Goal: Task Accomplishment & Management: Use online tool/utility

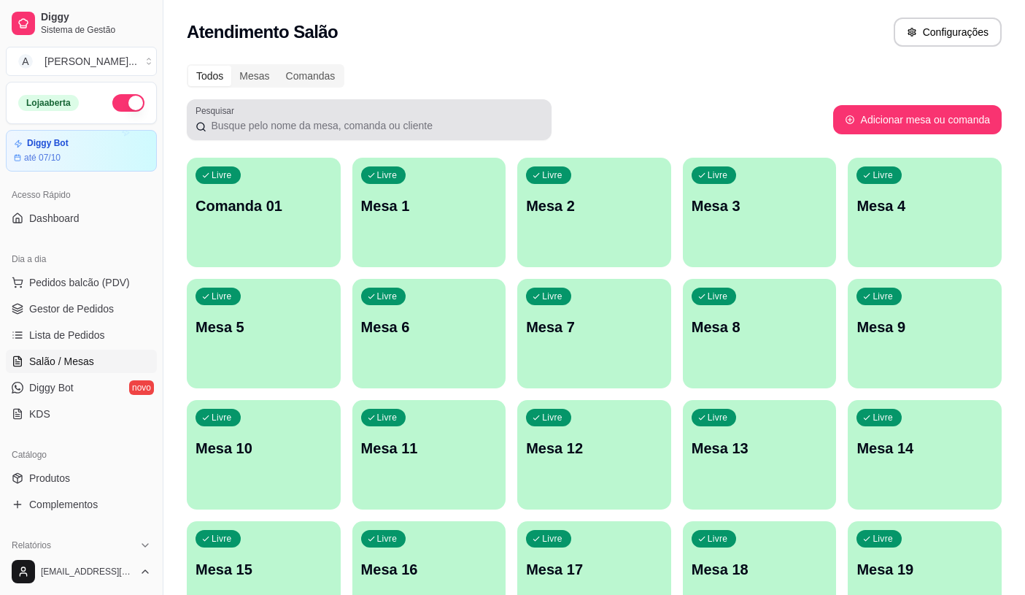
drag, startPoint x: 0, startPoint y: 0, endPoint x: 403, endPoint y: 176, distance: 439.5
click at [401, 171] on div "Todos Mesas Comandas Pesquisar Adicionar mesa ou comanda Livre Comanda 01 Livre…" at bounding box center [594, 533] width 862 height 956
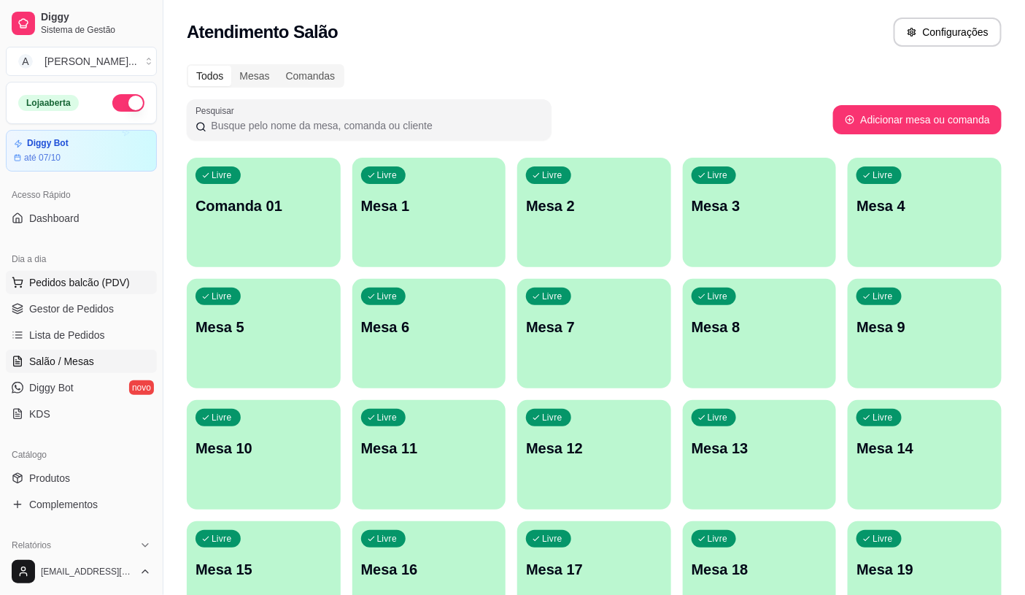
click at [112, 279] on span "Pedidos balcão (PDV)" at bounding box center [79, 282] width 101 height 15
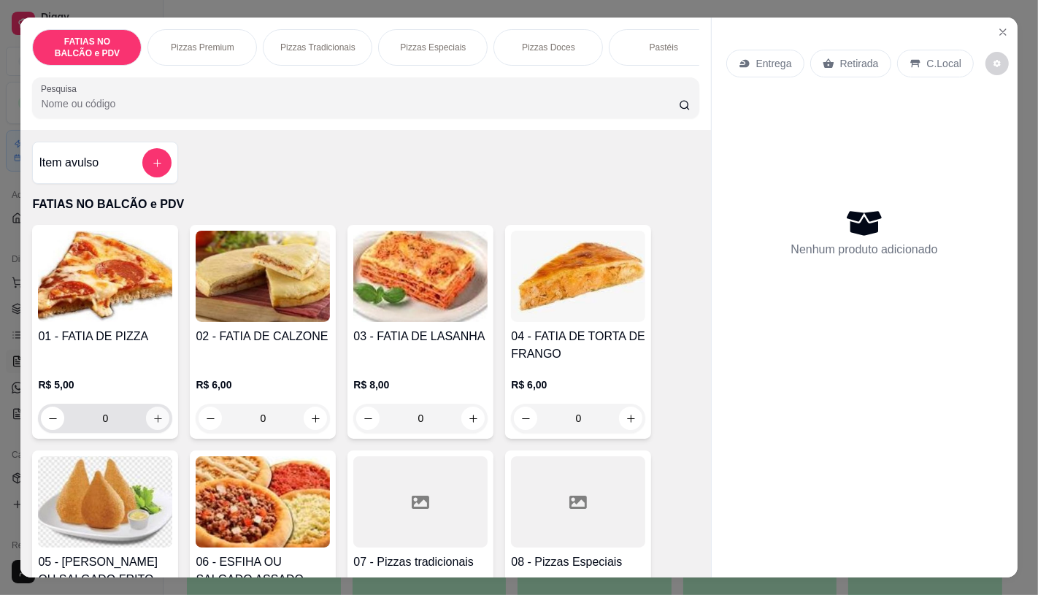
click at [148, 430] on button "increase-product-quantity" at bounding box center [157, 417] width 23 height 23
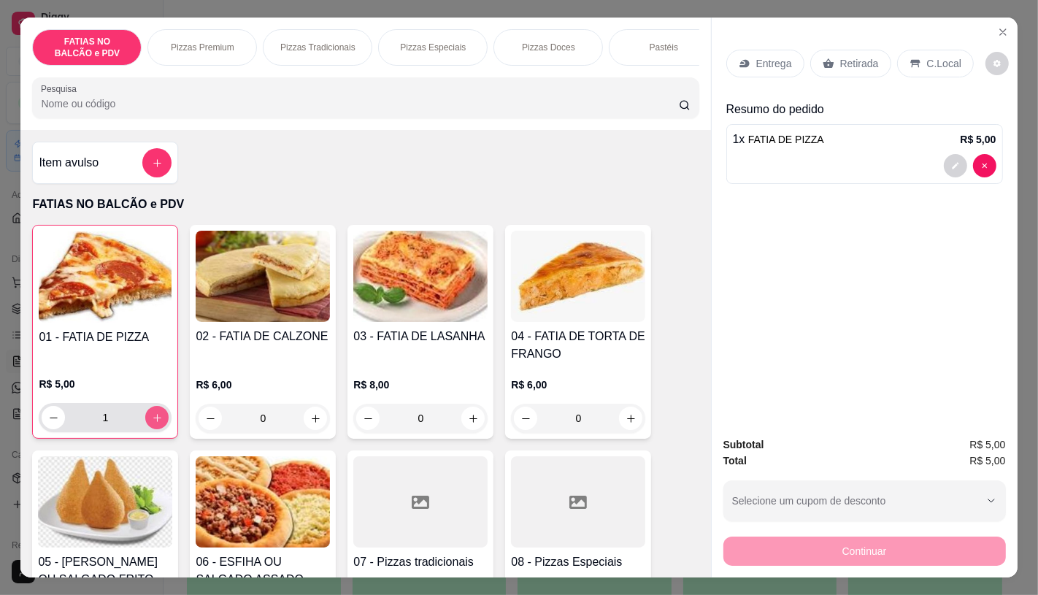
type input "1"
click at [841, 56] on p "Retirada" at bounding box center [859, 63] width 39 height 15
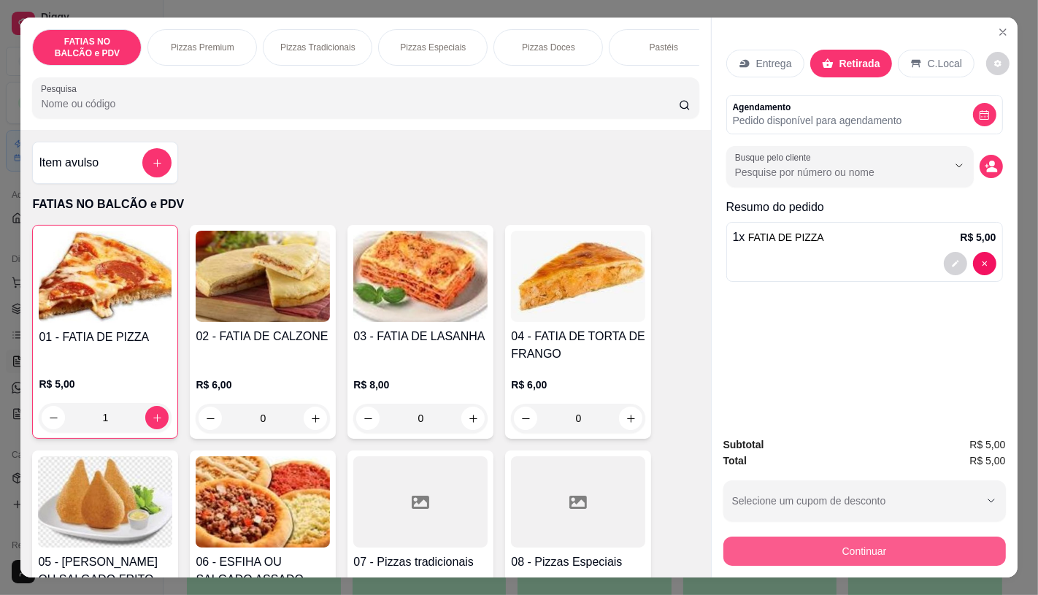
click at [844, 555] on button "Continuar" at bounding box center [864, 550] width 282 height 29
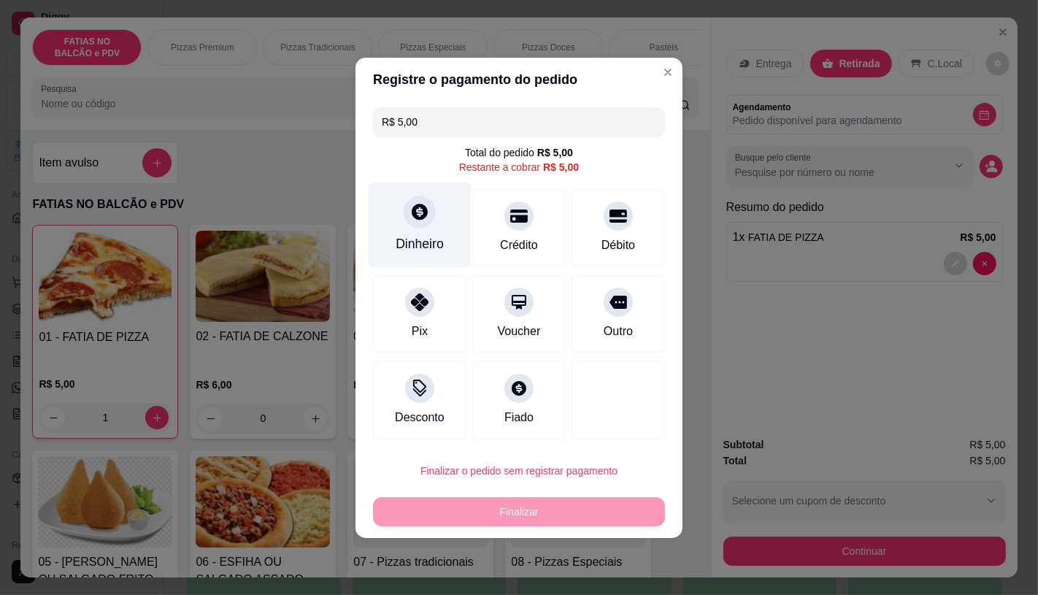
click at [413, 231] on div "Dinheiro" at bounding box center [419, 224] width 103 height 85
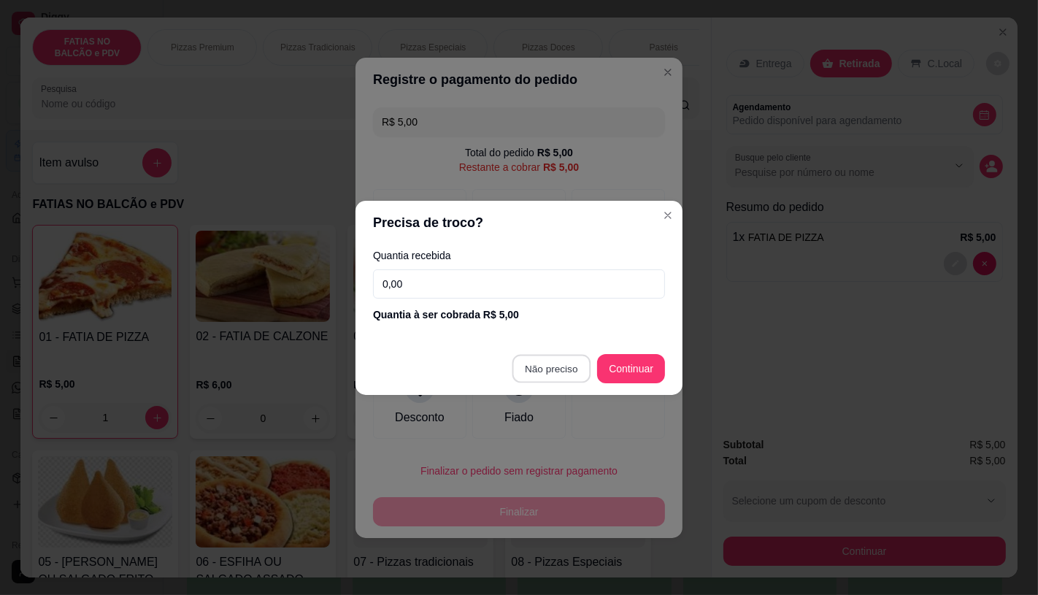
type input "R$ 0,00"
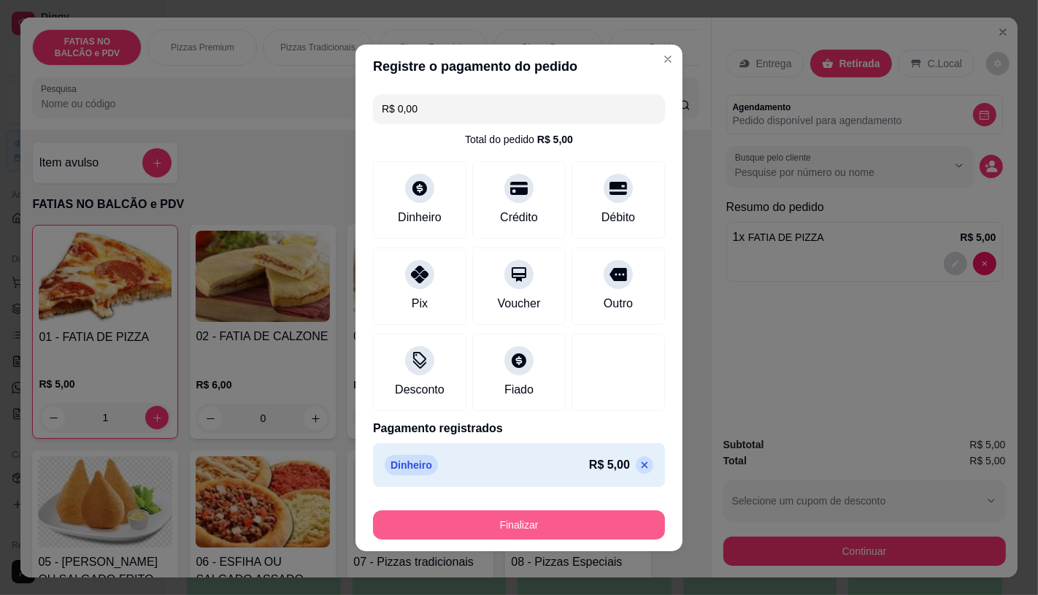
click at [579, 520] on button "Finalizar" at bounding box center [519, 524] width 292 height 29
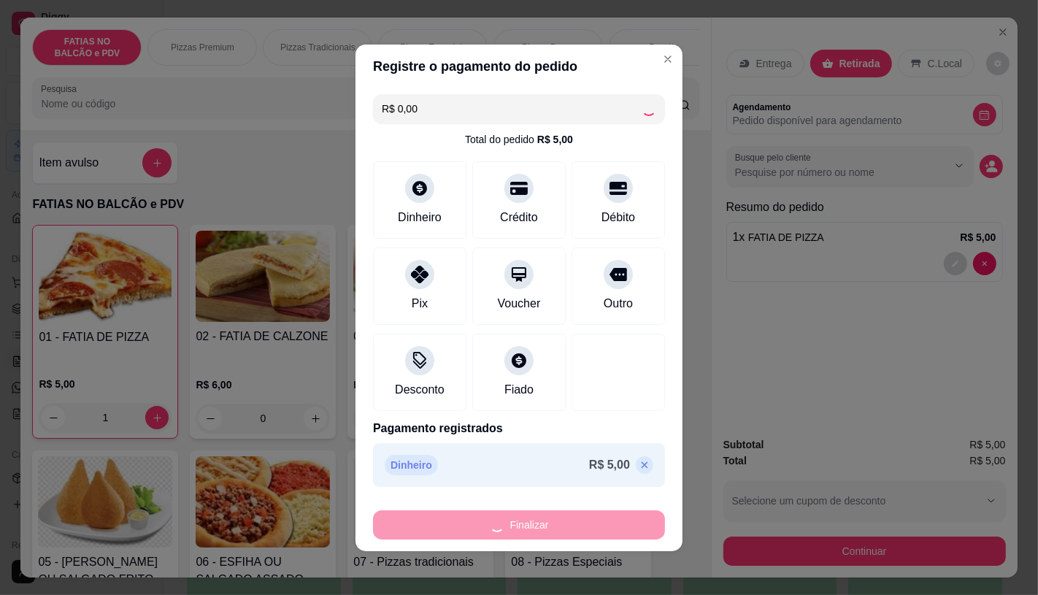
type input "0"
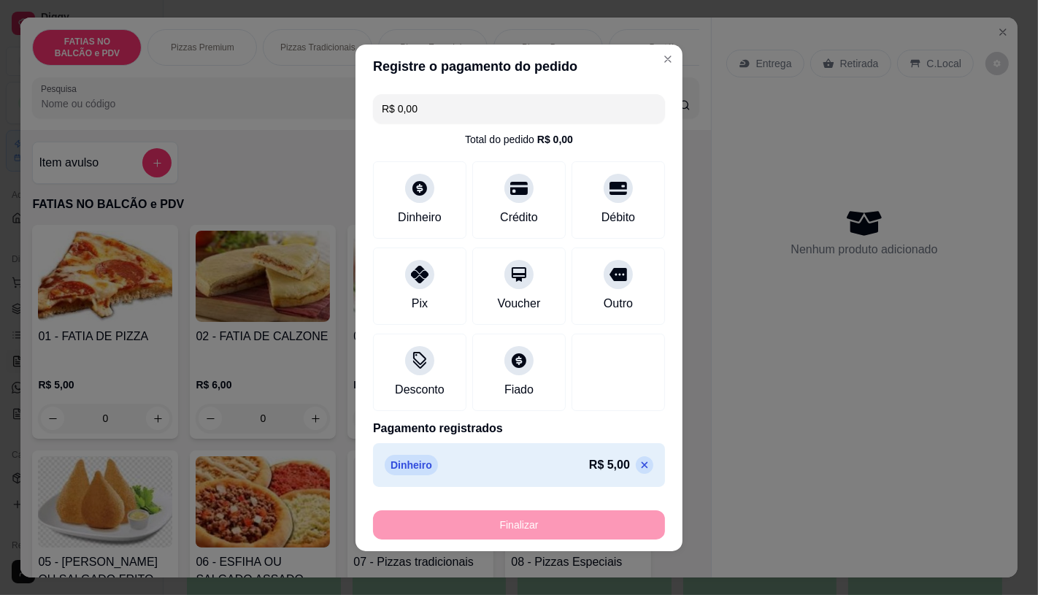
type input "-R$ 5,00"
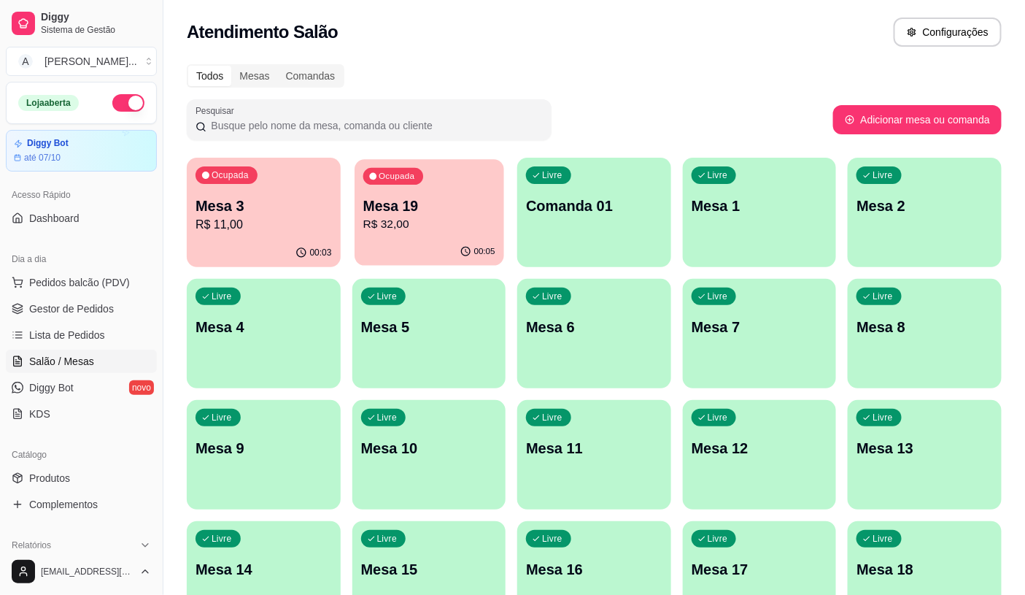
click at [388, 245] on div "00:05" at bounding box center [429, 252] width 149 height 28
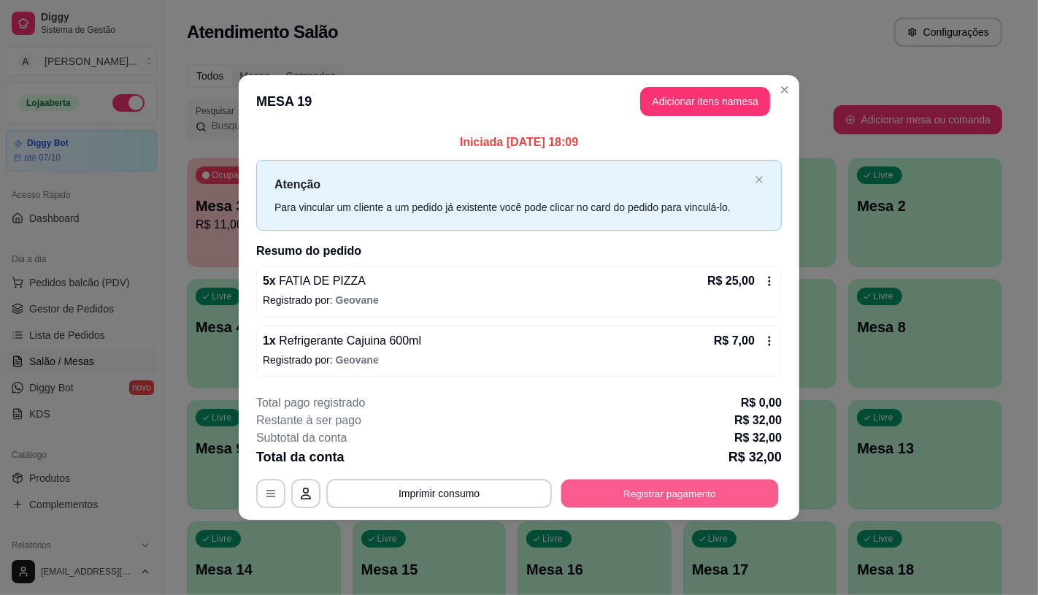
click at [684, 494] on button "Registrar pagamento" at bounding box center [669, 493] width 217 height 28
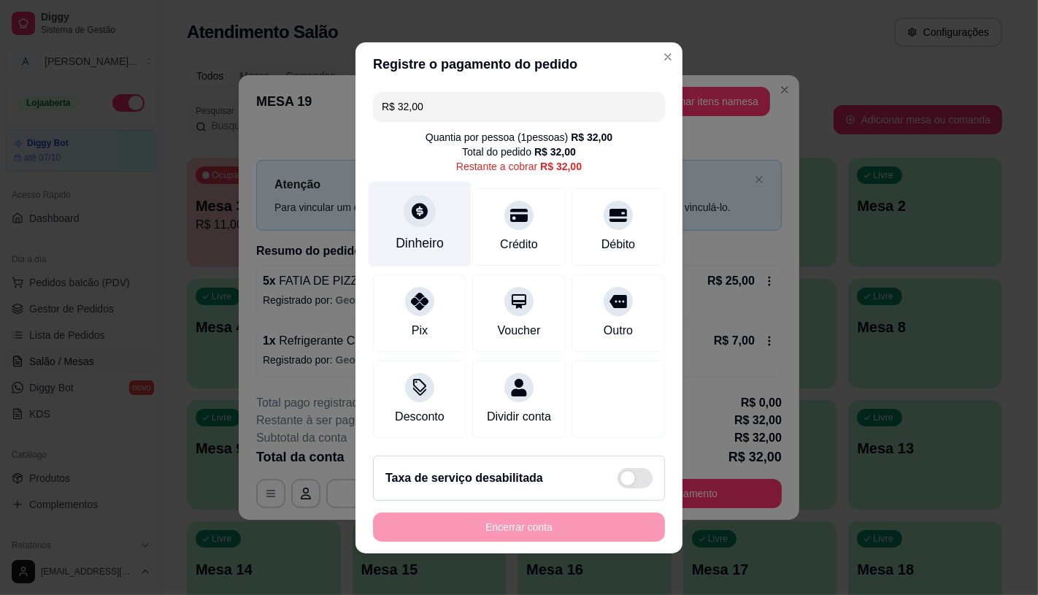
click at [431, 220] on div "Dinheiro" at bounding box center [419, 223] width 103 height 85
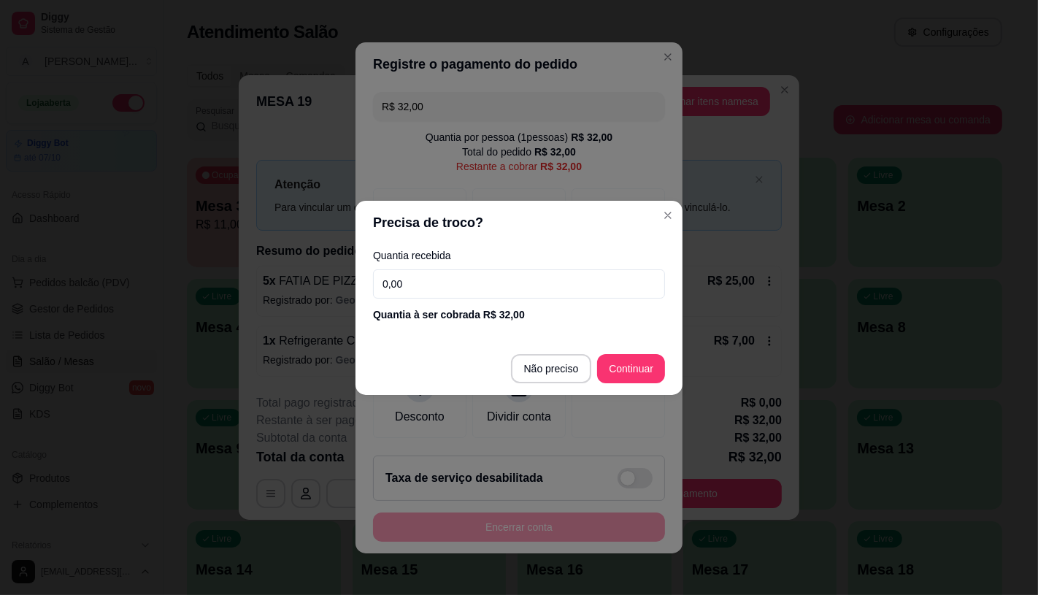
click at [412, 290] on input "0,00" at bounding box center [519, 283] width 292 height 29
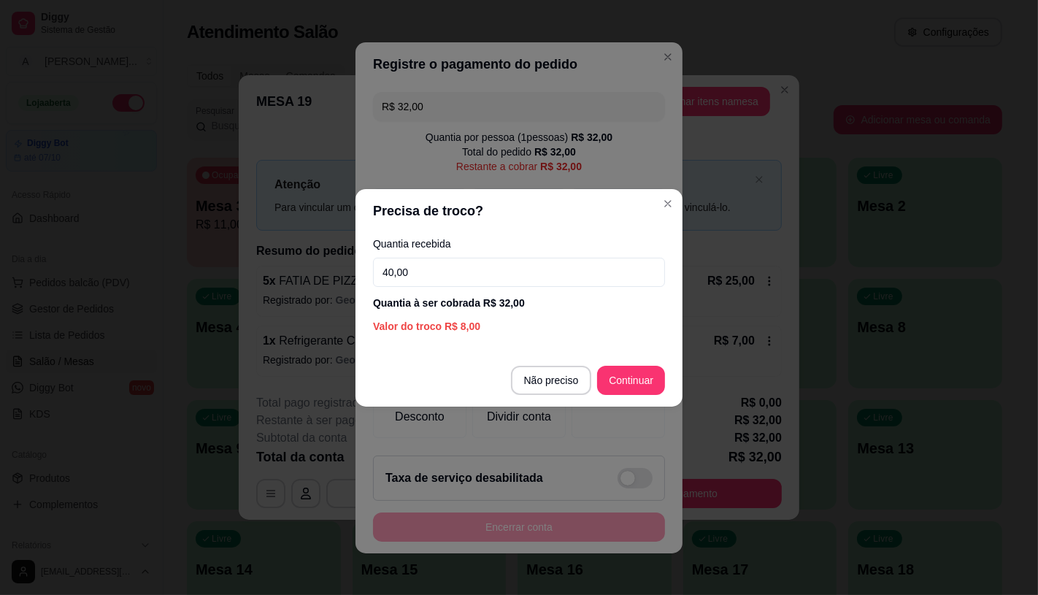
type input "40,00"
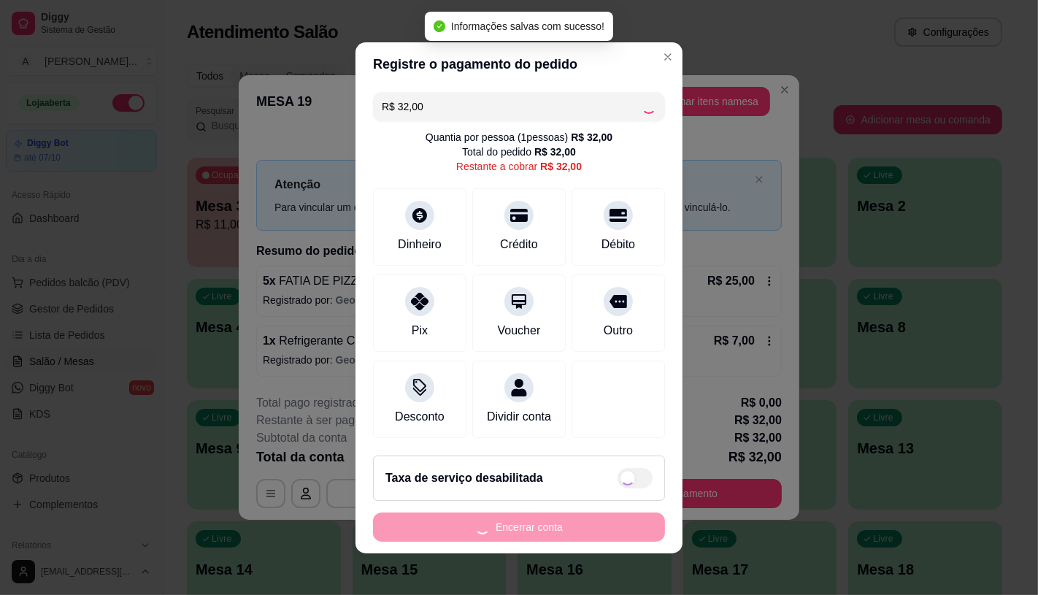
type input "R$ 0,00"
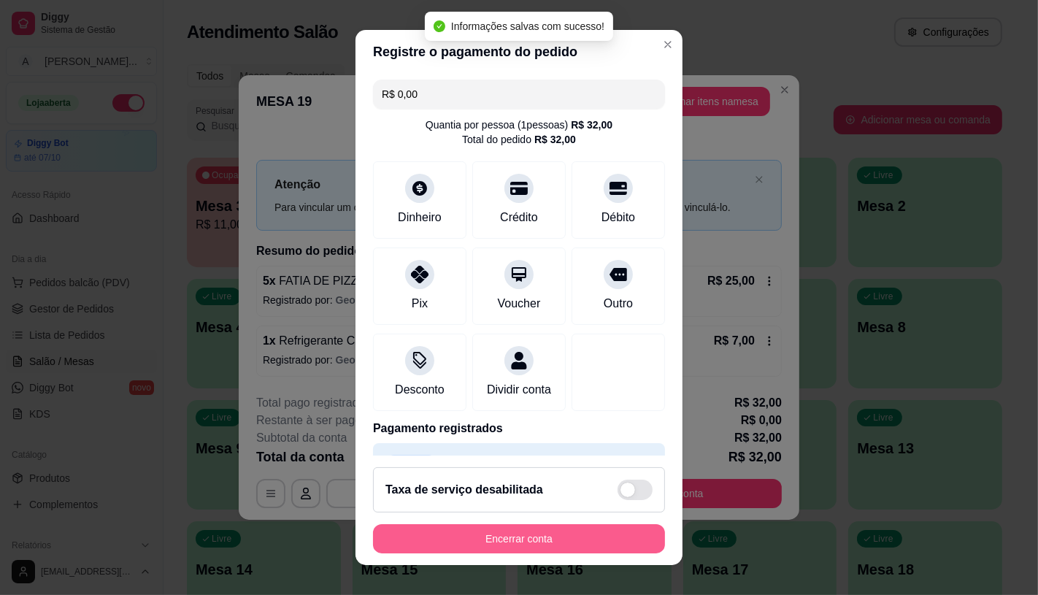
click at [560, 528] on button "Encerrar conta" at bounding box center [519, 538] width 292 height 29
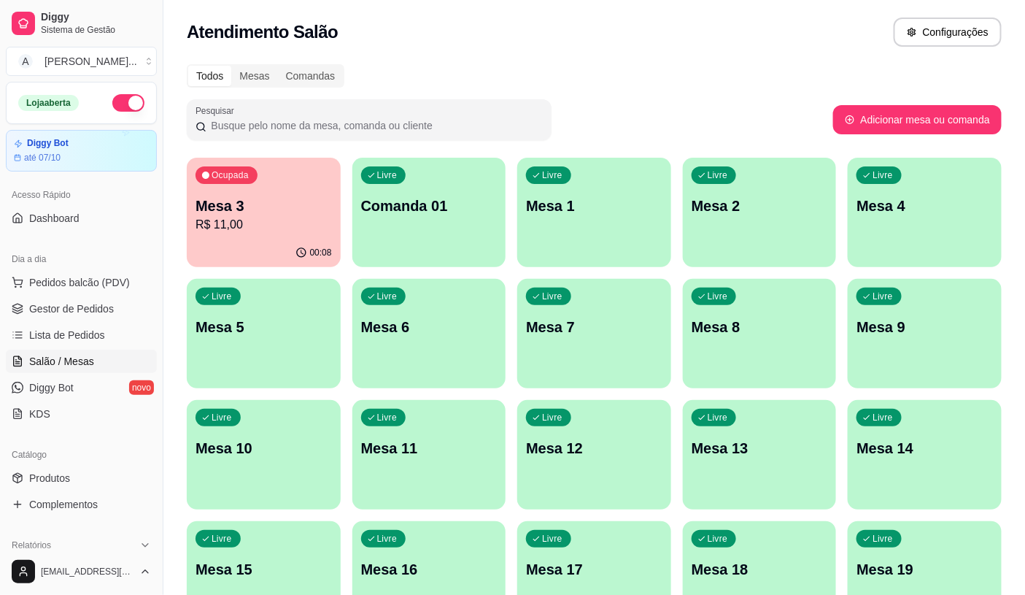
click at [47, 268] on div "Dia a dia" at bounding box center [81, 258] width 151 height 23
click at [54, 283] on span "Pedidos balcão (PDV)" at bounding box center [79, 282] width 101 height 15
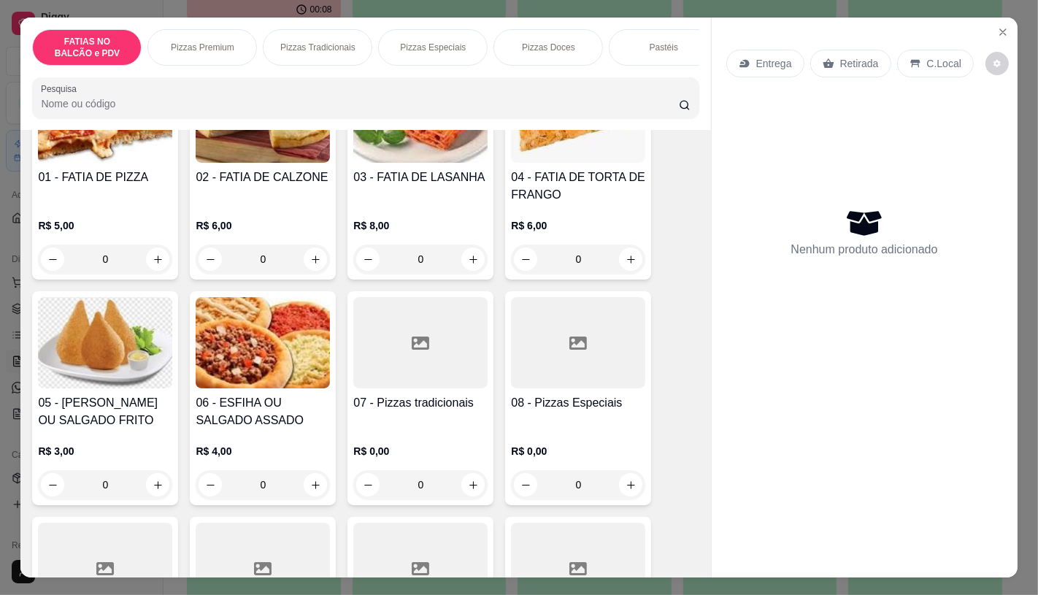
scroll to position [243, 0]
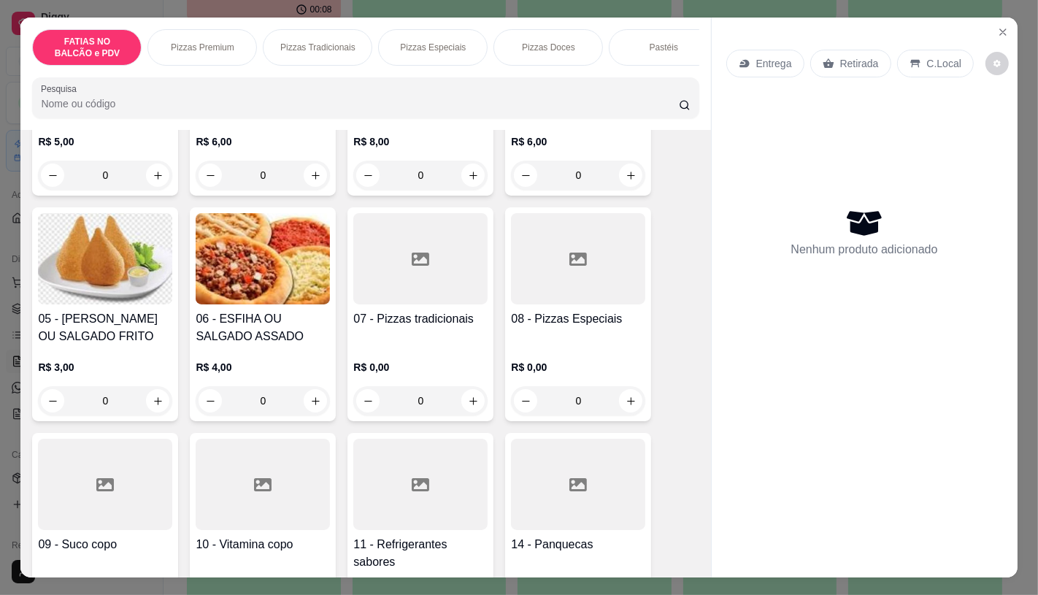
click at [438, 403] on div "07 - Pizzas tradicionais R$ 0,00 0" at bounding box center [420, 314] width 146 height 214
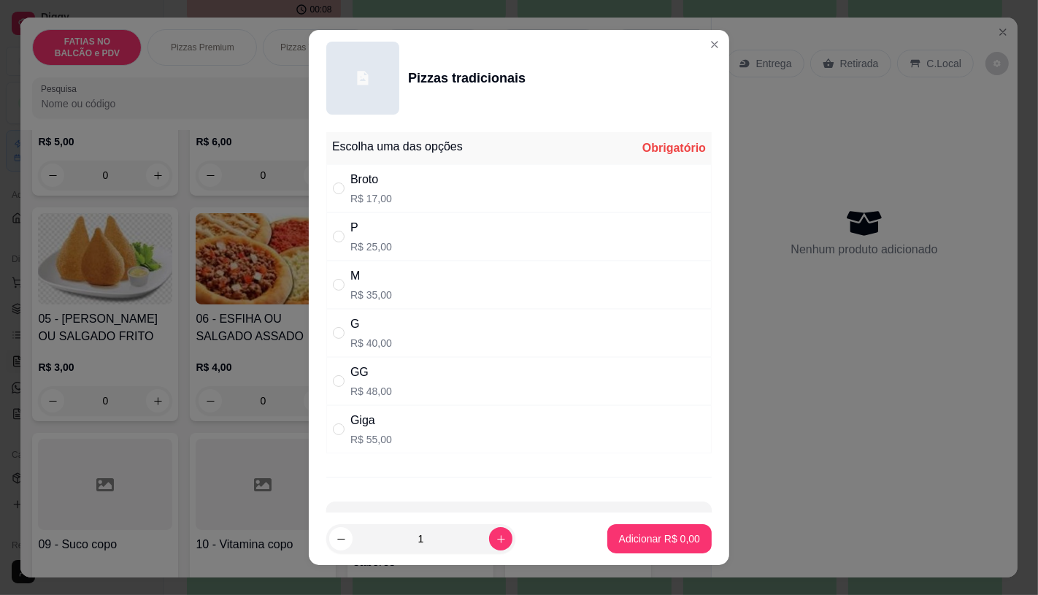
click at [328, 273] on div "M R$ 35,00" at bounding box center [518, 284] width 385 height 48
click at [376, 379] on div "GG" at bounding box center [371, 372] width 42 height 18
radio input "false"
radio input "true"
click at [365, 344] on p "R$ 40,00" at bounding box center [371, 343] width 42 height 15
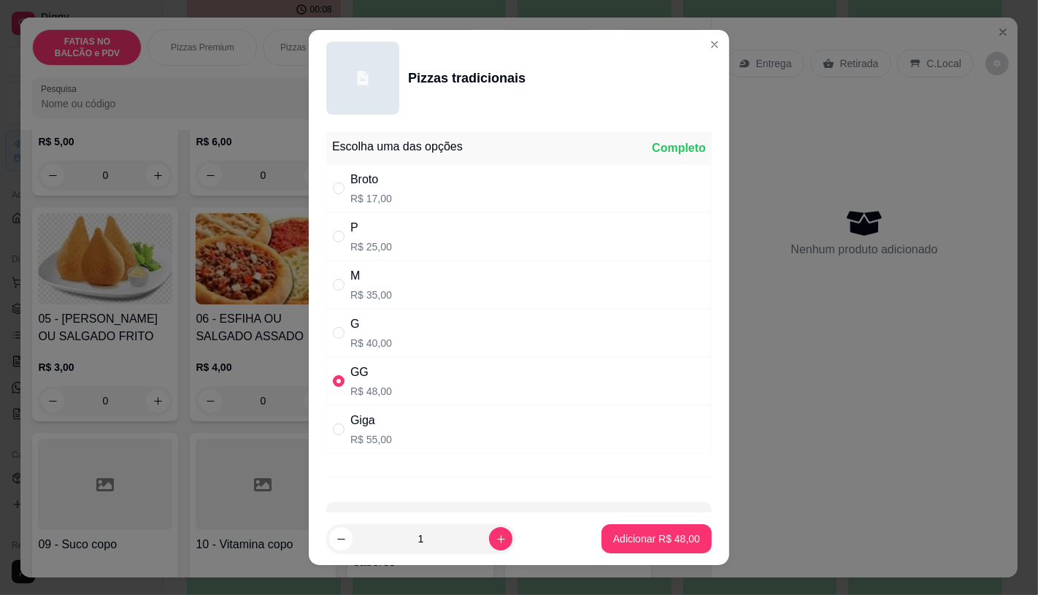
radio input "true"
radio input "false"
click at [639, 519] on footer "1 Adicionar R$ 40,00" at bounding box center [519, 538] width 420 height 53
click at [638, 543] on p "Adicionar R$ 40,00" at bounding box center [656, 538] width 87 height 15
type input "1"
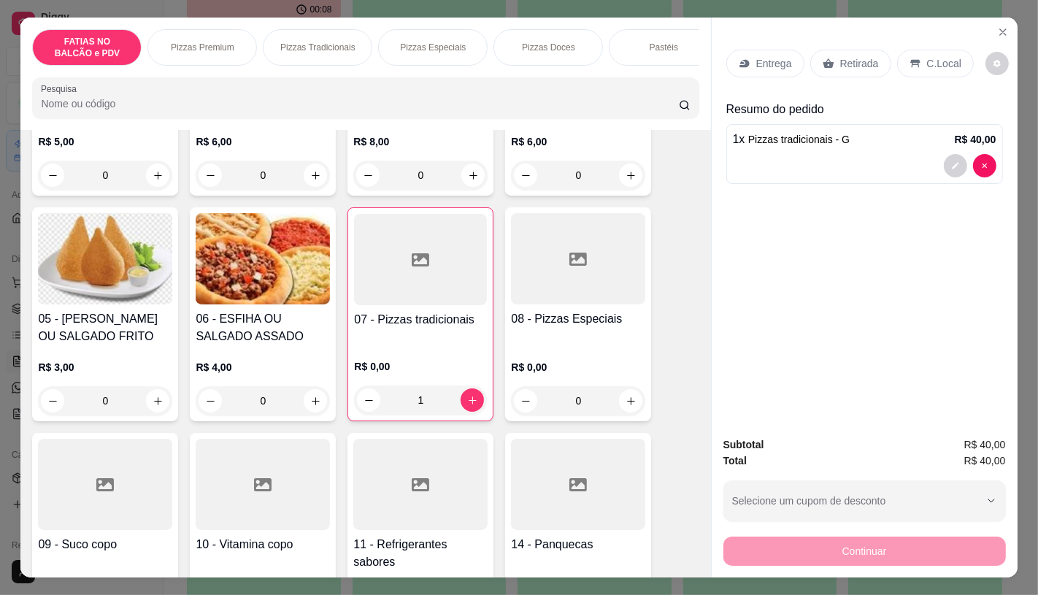
click at [552, 266] on div at bounding box center [578, 258] width 134 height 91
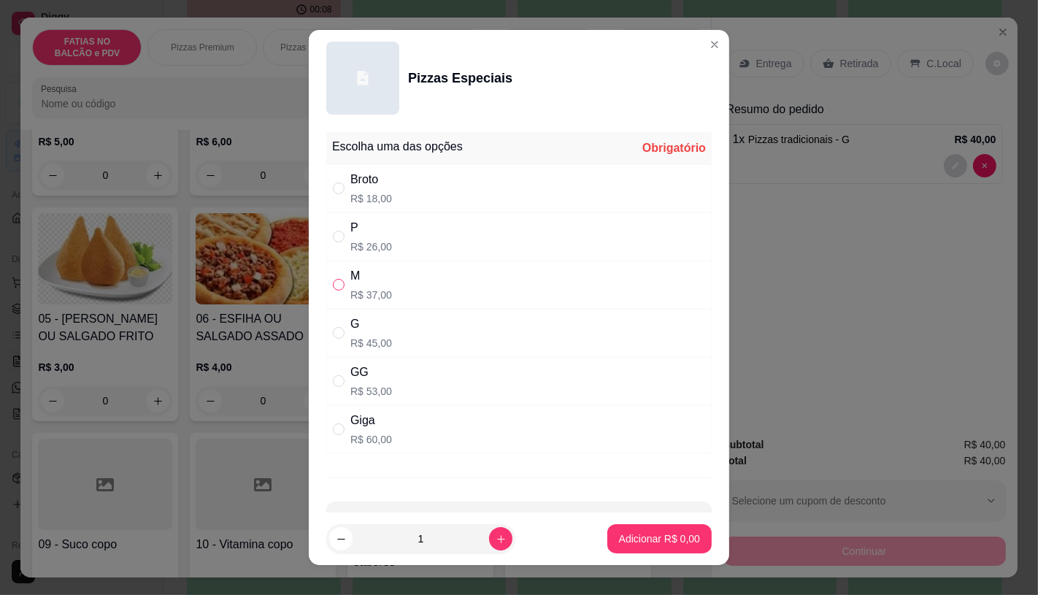
drag, startPoint x: 305, startPoint y: 279, endPoint x: 328, endPoint y: 285, distance: 24.1
click at [309, 280] on div "Escolha uma das opções Obrigatório Broto R$ 18,00 P R$ 26,00 M R$ 37,00 G R$ 45…" at bounding box center [519, 319] width 420 height 387
click at [338, 287] on input "" at bounding box center [339, 285] width 12 height 12
radio input "true"
click at [642, 533] on p "Adicionar R$ 37,00" at bounding box center [656, 539] width 85 height 14
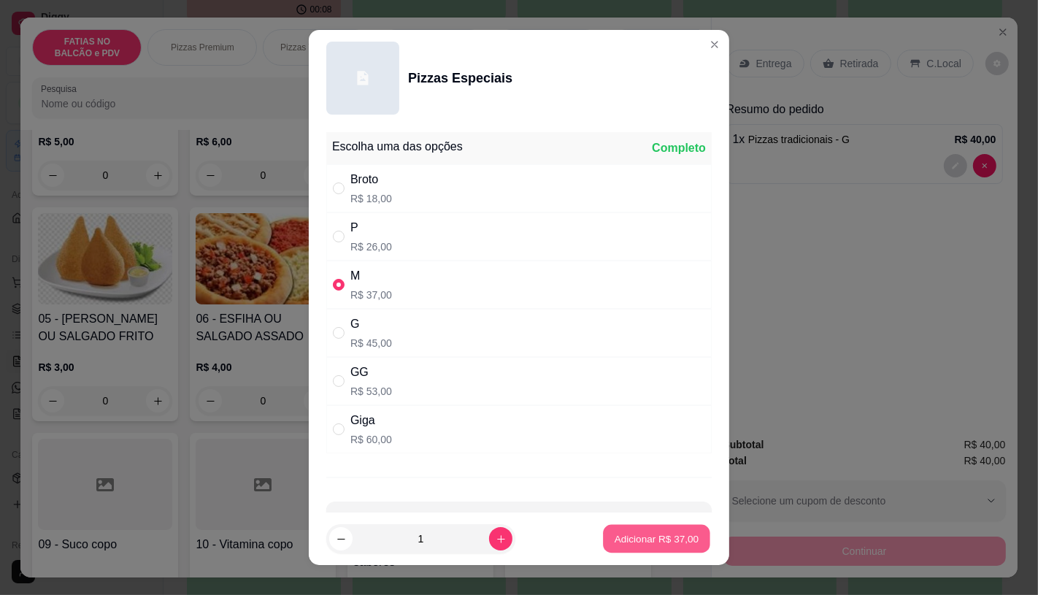
type input "1"
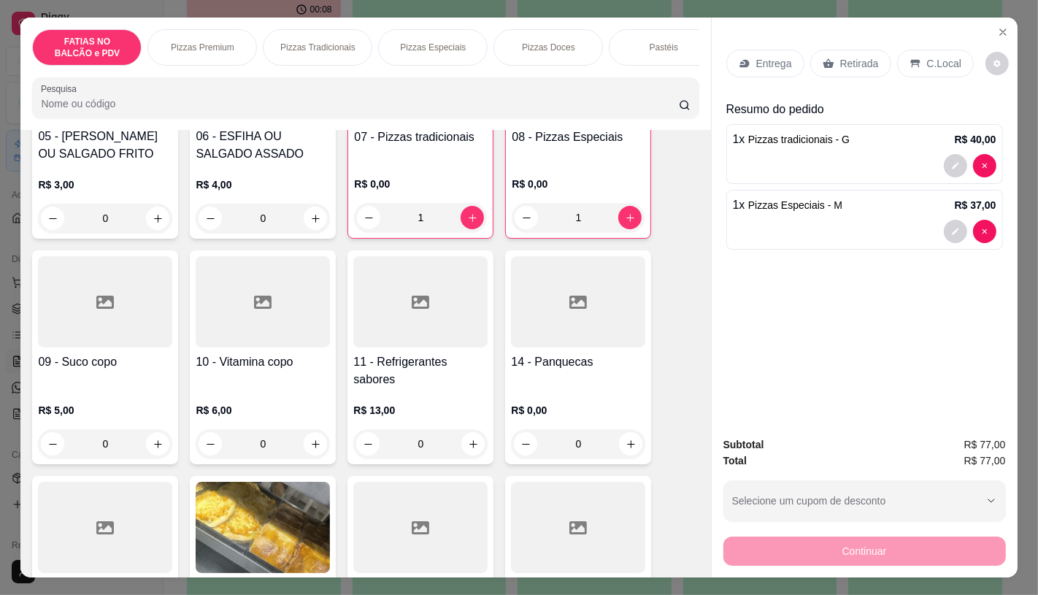
scroll to position [486, 0]
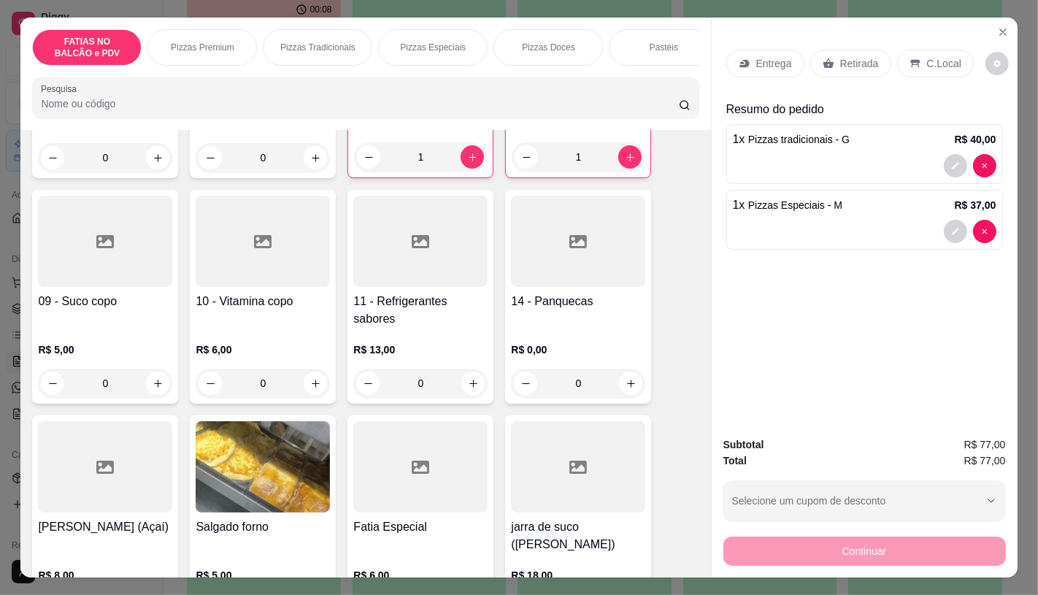
click at [438, 418] on div "01 - FATIA DE PIZZA R$ 5,00 0 02 - FATIA DE CALZONE R$ 6,00 0 03 - FATIA DE LAS…" at bounding box center [365, 288] width 666 height 1098
click at [394, 323] on h4 "11 - Refrigerantes sabores" at bounding box center [420, 310] width 134 height 35
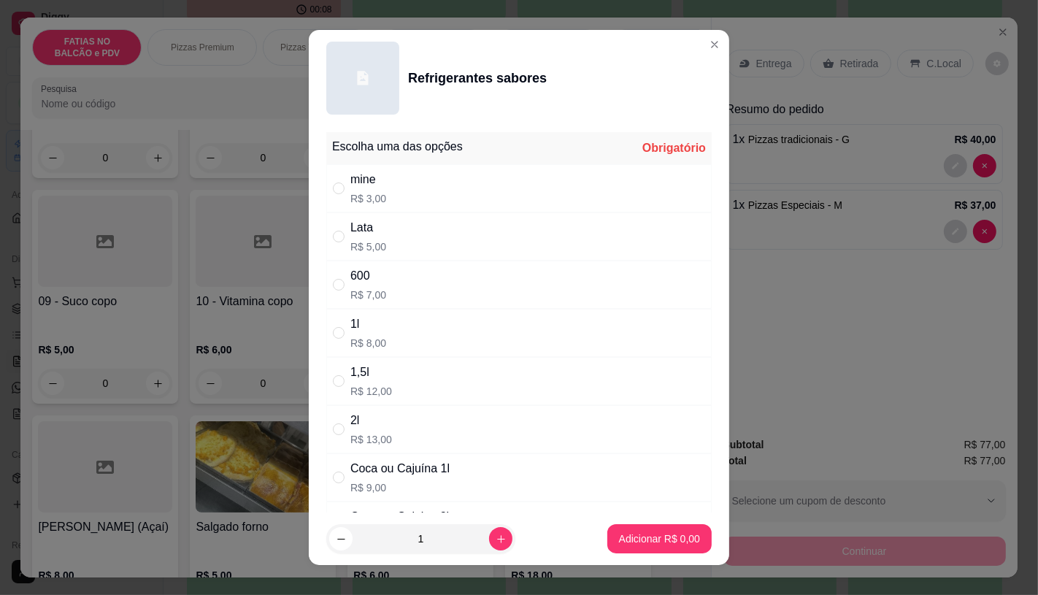
click at [372, 438] on p "R$ 13,00" at bounding box center [371, 439] width 42 height 15
radio input "true"
click at [637, 538] on p "Adicionar R$ 13,00" at bounding box center [656, 538] width 87 height 15
type input "1"
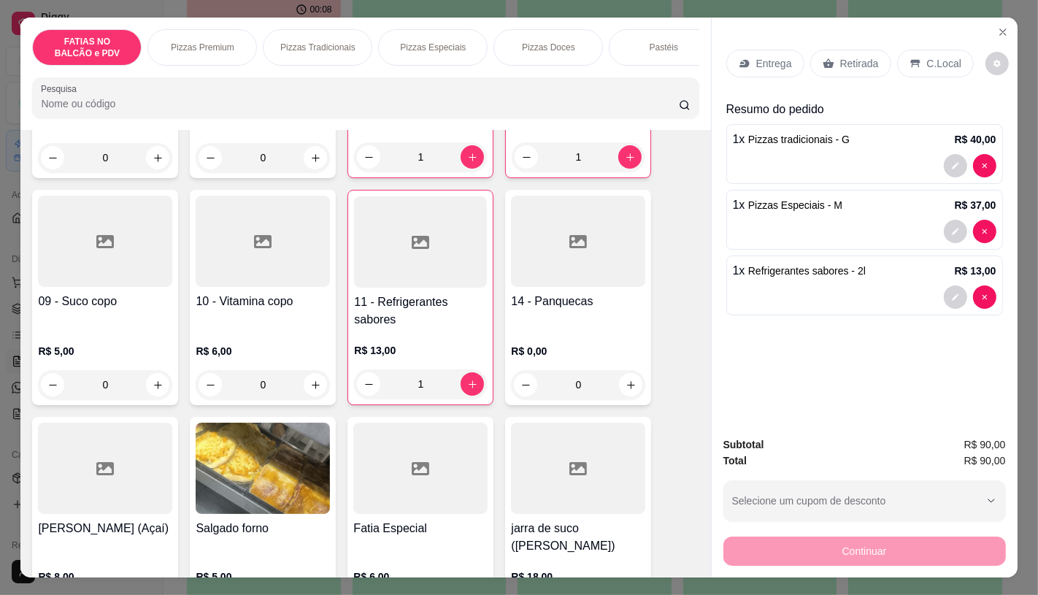
click at [867, 66] on div "Retirada" at bounding box center [850, 64] width 81 height 28
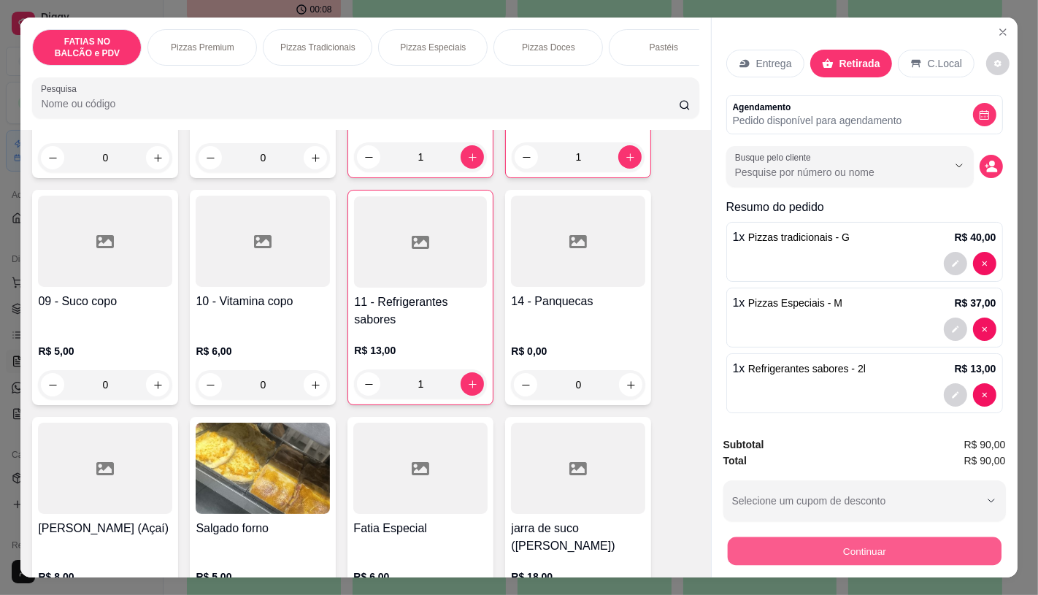
click at [816, 553] on button "Continuar" at bounding box center [864, 550] width 274 height 28
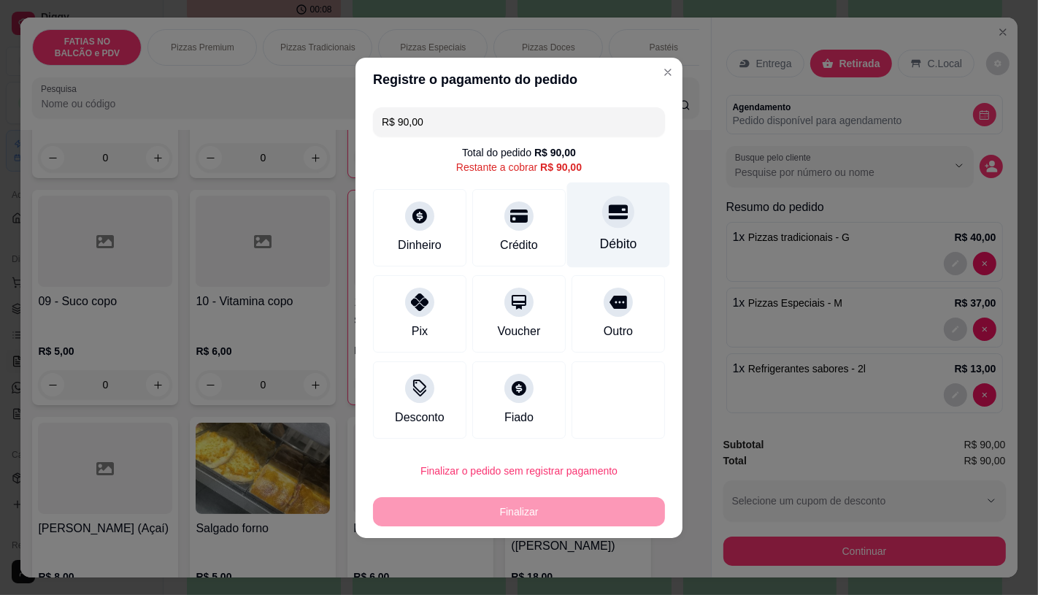
click at [609, 217] on icon at bounding box center [618, 211] width 19 height 19
type input "R$ 0,00"
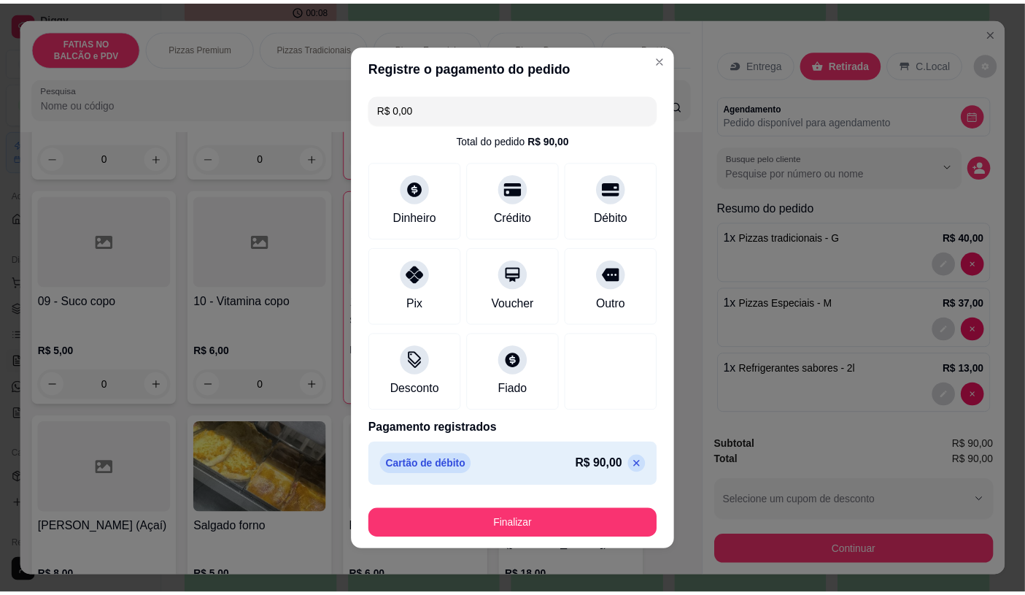
scroll to position [2, 0]
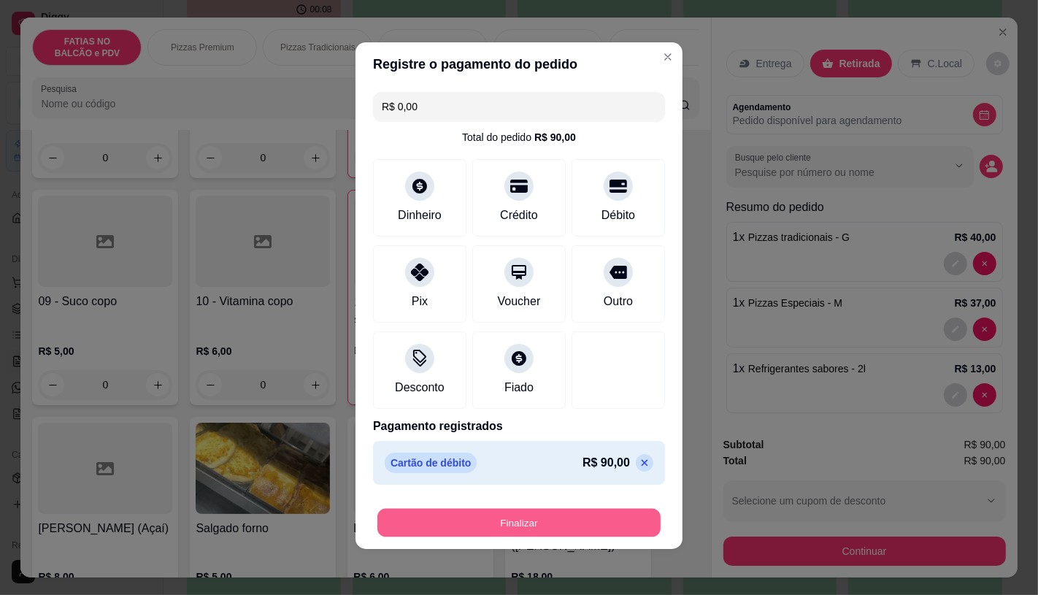
click at [505, 523] on button "Finalizar" at bounding box center [518, 522] width 283 height 28
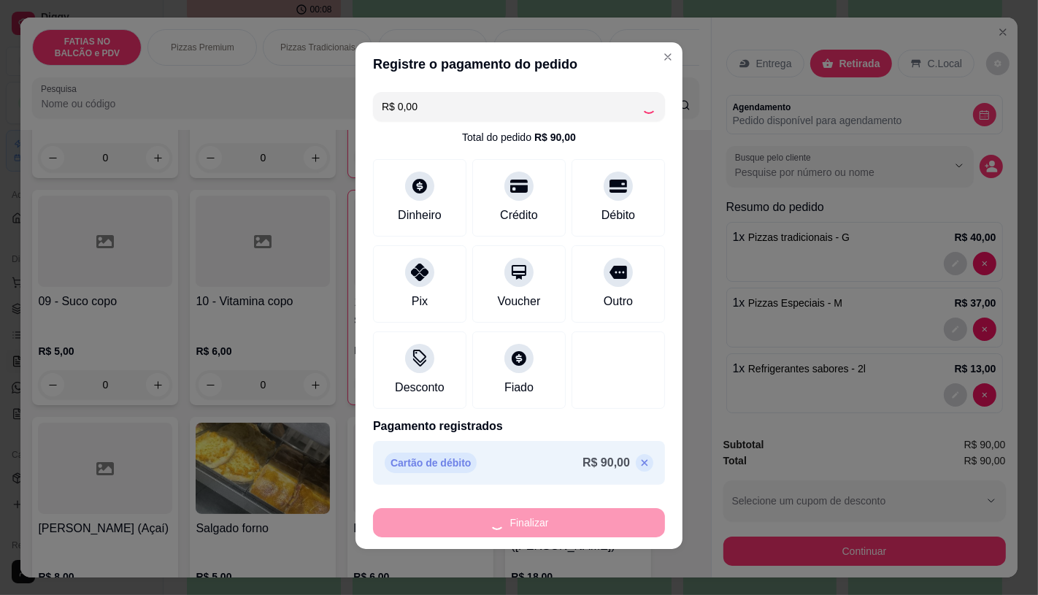
type input "0"
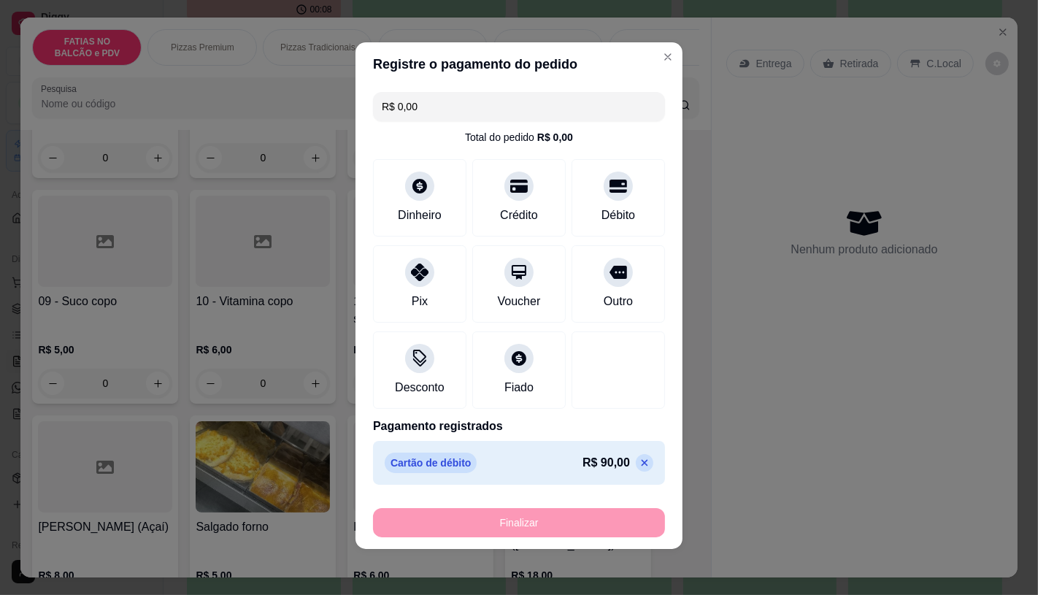
type input "-R$ 90,00"
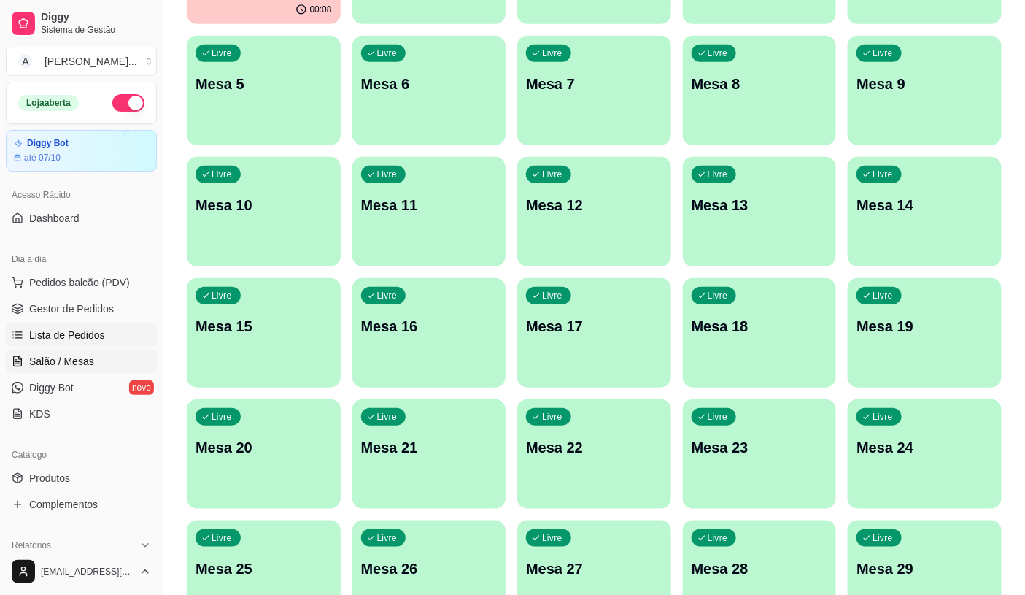
click at [45, 334] on span "Lista de Pedidos" at bounding box center [67, 335] width 76 height 15
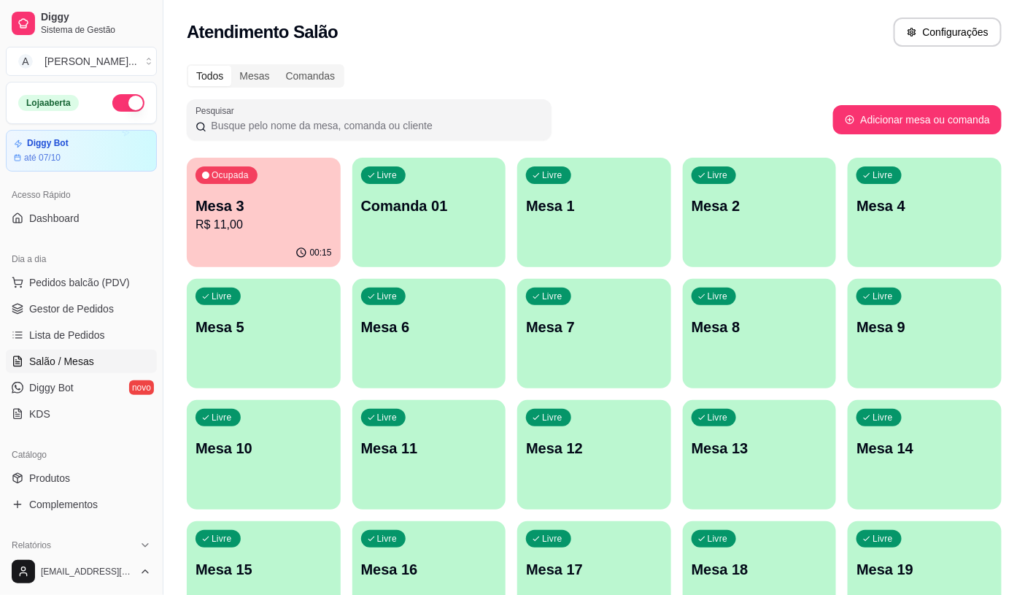
click at [131, 269] on div "Dia a dia" at bounding box center [81, 258] width 151 height 23
click at [126, 289] on button "Pedidos balcão (PDV)" at bounding box center [81, 282] width 151 height 23
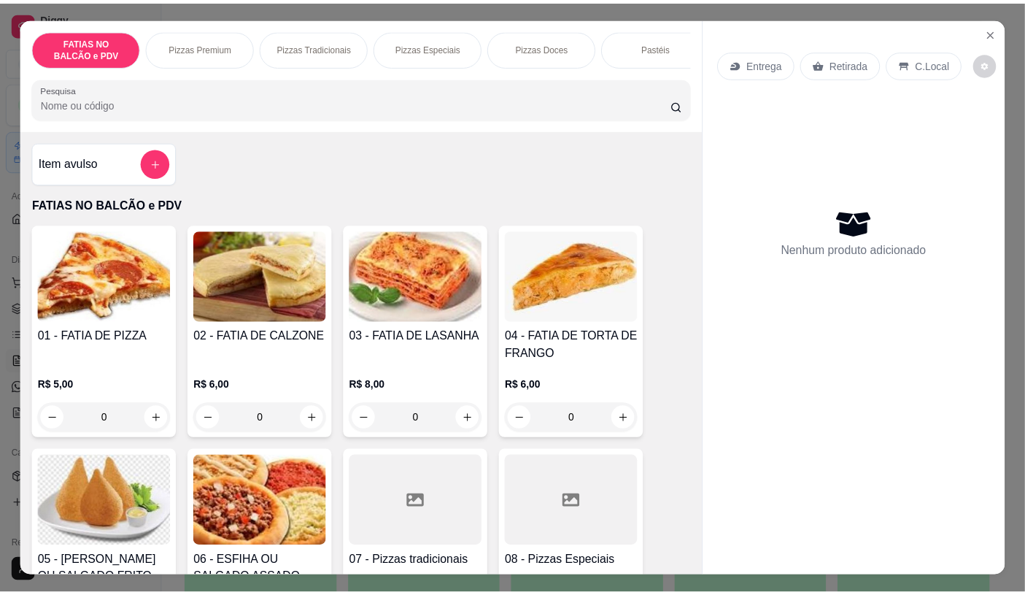
scroll to position [81, 0]
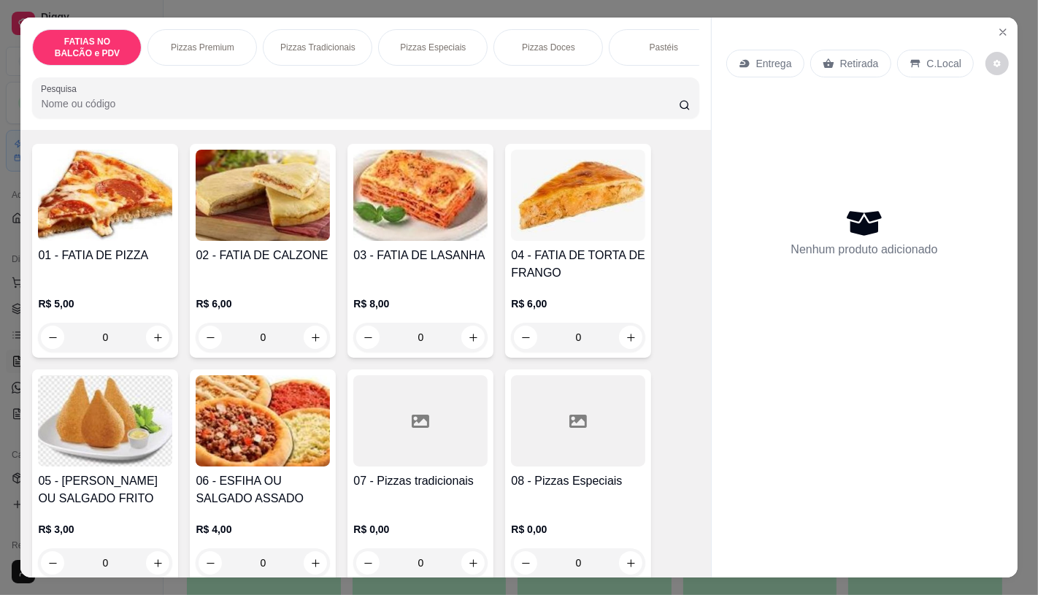
click at [578, 430] on icon at bounding box center [578, 421] width 18 height 18
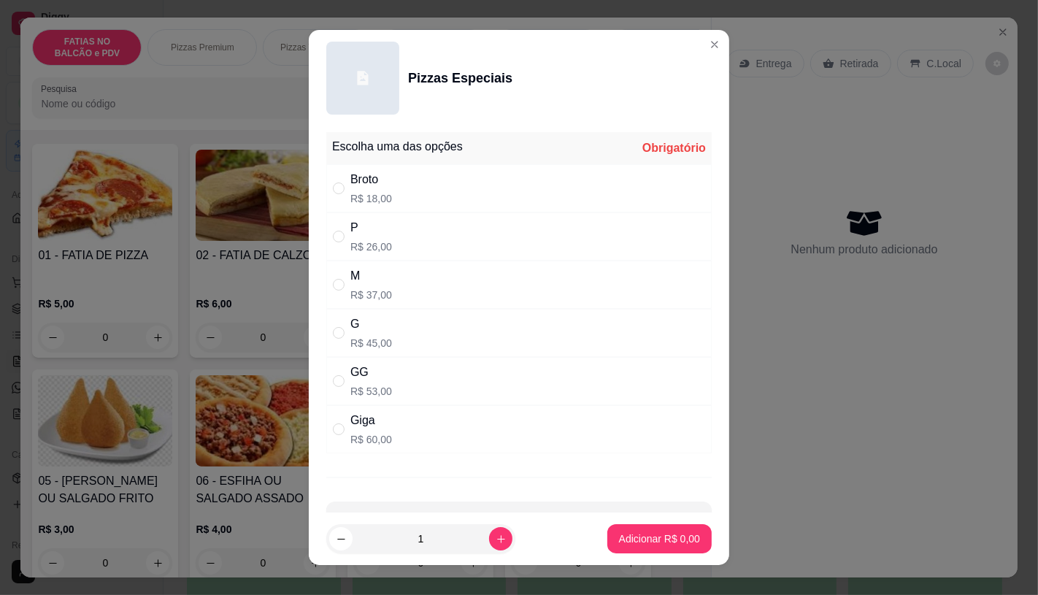
click at [375, 446] on p "R$ 60,00" at bounding box center [371, 439] width 42 height 15
radio input "true"
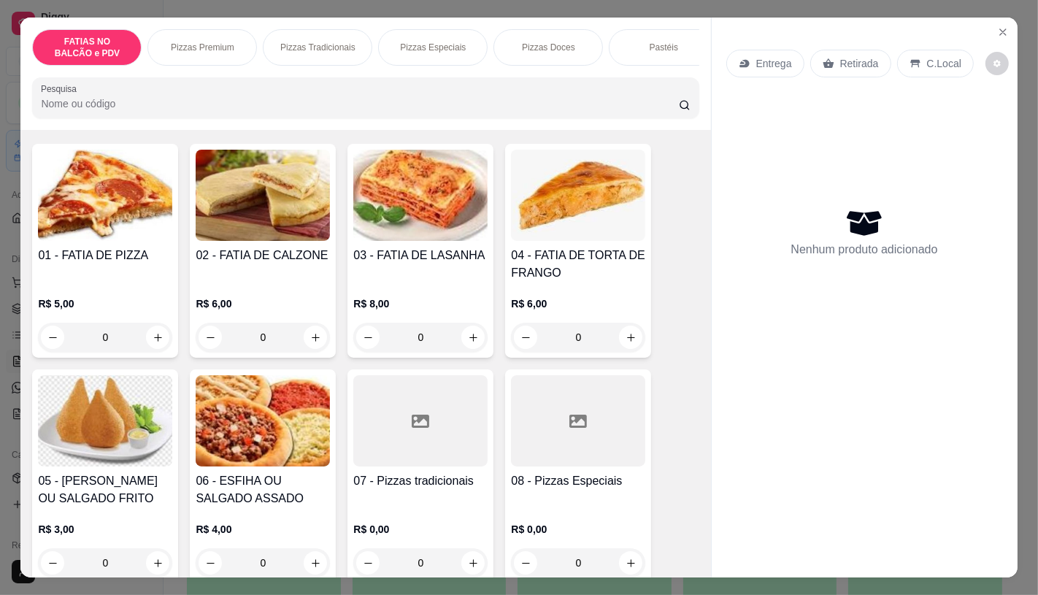
click at [383, 451] on div at bounding box center [420, 420] width 134 height 91
click at [395, 436] on div "Giga R$ 55,00" at bounding box center [518, 429] width 385 height 48
radio input "true"
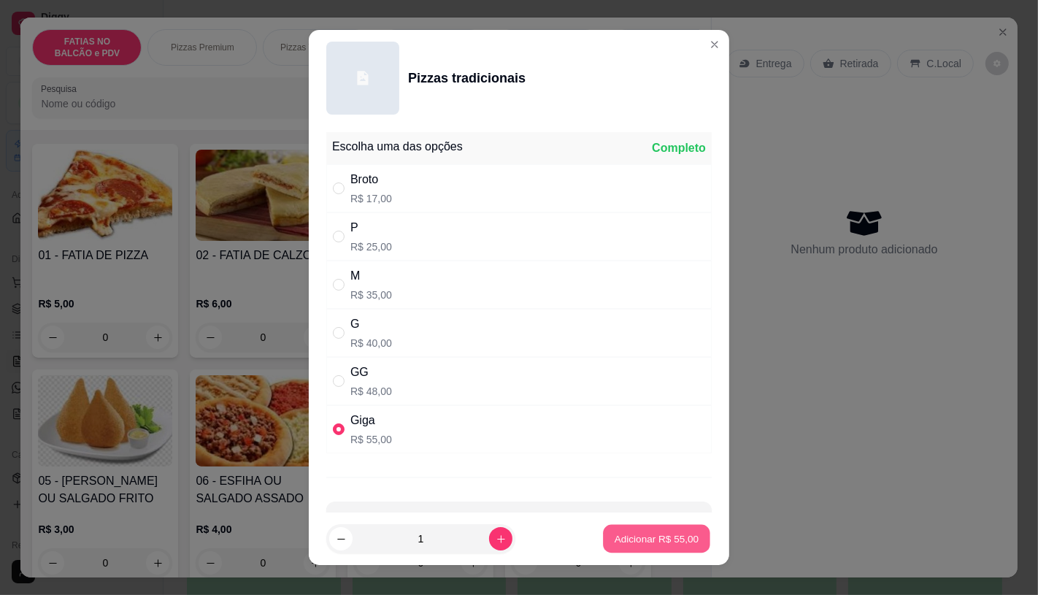
click at [621, 542] on p "Adicionar R$ 55,00" at bounding box center [656, 539] width 85 height 14
type input "1"
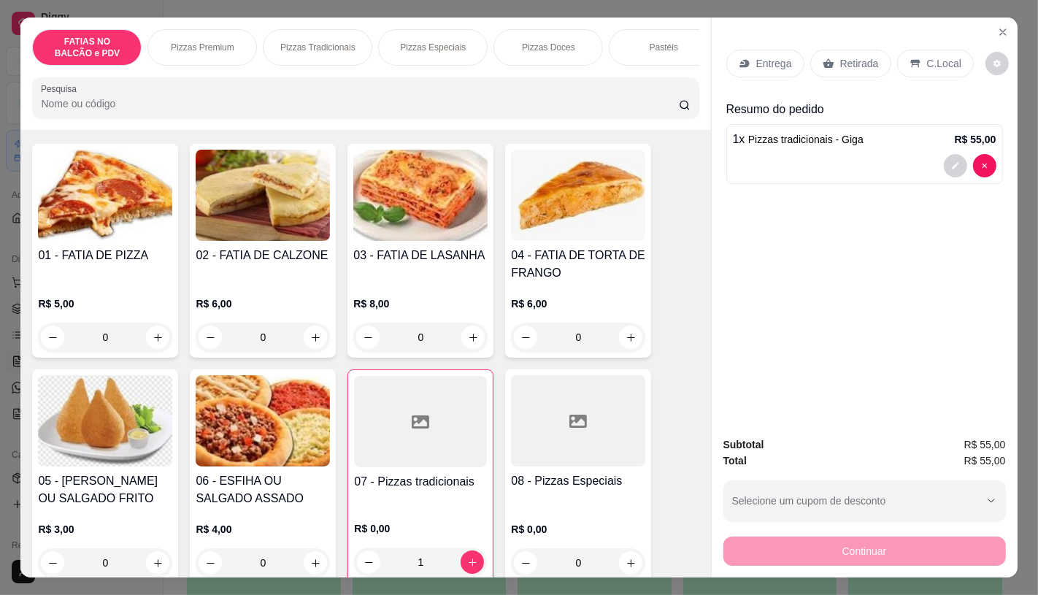
click at [865, 72] on div "Entrega Retirada C.Local" at bounding box center [864, 63] width 277 height 51
click at [850, 67] on div "Retirada" at bounding box center [850, 64] width 81 height 28
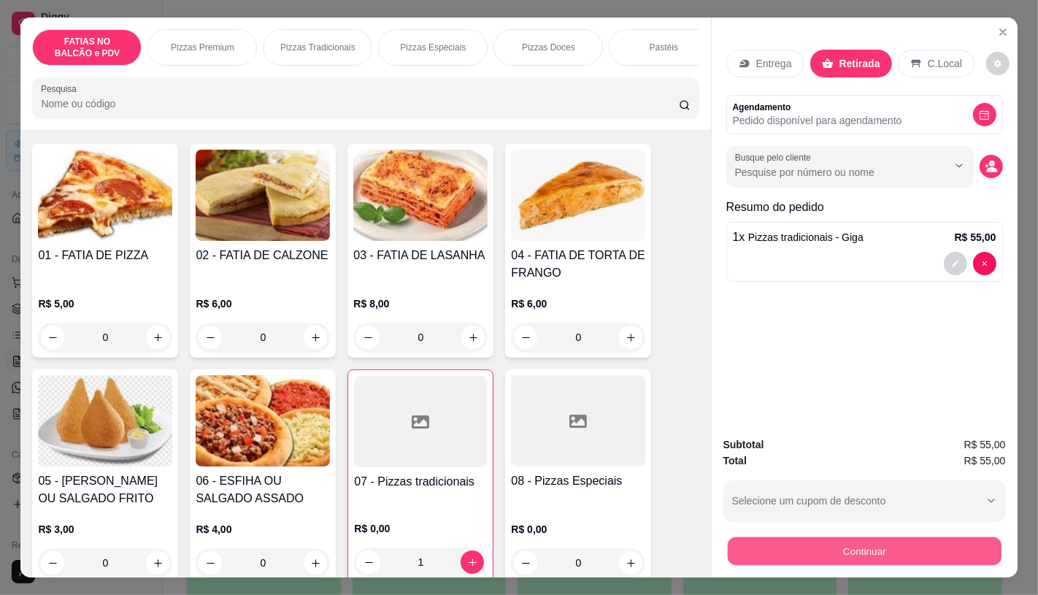
click at [806, 542] on button "Continuar" at bounding box center [864, 550] width 274 height 28
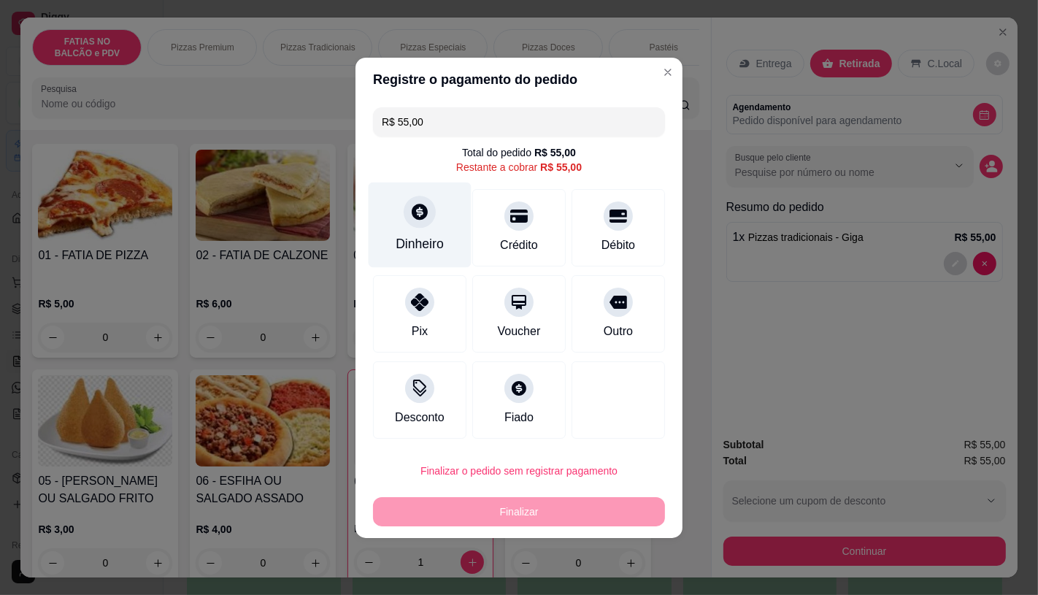
drag, startPoint x: 367, startPoint y: 221, endPoint x: 390, endPoint y: 221, distance: 23.3
click at [377, 221] on div "R$ 55,00 Total do pedido R$ 55,00 Restante a cobrar R$ 55,00 Dinheiro Crédito D…" at bounding box center [518, 272] width 327 height 343
click at [392, 221] on div "Dinheiro" at bounding box center [419, 224] width 103 height 85
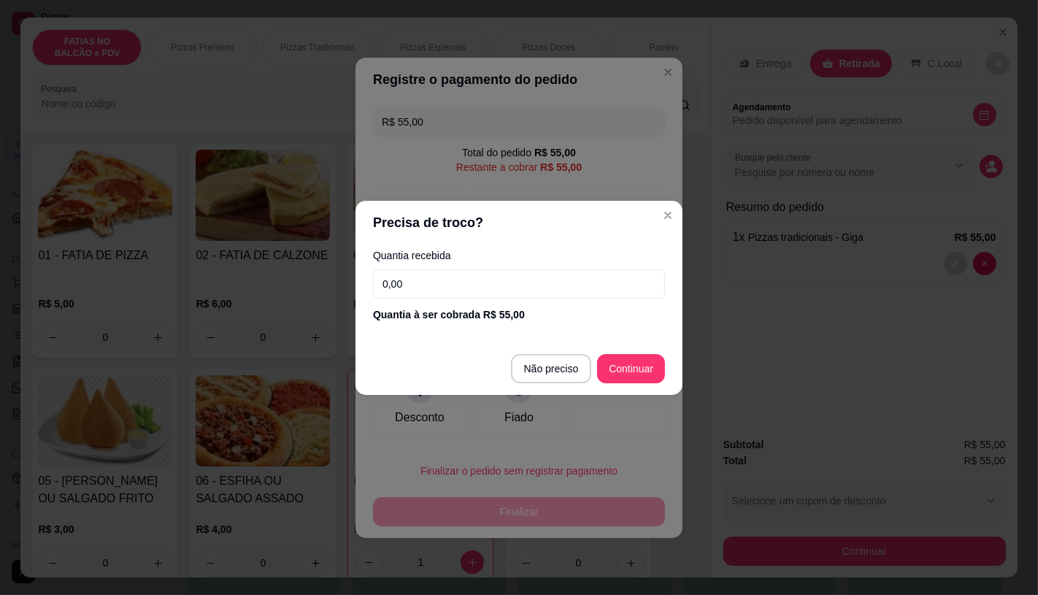
click at [445, 276] on input "0,00" at bounding box center [519, 283] width 292 height 29
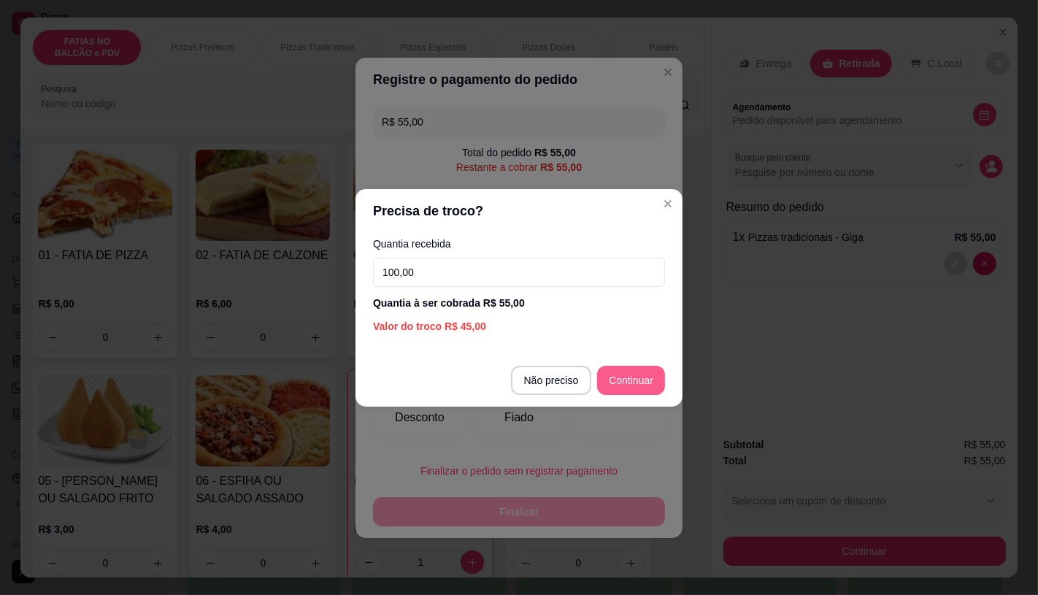
type input "100,00"
type input "R$ 0,00"
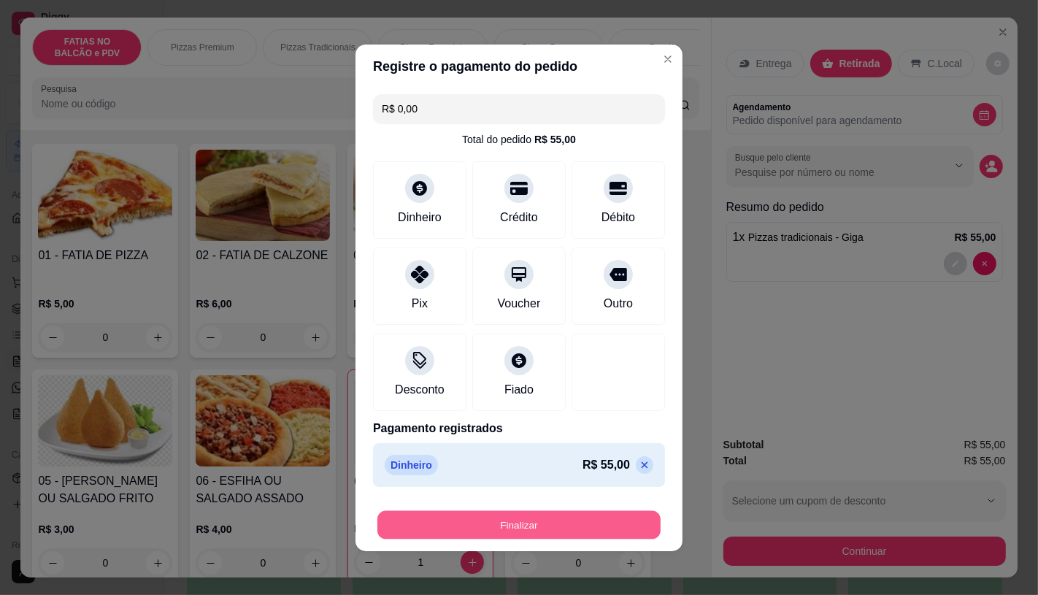
click at [516, 527] on button "Finalizar" at bounding box center [518, 524] width 283 height 28
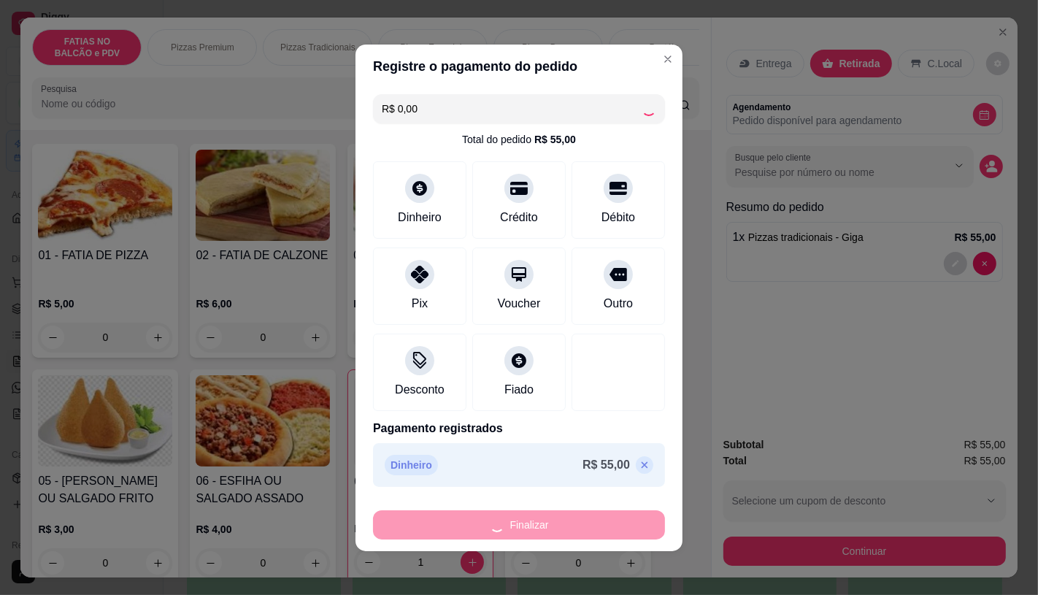
type input "0"
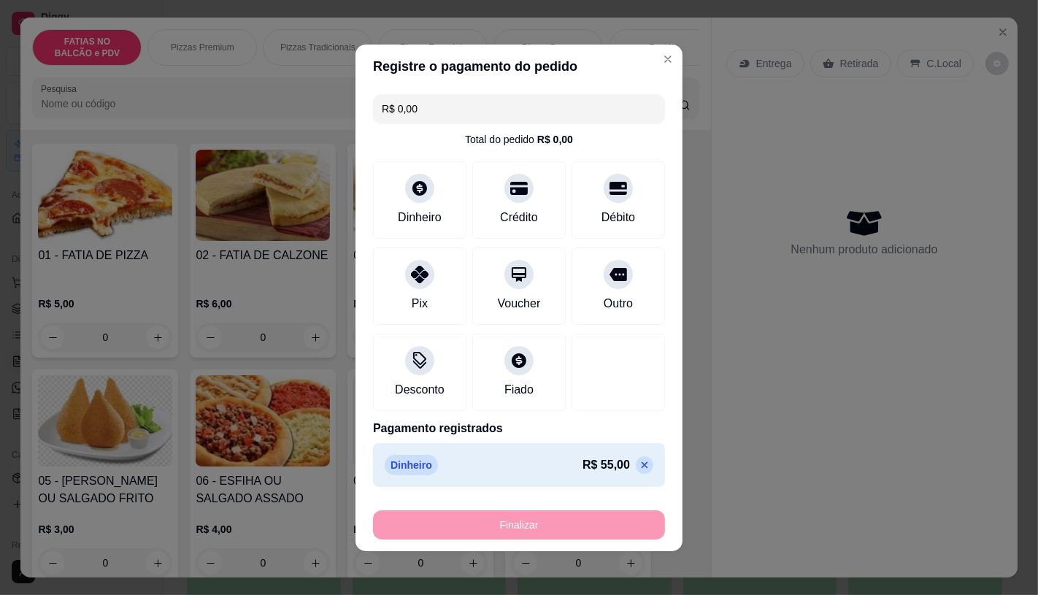
type input "-R$ 55,00"
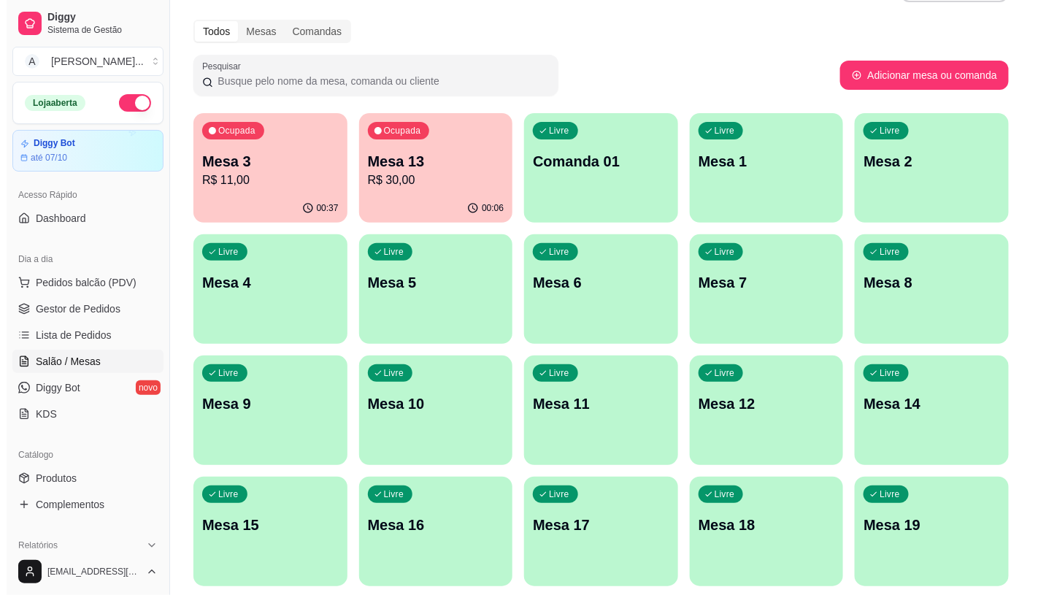
scroll to position [162, 0]
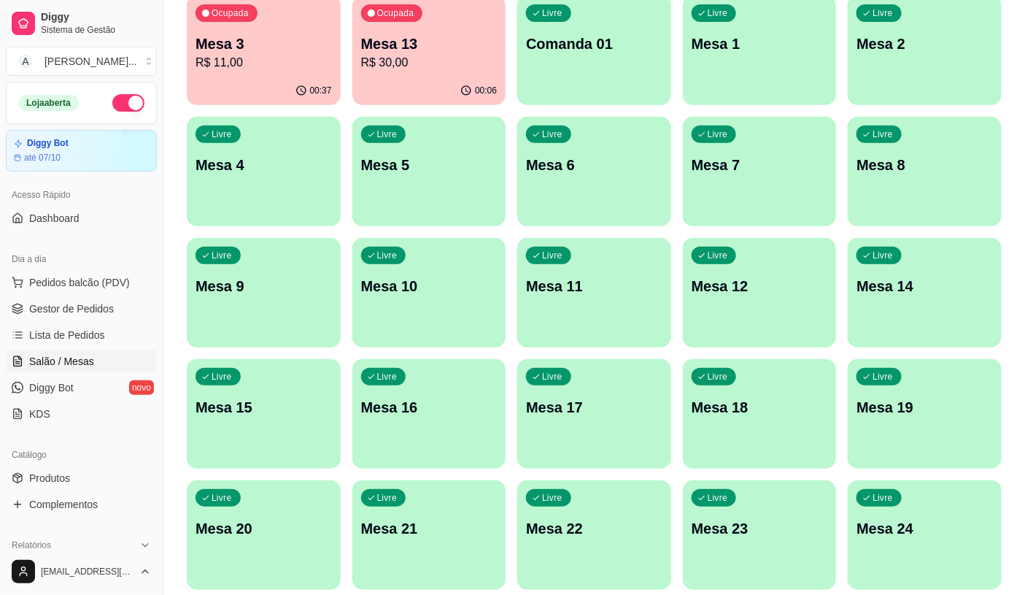
click at [908, 416] on p "Mesa 19" at bounding box center [925, 407] width 136 height 20
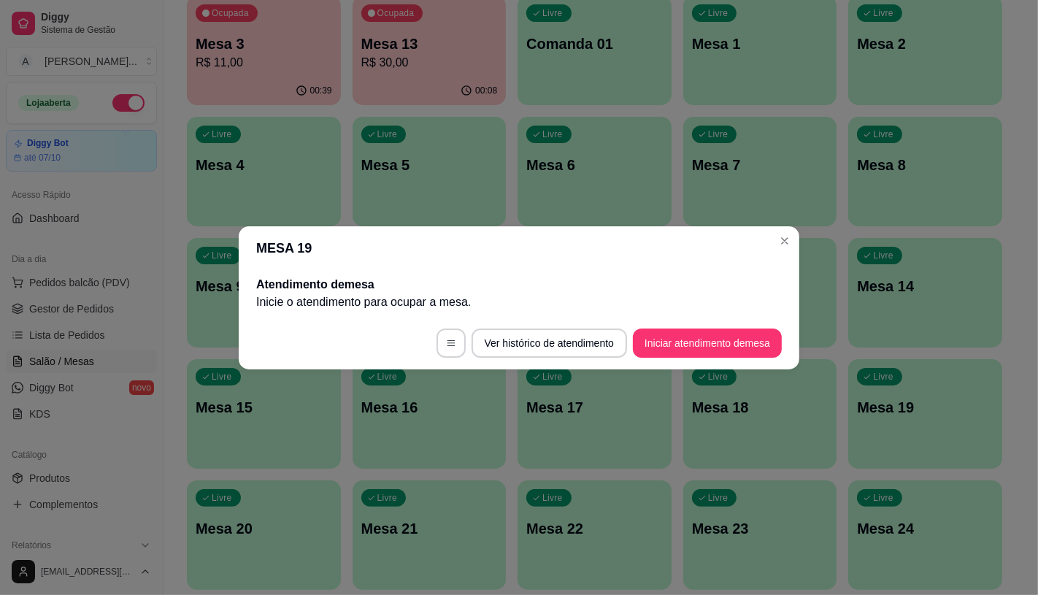
click at [714, 333] on button "Iniciar atendimento de mesa" at bounding box center [707, 342] width 149 height 29
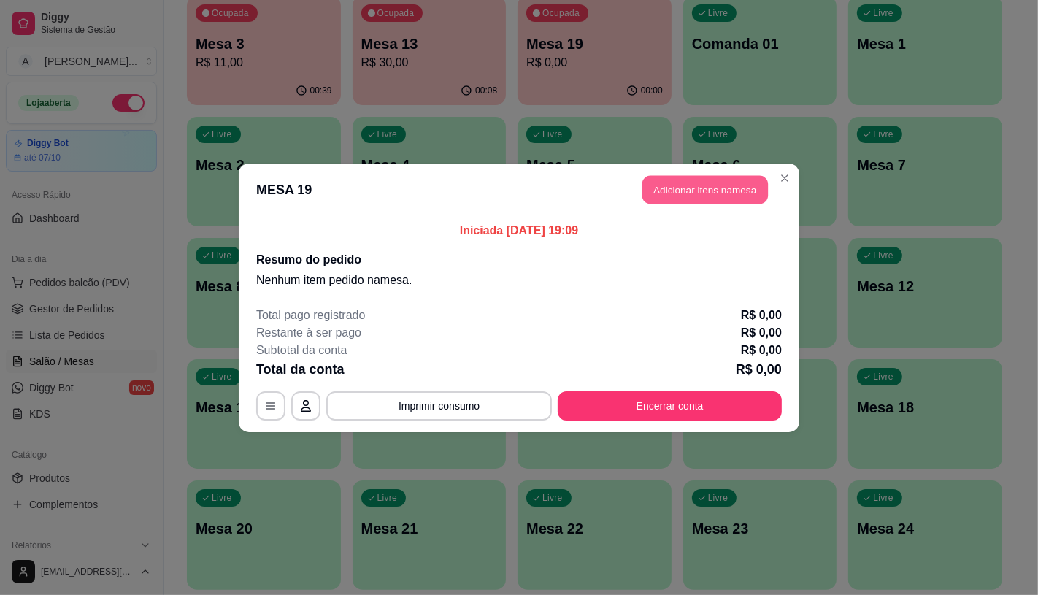
click at [660, 201] on button "Adicionar itens na mesa" at bounding box center [705, 189] width 126 height 28
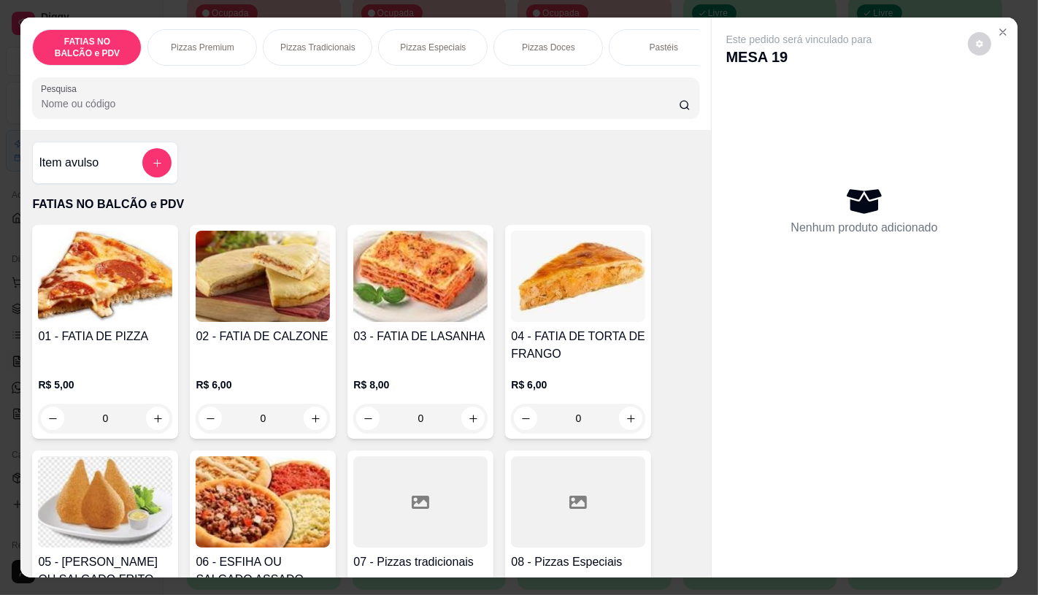
click at [47, 507] on img at bounding box center [105, 501] width 134 height 91
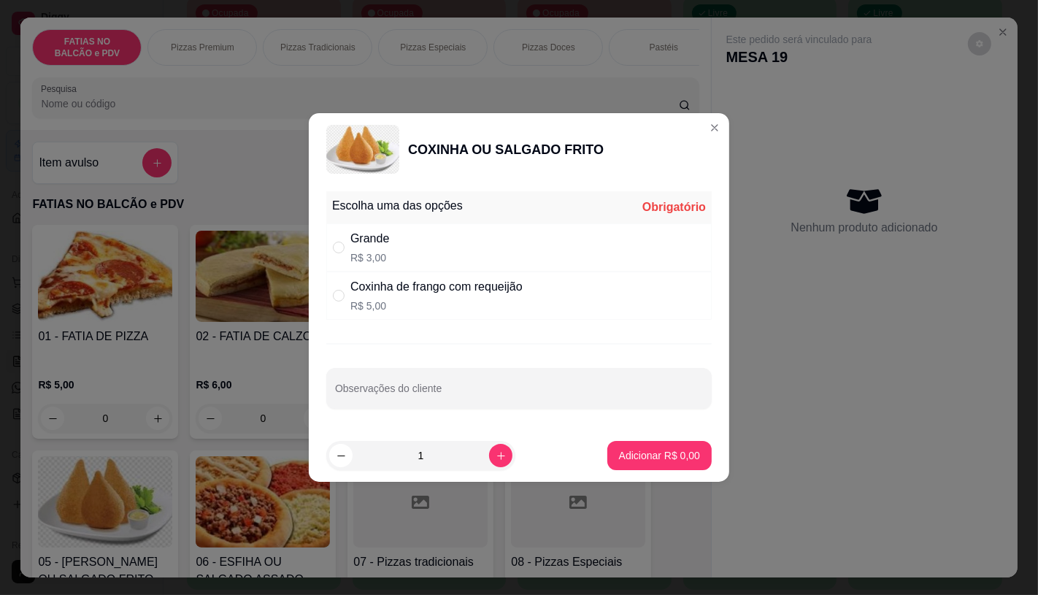
click at [450, 229] on div "Grande R$ 3,00" at bounding box center [518, 247] width 385 height 48
radio input "true"
click at [497, 455] on icon "increase-product-quantity" at bounding box center [501, 456] width 8 height 8
type input "2"
click at [639, 455] on p "Adicionar R$ 6,00" at bounding box center [659, 455] width 81 height 15
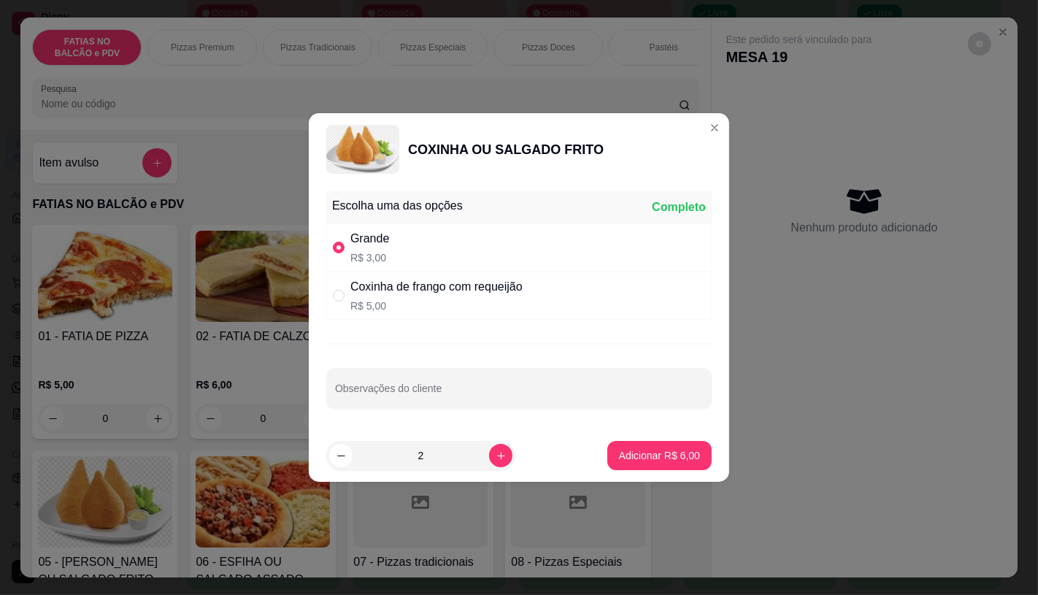
type input "2"
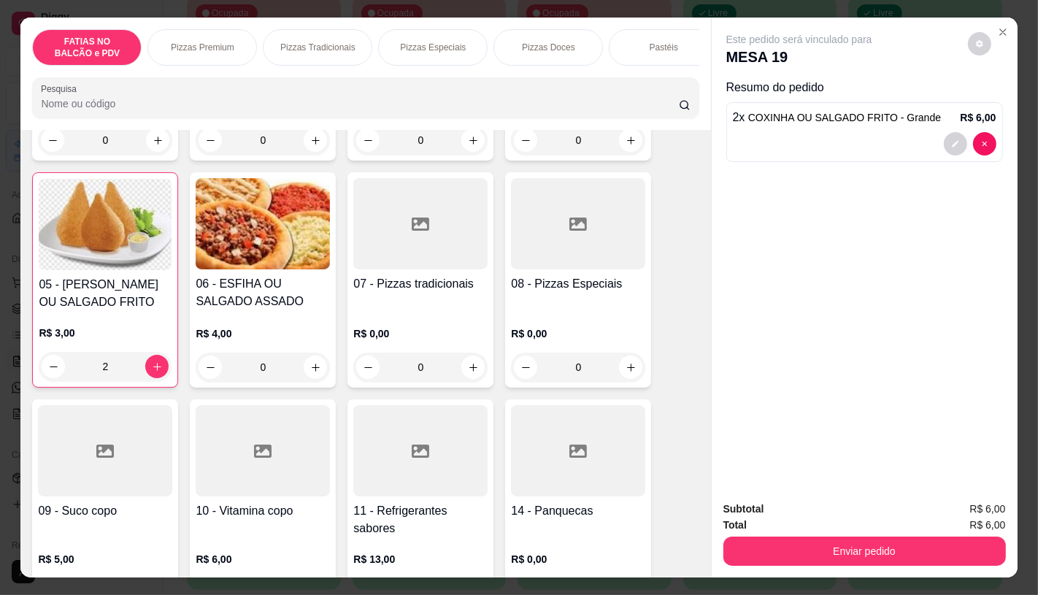
scroll to position [324, 0]
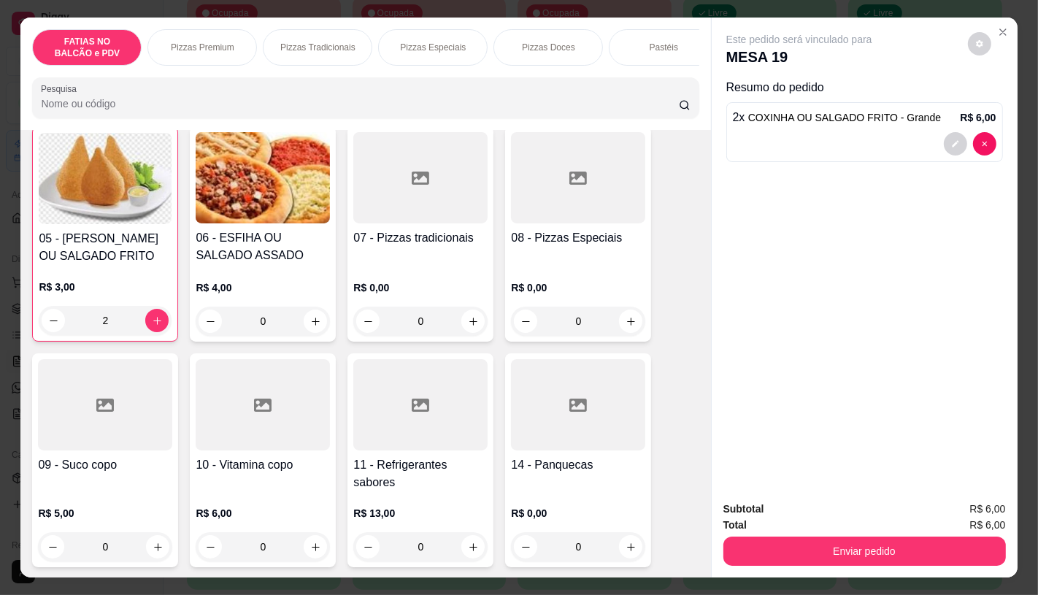
click at [433, 450] on div at bounding box center [420, 404] width 134 height 91
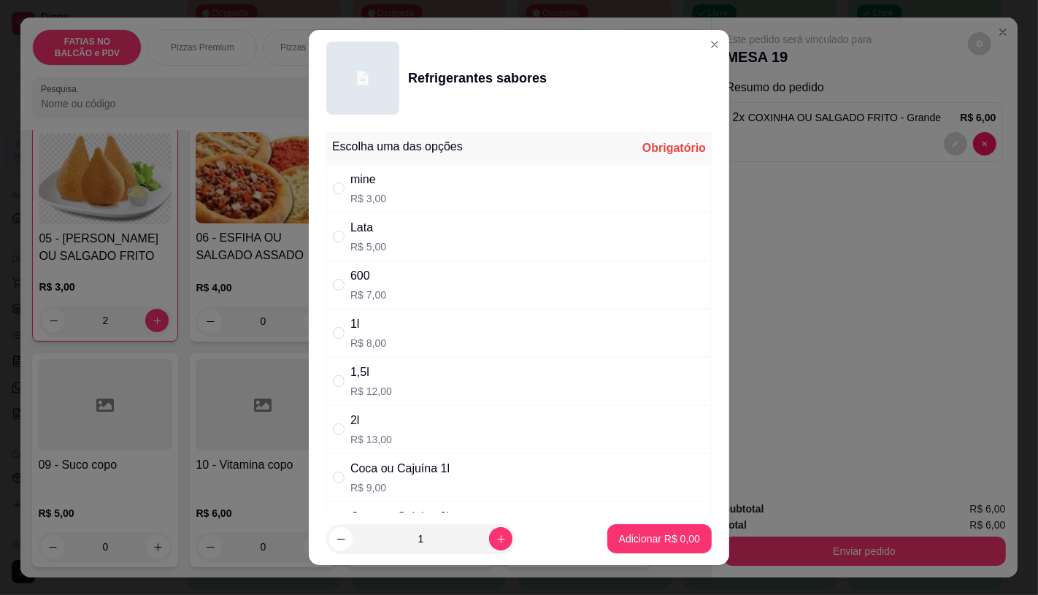
click at [340, 236] on div "" at bounding box center [342, 236] width 18 height 16
radio input "true"
click at [633, 544] on p "Adicionar R$ 5,00" at bounding box center [659, 538] width 81 height 15
type input "1"
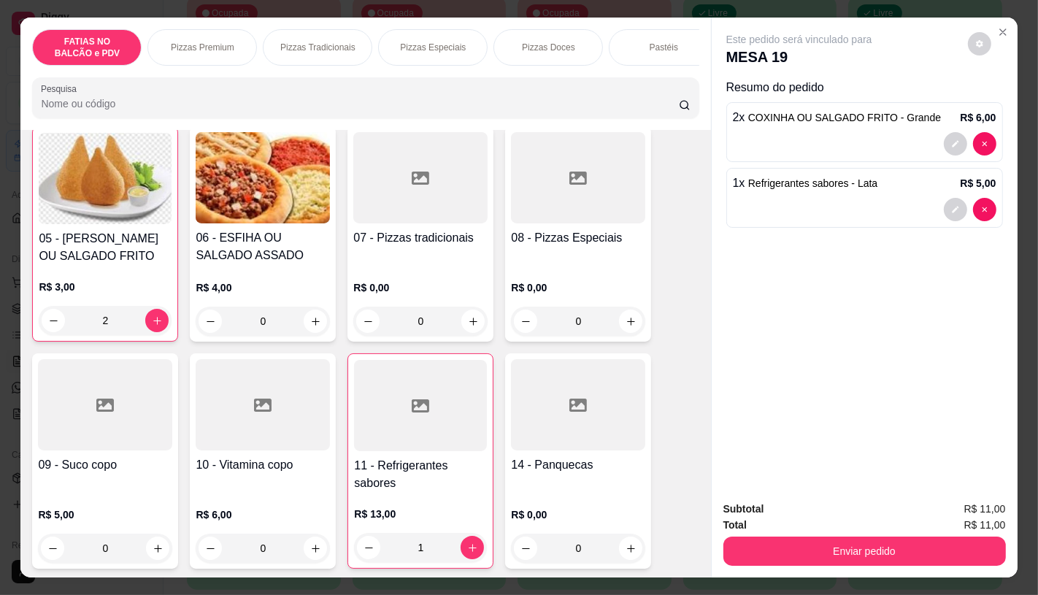
click at [884, 540] on button "Enviar pedido" at bounding box center [864, 550] width 282 height 29
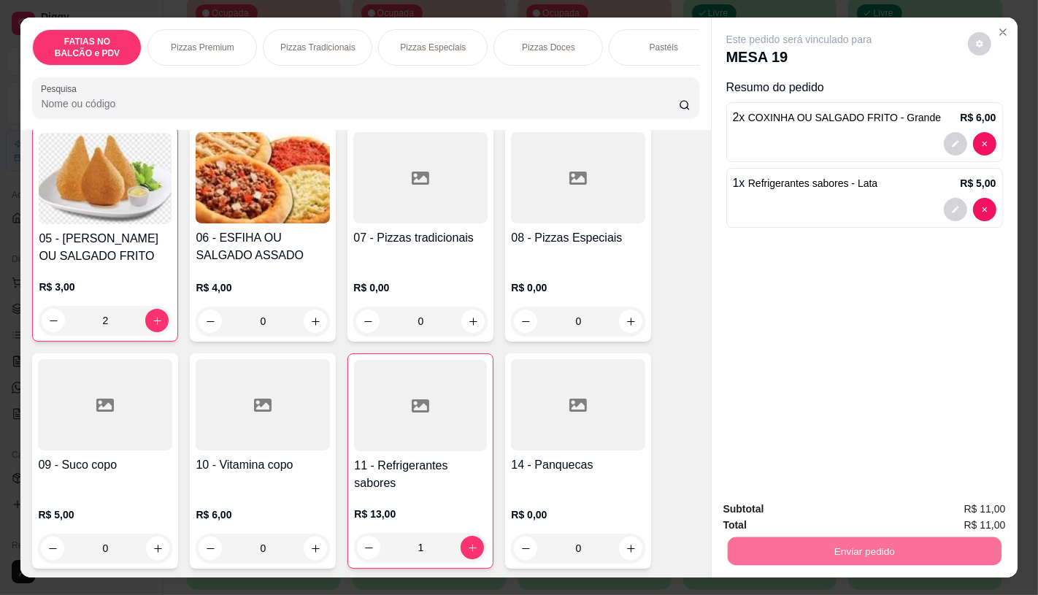
click at [995, 514] on button "Enviar pedido" at bounding box center [967, 509] width 82 height 28
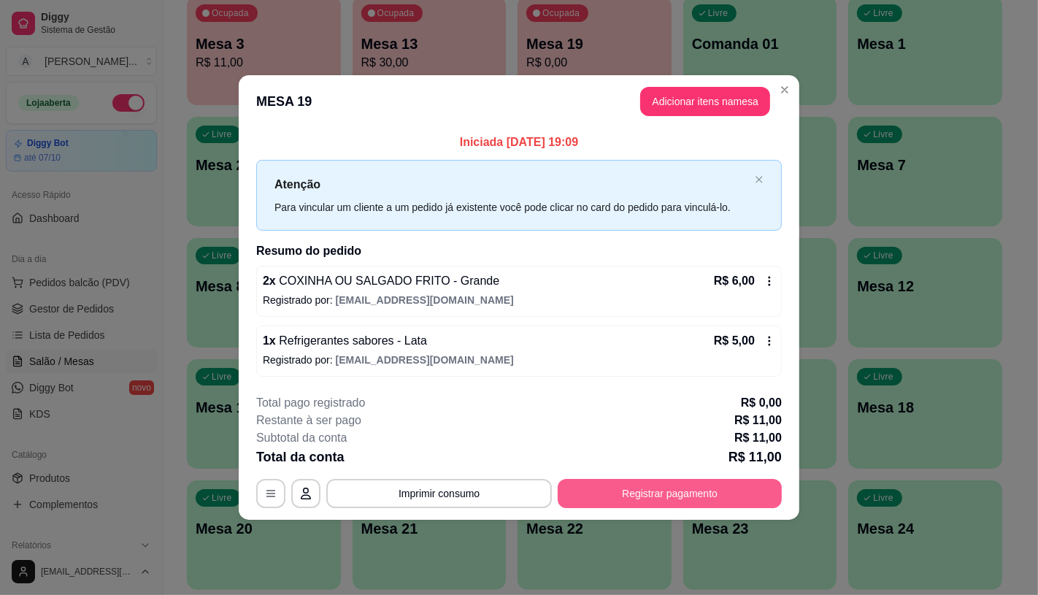
click at [763, 506] on button "Registrar pagamento" at bounding box center [669, 493] width 224 height 29
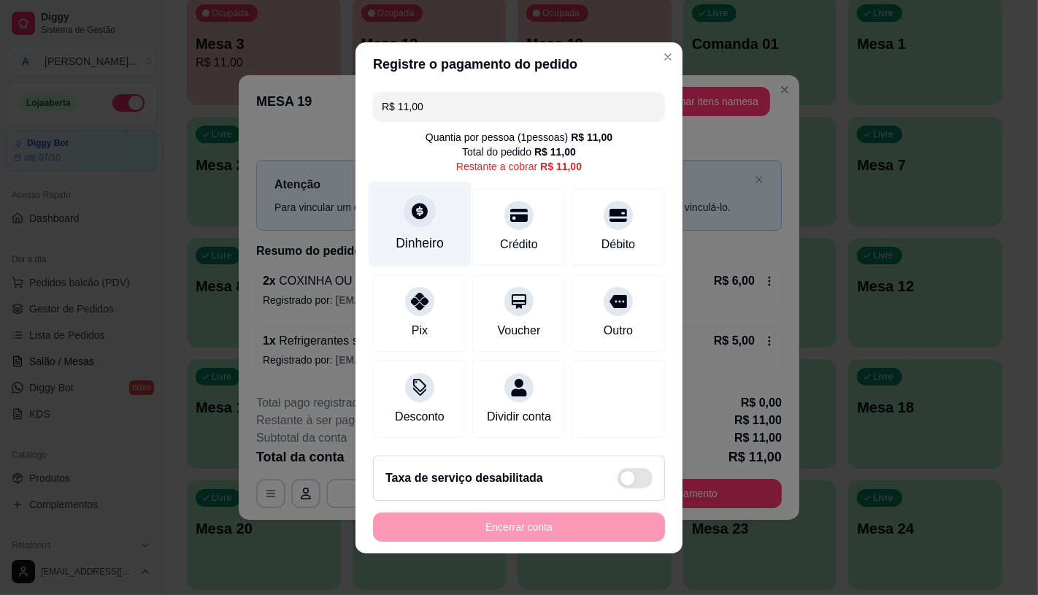
click at [397, 217] on div "Dinheiro" at bounding box center [419, 223] width 103 height 85
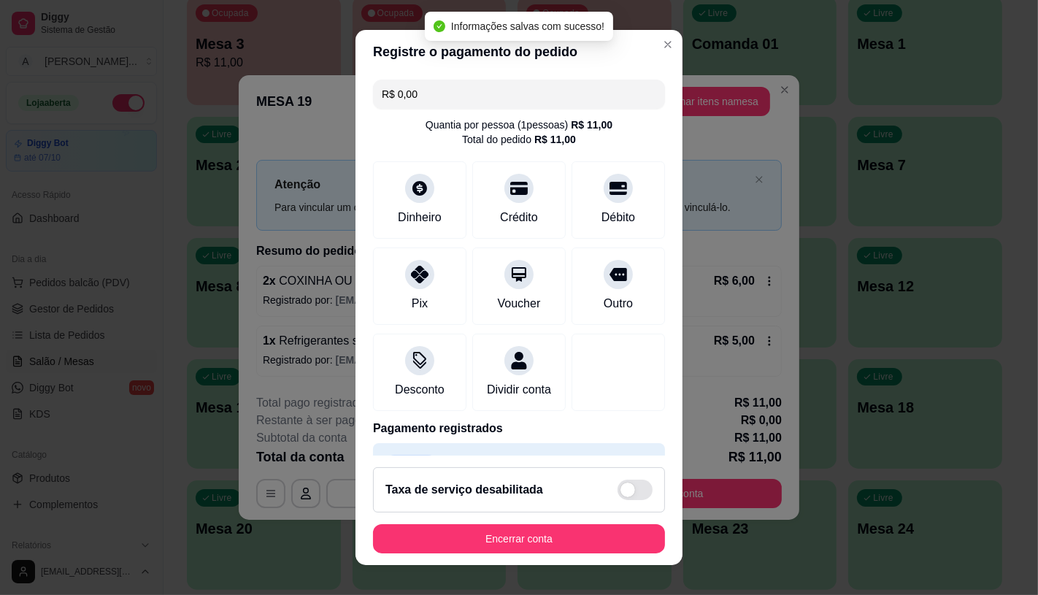
type input "R$ 0,00"
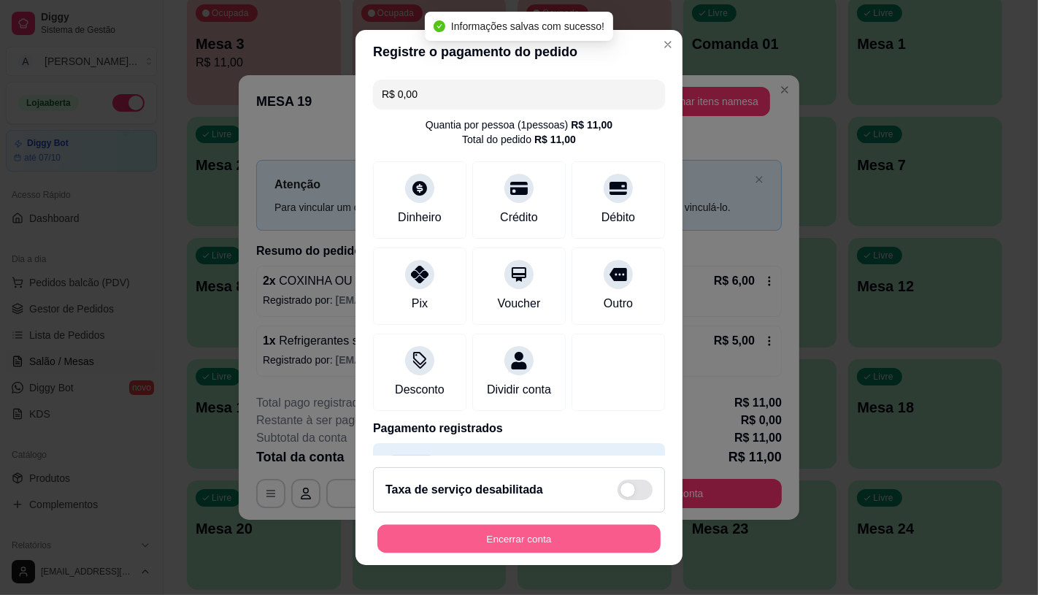
click at [547, 540] on button "Encerrar conta" at bounding box center [518, 539] width 283 height 28
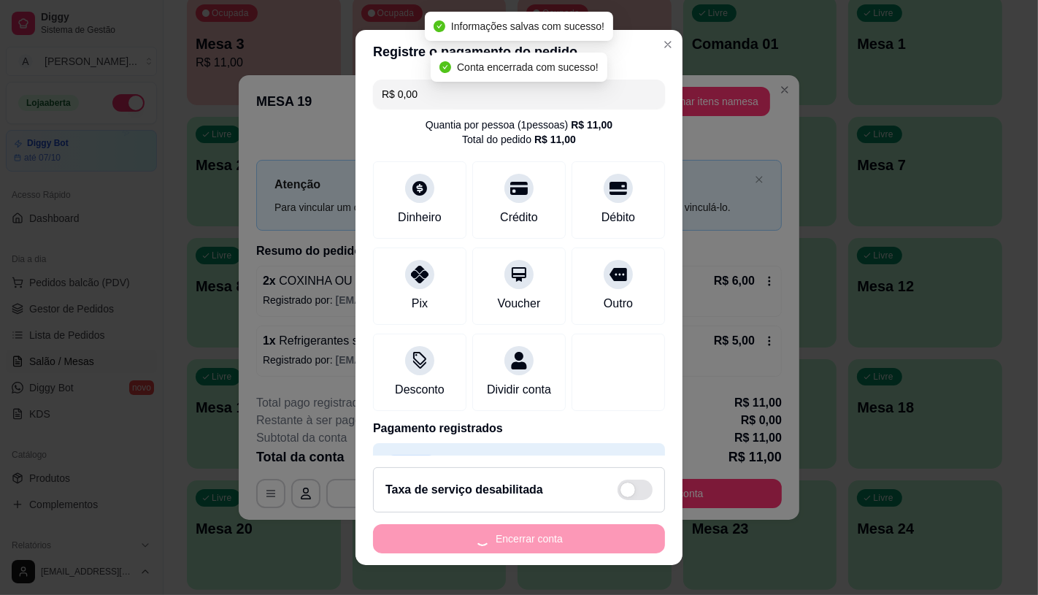
scroll to position [0, 0]
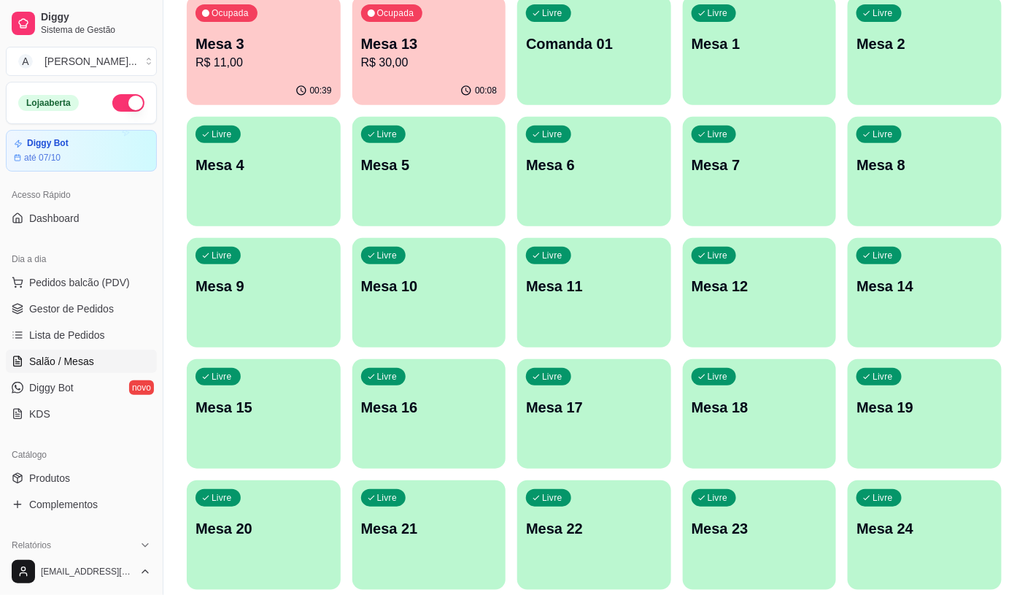
click at [260, 23] on div "Ocupada Mesa 3 R$ 11,00" at bounding box center [264, 36] width 154 height 81
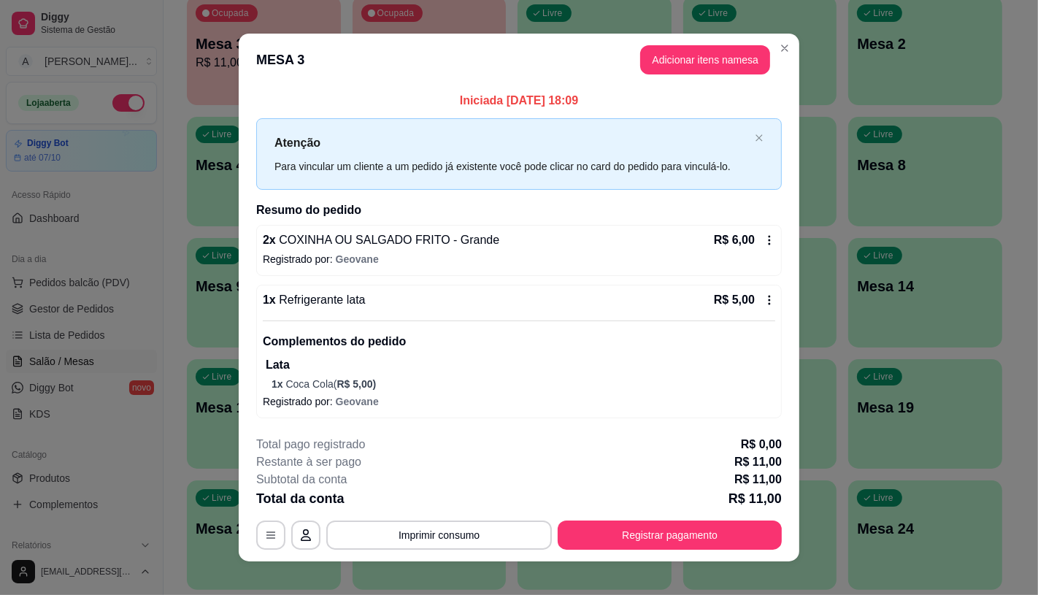
click at [764, 243] on icon at bounding box center [769, 240] width 12 height 12
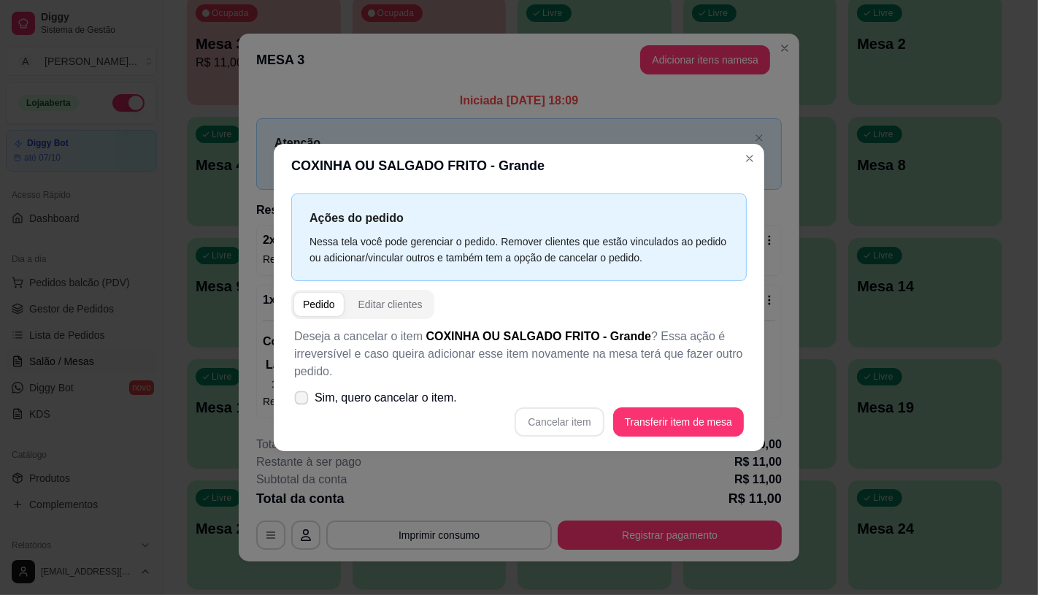
click at [428, 397] on span "Sim, quero cancelar o item." at bounding box center [385, 398] width 142 height 18
click at [303, 400] on input "Sim, quero cancelar o item." at bounding box center [297, 404] width 9 height 9
checkbox input "true"
click at [555, 412] on button "Cancelar item" at bounding box center [559, 421] width 87 height 28
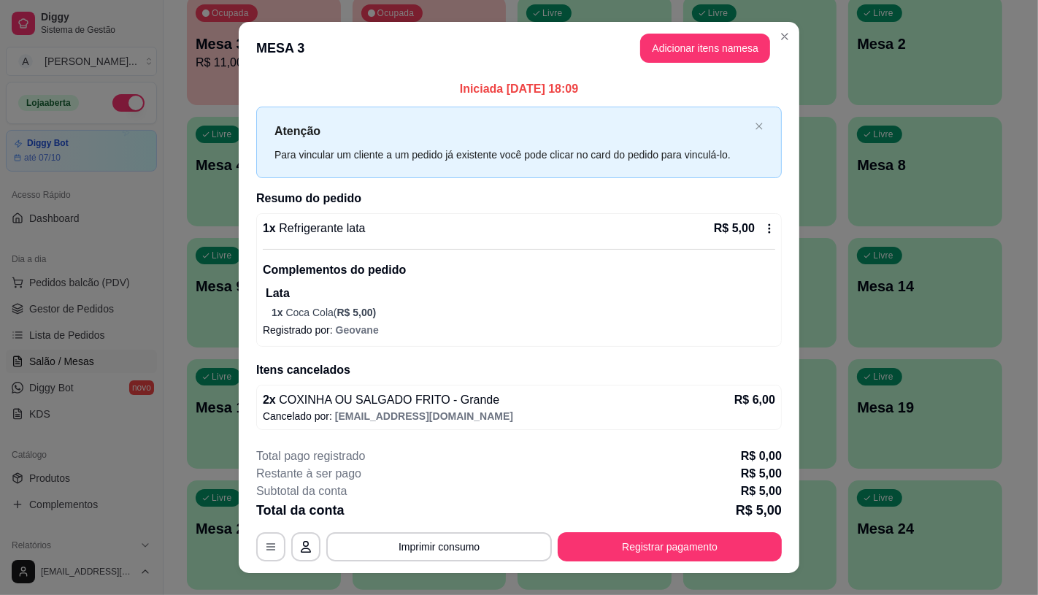
click at [760, 236] on div "R$ 5,00" at bounding box center [744, 229] width 61 height 18
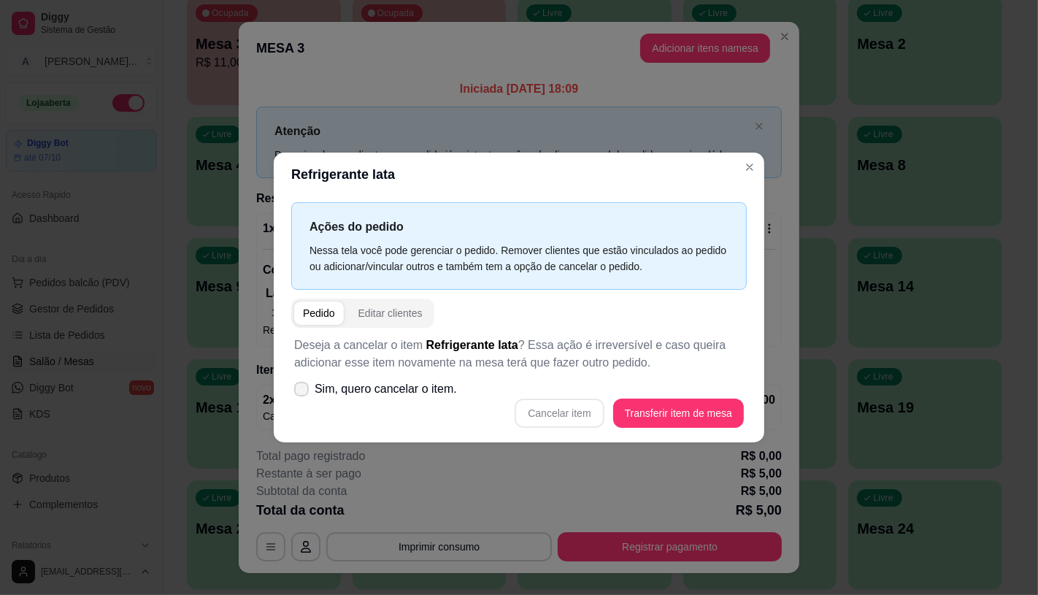
click at [355, 385] on span "Sim, quero cancelar o item." at bounding box center [385, 389] width 142 height 18
click at [303, 391] on input "Sim, quero cancelar o item." at bounding box center [297, 395] width 9 height 9
checkbox input "true"
click at [555, 419] on button "Cancelar item" at bounding box center [559, 412] width 87 height 28
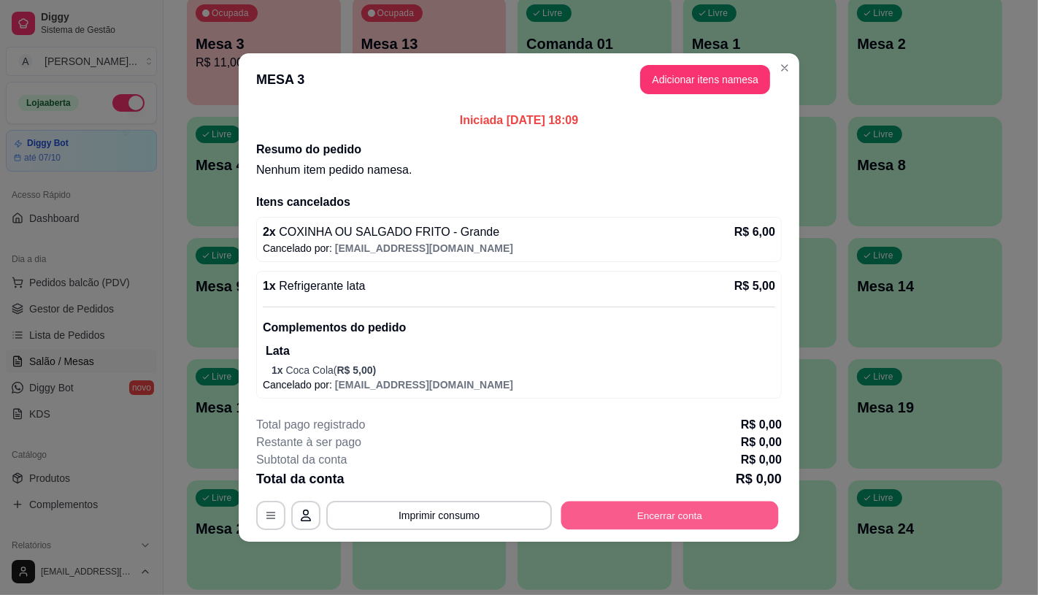
click at [709, 509] on button "Encerrar conta" at bounding box center [669, 515] width 217 height 28
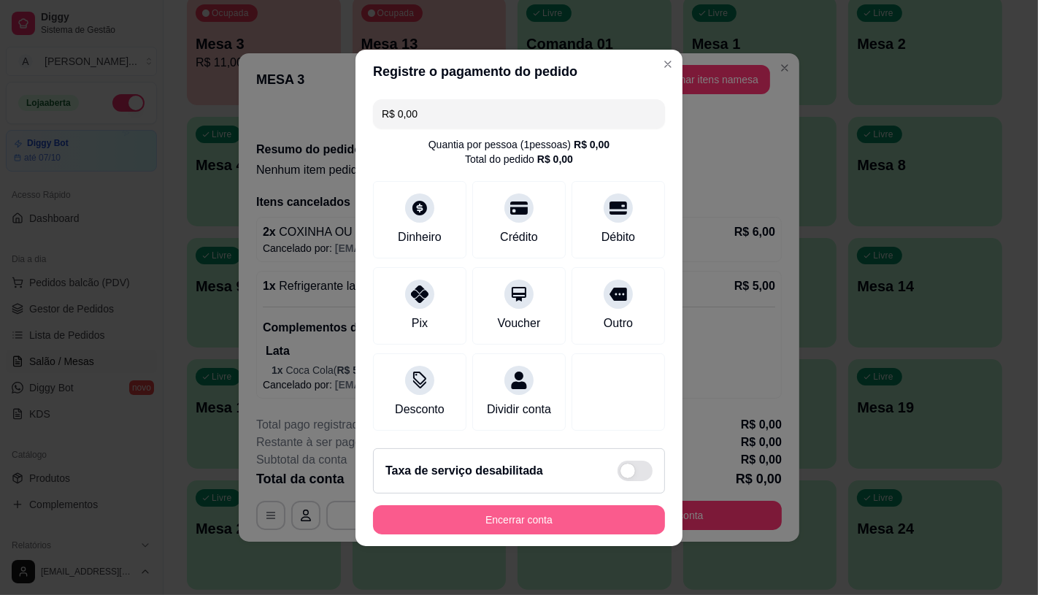
click at [582, 534] on button "Encerrar conta" at bounding box center [519, 519] width 292 height 29
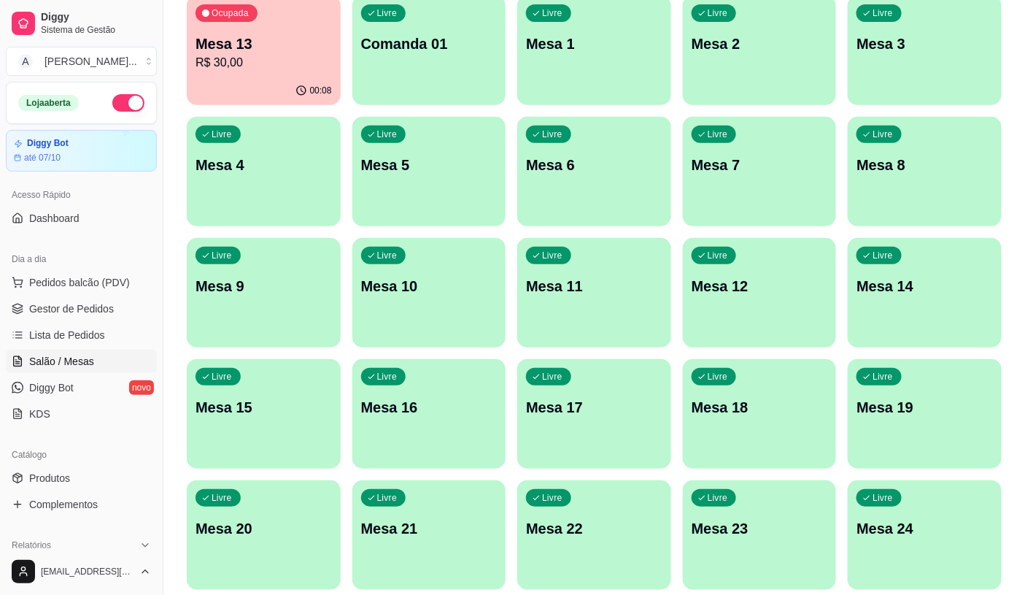
click at [347, 38] on div "Ocupada Mesa 13 R$ 30,00 00:08 Livre Comanda 01 Livre Mesa 1 Livre Mesa 2 Livre…" at bounding box center [594, 414] width 815 height 836
click at [317, 42] on p "Mesa 13" at bounding box center [264, 44] width 132 height 20
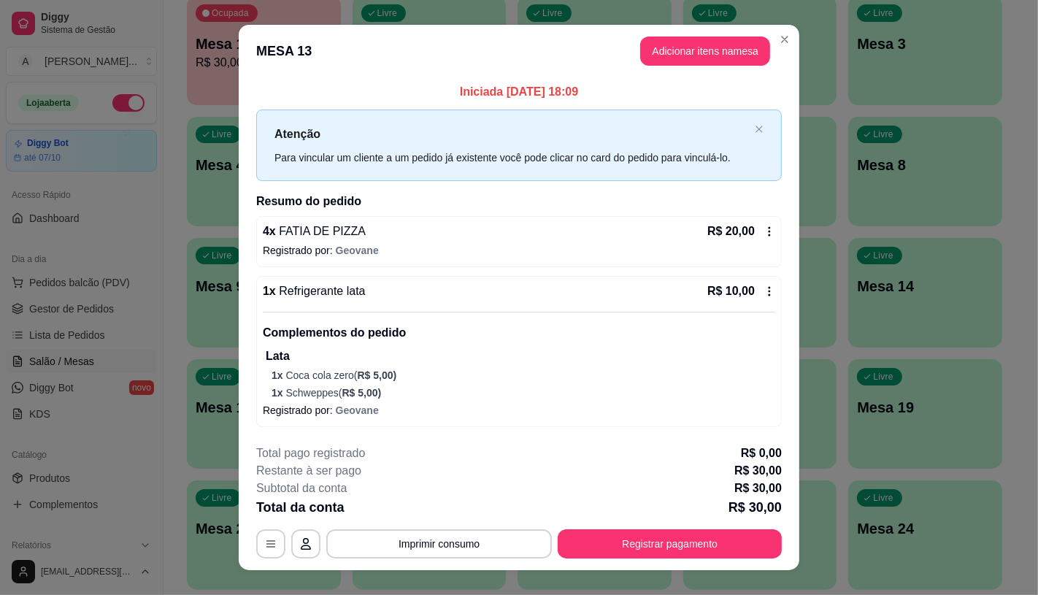
scroll to position [22, 0]
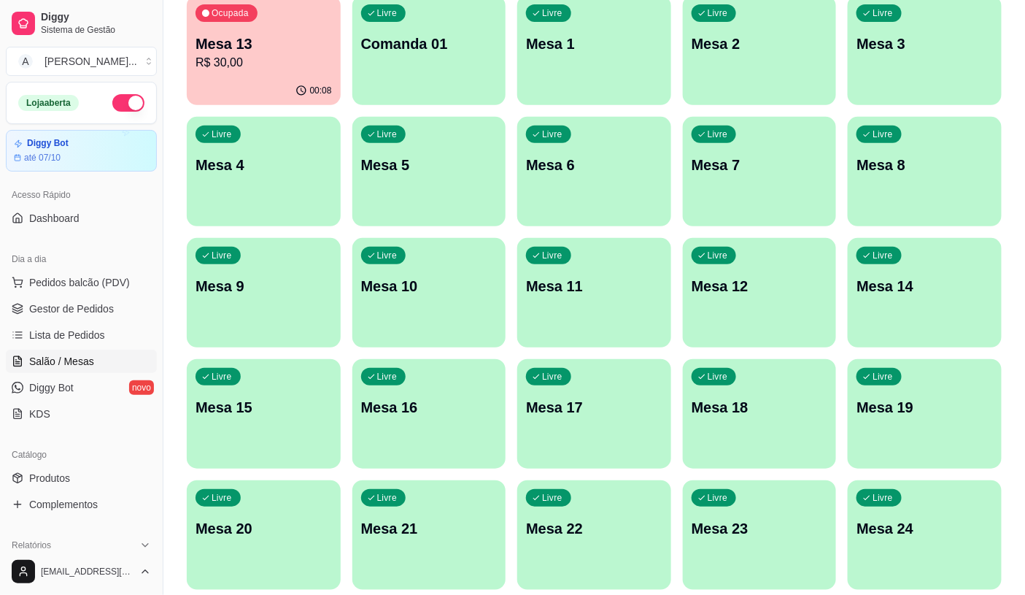
click at [296, 81] on div "00:08" at bounding box center [264, 91] width 154 height 28
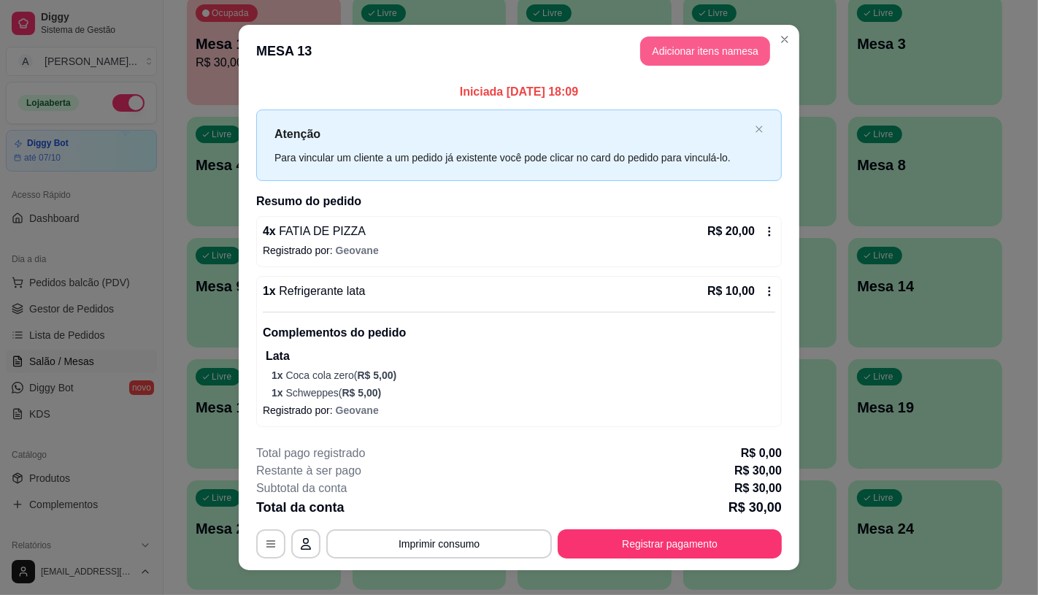
click at [672, 53] on button "Adicionar itens na mesa" at bounding box center [705, 50] width 130 height 29
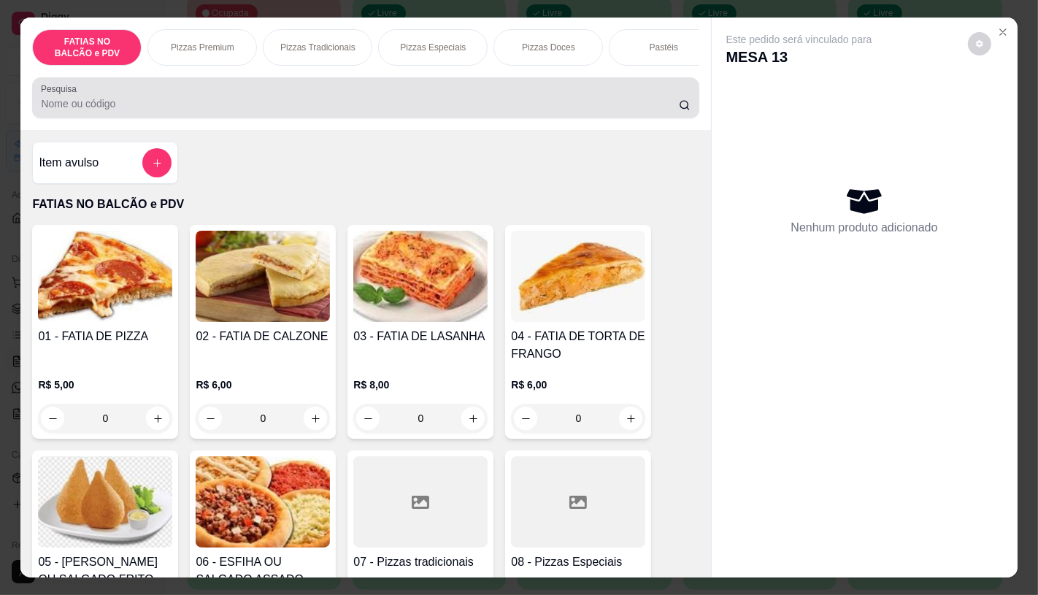
drag, startPoint x: 174, startPoint y: 85, endPoint x: 176, endPoint y: 104, distance: 19.1
click at [174, 85] on div "Pesquisa" at bounding box center [365, 97] width 666 height 41
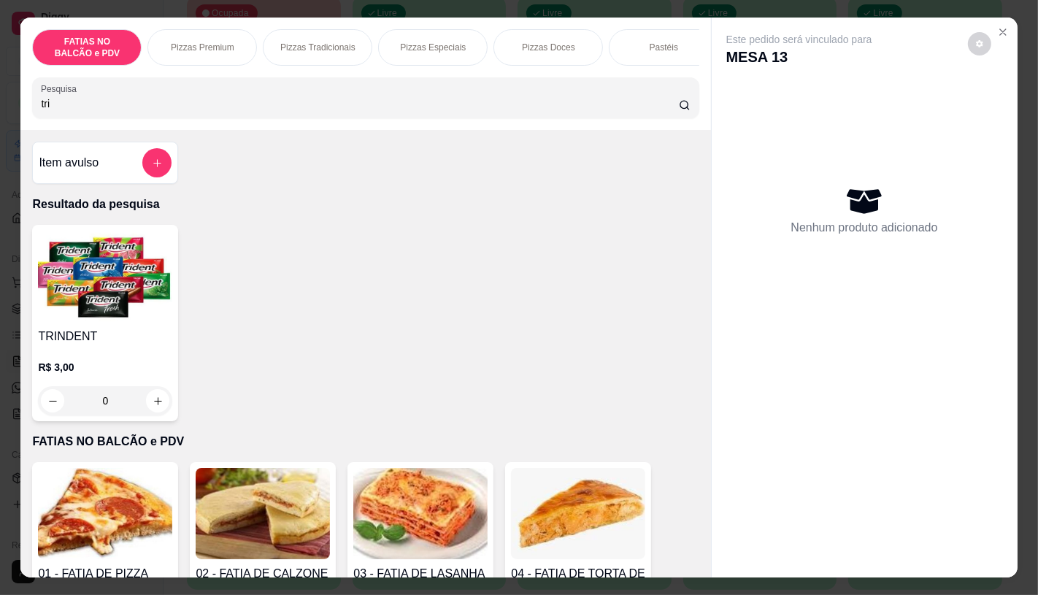
type input "tri"
click at [144, 275] on img at bounding box center [105, 276] width 134 height 91
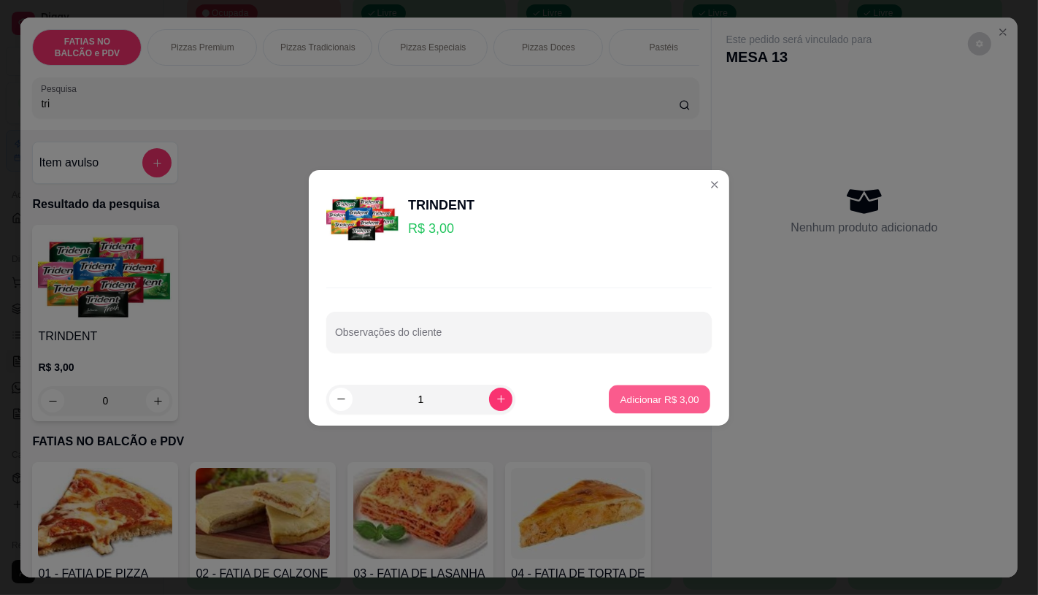
click at [625, 392] on p "Adicionar R$ 3,00" at bounding box center [658, 399] width 79 height 14
type input "1"
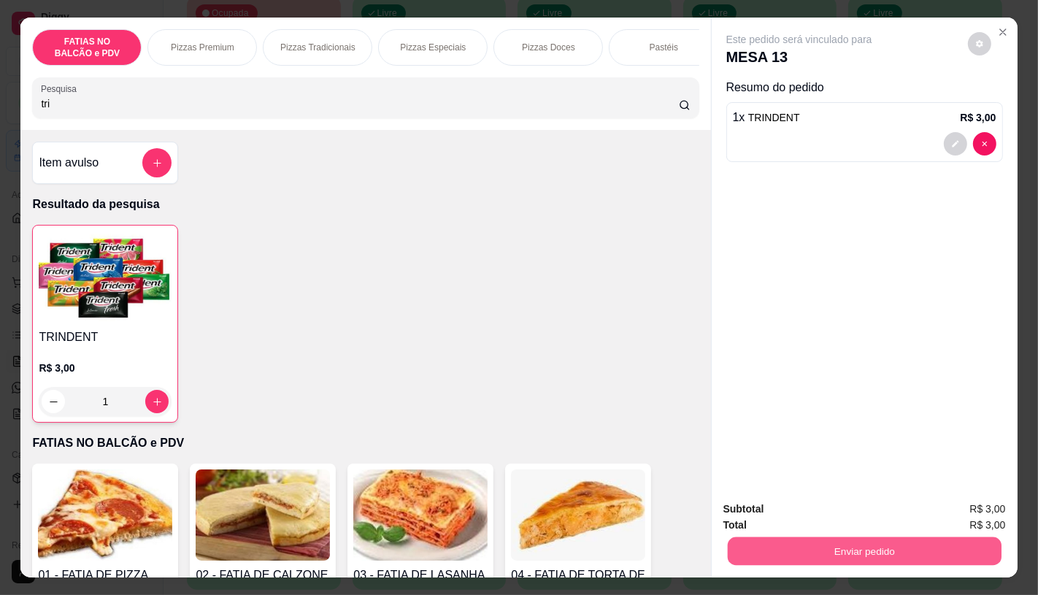
click at [908, 541] on button "Enviar pedido" at bounding box center [864, 550] width 274 height 28
click at [962, 514] on button "Enviar pedido" at bounding box center [967, 509] width 82 height 28
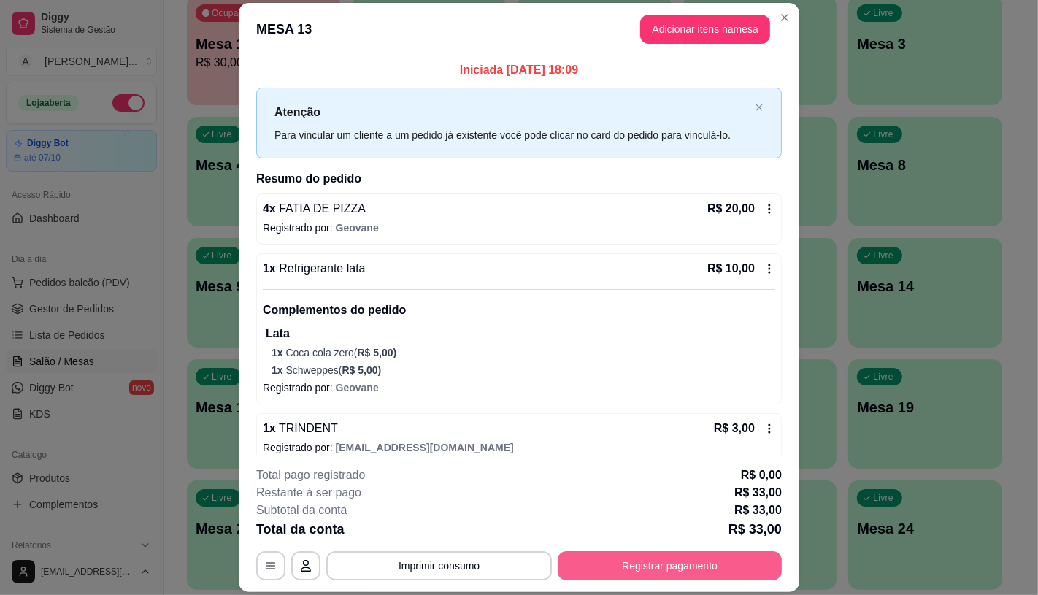
click at [676, 564] on button "Registrar pagamento" at bounding box center [669, 565] width 224 height 29
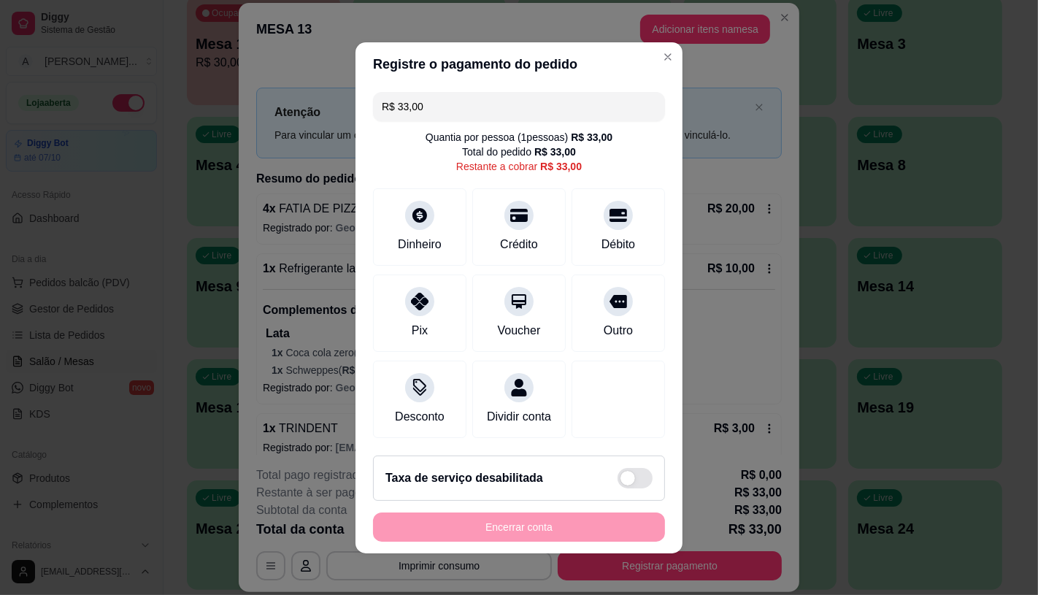
drag, startPoint x: 425, startPoint y: 101, endPoint x: 399, endPoint y: 102, distance: 26.3
click at [399, 102] on input "R$ 33,00" at bounding box center [519, 106] width 274 height 29
click at [618, 233] on div "Débito" at bounding box center [618, 242] width 37 height 19
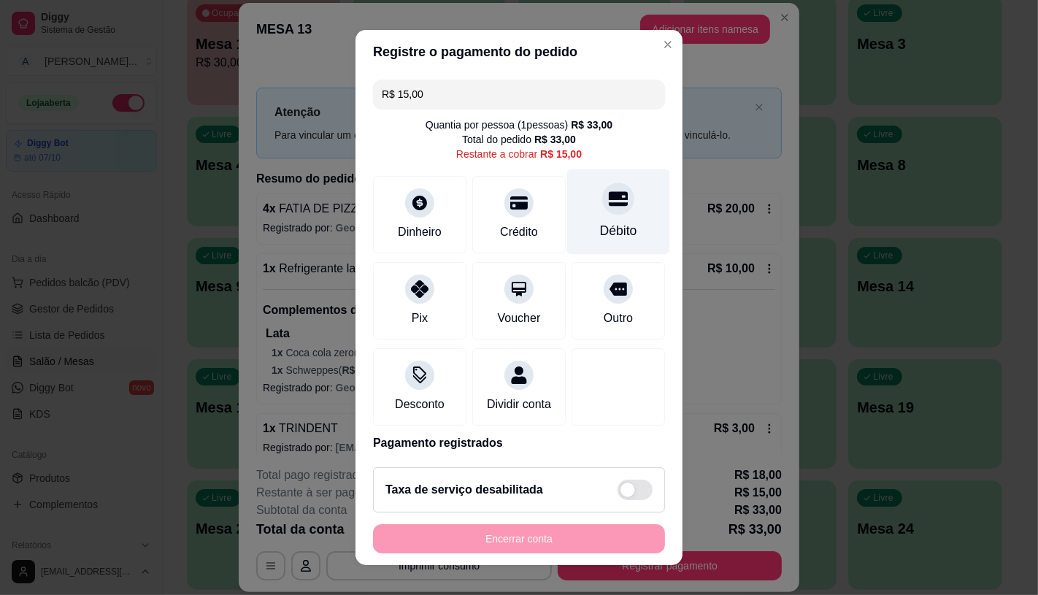
click at [582, 216] on div "Débito" at bounding box center [618, 211] width 103 height 85
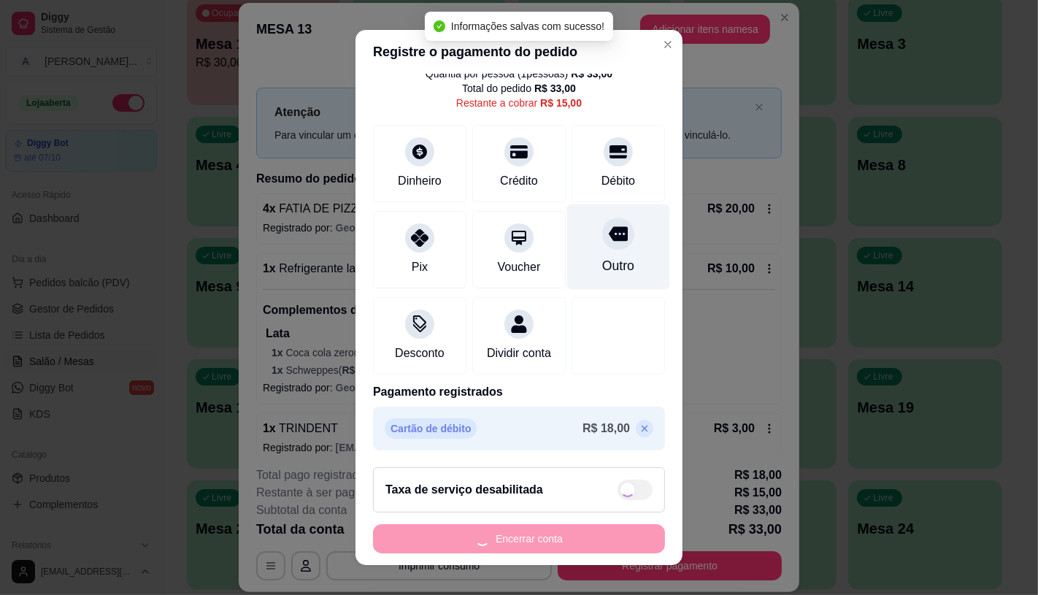
type input "R$ 0,00"
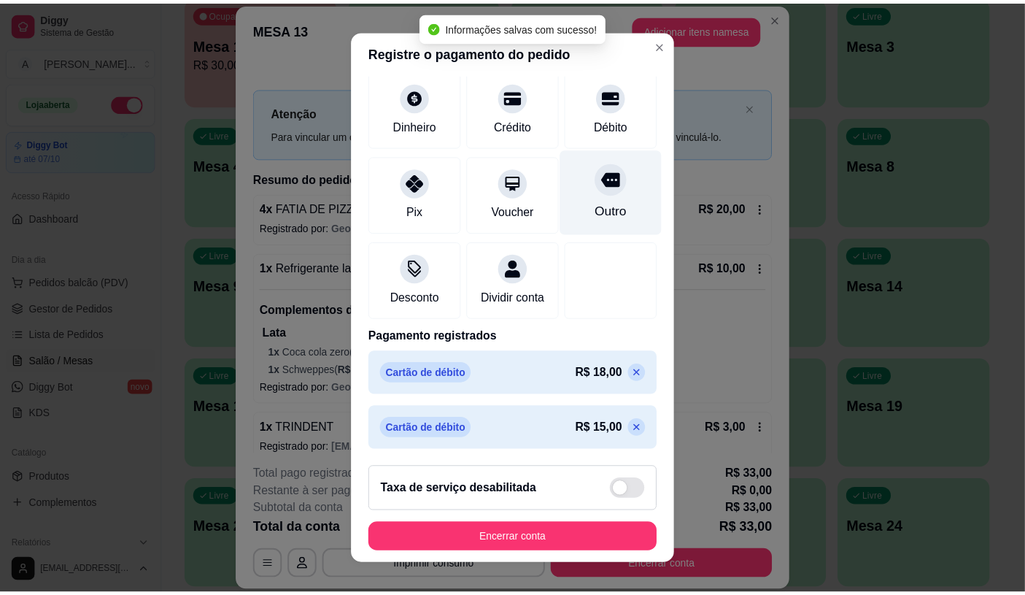
scroll to position [110, 0]
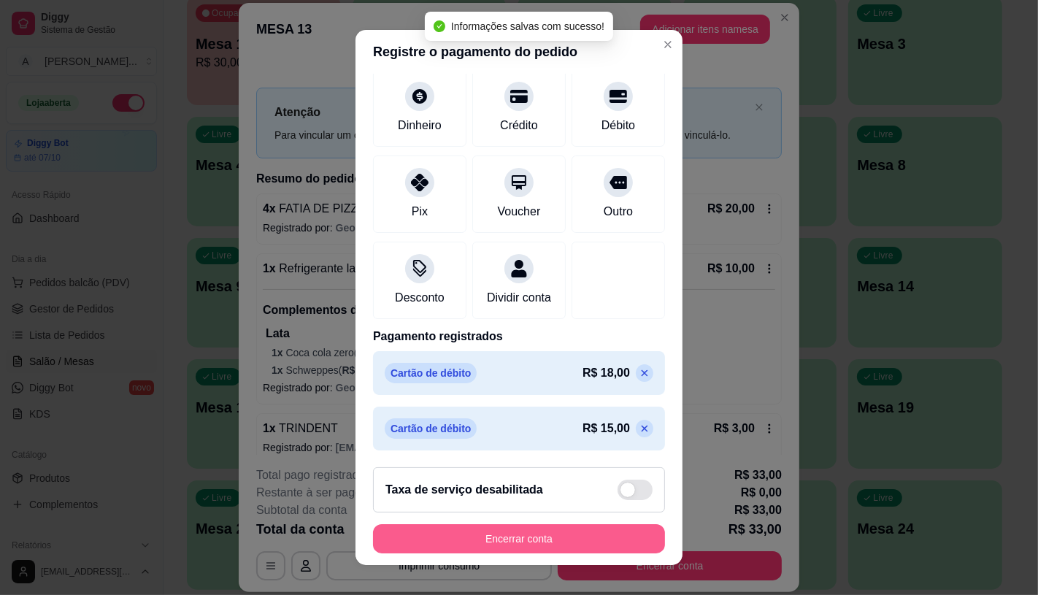
click at [425, 548] on button "Encerrar conta" at bounding box center [519, 538] width 292 height 29
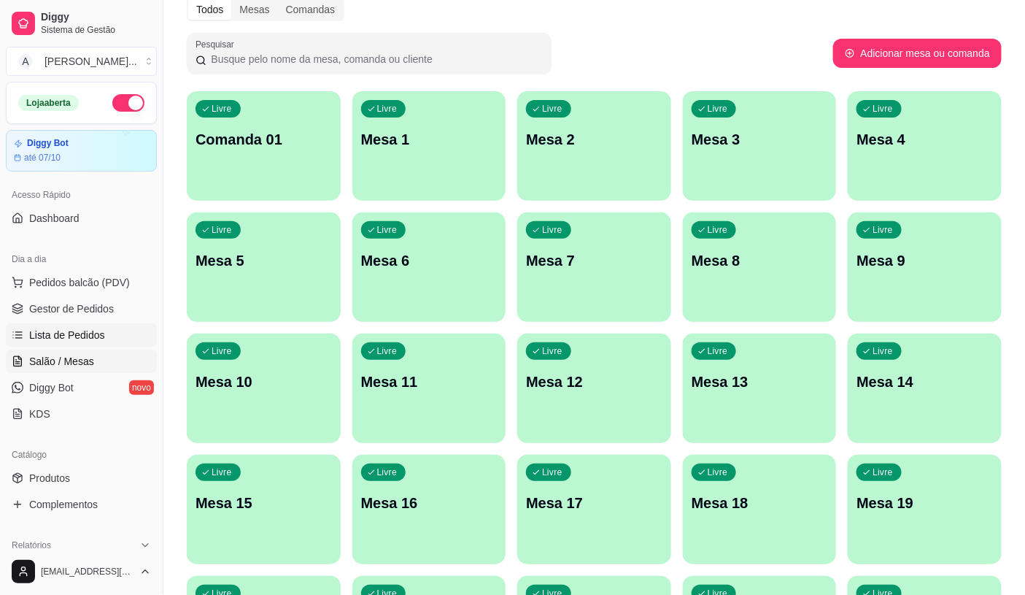
scroll to position [0, 0]
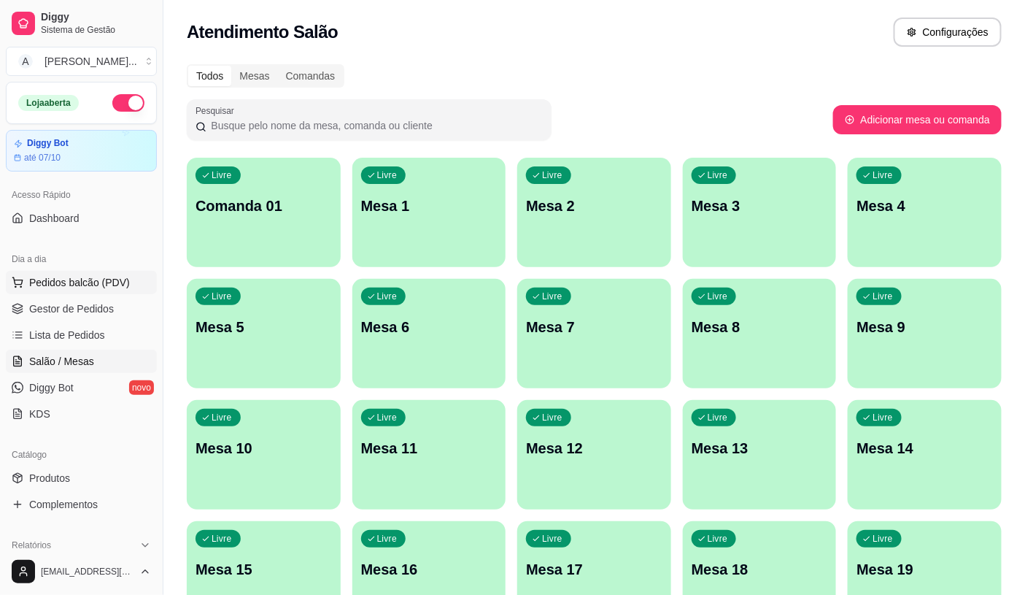
click at [93, 285] on span "Pedidos balcão (PDV)" at bounding box center [79, 282] width 101 height 15
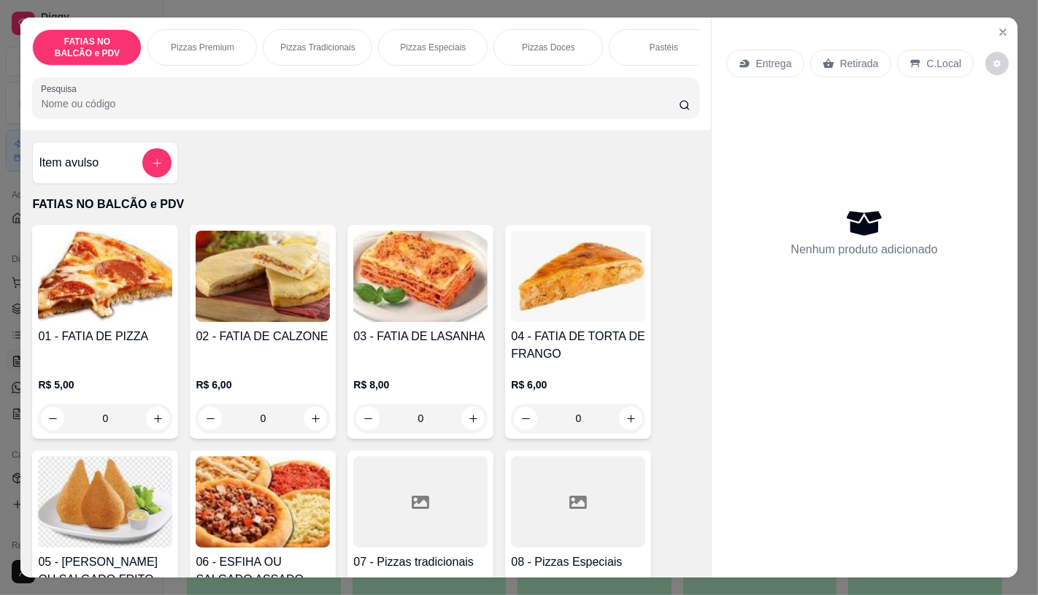
click at [82, 487] on img at bounding box center [105, 501] width 134 height 91
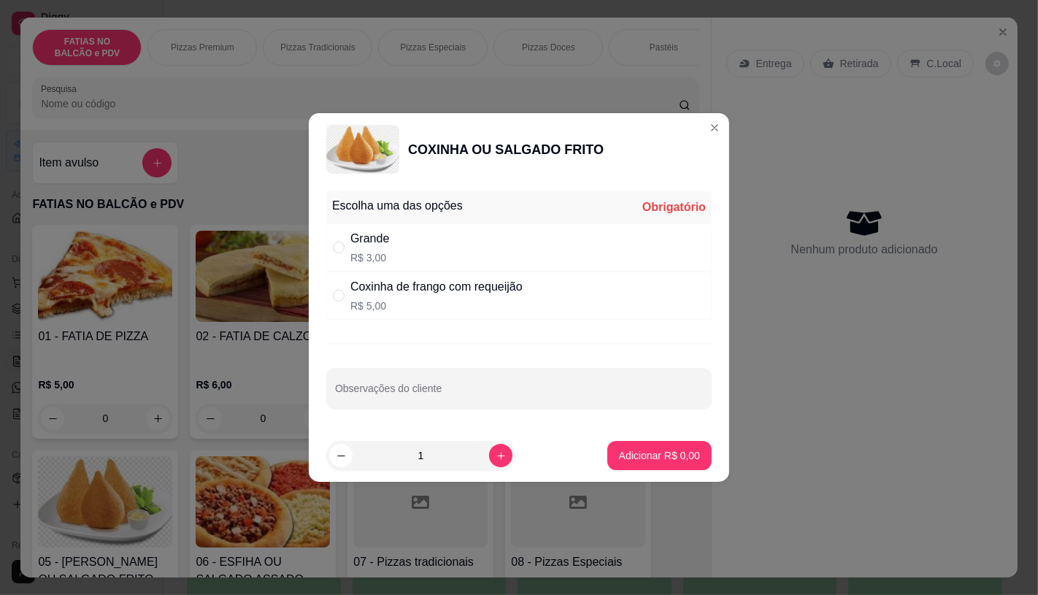
click at [348, 247] on div "" at bounding box center [342, 247] width 18 height 16
radio input "true"
click at [440, 462] on input "1" at bounding box center [420, 455] width 136 height 29
type input "5"
click at [636, 469] on button "Adicionar R$ 15,00" at bounding box center [656, 455] width 110 height 29
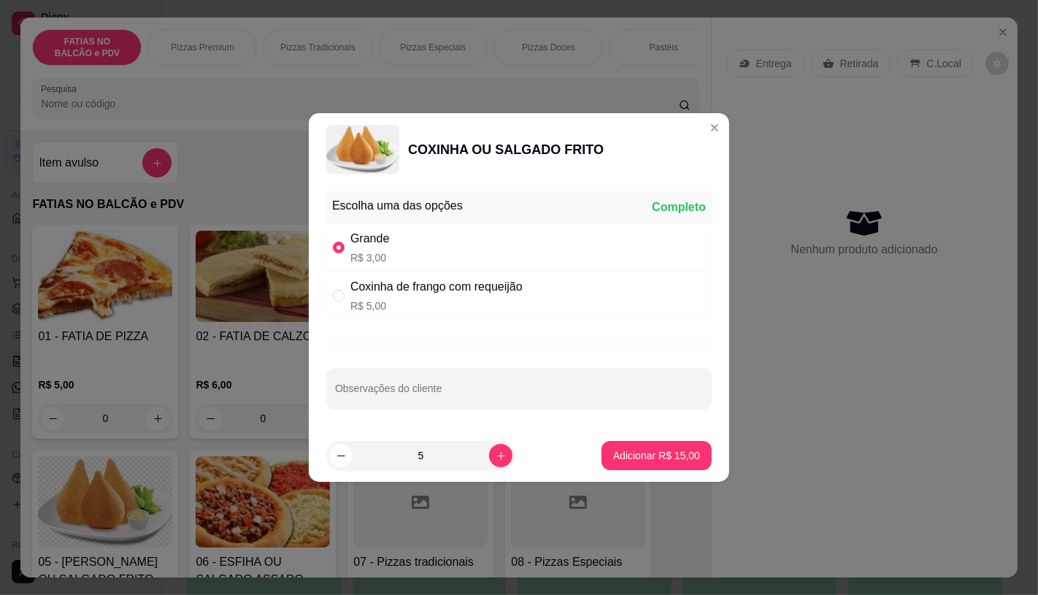
type input "5"
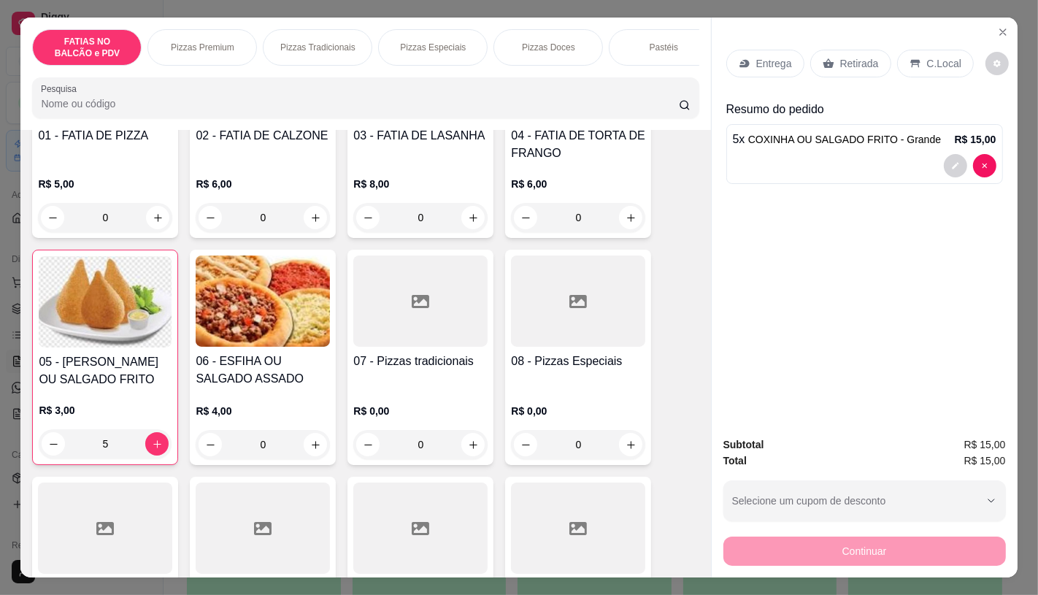
scroll to position [324, 0]
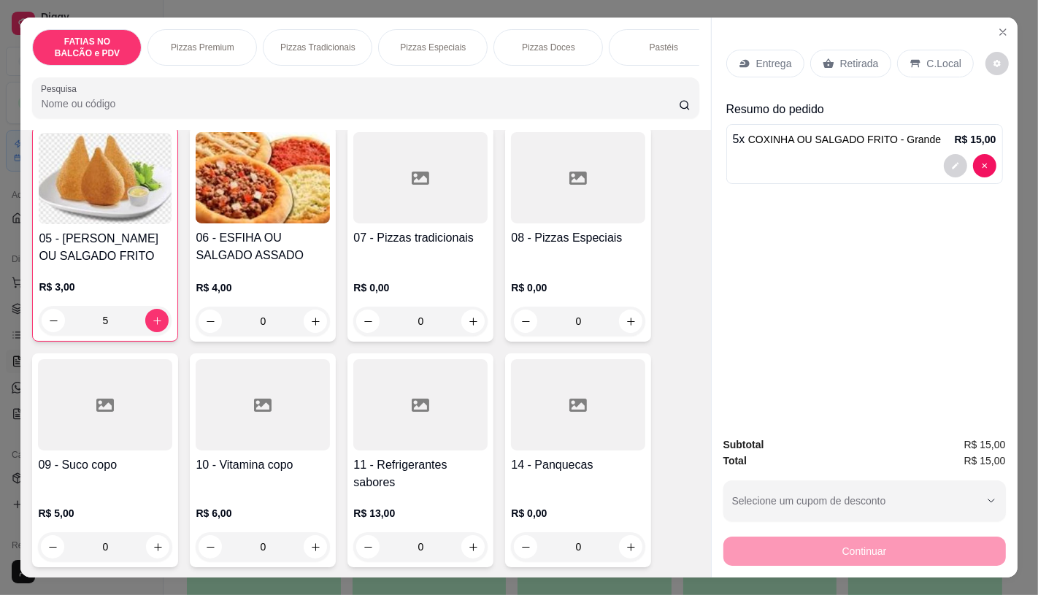
click at [409, 440] on div at bounding box center [420, 404] width 134 height 91
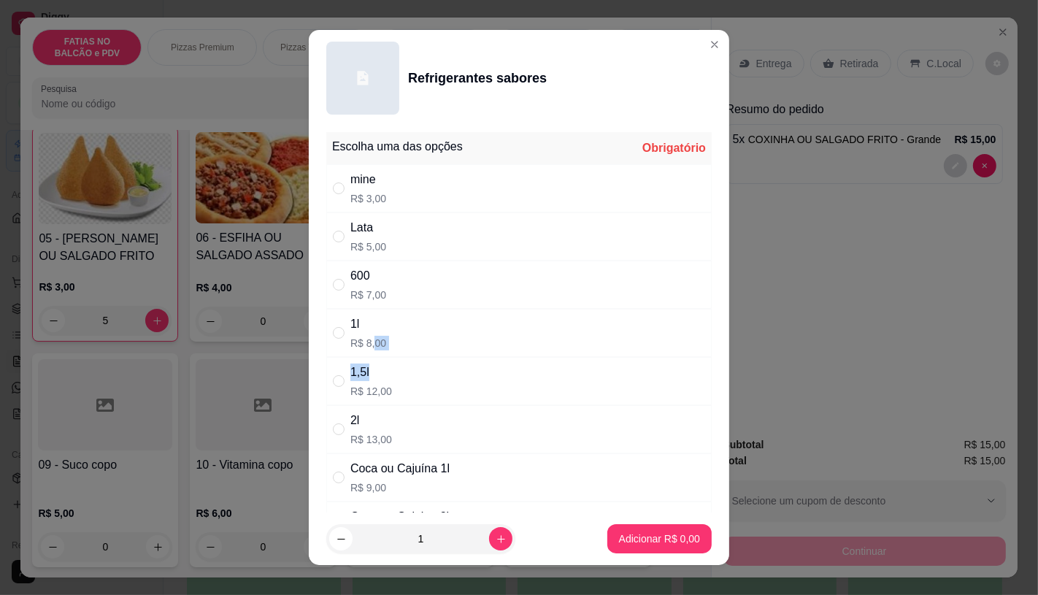
click at [401, 370] on div "Escolha uma das opções Obrigatório mine R$ 3,00 Lata R$ 5,00 600 R$ 7,00 1l R$ …" at bounding box center [518, 365] width 385 height 466
click at [374, 328] on div "1l" at bounding box center [368, 324] width 36 height 18
radio input "true"
click at [619, 536] on p "Adicionar R$ 8,00" at bounding box center [659, 538] width 81 height 15
type input "1"
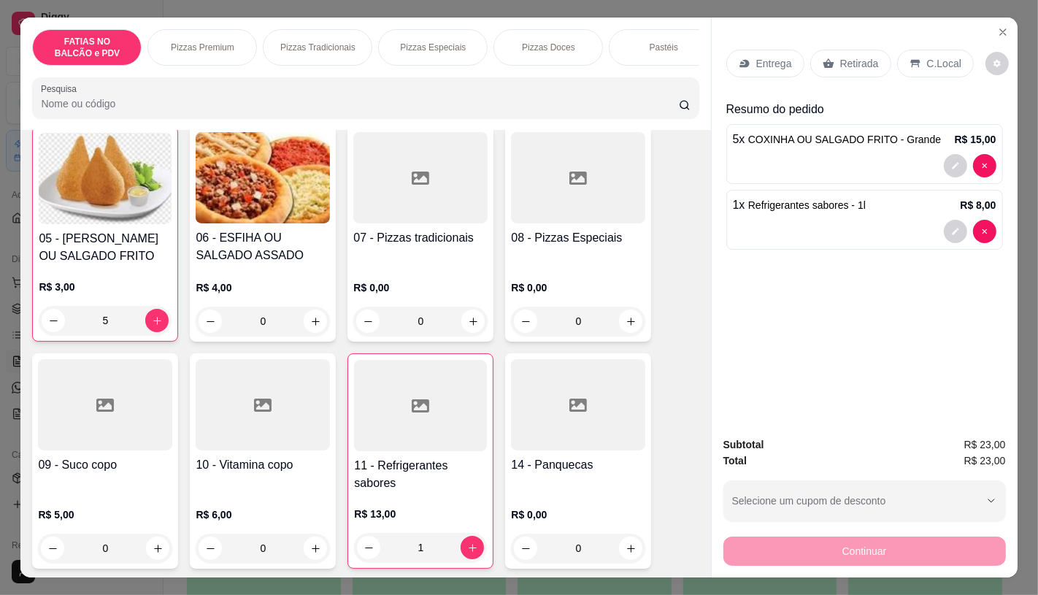
click at [852, 50] on div "Retirada" at bounding box center [850, 64] width 81 height 28
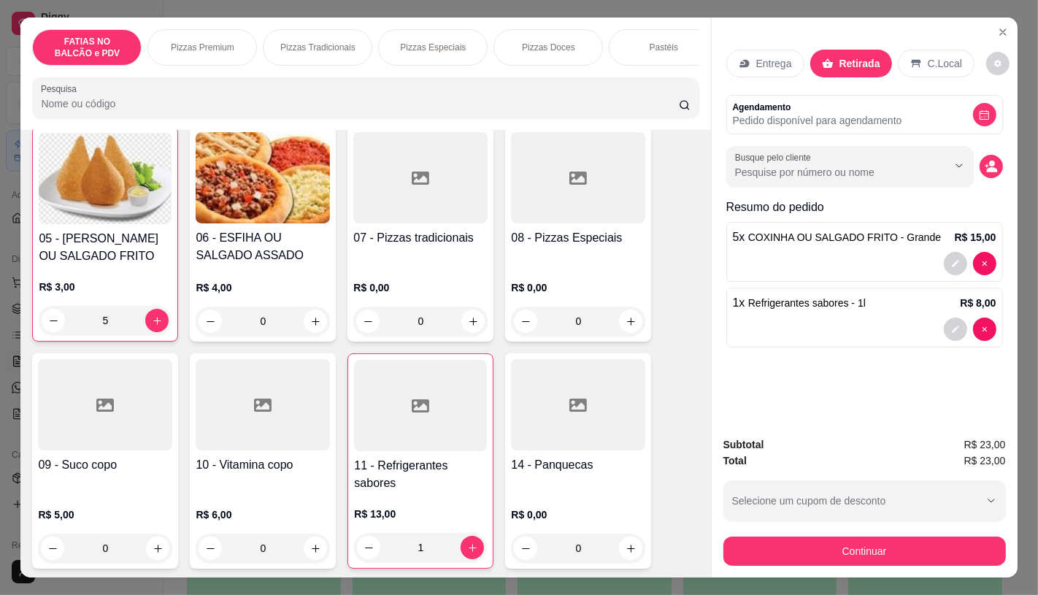
click at [813, 536] on button "Continuar" at bounding box center [864, 550] width 282 height 29
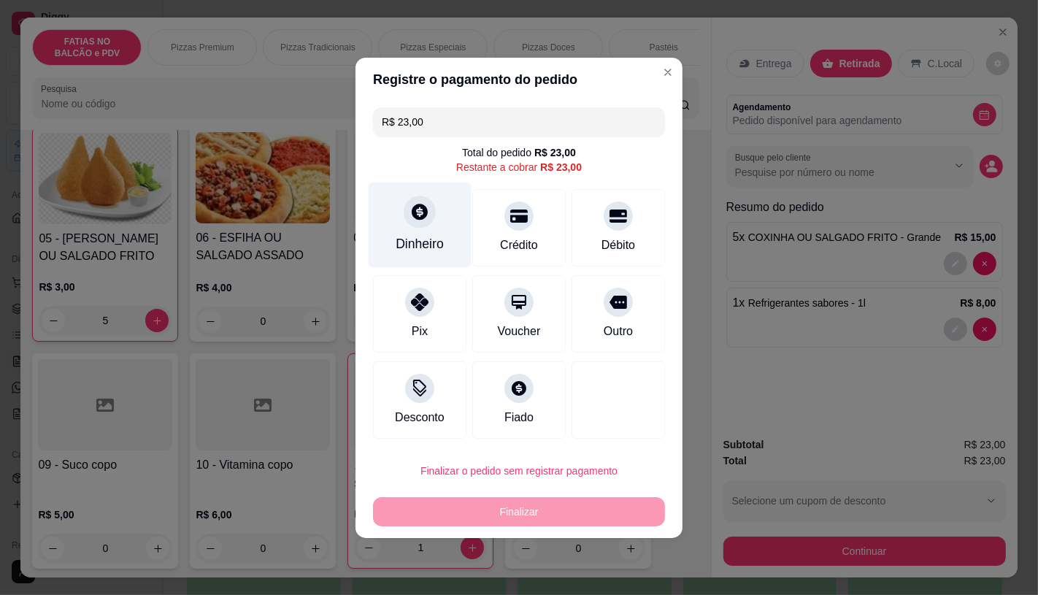
click at [455, 232] on div "Dinheiro" at bounding box center [419, 224] width 103 height 85
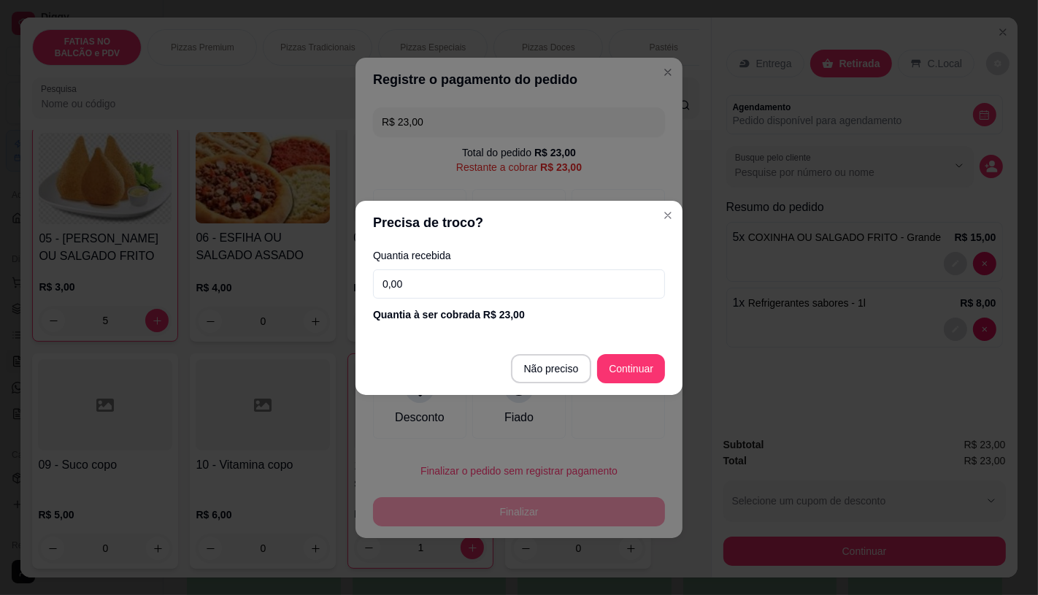
click at [439, 282] on input "0,00" at bounding box center [519, 283] width 292 height 29
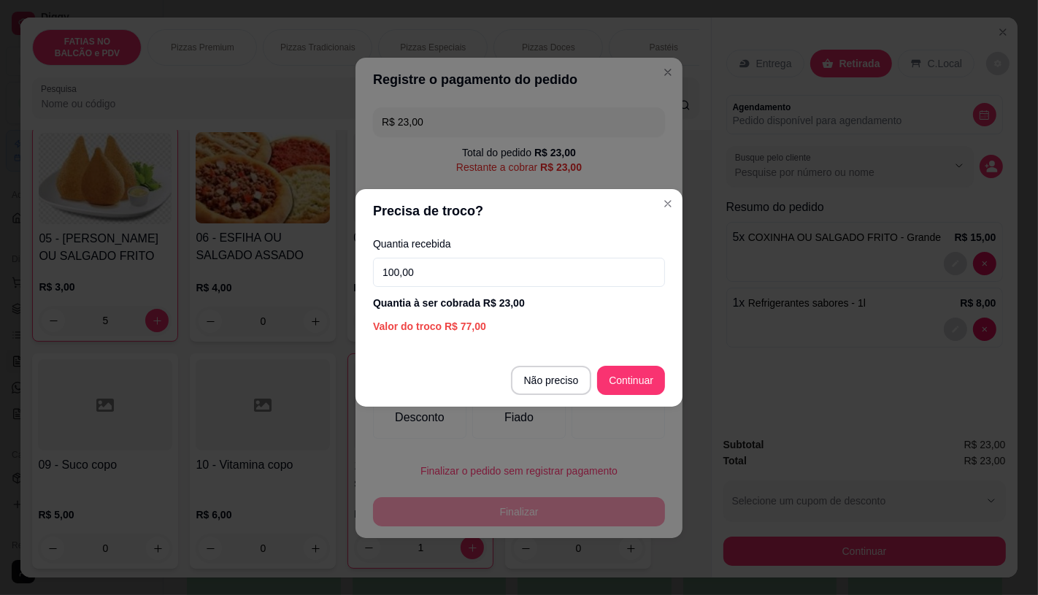
type input "100,00"
type input "R$ 0,00"
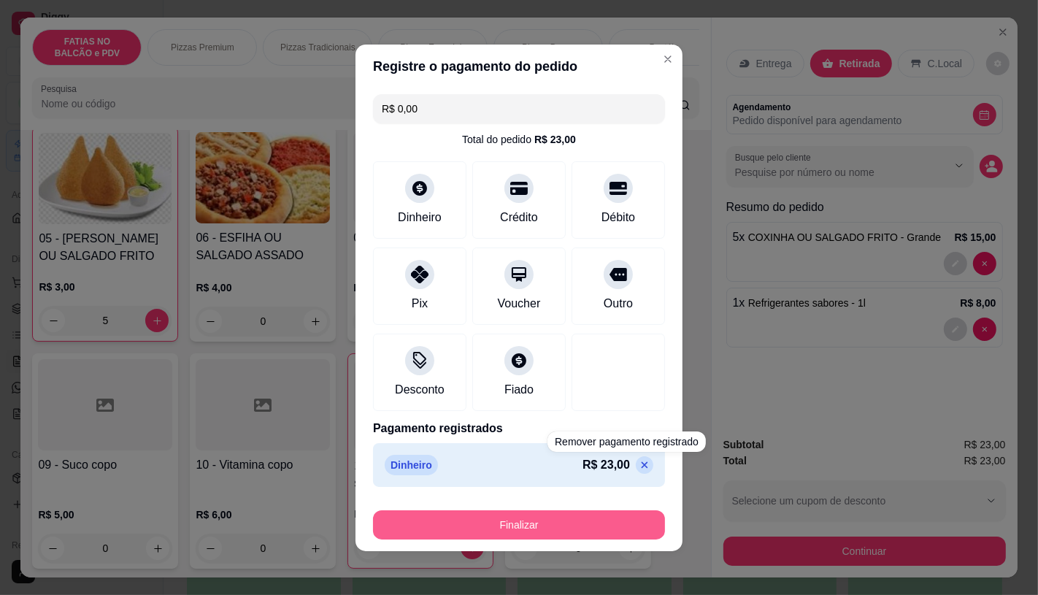
click at [553, 513] on button "Finalizar" at bounding box center [519, 524] width 292 height 29
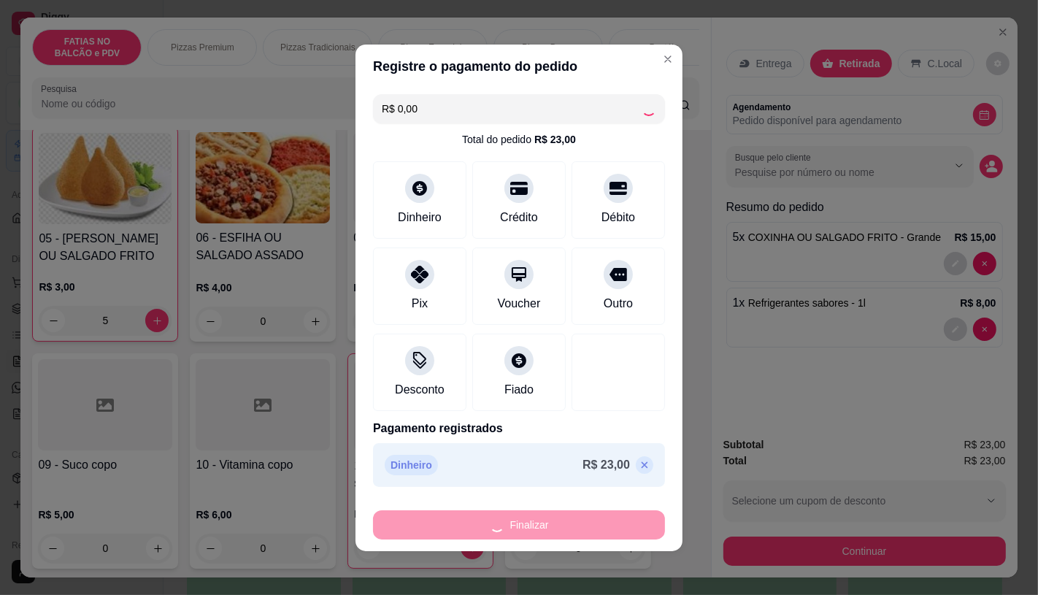
type input "0"
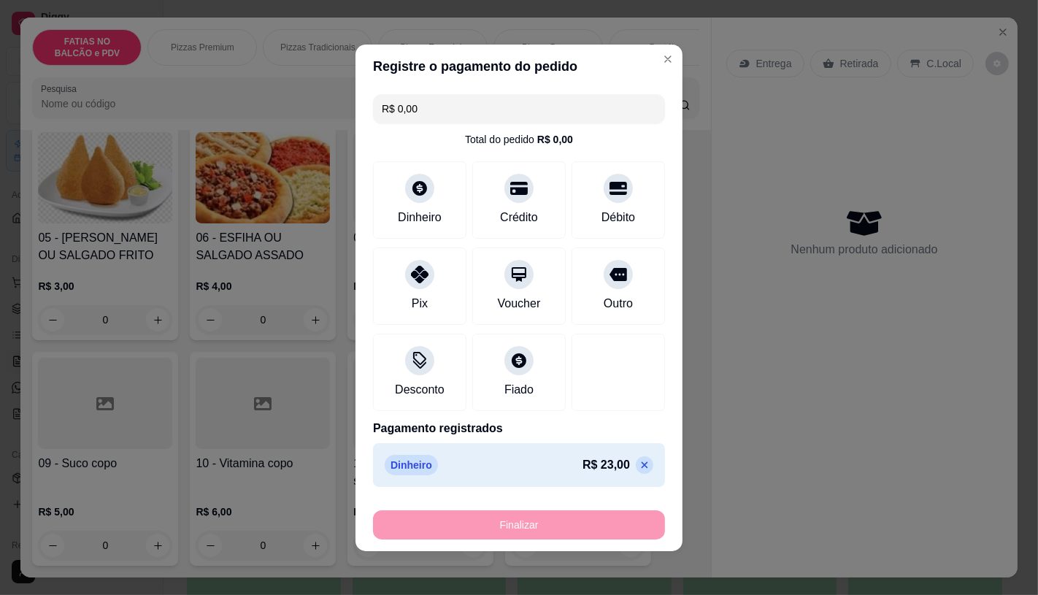
type input "-R$ 23,00"
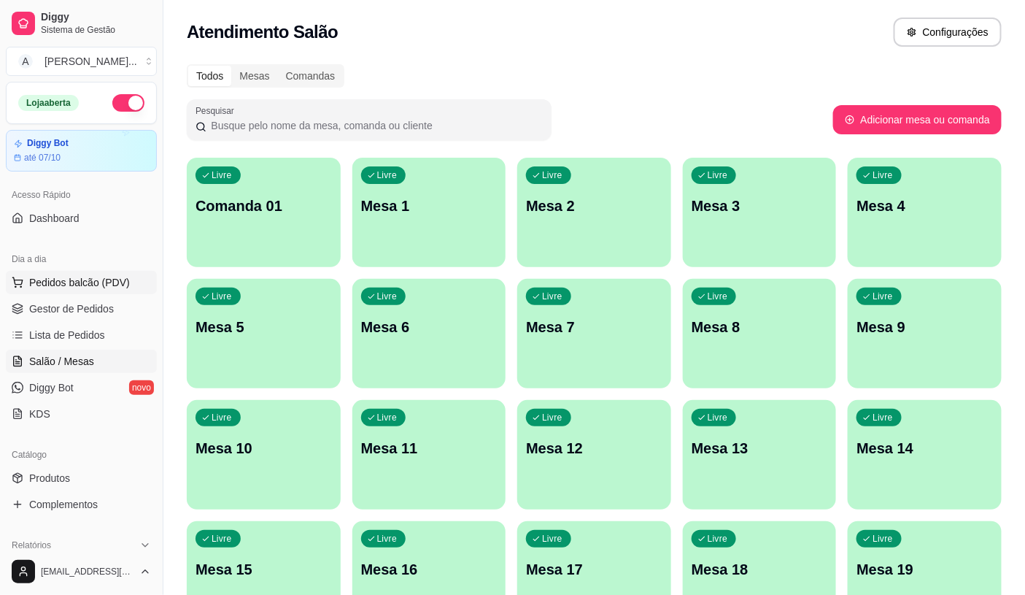
click at [68, 279] on span "Pedidos balcão (PDV)" at bounding box center [79, 282] width 101 height 15
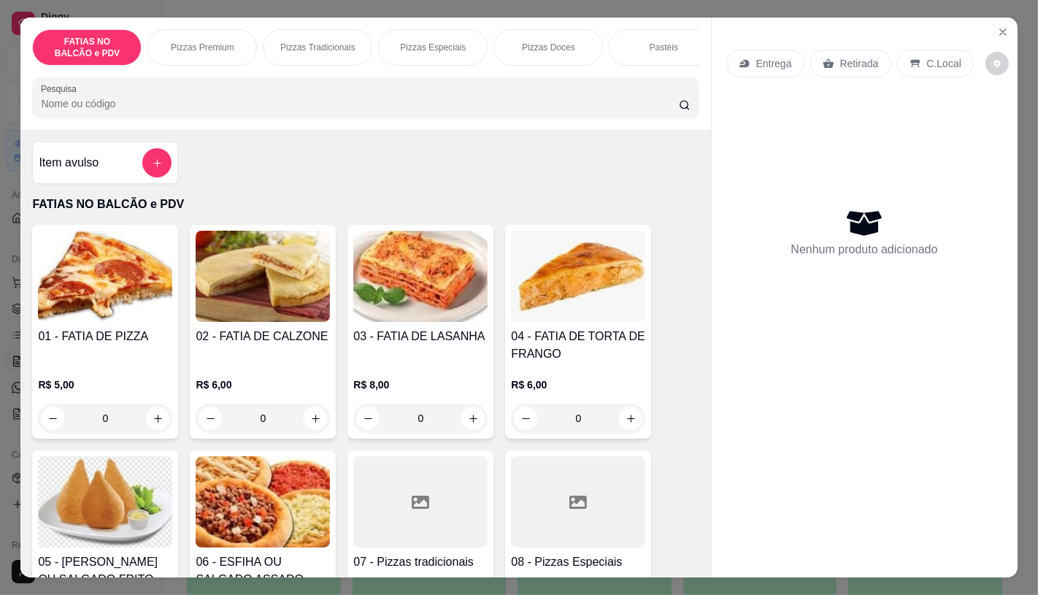
click at [214, 53] on div "Pizzas Premium" at bounding box center [201, 47] width 109 height 36
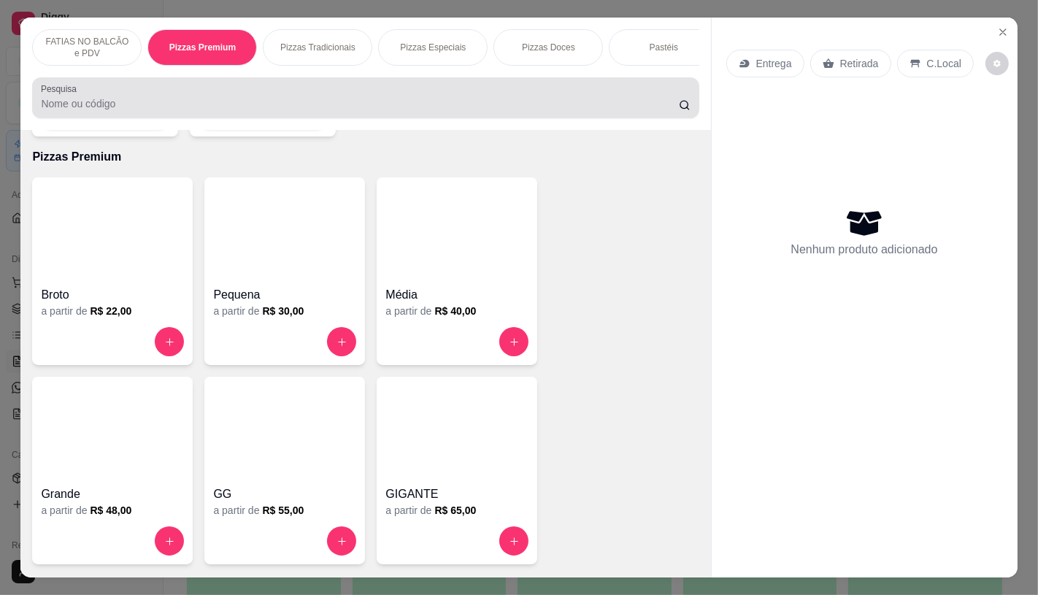
scroll to position [34, 0]
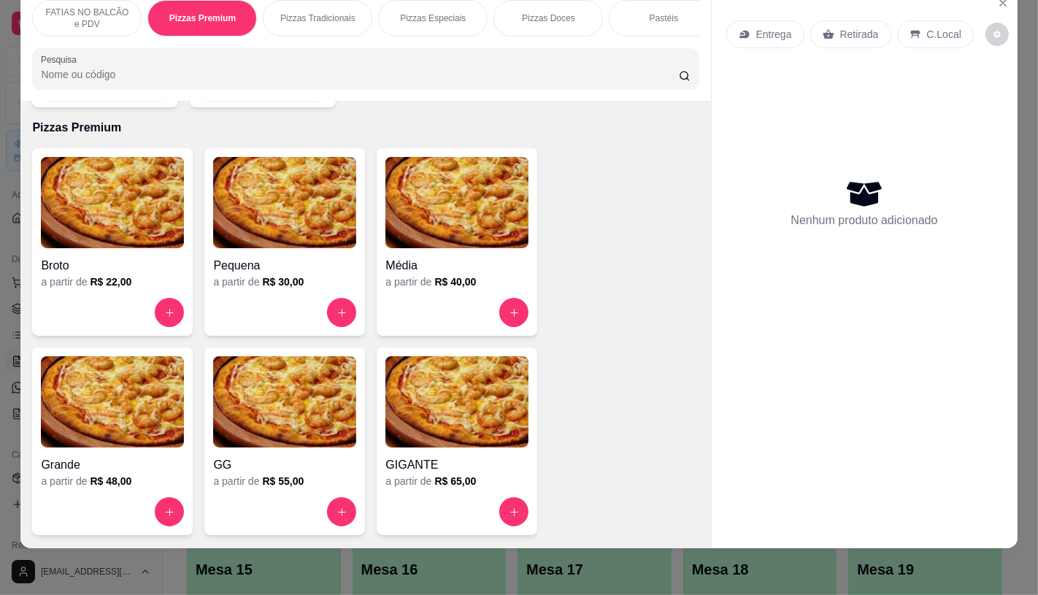
click at [442, 380] on img at bounding box center [456, 401] width 143 height 91
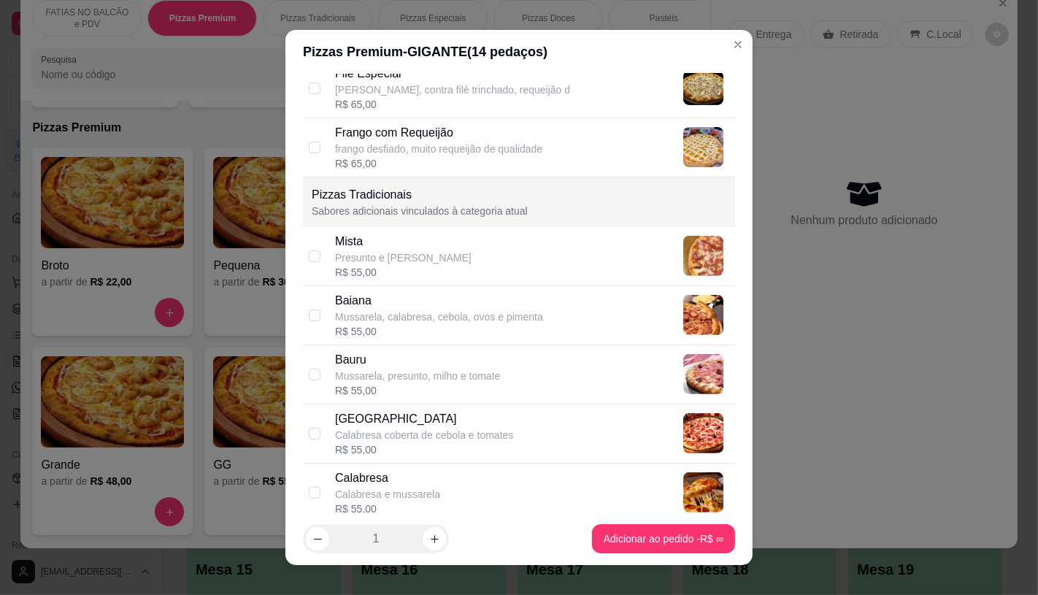
scroll to position [486, 0]
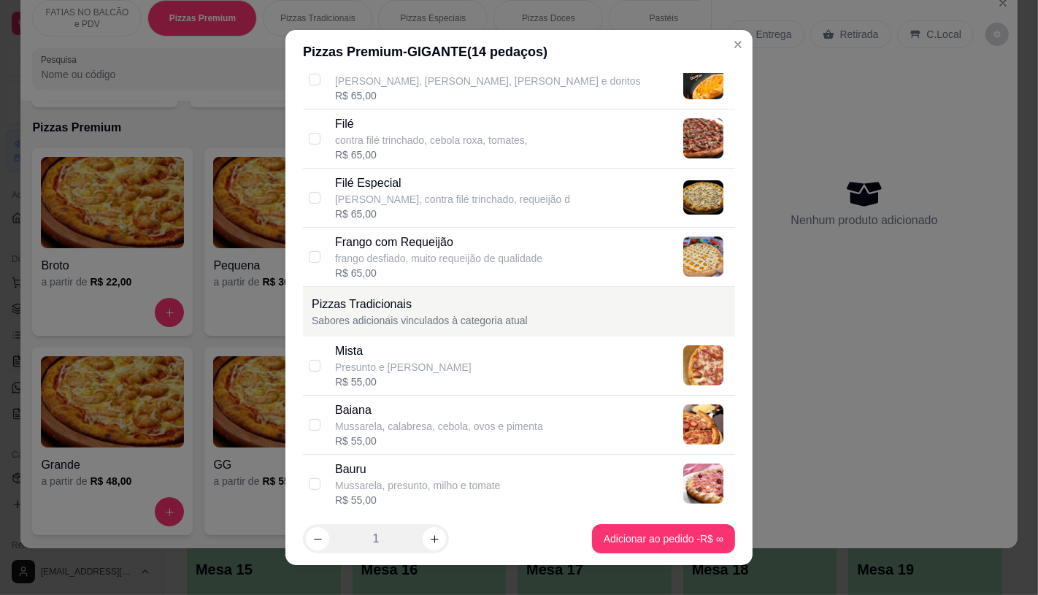
click at [344, 194] on p "mussarela, contra filé trinchado, requeijão d" at bounding box center [452, 199] width 235 height 15
checkbox input "true"
click at [349, 133] on p "contra filé trinchado, cebola roxa, tomates," at bounding box center [431, 140] width 193 height 15
checkbox input "true"
click at [382, 214] on div "R$ 65,00" at bounding box center [452, 213] width 235 height 15
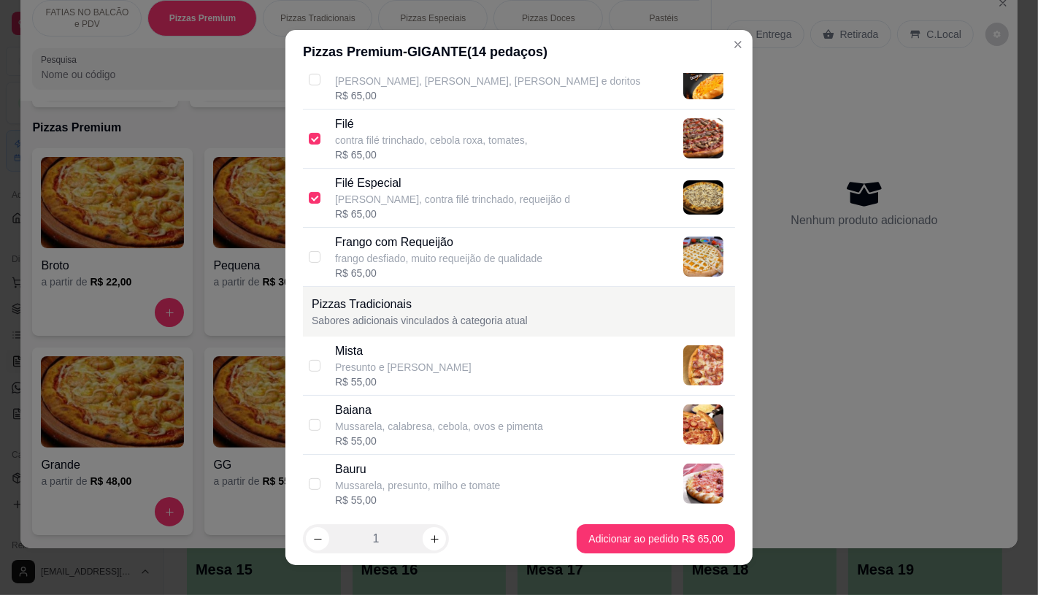
checkbox input "false"
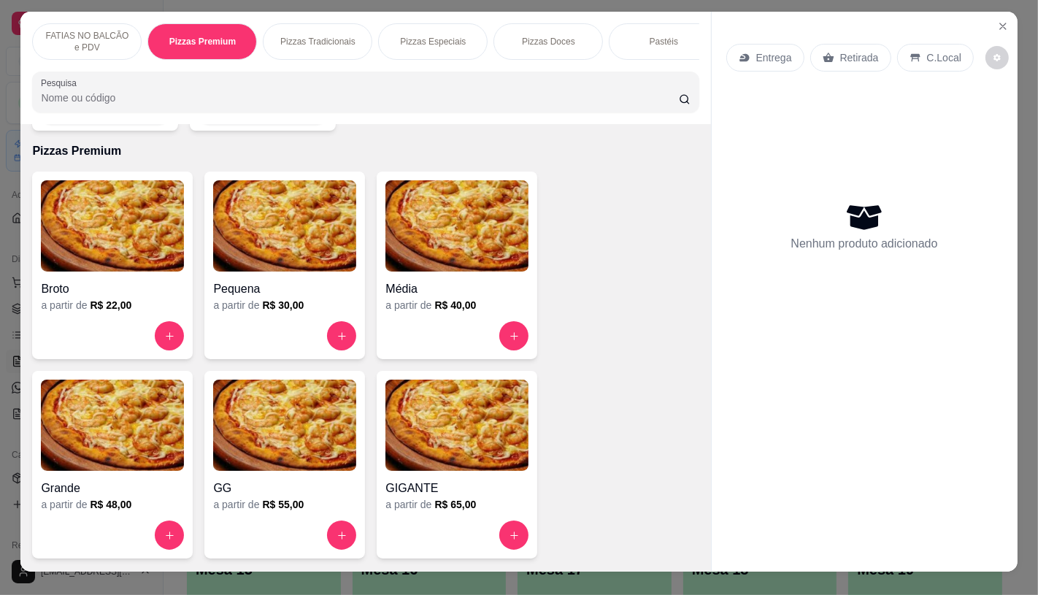
scroll to position [0, 0]
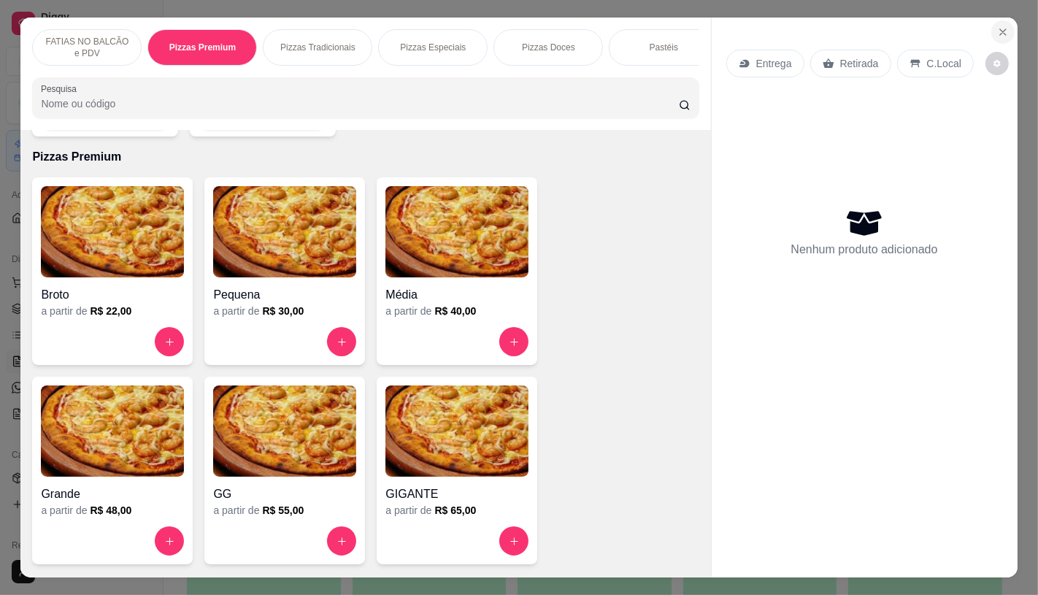
click at [1000, 29] on icon "Close" at bounding box center [1003, 32] width 6 height 6
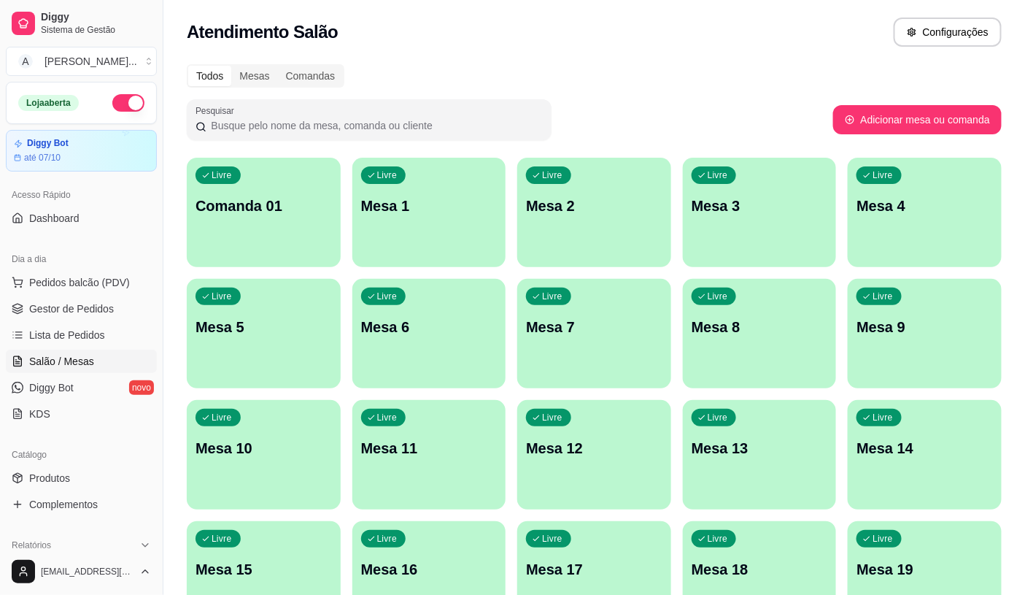
click at [6, 271] on button "Pedidos balcão (PDV)" at bounding box center [81, 282] width 151 height 23
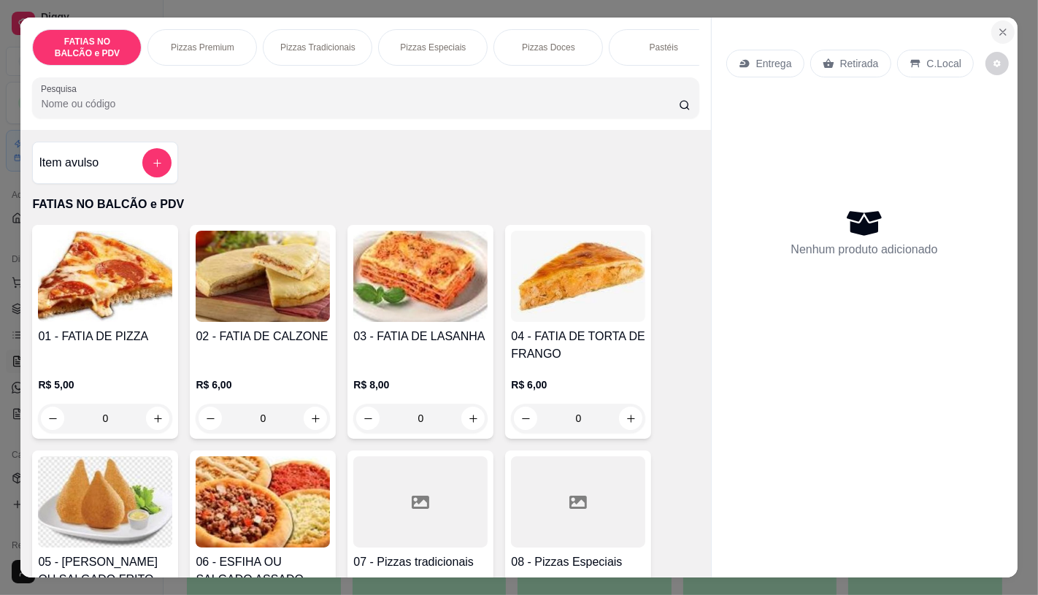
click at [997, 31] on icon "Close" at bounding box center [1003, 32] width 12 height 12
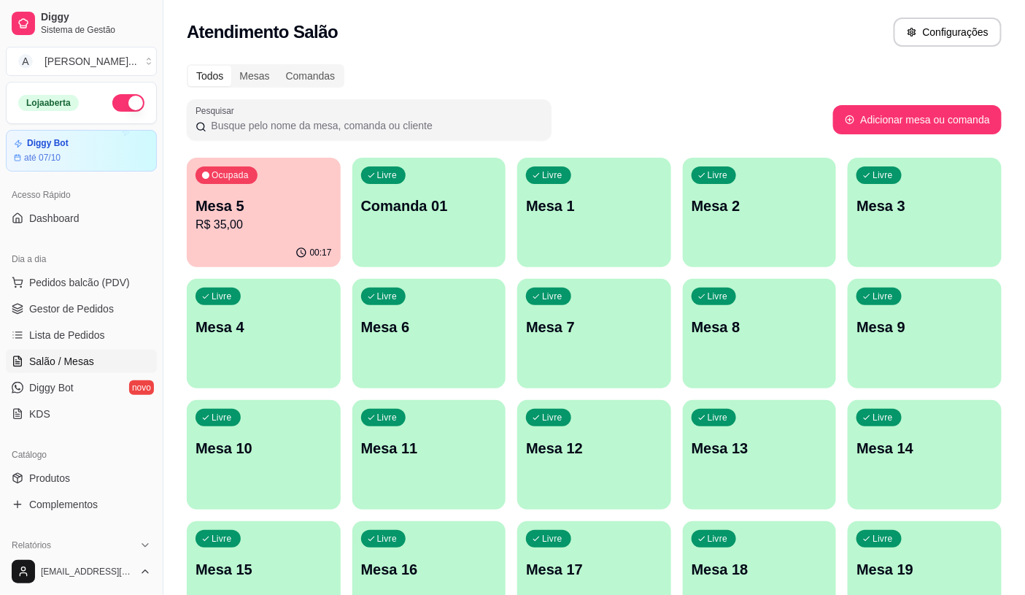
click at [274, 225] on p "R$ 35,00" at bounding box center [264, 225] width 136 height 18
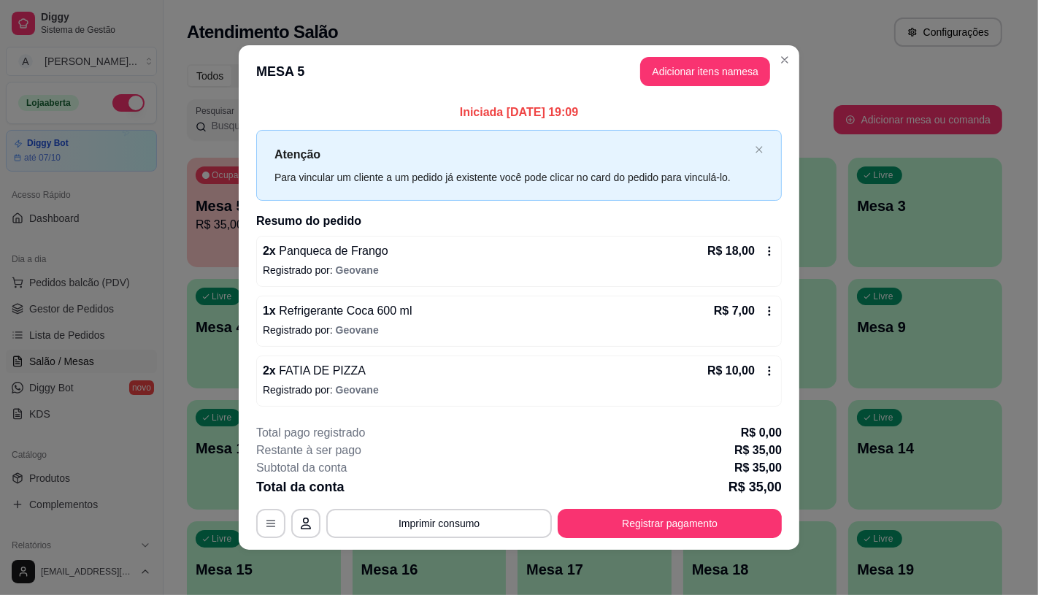
scroll to position [1, 0]
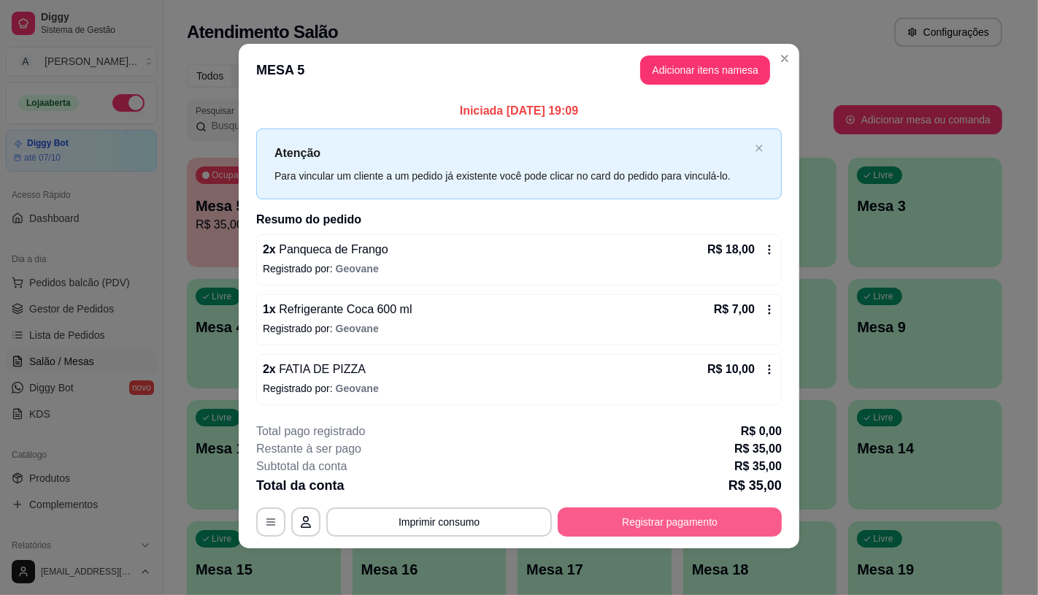
click at [658, 521] on button "Registrar pagamento" at bounding box center [669, 521] width 224 height 29
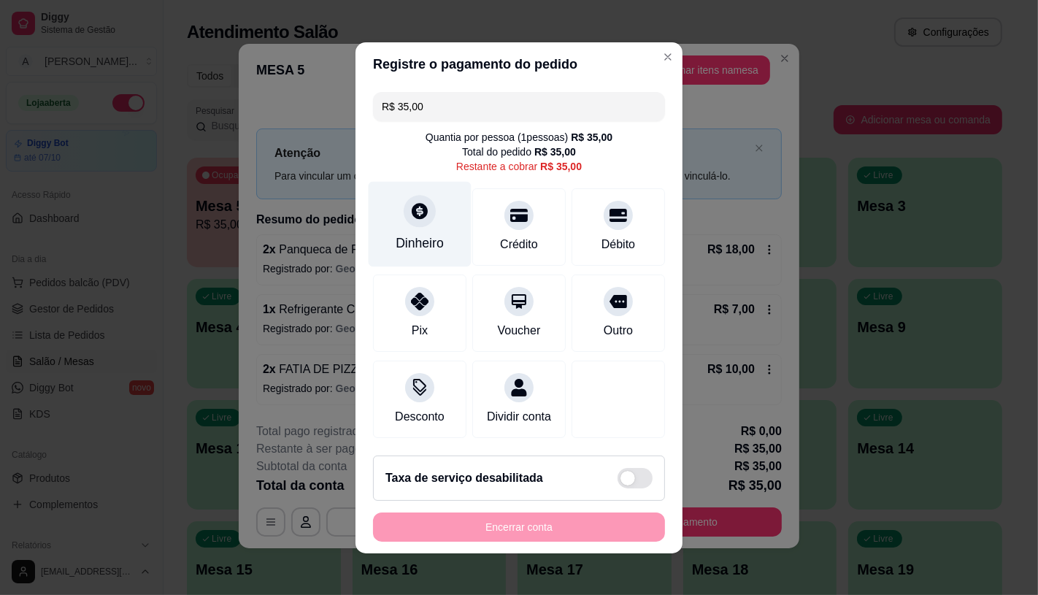
click at [398, 213] on div "Dinheiro" at bounding box center [419, 223] width 103 height 85
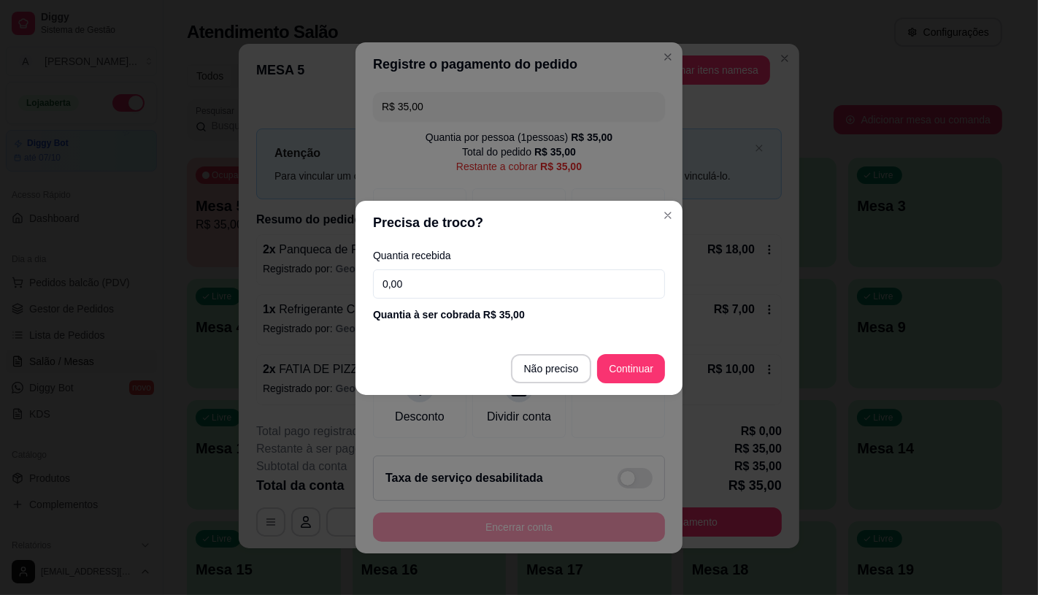
click at [452, 296] on input "0,00" at bounding box center [519, 283] width 292 height 29
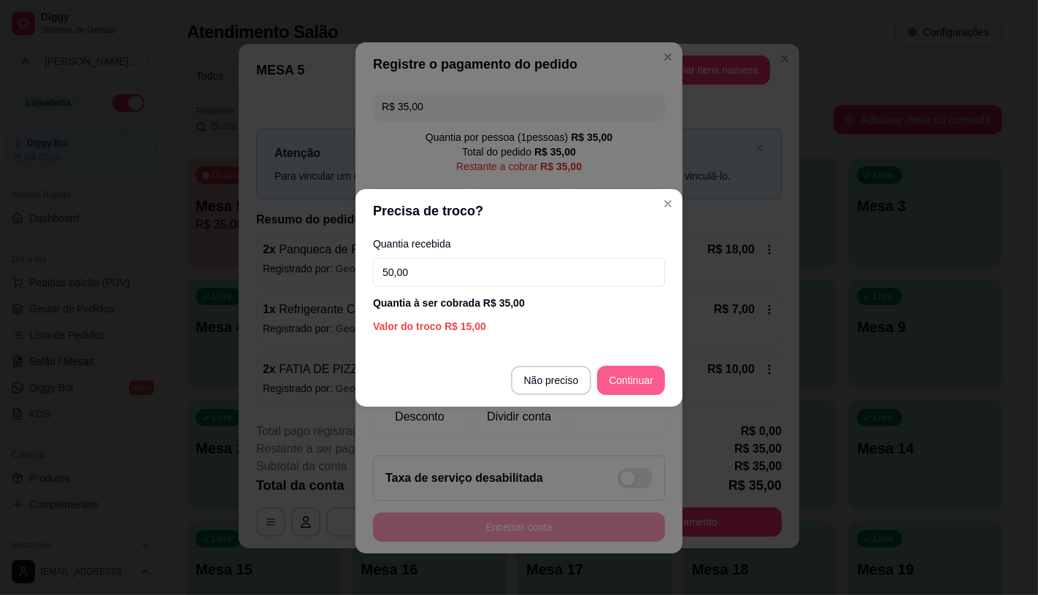
type input "50,00"
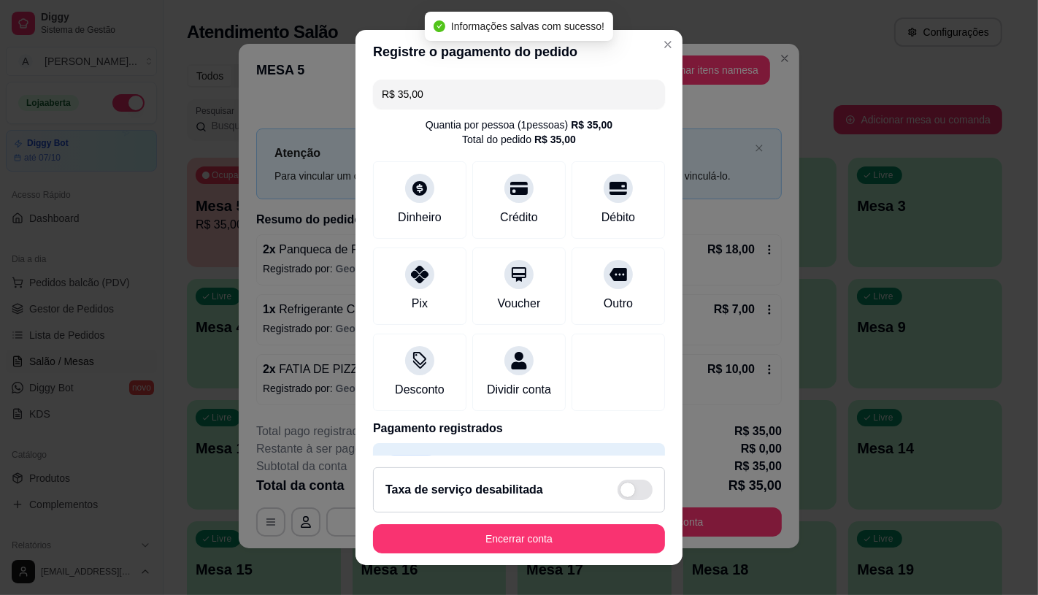
type input "R$ 0,00"
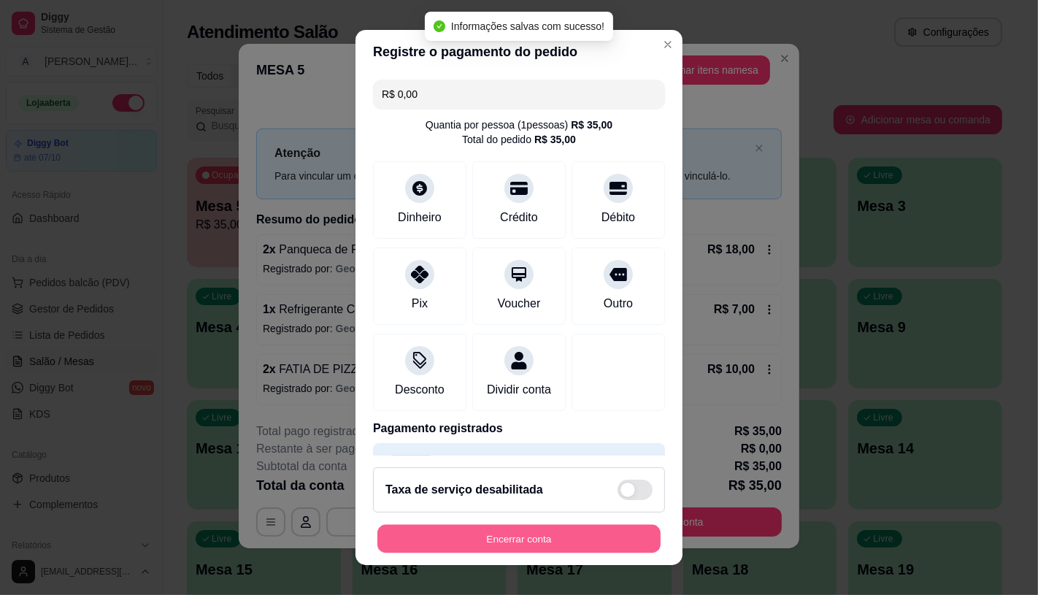
click at [560, 530] on button "Encerrar conta" at bounding box center [518, 539] width 283 height 28
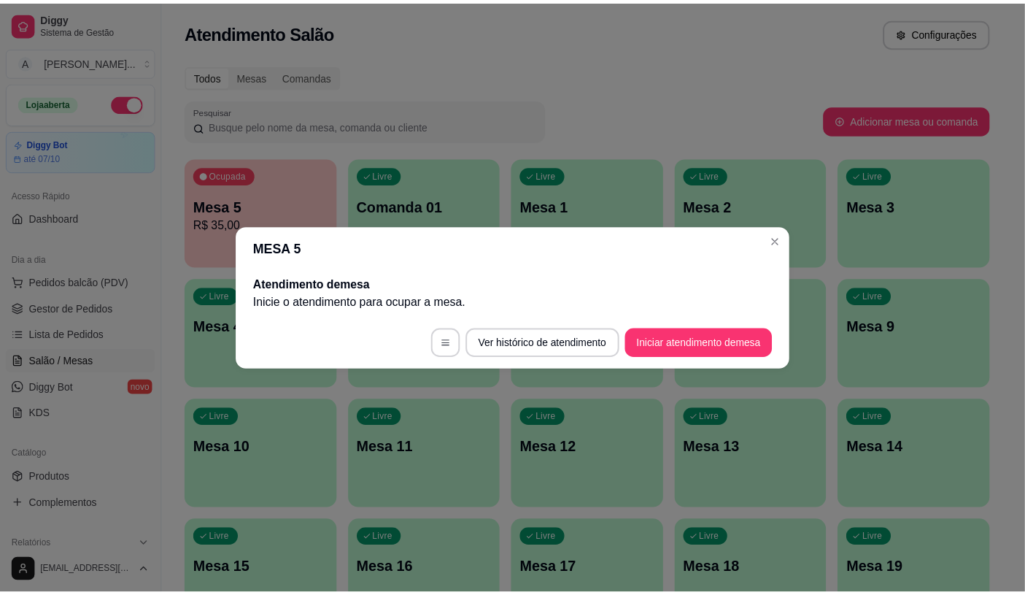
scroll to position [0, 0]
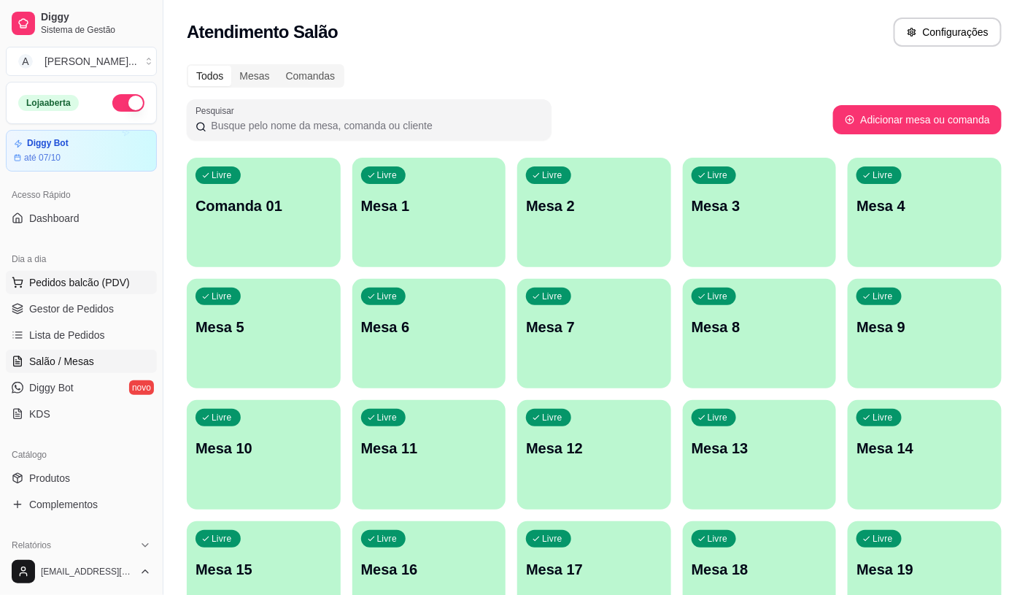
click at [91, 273] on button "Pedidos balcão (PDV)" at bounding box center [81, 282] width 151 height 23
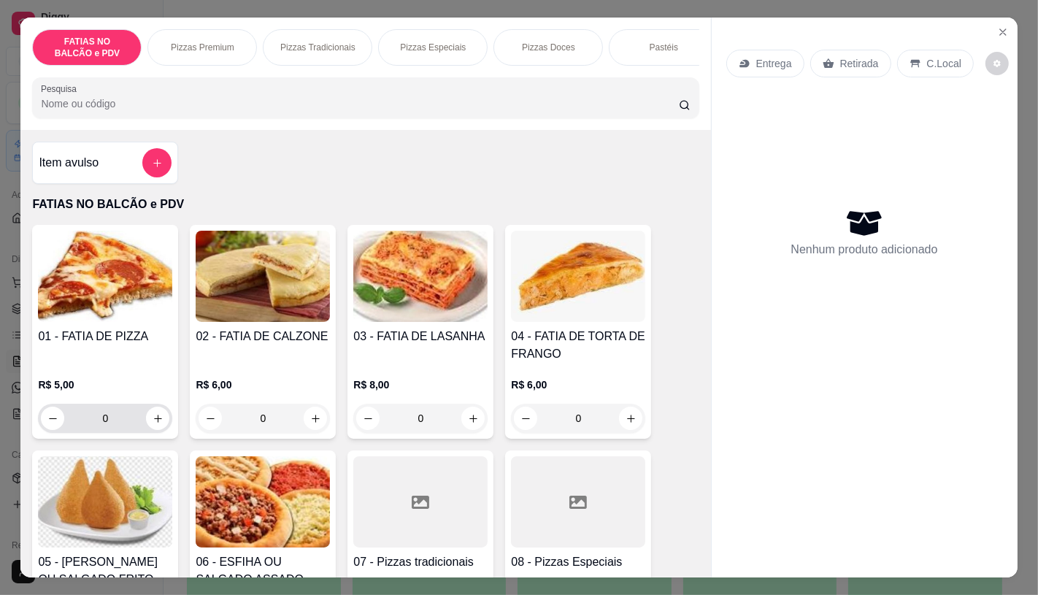
click at [115, 420] on input "0" at bounding box center [105, 418] width 82 height 29
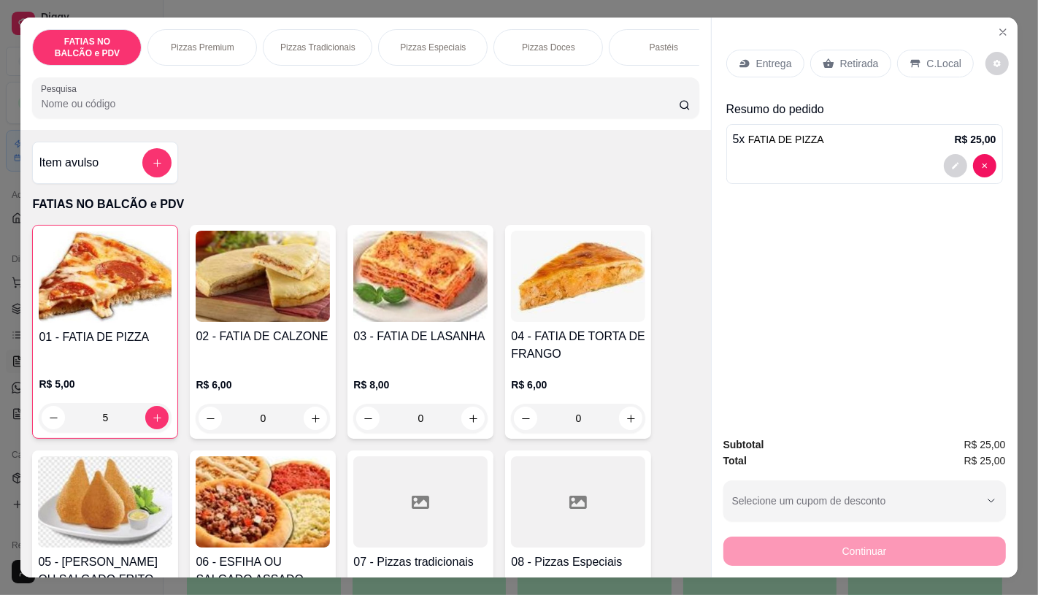
type input "5"
click at [822, 62] on icon at bounding box center [828, 64] width 12 height 12
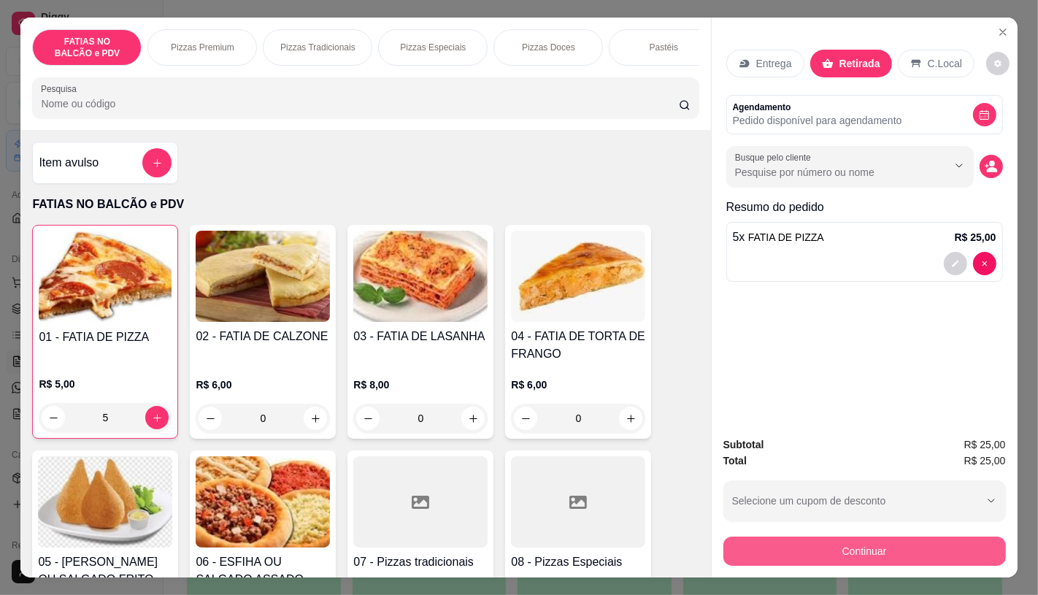
click at [778, 551] on button "Continuar" at bounding box center [864, 550] width 282 height 29
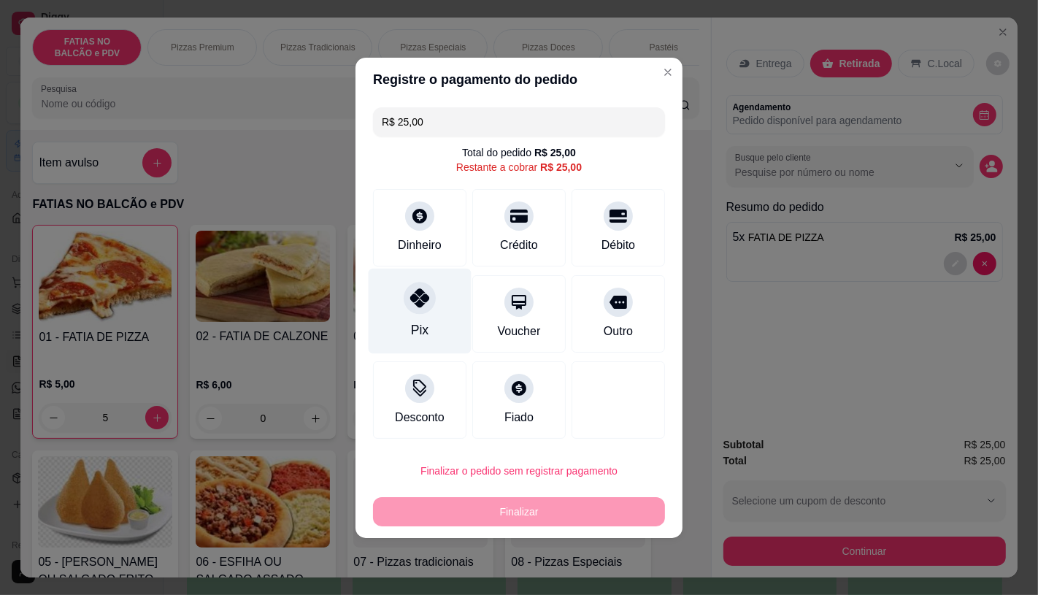
click at [403, 318] on div "Pix" at bounding box center [419, 310] width 103 height 85
type input "R$ 0,00"
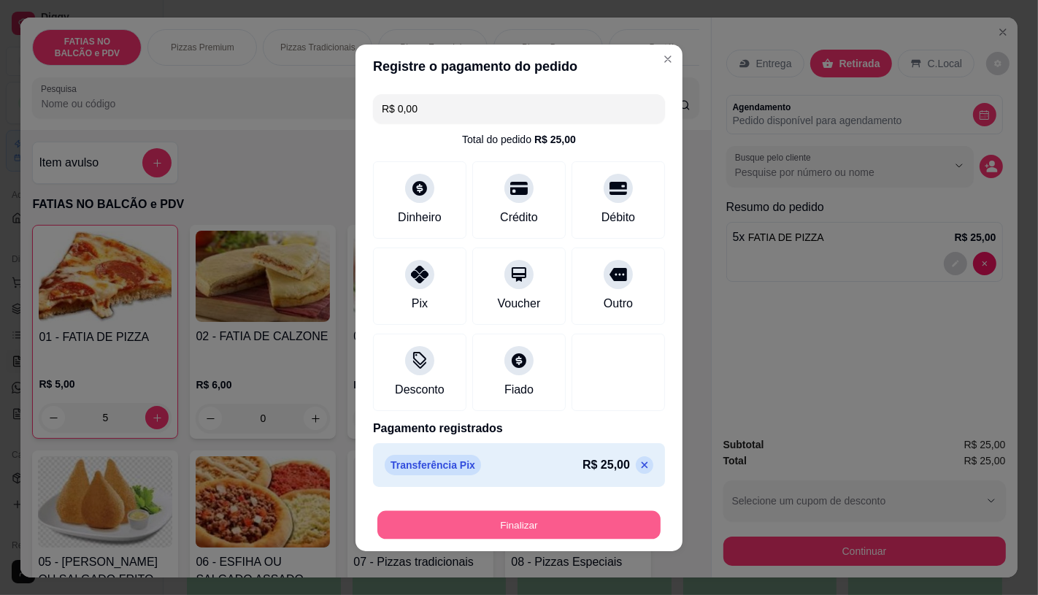
click at [476, 515] on button "Finalizar" at bounding box center [518, 524] width 283 height 28
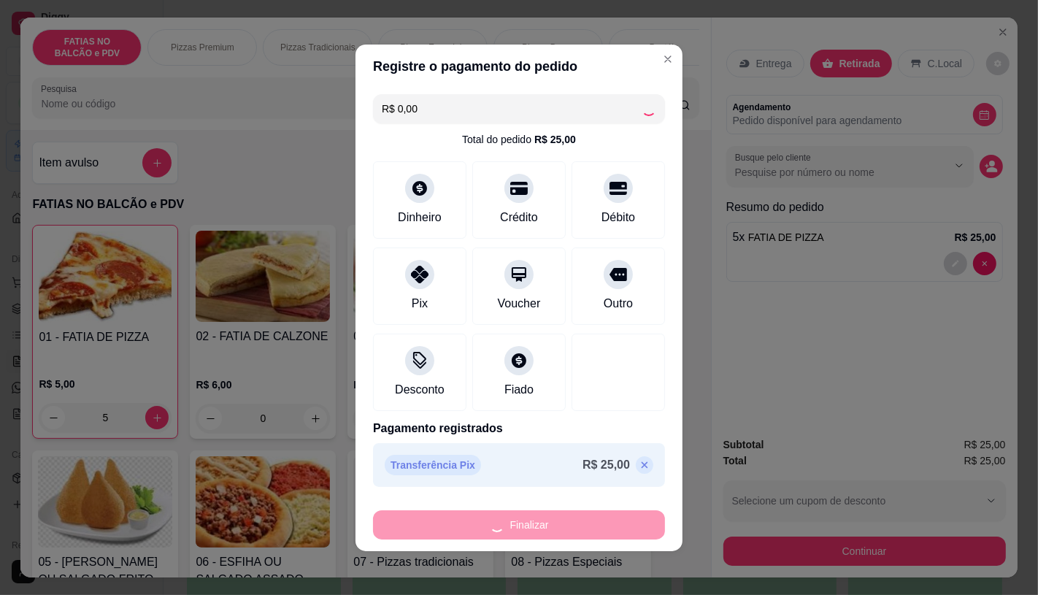
type input "0"
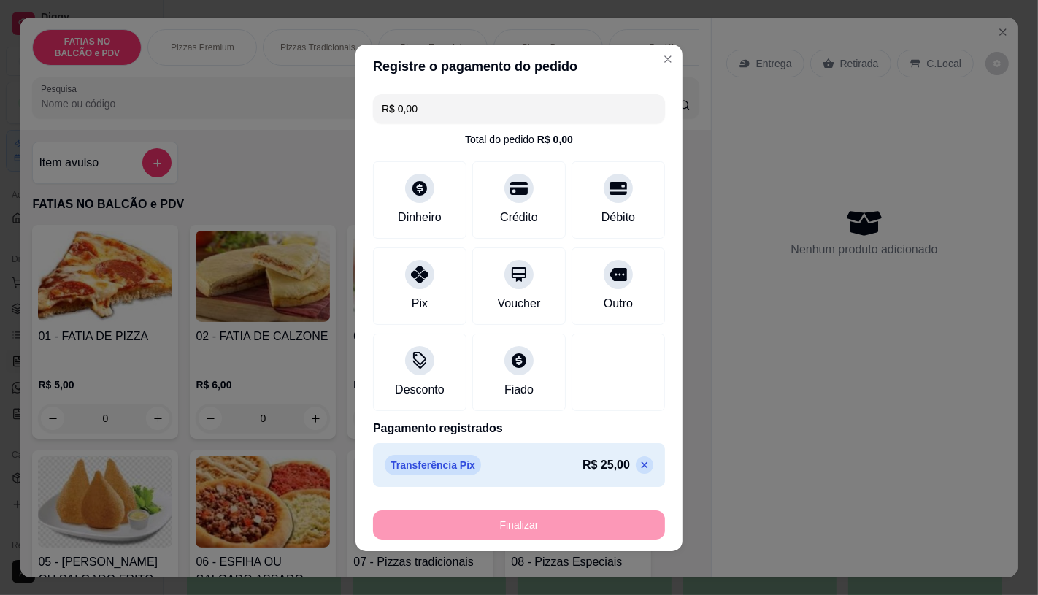
type input "-R$ 25,00"
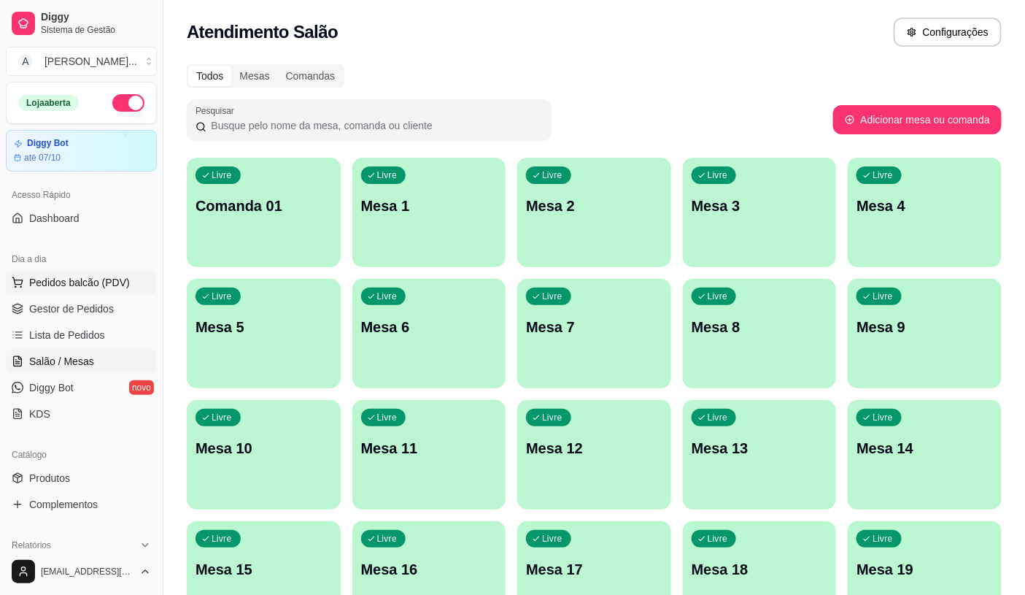
click at [46, 285] on span "Pedidos balcão (PDV)" at bounding box center [79, 282] width 101 height 15
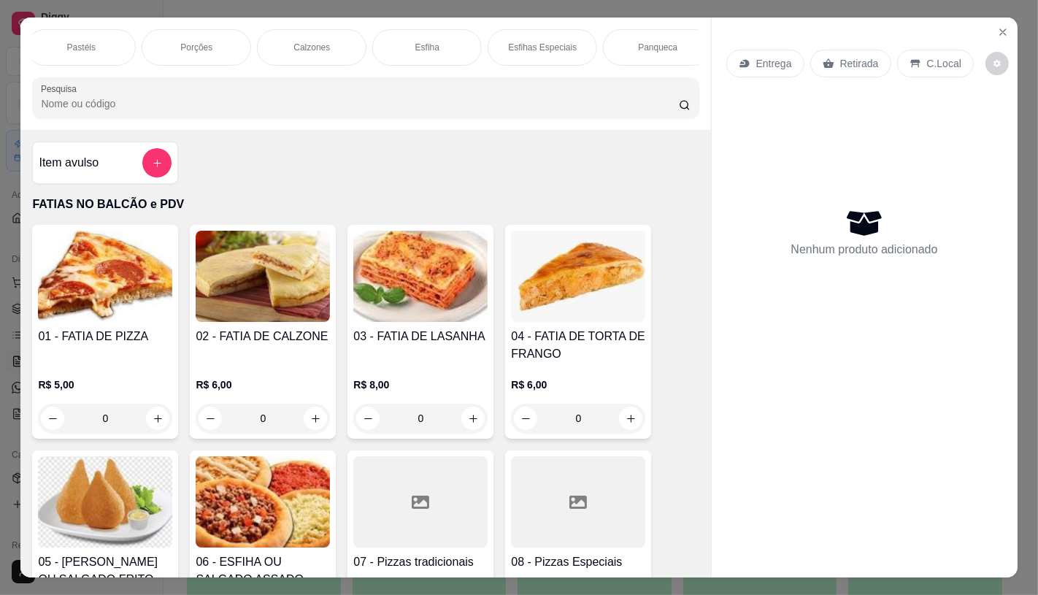
scroll to position [0, 1166]
click at [177, 42] on p "Sanduíches" at bounding box center [189, 48] width 46 height 12
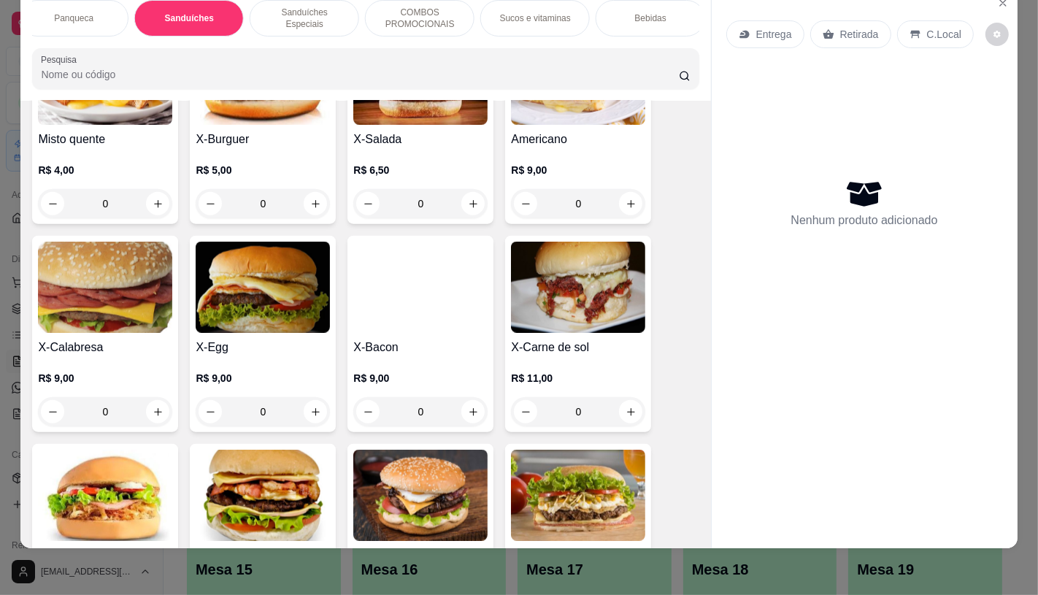
scroll to position [6060, 0]
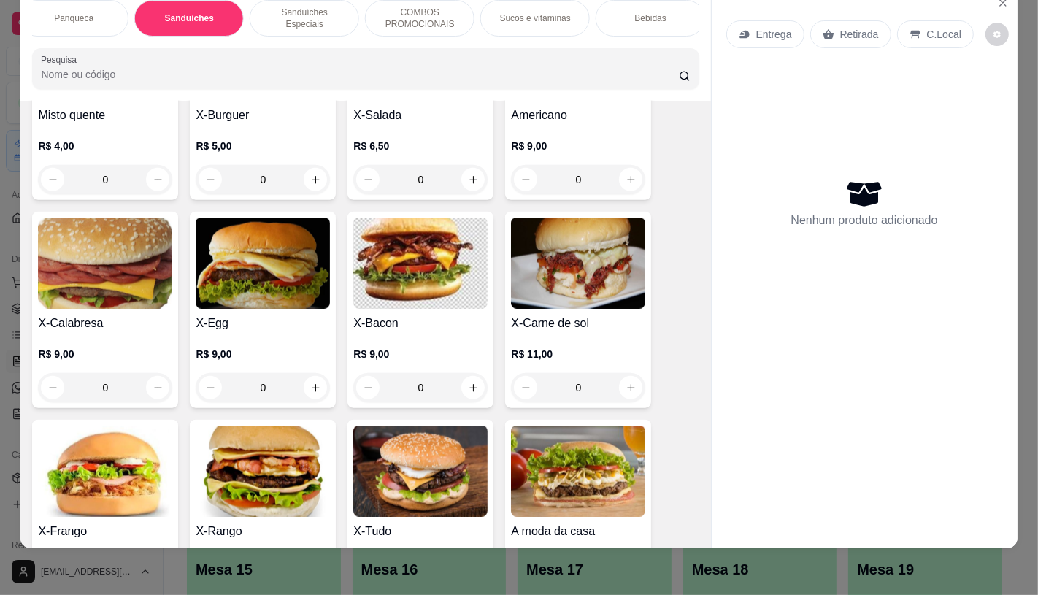
click at [393, 139] on p "R$ 6,50" at bounding box center [420, 146] width 134 height 15
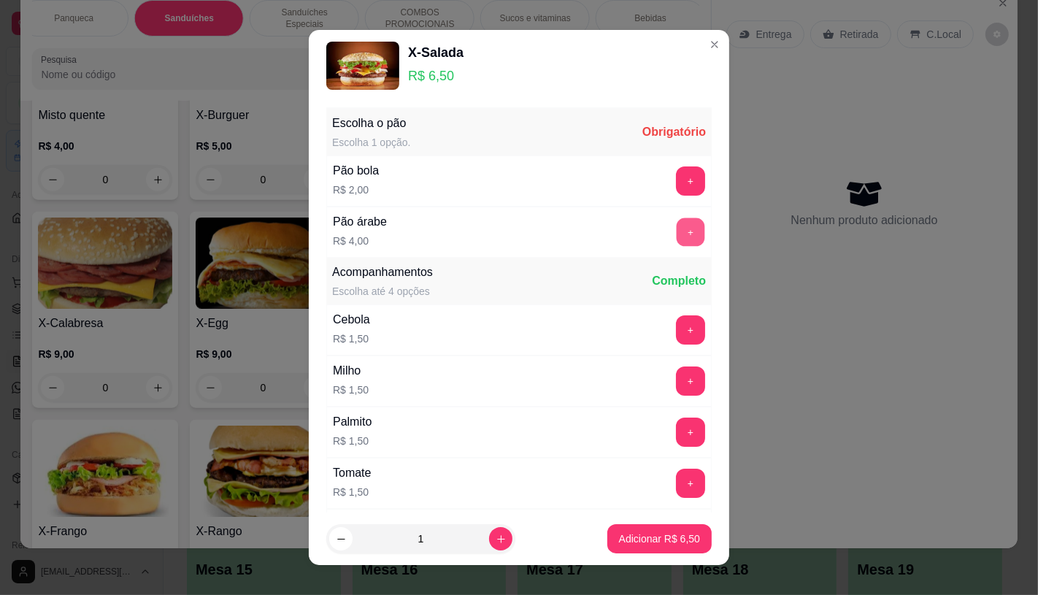
click at [676, 221] on button "+" at bounding box center [690, 232] width 28 height 28
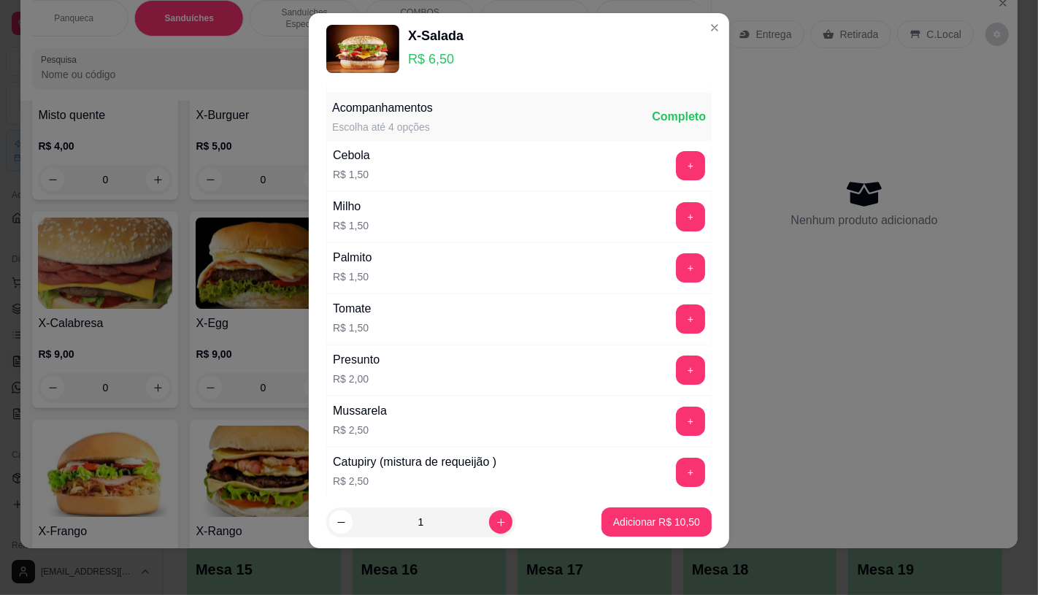
scroll to position [156, 0]
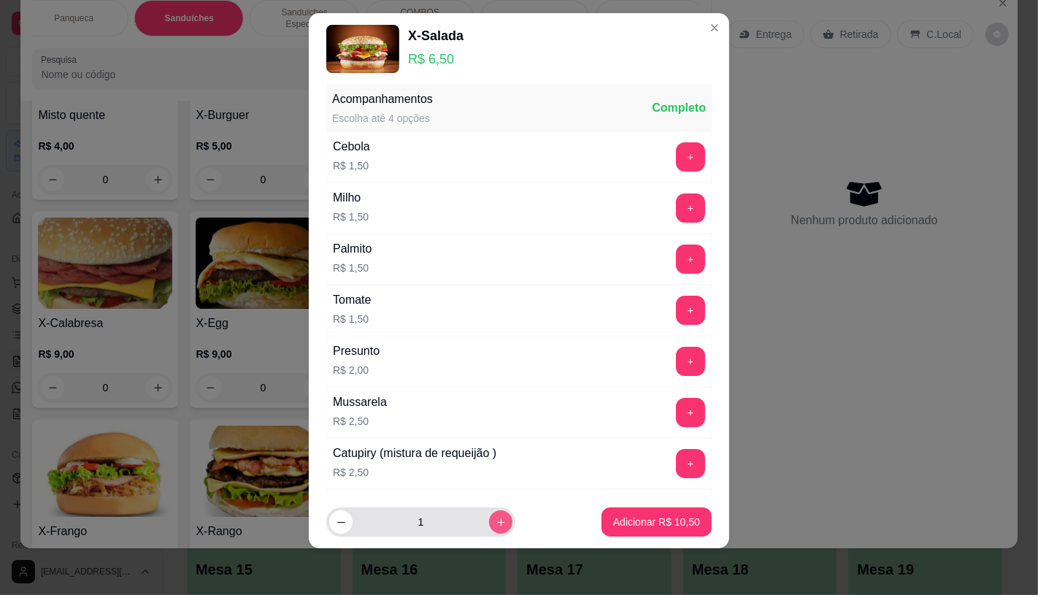
click at [495, 522] on icon "increase-product-quantity" at bounding box center [500, 522] width 11 height 11
type input "2"
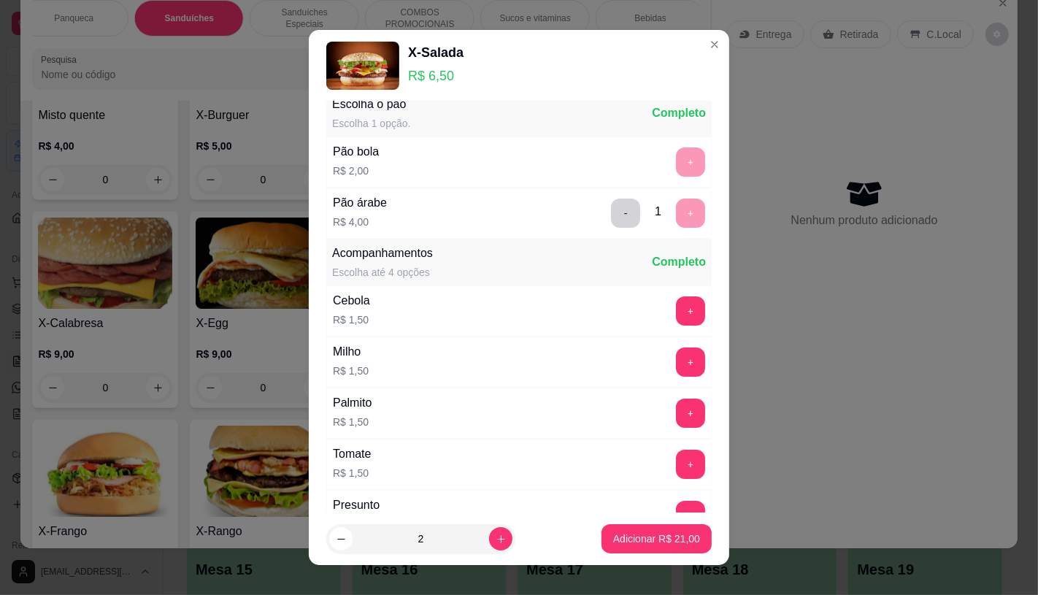
scroll to position [0, 0]
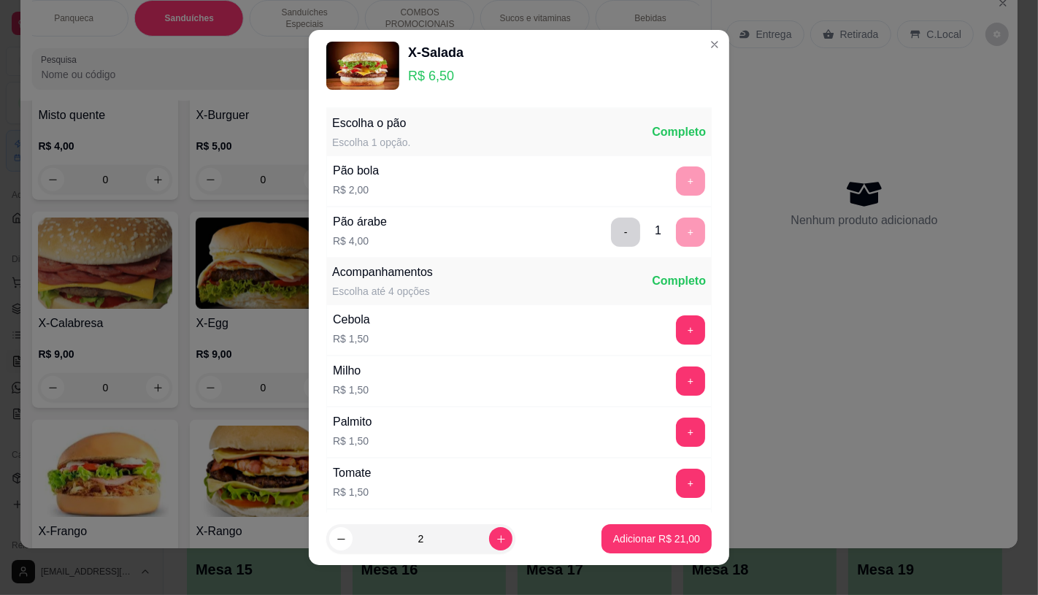
click at [662, 228] on div "- 1 +" at bounding box center [658, 231] width 106 height 29
click at [652, 532] on p "Adicionar R$ 21,00" at bounding box center [656, 539] width 85 height 14
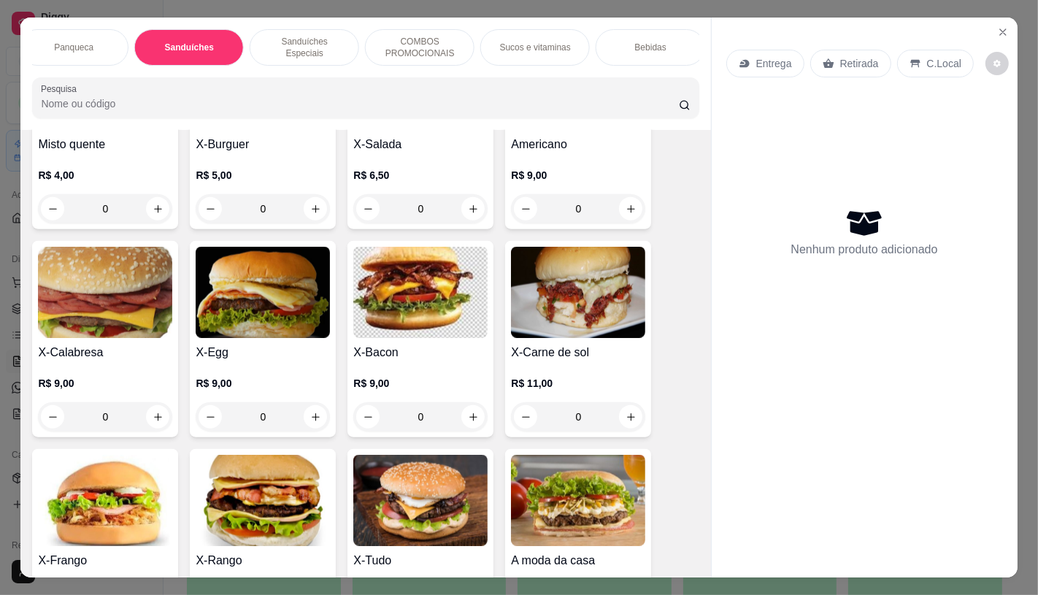
click at [404, 72] on div "FATIAS NO BALCÃO e PDV Pizzas Premium Pizzas Tradicionais Pizzas Especiais Pizz…" at bounding box center [365, 74] width 690 height 112
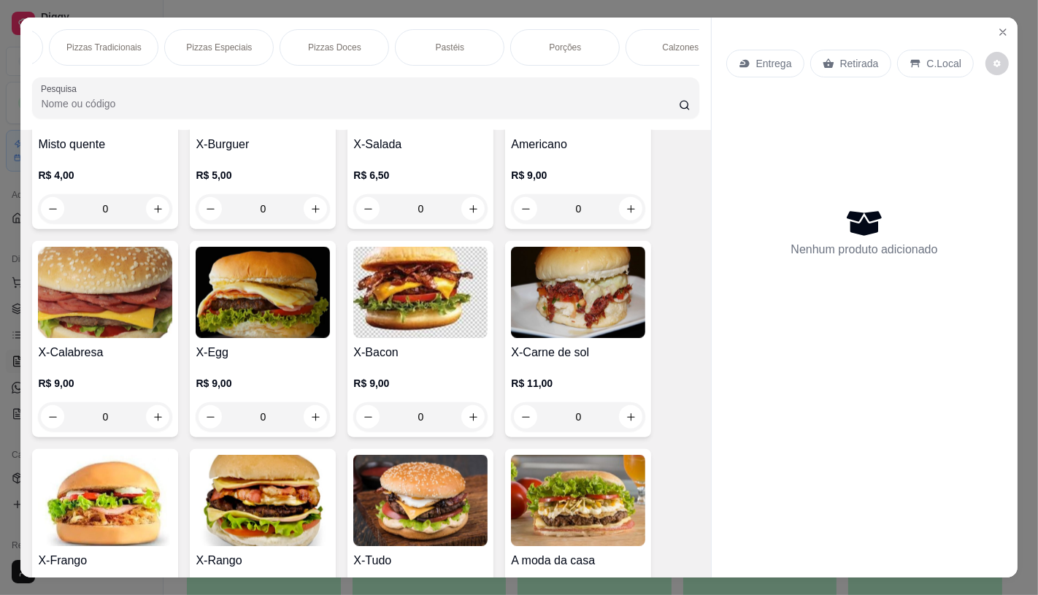
scroll to position [0, 77]
click at [42, 36] on p "FATIAS NO BALCÃO e PDV" at bounding box center [9, 47] width 85 height 23
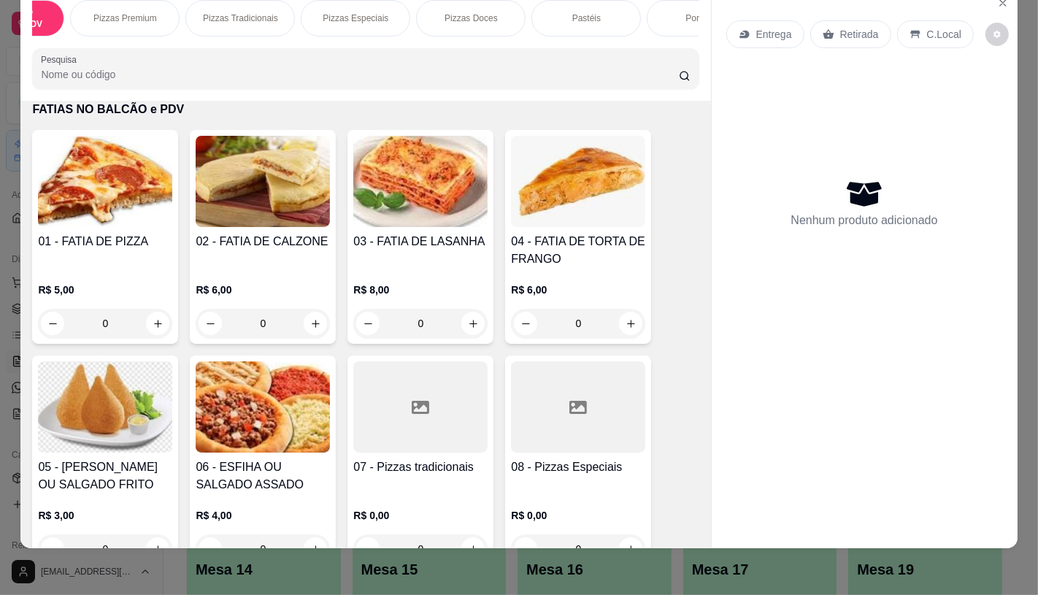
scroll to position [147, 0]
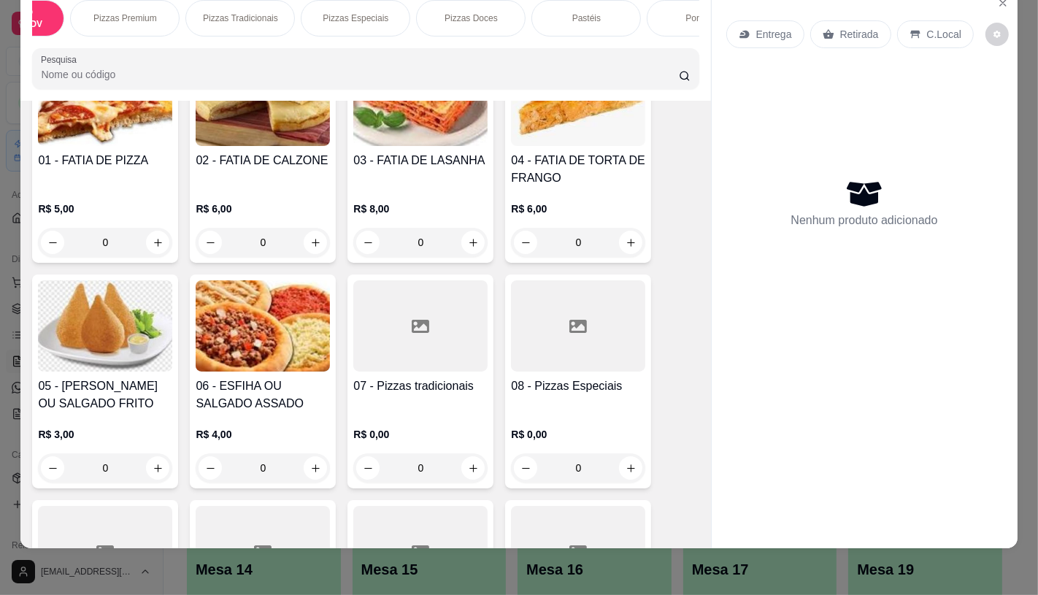
click at [416, 380] on h4 "07 - Pizzas tradicionais" at bounding box center [420, 386] width 134 height 18
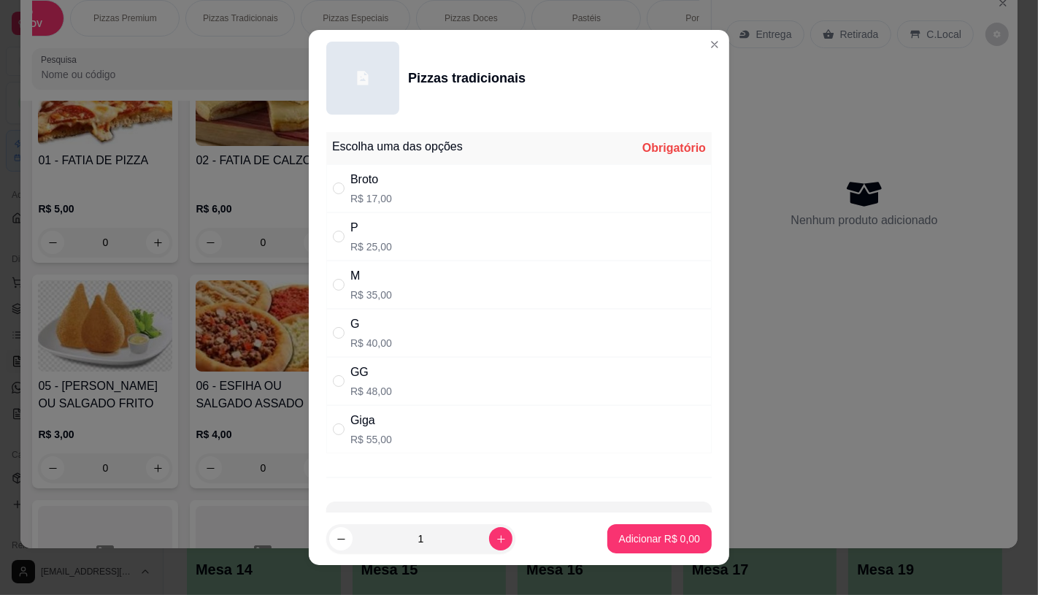
click at [382, 333] on div "G R$ 40,00" at bounding box center [371, 332] width 42 height 35
radio input "true"
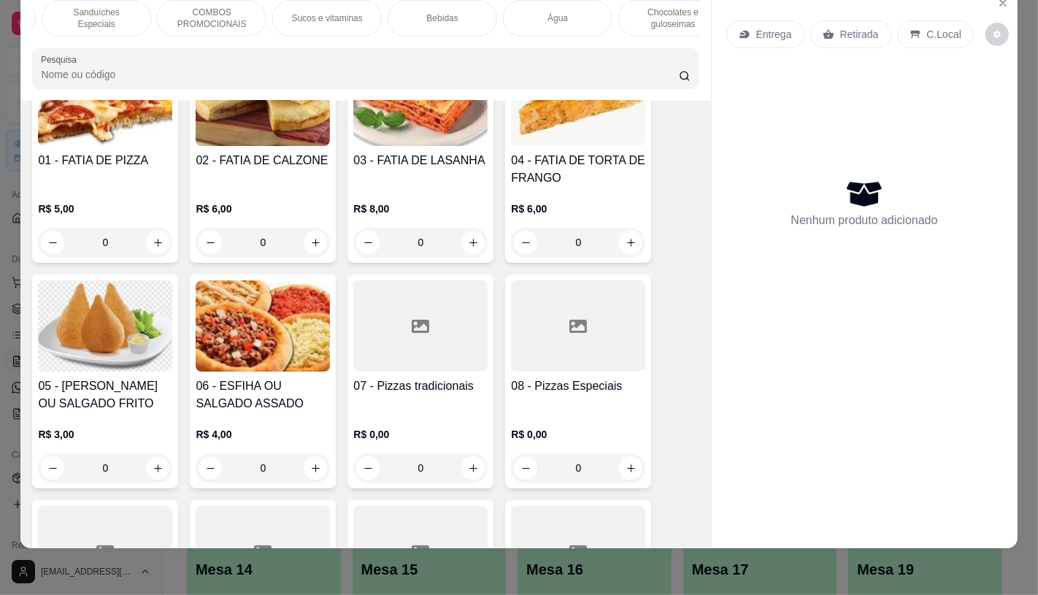
scroll to position [0, 1518]
click at [652, 23] on div "TAXAS DE ENTREGAS" at bounding box center [644, 18] width 109 height 36
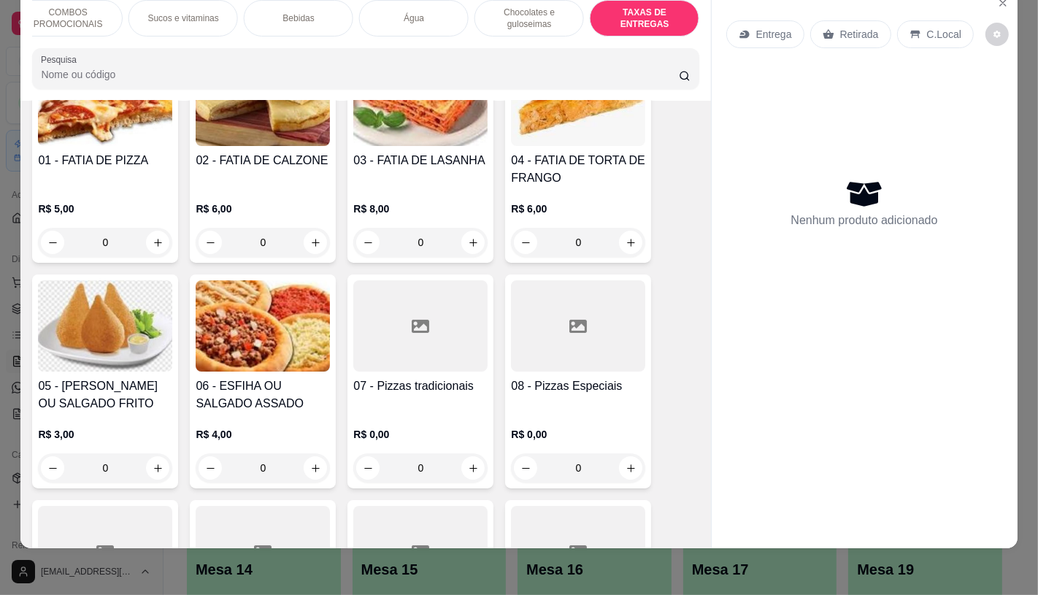
scroll to position [9758, 0]
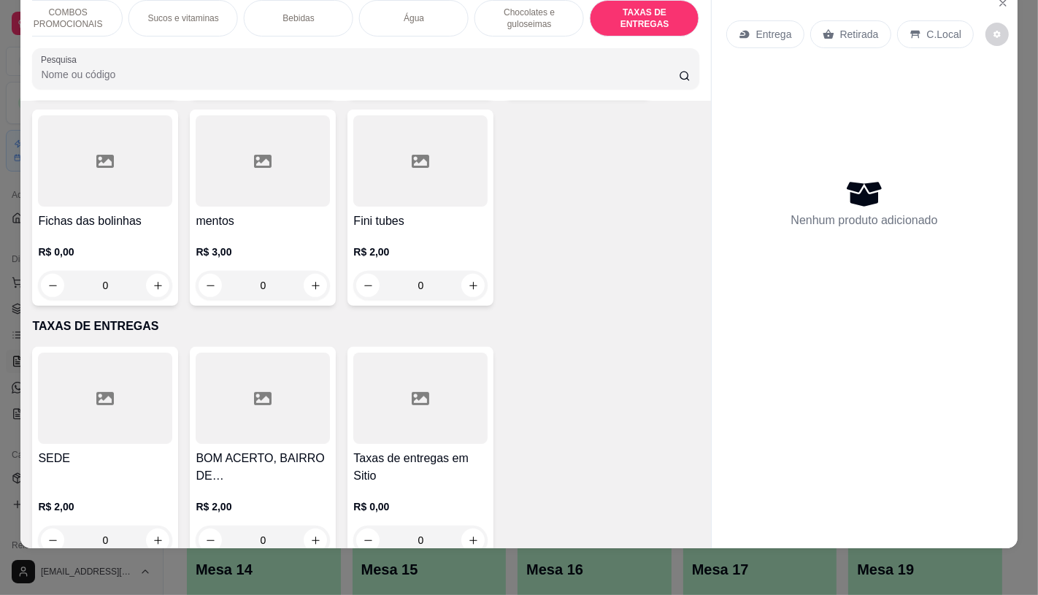
click at [353, 400] on div at bounding box center [420, 397] width 134 height 91
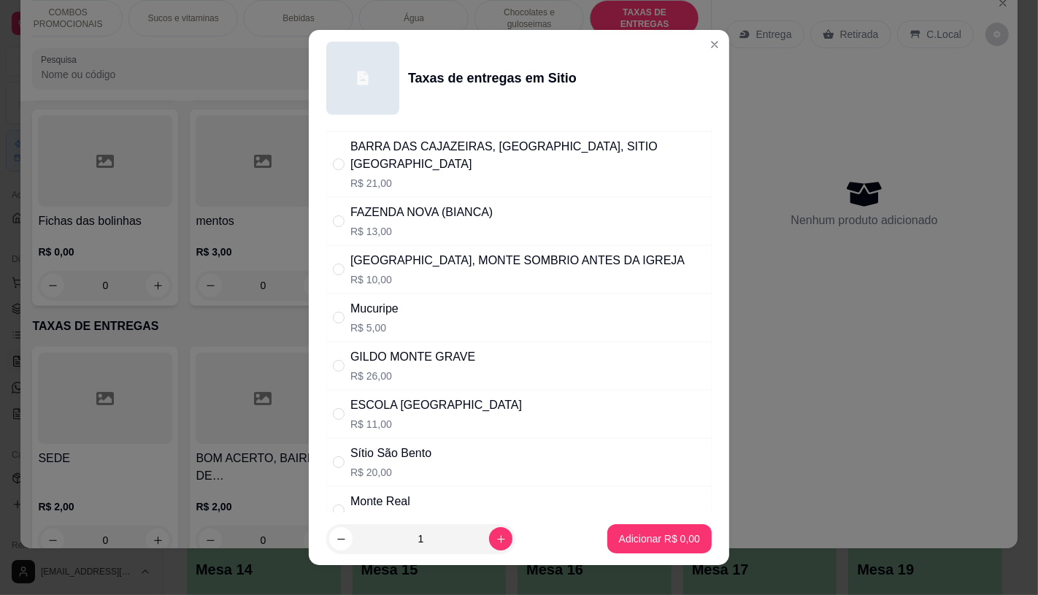
scroll to position [567, 0]
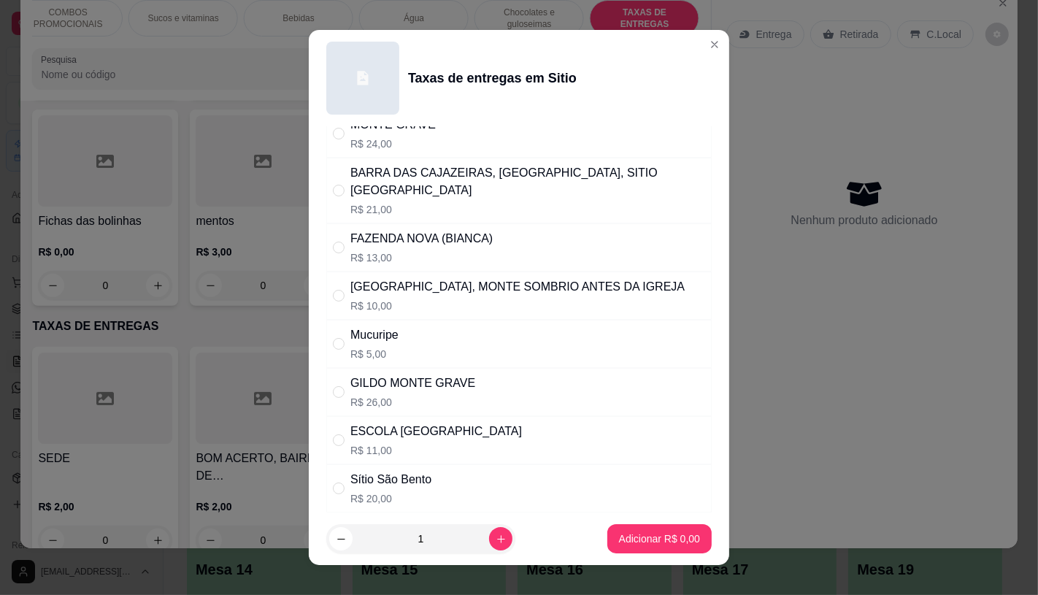
click at [418, 560] on div "Manaju R$ 12,00" at bounding box center [518, 584] width 385 height 48
radio input "true"
click at [637, 538] on p "Adicionar R$ 12,00" at bounding box center [656, 538] width 87 height 15
type input "1"
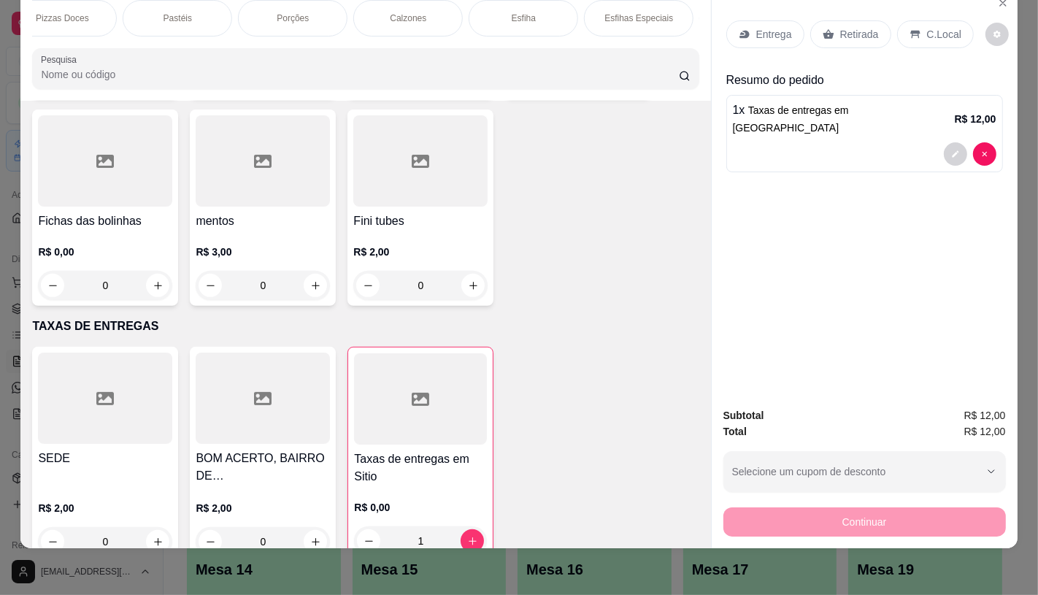
scroll to position [0, 0]
click at [109, 11] on p "FATIAS NO BALCÃO e PDV" at bounding box center [87, 18] width 85 height 23
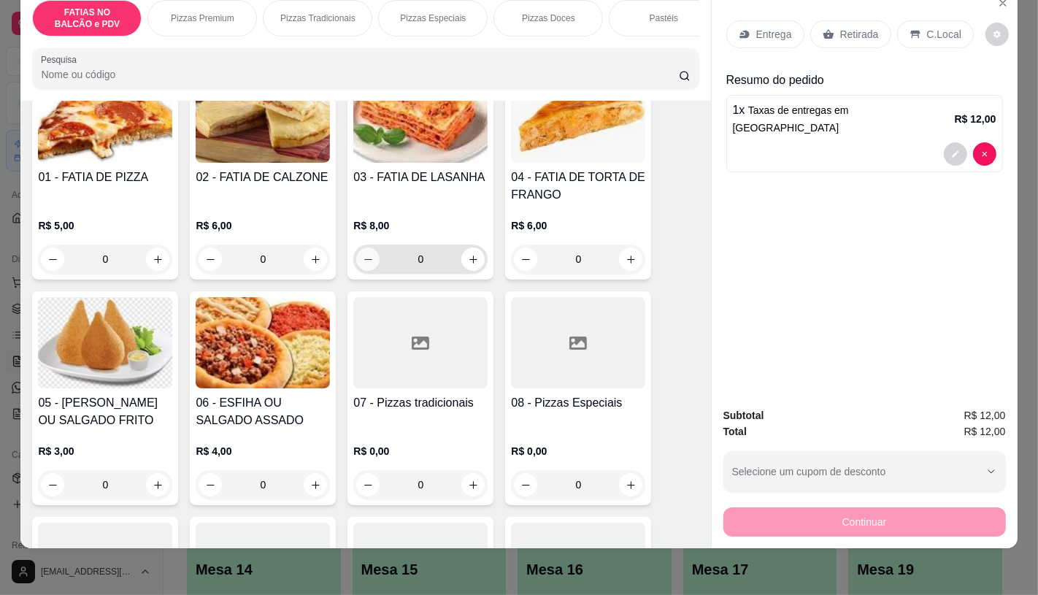
scroll to position [147, 0]
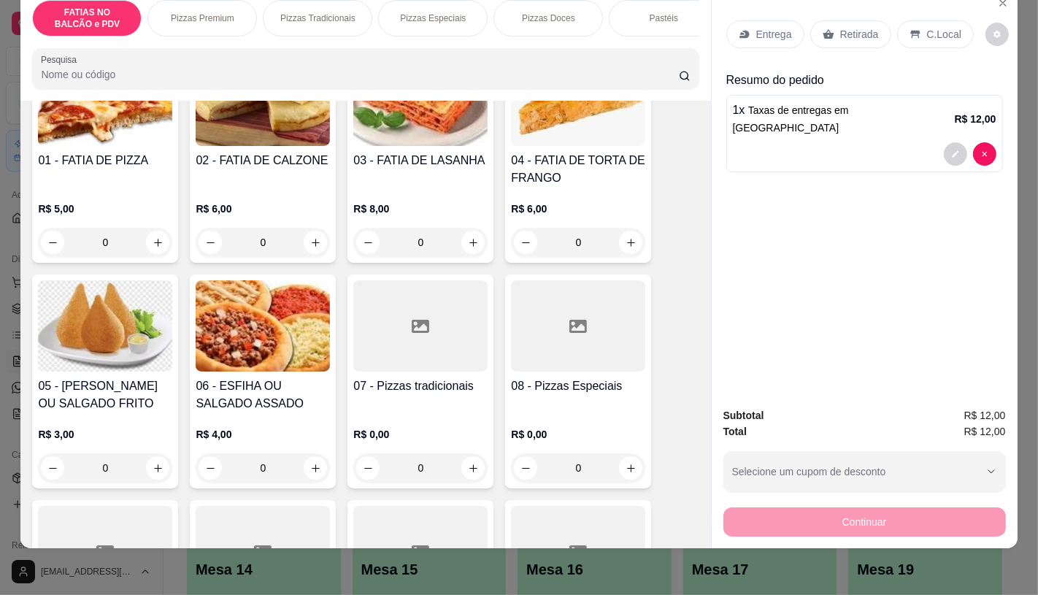
click at [429, 358] on div at bounding box center [420, 325] width 134 height 91
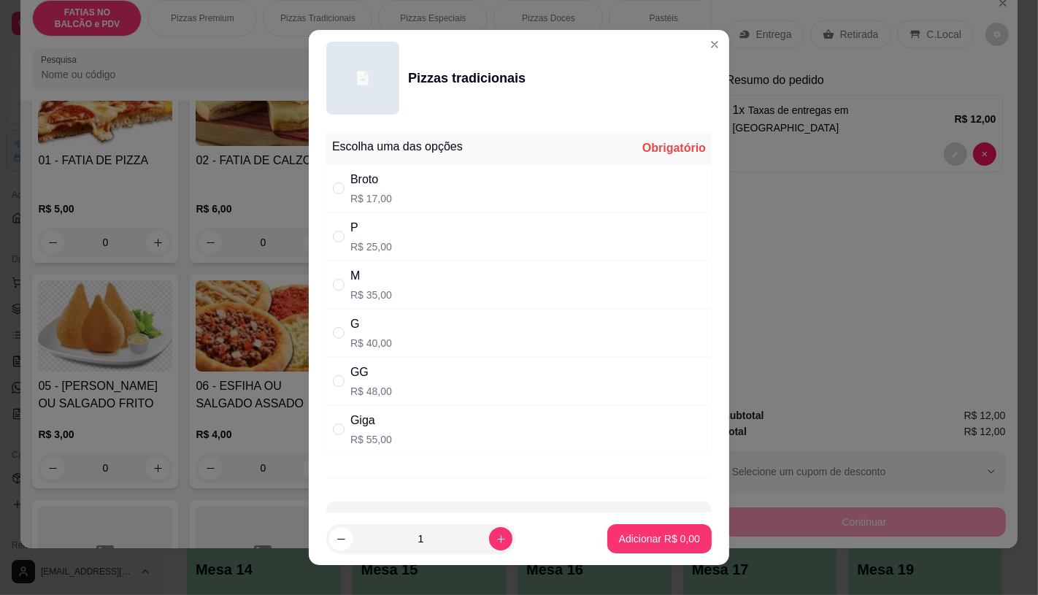
click at [371, 326] on div "G" at bounding box center [371, 324] width 42 height 18
radio input "true"
click at [637, 542] on p "Adicionar R$ 40,00" at bounding box center [656, 538] width 87 height 15
type input "1"
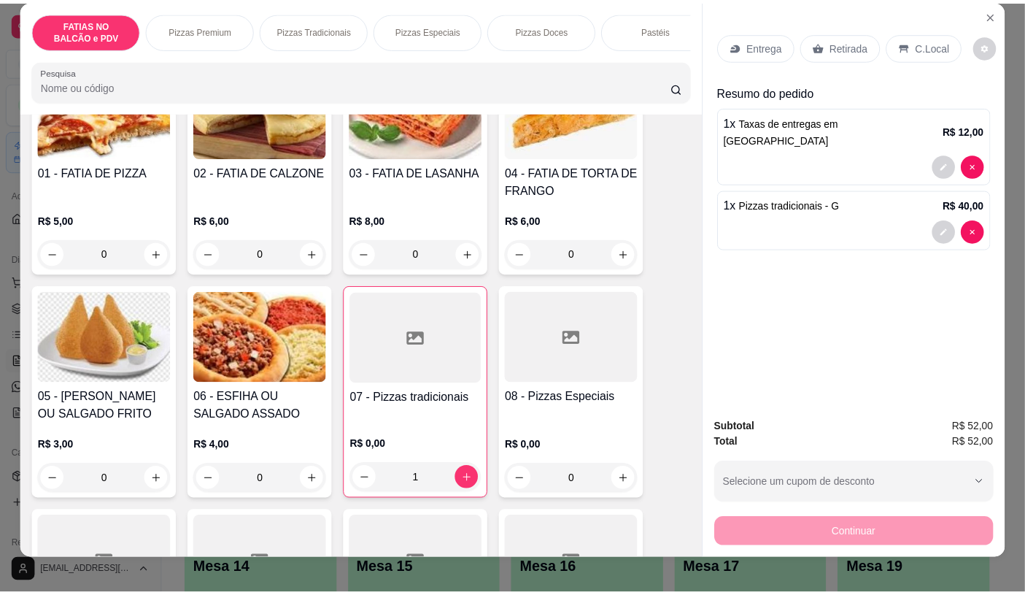
scroll to position [0, 0]
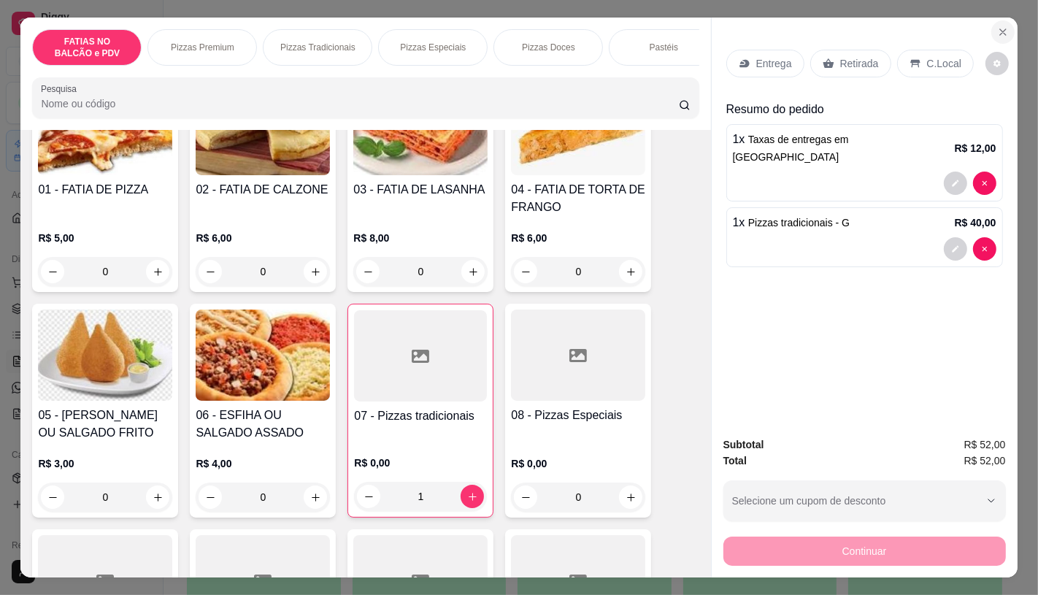
click at [1000, 29] on icon "Close" at bounding box center [1003, 32] width 6 height 6
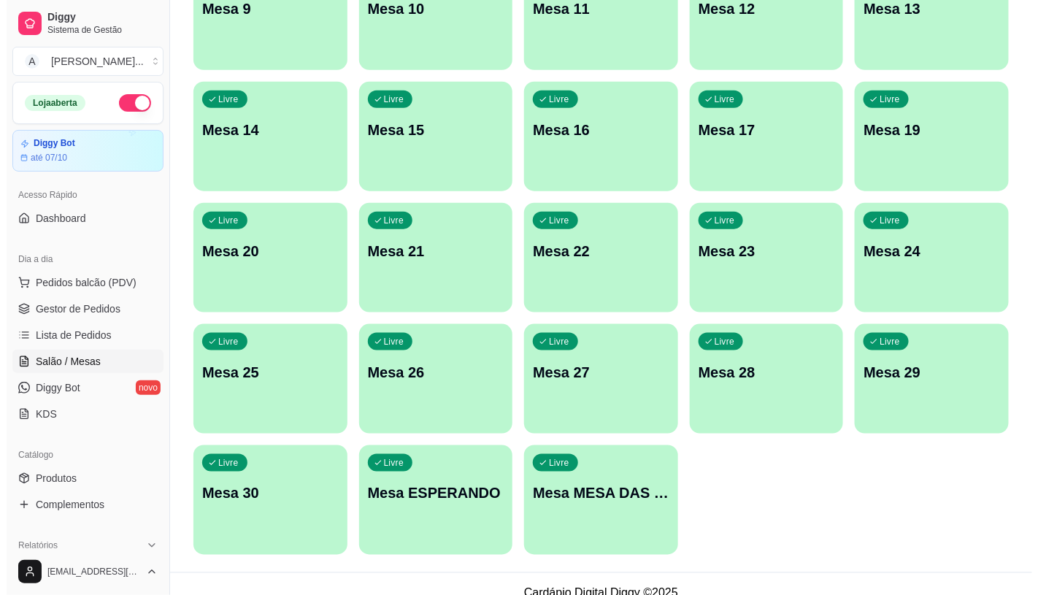
scroll to position [458, 0]
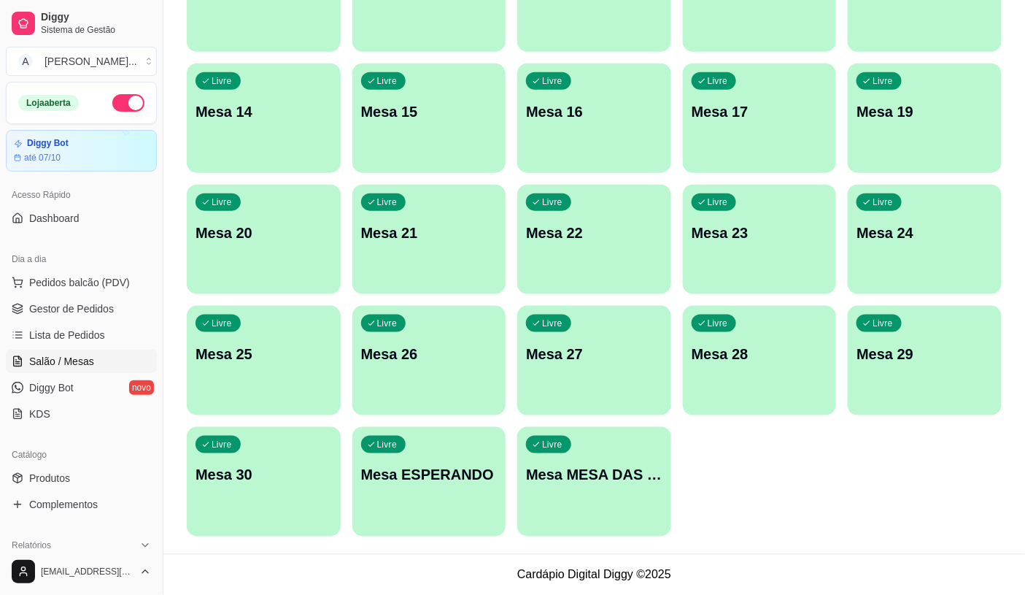
click at [562, 554] on footer "Cardápio Digital Diggy © 2025" at bounding box center [594, 575] width 862 height 42
click at [555, 490] on div "Livre Mesa MESA DAS COMANDAS" at bounding box center [594, 473] width 154 height 92
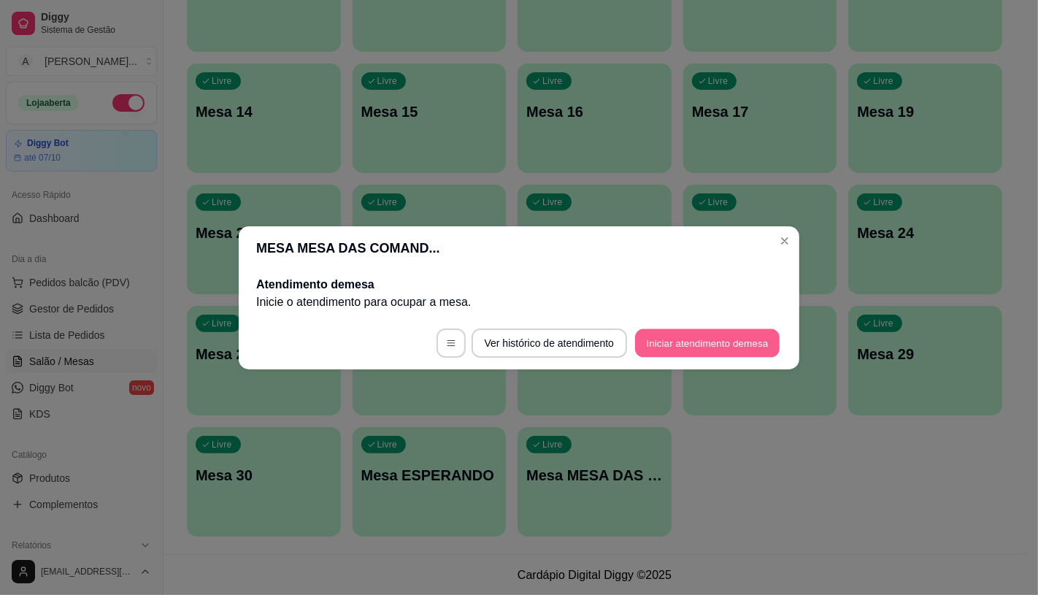
click at [727, 352] on button "Iniciar atendimento de mesa" at bounding box center [707, 342] width 144 height 28
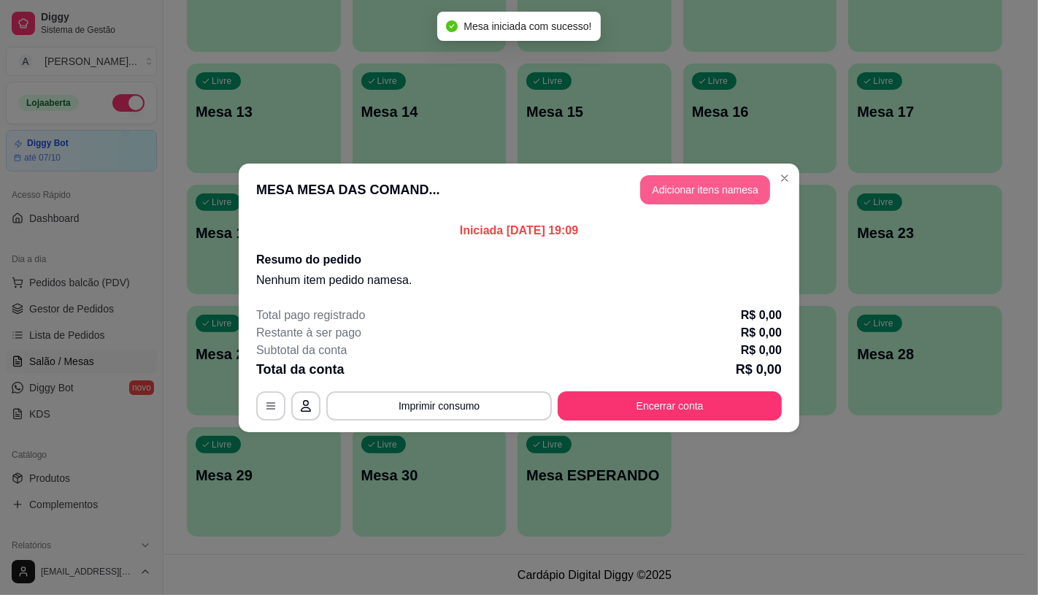
click at [709, 201] on button "Adicionar itens na mesa" at bounding box center [705, 189] width 130 height 29
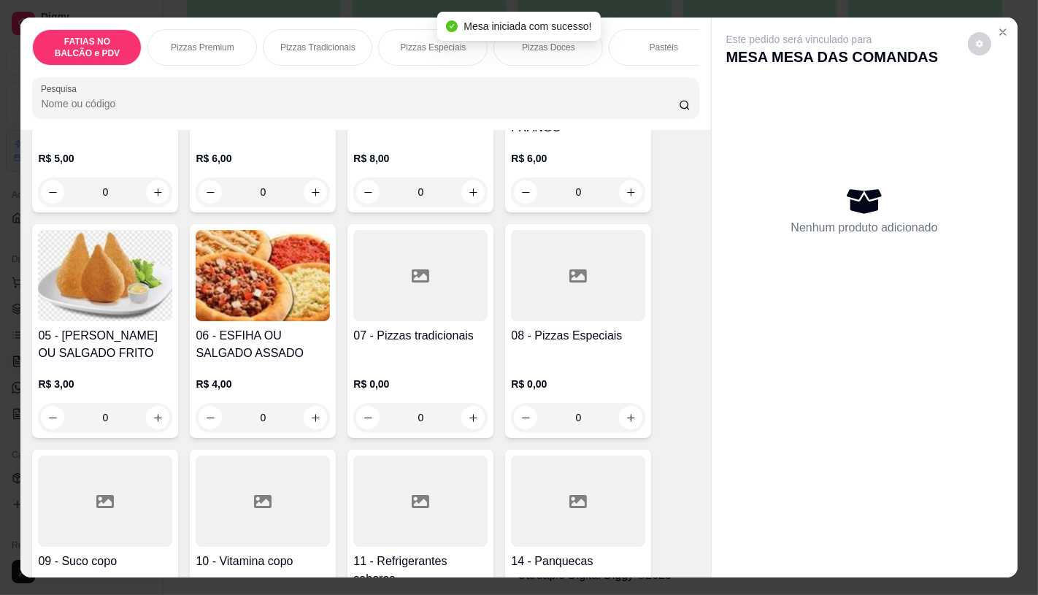
scroll to position [243, 0]
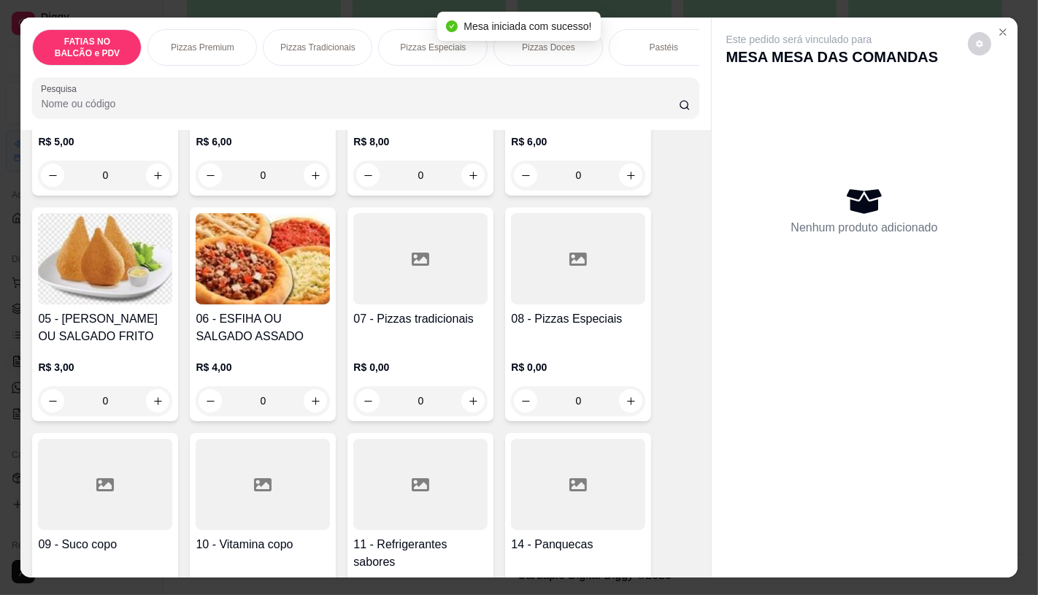
click at [385, 304] on div at bounding box center [420, 258] width 134 height 91
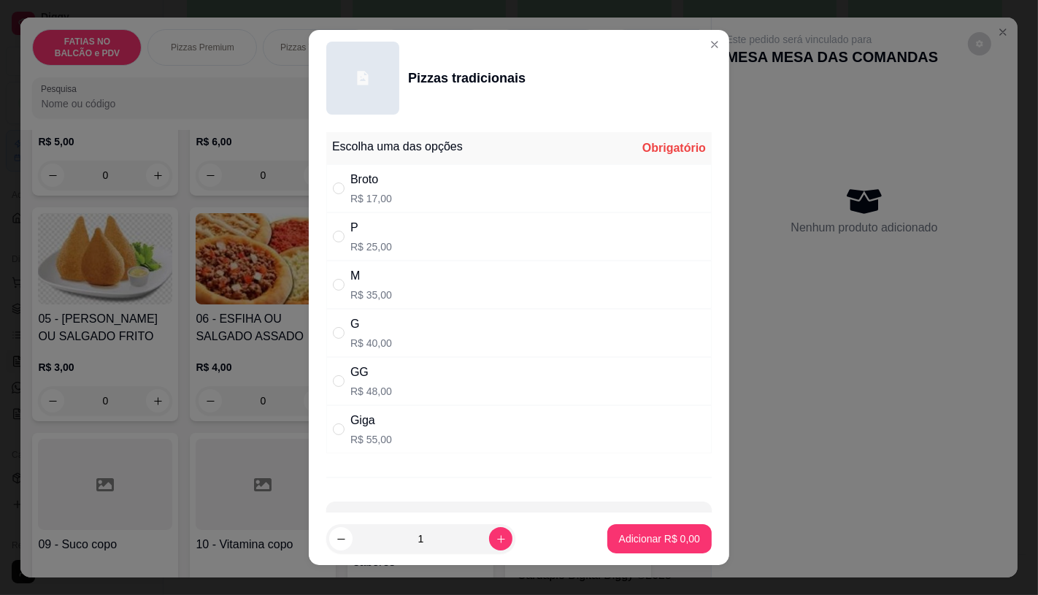
click at [350, 327] on div "G" at bounding box center [371, 324] width 42 height 18
radio input "true"
click at [638, 535] on p "Adicionar R$ 40,00" at bounding box center [656, 538] width 87 height 15
type input "1"
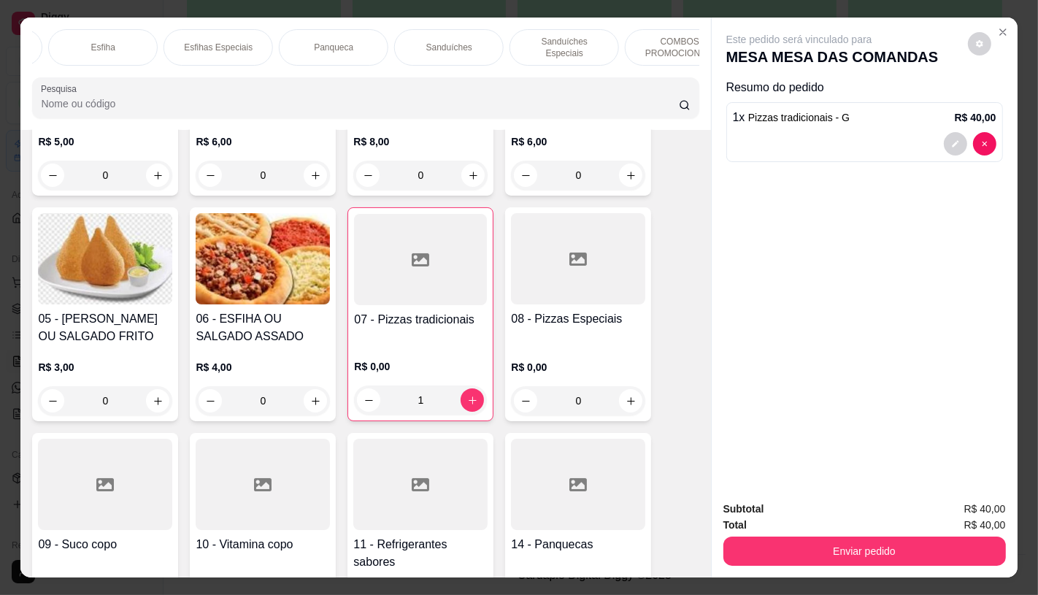
scroll to position [0, 1518]
click at [669, 47] on div "TAXAS DE ENTREGAS" at bounding box center [644, 47] width 109 height 36
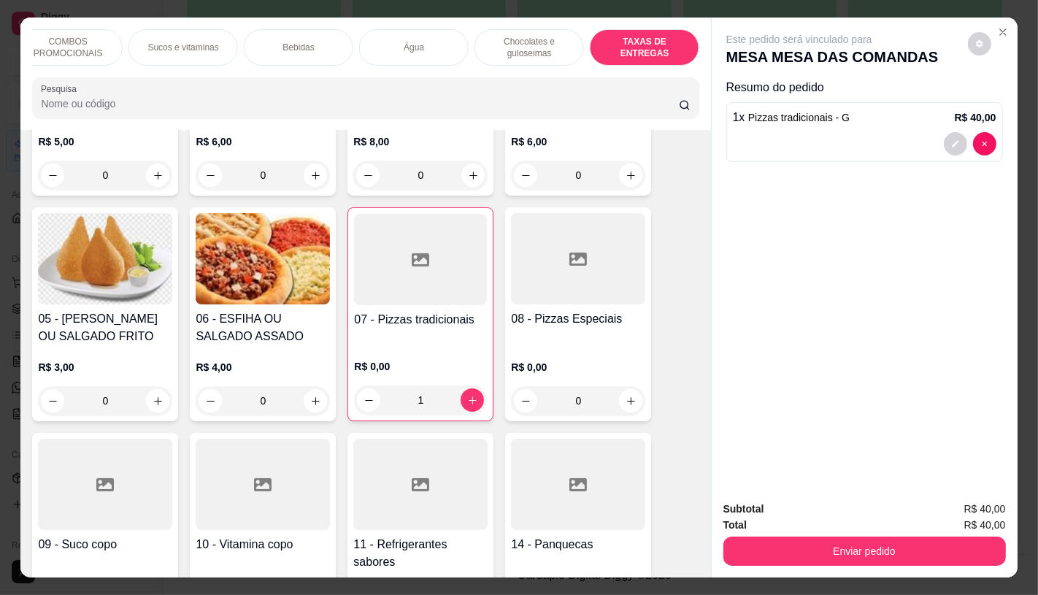
scroll to position [34, 0]
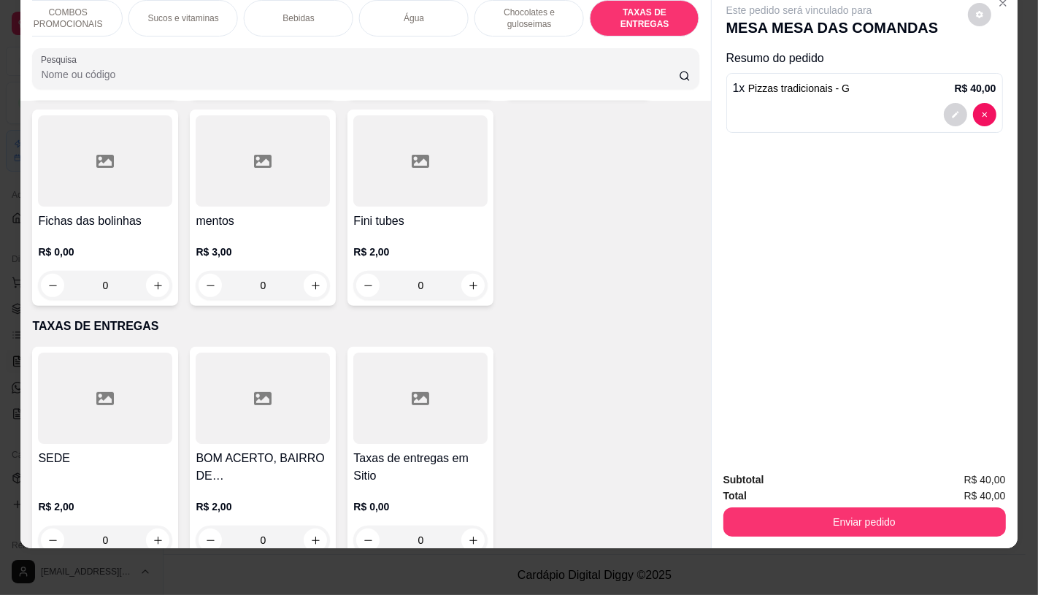
click at [358, 449] on h4 "Taxas de entregas em Sitio" at bounding box center [420, 466] width 134 height 35
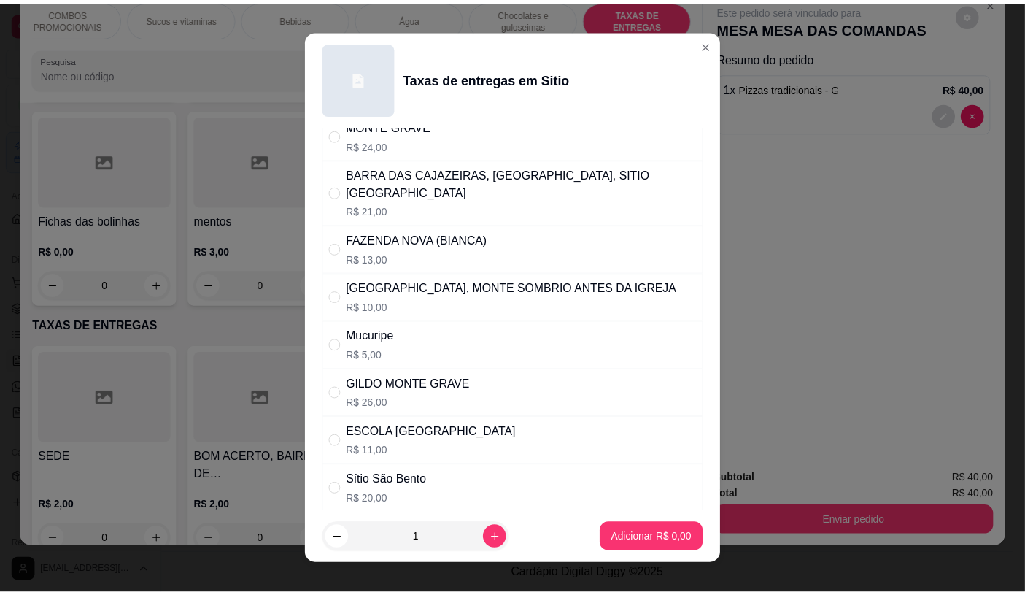
scroll to position [567, 0]
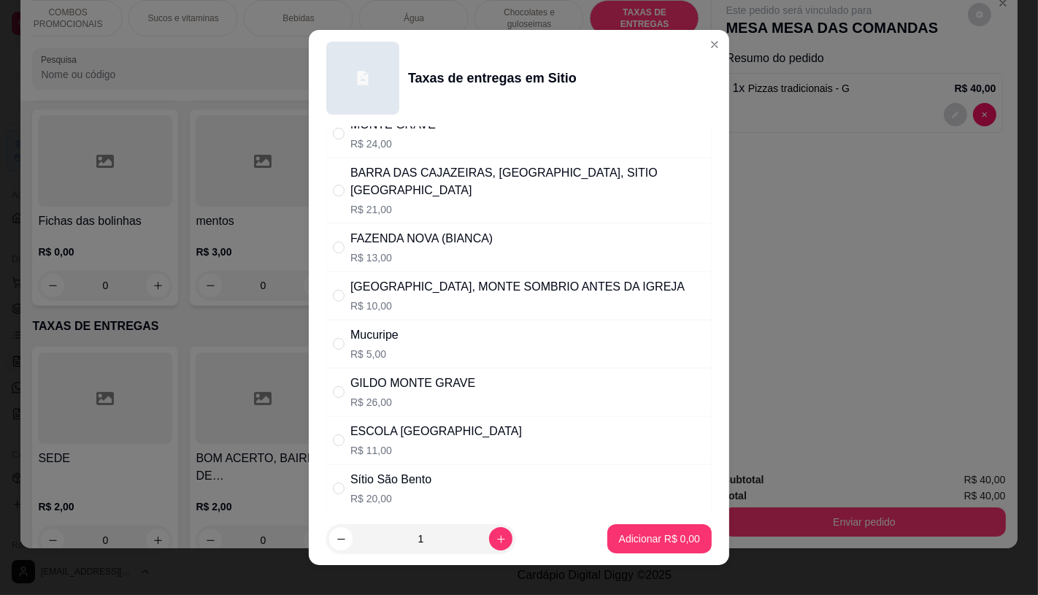
click at [402, 560] on div "Manaju R$ 12,00" at bounding box center [518, 584] width 385 height 48
radio input "true"
click at [603, 530] on button "Adicionar R$ 12,00" at bounding box center [656, 539] width 107 height 28
type input "1"
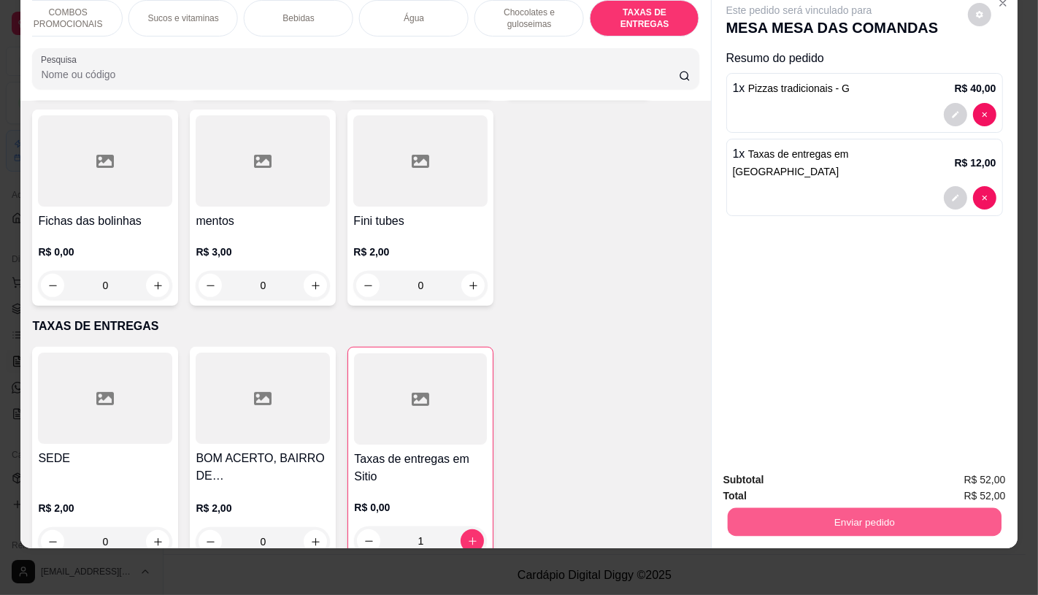
click at [762, 512] on button "Enviar pedido" at bounding box center [864, 521] width 274 height 28
click at [954, 476] on button "Enviar pedido" at bounding box center [967, 474] width 80 height 27
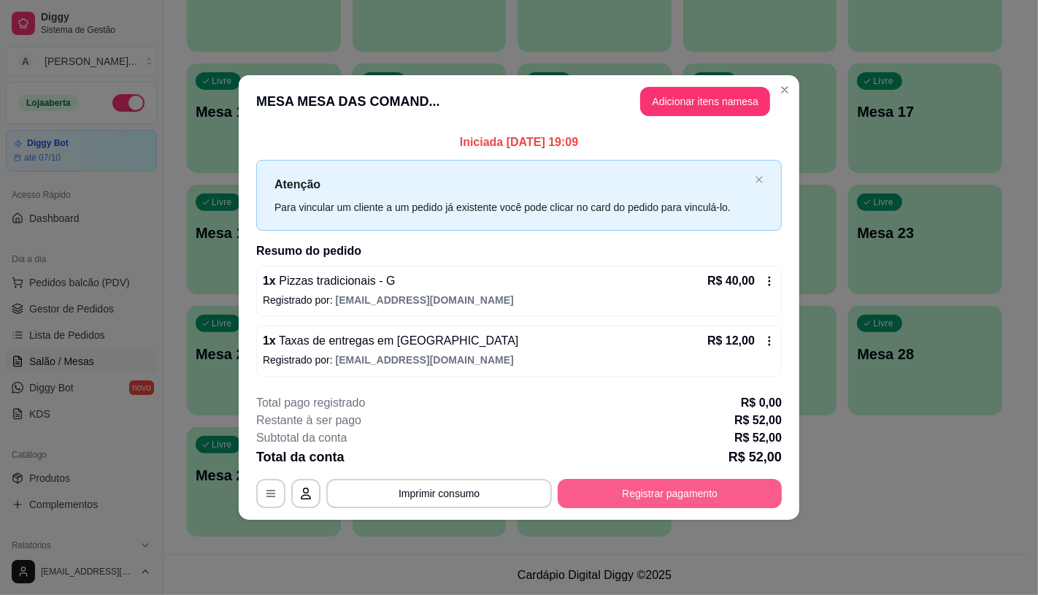
click at [698, 496] on button "Registrar pagamento" at bounding box center [669, 493] width 224 height 29
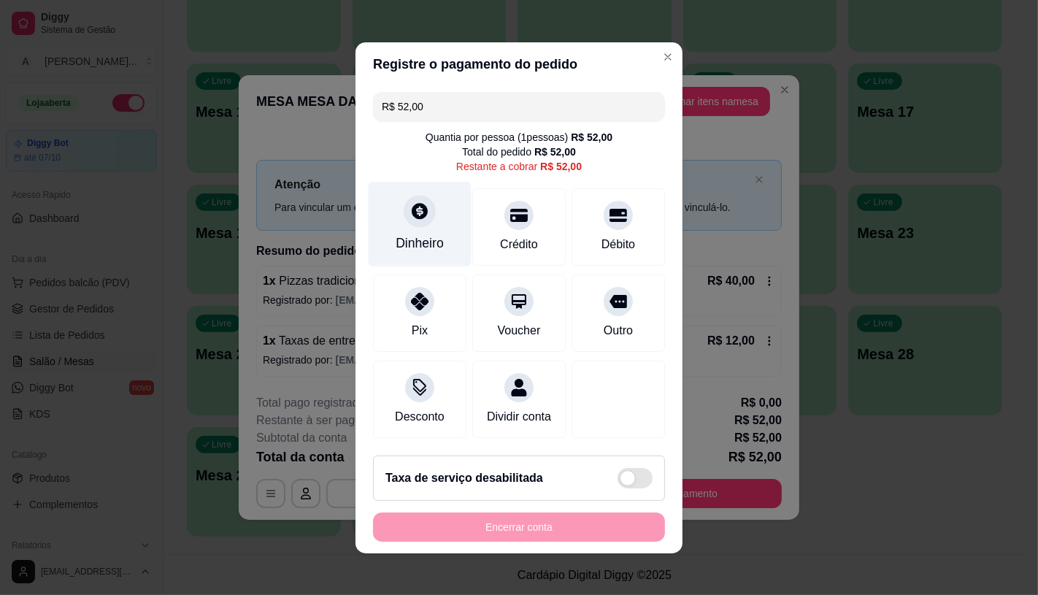
click at [419, 233] on div "Dinheiro" at bounding box center [419, 242] width 48 height 19
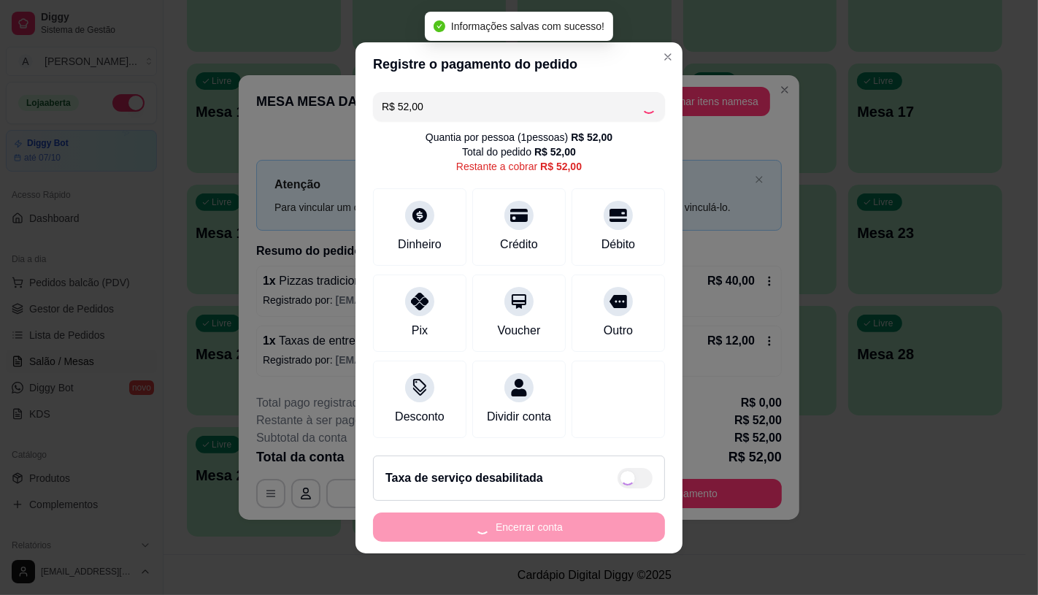
type input "R$ 0,00"
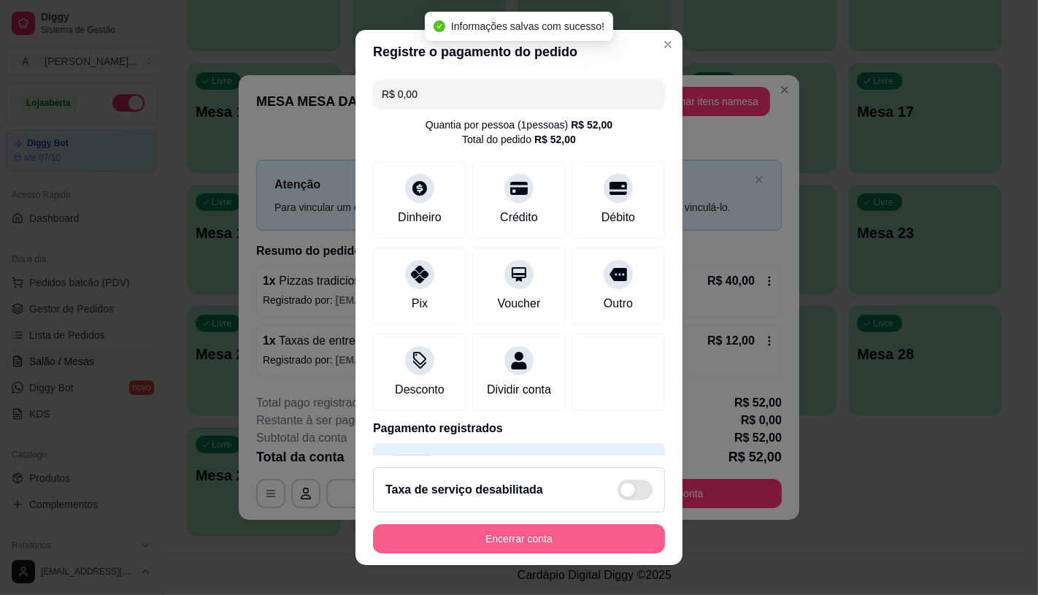
click at [514, 537] on button "Encerrar conta" at bounding box center [519, 538] width 292 height 29
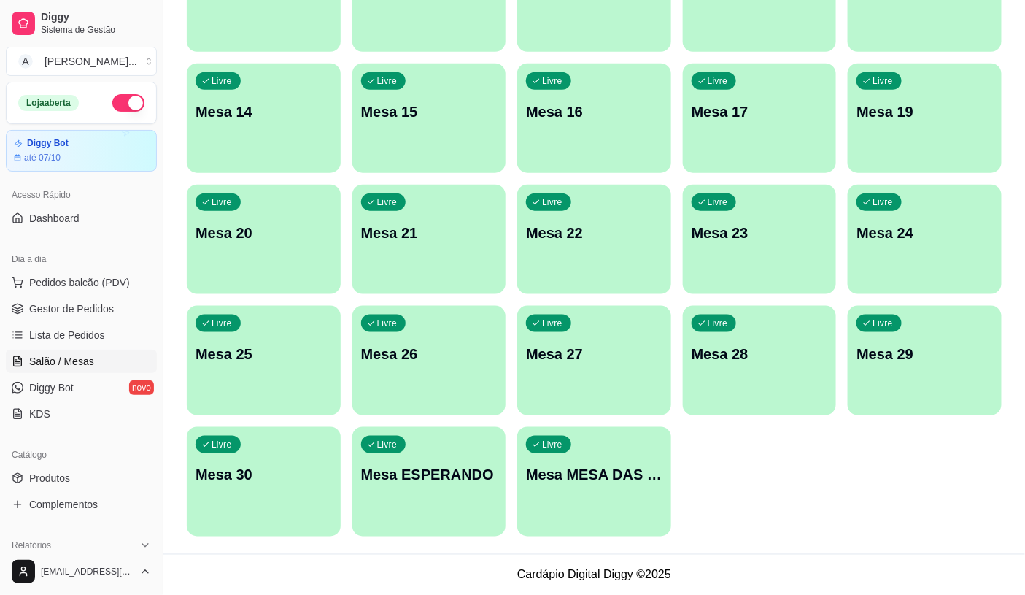
click at [103, 255] on div "Dia a dia" at bounding box center [81, 258] width 151 height 23
click at [103, 287] on span "Pedidos balcão (PDV)" at bounding box center [79, 282] width 101 height 15
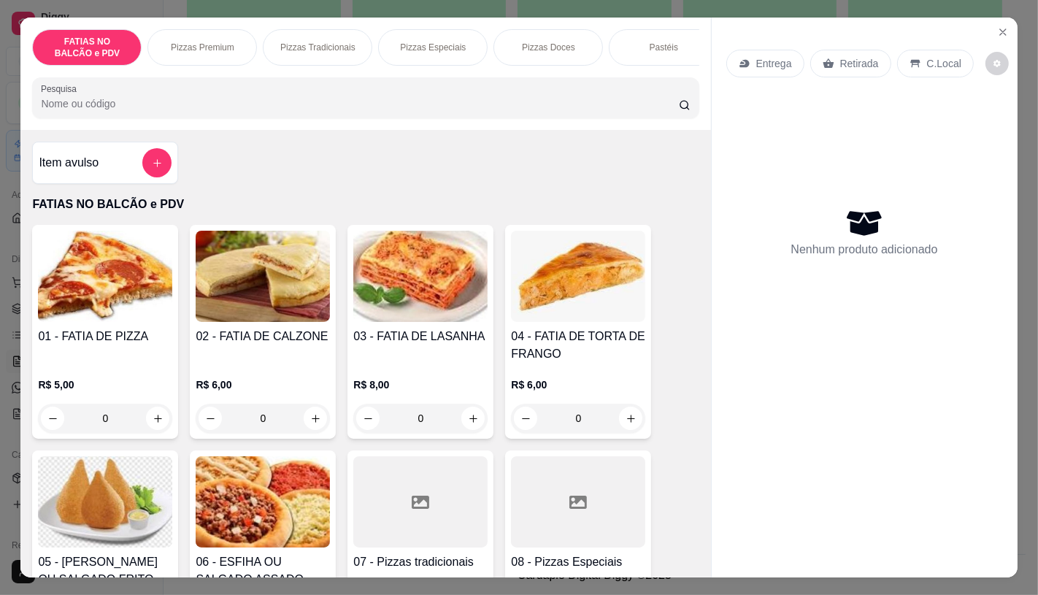
click at [115, 433] on input "0" at bounding box center [105, 418] width 82 height 29
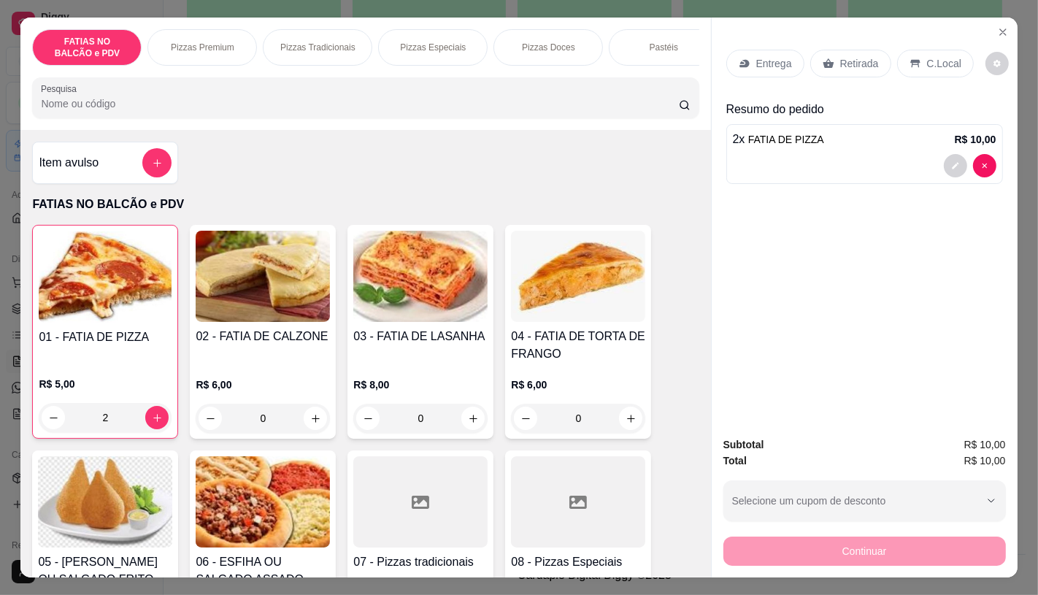
type input "2"
click at [849, 57] on p "Retirada" at bounding box center [859, 63] width 39 height 15
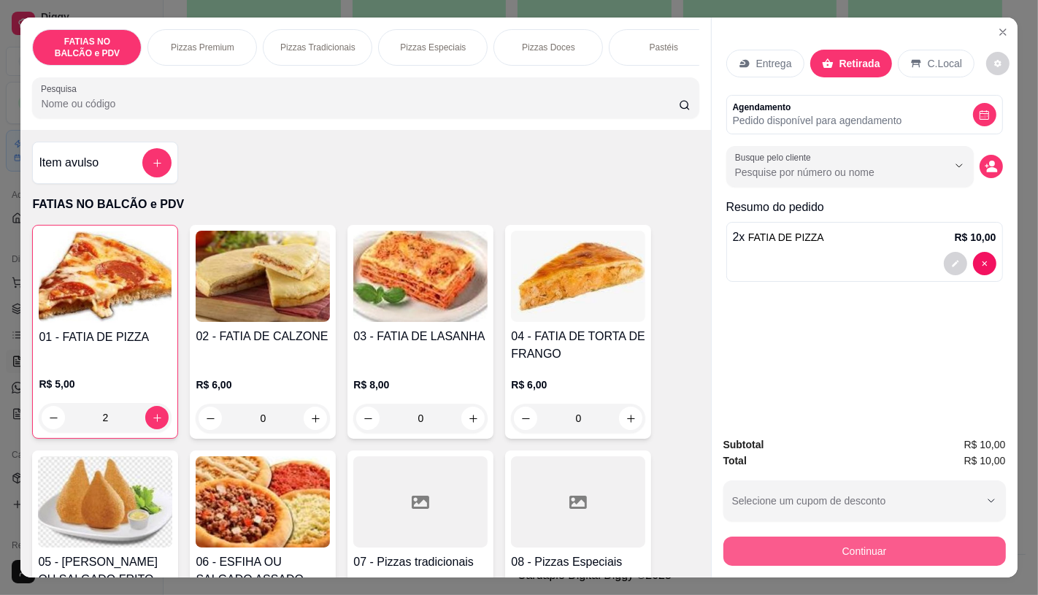
click at [818, 548] on button "Continuar" at bounding box center [864, 550] width 282 height 29
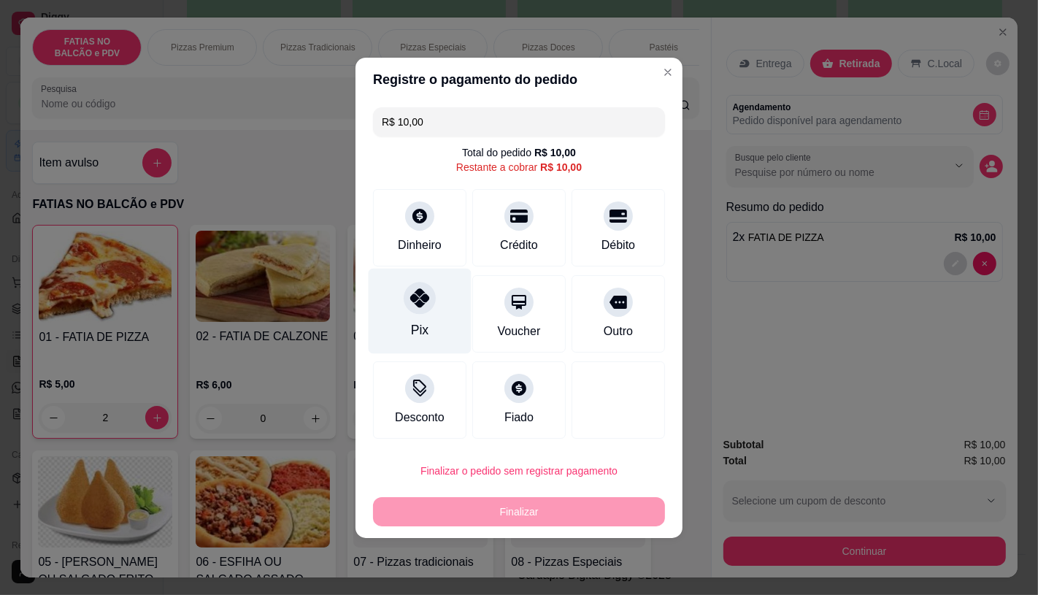
click at [406, 329] on div "Pix" at bounding box center [419, 310] width 103 height 85
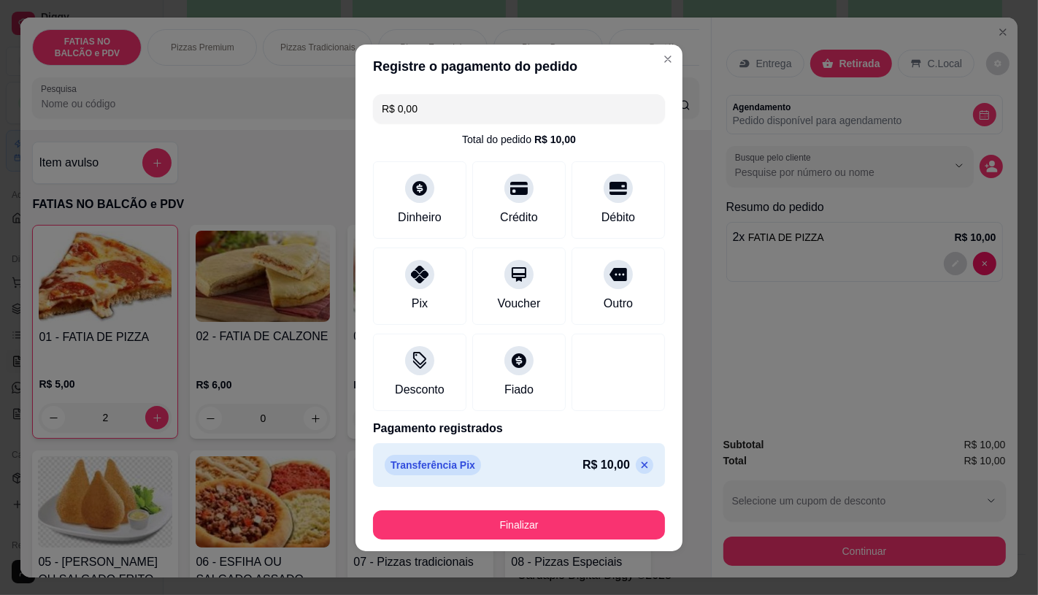
type input "R$ 0,00"
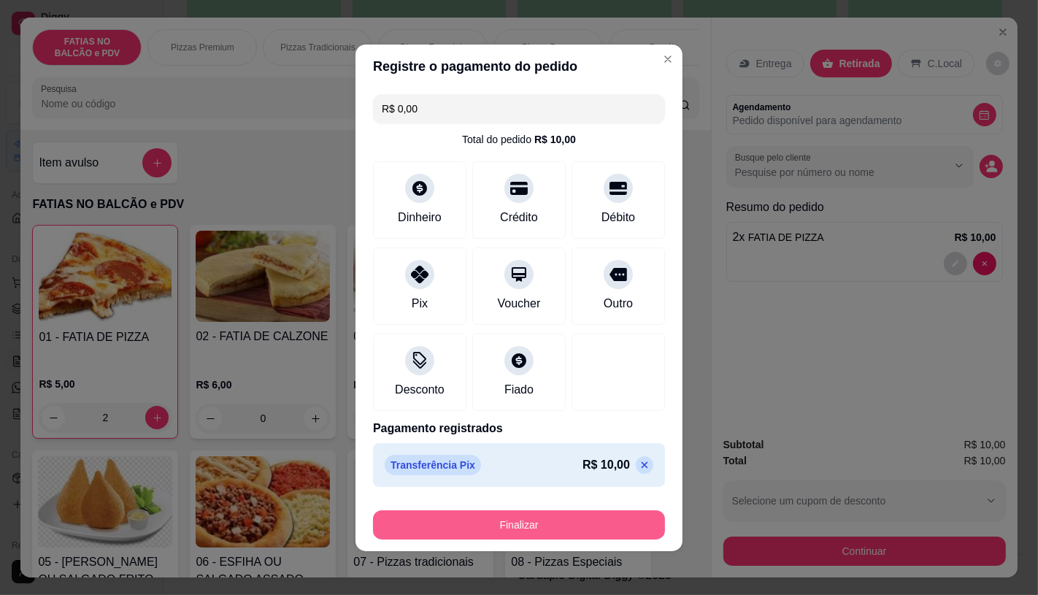
click at [471, 523] on button "Finalizar" at bounding box center [519, 524] width 292 height 29
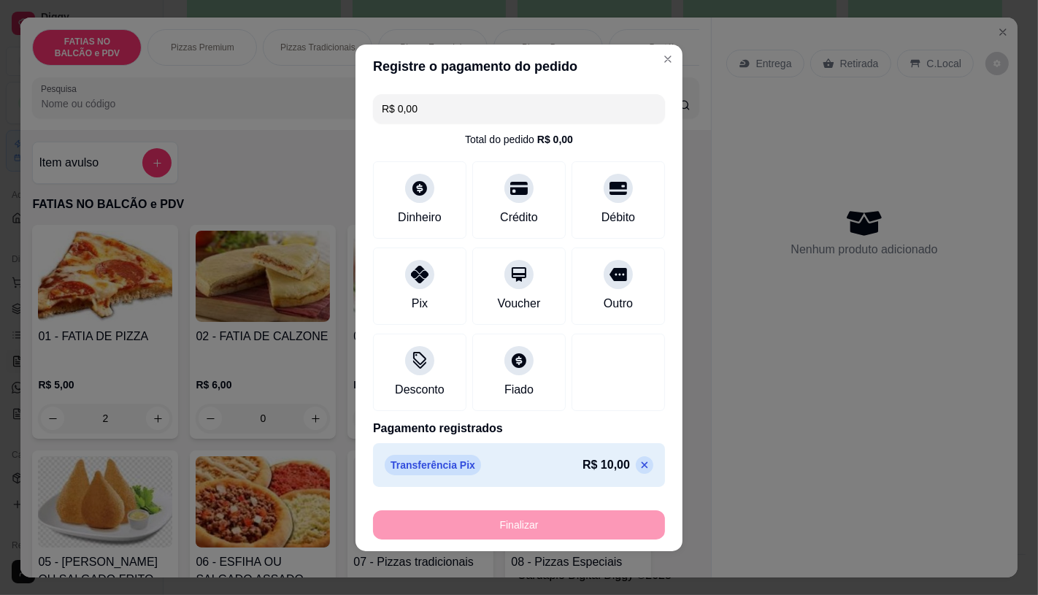
type input "0"
type input "-R$ 10,00"
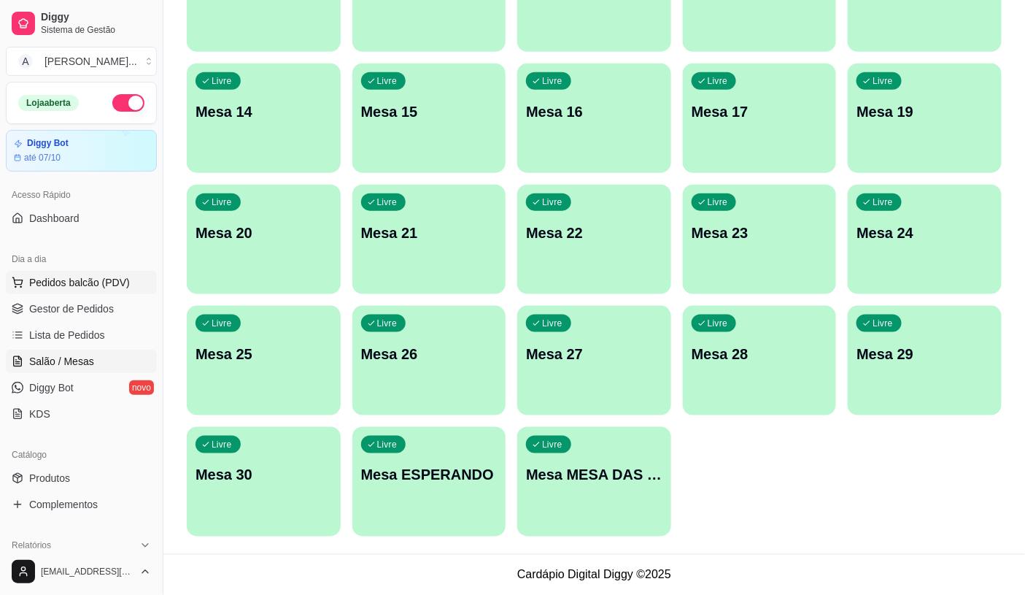
click at [106, 282] on span "Pedidos balcão (PDV)" at bounding box center [79, 282] width 101 height 15
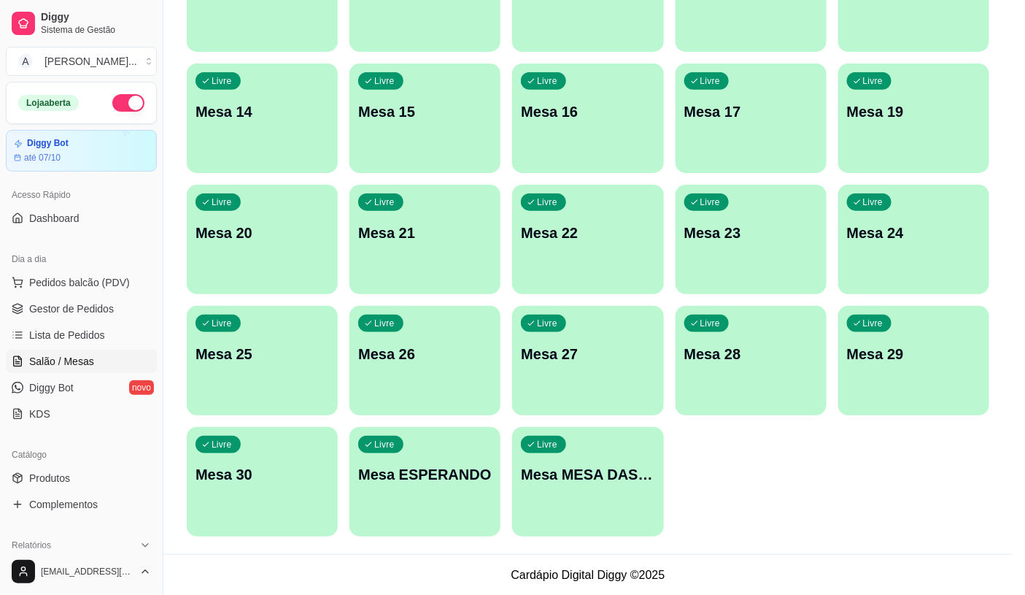
click at [257, 232] on div "02 - FATIA DE CALZONE R$ 6,00 0" at bounding box center [262, 332] width 146 height 215
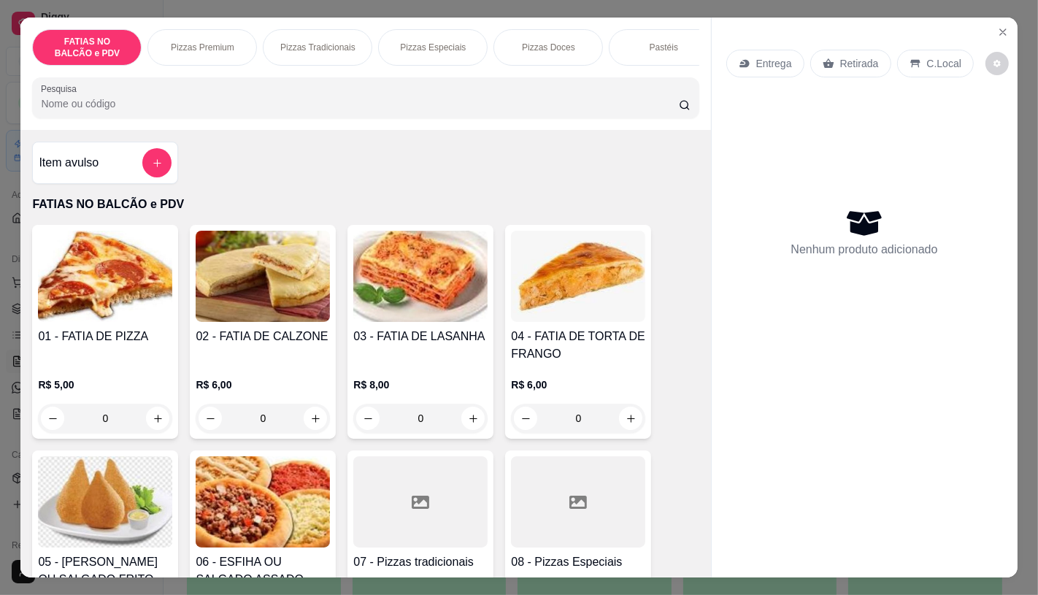
click at [1000, 31] on icon "Close" at bounding box center [1003, 32] width 12 height 12
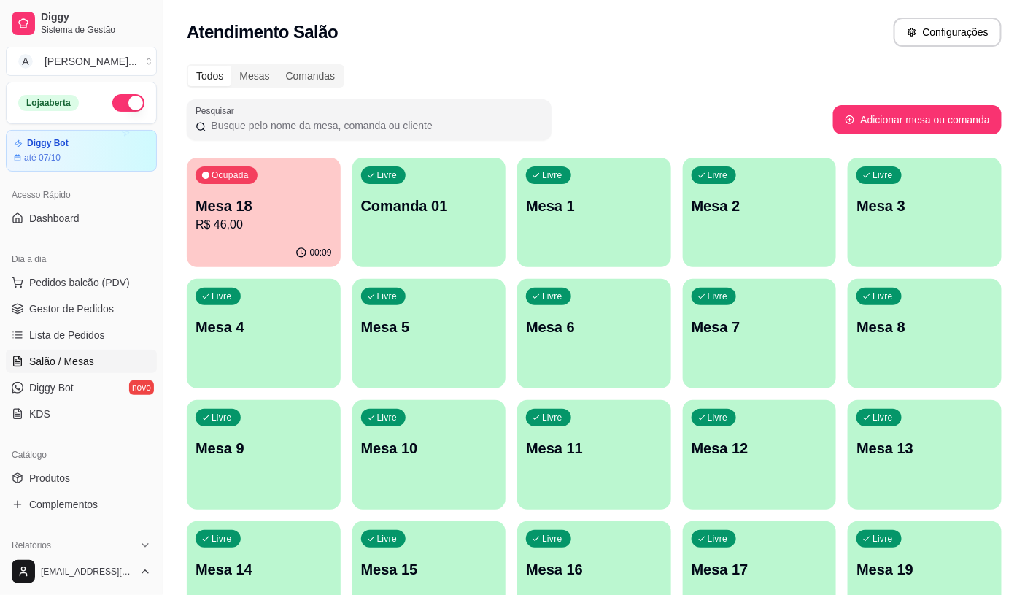
click at [258, 209] on p "Mesa 18" at bounding box center [264, 206] width 136 height 20
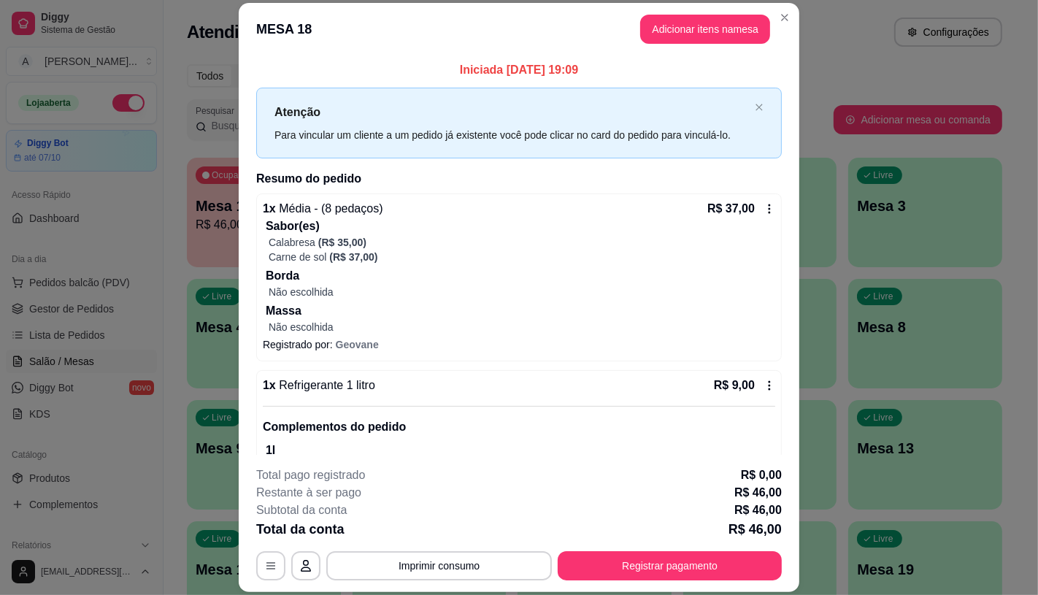
scroll to position [54, 0]
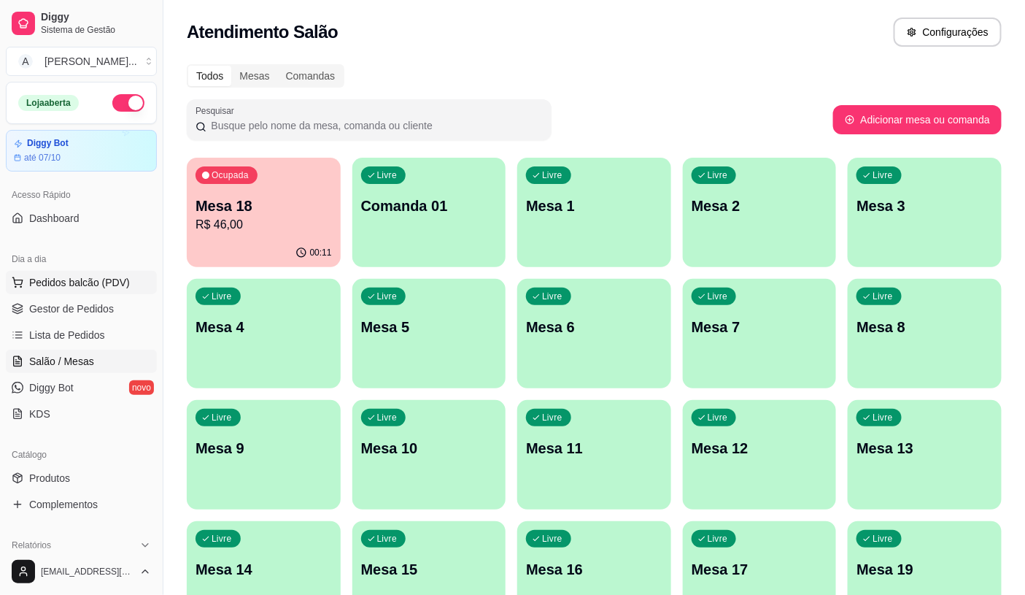
click at [81, 279] on span "Pedidos balcão (PDV)" at bounding box center [79, 282] width 101 height 15
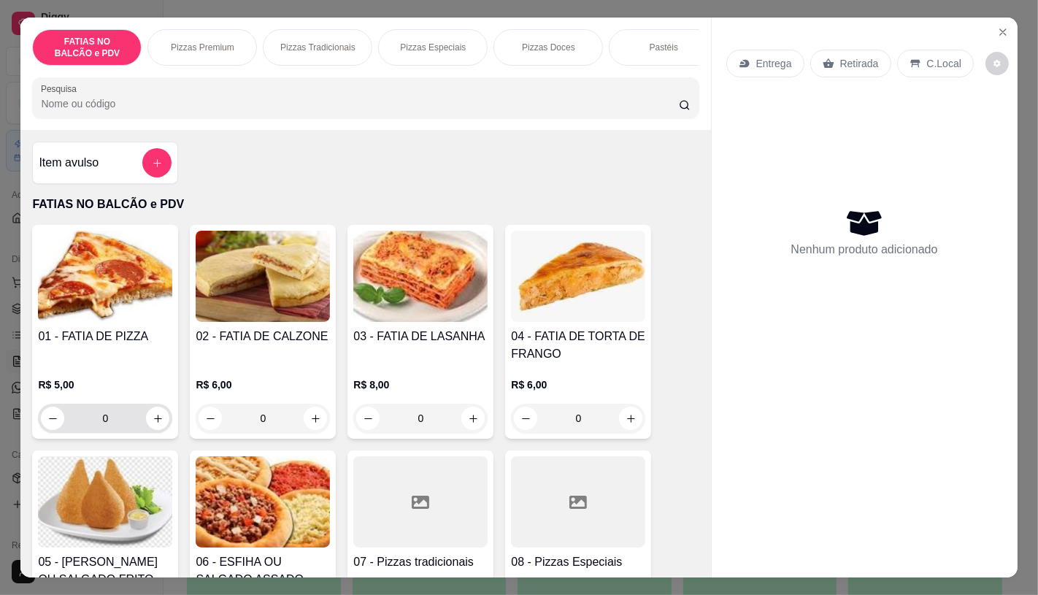
click at [119, 420] on input "0" at bounding box center [105, 418] width 82 height 29
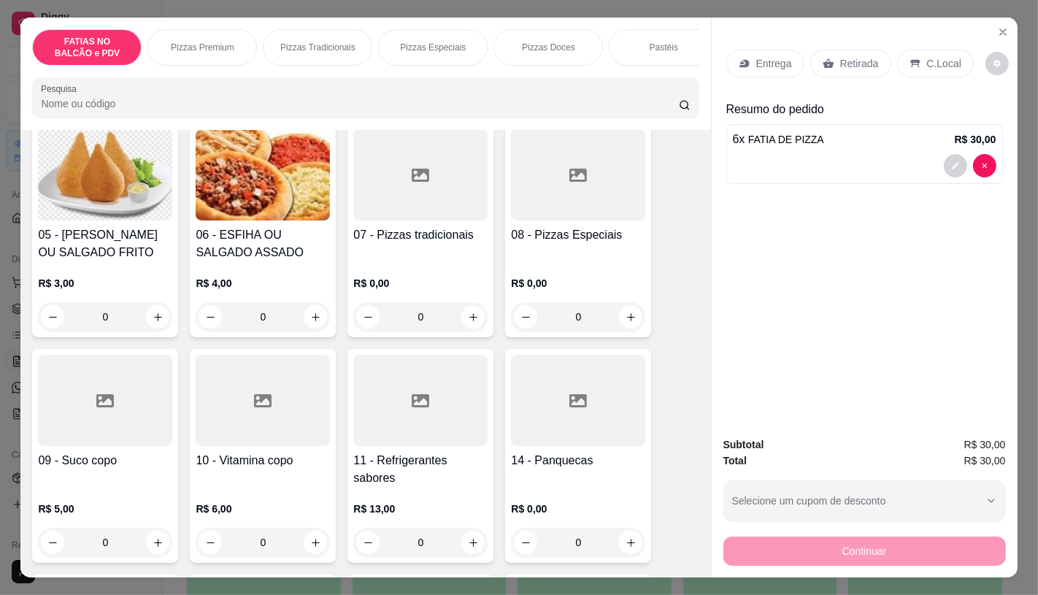
scroll to position [405, 0]
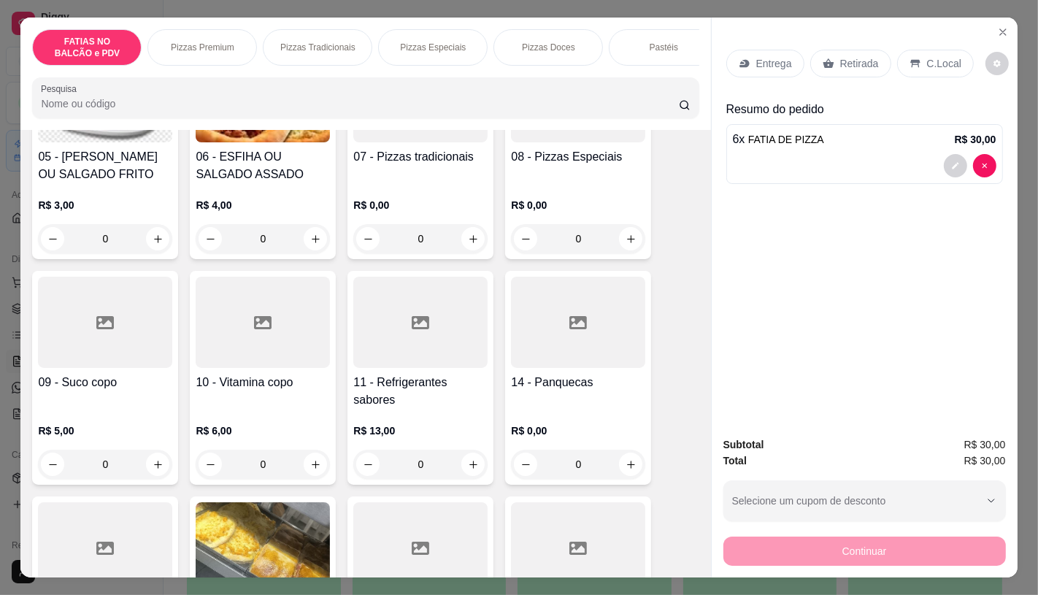
type input "6"
click at [449, 389] on h4 "11 - Refrigerantes sabores" at bounding box center [420, 391] width 134 height 35
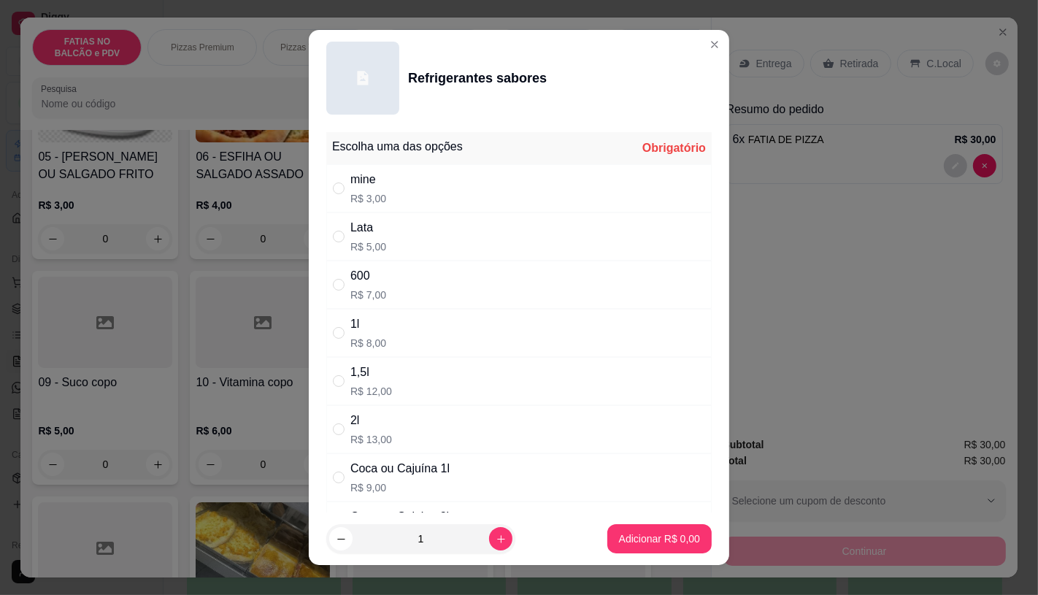
click at [363, 223] on div "Lata" at bounding box center [368, 228] width 36 height 18
radio input "true"
click at [631, 544] on p "Adicionar R$ 5,00" at bounding box center [658, 539] width 79 height 14
type input "1"
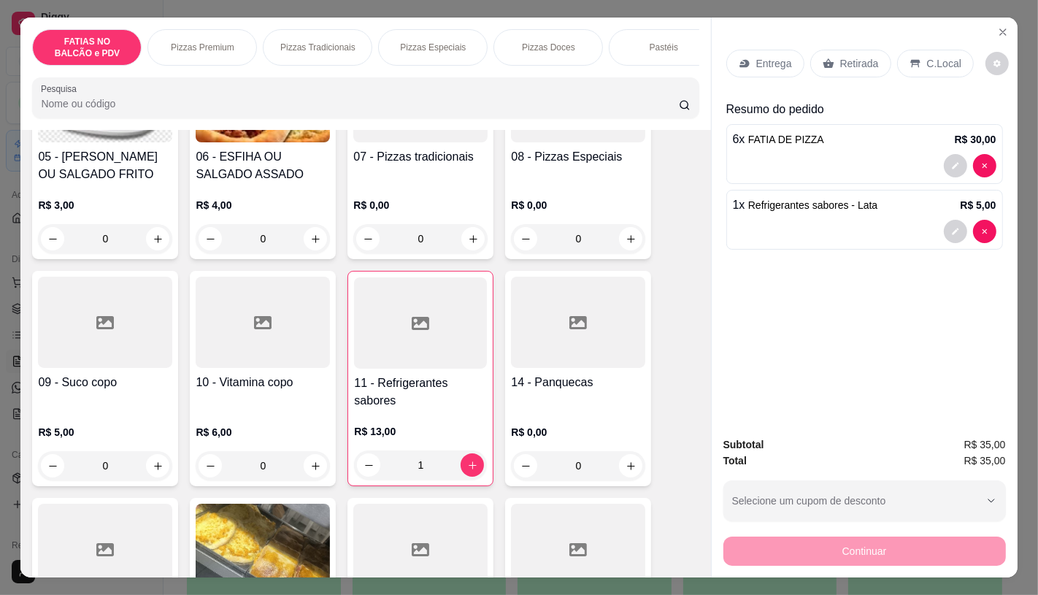
click at [446, 349] on div at bounding box center [420, 322] width 133 height 91
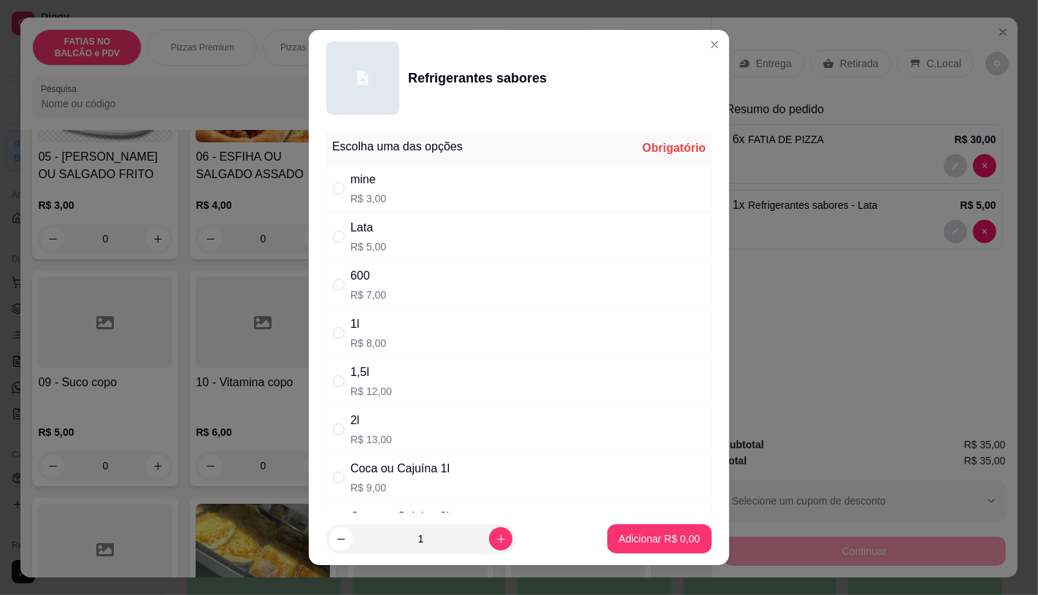
click at [385, 242] on div "Lata R$ 5,00" at bounding box center [518, 236] width 385 height 48
radio input "true"
click at [609, 549] on button "Adicionar R$ 5,00" at bounding box center [659, 539] width 101 height 28
type input "2"
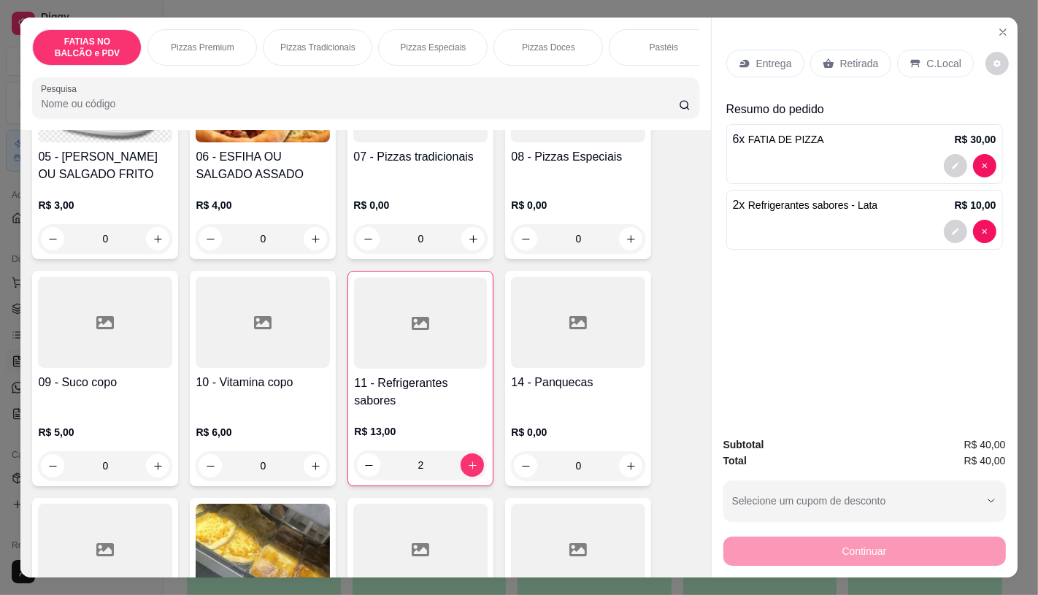
click at [840, 63] on p "Retirada" at bounding box center [859, 63] width 39 height 15
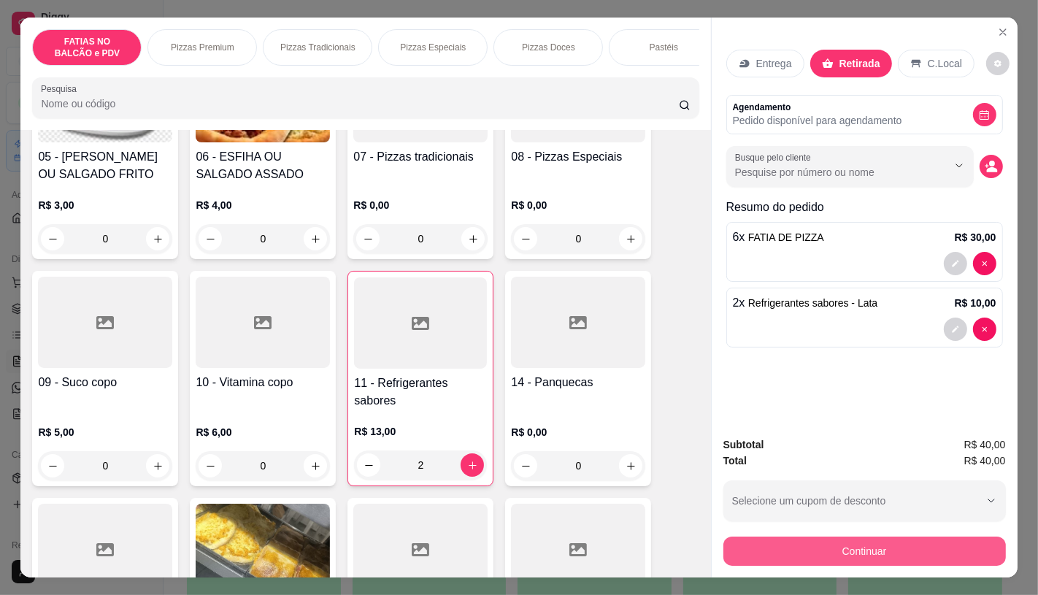
click at [806, 549] on button "Continuar" at bounding box center [864, 550] width 282 height 29
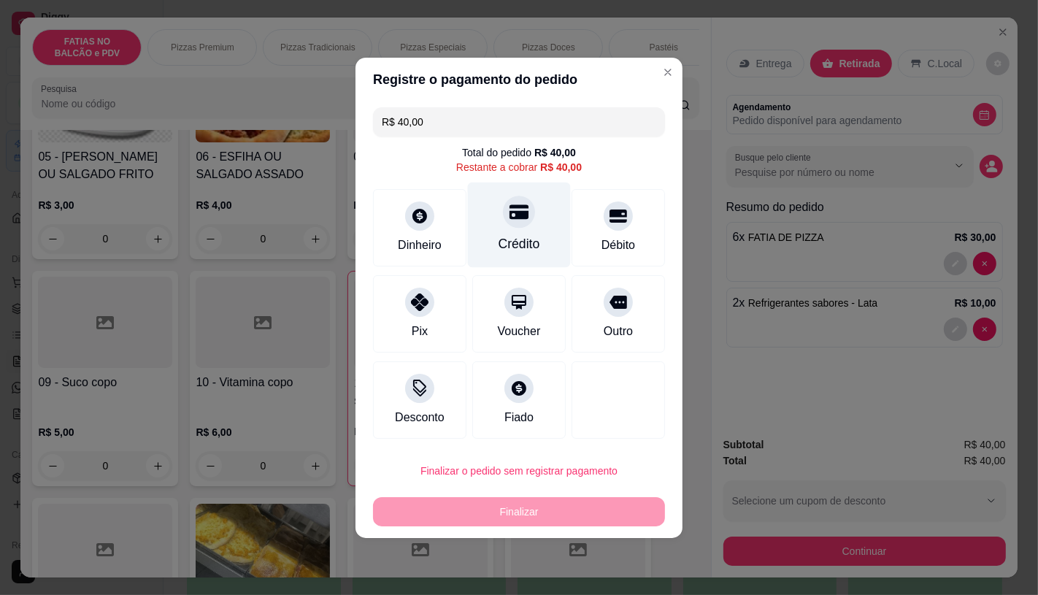
click at [484, 224] on div "Crédito" at bounding box center [519, 224] width 103 height 85
type input "R$ 0,00"
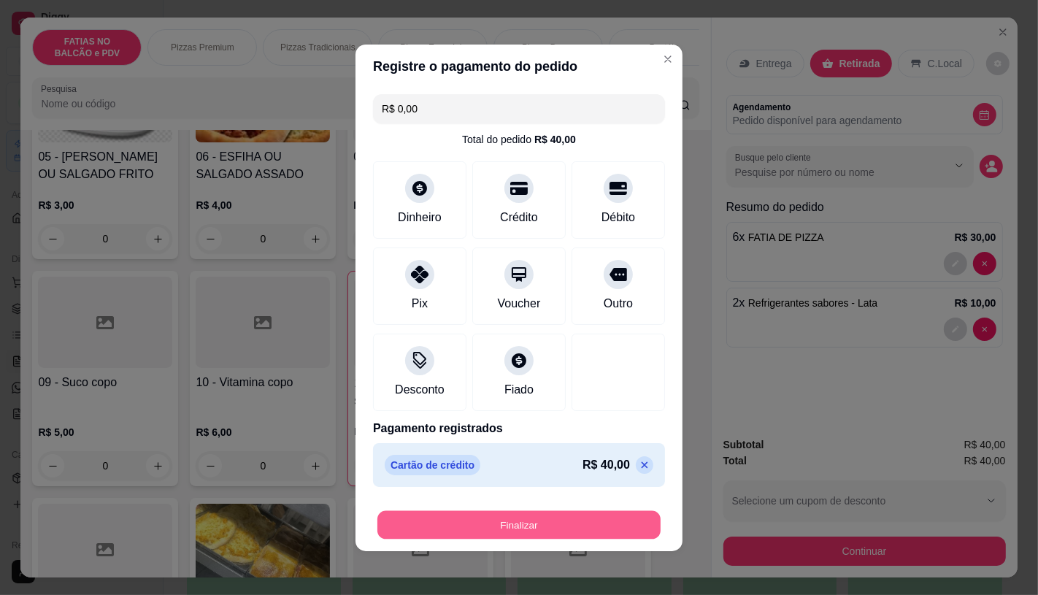
click at [509, 528] on button "Finalizar" at bounding box center [518, 524] width 283 height 28
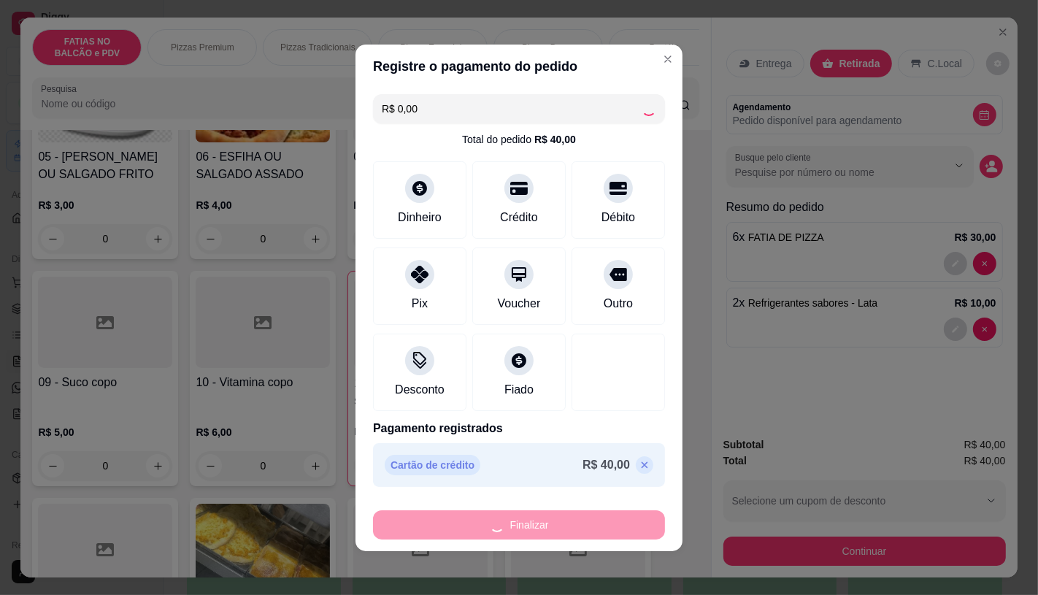
type input "0"
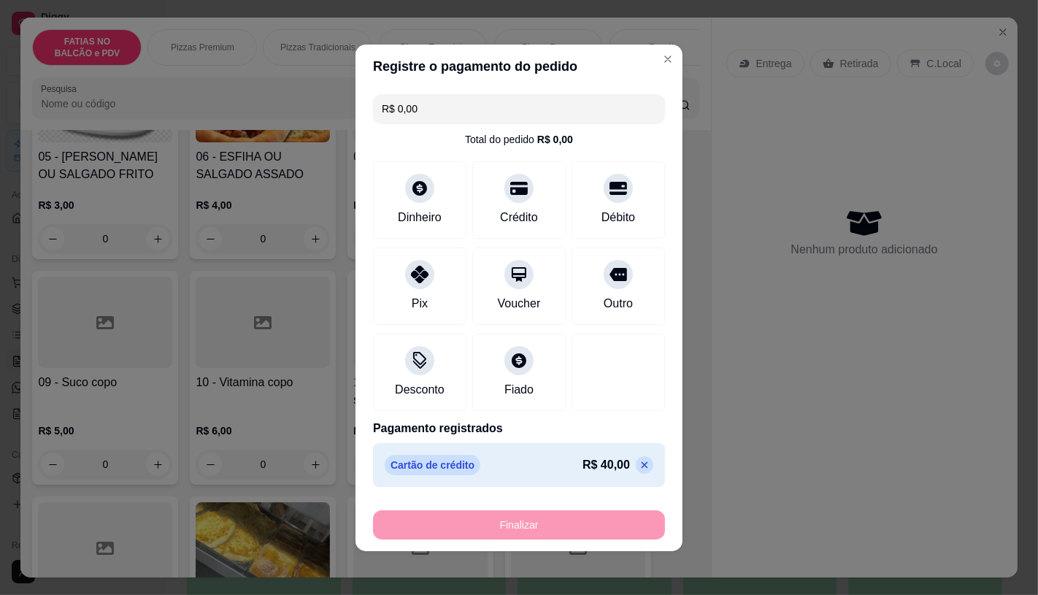
type input "-R$ 40,00"
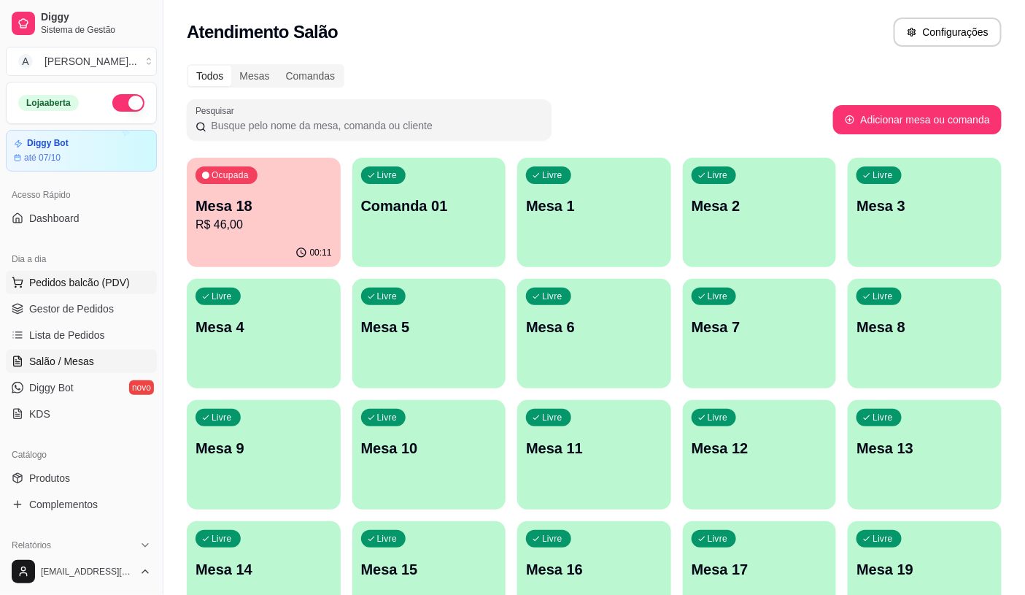
click at [96, 279] on span "Pedidos balcão (PDV)" at bounding box center [79, 282] width 101 height 15
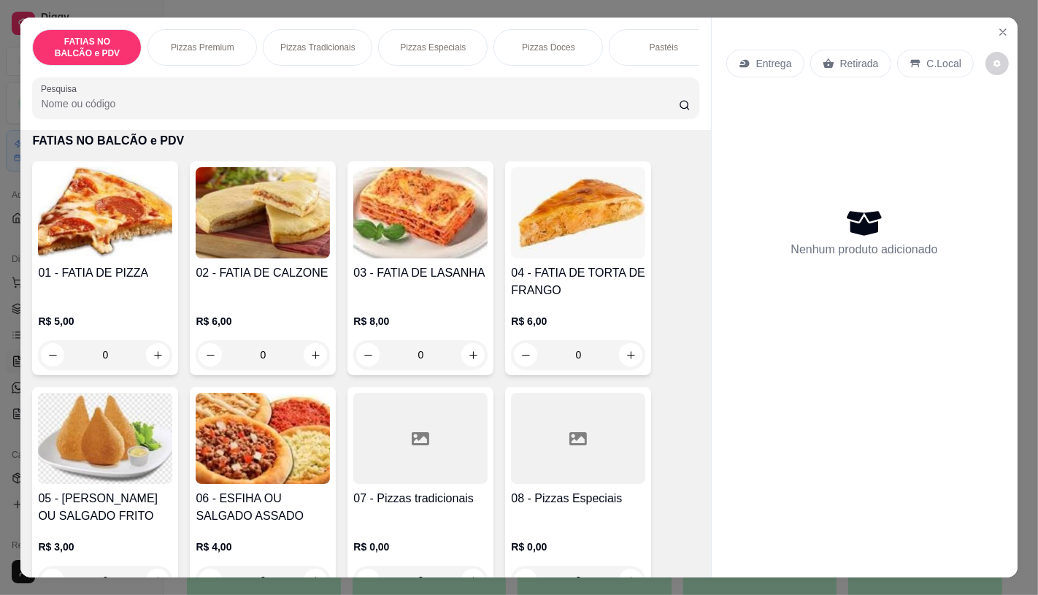
scroll to position [81, 0]
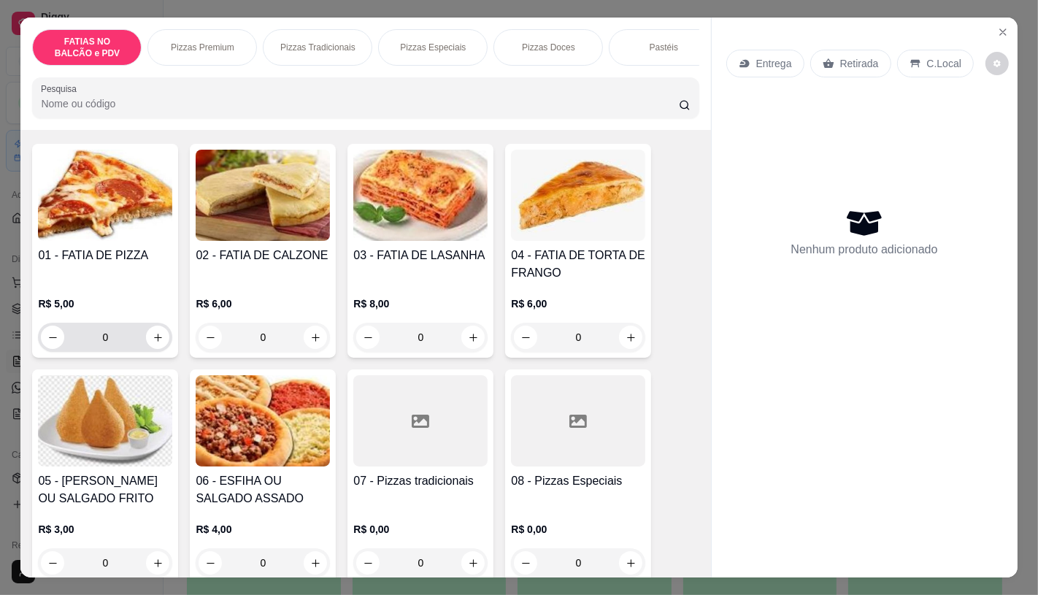
click at [112, 337] on input "0" at bounding box center [105, 337] width 82 height 29
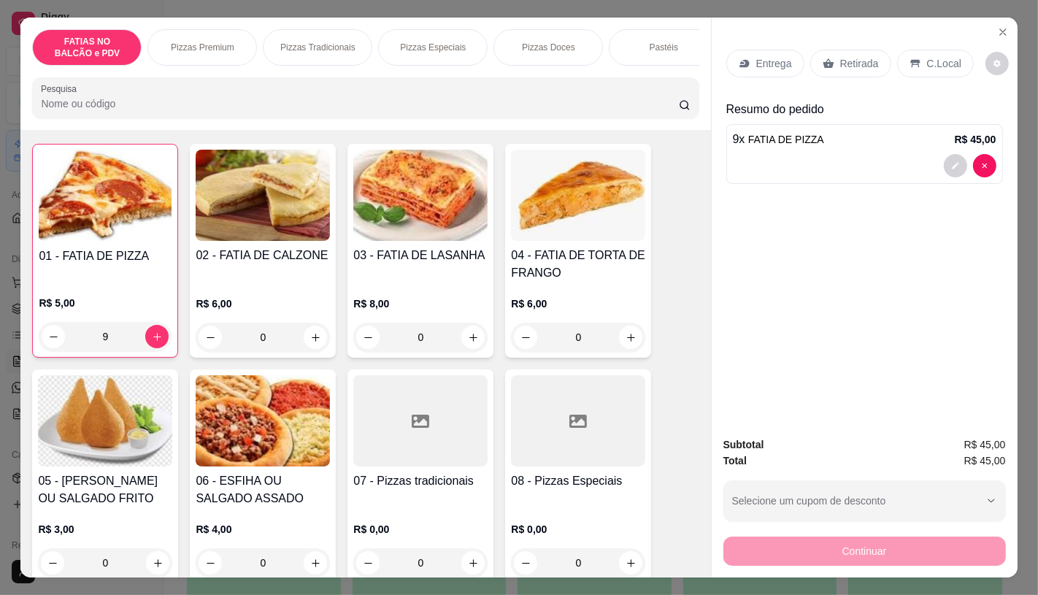
type input "9"
click at [603, 42] on div "Panqueca" at bounding box center [657, 47] width 109 height 36
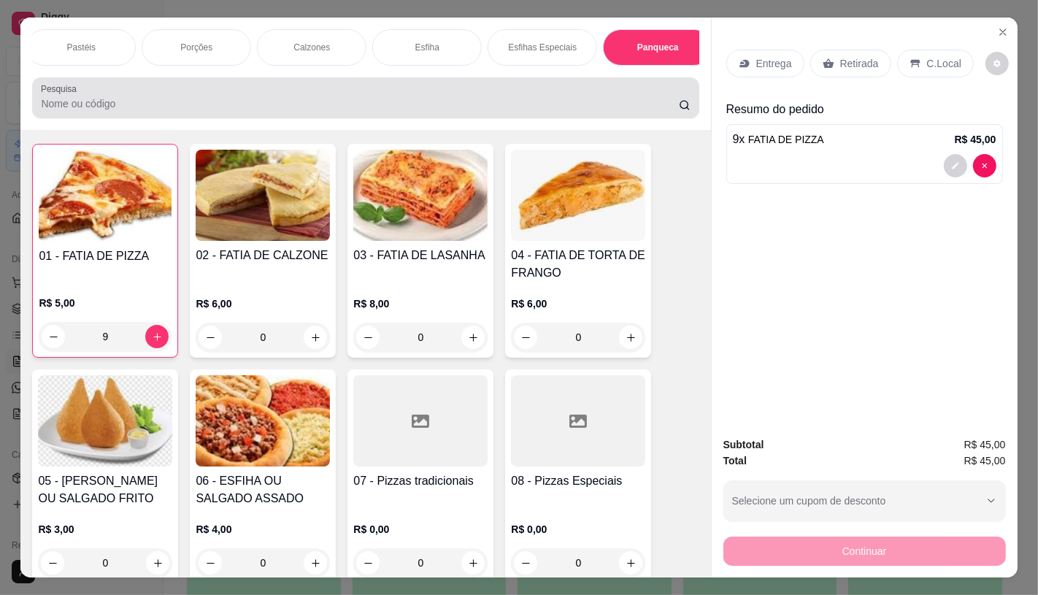
scroll to position [34, 0]
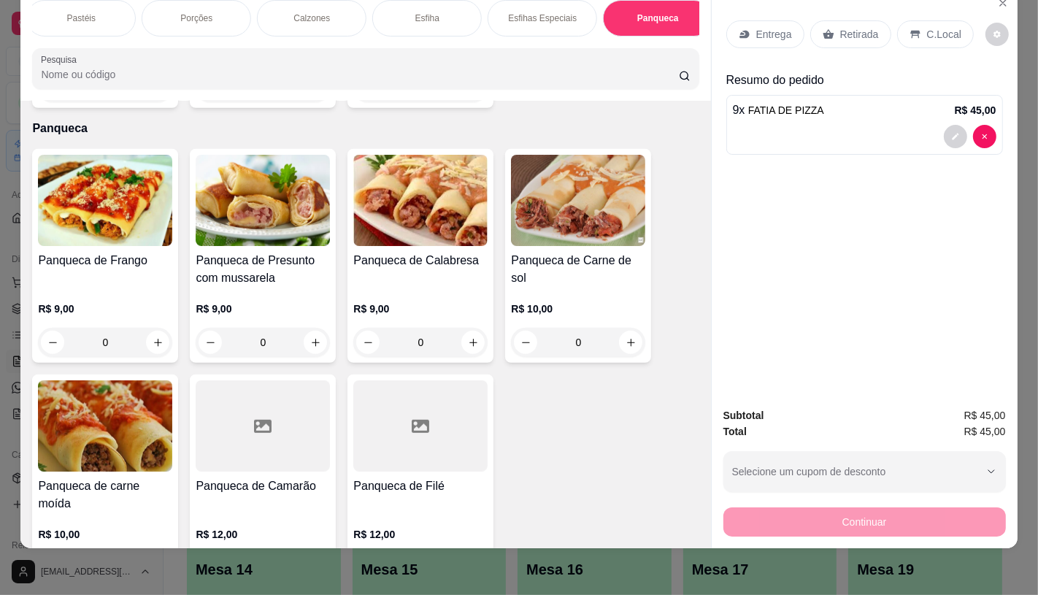
click at [99, 231] on div "Panqueca de Frango R$ 9,00 0" at bounding box center [105, 256] width 146 height 214
click at [227, 219] on img at bounding box center [263, 200] width 134 height 91
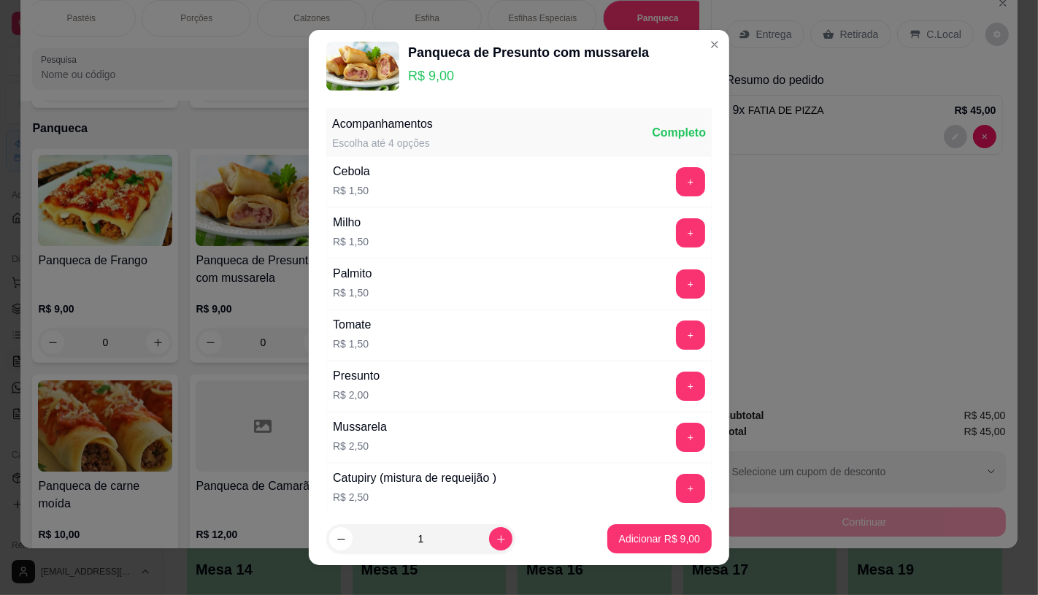
click at [625, 542] on p "Adicionar R$ 9,00" at bounding box center [659, 538] width 81 height 15
type input "1"
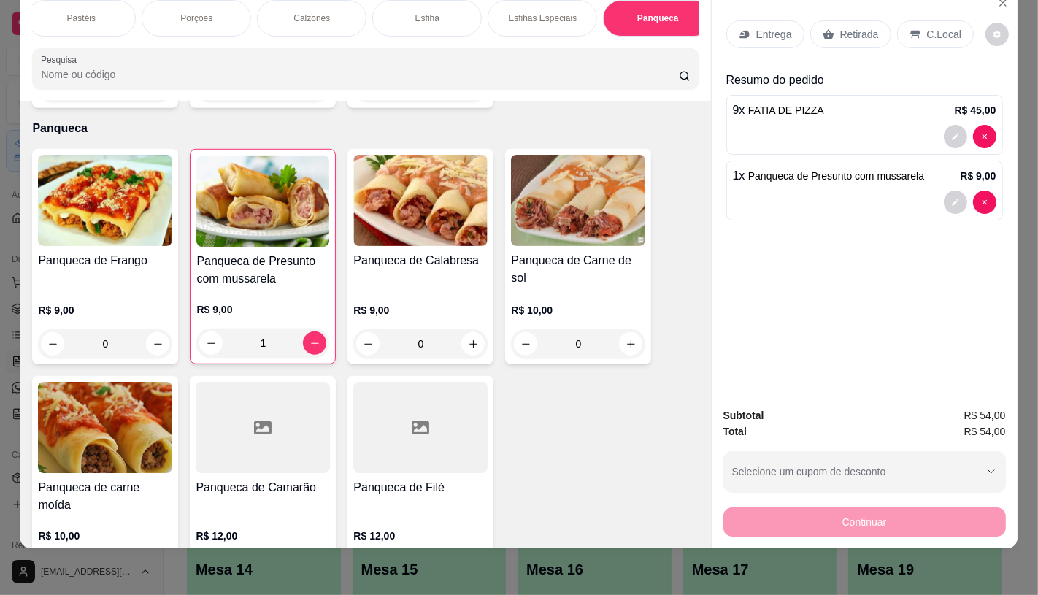
click at [617, 252] on h4 "Panqueca de Carne de sol" at bounding box center [578, 269] width 134 height 35
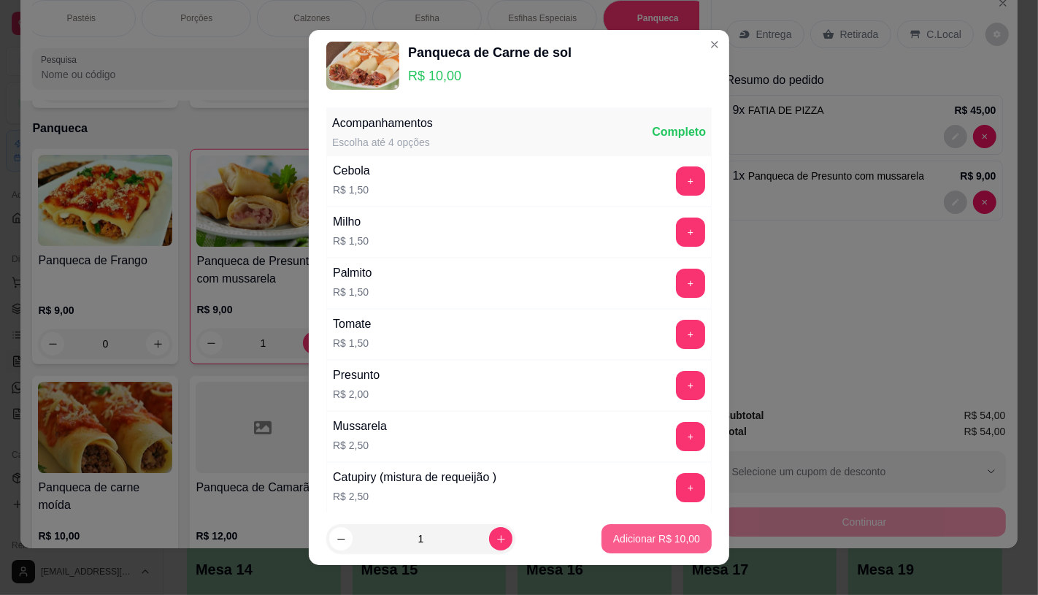
click at [622, 543] on p "Adicionar R$ 10,00" at bounding box center [656, 538] width 87 height 15
type input "1"
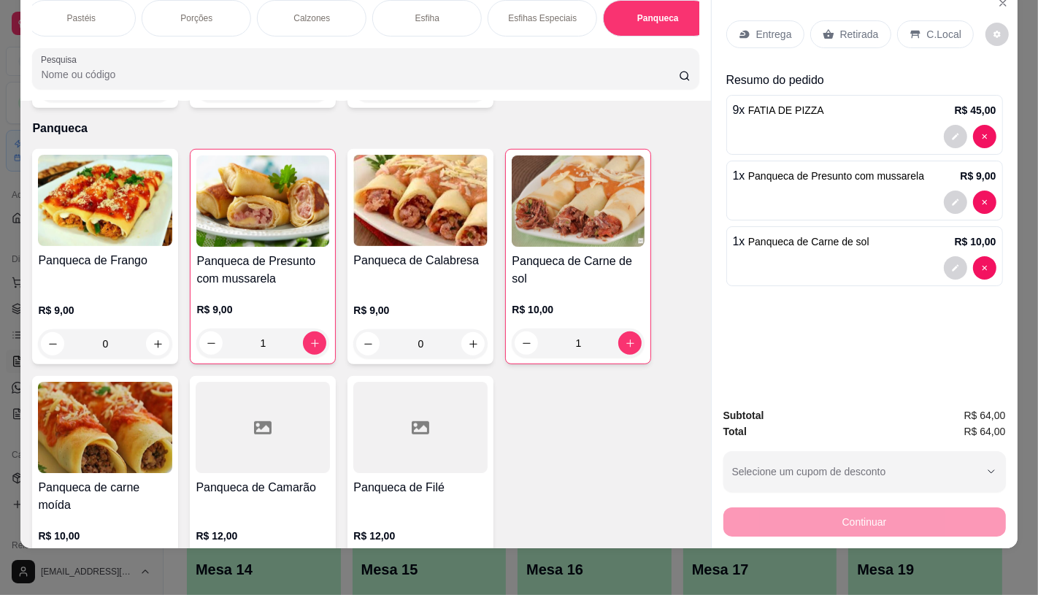
click at [871, 23] on div "Retirada" at bounding box center [850, 34] width 81 height 28
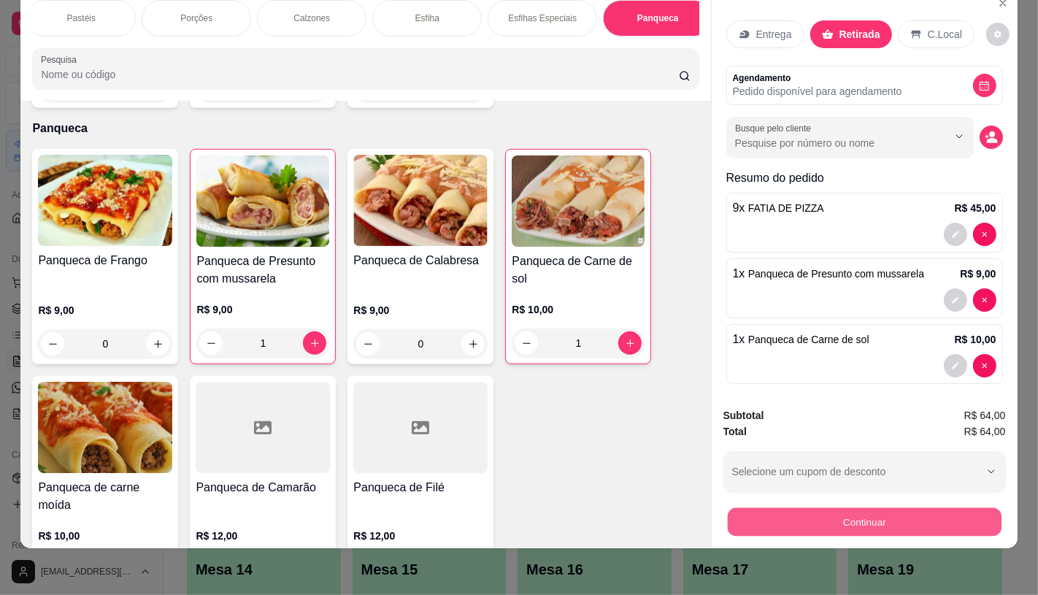
click at [835, 518] on button "Continuar" at bounding box center [864, 521] width 274 height 28
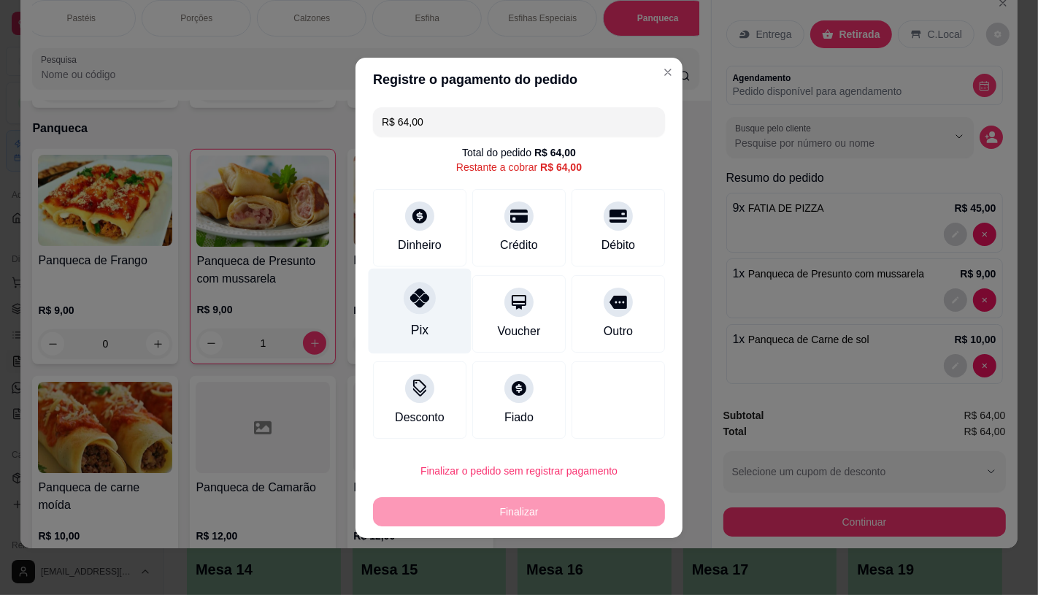
click at [425, 288] on icon at bounding box center [419, 297] width 19 height 19
type input "R$ 0,00"
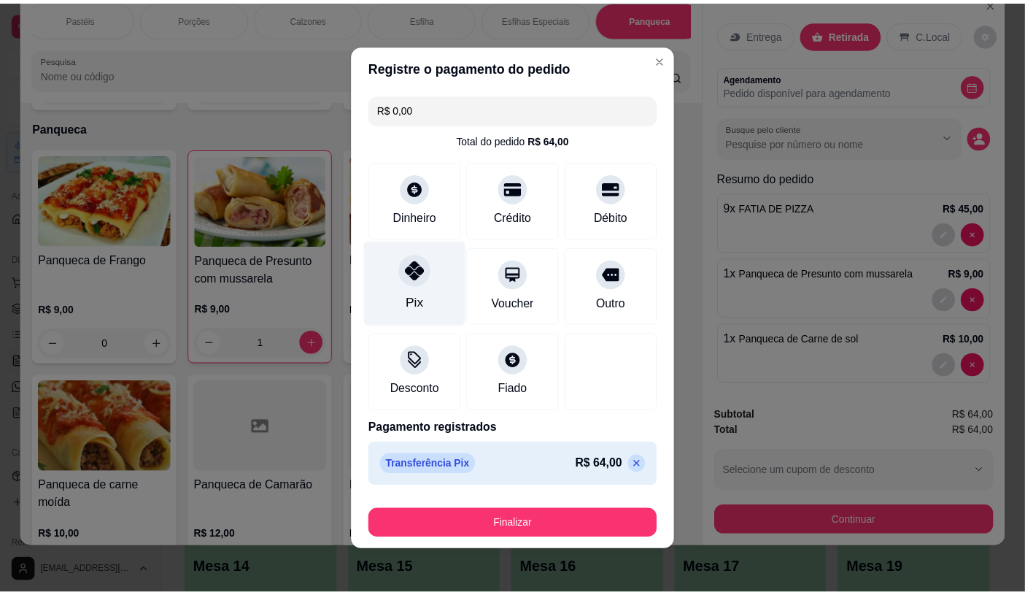
scroll to position [2, 0]
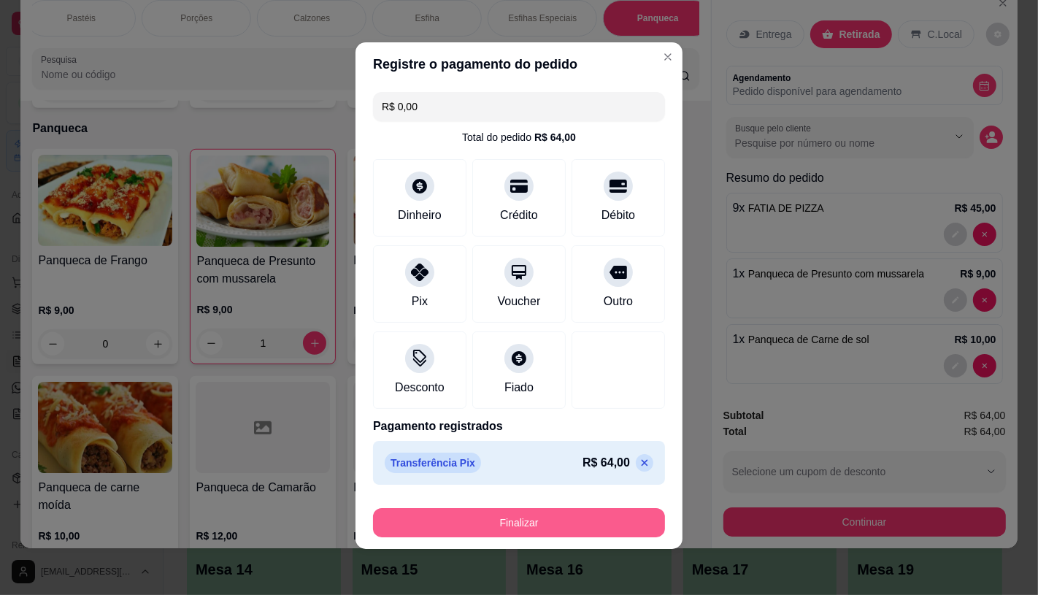
click at [495, 517] on button "Finalizar" at bounding box center [519, 522] width 292 height 29
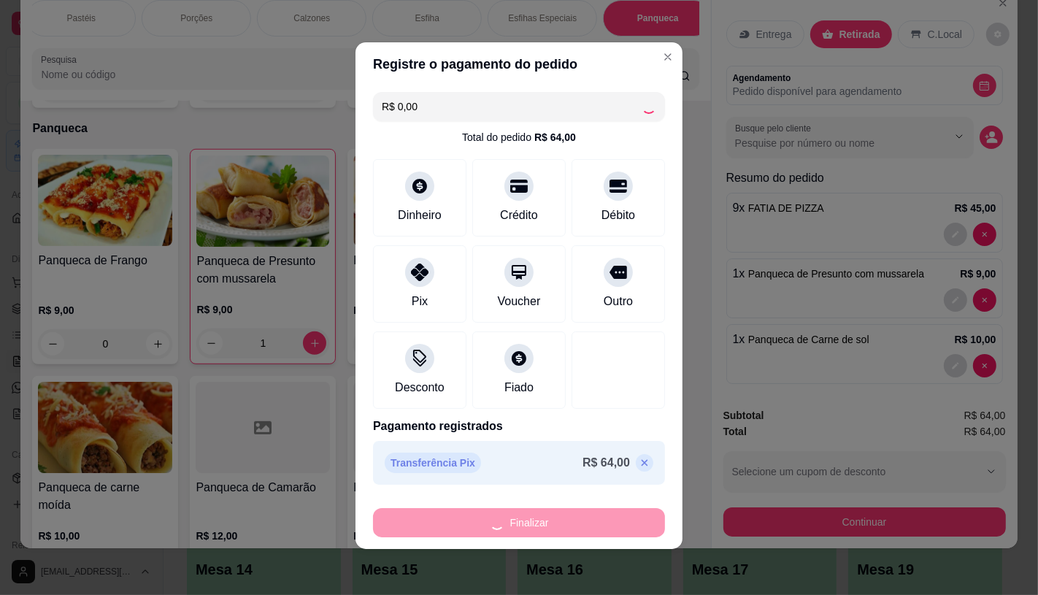
type input "0"
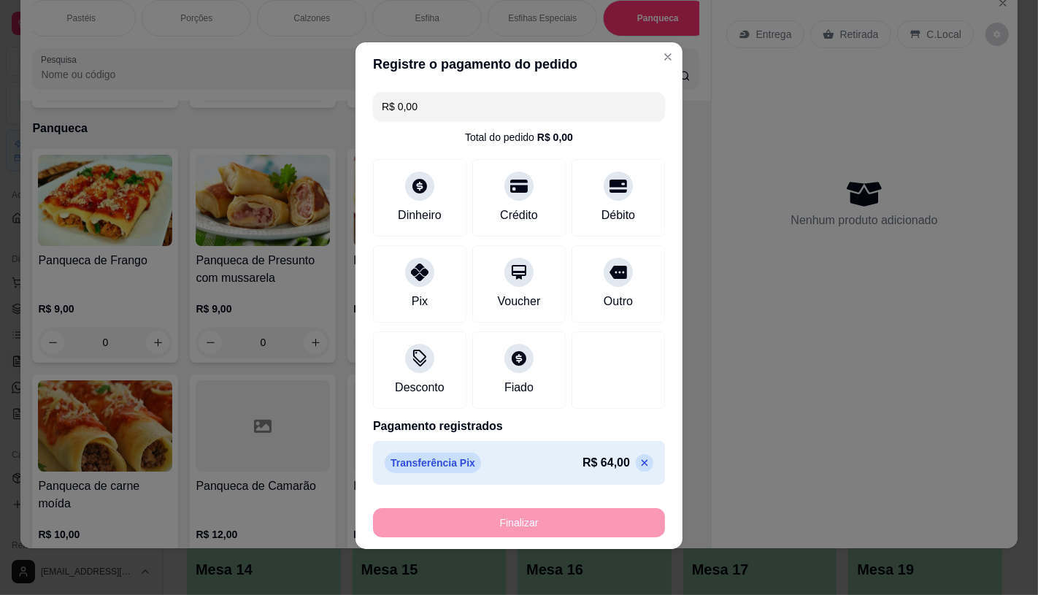
type input "-R$ 64,00"
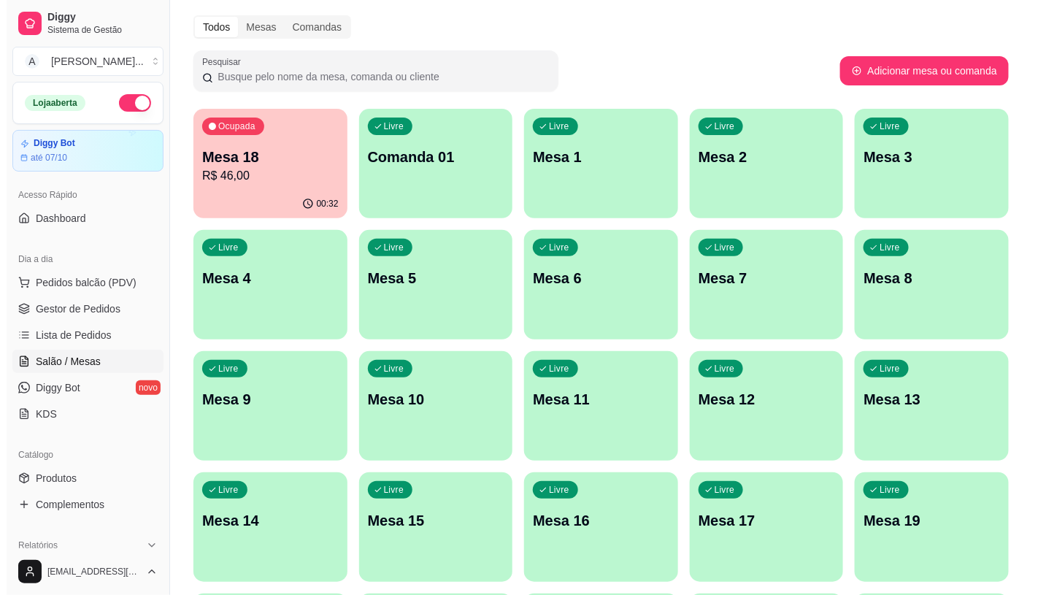
scroll to position [81, 0]
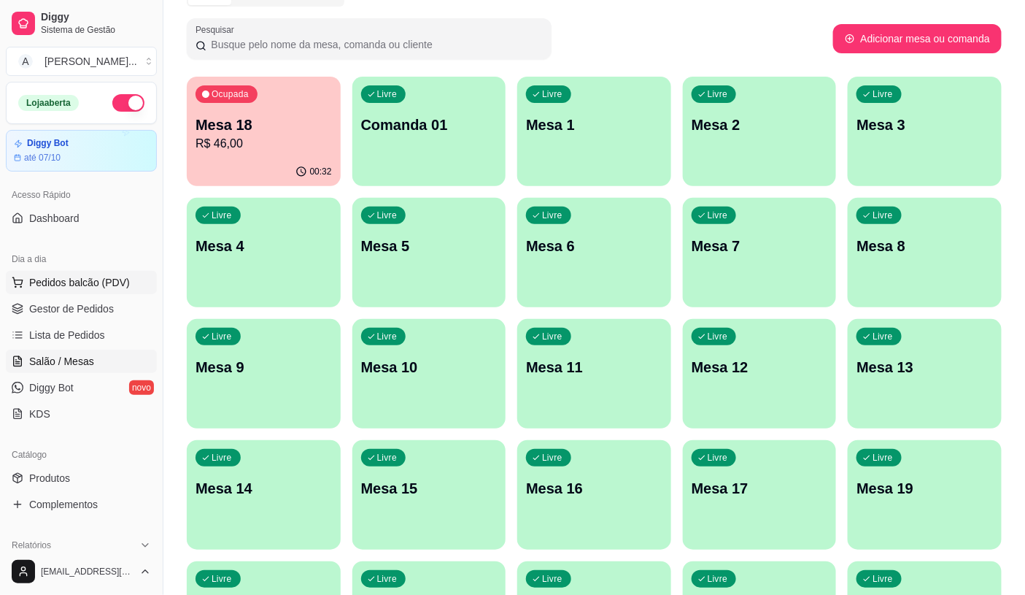
click at [68, 280] on span "Pedidos balcão (PDV)" at bounding box center [79, 282] width 101 height 15
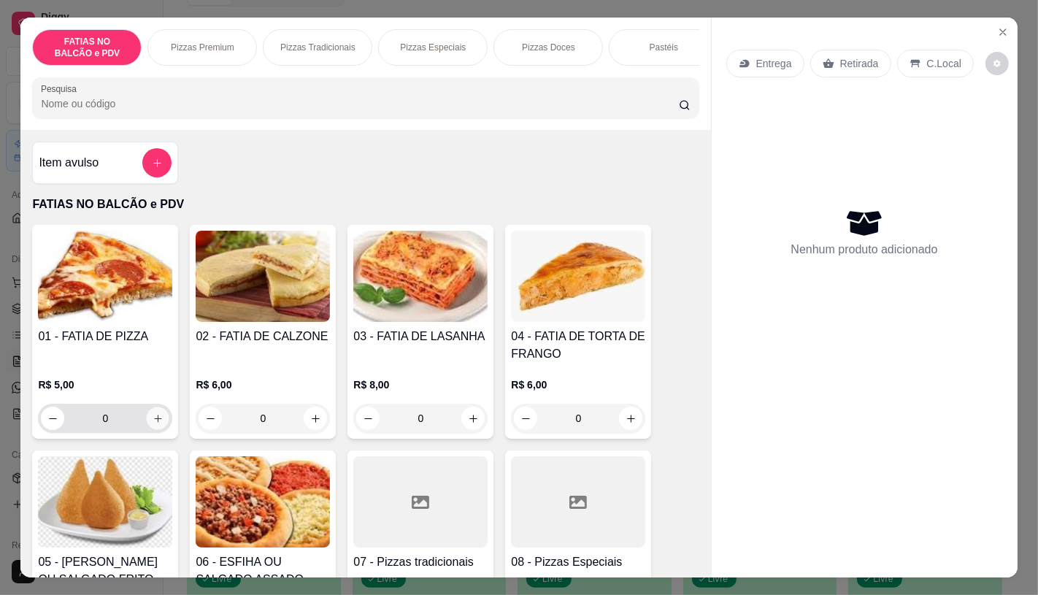
click at [153, 424] on icon "increase-product-quantity" at bounding box center [158, 418] width 11 height 11
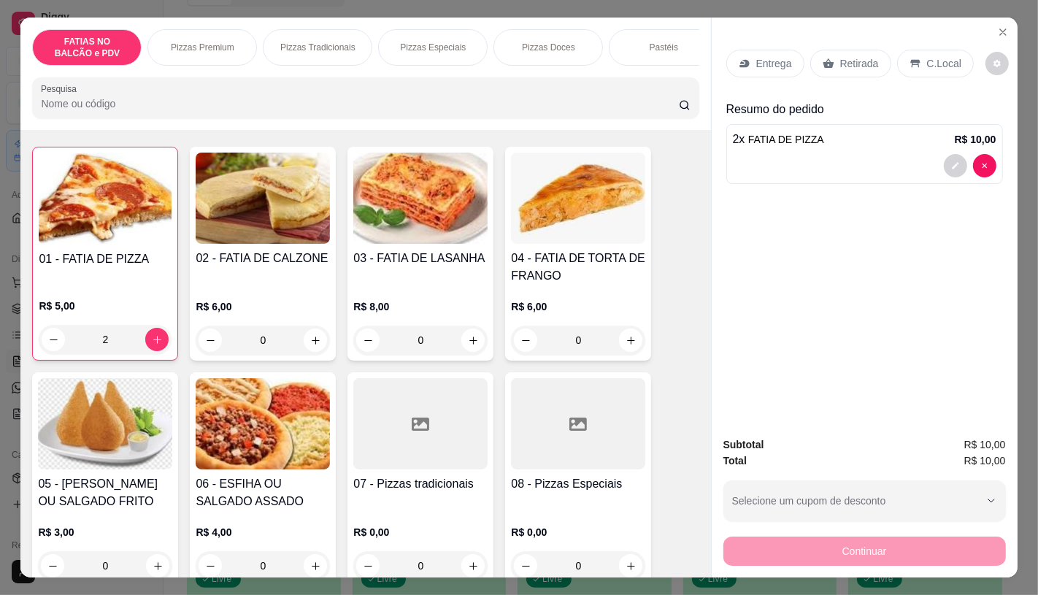
scroll to position [81, 0]
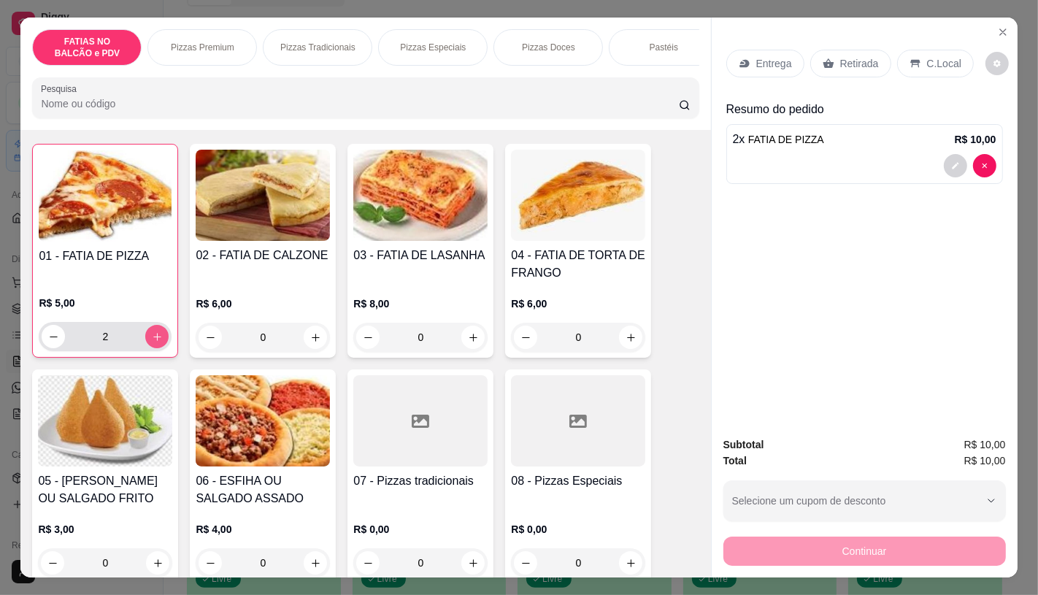
click at [145, 348] on button "increase-product-quantity" at bounding box center [156, 336] width 23 height 23
type input "3"
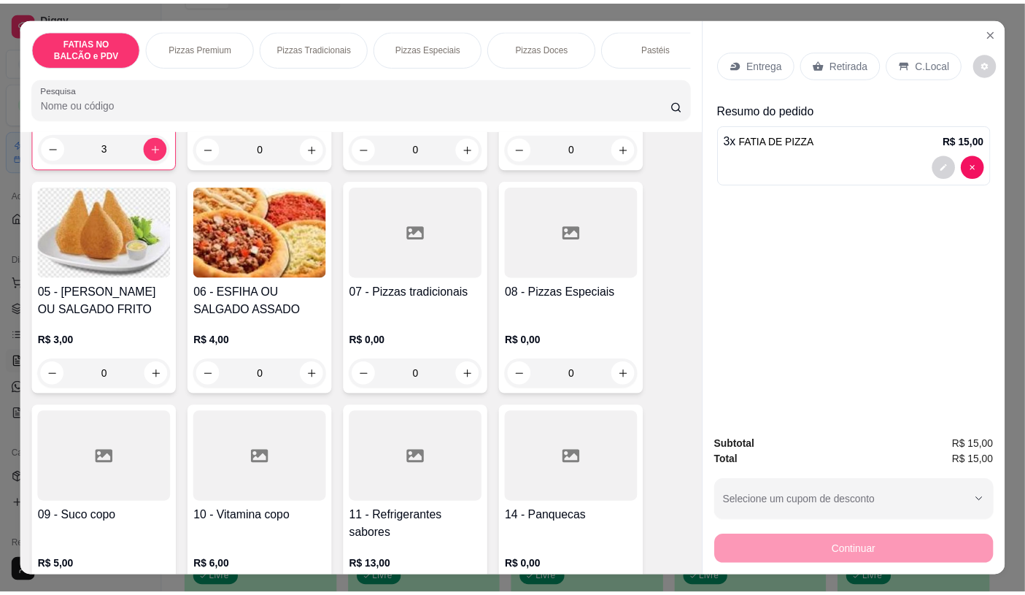
scroll to position [324, 0]
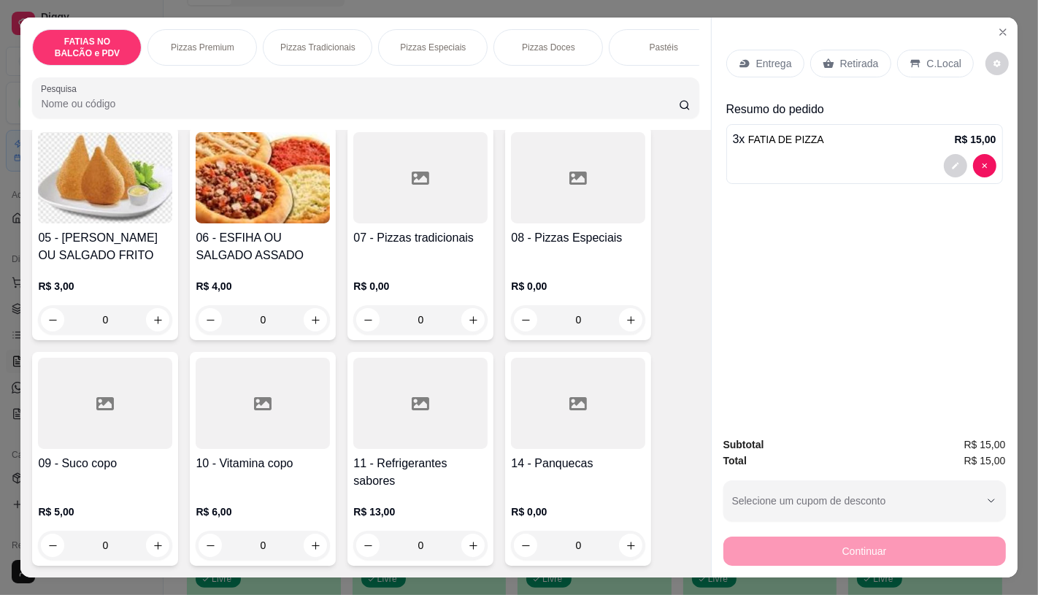
click at [388, 449] on div at bounding box center [420, 403] width 134 height 91
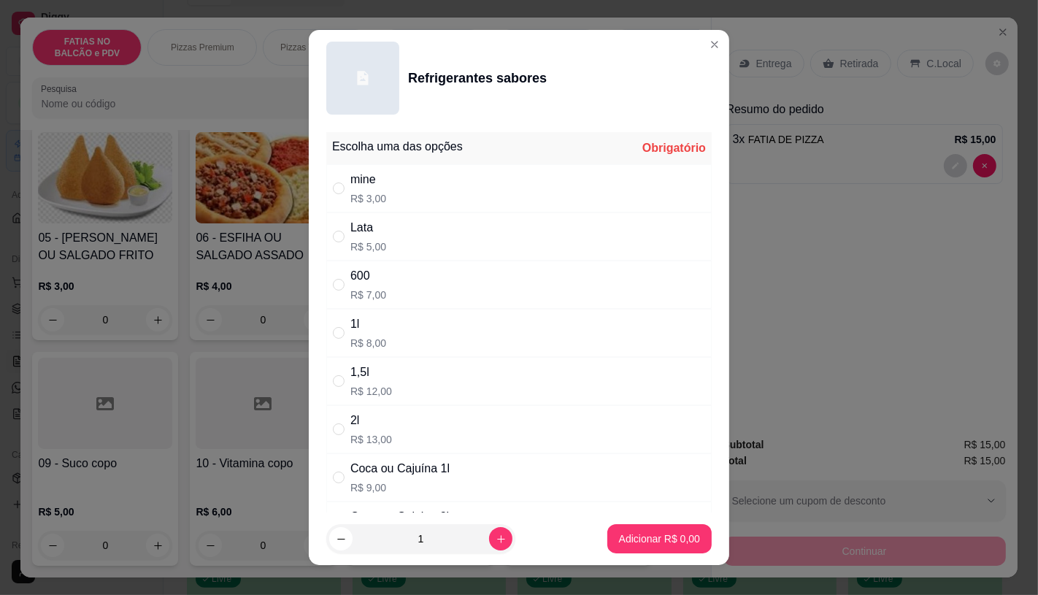
click at [363, 272] on div "600" at bounding box center [368, 276] width 36 height 18
radio input "true"
click at [633, 541] on p "Adicionar R$ 7,00" at bounding box center [658, 539] width 79 height 14
type input "1"
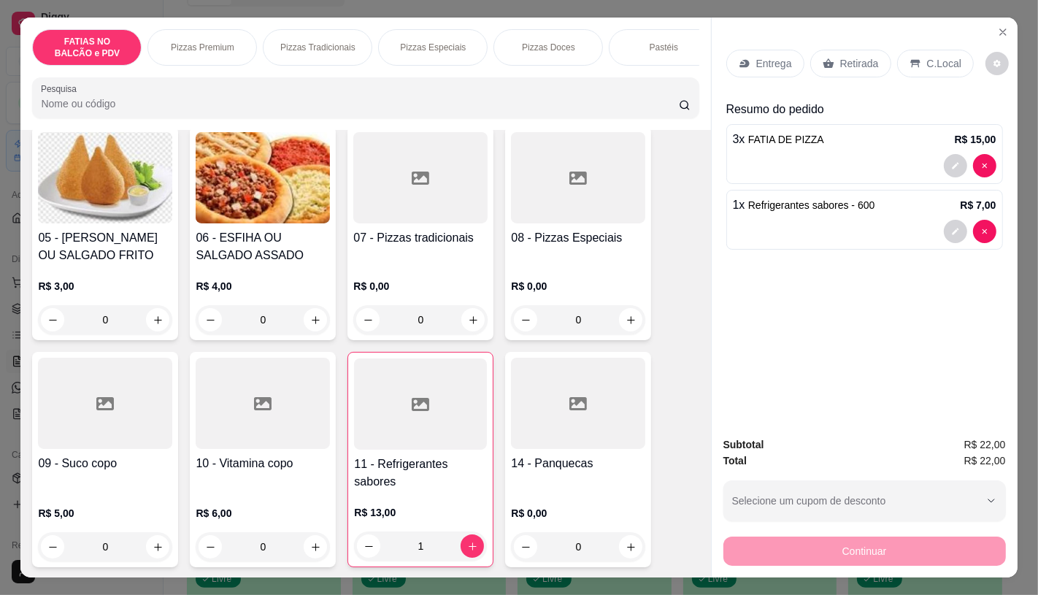
click at [848, 85] on div "Entrega Retirada C.Local Resumo do pedido 3 x FATIA DE PIZZA R$ 15,00 1 x Refri…" at bounding box center [864, 146] width 277 height 217
click at [849, 64] on p "Retirada" at bounding box center [859, 63] width 39 height 15
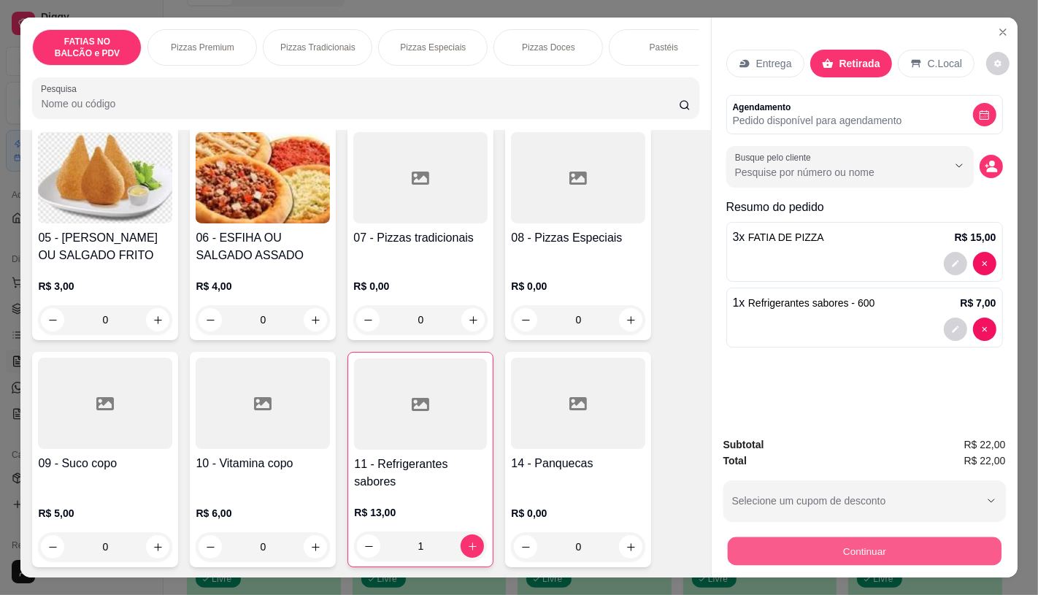
click at [775, 552] on button "Continuar" at bounding box center [864, 550] width 274 height 28
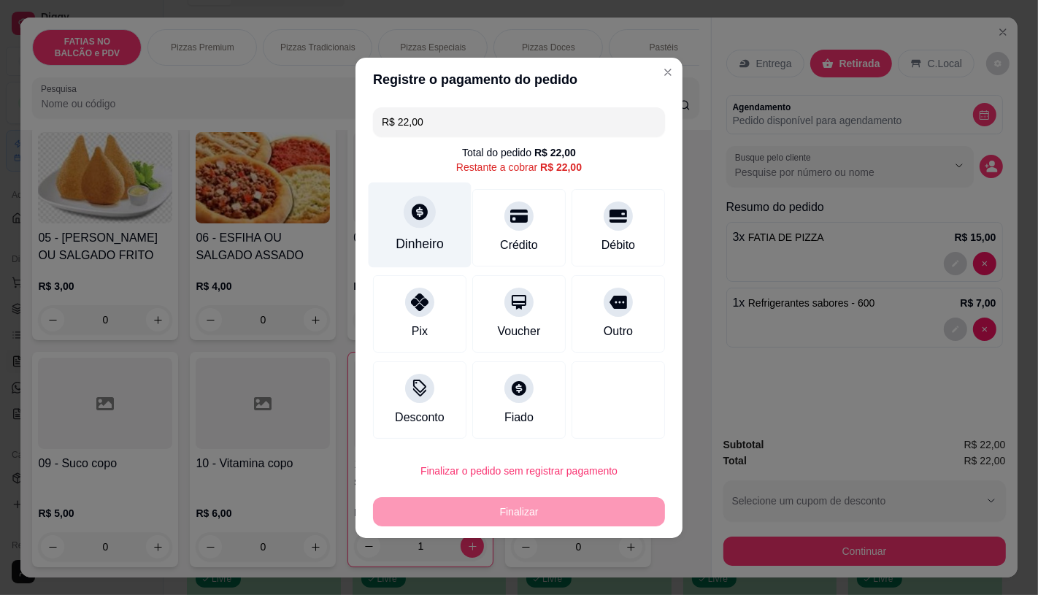
click at [412, 217] on icon at bounding box center [420, 212] width 16 height 16
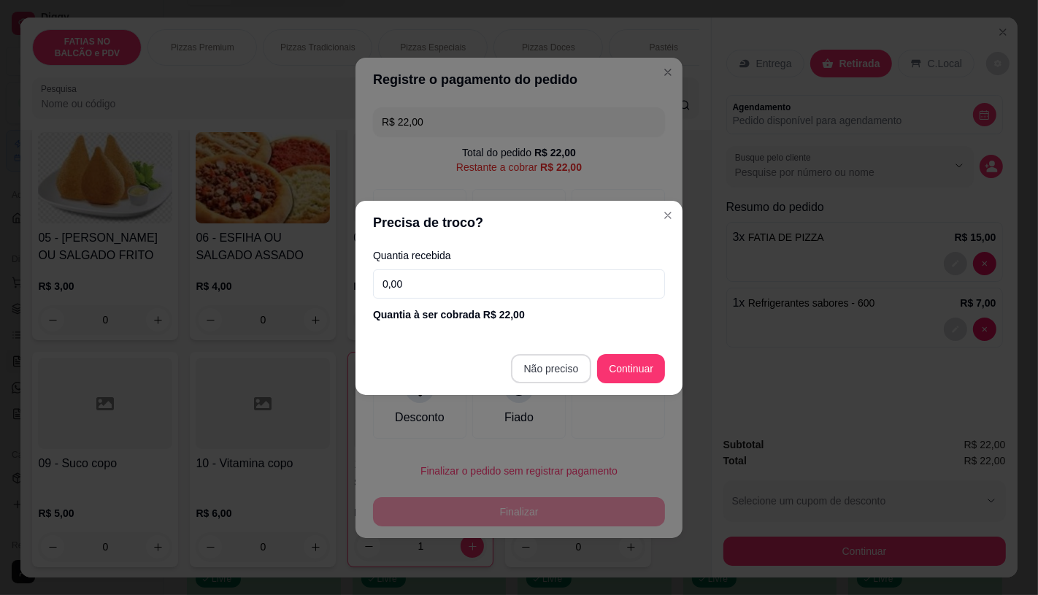
type input "R$ 0,00"
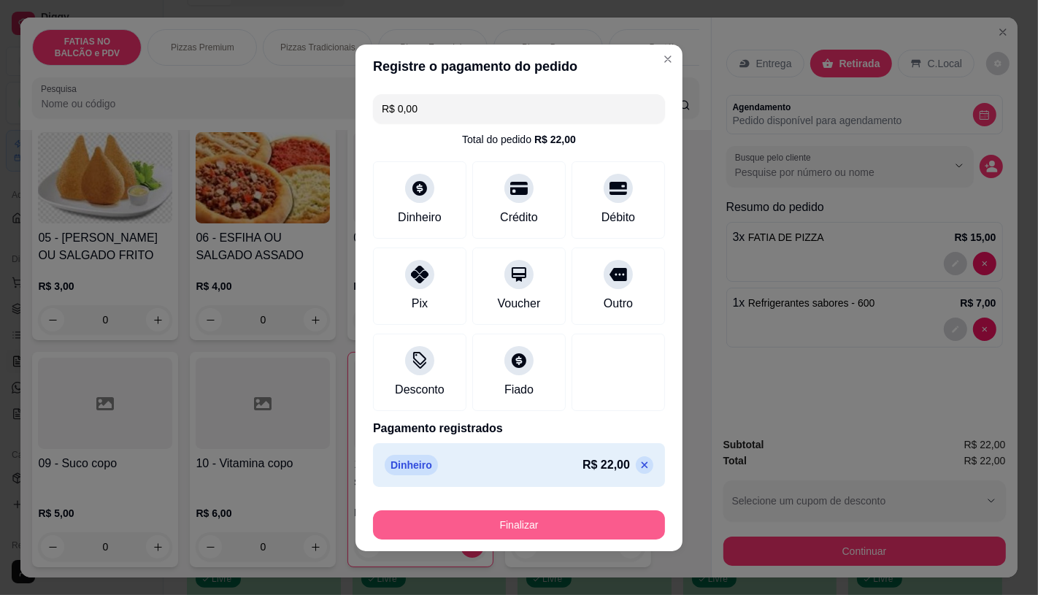
click at [531, 521] on button "Finalizar" at bounding box center [519, 524] width 292 height 29
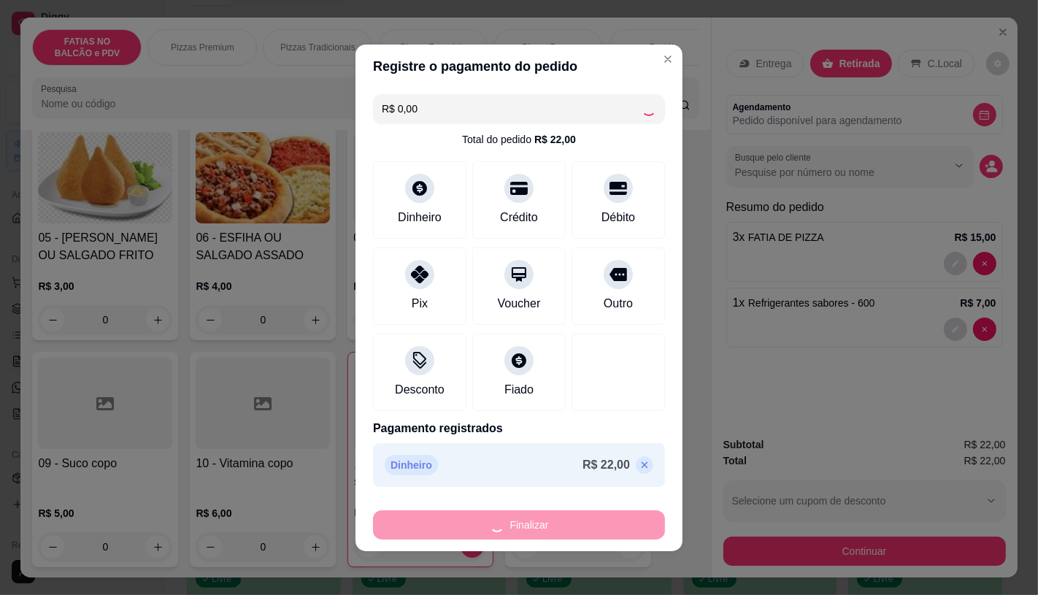
type input "0"
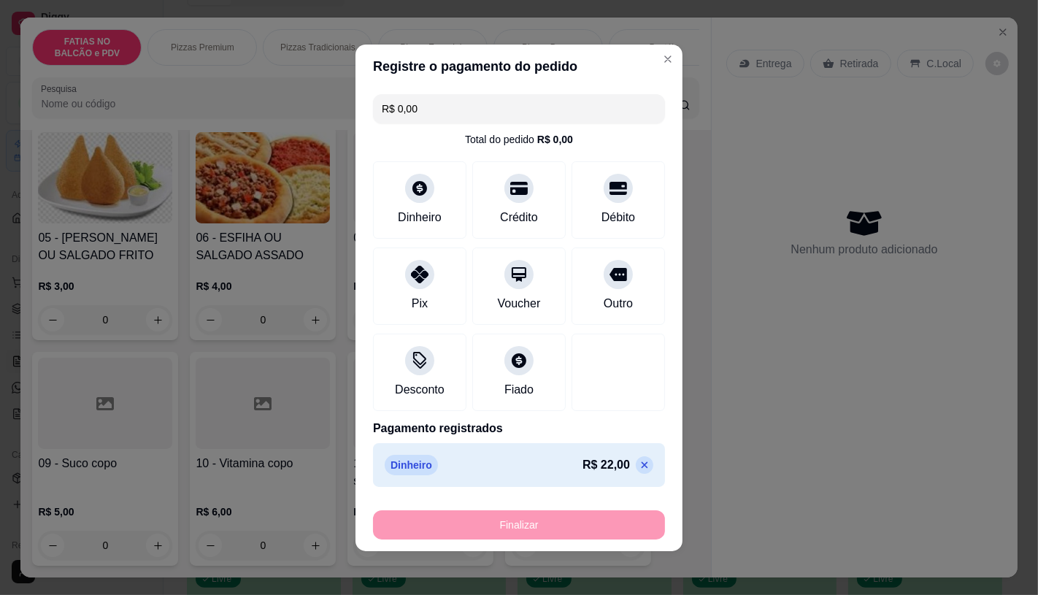
type input "-R$ 22,00"
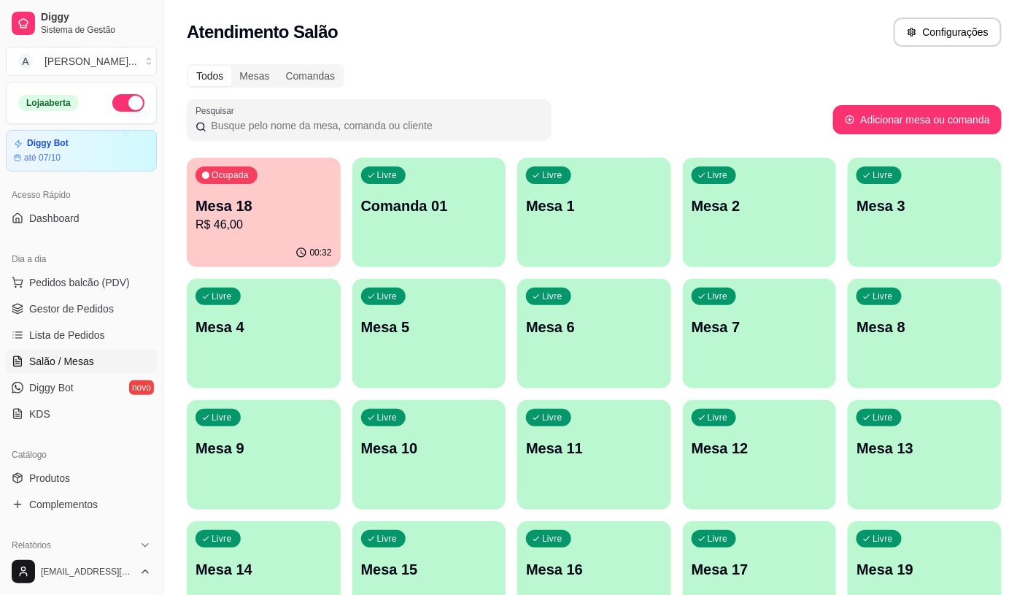
click at [508, 315] on div "Ocupada Mesa 18 R$ 46,00 00:32 Livre Comanda 01 Livre Mesa 1 Livre Mesa 2 Livre…" at bounding box center [594, 576] width 815 height 836
click at [413, 315] on div "Livre Mesa 5" at bounding box center [429, 325] width 154 height 92
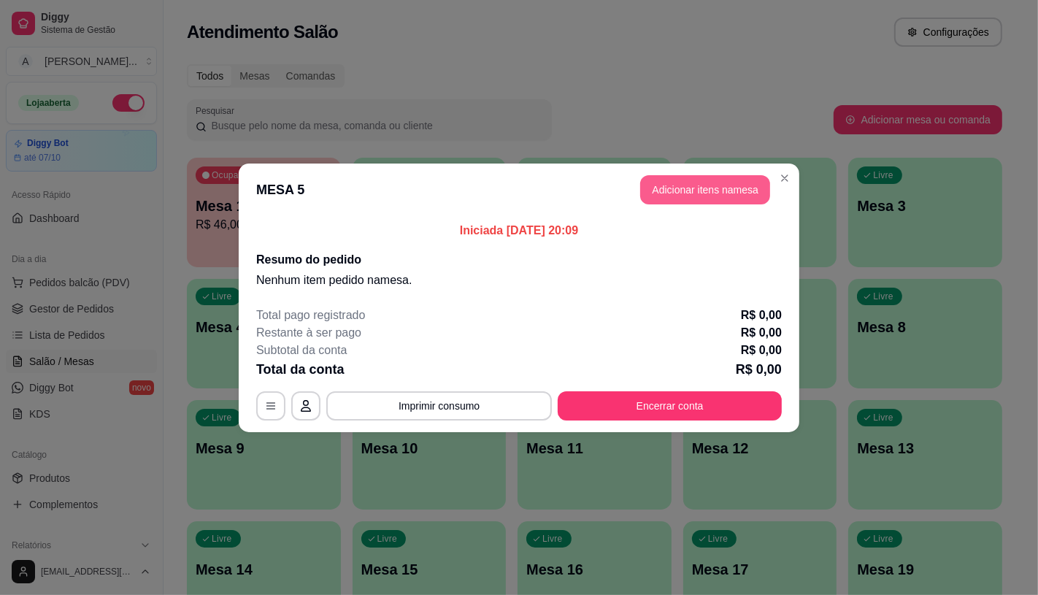
click at [736, 179] on button "Adicionar itens na mesa" at bounding box center [705, 189] width 130 height 29
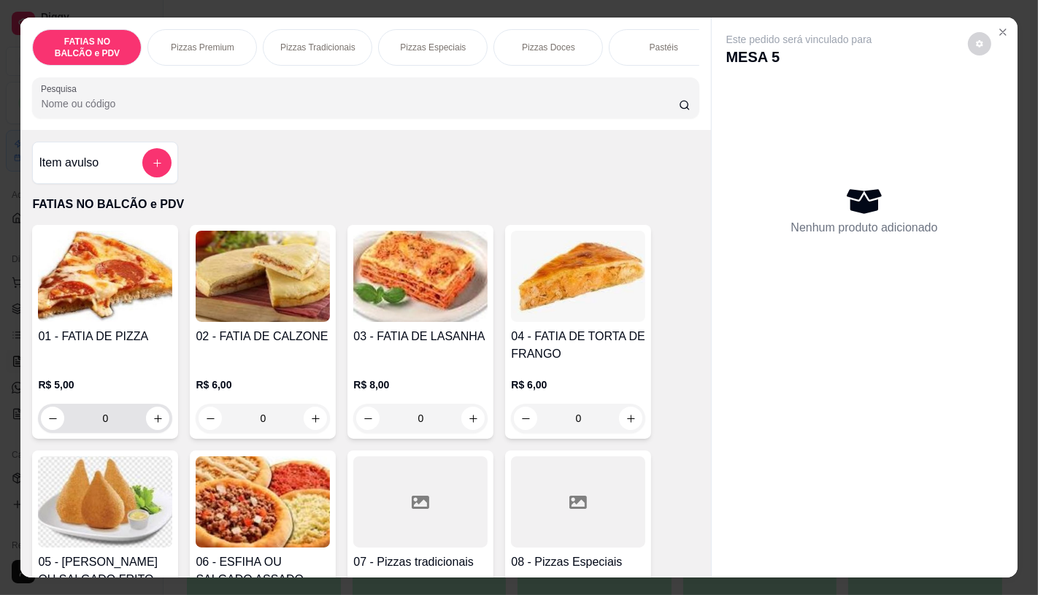
click at [110, 420] on input "0" at bounding box center [105, 418] width 82 height 29
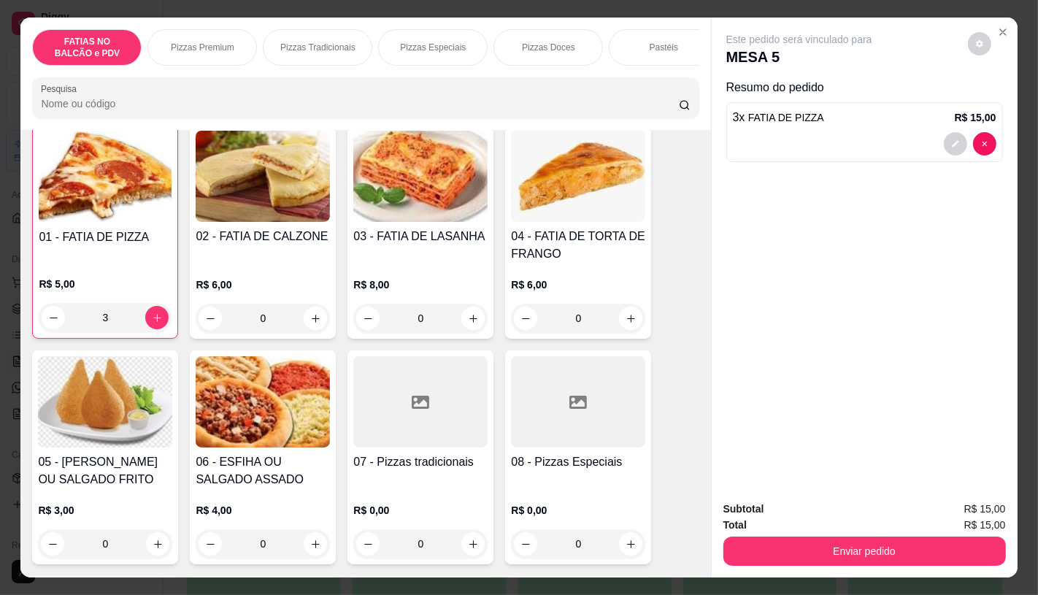
scroll to position [81, 0]
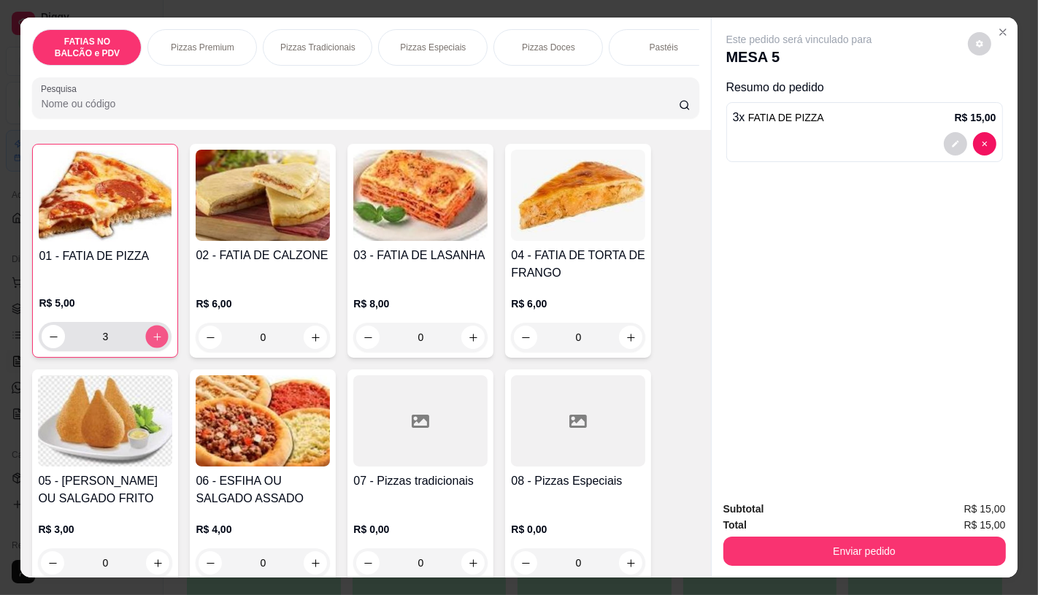
click at [152, 341] on icon "increase-product-quantity" at bounding box center [157, 336] width 11 height 11
type input "4"
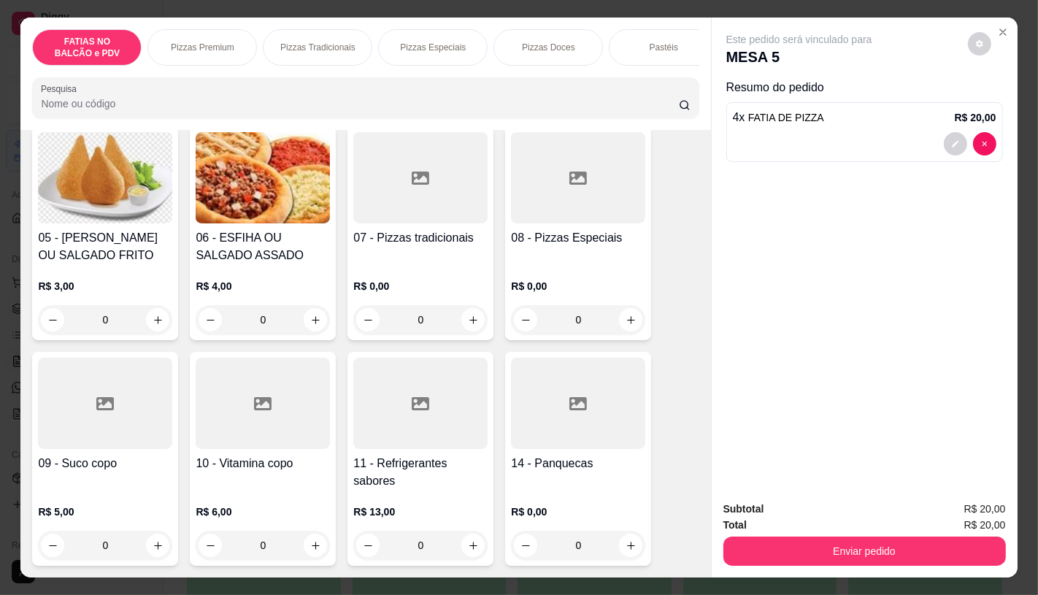
click at [413, 473] on h4 "11 - Refrigerantes sabores" at bounding box center [420, 472] width 134 height 35
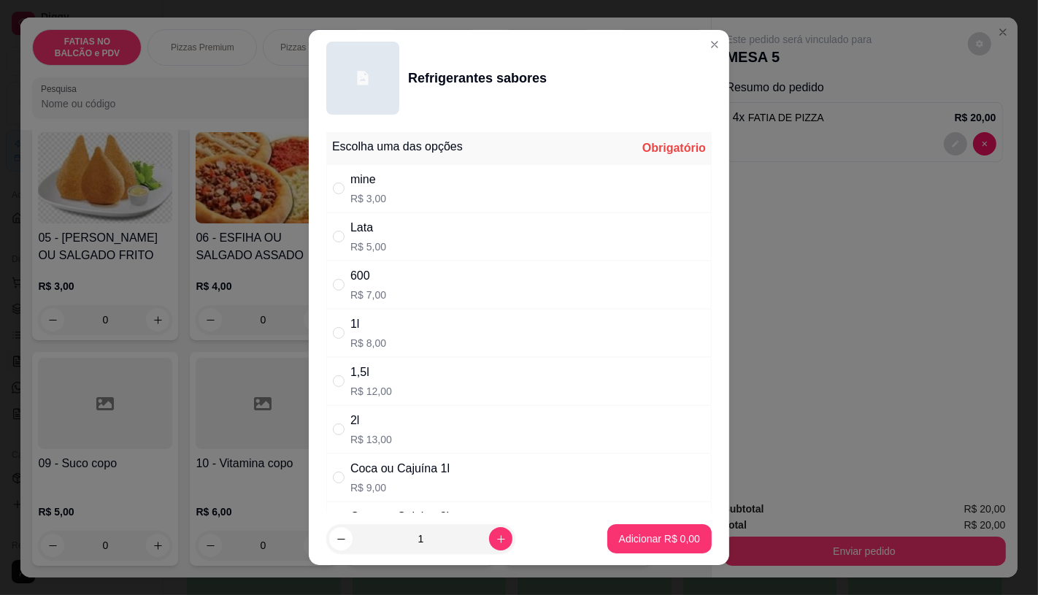
click at [378, 275] on div "600 R$ 7,00" at bounding box center [518, 284] width 385 height 48
radio input "true"
click at [644, 535] on p "Adicionar R$ 7,00" at bounding box center [658, 539] width 79 height 14
type input "1"
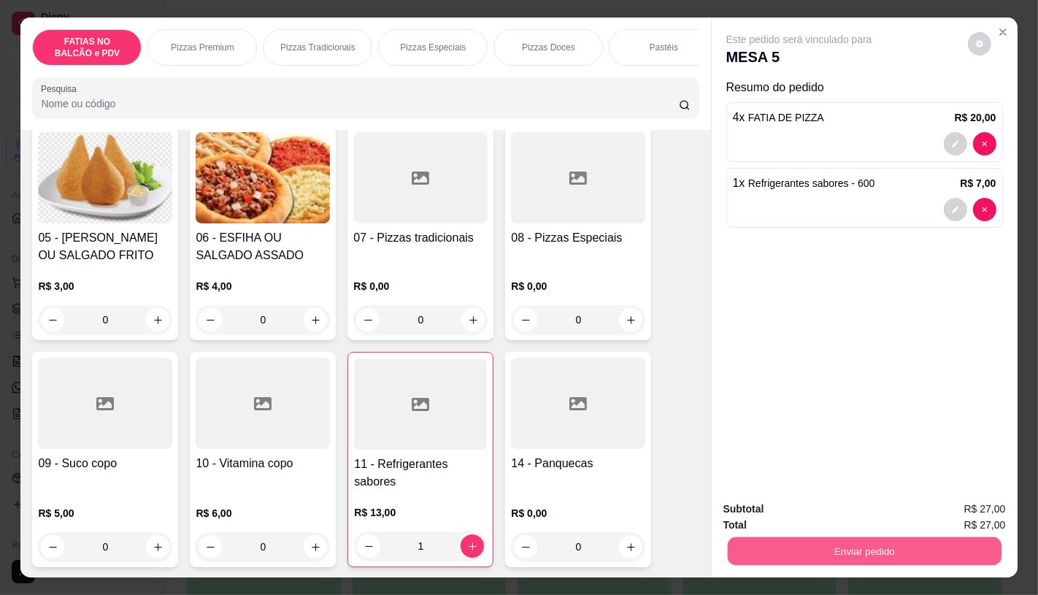
click at [837, 545] on button "Enviar pedido" at bounding box center [864, 550] width 274 height 28
click at [981, 512] on button "Enviar pedido" at bounding box center [967, 508] width 80 height 27
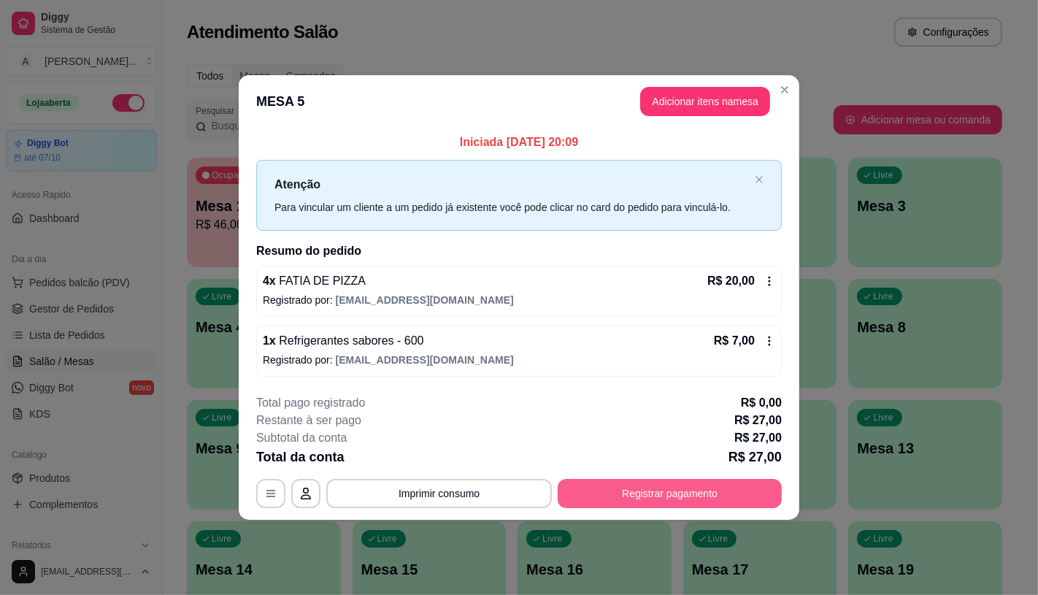
click at [679, 495] on button "Registrar pagamento" at bounding box center [669, 493] width 224 height 29
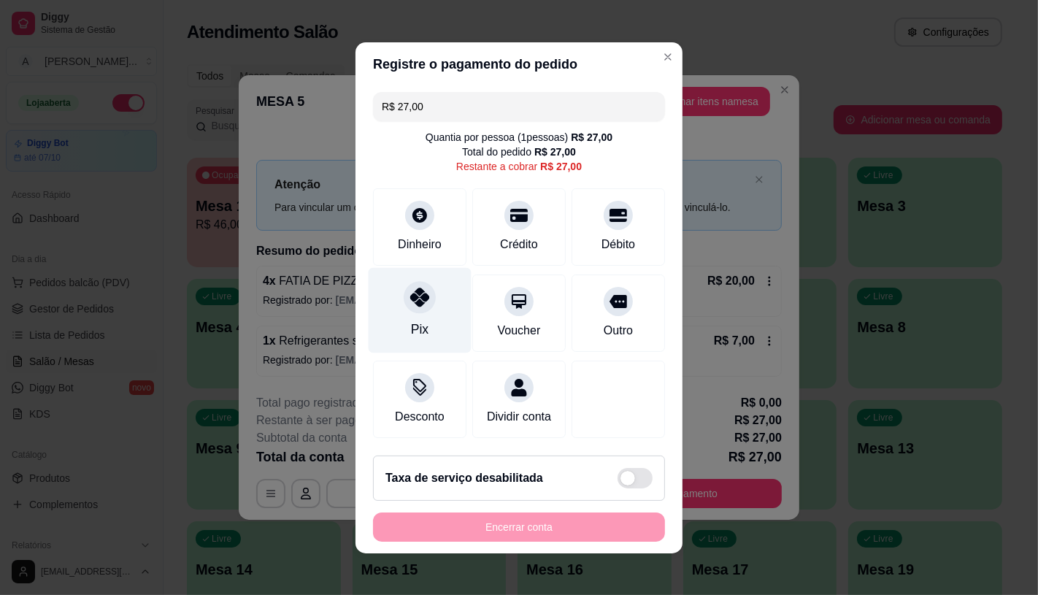
click at [398, 312] on div "Pix" at bounding box center [419, 309] width 103 height 85
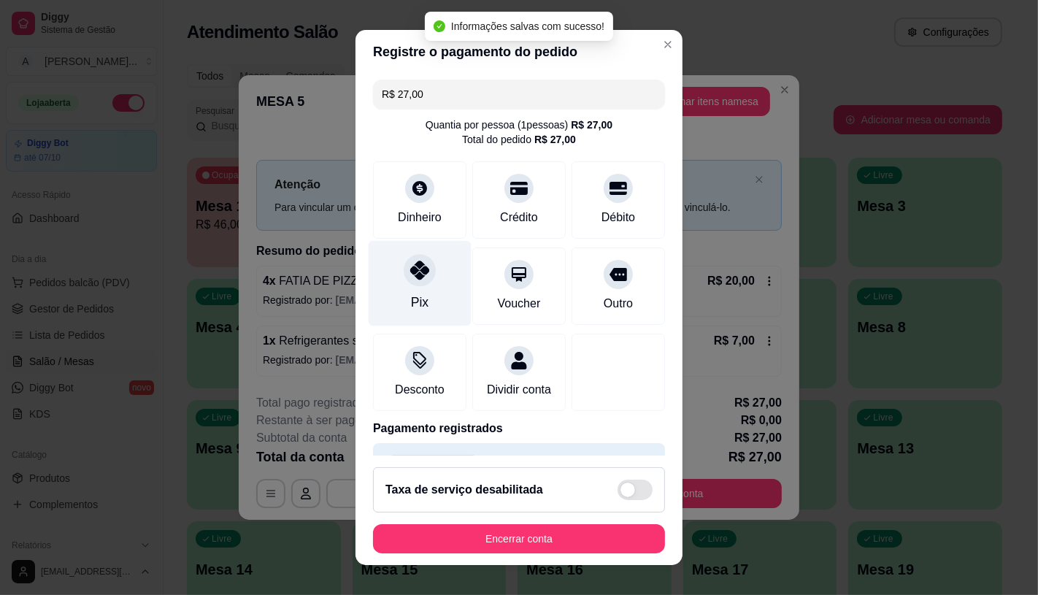
type input "R$ 0,00"
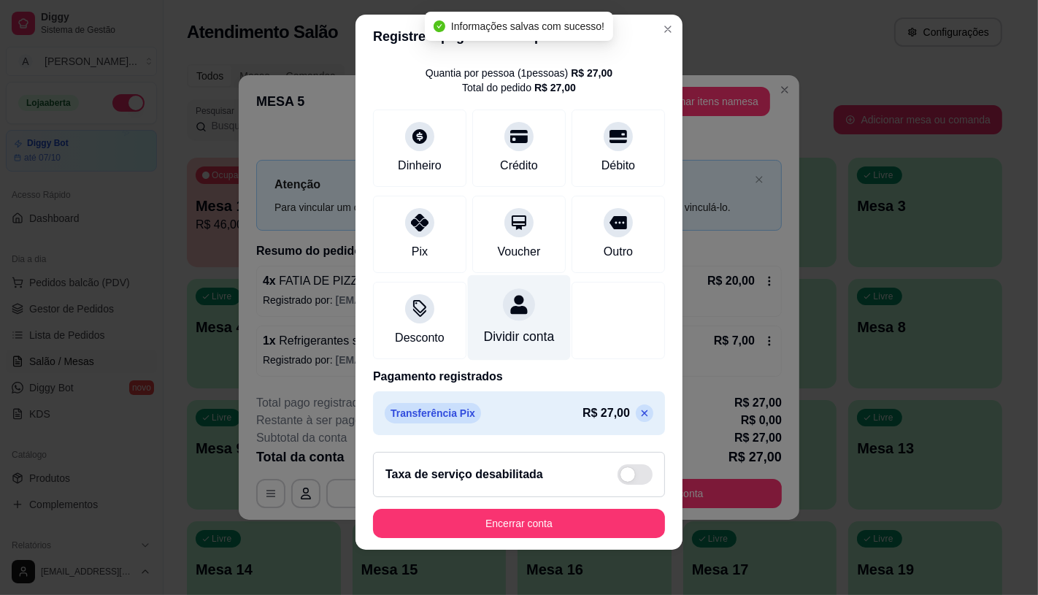
scroll to position [17, 0]
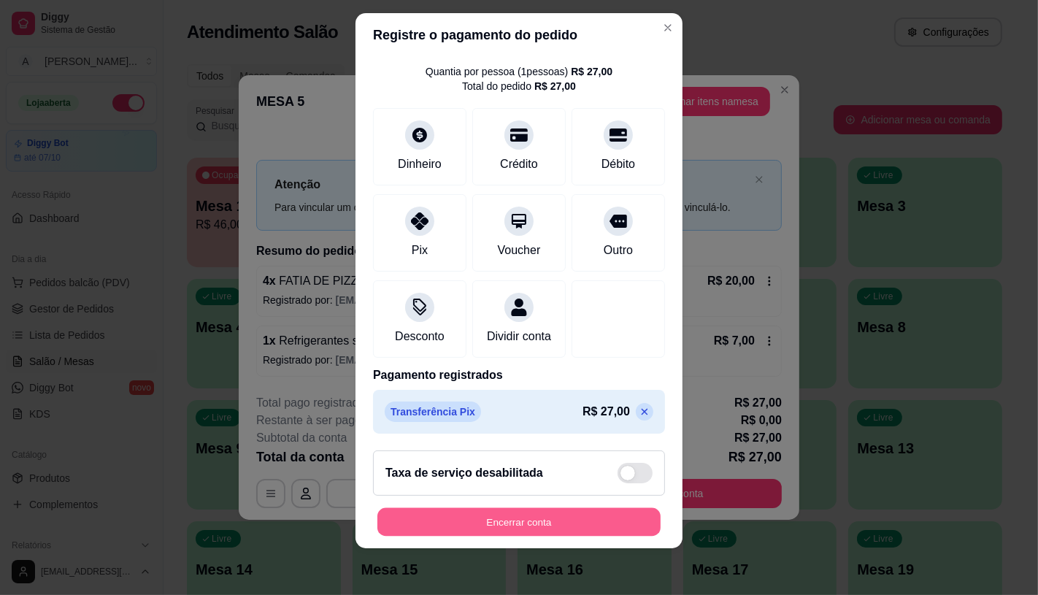
click at [458, 519] on button "Encerrar conta" at bounding box center [518, 522] width 283 height 28
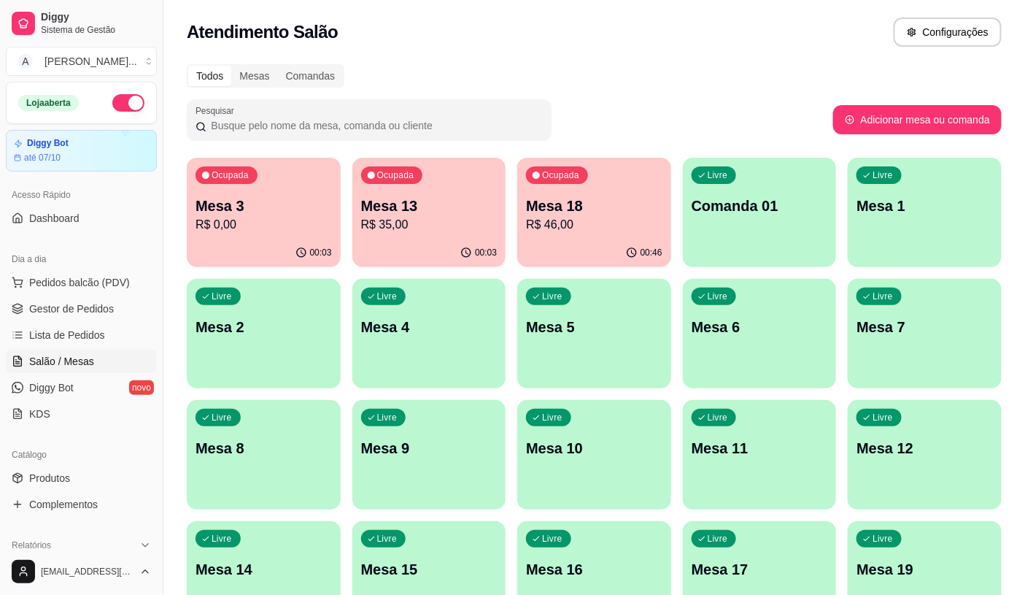
click at [486, 231] on p "R$ 35,00" at bounding box center [429, 225] width 136 height 18
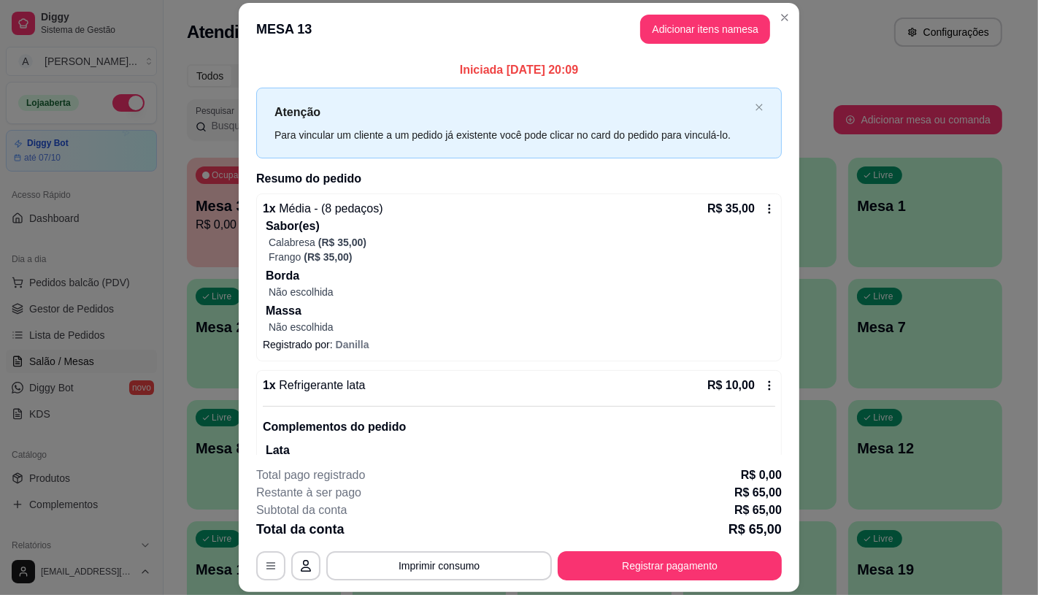
click at [763, 213] on icon at bounding box center [769, 209] width 12 height 12
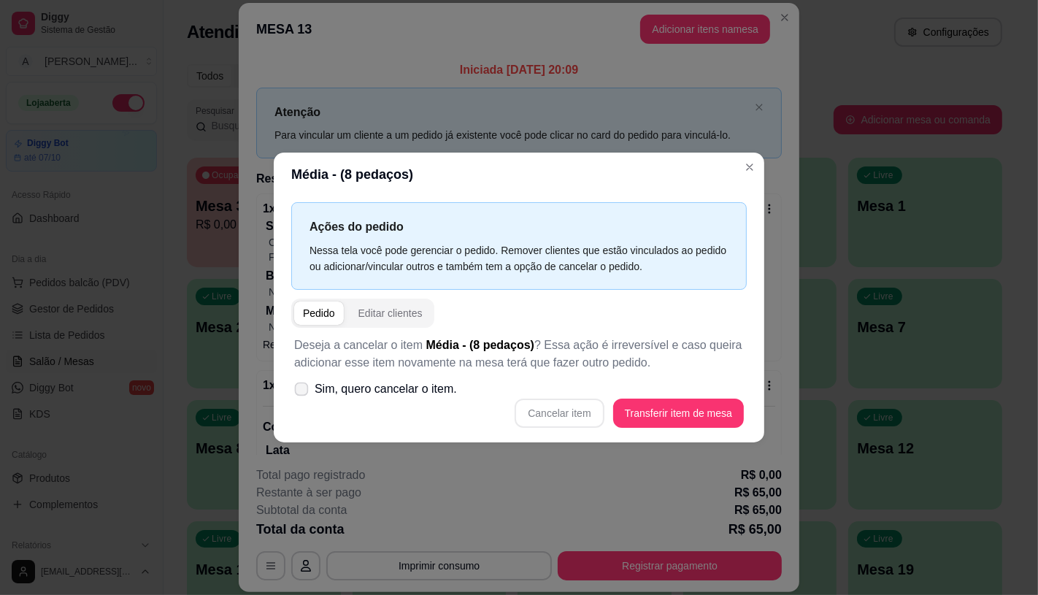
click at [412, 389] on span "Sim, quero cancelar o item." at bounding box center [385, 389] width 142 height 18
click at [303, 391] on input "Sim, quero cancelar o item." at bounding box center [297, 395] width 9 height 9
checkbox input "true"
click at [536, 414] on button "Cancelar item" at bounding box center [558, 412] width 89 height 29
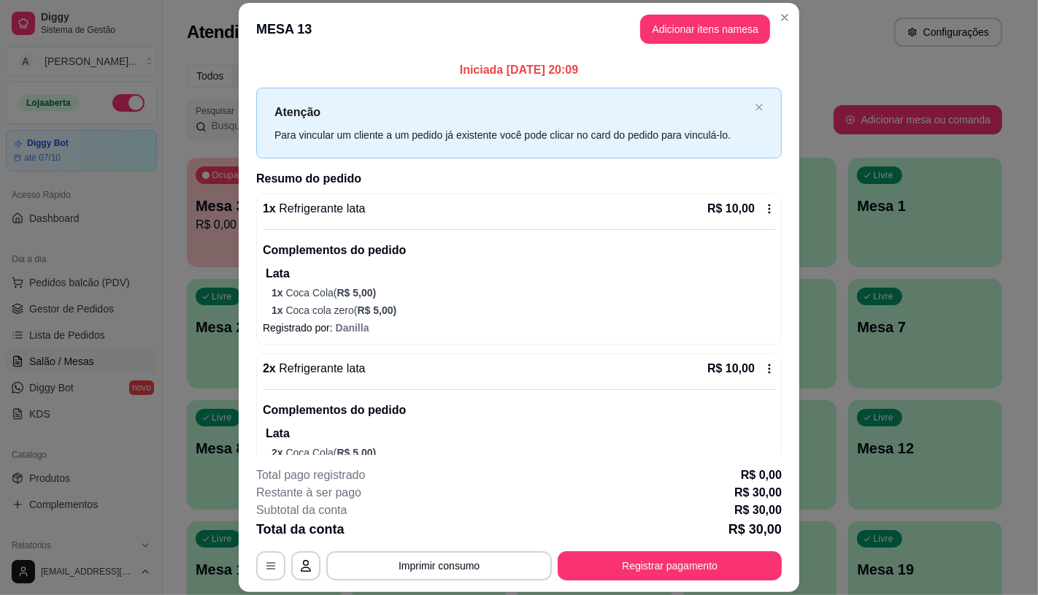
click at [763, 214] on icon at bounding box center [769, 209] width 12 height 12
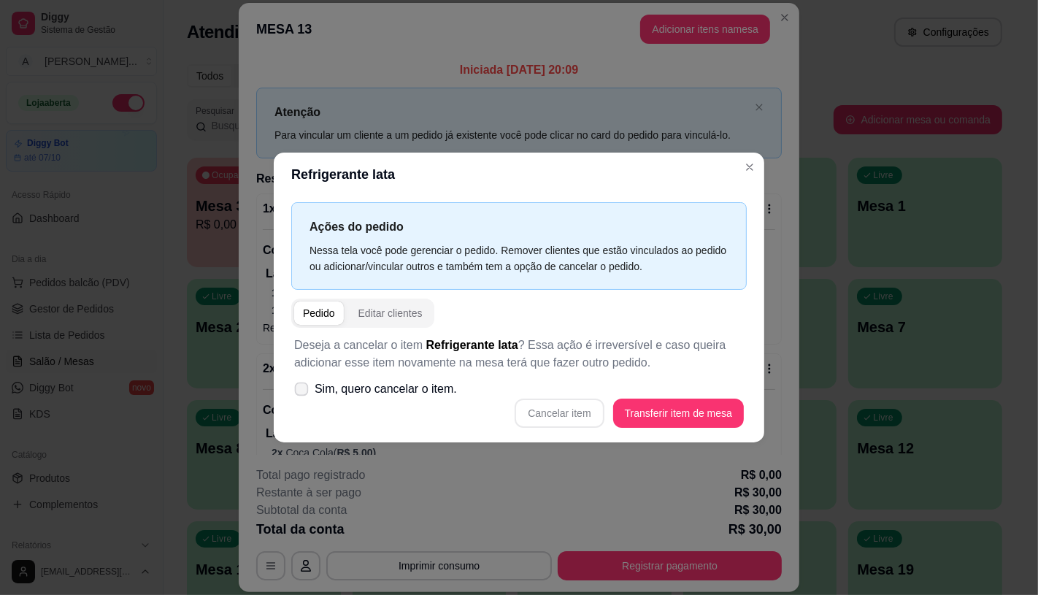
click at [435, 394] on span "Sim, quero cancelar o item." at bounding box center [385, 389] width 142 height 18
click at [303, 394] on input "Sim, quero cancelar o item." at bounding box center [297, 395] width 9 height 9
checkbox input "true"
click at [535, 404] on button "Cancelar item" at bounding box center [559, 412] width 87 height 28
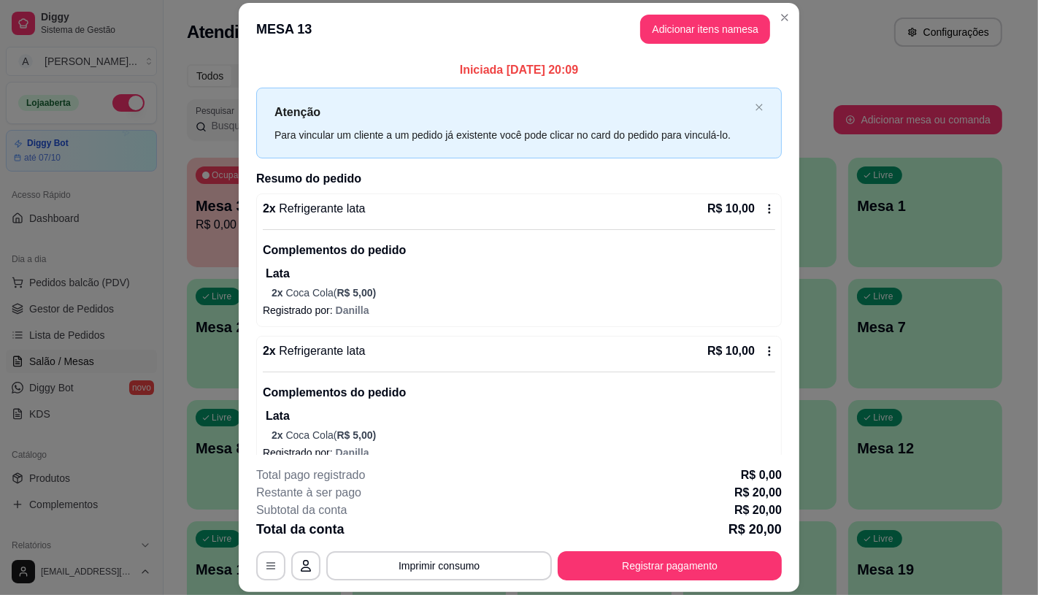
click at [745, 215] on div "R$ 10,00" at bounding box center [741, 209] width 68 height 18
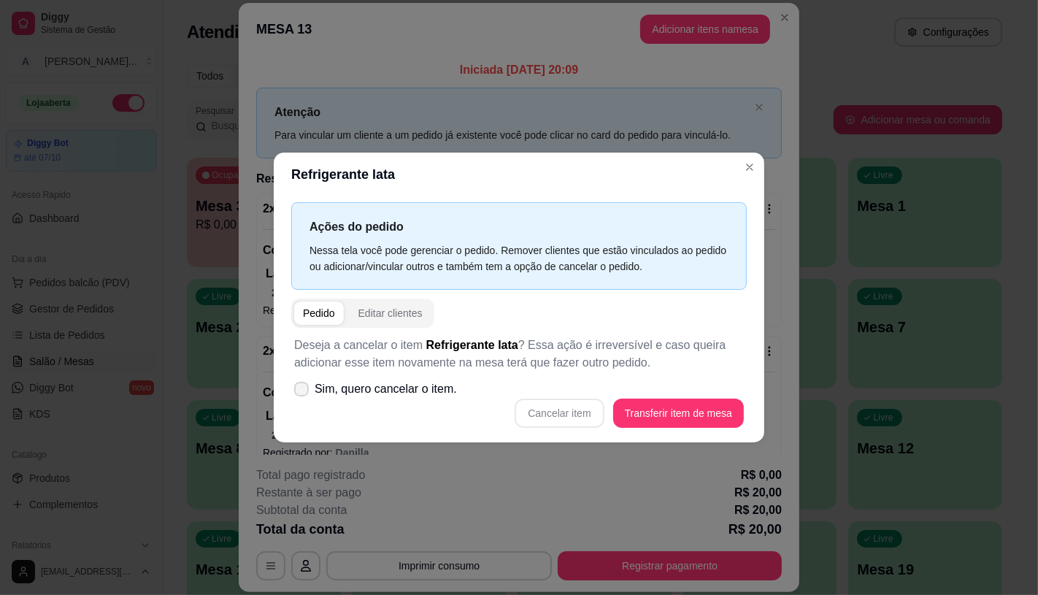
click at [419, 395] on span "Sim, quero cancelar o item." at bounding box center [385, 389] width 142 height 18
click at [303, 395] on input "Sim, quero cancelar o item." at bounding box center [297, 395] width 9 height 9
checkbox input "true"
click at [540, 414] on button "Cancelar item" at bounding box center [558, 412] width 89 height 29
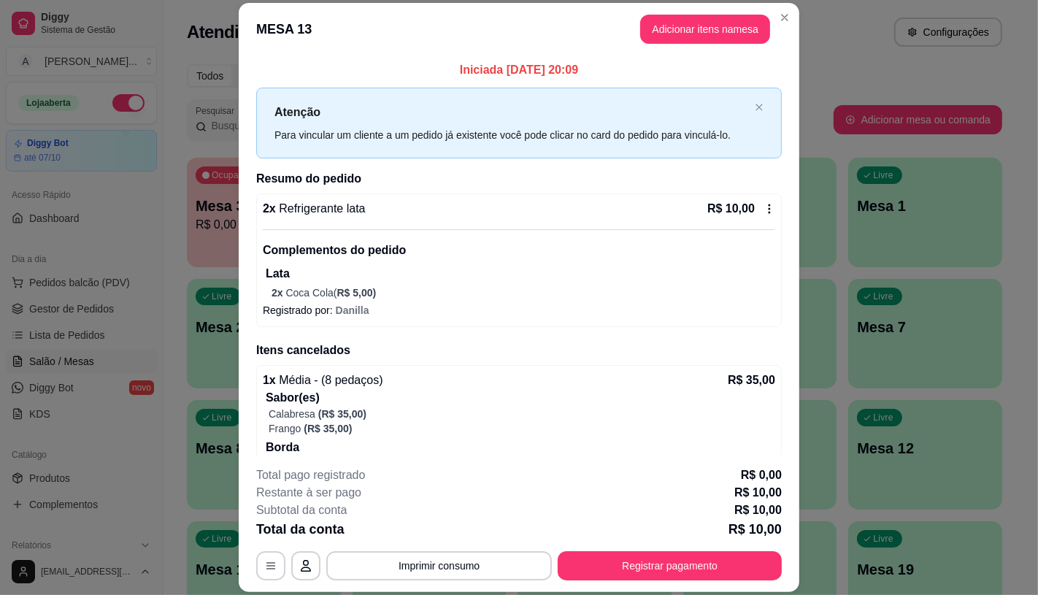
click at [763, 212] on icon at bounding box center [769, 209] width 12 height 12
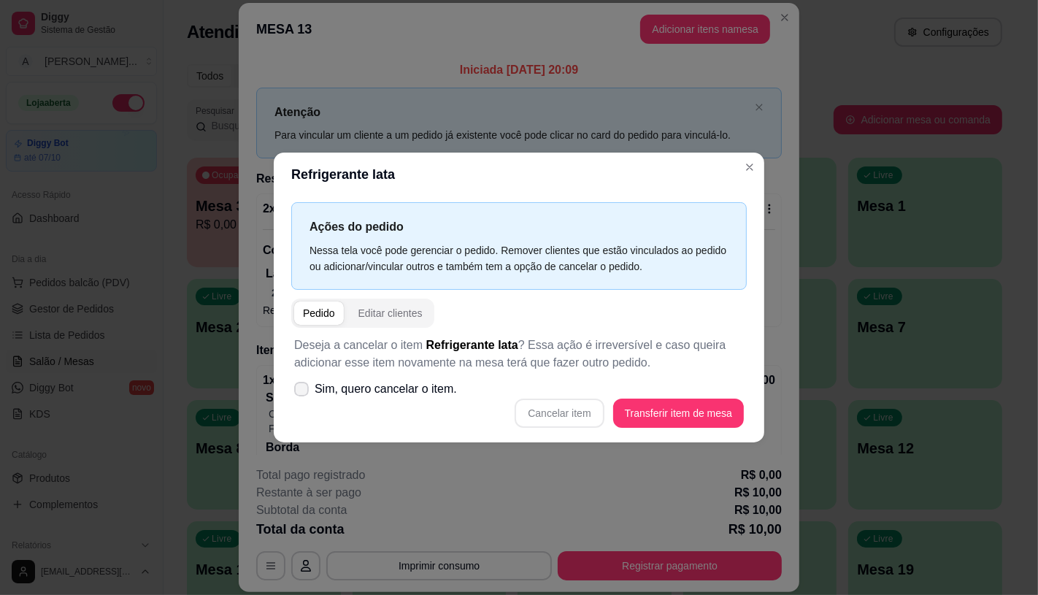
click at [398, 390] on span "Sim, quero cancelar o item." at bounding box center [385, 389] width 142 height 18
click at [303, 391] on input "Sim, quero cancelar o item." at bounding box center [297, 395] width 9 height 9
checkbox input "true"
click at [536, 418] on button "Cancelar item" at bounding box center [559, 412] width 87 height 28
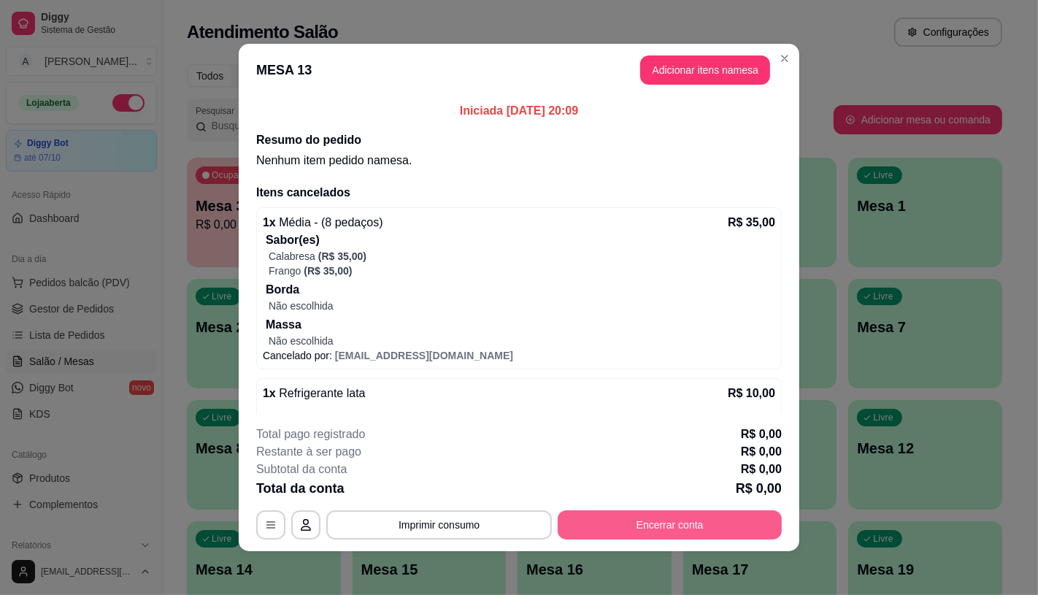
click at [609, 528] on button "Encerrar conta" at bounding box center [669, 524] width 224 height 29
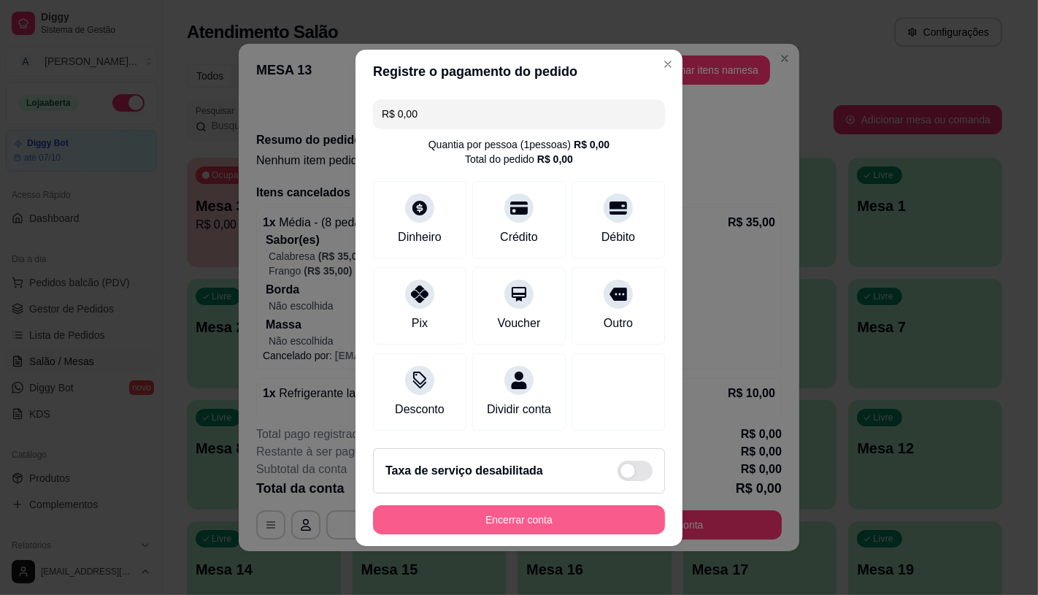
click at [609, 528] on button "Encerrar conta" at bounding box center [519, 519] width 292 height 29
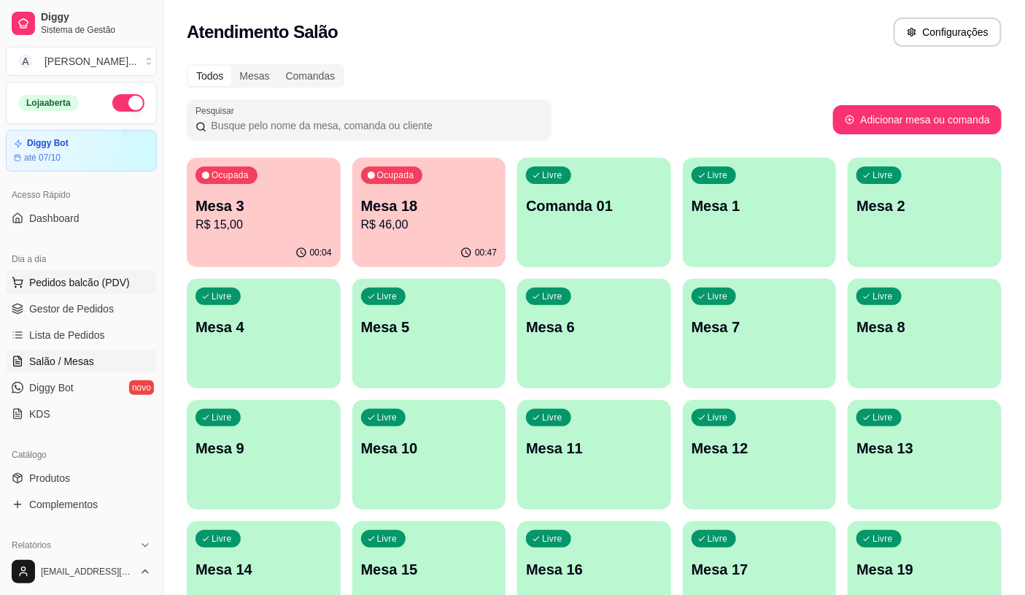
click at [101, 287] on span "Pedidos balcão (PDV)" at bounding box center [79, 282] width 101 height 15
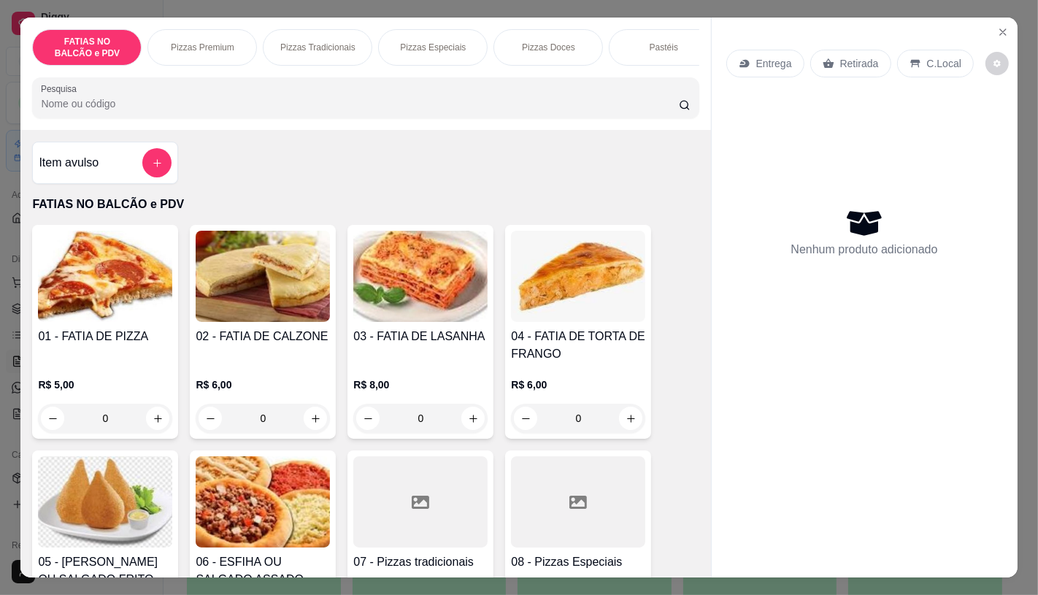
click at [203, 111] on input "Pesquisa" at bounding box center [359, 103] width 637 height 15
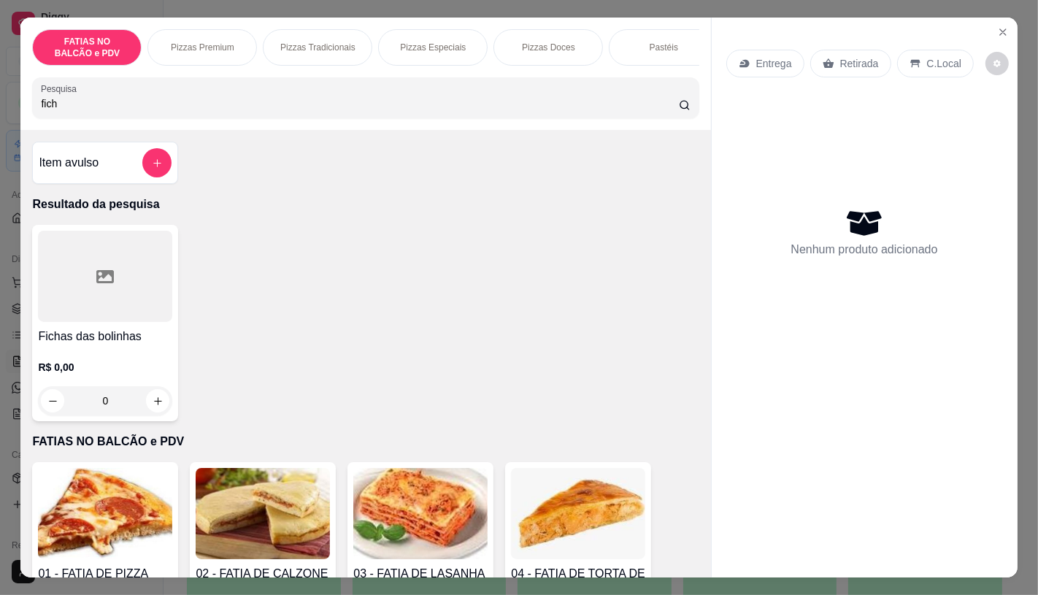
type input "fich"
click at [146, 332] on div "Fichas das bolinhas R$ 0,00 0" at bounding box center [105, 323] width 146 height 196
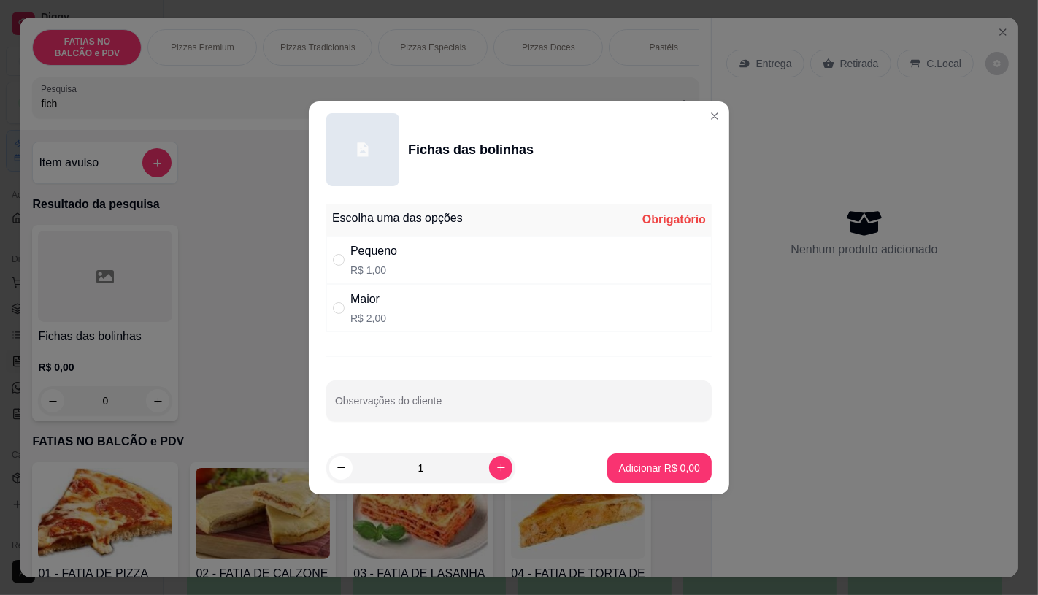
click at [363, 314] on p "R$ 2,00" at bounding box center [368, 318] width 36 height 15
radio input "true"
click at [633, 461] on p "Adicionar R$ 2,00" at bounding box center [658, 467] width 79 height 14
type input "1"
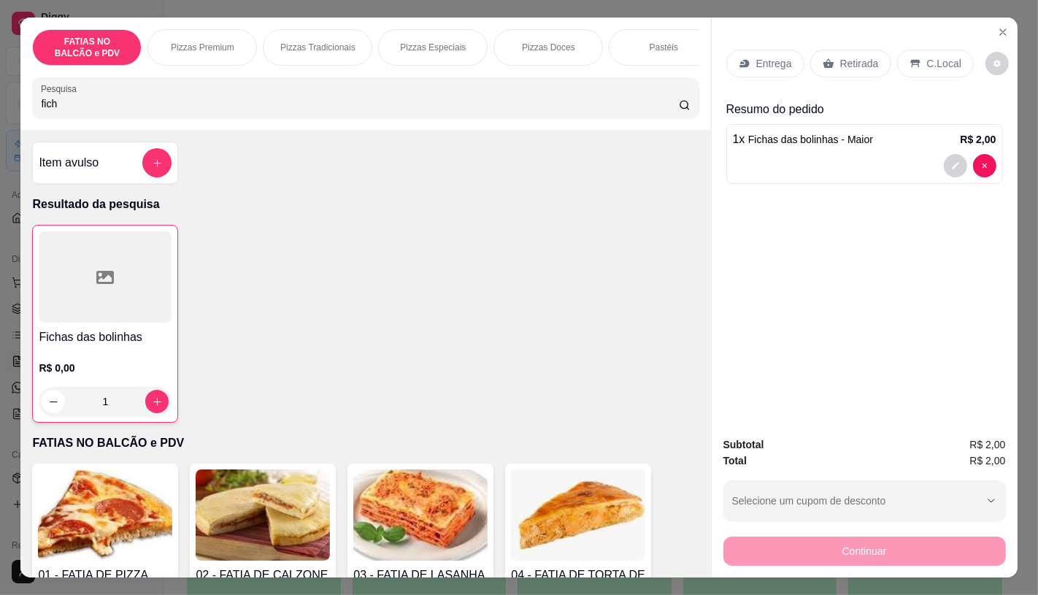
click at [857, 59] on p "Retirada" at bounding box center [859, 63] width 39 height 15
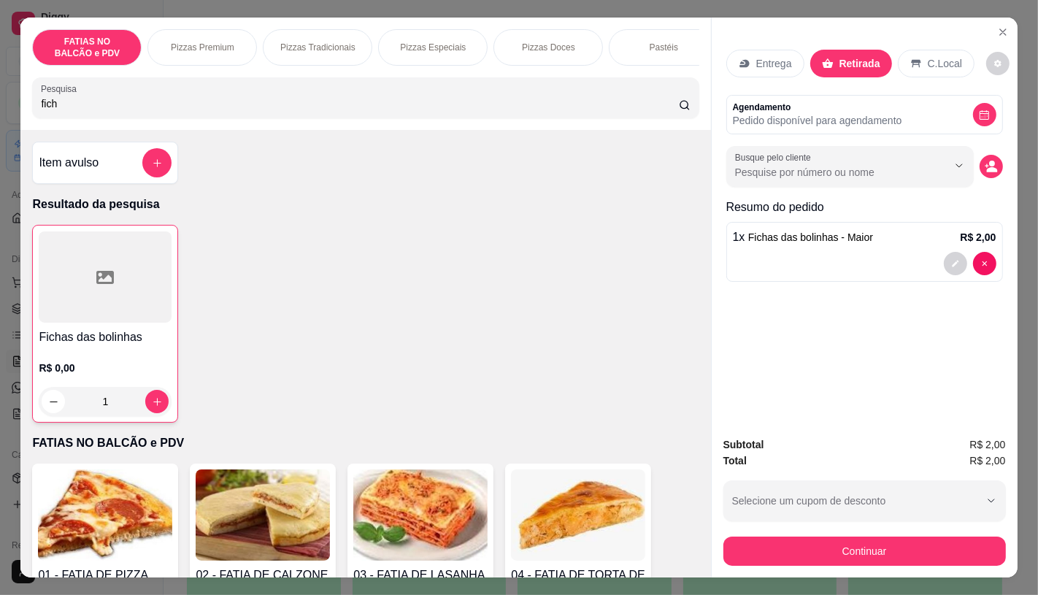
drag, startPoint x: 772, startPoint y: 529, endPoint x: 763, endPoint y: 549, distance: 22.5
click at [770, 538] on div "Continuar" at bounding box center [864, 549] width 282 height 33
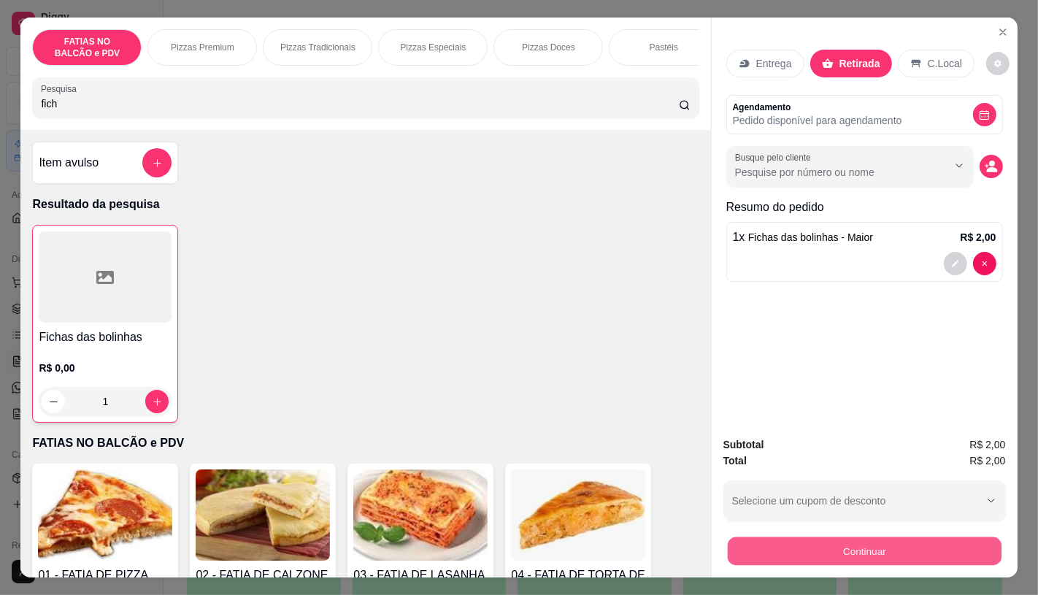
click at [762, 550] on button "Continuar" at bounding box center [864, 550] width 274 height 28
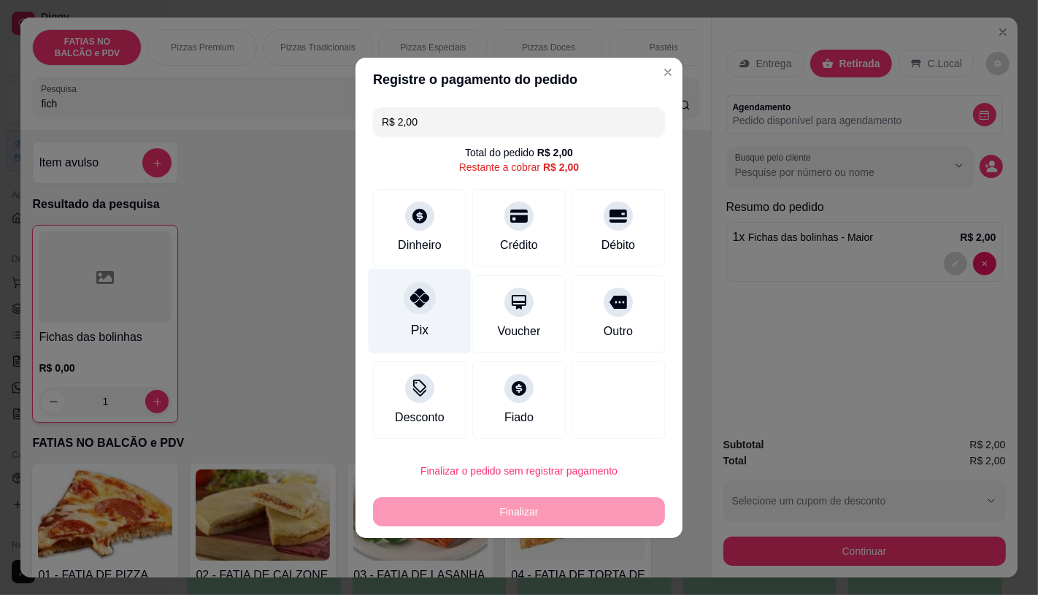
click at [405, 278] on div "Pix" at bounding box center [419, 310] width 103 height 85
type input "R$ 0,00"
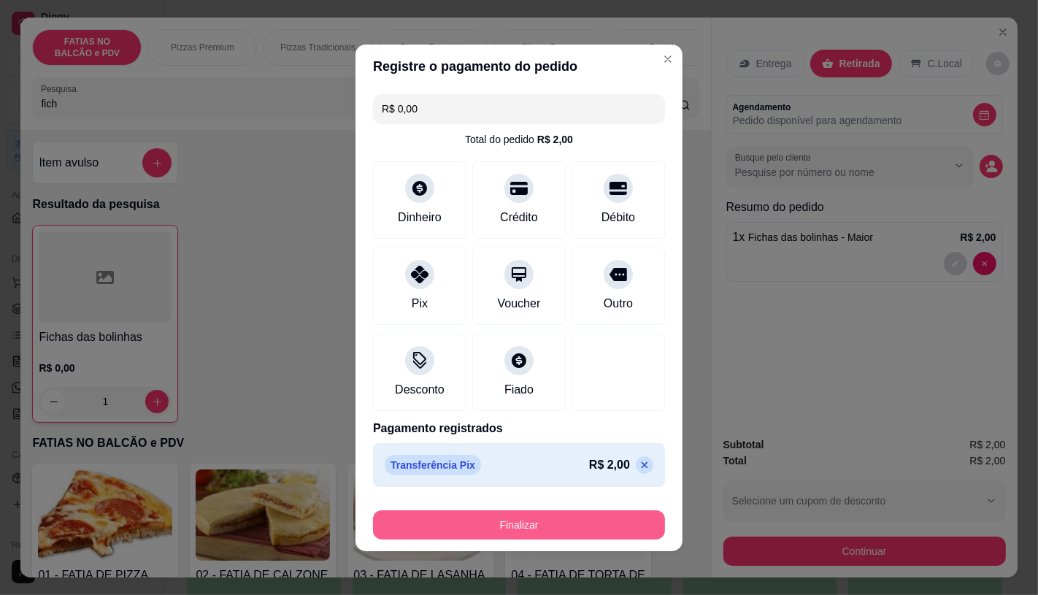
click at [502, 525] on button "Finalizar" at bounding box center [519, 524] width 292 height 29
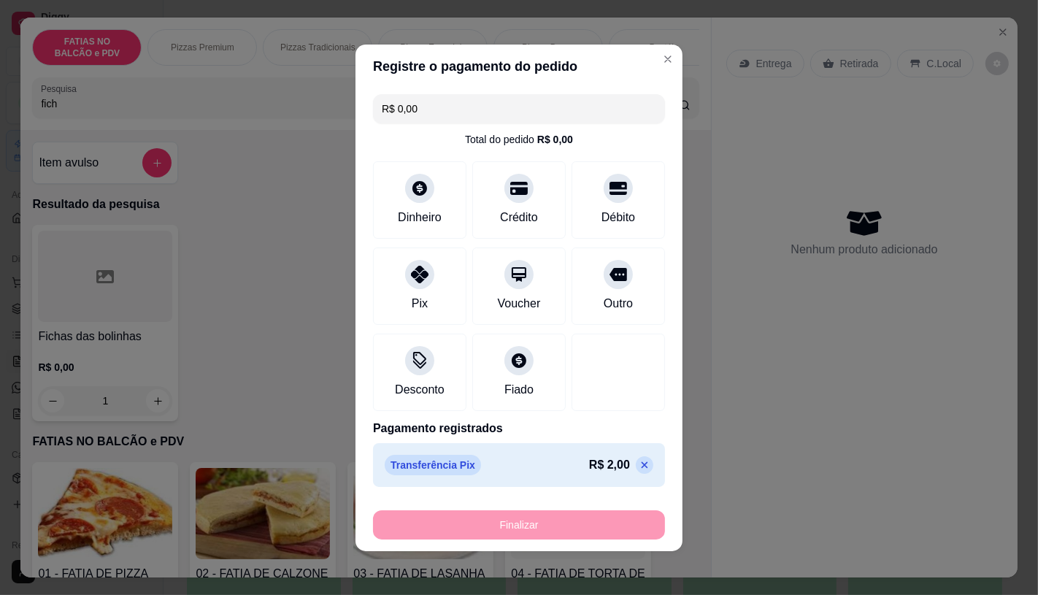
type input "0"
type input "-R$ 2,00"
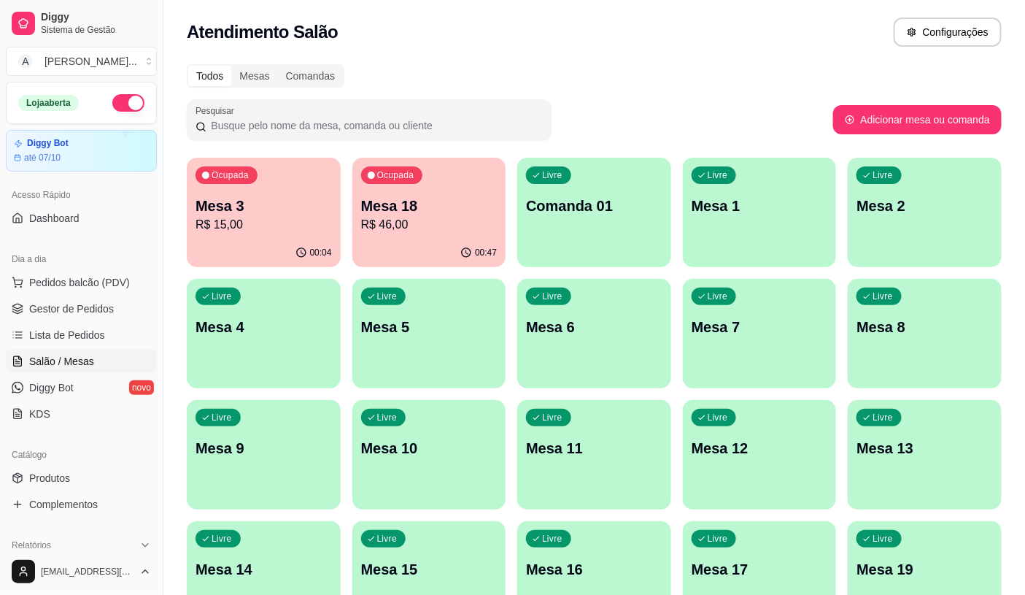
click at [231, 222] on p "R$ 15,00" at bounding box center [264, 225] width 136 height 18
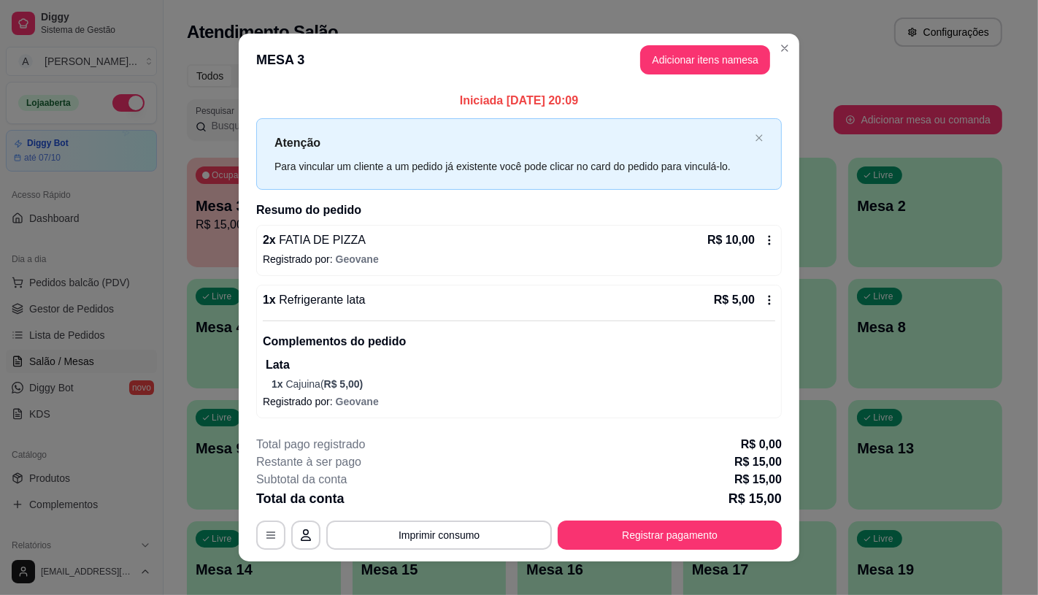
click at [771, 244] on div "2 x FATIA DE PIZZA R$ 10,00 Registrado por: Geovane" at bounding box center [518, 250] width 525 height 51
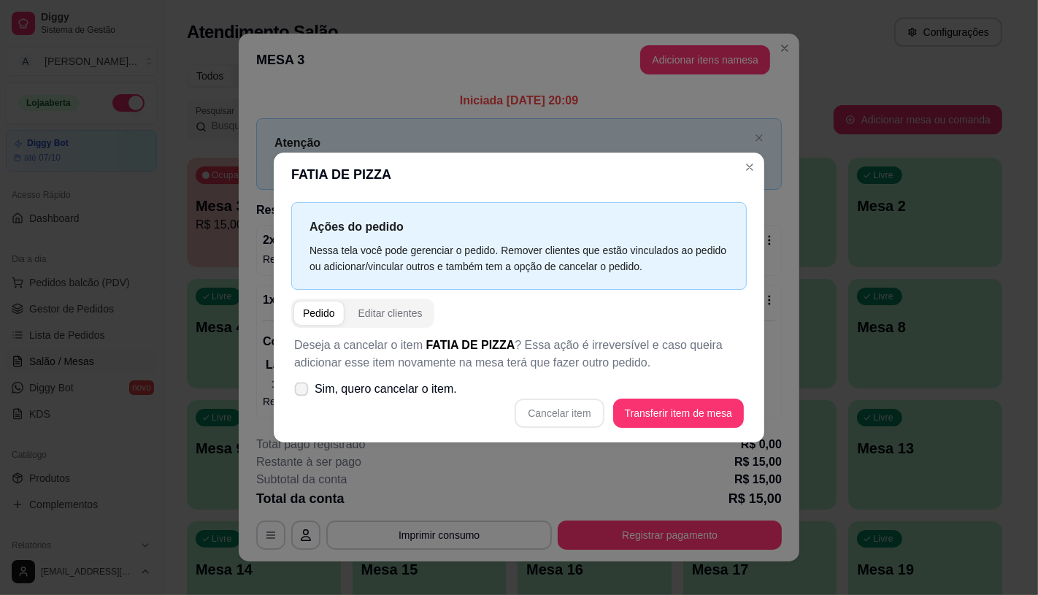
click at [323, 378] on label "Sim, quero cancelar o item." at bounding box center [375, 388] width 174 height 29
click at [303, 391] on input "Sim, quero cancelar o item." at bounding box center [297, 395] width 9 height 9
checkbox input "true"
click at [520, 407] on div "Cancelar item Transferir item de mesa" at bounding box center [518, 412] width 449 height 29
click at [543, 413] on button "Cancelar item" at bounding box center [558, 412] width 89 height 29
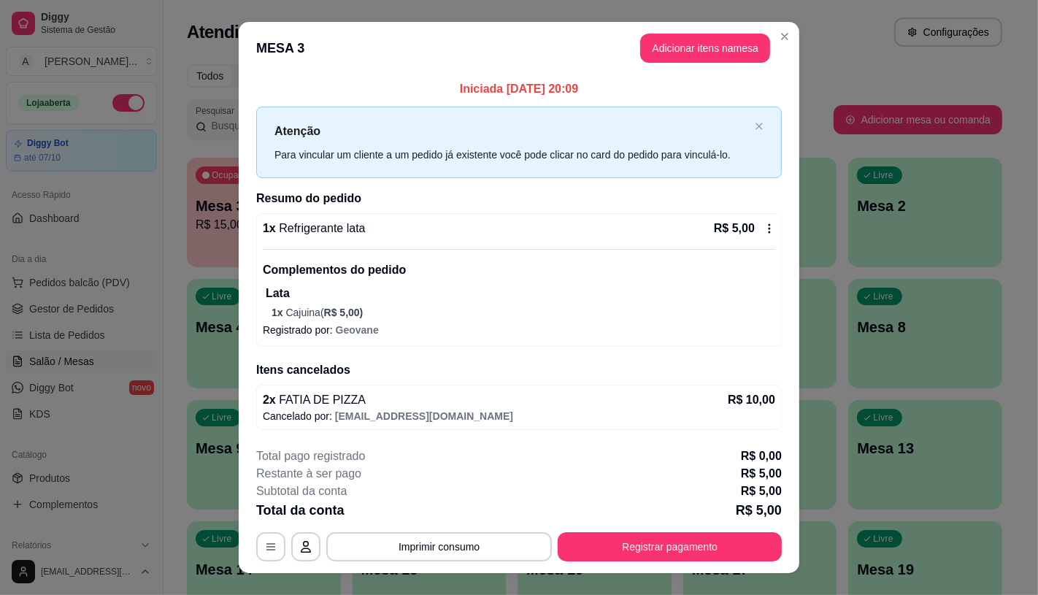
click at [763, 223] on icon at bounding box center [769, 229] width 12 height 12
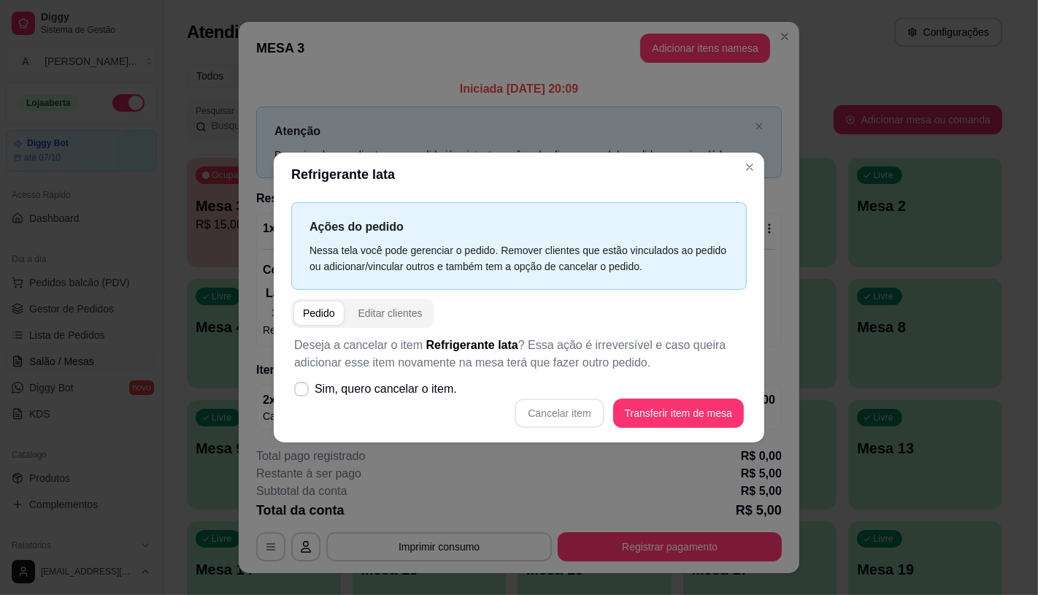
click at [379, 370] on p "Deseja a cancelar o item Refrigerante lata ? Essa ação é irreversível e caso qu…" at bounding box center [518, 353] width 449 height 35
click at [382, 391] on span "Sim, quero cancelar o item." at bounding box center [385, 389] width 142 height 18
click at [303, 391] on input "Sim, quero cancelar o item." at bounding box center [297, 395] width 9 height 9
checkbox input "true"
click at [548, 431] on div "Deseja a cancelar o item Refrigerante lata ? Essa ação é irreversível e caso qu…" at bounding box center [518, 382] width 455 height 109
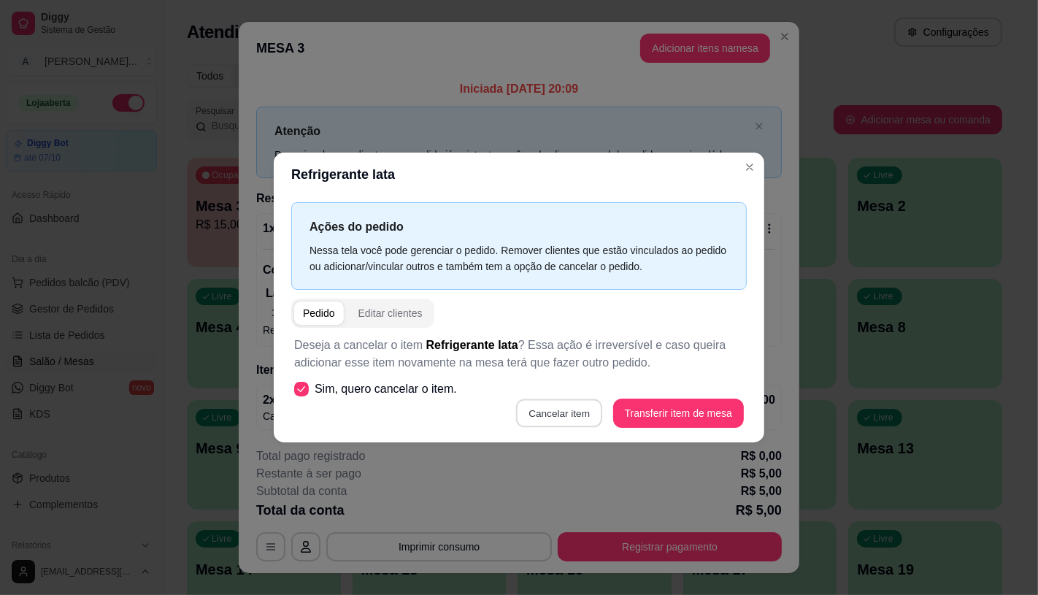
click at [552, 412] on button "Cancelar item" at bounding box center [559, 412] width 87 height 28
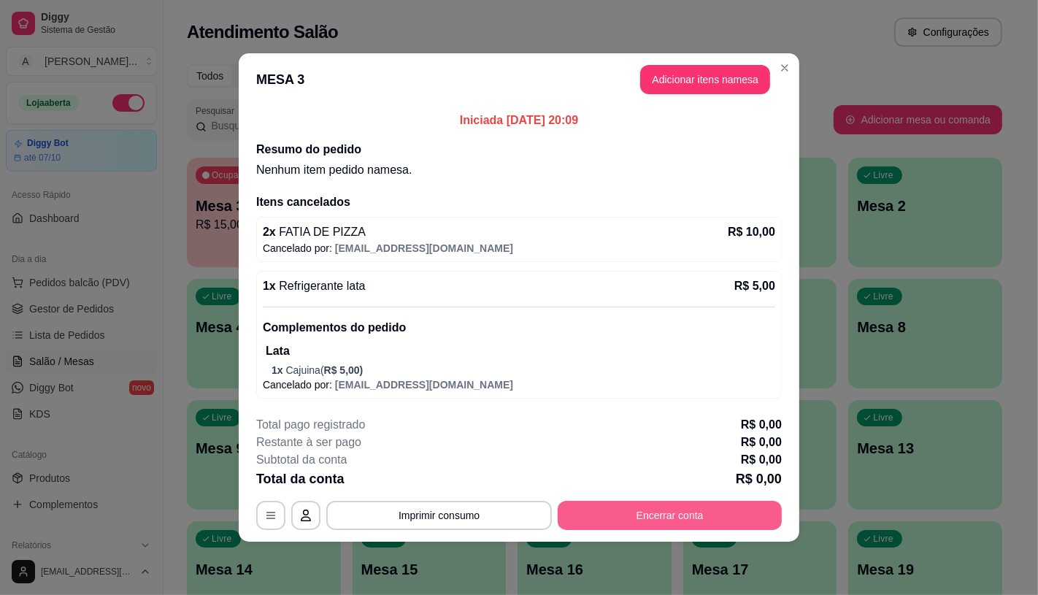
click at [599, 520] on button "Encerrar conta" at bounding box center [669, 515] width 224 height 29
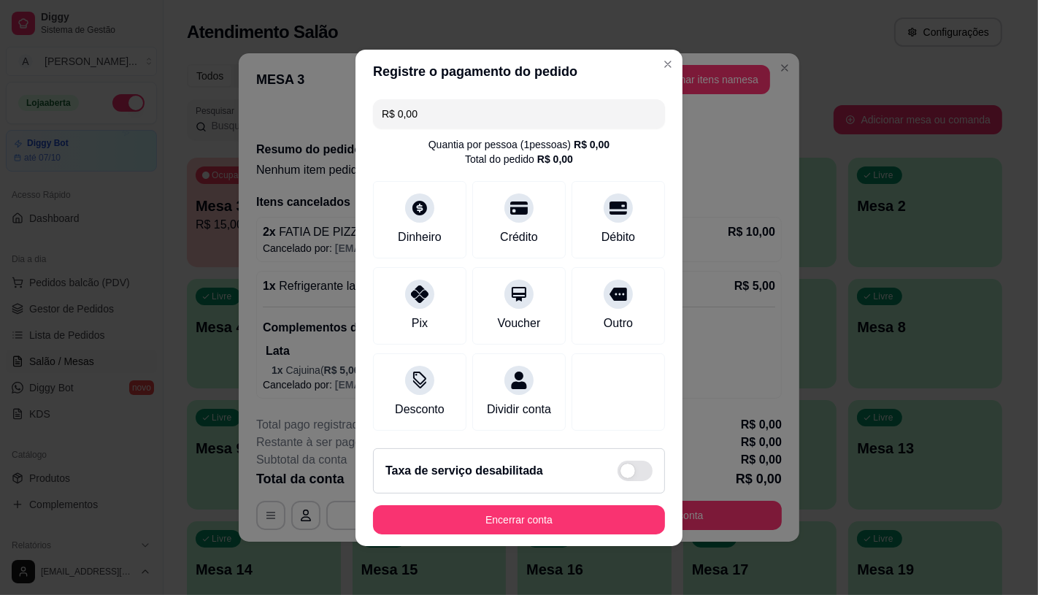
click at [592, 493] on div "Taxa de serviço desabilitada" at bounding box center [519, 470] width 292 height 45
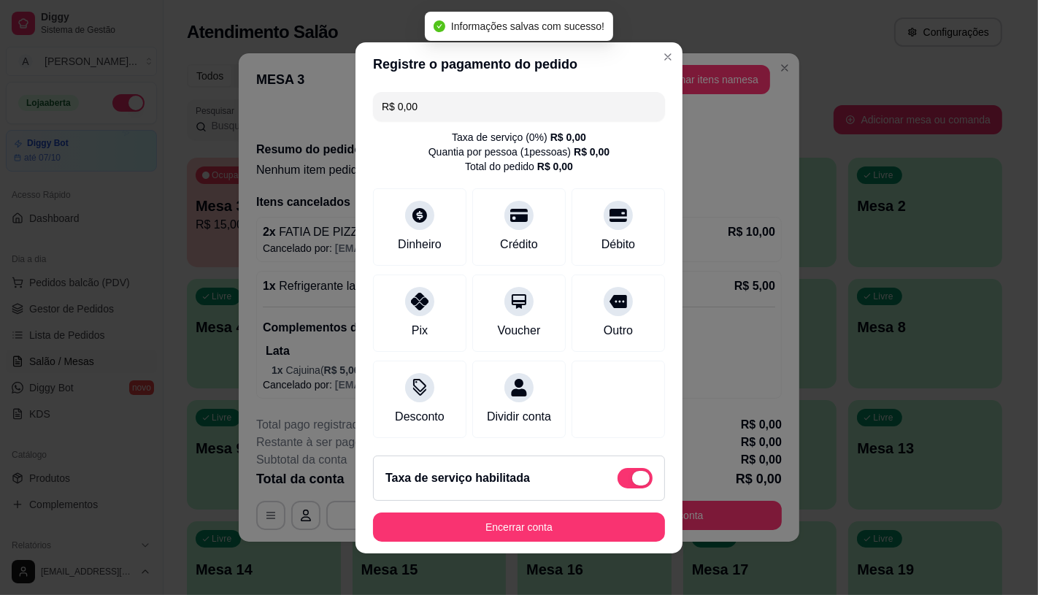
click at [617, 488] on span at bounding box center [634, 478] width 35 height 20
click at [617, 490] on input "checkbox" at bounding box center [621, 484] width 9 height 9
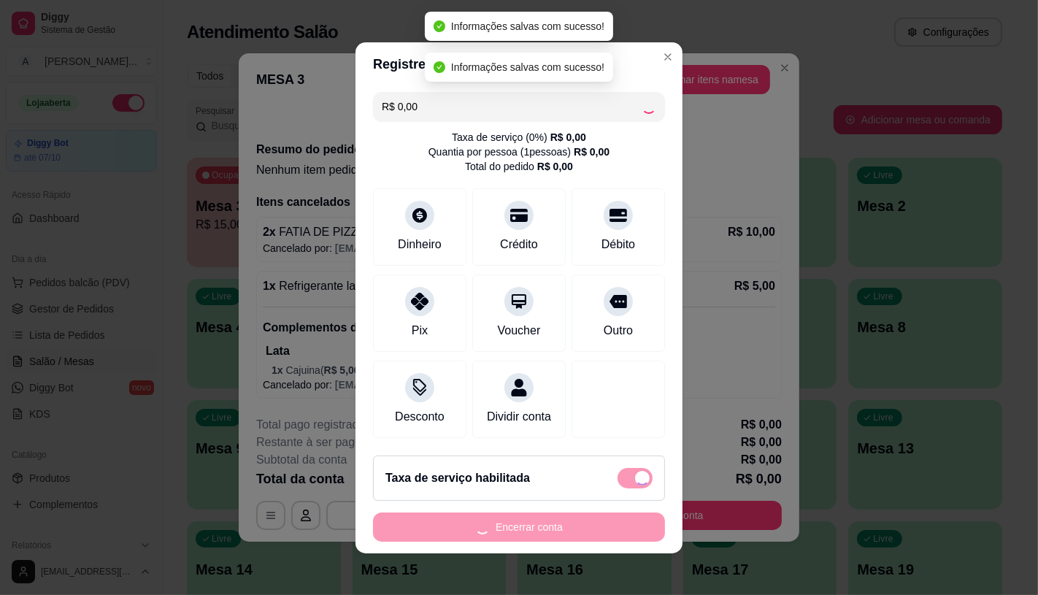
checkbox input "false"
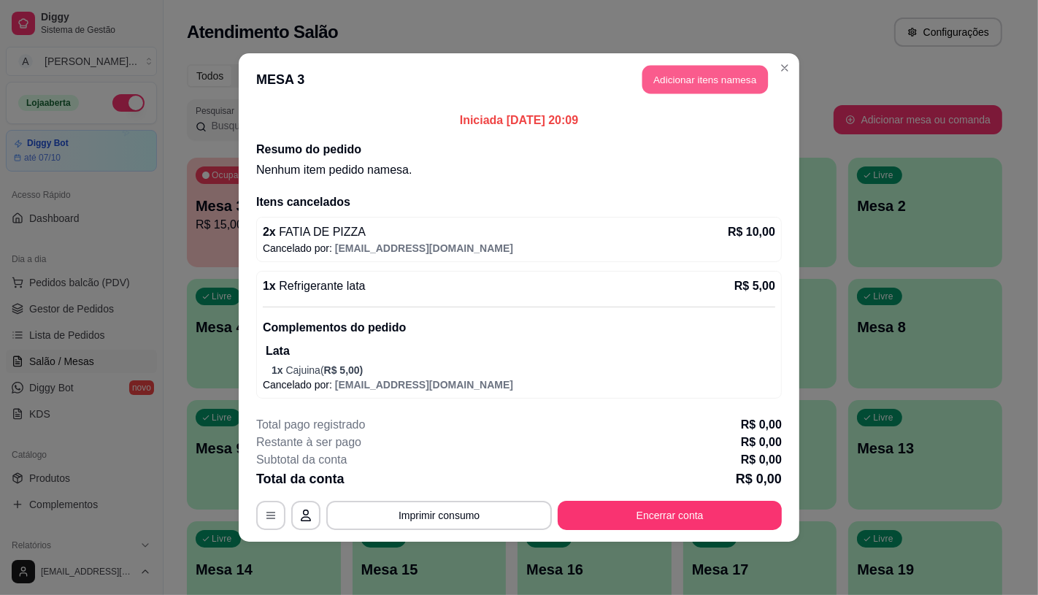
click at [655, 83] on button "Adicionar itens na mesa" at bounding box center [705, 80] width 126 height 28
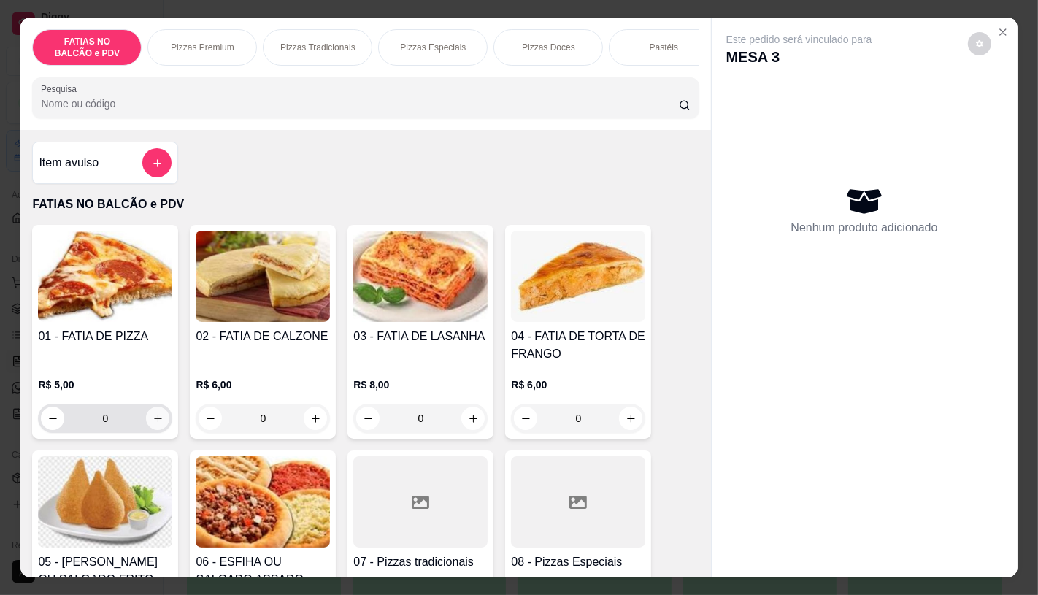
click at [153, 423] on icon "increase-product-quantity" at bounding box center [158, 418] width 11 height 11
type input "2"
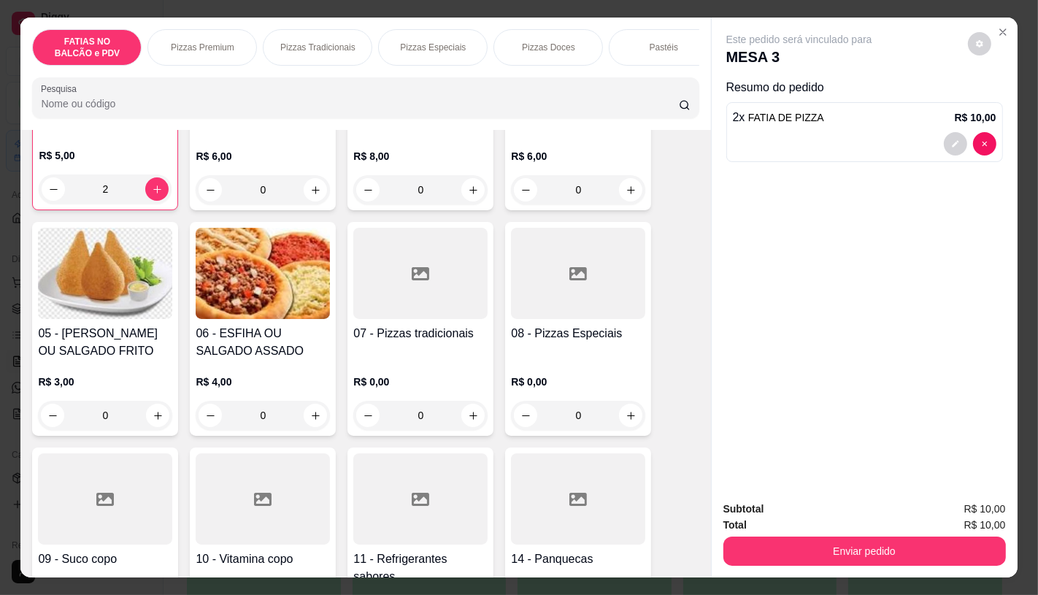
scroll to position [243, 0]
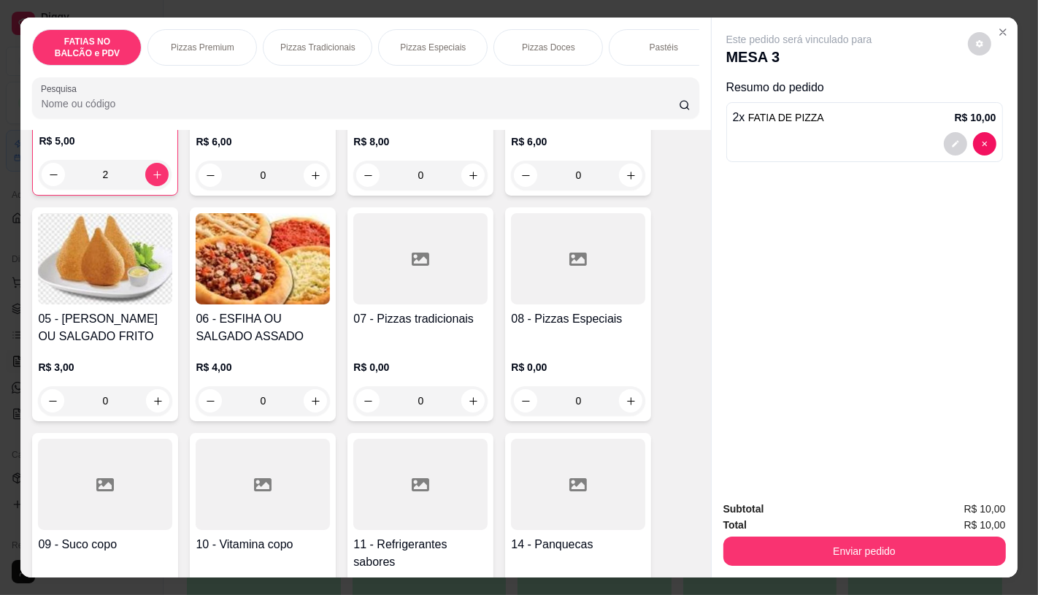
drag, startPoint x: 367, startPoint y: 445, endPoint x: 374, endPoint y: 449, distance: 8.5
click at [374, 449] on div at bounding box center [420, 484] width 134 height 91
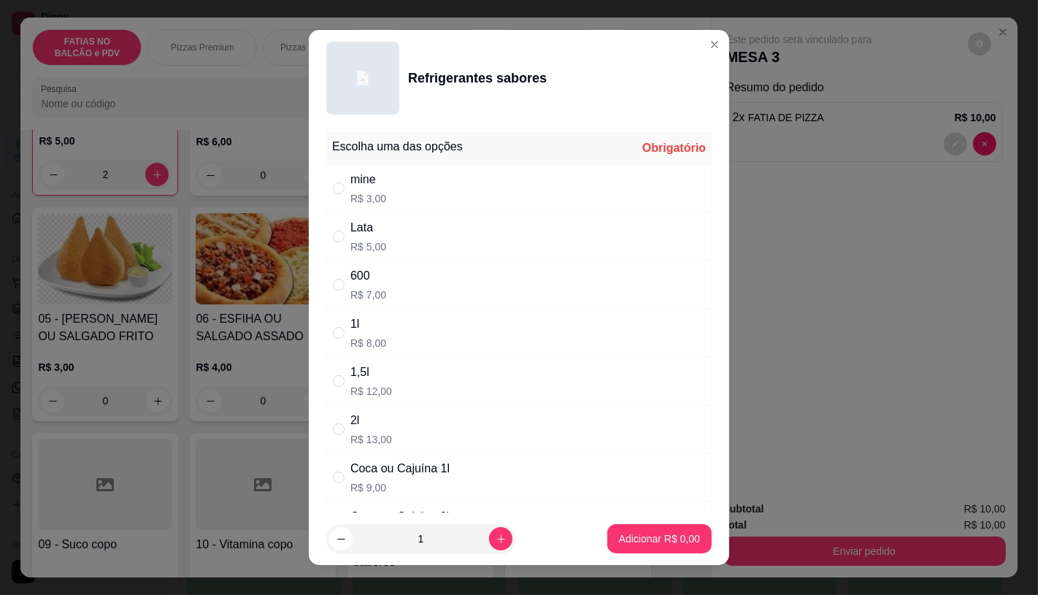
drag, startPoint x: 374, startPoint y: 242, endPoint x: 419, endPoint y: 315, distance: 85.5
click at [374, 248] on p "R$ 5,00" at bounding box center [368, 246] width 36 height 15
radio input "true"
click at [651, 533] on p "Adicionar R$ 5,00" at bounding box center [658, 539] width 79 height 14
type input "1"
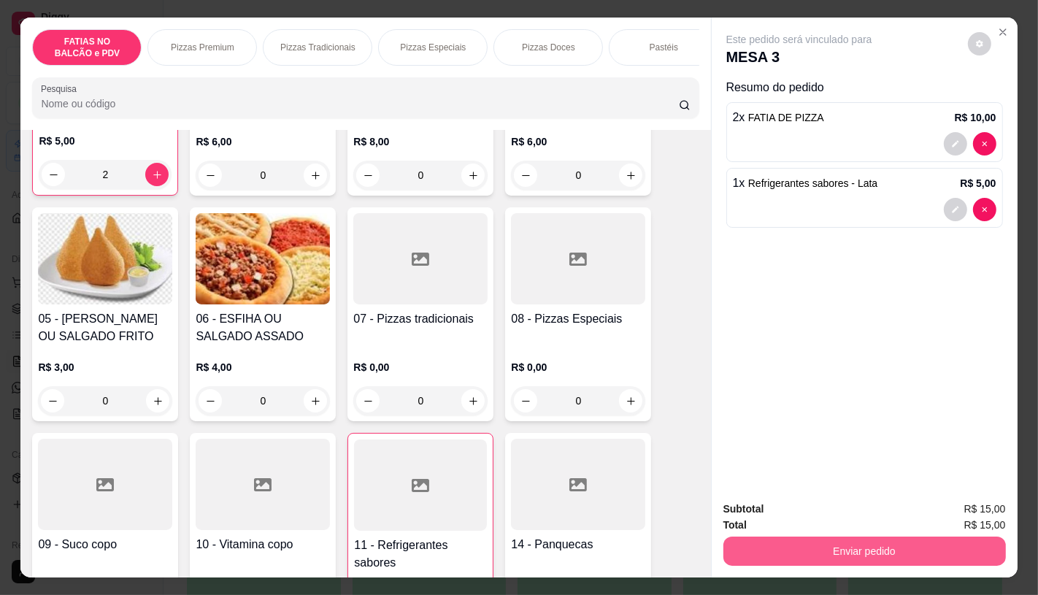
click at [814, 547] on button "Enviar pedido" at bounding box center [864, 550] width 282 height 29
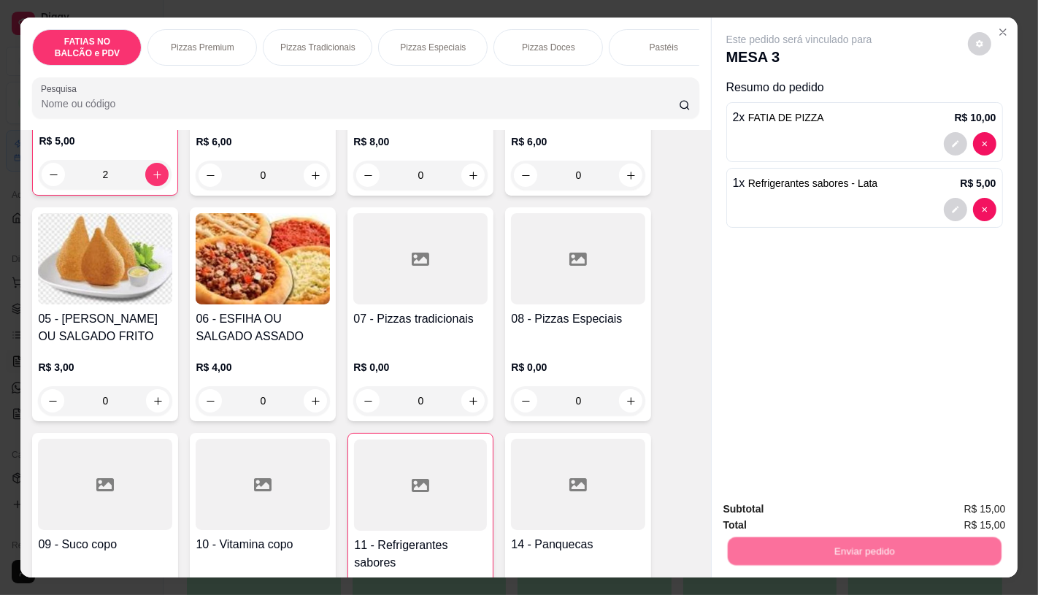
click at [949, 503] on button "Enviar pedido" at bounding box center [967, 509] width 82 height 28
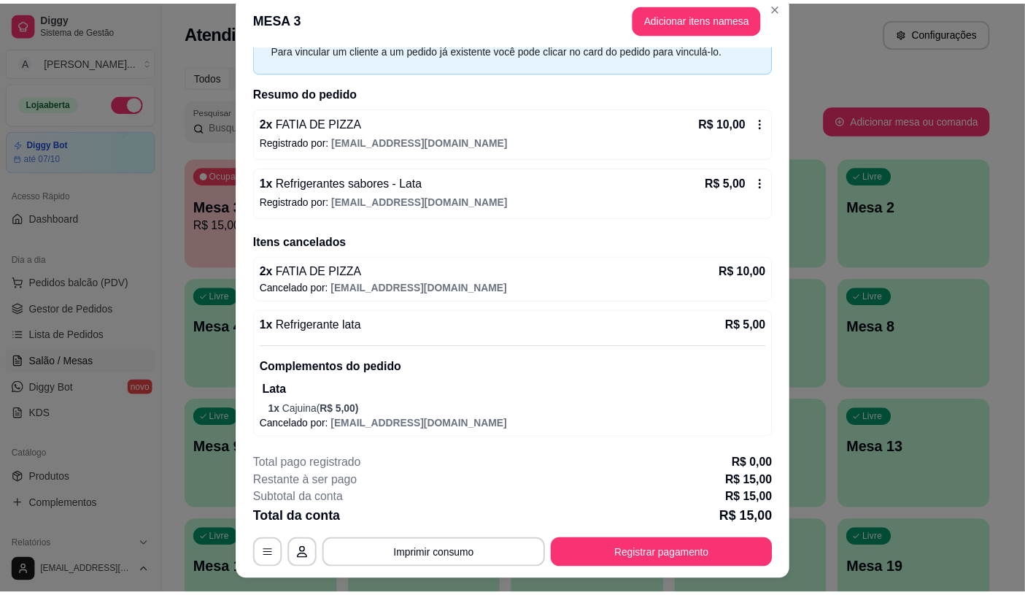
scroll to position [0, 0]
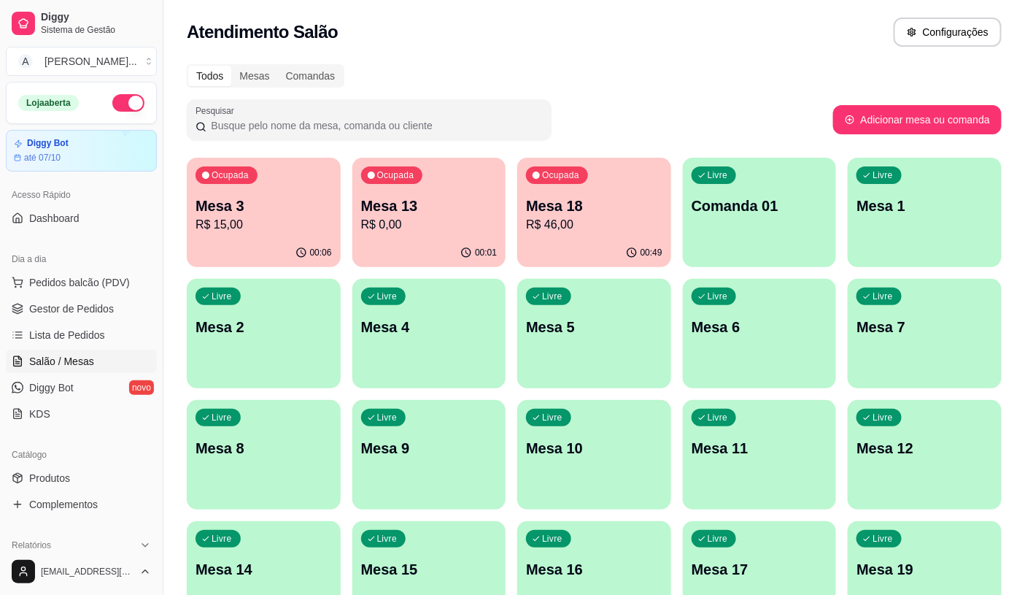
click at [173, 295] on div "Todos Mesas Comandas Pesquisar Adicionar mesa ou comanda Ocupada Mesa 3 R$ 15,0…" at bounding box center [594, 533] width 862 height 956
click at [276, 185] on div "Ocupada Mesa 3 R$ 15,00" at bounding box center [264, 198] width 154 height 81
click at [630, 226] on p "R$ 46,00" at bounding box center [594, 224] width 132 height 17
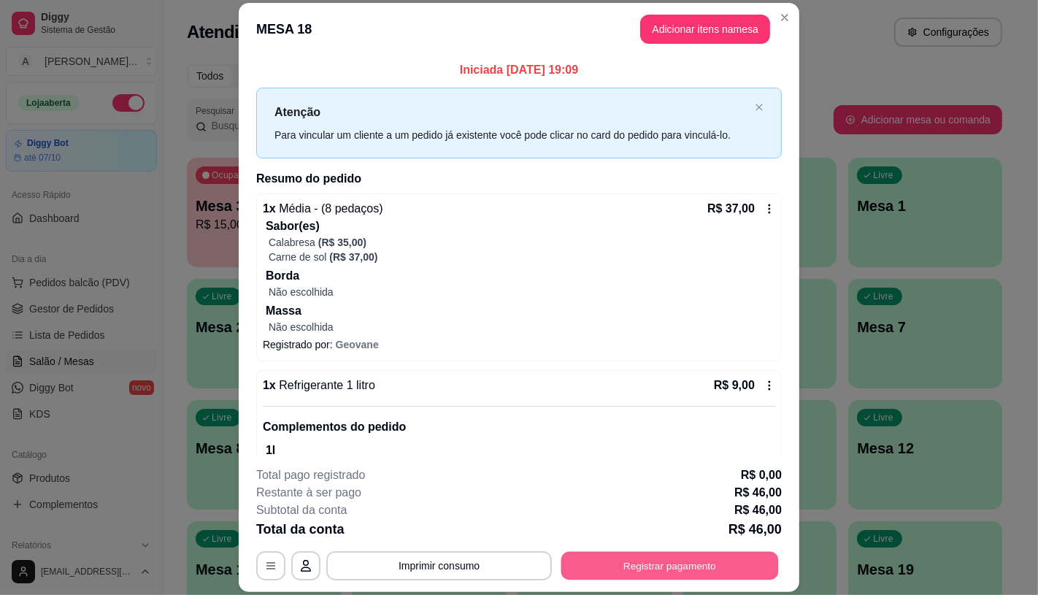
click at [628, 556] on button "Registrar pagamento" at bounding box center [669, 566] width 217 height 28
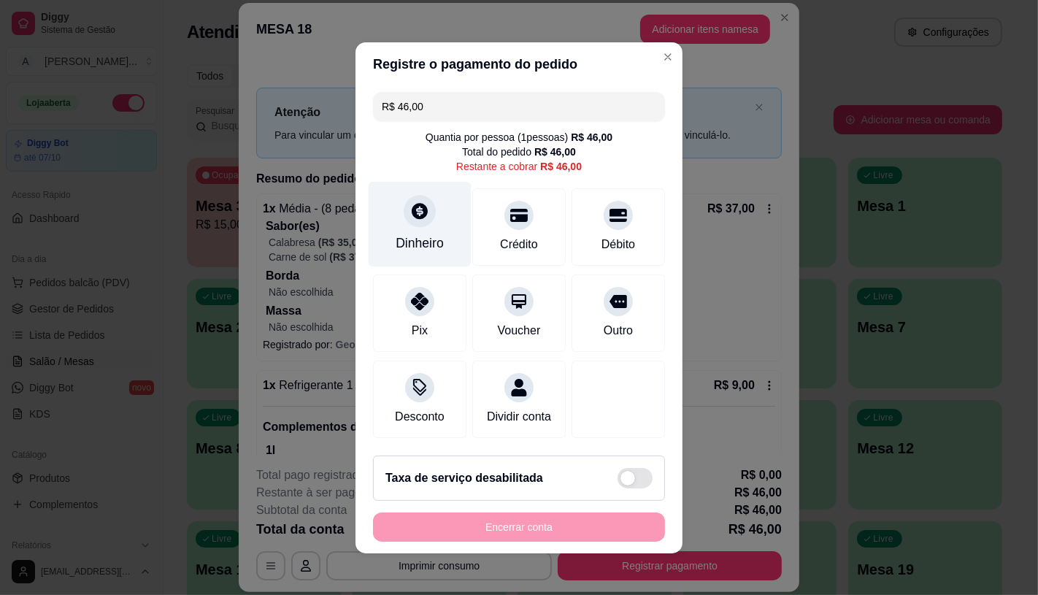
click at [379, 236] on div "Dinheiro" at bounding box center [419, 223] width 103 height 85
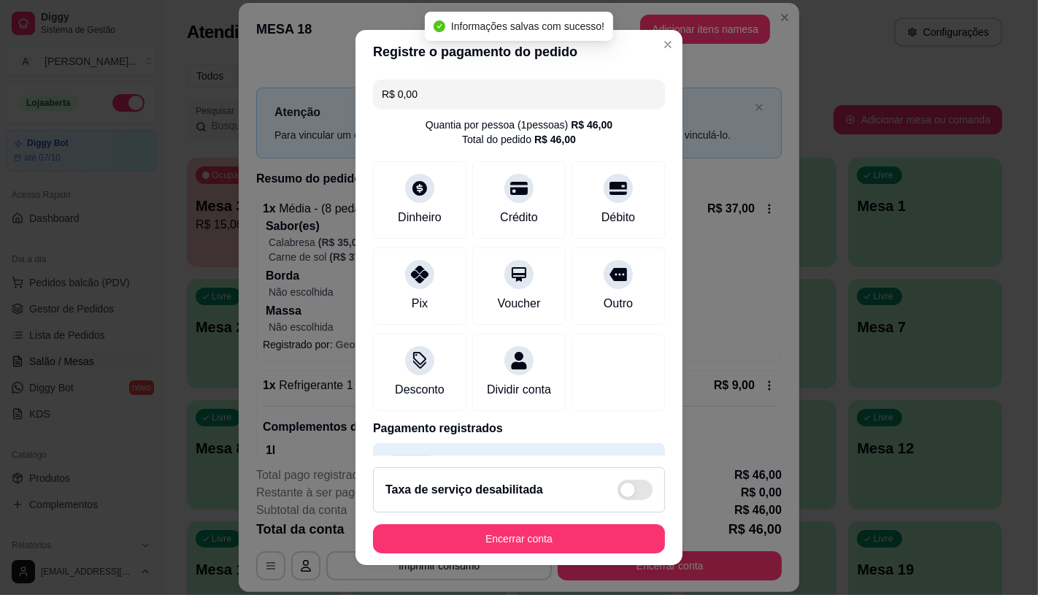
type input "R$ 0,00"
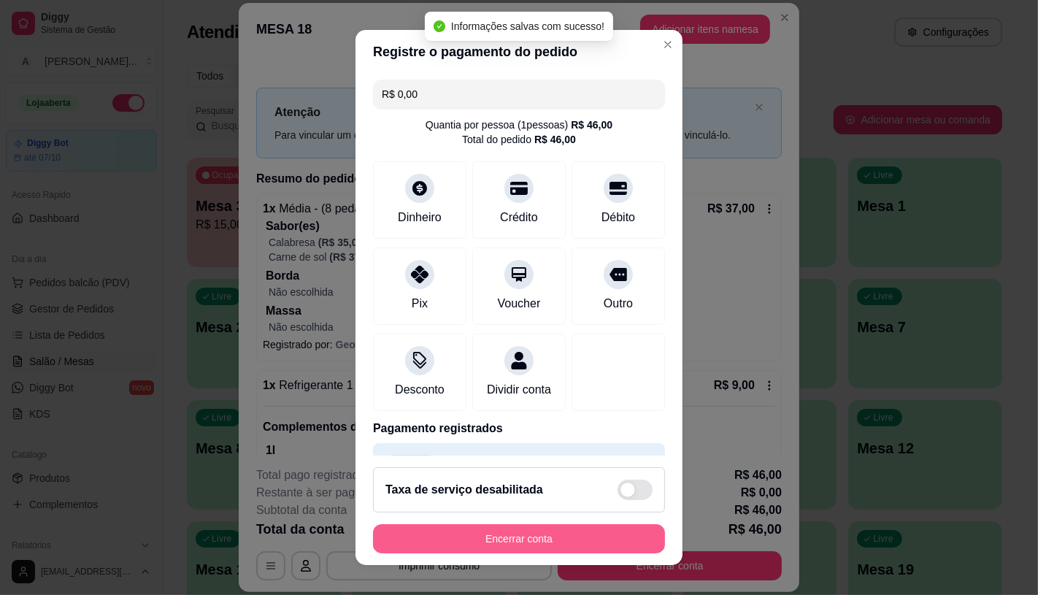
click at [541, 550] on button "Encerrar conta" at bounding box center [519, 538] width 292 height 29
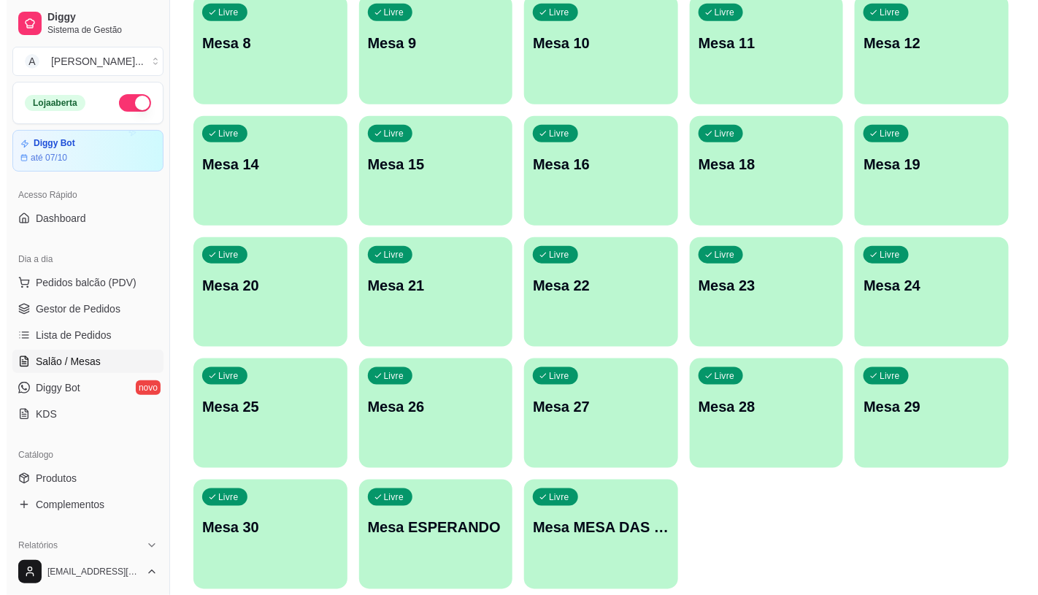
scroll to position [458, 0]
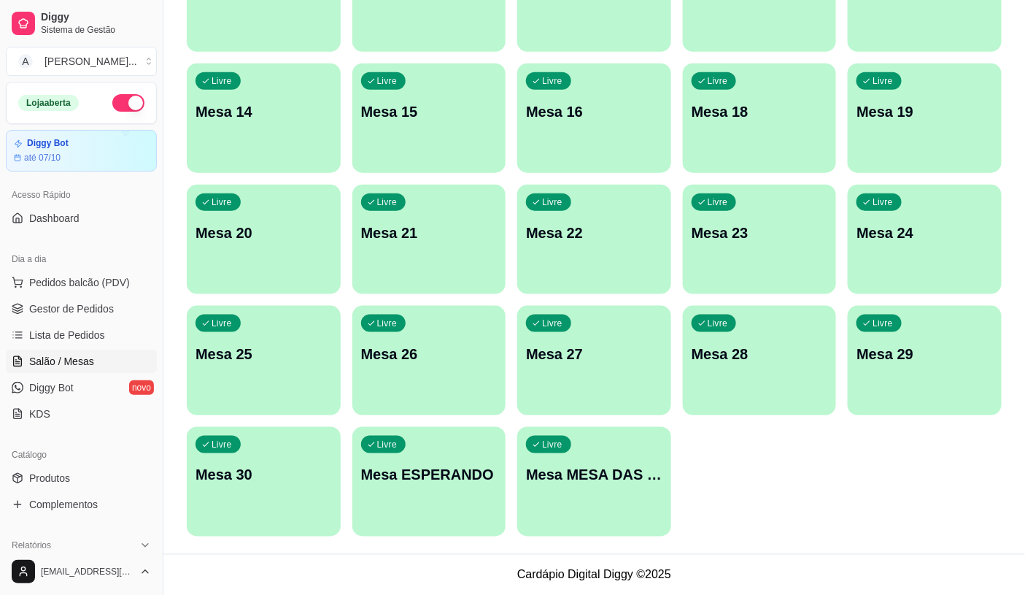
click at [629, 508] on div "Livre Mesa MESA DAS COMANDAS" at bounding box center [594, 473] width 154 height 92
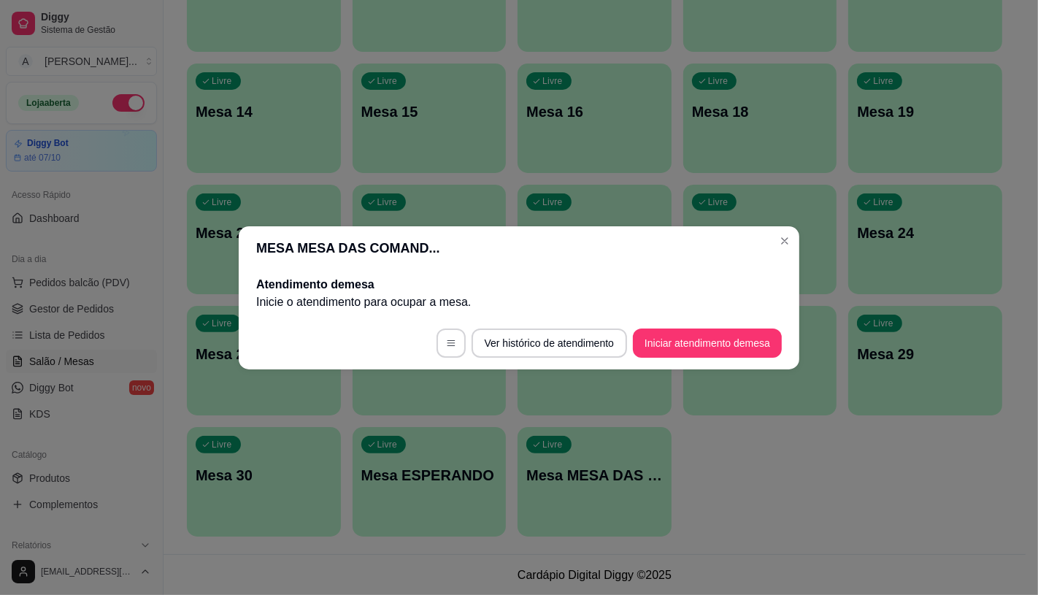
click at [725, 323] on footer "Ver histórico de atendimento Iniciar atendimento de mesa" at bounding box center [519, 343] width 560 height 53
click at [731, 346] on button "Iniciar atendimento de mesa" at bounding box center [707, 342] width 149 height 29
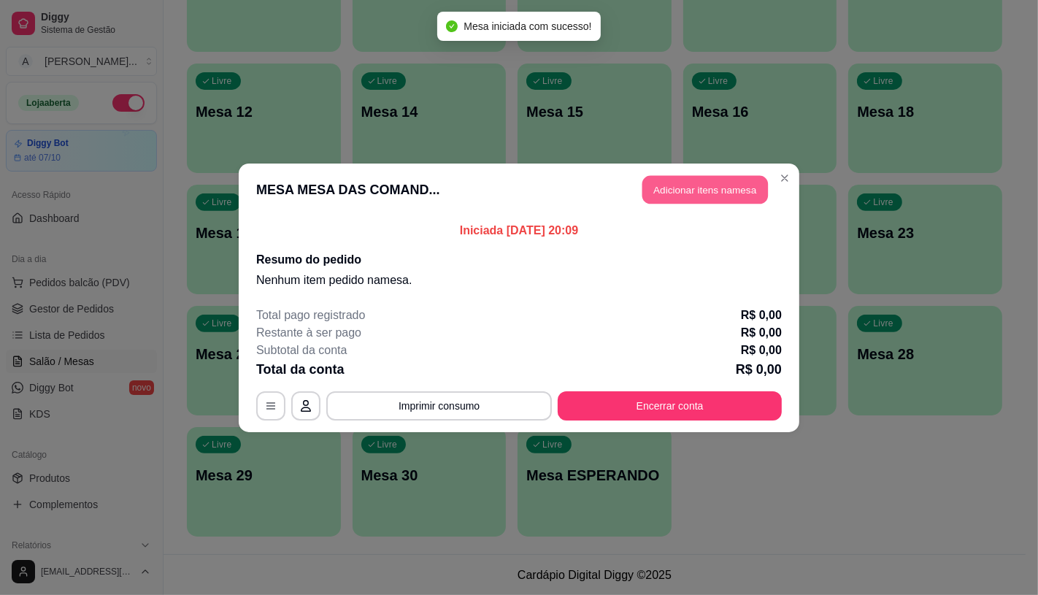
click at [739, 185] on button "Adicionar itens na mesa" at bounding box center [705, 189] width 126 height 28
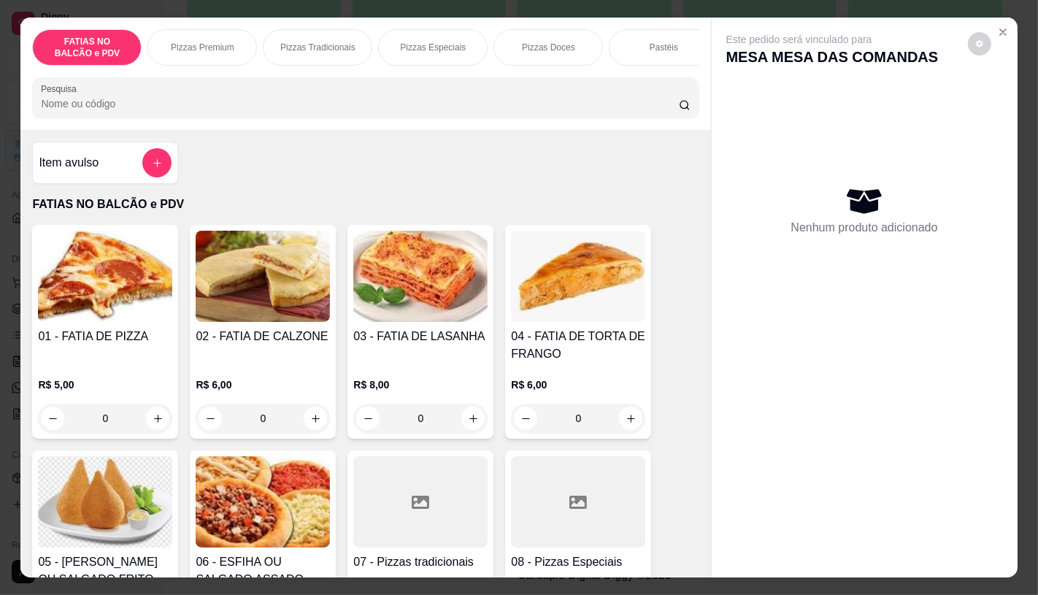
click at [220, 47] on p "Pizzas Premium" at bounding box center [202, 48] width 63 height 12
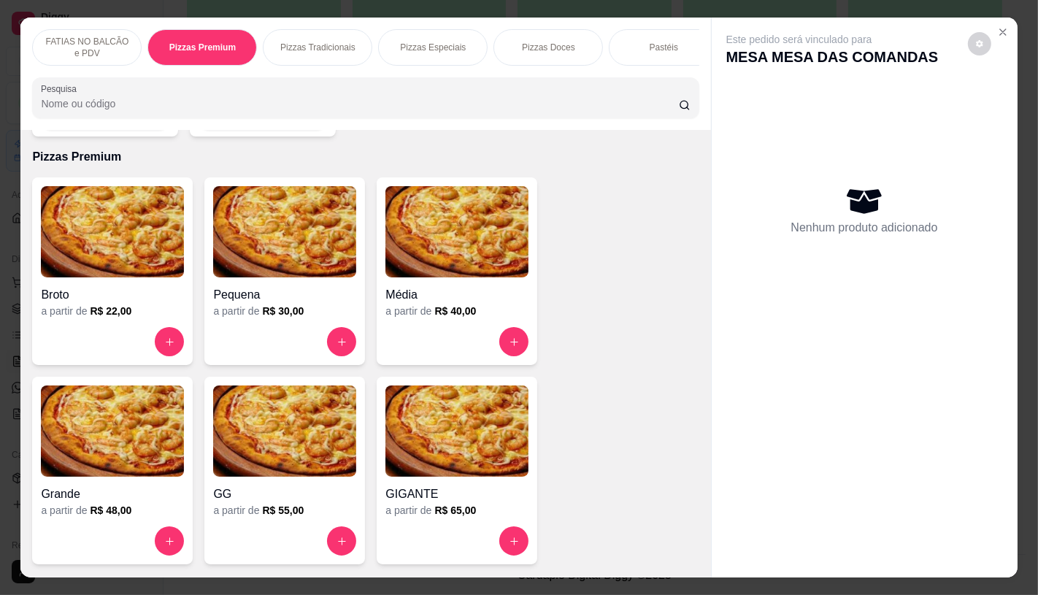
scroll to position [34, 0]
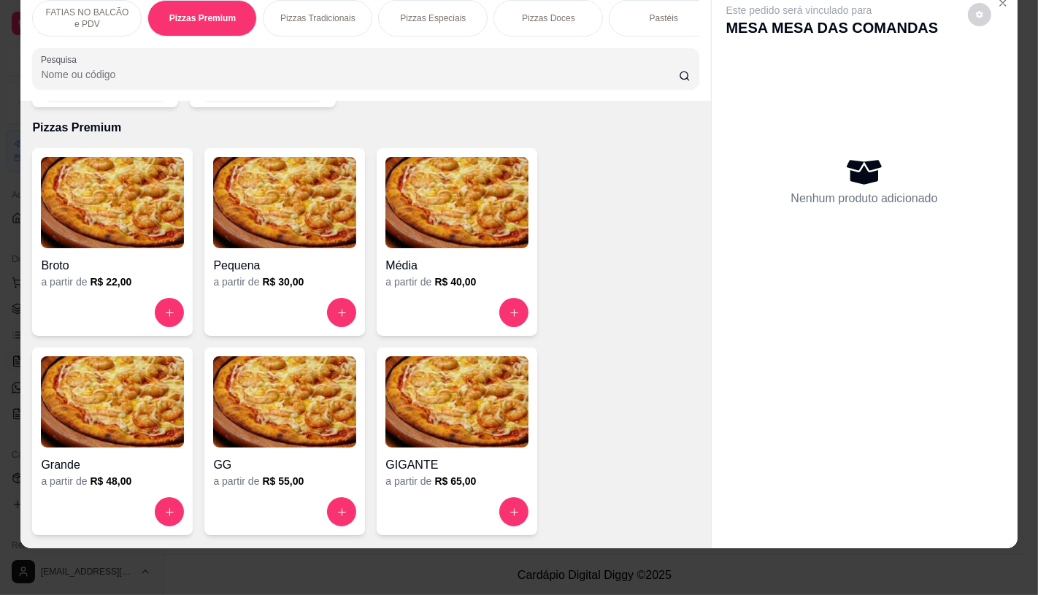
click at [404, 410] on img at bounding box center [456, 401] width 143 height 91
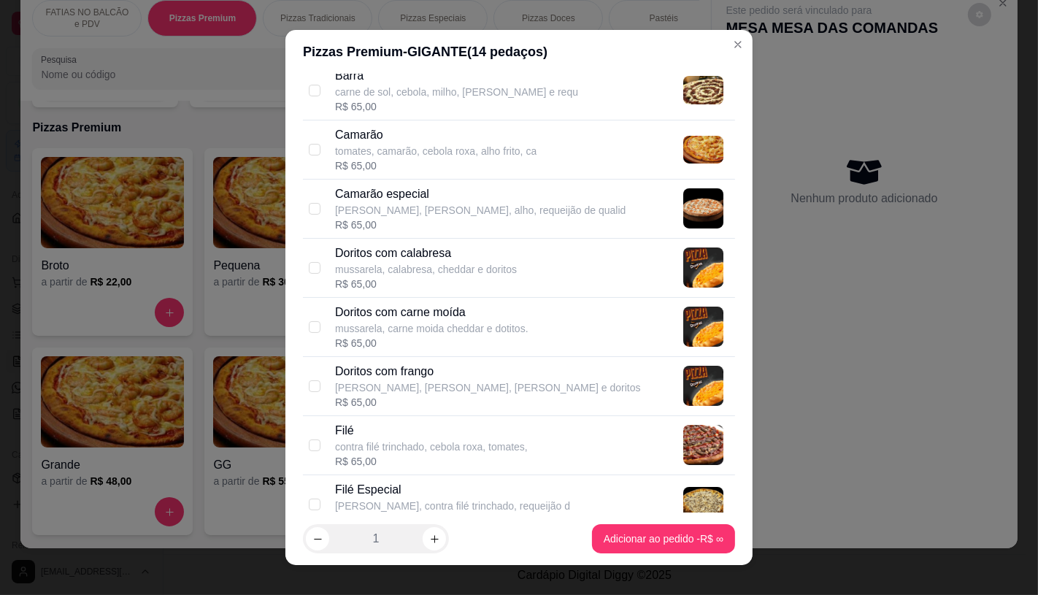
scroll to position [243, 0]
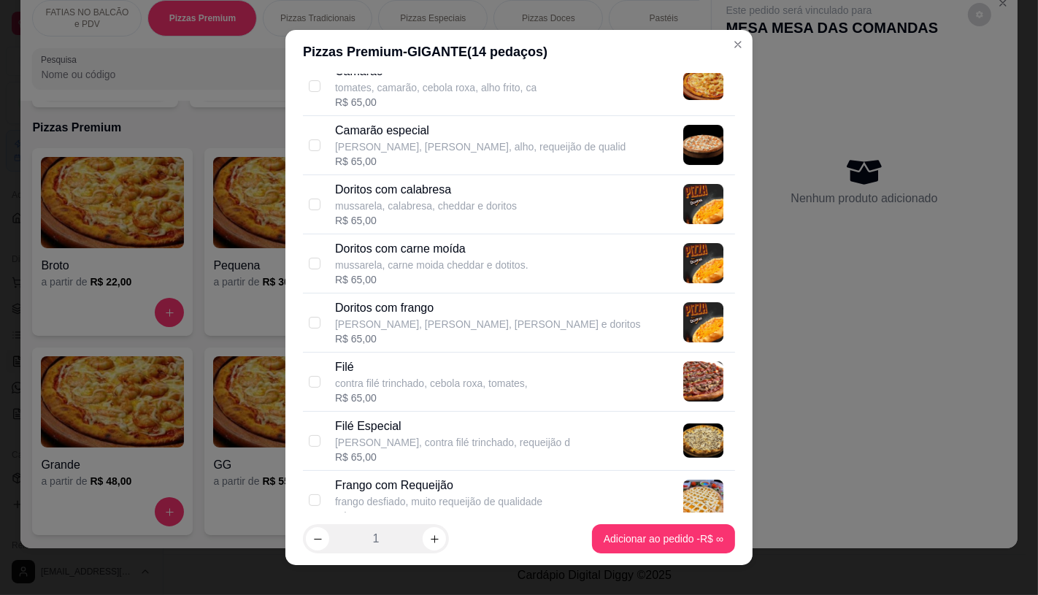
click at [344, 379] on p "contra filé trinchado, cebola roxa, tomates," at bounding box center [431, 383] width 193 height 15
checkbox input "true"
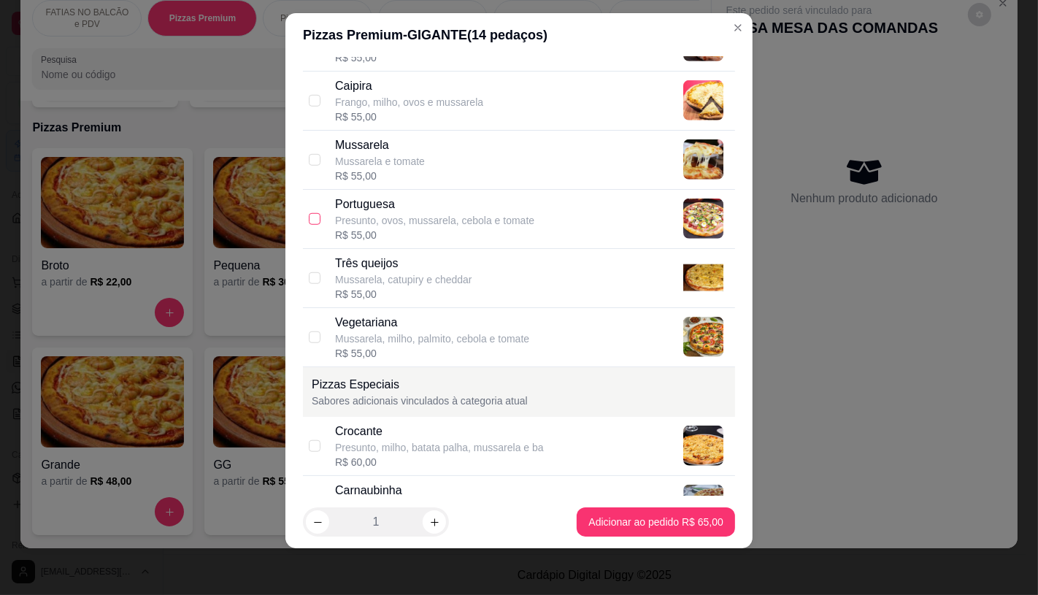
scroll to position [1216, 0]
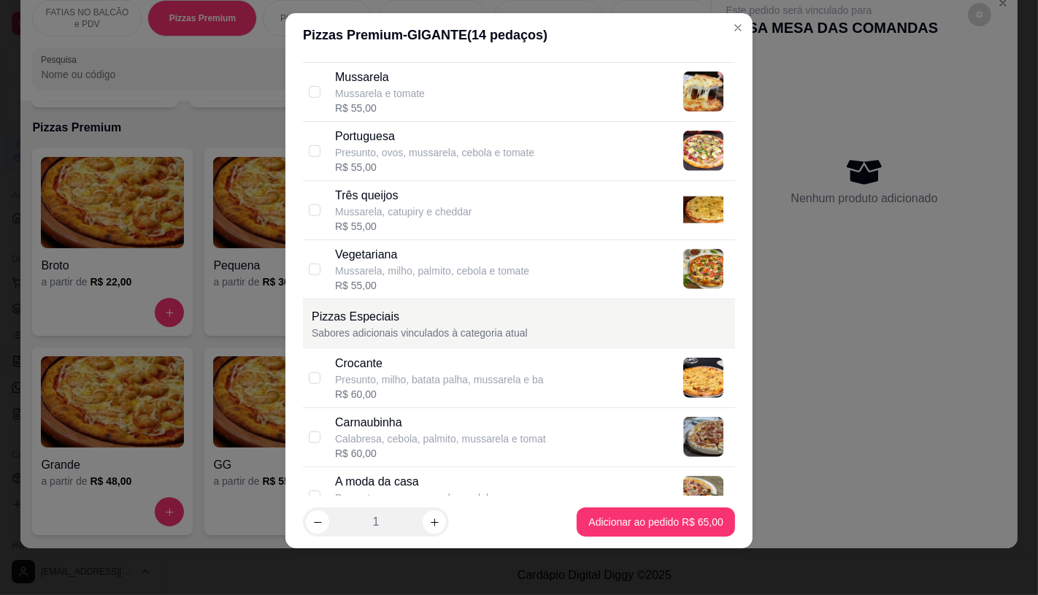
click at [491, 406] on div "Crocante Presunto, milho, batata palha, [PERSON_NAME] e ba R$ 60,00" at bounding box center [519, 378] width 432 height 59
checkbox input "true"
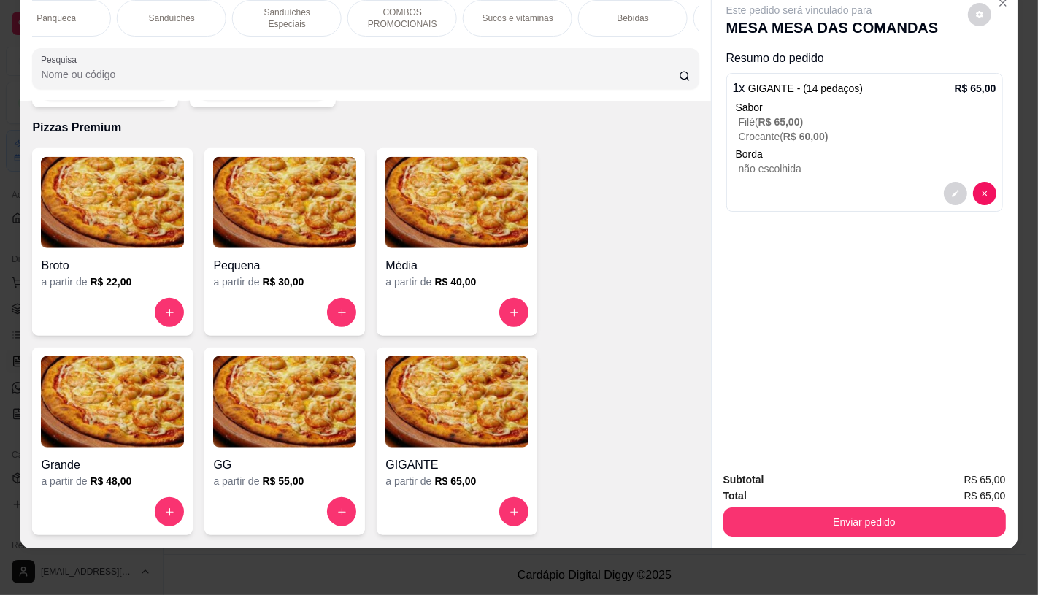
scroll to position [0, 1518]
click at [673, 18] on div "TAXAS DE ENTREGAS" at bounding box center [644, 18] width 109 height 36
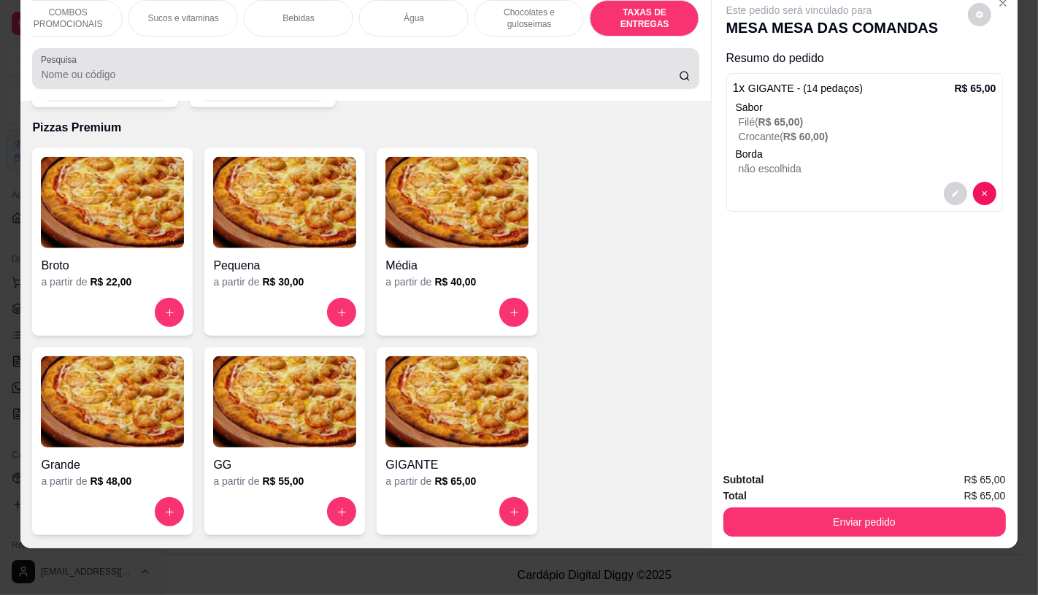
scroll to position [9758, 0]
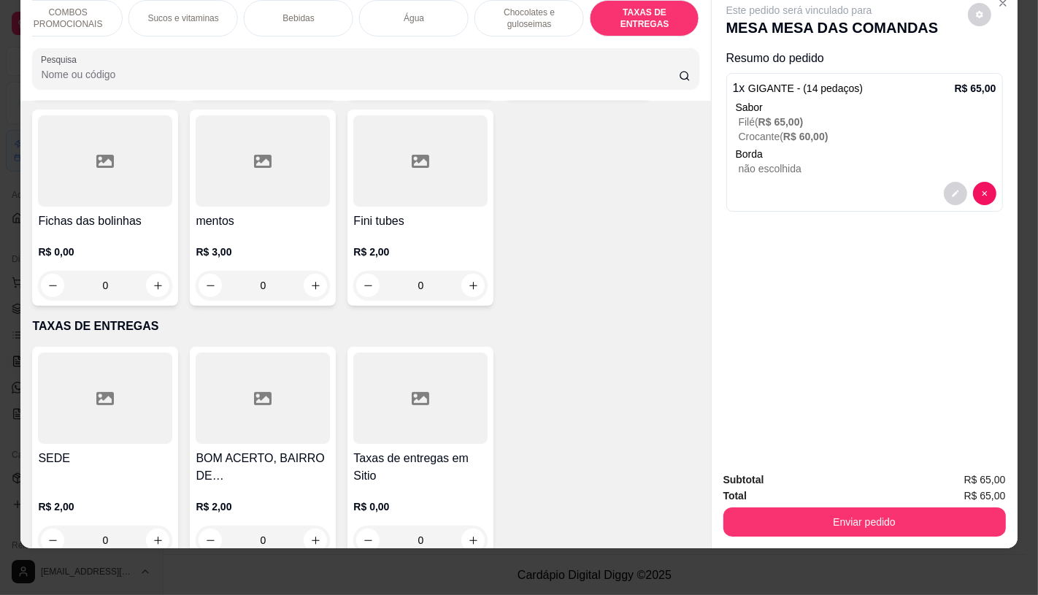
click at [275, 352] on div at bounding box center [263, 397] width 134 height 91
click at [651, 394] on p "Adicionar R$ 2,00" at bounding box center [659, 399] width 81 height 15
type input "1"
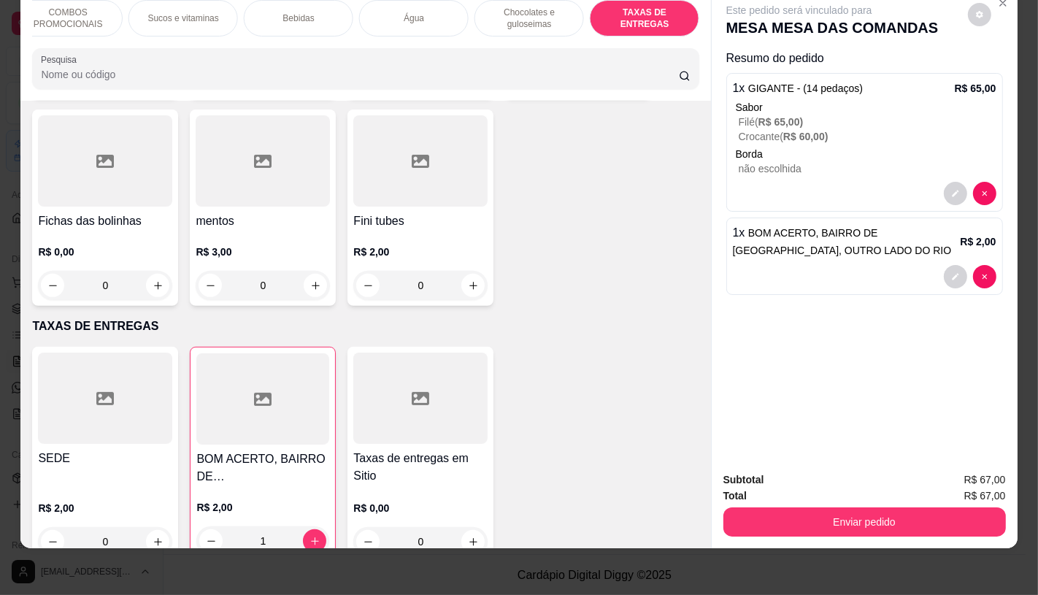
click at [800, 503] on div "Enviar pedido" at bounding box center [864, 519] width 282 height 33
click at [807, 507] on button "Enviar pedido" at bounding box center [864, 521] width 282 height 29
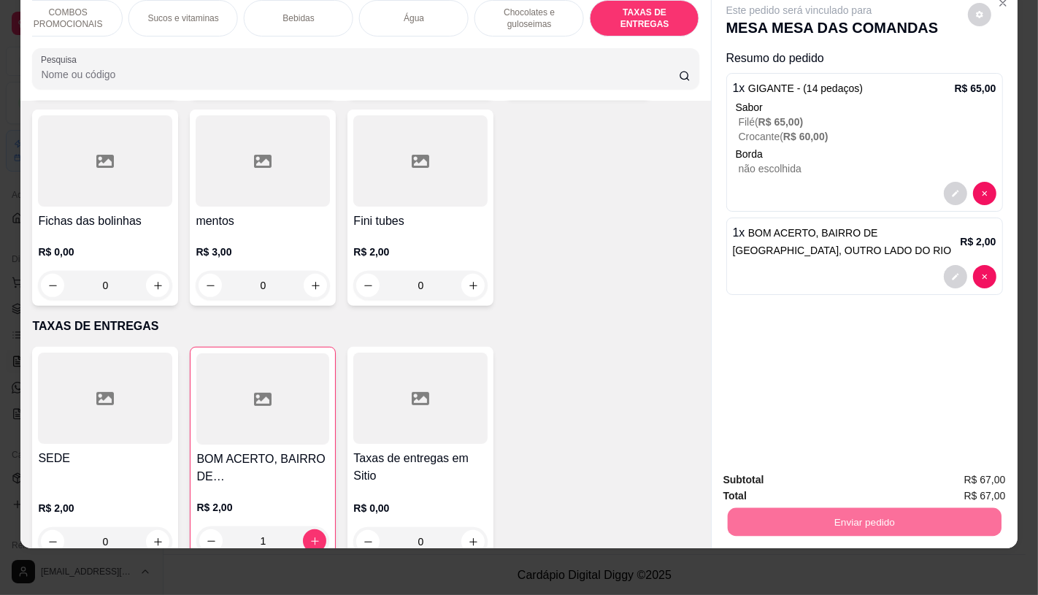
click at [963, 475] on button "Enviar pedido" at bounding box center [967, 475] width 82 height 28
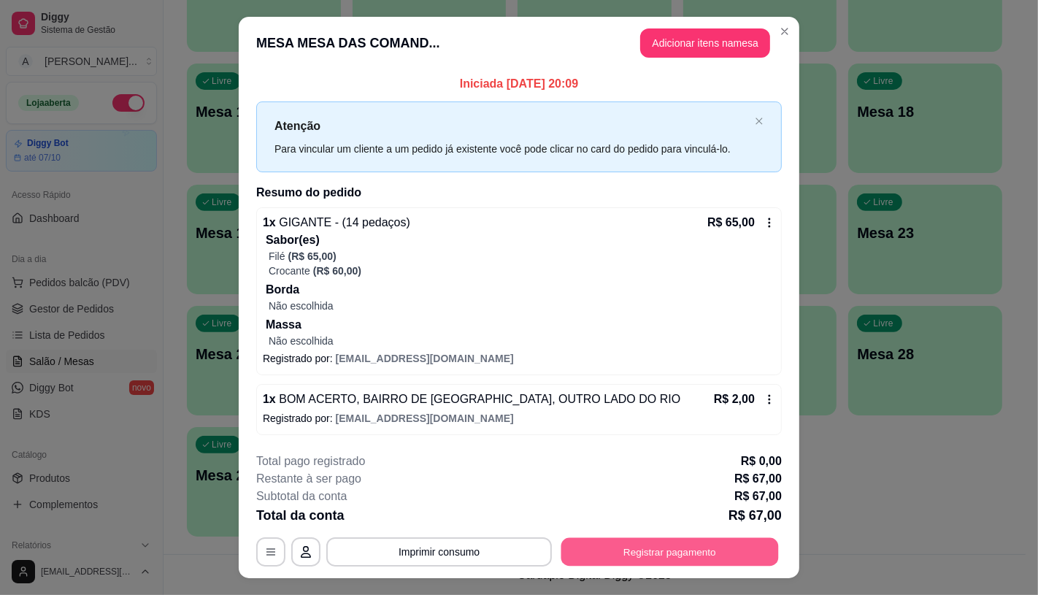
click at [750, 540] on button "Registrar pagamento" at bounding box center [669, 552] width 217 height 28
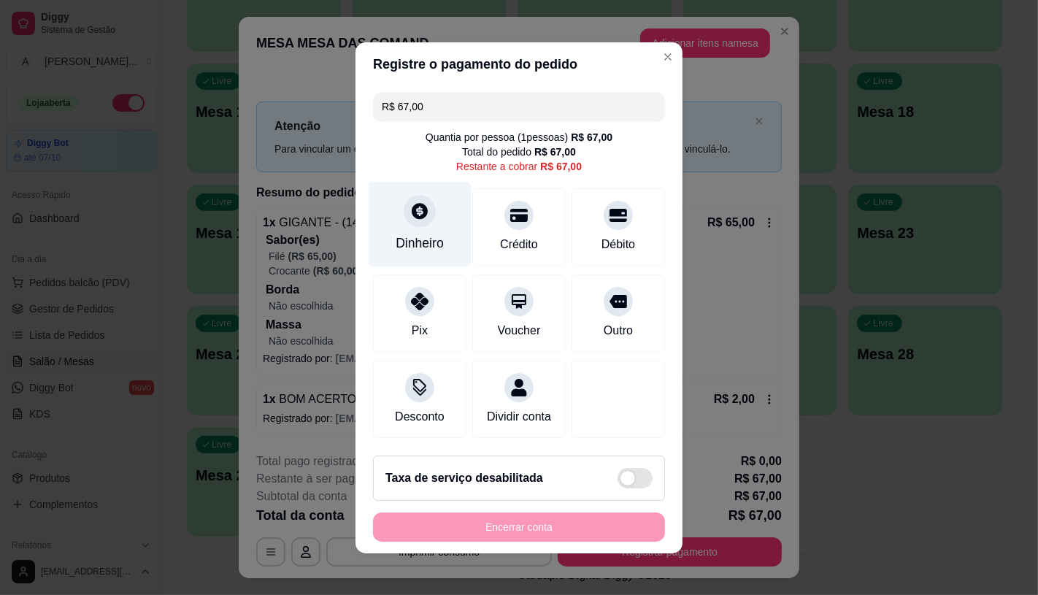
click at [425, 233] on div "Dinheiro" at bounding box center [419, 242] width 48 height 19
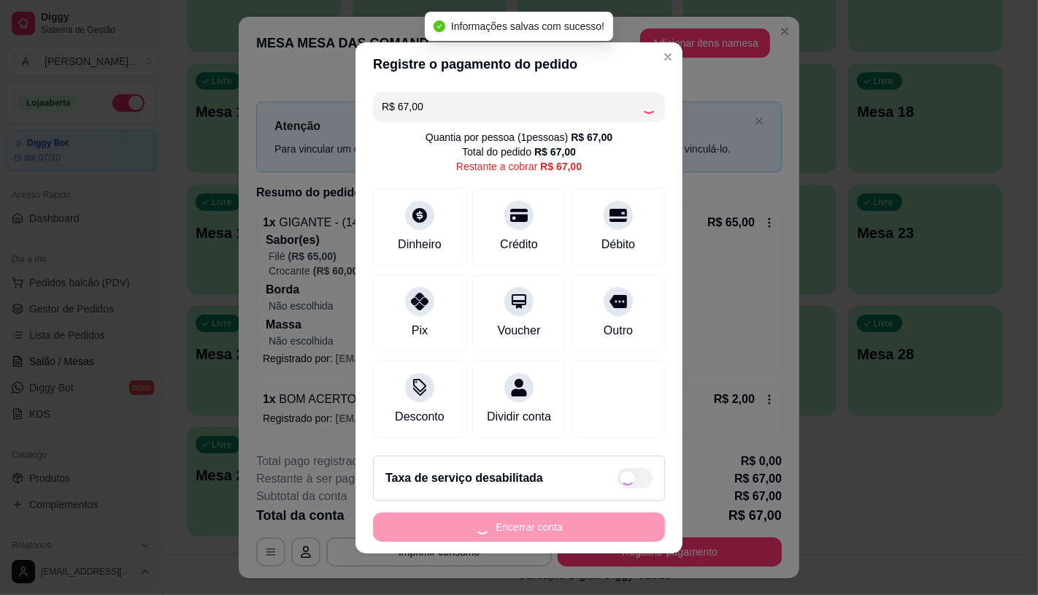
type input "R$ 0,00"
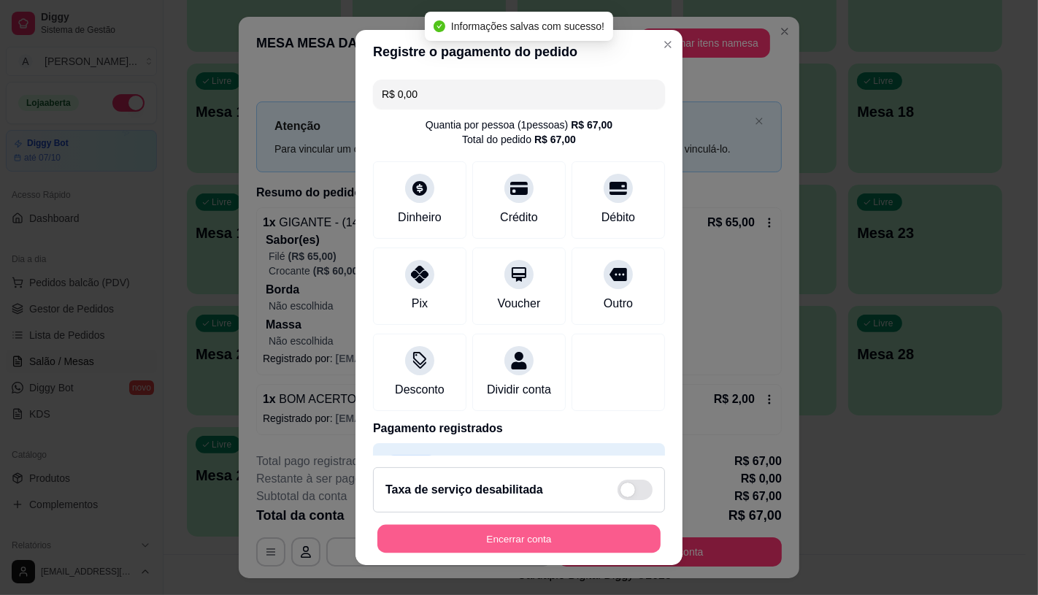
click at [575, 533] on button "Encerrar conta" at bounding box center [518, 539] width 283 height 28
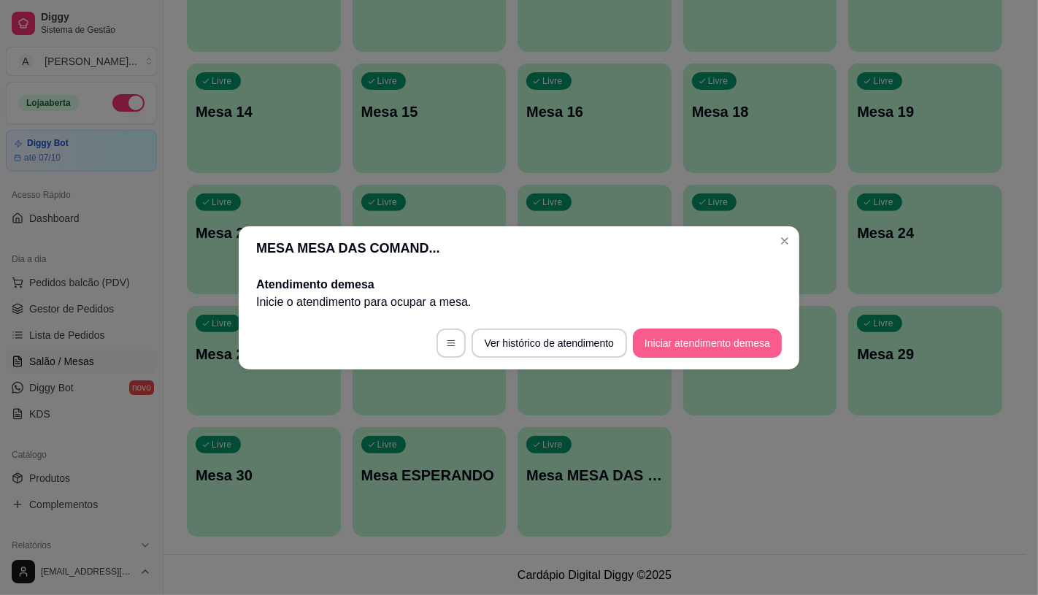
click at [675, 336] on button "Iniciar atendimento de mesa" at bounding box center [707, 342] width 149 height 29
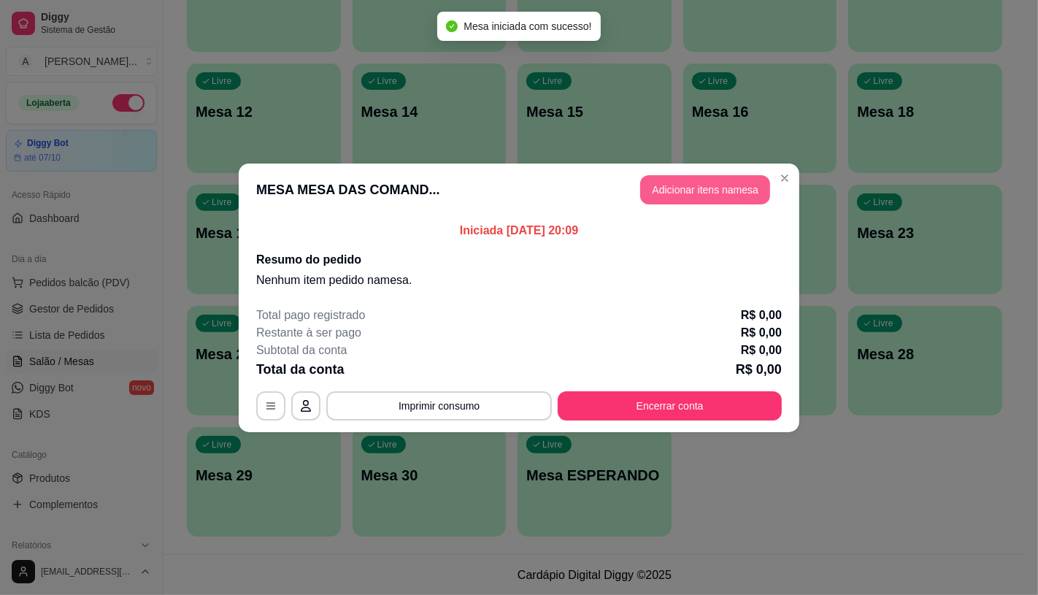
click at [690, 190] on button "Adicionar itens na mesa" at bounding box center [705, 189] width 130 height 29
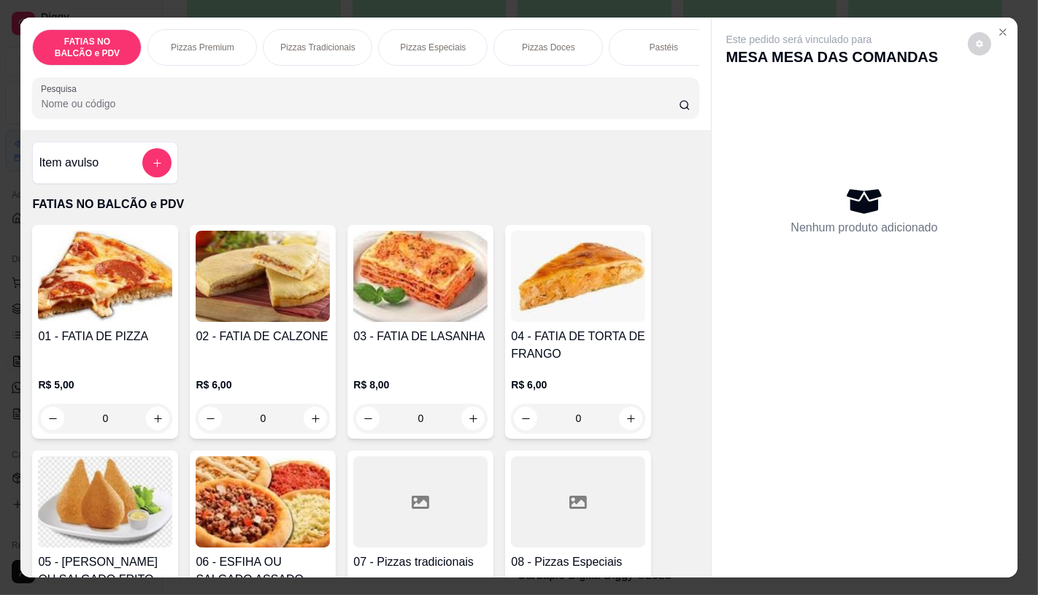
scroll to position [0, 582]
click at [638, 42] on p "Panqueca" at bounding box center [657, 48] width 39 height 12
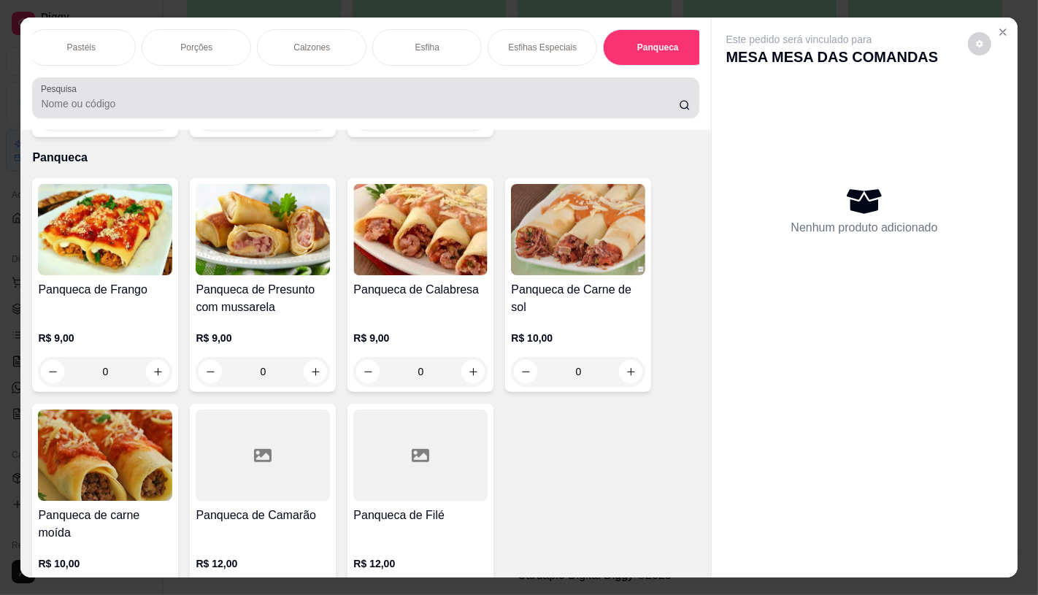
scroll to position [34, 0]
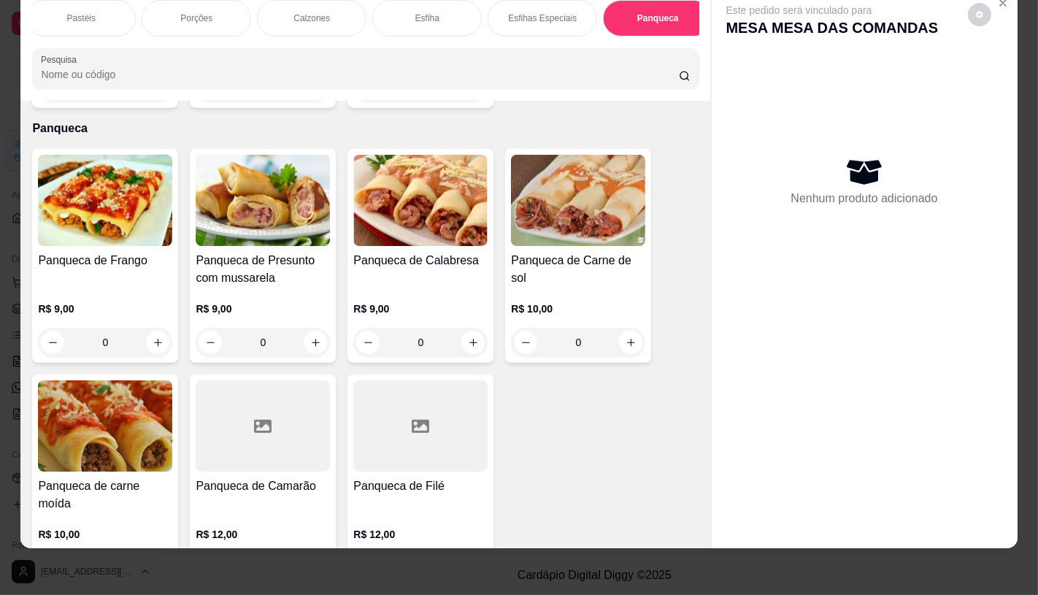
click at [544, 228] on img at bounding box center [578, 200] width 134 height 91
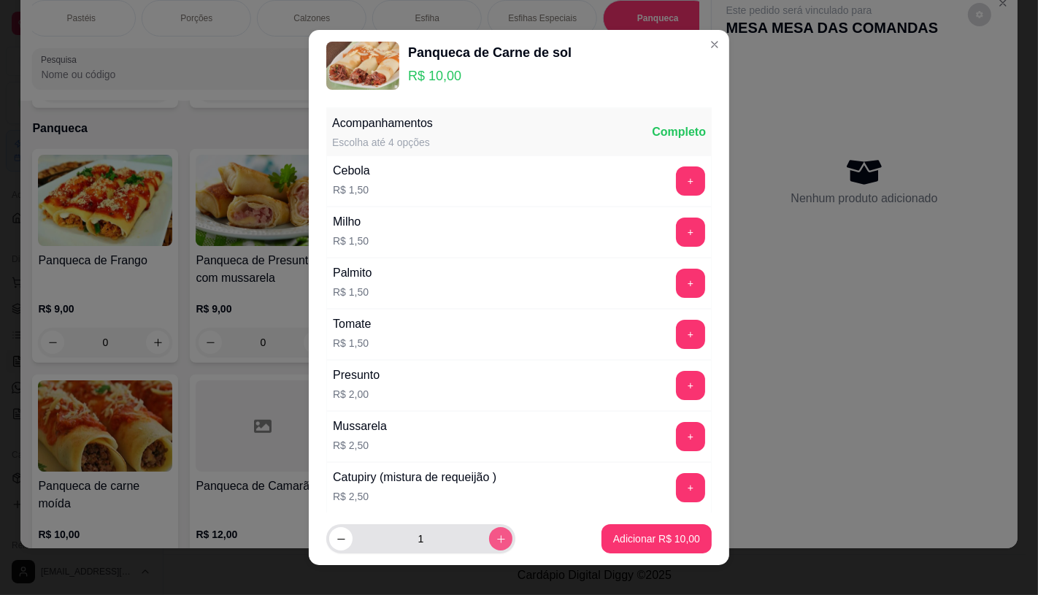
click at [495, 536] on icon "increase-product-quantity" at bounding box center [500, 538] width 11 height 11
type input "2"
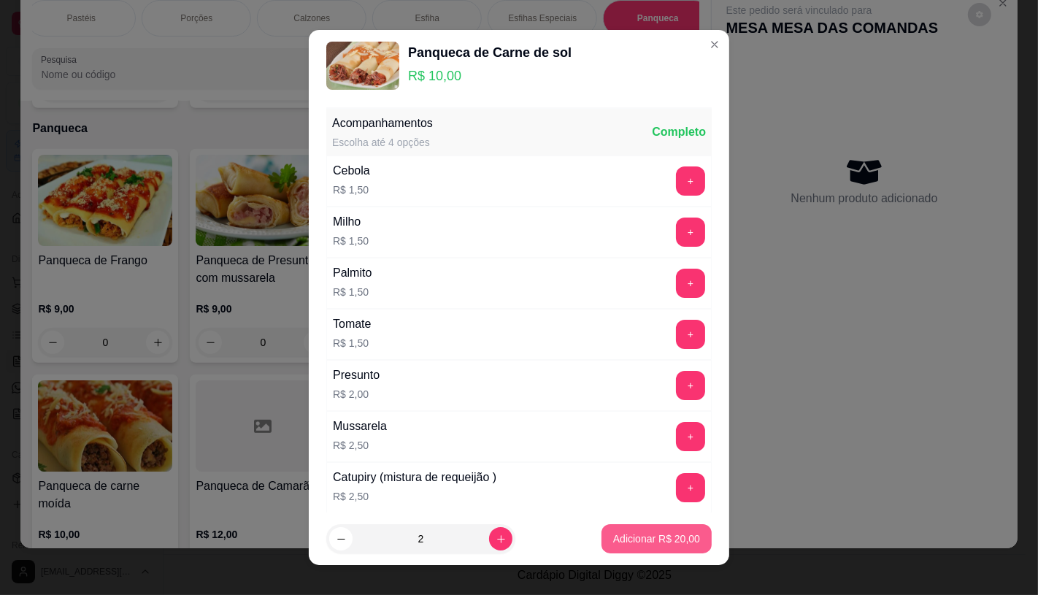
click at [655, 541] on p "Adicionar R$ 20,00" at bounding box center [656, 538] width 87 height 15
type input "2"
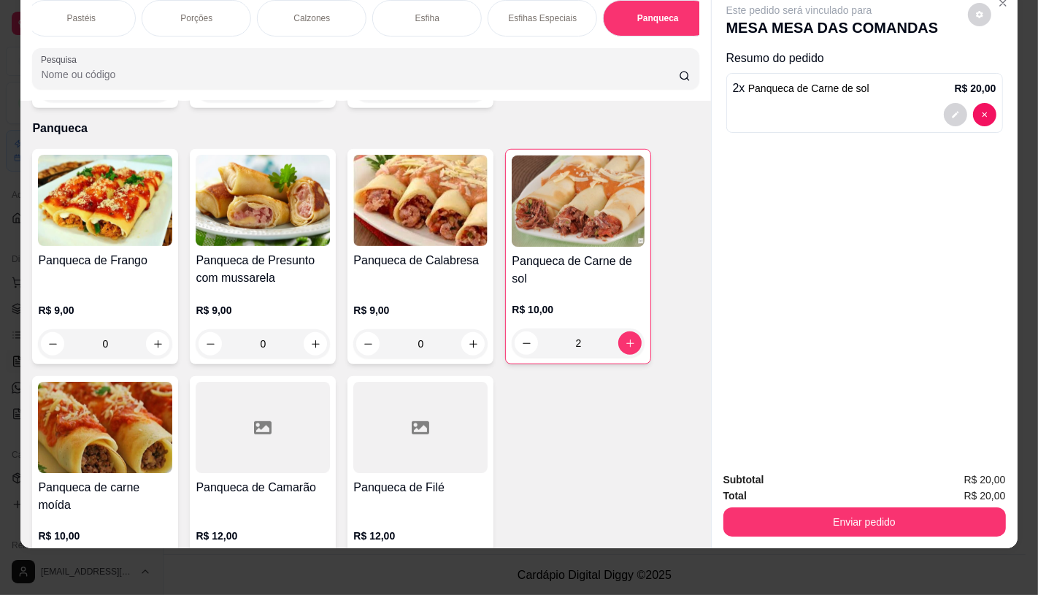
click at [229, 409] on div at bounding box center [263, 427] width 134 height 91
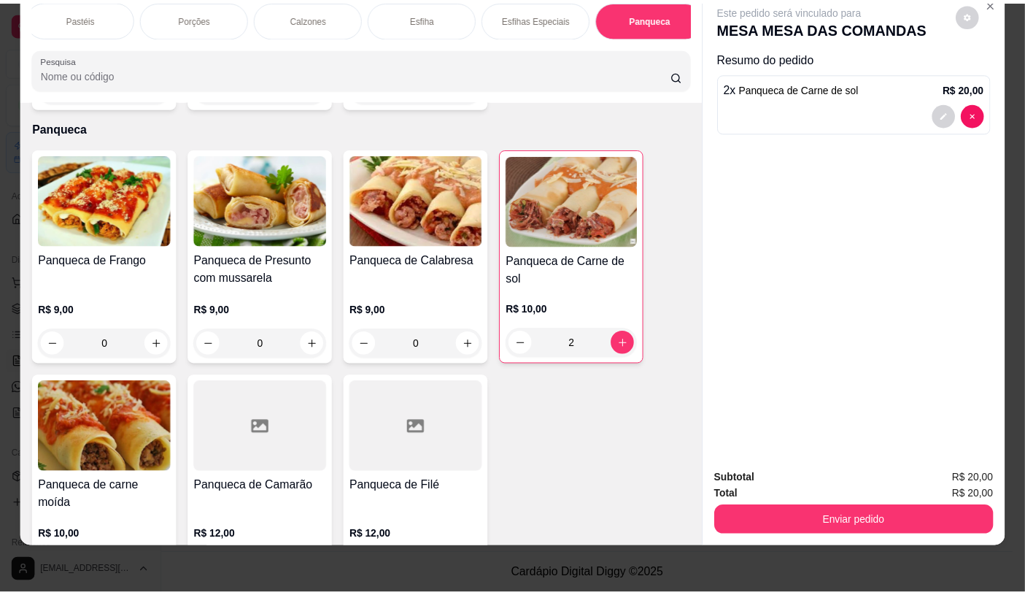
scroll to position [0, 0]
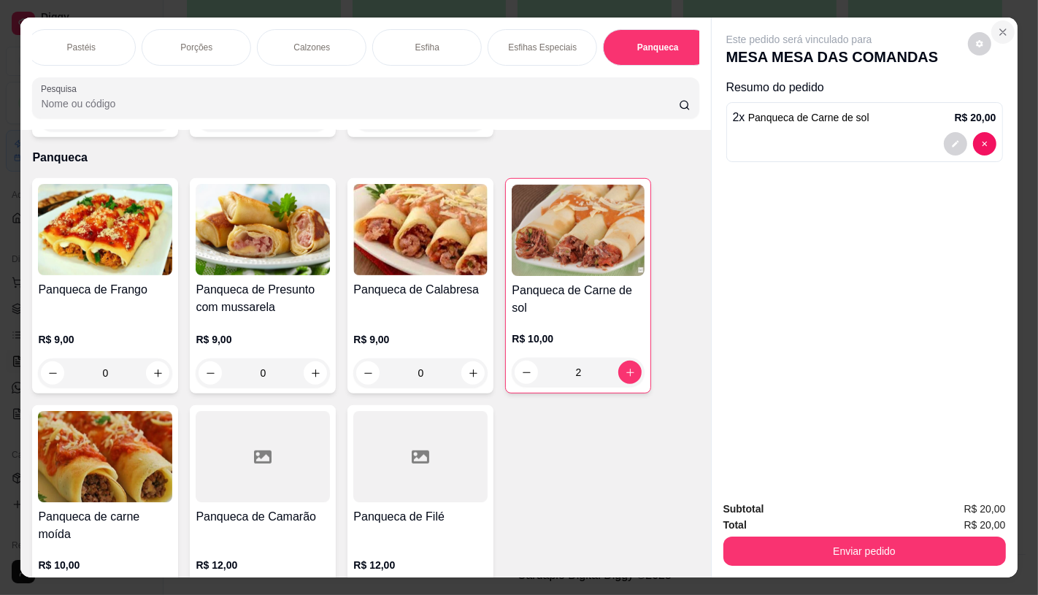
click at [997, 31] on icon "Close" at bounding box center [1003, 32] width 12 height 12
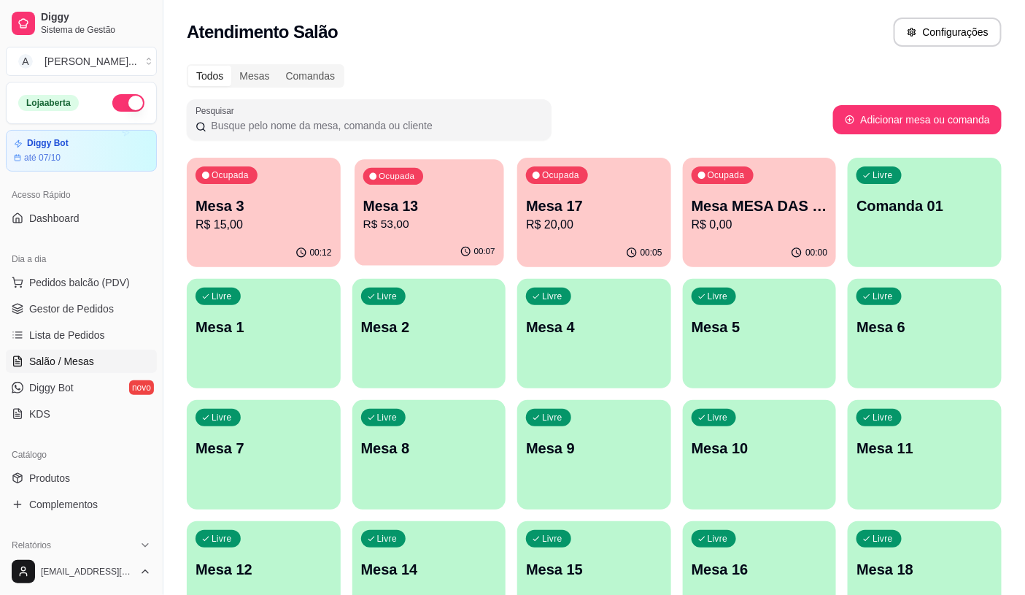
click at [414, 214] on p "Mesa 13" at bounding box center [429, 206] width 132 height 20
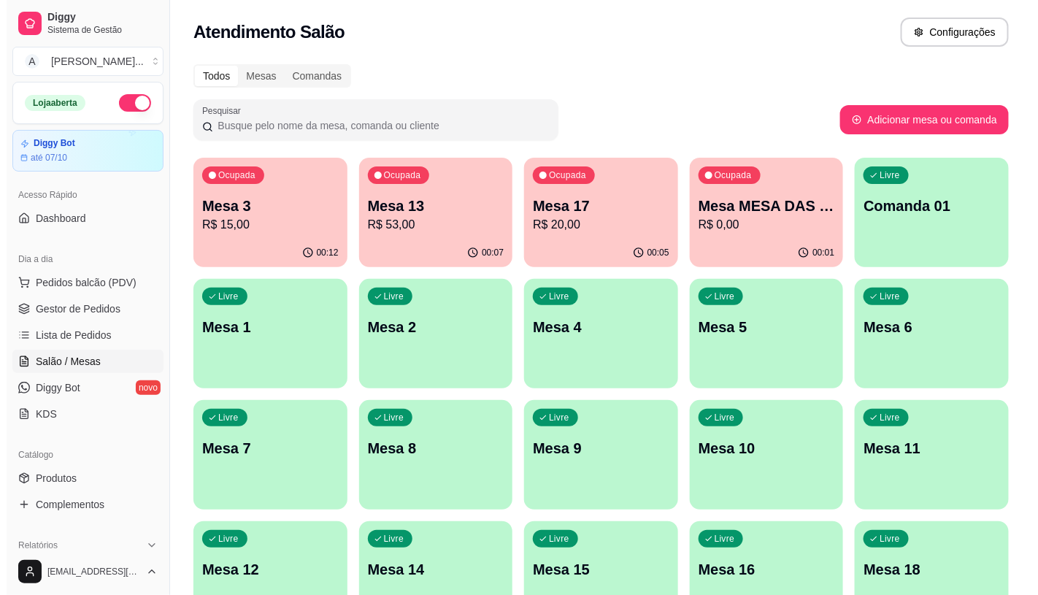
scroll to position [81, 0]
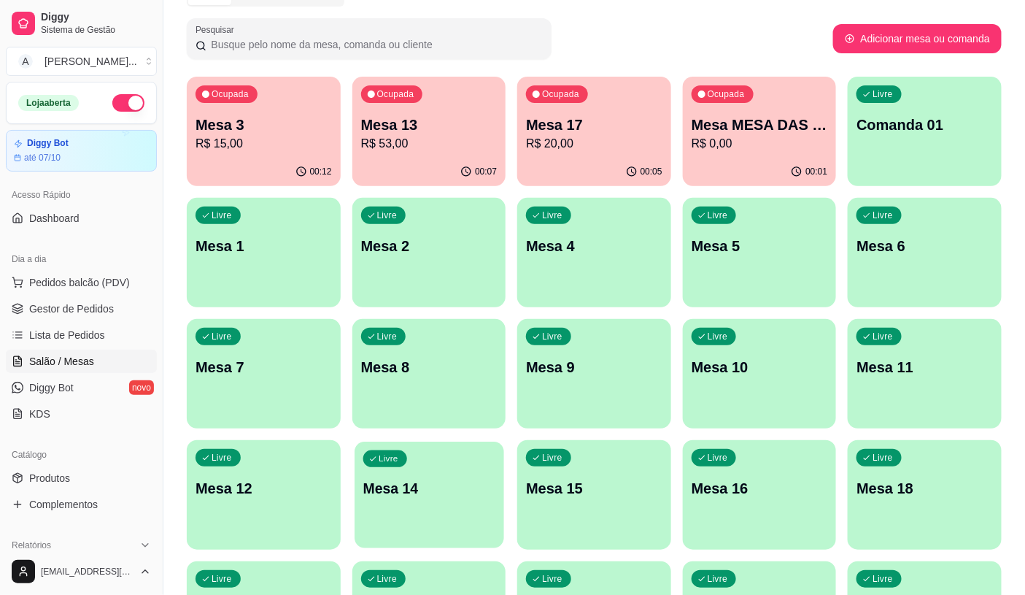
click at [420, 498] on div "Livre Mesa 14" at bounding box center [429, 485] width 149 height 89
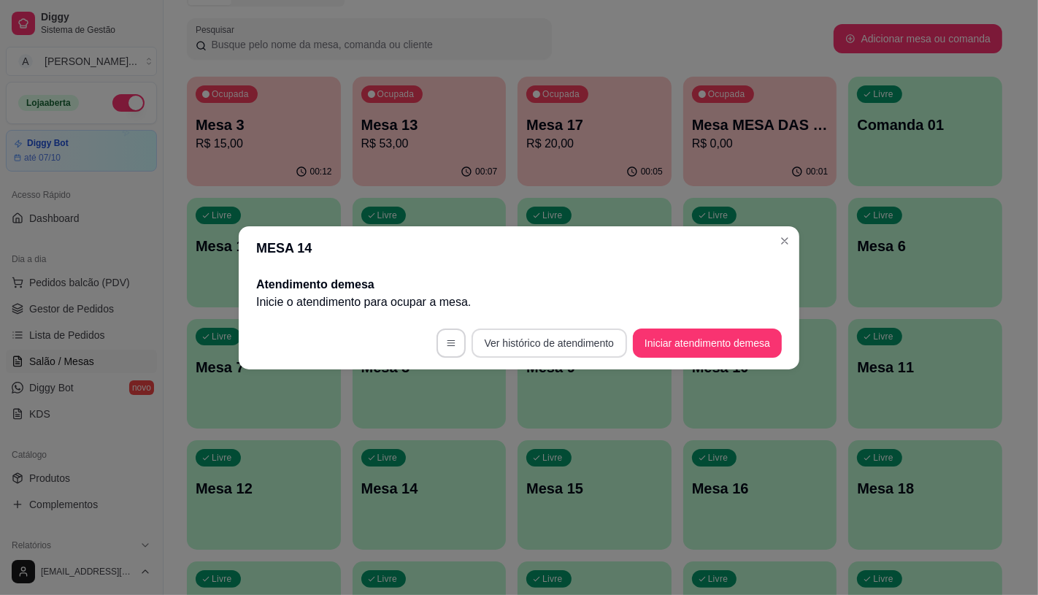
click at [649, 341] on button "Iniciar atendimento de mesa" at bounding box center [707, 342] width 149 height 29
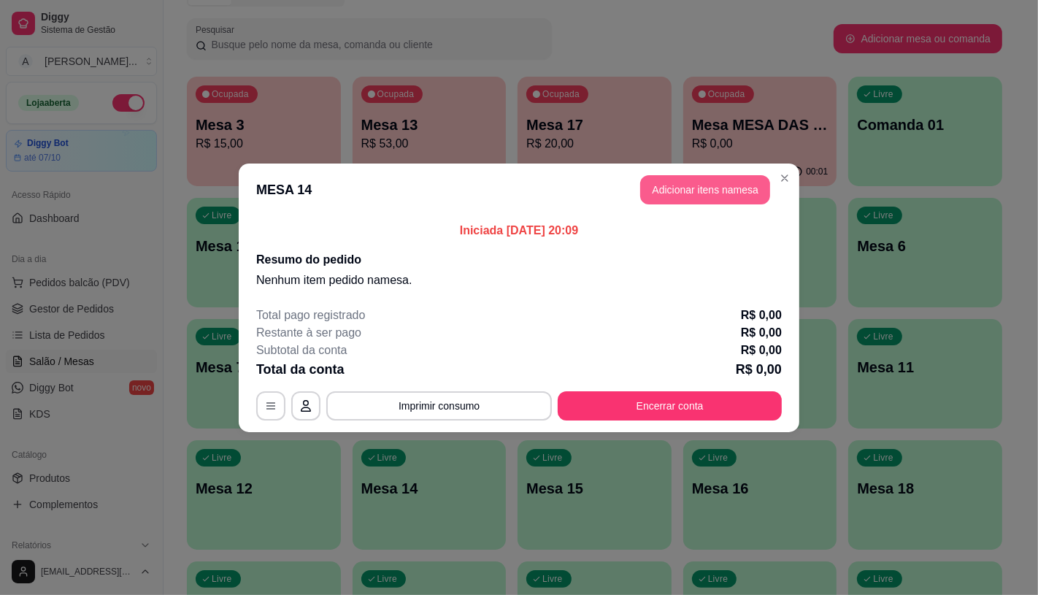
click at [710, 190] on button "Adicionar itens na mesa" at bounding box center [705, 189] width 130 height 29
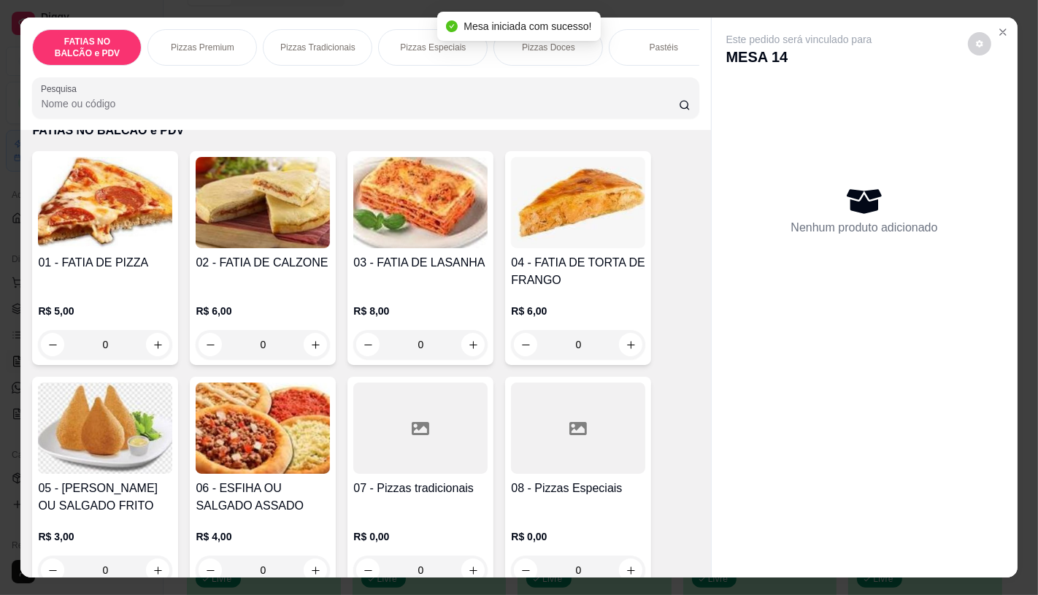
scroll to position [162, 0]
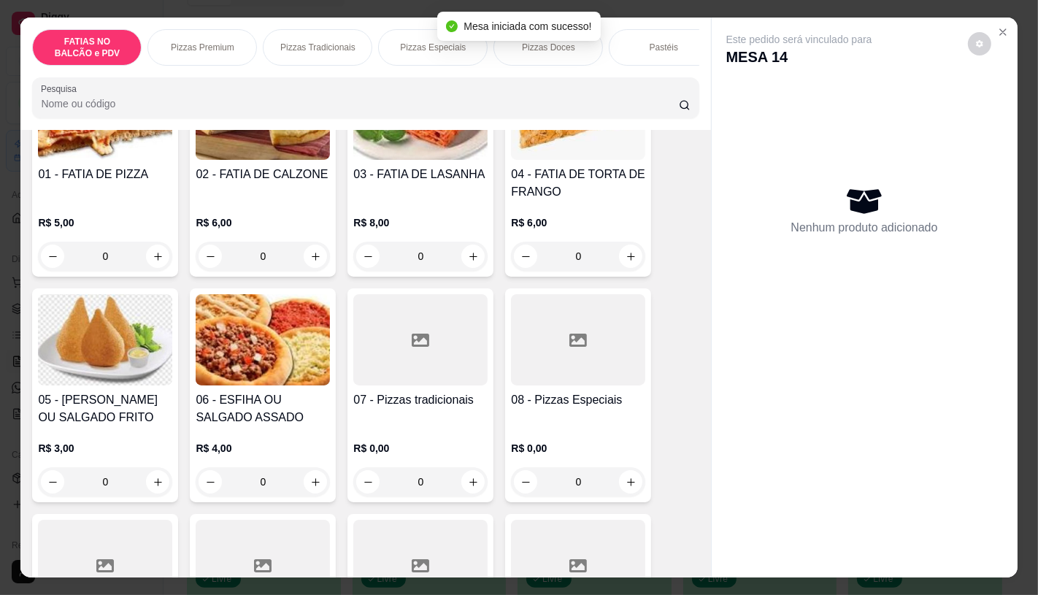
click at [528, 358] on div at bounding box center [578, 339] width 134 height 91
click at [380, 381] on div at bounding box center [420, 339] width 134 height 91
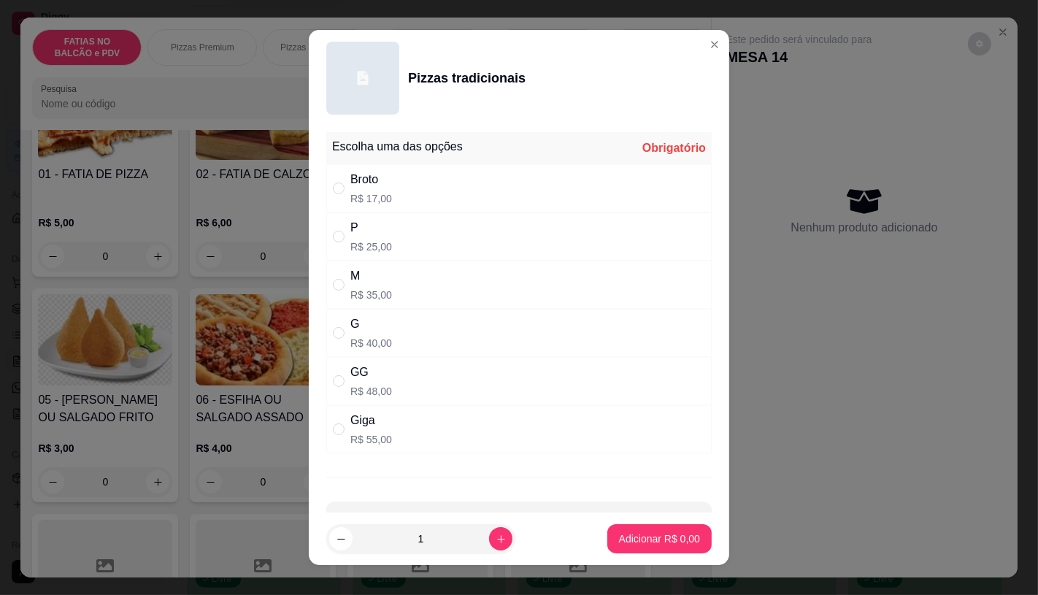
click at [367, 350] on p "R$ 40,00" at bounding box center [371, 343] width 42 height 15
radio input "true"
click at [628, 538] on p "Adicionar R$ 40,00" at bounding box center [656, 539] width 85 height 14
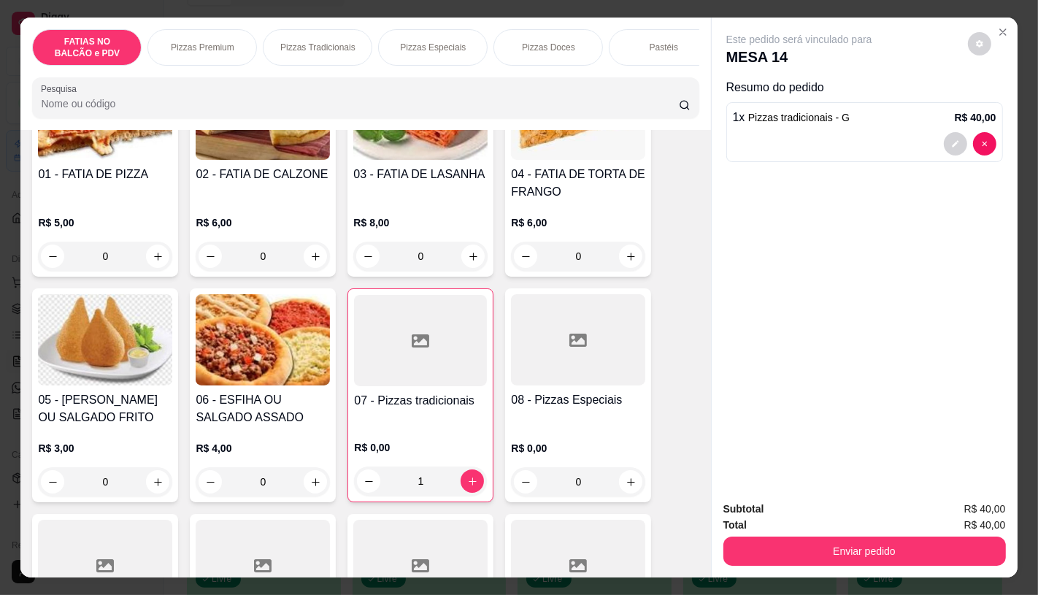
type input "1"
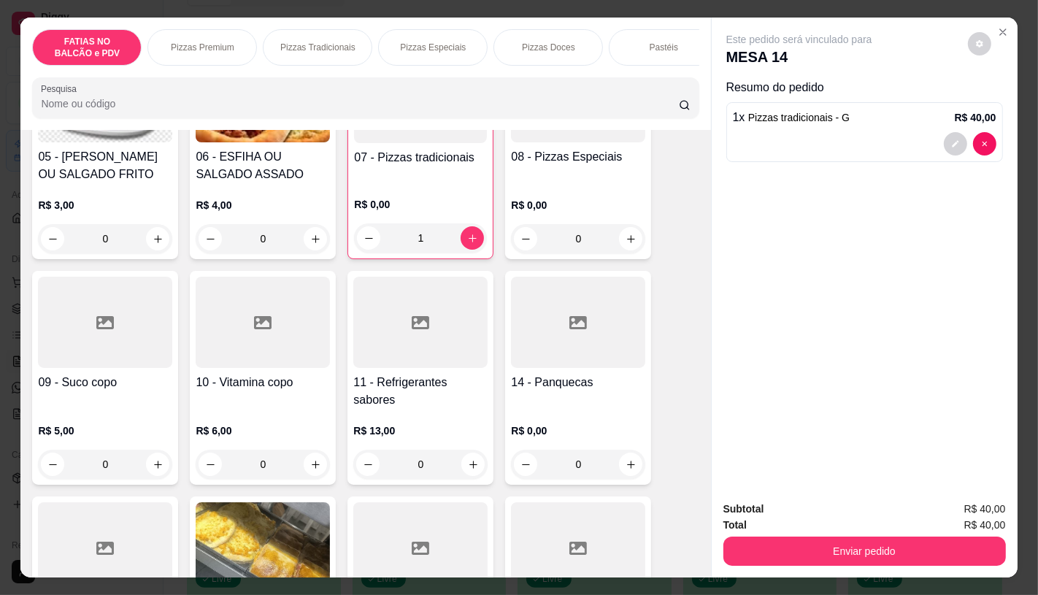
click at [366, 491] on div "01 - FATIA DE PIZZA R$ 5,00 0 02 - FATIA DE CALZONE R$ 6,00 0 03 - FATIA DE LAS…" at bounding box center [365, 369] width 666 height 1098
click at [387, 420] on div "R$ 13,00 0" at bounding box center [420, 444] width 134 height 70
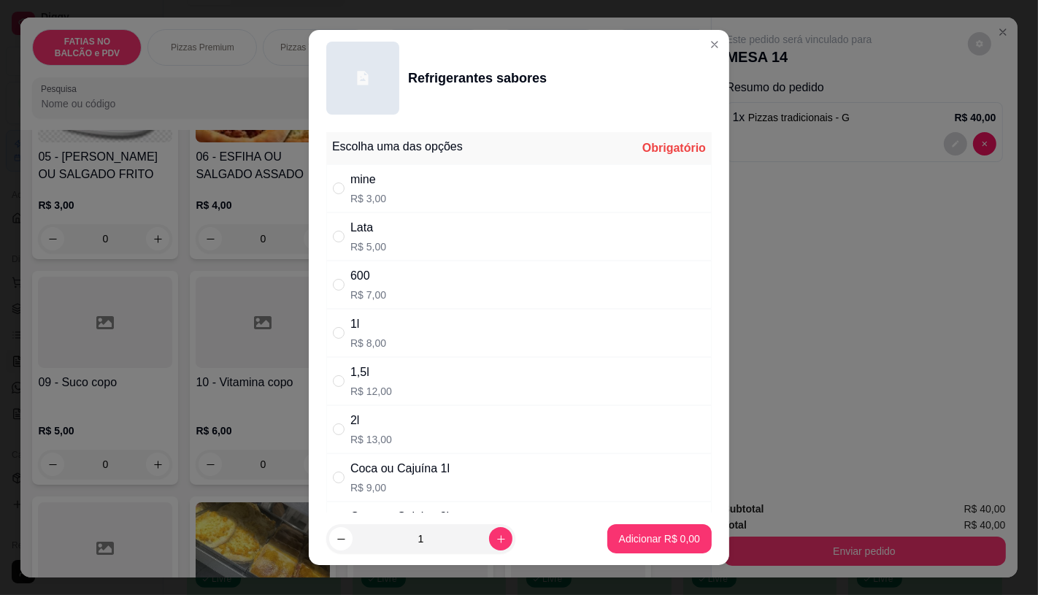
click at [367, 320] on div "1l" at bounding box center [368, 324] width 36 height 18
radio input "true"
click at [619, 538] on p "Adicionar R$ 8,00" at bounding box center [659, 538] width 81 height 15
type input "1"
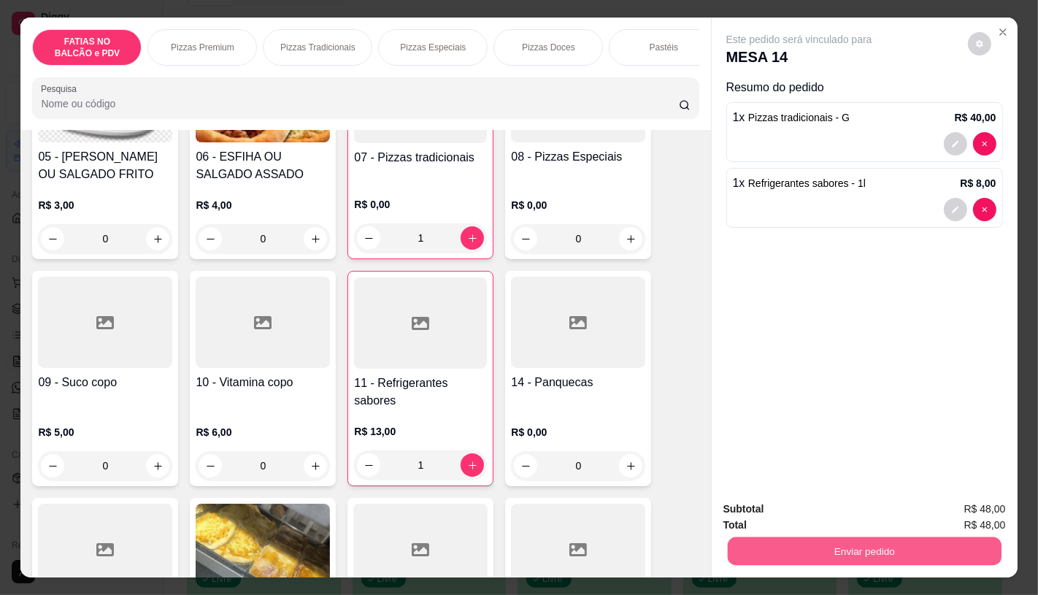
click at [807, 545] on button "Enviar pedido" at bounding box center [864, 550] width 274 height 28
click at [954, 513] on button "Enviar pedido" at bounding box center [967, 509] width 82 height 28
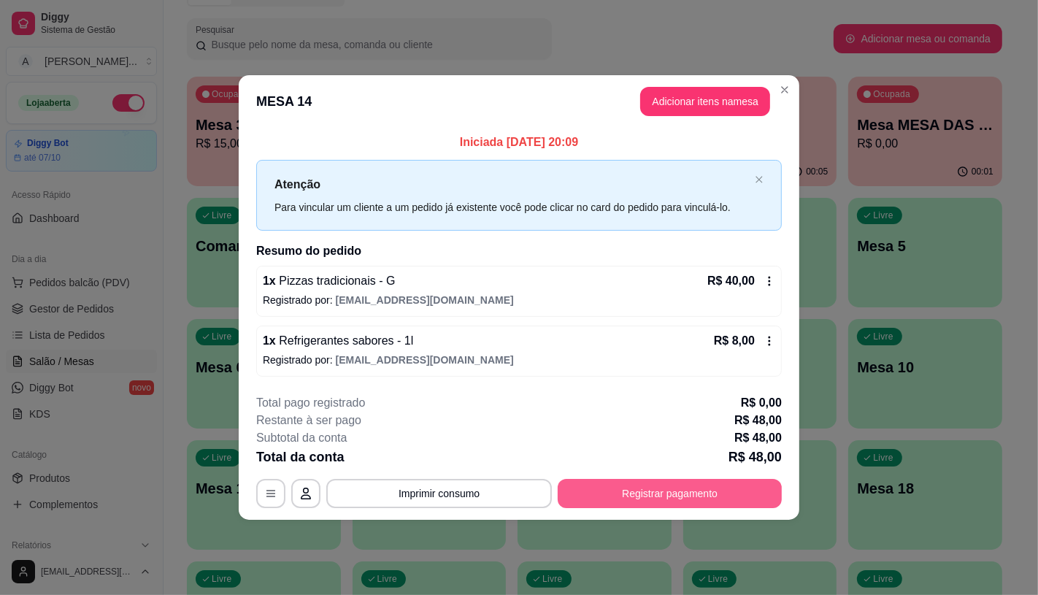
click at [692, 492] on button "Registrar pagamento" at bounding box center [669, 493] width 224 height 29
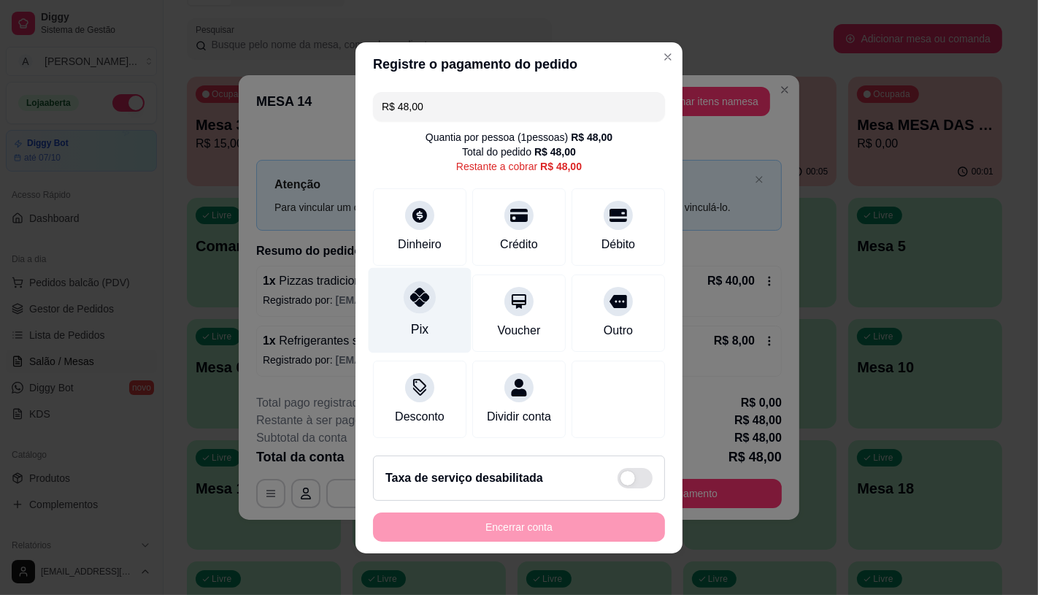
click at [387, 325] on div "Pix" at bounding box center [419, 309] width 103 height 85
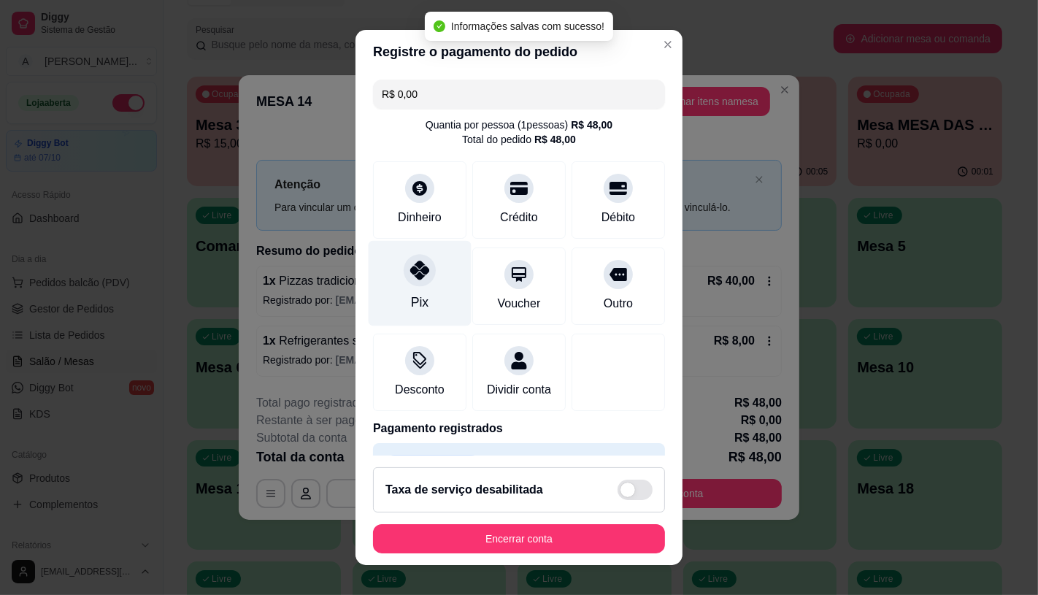
type input "R$ 0,00"
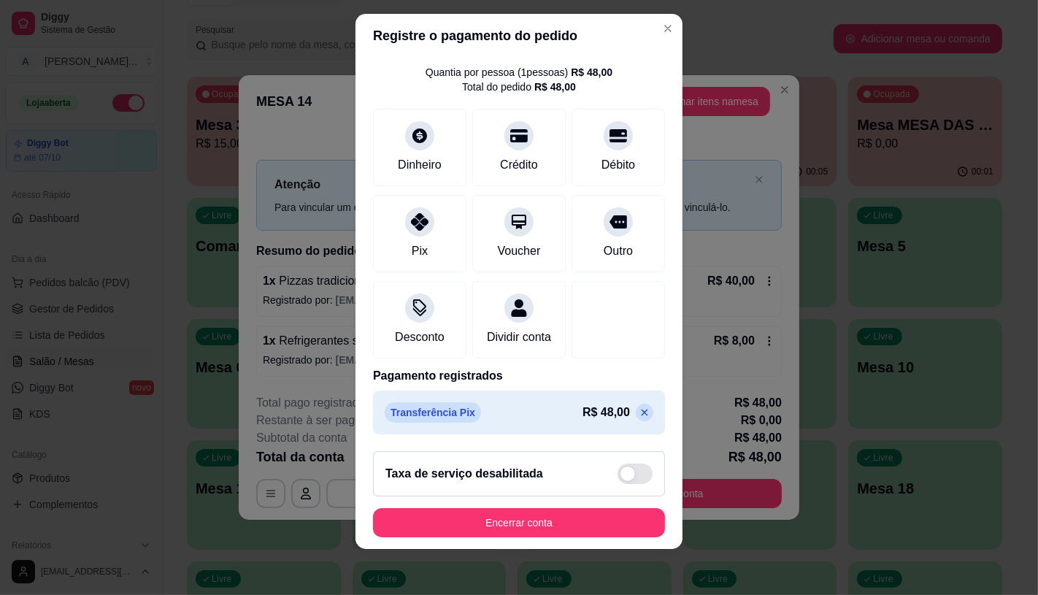
scroll to position [17, 0]
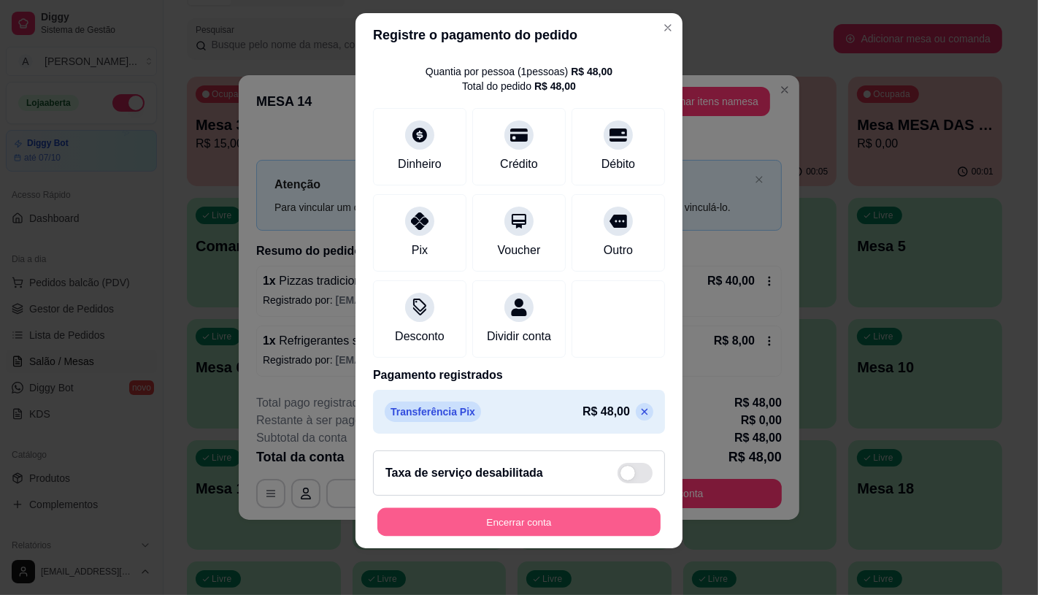
click at [529, 529] on button "Encerrar conta" at bounding box center [518, 522] width 283 height 28
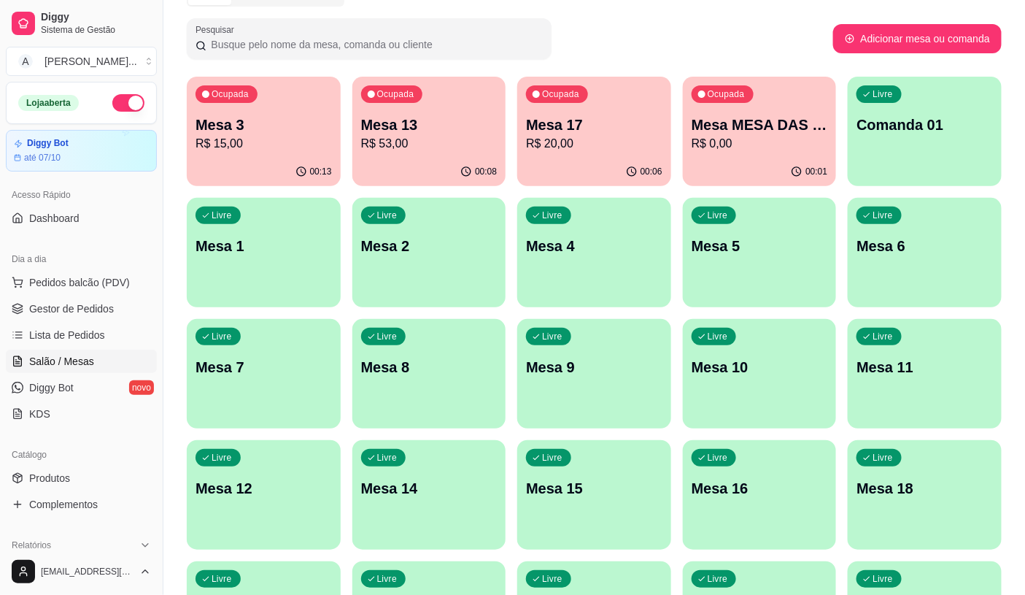
click at [300, 151] on p "R$ 15,00" at bounding box center [264, 144] width 136 height 18
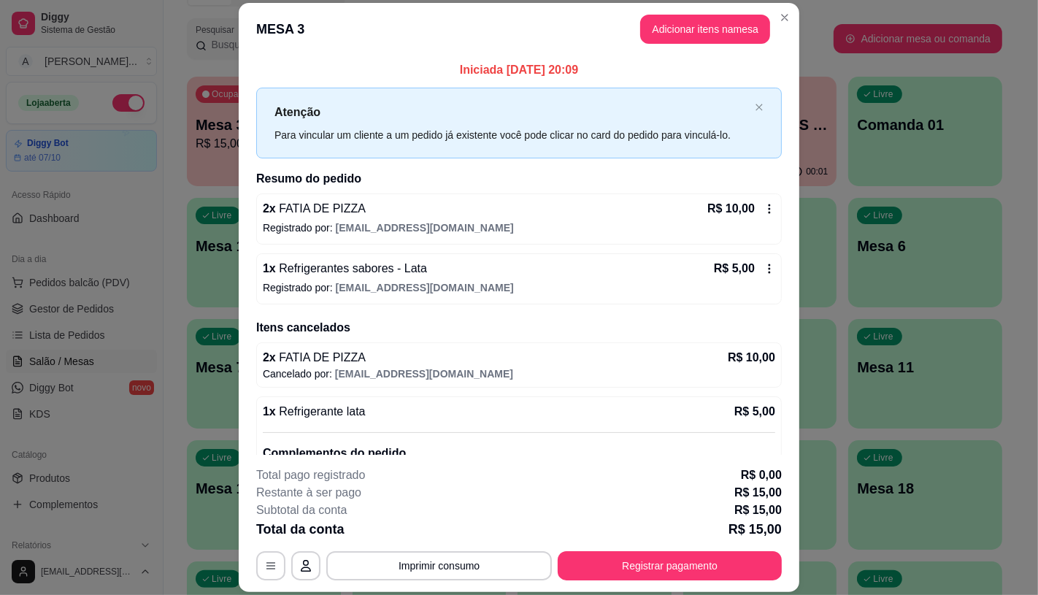
click at [630, 555] on button "Registrar pagamento" at bounding box center [669, 565] width 224 height 29
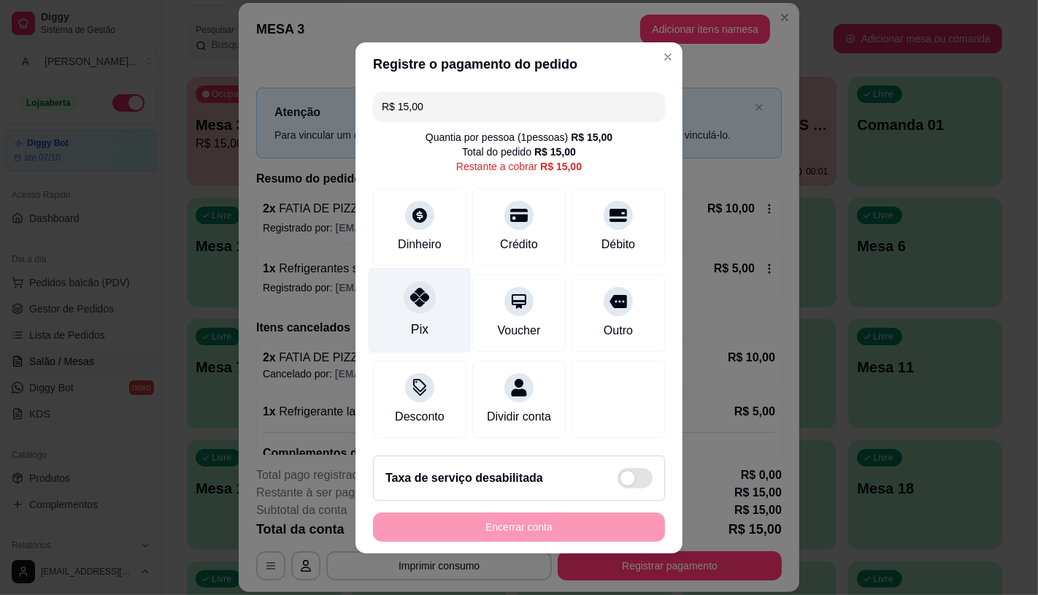
click at [390, 310] on div "Pix" at bounding box center [419, 309] width 103 height 85
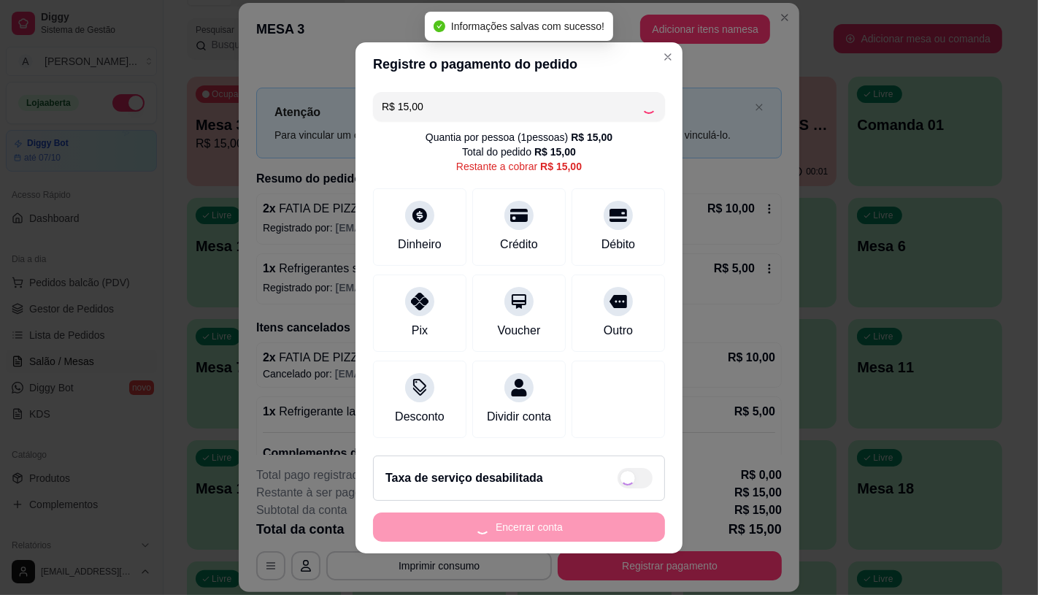
type input "R$ 0,00"
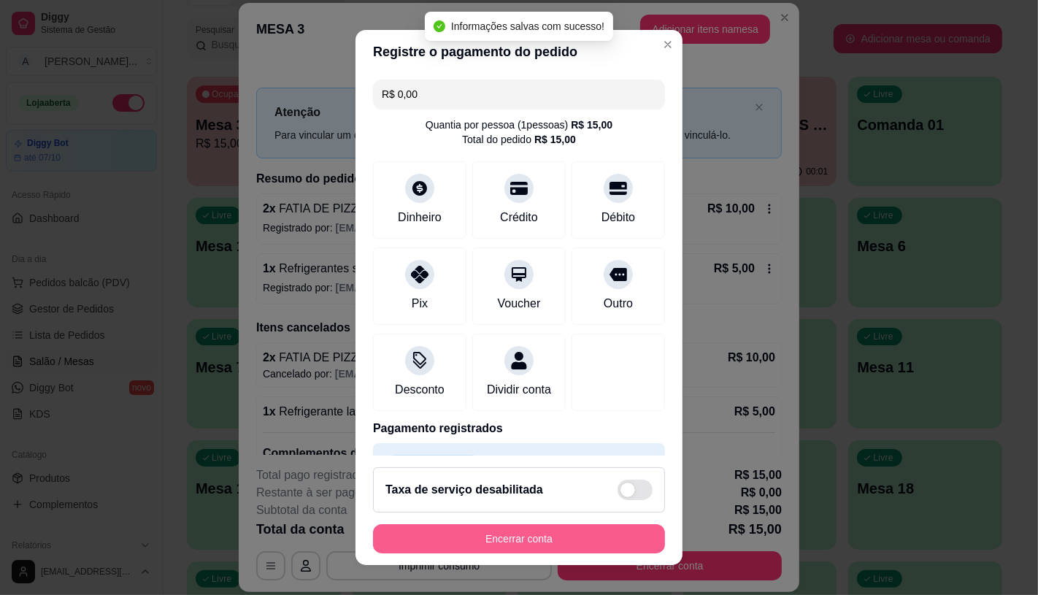
click at [528, 538] on button "Encerrar conta" at bounding box center [519, 538] width 292 height 29
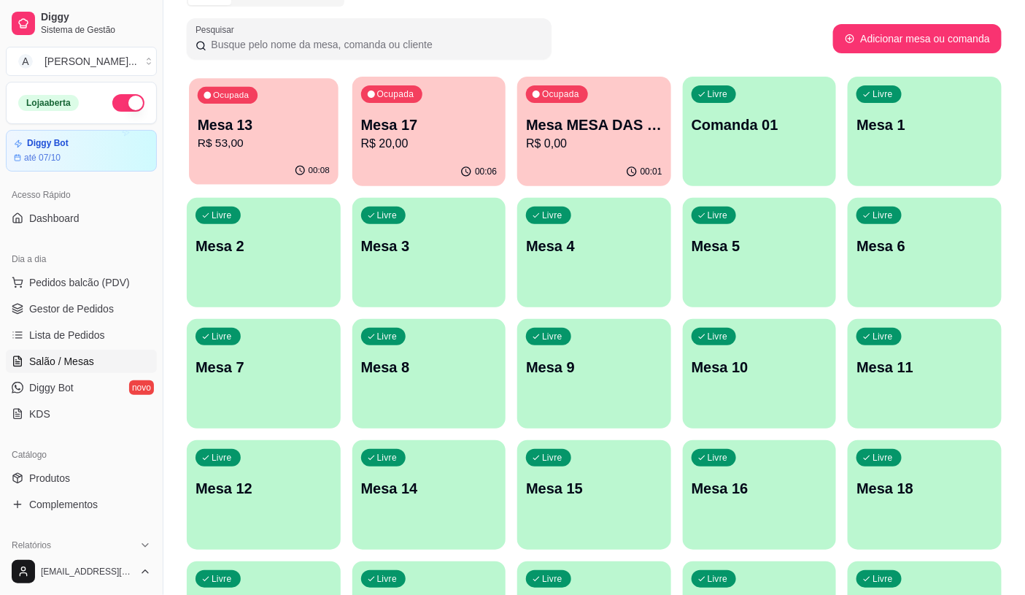
click at [223, 131] on p "Mesa 13" at bounding box center [264, 125] width 132 height 20
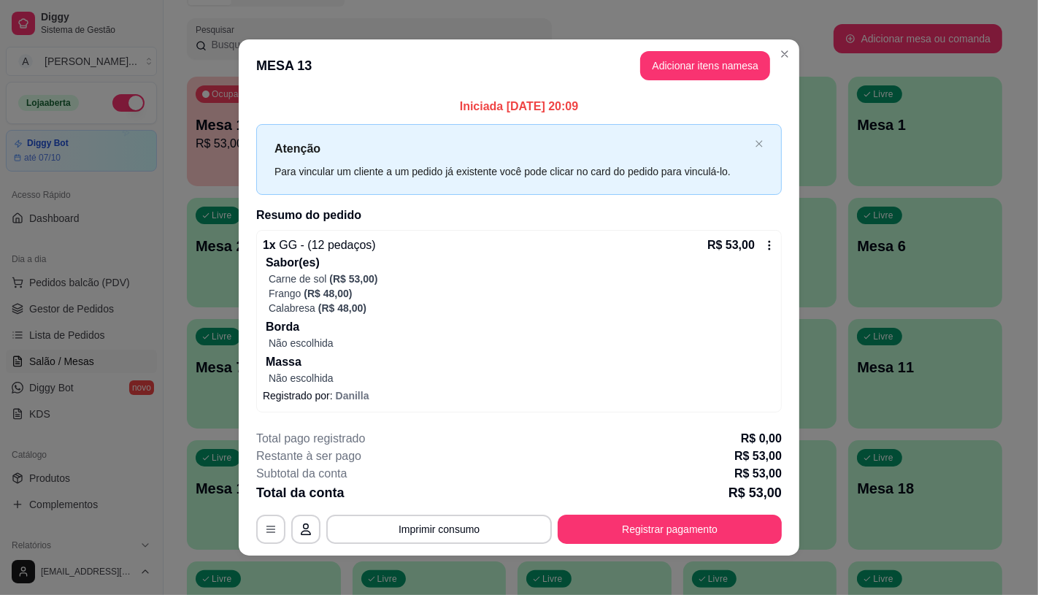
scroll to position [7, 0]
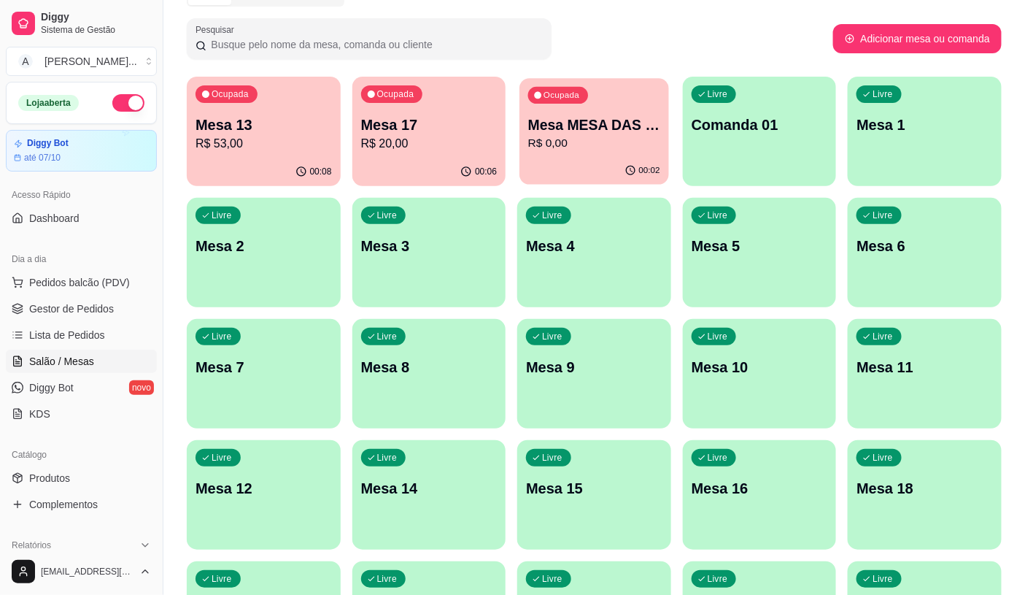
click at [540, 142] on p "R$ 0,00" at bounding box center [594, 143] width 132 height 17
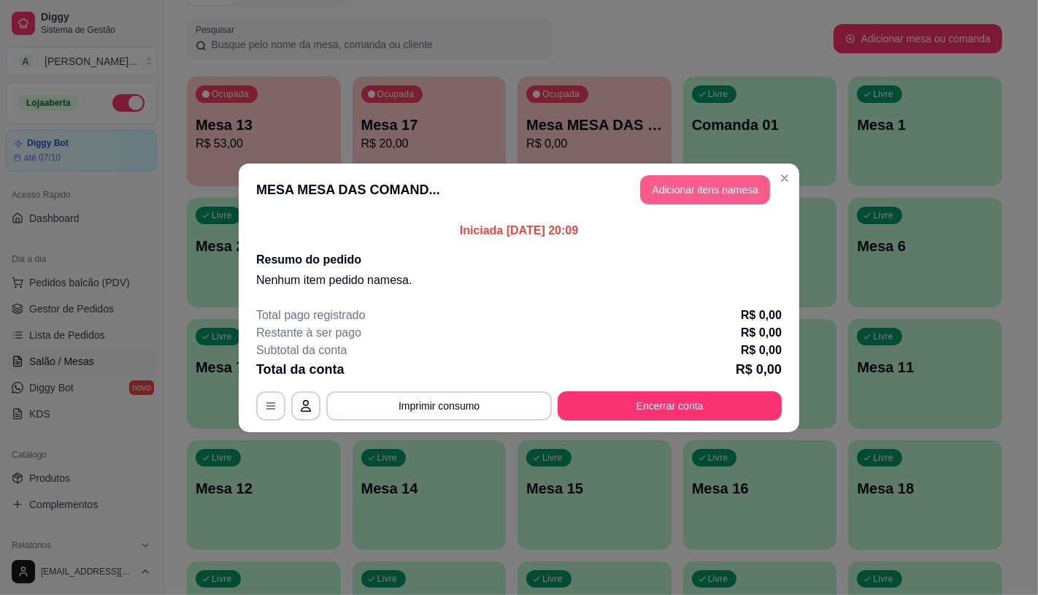
click at [708, 198] on button "Adicionar itens na mesa" at bounding box center [705, 189] width 130 height 29
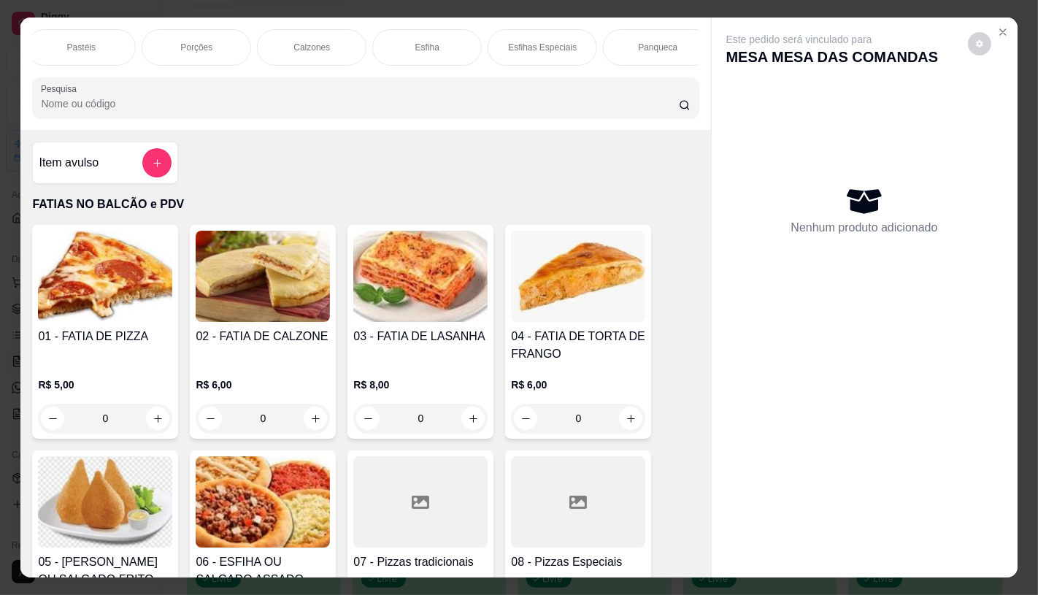
scroll to position [0, 1166]
click at [110, 51] on div "Panqueca" at bounding box center [73, 47] width 109 height 36
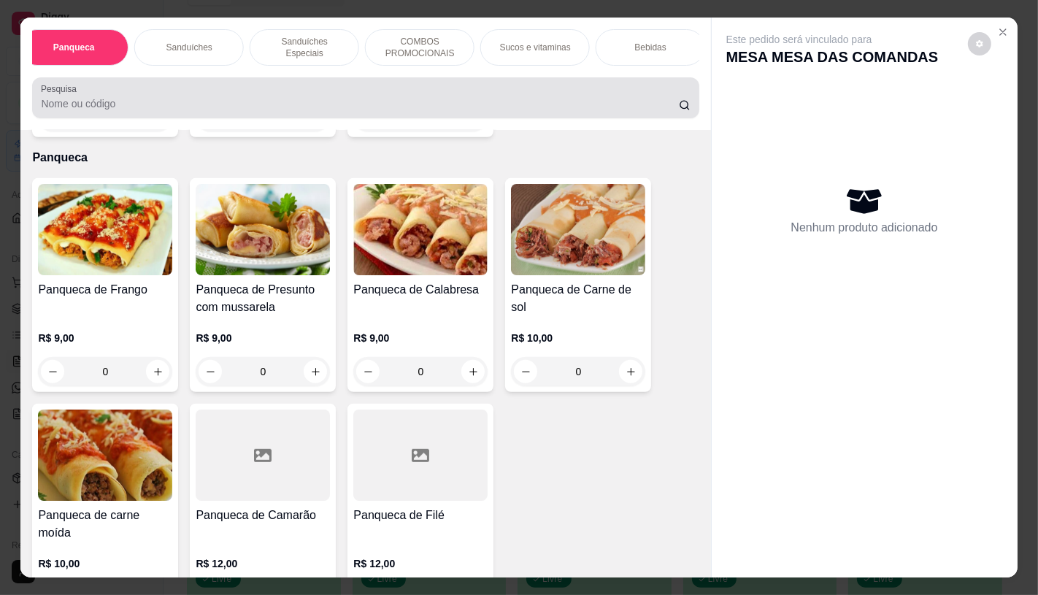
scroll to position [34, 0]
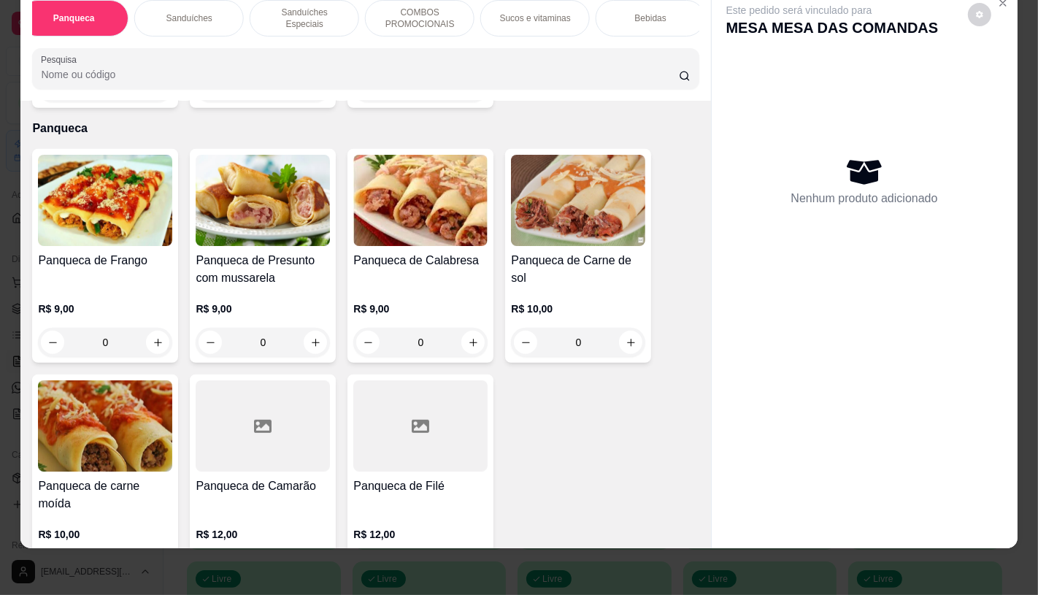
click at [530, 180] on img at bounding box center [578, 200] width 134 height 91
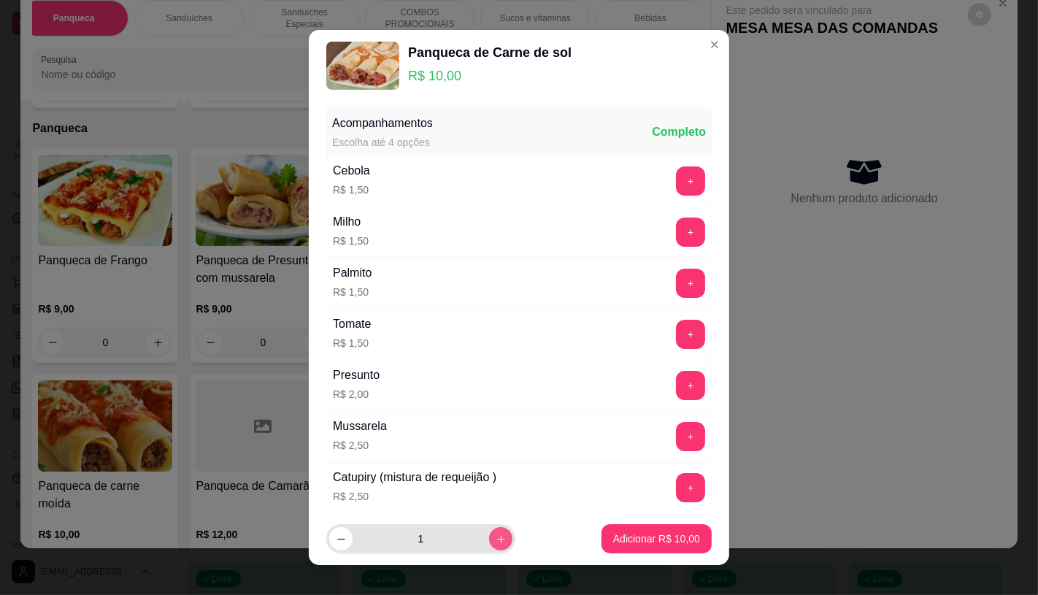
click at [489, 534] on button "increase-product-quantity" at bounding box center [500, 538] width 23 height 23
type input "2"
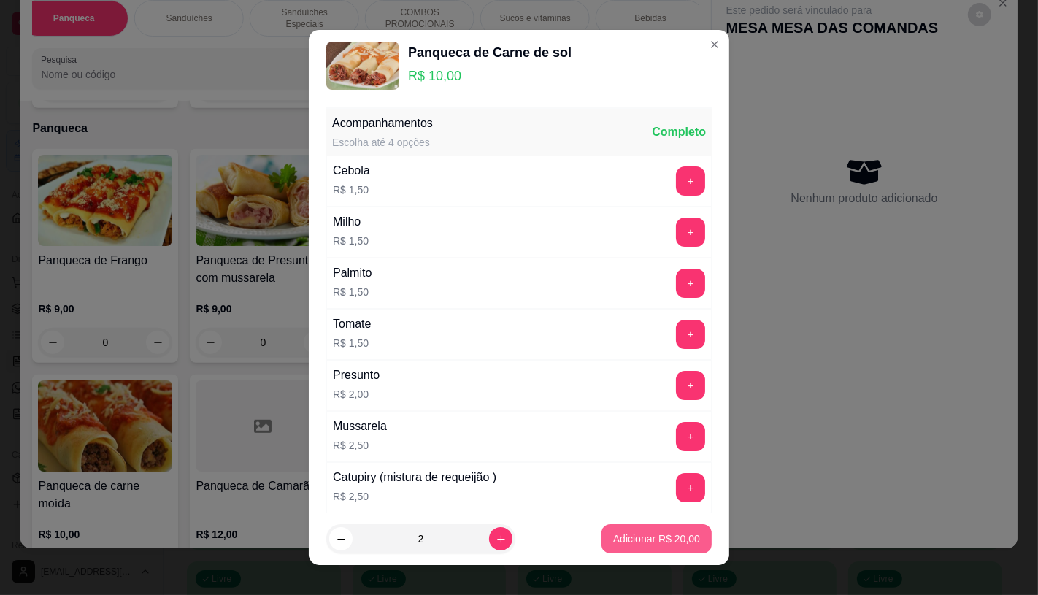
click at [652, 538] on p "Adicionar R$ 20,00" at bounding box center [656, 538] width 87 height 15
type input "2"
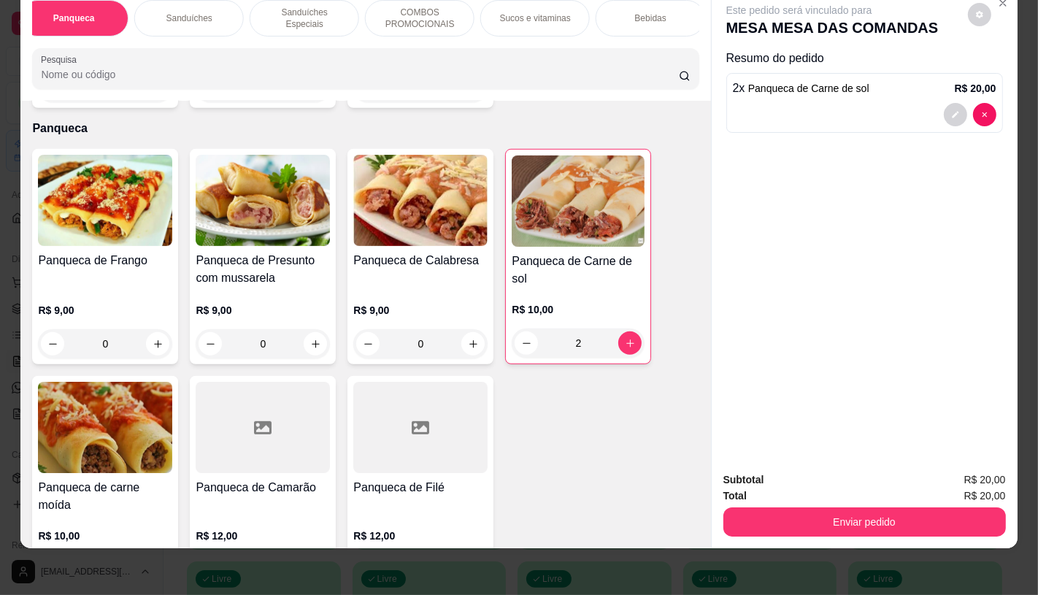
scroll to position [0, 582]
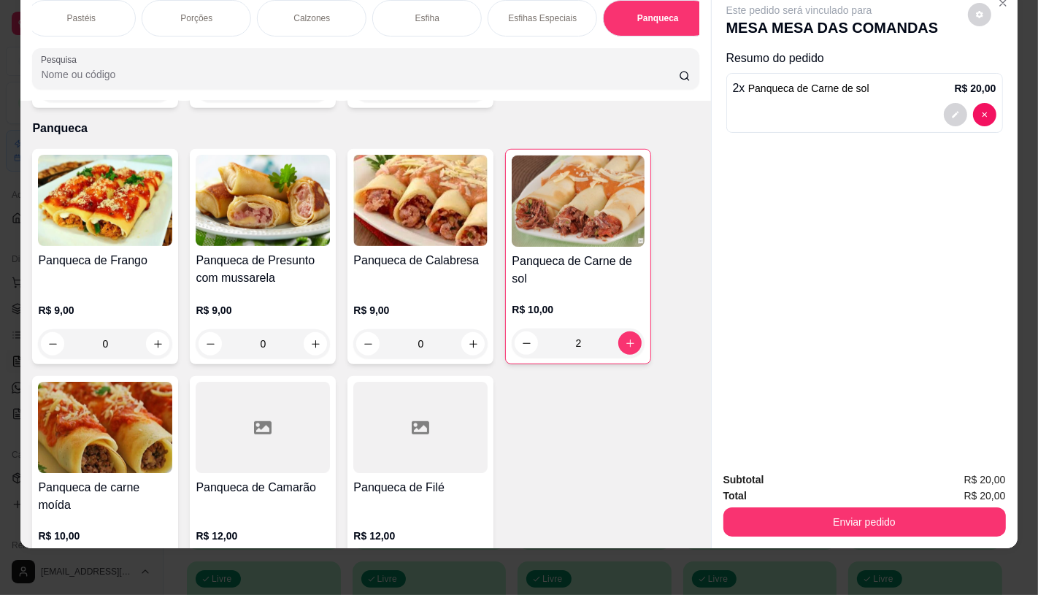
click at [394, 12] on div "Esfiha" at bounding box center [426, 18] width 109 height 36
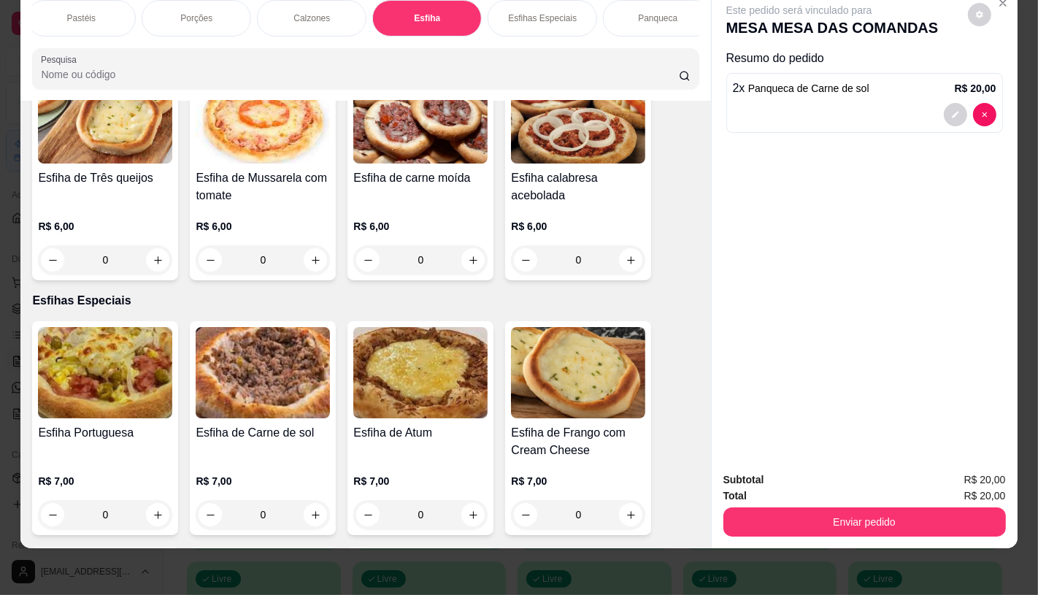
scroll to position [4799, 0]
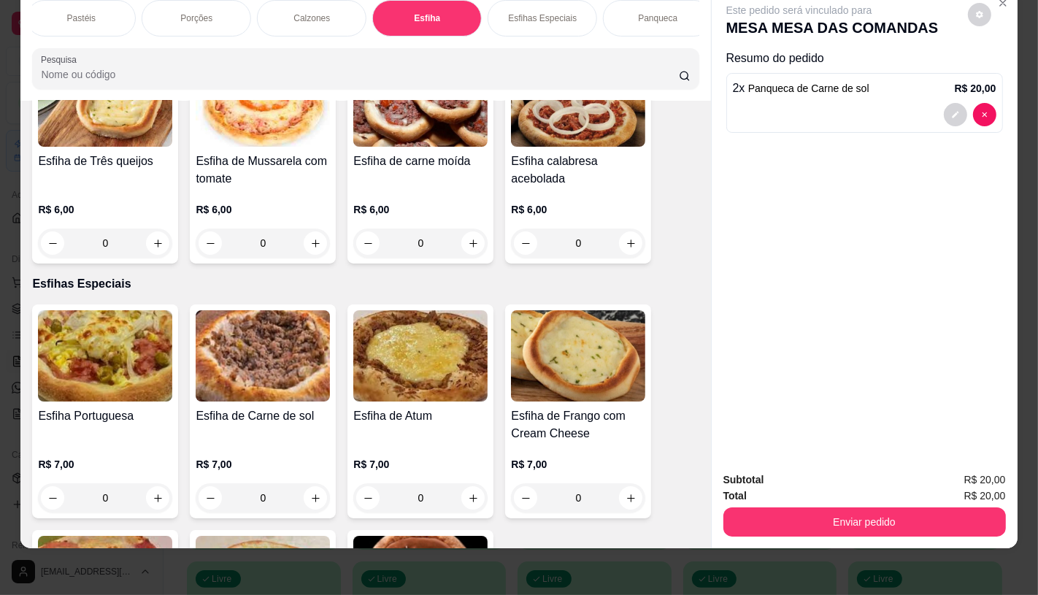
click at [296, 368] on img at bounding box center [263, 355] width 134 height 91
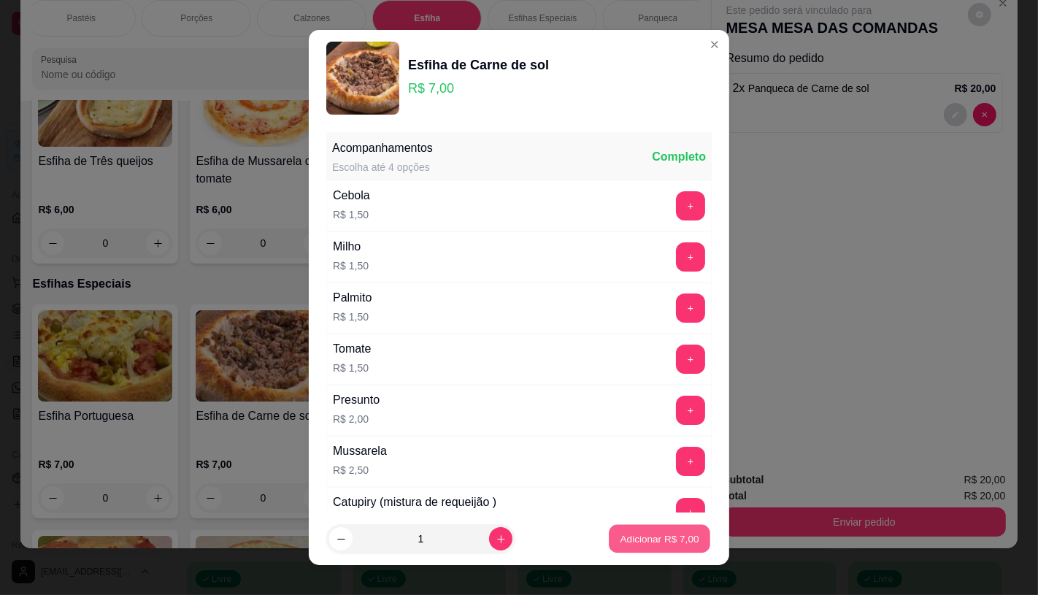
click at [621, 543] on p "Adicionar R$ 7,00" at bounding box center [658, 539] width 79 height 14
type input "1"
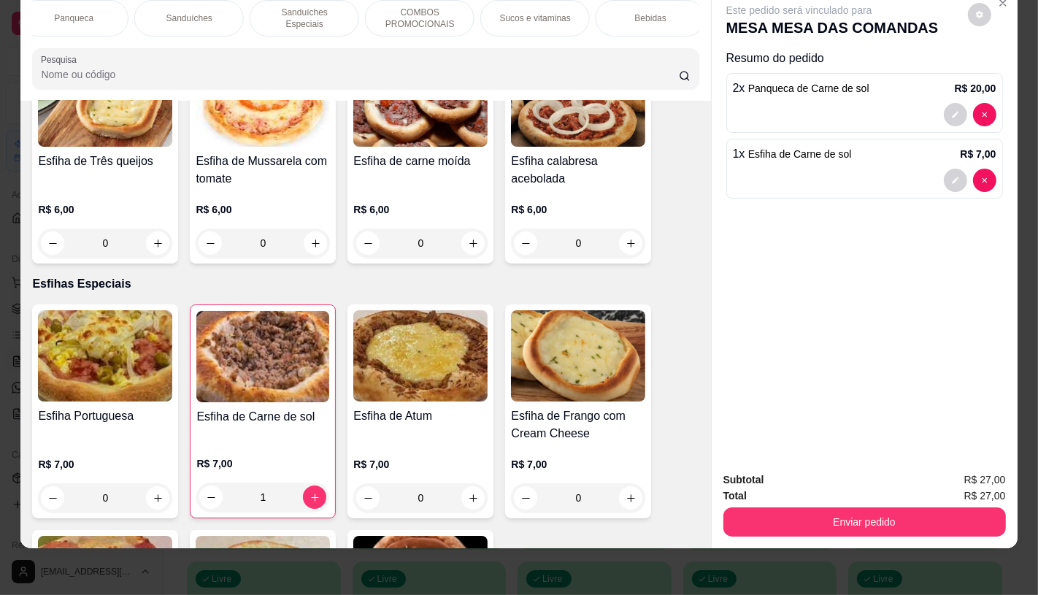
scroll to position [0, 1518]
click at [666, 12] on p "TAXAS DE ENTREGAS" at bounding box center [644, 18] width 85 height 23
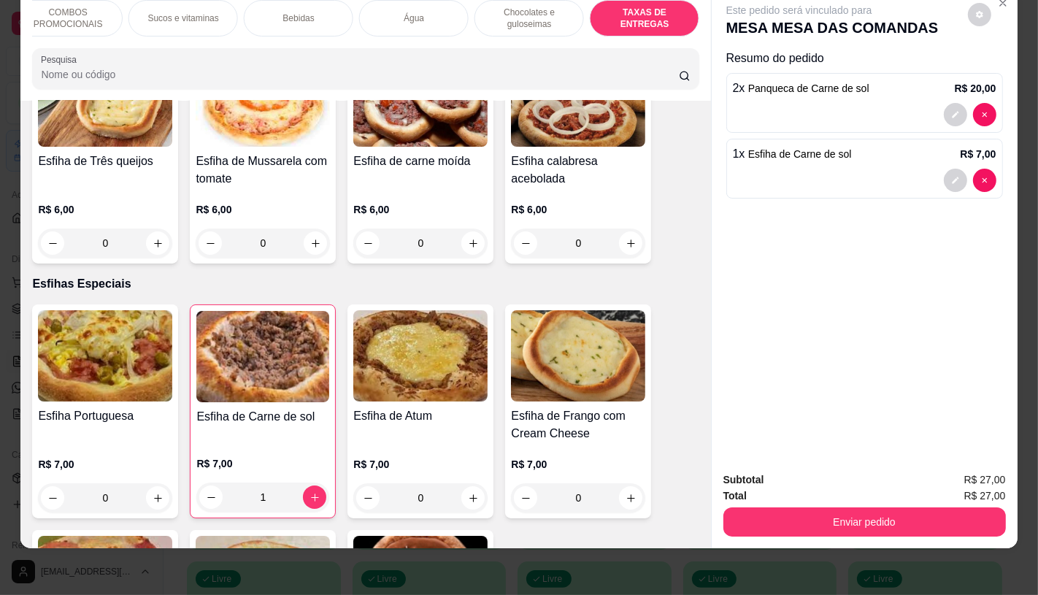
scroll to position [9759, 0]
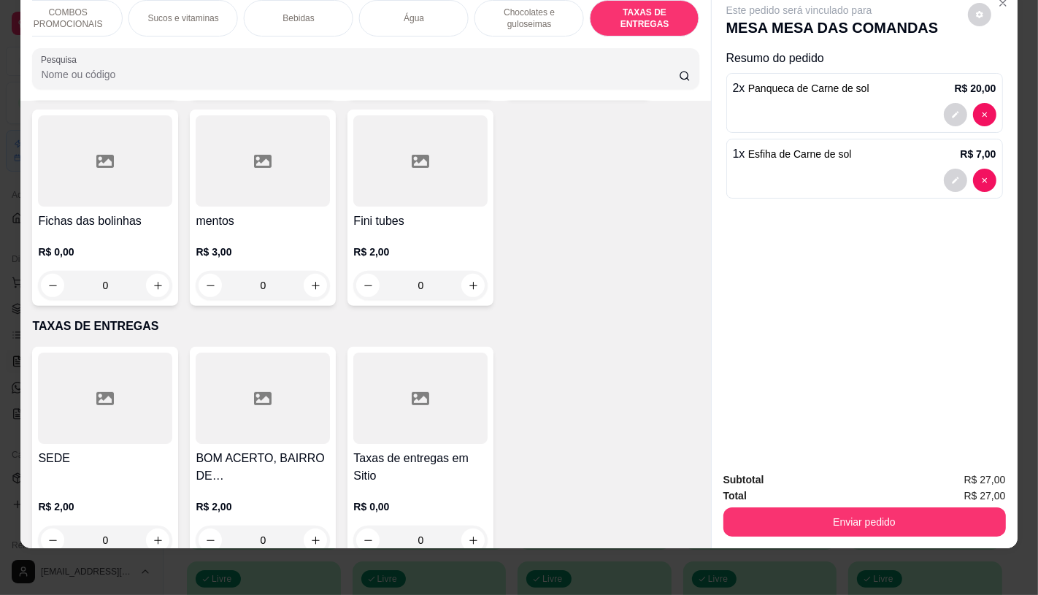
click at [274, 352] on div at bounding box center [263, 397] width 134 height 91
click at [122, 393] on div at bounding box center [105, 397] width 134 height 91
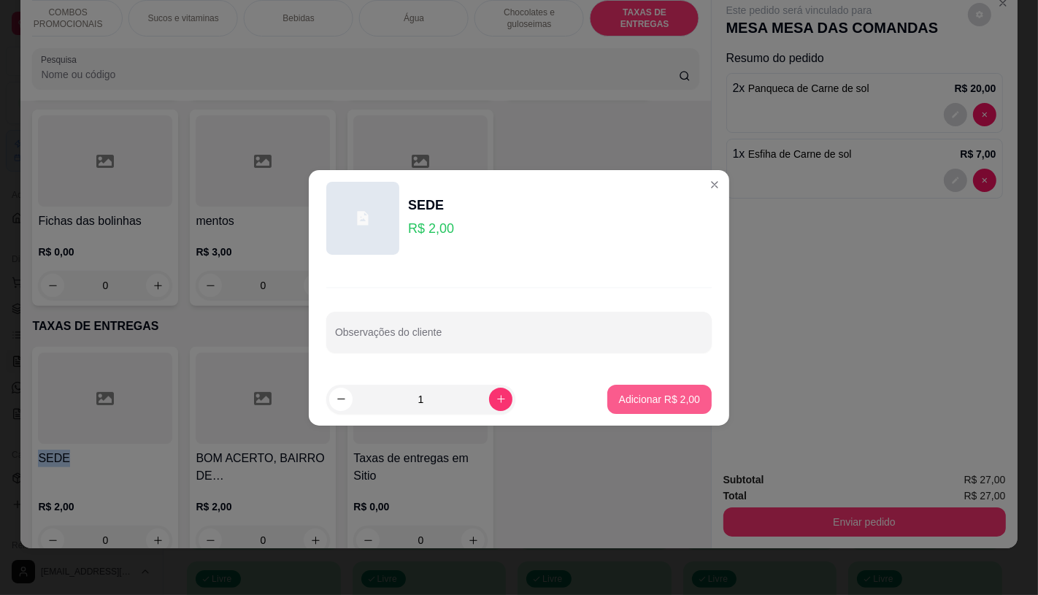
click at [695, 404] on button "Adicionar R$ 2,00" at bounding box center [659, 399] width 104 height 29
type input "1"
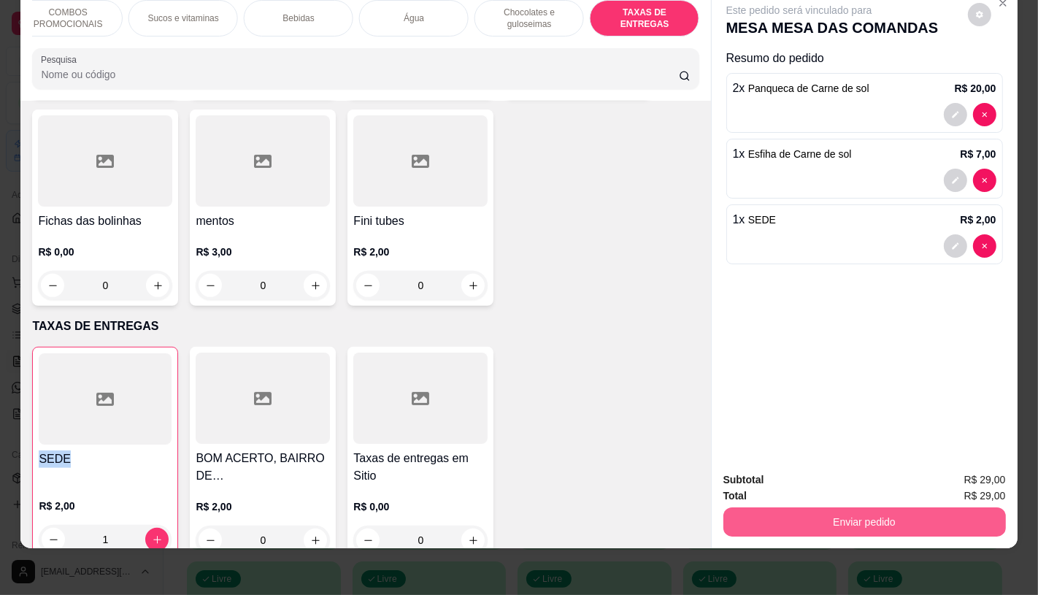
click at [790, 522] on button "Enviar pedido" at bounding box center [864, 521] width 282 height 29
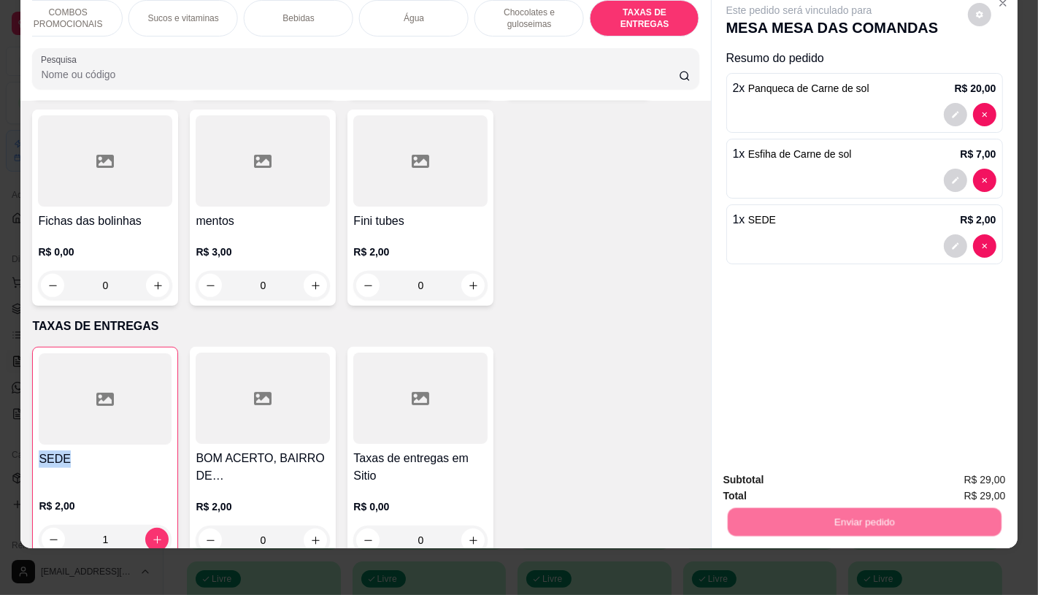
click at [981, 478] on button "Enviar pedido" at bounding box center [967, 474] width 82 height 28
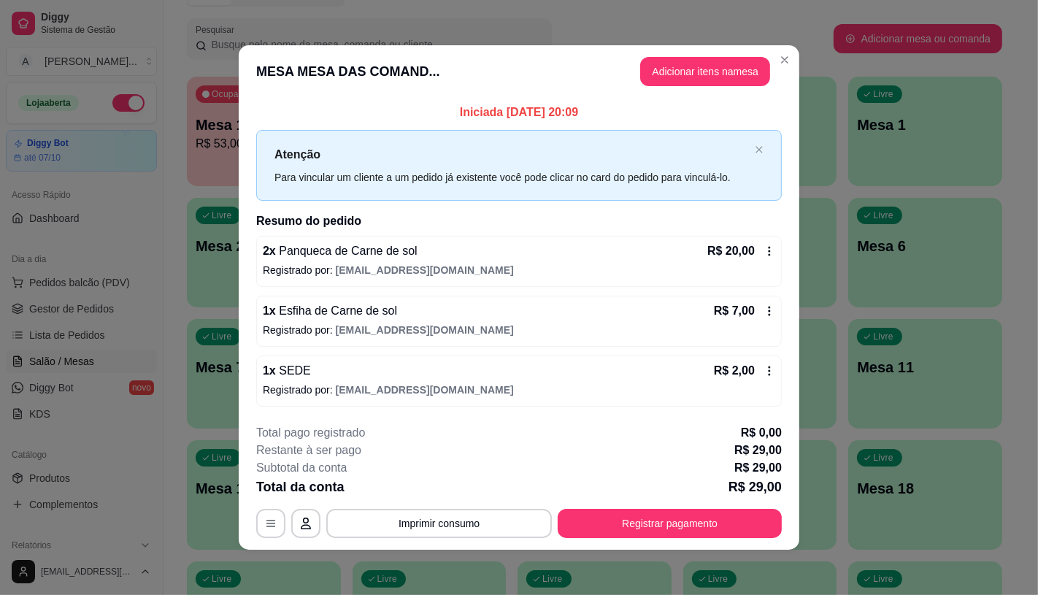
click at [695, 541] on footer "**********" at bounding box center [519, 480] width 560 height 137
click at [622, 514] on button "Registrar pagamento" at bounding box center [669, 523] width 224 height 29
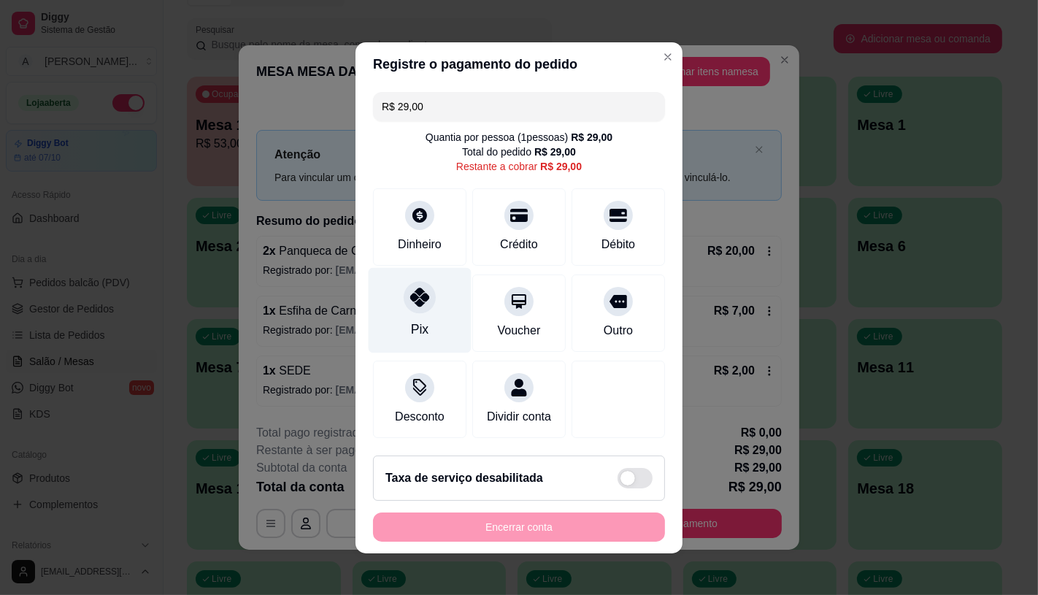
click at [404, 283] on div at bounding box center [420, 297] width 32 height 32
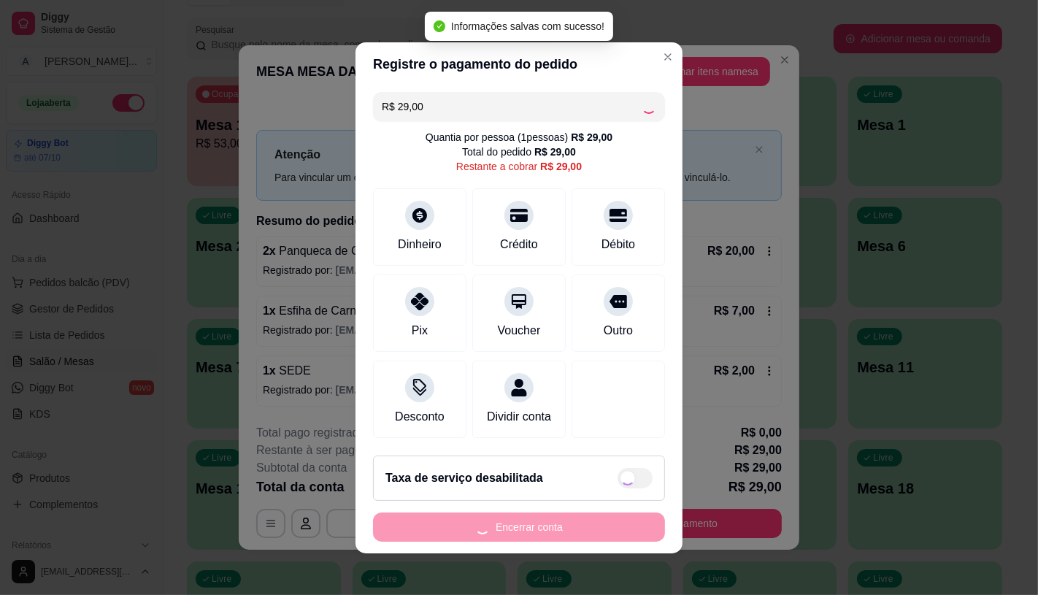
type input "R$ 0,00"
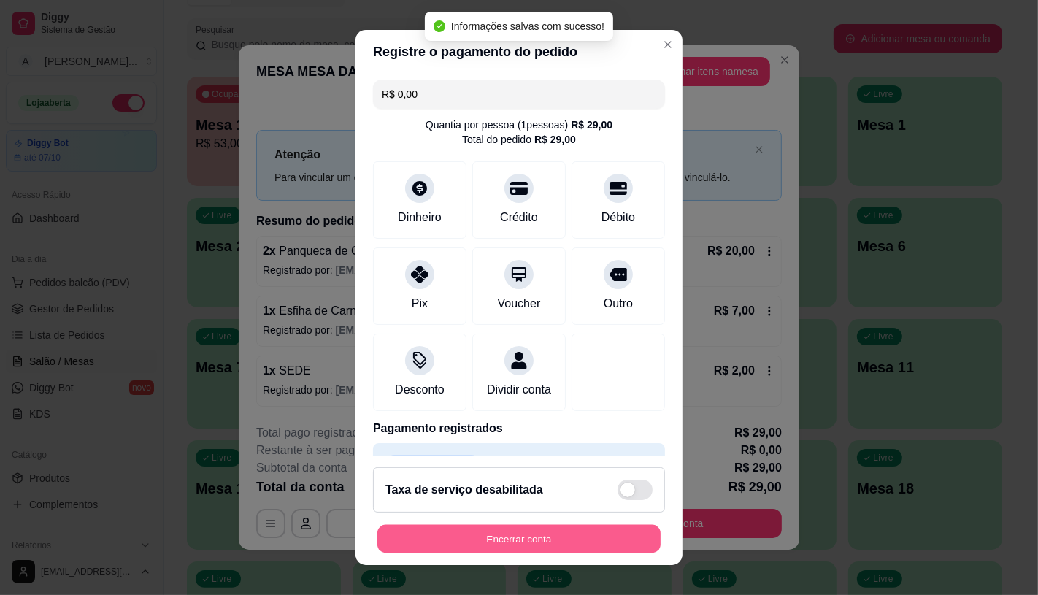
click at [538, 544] on button "Encerrar conta" at bounding box center [518, 539] width 283 height 28
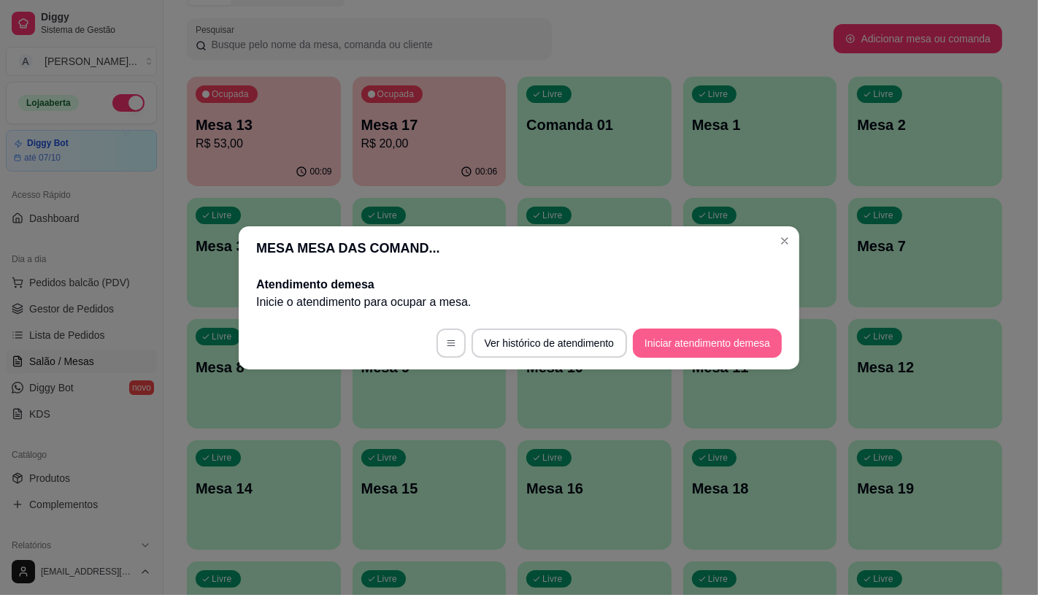
click at [661, 351] on button "Iniciar atendimento de mesa" at bounding box center [707, 342] width 149 height 29
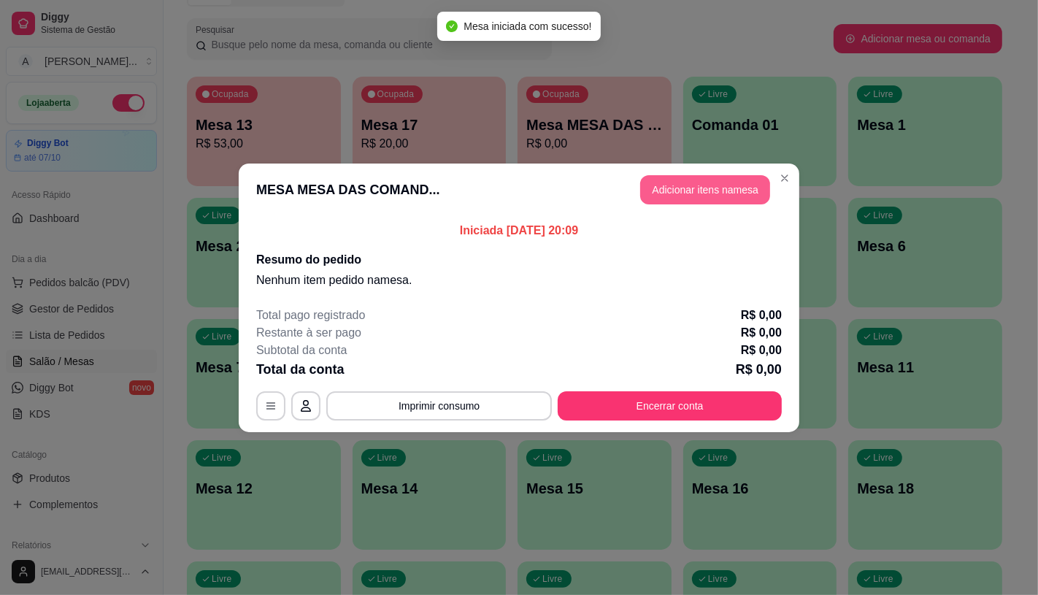
click at [686, 187] on button "Adicionar itens na mesa" at bounding box center [705, 189] width 130 height 29
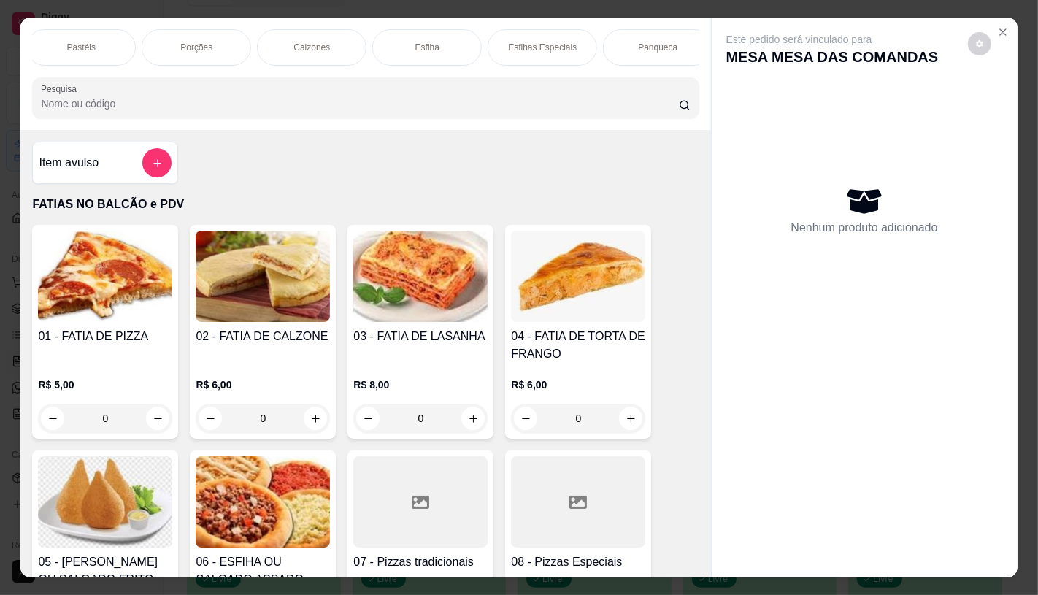
scroll to position [0, 1166]
click at [134, 36] on div "Sanduíches" at bounding box center [188, 47] width 109 height 36
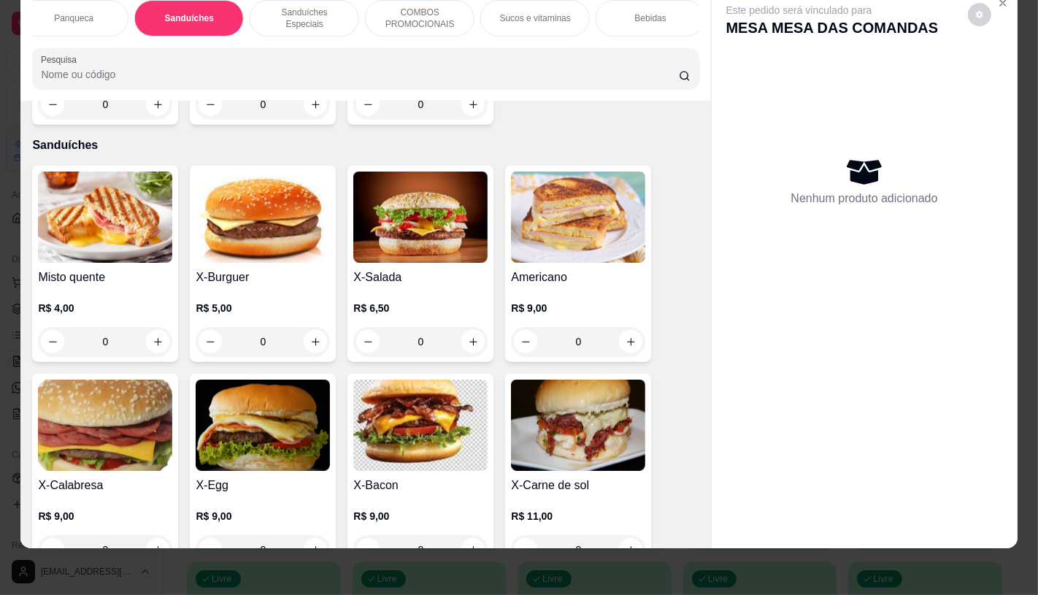
click at [449, 301] on p "R$ 6,50" at bounding box center [420, 308] width 134 height 15
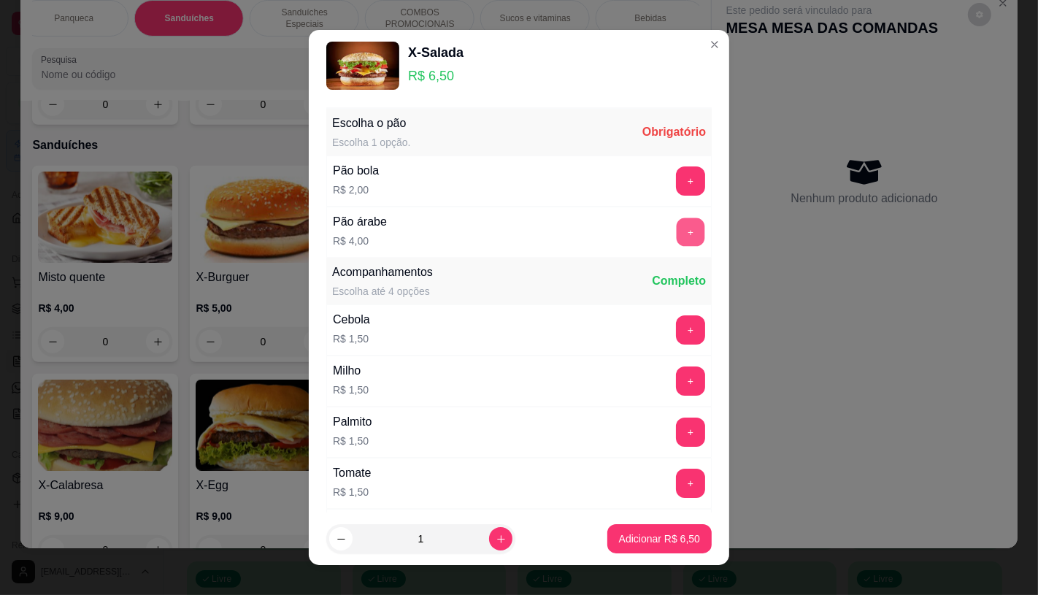
click at [676, 236] on button "+" at bounding box center [690, 232] width 28 height 28
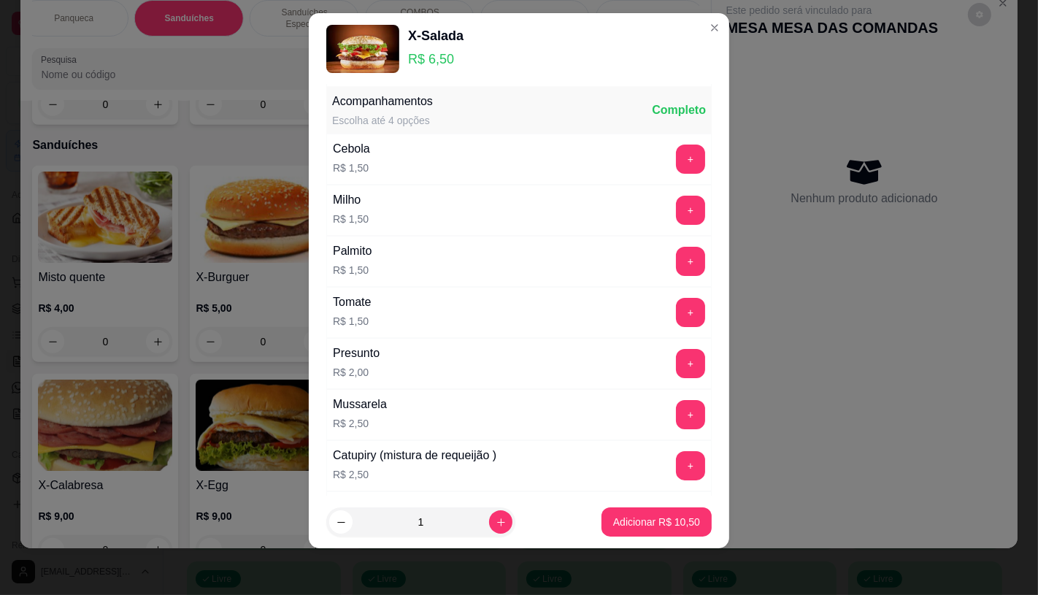
scroll to position [156, 0]
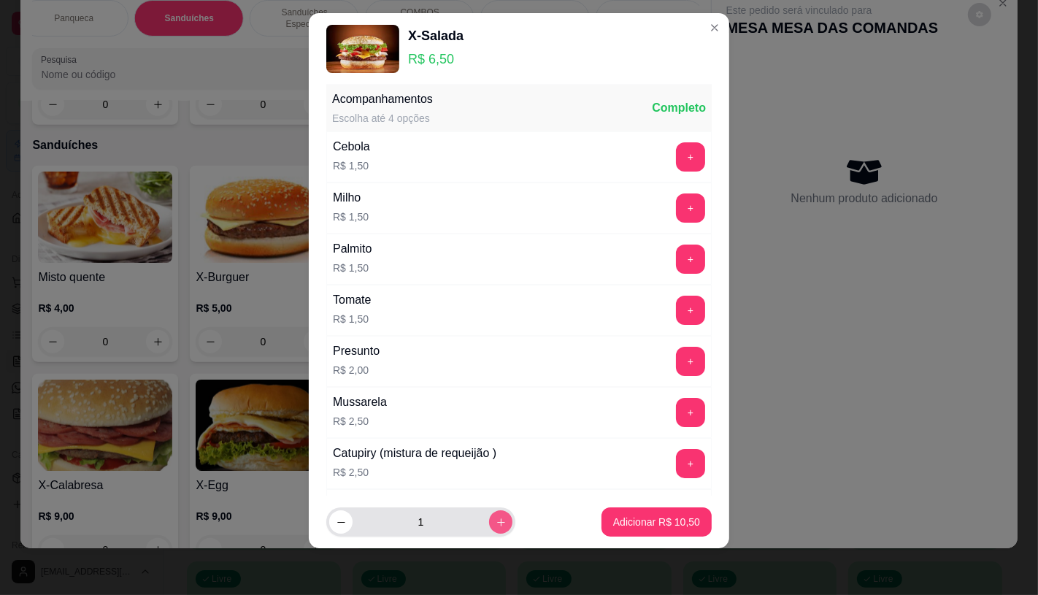
click at [489, 521] on button "increase-product-quantity" at bounding box center [500, 521] width 23 height 23
type input "2"
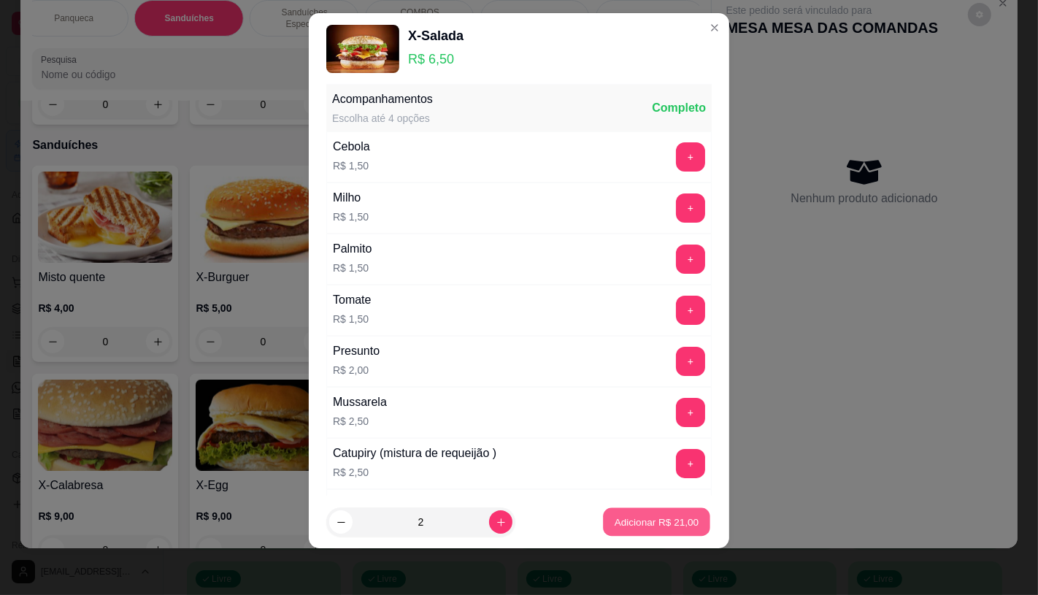
click at [617, 520] on p "Adicionar R$ 21,00" at bounding box center [656, 522] width 85 height 14
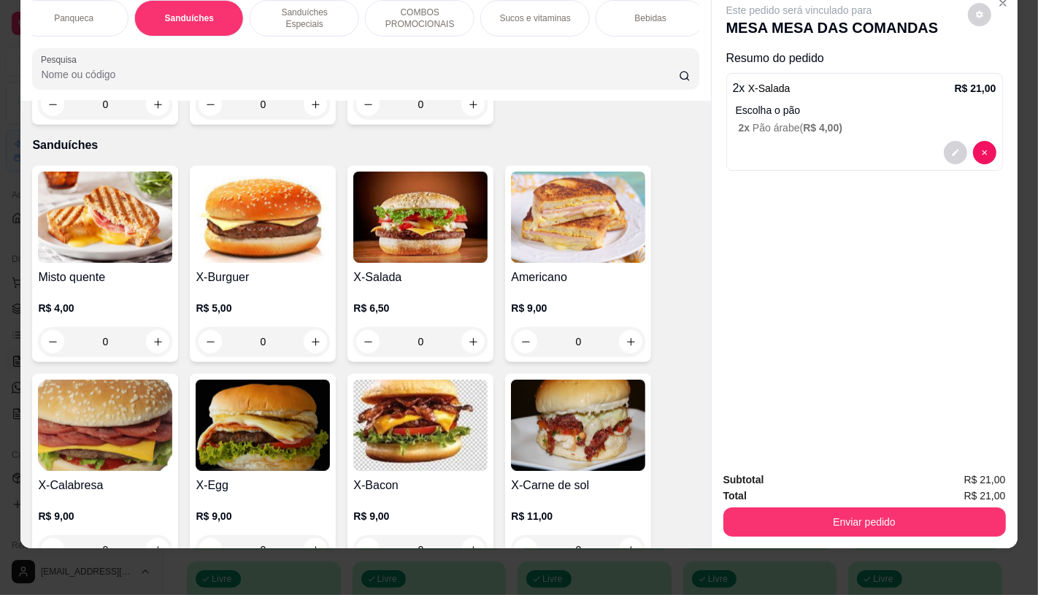
click at [659, 36] on div "FATIAS NO BALCÃO e PDV Pizzas Premium Pizzas Tradicionais Pizzas Especiais Pizz…" at bounding box center [365, 18] width 666 height 36
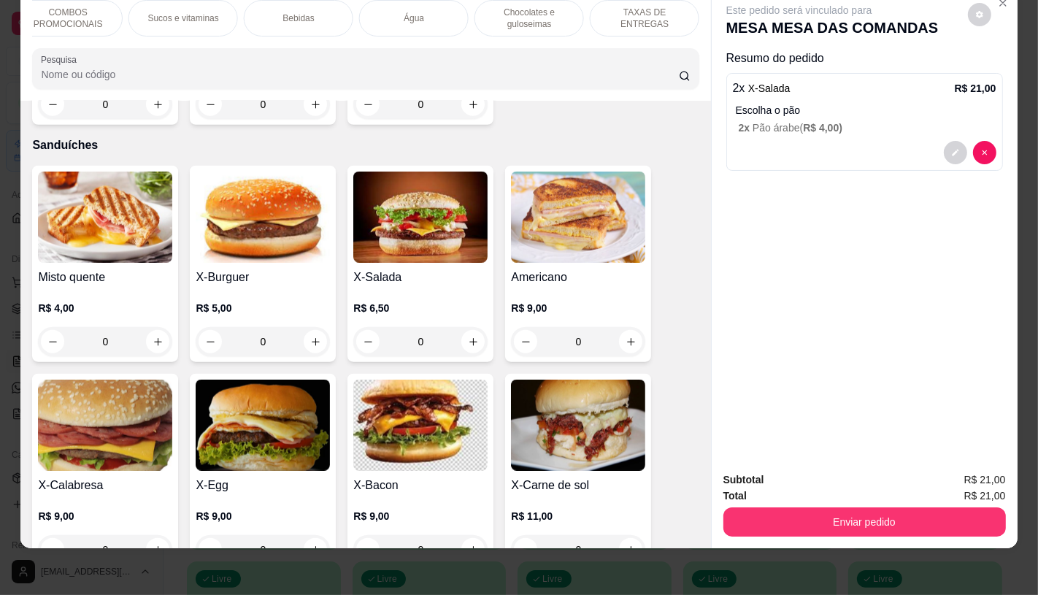
click at [665, 15] on div "TAXAS DE ENTREGAS" at bounding box center [644, 18] width 109 height 36
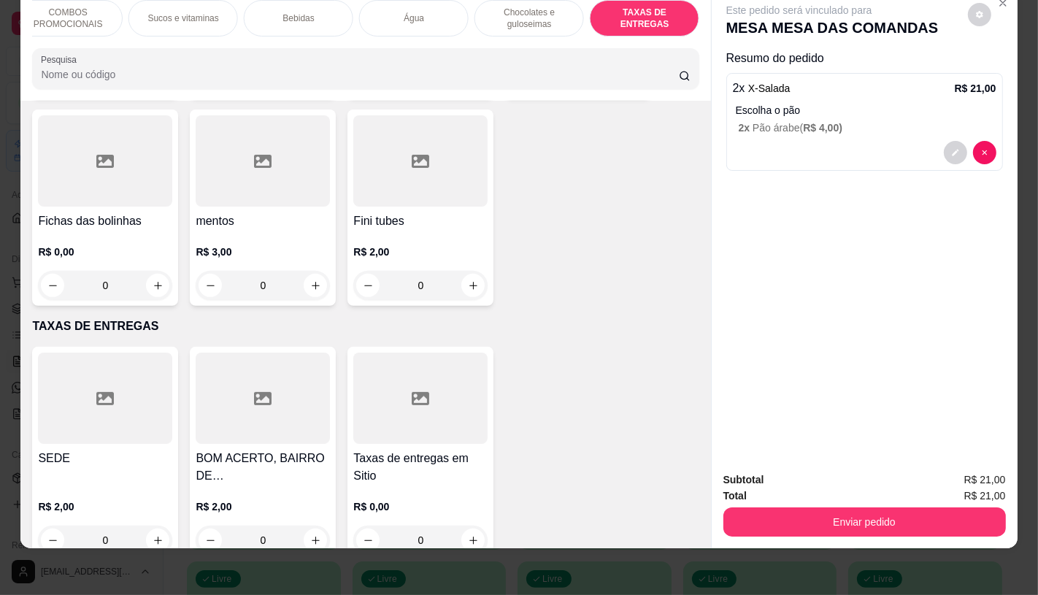
click at [428, 384] on div at bounding box center [420, 397] width 134 height 91
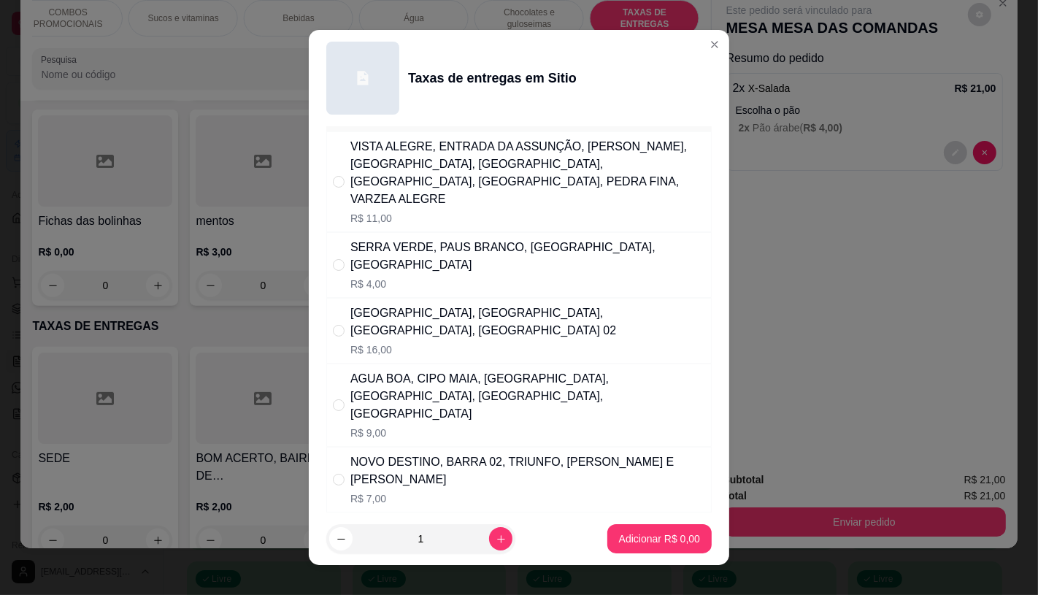
scroll to position [0, 0]
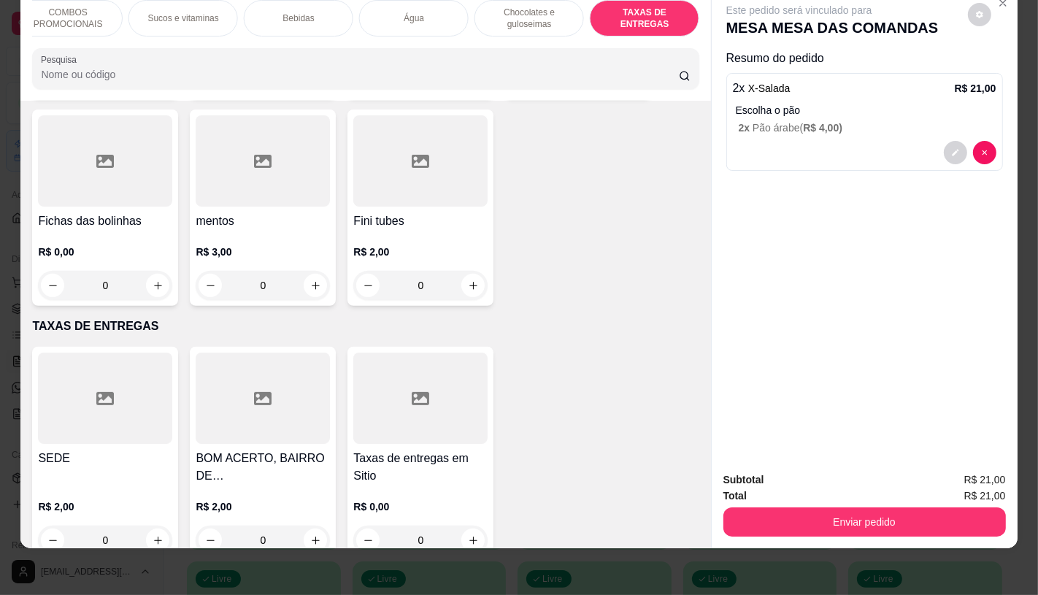
click at [142, 404] on div at bounding box center [105, 397] width 134 height 91
click at [239, 391] on div at bounding box center [263, 397] width 134 height 91
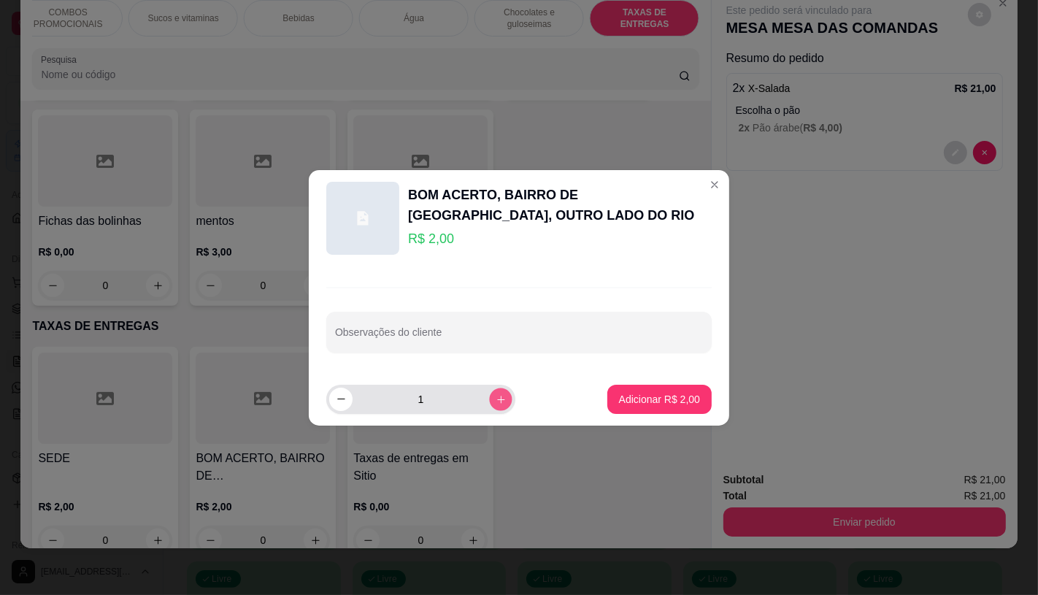
click at [489, 400] on button "increase-product-quantity" at bounding box center [500, 398] width 23 height 23
click at [345, 395] on icon "decrease-product-quantity" at bounding box center [341, 398] width 11 height 11
type input "1"
click at [676, 393] on p "Adicionar R$ 2,00" at bounding box center [659, 399] width 81 height 15
type input "1"
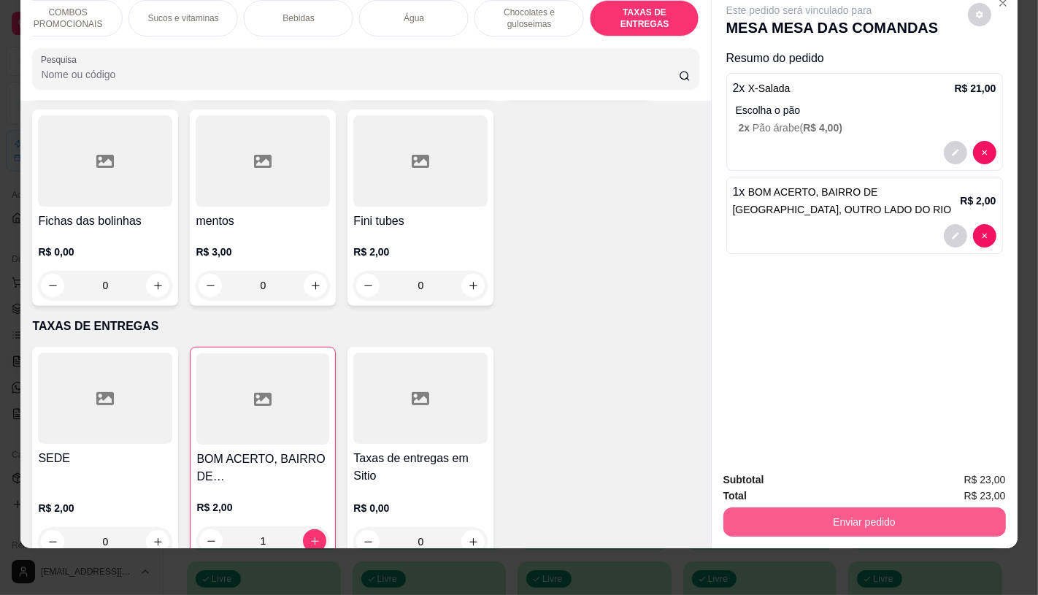
click at [798, 507] on button "Enviar pedido" at bounding box center [864, 521] width 282 height 29
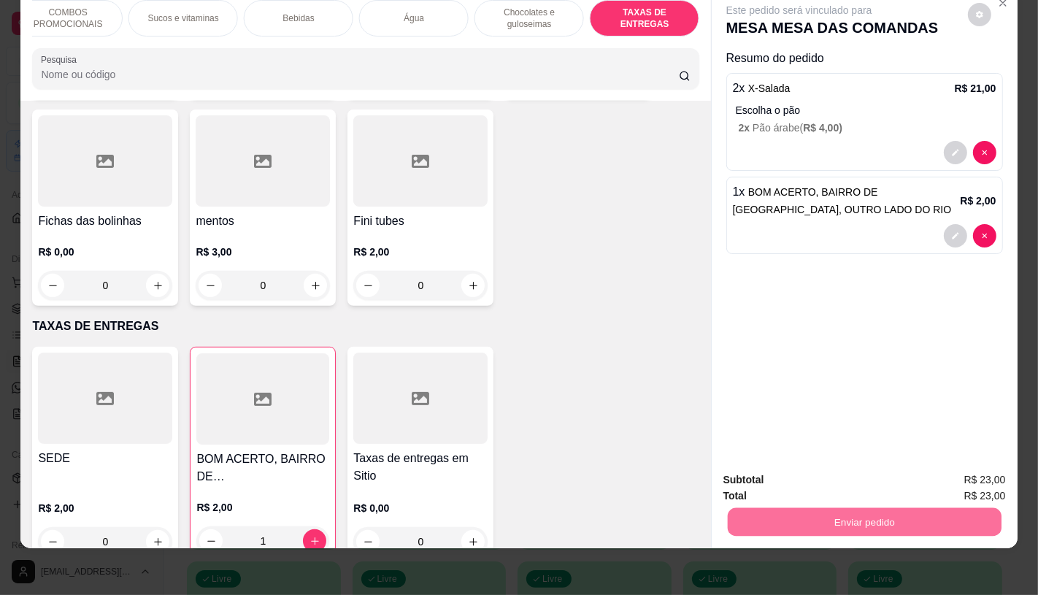
click at [952, 482] on button "Enviar pedido" at bounding box center [967, 473] width 80 height 27
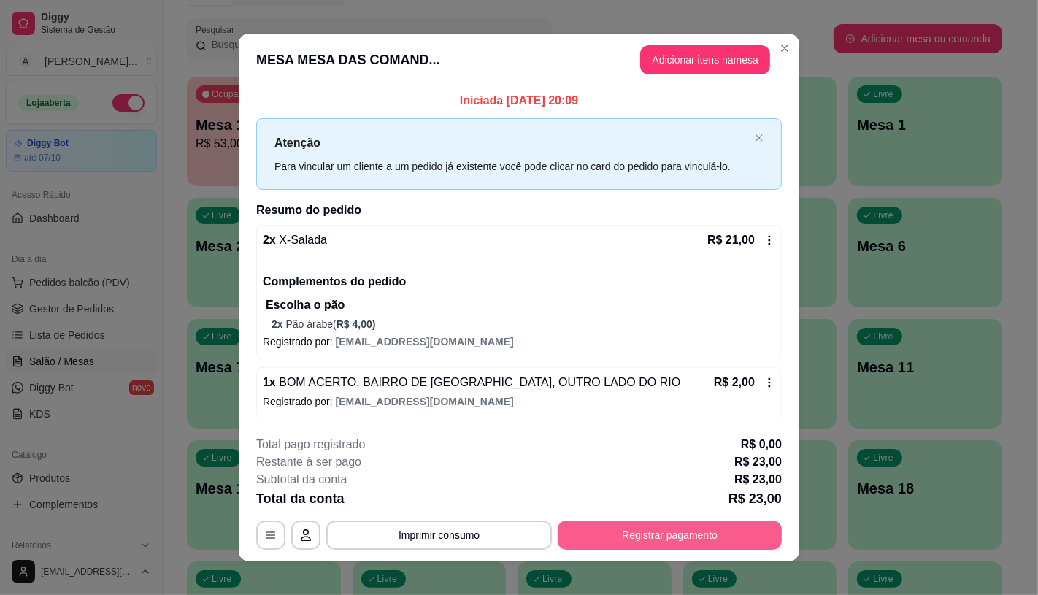
click at [743, 533] on button "Registrar pagamento" at bounding box center [669, 534] width 224 height 29
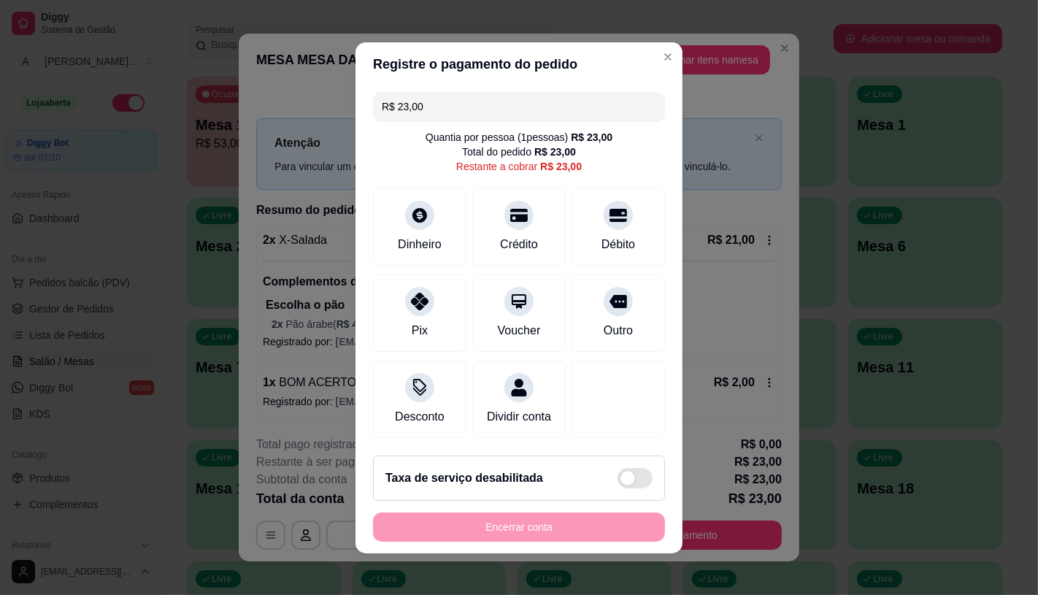
click at [363, 216] on div "R$ 23,00 Quantia por pessoa ( 1 pessoas) R$ 23,00 Total do pedido R$ 23,00 Rest…" at bounding box center [518, 265] width 327 height 358
click at [398, 217] on div "Dinheiro" at bounding box center [419, 223] width 103 height 85
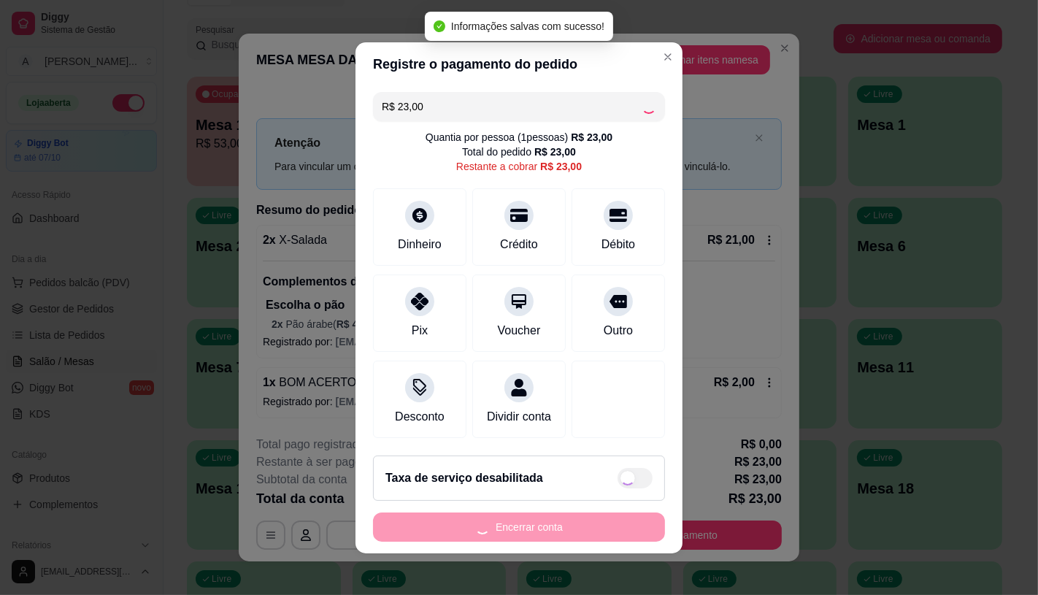
click at [568, 533] on div "Encerrar conta" at bounding box center [519, 526] width 292 height 29
type input "R$ 0,00"
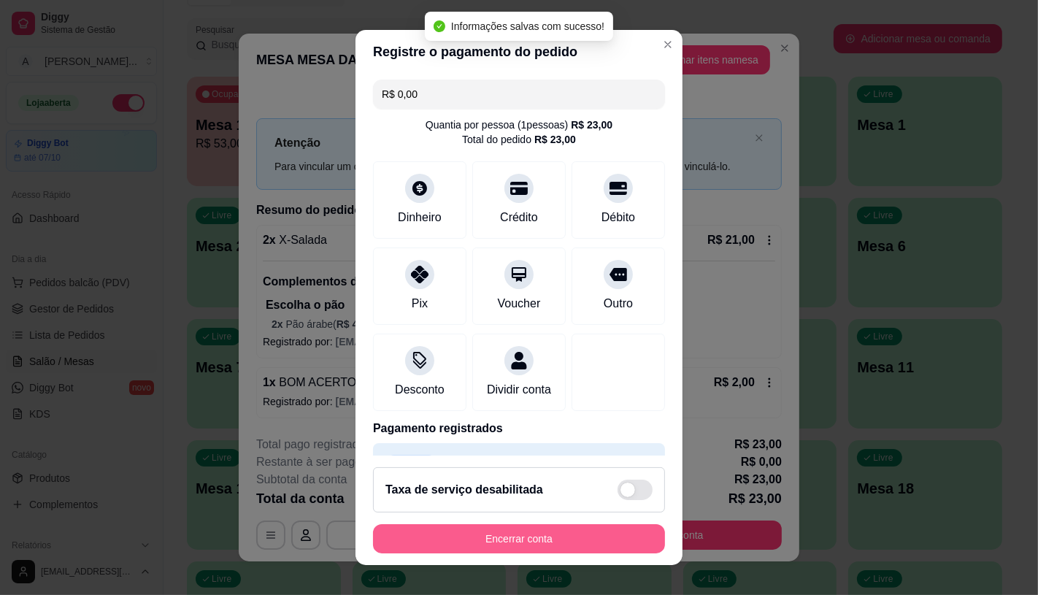
click at [559, 544] on button "Encerrar conta" at bounding box center [519, 538] width 292 height 29
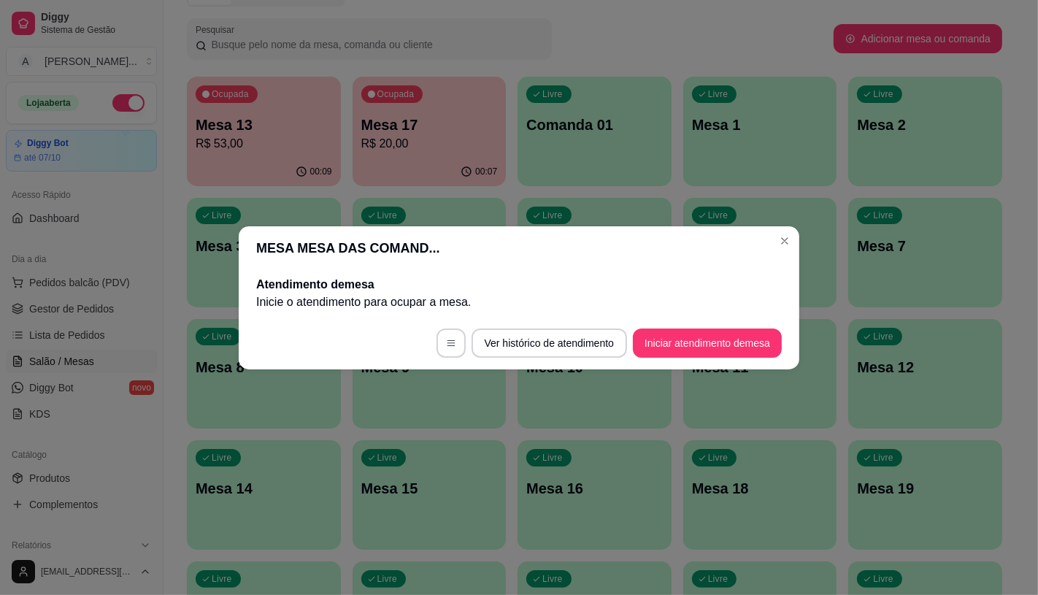
click at [728, 333] on button "Iniciar atendimento de mesa" at bounding box center [707, 342] width 149 height 29
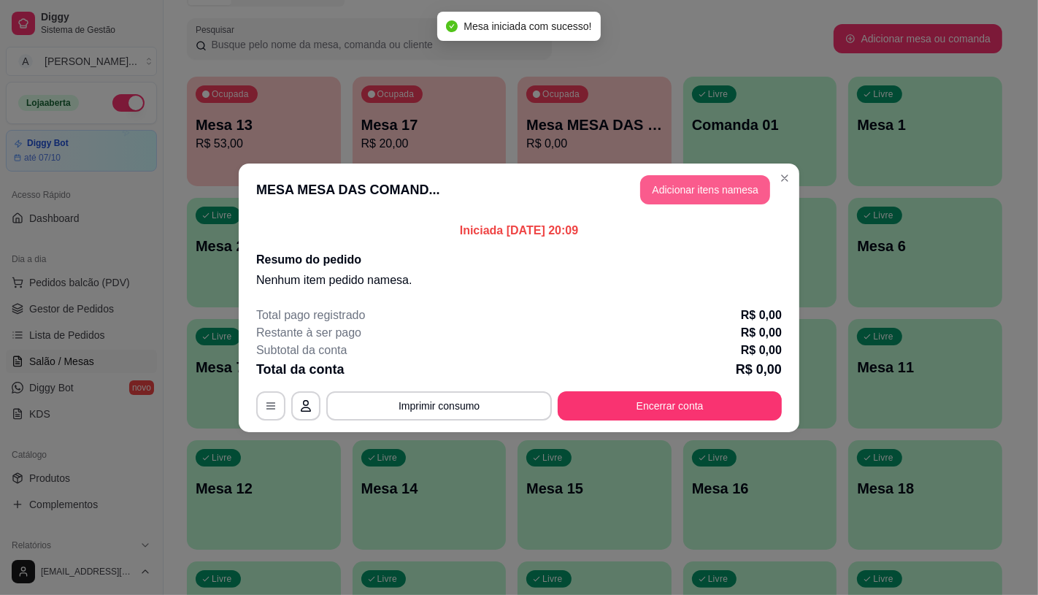
click at [675, 193] on button "Adicionar itens na mesa" at bounding box center [705, 189] width 130 height 29
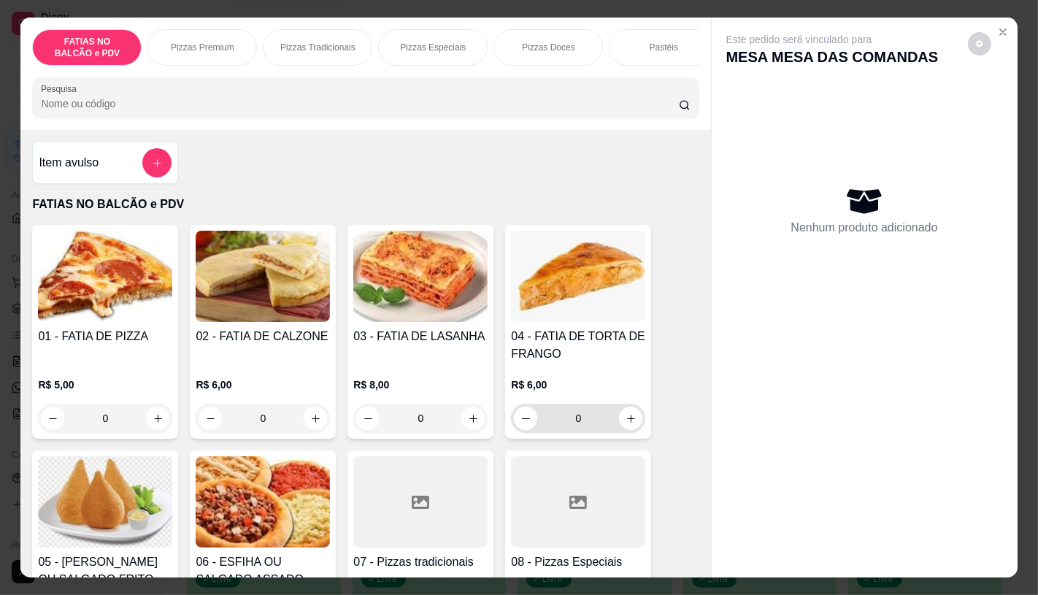
scroll to position [81, 0]
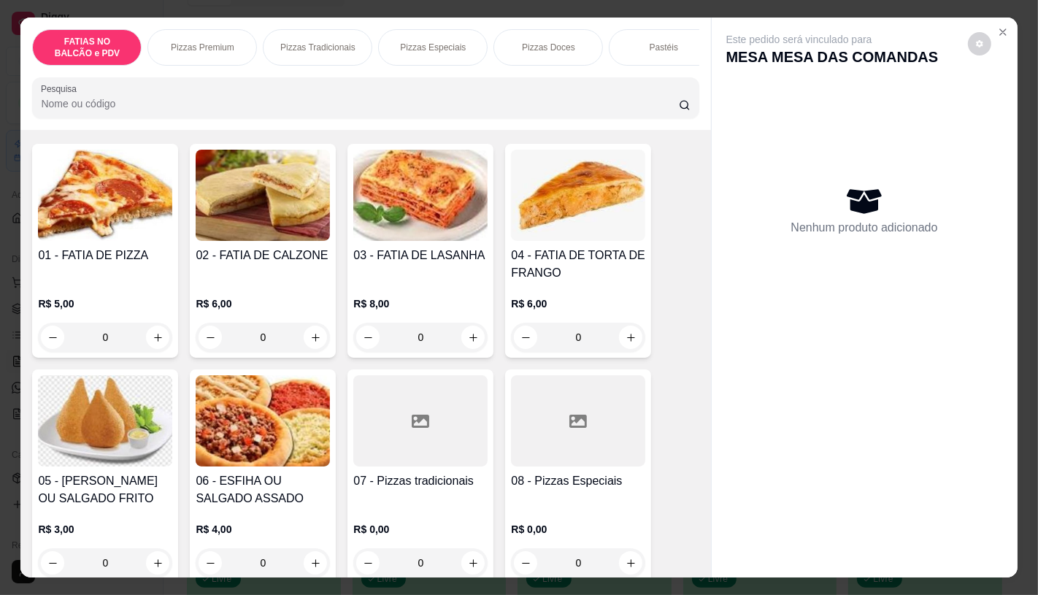
click at [424, 406] on div at bounding box center [420, 420] width 134 height 91
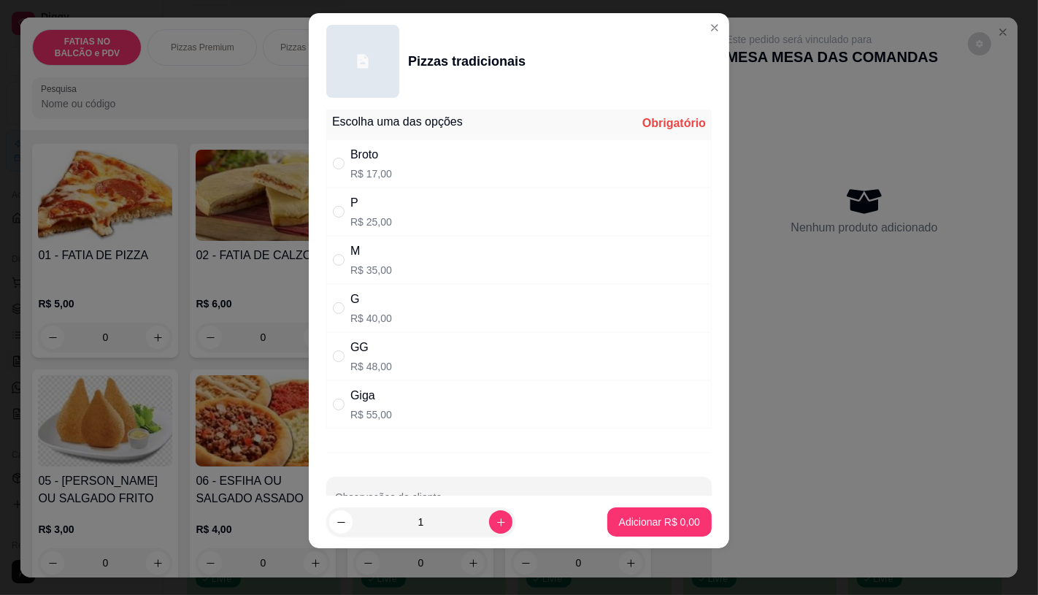
scroll to position [0, 0]
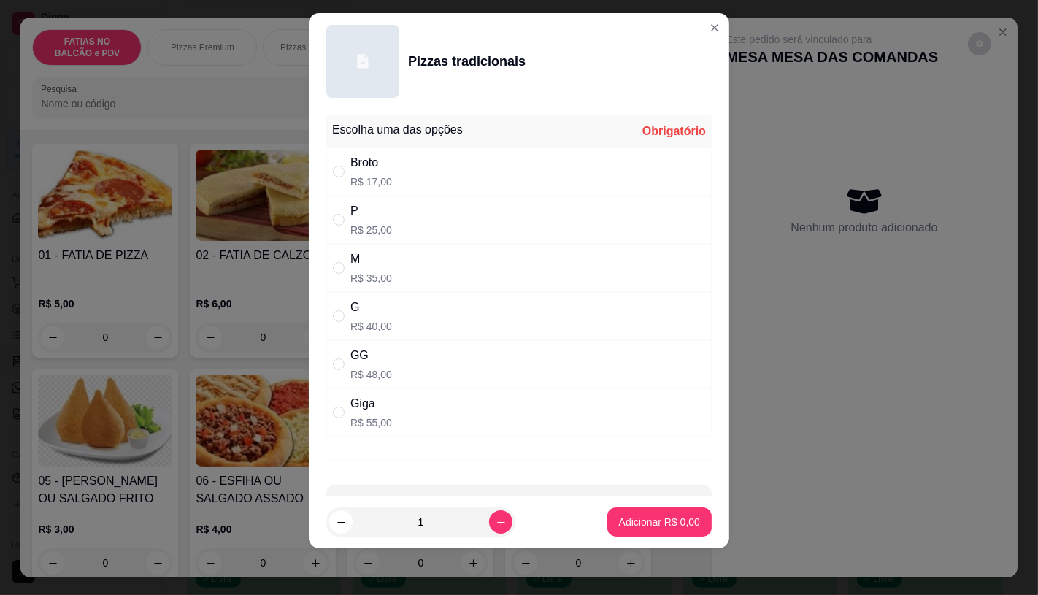
click at [405, 226] on div "P R$ 25,00" at bounding box center [518, 220] width 385 height 48
radio input "true"
click at [629, 530] on button "Adicionar R$ 25,00" at bounding box center [656, 521] width 110 height 29
type input "1"
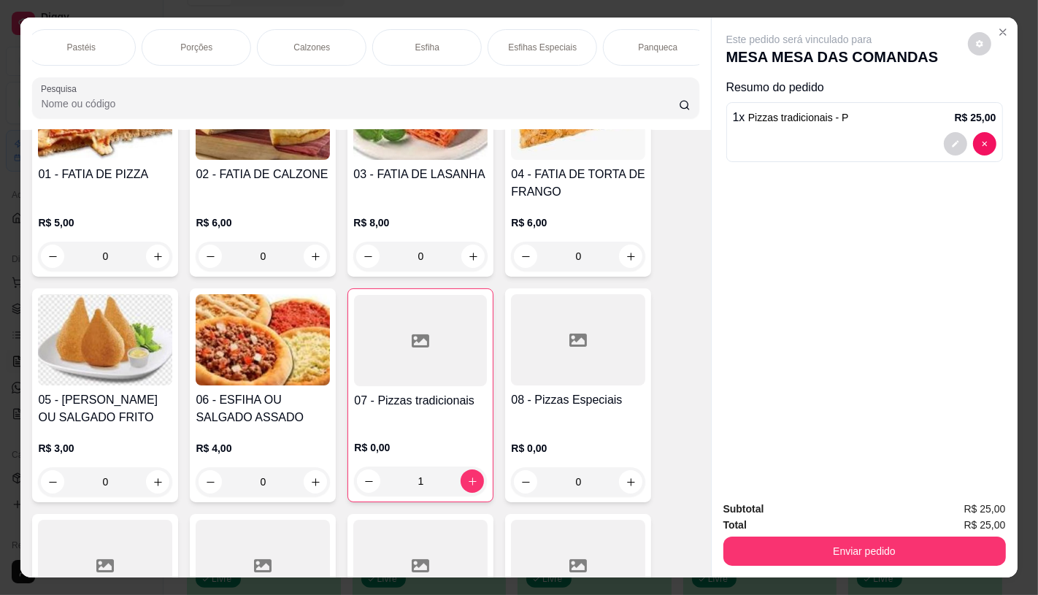
scroll to position [0, 1166]
click at [151, 42] on div "Sanduíches" at bounding box center [188, 47] width 109 height 36
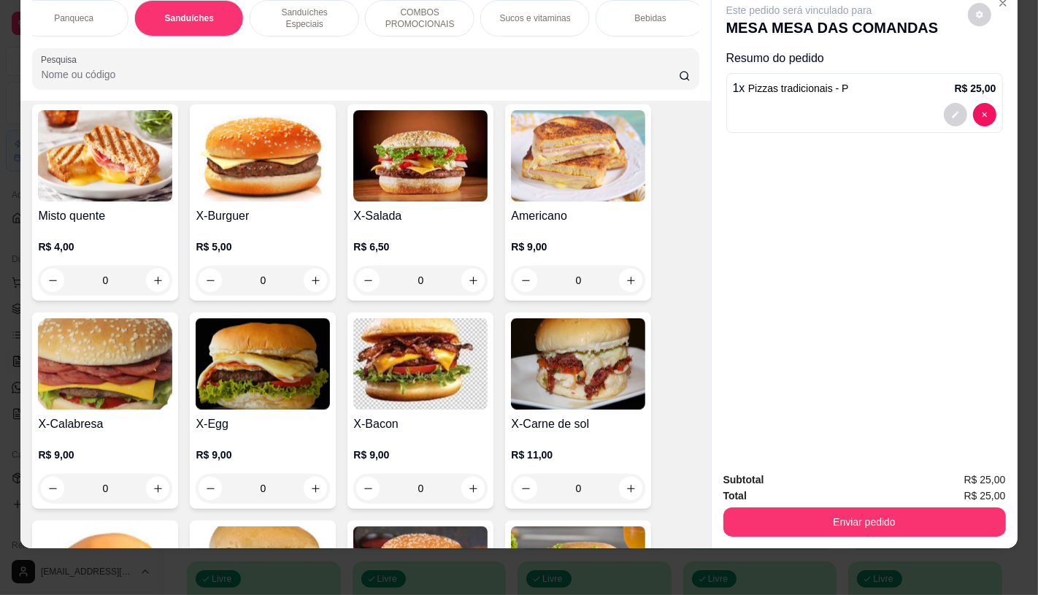
scroll to position [5898, 0]
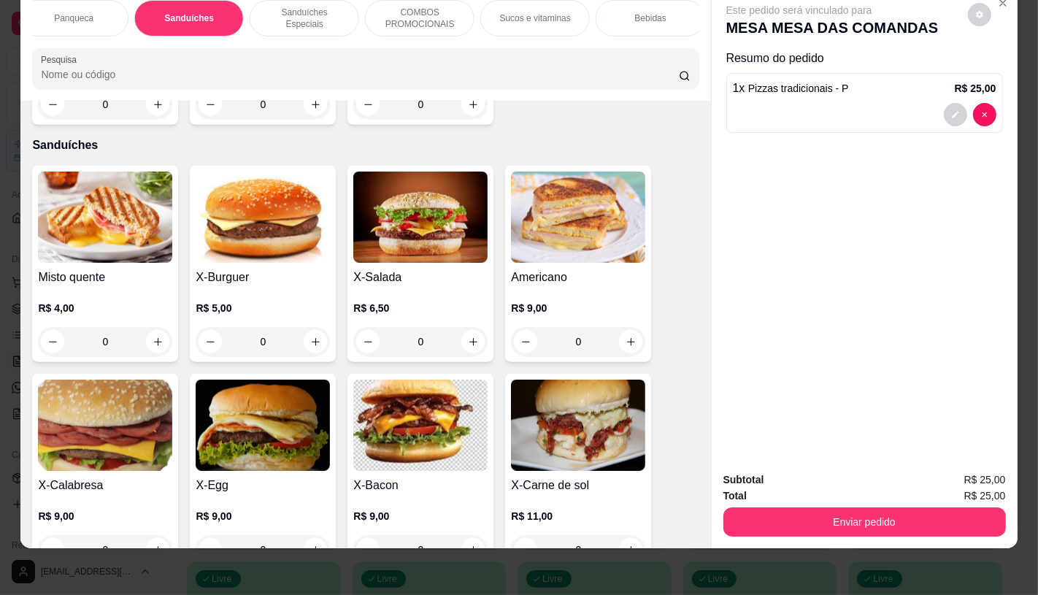
click at [274, 136] on p "Sanduíches" at bounding box center [365, 145] width 666 height 18
click at [287, 171] on img at bounding box center [263, 216] width 134 height 91
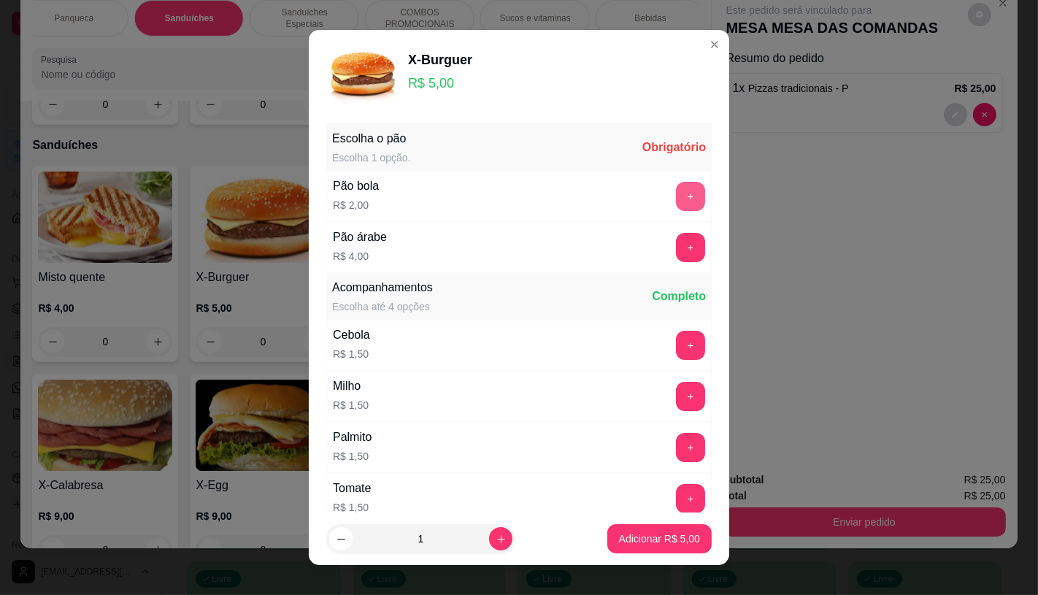
click at [676, 198] on button "+" at bounding box center [690, 196] width 29 height 29
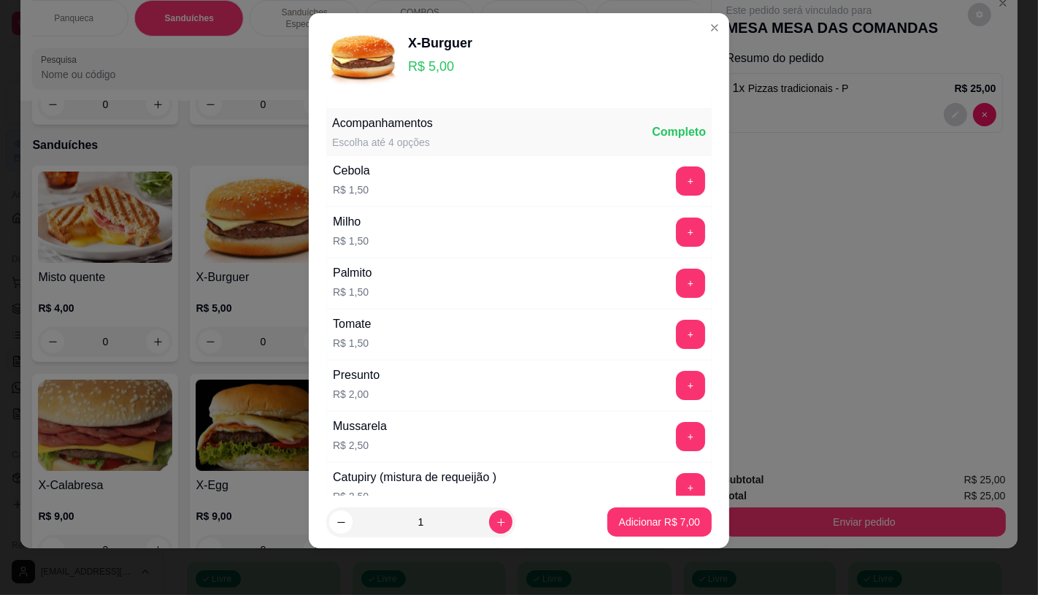
scroll to position [156, 0]
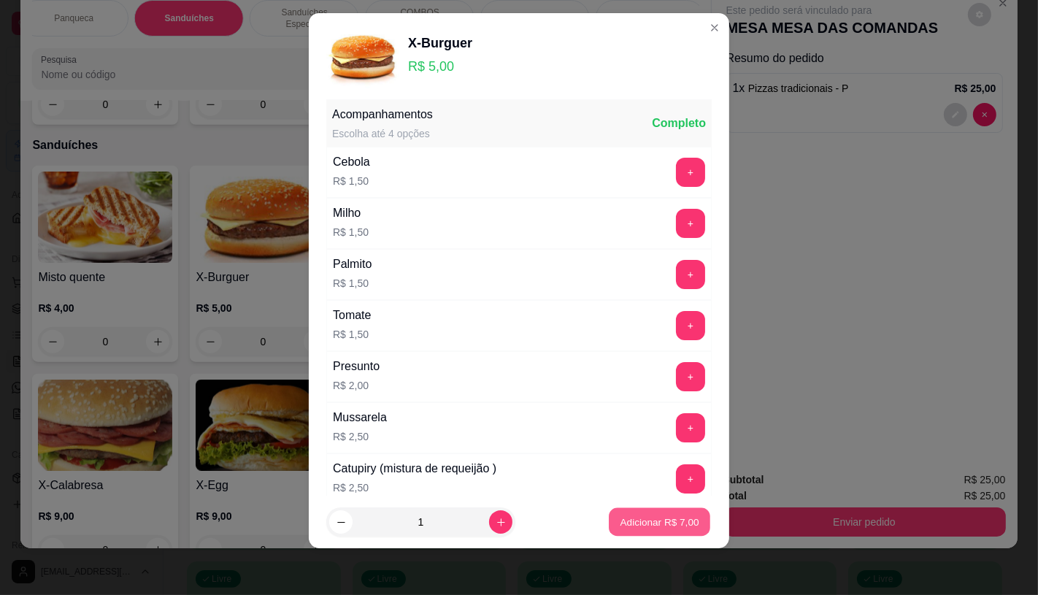
click at [661, 527] on button "Adicionar R$ 7,00" at bounding box center [659, 522] width 101 height 28
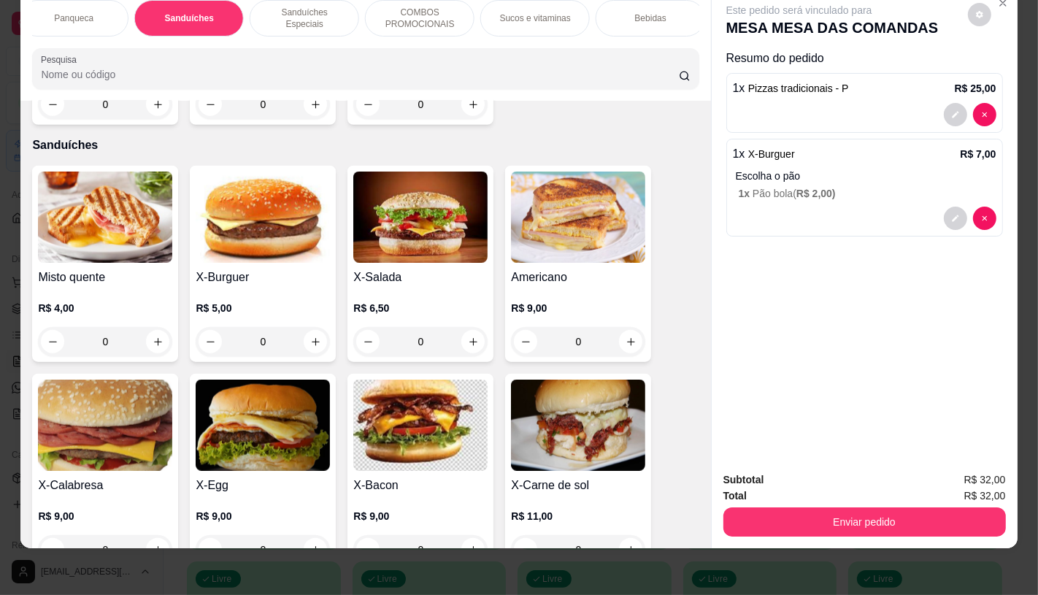
scroll to position [0, 1518]
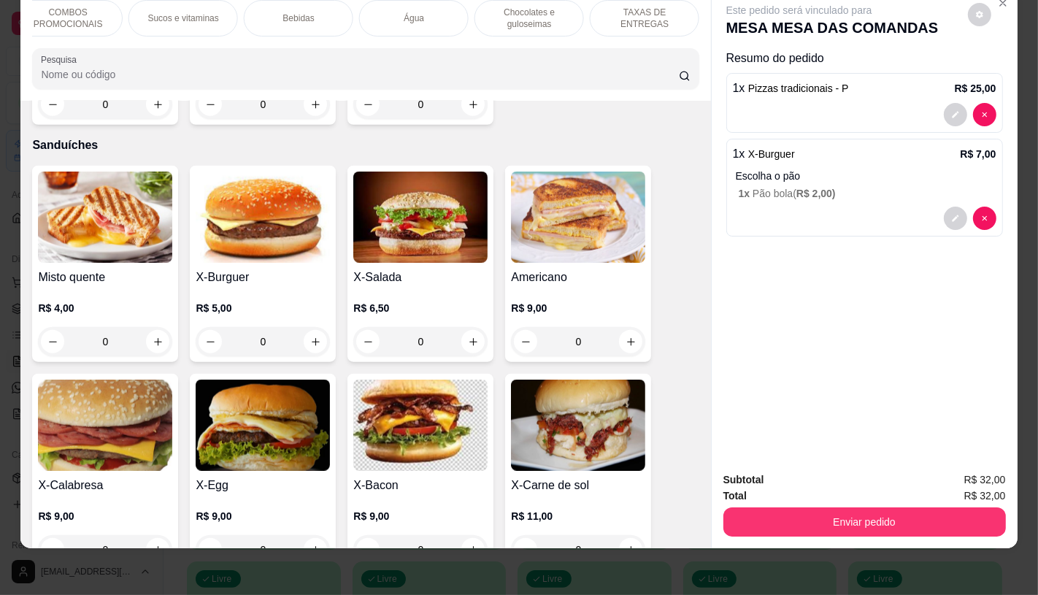
click at [673, 7] on p "TAXAS DE ENTREGAS" at bounding box center [644, 18] width 85 height 23
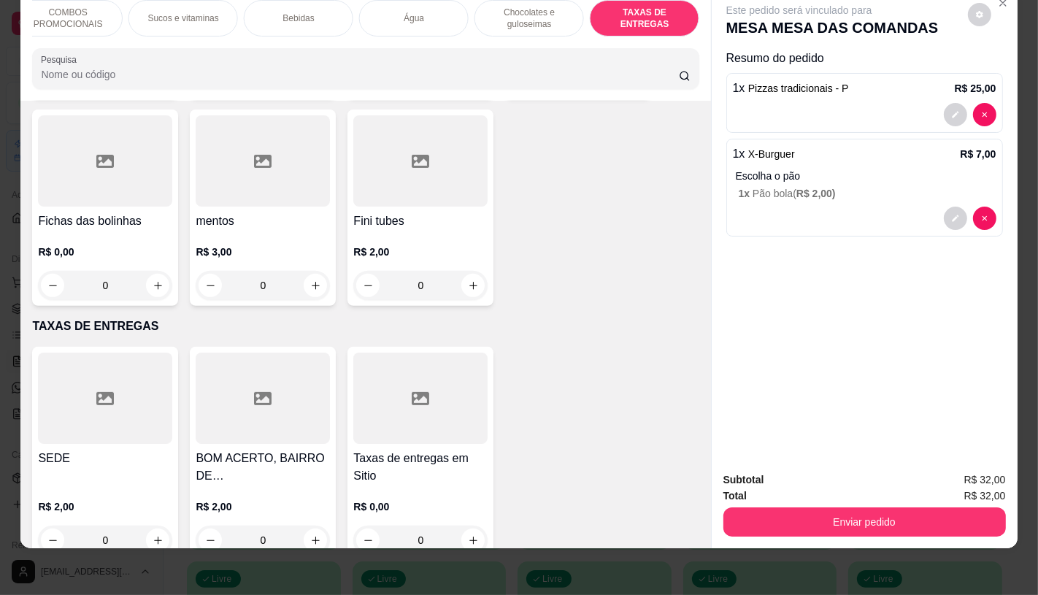
click at [391, 367] on div at bounding box center [420, 397] width 134 height 91
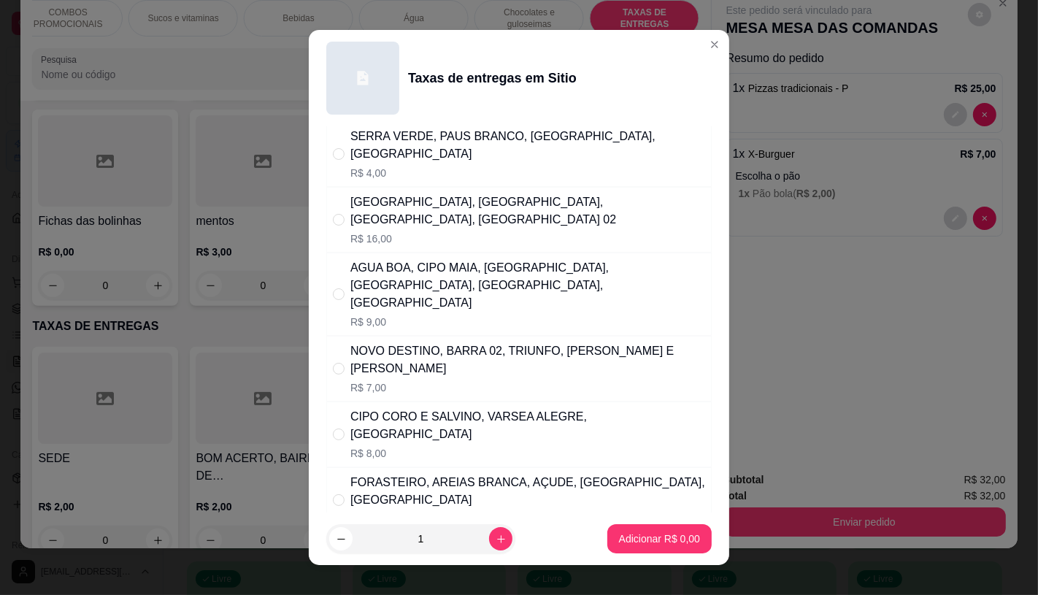
scroll to position [162, 0]
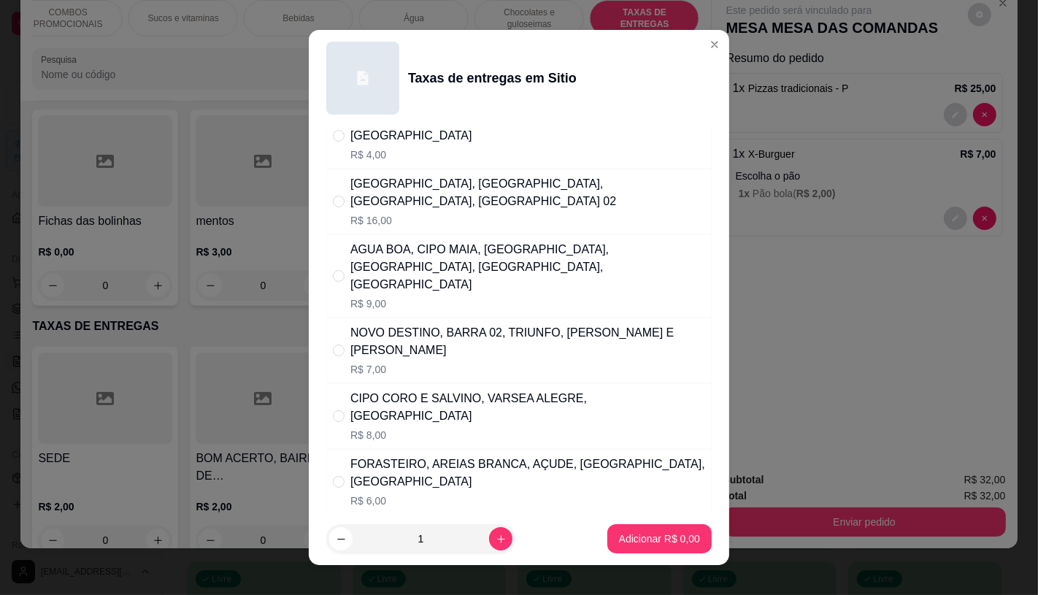
click at [447, 362] on p "R$ 7,00" at bounding box center [527, 369] width 355 height 15
radio input "true"
click at [664, 534] on p "Adicionar R$ 7,00" at bounding box center [658, 539] width 79 height 14
type input "1"
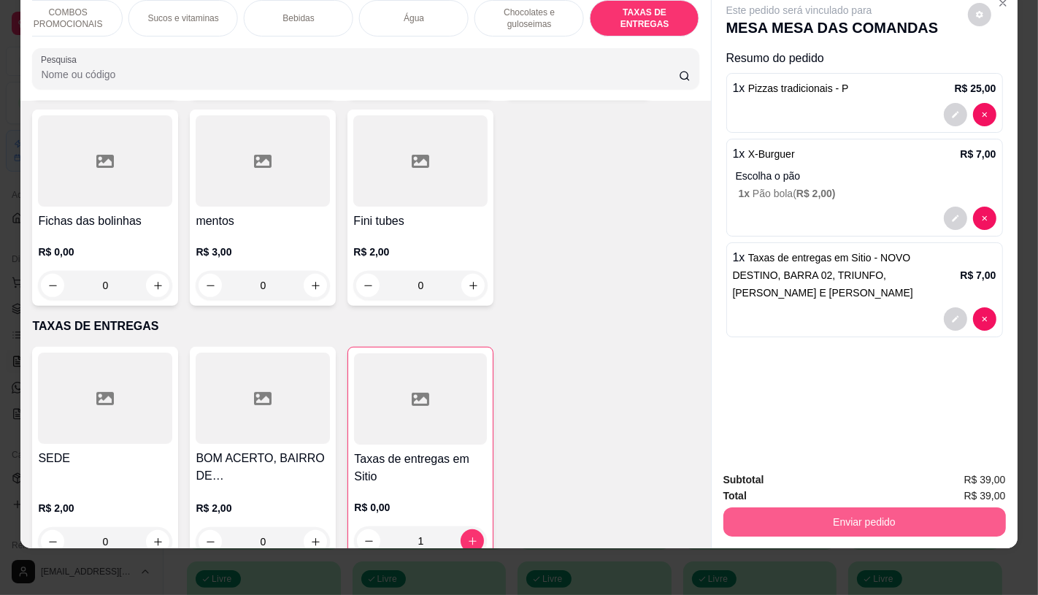
click at [866, 508] on button "Enviar pedido" at bounding box center [864, 521] width 282 height 29
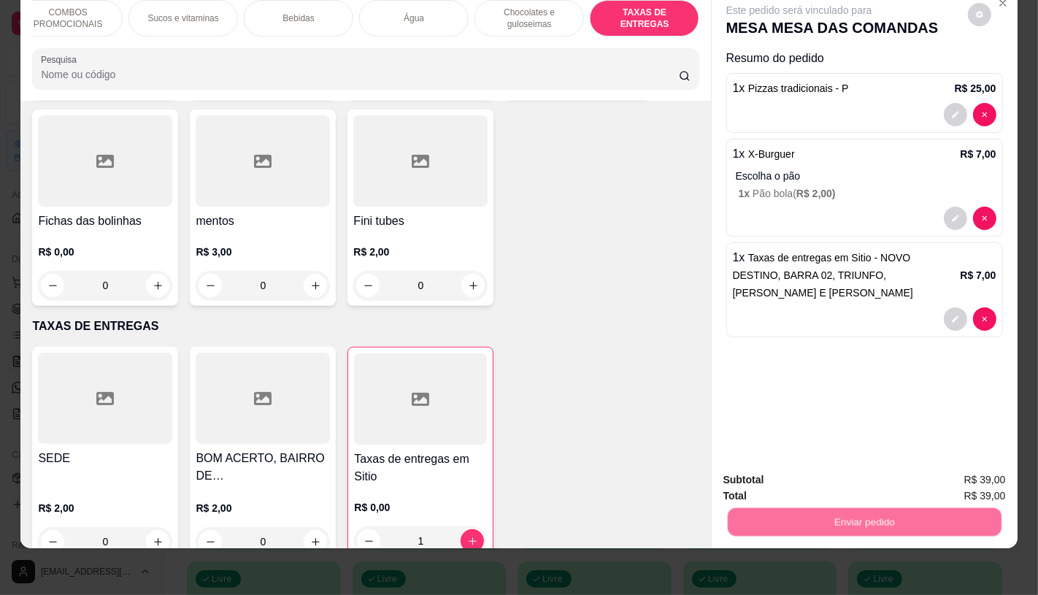
click at [816, 466] on div "Registrar cliente Enviar pedido" at bounding box center [858, 477] width 250 height 23
click at [872, 473] on button "Registrar cliente" at bounding box center [869, 474] width 96 height 28
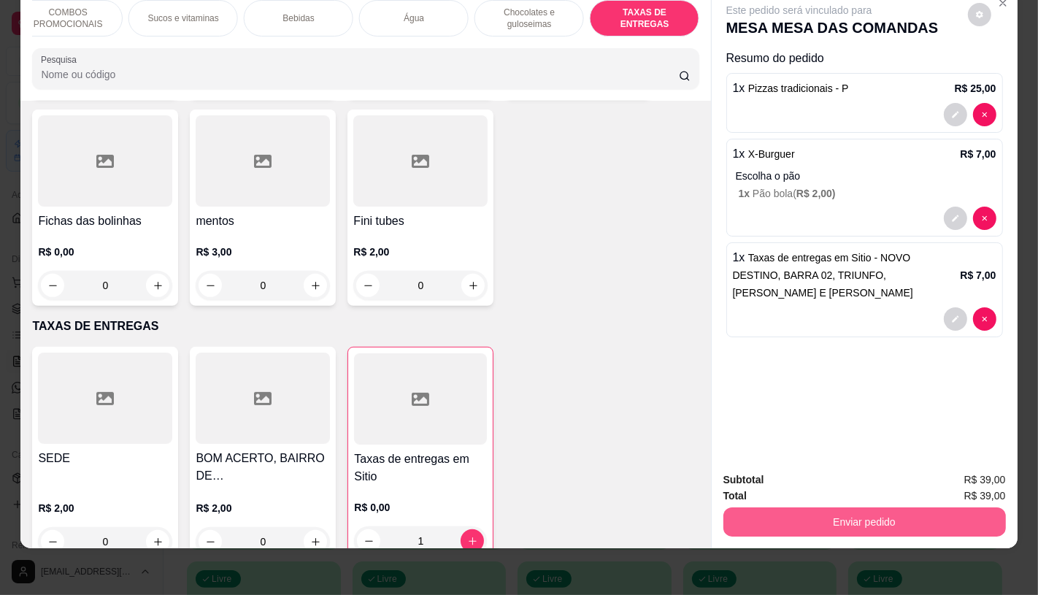
click at [885, 507] on button "Enviar pedido" at bounding box center [864, 521] width 282 height 29
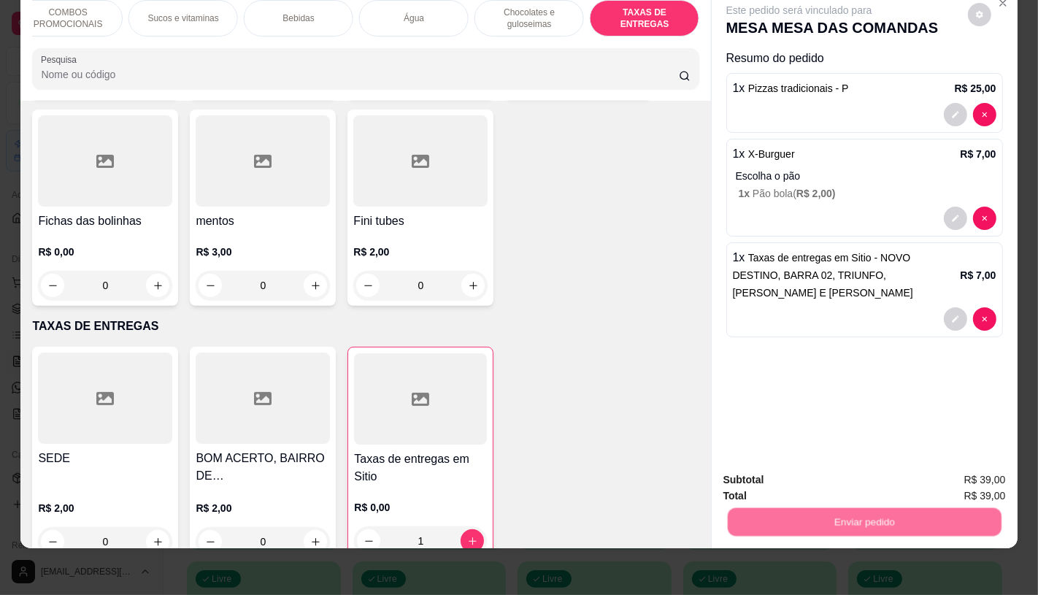
click at [985, 466] on button "Enviar pedido" at bounding box center [967, 474] width 82 height 28
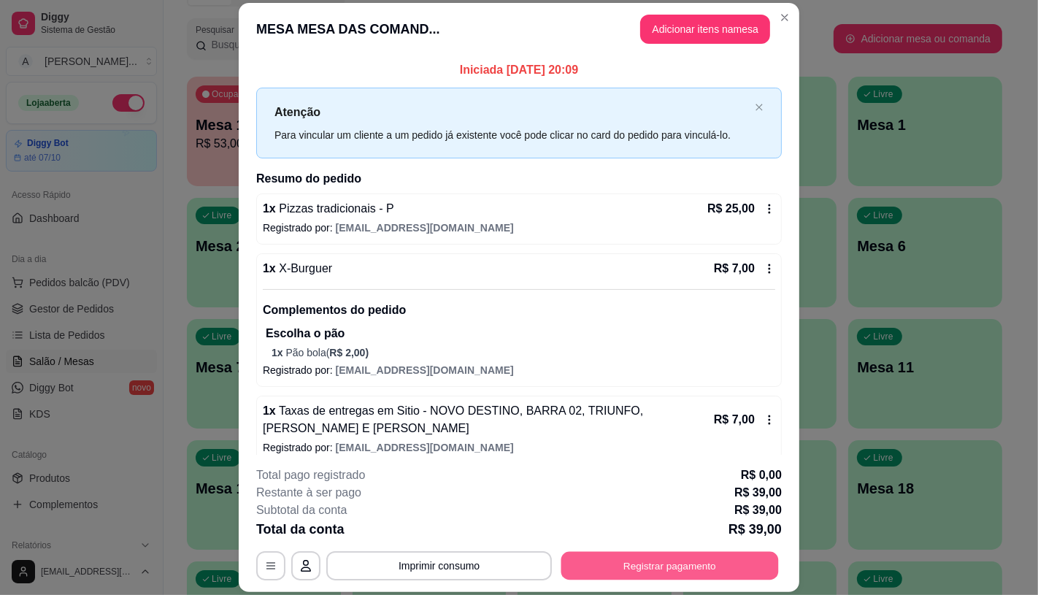
click at [697, 552] on button "Registrar pagamento" at bounding box center [669, 566] width 217 height 28
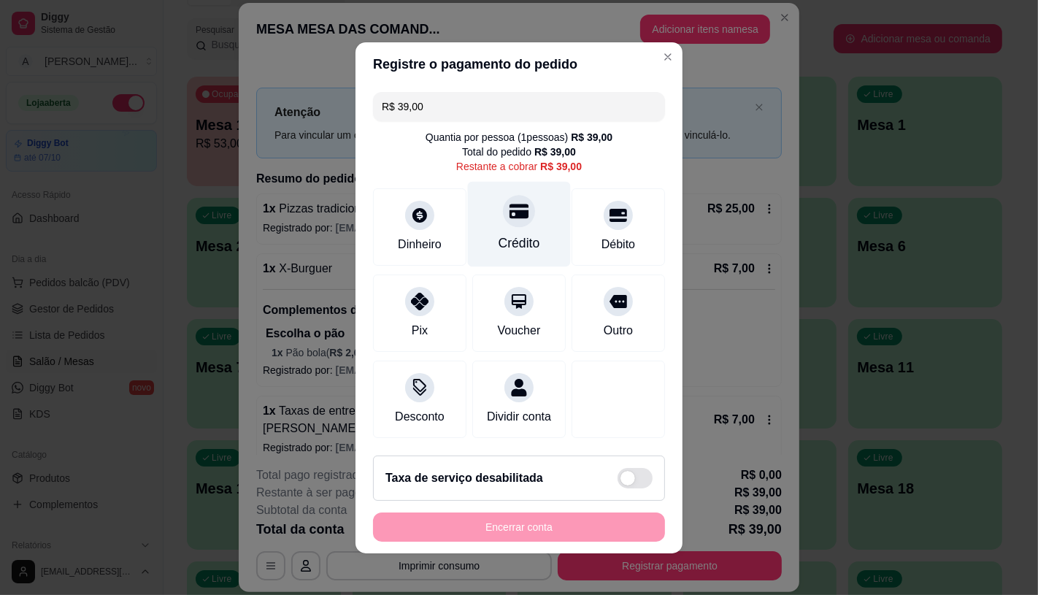
click at [506, 233] on div "Crédito" at bounding box center [519, 242] width 42 height 19
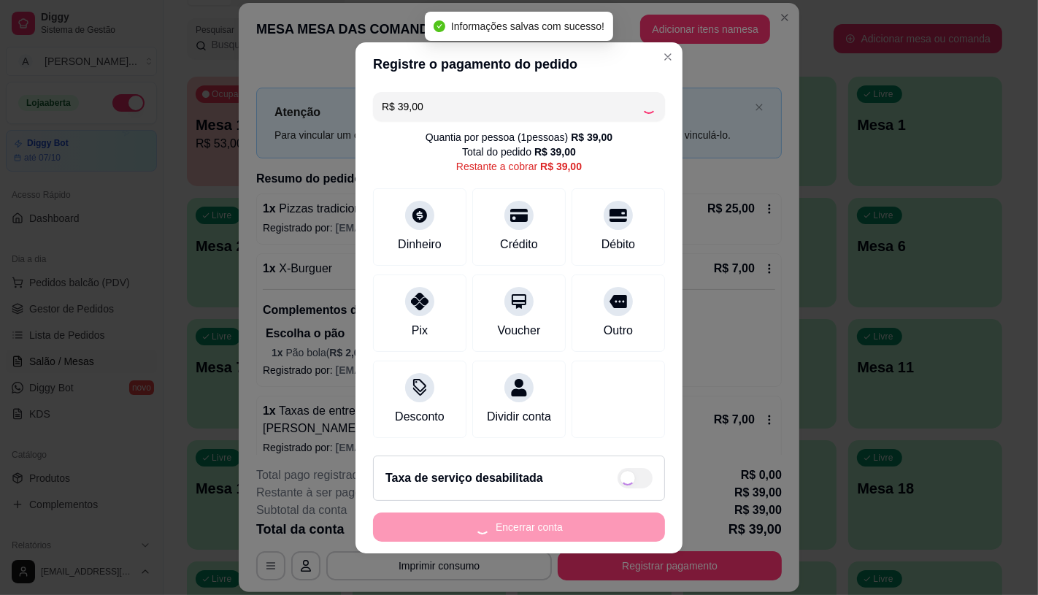
type input "R$ 0,00"
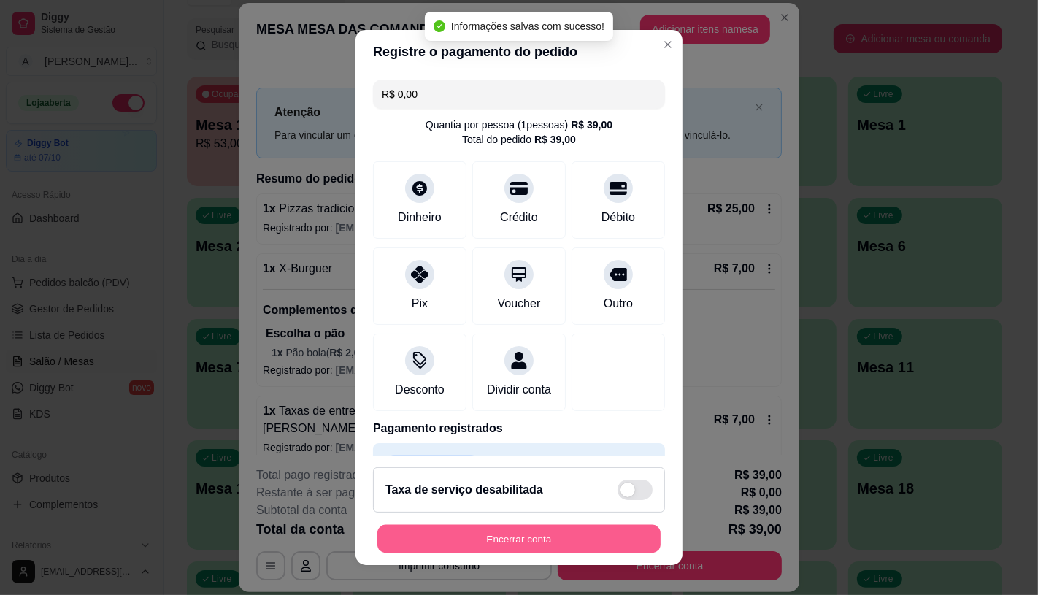
click at [531, 541] on button "Encerrar conta" at bounding box center [518, 539] width 283 height 28
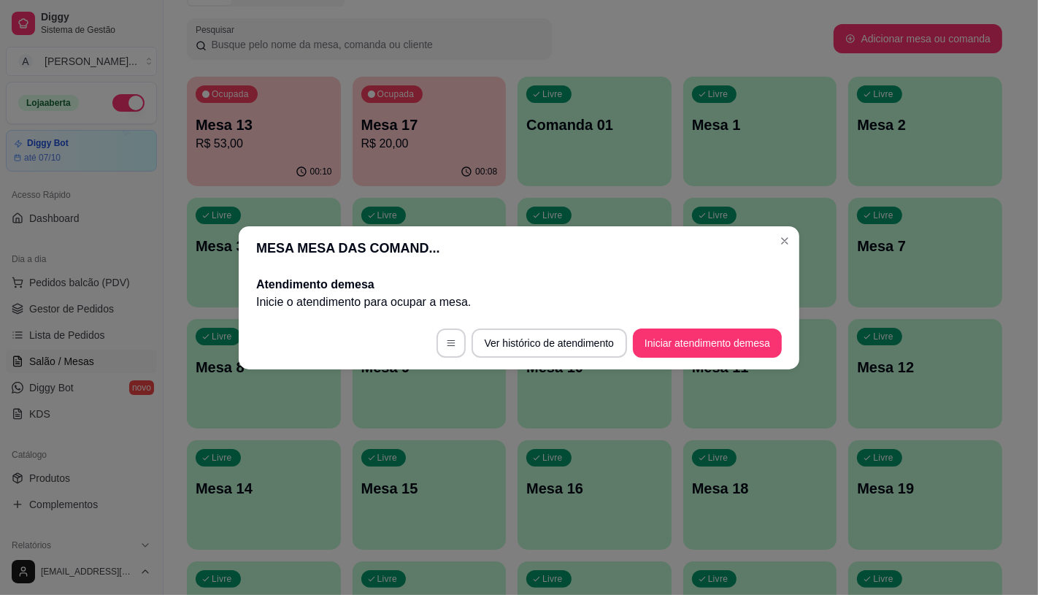
click at [701, 326] on footer "Ver histórico de atendimento Iniciar atendimento de mesa" at bounding box center [519, 343] width 560 height 53
click at [701, 328] on footer "Ver histórico de atendimento Iniciar atendimento de mesa" at bounding box center [519, 343] width 560 height 53
click at [713, 329] on button "Iniciar atendimento de mesa" at bounding box center [707, 342] width 144 height 28
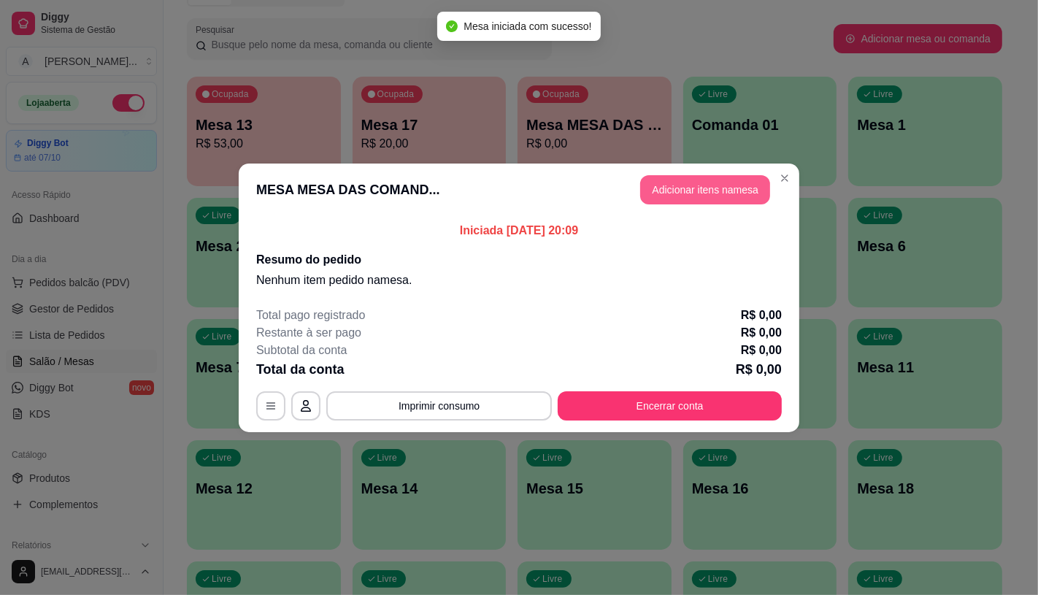
click at [714, 186] on button "Adicionar itens na mesa" at bounding box center [705, 189] width 130 height 29
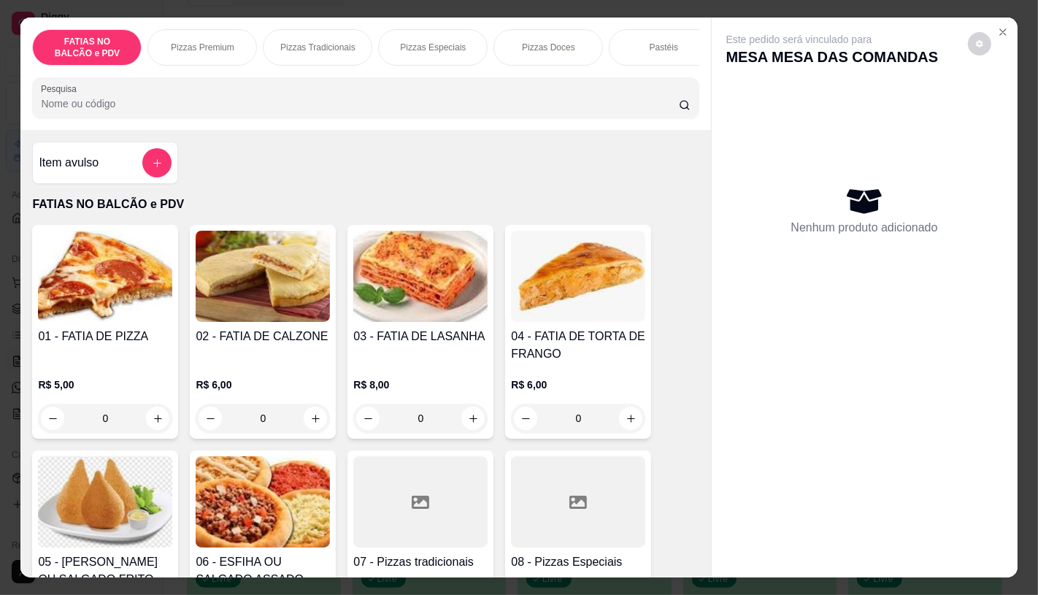
click at [133, 421] on input "0" at bounding box center [105, 418] width 82 height 29
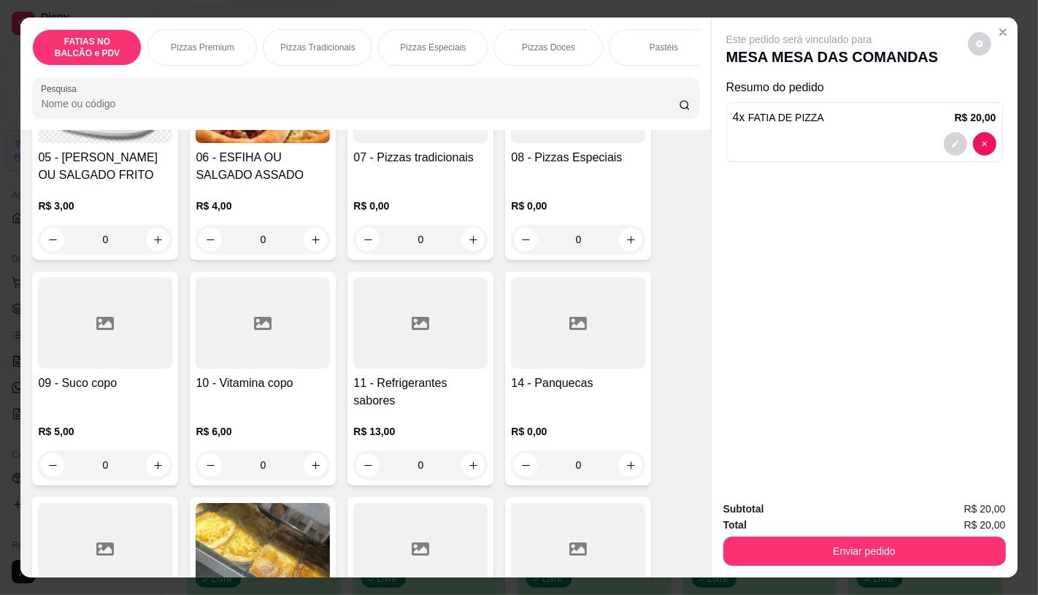
scroll to position [405, 0]
type input "4"
click at [375, 403] on h4 "11 - Refrigerantes sabores" at bounding box center [420, 391] width 134 height 35
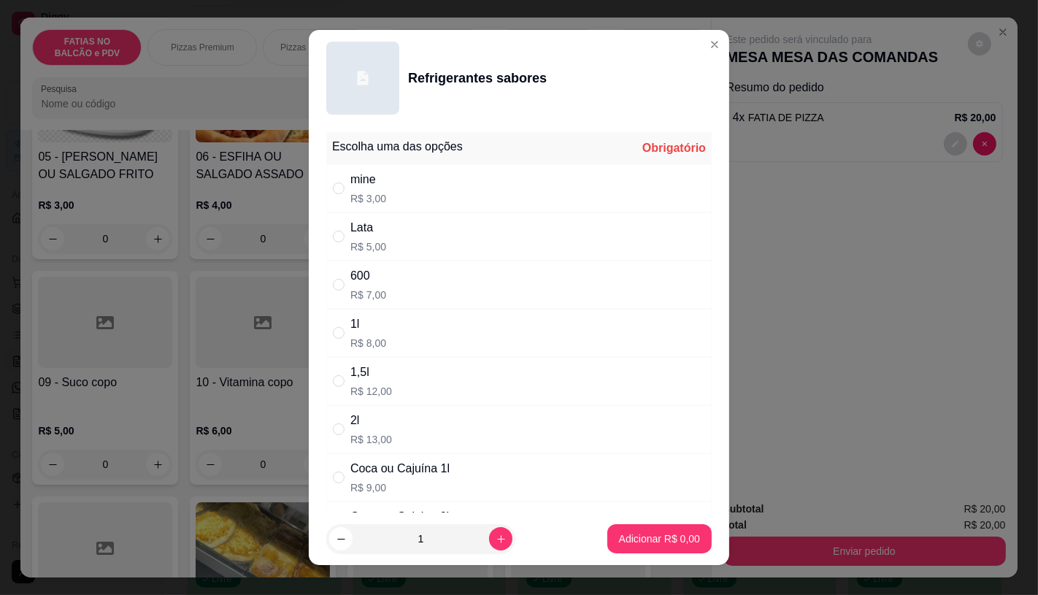
click at [371, 248] on p "R$ 5,00" at bounding box center [368, 246] width 36 height 15
radio input "true"
click at [495, 536] on icon "increase-product-quantity" at bounding box center [500, 538] width 11 height 11
type input "2"
click at [684, 535] on button "Adicionar R$ 10,00" at bounding box center [656, 538] width 110 height 29
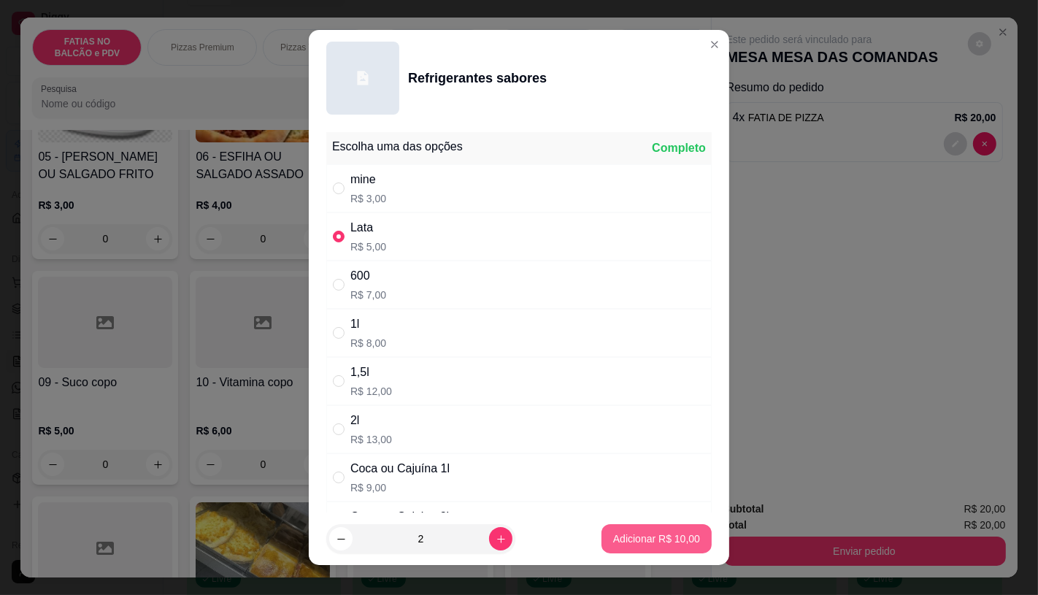
type input "2"
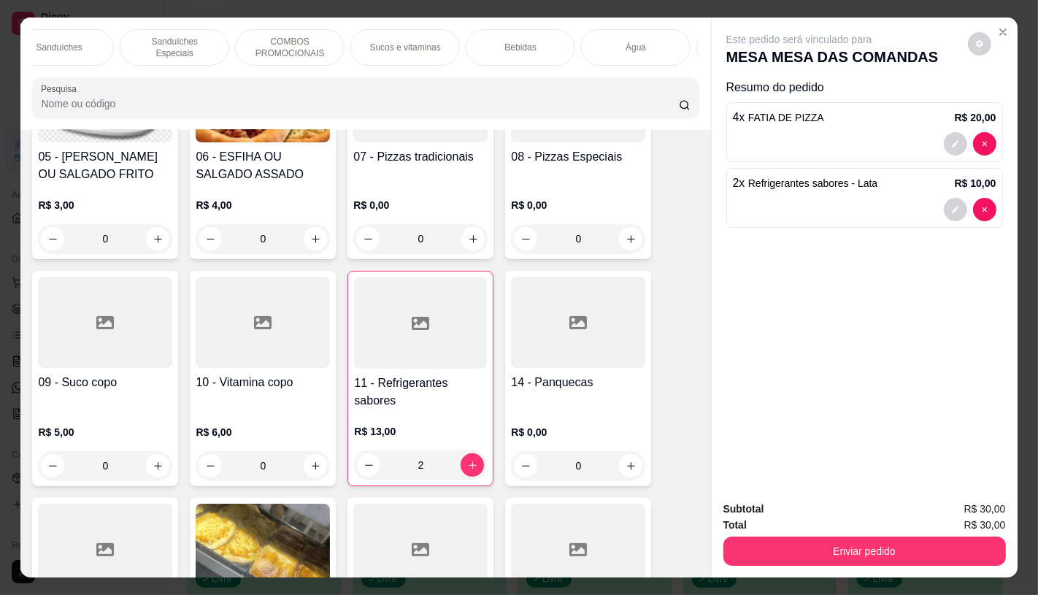
scroll to position [0, 1486]
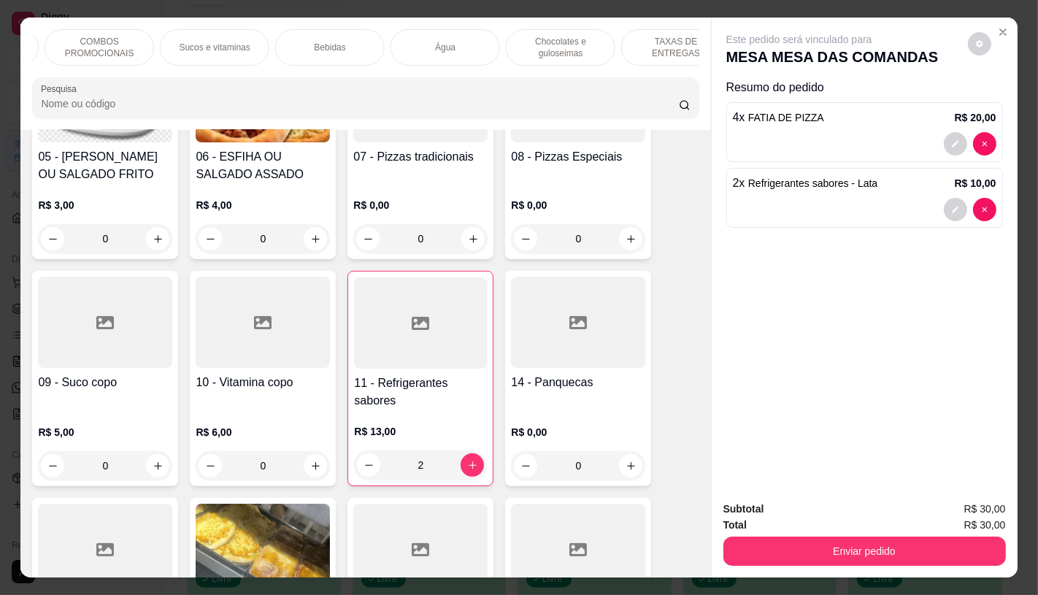
click at [645, 47] on p "TAXAS DE ENTREGAS" at bounding box center [675, 47] width 85 height 23
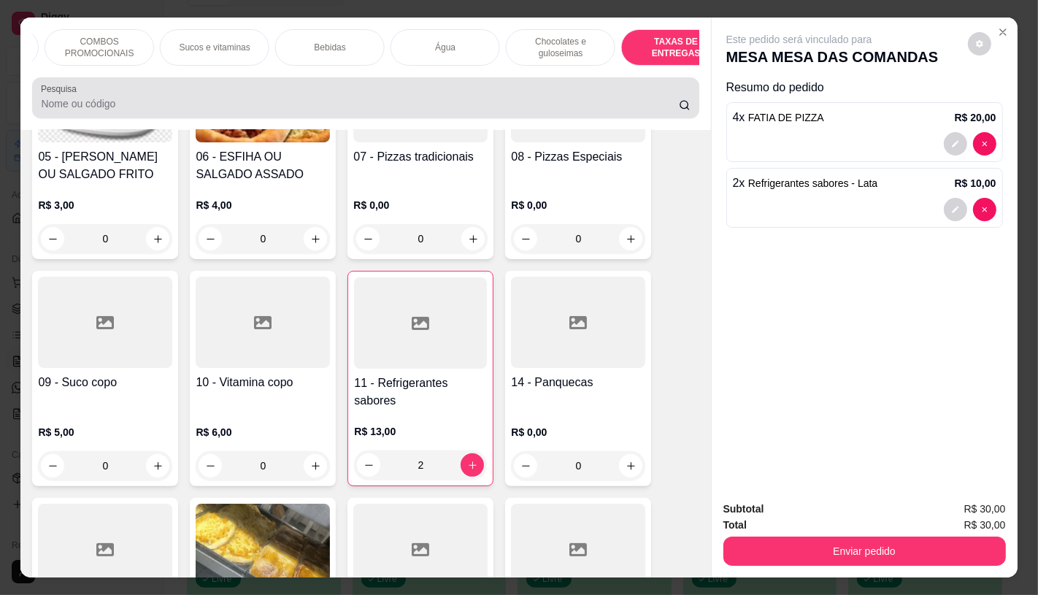
scroll to position [34, 0]
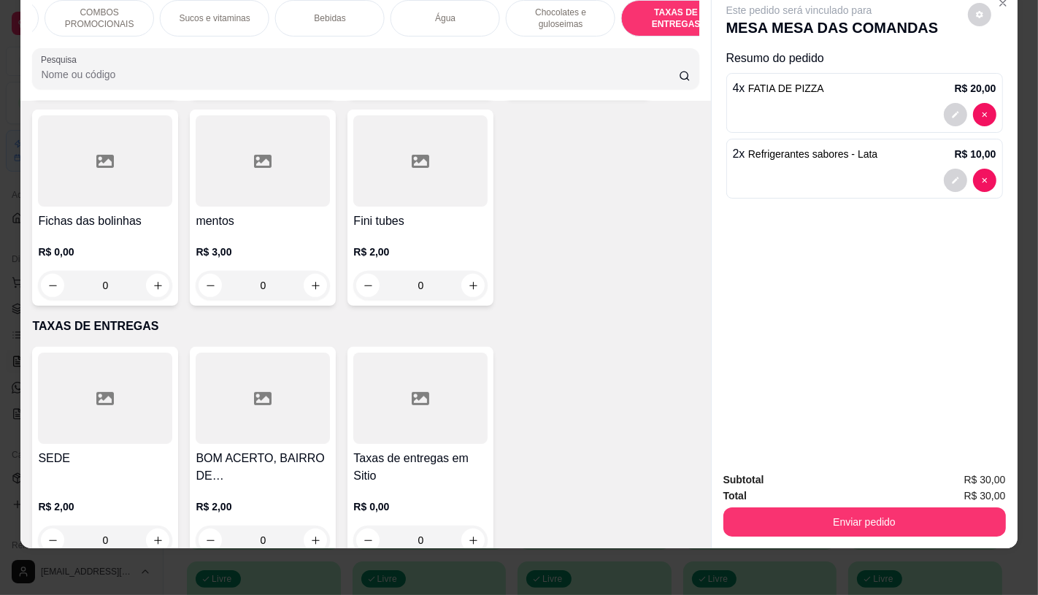
click at [242, 405] on div at bounding box center [263, 397] width 134 height 91
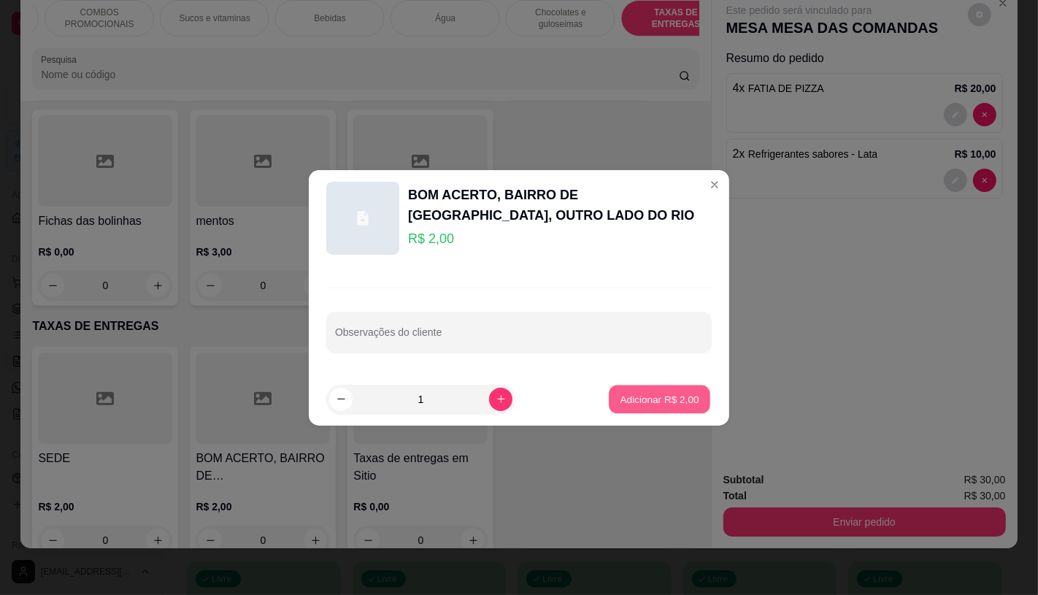
click at [665, 402] on p "Adicionar R$ 2,00" at bounding box center [658, 399] width 79 height 14
type input "1"
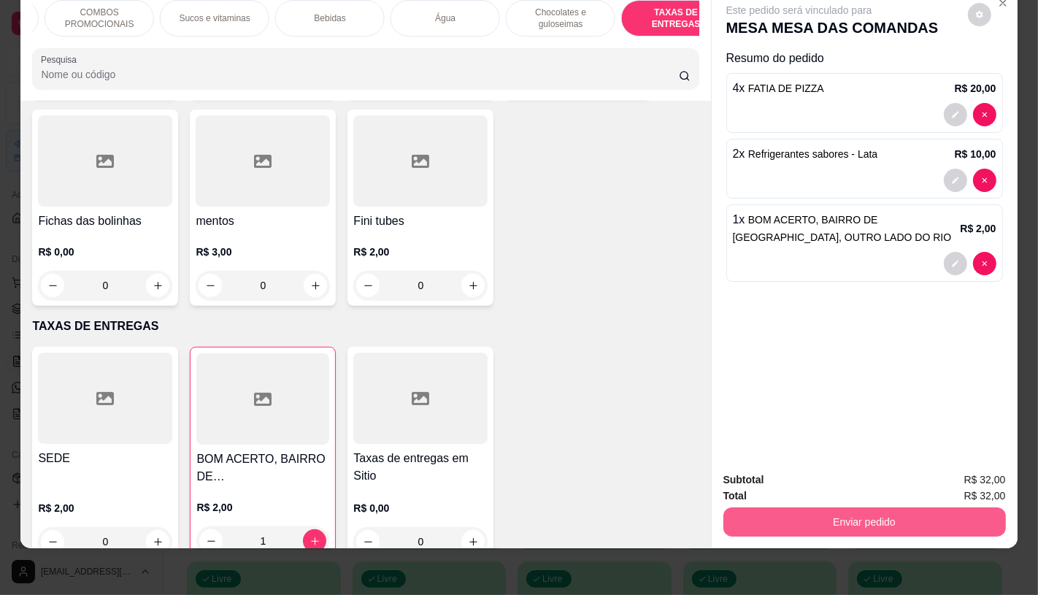
click at [796, 508] on button "Enviar pedido" at bounding box center [864, 521] width 282 height 29
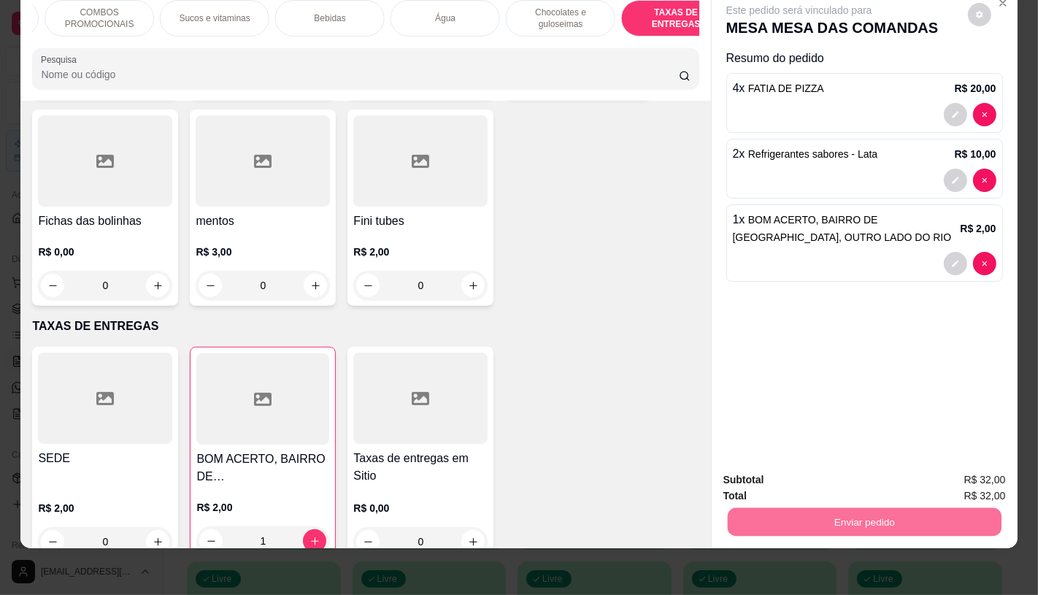
click at [954, 476] on button "Enviar pedido" at bounding box center [967, 474] width 82 height 28
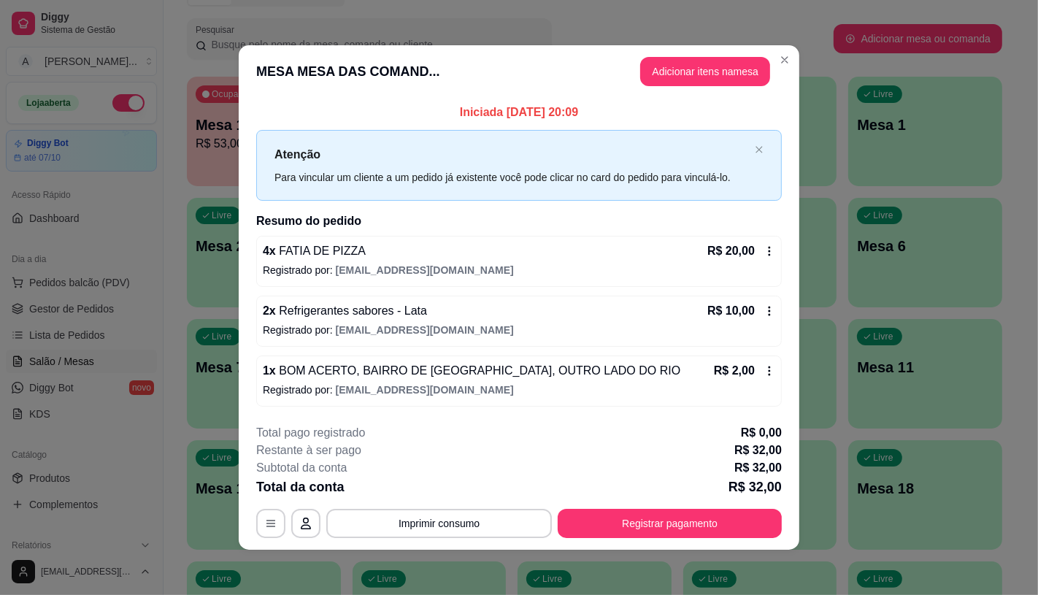
click at [693, 498] on div "**********" at bounding box center [518, 481] width 525 height 114
click at [688, 527] on button "Registrar pagamento" at bounding box center [669, 523] width 217 height 28
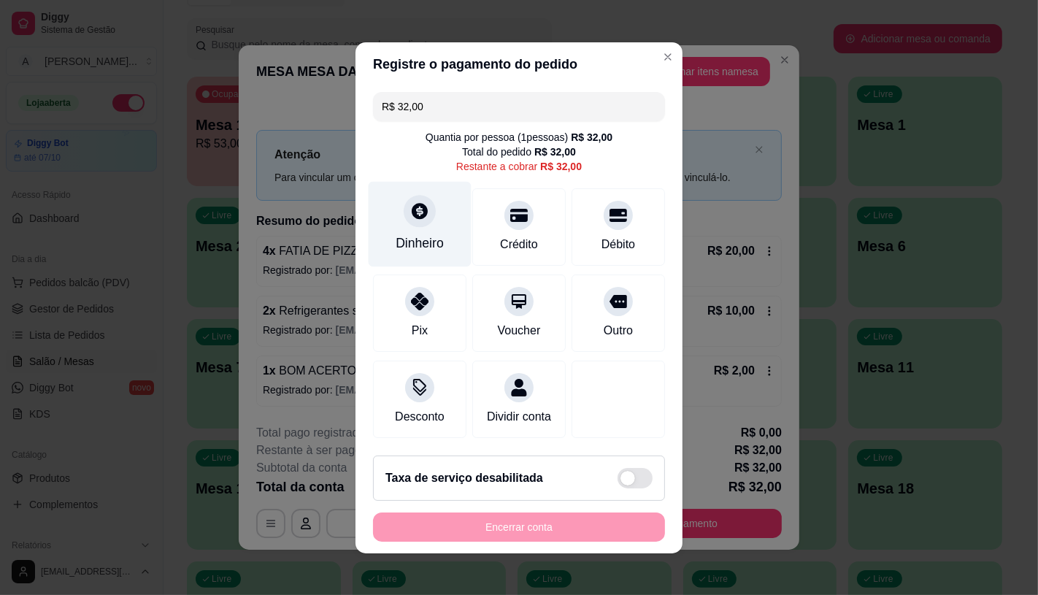
click at [395, 233] on div "Dinheiro" at bounding box center [419, 242] width 48 height 19
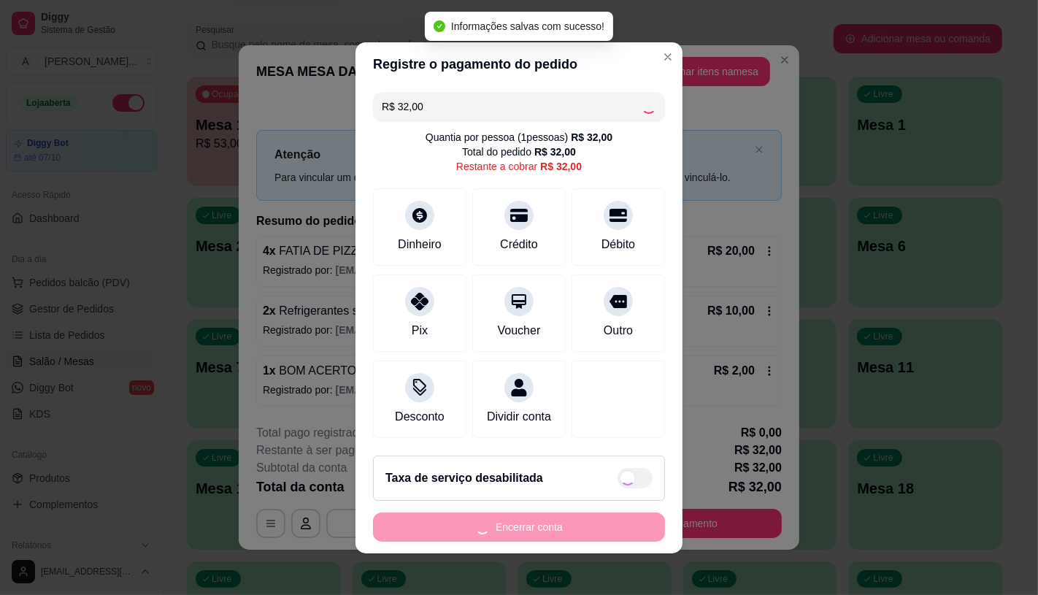
type input "R$ 0,00"
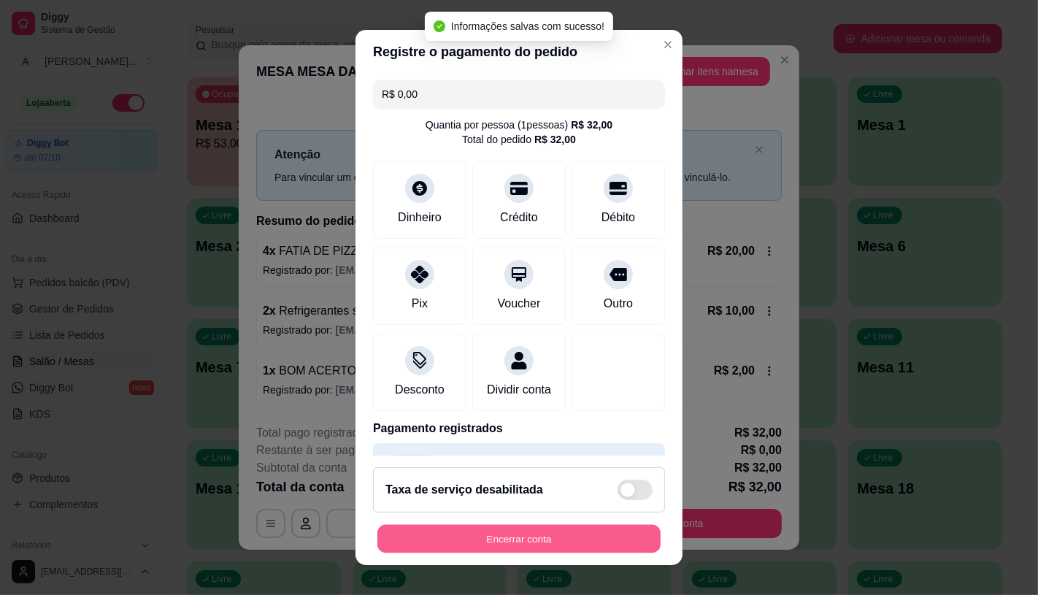
click at [560, 529] on button "Encerrar conta" at bounding box center [518, 539] width 283 height 28
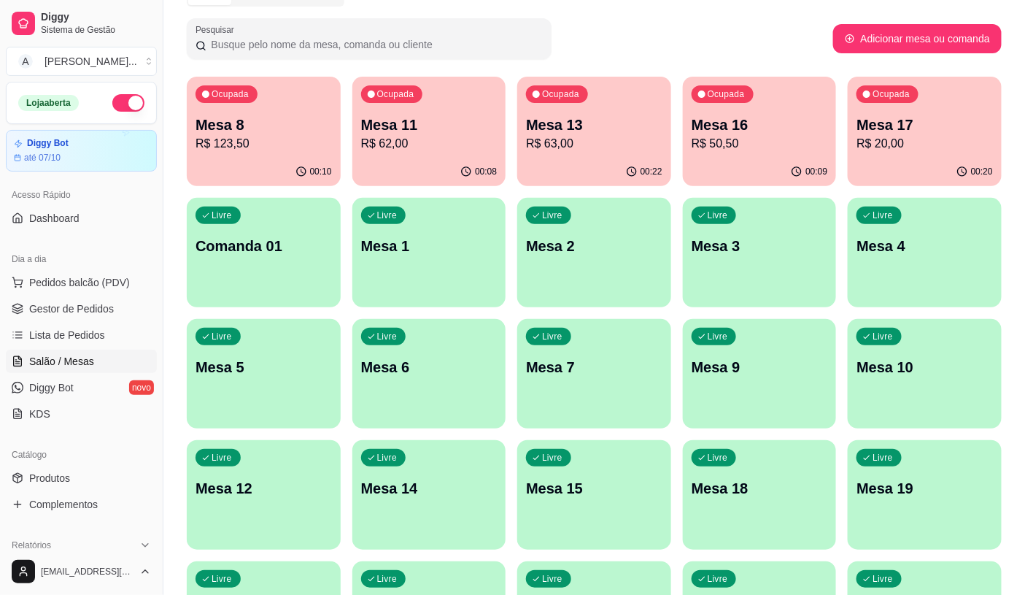
click at [893, 149] on p "R$ 20,00" at bounding box center [925, 144] width 136 height 18
click at [752, 155] on div "Ocupada Mesa 16 R$ 50,50" at bounding box center [759, 117] width 149 height 79
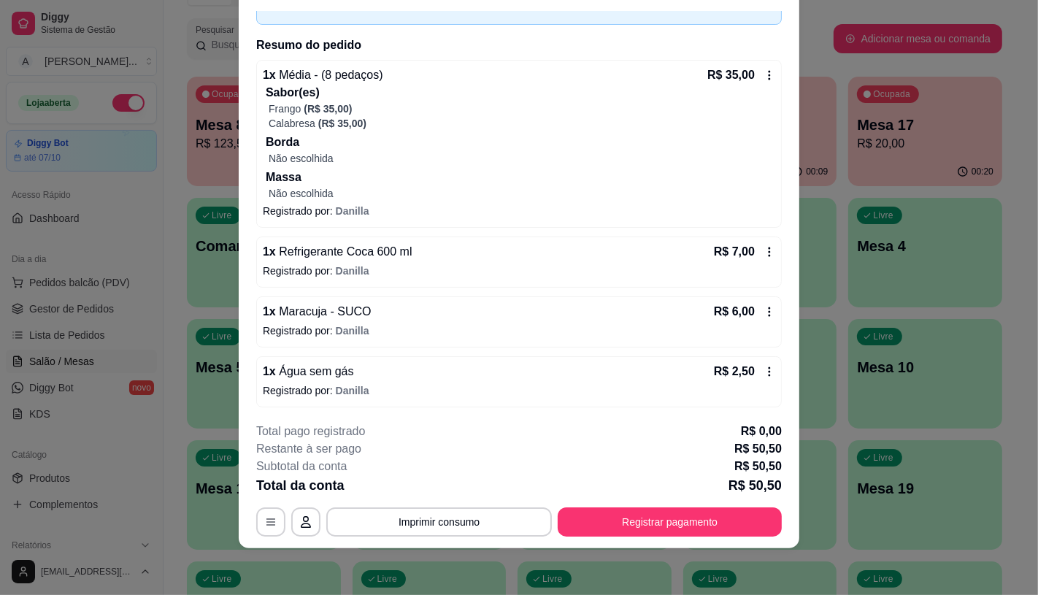
scroll to position [92, 0]
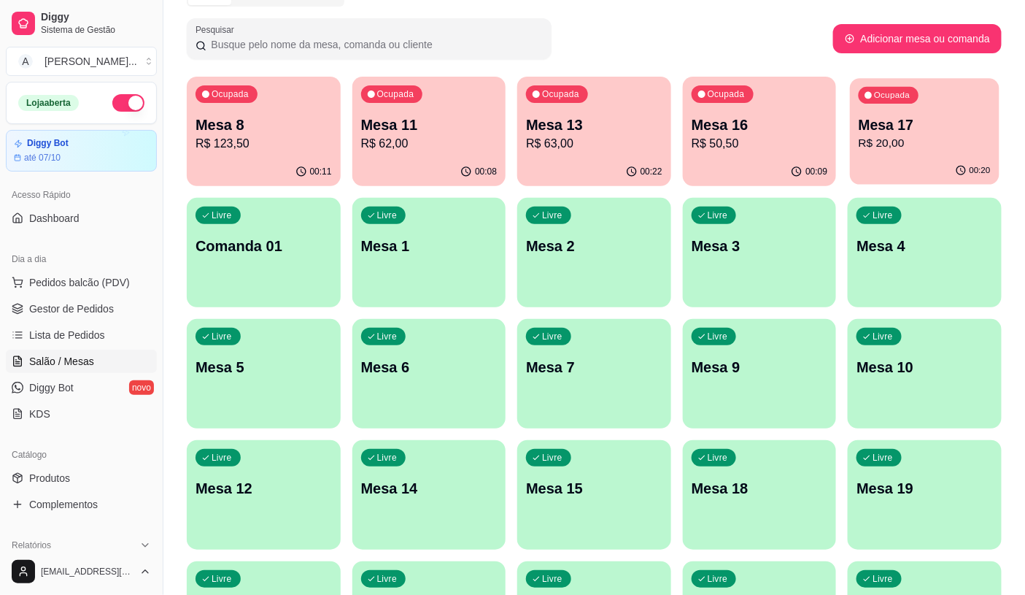
click at [892, 144] on p "R$ 20,00" at bounding box center [925, 143] width 132 height 17
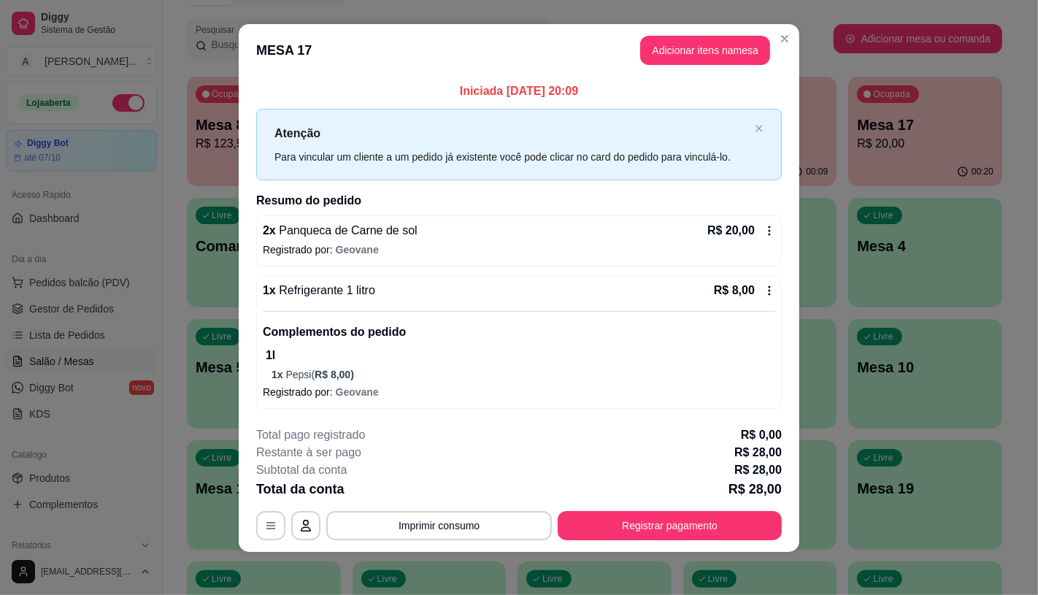
scroll to position [12, 0]
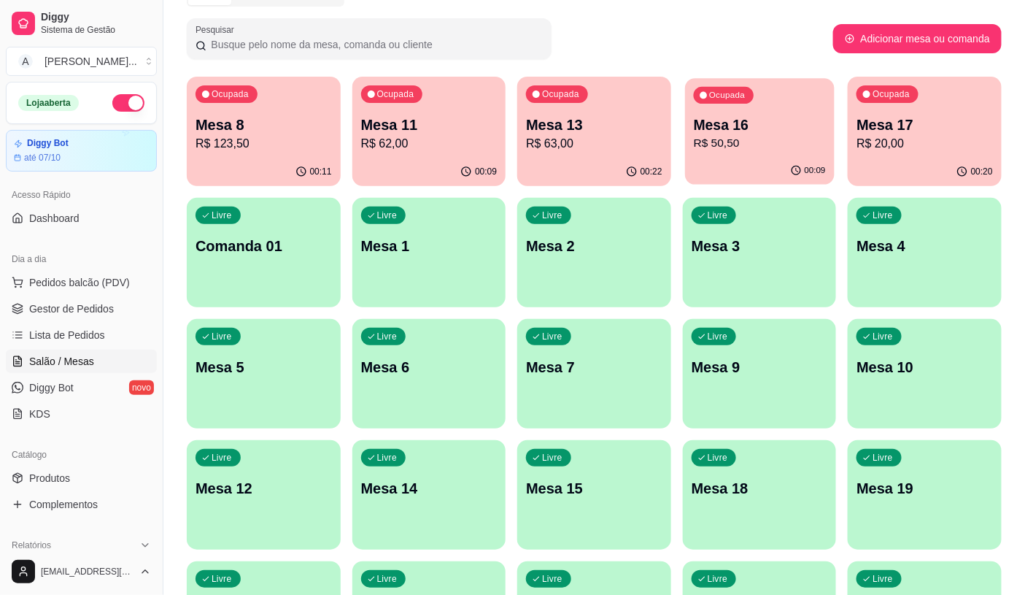
click at [703, 152] on div "Ocupada Mesa 16 R$ 50,50" at bounding box center [759, 117] width 149 height 79
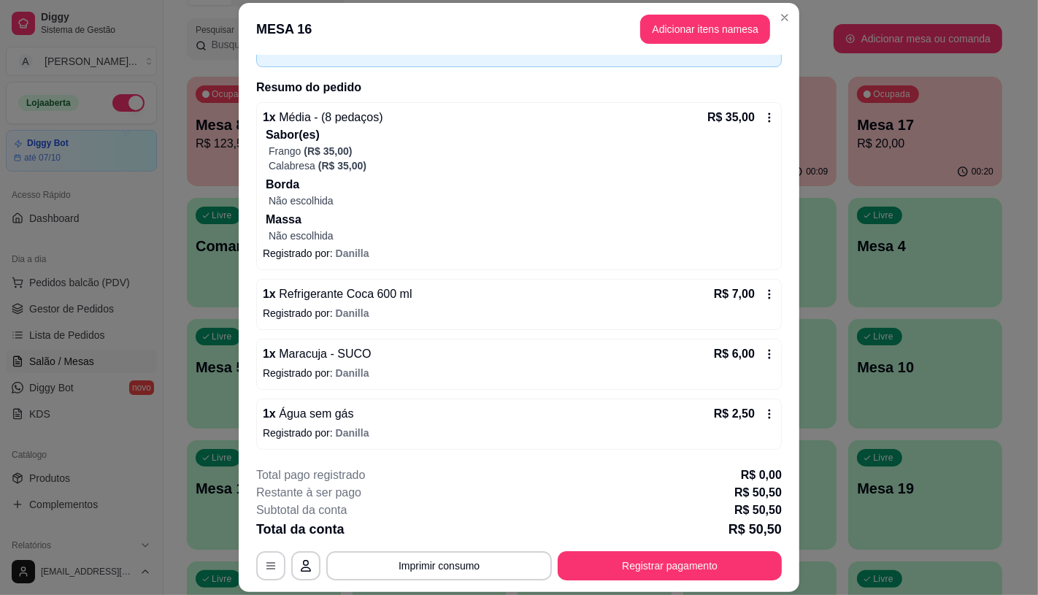
scroll to position [92, 0]
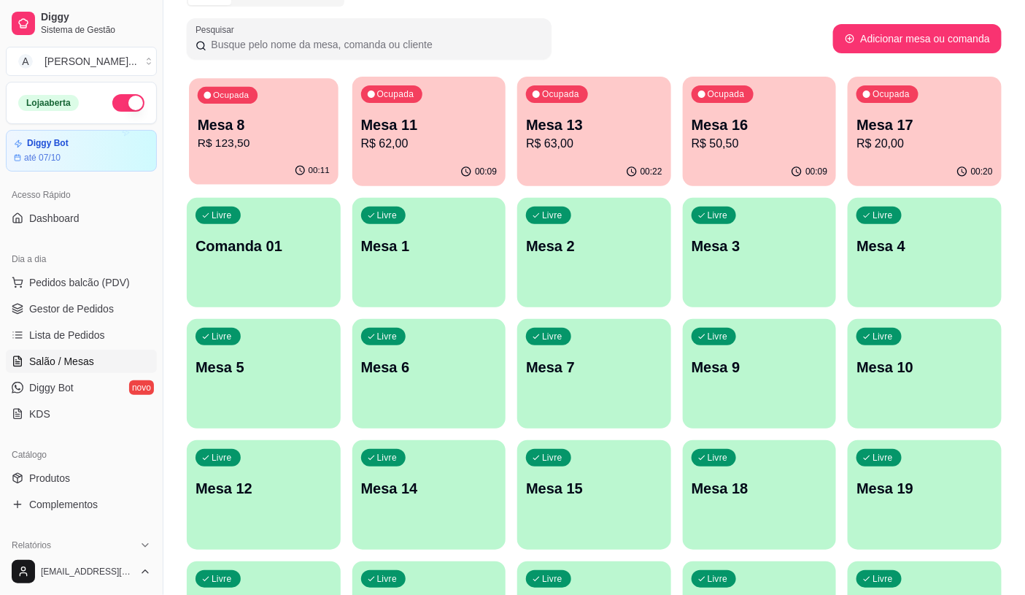
click at [303, 149] on p "R$ 123,50" at bounding box center [264, 143] width 132 height 17
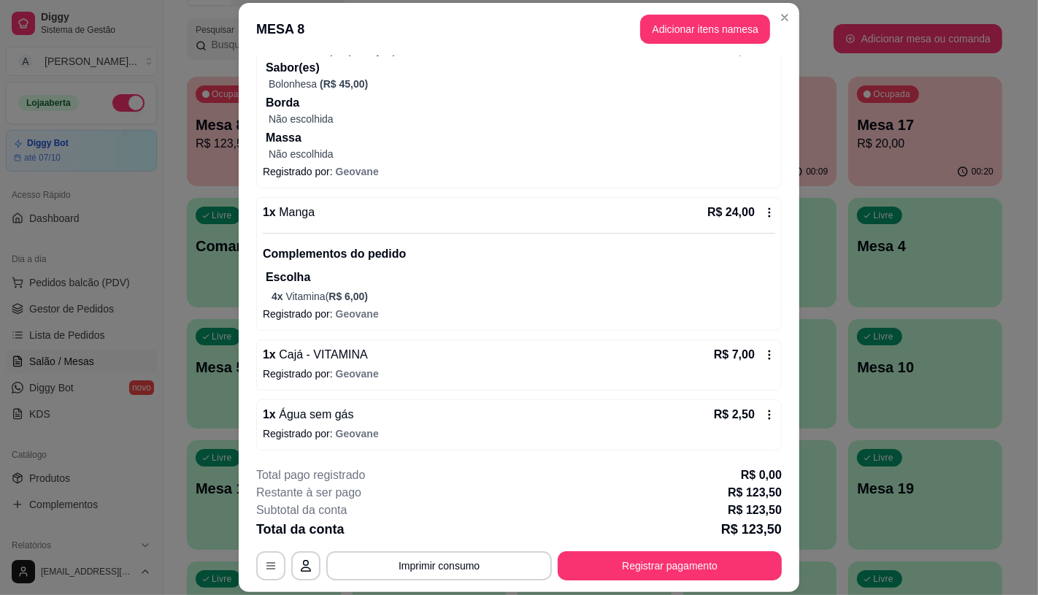
scroll to position [372, 0]
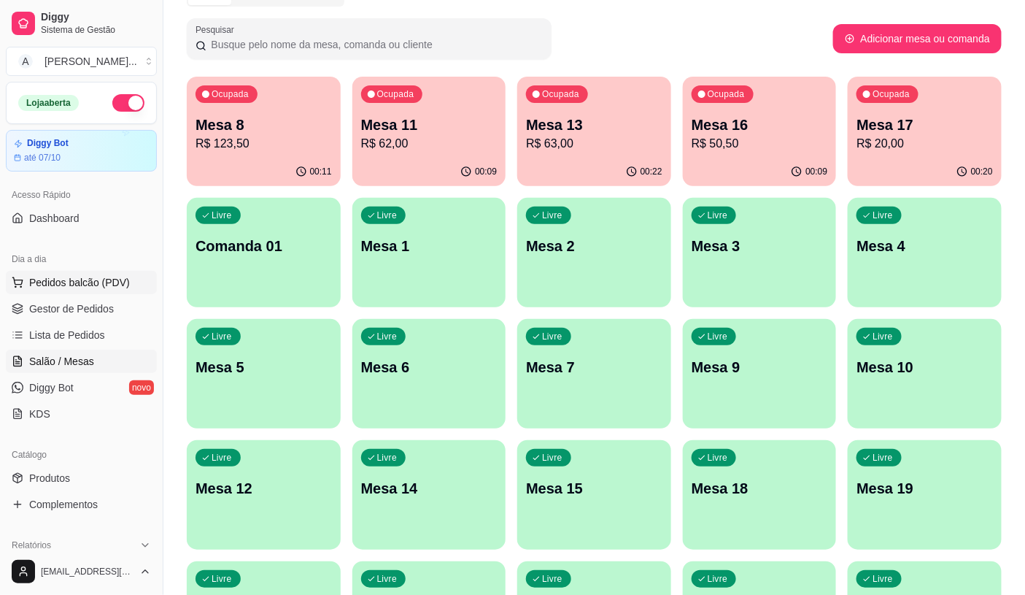
click at [120, 288] on span "Pedidos balcão (PDV)" at bounding box center [79, 282] width 101 height 15
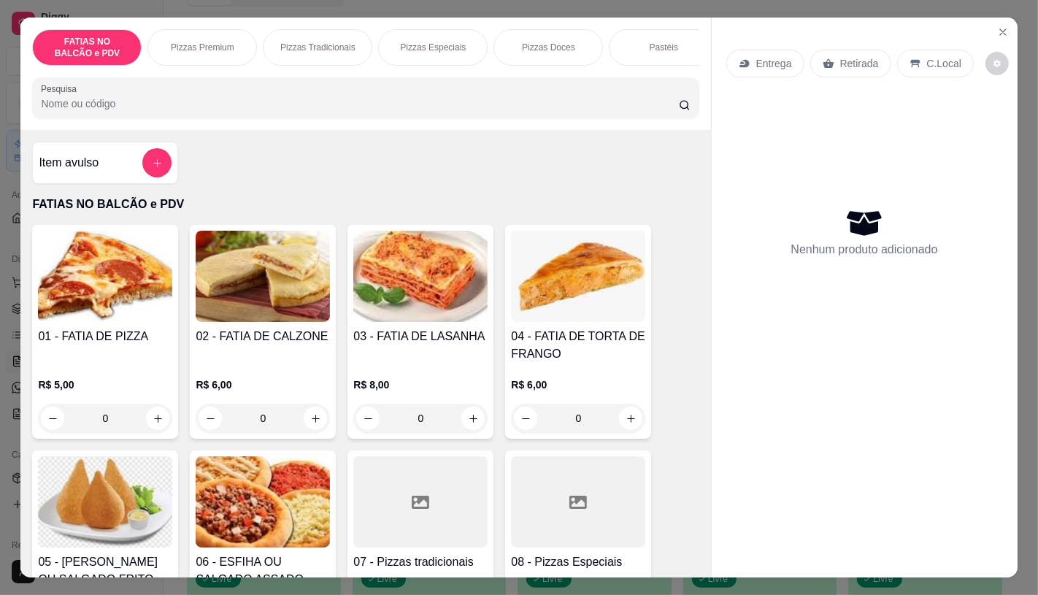
click at [0, 239] on div "FATIAS NO BALCÃO e PDV Pizzas Premium Pizzas Tradicionais Pizzas Especiais Pizz…" at bounding box center [519, 297] width 1038 height 595
click at [995, 20] on button "Close" at bounding box center [1002, 31] width 23 height 23
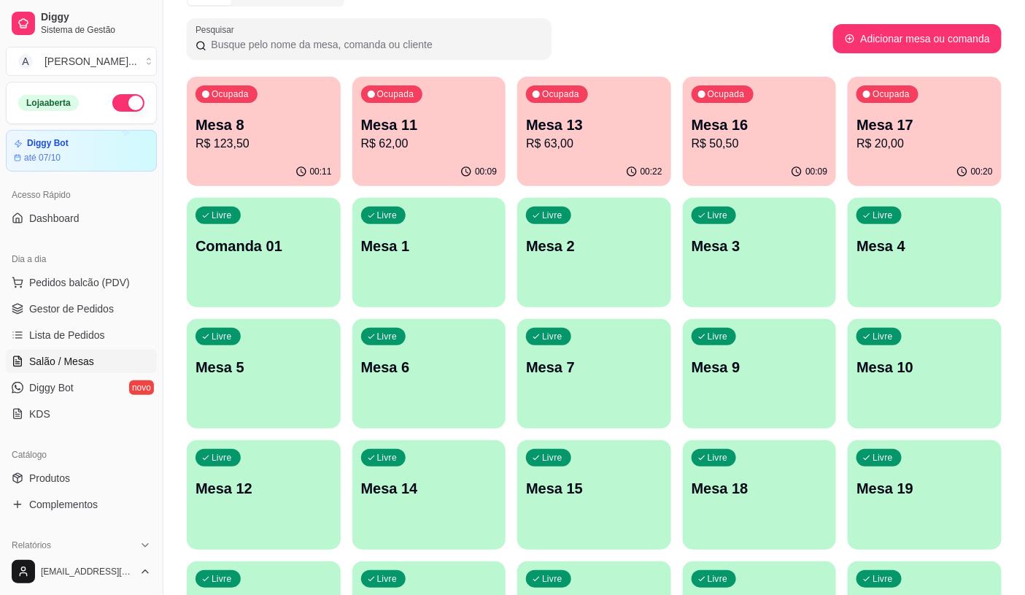
drag, startPoint x: 841, startPoint y: 135, endPoint x: 922, endPoint y: 130, distance: 81.2
click at [842, 135] on div "Ocupada Mesa 8 R$ 123,50 00:11 Ocupada Mesa 11 R$ 62,00 00:09 Ocupada Mesa 13 R…" at bounding box center [594, 495] width 815 height 836
click at [902, 134] on p "Mesa 17" at bounding box center [925, 125] width 136 height 20
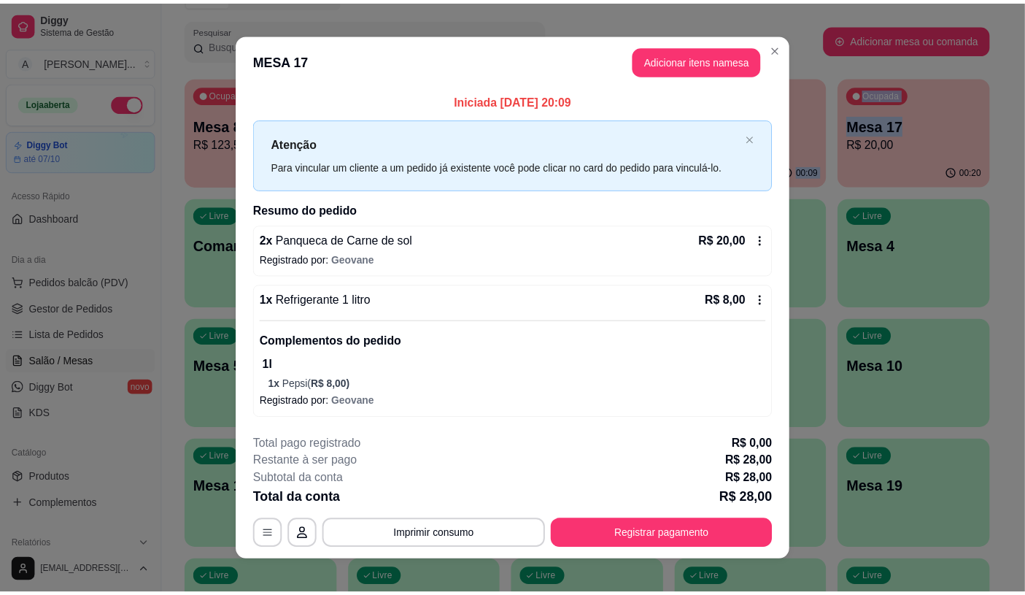
scroll to position [12, 0]
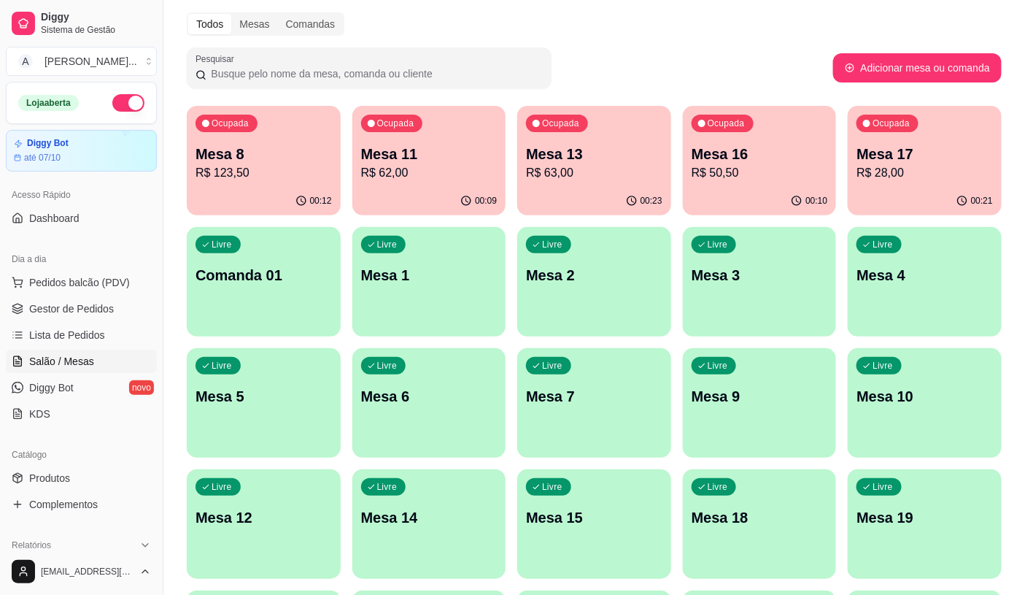
scroll to position [81, 0]
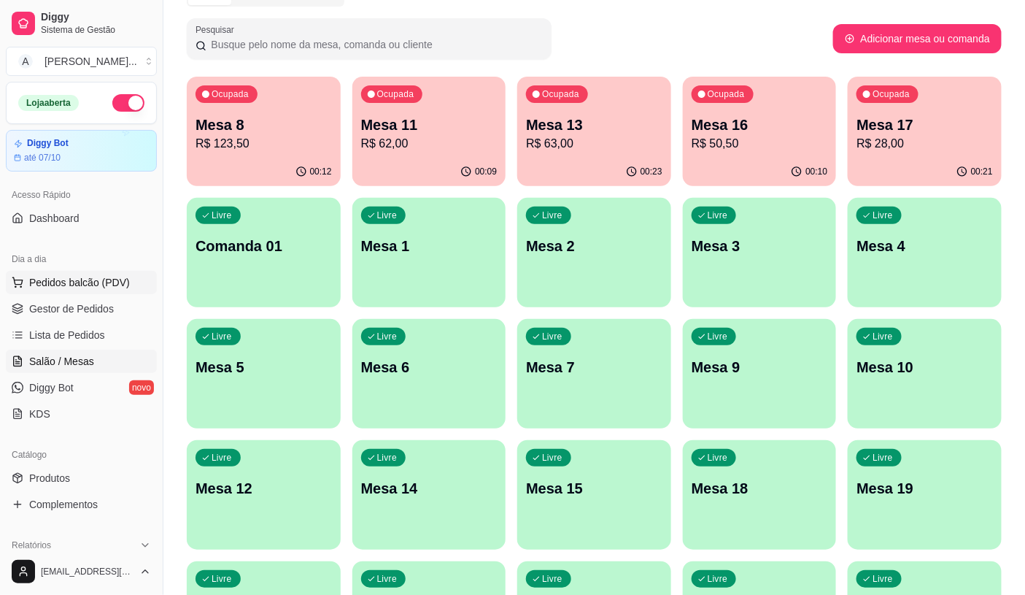
click at [130, 293] on button "Pedidos balcão (PDV)" at bounding box center [81, 282] width 151 height 23
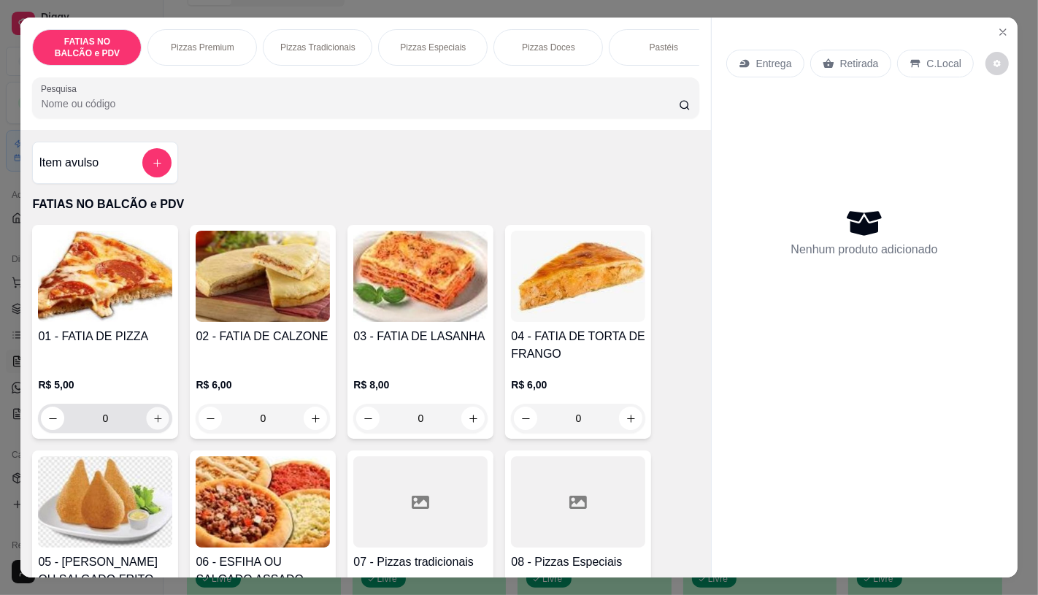
click at [147, 423] on button "increase-product-quantity" at bounding box center [158, 418] width 23 height 23
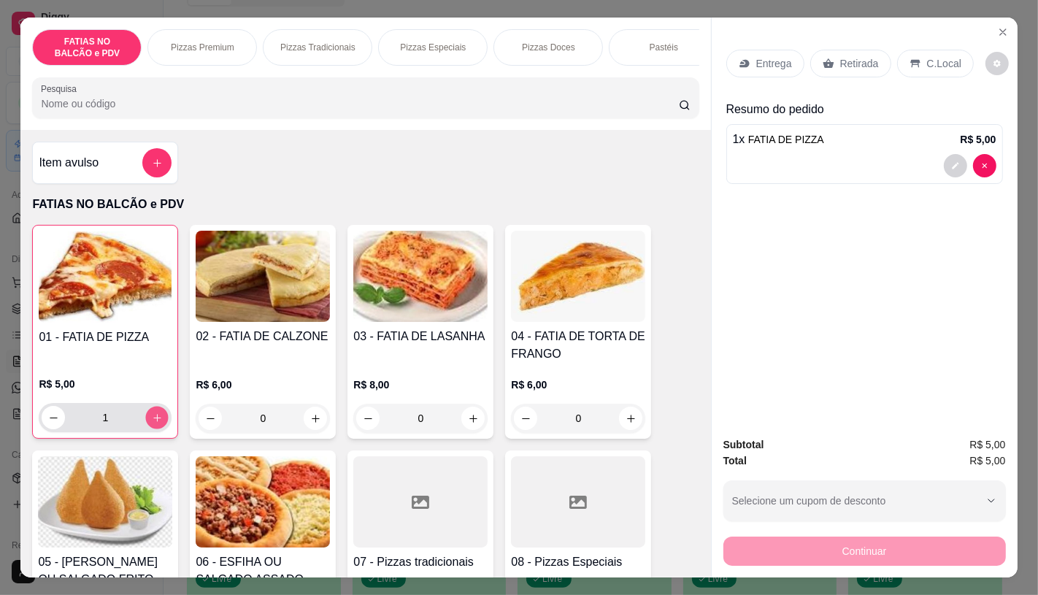
click at [146, 423] on button "increase-product-quantity" at bounding box center [157, 417] width 23 height 23
type input "2"
click at [840, 56] on p "Retirada" at bounding box center [859, 63] width 39 height 15
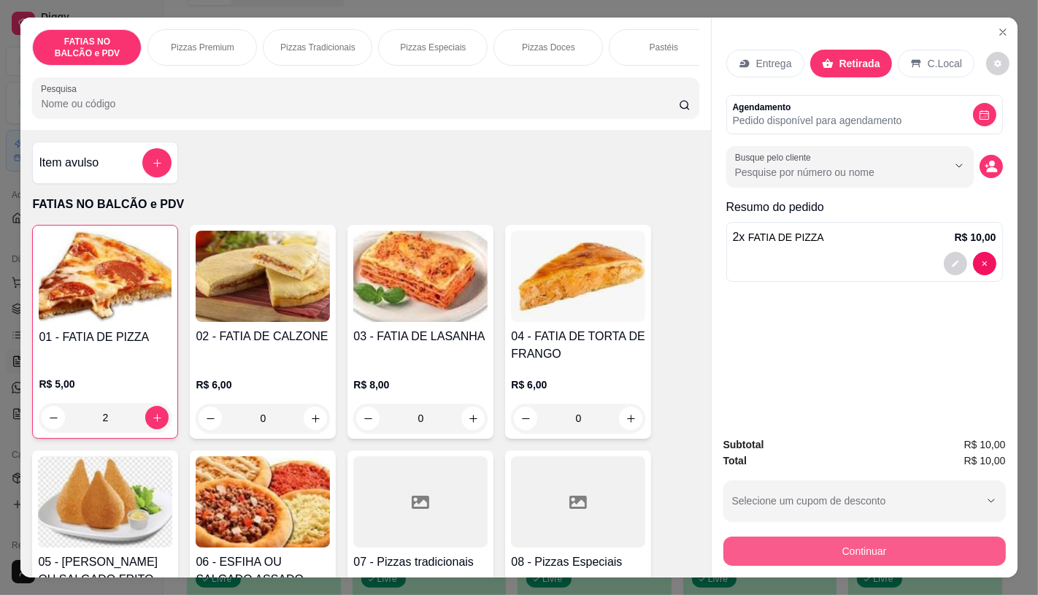
click at [745, 541] on button "Continuar" at bounding box center [864, 550] width 282 height 29
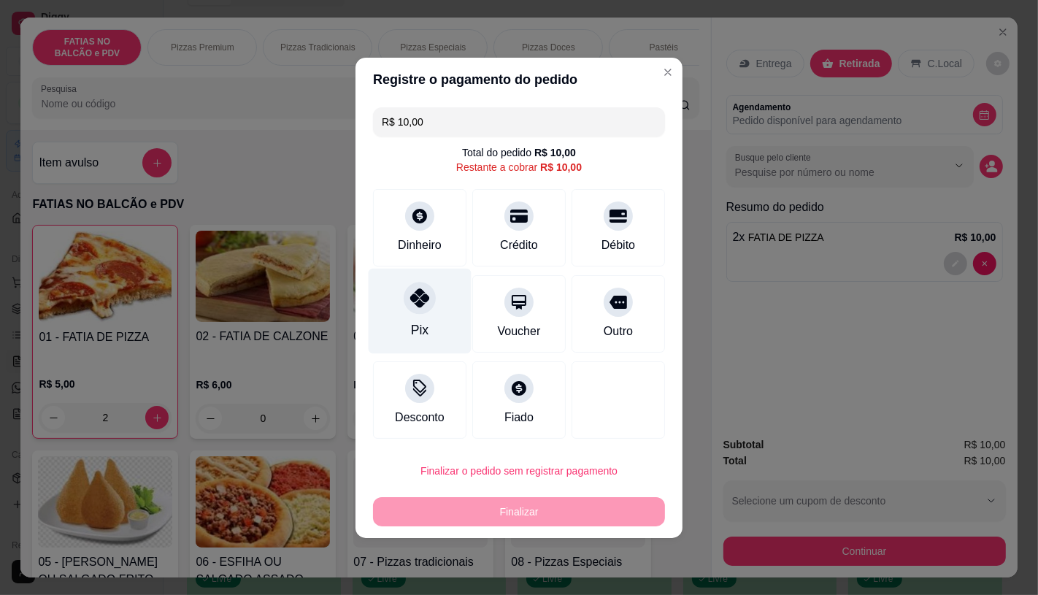
click at [409, 323] on div "Pix" at bounding box center [419, 310] width 103 height 85
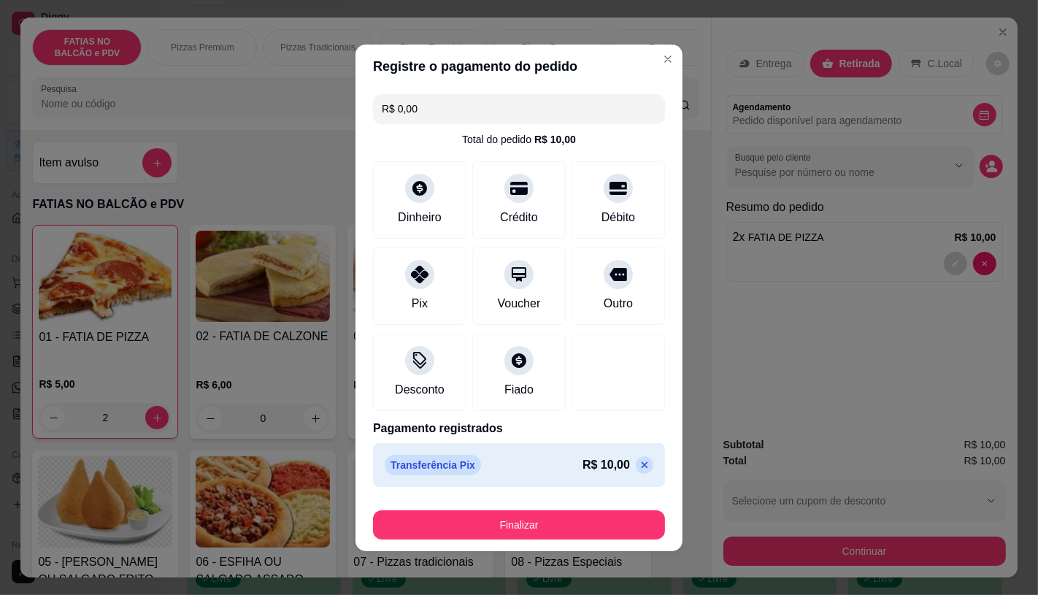
type input "R$ 0,00"
click at [516, 519] on button "Finalizar" at bounding box center [519, 524] width 292 height 29
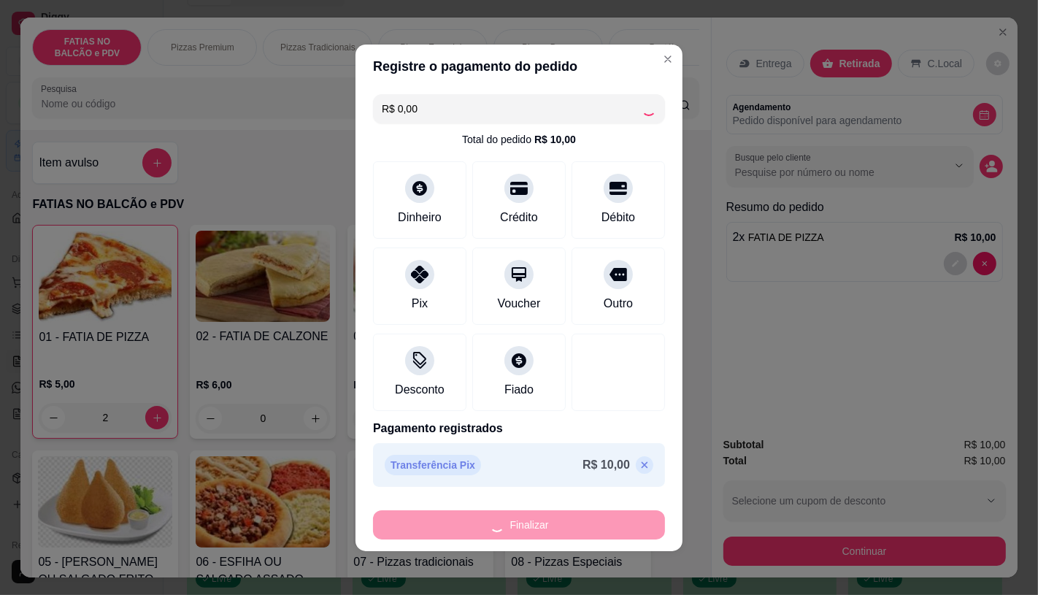
type input "0"
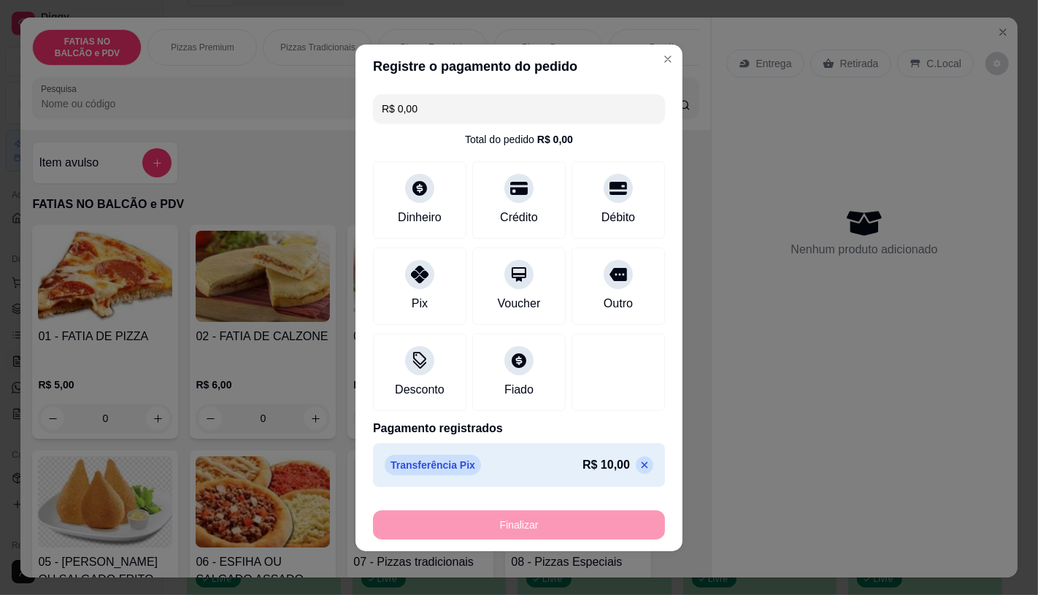
type input "-R$ 10,00"
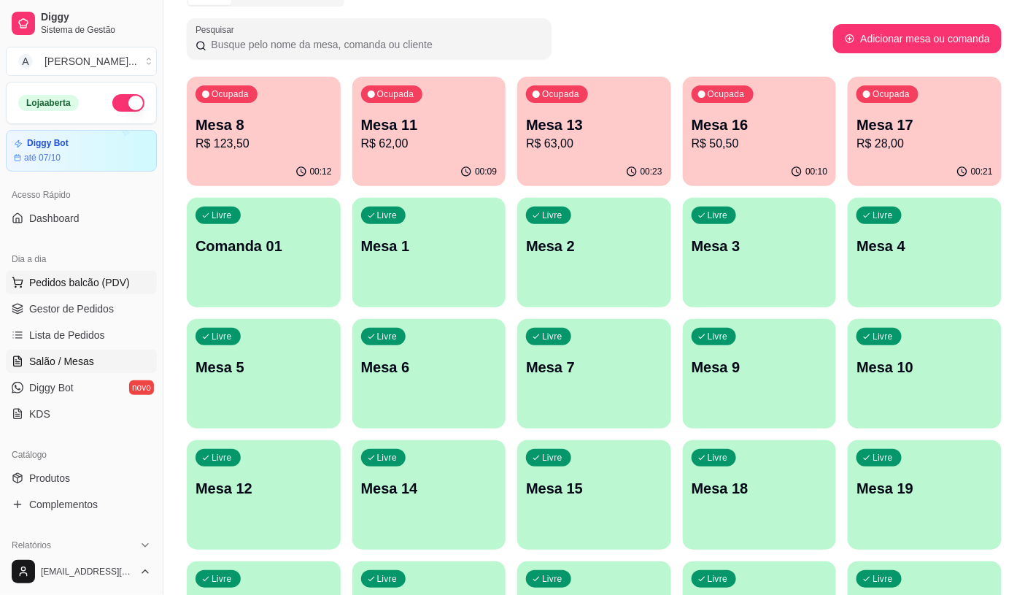
click at [106, 285] on span "Pedidos balcão (PDV)" at bounding box center [79, 282] width 101 height 15
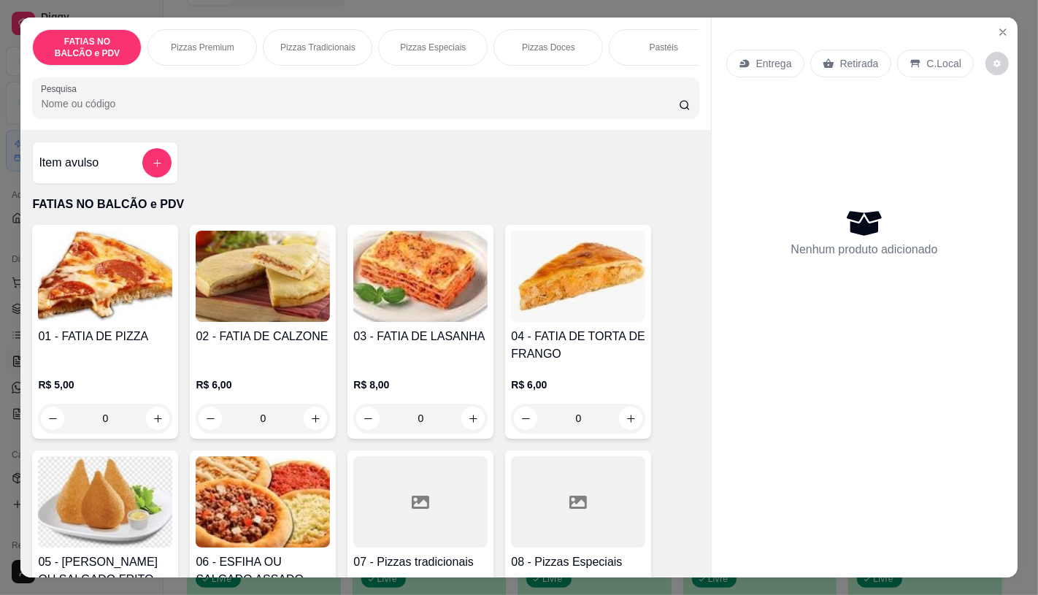
click at [168, 111] on input "Pesquisa" at bounding box center [359, 103] width 637 height 15
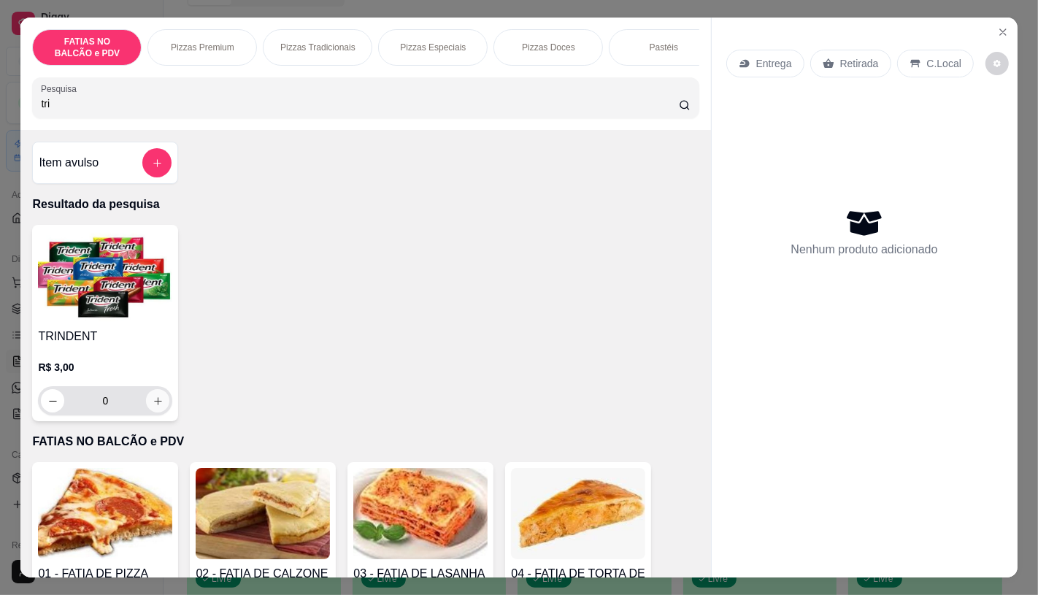
type input "tri"
click at [154, 404] on icon "increase-product-quantity" at bounding box center [158, 401] width 8 height 8
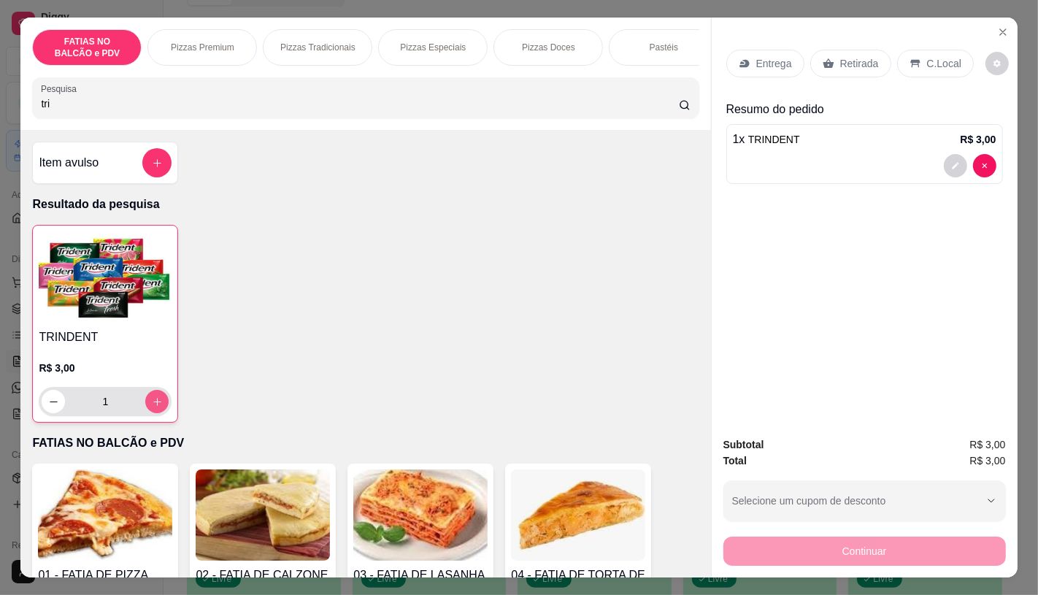
type input "1"
click at [916, 53] on div "C.Local" at bounding box center [935, 64] width 77 height 28
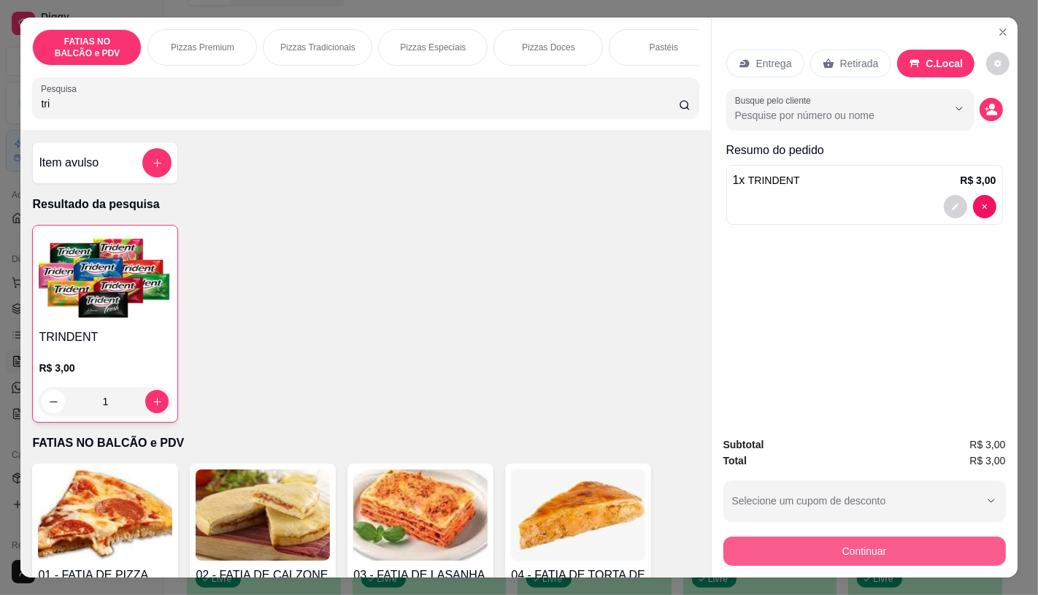
click at [906, 544] on button "Continuar" at bounding box center [864, 550] width 282 height 29
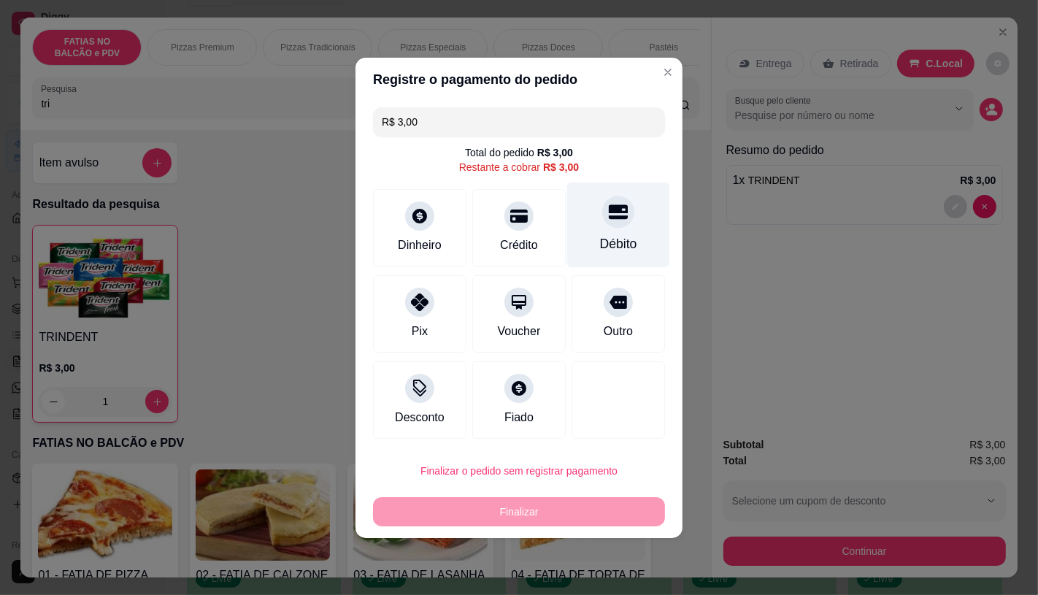
click at [614, 223] on div at bounding box center [618, 212] width 32 height 32
type input "R$ 0,00"
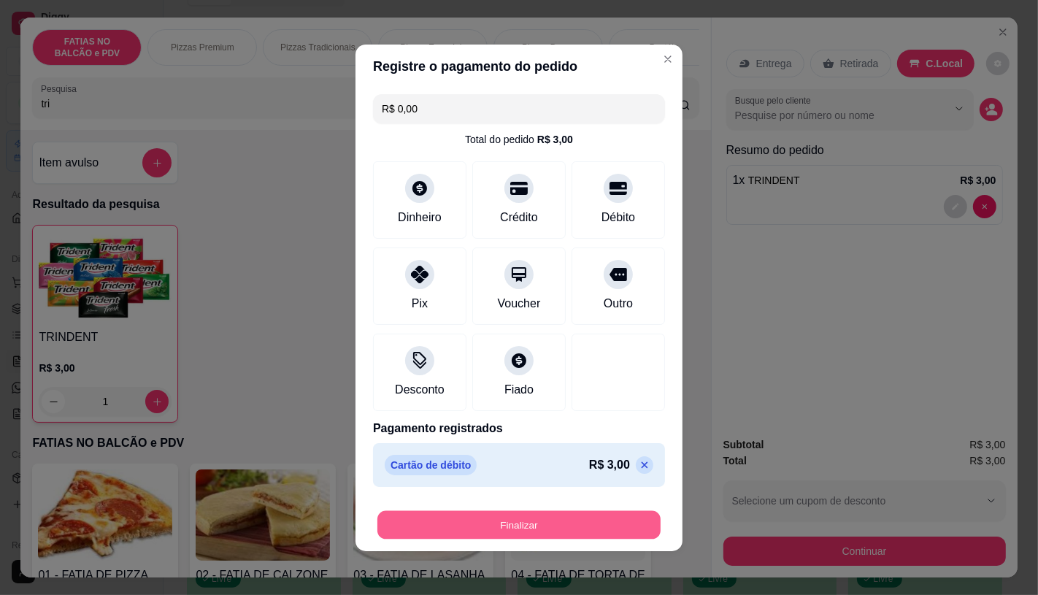
click at [592, 526] on button "Finalizar" at bounding box center [518, 524] width 283 height 28
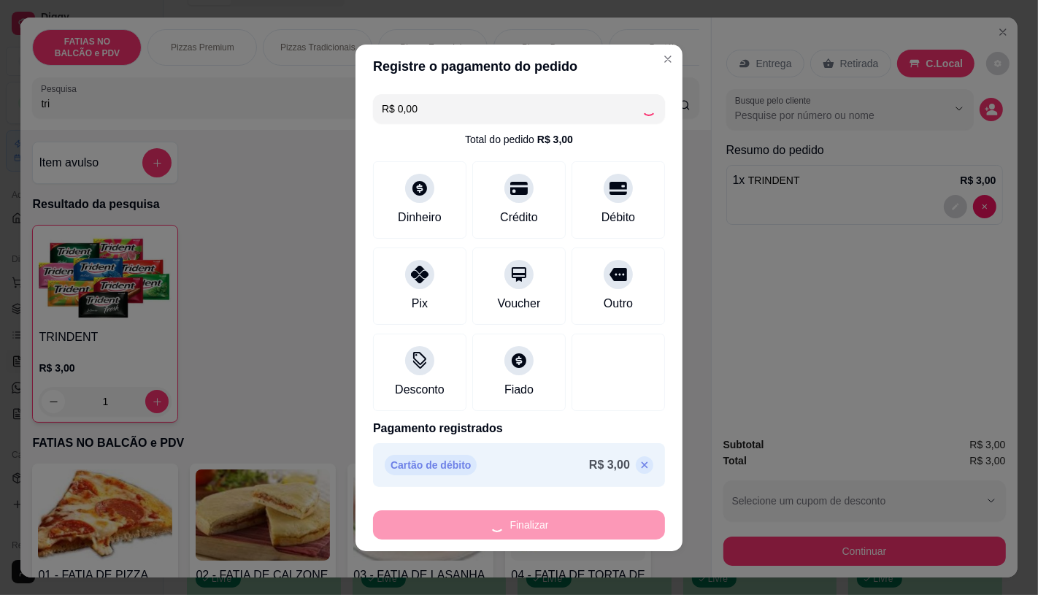
type input "0"
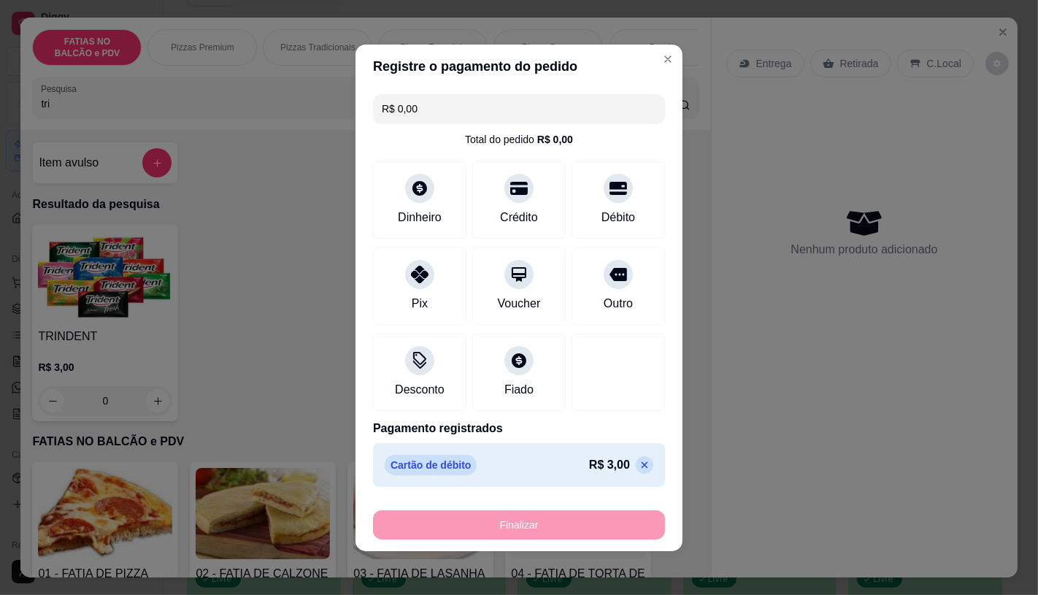
type input "-R$ 3,00"
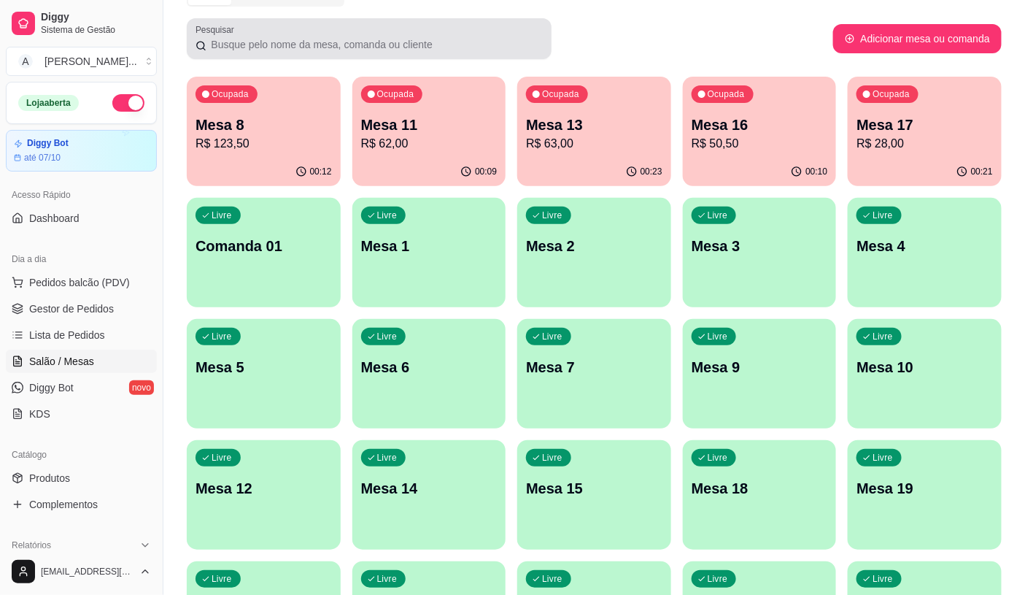
click at [508, 35] on div at bounding box center [369, 38] width 347 height 29
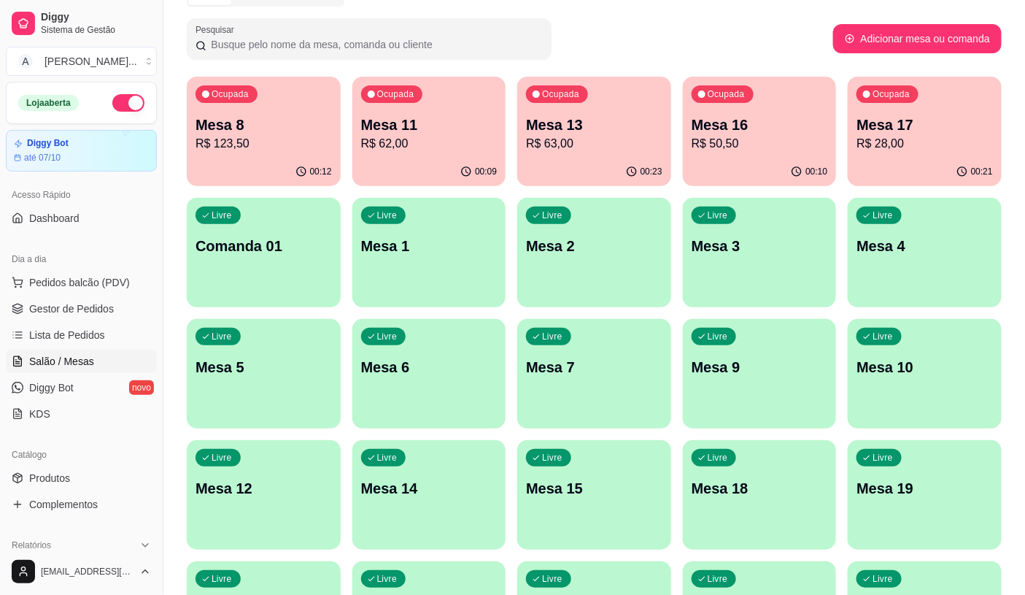
click at [606, 26] on div "Pesquisar" at bounding box center [510, 38] width 646 height 41
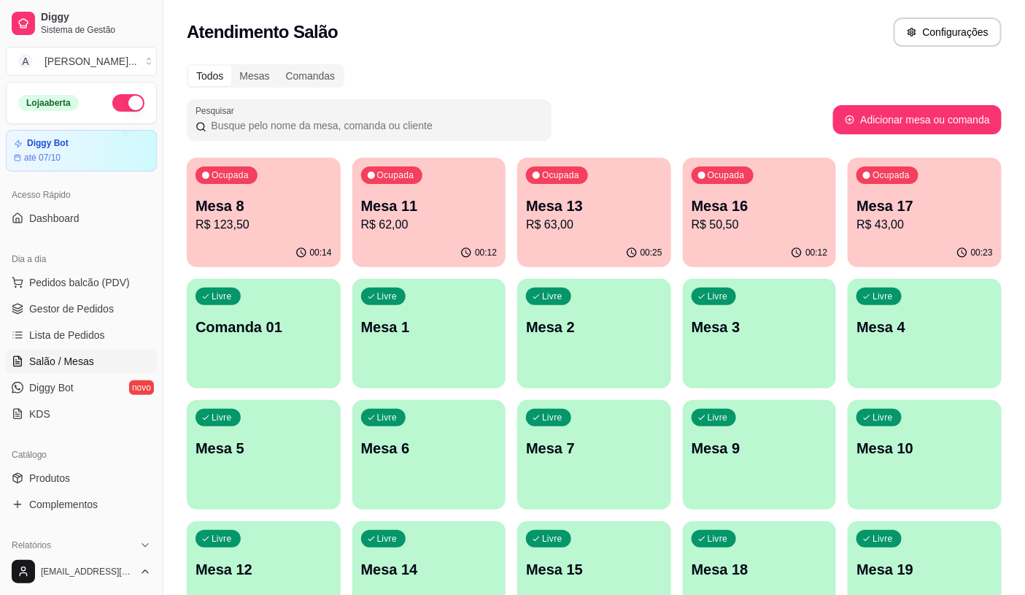
click at [136, 267] on div "Dia a dia" at bounding box center [81, 258] width 151 height 23
click at [136, 282] on button "Pedidos balcão (PDV)" at bounding box center [81, 282] width 151 height 23
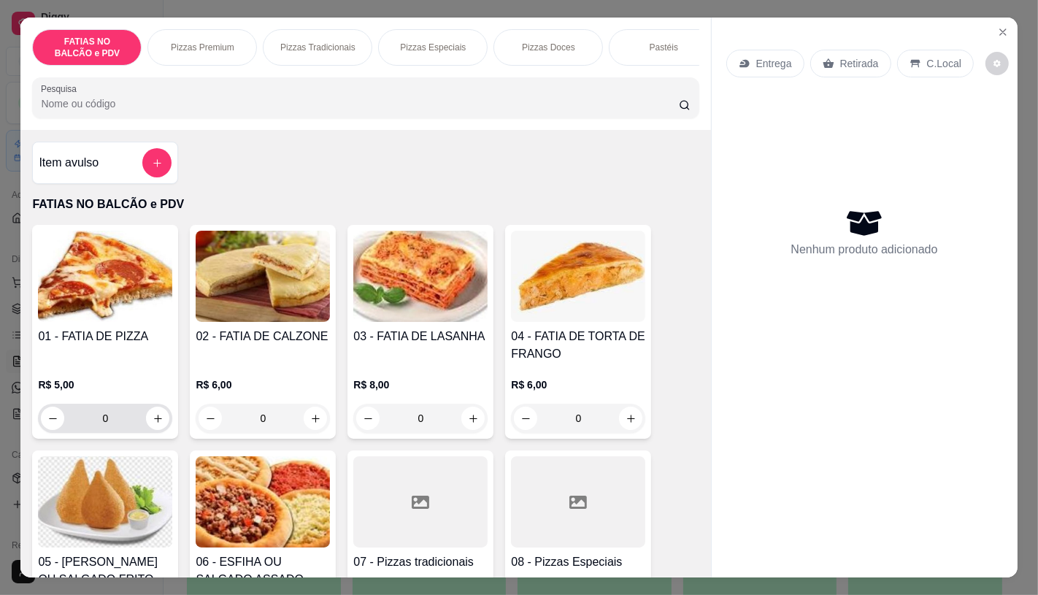
drag, startPoint x: 112, startPoint y: 405, endPoint x: 112, endPoint y: 418, distance: 13.2
click at [112, 418] on div "R$ 5,00 0" at bounding box center [105, 404] width 134 height 55
click at [146, 425] on button "increase-product-quantity" at bounding box center [157, 417] width 23 height 23
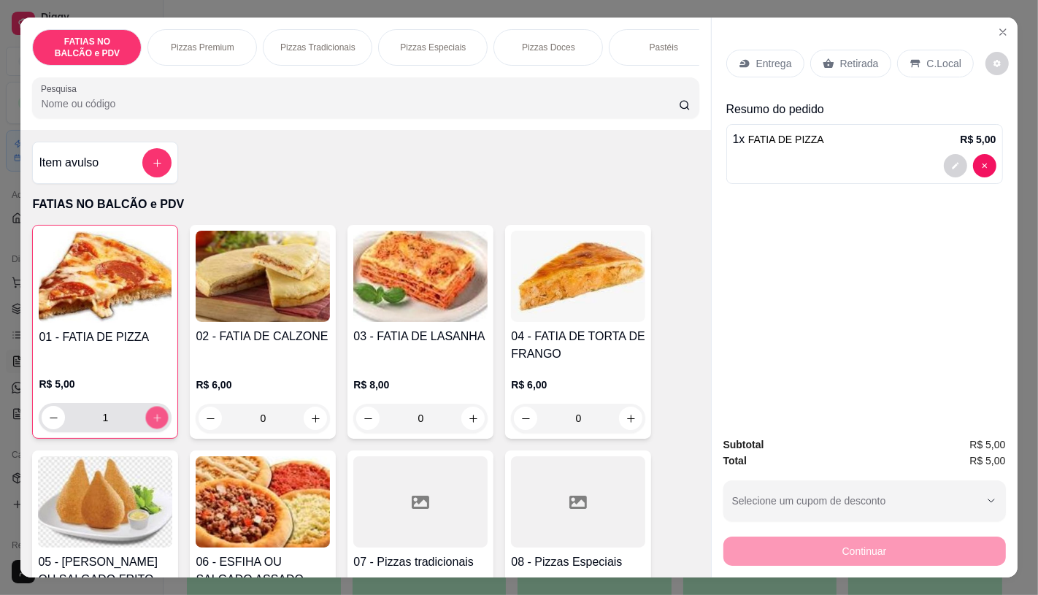
click at [146, 425] on button "increase-product-quantity" at bounding box center [157, 417] width 23 height 23
type input "2"
click at [843, 66] on div "Retirada" at bounding box center [850, 64] width 81 height 28
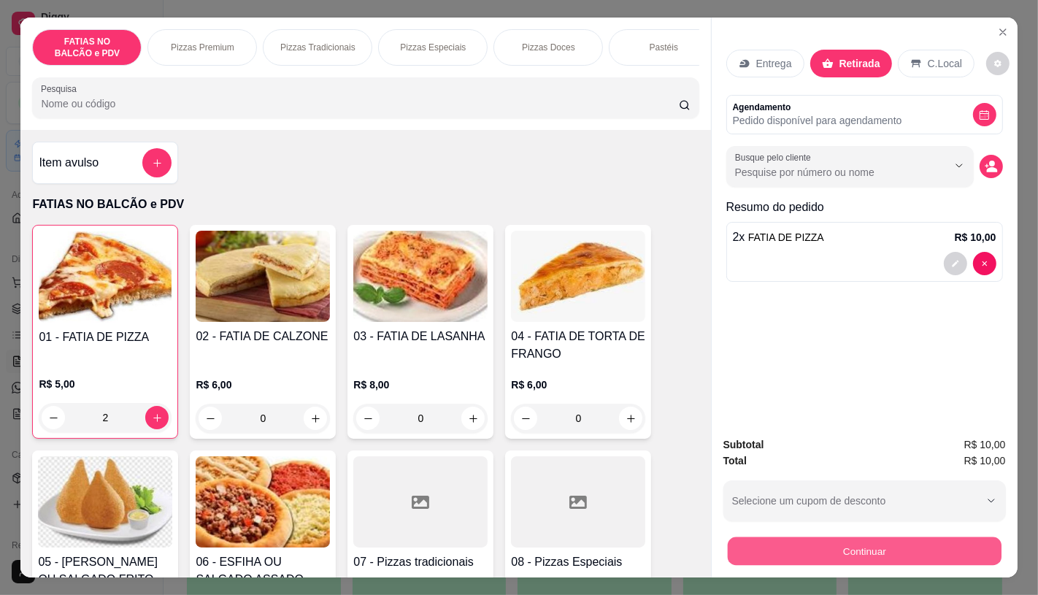
click at [801, 538] on button "Continuar" at bounding box center [864, 550] width 274 height 28
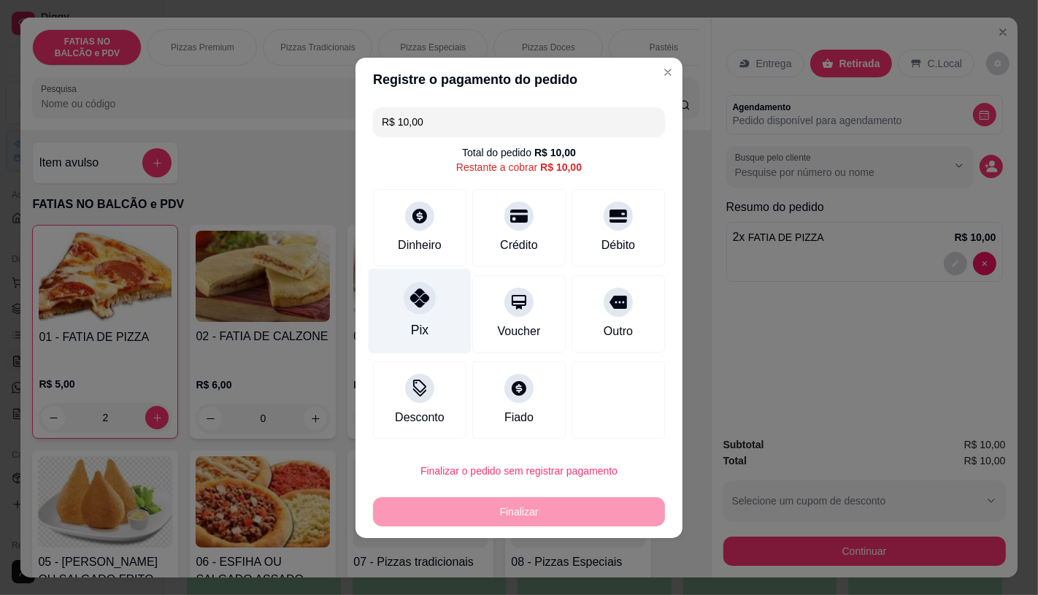
click at [413, 324] on div "Pix" at bounding box center [420, 329] width 18 height 19
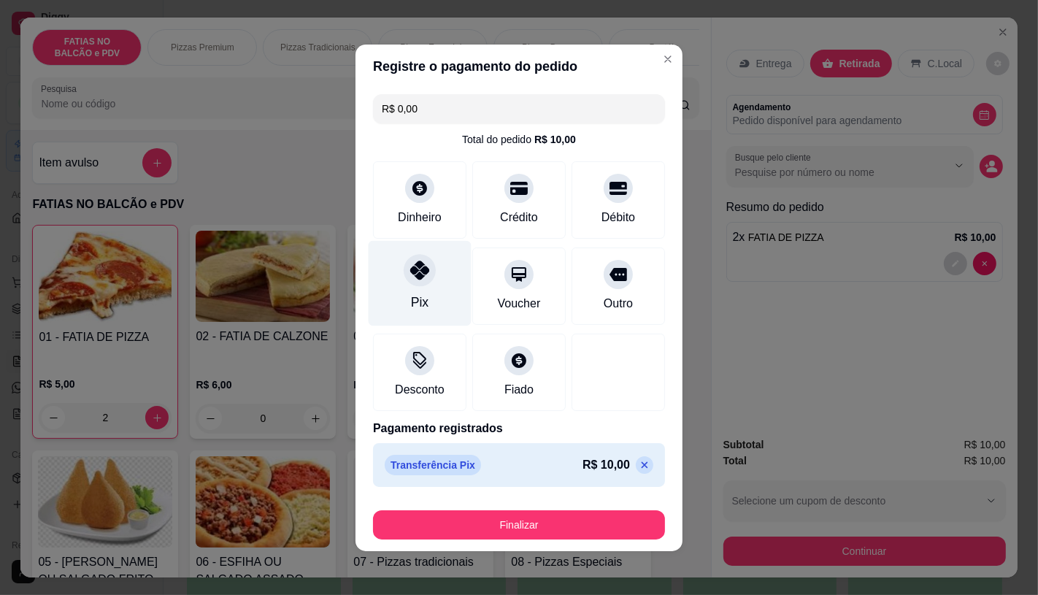
type input "R$ 0,00"
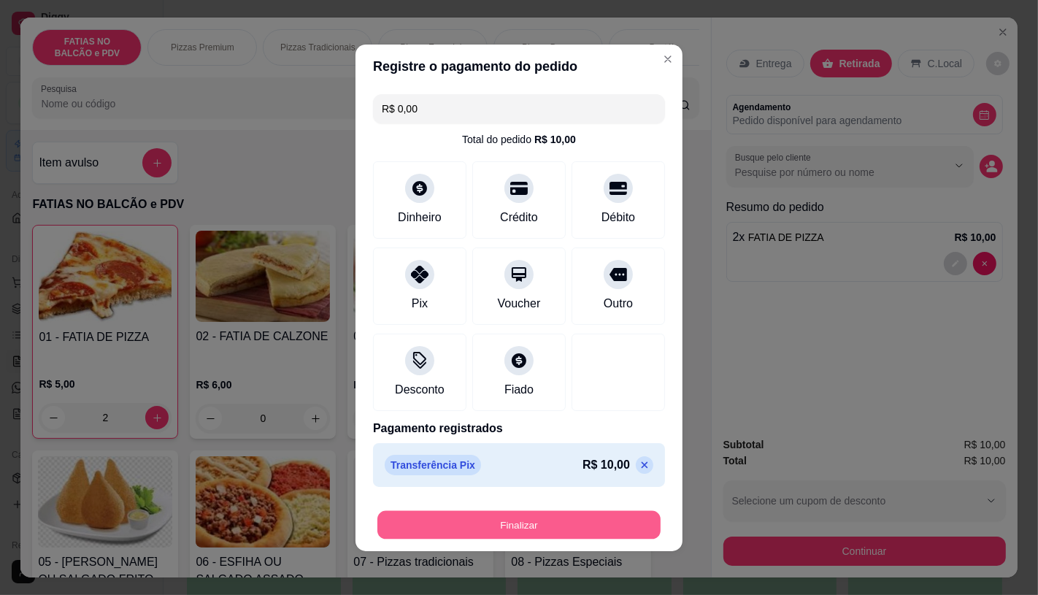
click at [479, 515] on button "Finalizar" at bounding box center [518, 524] width 283 height 28
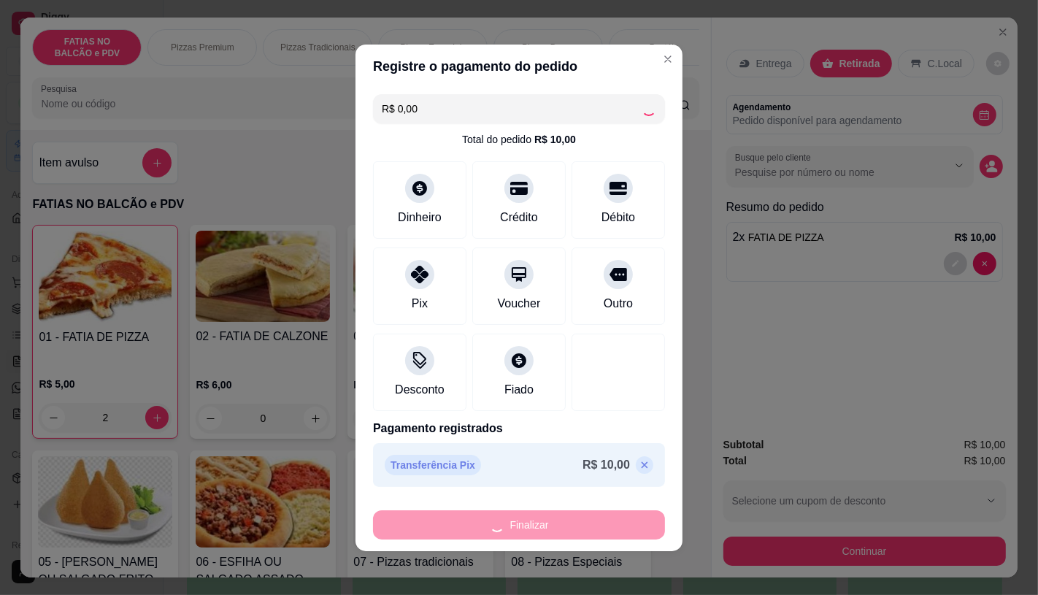
type input "0"
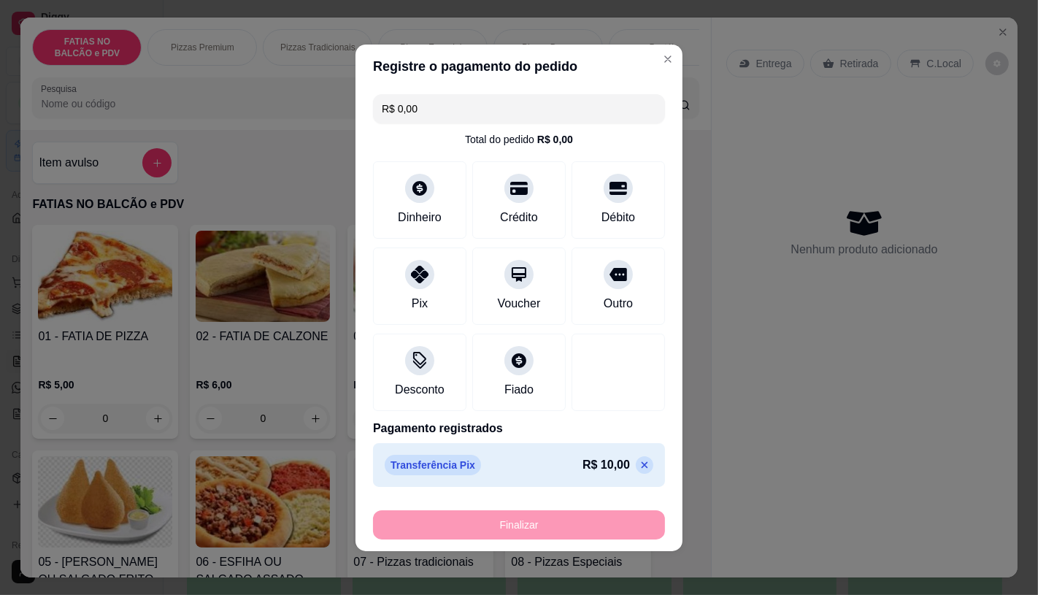
type input "-R$ 10,00"
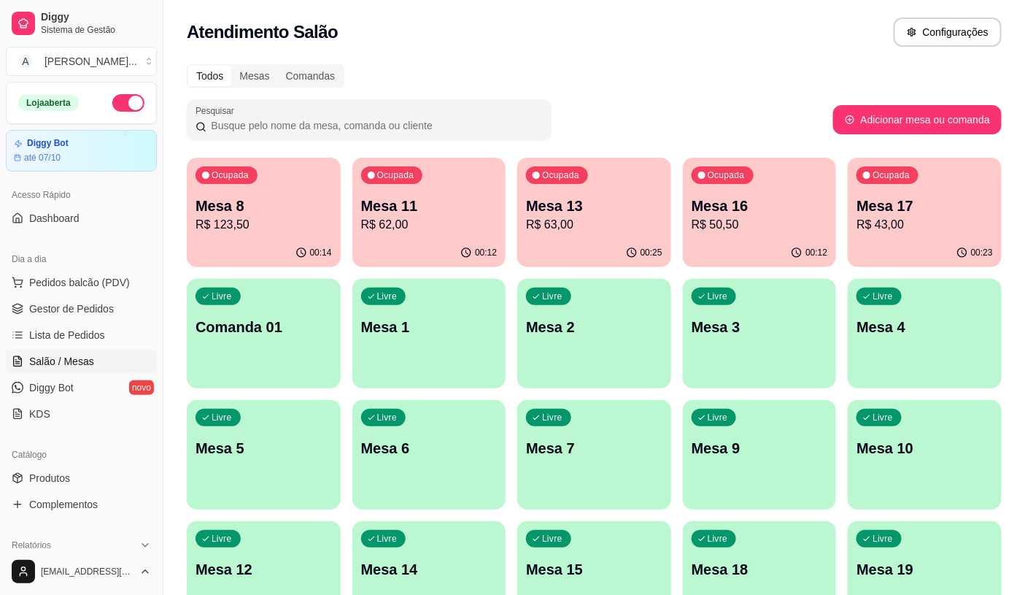
click at [730, 227] on p "R$ 50,50" at bounding box center [760, 225] width 136 height 18
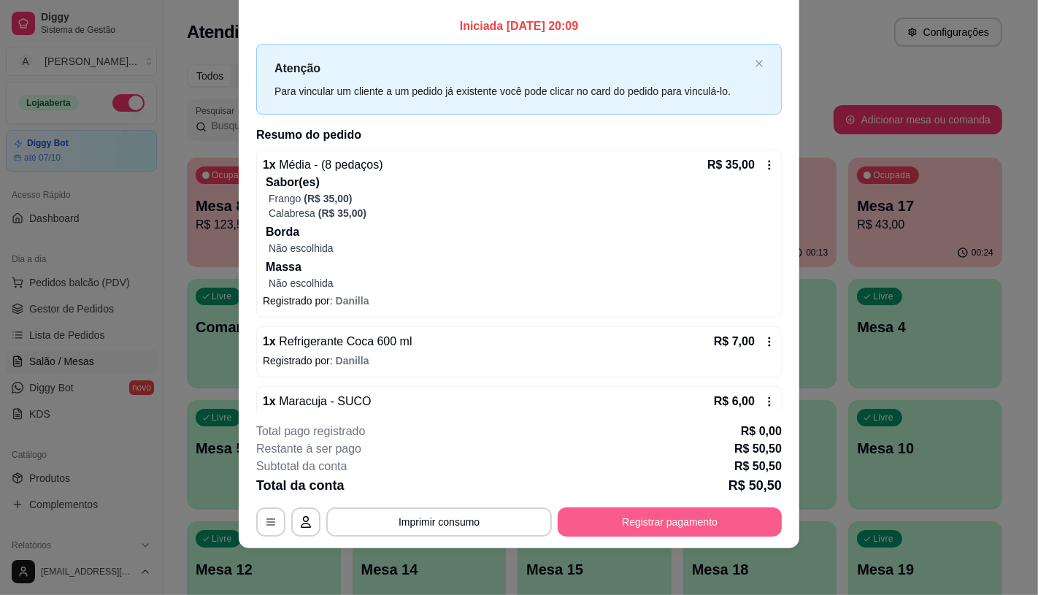
click at [638, 535] on button "Registrar pagamento" at bounding box center [669, 521] width 224 height 29
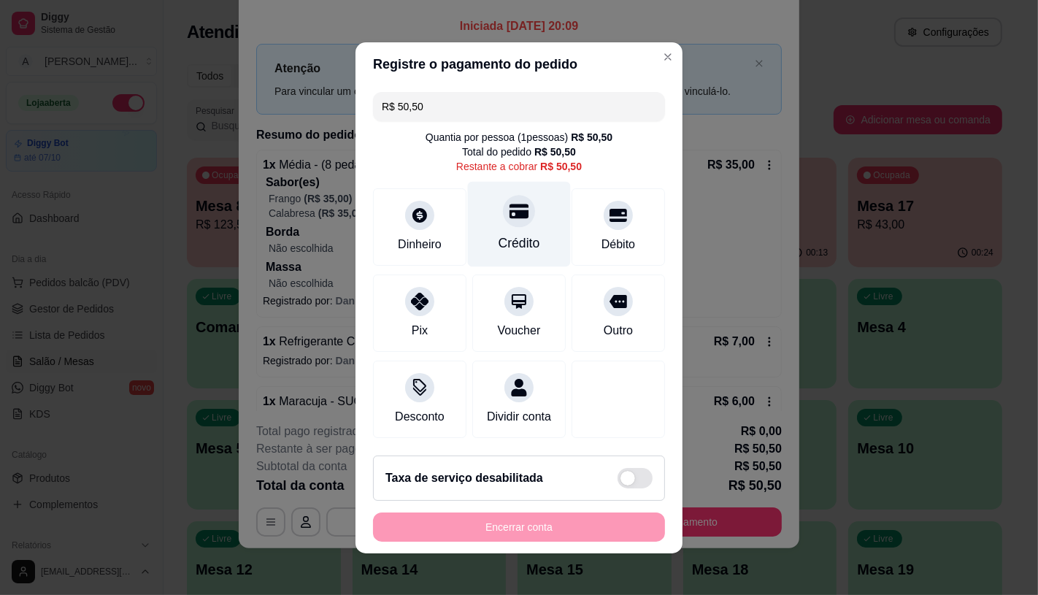
click at [509, 212] on icon at bounding box center [518, 210] width 19 height 19
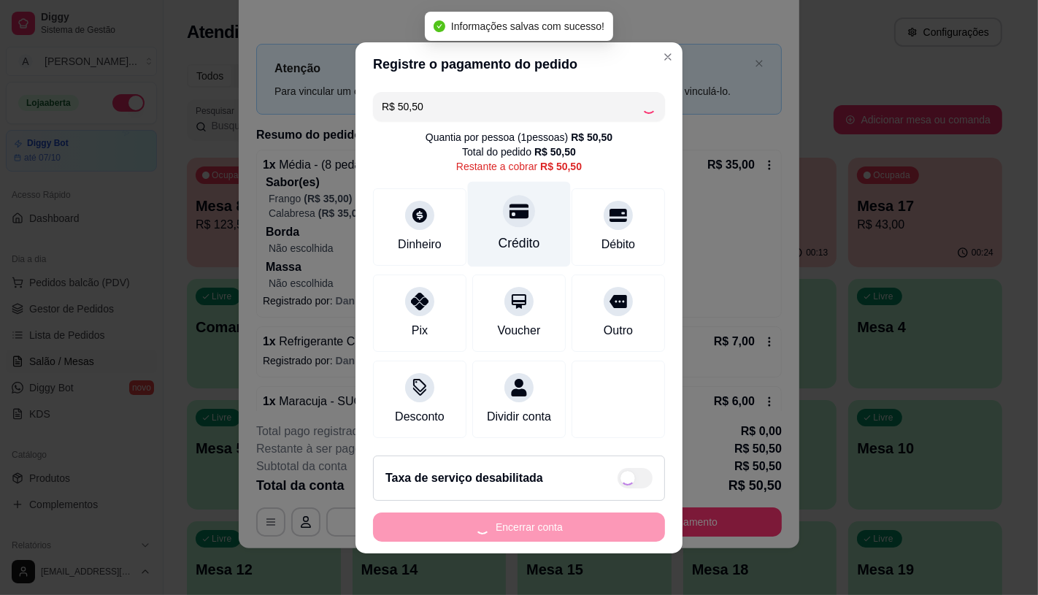
type input "R$ 0,00"
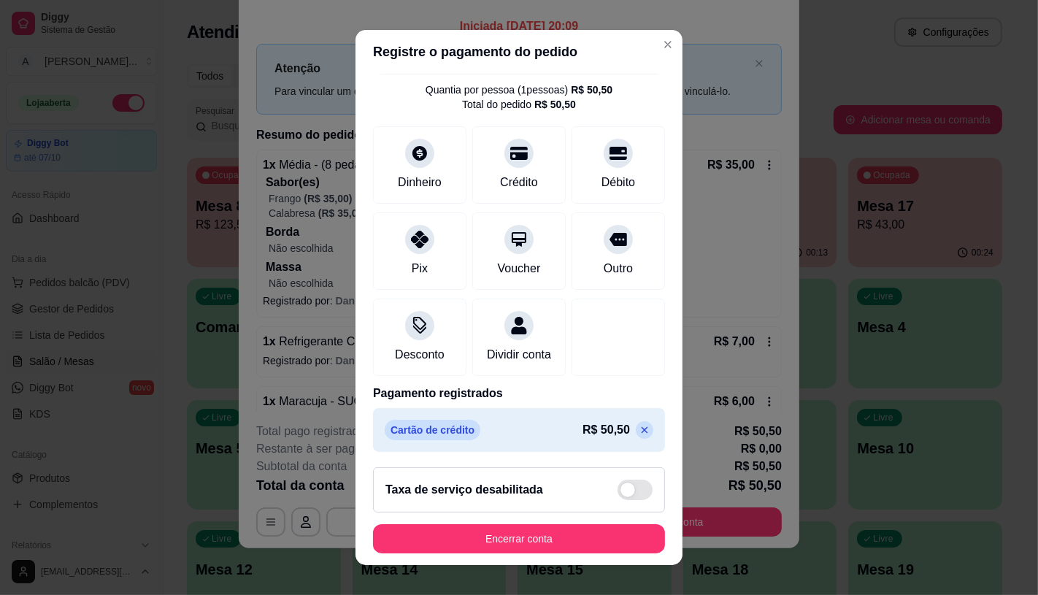
scroll to position [54, 0]
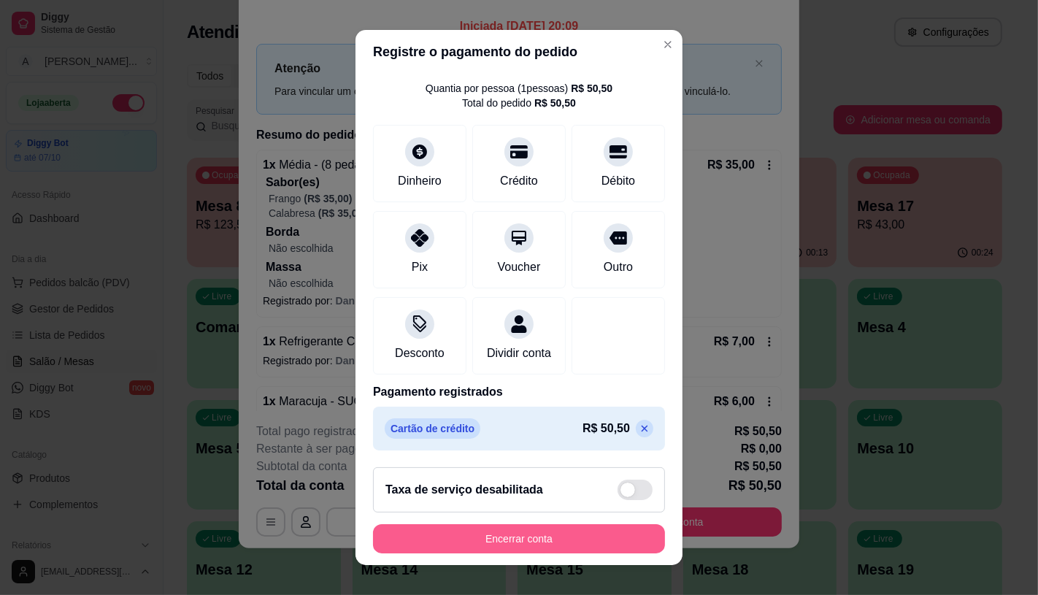
click at [468, 545] on button "Encerrar conta" at bounding box center [519, 538] width 292 height 29
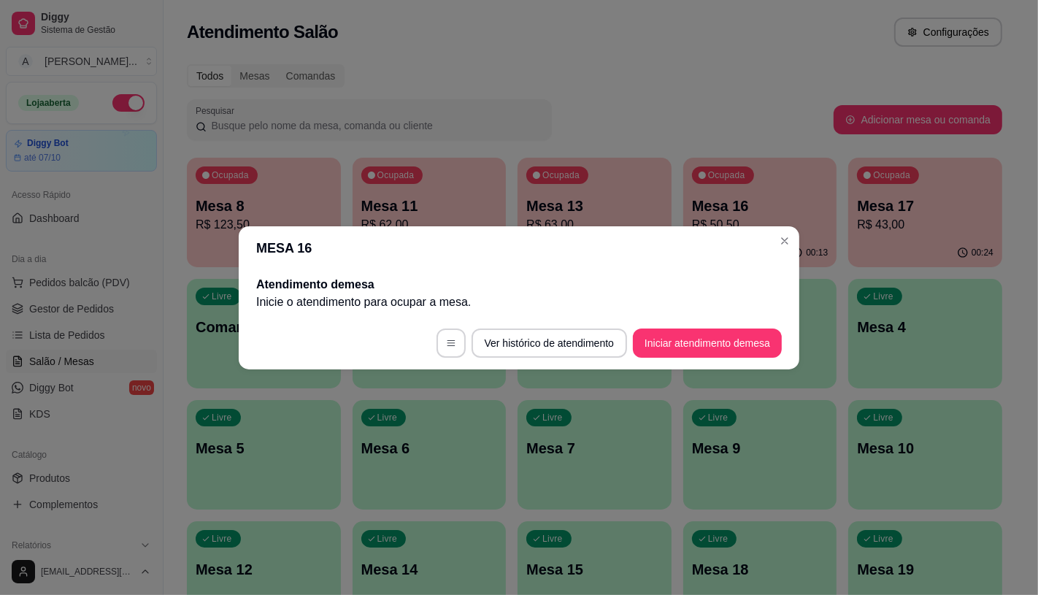
scroll to position [0, 0]
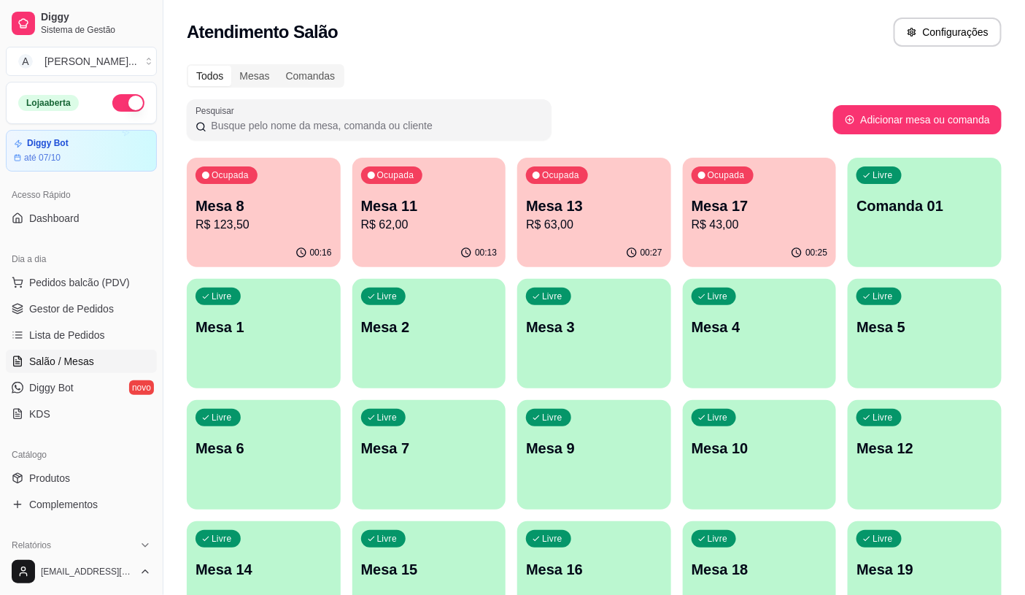
click at [603, 239] on div "00:27" at bounding box center [594, 253] width 154 height 28
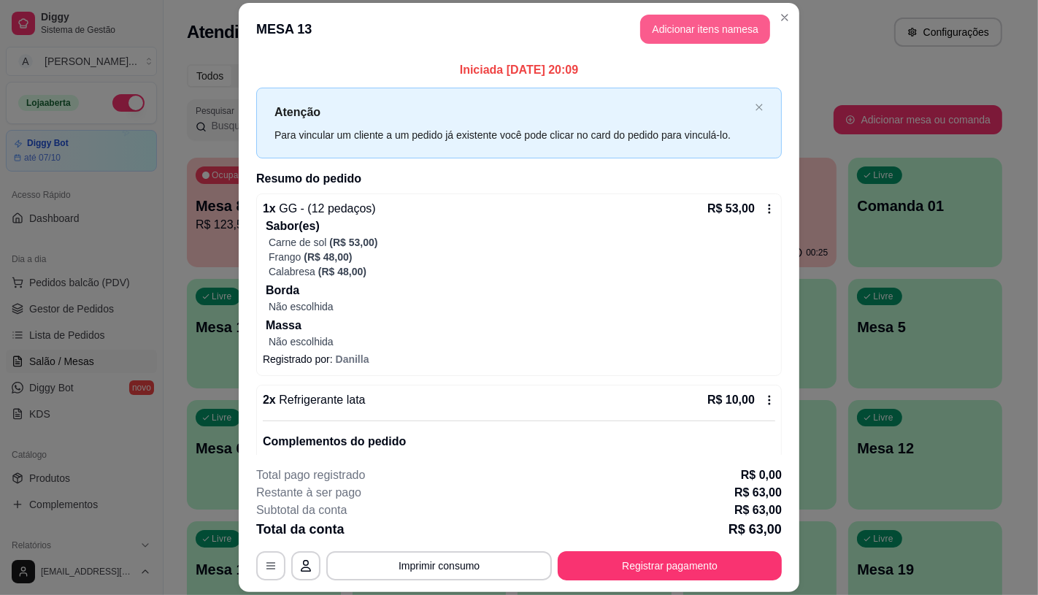
click at [713, 39] on button "Adicionar itens na mesa" at bounding box center [705, 29] width 130 height 29
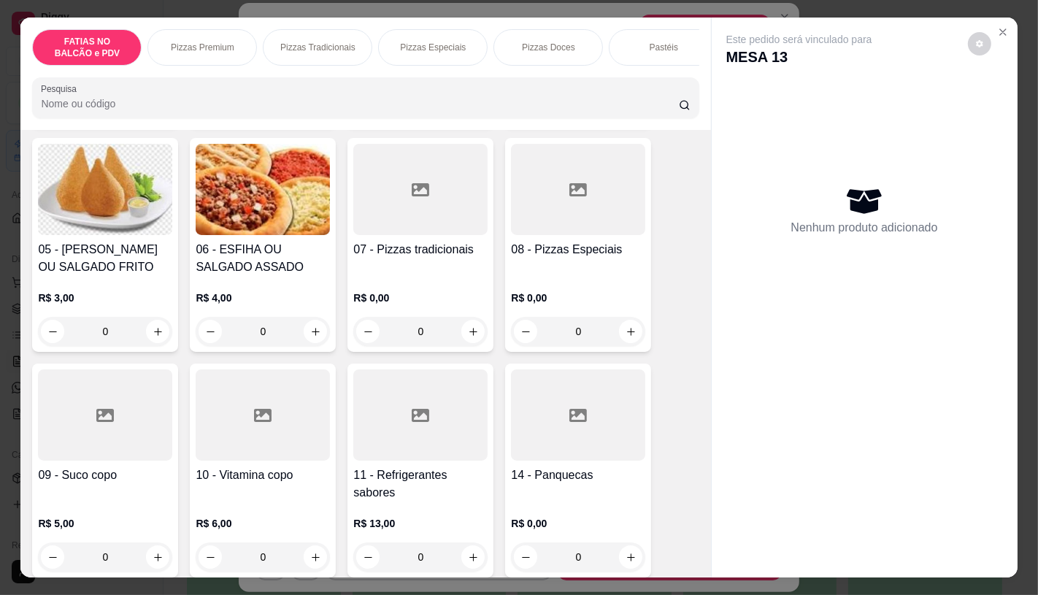
scroll to position [324, 0]
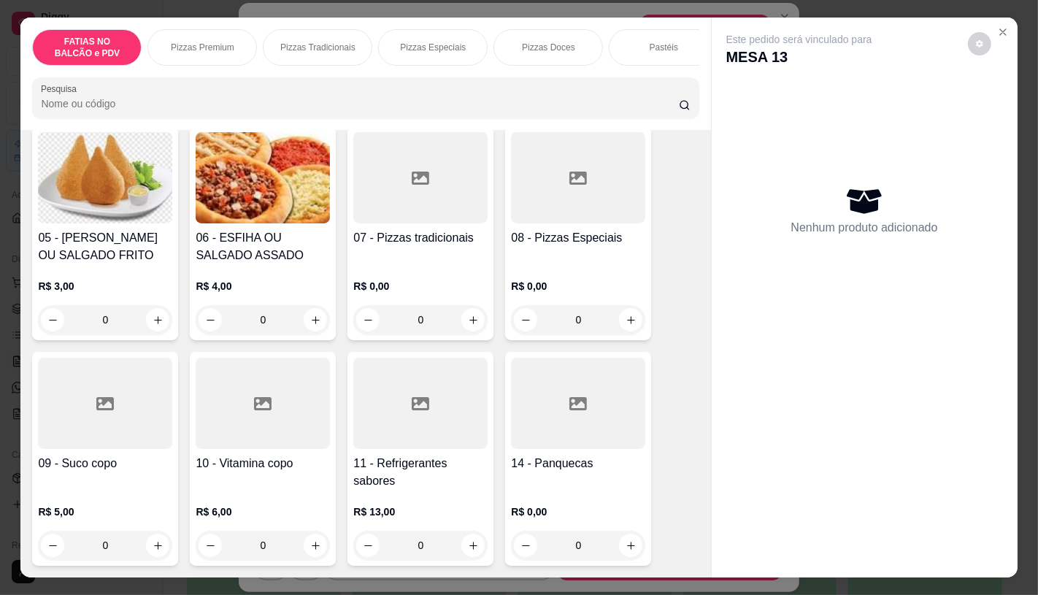
click at [407, 433] on div at bounding box center [420, 403] width 134 height 91
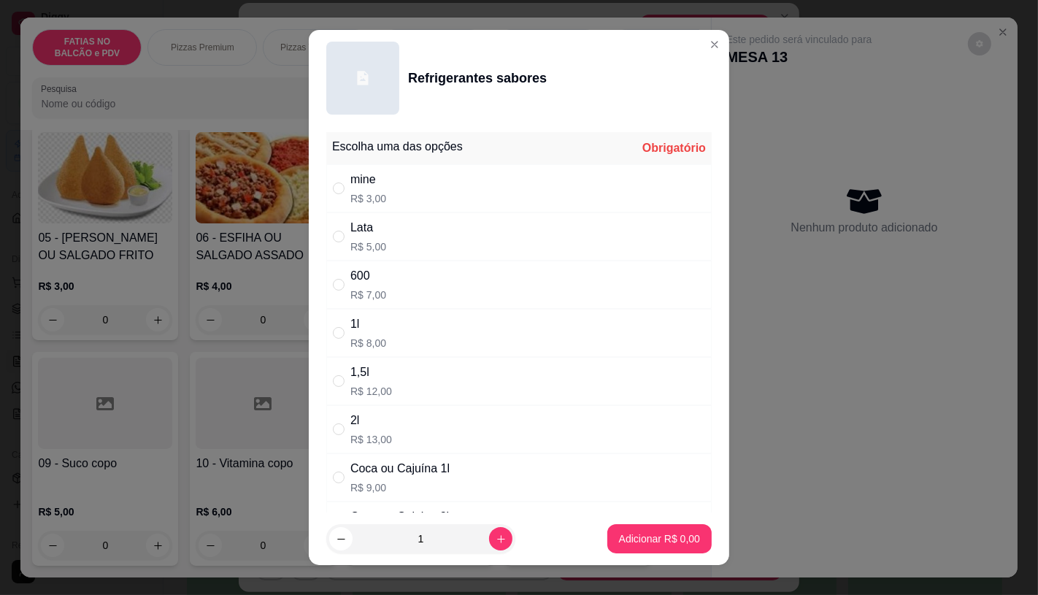
click at [387, 238] on div "Lata R$ 5,00" at bounding box center [518, 236] width 385 height 48
radio input "true"
click at [495, 536] on icon "increase-product-quantity" at bounding box center [500, 538] width 11 height 11
type input "2"
click at [643, 544] on p "Adicionar R$ 10,00" at bounding box center [656, 538] width 87 height 15
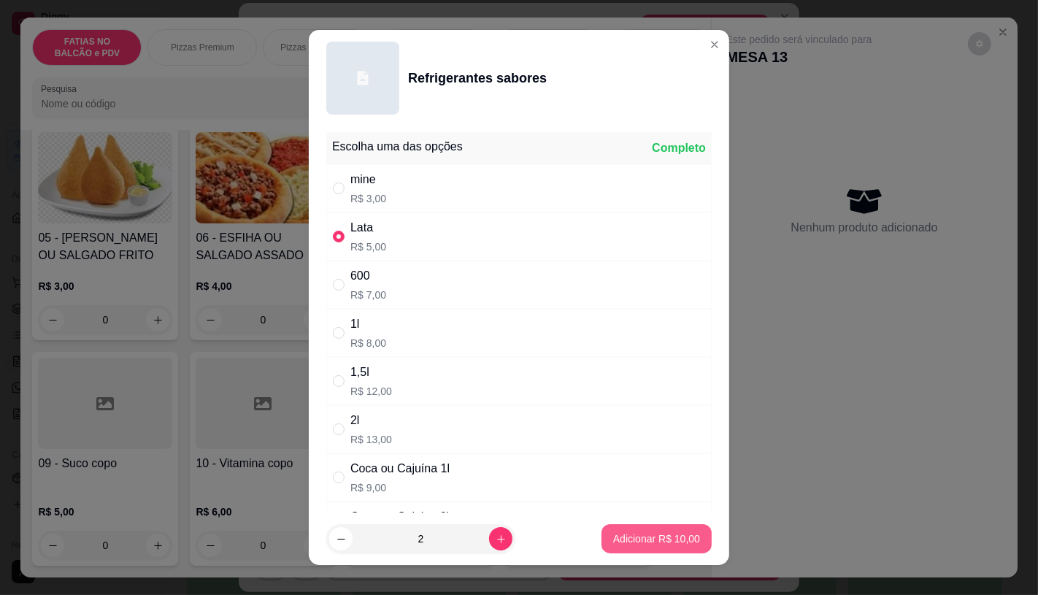
type input "2"
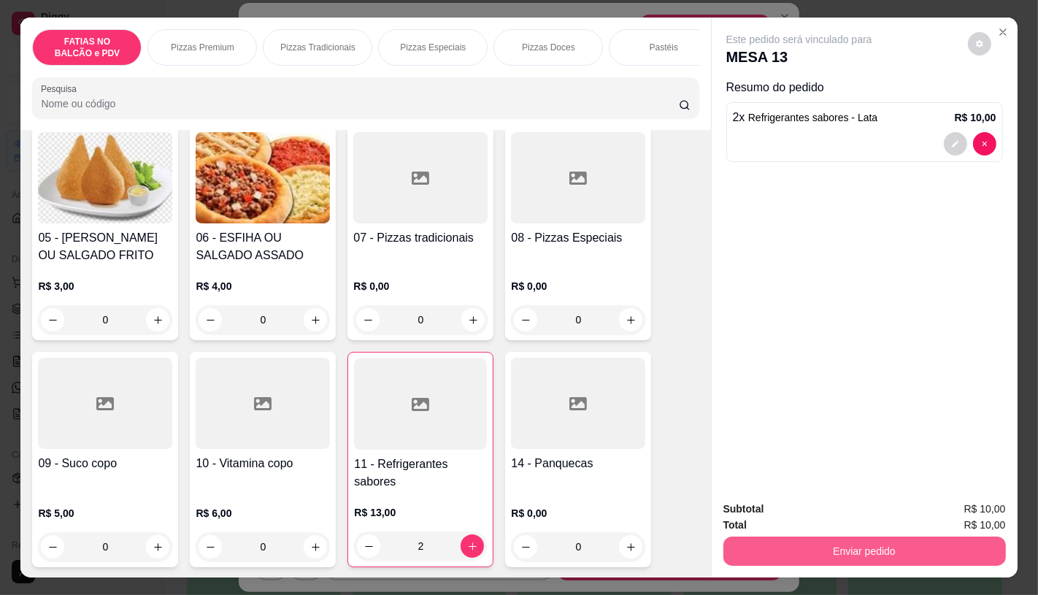
click at [954, 541] on button "Enviar pedido" at bounding box center [864, 550] width 282 height 29
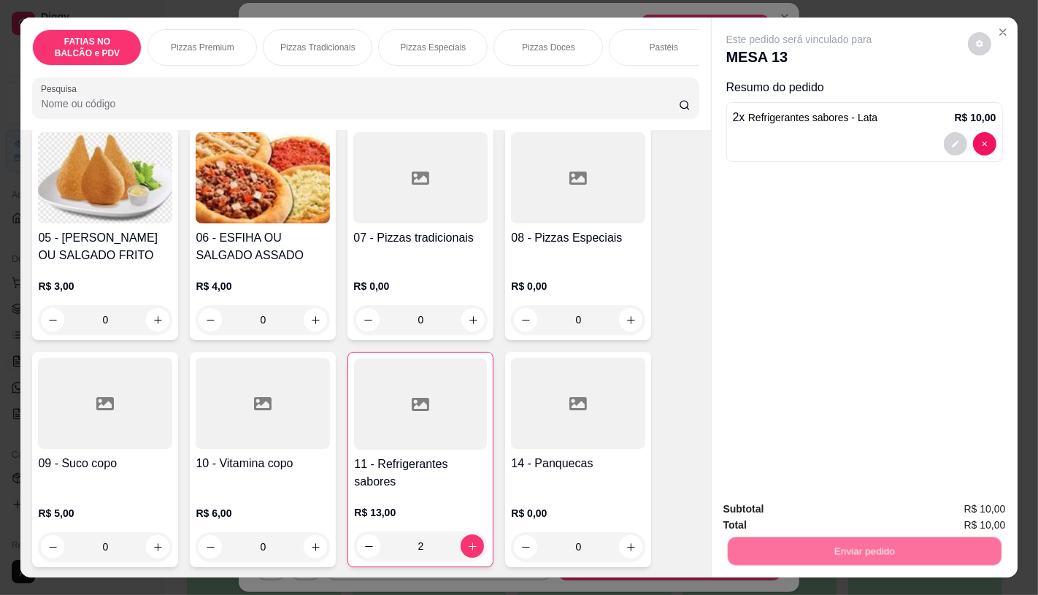
click at [957, 514] on button "Enviar pedido" at bounding box center [967, 509] width 82 height 28
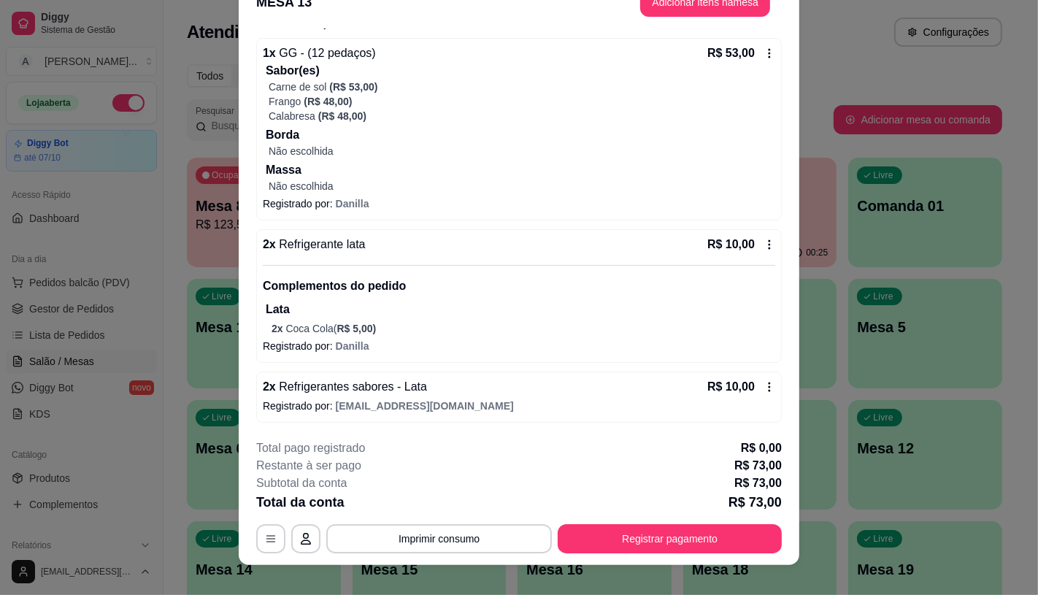
scroll to position [44, 0]
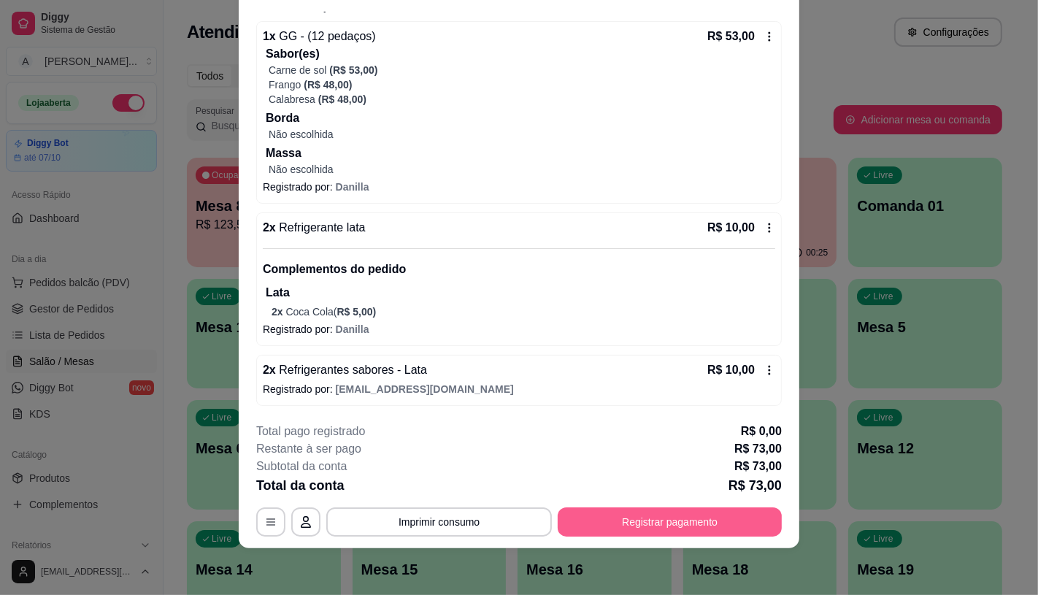
click at [602, 523] on button "Registrar pagamento" at bounding box center [669, 521] width 224 height 29
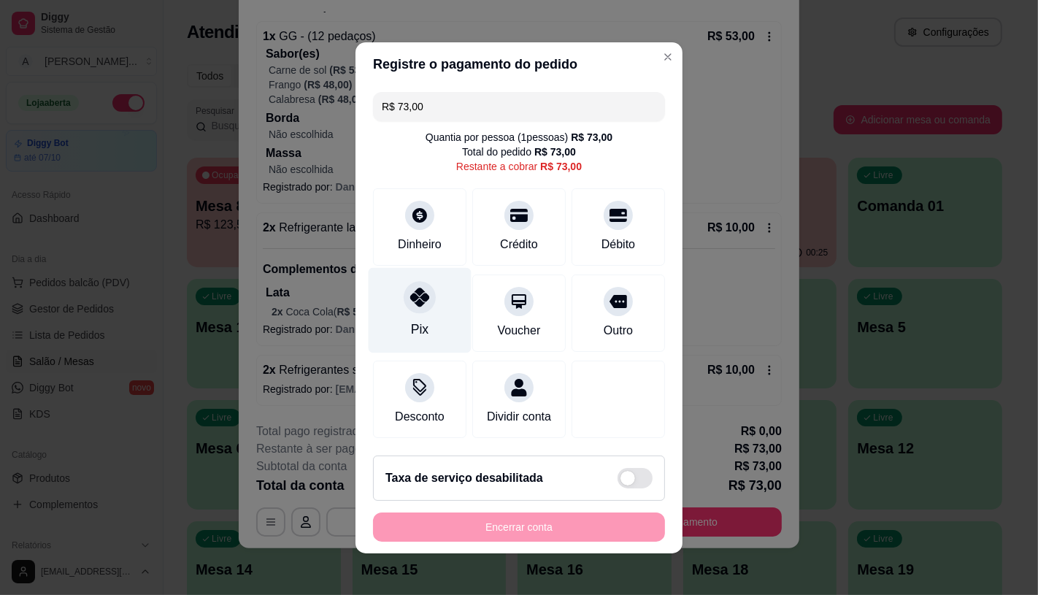
click at [423, 302] on div "Pix" at bounding box center [419, 309] width 103 height 85
type input "R$ 0,00"
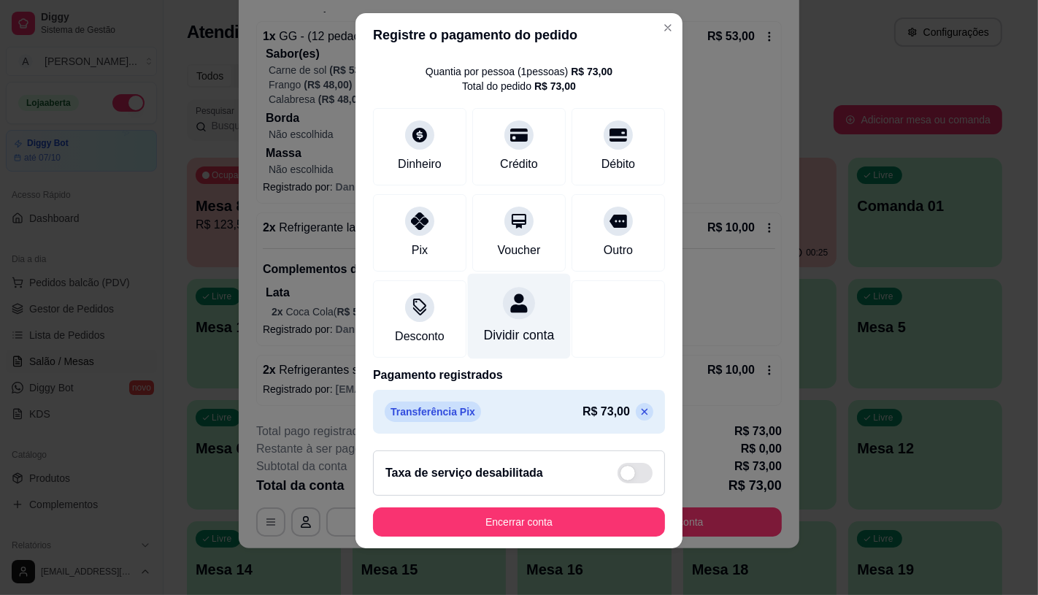
scroll to position [0, 0]
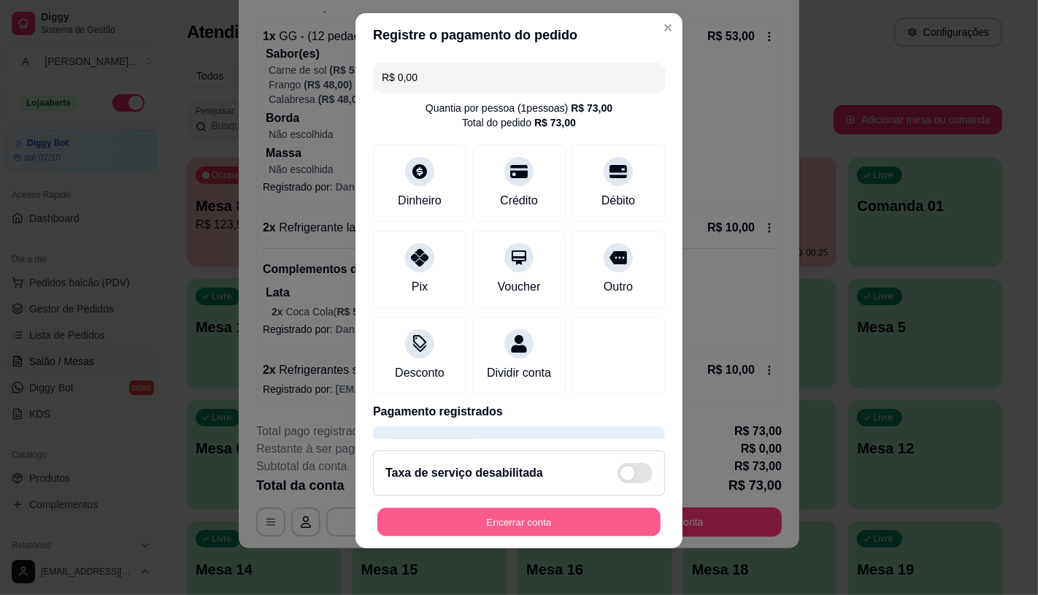
click at [486, 512] on button "Encerrar conta" at bounding box center [518, 522] width 283 height 28
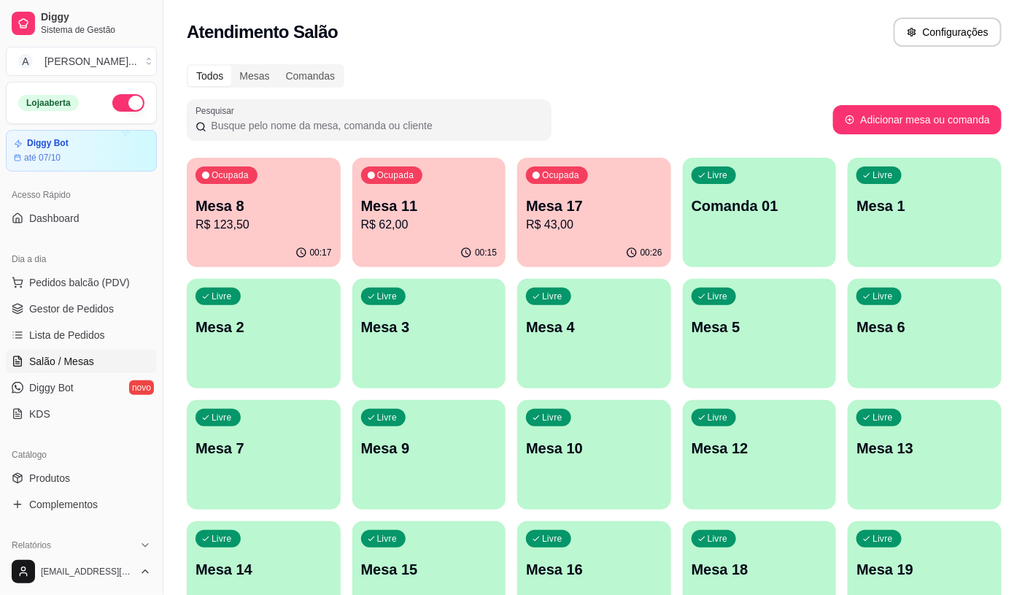
click at [420, 252] on div "00:15" at bounding box center [429, 253] width 154 height 28
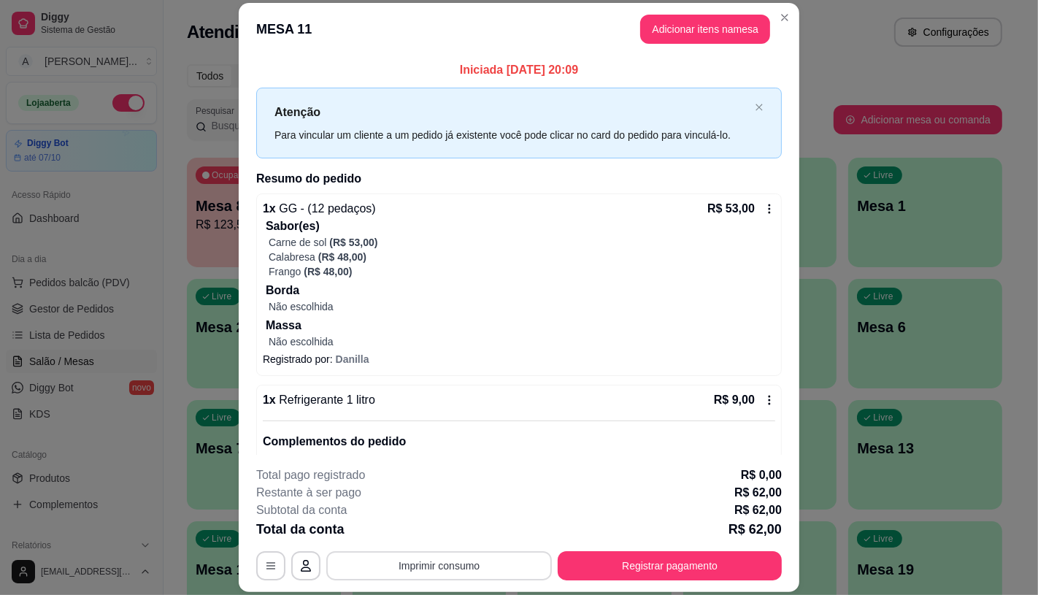
click at [436, 557] on button "Imprimir consumo" at bounding box center [438, 565] width 225 height 29
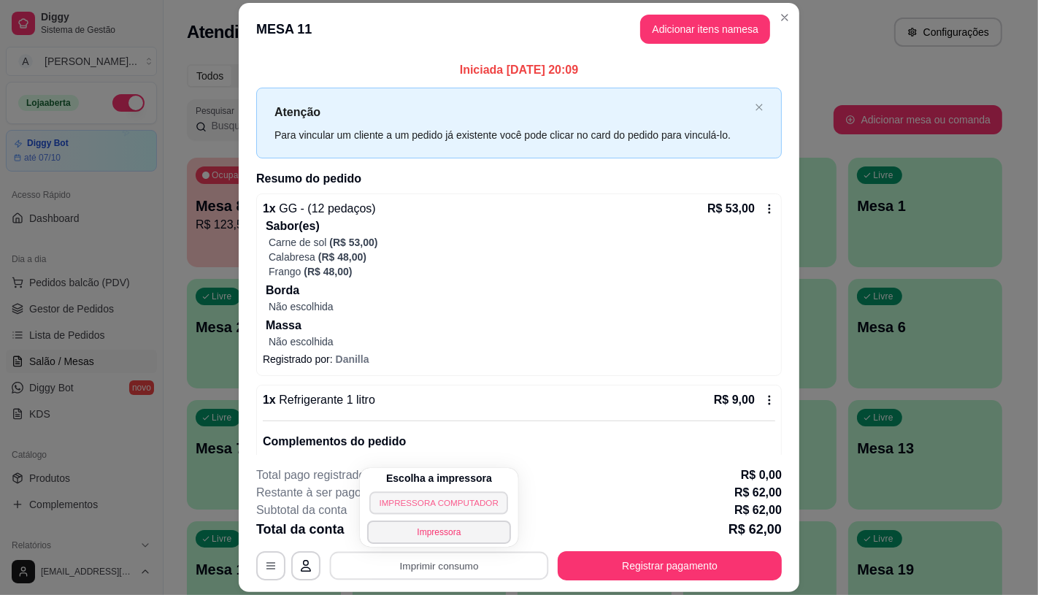
click at [439, 502] on button "IMPRESSORA COMPUTADOR" at bounding box center [438, 502] width 139 height 23
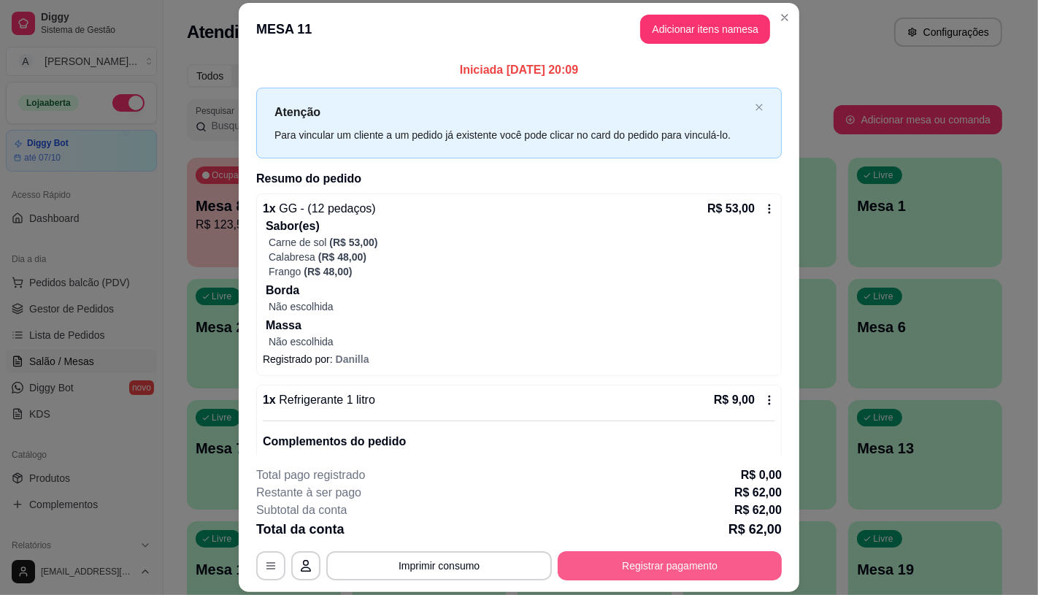
click at [614, 569] on button "Registrar pagamento" at bounding box center [669, 565] width 224 height 29
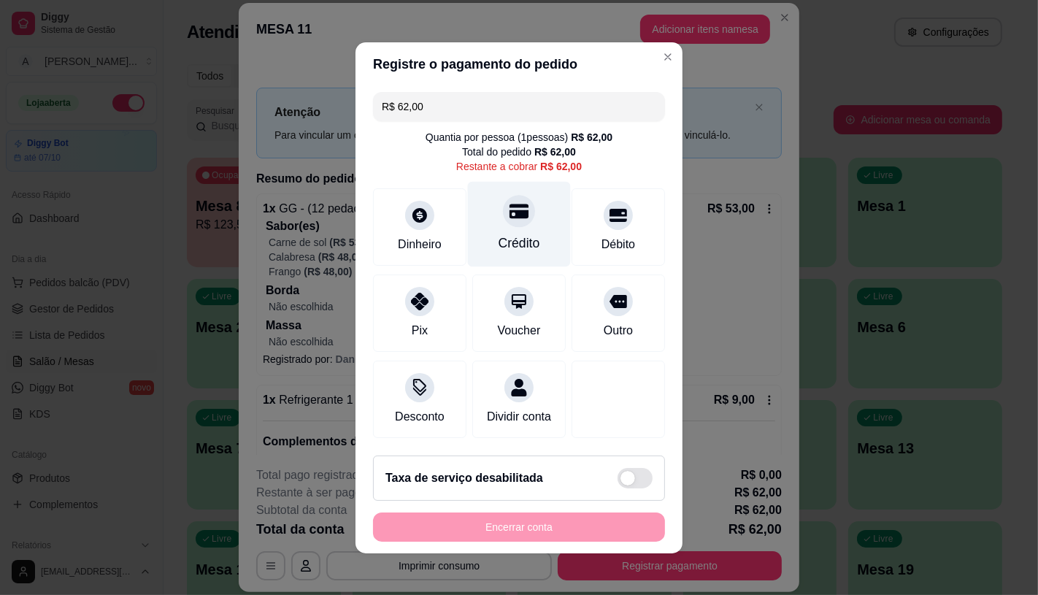
click at [493, 217] on div "Crédito" at bounding box center [519, 223] width 103 height 85
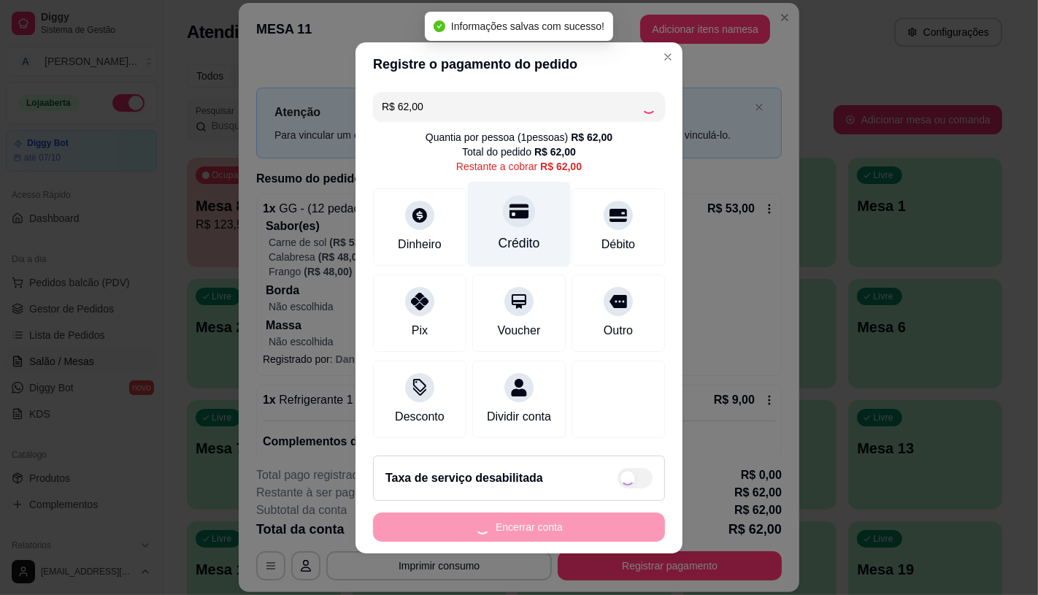
type input "R$ 0,00"
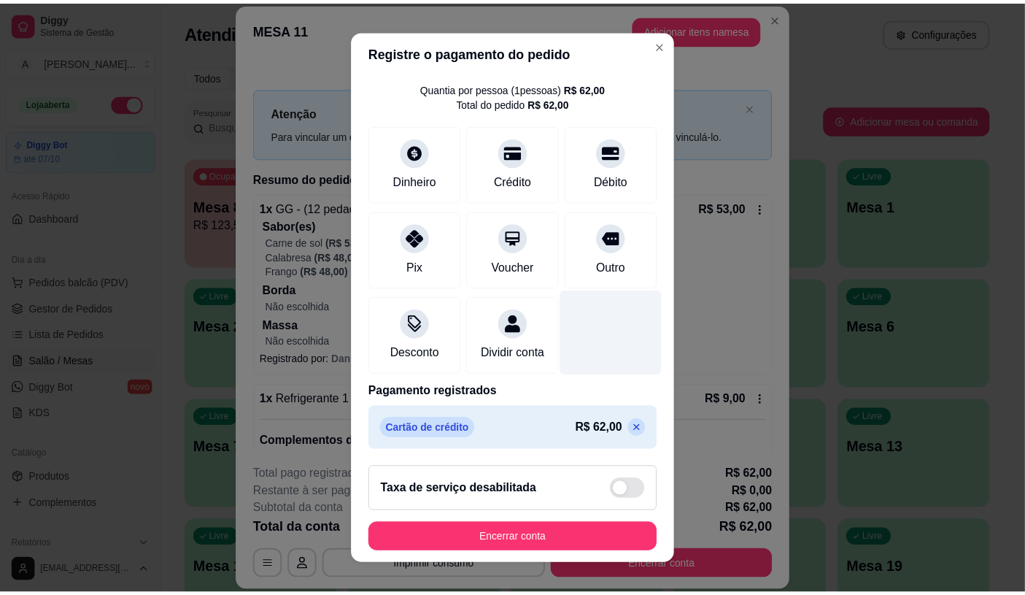
scroll to position [54, 0]
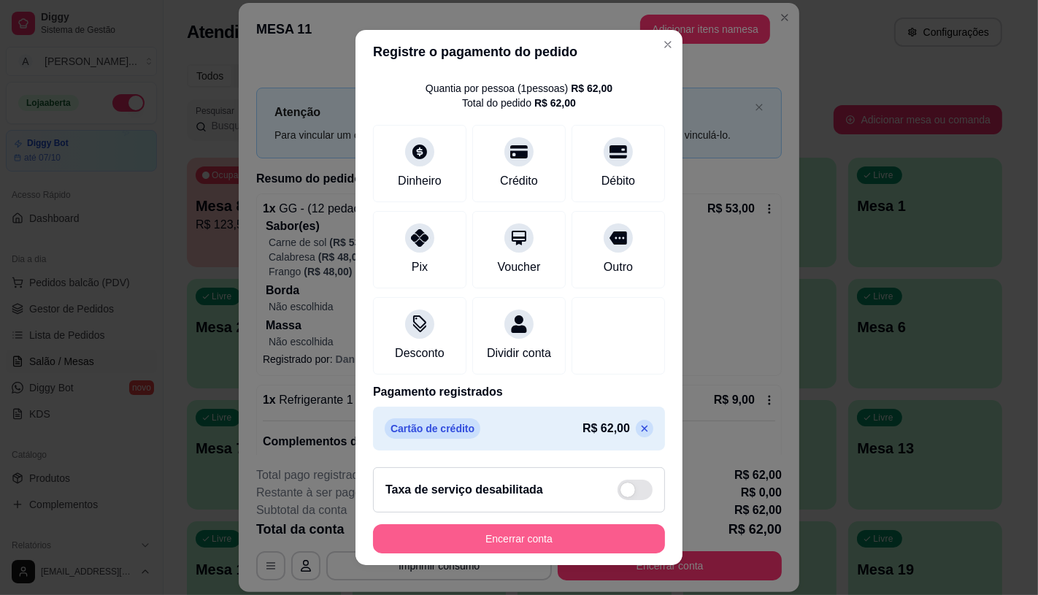
click at [563, 540] on button "Encerrar conta" at bounding box center [519, 538] width 292 height 29
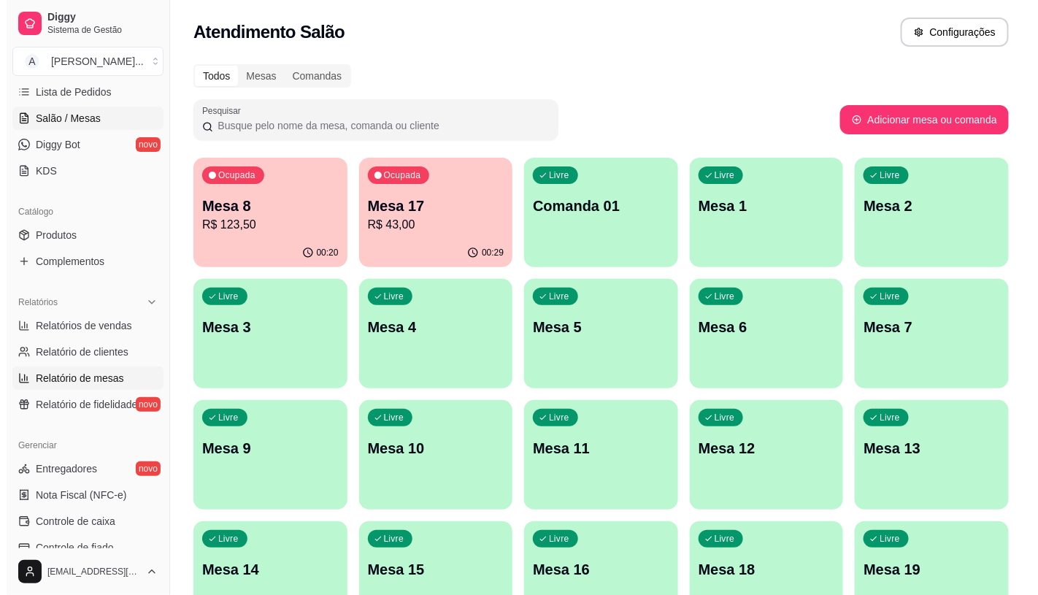
scroll to position [324, 0]
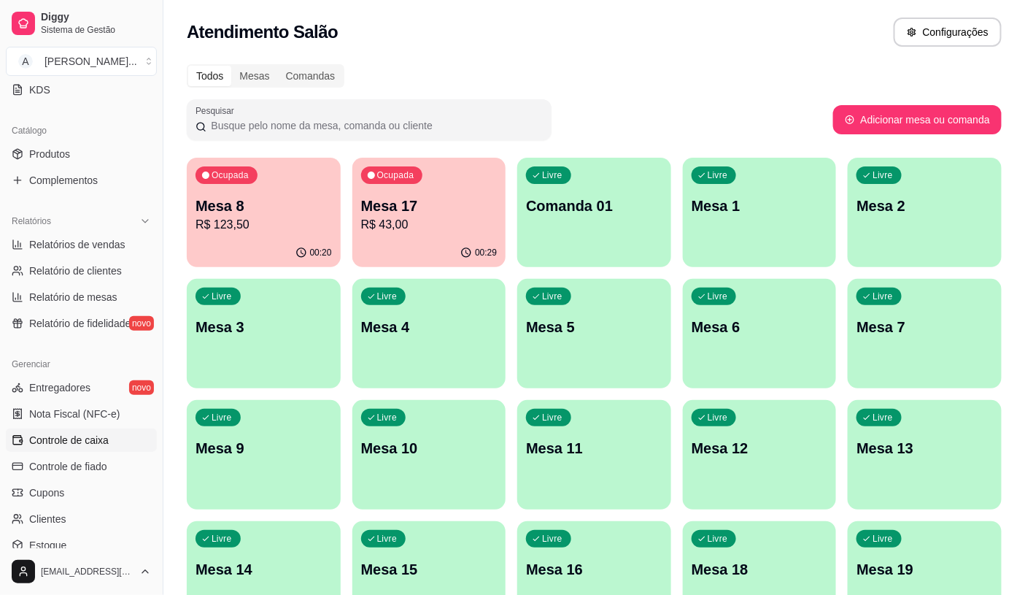
click at [67, 434] on span "Controle de caixa" at bounding box center [69, 440] width 80 height 15
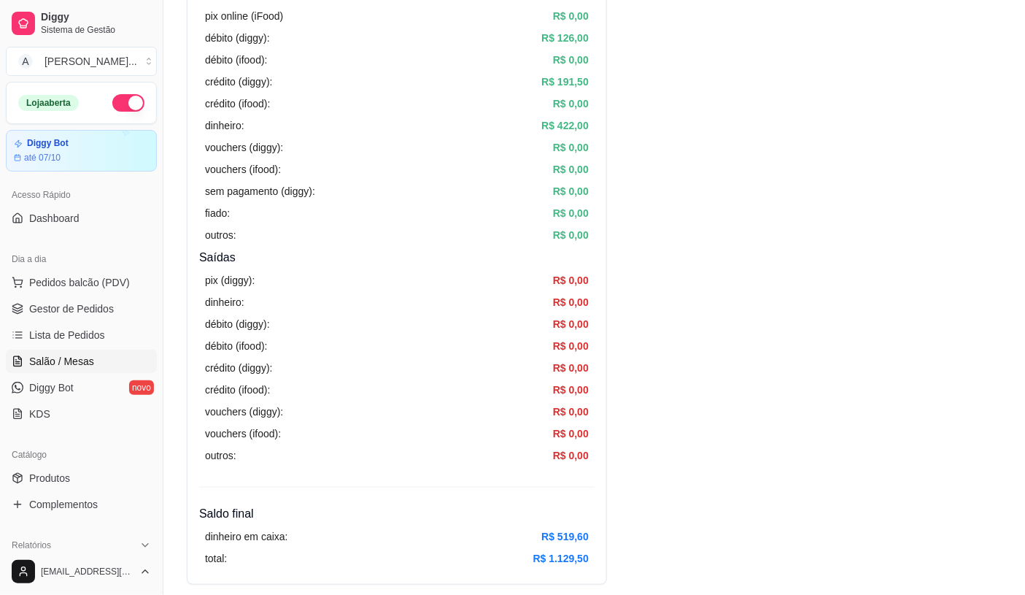
scroll to position [243, 0]
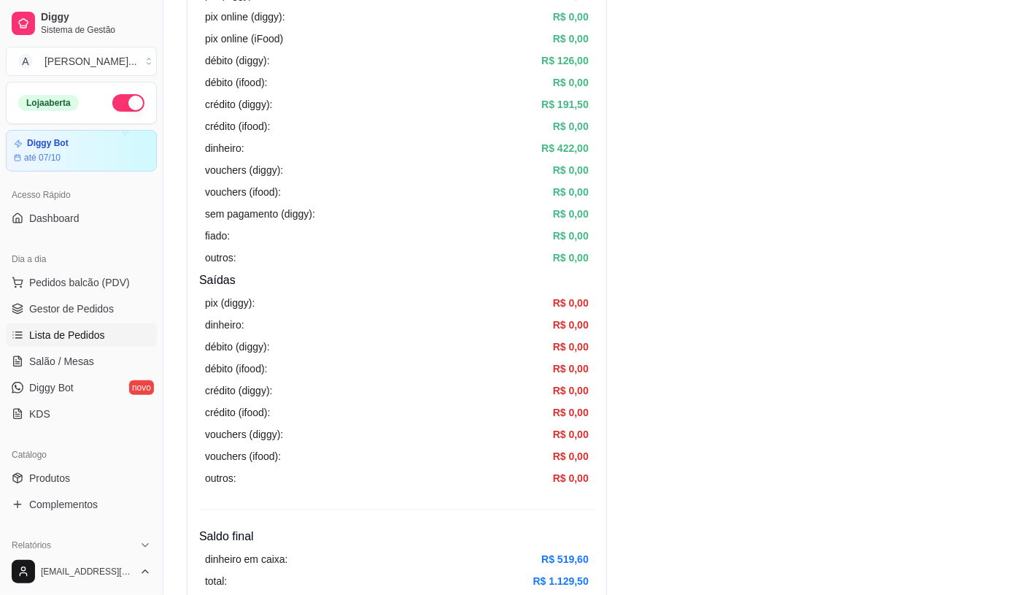
click at [99, 341] on span "Lista de Pedidos" at bounding box center [67, 335] width 76 height 15
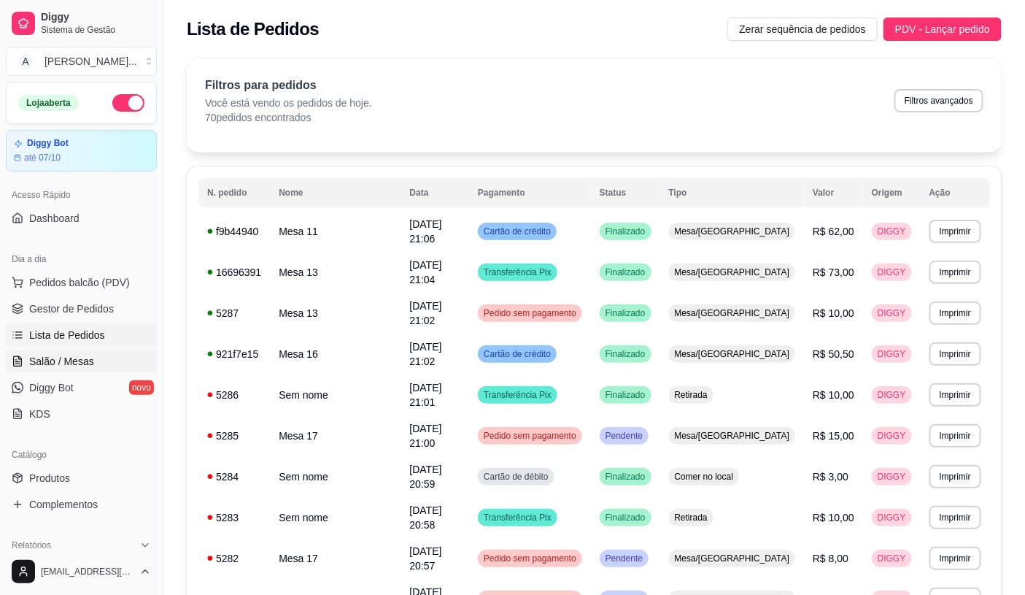
click at [93, 355] on link "Salão / Mesas" at bounding box center [81, 361] width 151 height 23
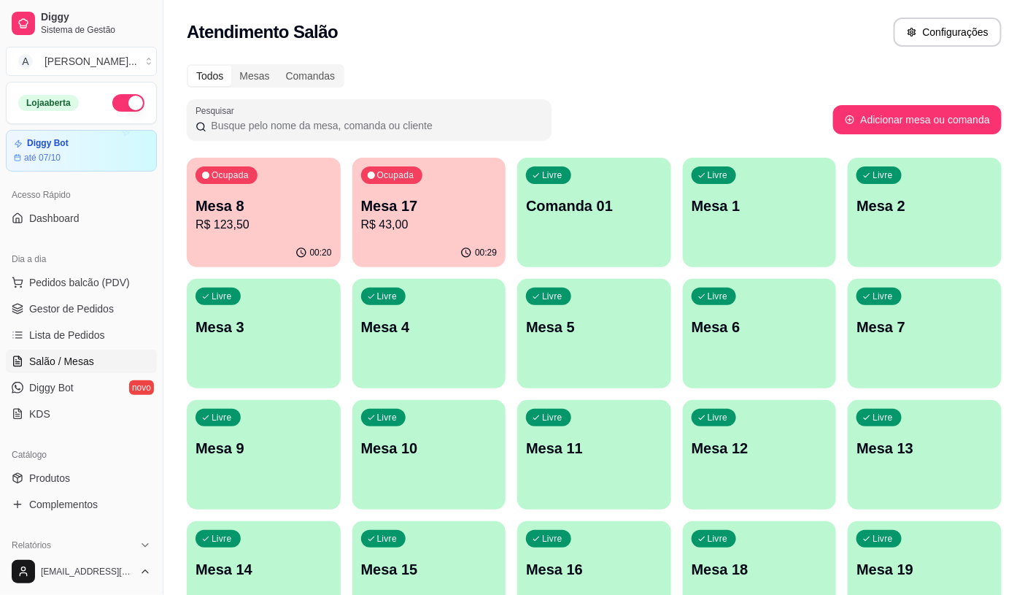
click at [362, 252] on div "00:29" at bounding box center [429, 253] width 154 height 28
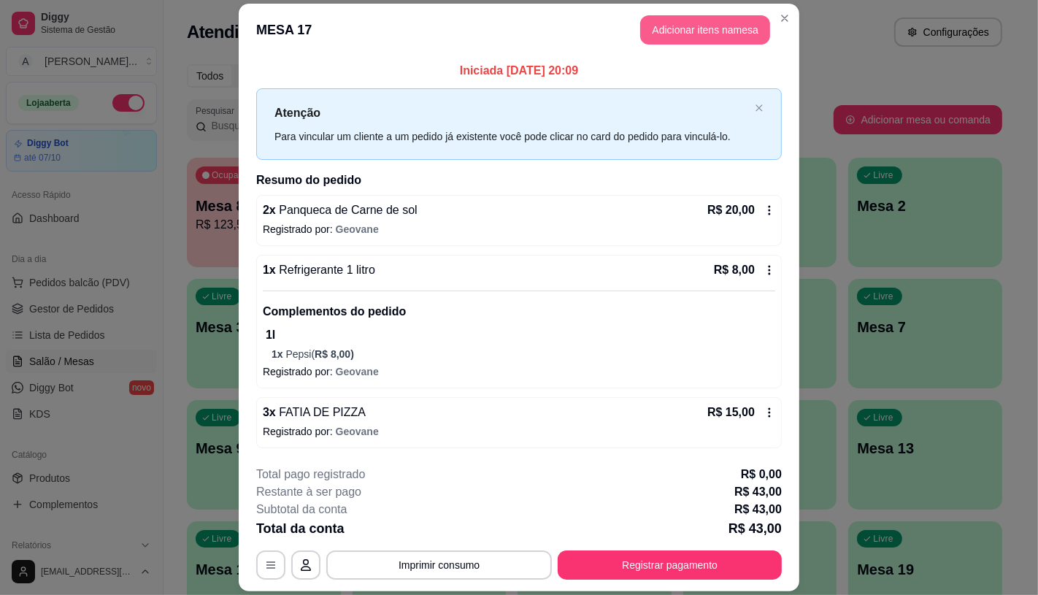
click at [746, 35] on button "Adicionar itens na mesa" at bounding box center [705, 29] width 130 height 29
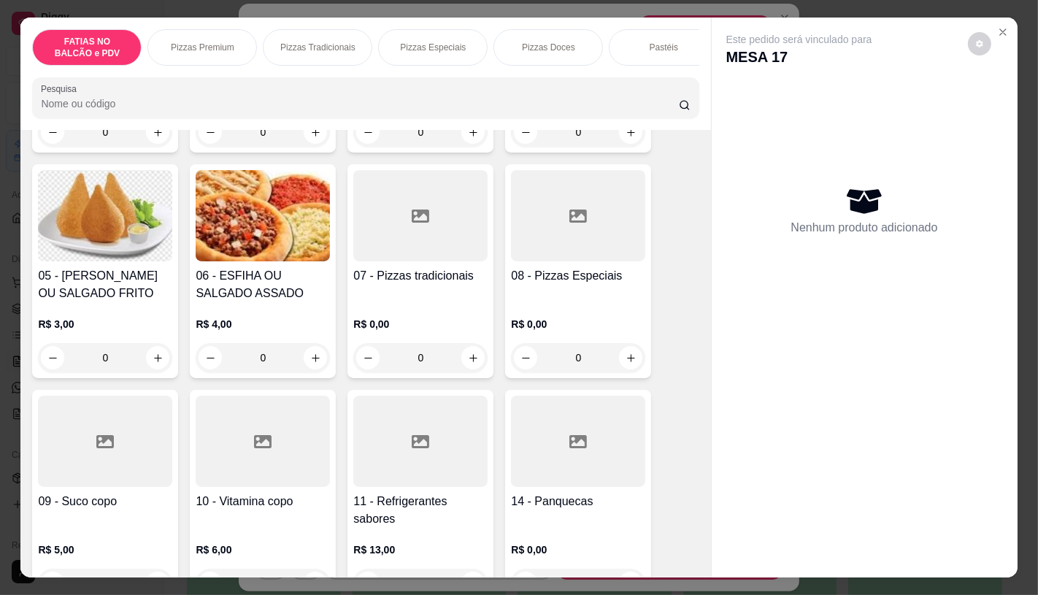
scroll to position [324, 0]
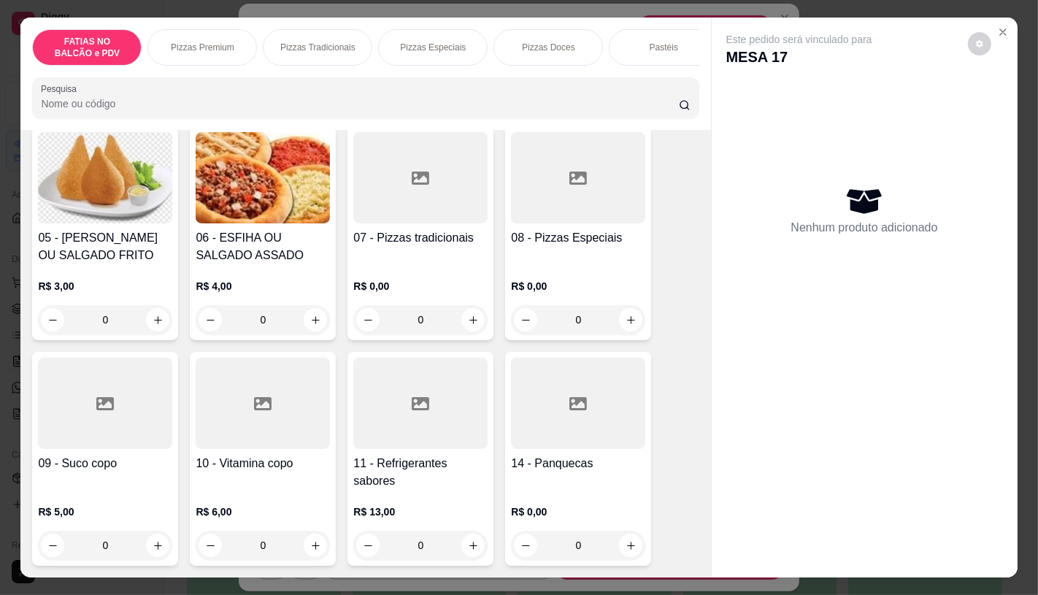
click at [402, 432] on div at bounding box center [420, 403] width 134 height 91
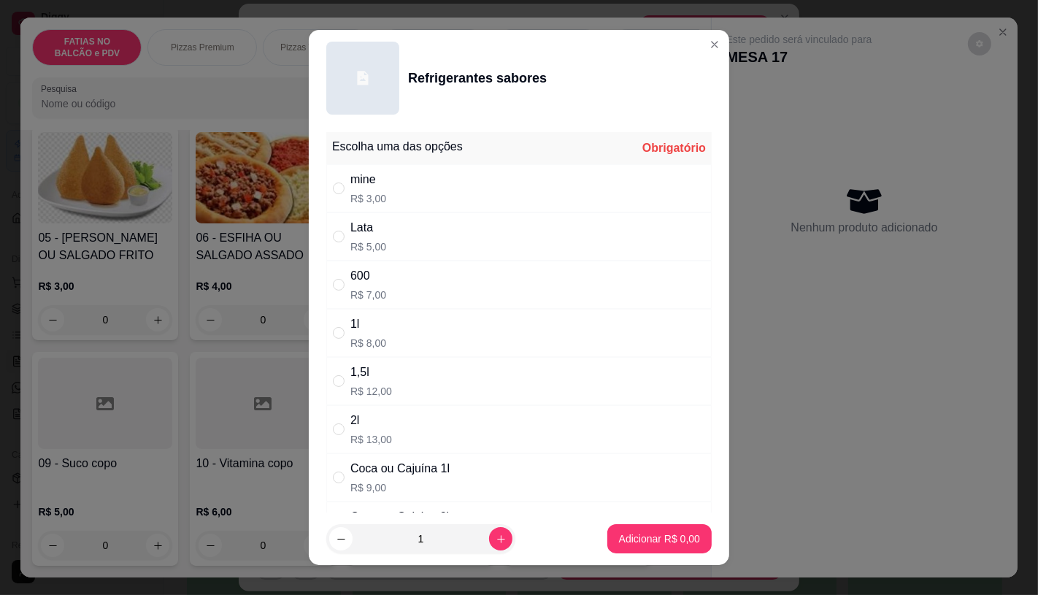
click at [366, 231] on div "Lata" at bounding box center [368, 228] width 36 height 18
radio input "true"
click at [632, 534] on p "Adicionar R$ 5,00" at bounding box center [659, 538] width 81 height 15
type input "1"
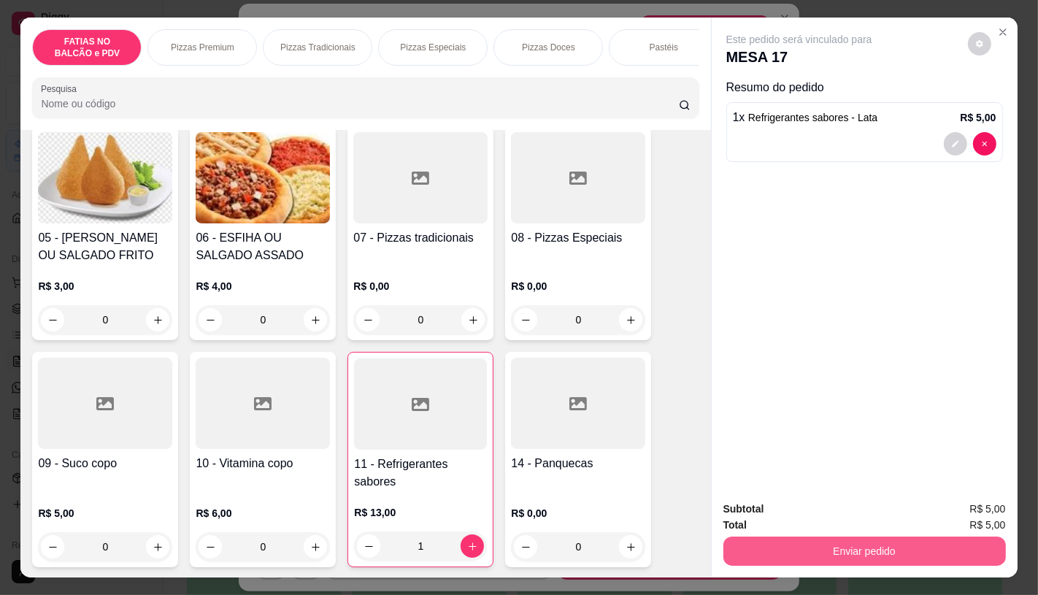
click at [906, 536] on button "Enviar pedido" at bounding box center [864, 550] width 282 height 29
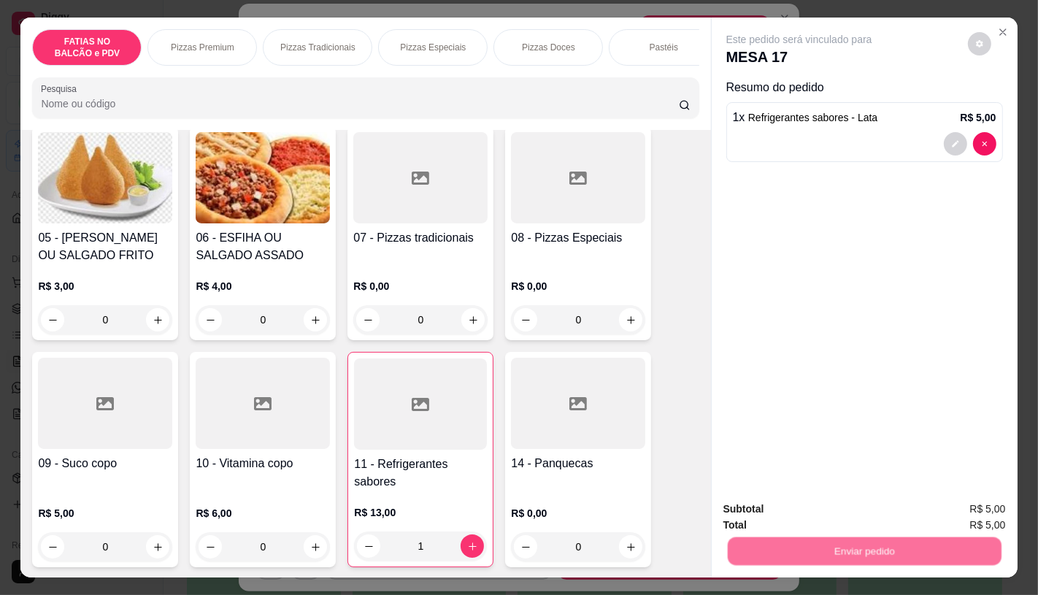
click at [951, 500] on button "Enviar pedido" at bounding box center [967, 508] width 80 height 27
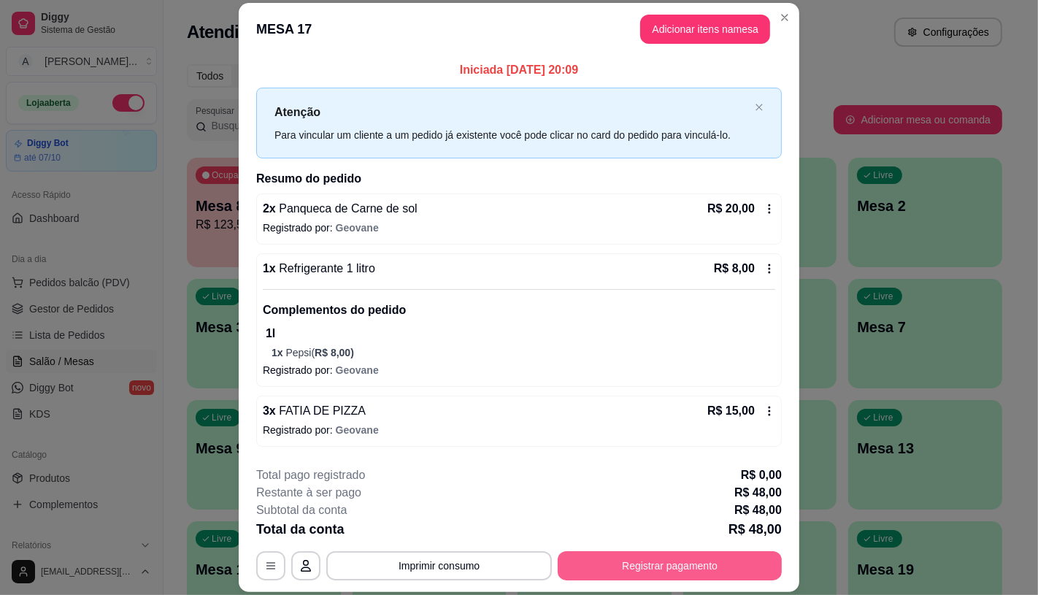
click at [699, 569] on button "Registrar pagamento" at bounding box center [669, 565] width 224 height 29
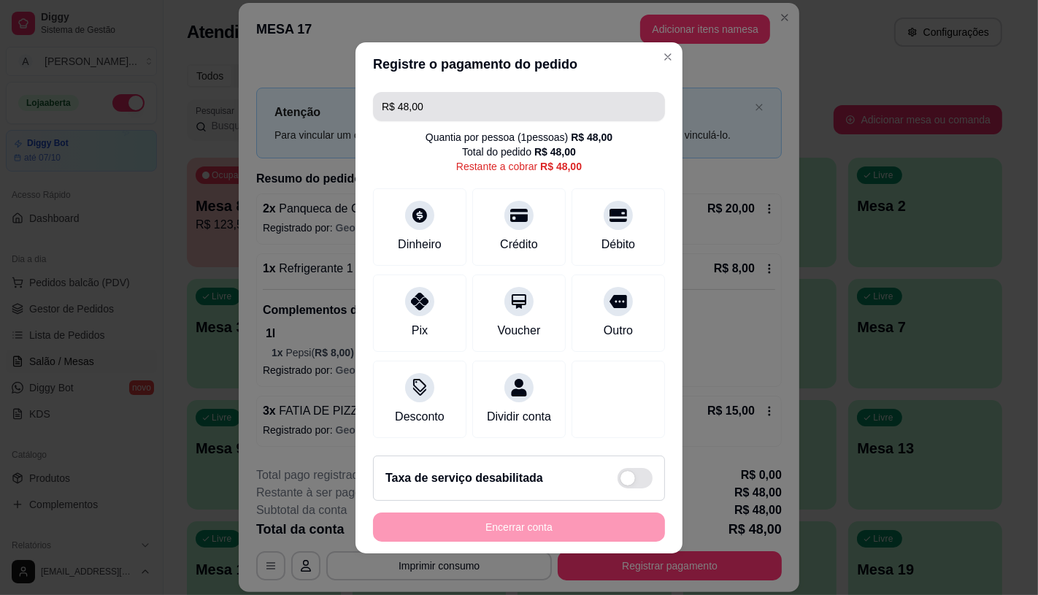
drag, startPoint x: 420, startPoint y: 100, endPoint x: 276, endPoint y: 103, distance: 143.8
click at [276, 103] on div "Registre o pagamento do pedido R$ 48,00 Quantia por pessoa ( 1 pessoas) R$ 48,0…" at bounding box center [519, 297] width 1038 height 595
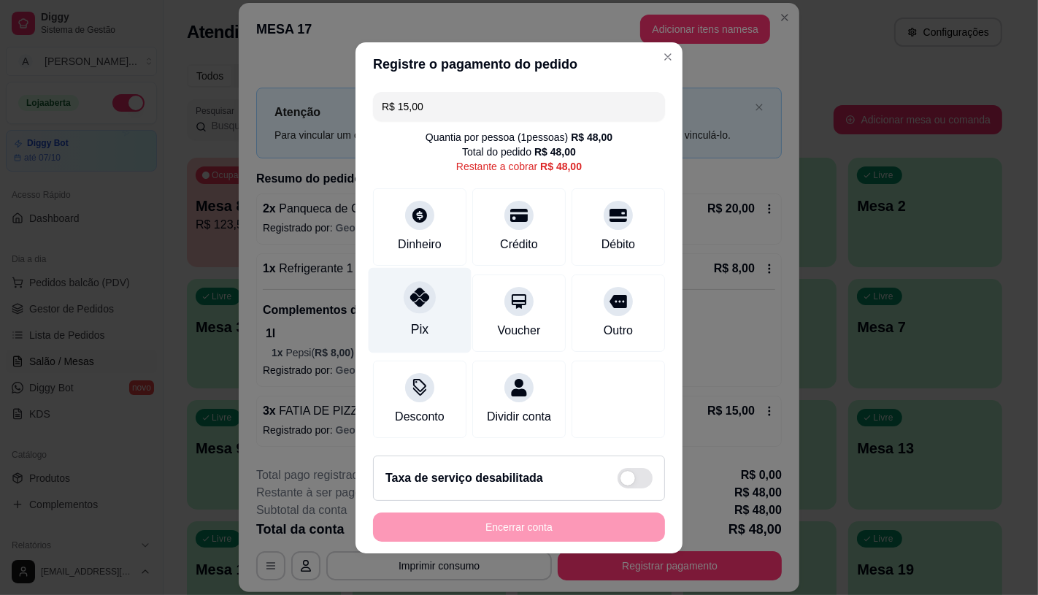
click at [412, 320] on div "Pix" at bounding box center [420, 329] width 18 height 19
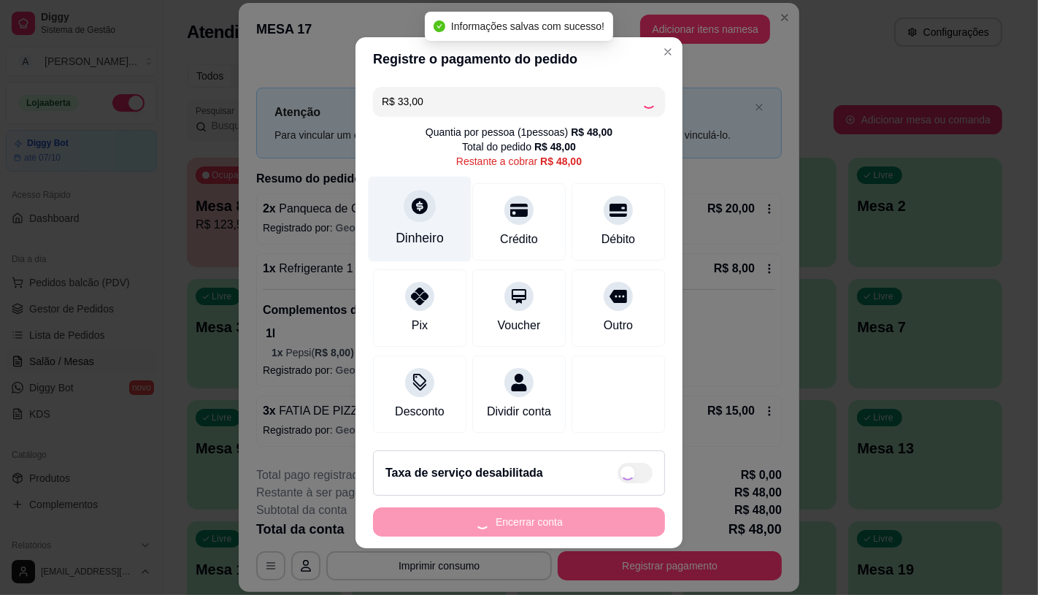
scroll to position [10, 0]
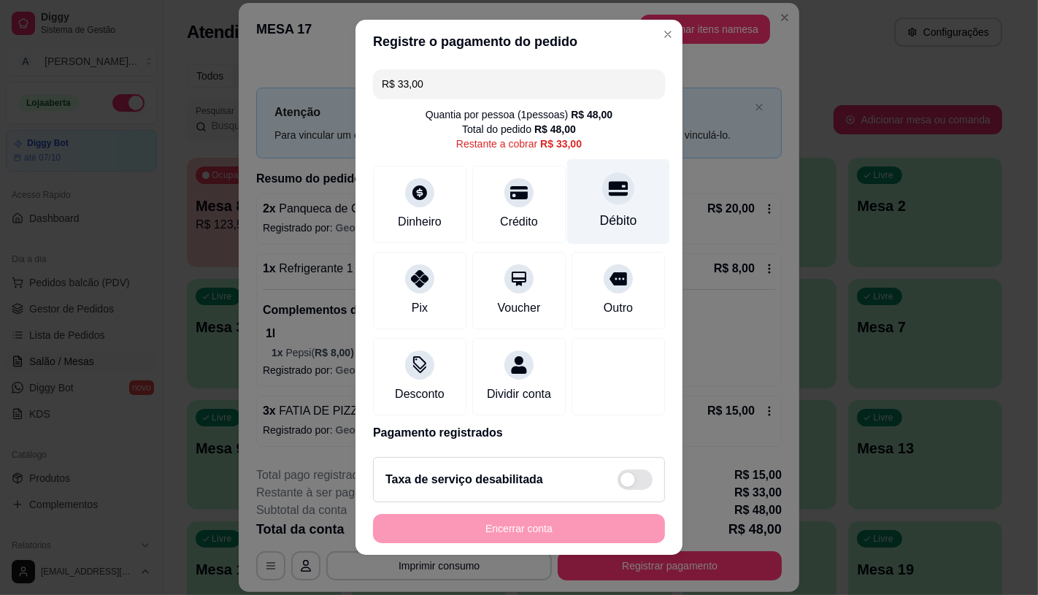
click at [567, 212] on div "Débito" at bounding box center [618, 200] width 103 height 85
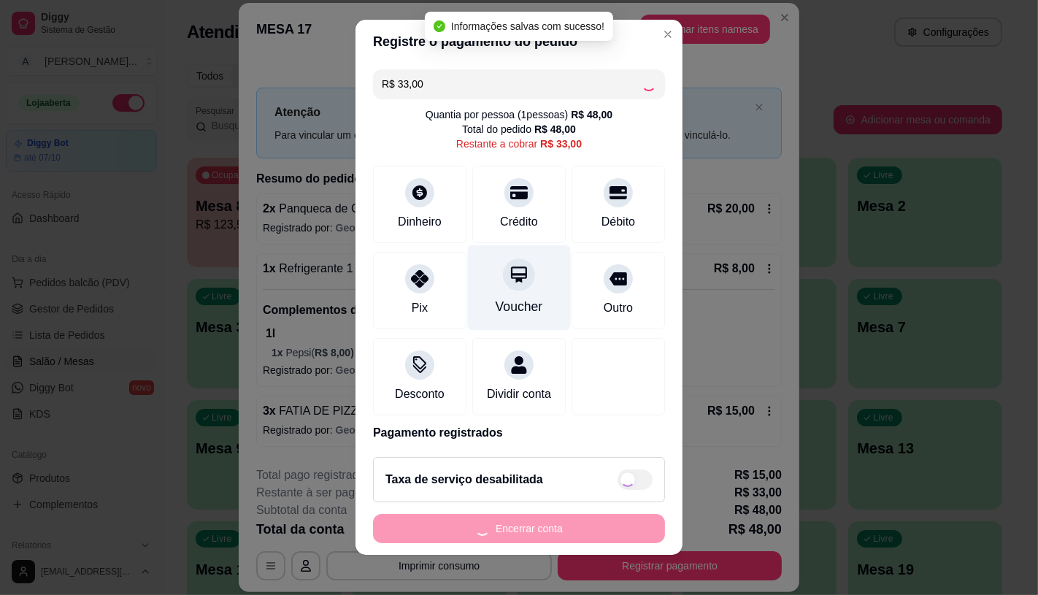
type input "R$ 0,00"
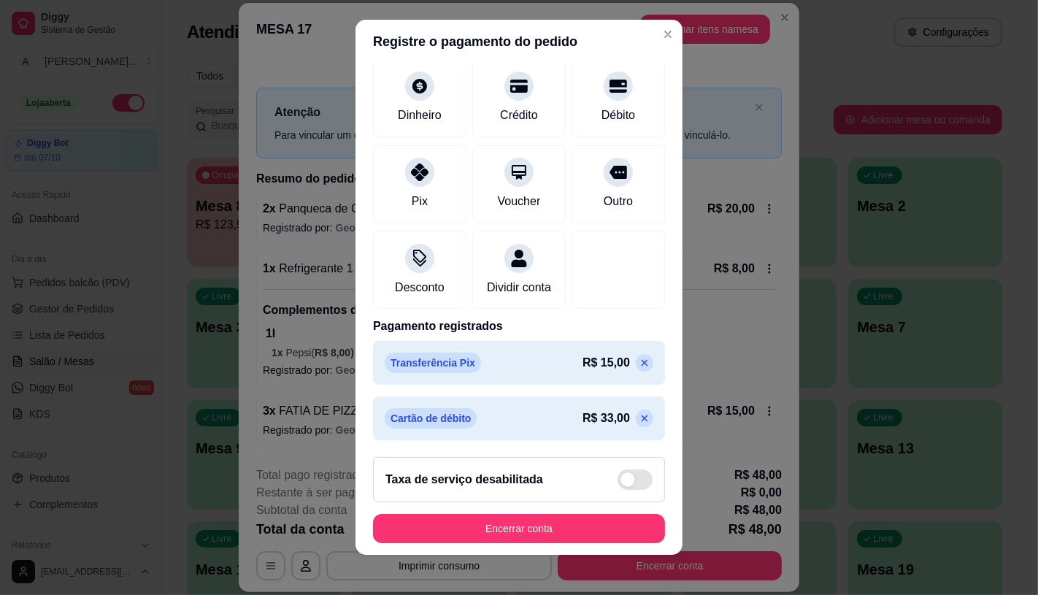
scroll to position [17, 0]
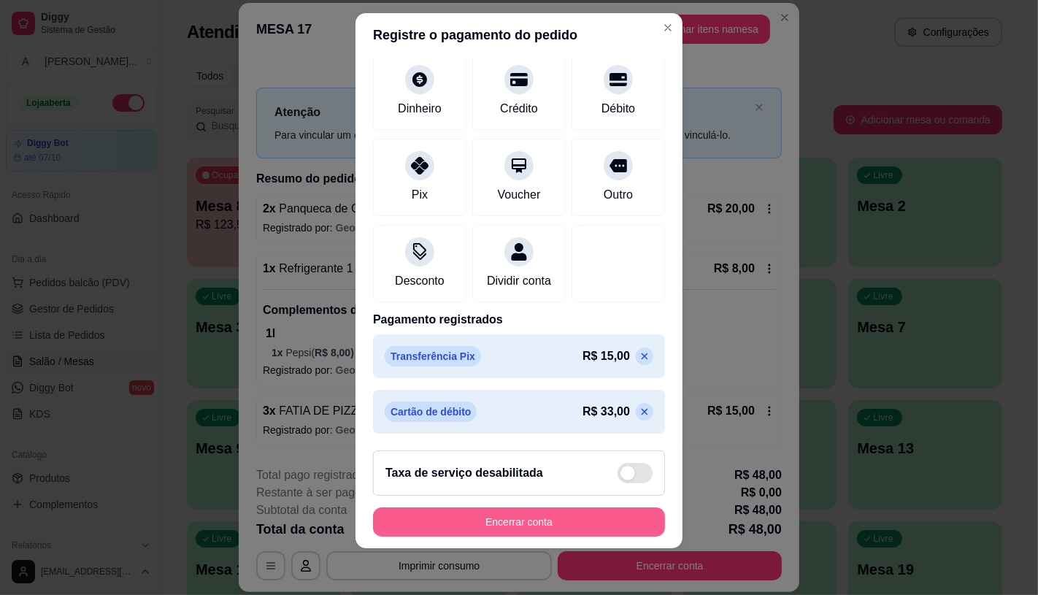
click at [522, 514] on button "Encerrar conta" at bounding box center [519, 521] width 292 height 29
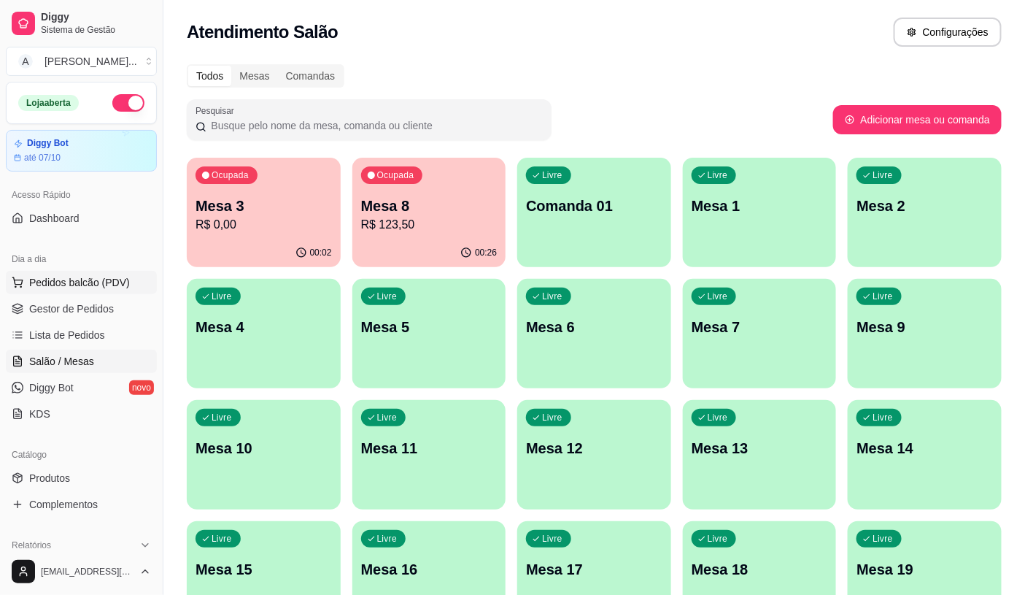
click at [64, 286] on span "Pedidos balcão (PDV)" at bounding box center [79, 282] width 101 height 15
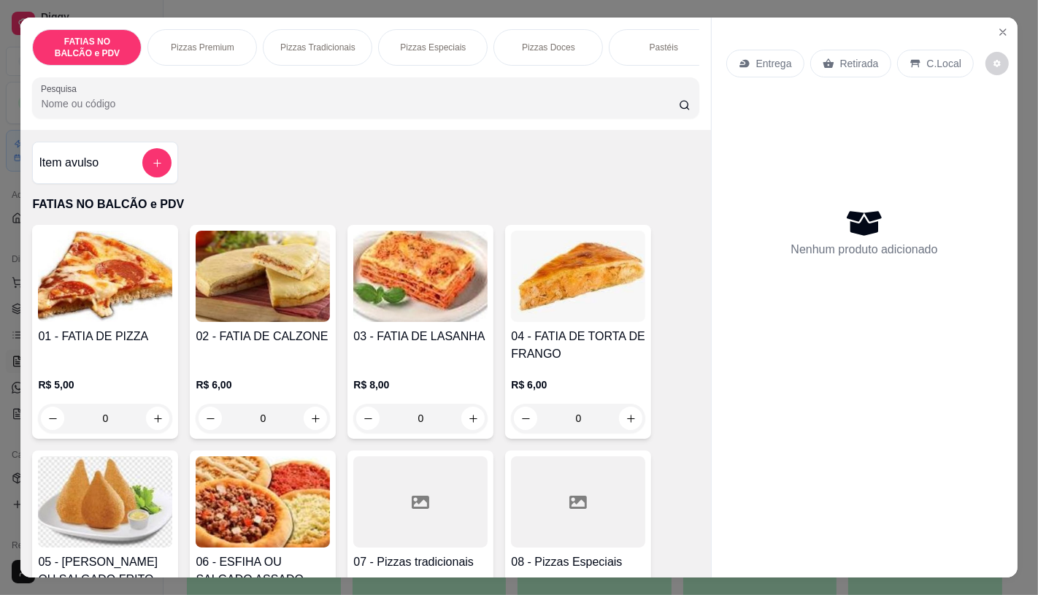
click at [132, 515] on img at bounding box center [105, 501] width 134 height 91
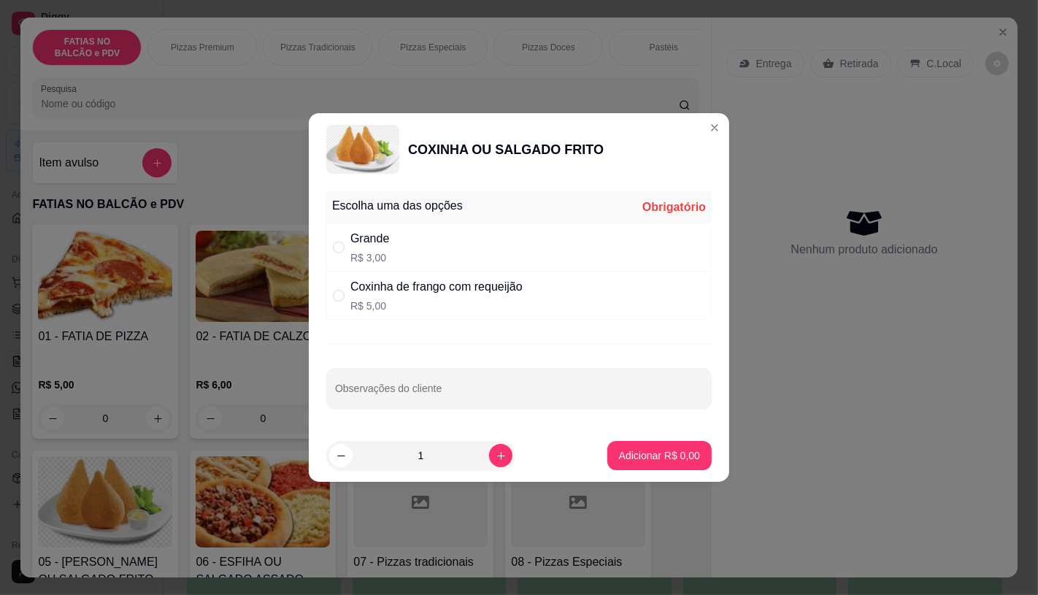
click at [431, 234] on div "Grande R$ 3,00" at bounding box center [518, 247] width 385 height 48
radio input "true"
click at [495, 458] on icon "increase-product-quantity" at bounding box center [500, 455] width 11 height 11
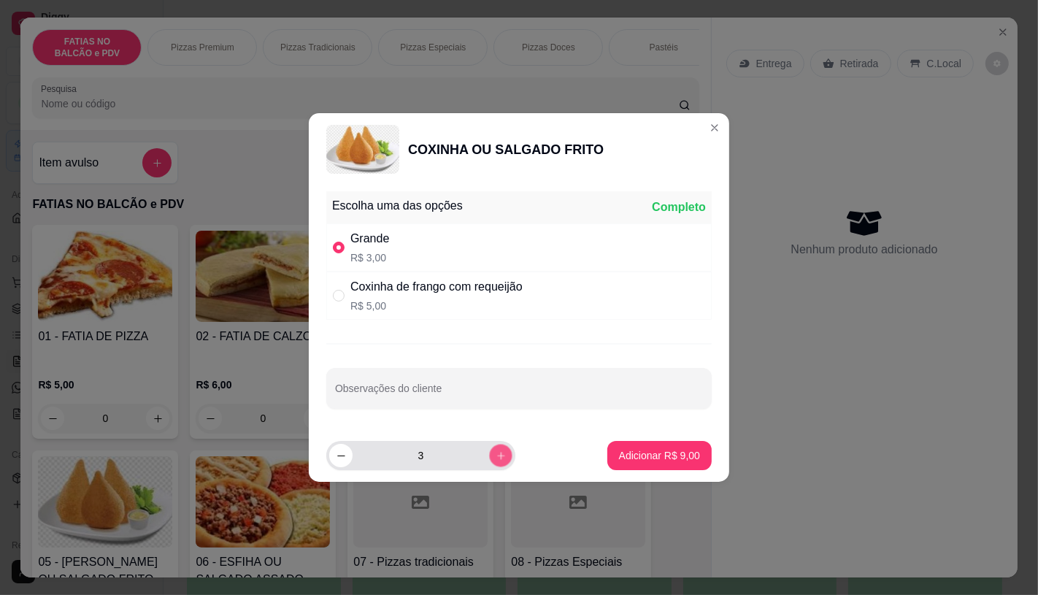
type input "4"
click at [639, 450] on p "Adicionar R$ 12,00" at bounding box center [656, 455] width 87 height 15
type input "4"
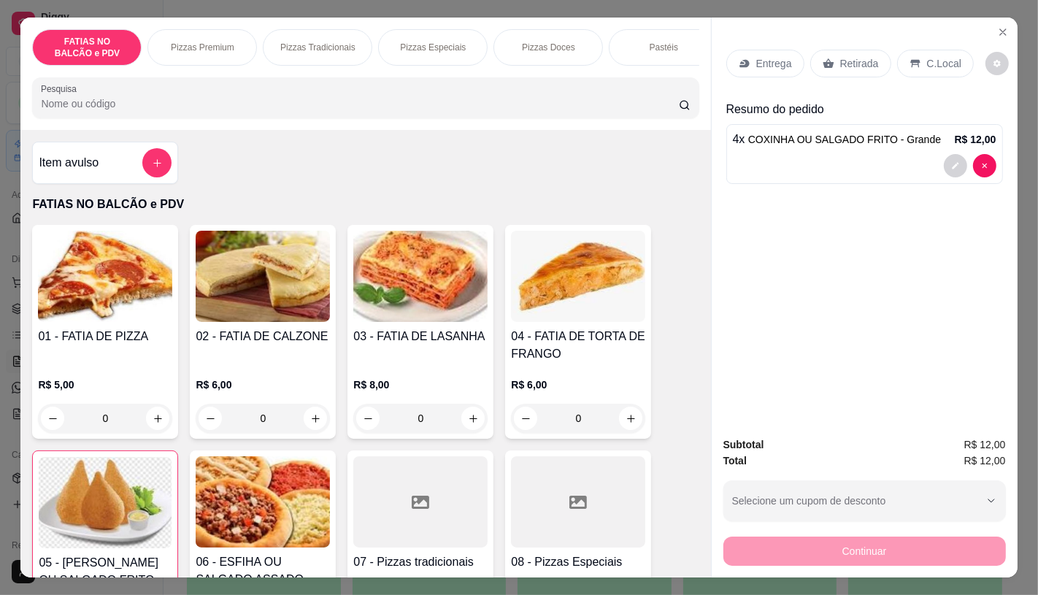
click at [102, 318] on img at bounding box center [105, 276] width 134 height 91
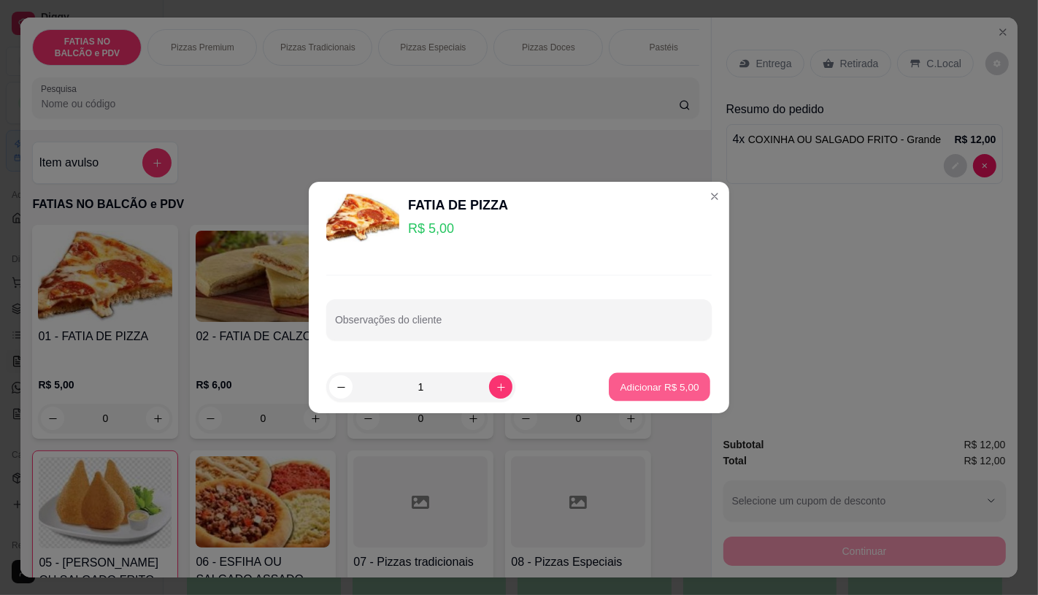
click at [671, 394] on p "Adicionar R$ 5,00" at bounding box center [658, 387] width 79 height 14
type input "1"
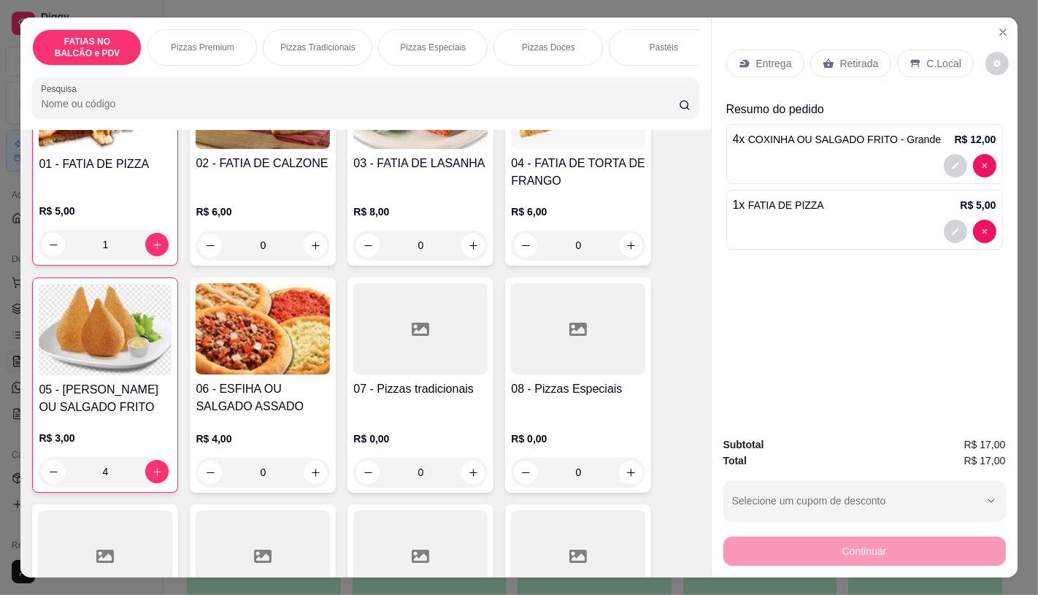
scroll to position [243, 0]
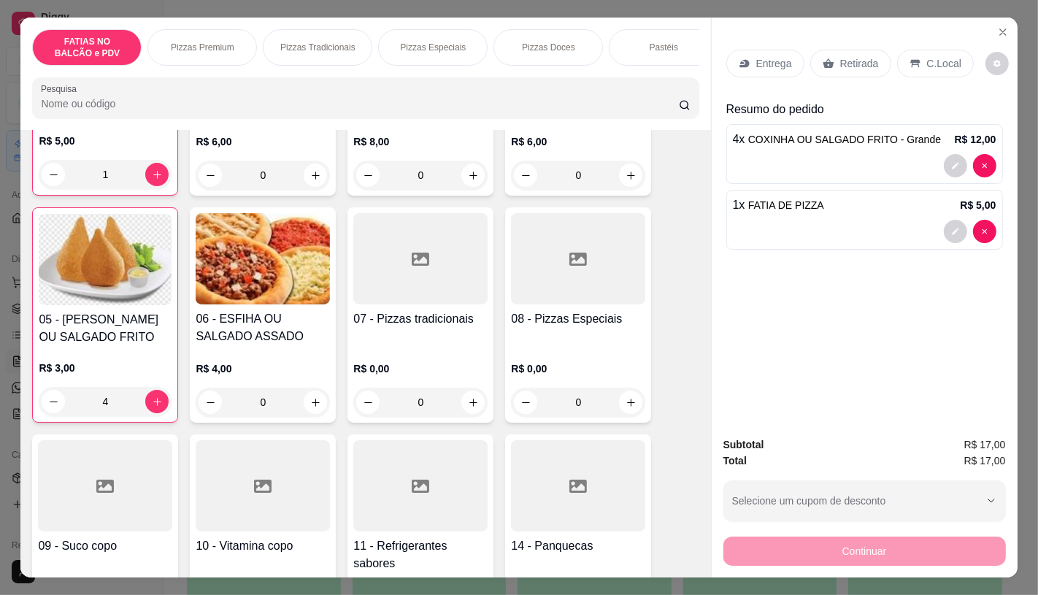
click at [416, 512] on div at bounding box center [420, 485] width 134 height 91
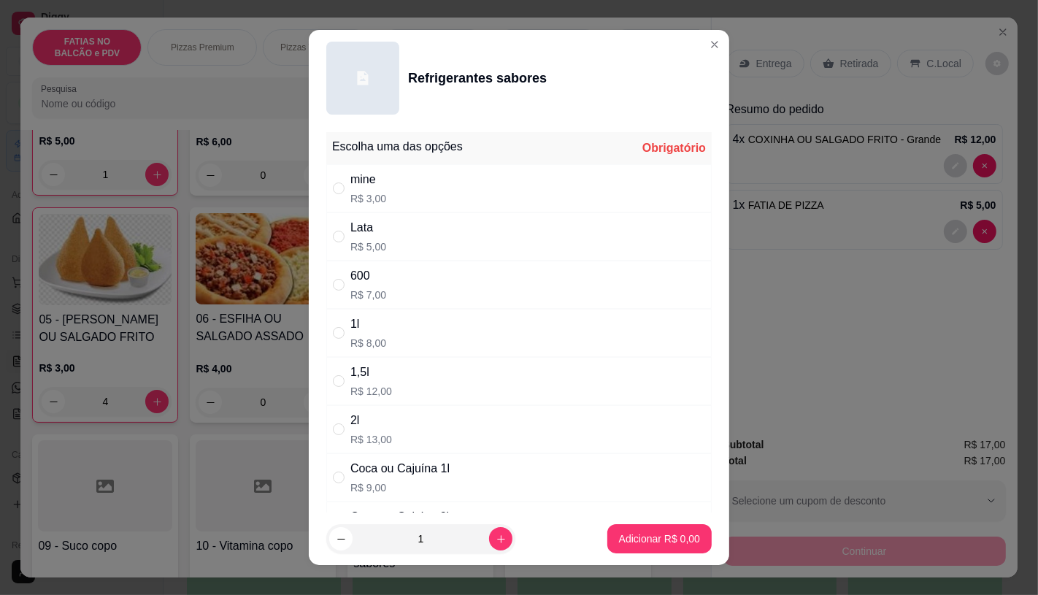
click at [374, 271] on div "600" at bounding box center [368, 276] width 36 height 18
radio input "true"
click at [638, 547] on button "Adicionar R$ 7,00" at bounding box center [659, 538] width 104 height 29
type input "1"
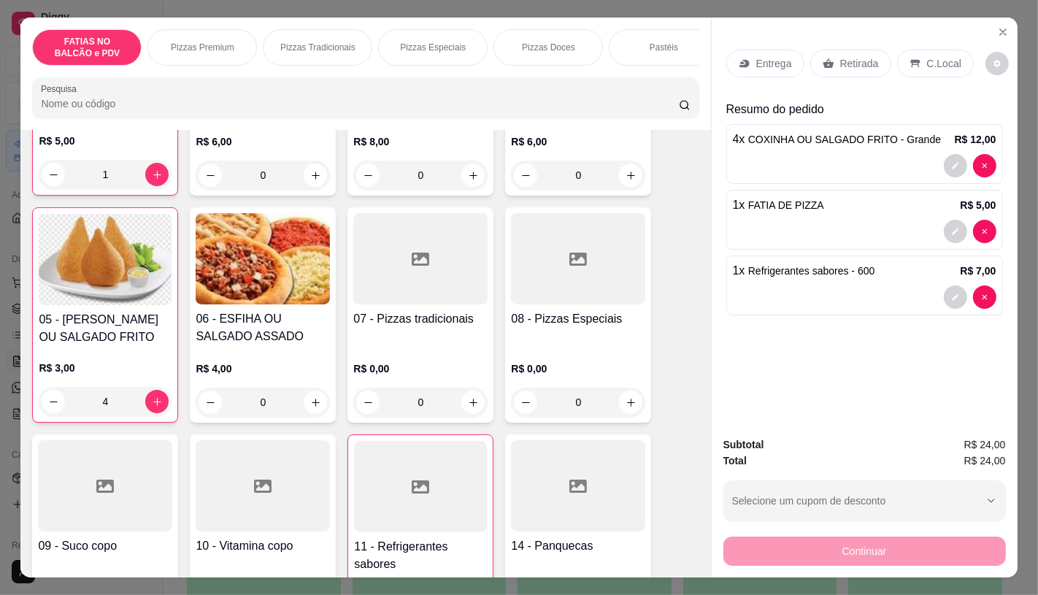
click at [845, 56] on p "Retirada" at bounding box center [859, 63] width 39 height 15
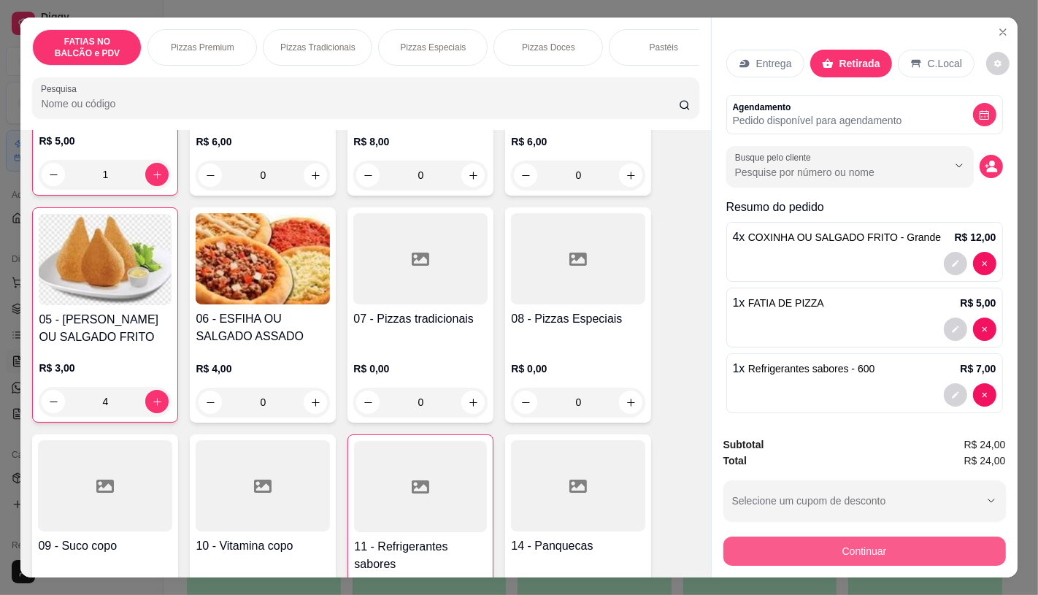
click at [848, 545] on button "Continuar" at bounding box center [864, 550] width 282 height 29
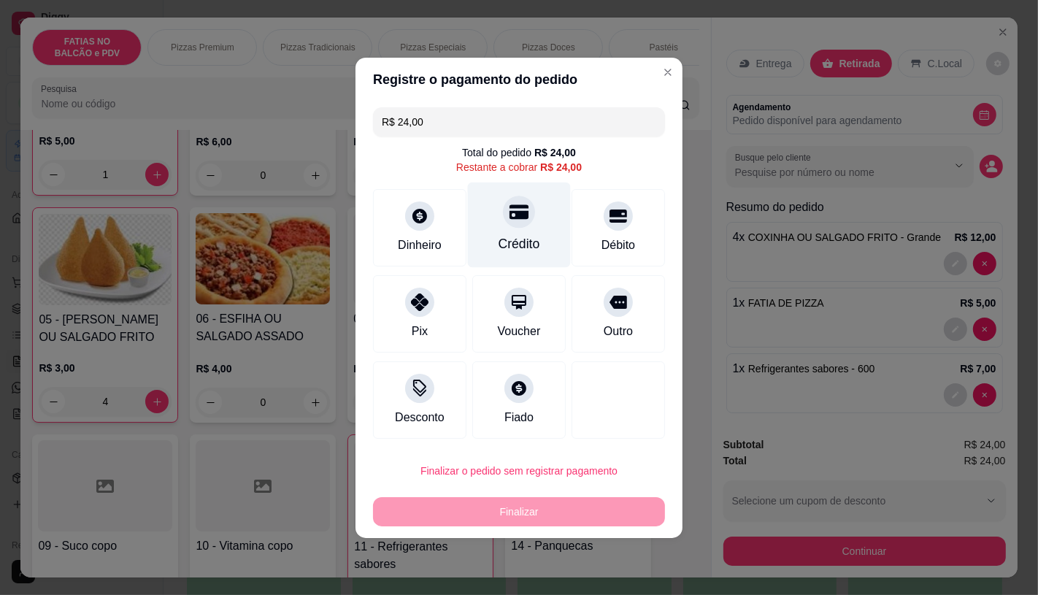
click at [507, 244] on div "Crédito" at bounding box center [519, 243] width 42 height 19
type input "R$ 0,00"
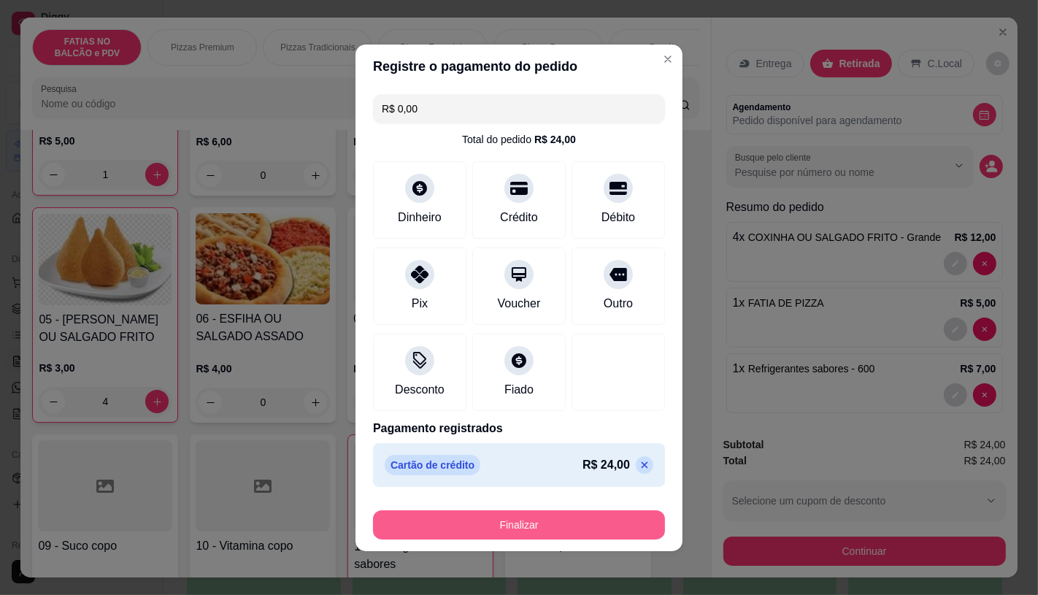
click at [523, 512] on button "Finalizar" at bounding box center [519, 524] width 292 height 29
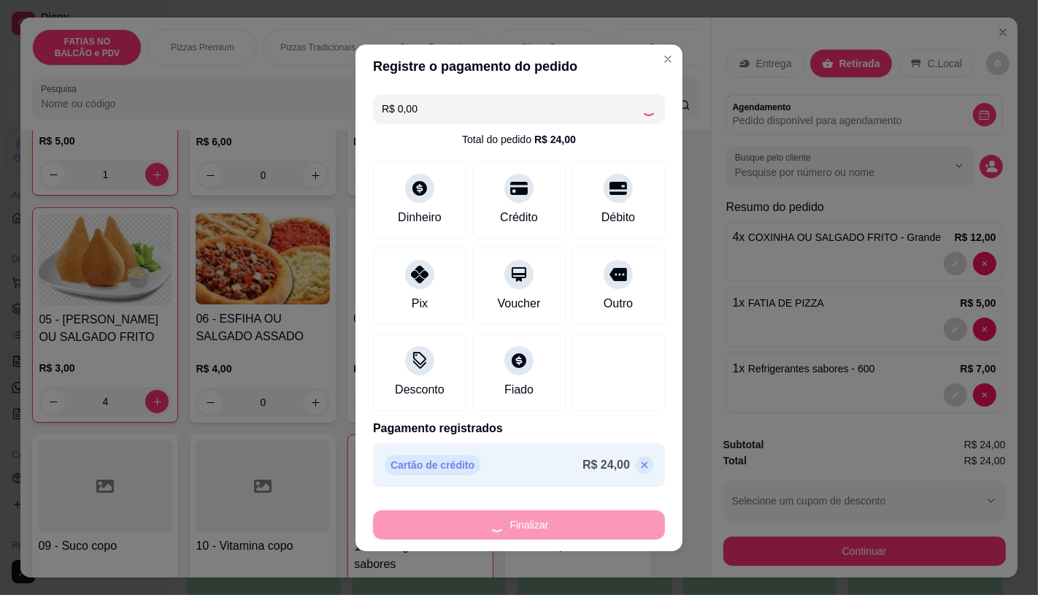
type input "0"
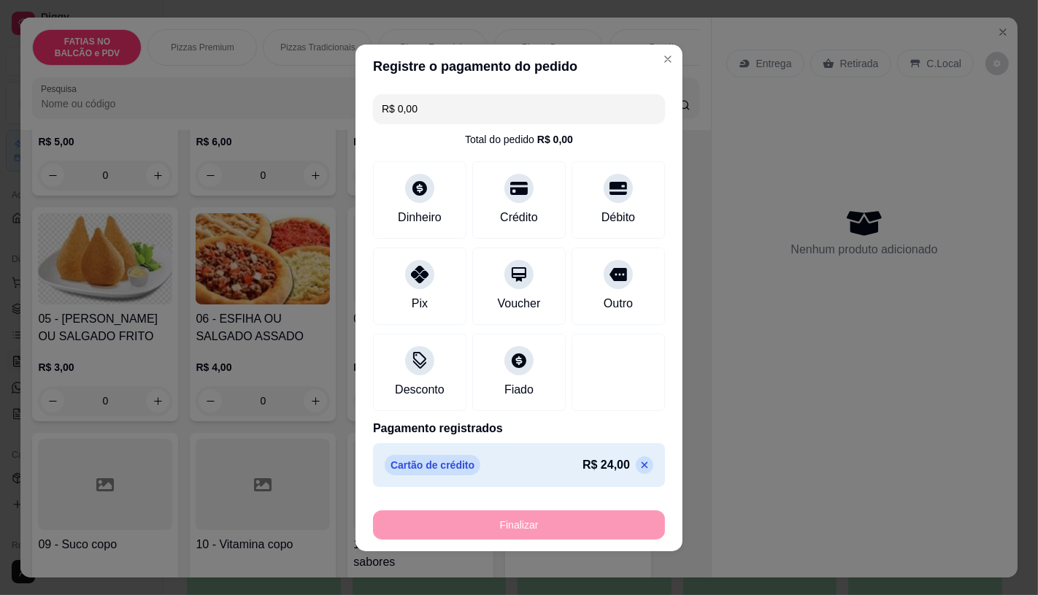
type input "-R$ 24,00"
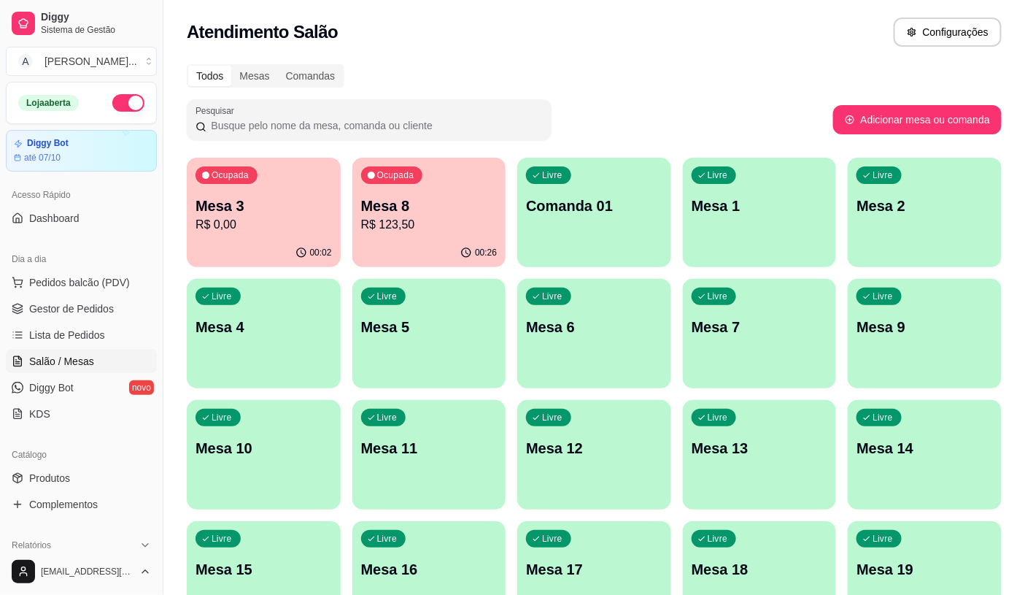
click at [406, 187] on div "Ocupada Mesa 8 R$ 123,50" at bounding box center [429, 198] width 154 height 81
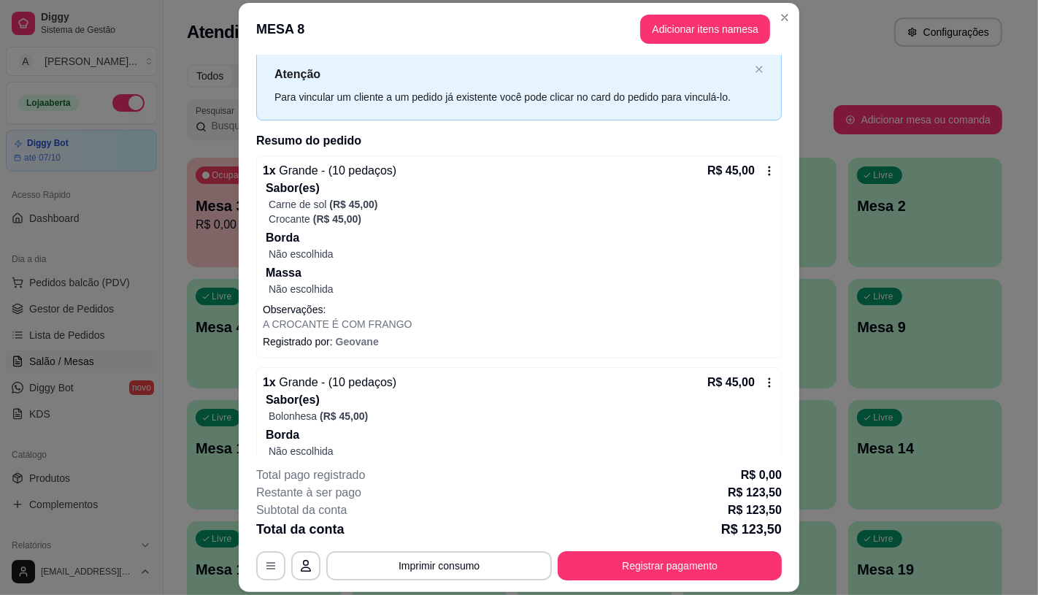
scroll to position [81, 0]
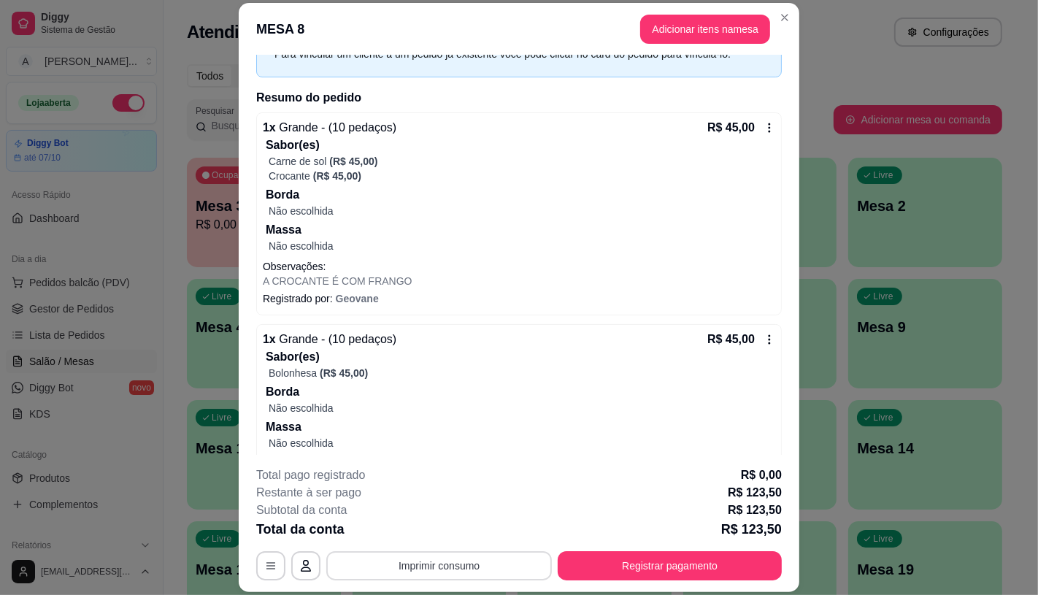
click at [418, 567] on button "Imprimir consumo" at bounding box center [438, 565] width 225 height 29
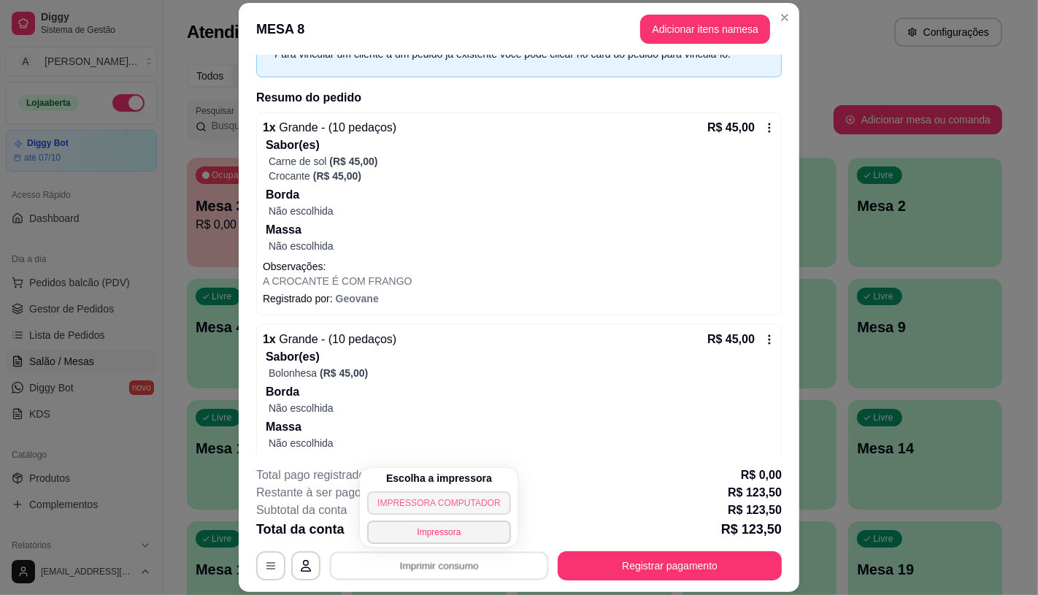
click at [417, 507] on button "IMPRESSORA COMPUTADOR" at bounding box center [438, 502] width 143 height 23
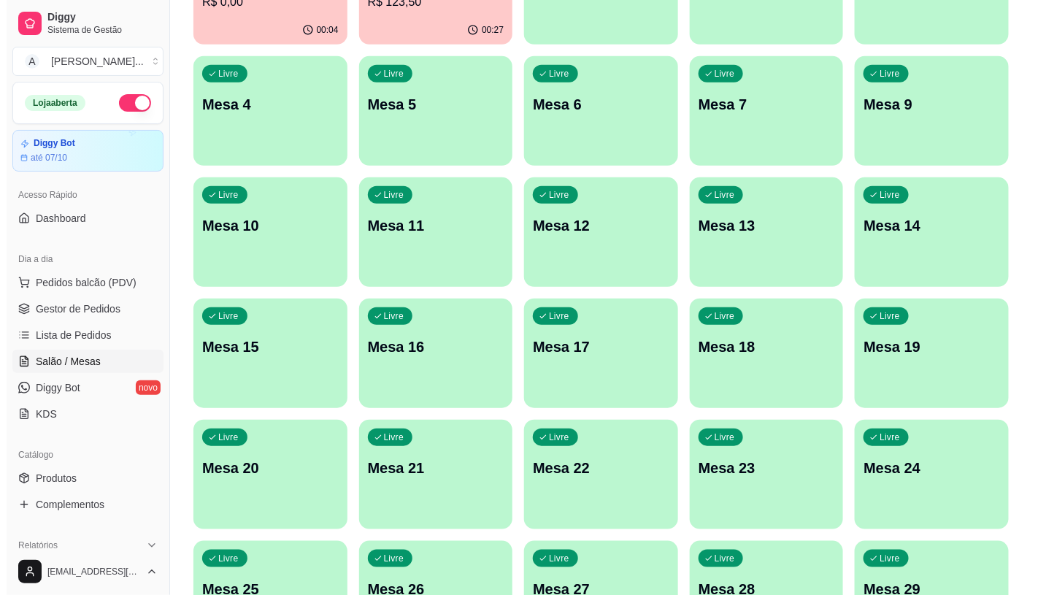
scroll to position [243, 0]
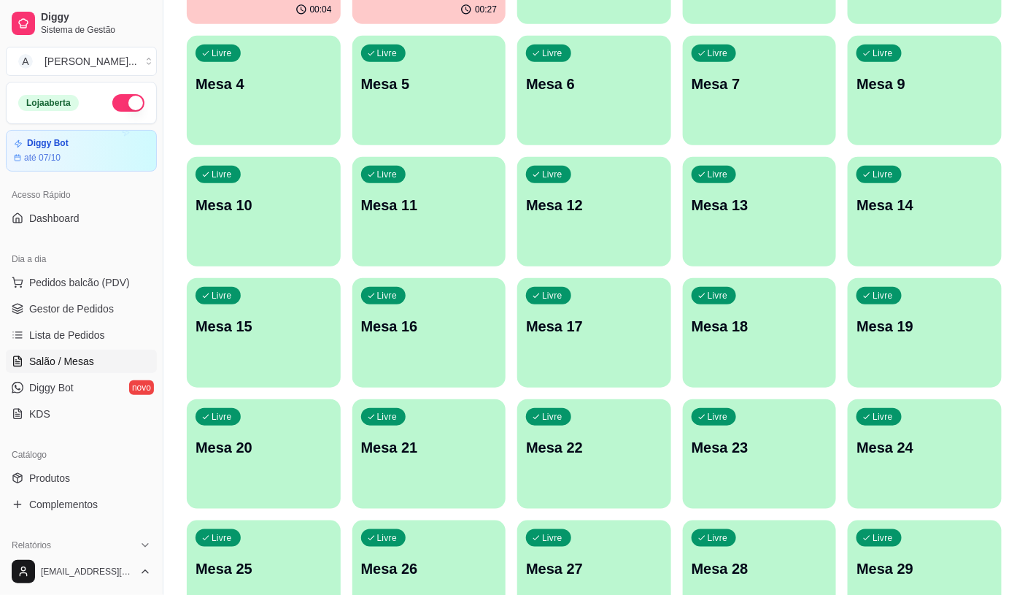
click at [896, 354] on div "Livre Mesa 19" at bounding box center [925, 324] width 154 height 92
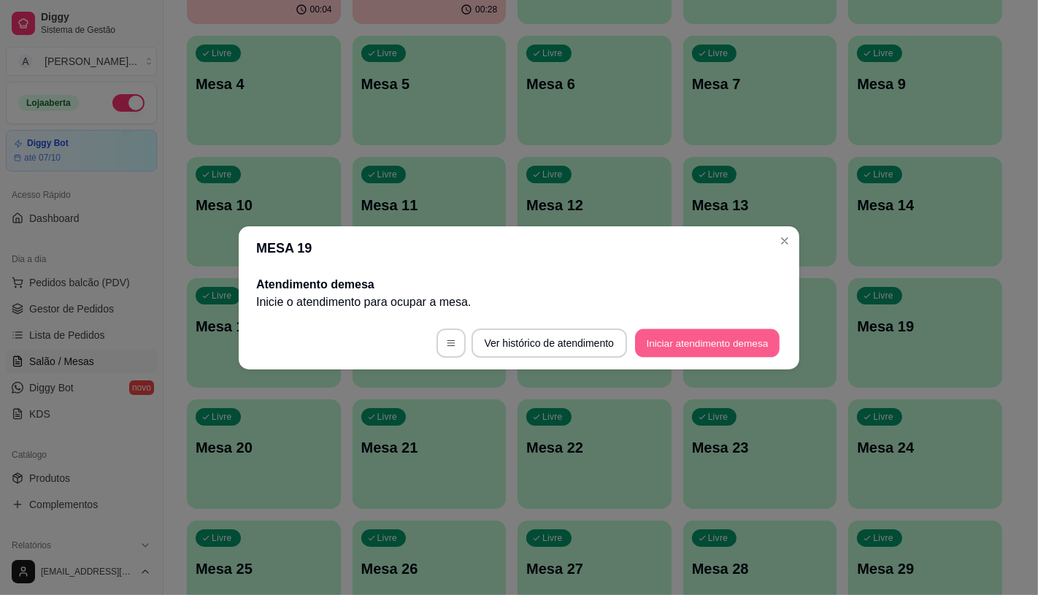
click at [684, 338] on button "Iniciar atendimento de mesa" at bounding box center [707, 342] width 144 height 28
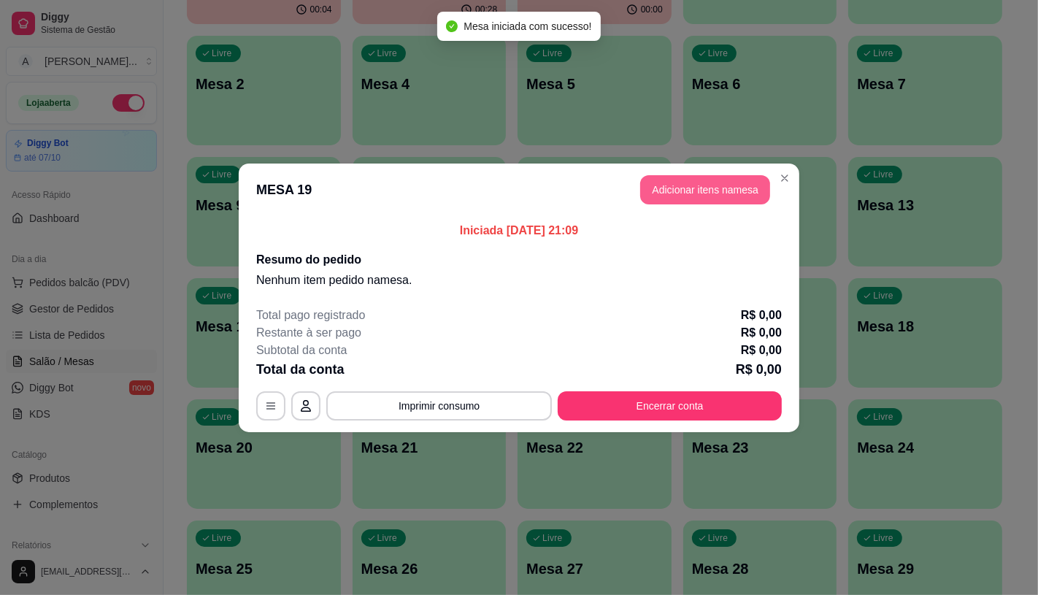
click at [705, 192] on button "Adicionar itens na mesa" at bounding box center [705, 189] width 130 height 29
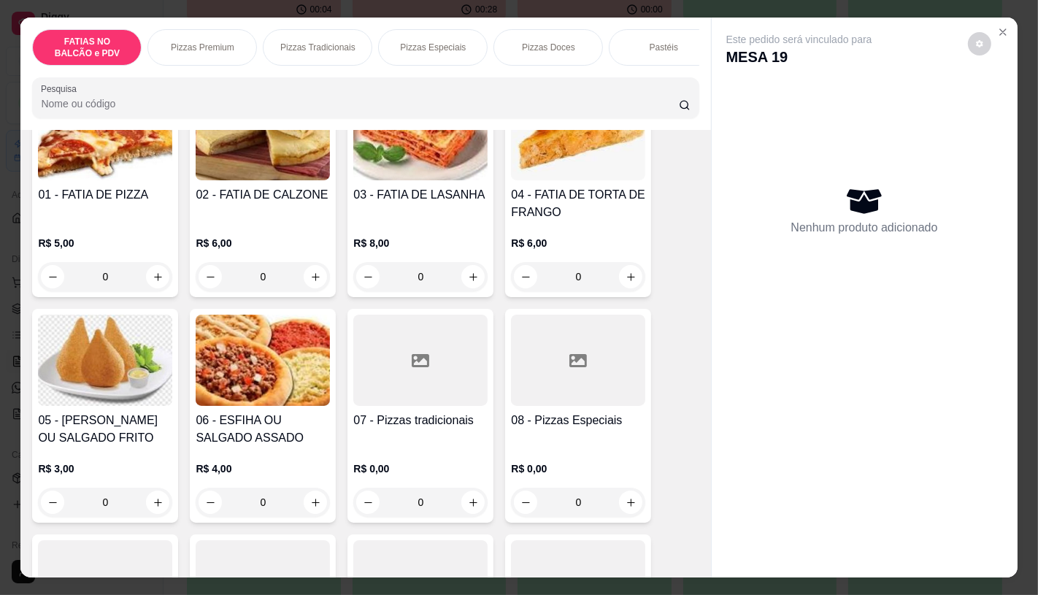
scroll to position [162, 0]
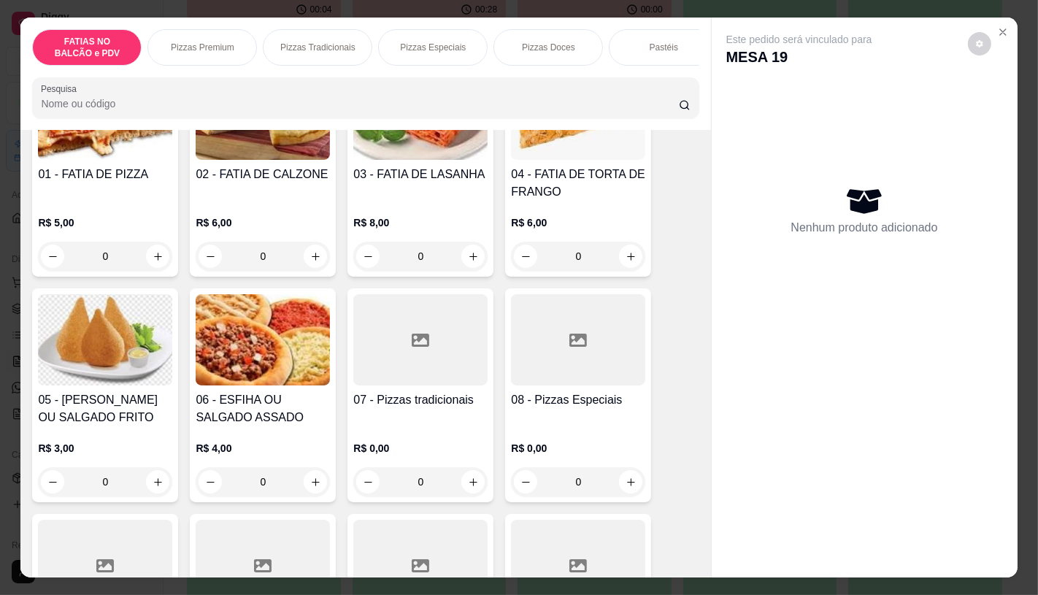
click at [549, 407] on h4 "08 - Pizzas Especiais" at bounding box center [578, 400] width 134 height 18
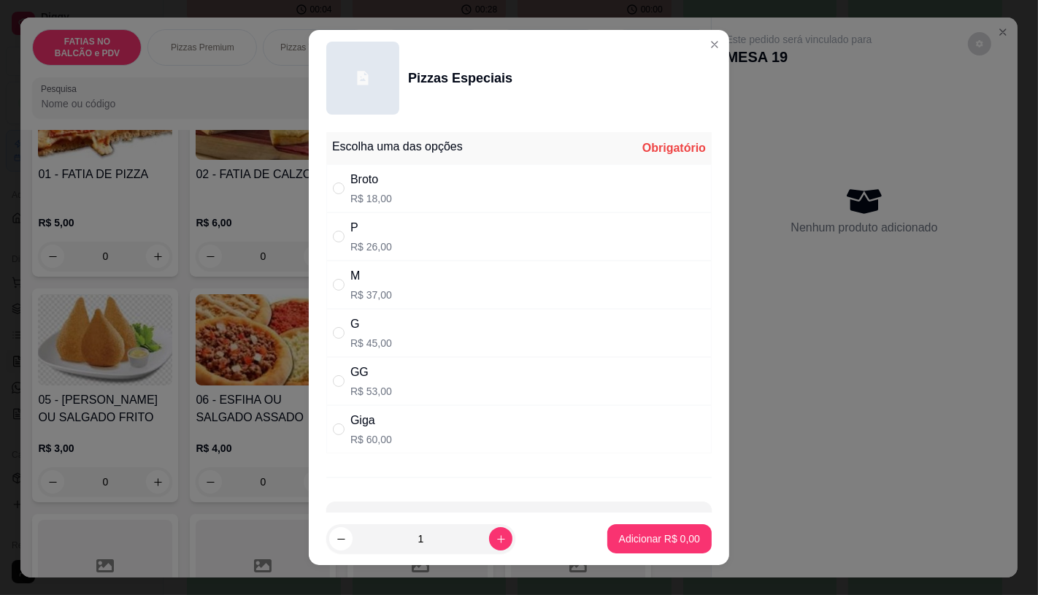
click at [377, 247] on p "R$ 26,00" at bounding box center [371, 246] width 42 height 15
radio input "true"
click at [628, 549] on button "Adicionar R$ 26,00" at bounding box center [656, 538] width 110 height 29
click at [628, 543] on div at bounding box center [578, 565] width 134 height 91
type input "1"
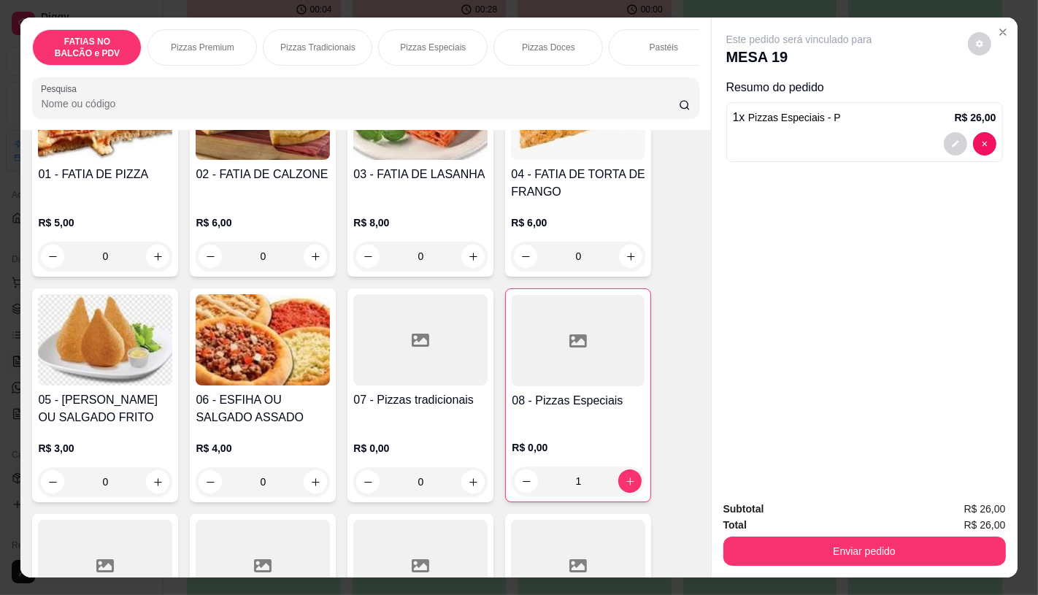
click at [544, 351] on div at bounding box center [578, 340] width 133 height 91
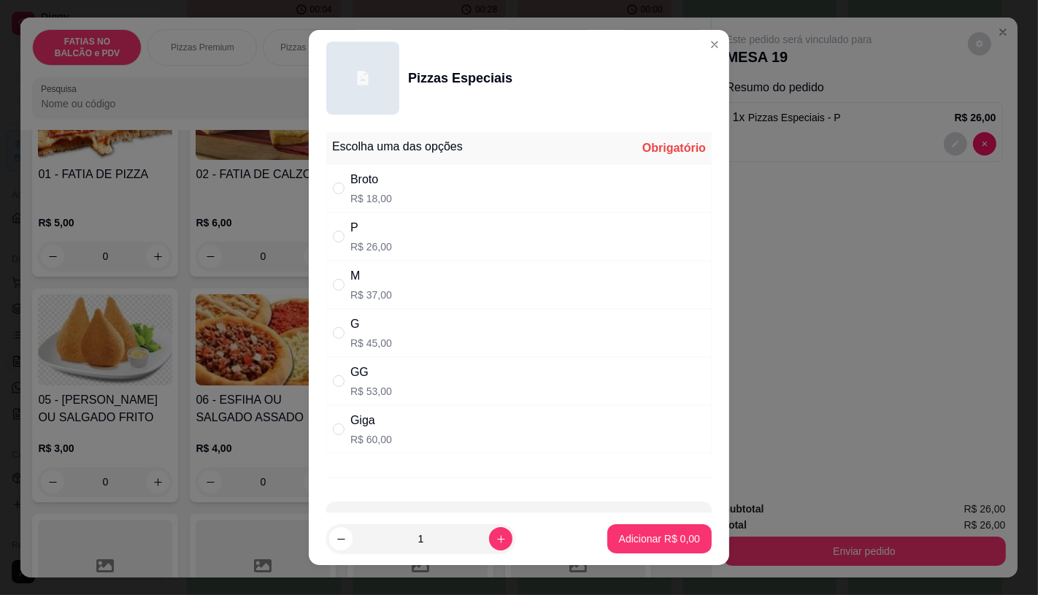
click at [390, 439] on div "Giga R$ 60,00" at bounding box center [518, 429] width 385 height 48
radio input "true"
click at [614, 538] on p "Adicionar R$ 60,00" at bounding box center [656, 538] width 87 height 15
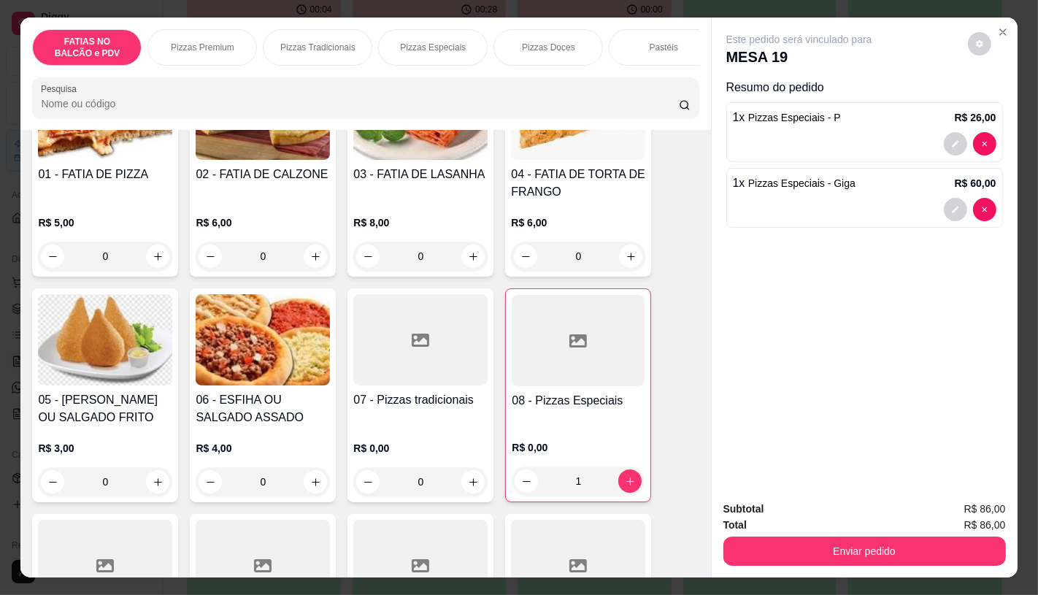
click at [404, 401] on h4 "07 - Pizzas tradicionais" at bounding box center [420, 400] width 134 height 18
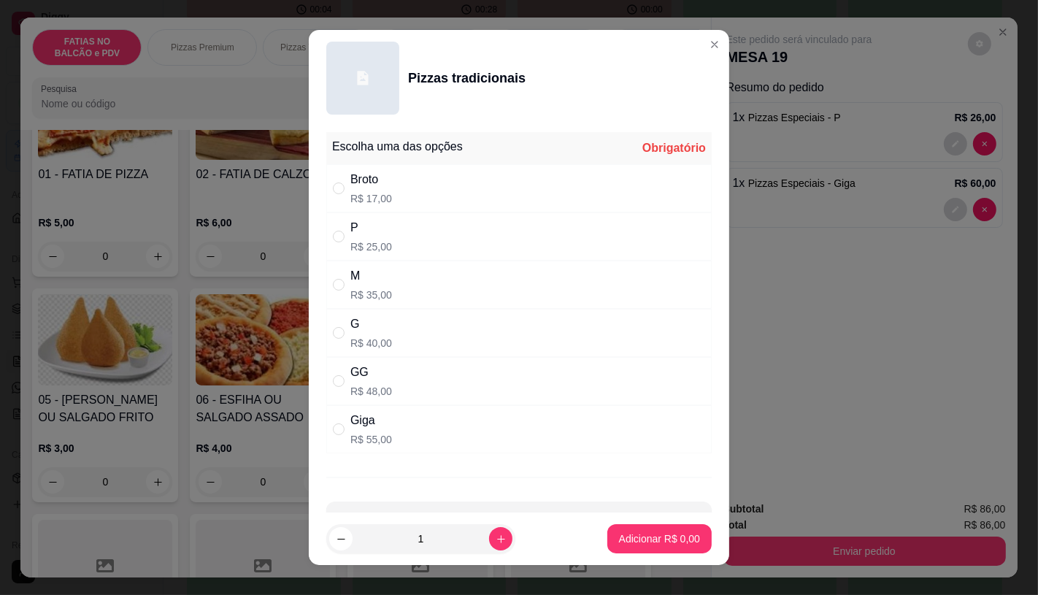
click at [390, 304] on div "M R$ 35,00" at bounding box center [518, 284] width 385 height 48
radio input "true"
click at [628, 544] on p "Adicionar R$ 35,00" at bounding box center [656, 538] width 87 height 15
type input "1"
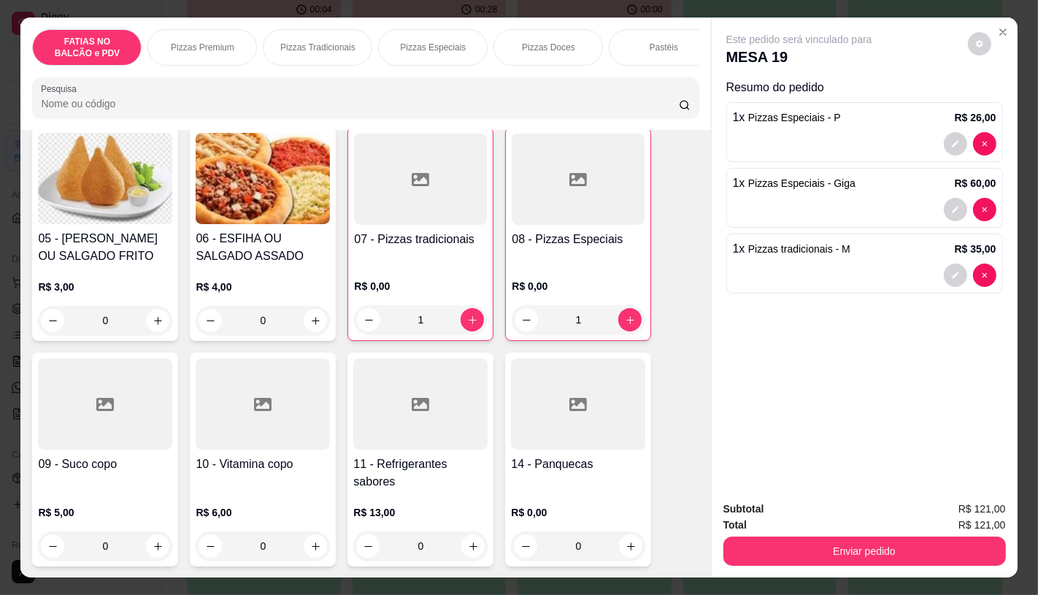
scroll to position [405, 0]
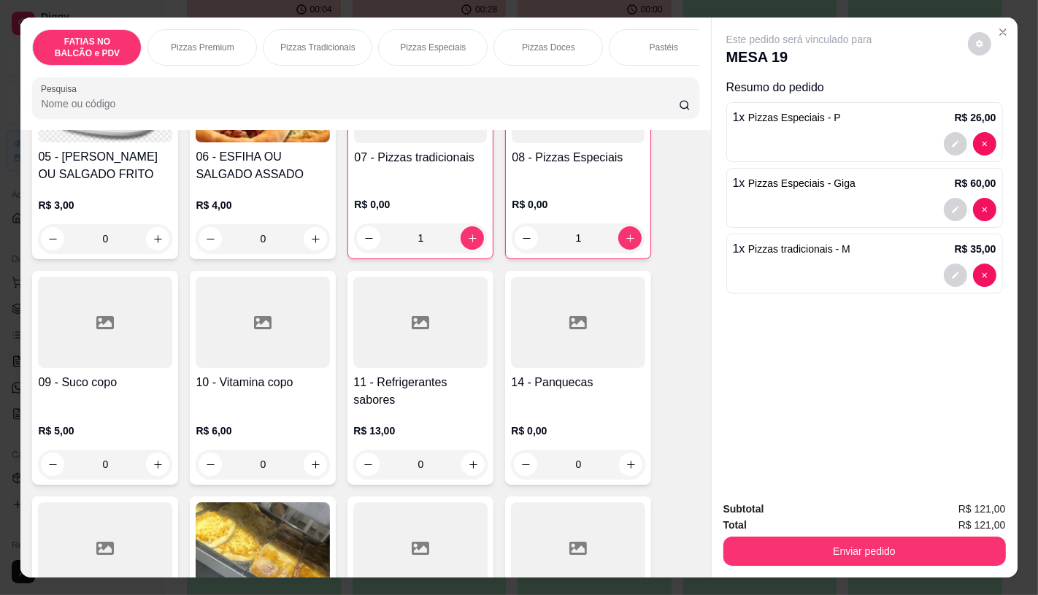
click at [374, 397] on h4 "11 - Refrigerantes sabores" at bounding box center [420, 391] width 134 height 35
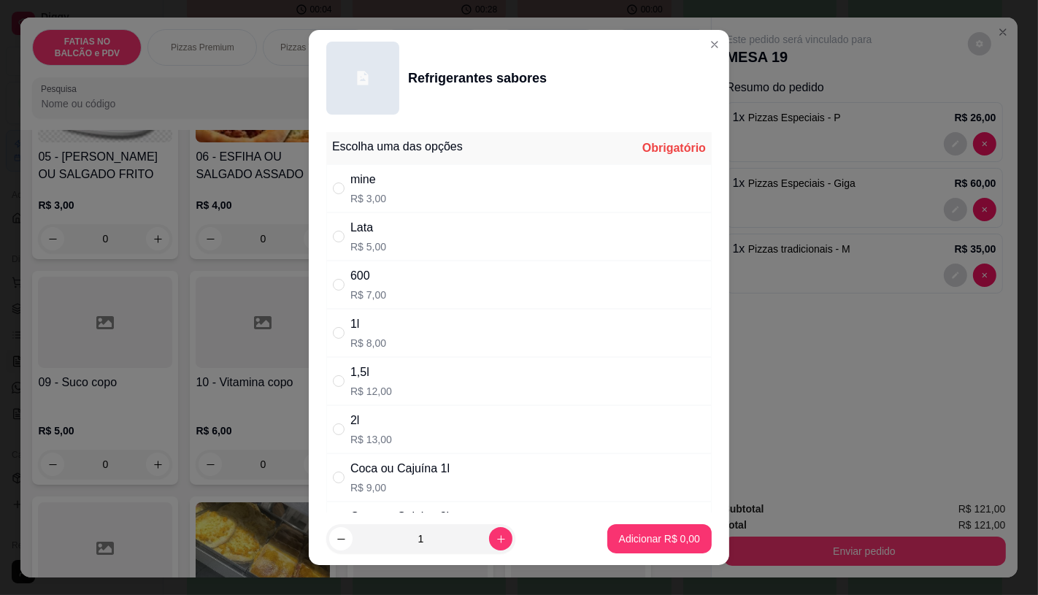
click at [416, 491] on p "R$ 9,00" at bounding box center [399, 487] width 99 height 15
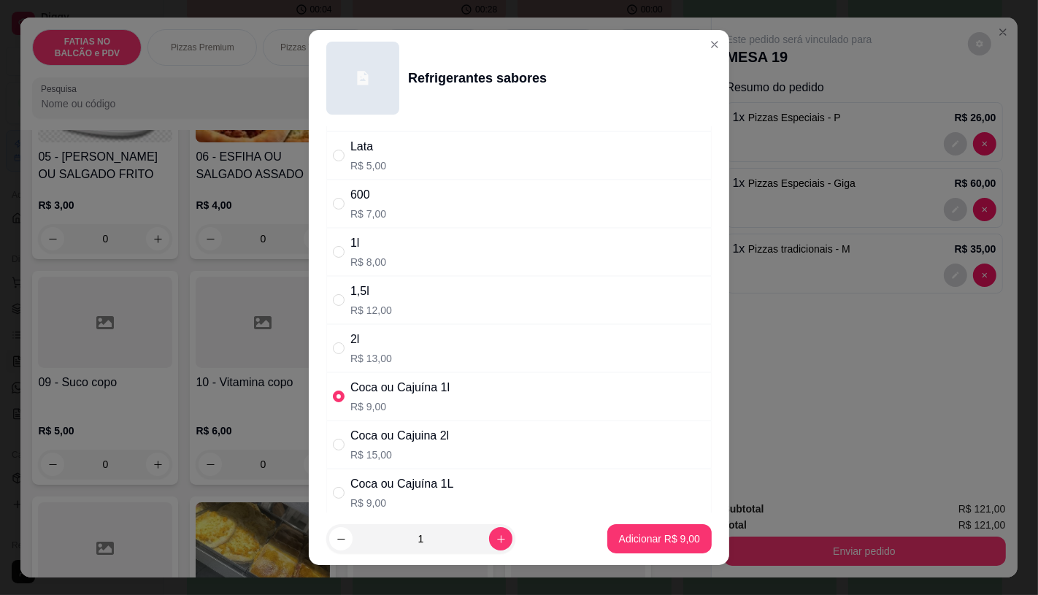
click at [395, 457] on p "R$ 15,00" at bounding box center [399, 454] width 99 height 15
radio input "false"
radio input "true"
click at [676, 558] on footer "1 Adicionar R$ 15,00" at bounding box center [519, 538] width 420 height 53
click at [660, 545] on p "Adicionar R$ 15,00" at bounding box center [656, 538] width 87 height 15
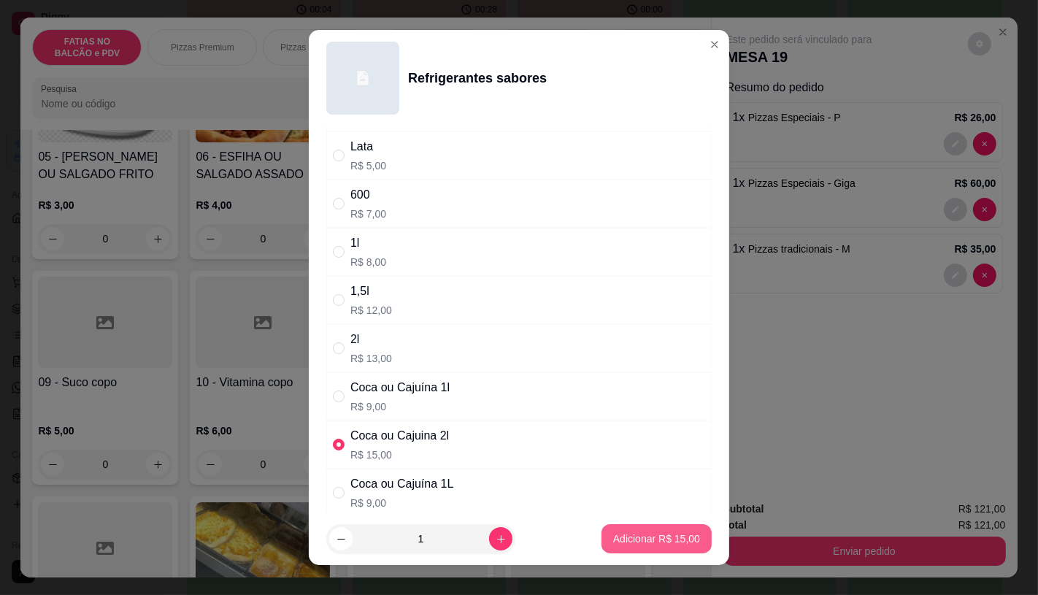
type input "1"
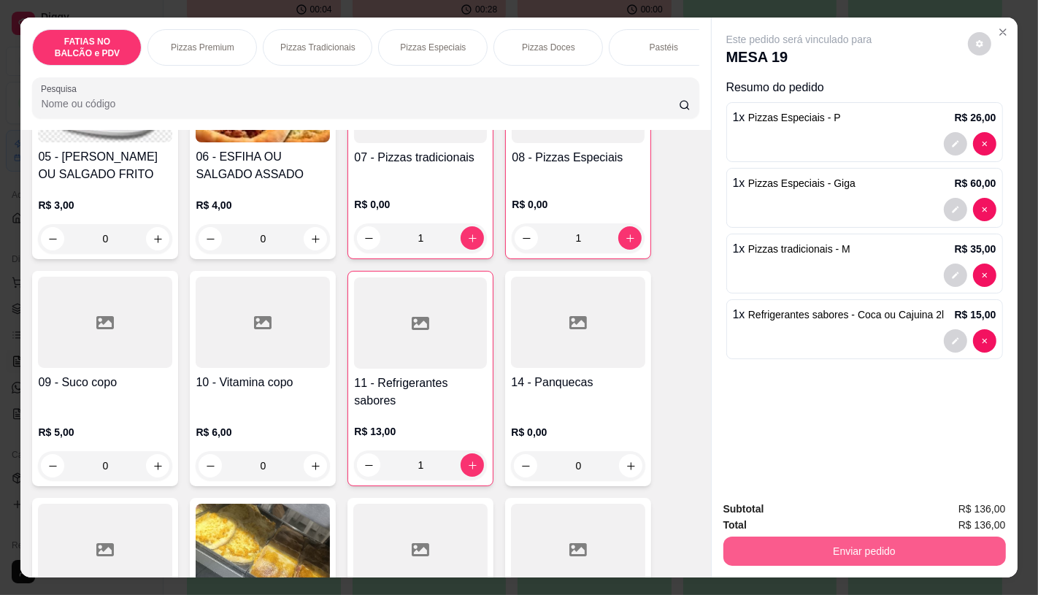
click at [783, 545] on button "Enviar pedido" at bounding box center [864, 550] width 282 height 29
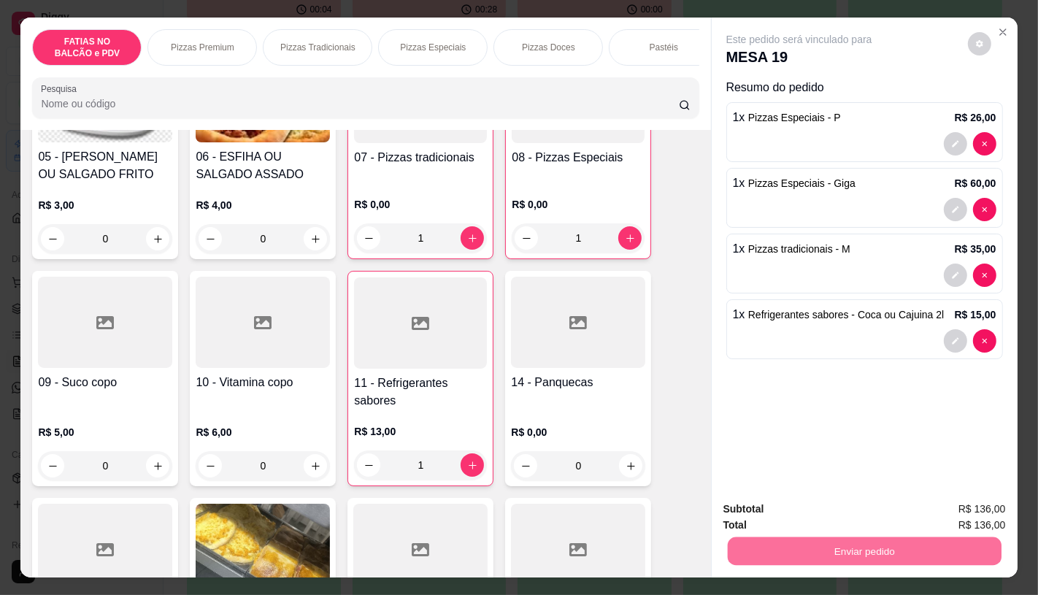
click at [950, 508] on button "Enviar pedido" at bounding box center [967, 509] width 82 height 28
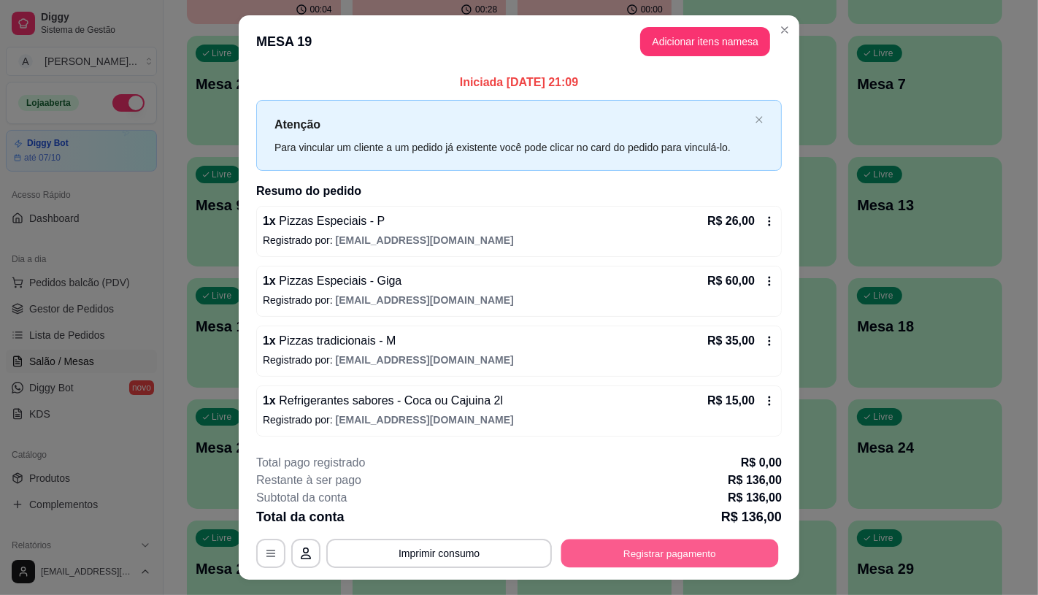
click at [603, 549] on button "Registrar pagamento" at bounding box center [669, 553] width 217 height 28
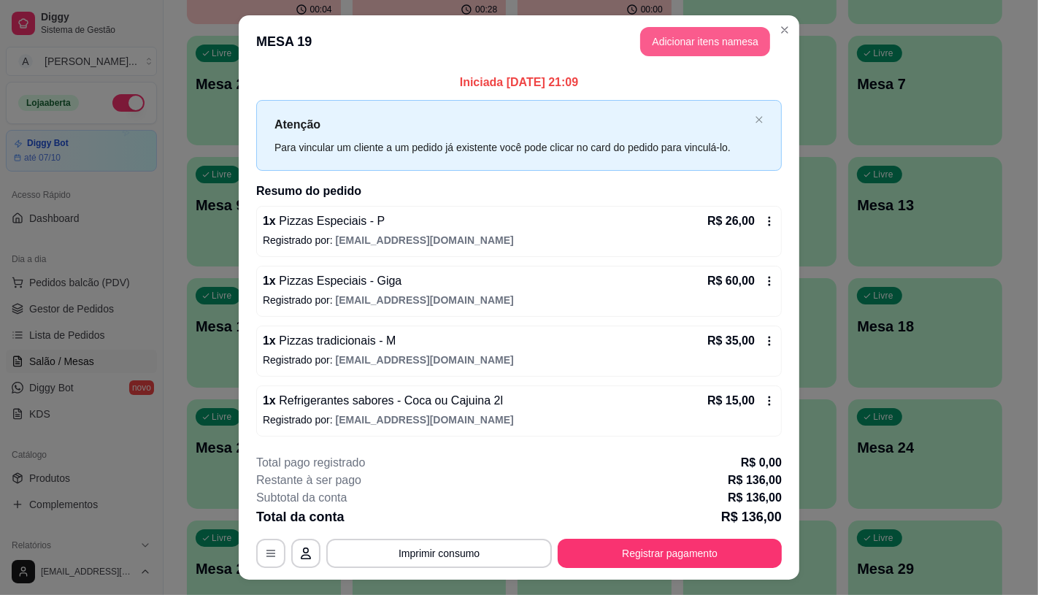
click at [679, 36] on button "Adicionar itens na mesa" at bounding box center [705, 41] width 130 height 29
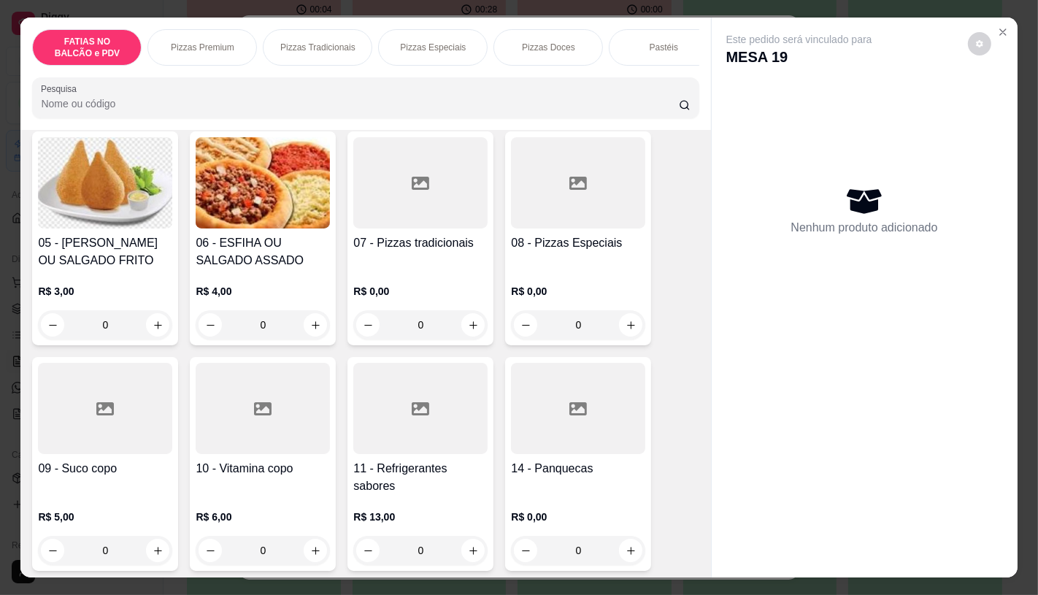
scroll to position [324, 0]
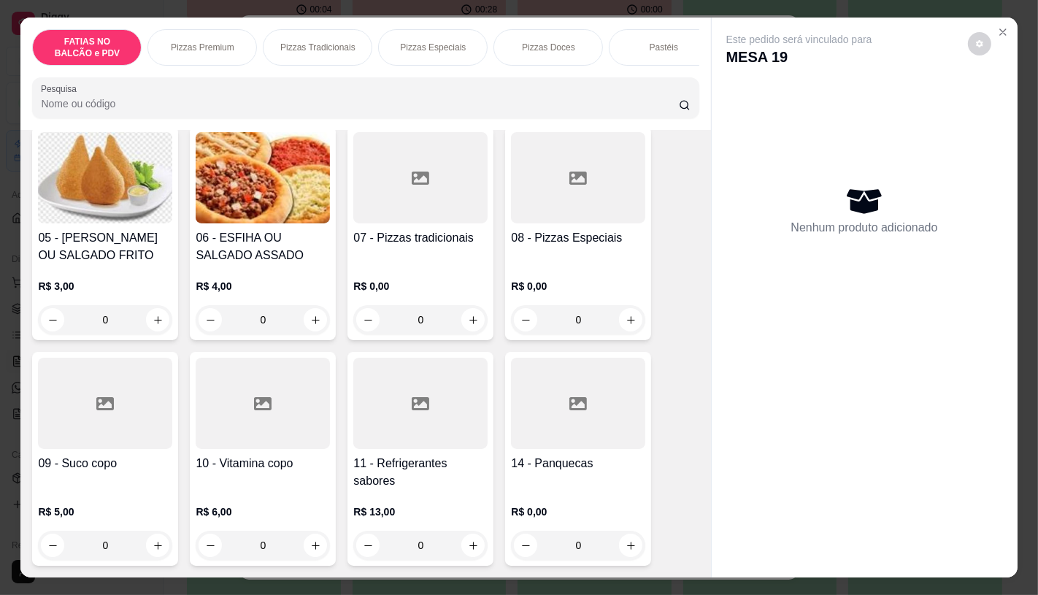
click at [96, 410] on icon at bounding box center [105, 403] width 18 height 13
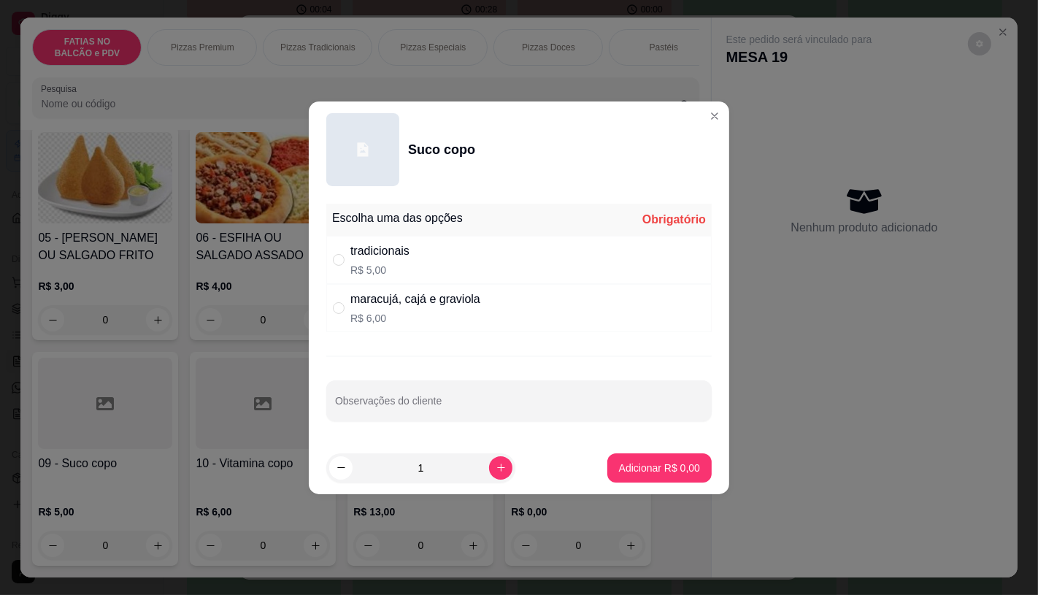
click at [472, 308] on div "maracujá, cajá e graviola R$ 6,00" at bounding box center [415, 307] width 130 height 35
radio input "true"
click at [636, 468] on p "Adicionar R$ 6,00" at bounding box center [659, 467] width 81 height 15
type input "1"
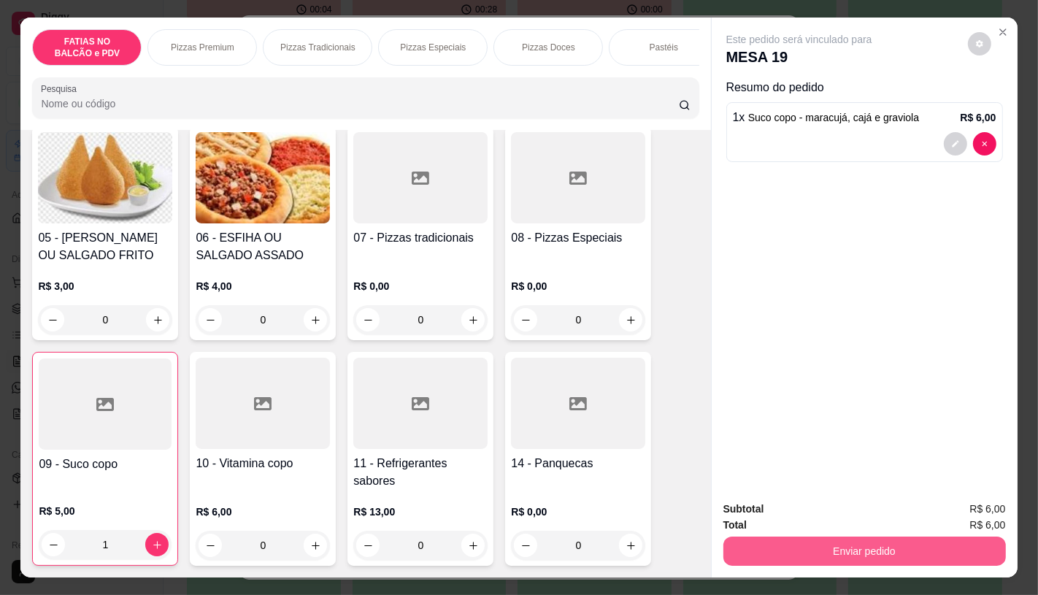
click at [876, 540] on button "Enviar pedido" at bounding box center [864, 550] width 282 height 29
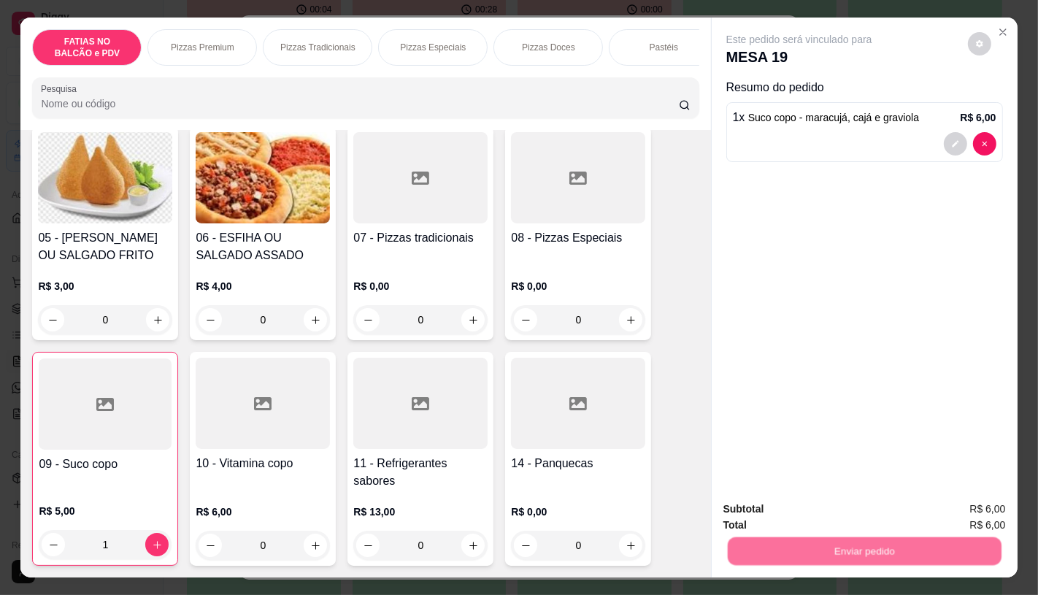
click at [967, 503] on button "Enviar pedido" at bounding box center [967, 508] width 80 height 27
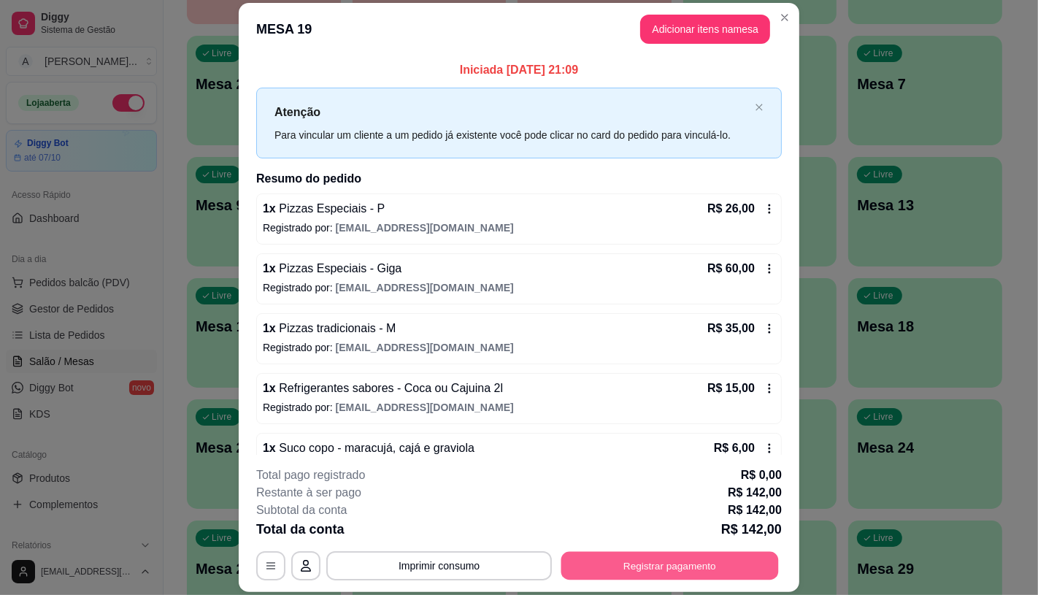
click at [611, 559] on button "Registrar pagamento" at bounding box center [669, 566] width 217 height 28
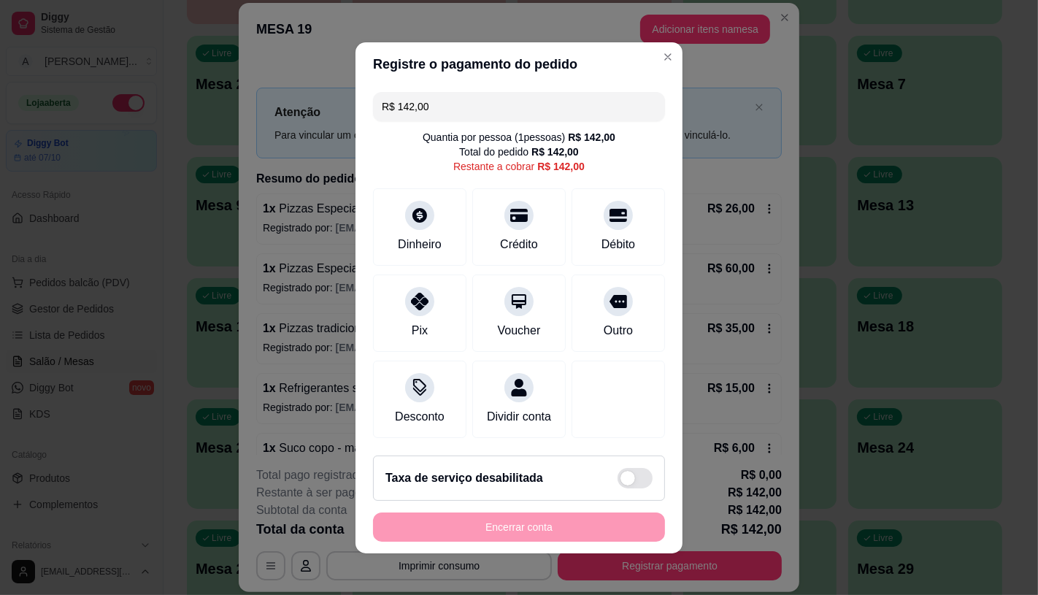
drag, startPoint x: 436, startPoint y: 98, endPoint x: 302, endPoint y: 125, distance: 136.9
click at [320, 122] on div "Registre o pagamento do pedido R$ 142,00 Quantia por pessoa ( 1 pessoas) R$ 142…" at bounding box center [519, 297] width 1038 height 595
click at [405, 249] on div "Dinheiro" at bounding box center [419, 223] width 103 height 85
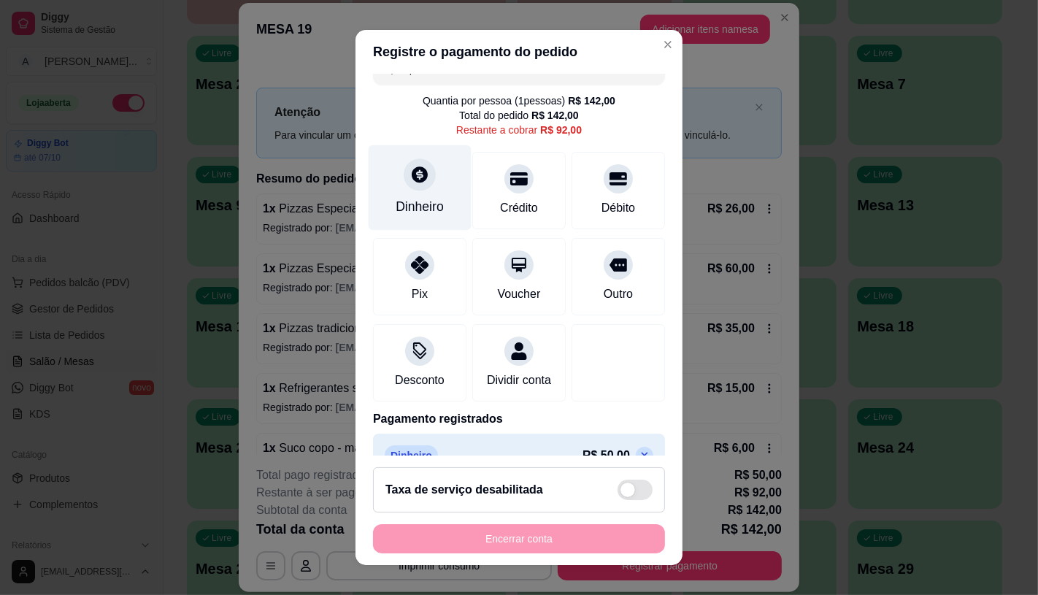
scroll to position [0, 0]
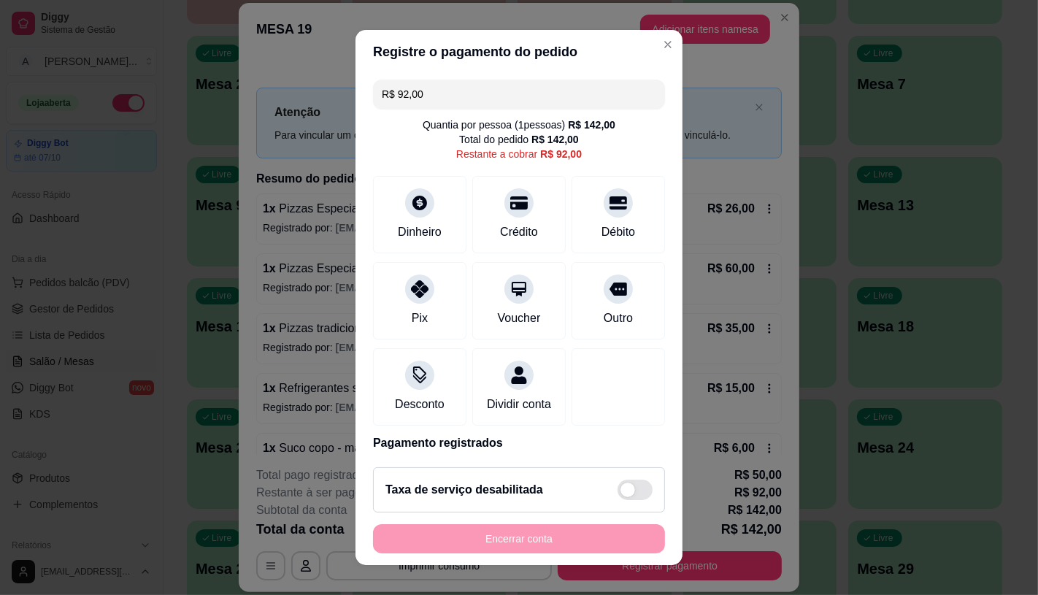
click at [432, 110] on div "R$ 92,00 Quantia por pessoa ( 1 pessoas) R$ 142,00 Total do pedido R$ 142,00 Re…" at bounding box center [518, 265] width 327 height 382
drag, startPoint x: 431, startPoint y: 92, endPoint x: 307, endPoint y: 96, distance: 124.1
click at [307, 96] on div "Registre o pagamento do pedido R$ 92,00 Quantia por pessoa ( 1 pessoas) R$ 142,…" at bounding box center [519, 297] width 1038 height 595
click at [447, 314] on div "Pix" at bounding box center [419, 297] width 103 height 85
click at [410, 306] on div "Pix" at bounding box center [419, 297] width 103 height 85
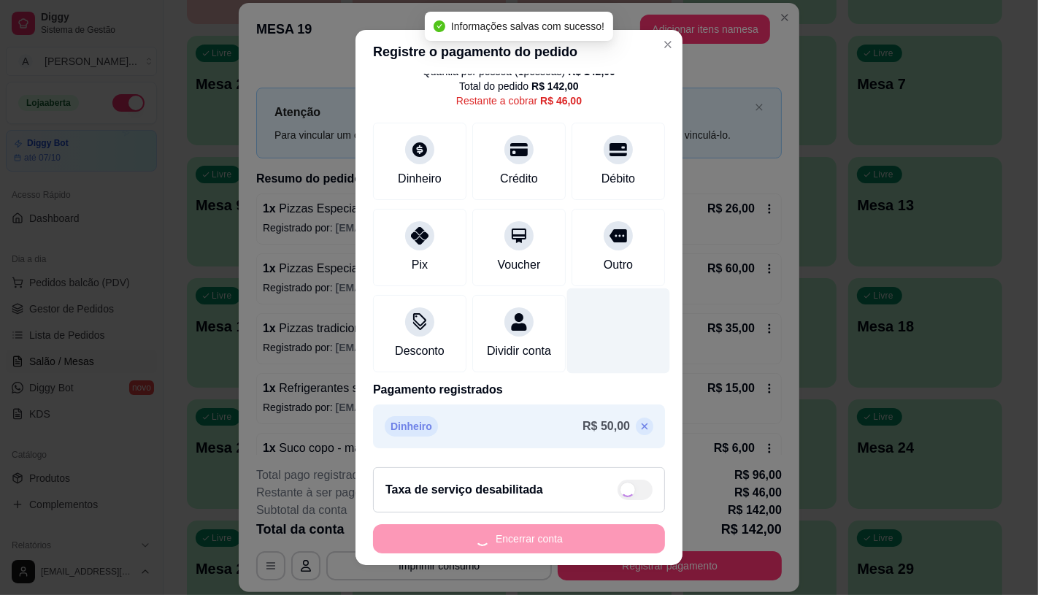
scroll to position [125, 0]
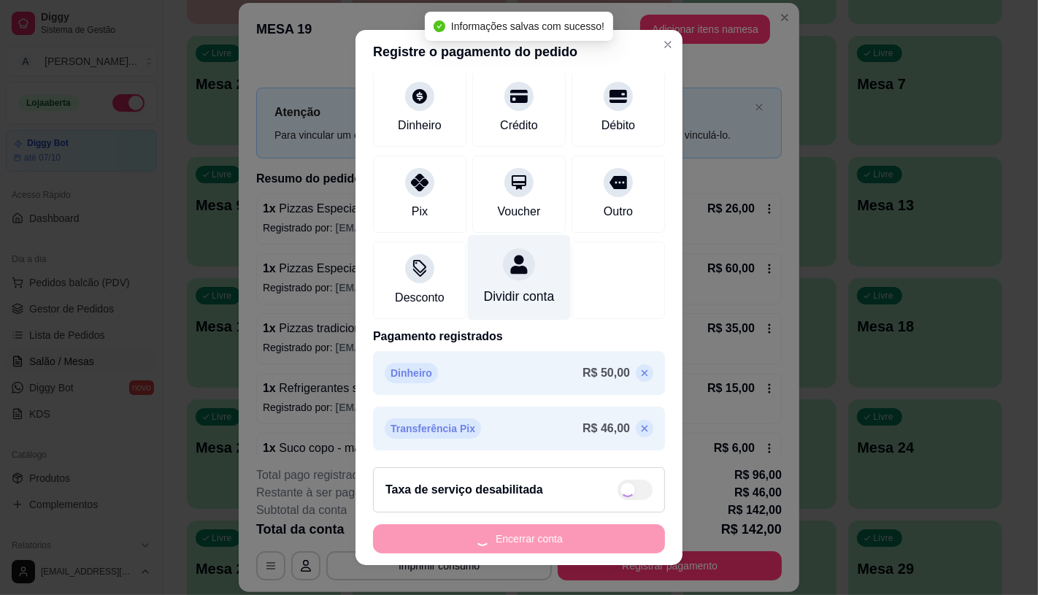
type input "R$ 0,00"
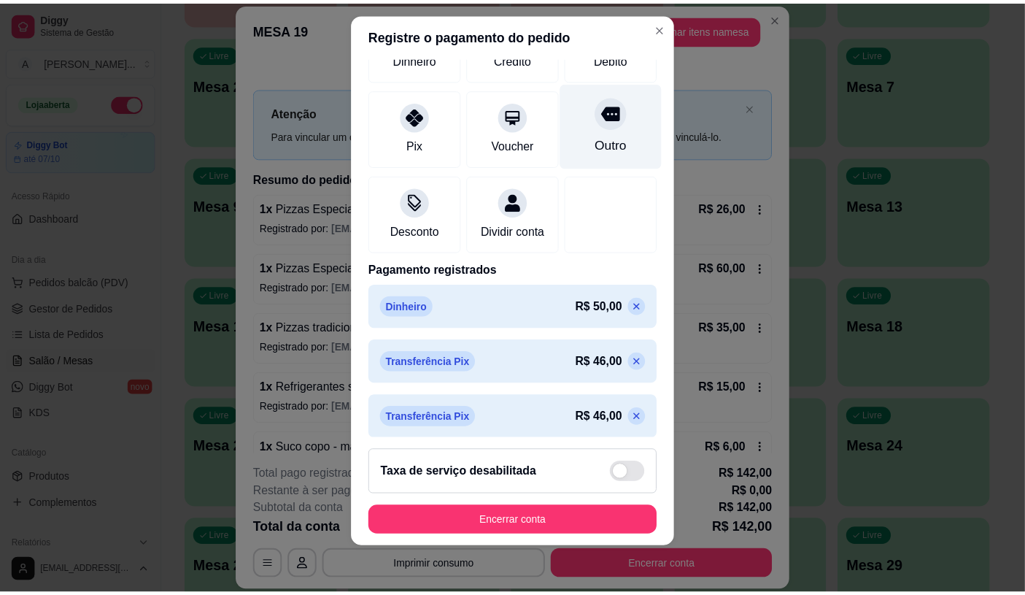
scroll to position [165, 0]
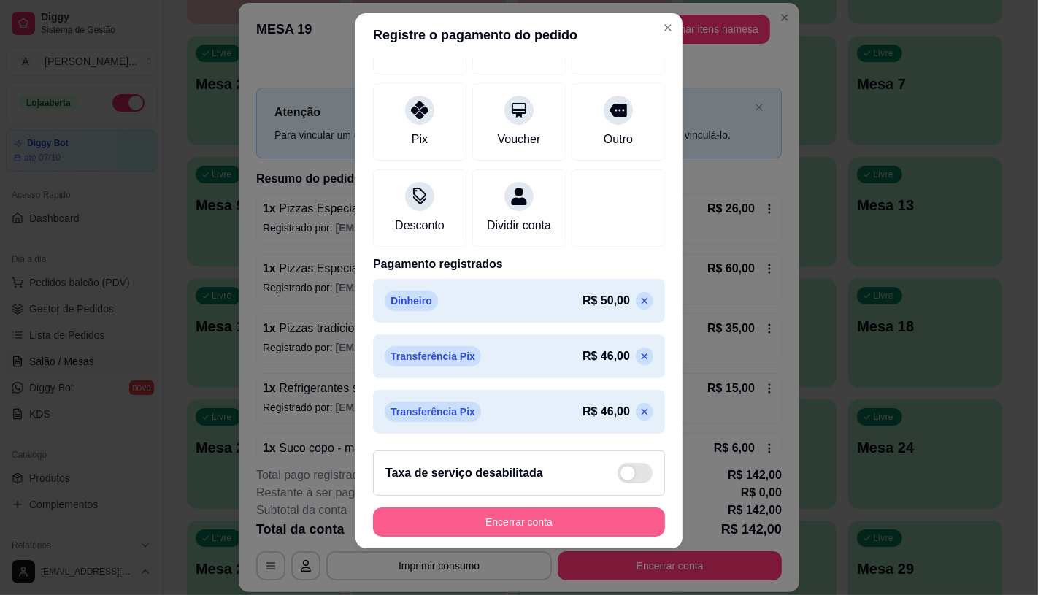
click at [500, 529] on button "Encerrar conta" at bounding box center [519, 521] width 292 height 29
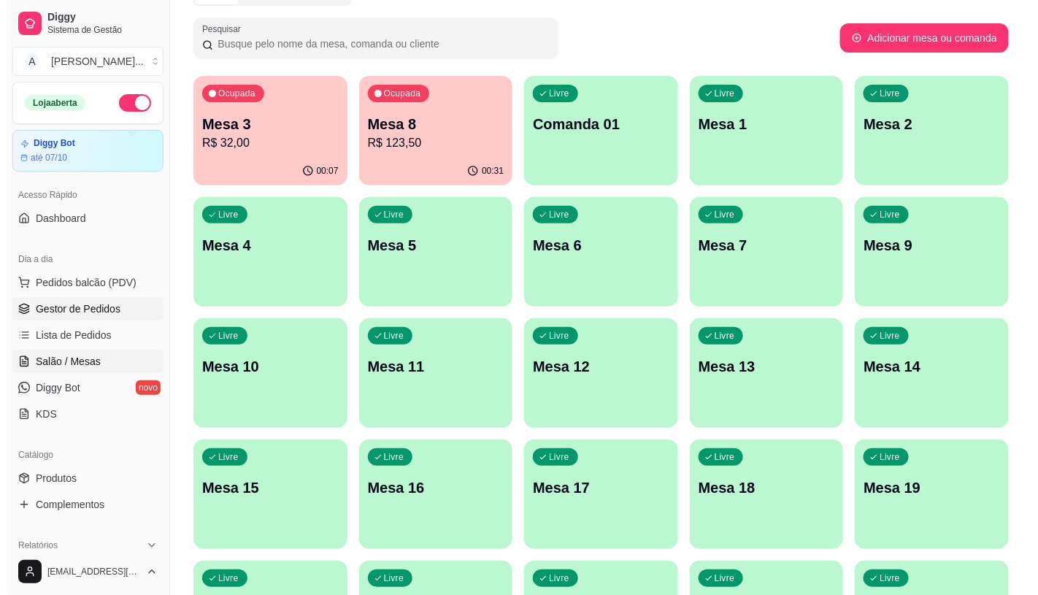
scroll to position [81, 0]
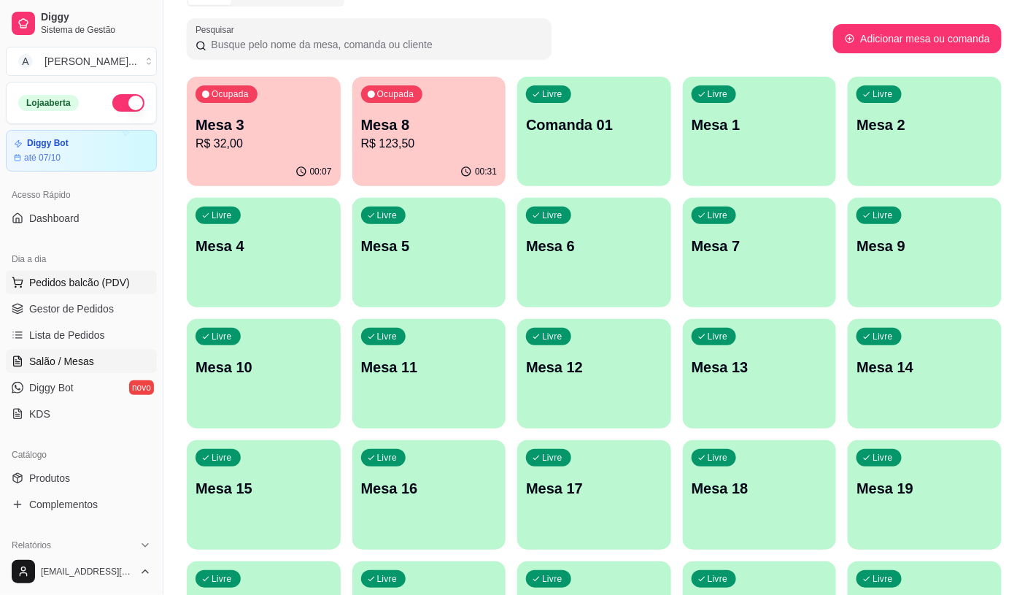
click at [99, 279] on span "Pedidos balcão (PDV)" at bounding box center [79, 282] width 101 height 15
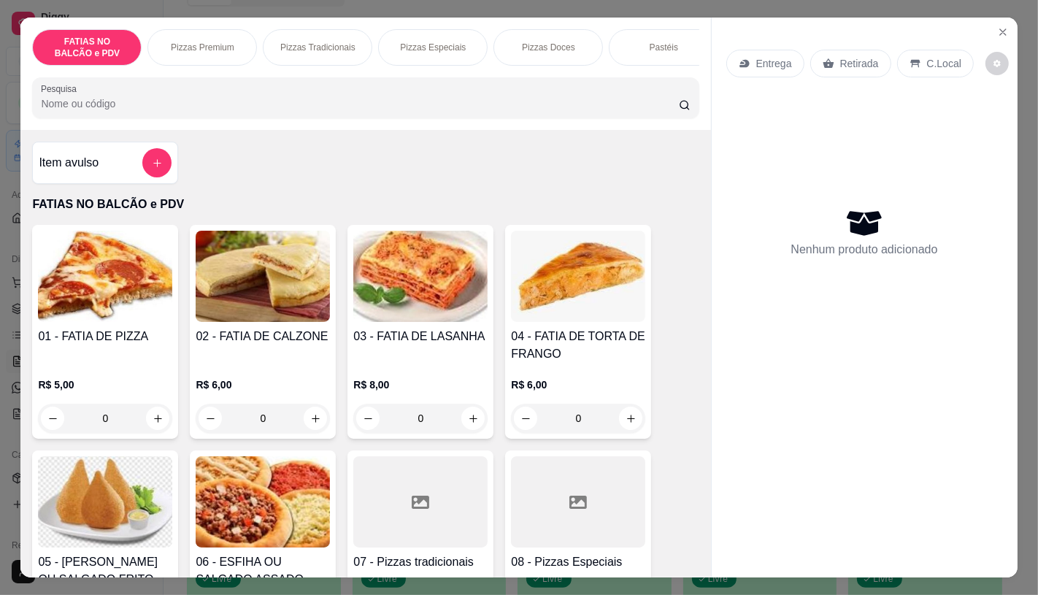
scroll to position [162, 0]
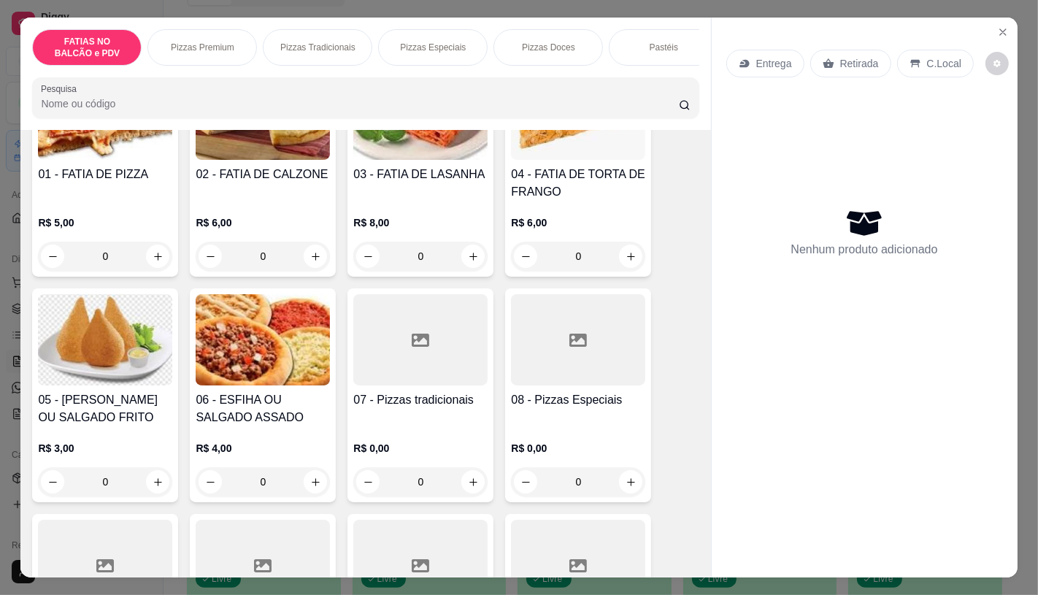
click at [108, 419] on h4 "05 - [PERSON_NAME] OU SALGADO FRITO" at bounding box center [105, 408] width 134 height 35
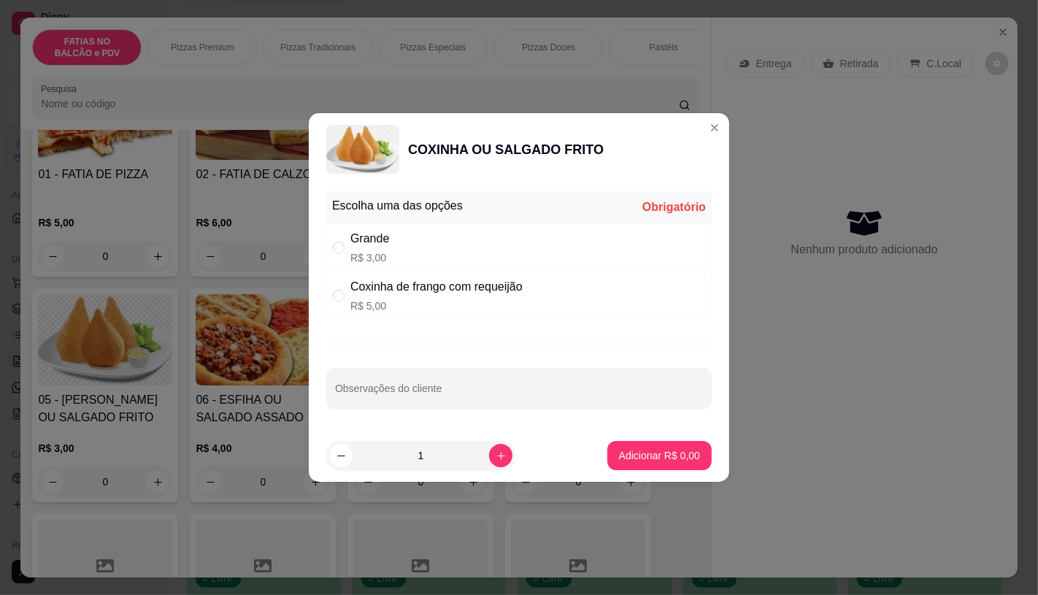
click at [404, 260] on div "Grande R$ 3,00" at bounding box center [518, 247] width 385 height 48
radio input "true"
click at [495, 451] on icon "increase-product-quantity" at bounding box center [500, 455] width 11 height 11
type input "2"
click at [660, 450] on p "Adicionar R$ 6,00" at bounding box center [658, 456] width 79 height 14
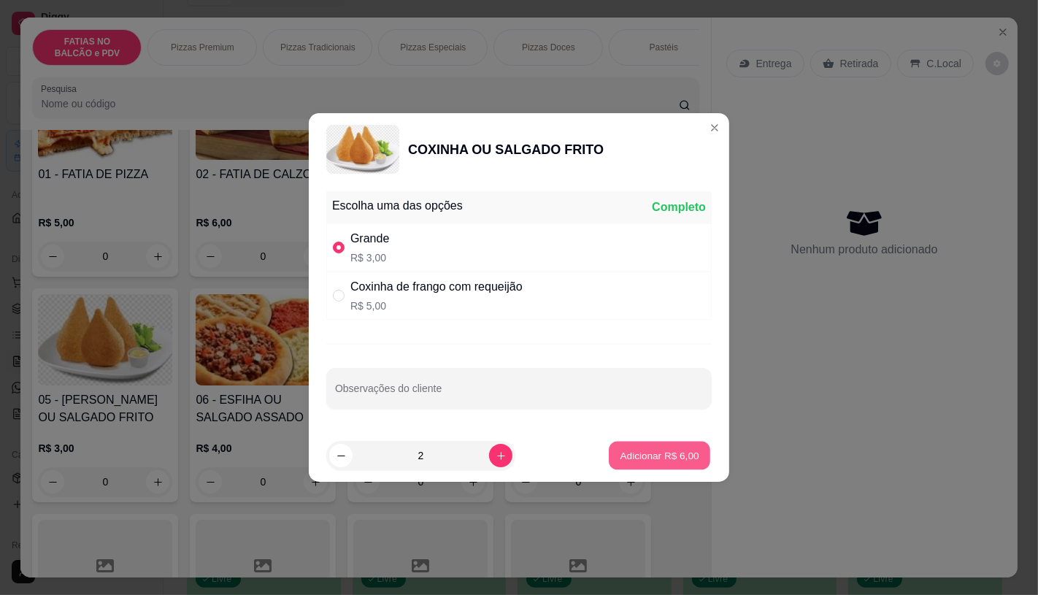
type input "2"
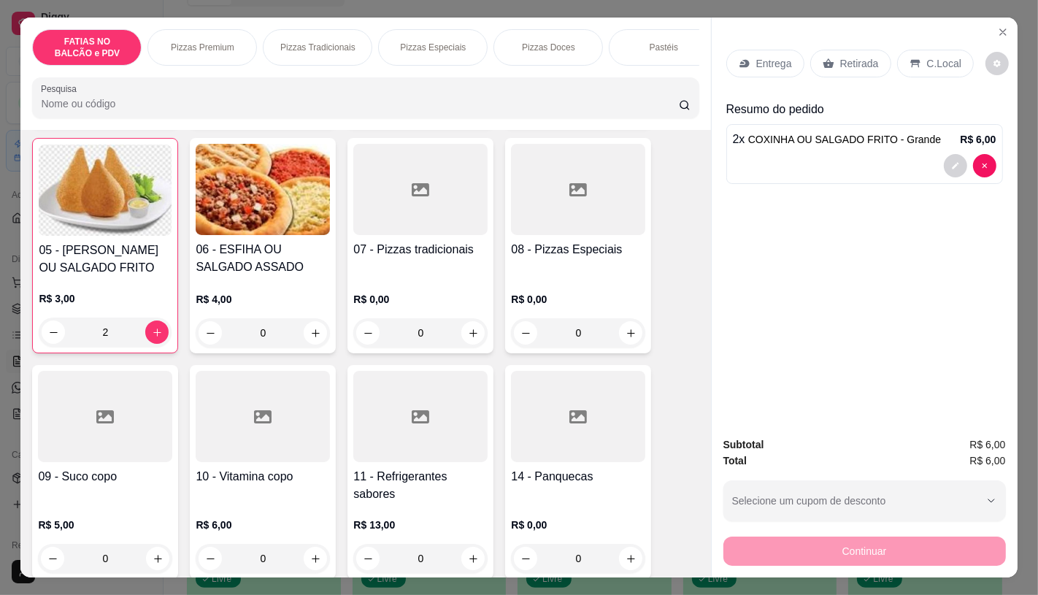
scroll to position [405, 0]
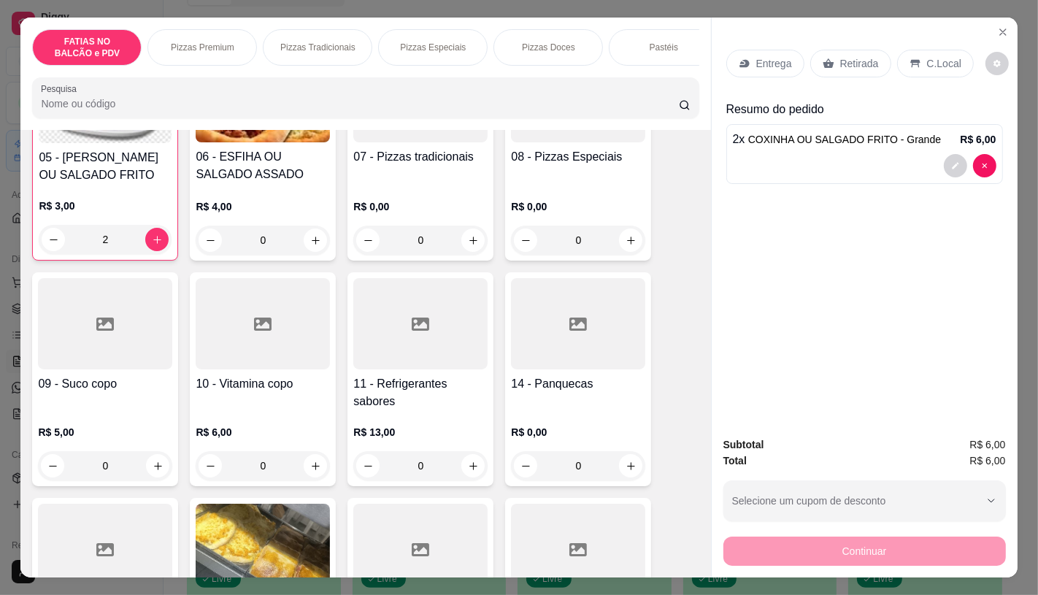
click at [395, 405] on h4 "11 - Refrigerantes sabores" at bounding box center [420, 392] width 134 height 35
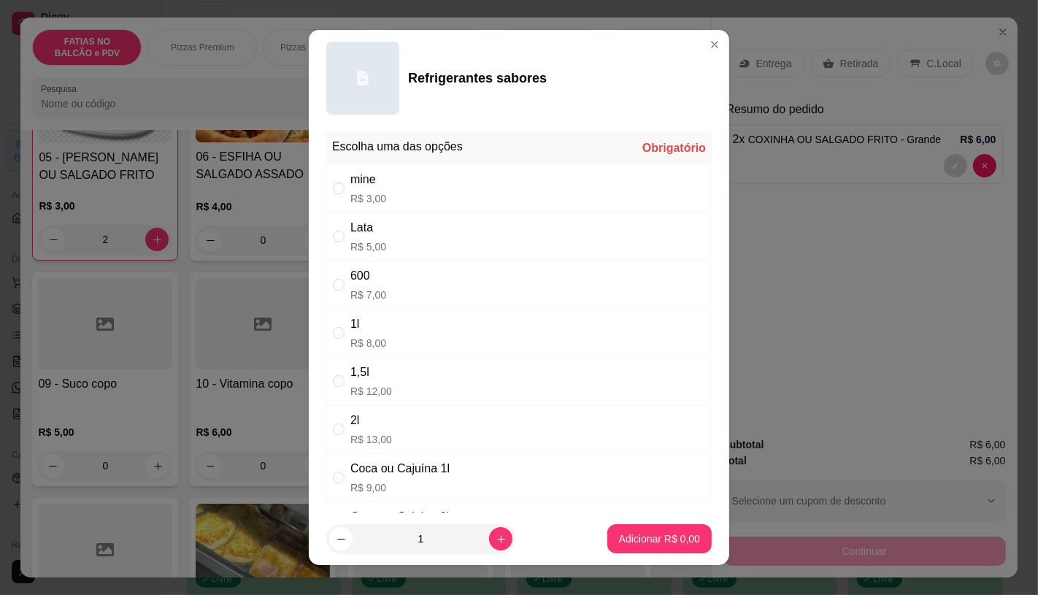
click at [376, 188] on div "mine R$ 3,00" at bounding box center [368, 188] width 36 height 35
radio input "true"
click at [661, 552] on button "Adicionar R$ 3,00" at bounding box center [659, 538] width 104 height 29
type input "1"
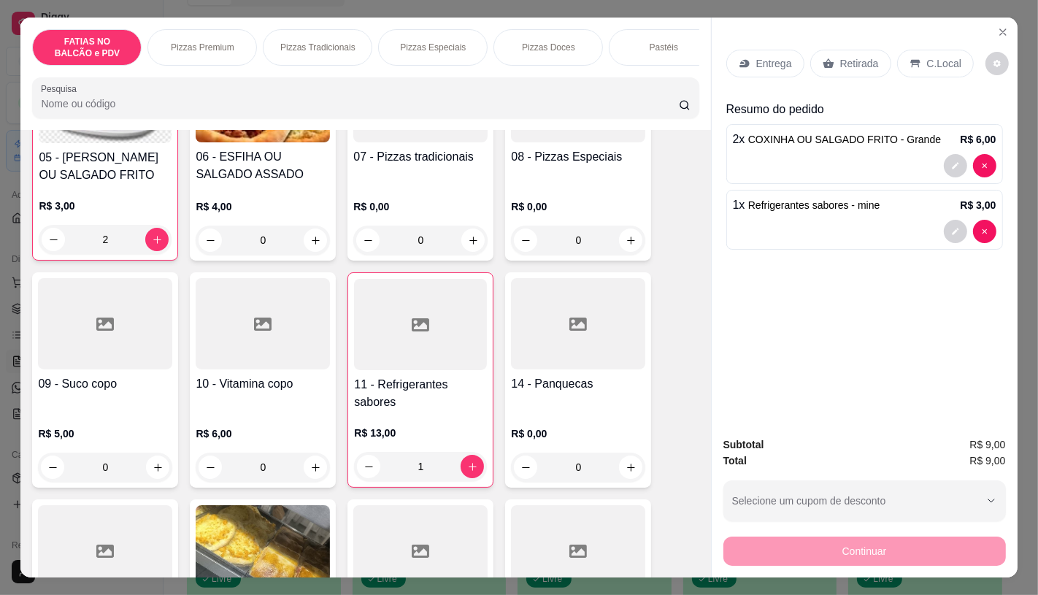
click at [840, 56] on p "Retirada" at bounding box center [859, 63] width 39 height 15
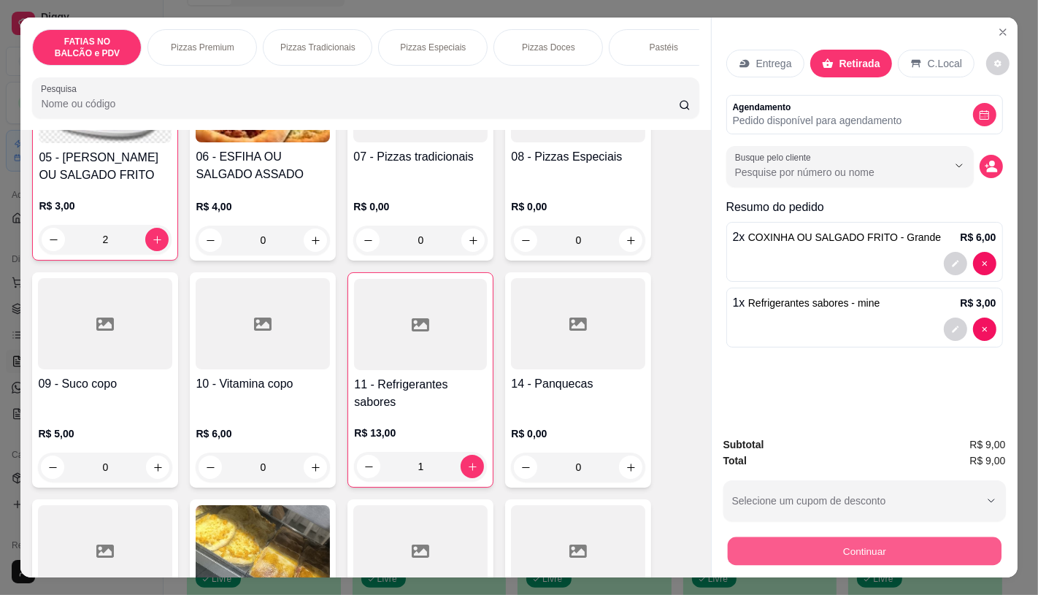
click at [857, 538] on button "Continuar" at bounding box center [864, 550] width 274 height 28
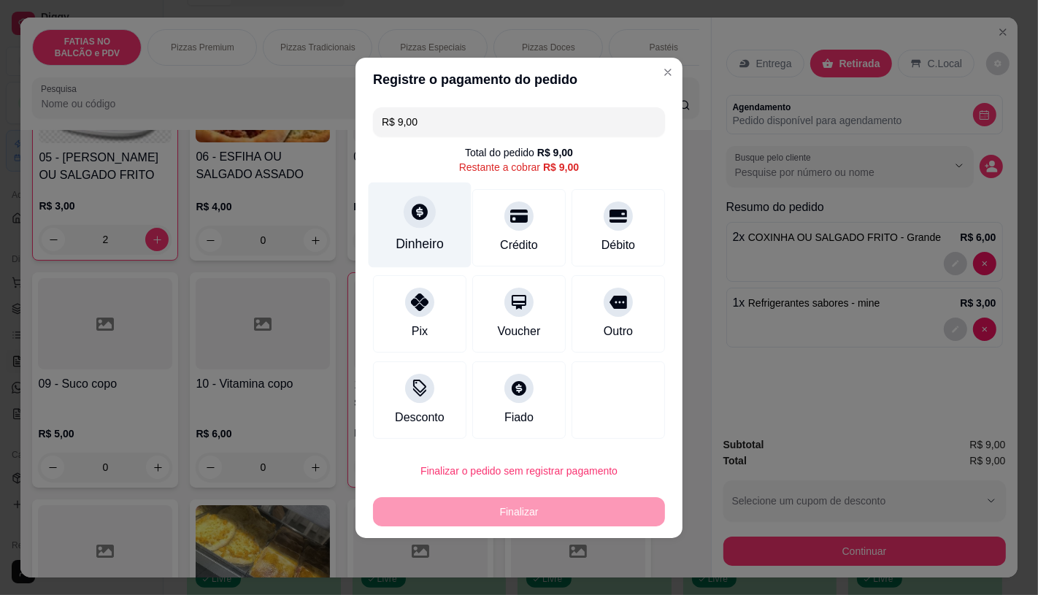
click at [429, 231] on div "Dinheiro" at bounding box center [419, 224] width 103 height 85
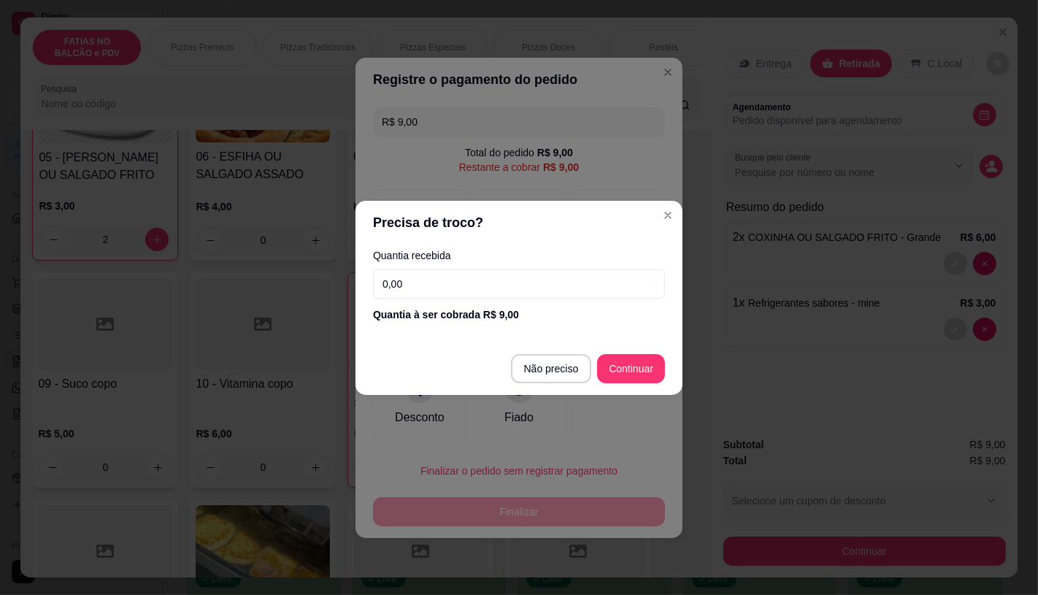
click at [447, 273] on input "0,00" at bounding box center [519, 283] width 292 height 29
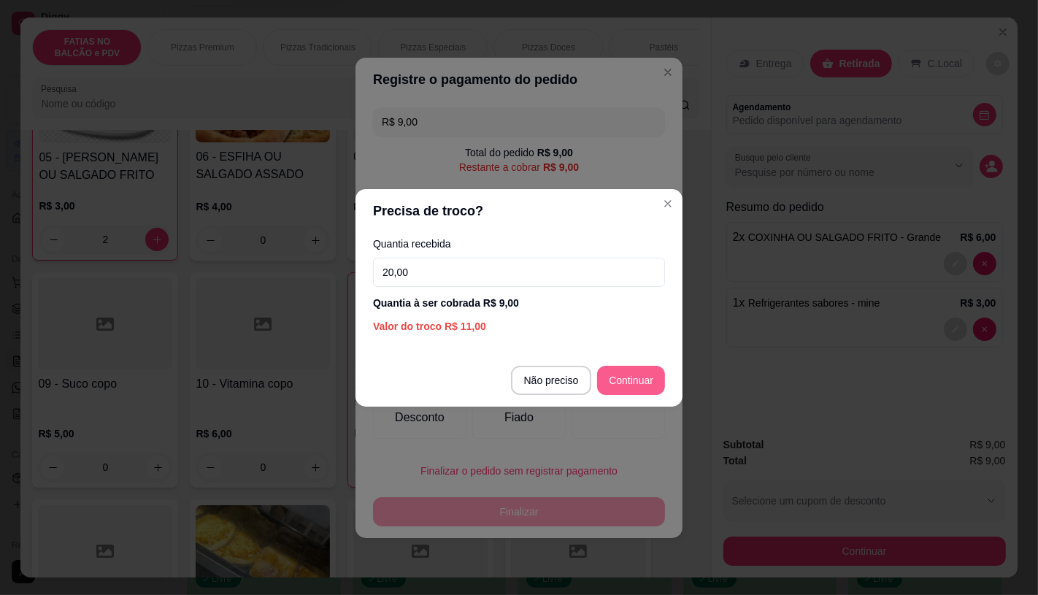
type input "20,00"
type input "R$ 0,00"
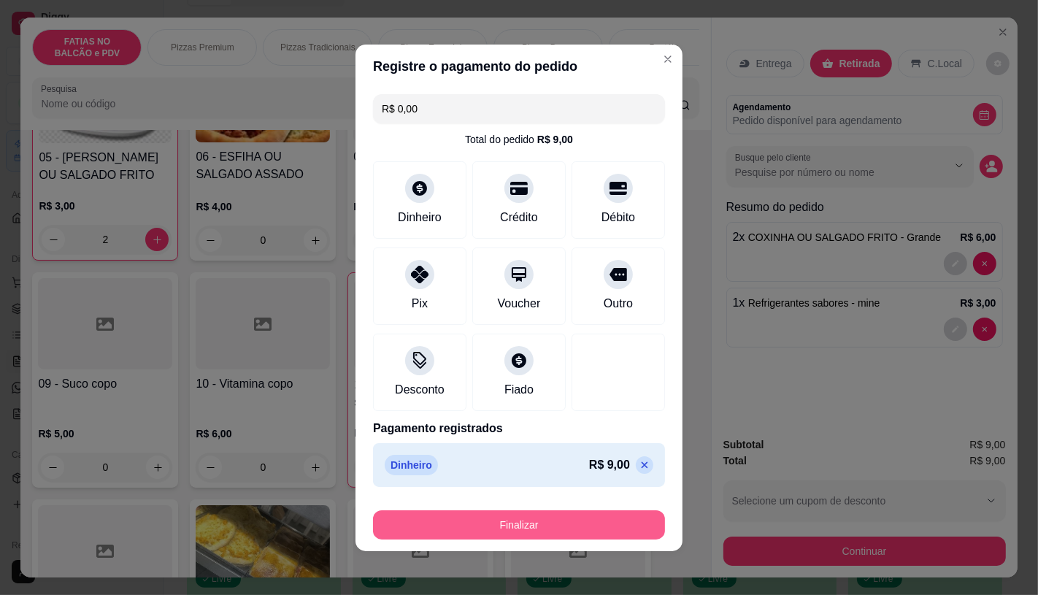
click at [601, 526] on button "Finalizar" at bounding box center [519, 524] width 292 height 29
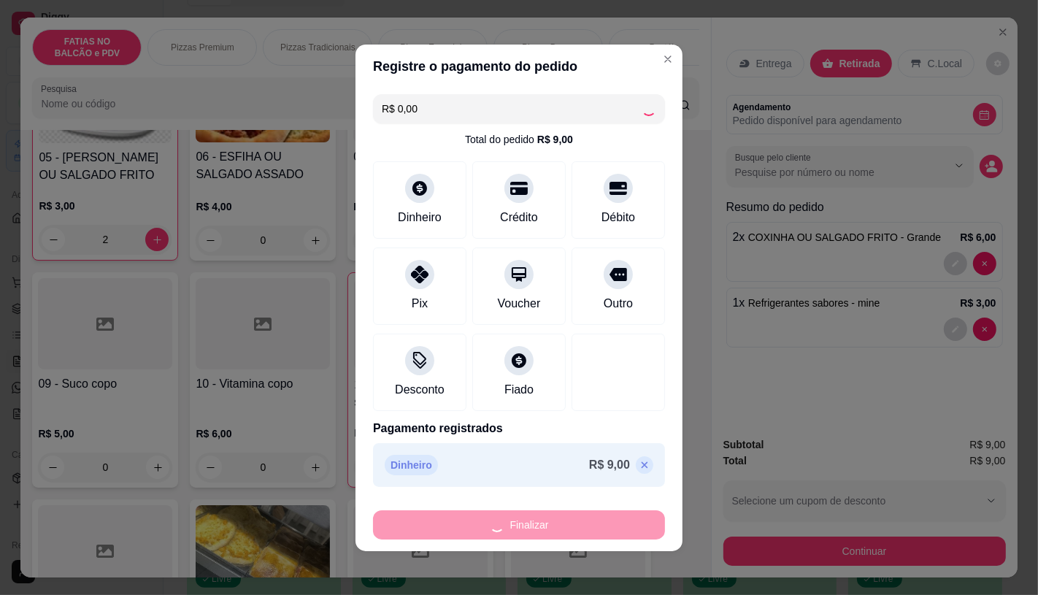
type input "0"
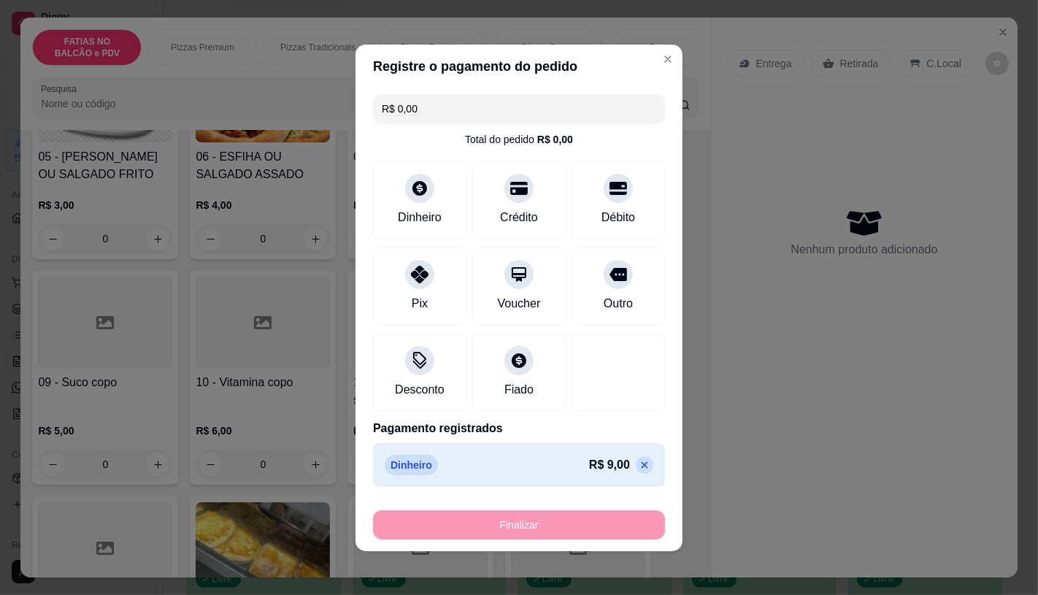
type input "-R$ 9,00"
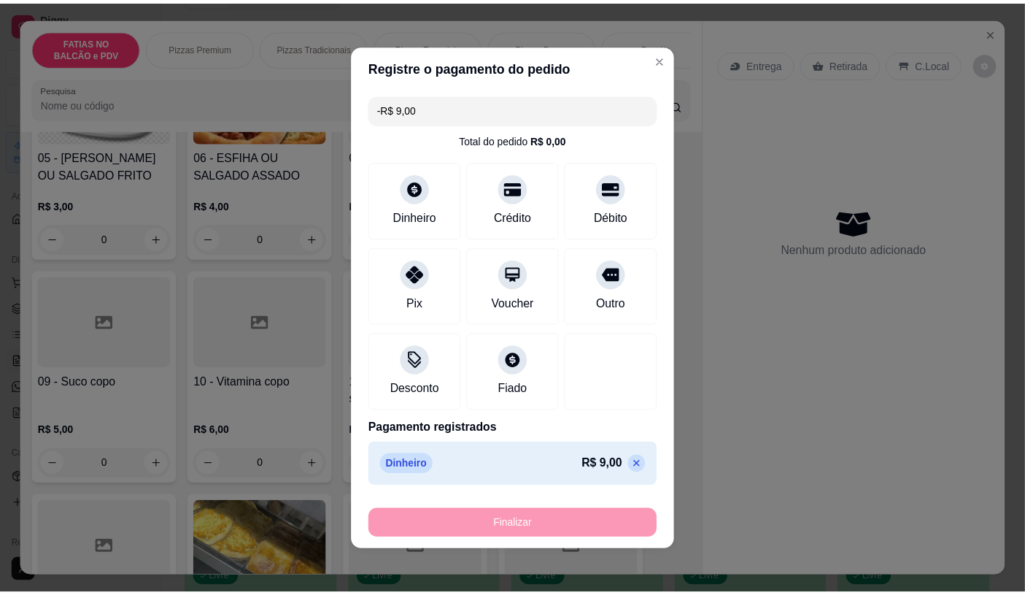
scroll to position [404, 0]
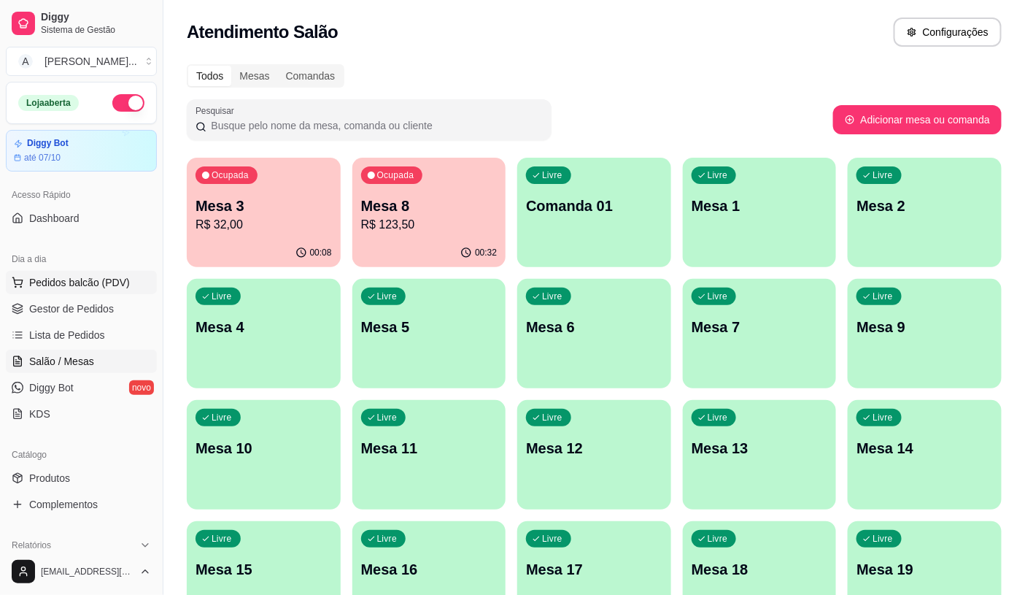
click at [122, 285] on span "Pedidos balcão (PDV)" at bounding box center [79, 282] width 101 height 15
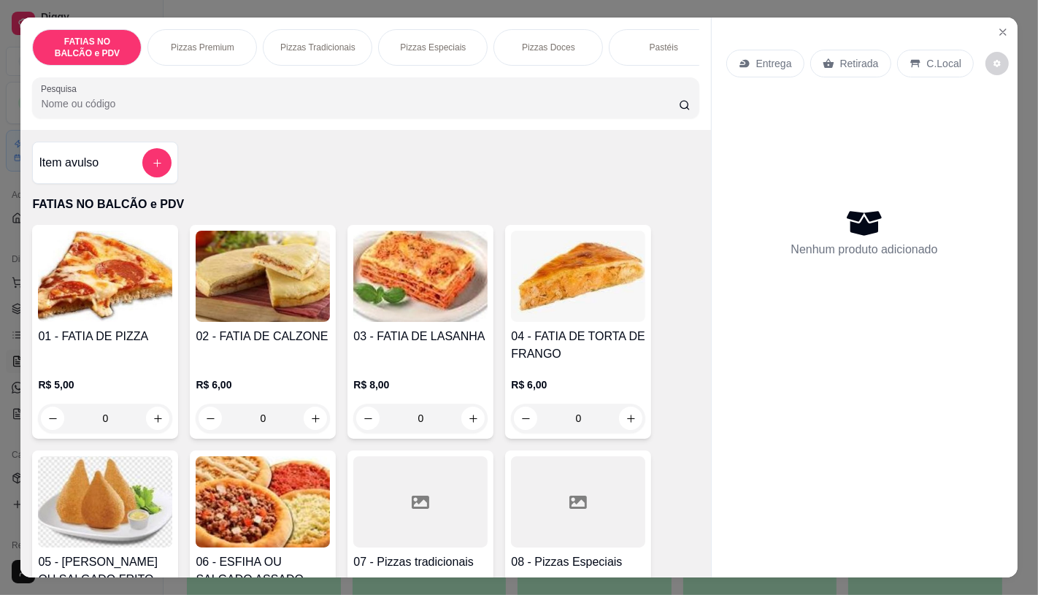
click at [556, 58] on div "Pizzas Doces" at bounding box center [547, 47] width 109 height 36
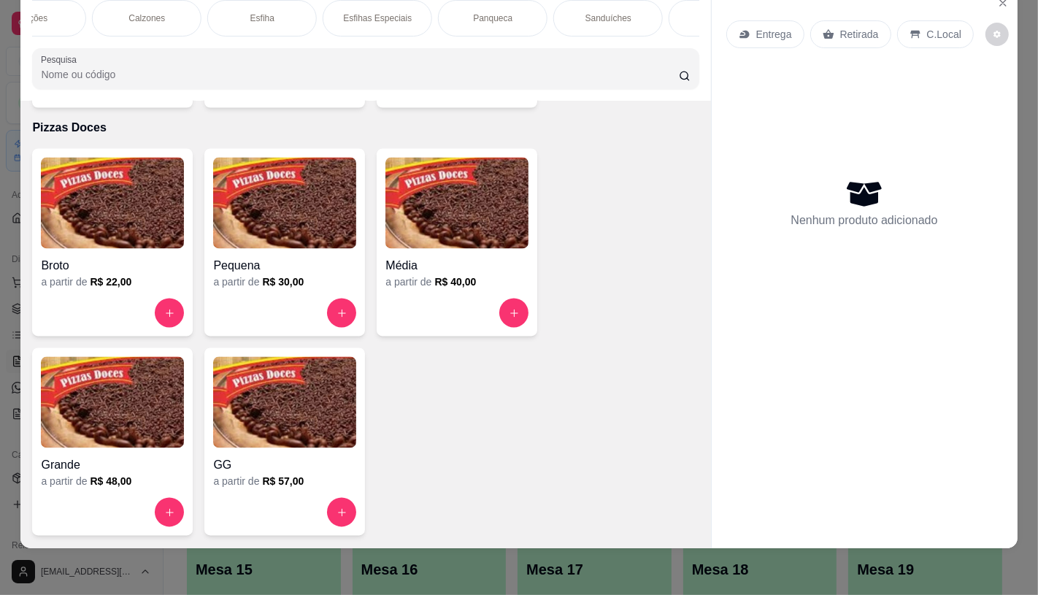
scroll to position [0, 873]
click at [384, 18] on div "Panqueca" at bounding box center [366, 18] width 109 height 36
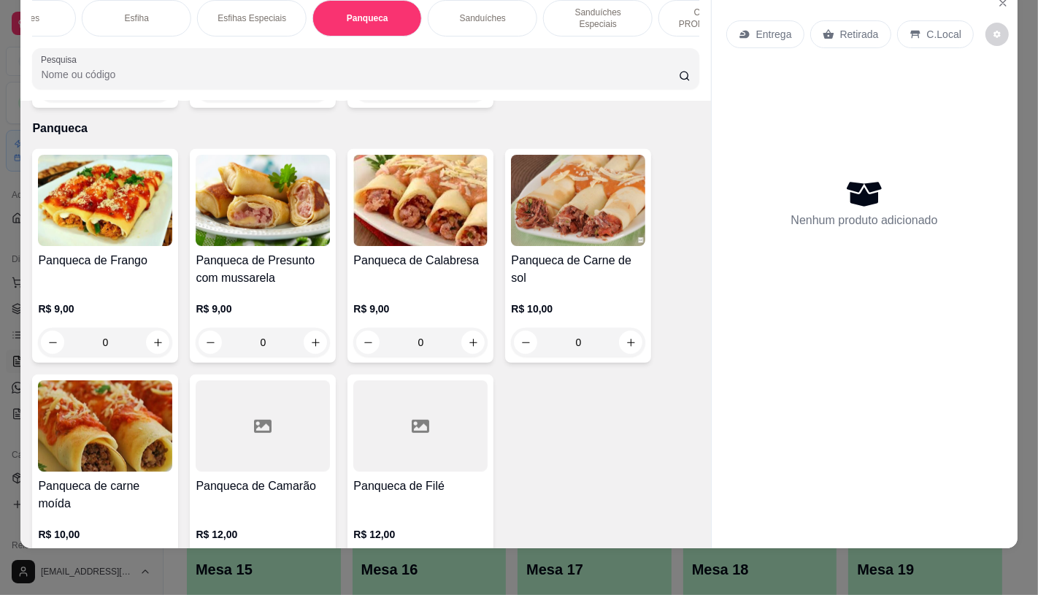
click at [149, 222] on img at bounding box center [105, 200] width 134 height 91
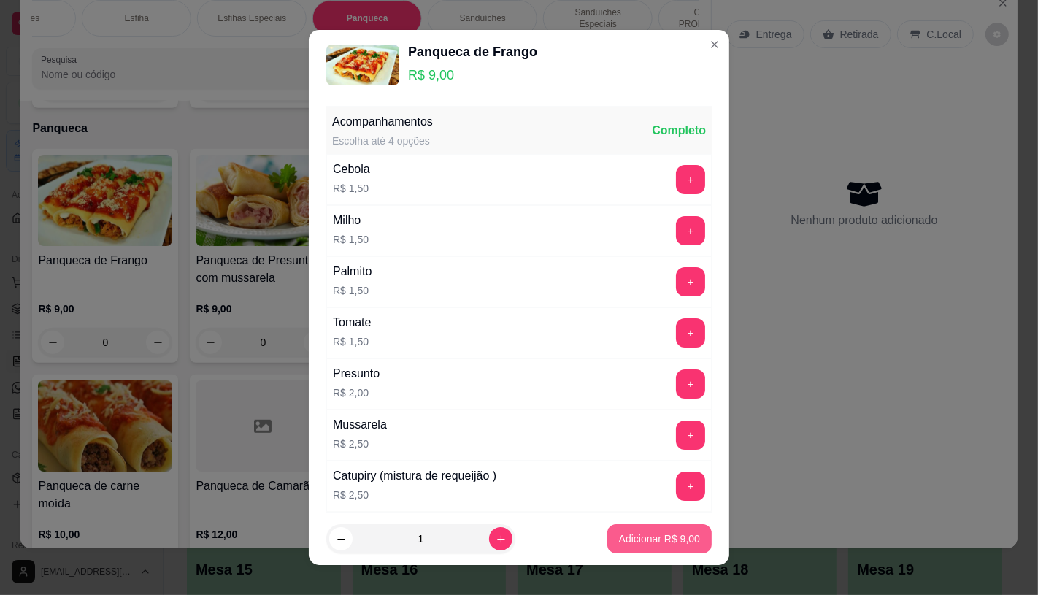
click at [630, 546] on button "Adicionar R$ 9,00" at bounding box center [659, 538] width 104 height 29
type input "1"
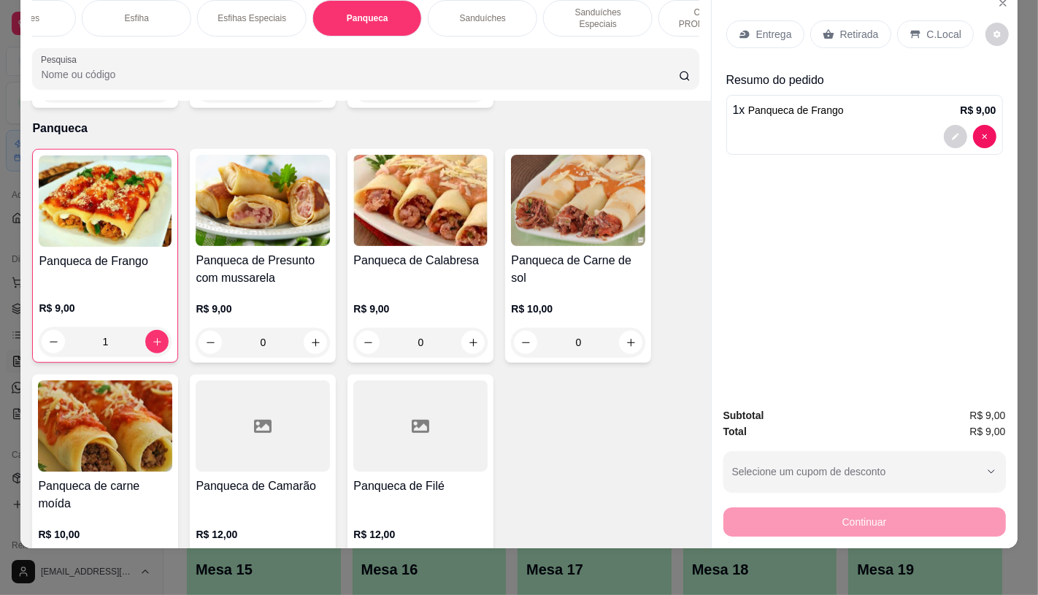
click at [840, 27] on p "Retirada" at bounding box center [859, 34] width 39 height 15
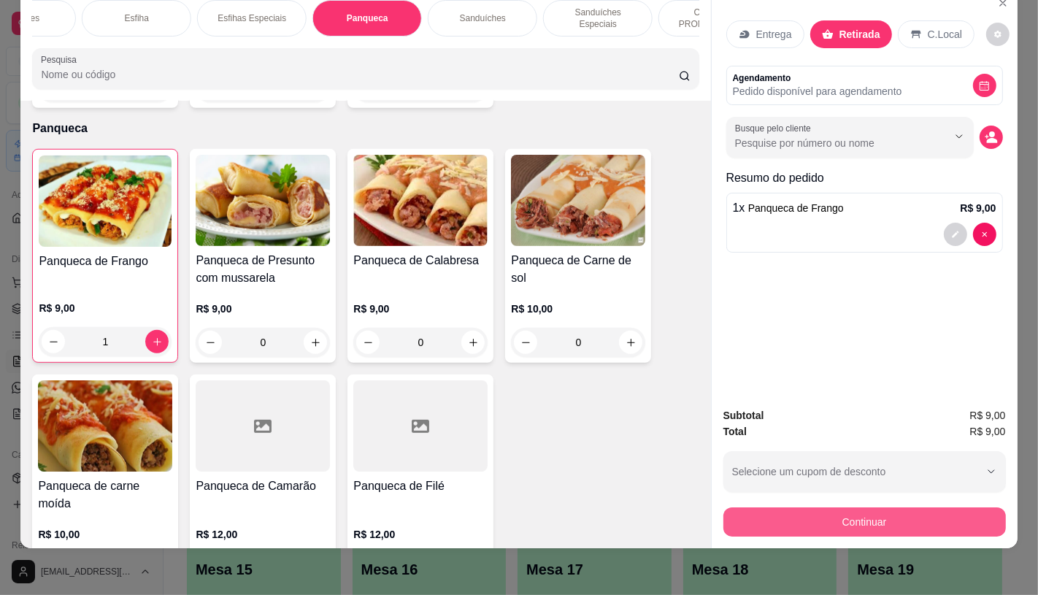
click at [797, 521] on button "Continuar" at bounding box center [864, 521] width 282 height 29
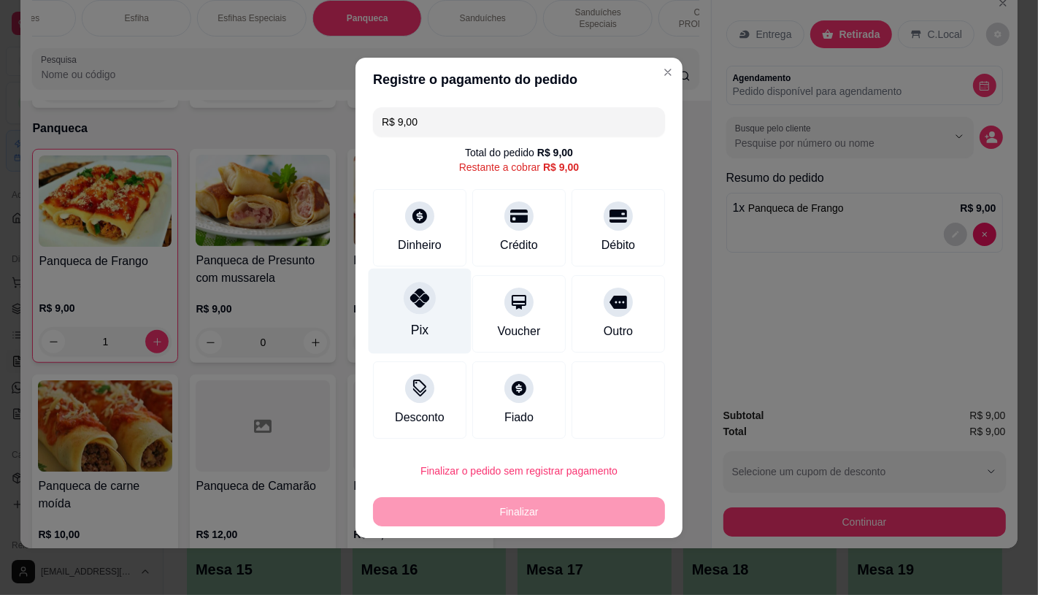
click at [410, 299] on icon at bounding box center [419, 297] width 19 height 19
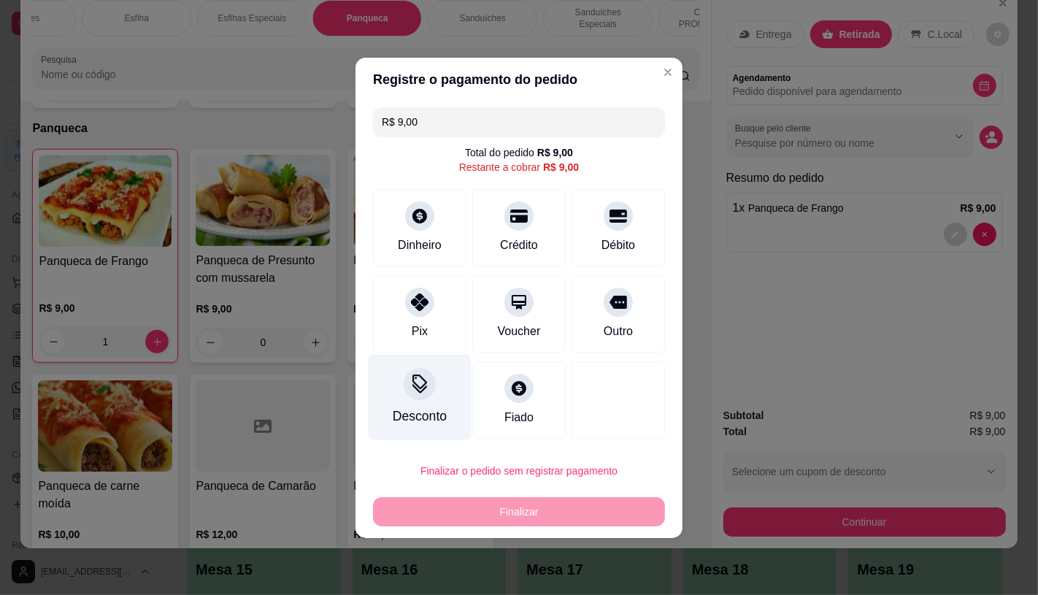
type input "R$ 0,00"
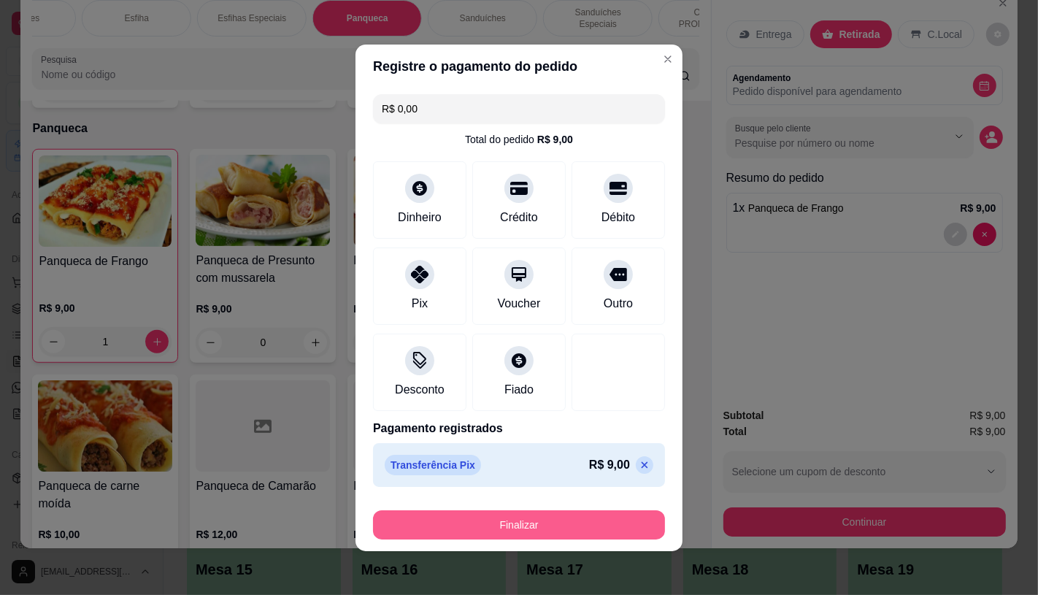
click at [521, 520] on button "Finalizar" at bounding box center [519, 524] width 292 height 29
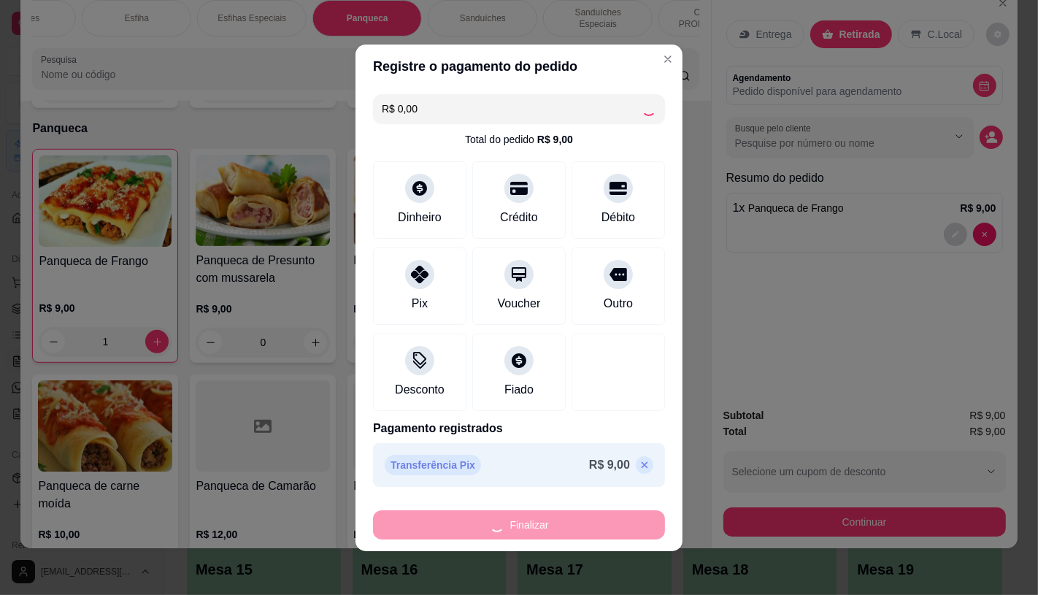
type input "0"
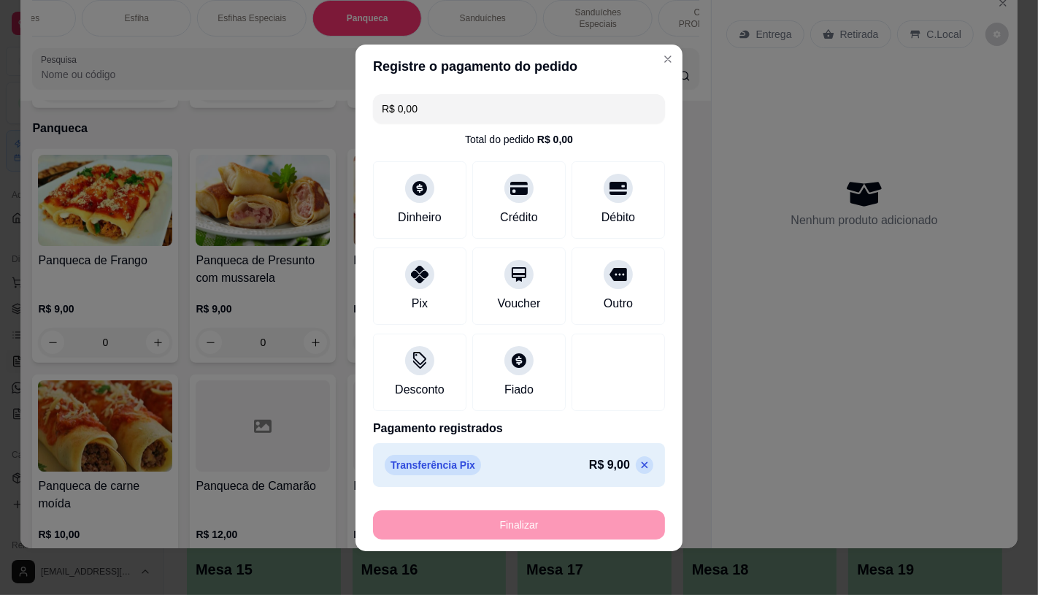
type input "-R$ 9,00"
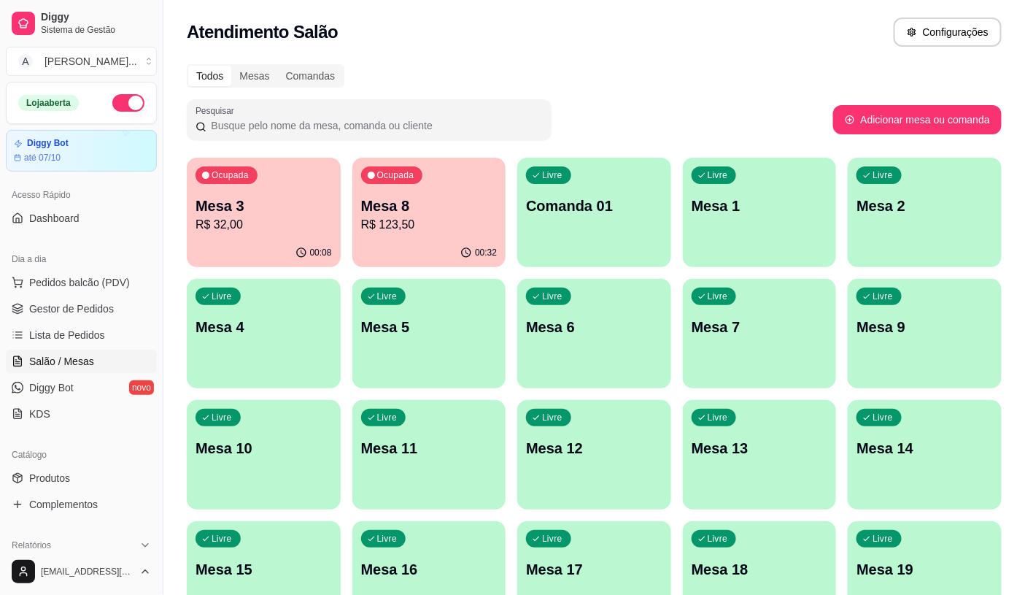
click at [244, 229] on p "R$ 32,00" at bounding box center [264, 225] width 136 height 18
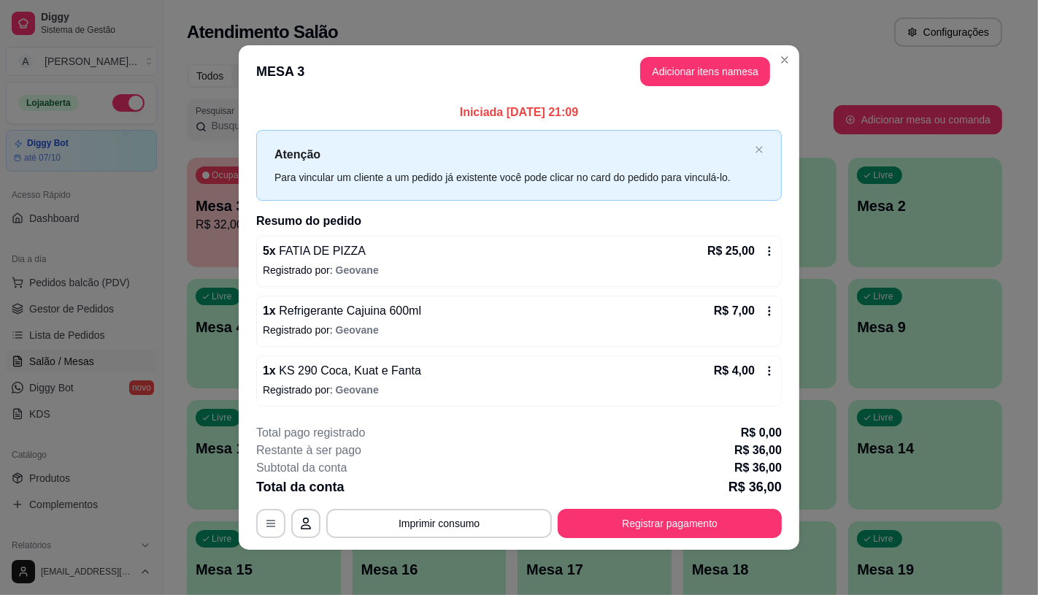
scroll to position [1, 0]
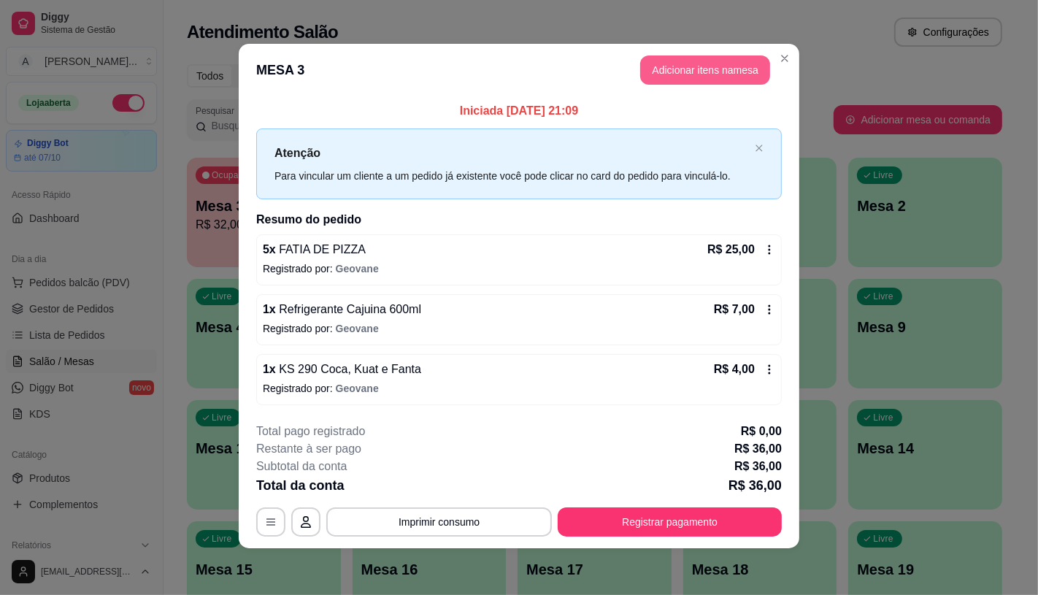
click at [702, 63] on button "Adicionar itens na mesa" at bounding box center [705, 69] width 130 height 29
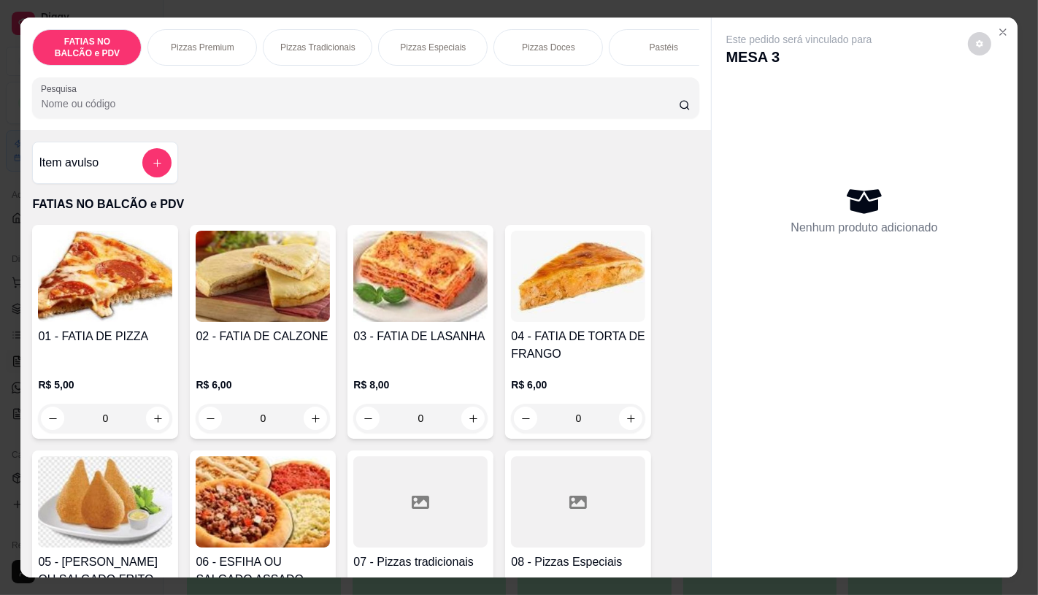
click at [82, 322] on img at bounding box center [105, 276] width 134 height 91
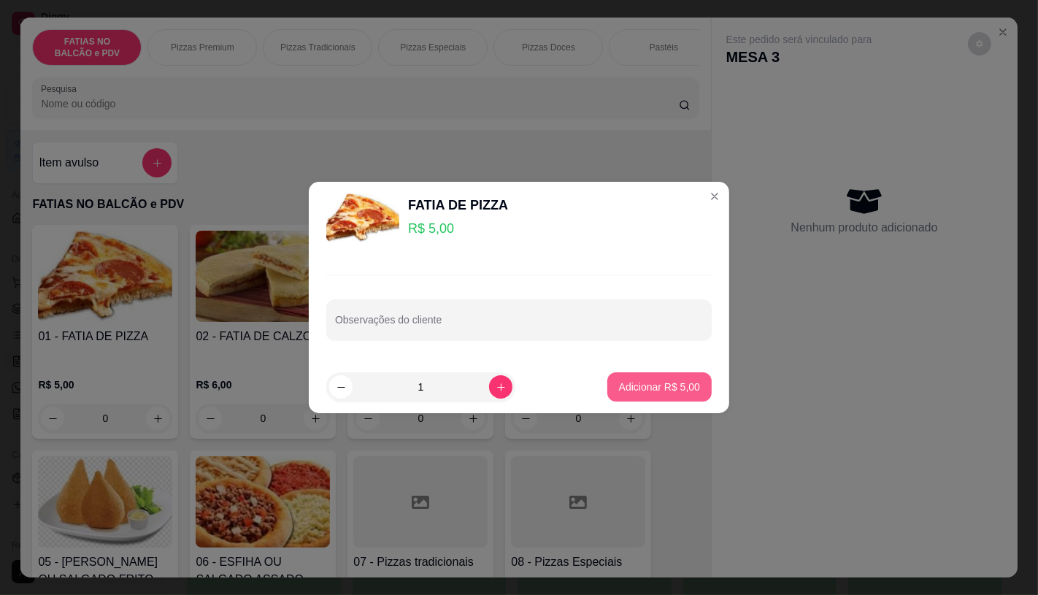
click at [657, 388] on p "Adicionar R$ 5,00" at bounding box center [659, 386] width 81 height 15
type input "1"
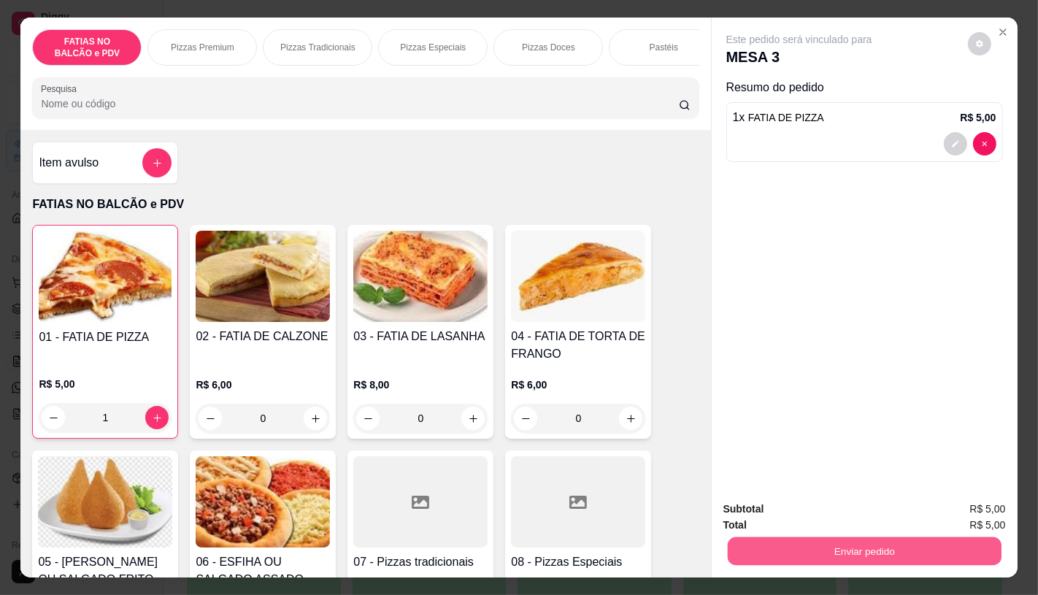
click at [840, 538] on button "Enviar pedido" at bounding box center [864, 550] width 274 height 28
click at [949, 509] on button "Enviar pedido" at bounding box center [967, 509] width 82 height 28
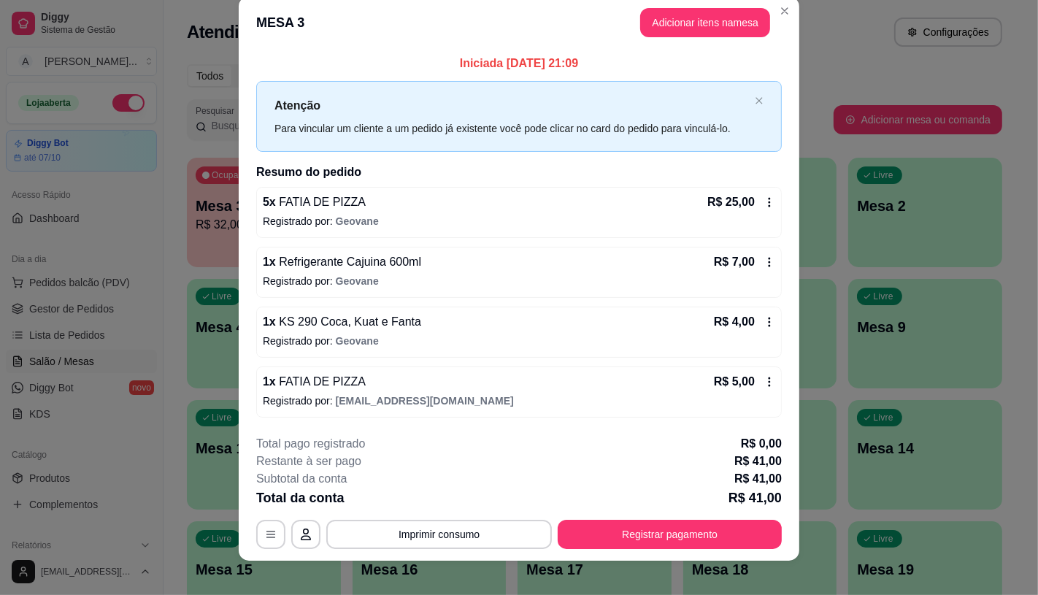
scroll to position [31, 0]
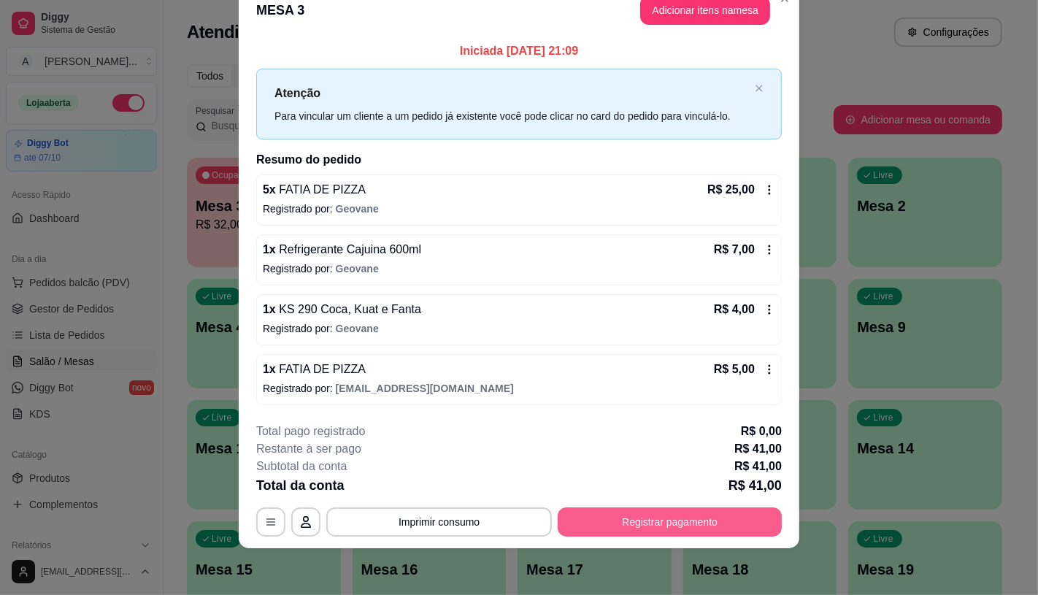
click at [603, 518] on button "Registrar pagamento" at bounding box center [669, 521] width 224 height 29
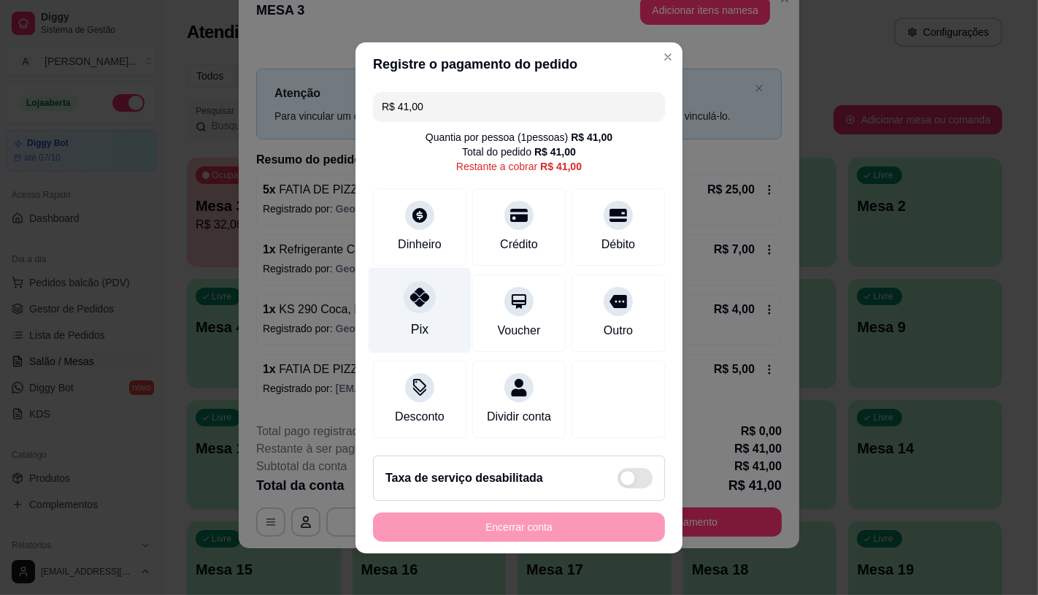
click at [431, 315] on div "Pix" at bounding box center [419, 309] width 103 height 85
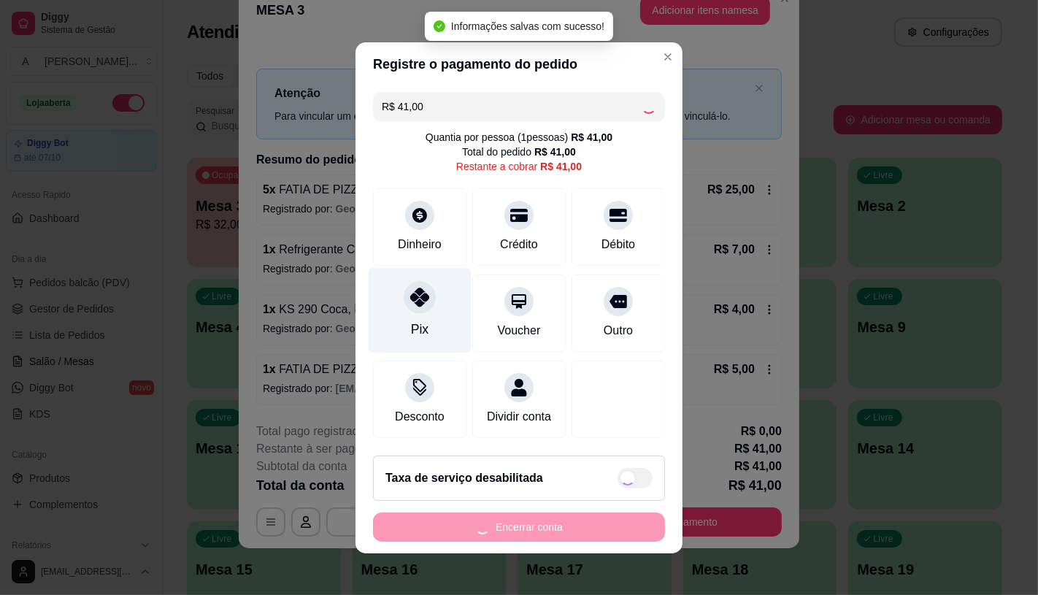
type input "R$ 0,00"
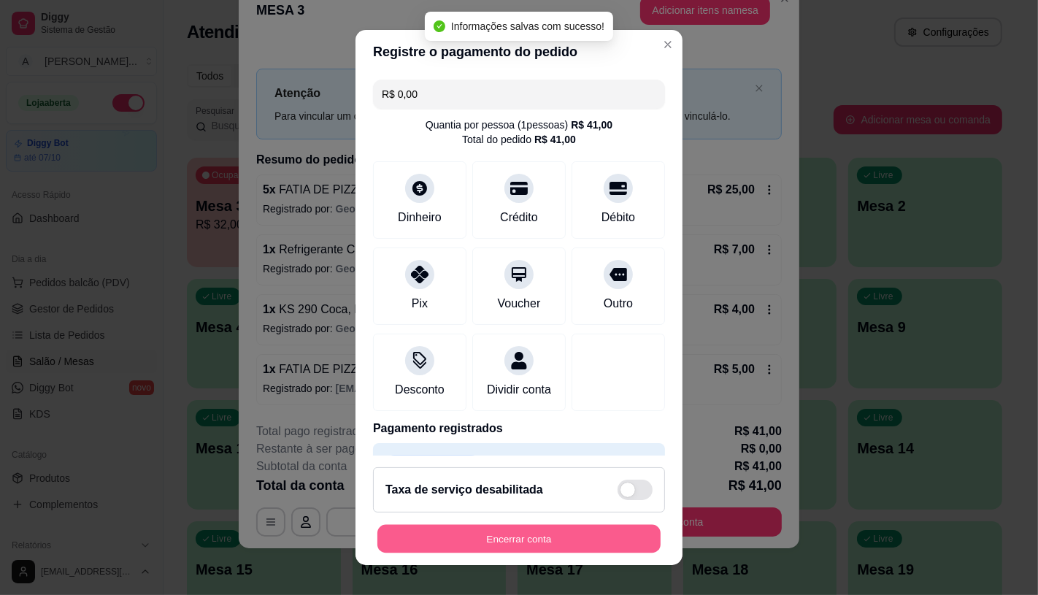
click at [474, 536] on button "Encerrar conta" at bounding box center [518, 539] width 283 height 28
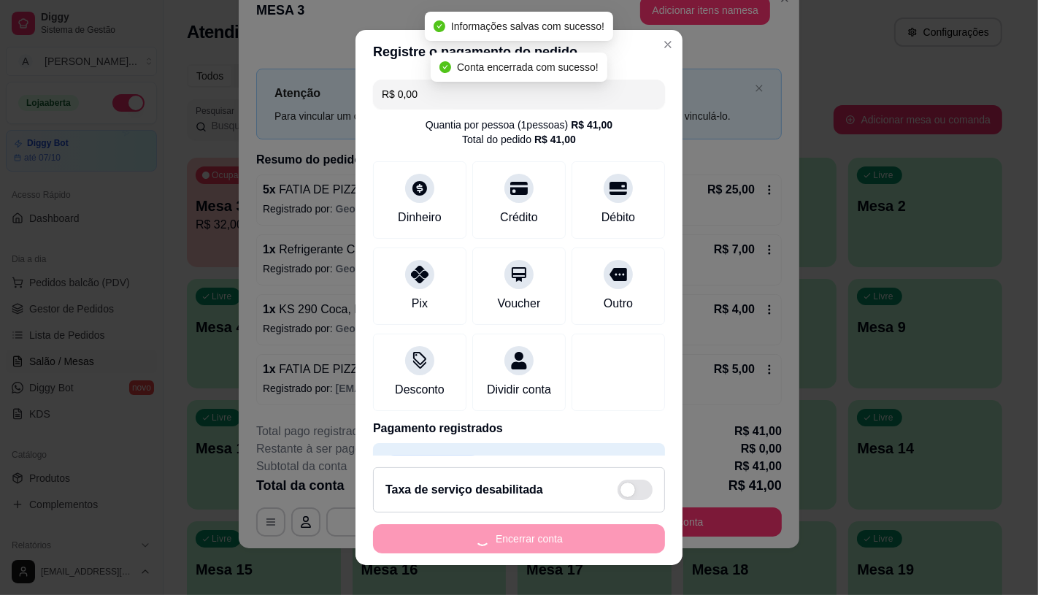
scroll to position [0, 0]
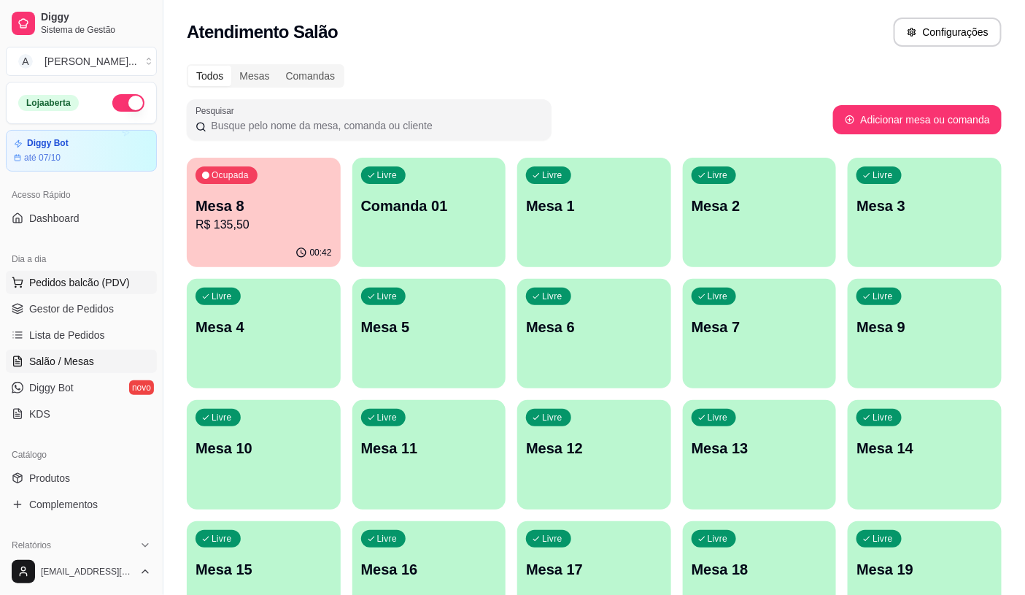
click at [49, 287] on span "Pedidos balcão (PDV)" at bounding box center [79, 282] width 101 height 15
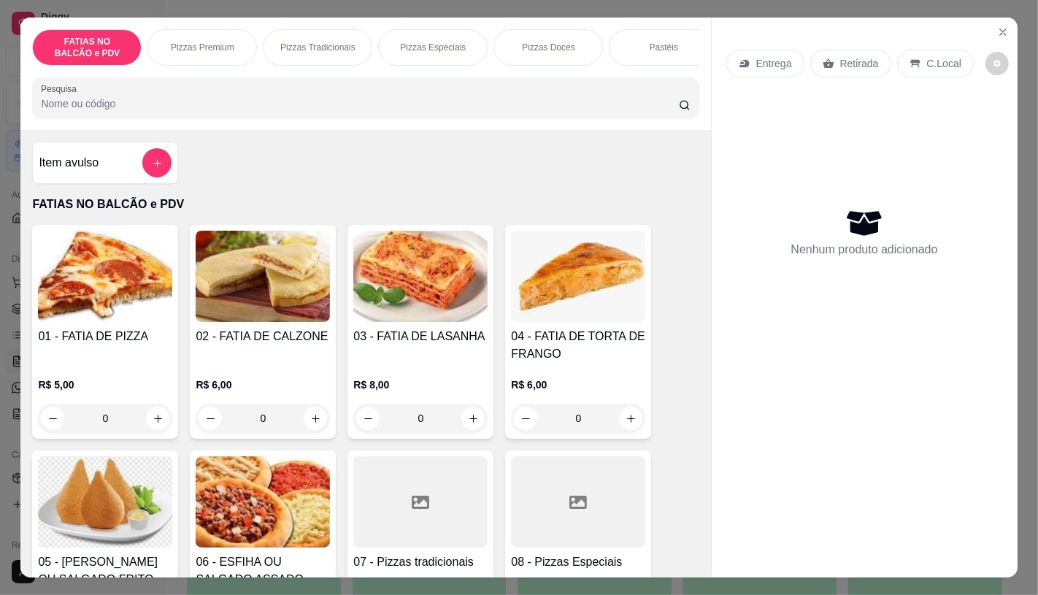
click at [672, 52] on div "Pastéis" at bounding box center [663, 47] width 109 height 36
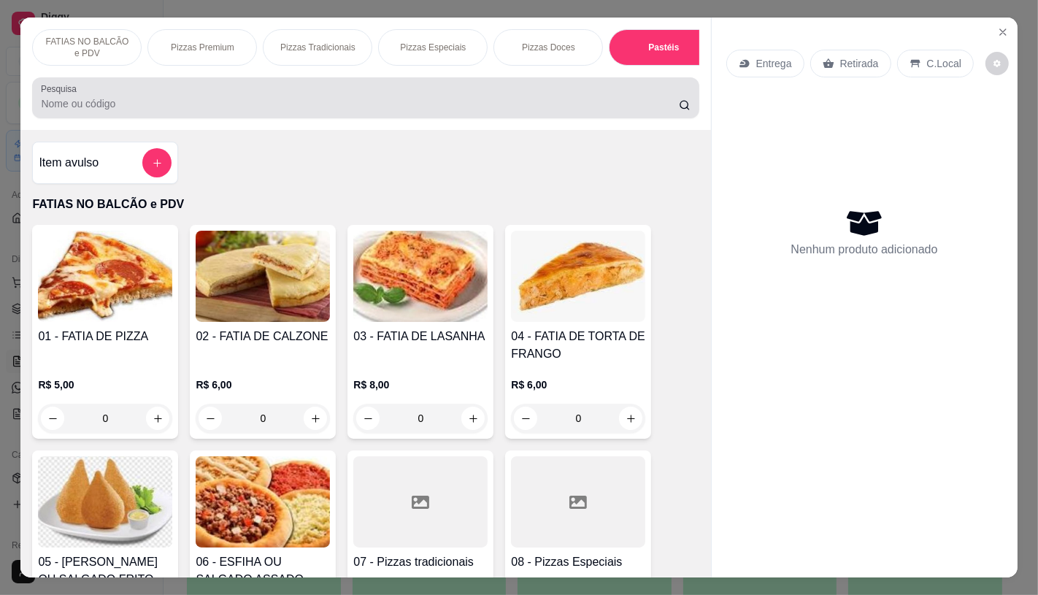
scroll to position [34, 0]
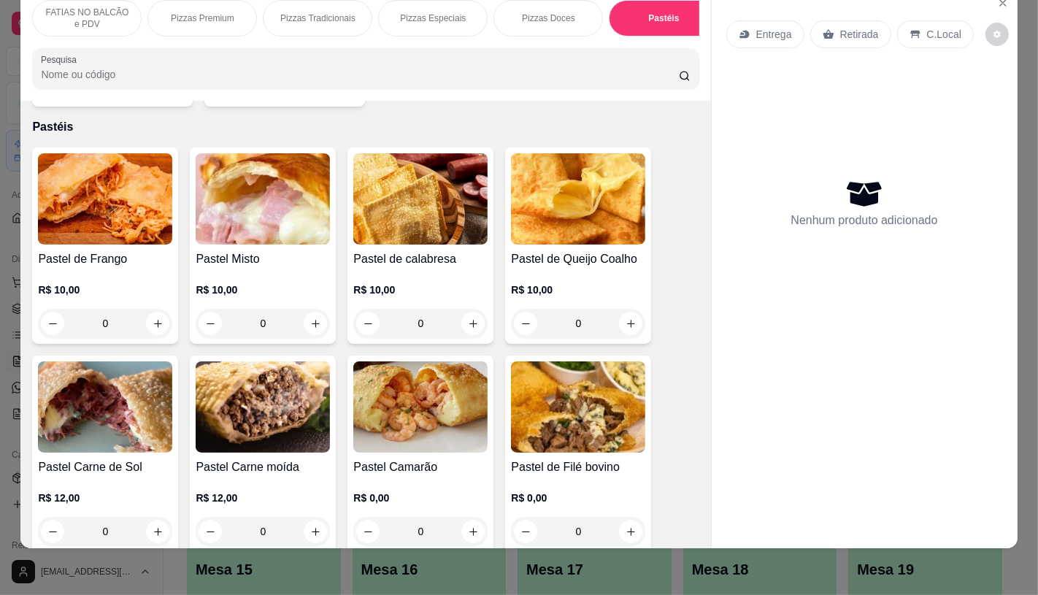
click at [112, 250] on h4 "Pastel de Frango" at bounding box center [105, 259] width 134 height 18
click at [268, 226] on img at bounding box center [263, 198] width 134 height 91
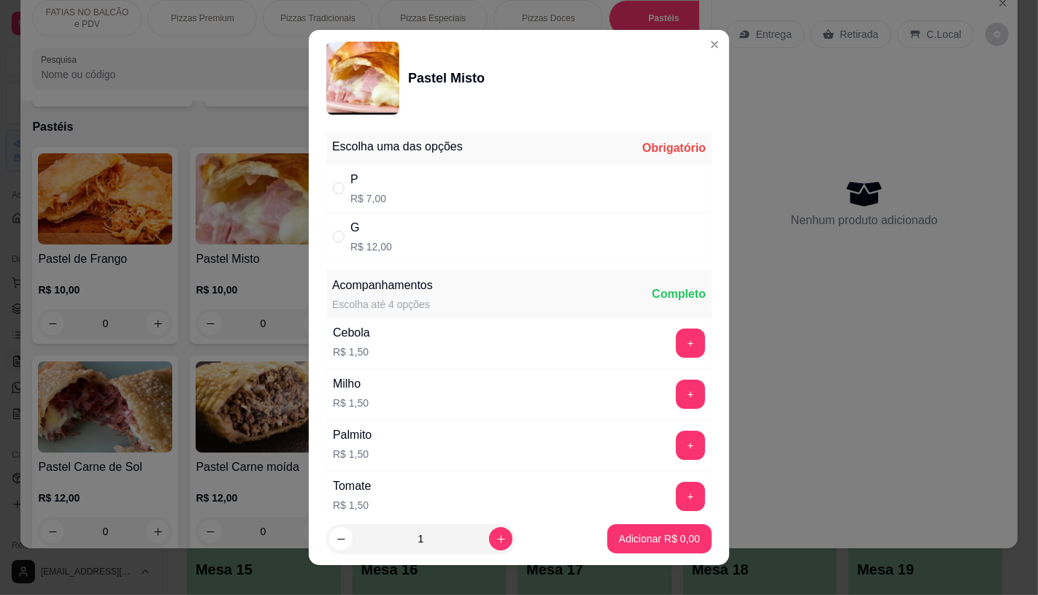
click at [447, 228] on div "G R$ 12,00" at bounding box center [518, 236] width 385 height 48
radio input "true"
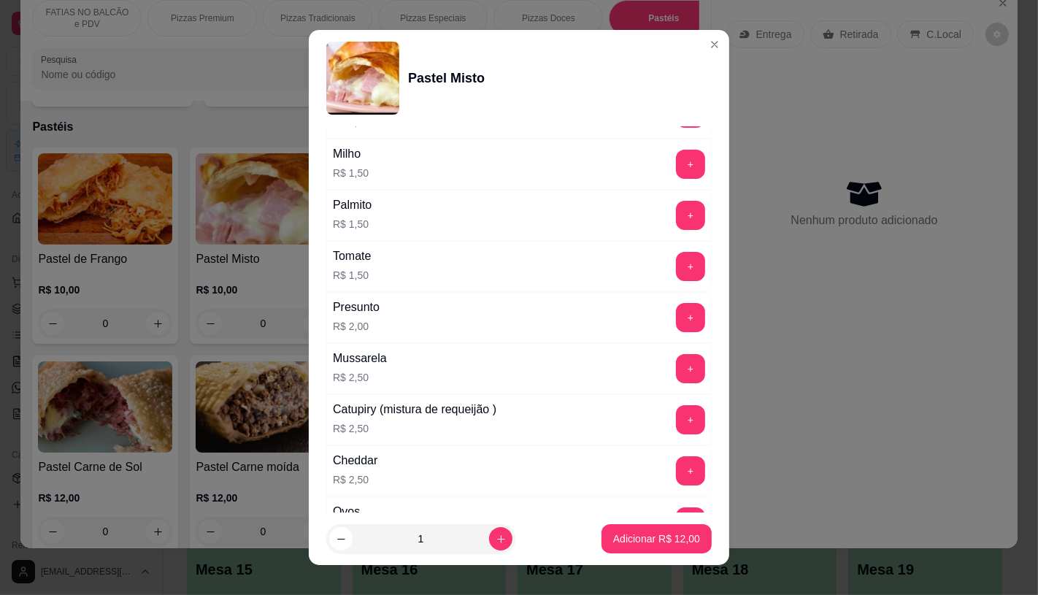
scroll to position [243, 0]
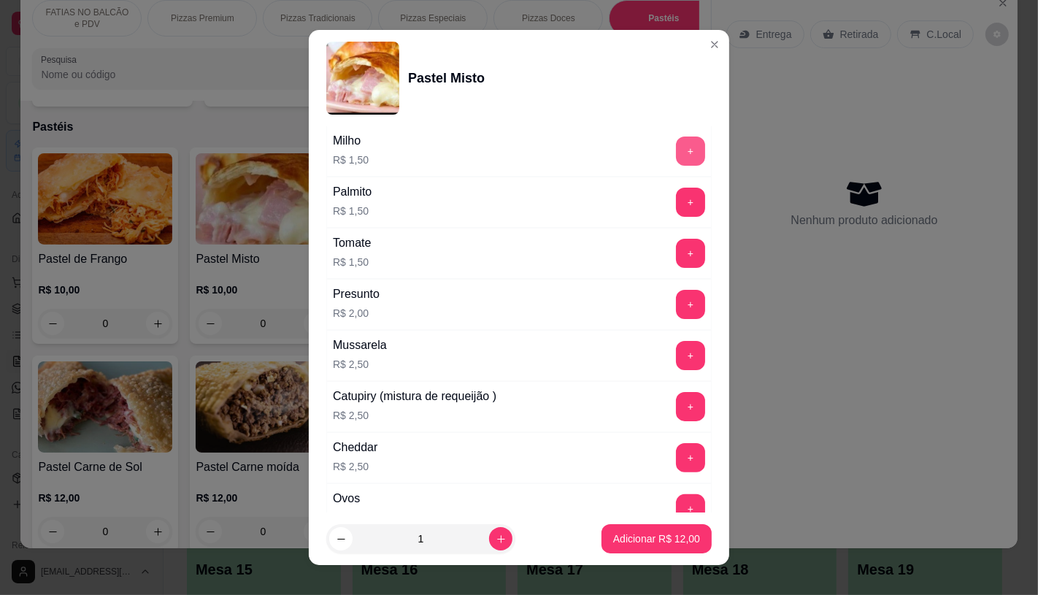
click at [676, 153] on button "+" at bounding box center [690, 150] width 29 height 29
click at [662, 555] on footer "1 Adicionar R$ 13,50" at bounding box center [519, 538] width 420 height 53
click at [649, 528] on button "Adicionar R$ 13,50" at bounding box center [656, 538] width 110 height 29
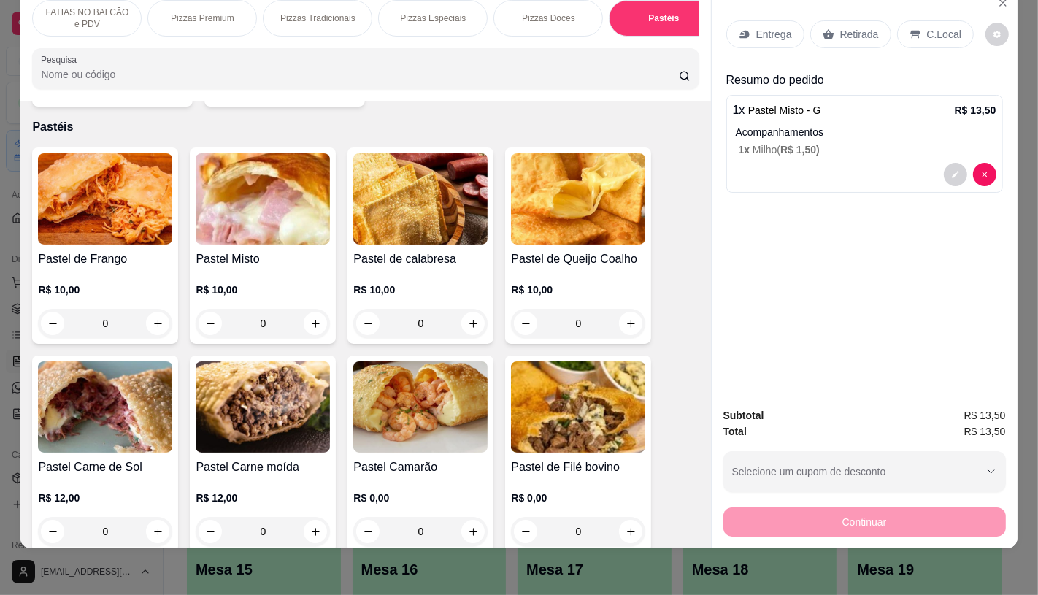
click at [74, 12] on p "FATIAS NO BALCÃO e PDV" at bounding box center [87, 18] width 85 height 23
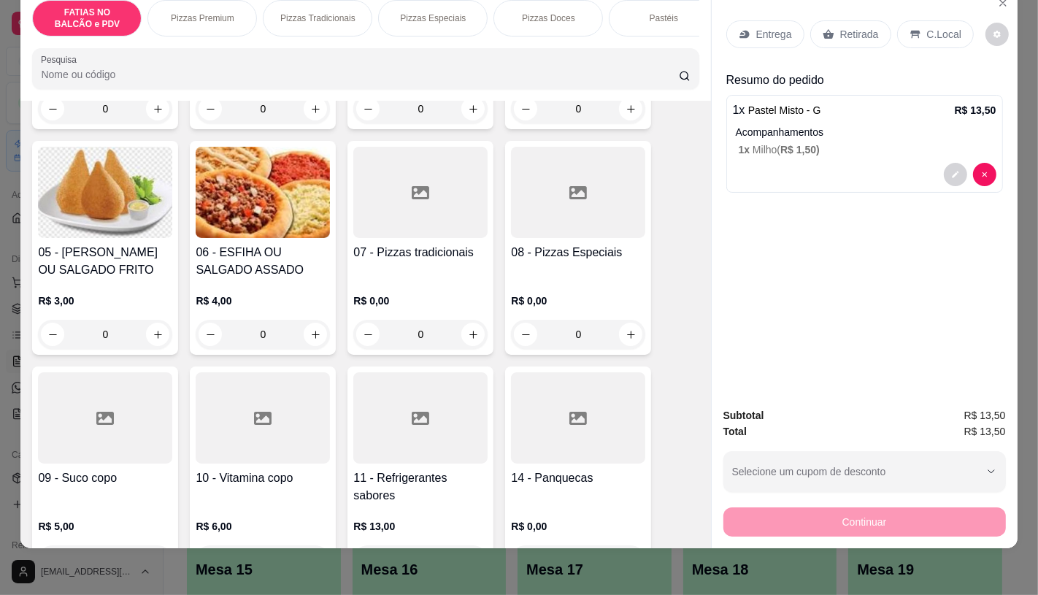
scroll to position [309, 0]
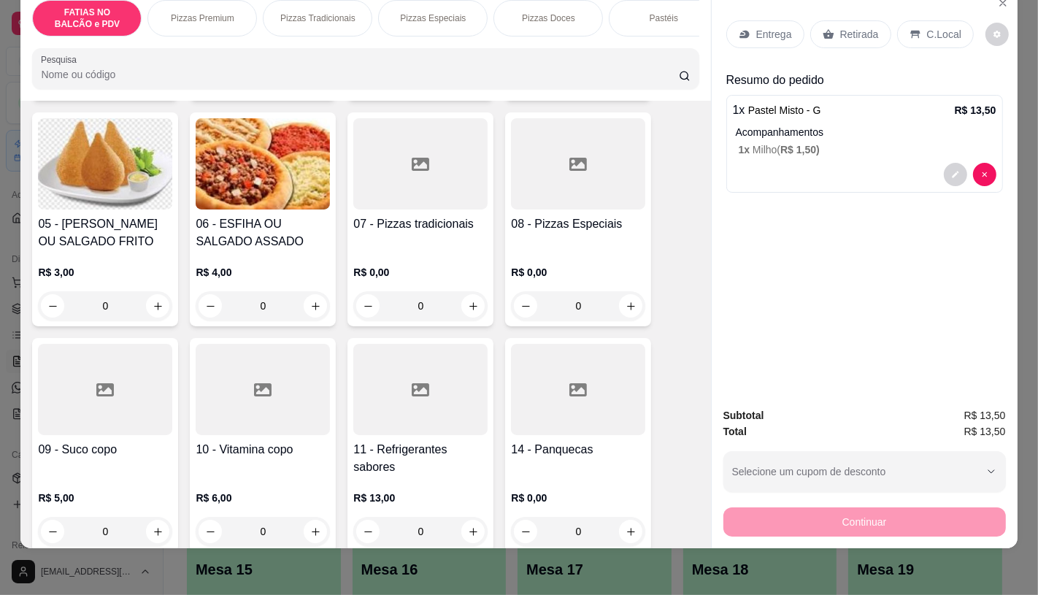
click at [409, 370] on div at bounding box center [420, 389] width 134 height 91
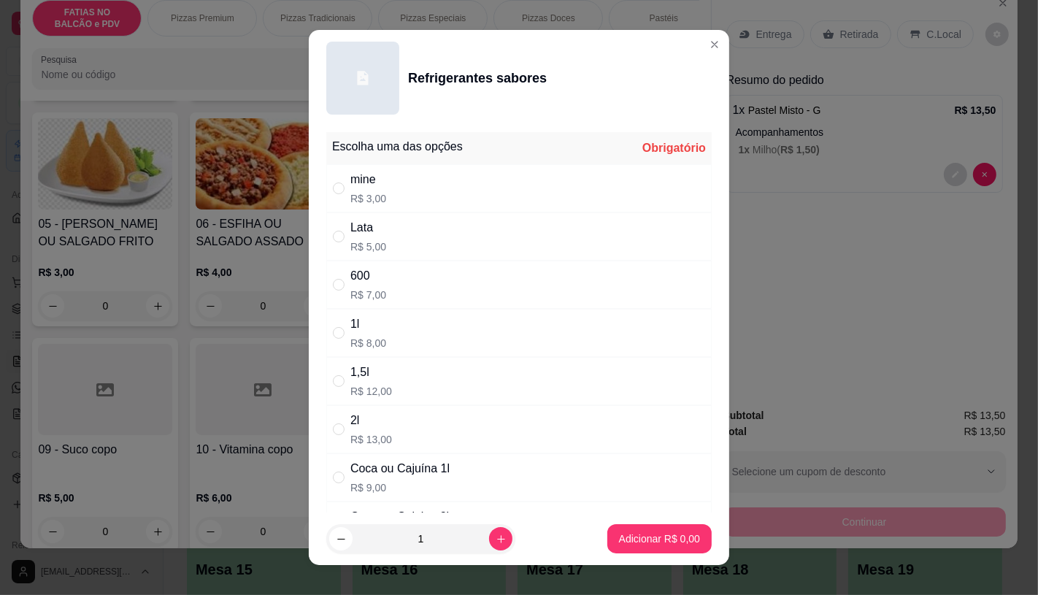
click at [389, 283] on div "600 R$ 7,00" at bounding box center [518, 284] width 385 height 48
radio input "true"
click at [632, 546] on button "Adicionar R$ 7,00" at bounding box center [659, 539] width 101 height 28
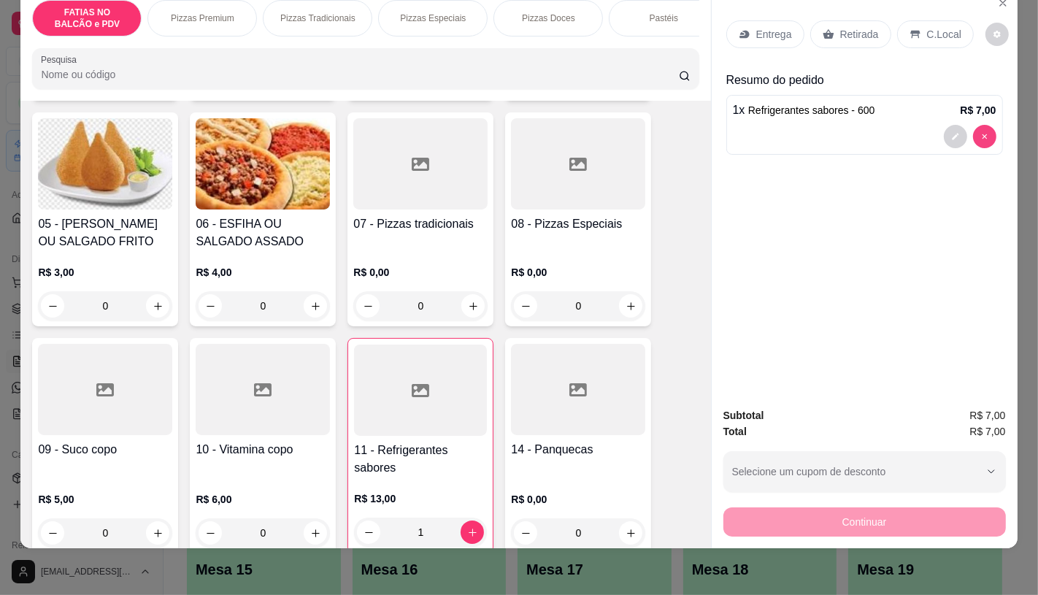
type input "0"
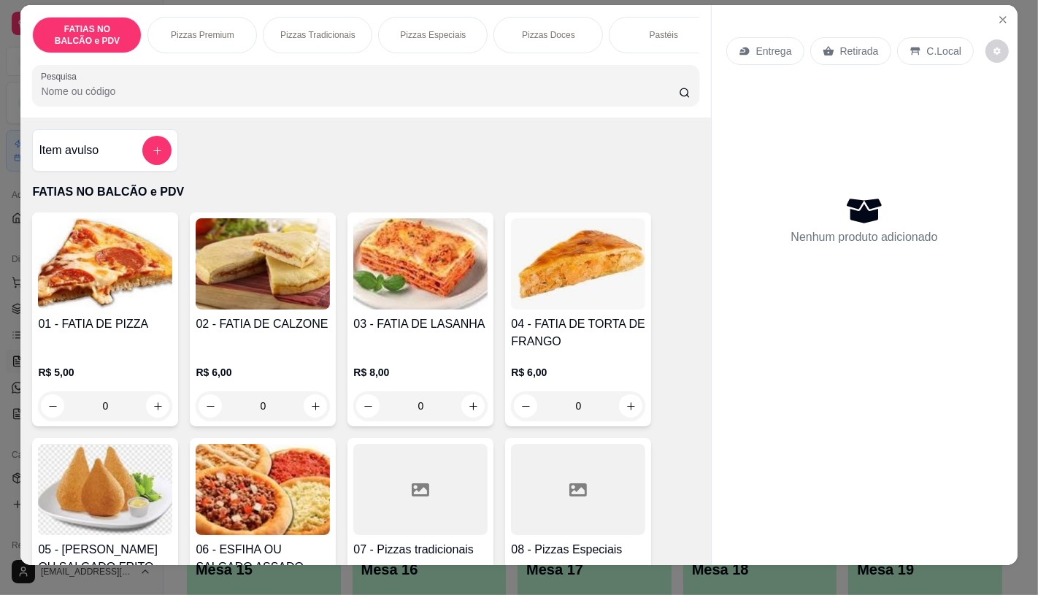
scroll to position [0, 0]
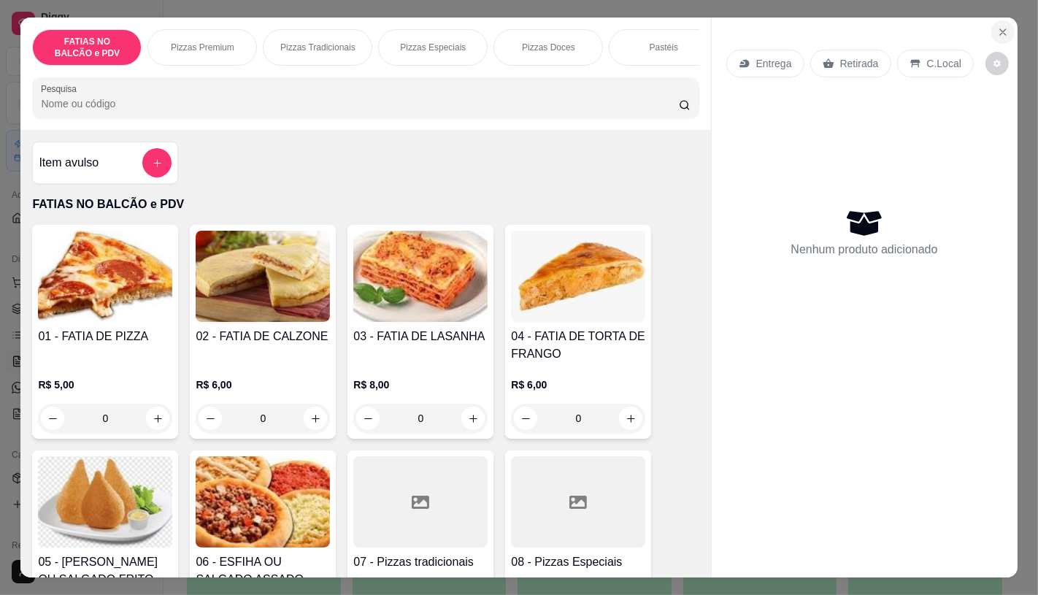
click at [997, 26] on icon "Close" at bounding box center [1003, 32] width 12 height 12
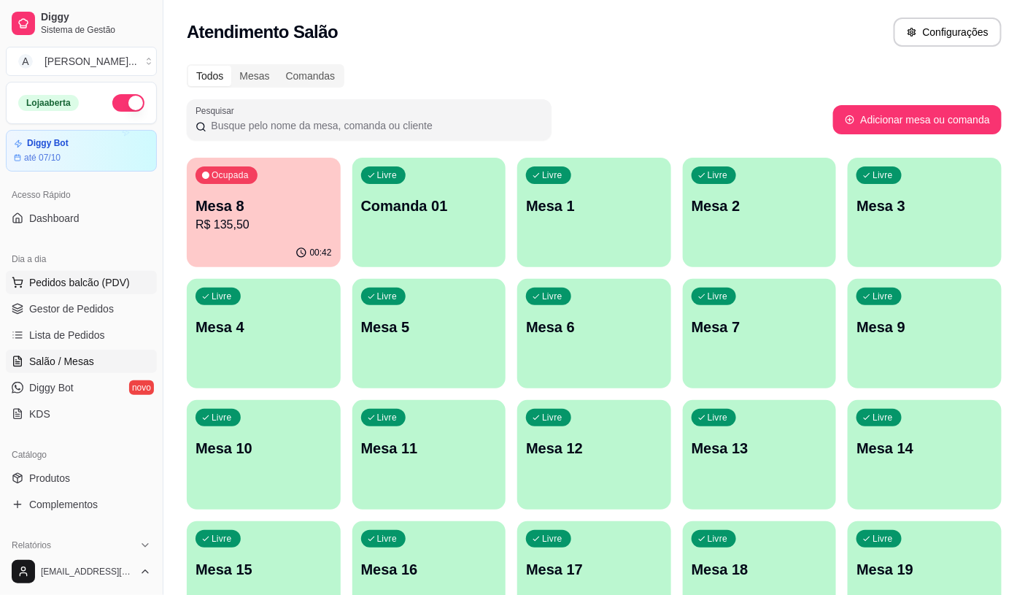
click at [109, 285] on span "Pedidos balcão (PDV)" at bounding box center [79, 282] width 101 height 15
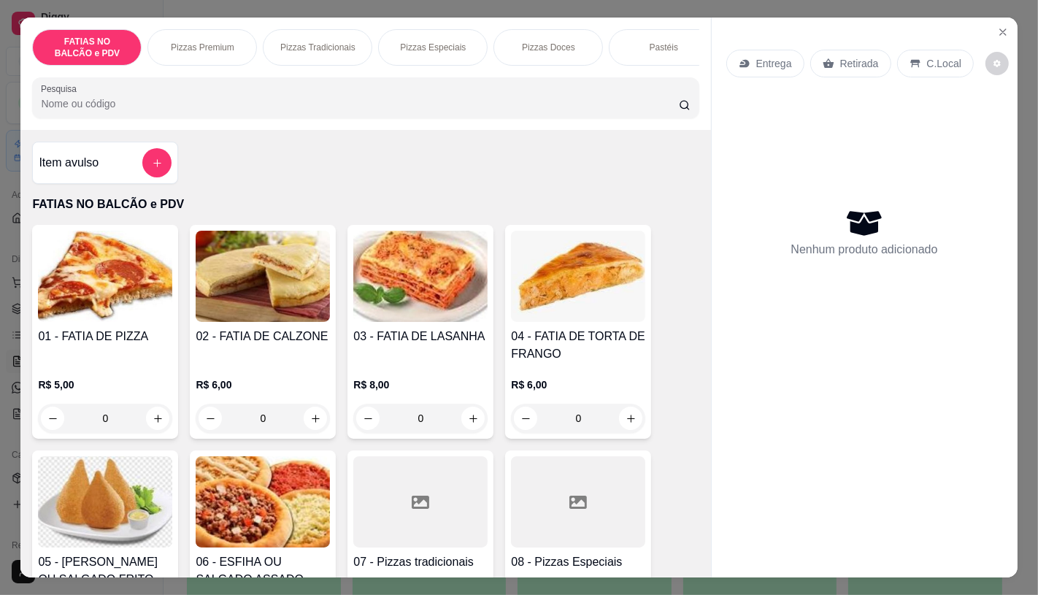
click at [196, 109] on input "Pesquisa" at bounding box center [359, 103] width 637 height 15
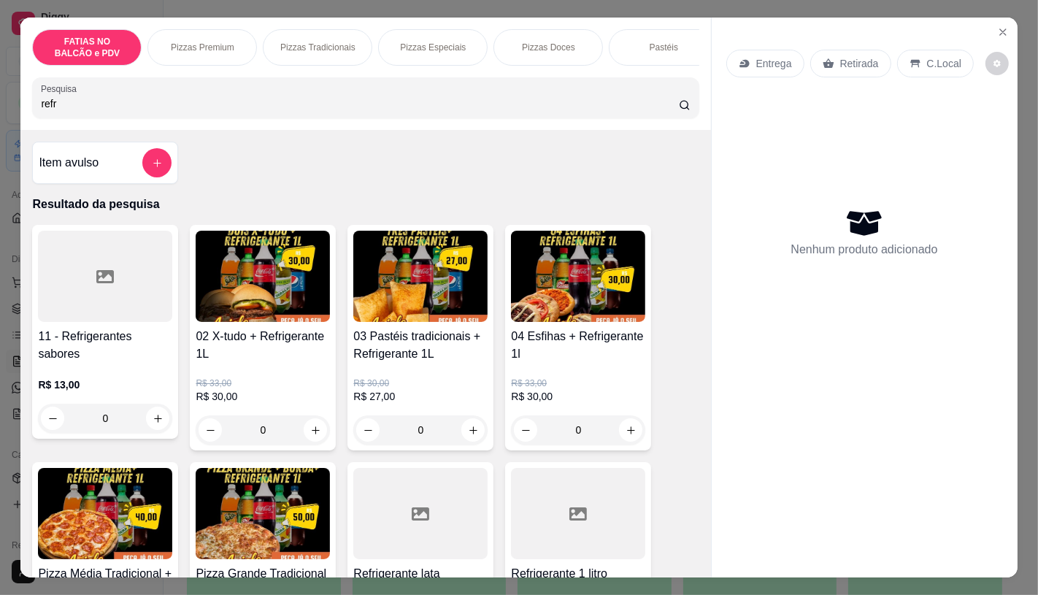
type input "refr"
click at [101, 353] on h4 "11 - Refrigerantes sabores" at bounding box center [105, 345] width 134 height 35
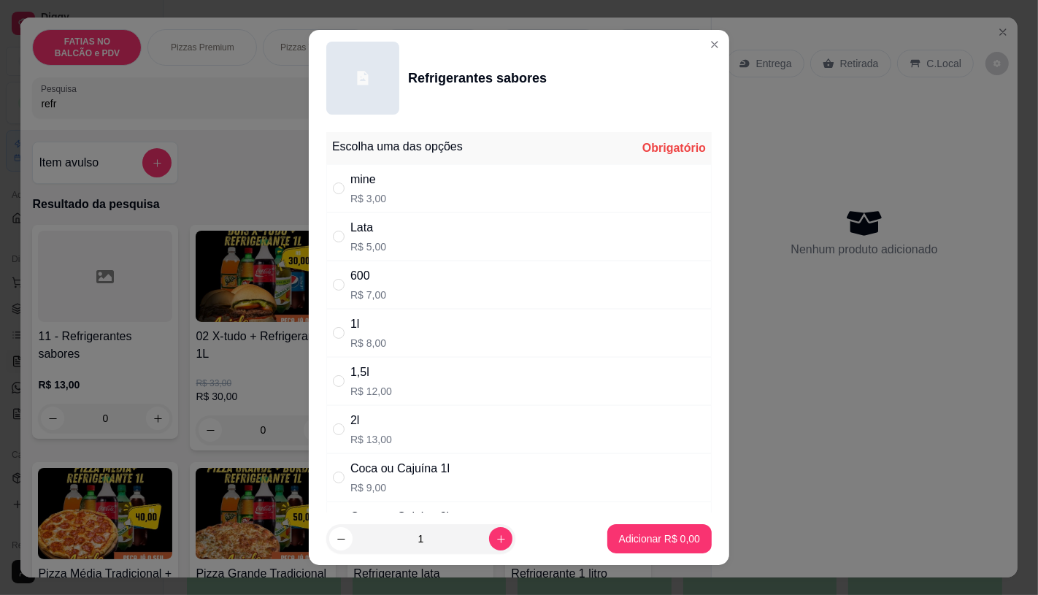
click at [404, 188] on div "mine R$ 3,00" at bounding box center [518, 188] width 385 height 48
radio input "true"
click at [672, 540] on p "Adicionar R$ 3,00" at bounding box center [659, 538] width 81 height 15
type input "1"
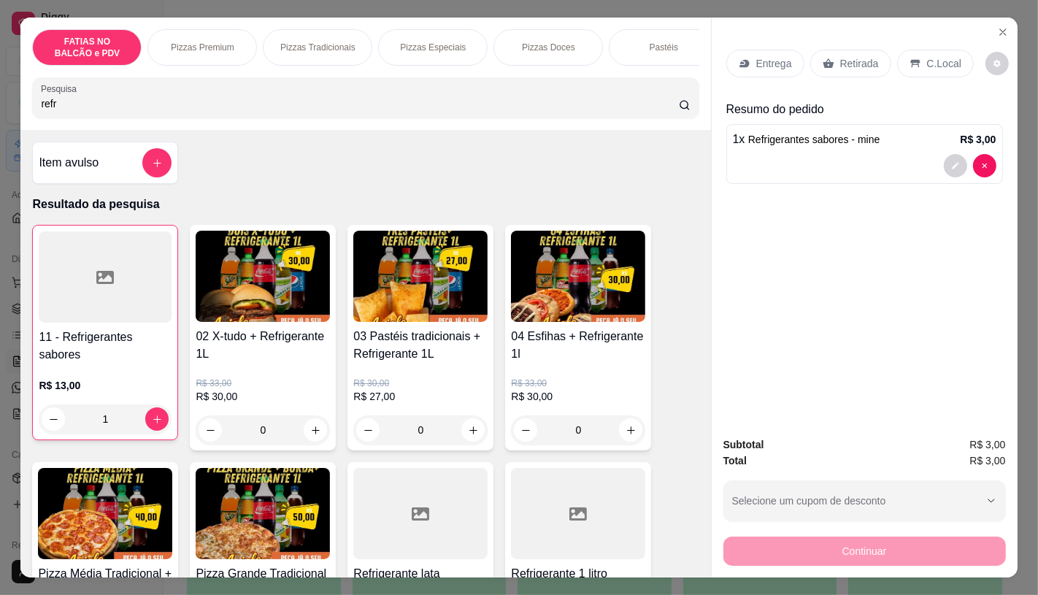
drag, startPoint x: 923, startPoint y: 53, endPoint x: 982, endPoint y: 514, distance: 464.2
click at [927, 56] on p "C.Local" at bounding box center [944, 63] width 34 height 15
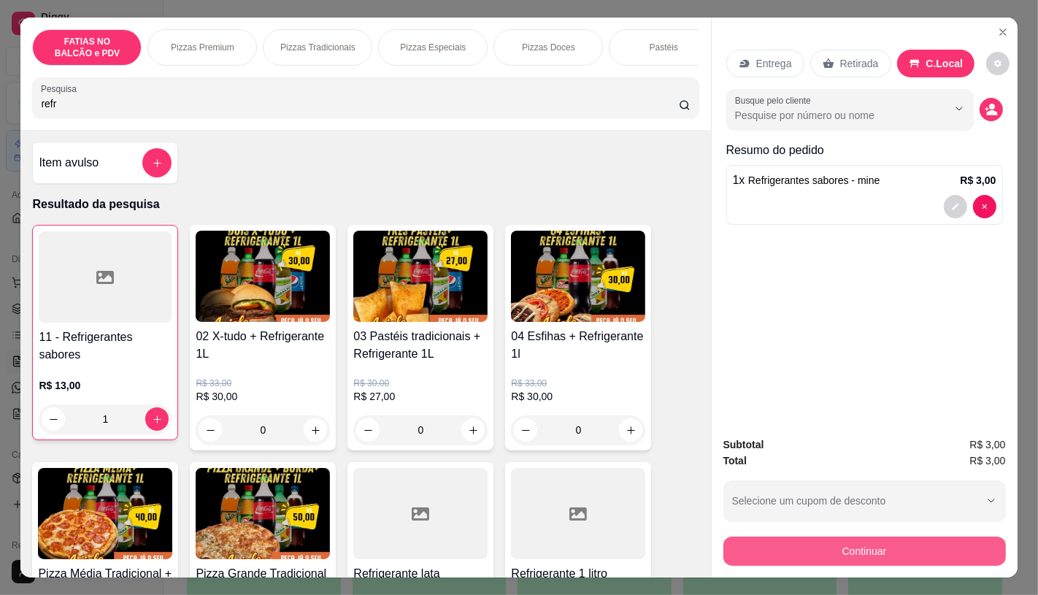
click at [927, 541] on button "Continuar" at bounding box center [864, 550] width 282 height 29
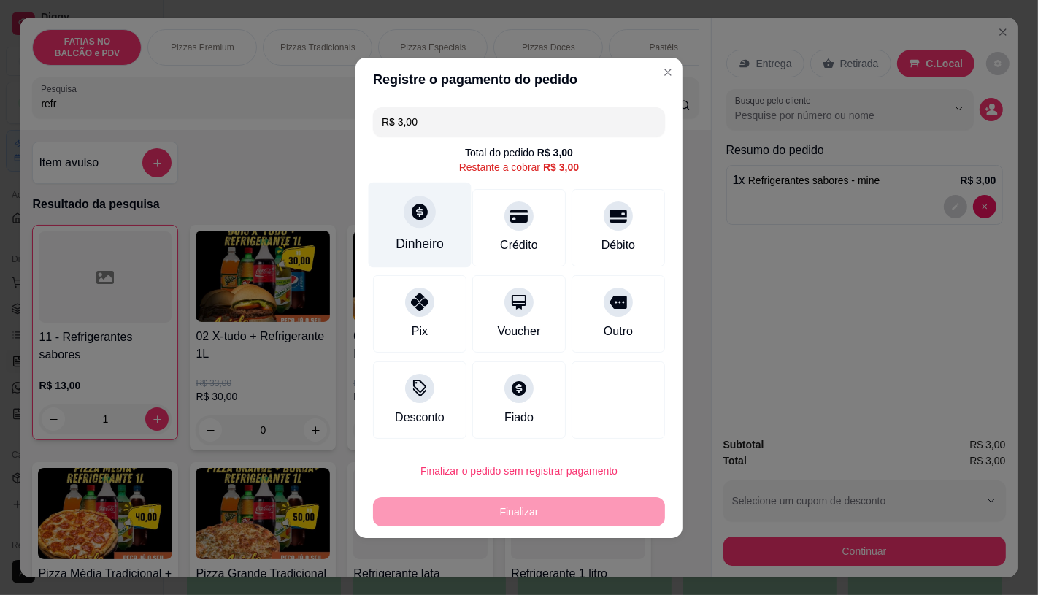
click at [406, 239] on div "Dinheiro" at bounding box center [419, 243] width 48 height 19
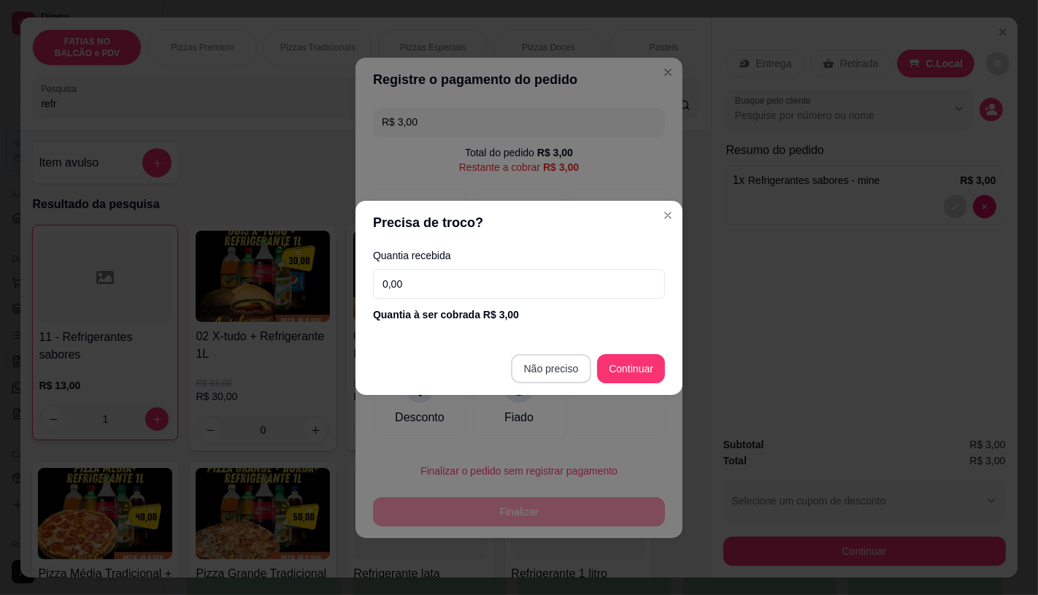
type input "R$ 0,00"
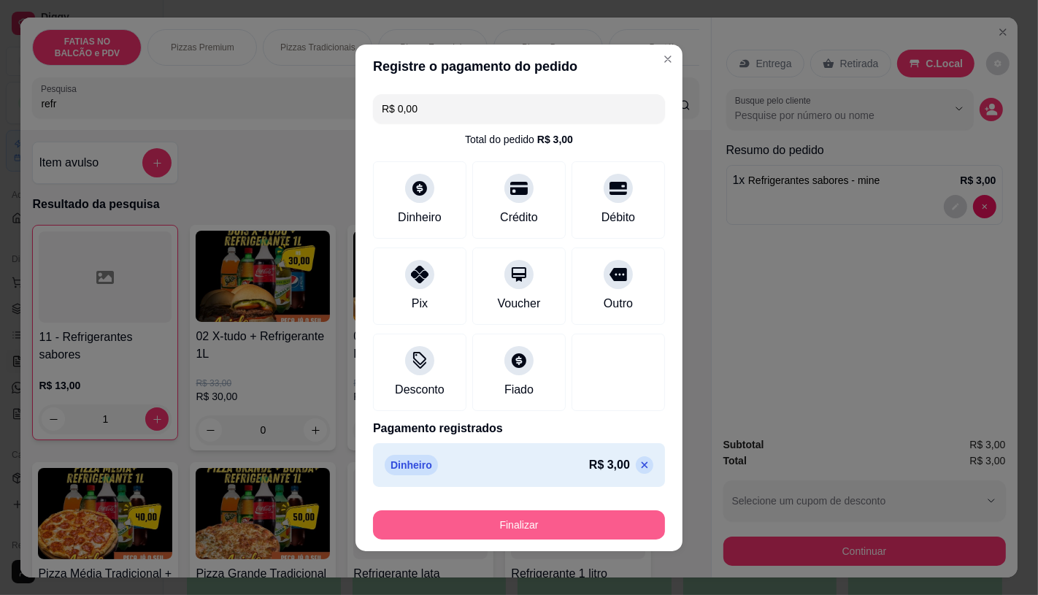
click at [538, 514] on button "Finalizar" at bounding box center [519, 524] width 292 height 29
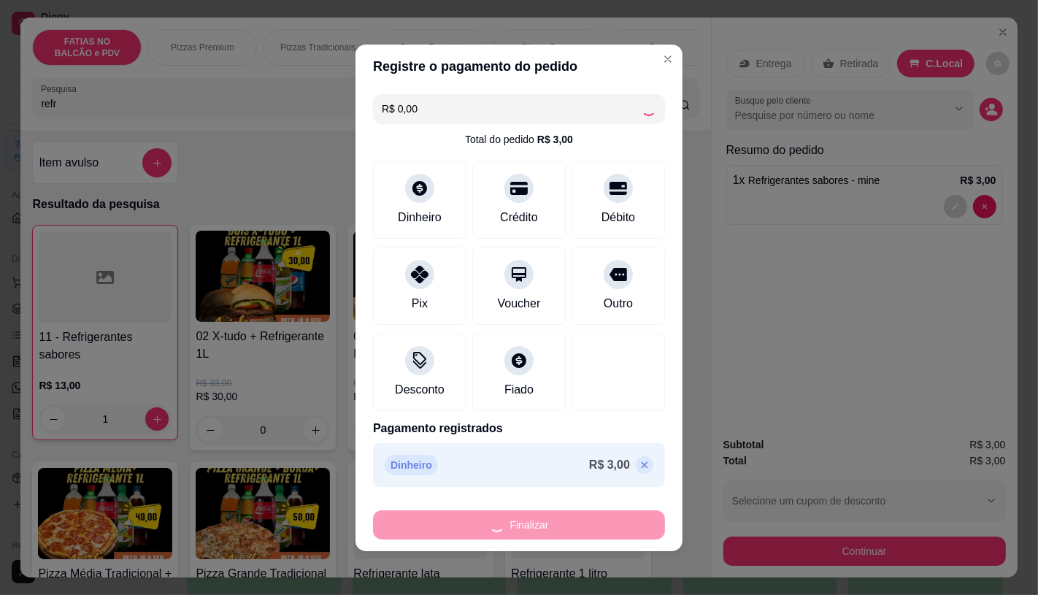
type input "0"
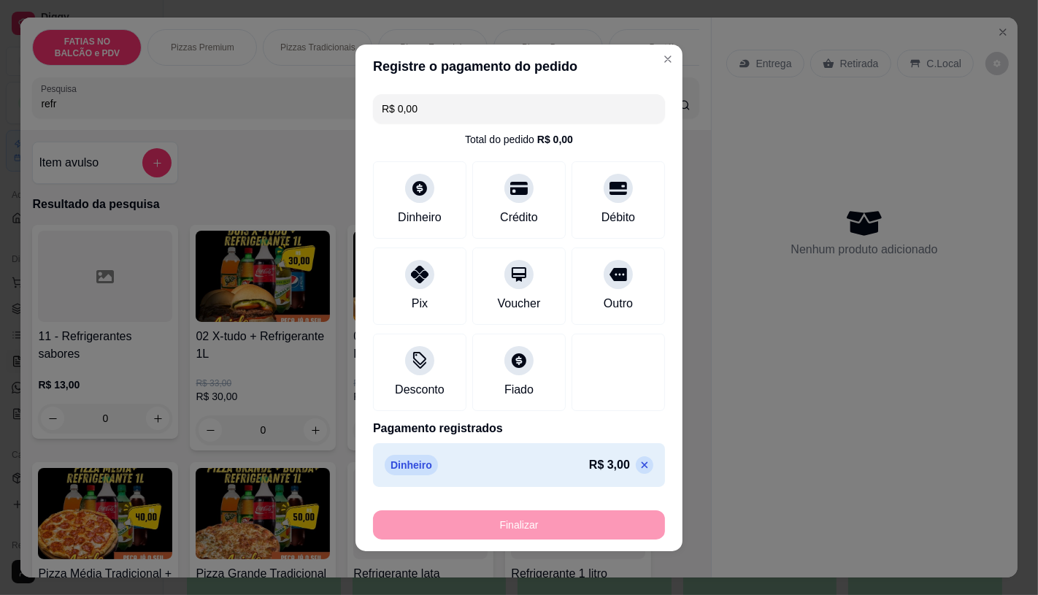
type input "-R$ 3,00"
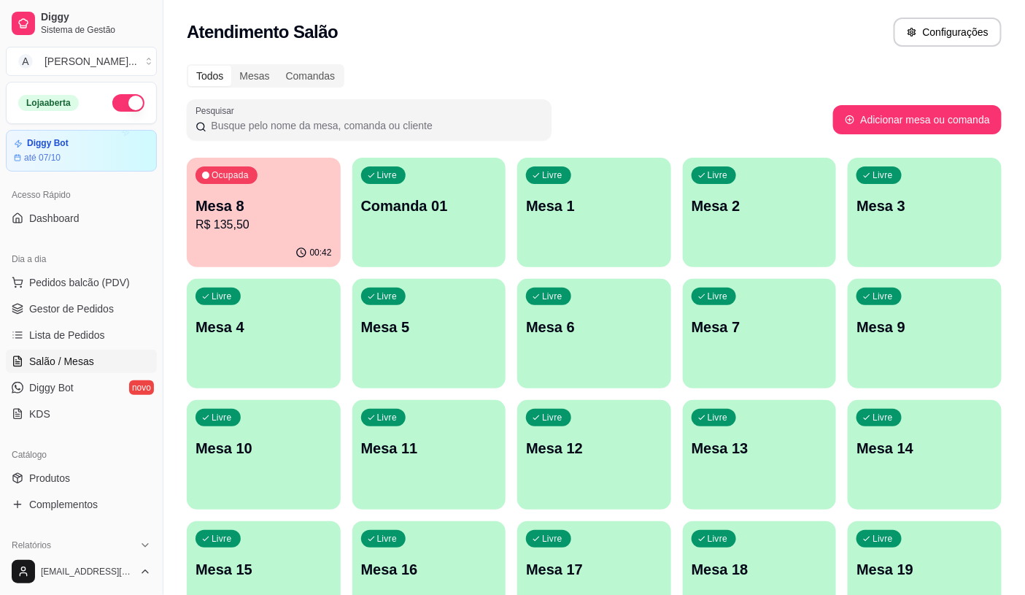
click at [202, 256] on div "00:42" at bounding box center [264, 253] width 154 height 28
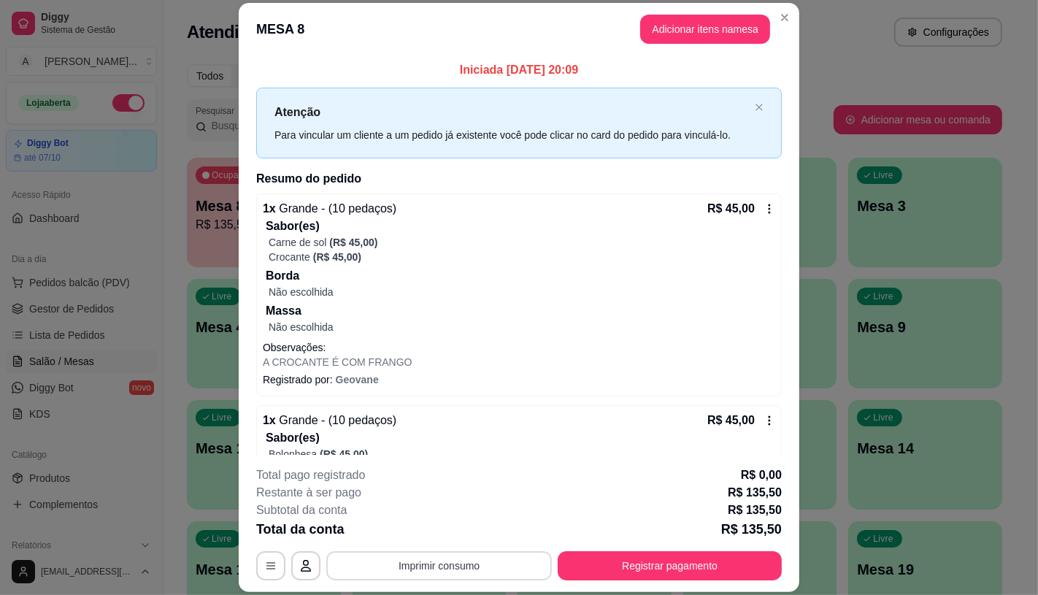
click at [417, 556] on button "Imprimir consumo" at bounding box center [438, 565] width 225 height 29
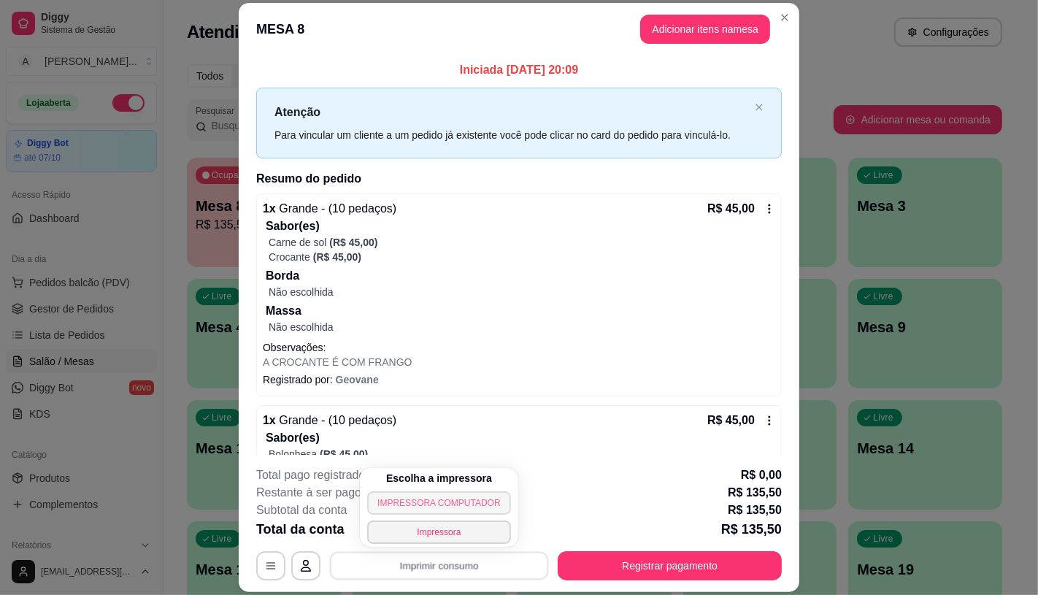
click at [419, 513] on button "IMPRESSORA COMPUTADOR" at bounding box center [438, 502] width 143 height 23
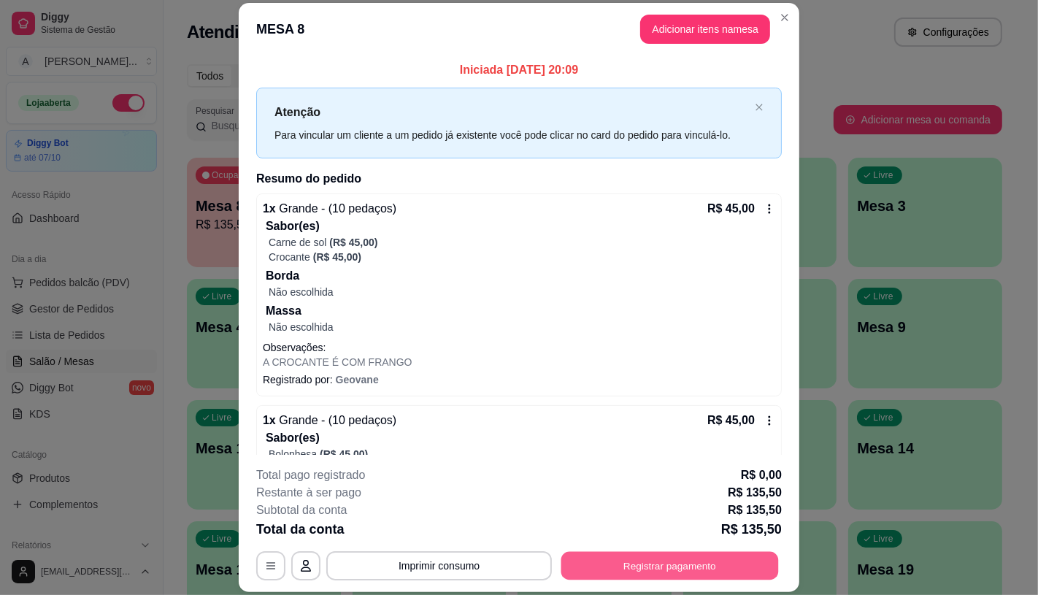
click at [606, 559] on button "Registrar pagamento" at bounding box center [669, 566] width 217 height 28
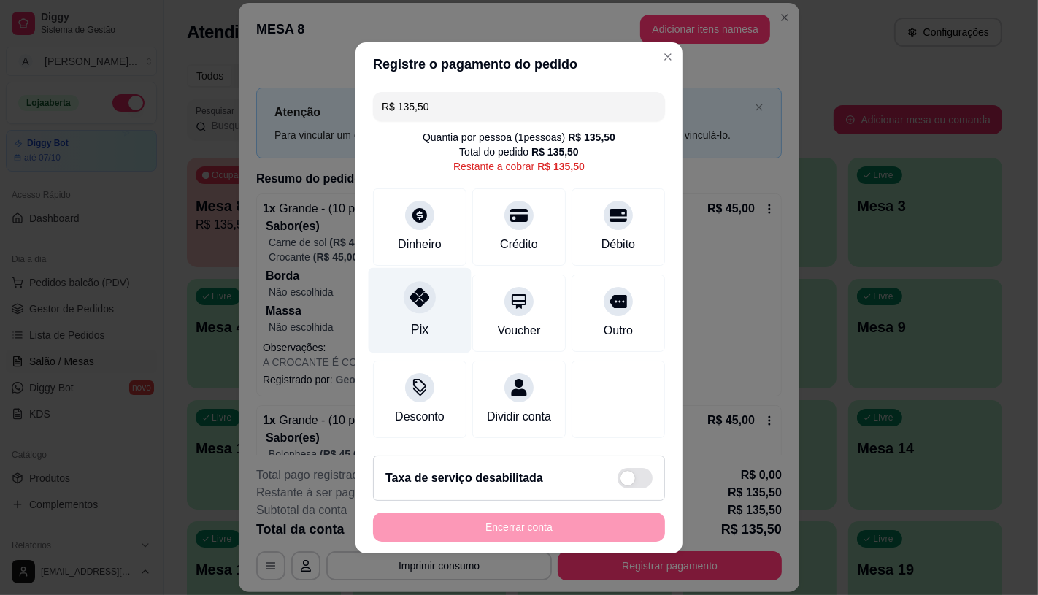
click at [390, 314] on div "Pix" at bounding box center [419, 309] width 103 height 85
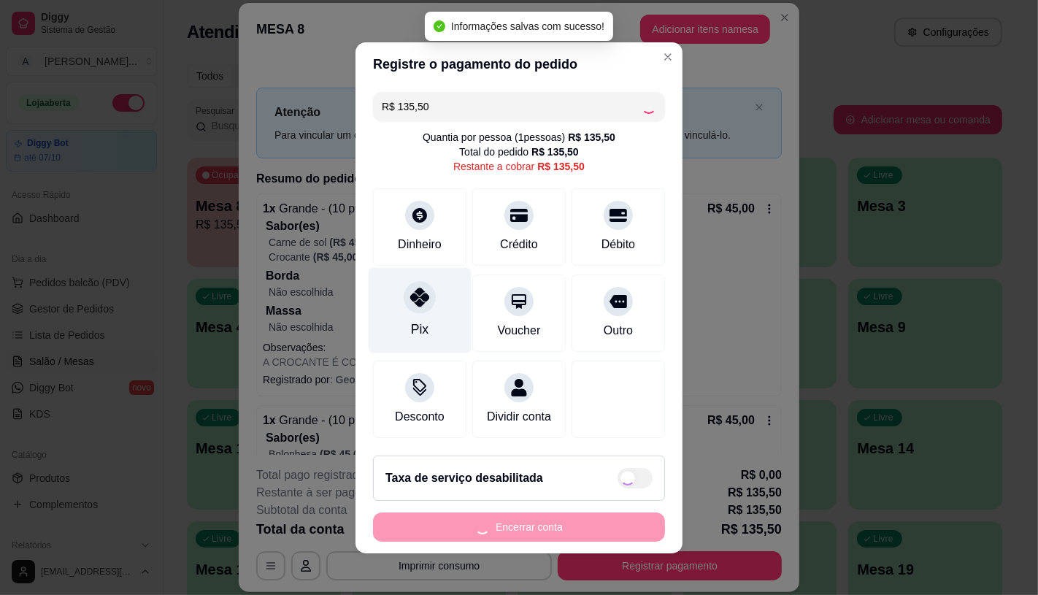
type input "R$ 0,00"
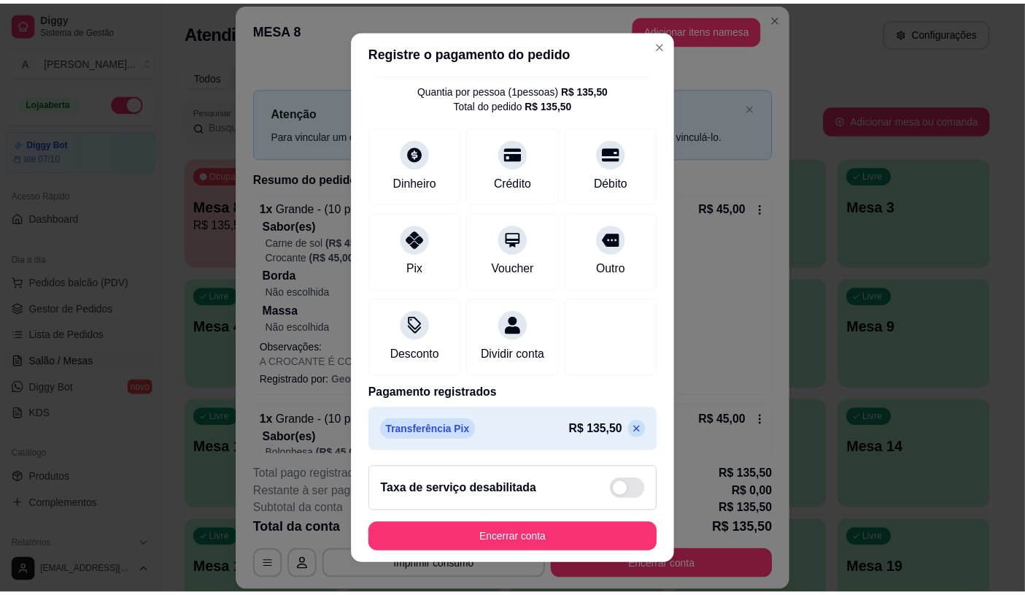
scroll to position [54, 0]
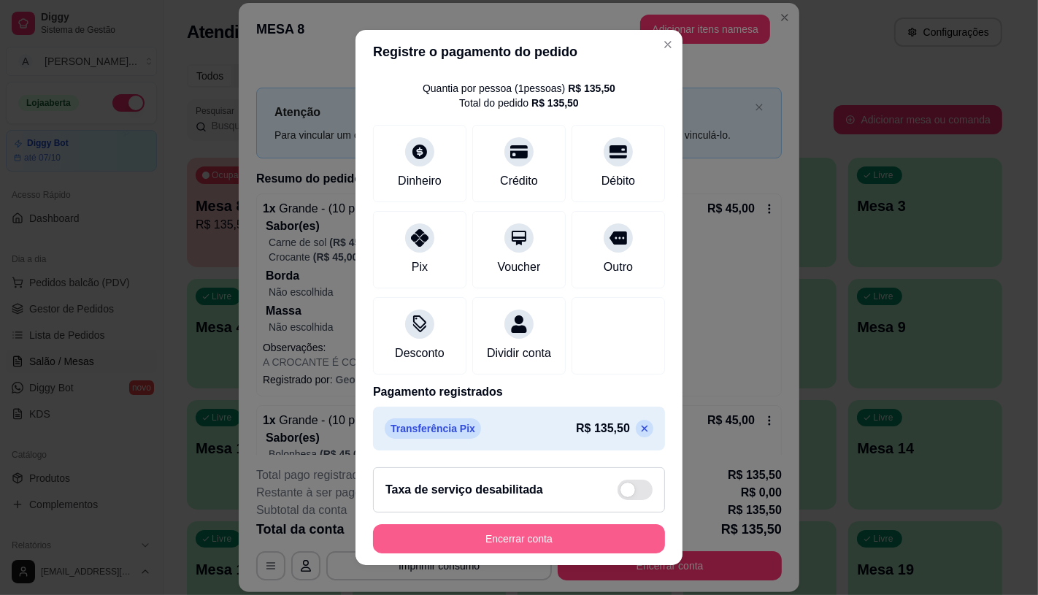
click at [472, 542] on button "Encerrar conta" at bounding box center [519, 538] width 292 height 29
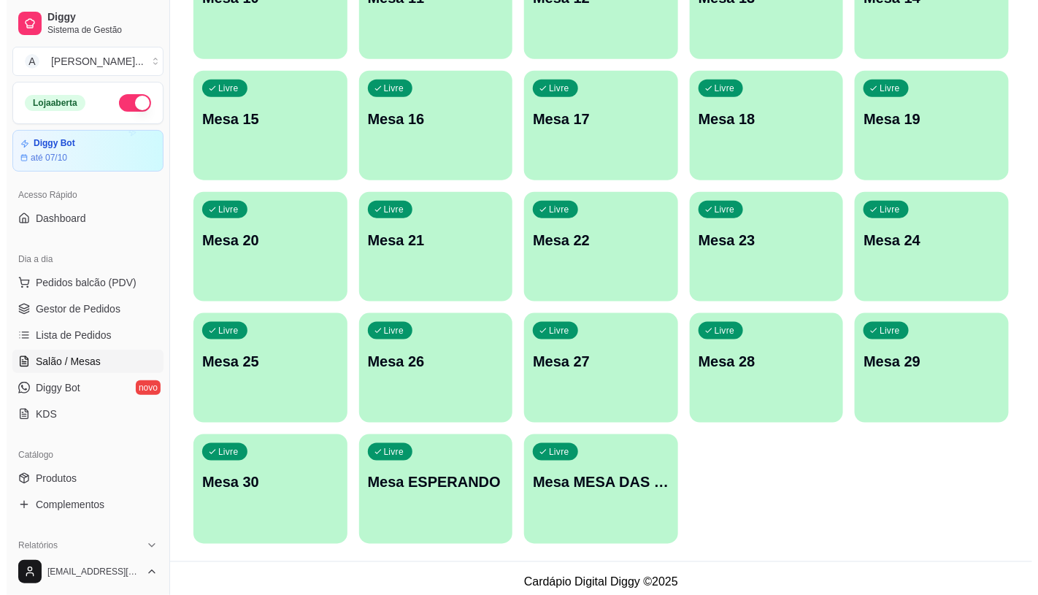
scroll to position [458, 0]
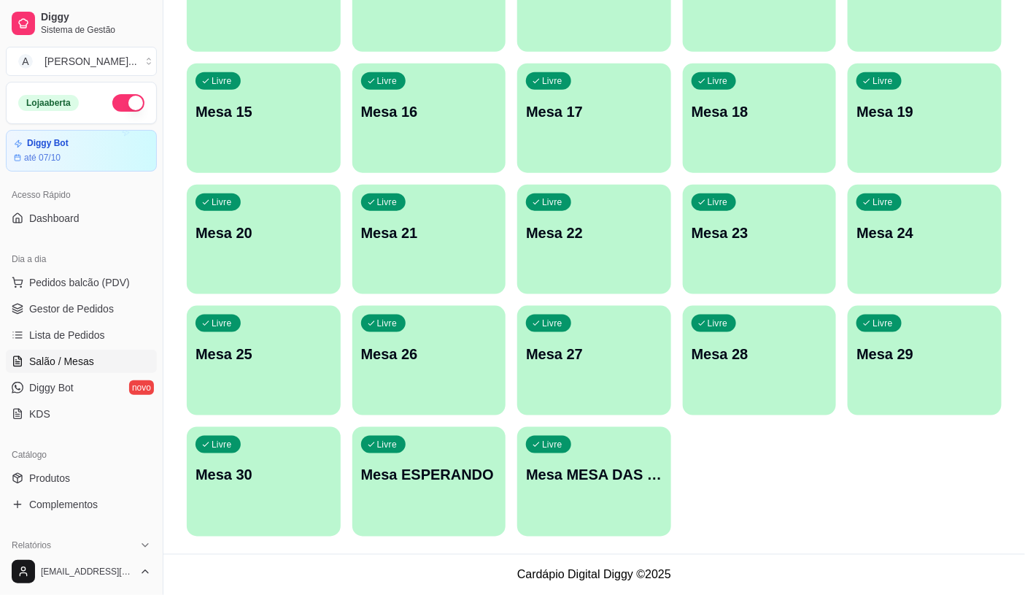
click at [597, 458] on div "Livre Mesa MESA DAS COMANDAS" at bounding box center [594, 473] width 154 height 92
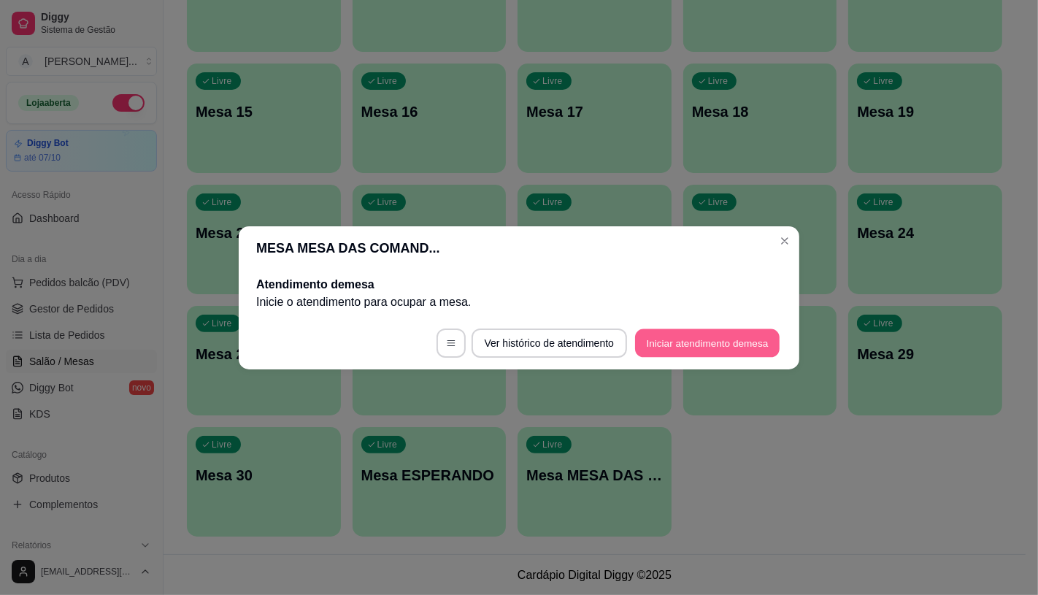
click at [731, 347] on button "Iniciar atendimento de mesa" at bounding box center [707, 342] width 144 height 28
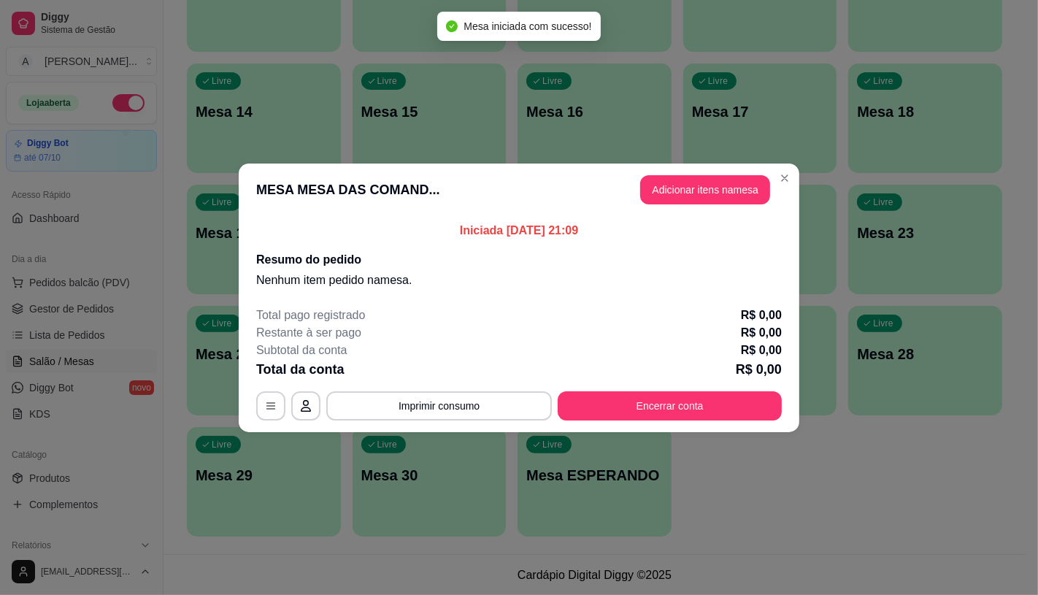
click at [768, 190] on button "Adicionar itens na mesa" at bounding box center [705, 189] width 130 height 29
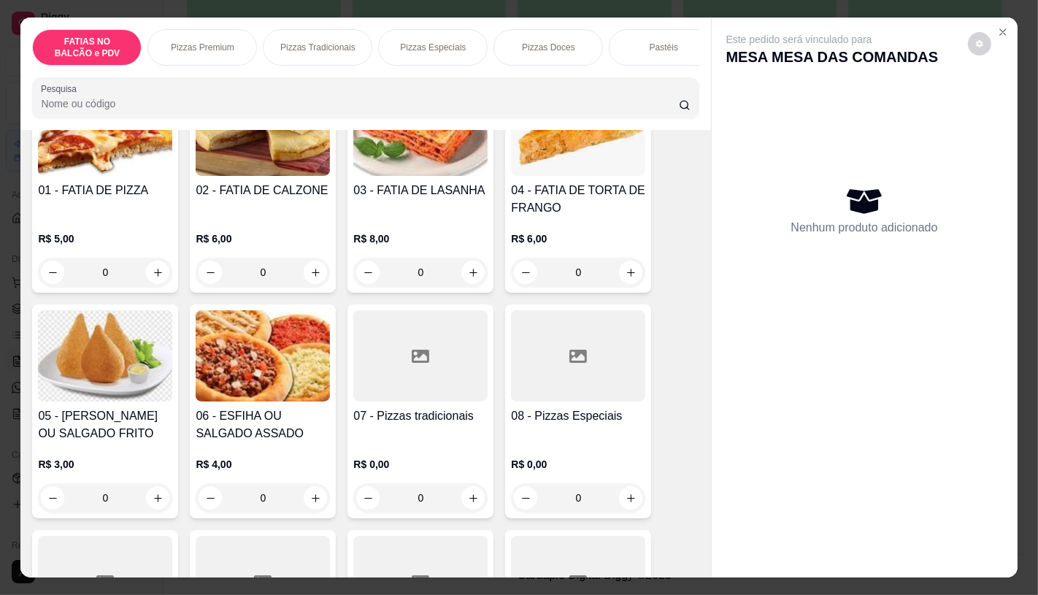
scroll to position [162, 0]
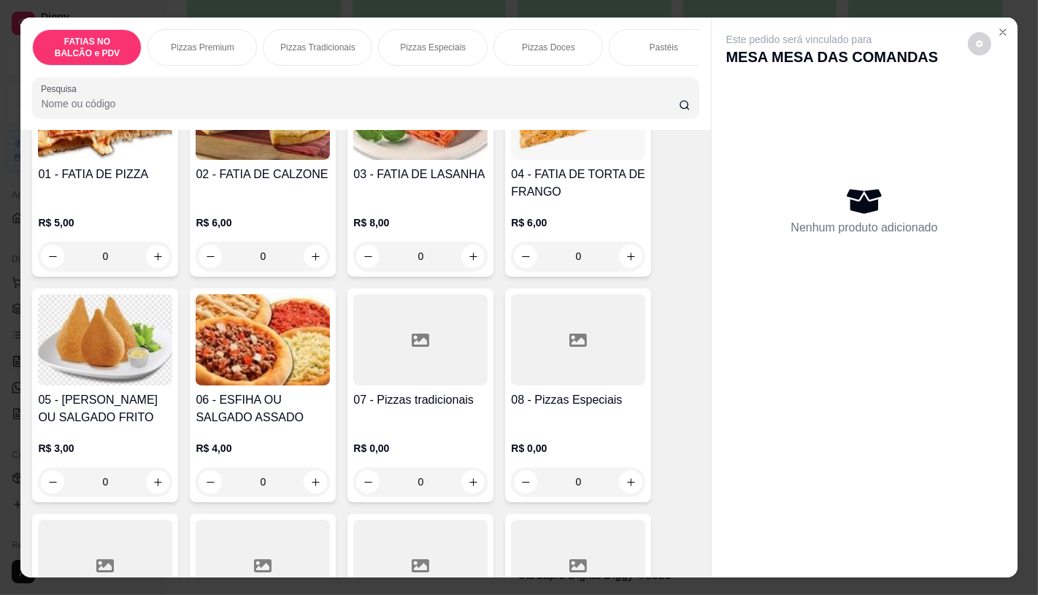
click at [546, 426] on div "08 - Pizzas Especiais" at bounding box center [578, 408] width 134 height 35
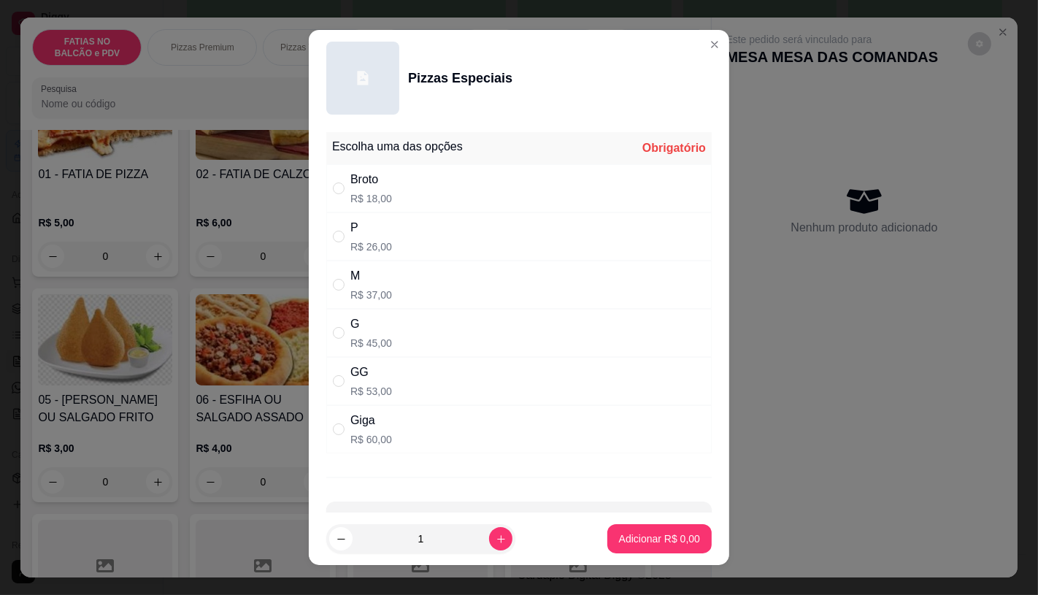
click at [368, 333] on div "G R$ 45,00" at bounding box center [371, 332] width 42 height 35
radio input "true"
click at [660, 546] on button "Adicionar R$ 45,00" at bounding box center [656, 539] width 107 height 28
type input "1"
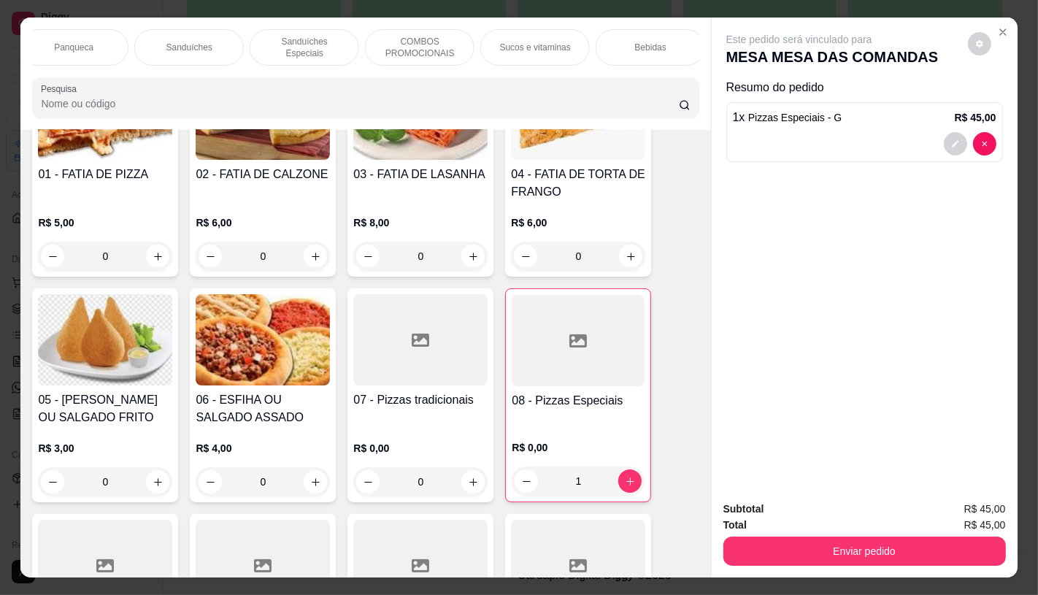
scroll to position [0, 1518]
click at [633, 34] on div "TAXAS DE ENTREGAS" at bounding box center [644, 47] width 109 height 36
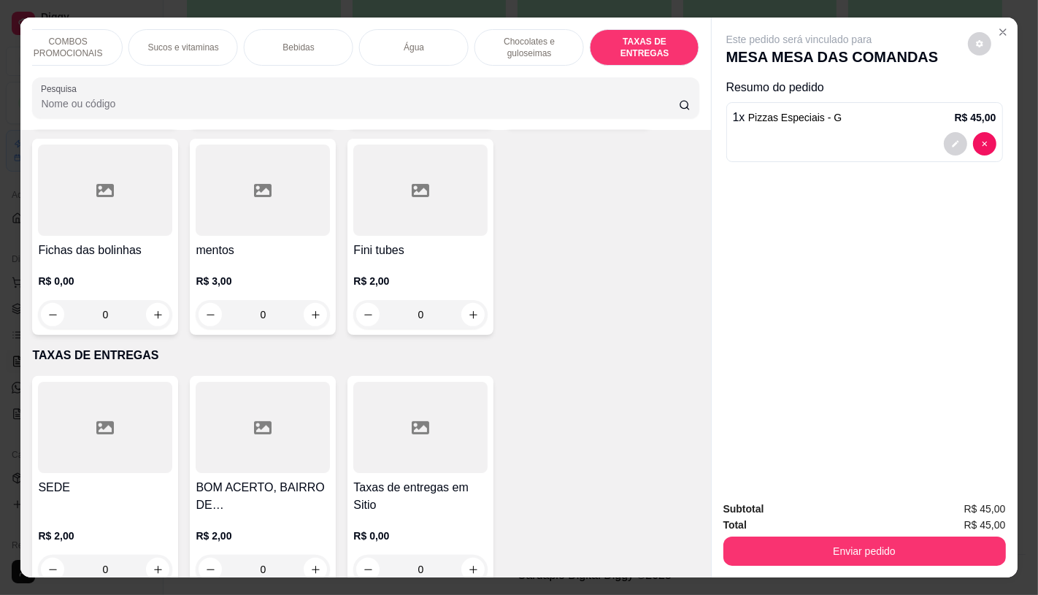
scroll to position [34, 0]
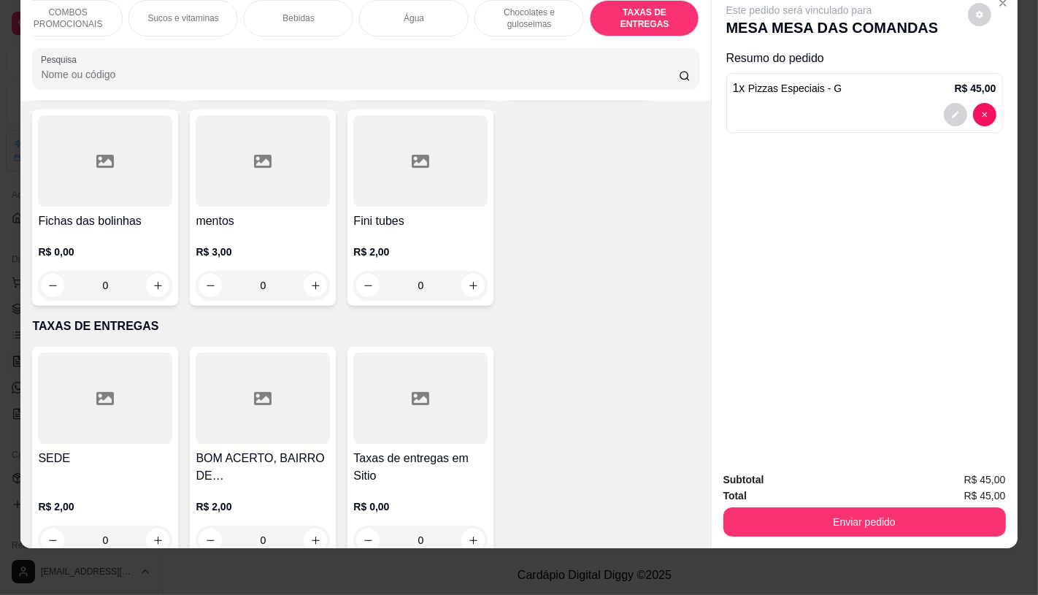
click at [411, 449] on h4 "Taxas de entregas em Sitio" at bounding box center [420, 466] width 134 height 35
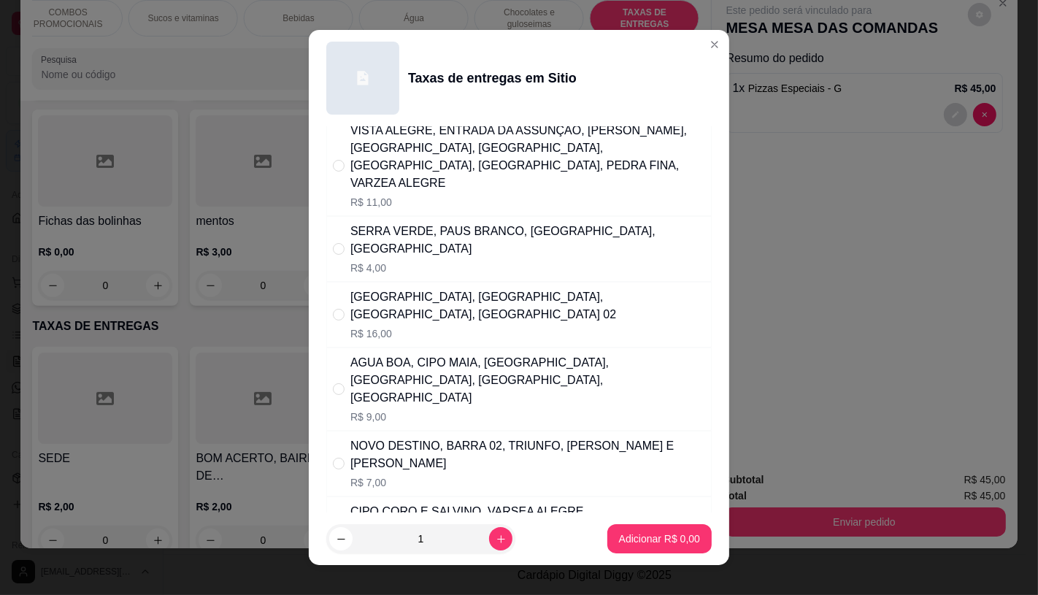
scroll to position [20, 0]
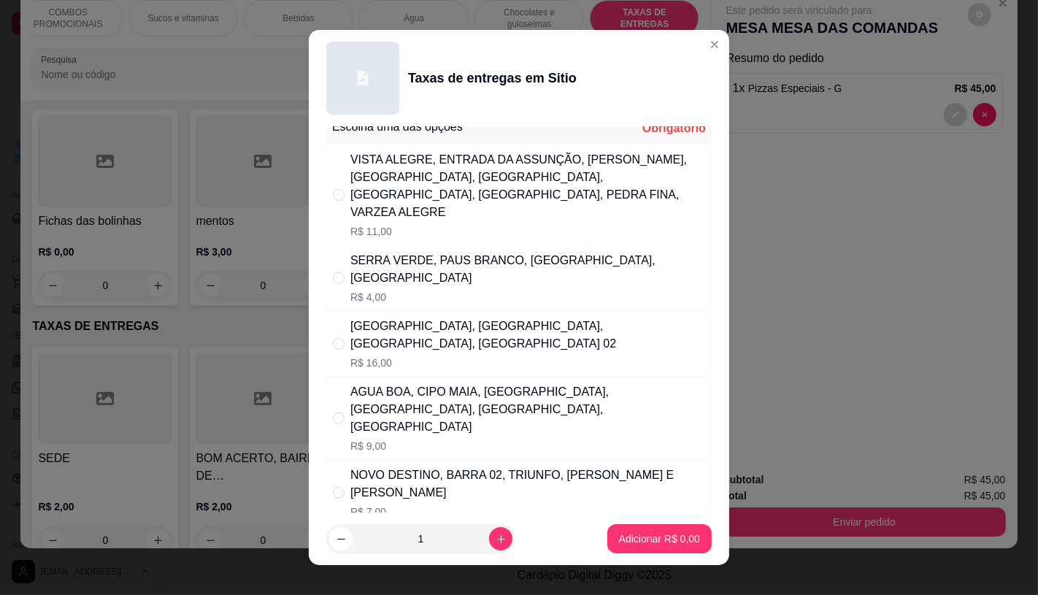
click at [418, 317] on div "[GEOGRAPHIC_DATA], [GEOGRAPHIC_DATA], [GEOGRAPHIC_DATA], [GEOGRAPHIC_DATA] 02" at bounding box center [527, 334] width 355 height 35
radio input "true"
click at [624, 541] on p "Adicionar R$ 16,00" at bounding box center [656, 538] width 87 height 15
type input "1"
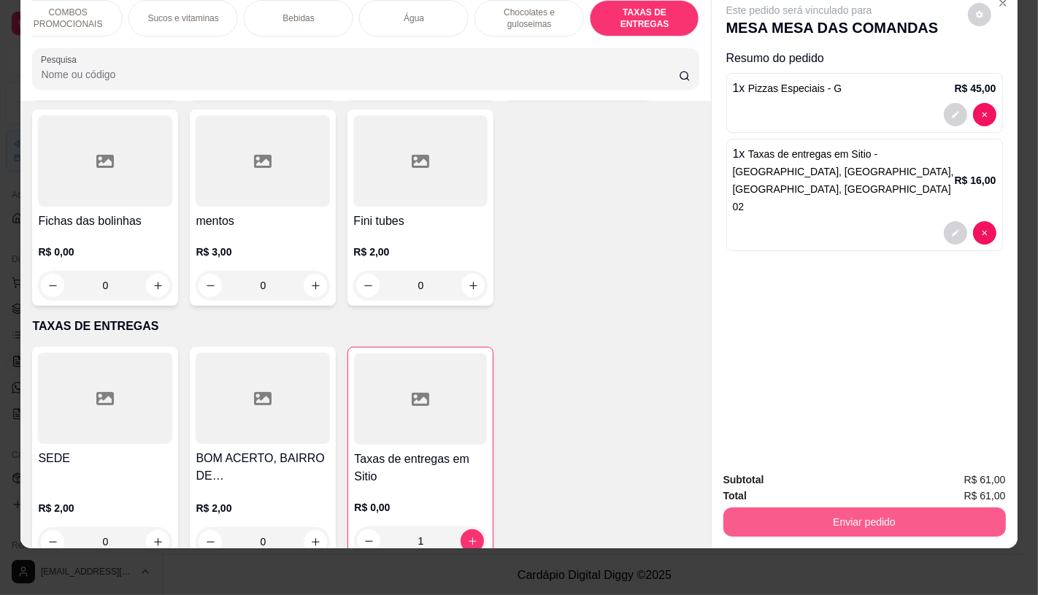
click at [834, 511] on button "Enviar pedido" at bounding box center [864, 521] width 282 height 29
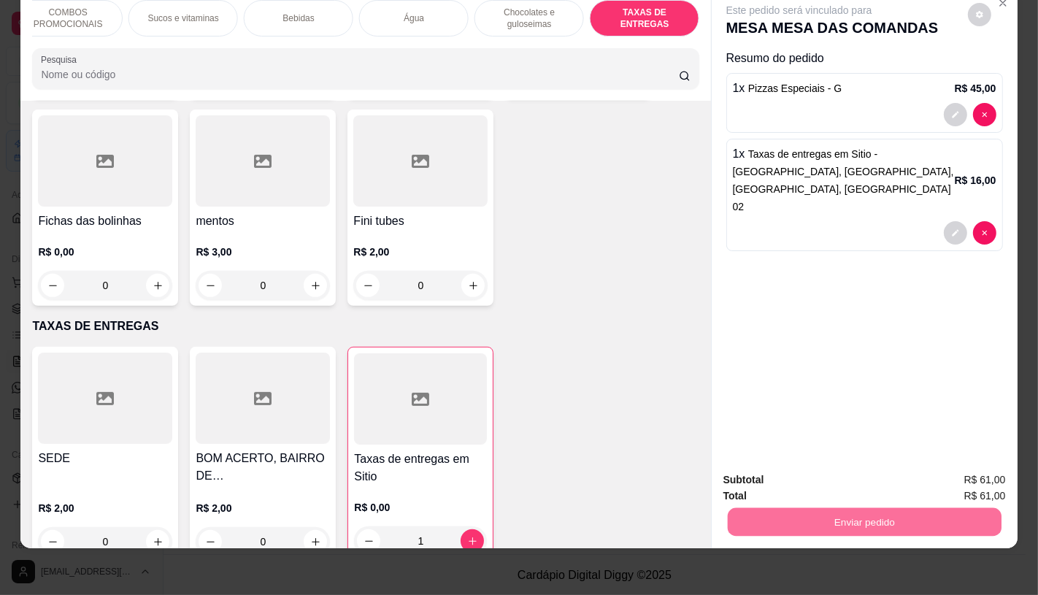
click at [950, 466] on button "Enviar pedido" at bounding box center [967, 474] width 80 height 27
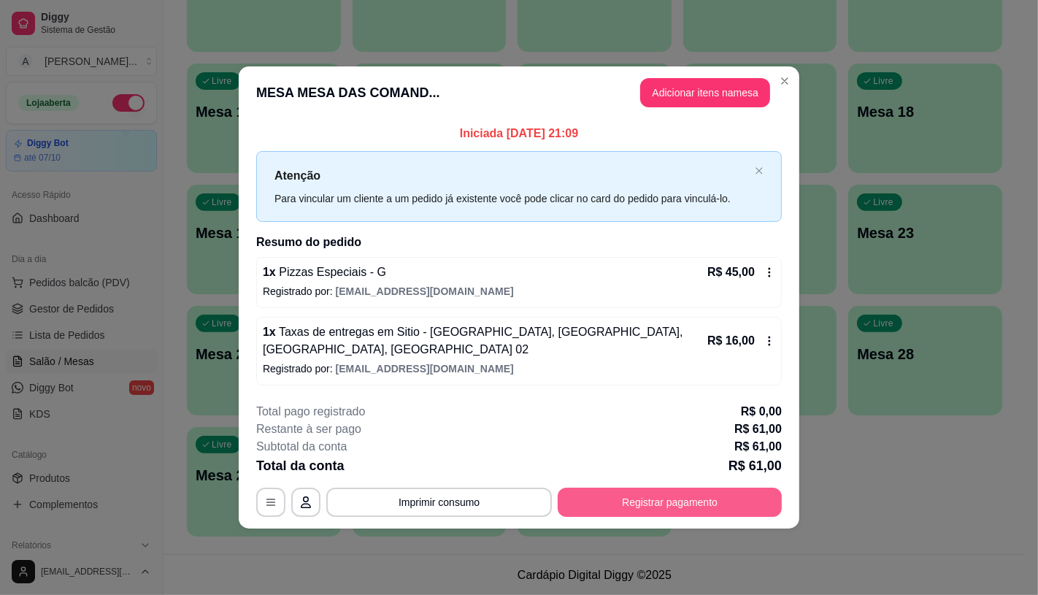
click at [711, 512] on button "Registrar pagamento" at bounding box center [669, 501] width 224 height 29
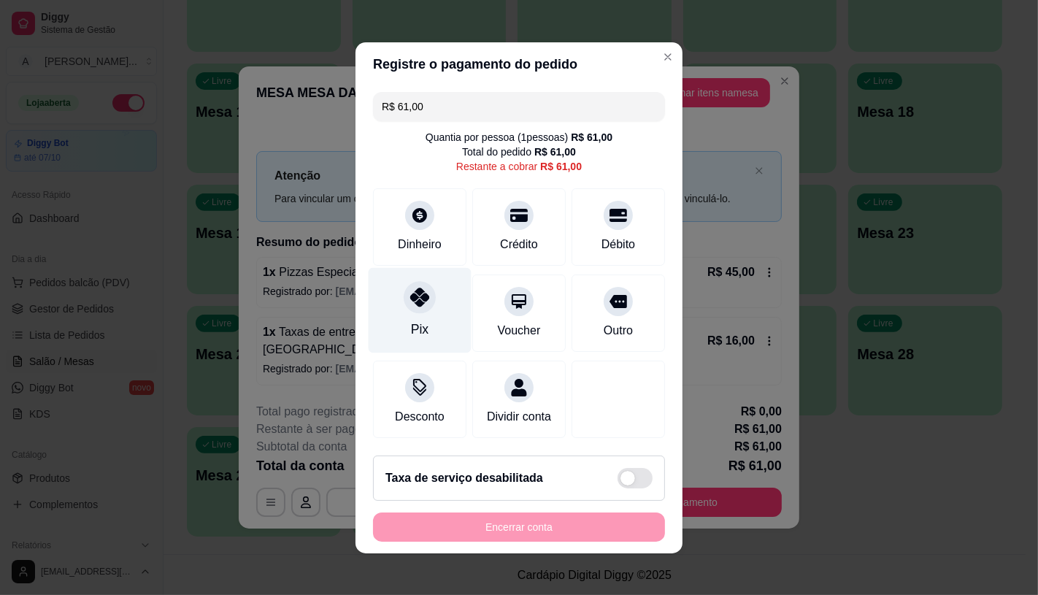
click at [412, 304] on div at bounding box center [420, 297] width 32 height 32
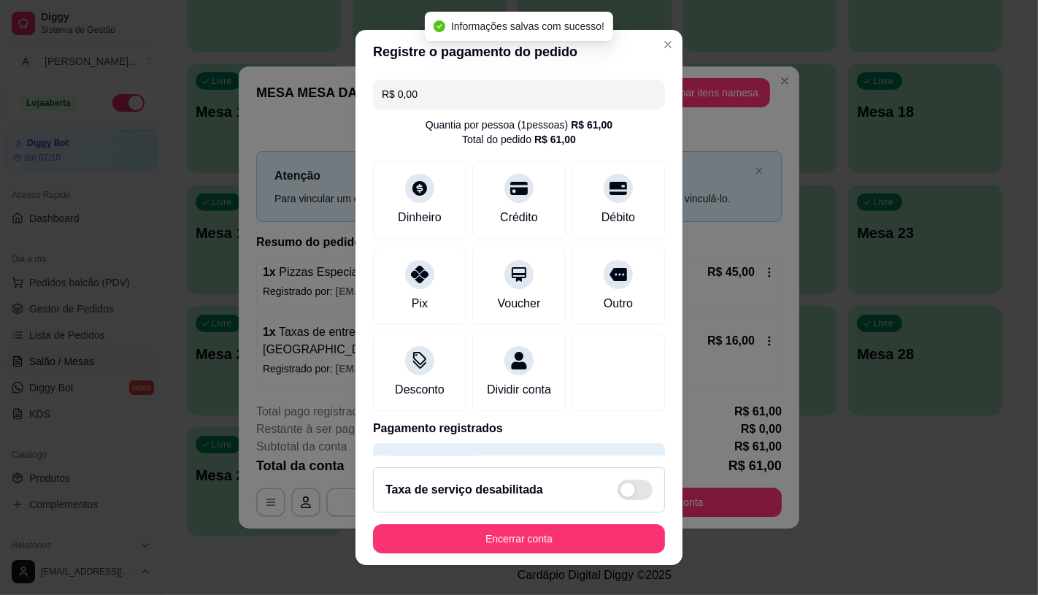
type input "R$ 0,00"
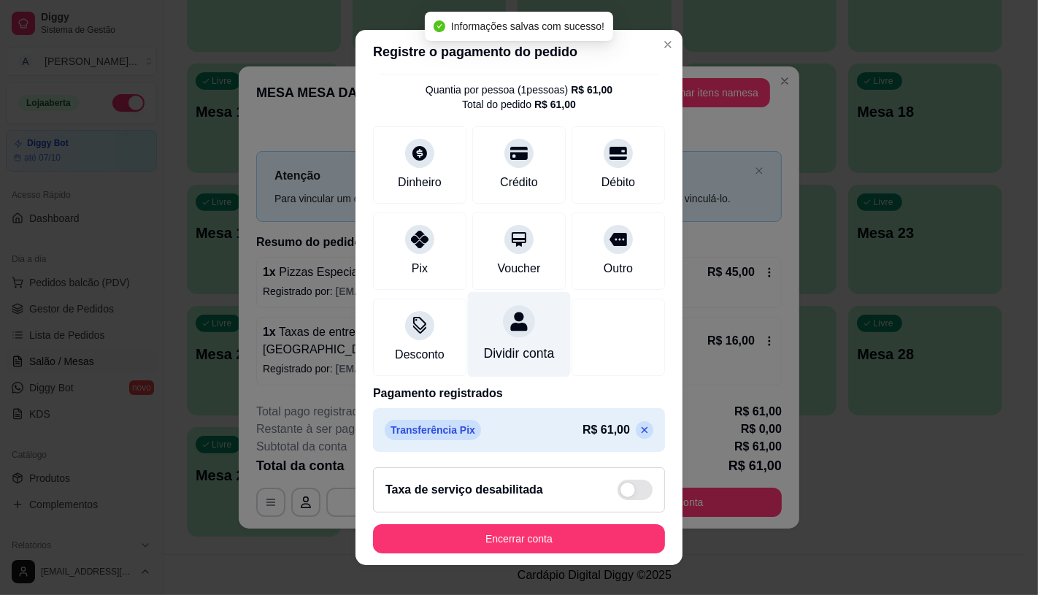
scroll to position [54, 0]
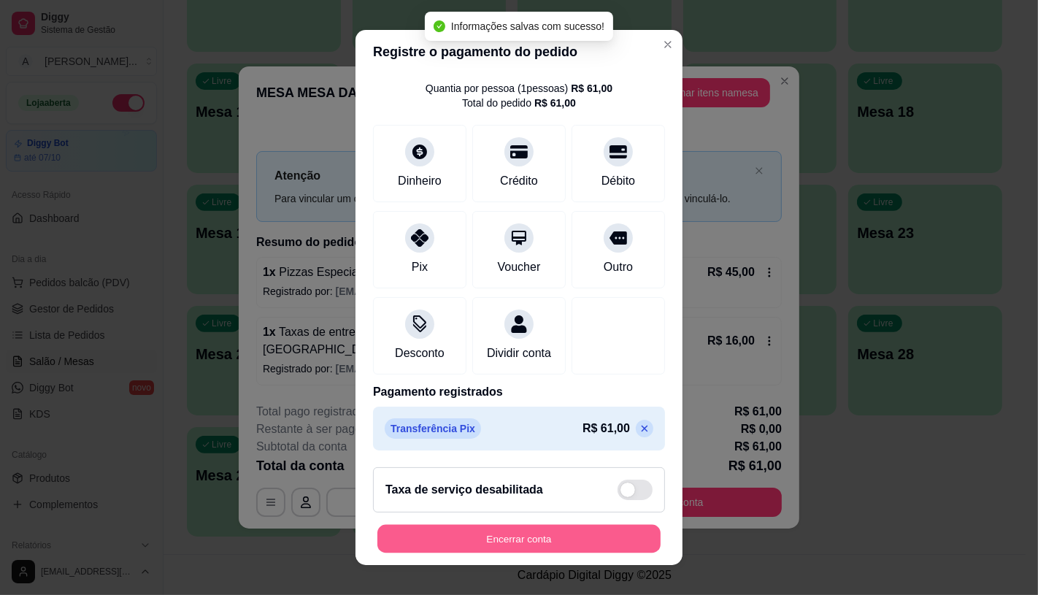
click at [517, 540] on button "Encerrar conta" at bounding box center [518, 539] width 283 height 28
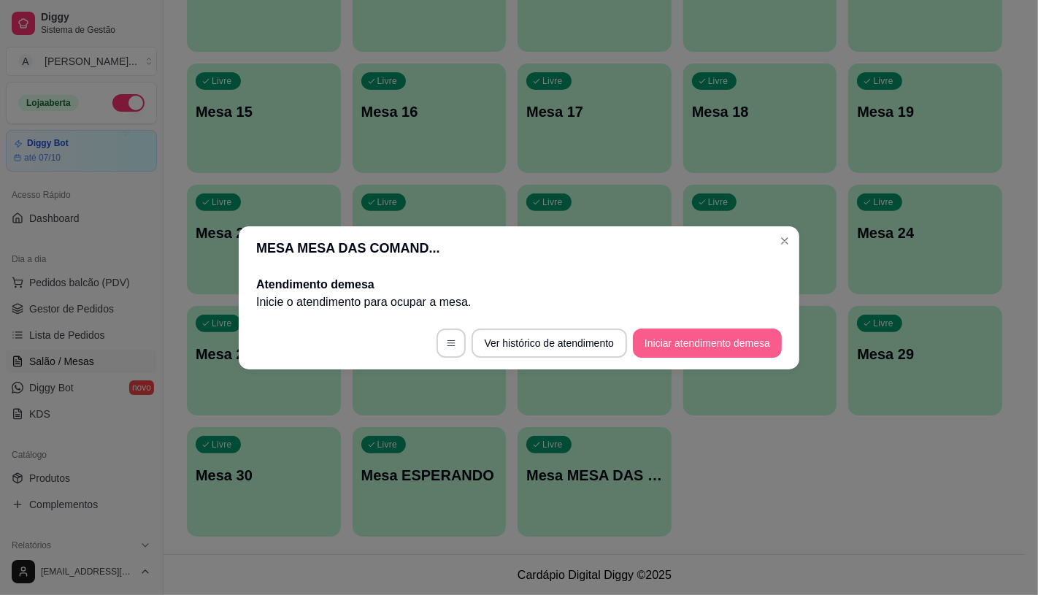
click at [657, 356] on button "Iniciar atendimento de mesa" at bounding box center [707, 342] width 149 height 29
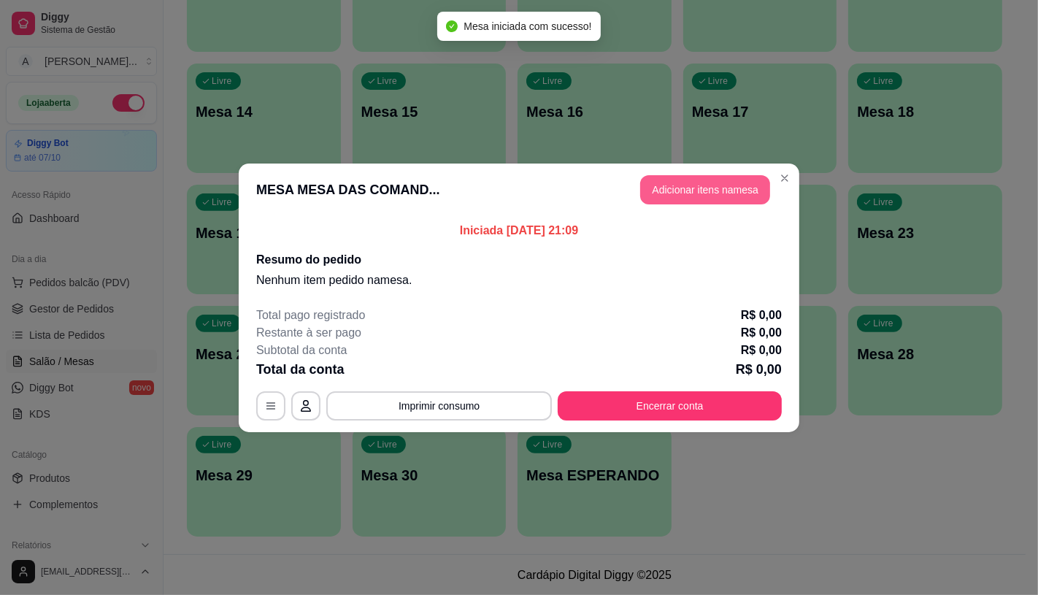
click at [717, 194] on button "Adicionar itens na mesa" at bounding box center [705, 189] width 130 height 29
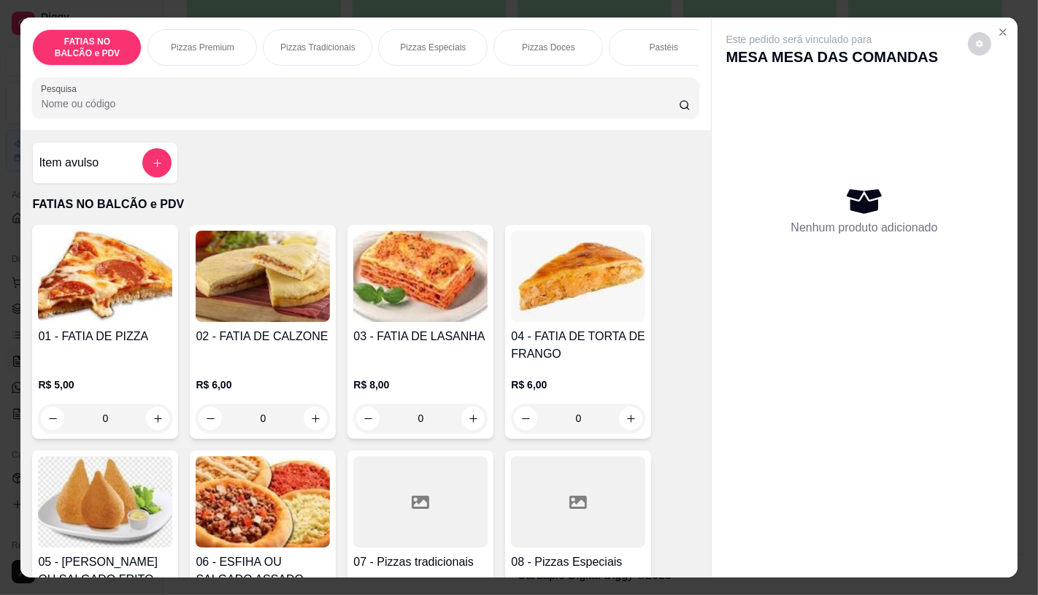
scroll to position [324, 0]
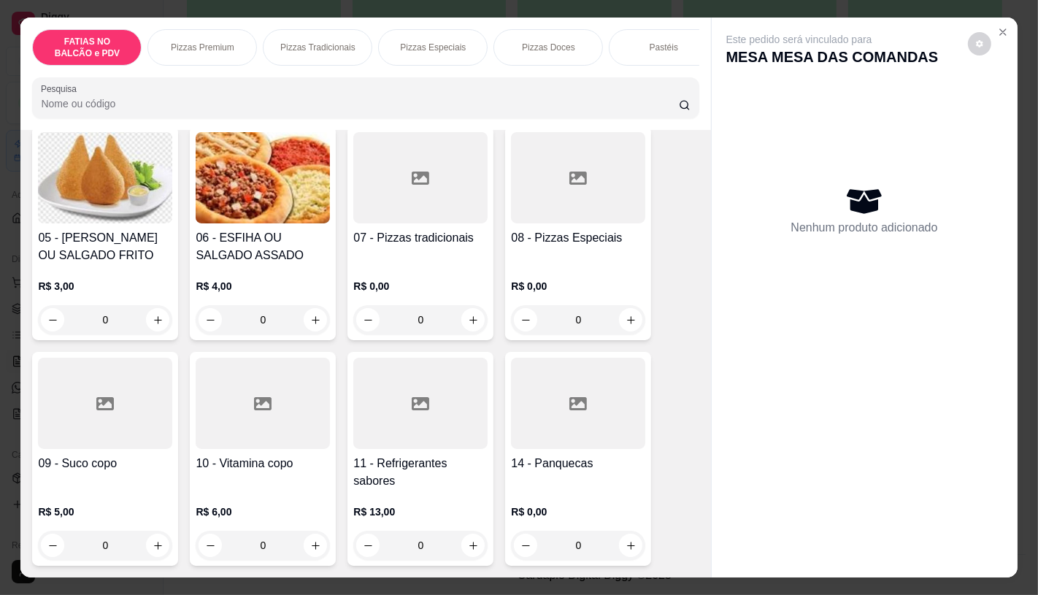
click at [406, 504] on div "01 - FATIA DE PIZZA R$ 5,00 0 02 - FATIA DE CALZONE R$ 6,00 0 03 - FATIA DE LAS…" at bounding box center [365, 450] width 666 height 1098
click at [398, 461] on h4 "11 - Refrigerantes sabores" at bounding box center [420, 472] width 134 height 35
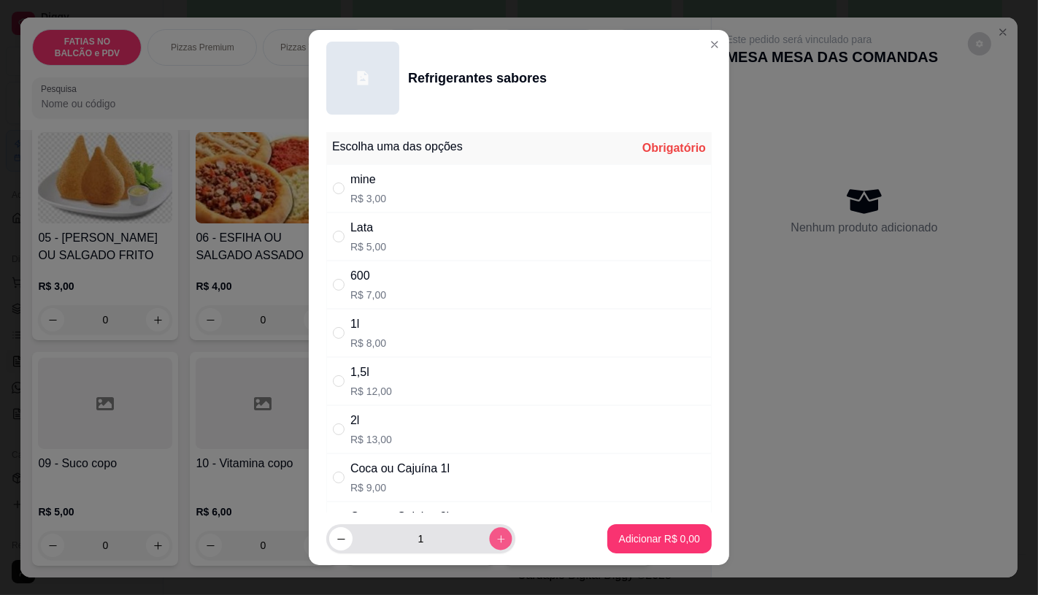
click at [495, 543] on icon "increase-product-quantity" at bounding box center [500, 538] width 11 height 11
click at [495, 541] on icon "increase-product-quantity" at bounding box center [500, 538] width 11 height 11
type input "3"
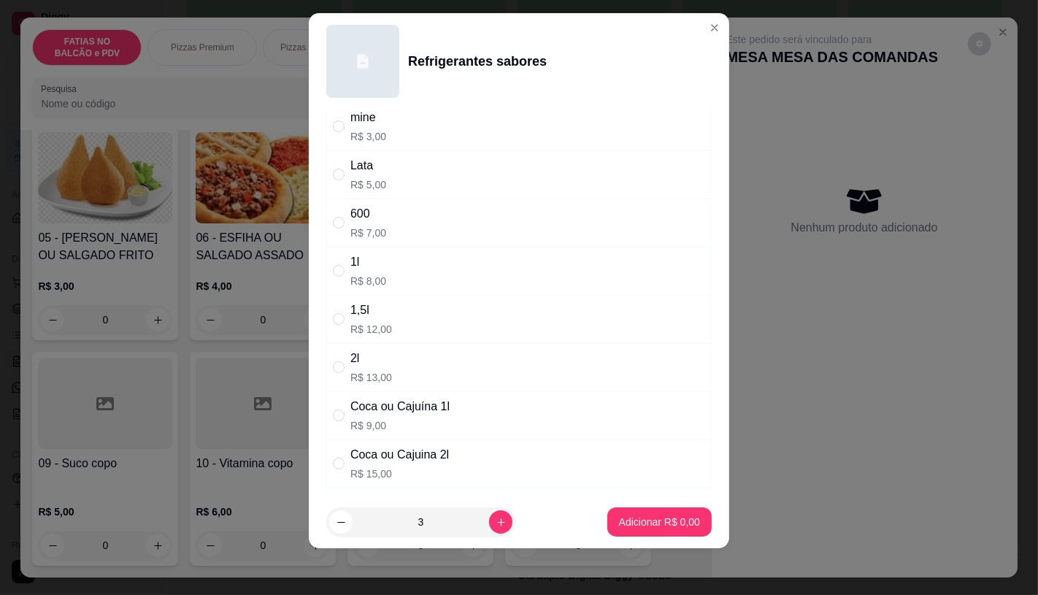
scroll to position [162, 0]
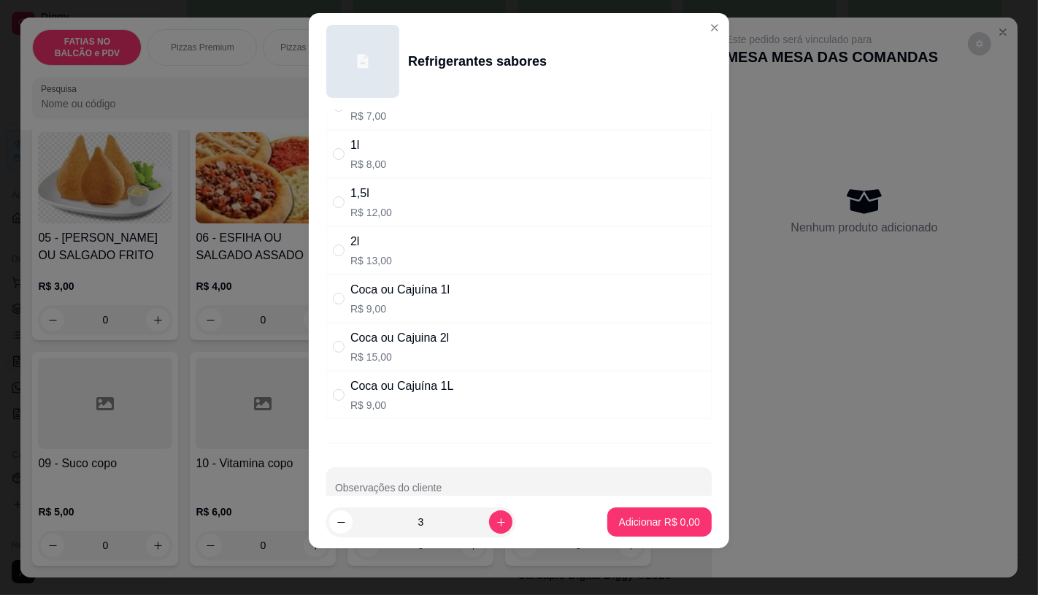
click at [379, 368] on div "Coca ou Cajuina 2l R$ 15,00" at bounding box center [518, 347] width 385 height 48
radio input "true"
click at [633, 530] on button "Adicionar R$ 45,00" at bounding box center [656, 522] width 107 height 28
type input "3"
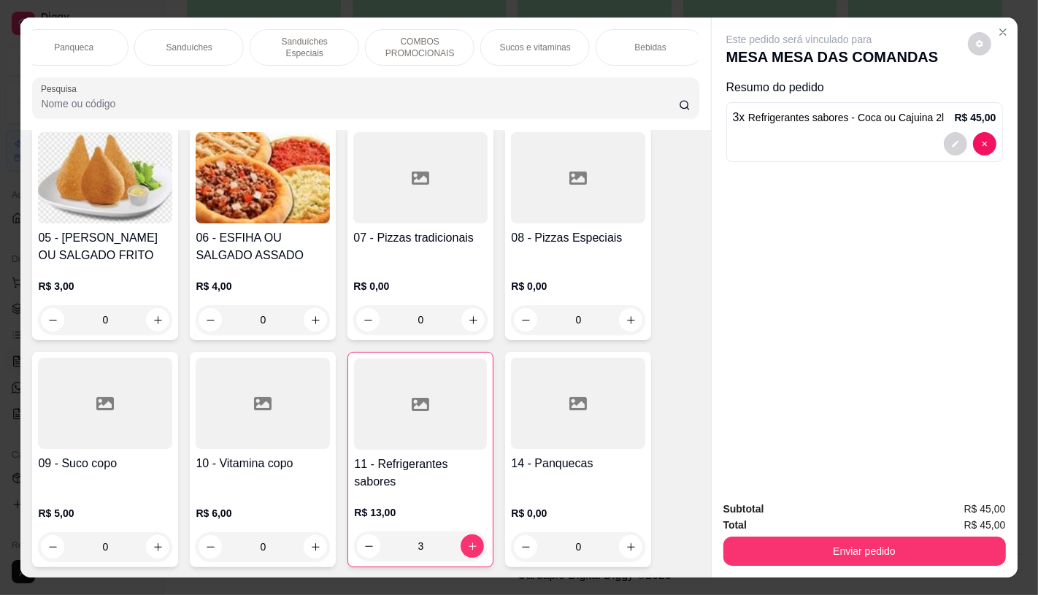
scroll to position [0, 1518]
click at [669, 47] on p "TAXAS DE ENTREGAS" at bounding box center [644, 47] width 85 height 23
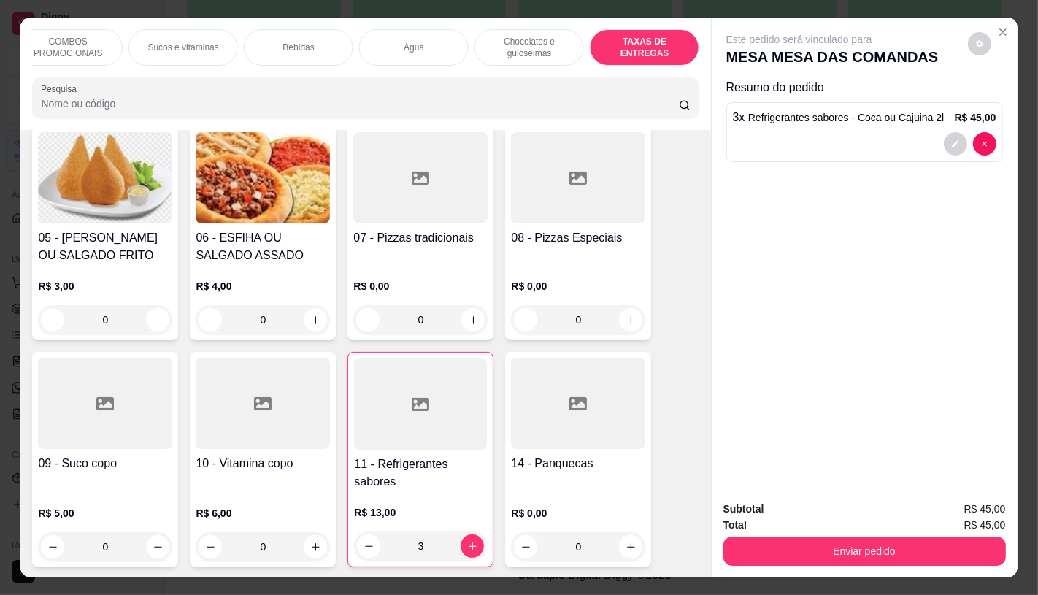
scroll to position [34, 0]
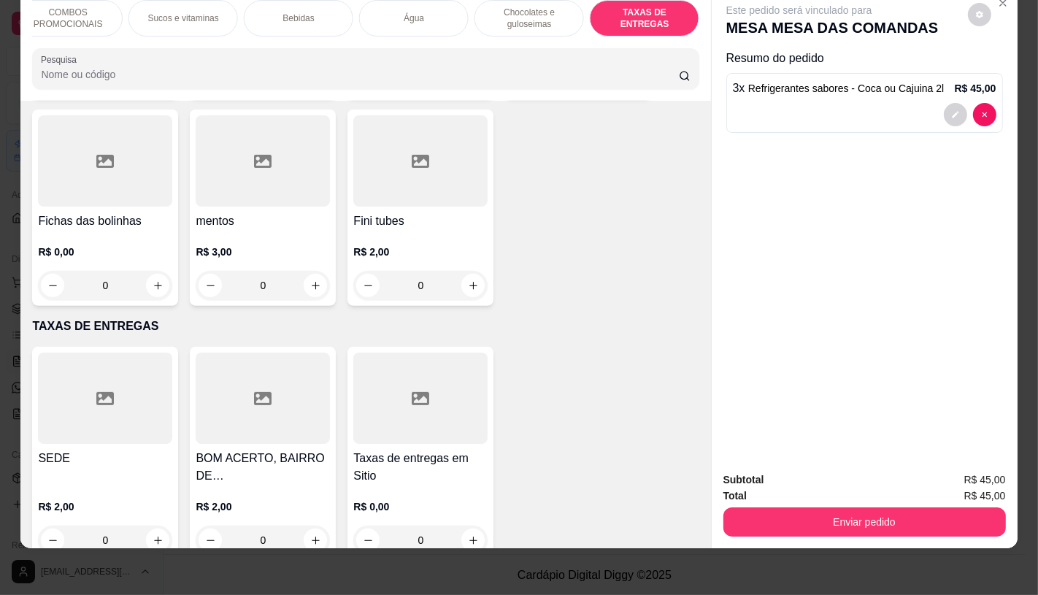
click at [438, 383] on div at bounding box center [420, 397] width 134 height 91
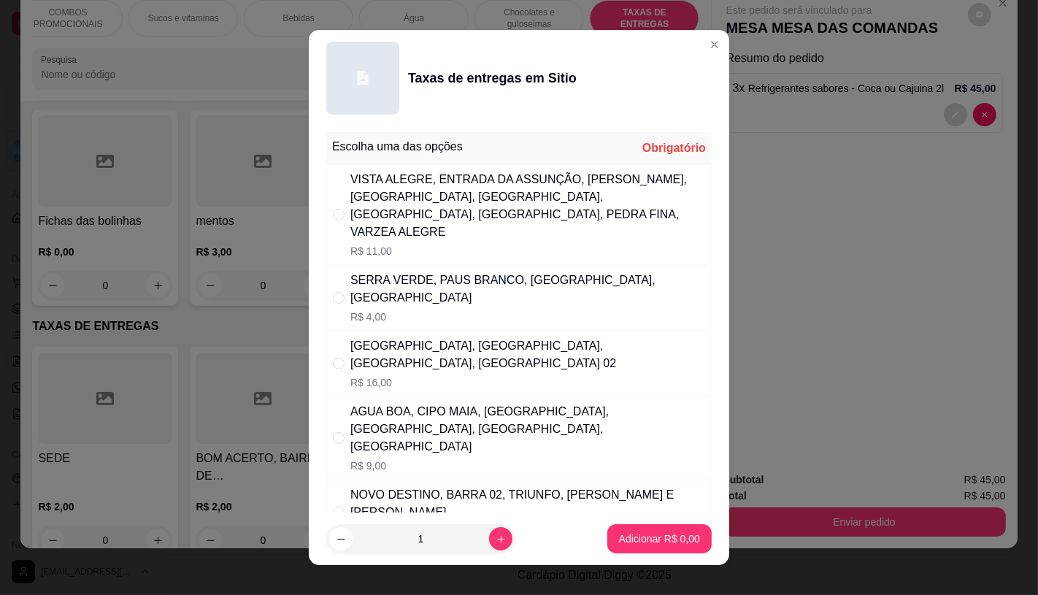
click at [404, 224] on div "VISTA ALEGRE, ENTRADA DA ASSUNÇÃO, [PERSON_NAME], [GEOGRAPHIC_DATA], [GEOGRAPHI…" at bounding box center [527, 215] width 355 height 88
click at [434, 285] on div "SERRA VERDE, PAUS BRANCO, [GEOGRAPHIC_DATA], [GEOGRAPHIC_DATA]" at bounding box center [527, 288] width 355 height 35
radio input "false"
radio input "true"
click at [649, 550] on button "Adicionar R$ 4,00" at bounding box center [659, 538] width 104 height 29
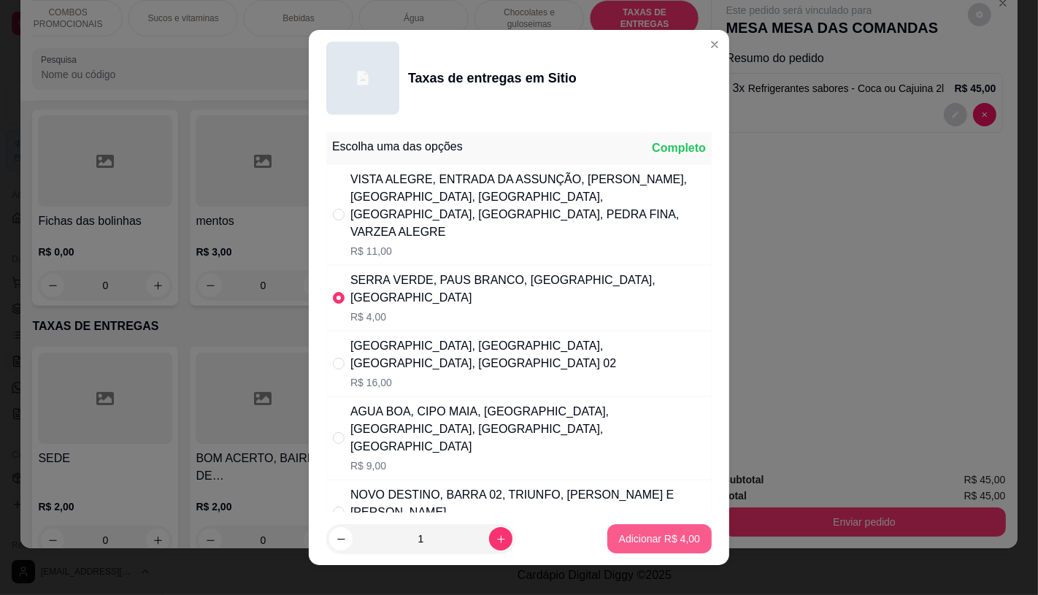
type input "1"
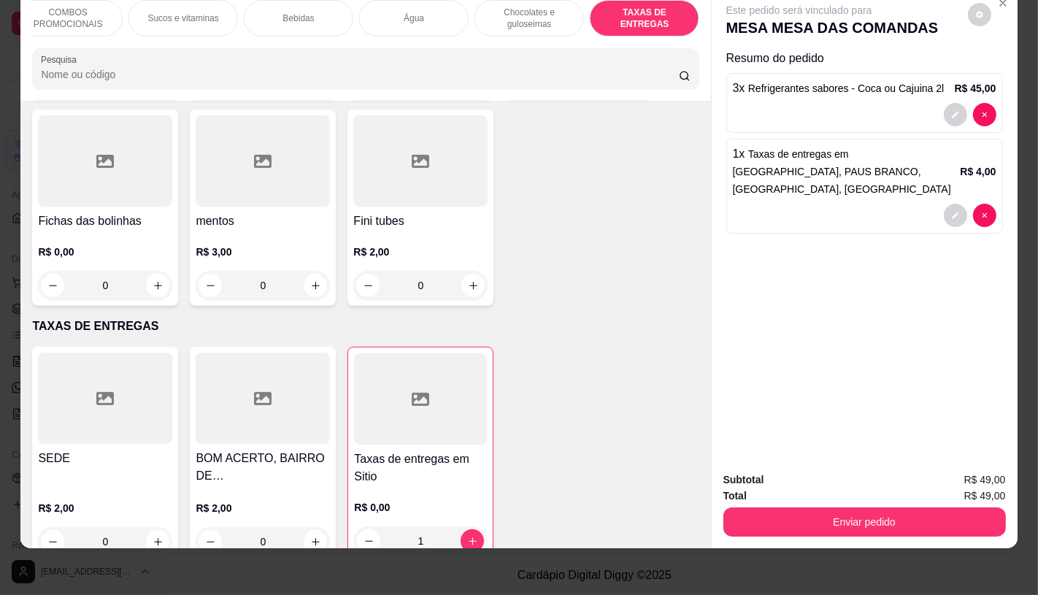
click at [196, 12] on p "Sucos e vitaminas" at bounding box center [183, 18] width 71 height 12
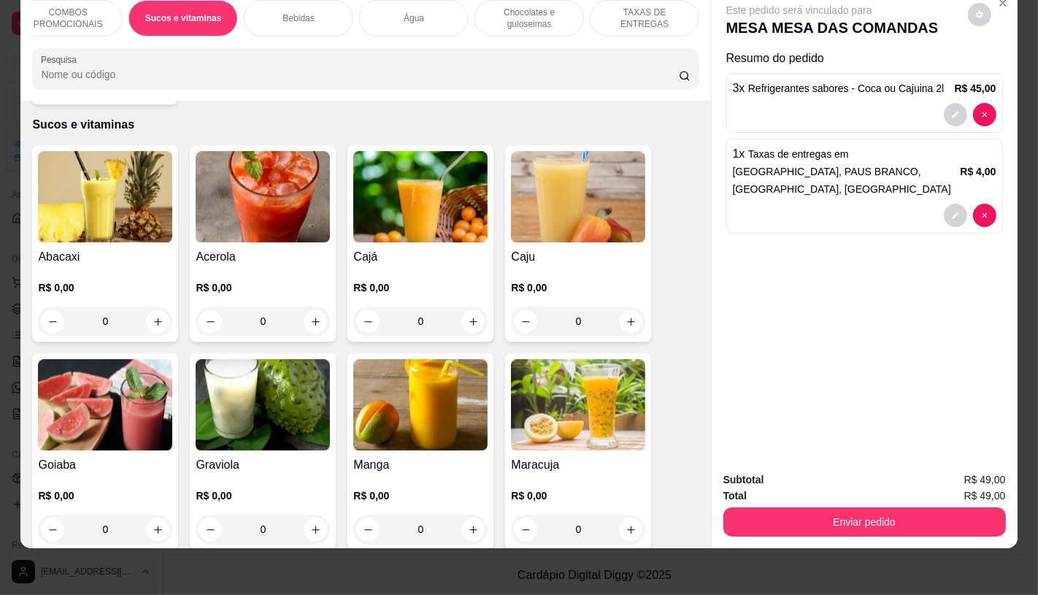
scroll to position [7789, 0]
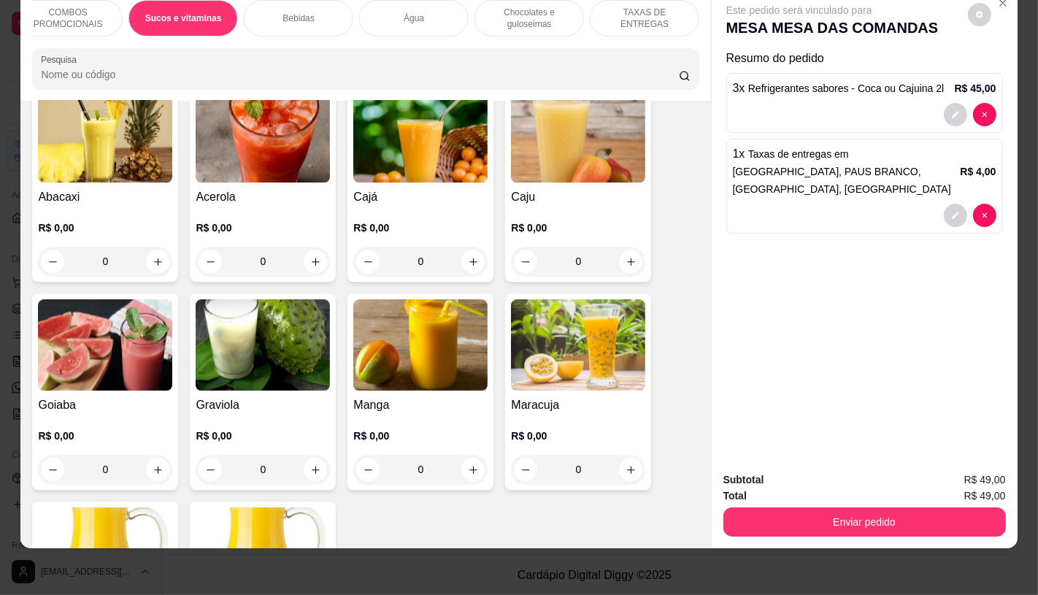
click at [117, 337] on img at bounding box center [105, 344] width 134 height 91
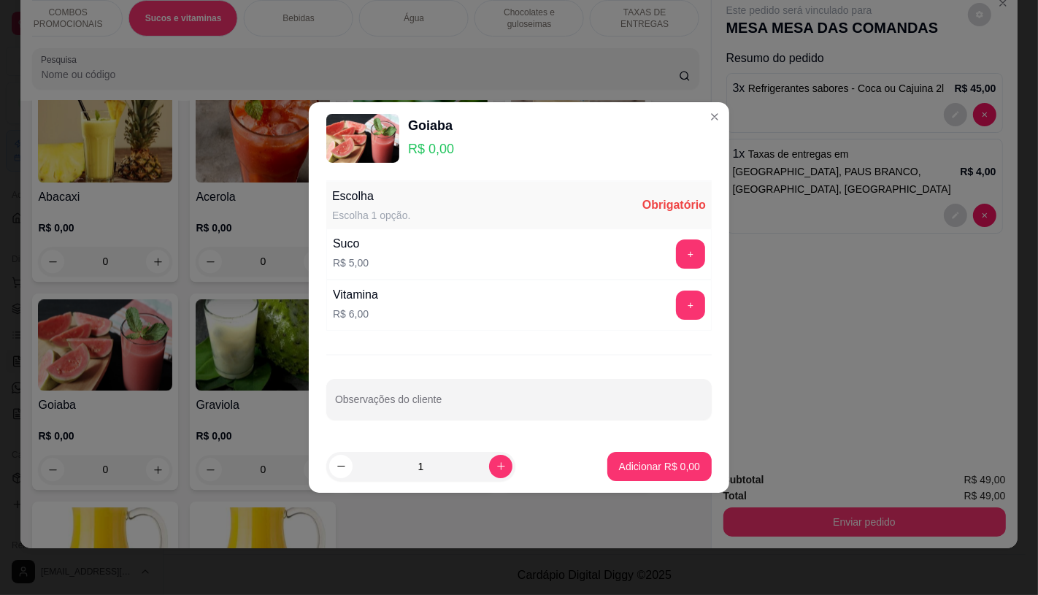
click at [434, 213] on div "Escolha Escolha 1 opção. Obrigatório" at bounding box center [518, 205] width 385 height 47
click at [676, 250] on button "+" at bounding box center [690, 253] width 29 height 29
click at [662, 458] on button "Adicionar R$ 5,00" at bounding box center [659, 466] width 104 height 29
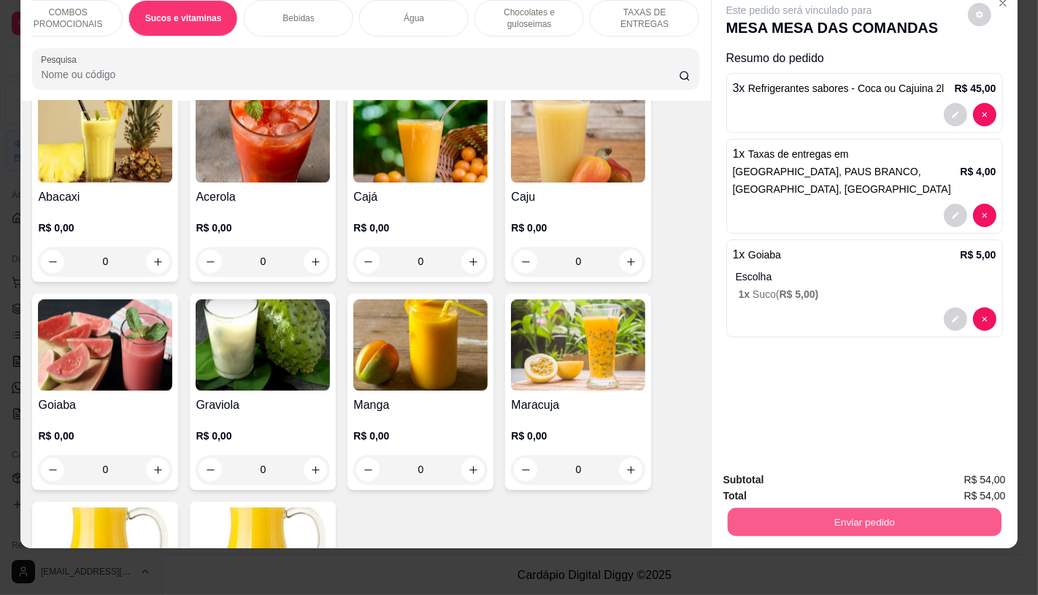
click at [814, 509] on button "Enviar pedido" at bounding box center [864, 521] width 274 height 28
click at [981, 470] on button "Enviar pedido" at bounding box center [967, 475] width 82 height 28
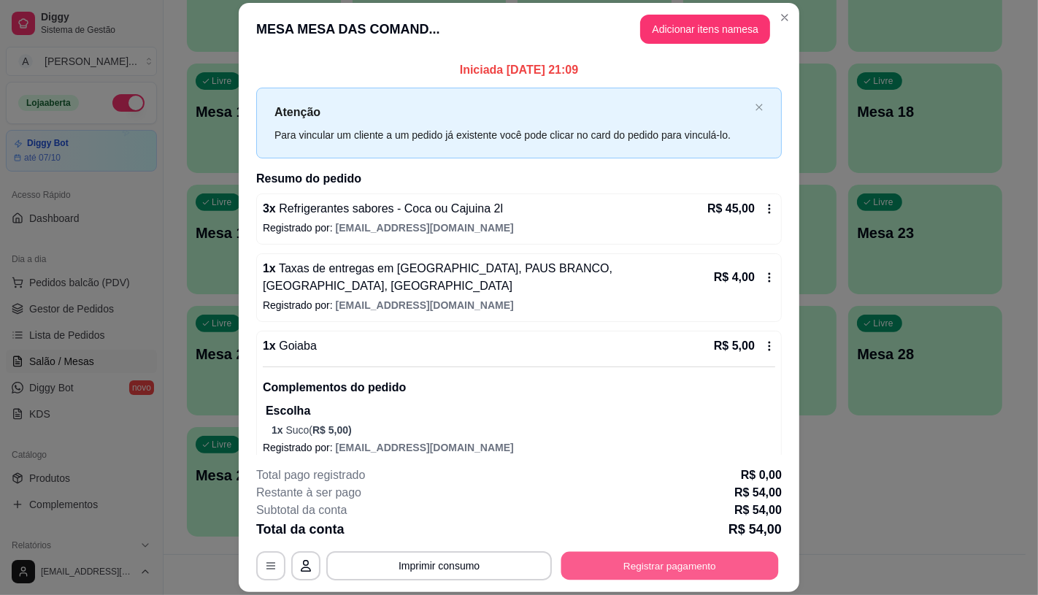
click at [736, 560] on button "Registrar pagamento" at bounding box center [669, 566] width 217 height 28
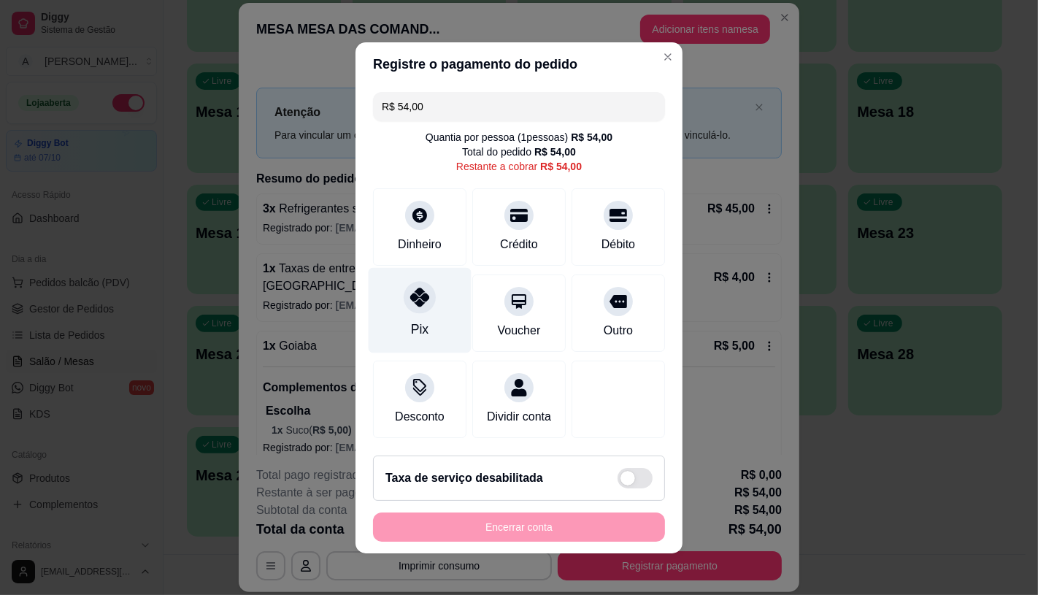
click at [445, 318] on div "Pix" at bounding box center [419, 309] width 103 height 85
type input "R$ 0,00"
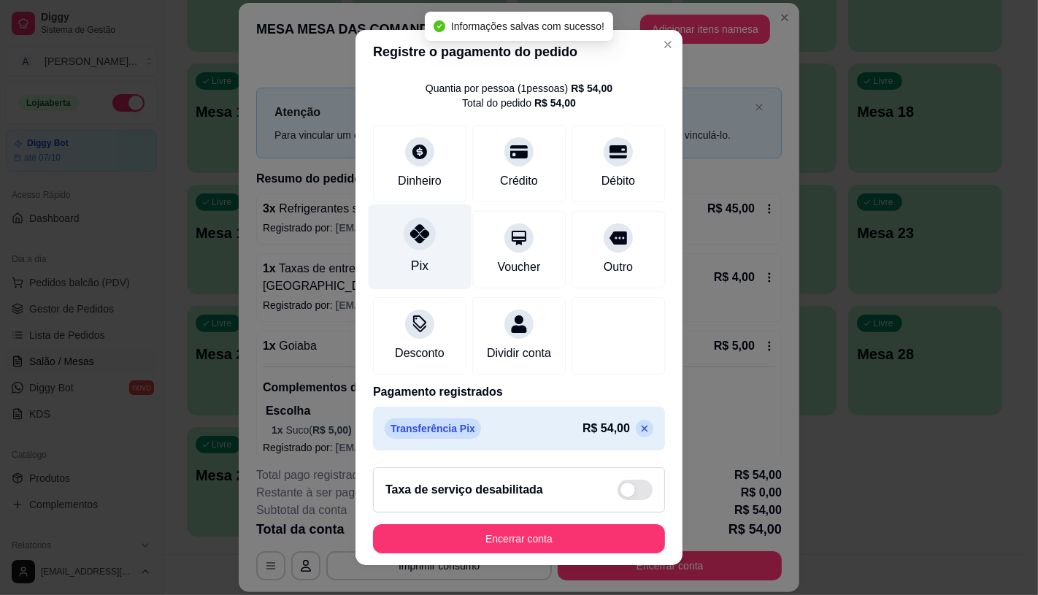
scroll to position [54, 0]
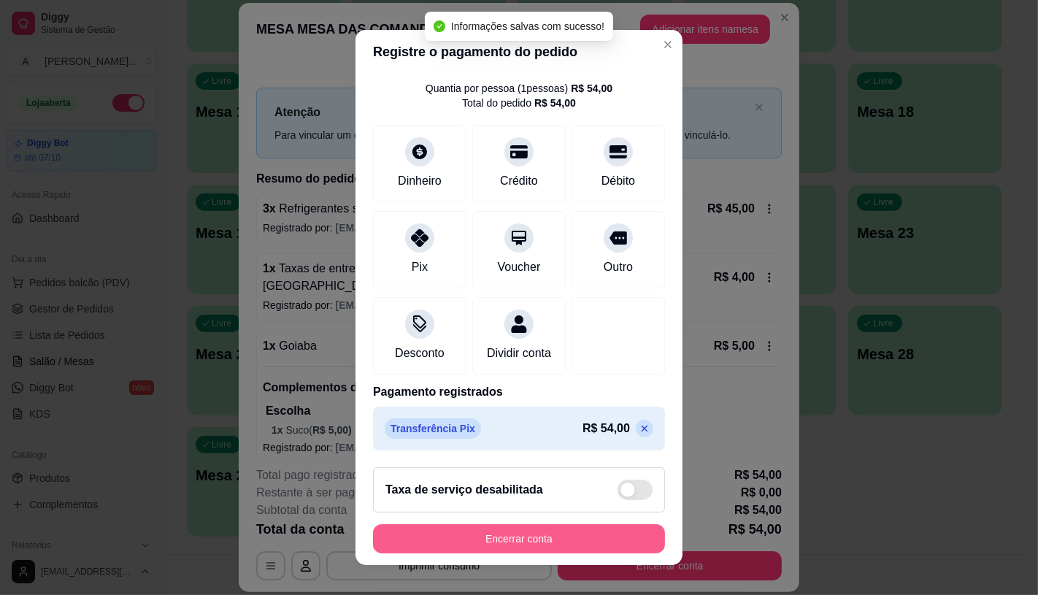
click at [535, 533] on button "Encerrar conta" at bounding box center [519, 538] width 292 height 29
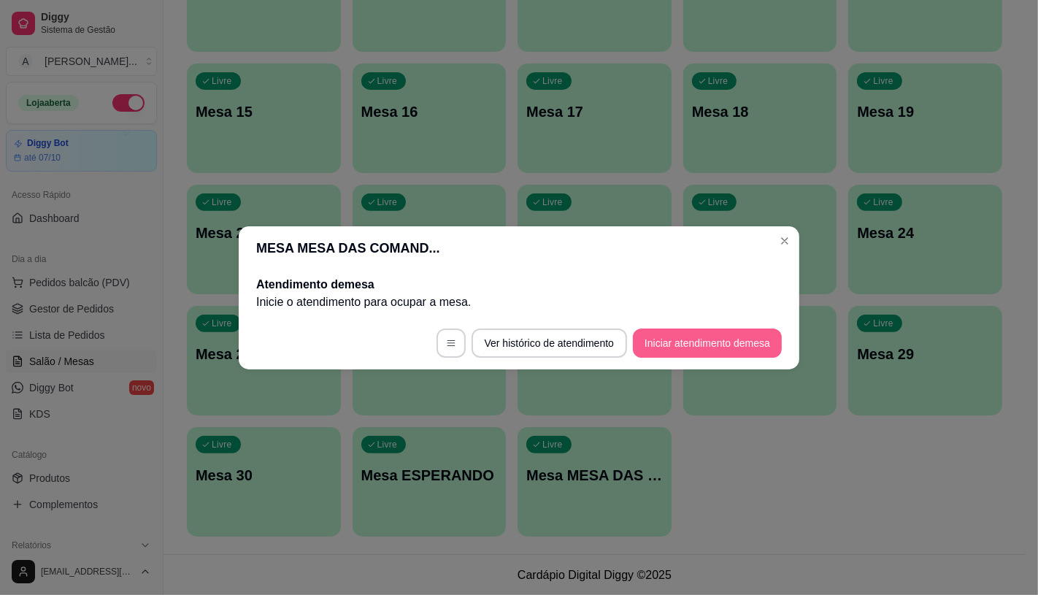
click at [731, 346] on button "Iniciar atendimento de mesa" at bounding box center [707, 342] width 149 height 29
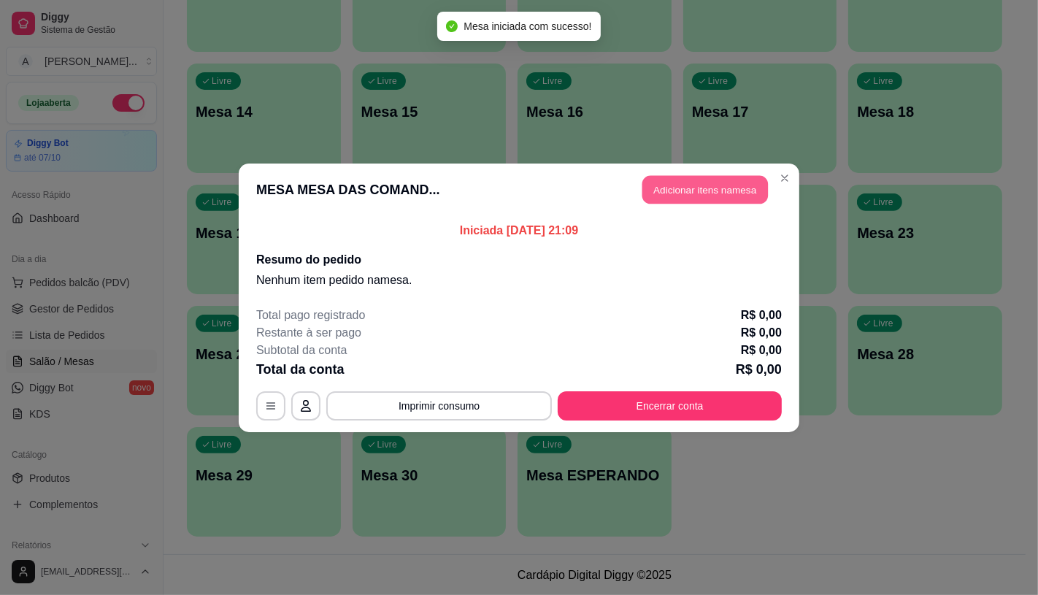
click at [715, 192] on button "Adicionar itens na mesa" at bounding box center [705, 189] width 126 height 28
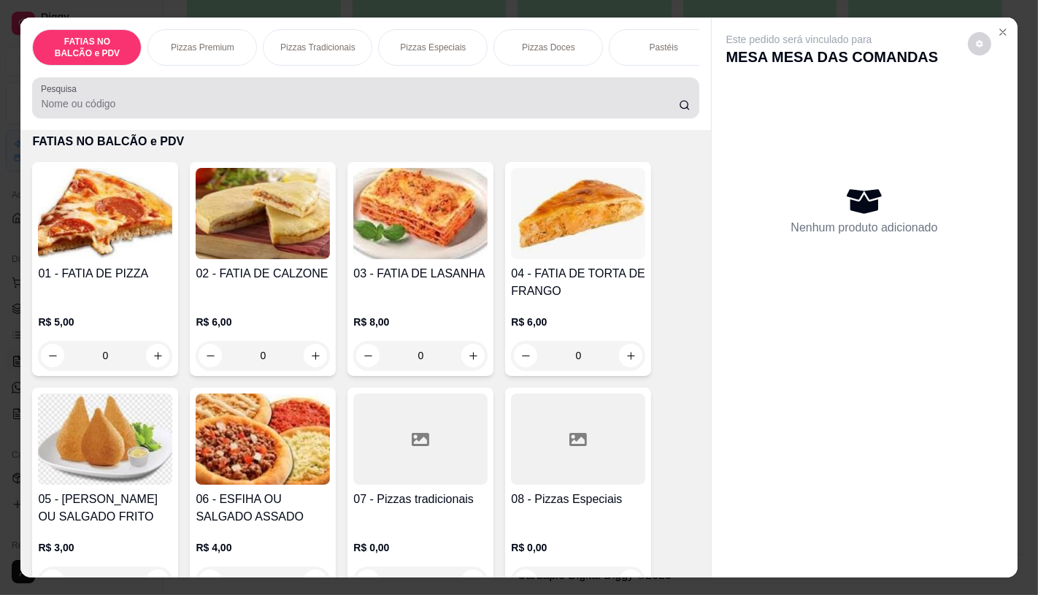
scroll to position [81, 0]
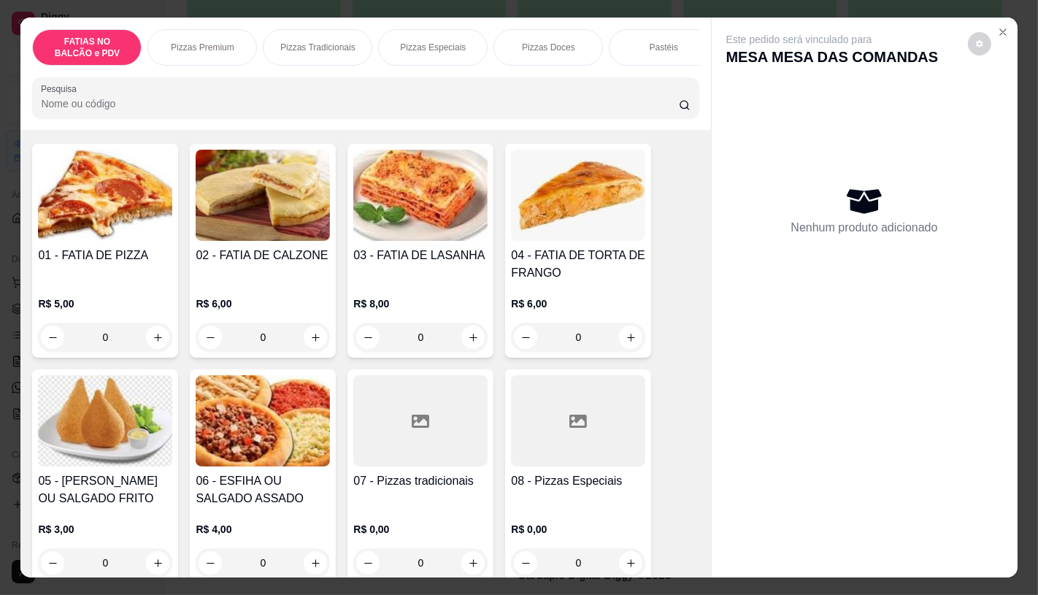
click at [344, 29] on div "Pizzas Tradicionais" at bounding box center [317, 47] width 109 height 36
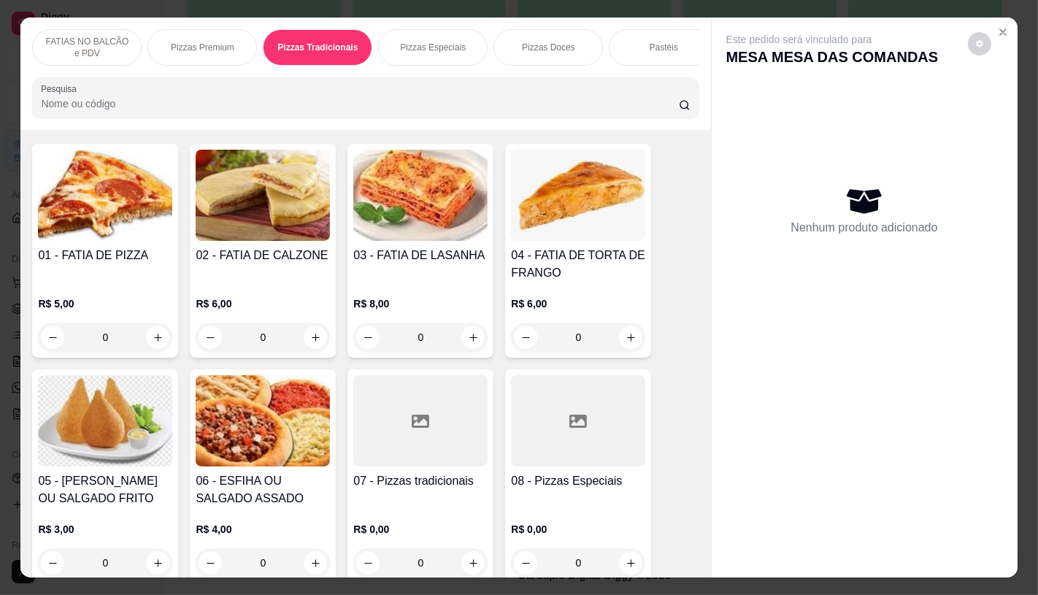
scroll to position [34, 0]
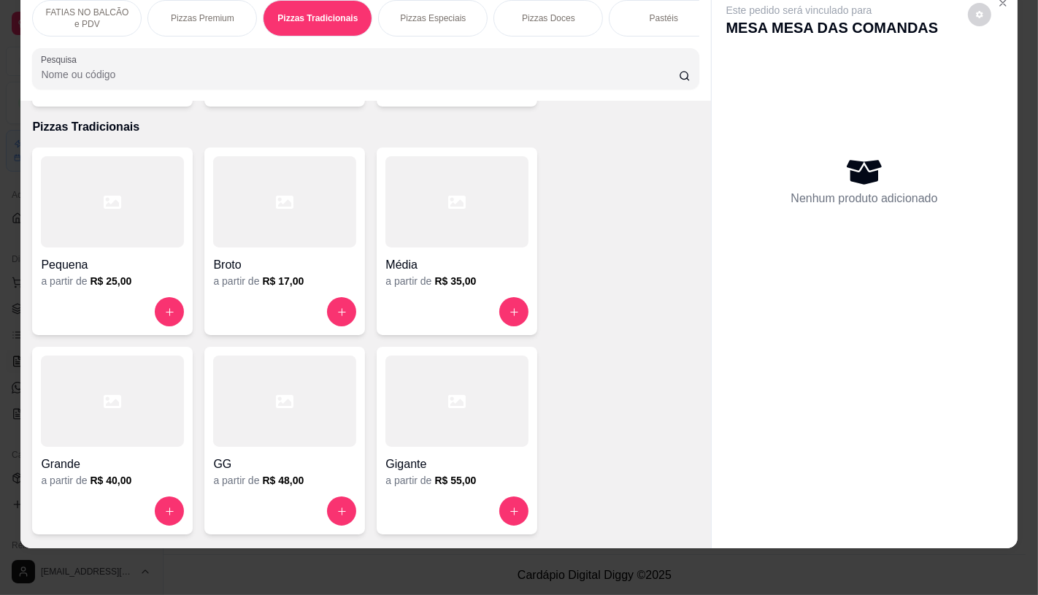
click at [251, 219] on div at bounding box center [284, 201] width 143 height 91
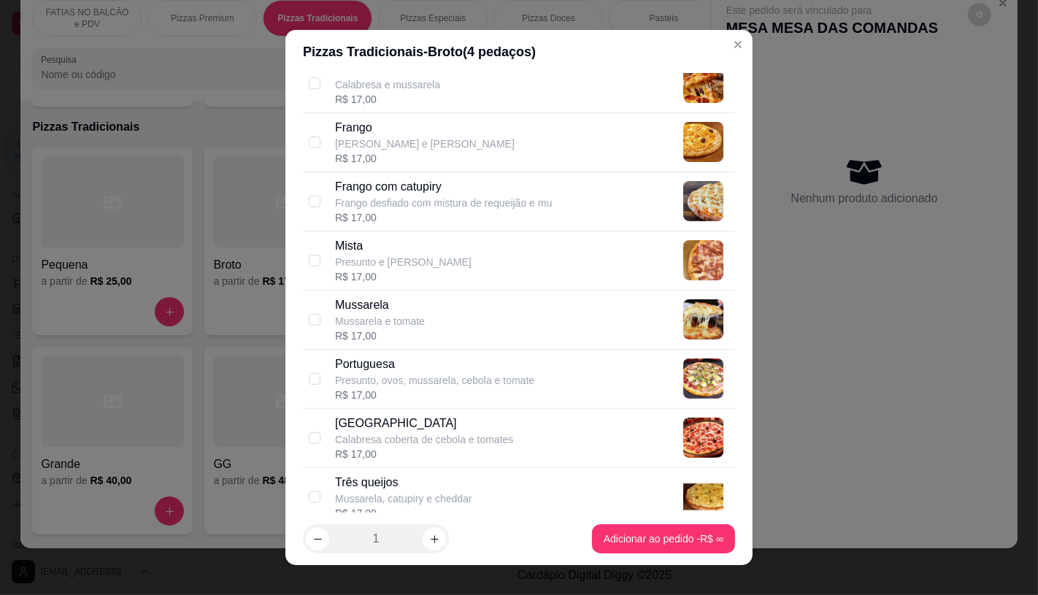
scroll to position [324, 0]
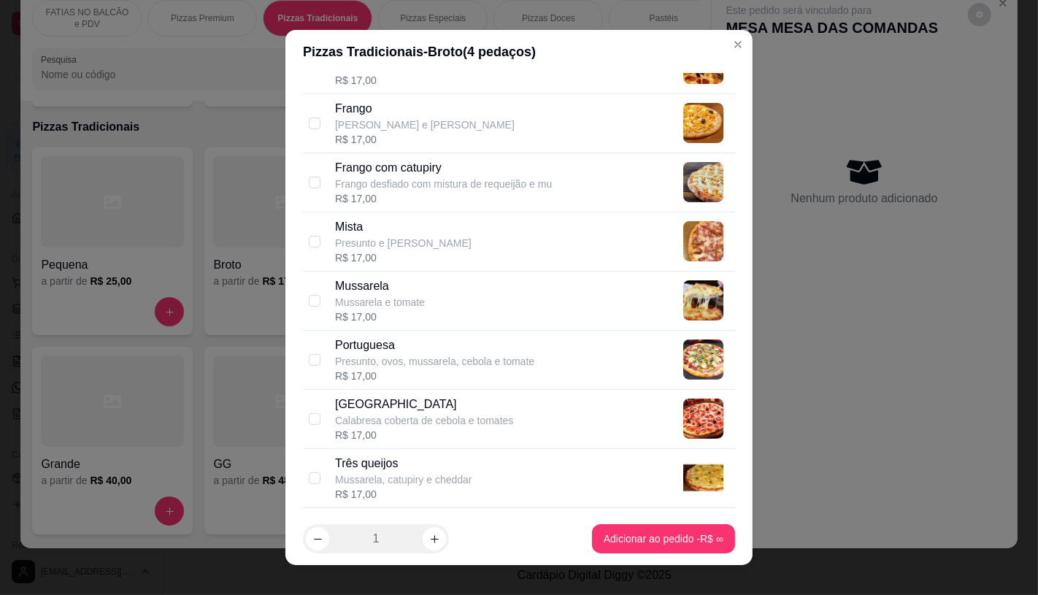
click at [382, 348] on p "Portuguesa" at bounding box center [434, 345] width 199 height 18
checkbox input "true"
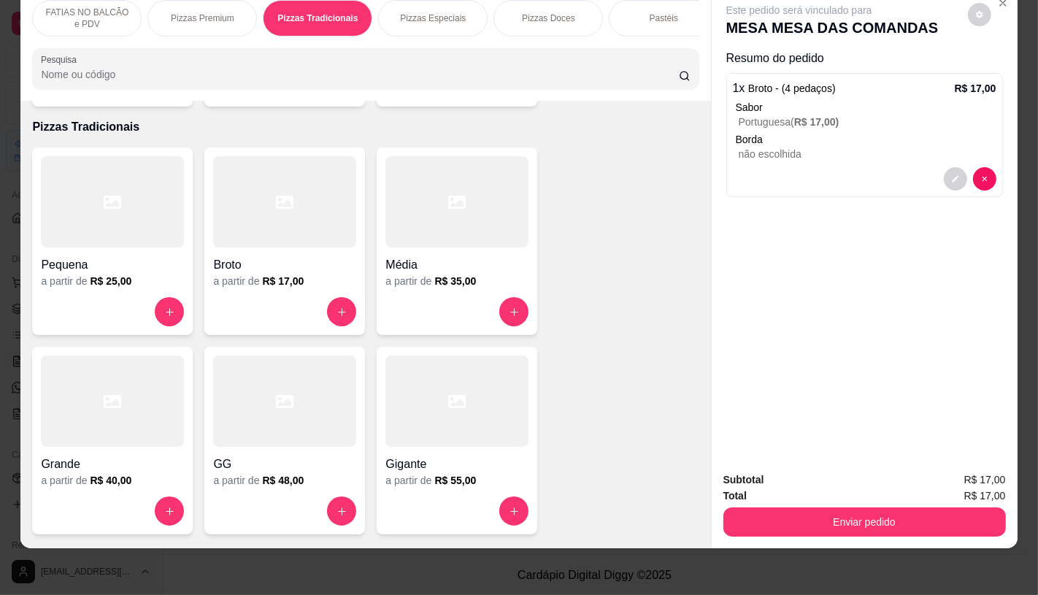
click at [670, 18] on div "Pastéis" at bounding box center [663, 18] width 109 height 36
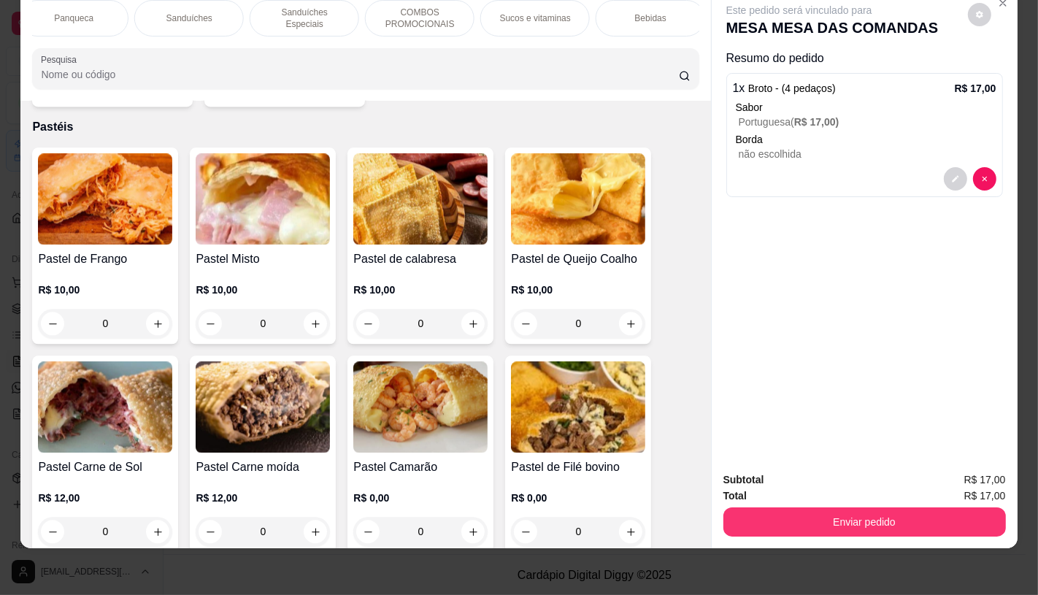
scroll to position [0, 1518]
click at [663, 7] on p "TAXAS DE ENTREGAS" at bounding box center [644, 18] width 85 height 23
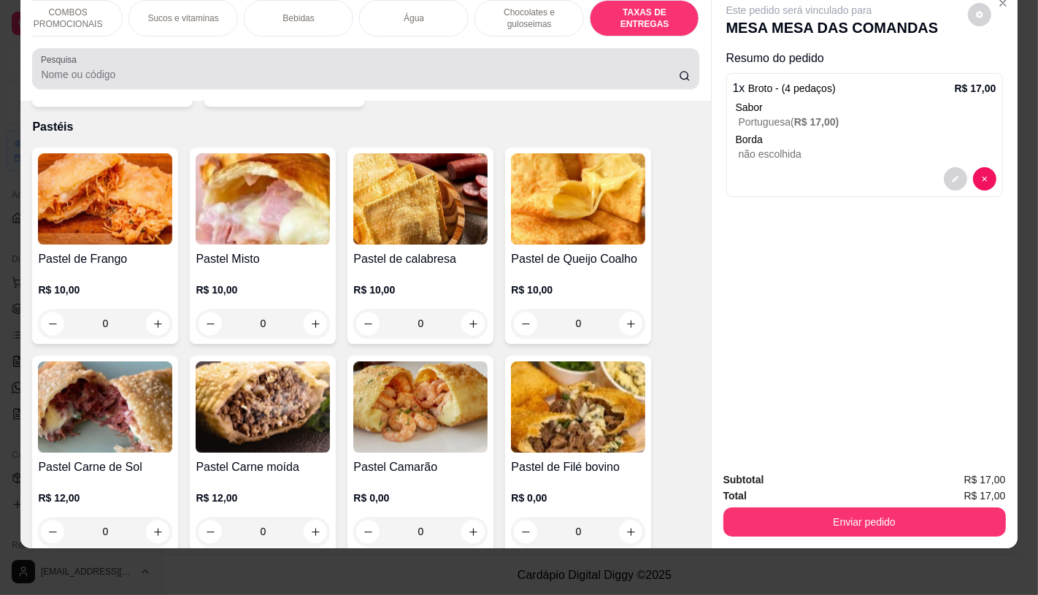
scroll to position [9758, 0]
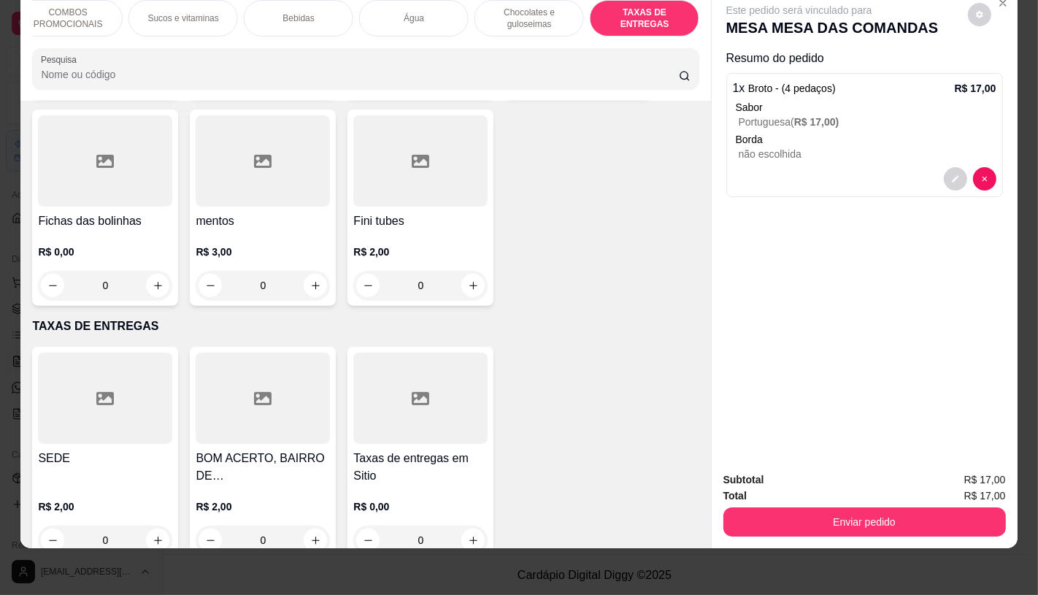
click at [84, 379] on div at bounding box center [105, 397] width 134 height 91
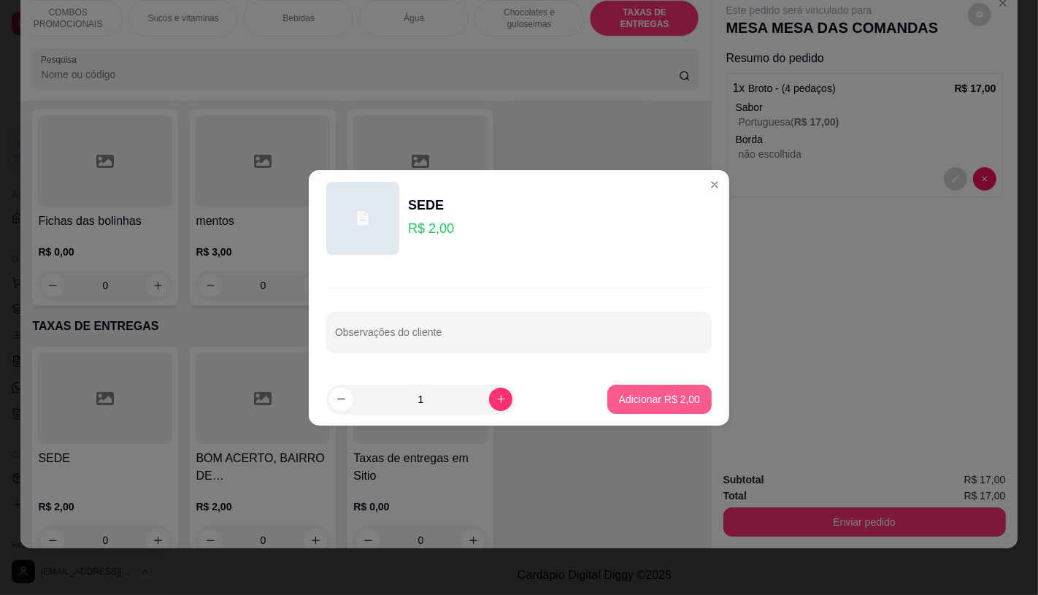
click at [650, 404] on p "Adicionar R$ 2,00" at bounding box center [659, 399] width 81 height 15
type input "1"
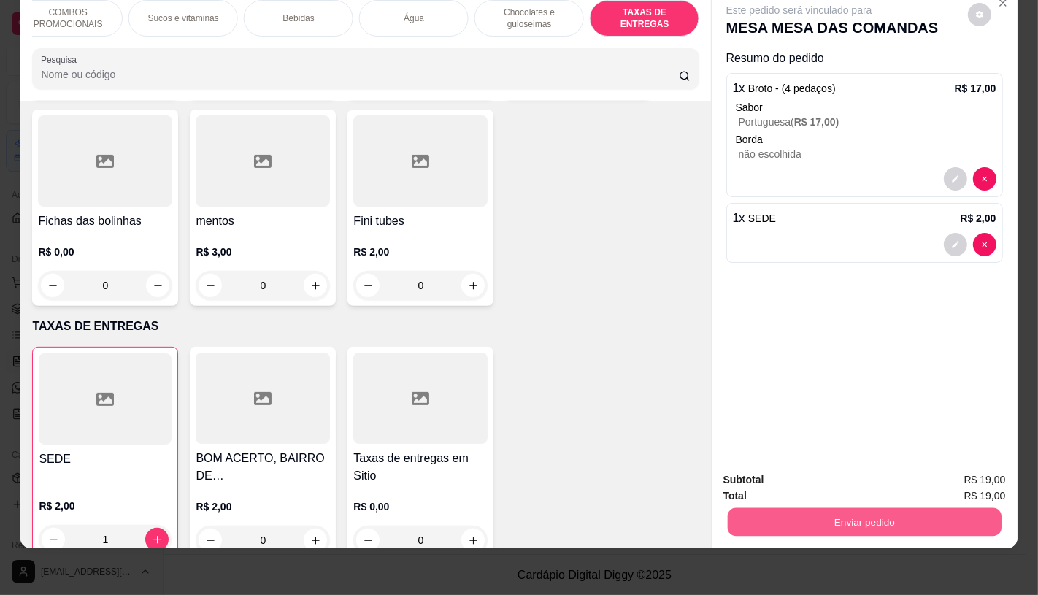
click at [801, 509] on button "Enviar pedido" at bounding box center [864, 521] width 274 height 28
click at [989, 477] on button "Enviar pedido" at bounding box center [967, 474] width 80 height 27
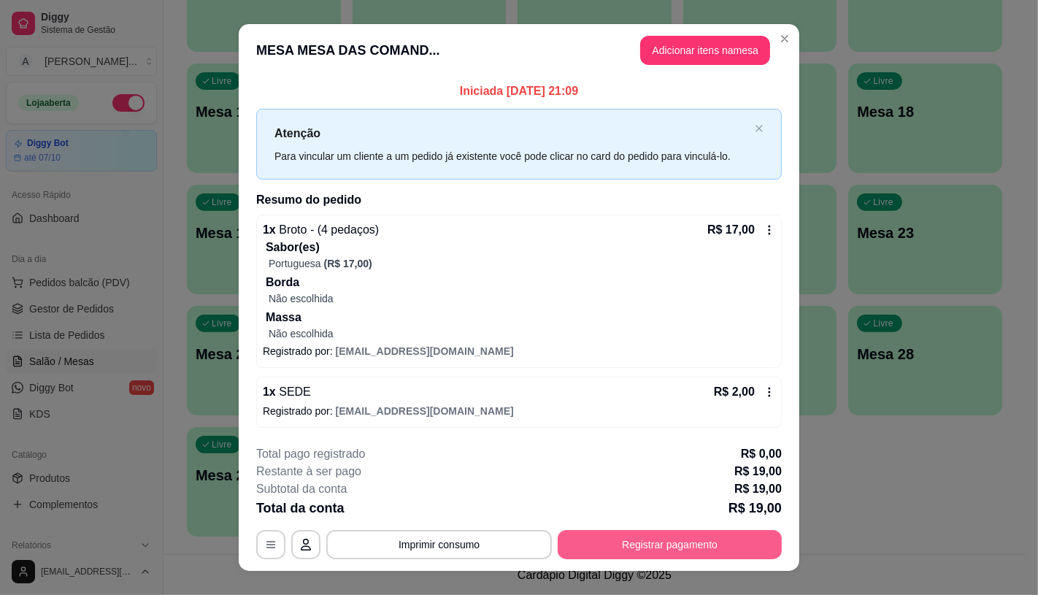
click at [679, 557] on button "Registrar pagamento" at bounding box center [669, 544] width 224 height 29
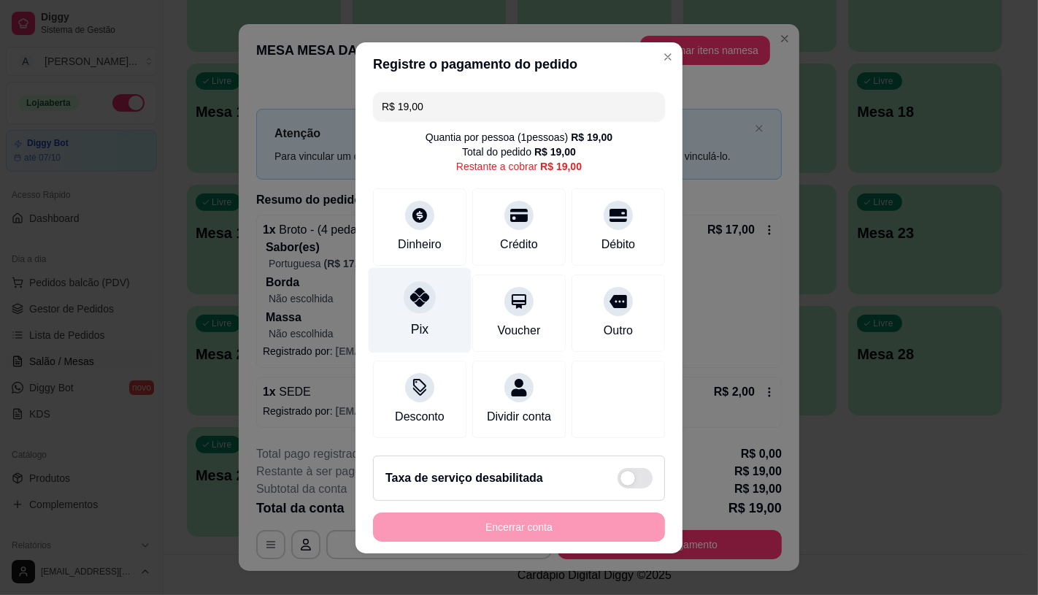
click at [401, 306] on div "Pix" at bounding box center [419, 309] width 103 height 85
type input "R$ 0,00"
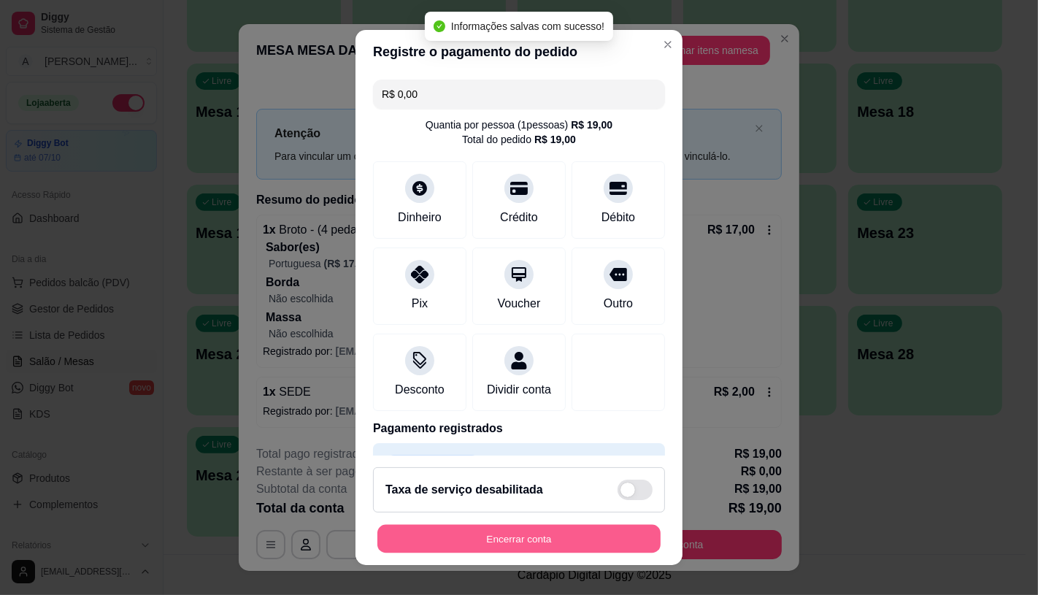
click at [507, 533] on button "Encerrar conta" at bounding box center [518, 539] width 283 height 28
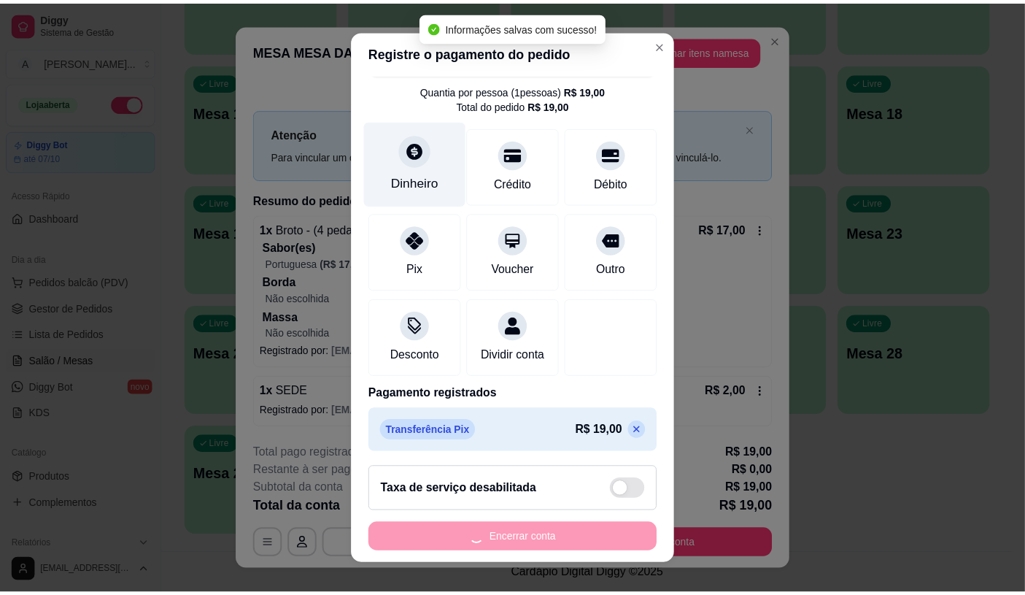
scroll to position [54, 0]
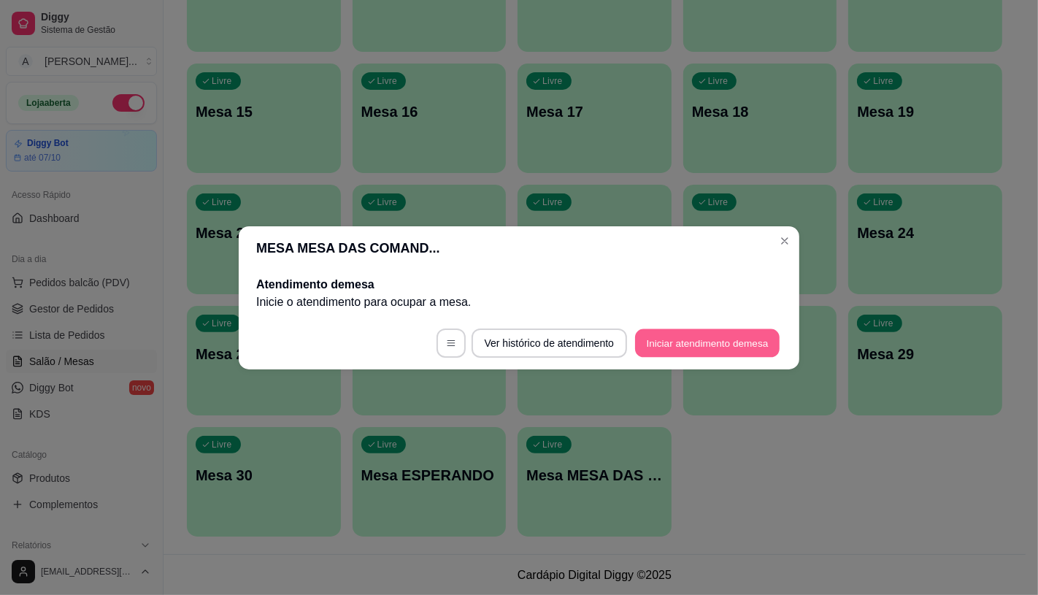
click at [679, 339] on button "Iniciar atendimento de mesa" at bounding box center [707, 342] width 144 height 28
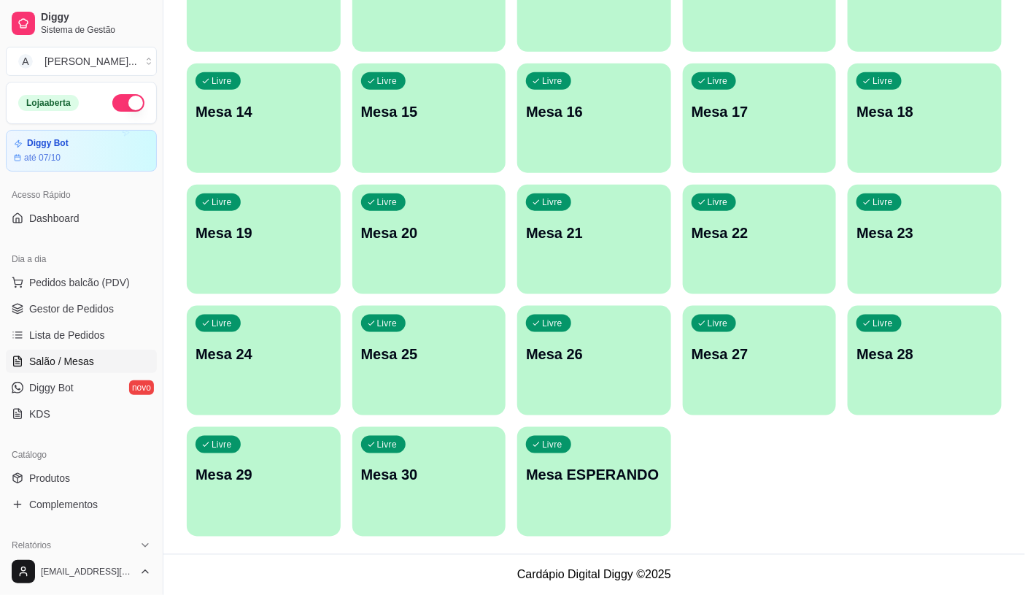
click at [91, 351] on link "Salão / Mesas" at bounding box center [81, 361] width 151 height 23
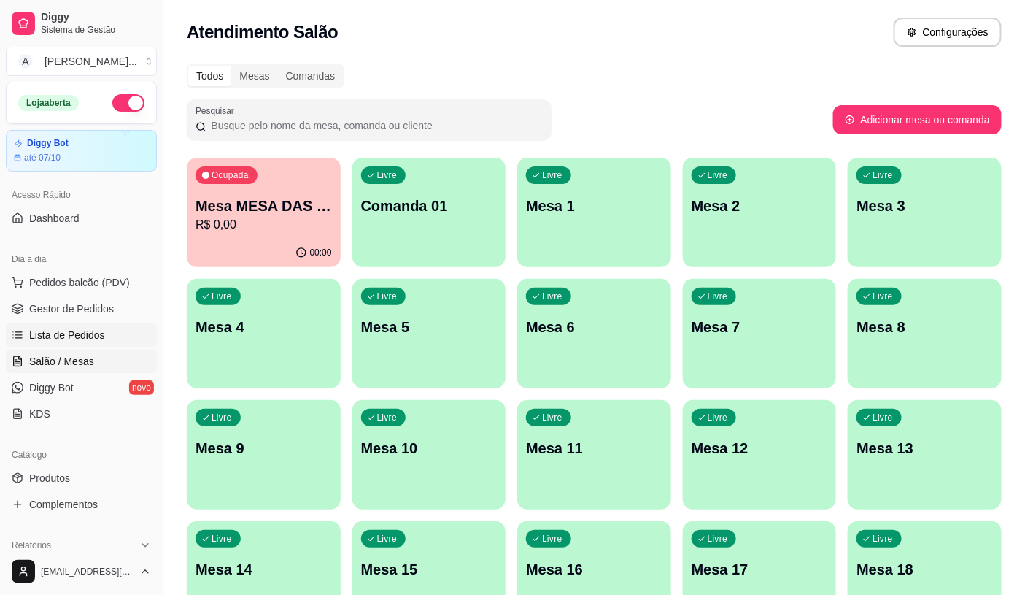
click at [99, 343] on link "Lista de Pedidos" at bounding box center [81, 334] width 151 height 23
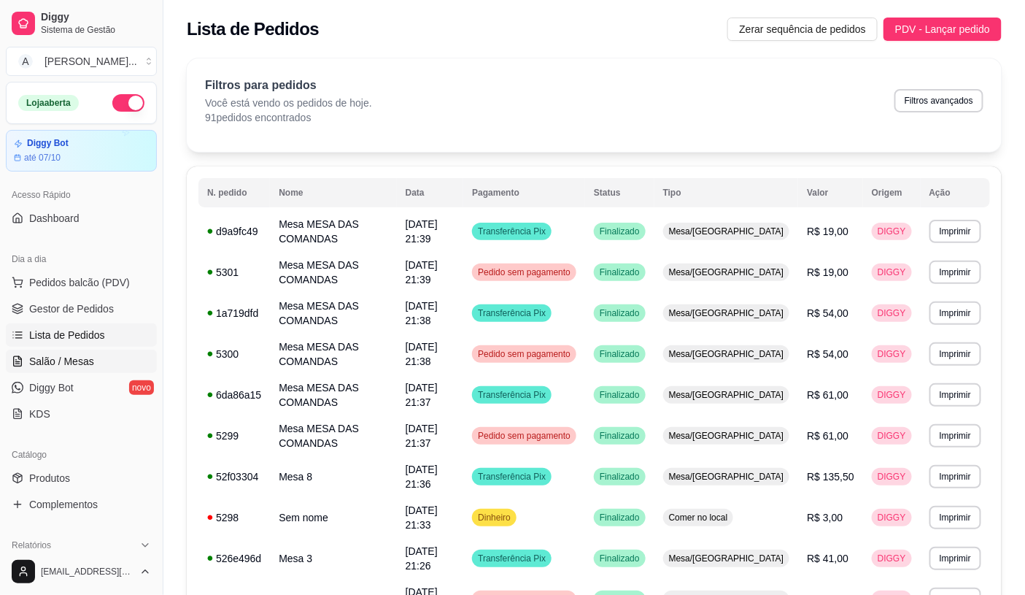
click at [31, 368] on link "Salão / Mesas" at bounding box center [81, 361] width 151 height 23
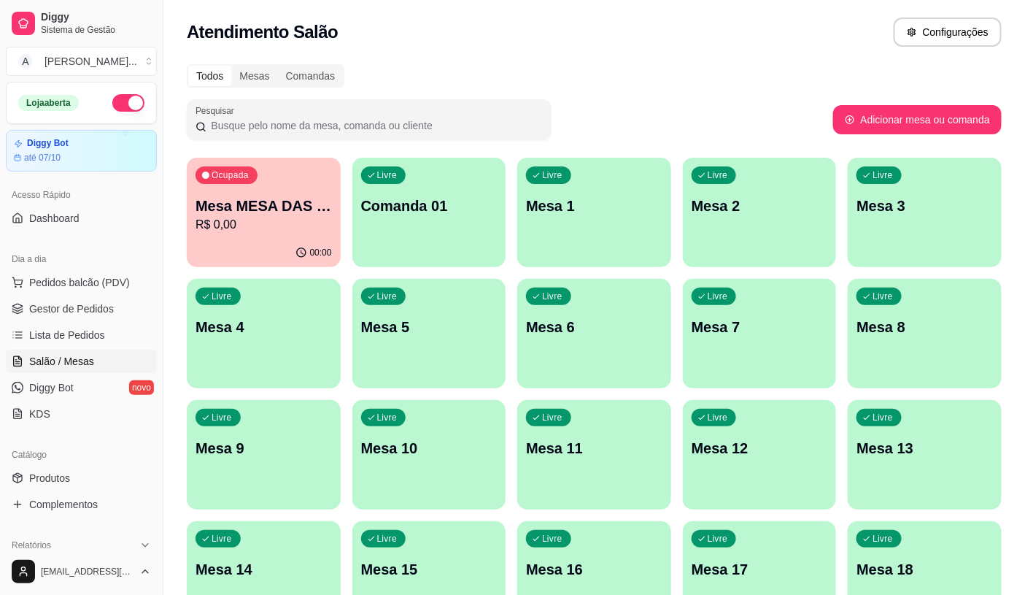
click at [221, 223] on p "R$ 0,00" at bounding box center [264, 225] width 136 height 18
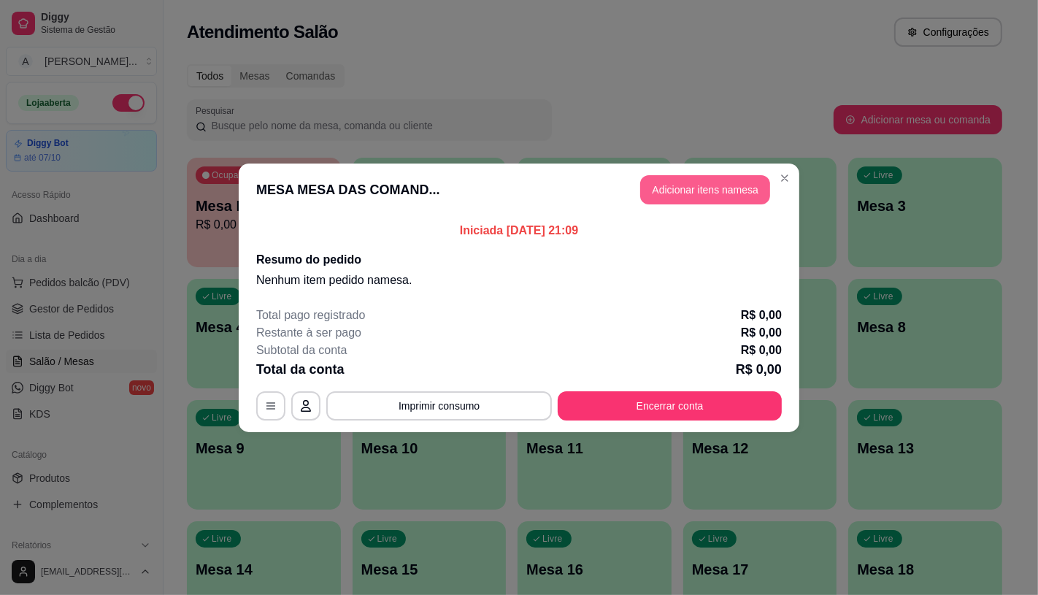
click at [700, 184] on button "Adicionar itens na mesa" at bounding box center [705, 189] width 130 height 29
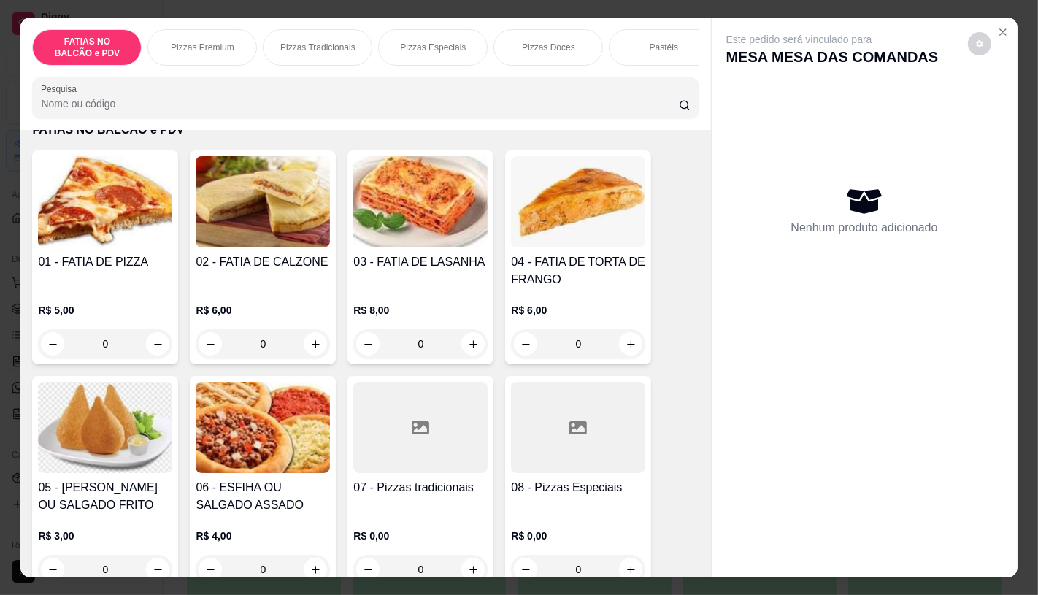
scroll to position [81, 0]
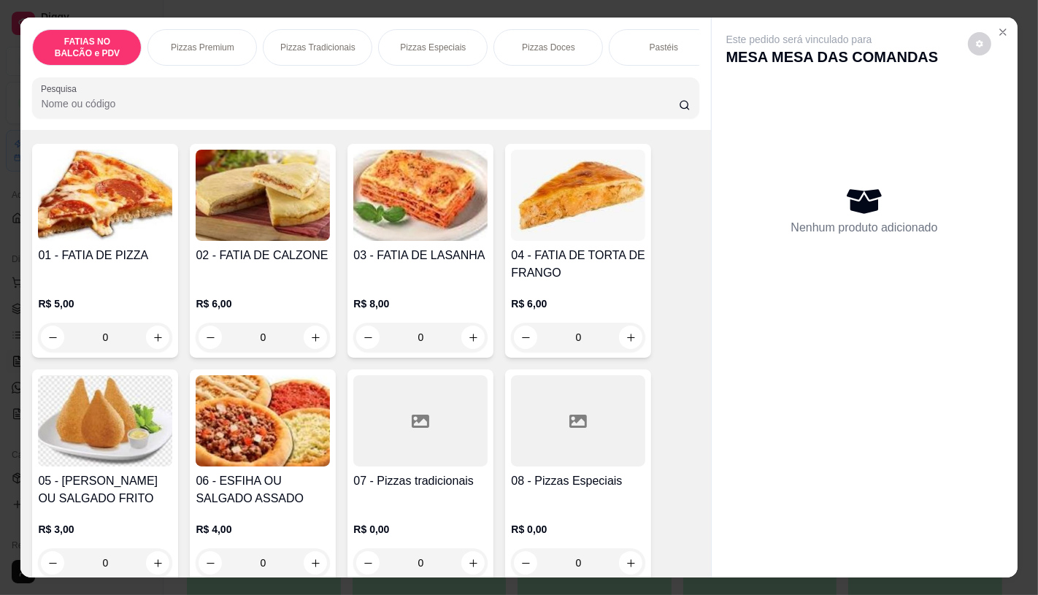
click at [394, 446] on div at bounding box center [420, 420] width 134 height 91
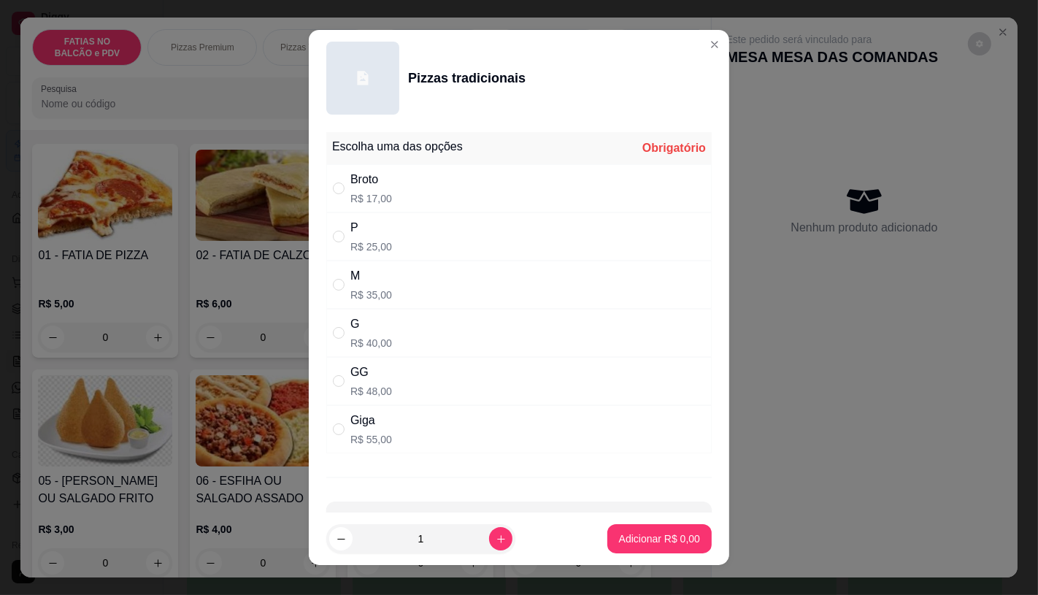
click at [363, 331] on div "G" at bounding box center [371, 324] width 42 height 18
radio input "true"
click at [636, 529] on button "Adicionar R$ 40,00" at bounding box center [656, 539] width 107 height 28
type input "1"
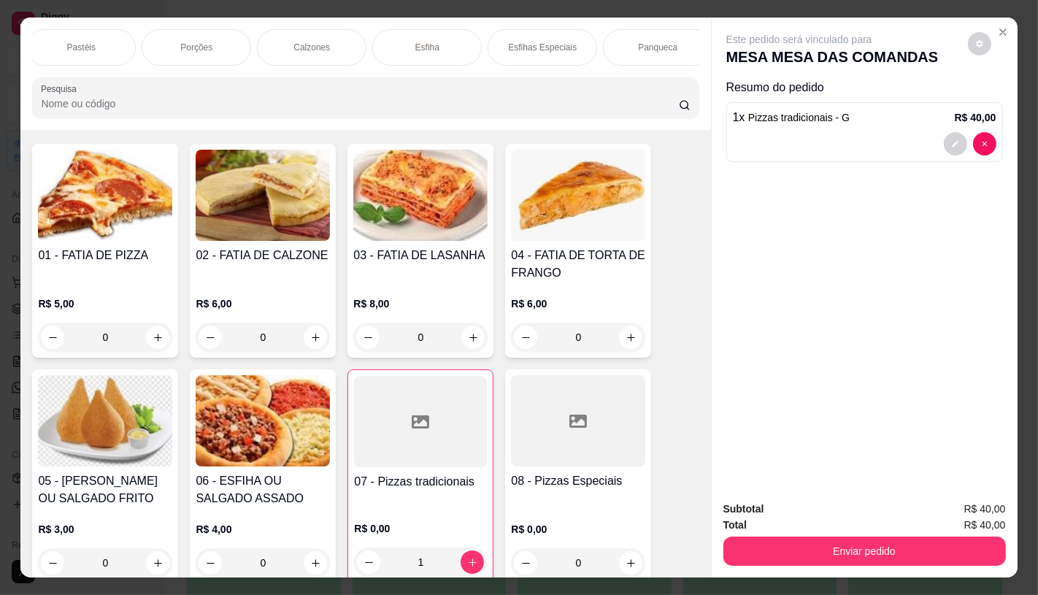
scroll to position [0, 1518]
click at [666, 47] on p "TAXAS DE ENTREGAS" at bounding box center [644, 47] width 85 height 23
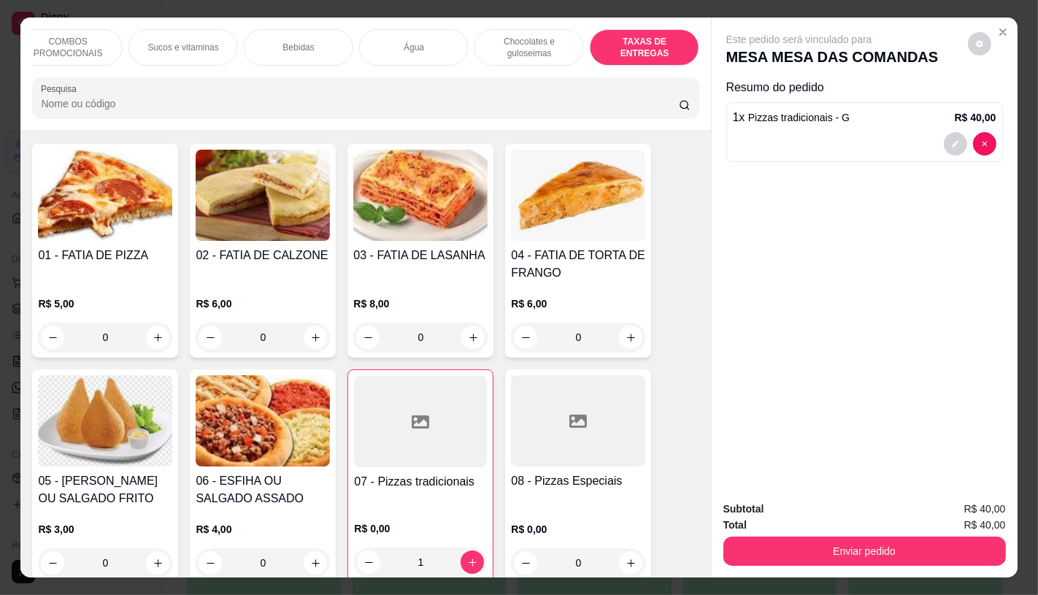
scroll to position [34, 0]
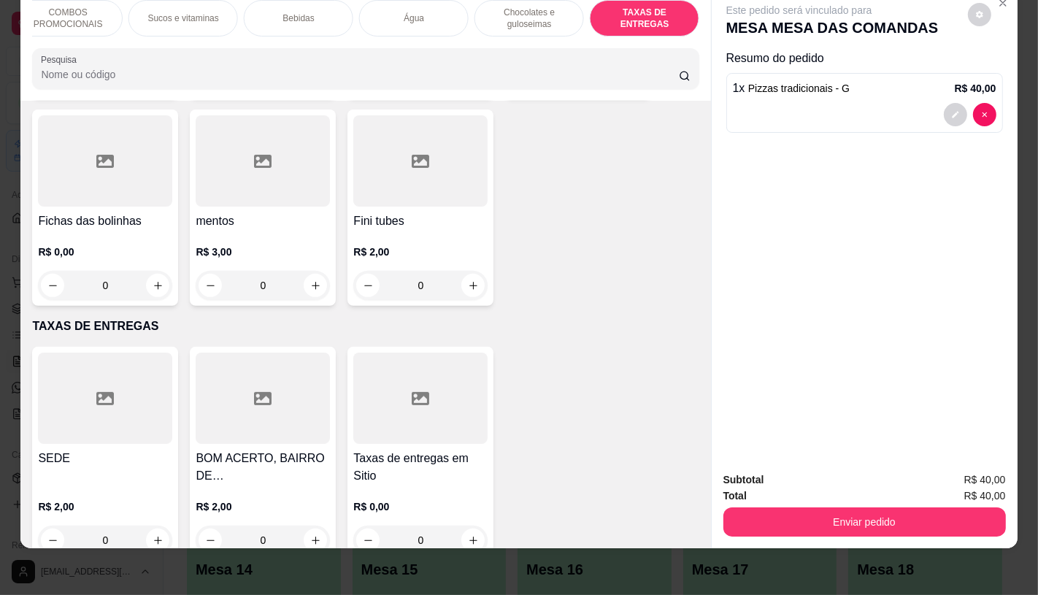
click at [99, 449] on h4 "SEDE" at bounding box center [105, 458] width 134 height 18
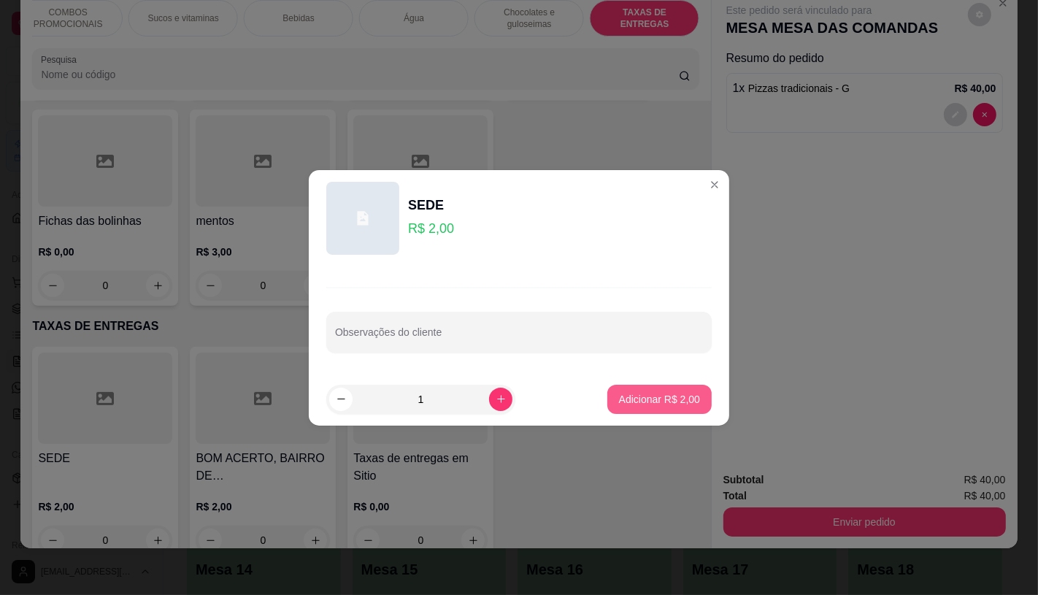
click at [643, 401] on p "Adicionar R$ 2,00" at bounding box center [659, 399] width 81 height 15
type input "1"
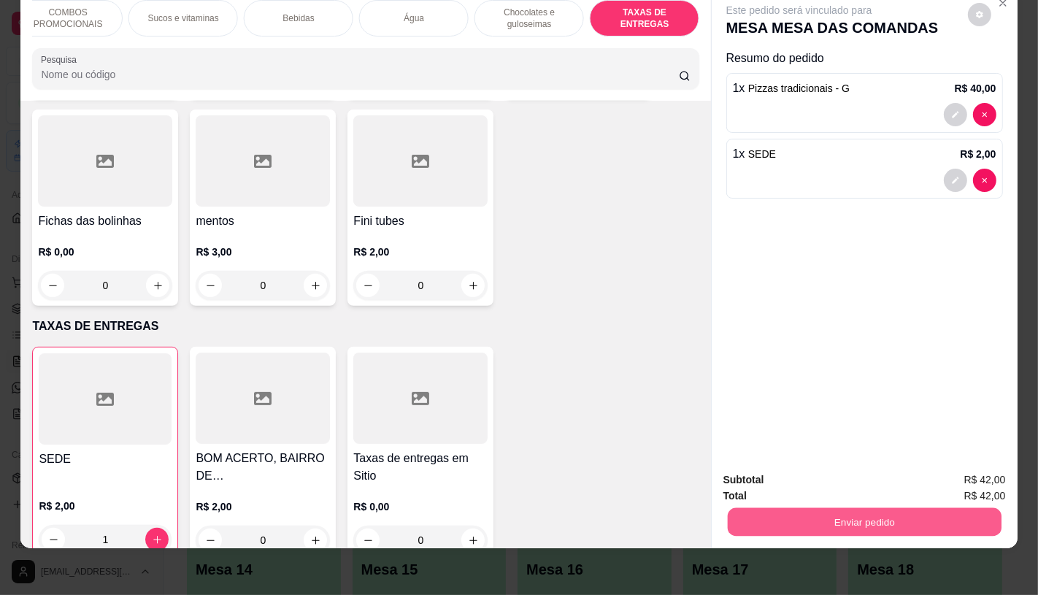
click at [836, 507] on button "Enviar pedido" at bounding box center [864, 521] width 274 height 28
click at [951, 477] on button "Enviar pedido" at bounding box center [967, 474] width 82 height 28
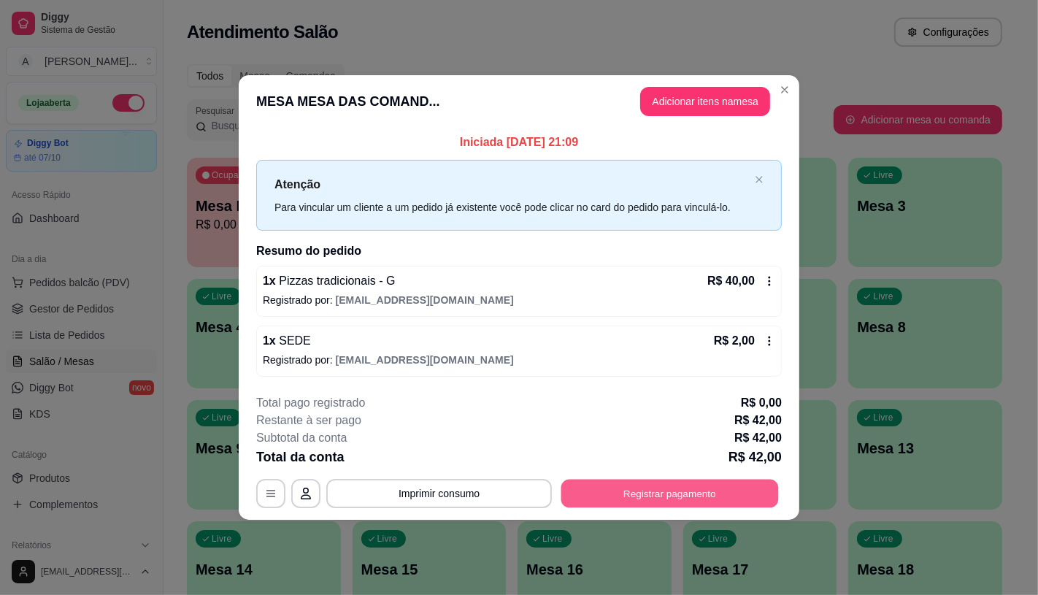
click at [638, 499] on button "Registrar pagamento" at bounding box center [669, 493] width 217 height 28
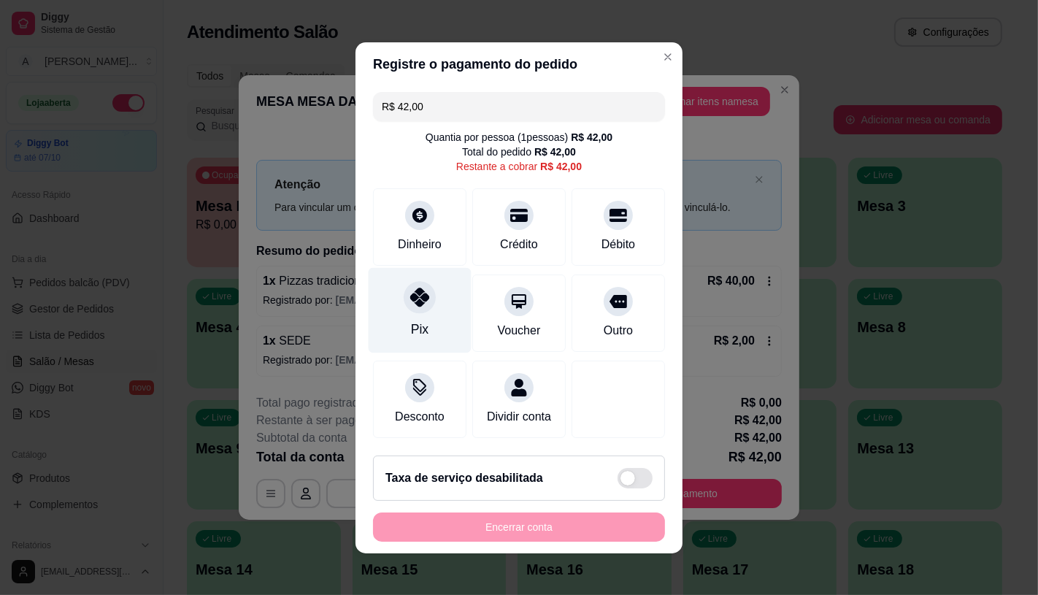
click at [410, 293] on icon at bounding box center [419, 296] width 19 height 19
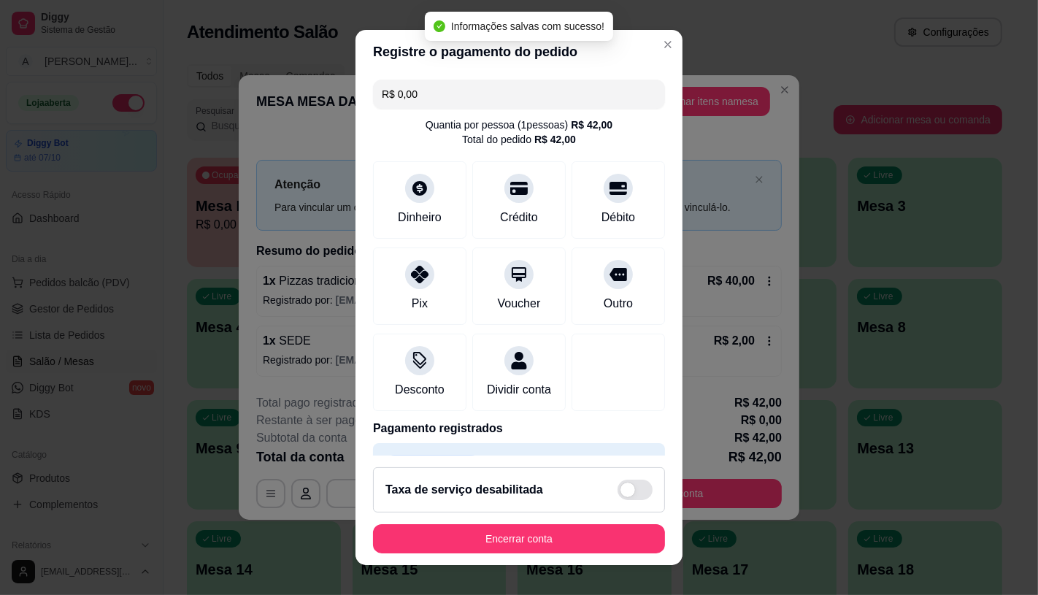
type input "R$ 0,00"
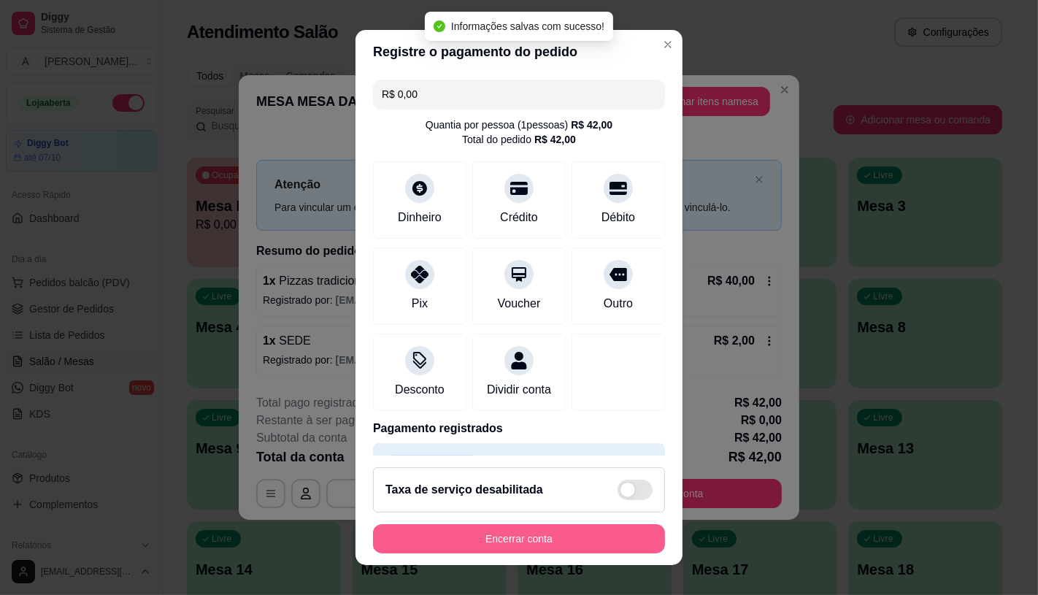
click at [530, 543] on button "Encerrar conta" at bounding box center [519, 538] width 292 height 29
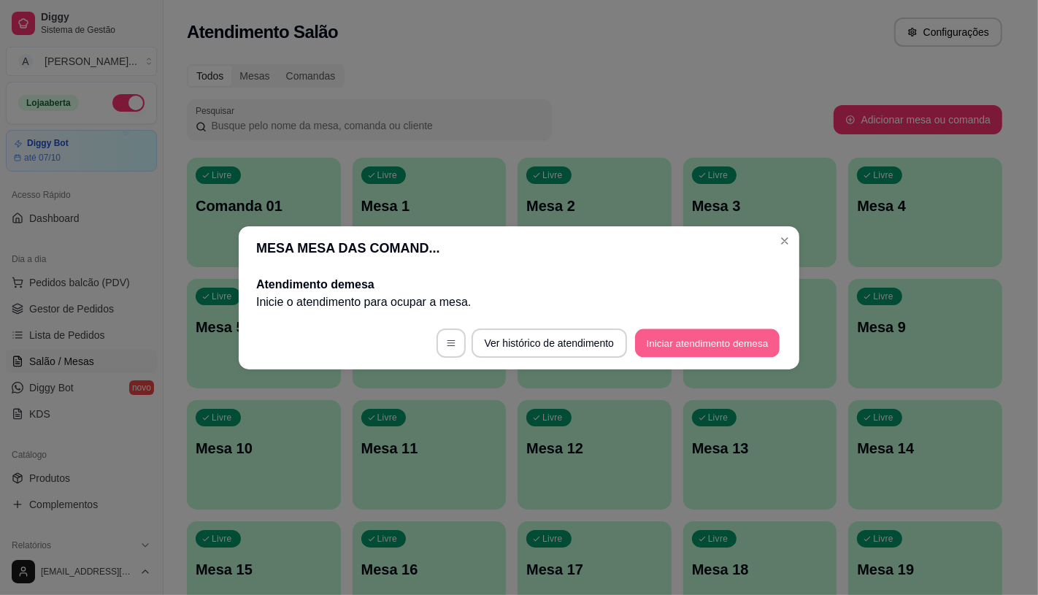
click at [657, 341] on button "Iniciar atendimento de mesa" at bounding box center [707, 342] width 144 height 28
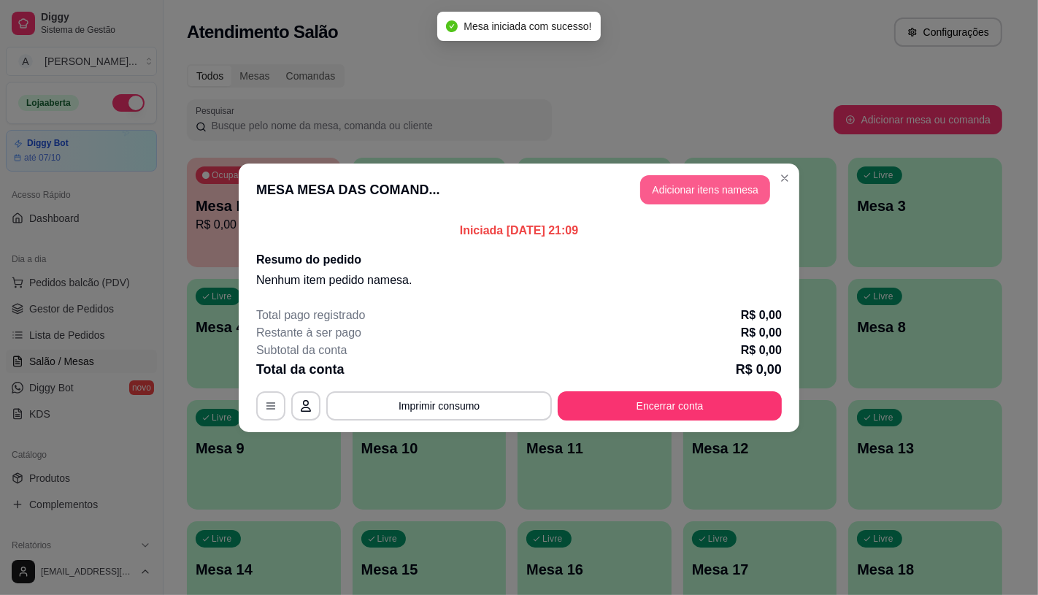
click at [671, 180] on button "Adicionar itens na mesa" at bounding box center [705, 189] width 130 height 29
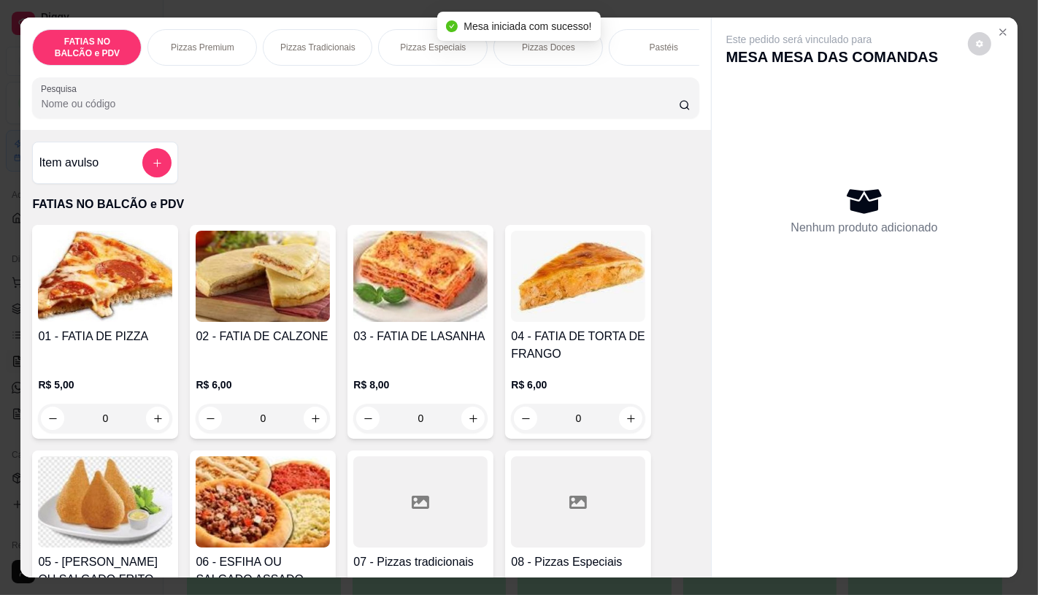
scroll to position [81, 0]
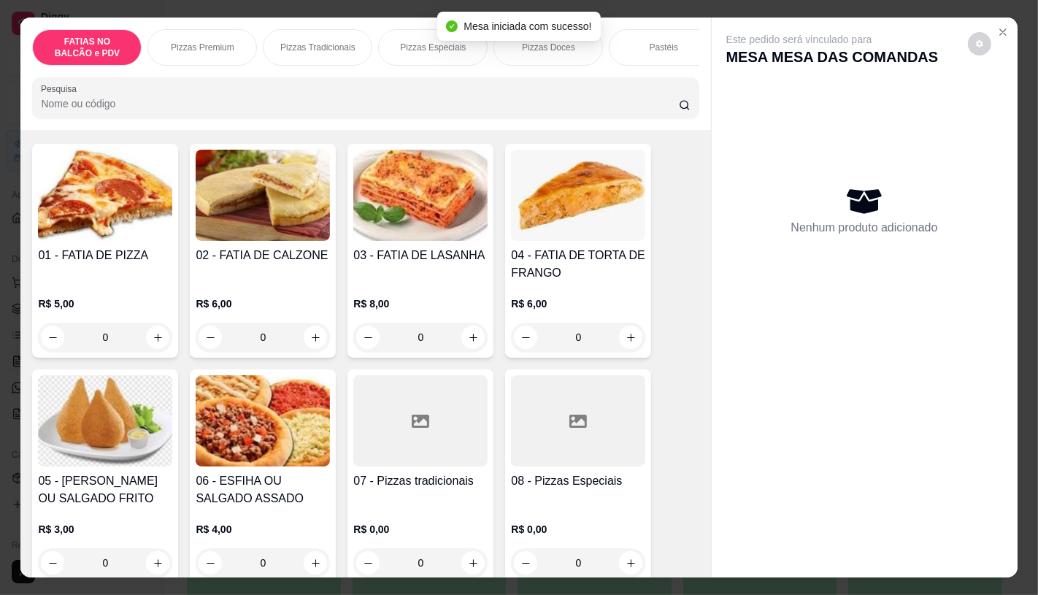
click at [395, 528] on p "R$ 0,00" at bounding box center [420, 529] width 134 height 15
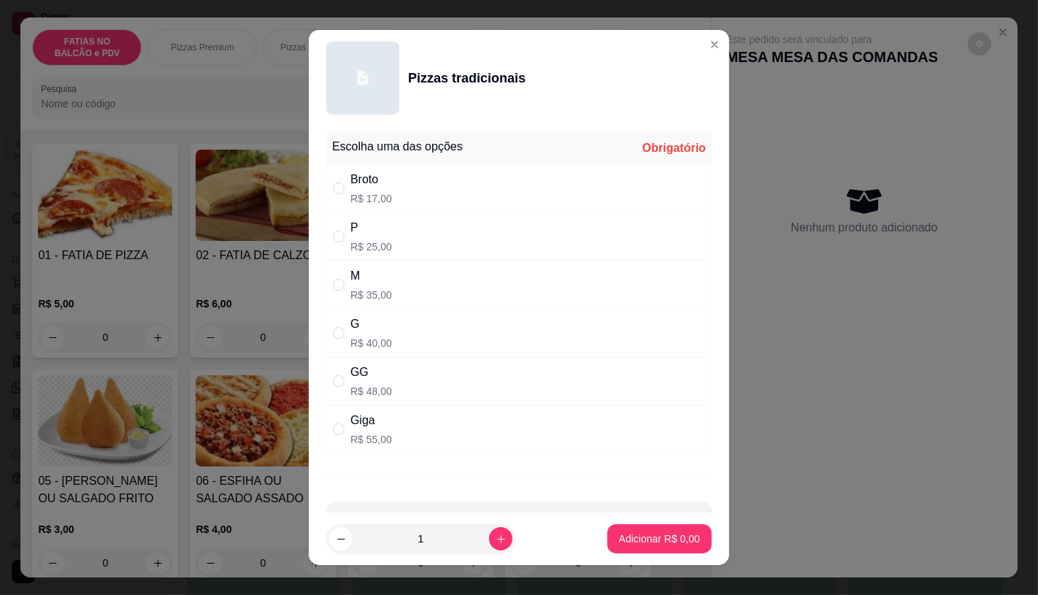
click at [374, 260] on div "M R$ 35,00" at bounding box center [518, 284] width 385 height 48
radio input "true"
click at [658, 538] on p "Adicionar R$ 35,00" at bounding box center [656, 538] width 87 height 15
type input "1"
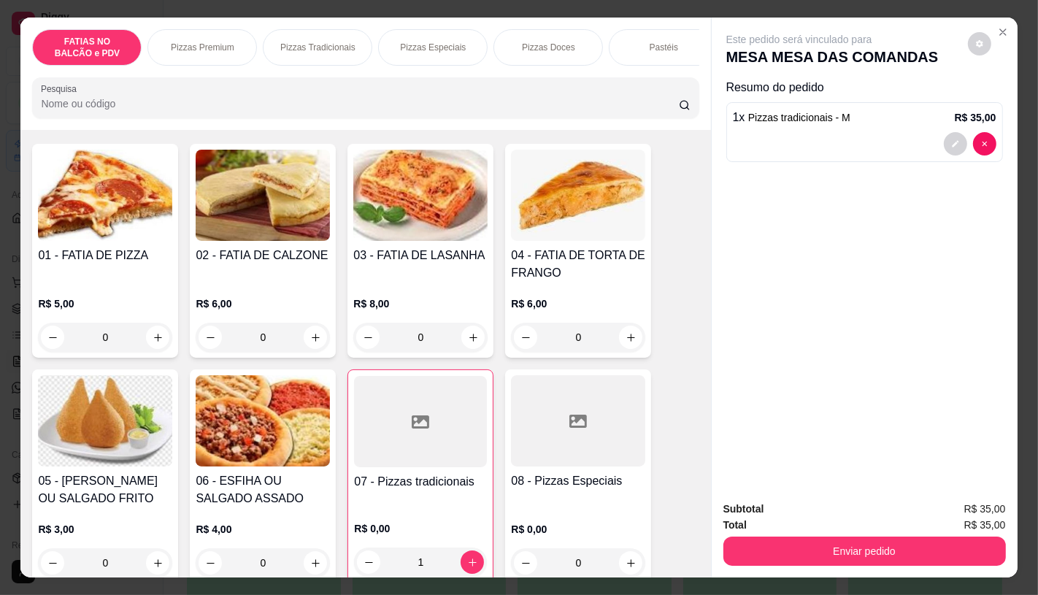
click at [674, 74] on div "FATIAS NO BALCÃO e PDV Pizzas Premium Pizzas Tradicionais Pizzas Especiais Pizz…" at bounding box center [365, 74] width 690 height 112
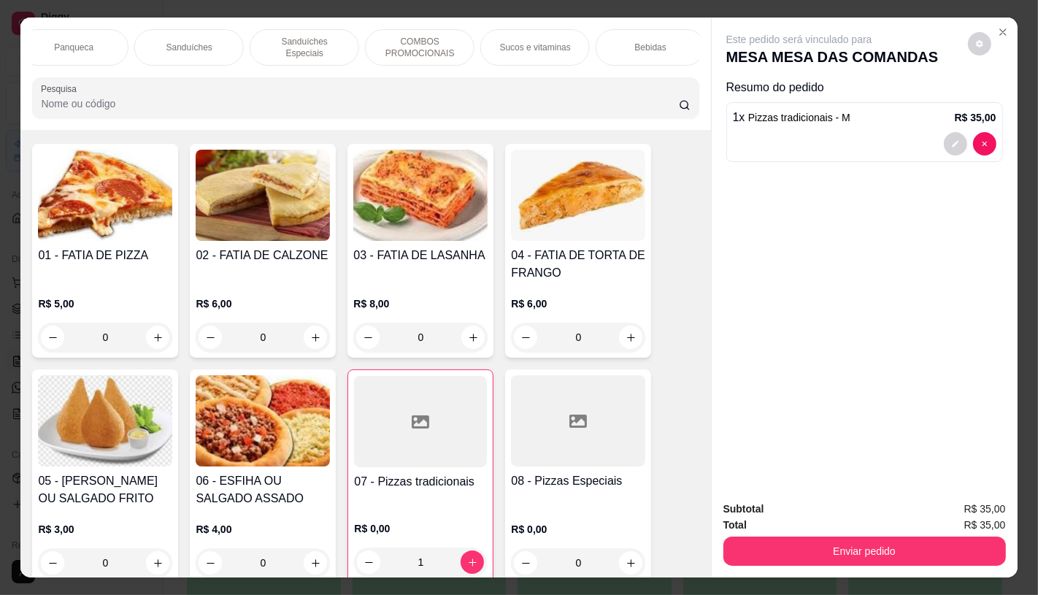
scroll to position [0, 1518]
click at [657, 34] on div "TAXAS DE ENTREGAS" at bounding box center [644, 47] width 109 height 36
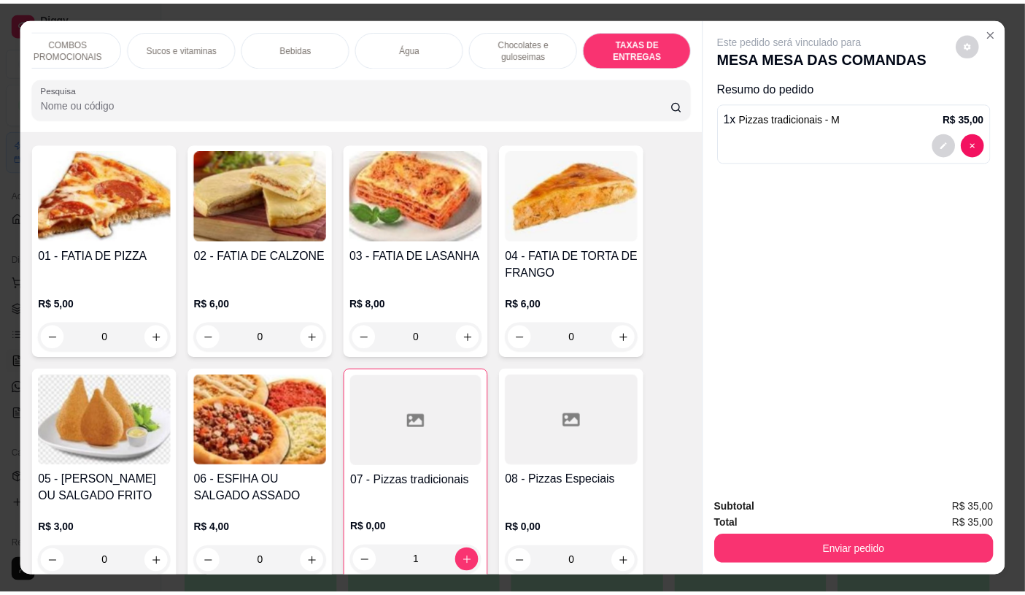
scroll to position [34, 0]
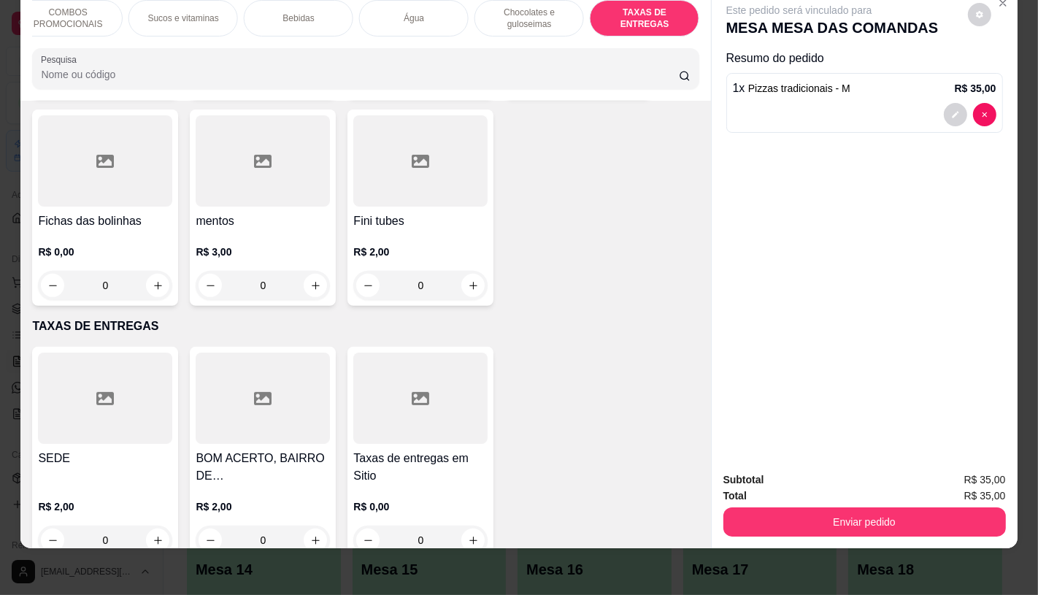
click at [158, 358] on div at bounding box center [105, 397] width 134 height 91
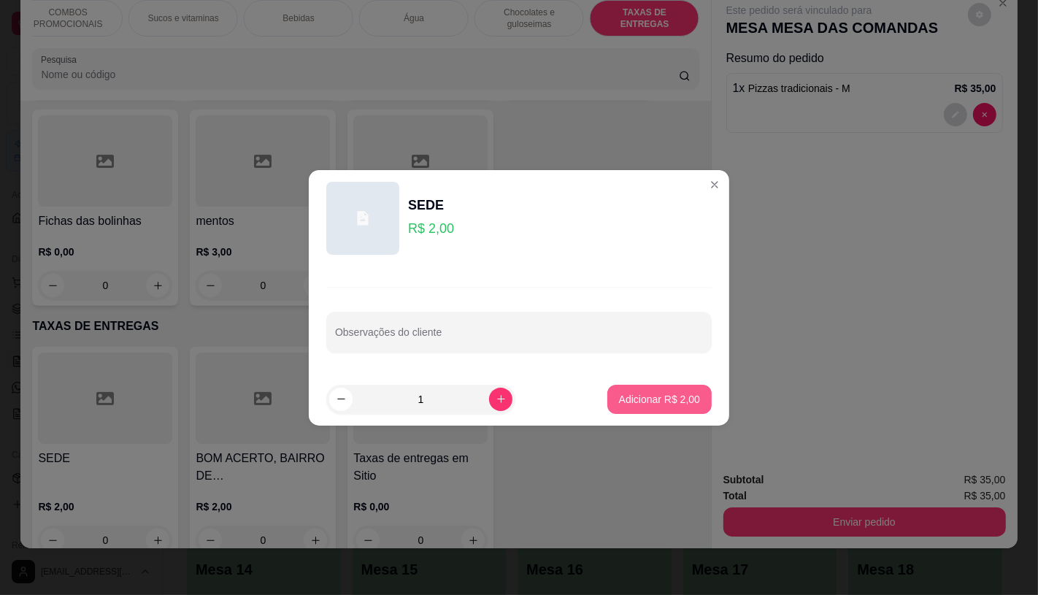
click at [676, 400] on p "Adicionar R$ 2,00" at bounding box center [659, 399] width 81 height 15
type input "1"
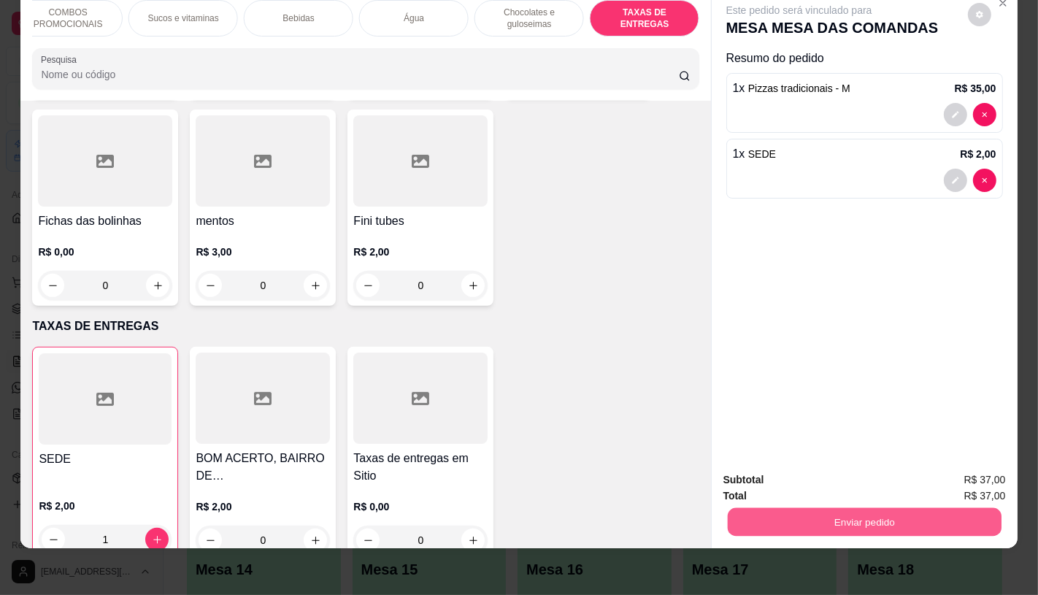
click at [880, 514] on button "Enviar pedido" at bounding box center [864, 521] width 274 height 28
click at [967, 469] on button "Enviar pedido" at bounding box center [967, 473] width 80 height 27
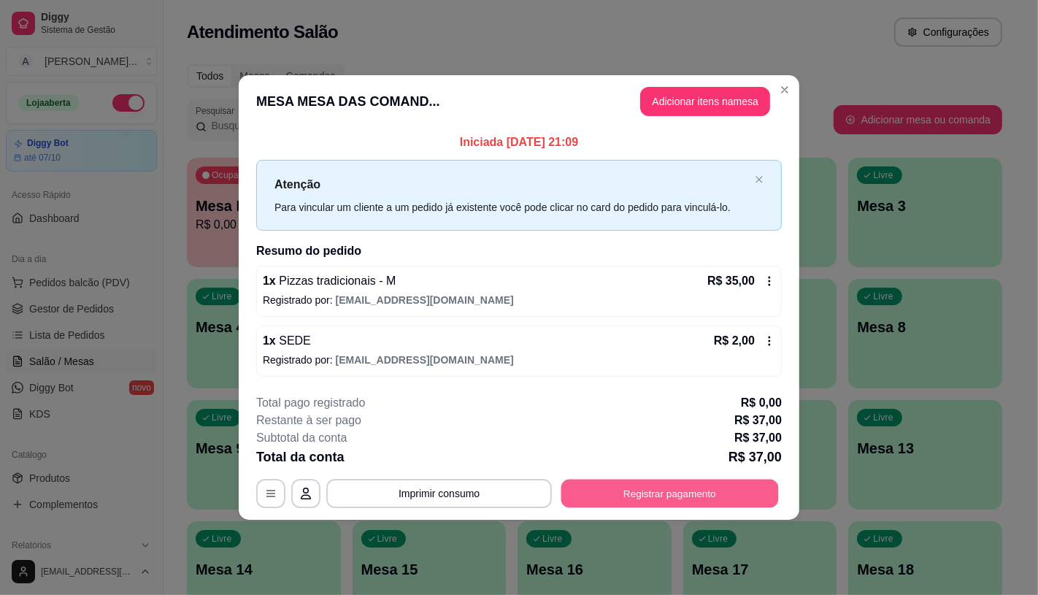
click at [657, 493] on button "Registrar pagamento" at bounding box center [669, 493] width 217 height 28
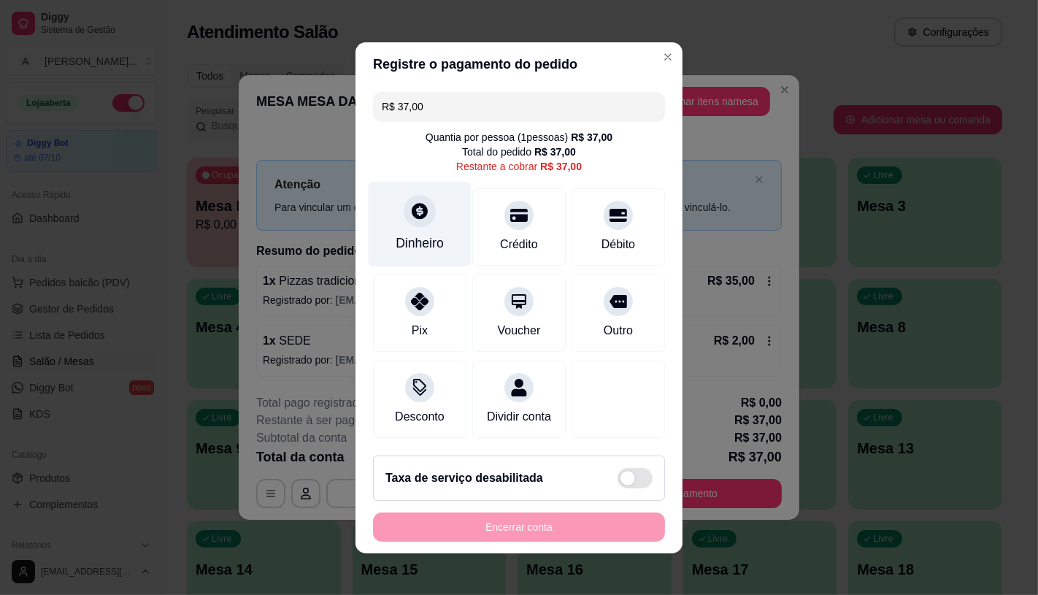
click at [439, 245] on div "Dinheiro" at bounding box center [419, 223] width 103 height 85
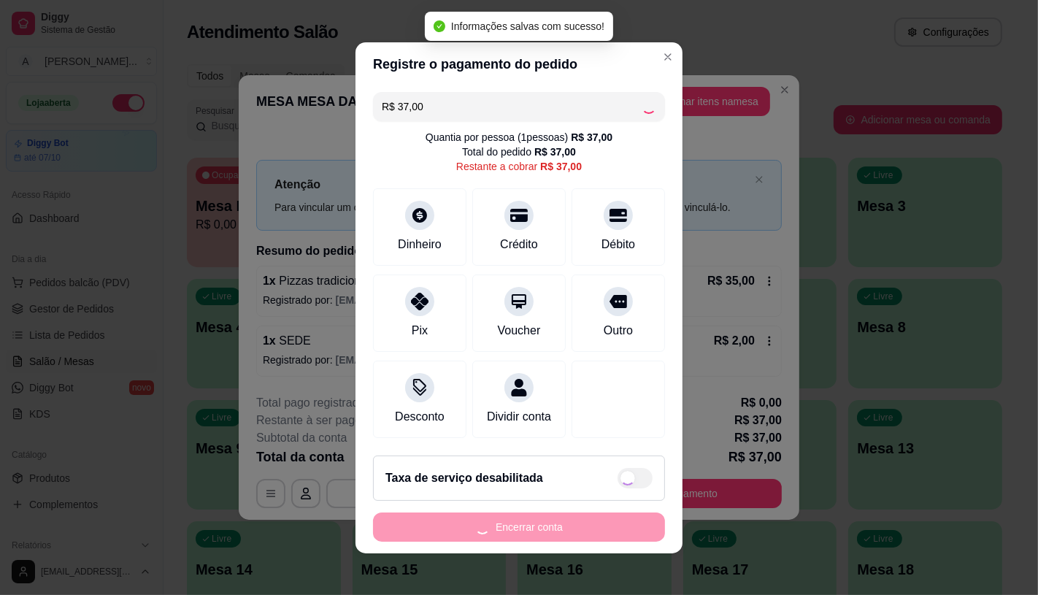
type input "R$ 0,00"
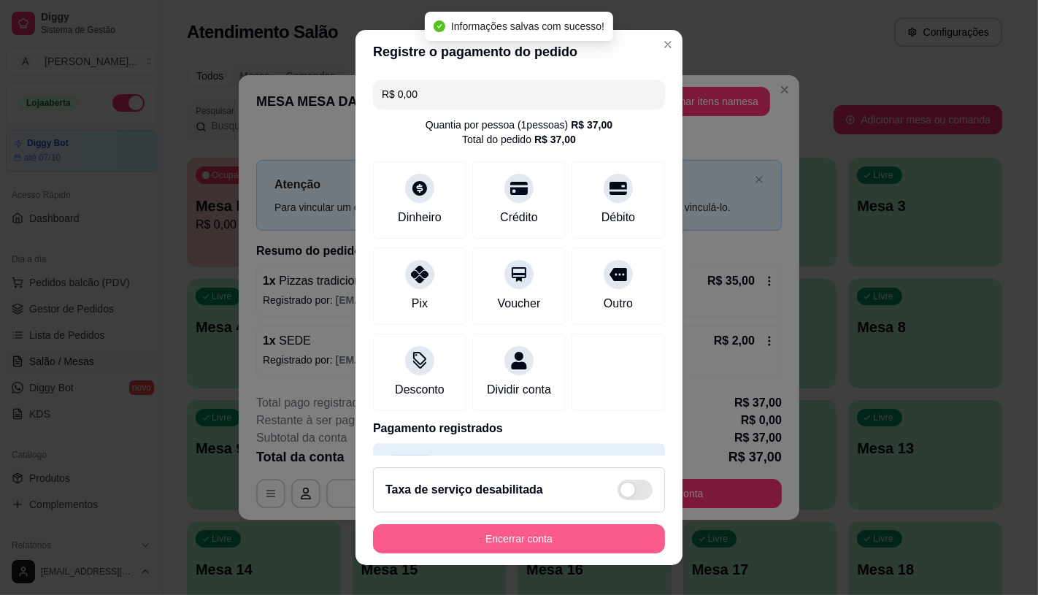
click at [556, 534] on button "Encerrar conta" at bounding box center [519, 538] width 292 height 29
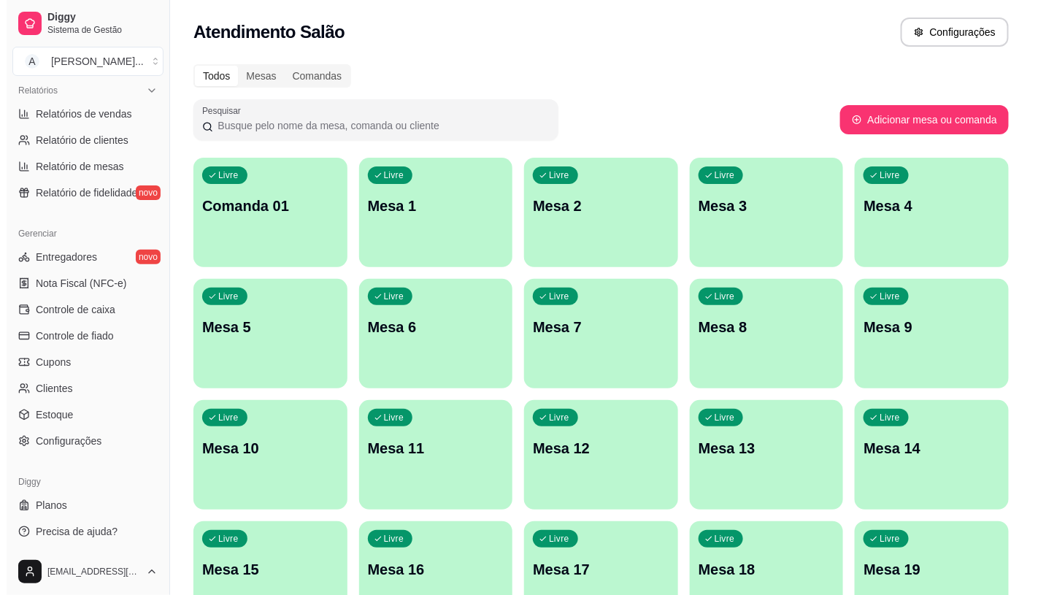
scroll to position [458, 0]
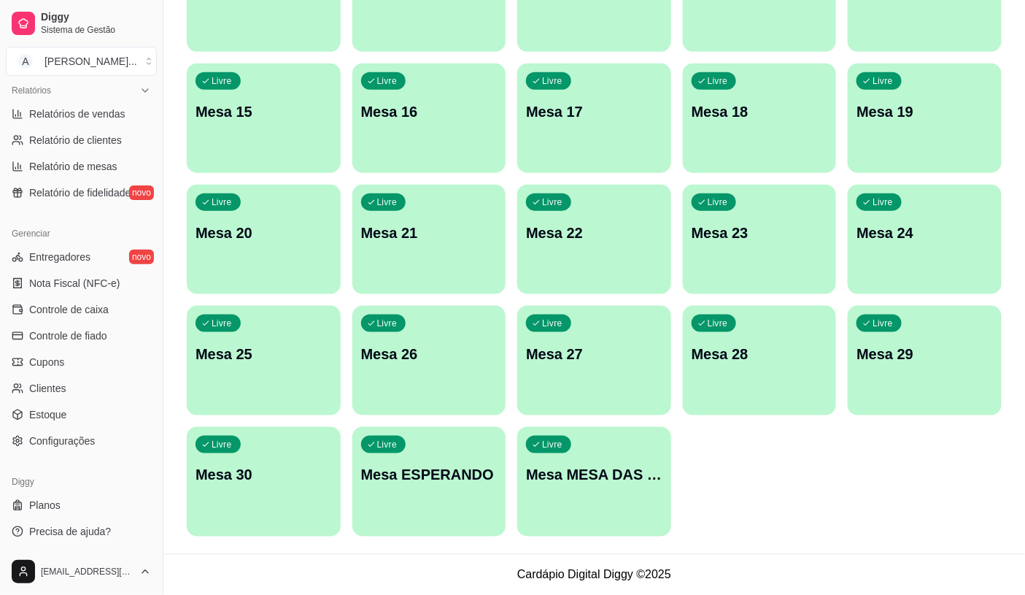
click at [614, 484] on p "Mesa MESA DAS COMANDAS" at bounding box center [594, 475] width 136 height 20
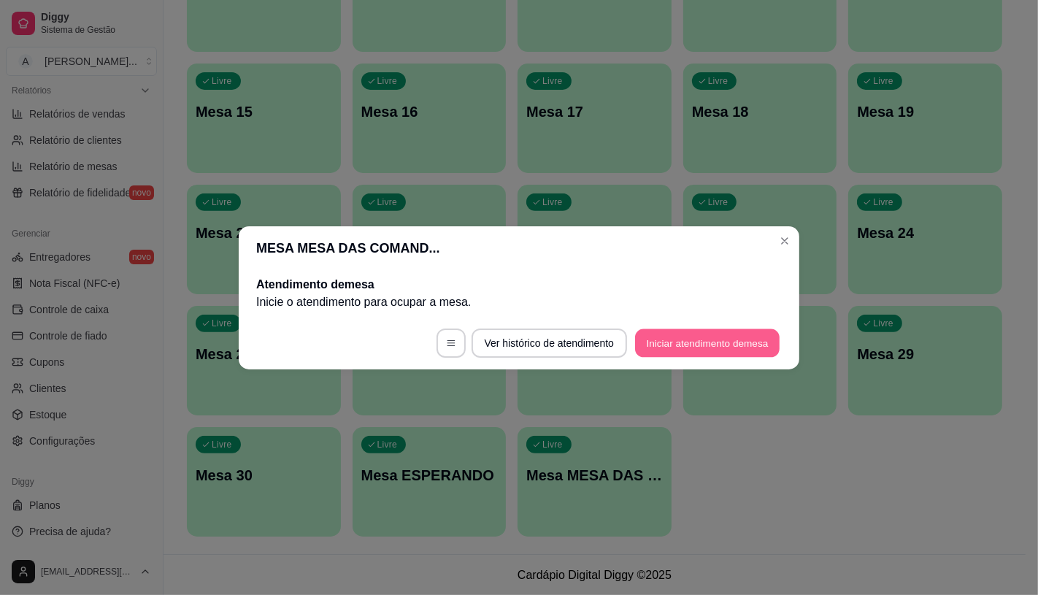
click at [720, 339] on button "Iniciar atendimento de mesa" at bounding box center [707, 342] width 144 height 28
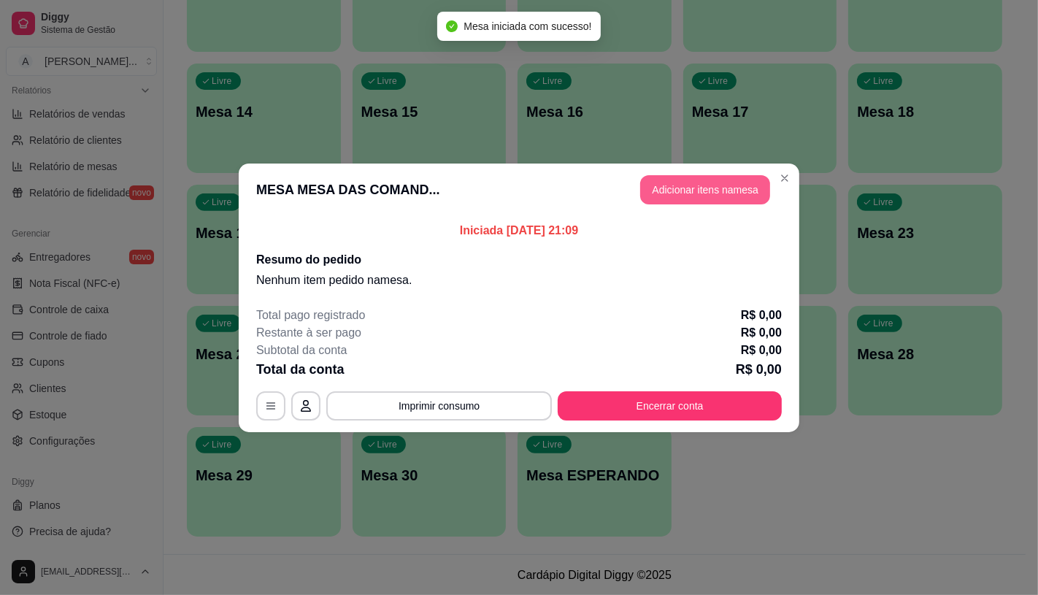
click at [733, 188] on button "Adicionar itens na mesa" at bounding box center [705, 189] width 130 height 29
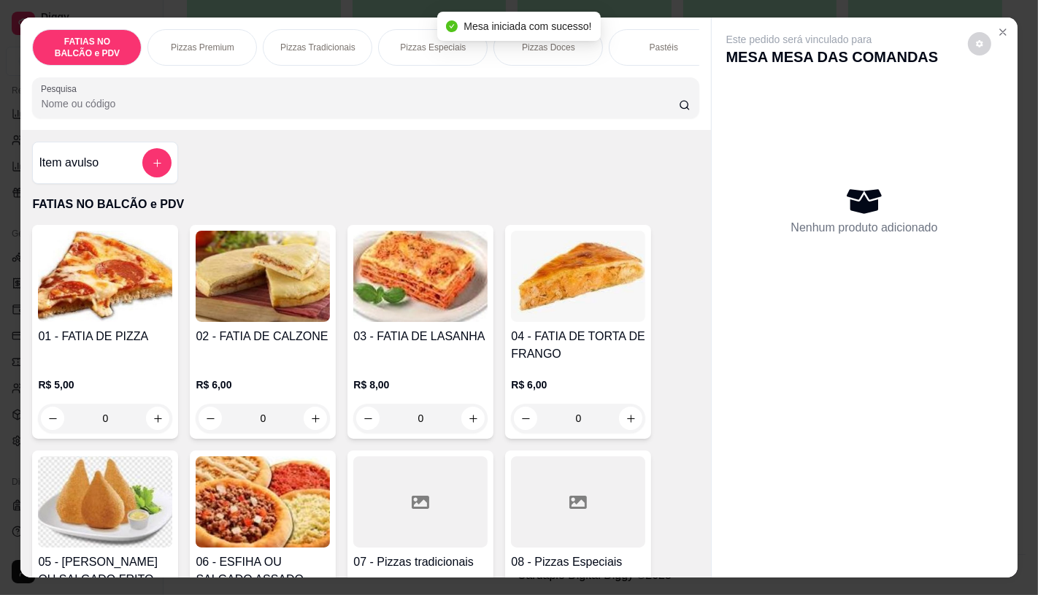
click at [92, 521] on img at bounding box center [105, 501] width 134 height 91
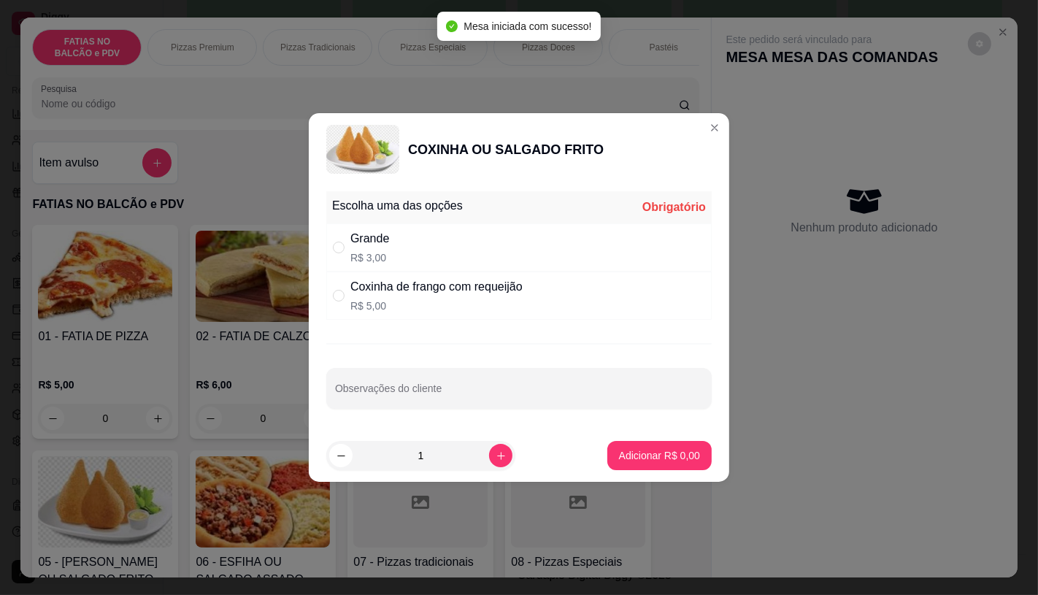
click at [383, 258] on p "R$ 3,00" at bounding box center [369, 257] width 39 height 15
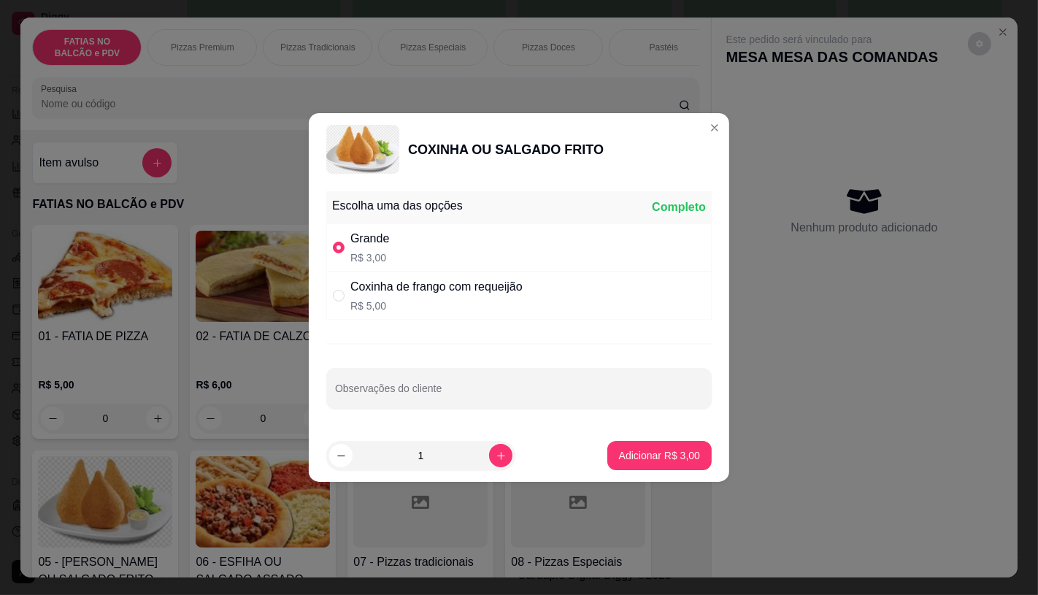
radio input "true"
click at [495, 456] on icon "increase-product-quantity" at bounding box center [500, 455] width 11 height 11
type input "2"
click at [630, 453] on p "Adicionar R$ 6,00" at bounding box center [658, 456] width 79 height 14
type input "2"
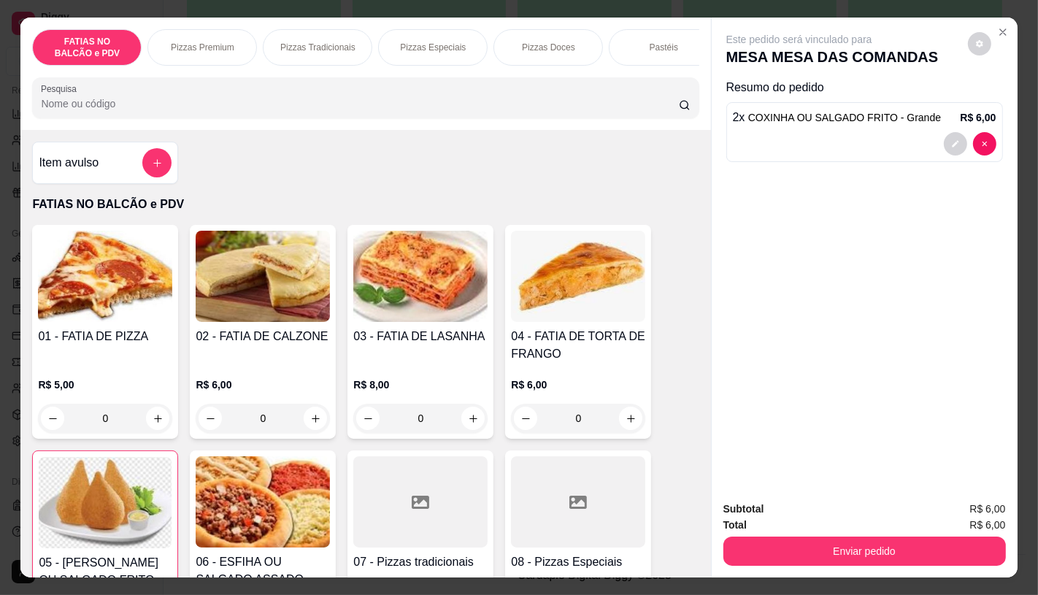
scroll to position [0, 582]
click at [629, 44] on div "Panqueca" at bounding box center [657, 47] width 109 height 36
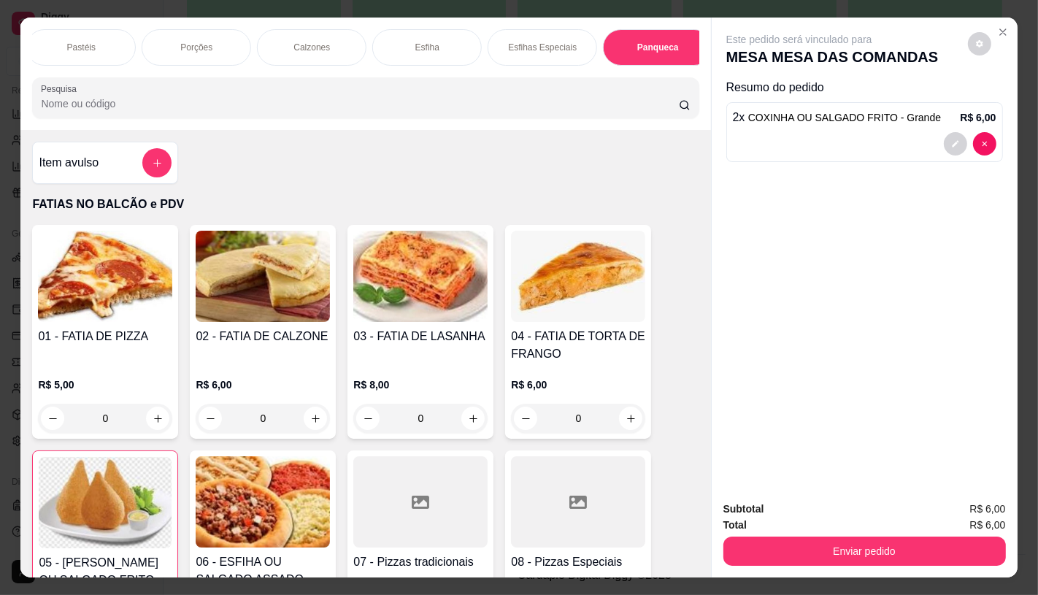
scroll to position [34, 0]
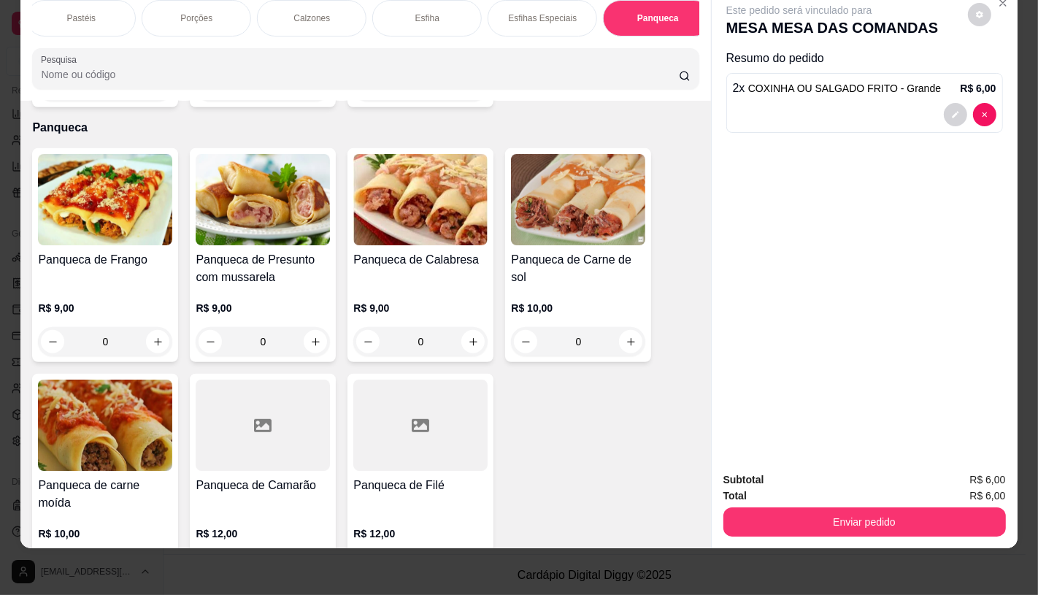
click at [158, 228] on div "Panqueca de Frango R$ 9,00 0" at bounding box center [105, 255] width 146 height 214
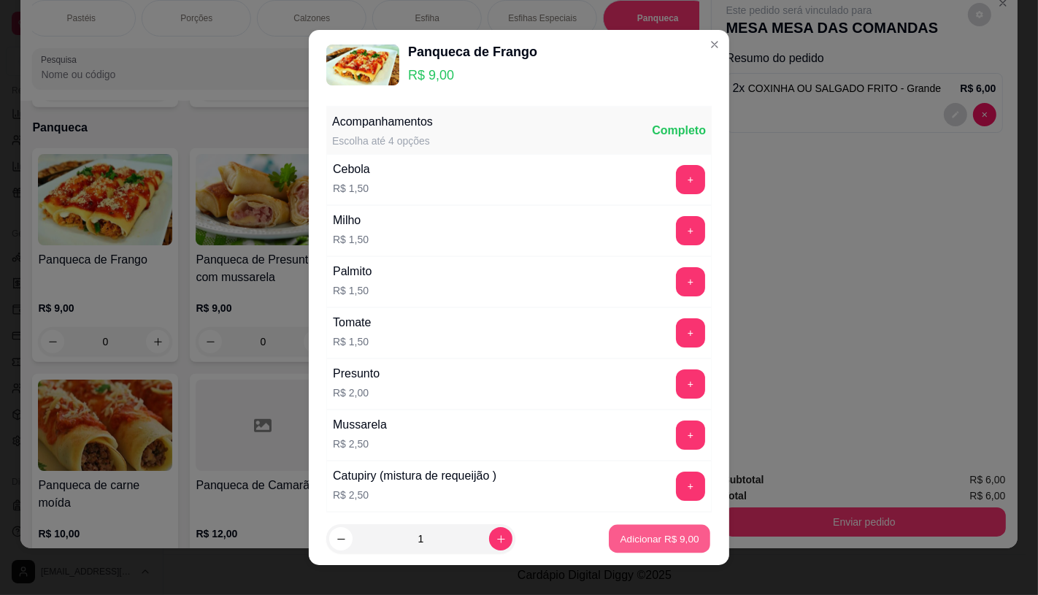
click at [657, 536] on p "Adicionar R$ 9,00" at bounding box center [658, 539] width 79 height 14
type input "1"
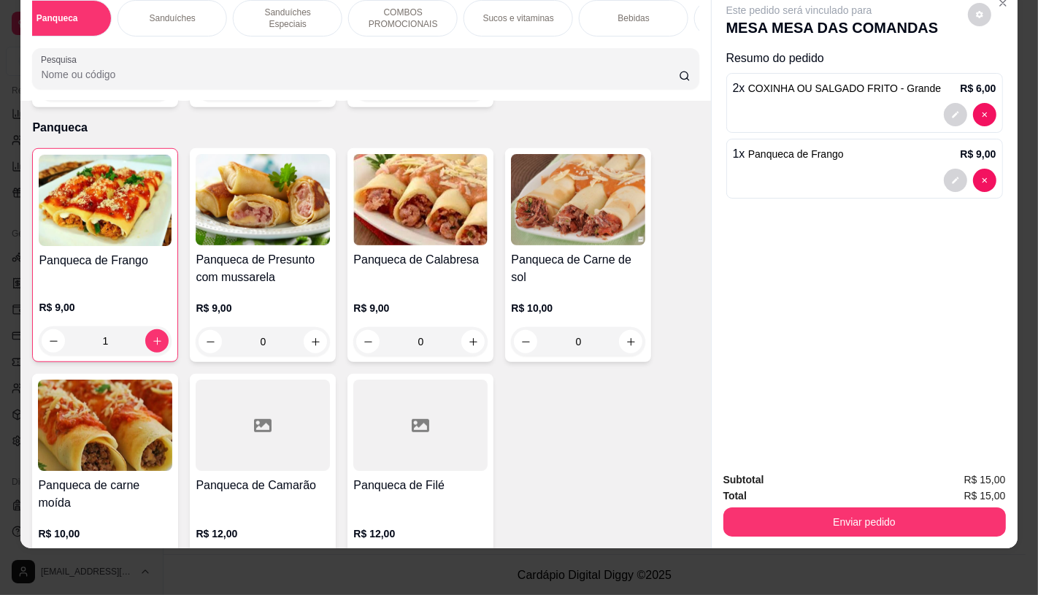
scroll to position [0, 1518]
click at [664, 10] on p "TAXAS DE ENTREGAS" at bounding box center [644, 18] width 85 height 23
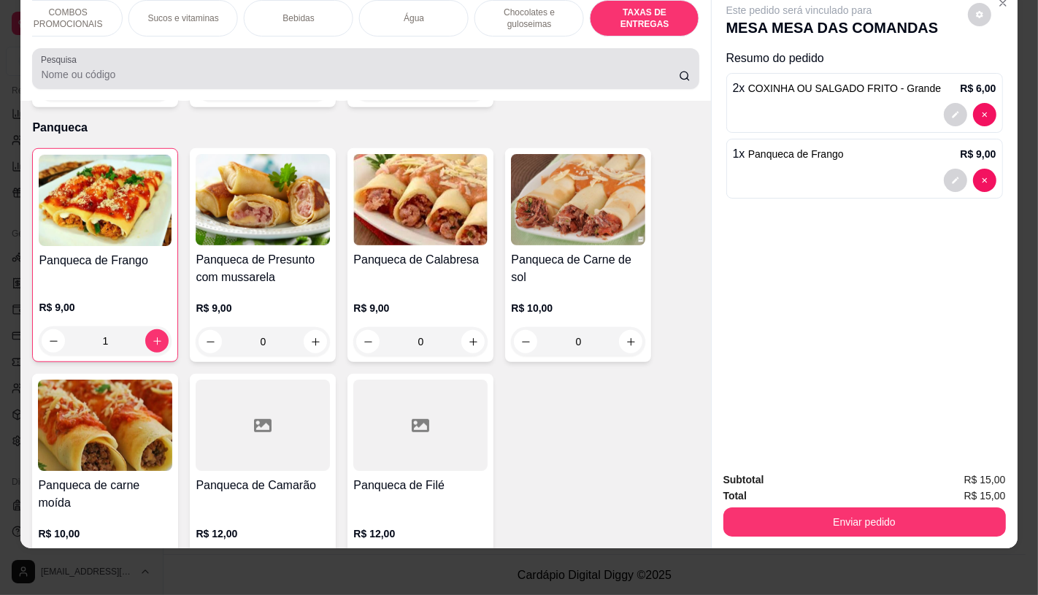
scroll to position [9759, 0]
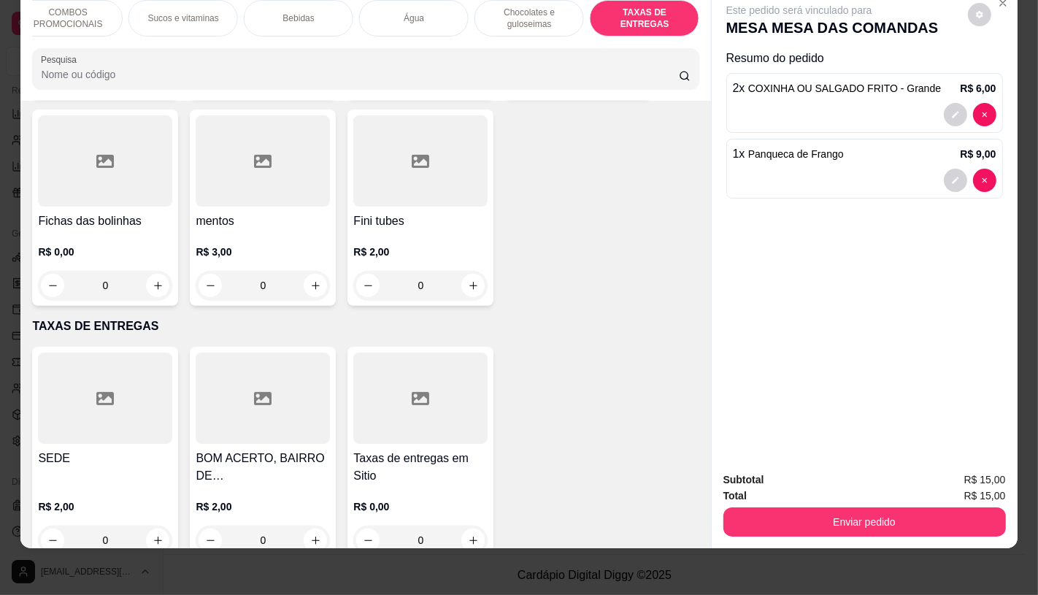
click at [112, 379] on div at bounding box center [105, 397] width 134 height 91
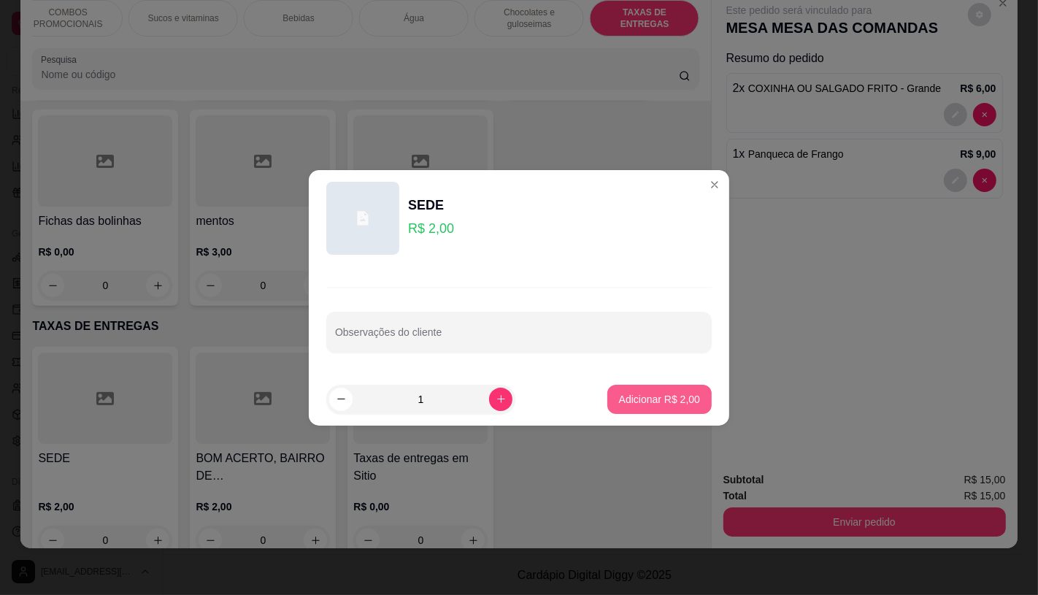
click at [670, 404] on p "Adicionar R$ 2,00" at bounding box center [659, 399] width 81 height 15
type input "1"
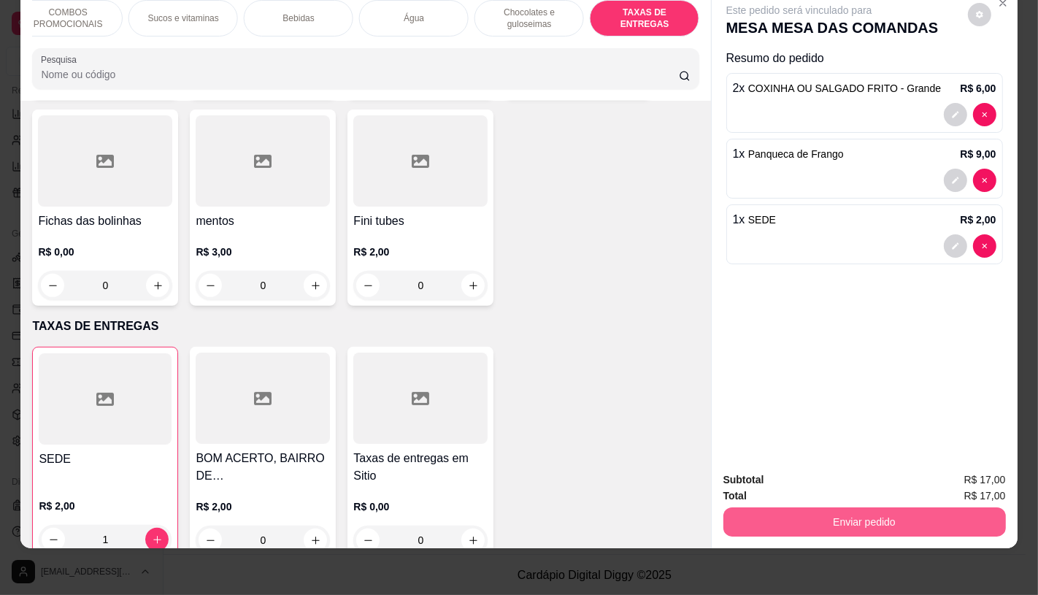
click at [771, 507] on button "Enviar pedido" at bounding box center [864, 521] width 282 height 29
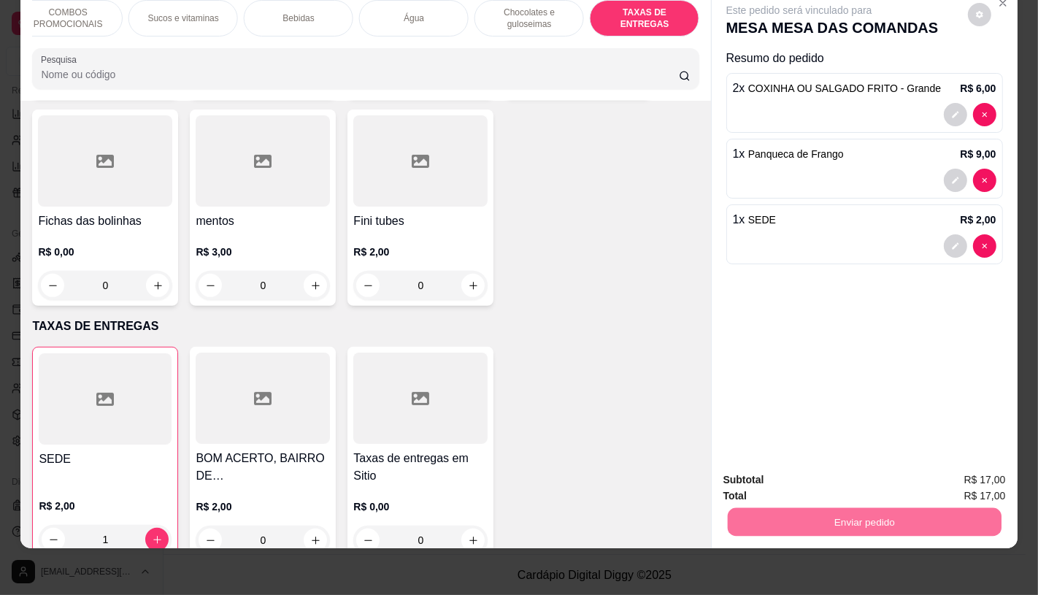
click at [980, 473] on button "Enviar pedido" at bounding box center [967, 475] width 82 height 28
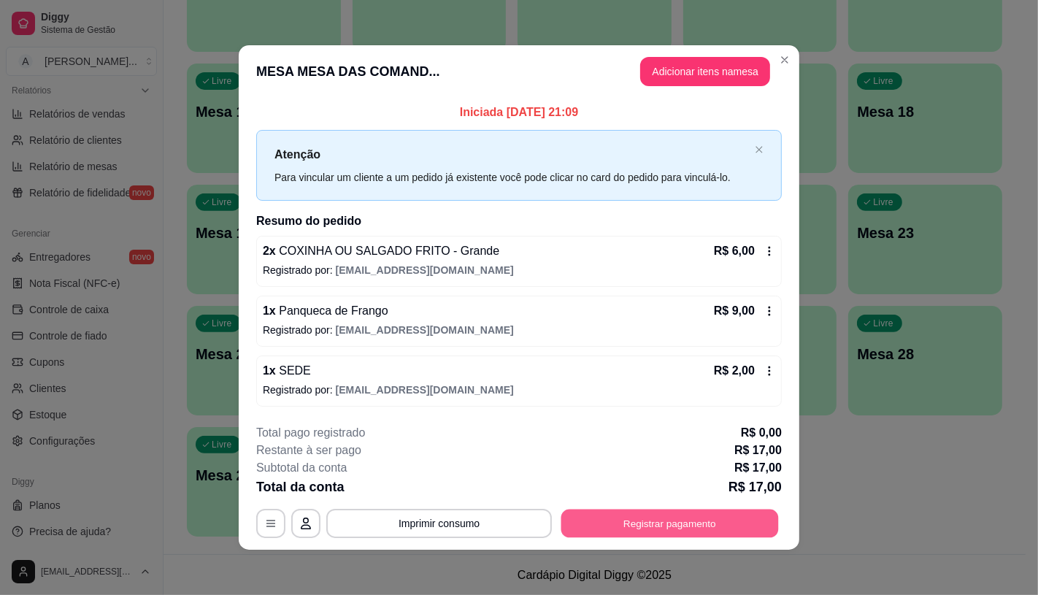
click at [595, 520] on button "Registrar pagamento" at bounding box center [669, 523] width 217 height 28
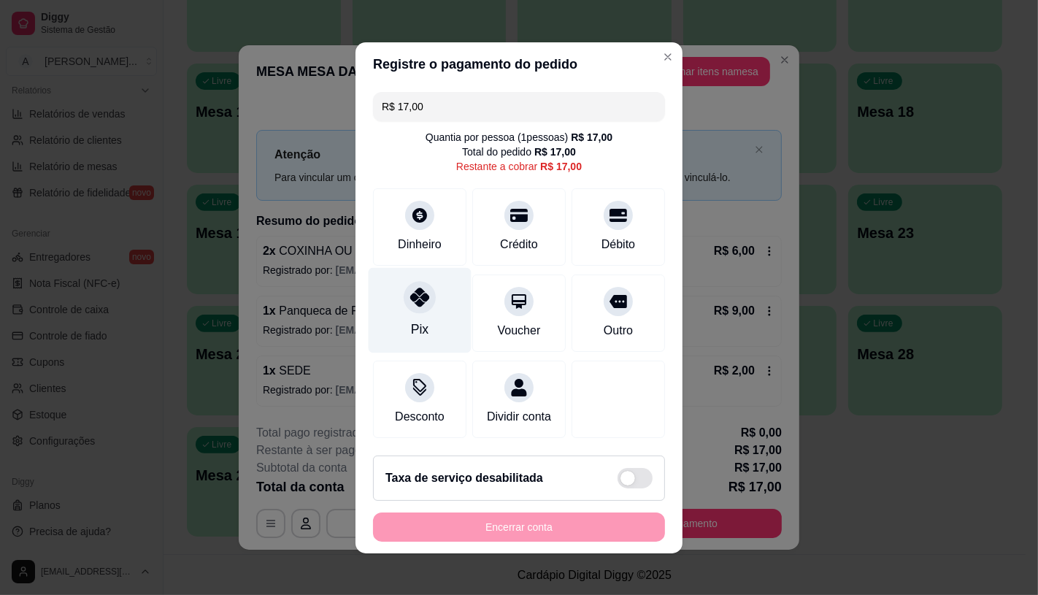
click at [395, 314] on div "Pix" at bounding box center [419, 309] width 103 height 85
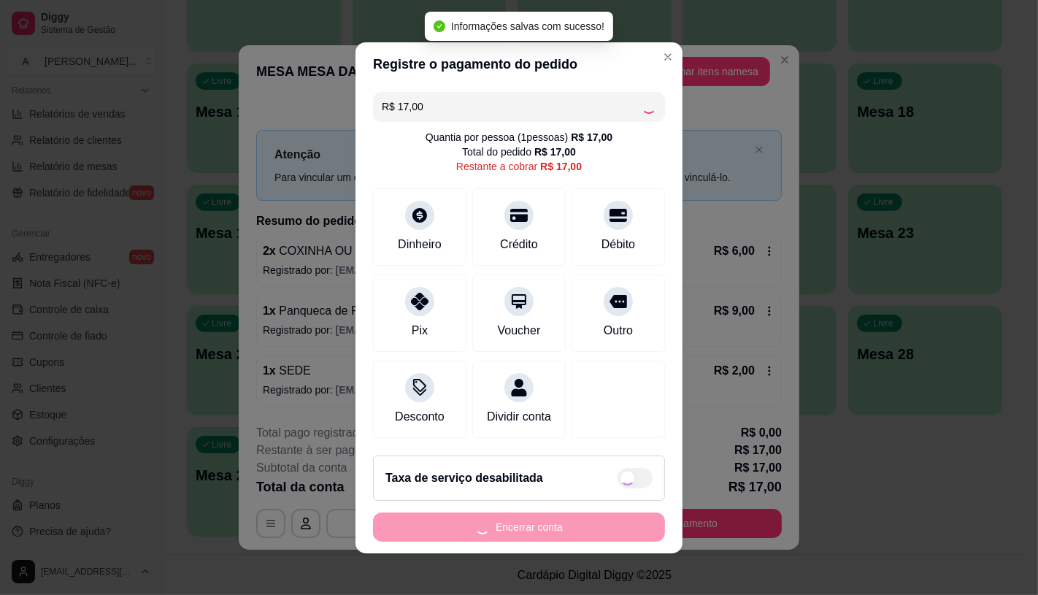
type input "R$ 0,00"
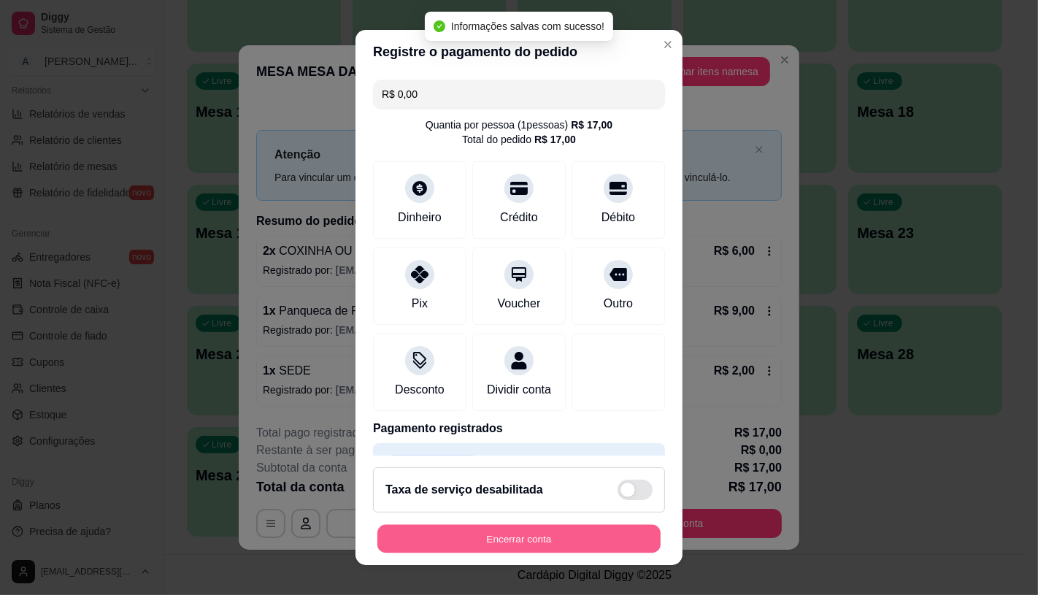
click at [489, 541] on button "Encerrar conta" at bounding box center [518, 539] width 283 height 28
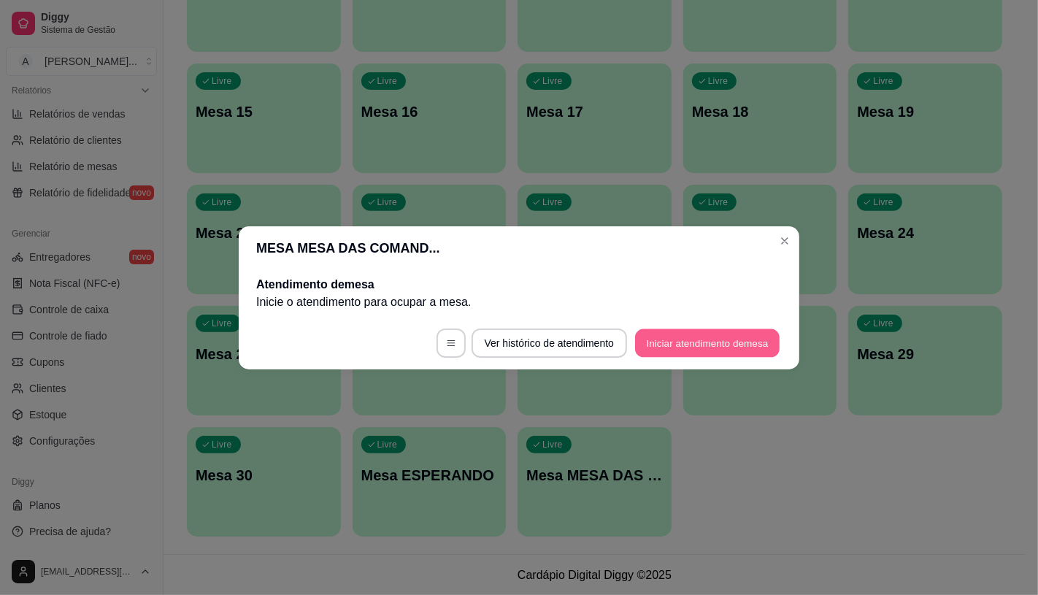
click at [689, 340] on button "Iniciar atendimento de mesa" at bounding box center [707, 342] width 144 height 28
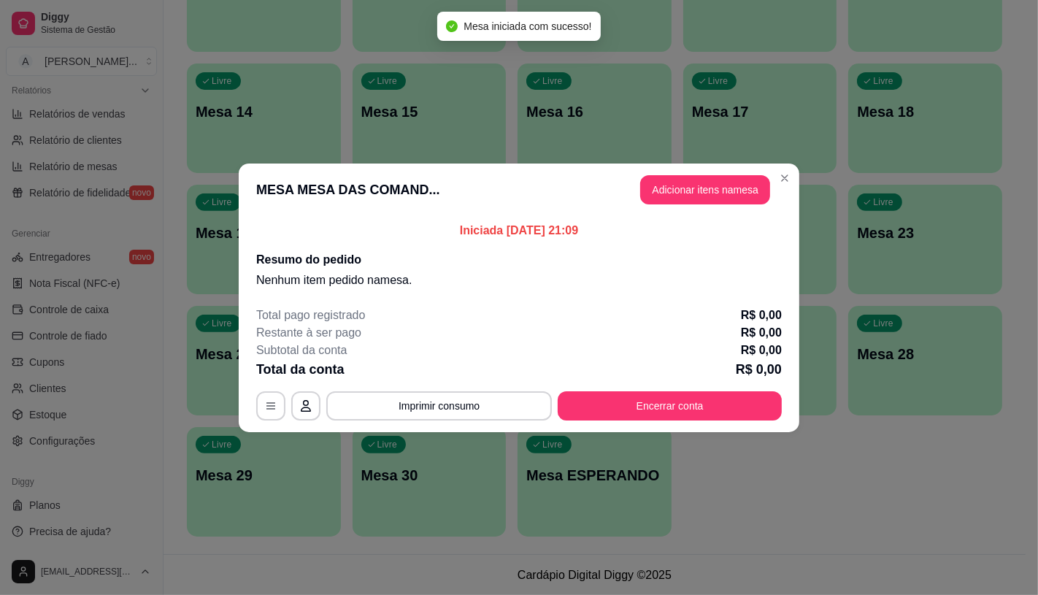
click at [706, 200] on button "Adicionar itens na mesa" at bounding box center [705, 189] width 130 height 29
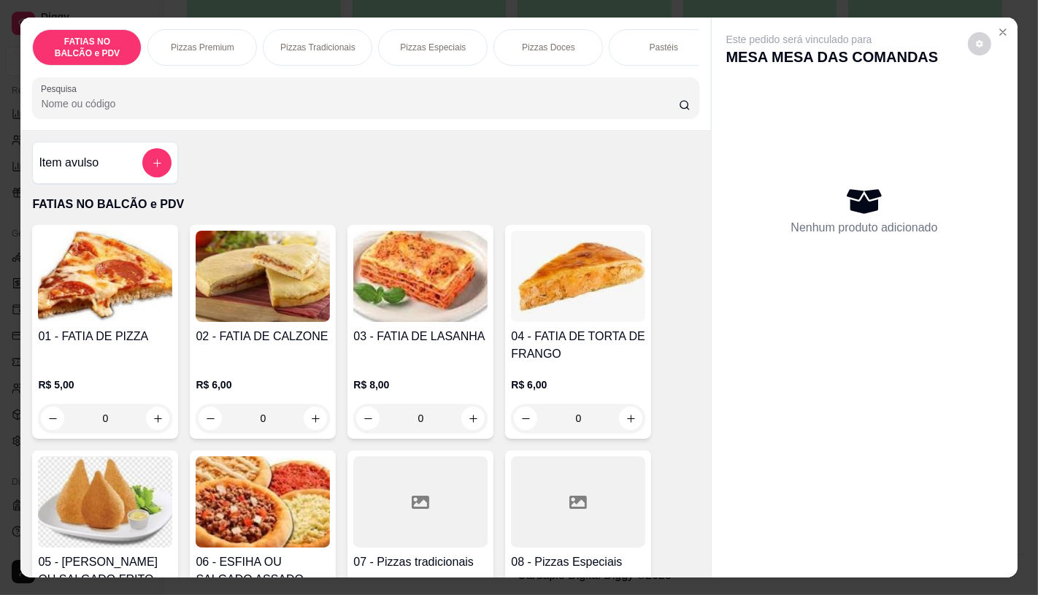
click at [467, 528] on div at bounding box center [420, 501] width 134 height 91
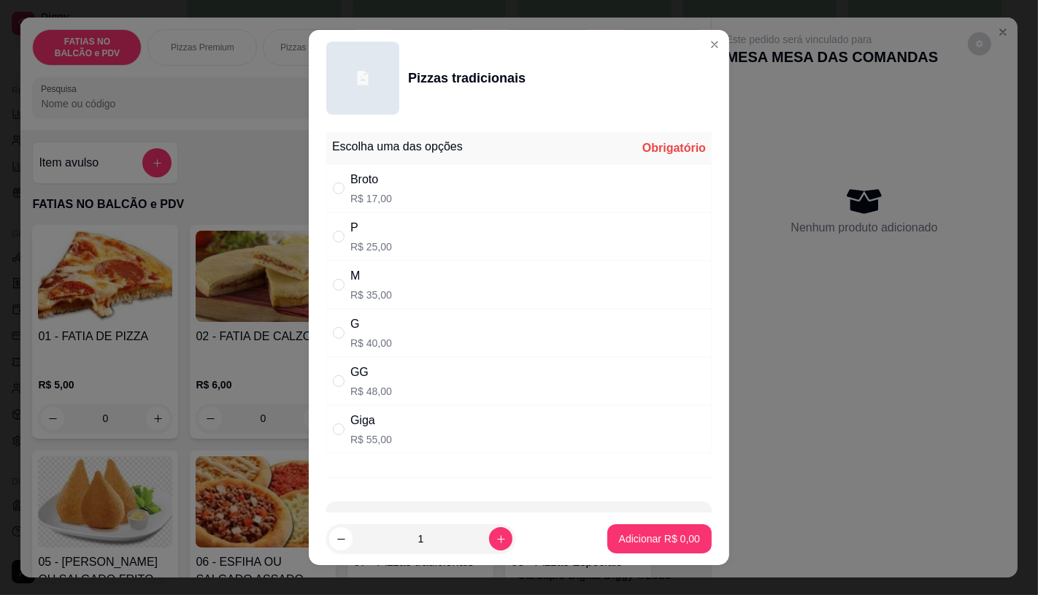
click at [373, 282] on div "M" at bounding box center [371, 276] width 42 height 18
radio input "true"
click at [642, 541] on p "Adicionar R$ 35,00" at bounding box center [656, 538] width 87 height 15
type input "1"
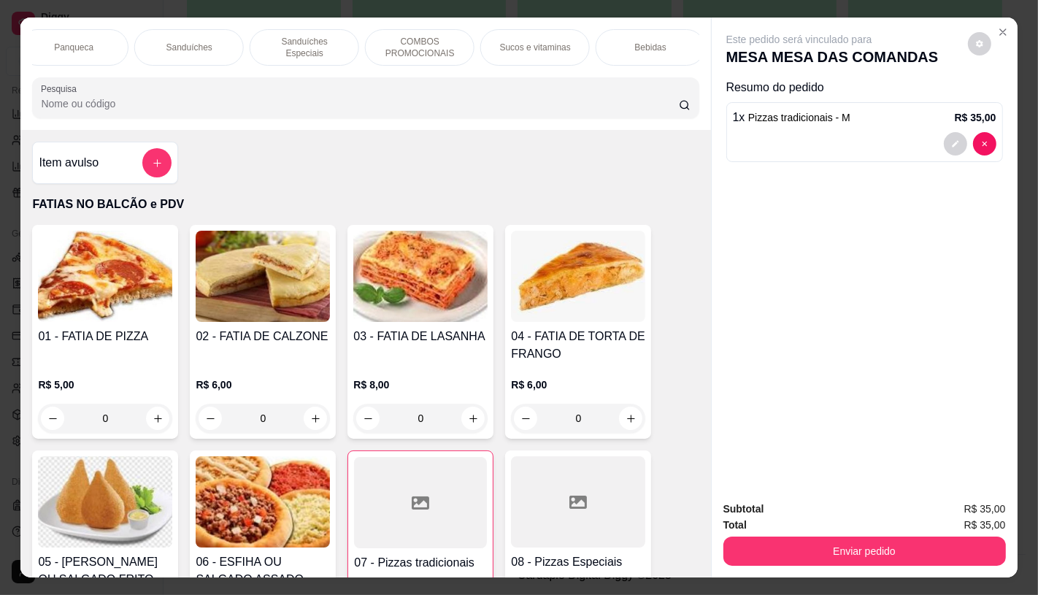
scroll to position [0, 1518]
click at [665, 31] on div "TAXAS DE ENTREGAS" at bounding box center [644, 47] width 109 height 36
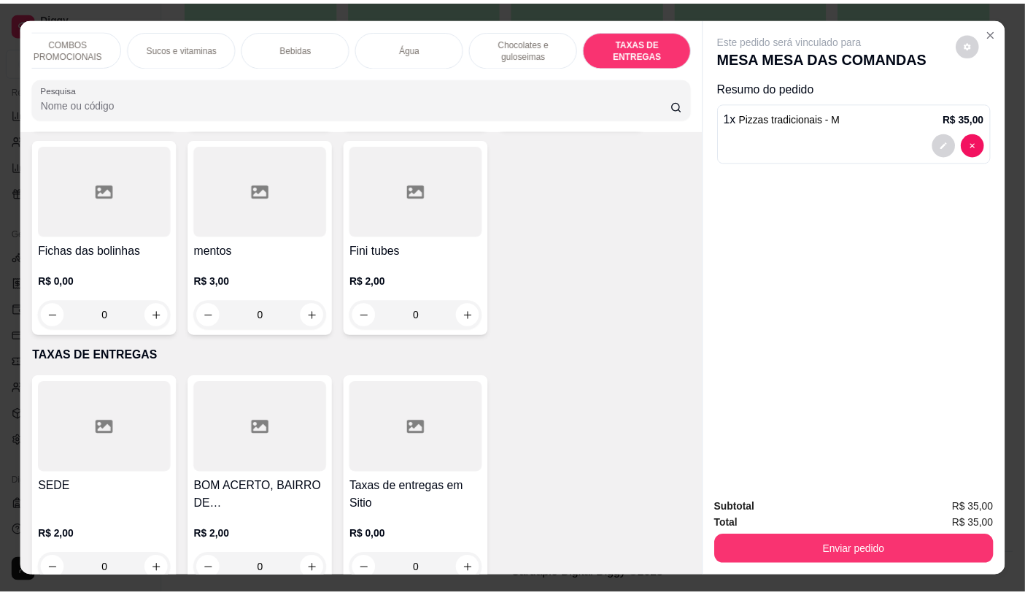
scroll to position [34, 0]
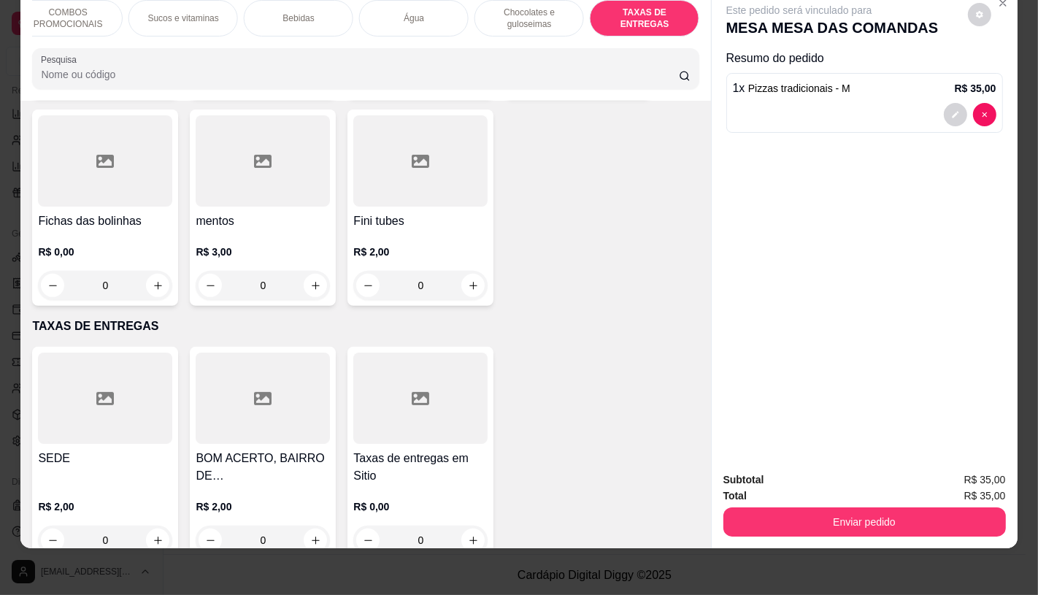
click at [69, 499] on div "R$ 2,00 0" at bounding box center [105, 526] width 134 height 55
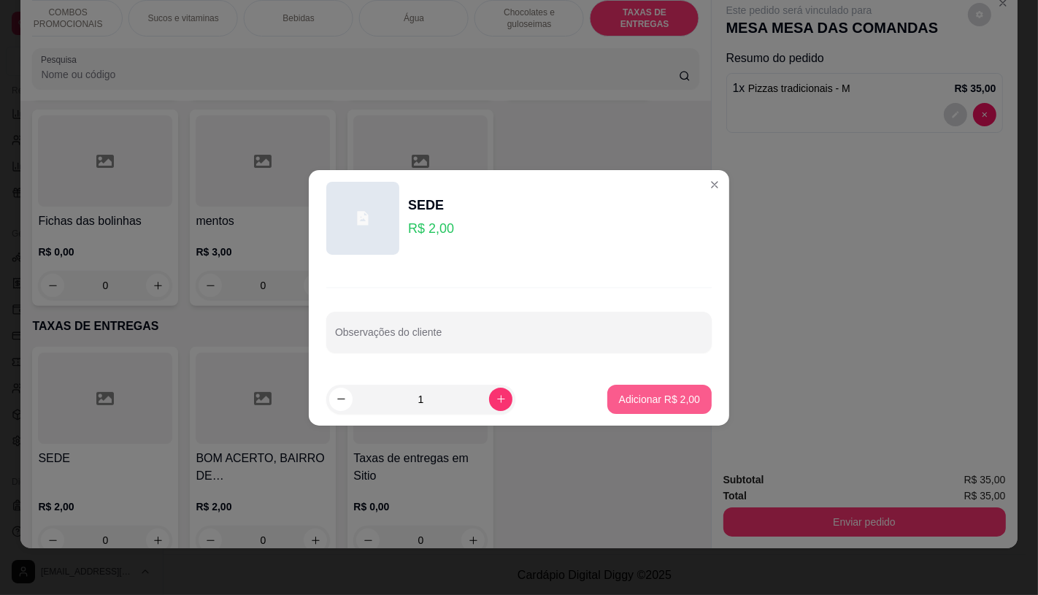
click at [660, 389] on button "Adicionar R$ 2,00" at bounding box center [659, 399] width 104 height 29
type input "1"
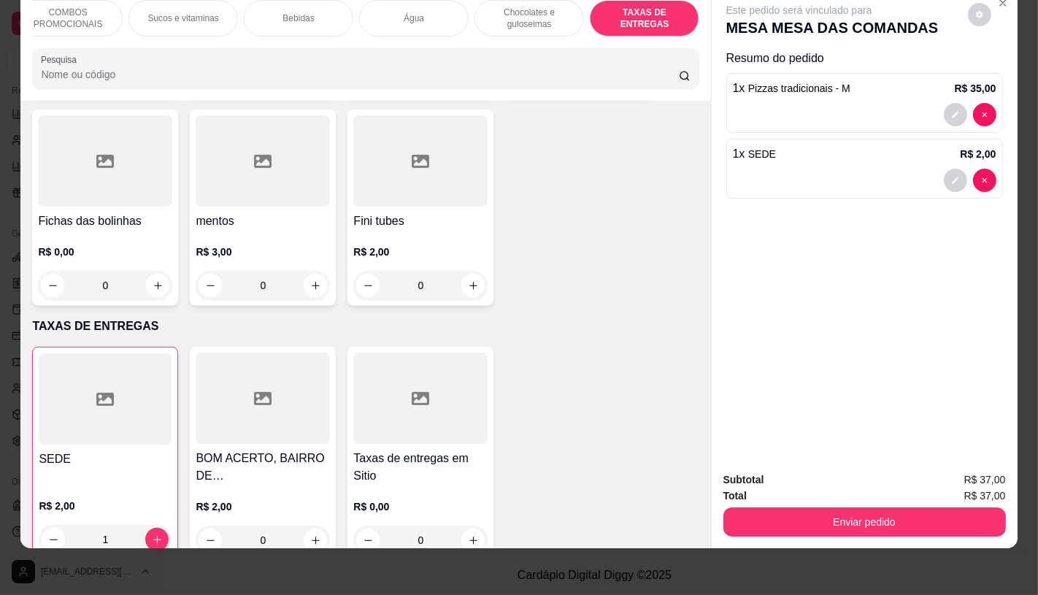
click at [835, 503] on div "Enviar pedido" at bounding box center [864, 519] width 282 height 33
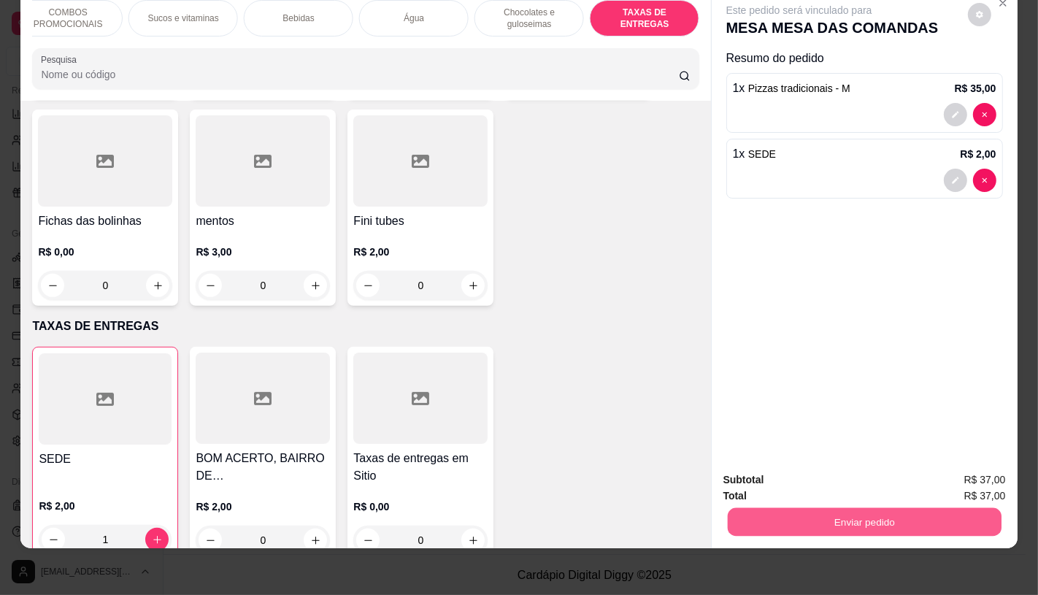
click at [839, 507] on button "Enviar pedido" at bounding box center [864, 521] width 274 height 28
click at [833, 470] on button "Registrar cliente" at bounding box center [869, 475] width 96 height 28
click at [884, 508] on button "Enviar pedido" at bounding box center [864, 521] width 282 height 29
click at [983, 477] on button "Enviar pedido" at bounding box center [967, 474] width 80 height 27
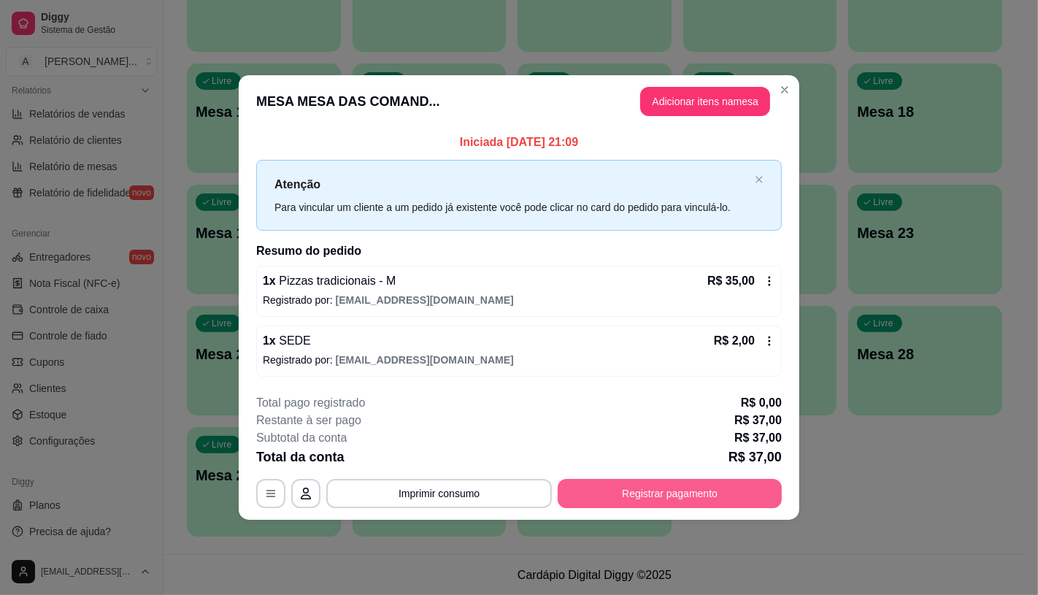
click at [711, 474] on div "**********" at bounding box center [518, 451] width 525 height 114
click at [709, 489] on button "Registrar pagamento" at bounding box center [669, 493] width 224 height 29
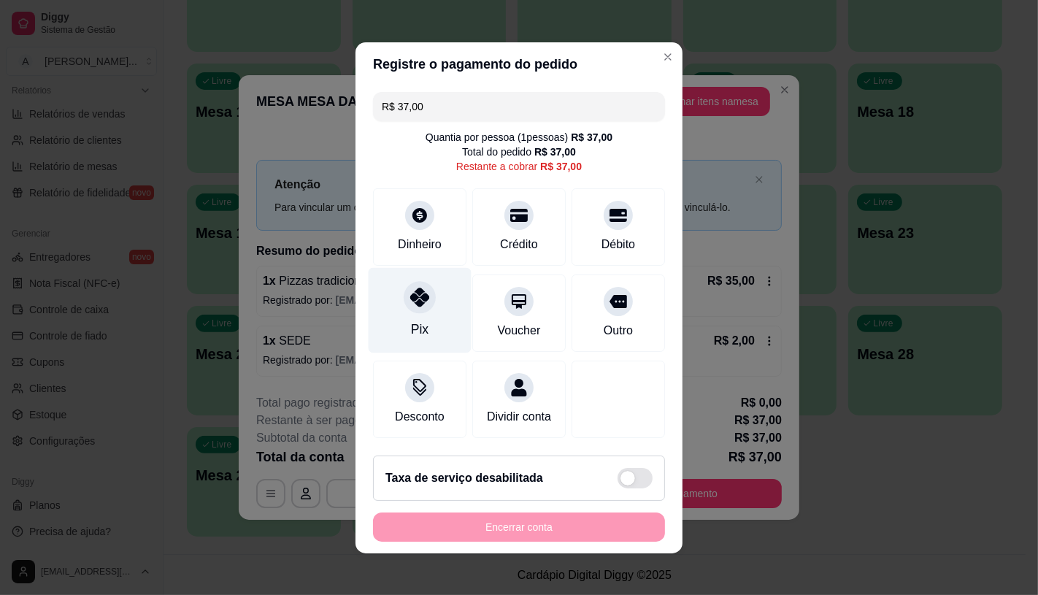
click at [396, 306] on div "Pix" at bounding box center [419, 309] width 103 height 85
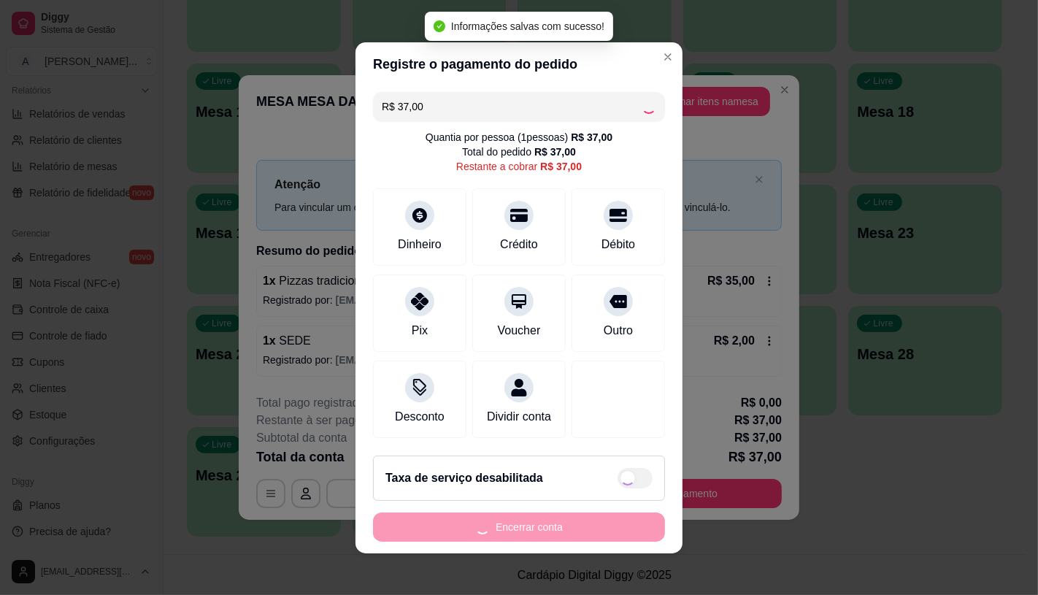
click at [516, 541] on div "Encerrar conta" at bounding box center [519, 526] width 292 height 29
type input "R$ 0,00"
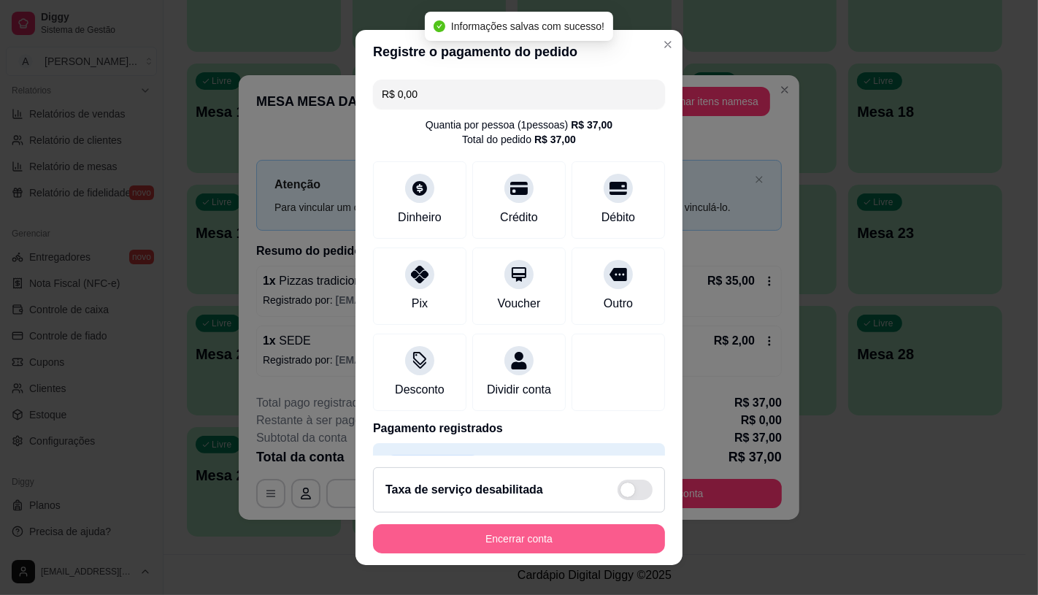
click at [518, 544] on button "Encerrar conta" at bounding box center [519, 538] width 292 height 29
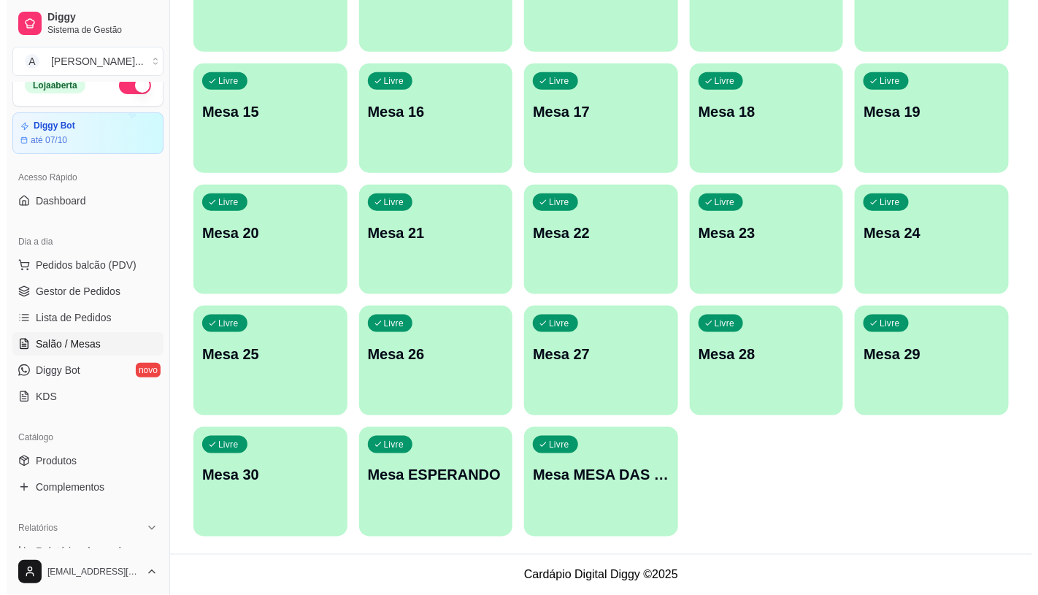
scroll to position [0, 0]
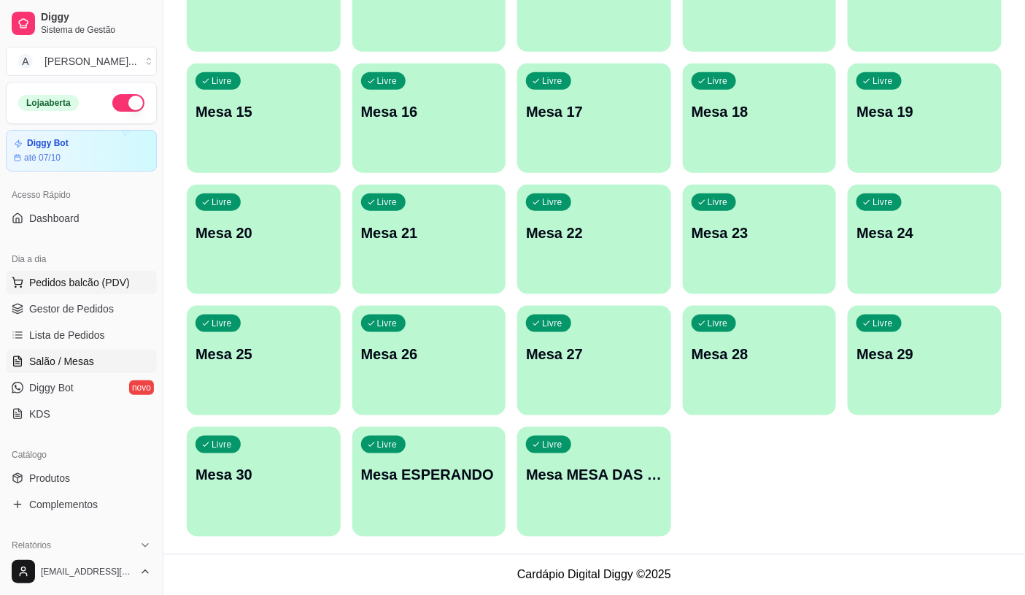
click at [63, 287] on span "Pedidos balcão (PDV)" at bounding box center [79, 282] width 101 height 15
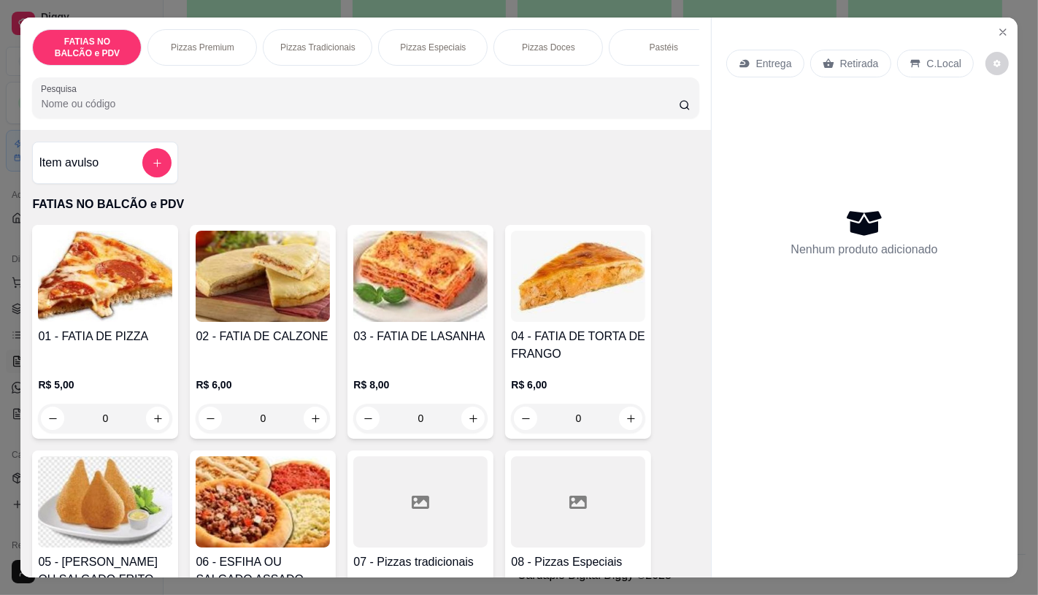
click at [132, 402] on div "R$ 5,00 0" at bounding box center [105, 404] width 134 height 55
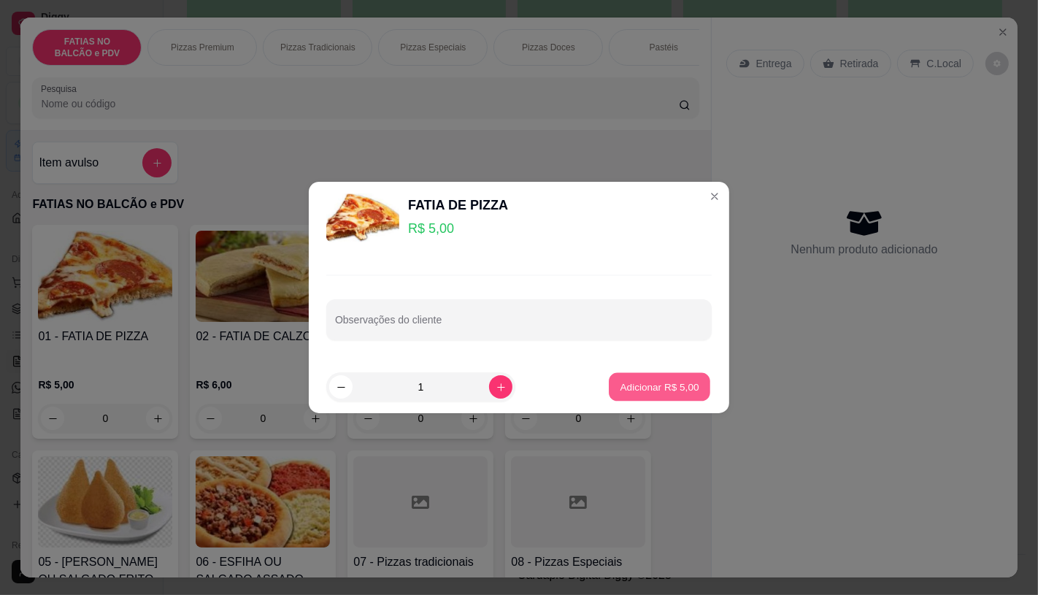
click at [664, 384] on p "Adicionar R$ 5,00" at bounding box center [658, 387] width 79 height 14
type input "1"
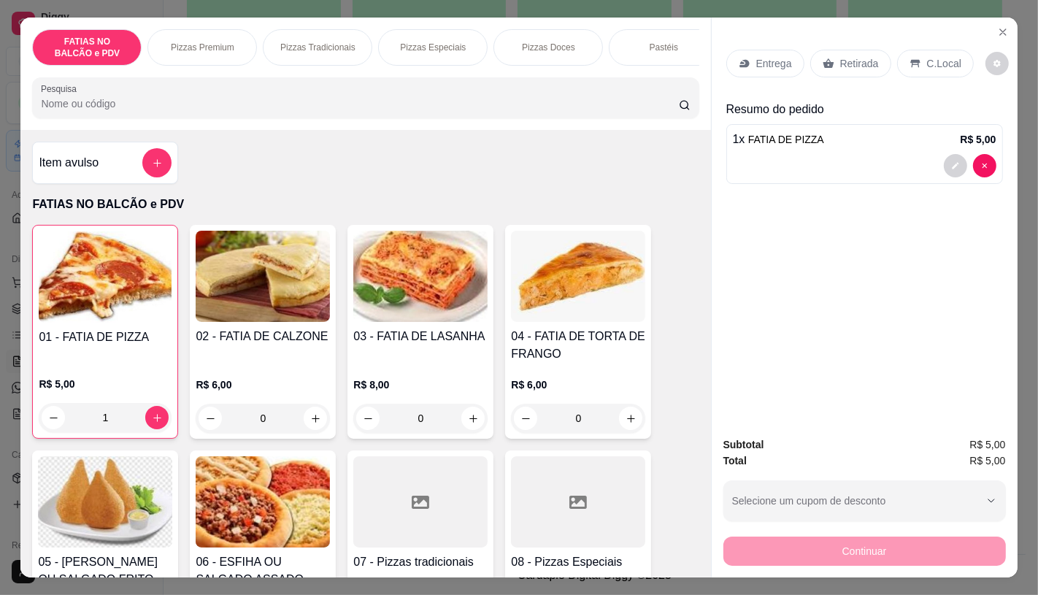
click at [75, 531] on img at bounding box center [105, 501] width 134 height 91
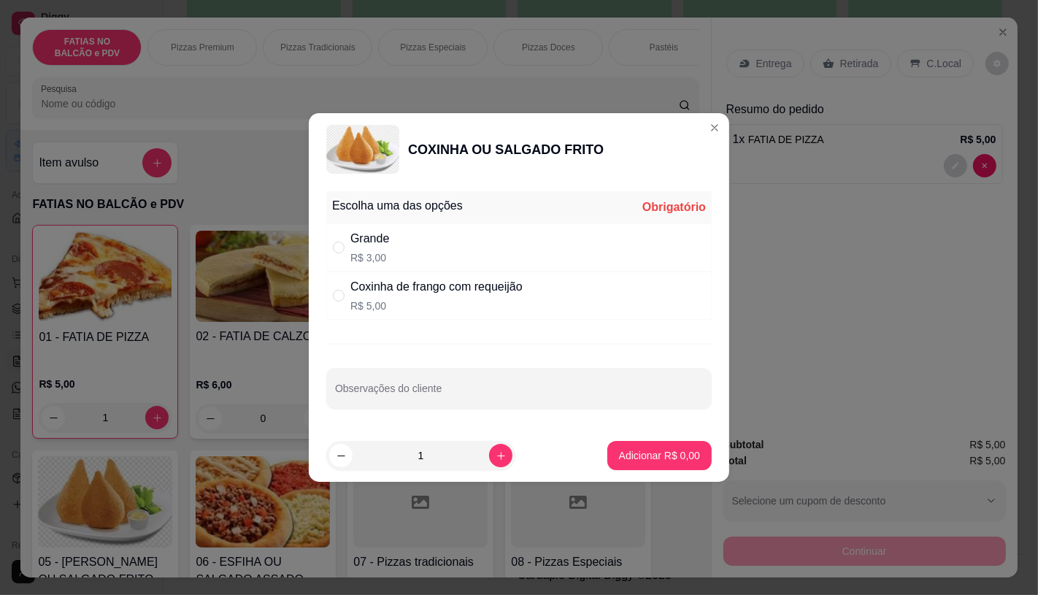
click at [458, 260] on div "Grande R$ 3,00" at bounding box center [518, 247] width 385 height 48
radio input "true"
click at [589, 449] on footer "1 Adicionar R$ 3,00" at bounding box center [519, 455] width 420 height 53
click at [635, 463] on button "Adicionar R$ 3,00" at bounding box center [659, 455] width 104 height 29
type input "1"
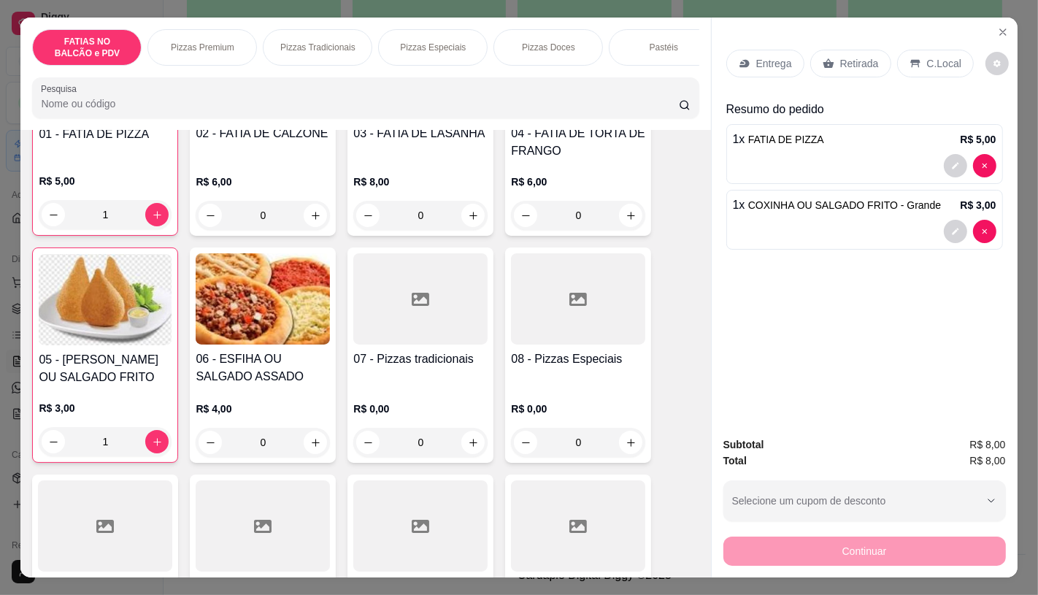
scroll to position [243, 0]
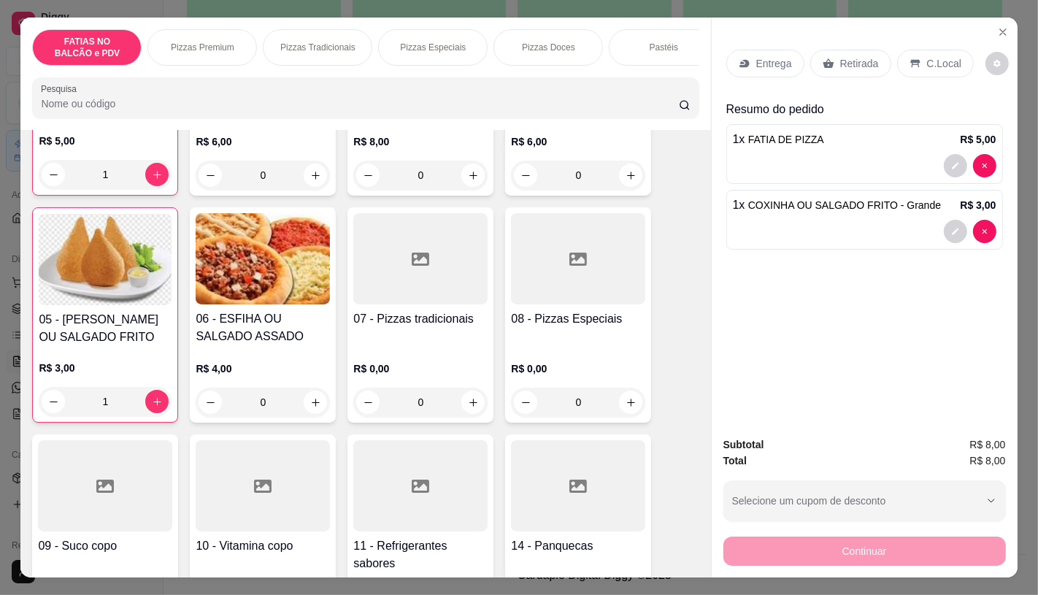
click at [397, 506] on div at bounding box center [420, 485] width 134 height 91
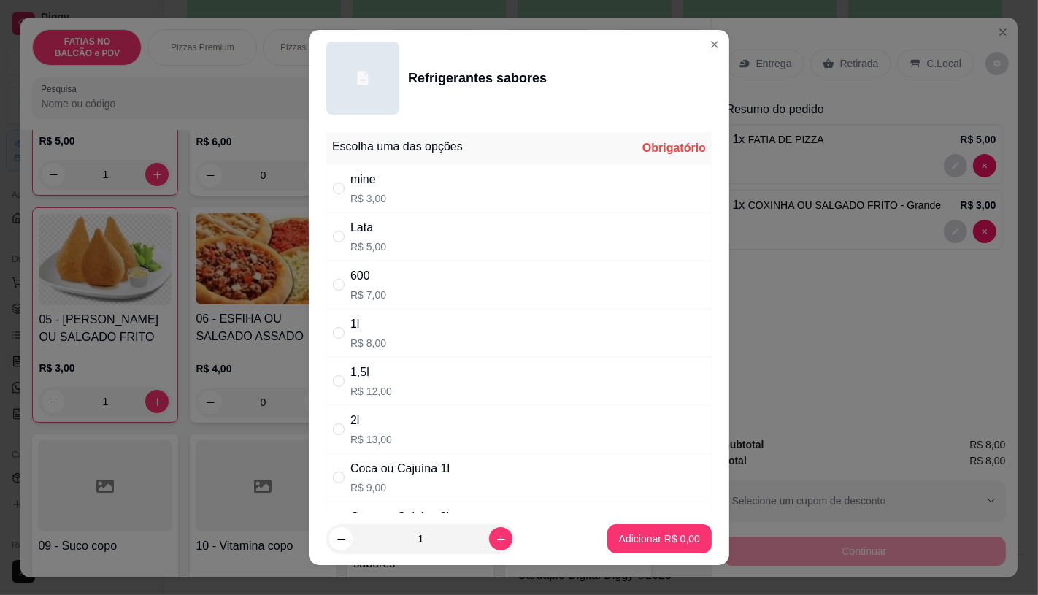
click at [380, 237] on div "Lata R$ 5,00" at bounding box center [518, 236] width 385 height 48
radio input "true"
click at [641, 538] on p "Adicionar R$ 5,00" at bounding box center [659, 538] width 81 height 15
type input "1"
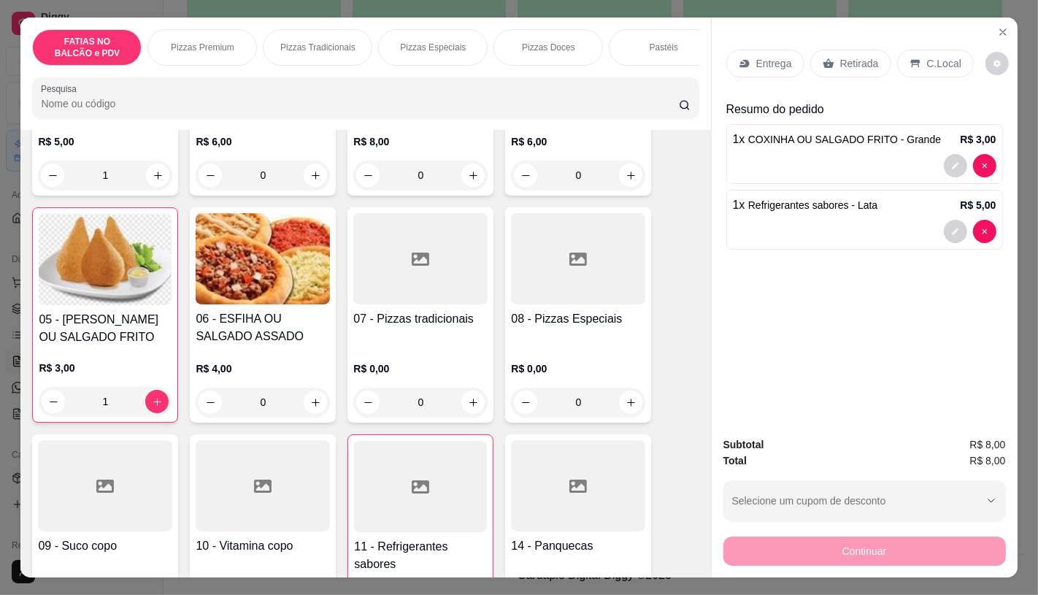
type input "0"
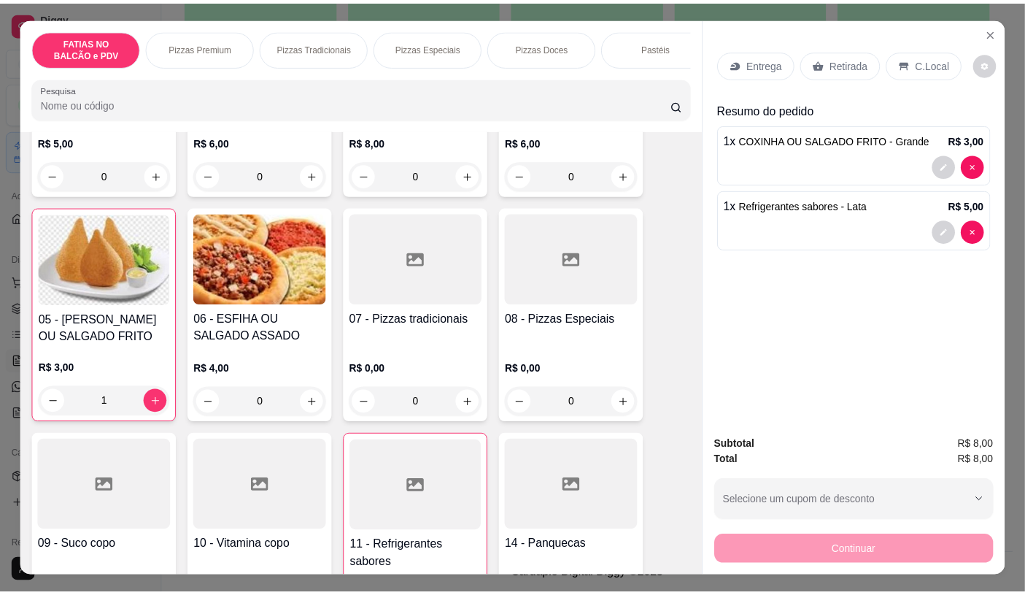
scroll to position [244, 0]
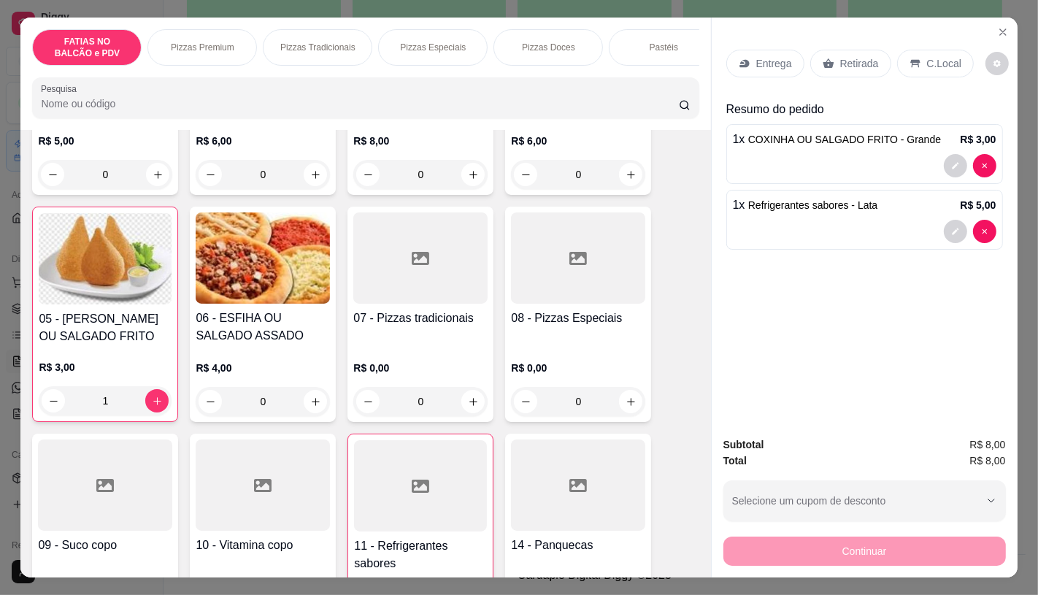
click at [859, 59] on p "Retirada" at bounding box center [859, 63] width 39 height 15
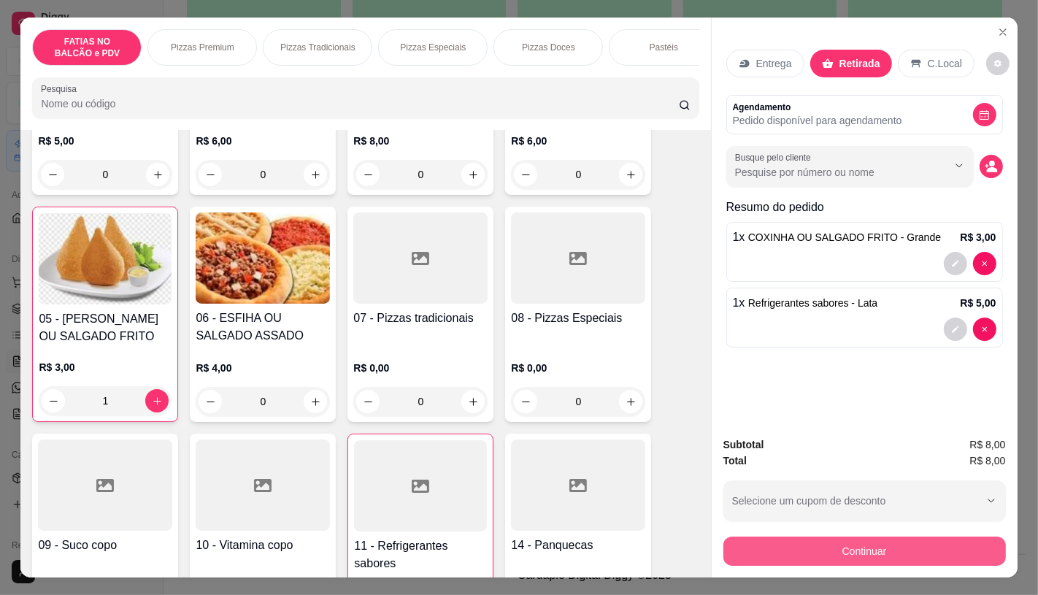
click at [785, 536] on button "Continuar" at bounding box center [864, 550] width 282 height 29
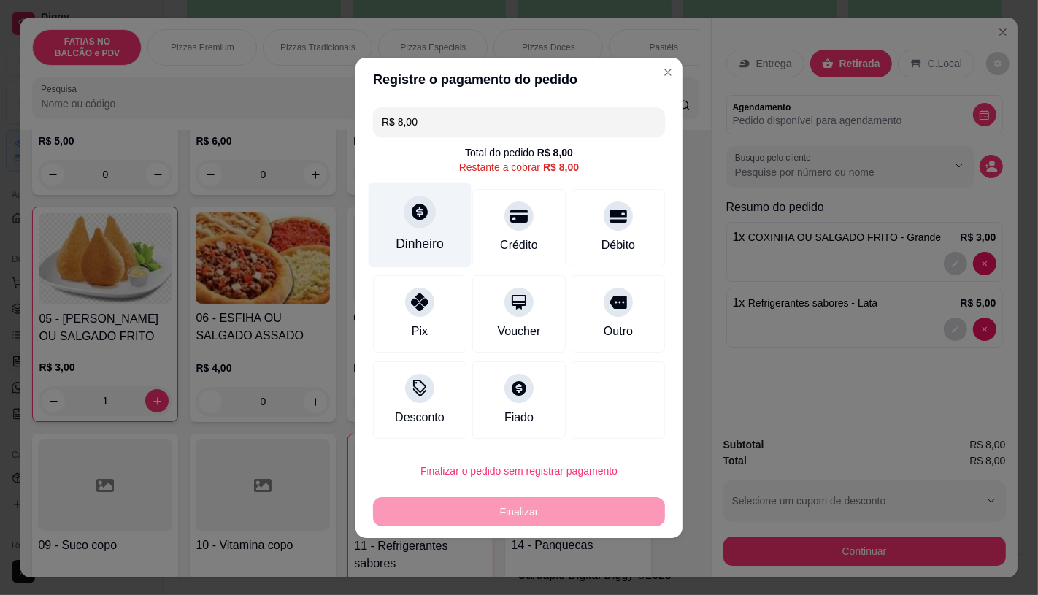
click at [401, 231] on div "Dinheiro" at bounding box center [419, 224] width 103 height 85
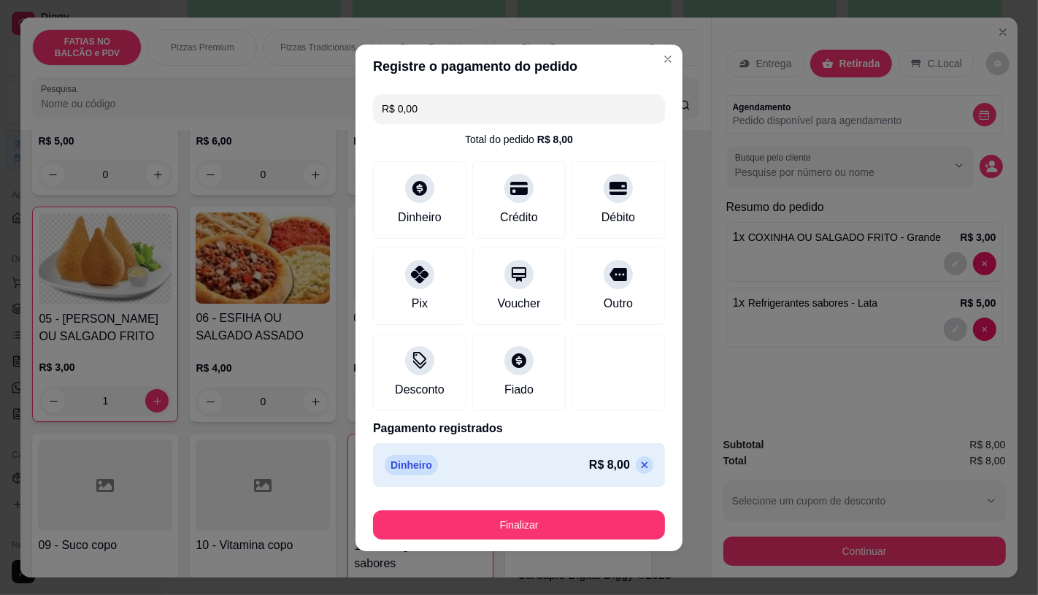
type input "R$ 0,00"
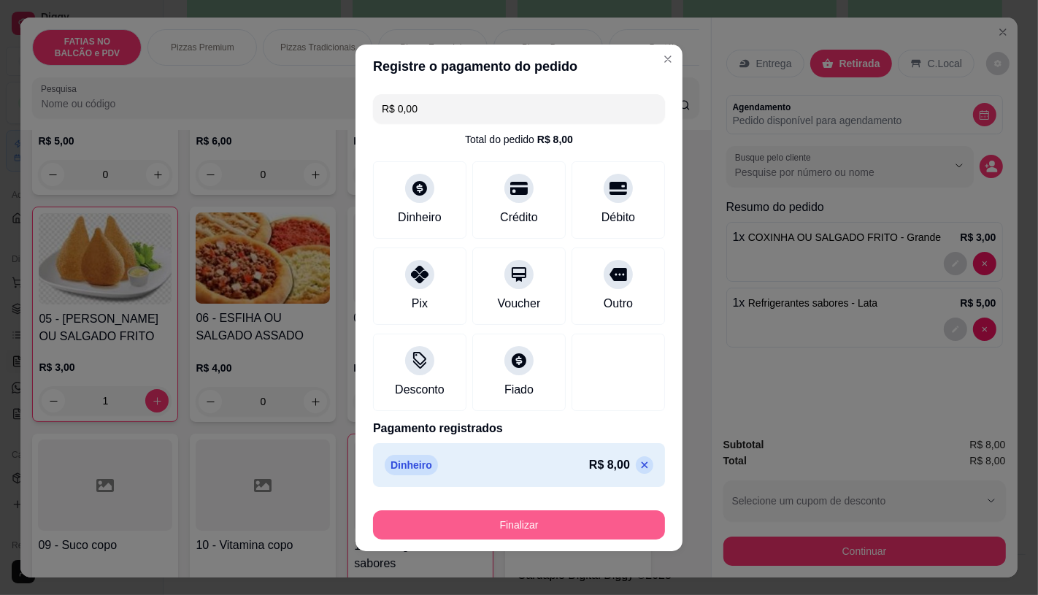
click at [592, 522] on button "Finalizar" at bounding box center [519, 524] width 292 height 29
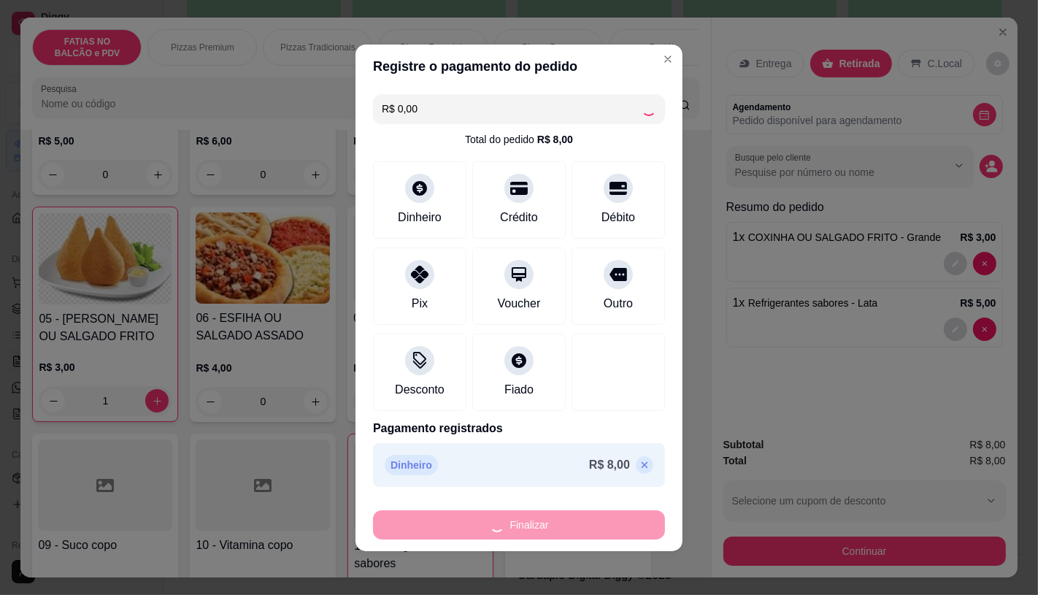
type input "0"
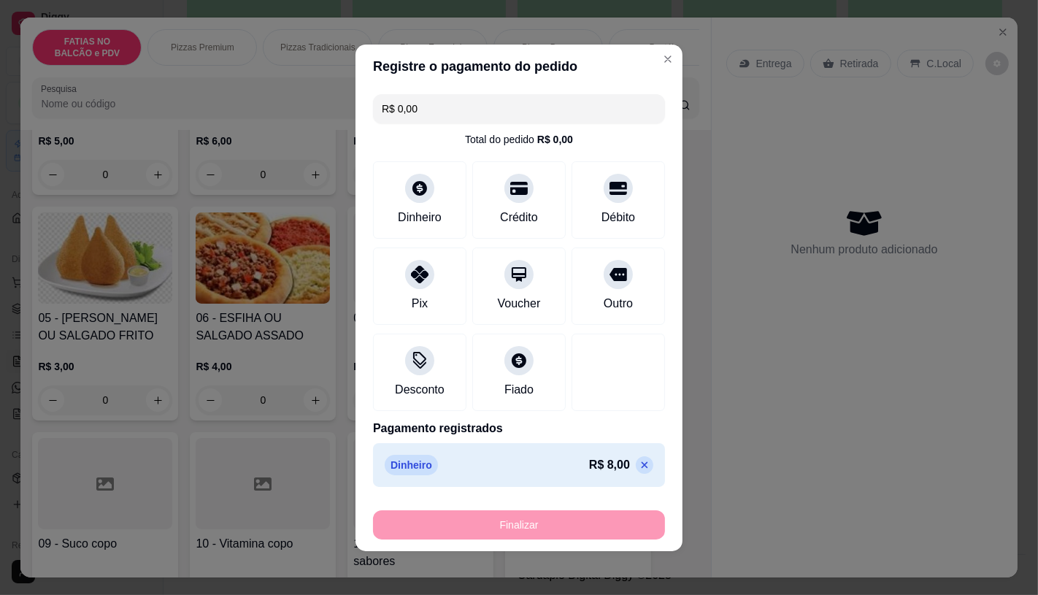
type input "-R$ 8,00"
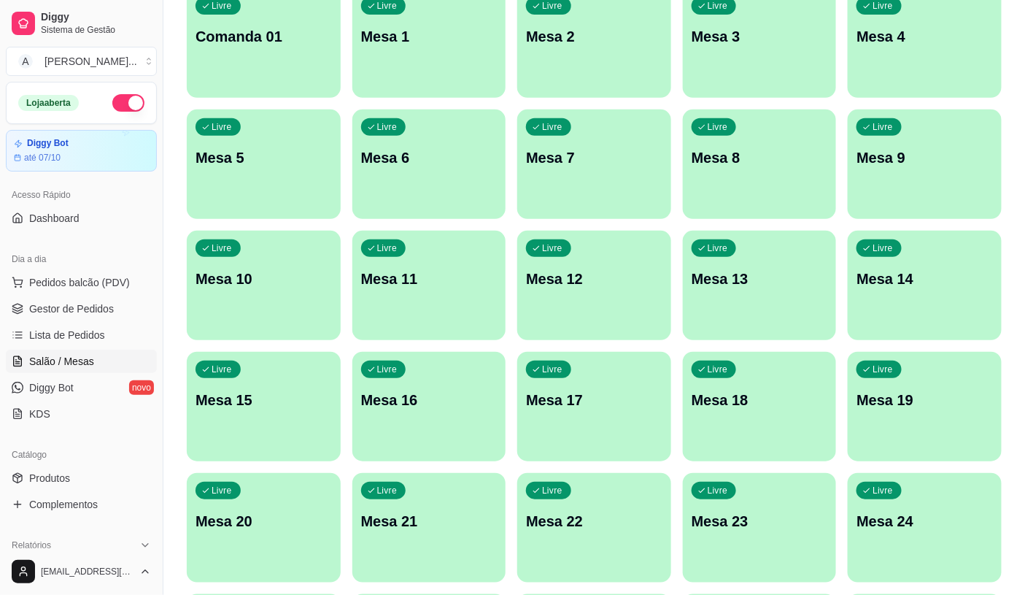
scroll to position [324, 0]
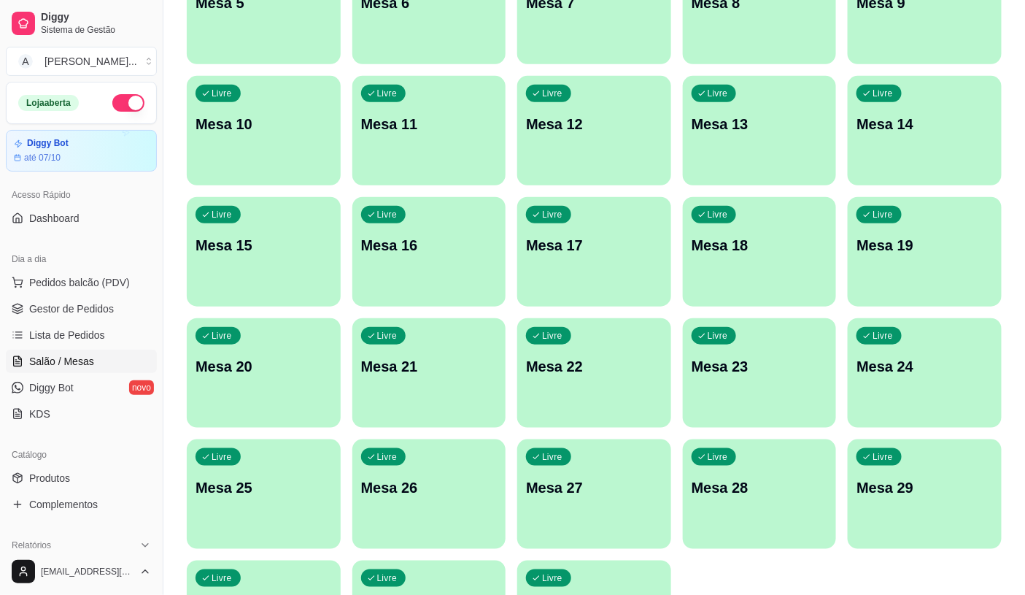
click at [602, 502] on div "Livre Mesa 27" at bounding box center [594, 485] width 154 height 92
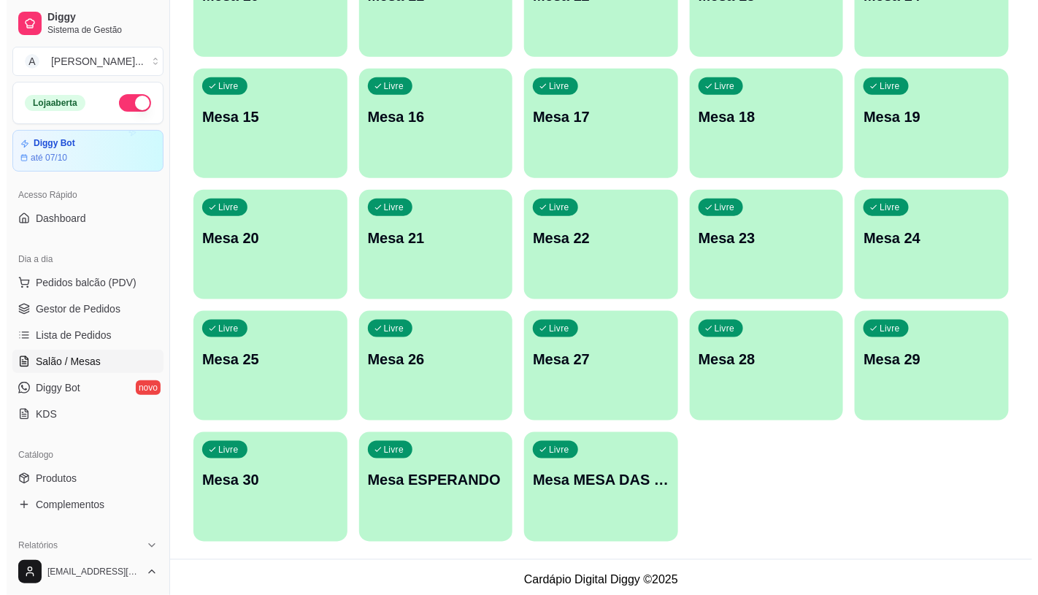
scroll to position [458, 0]
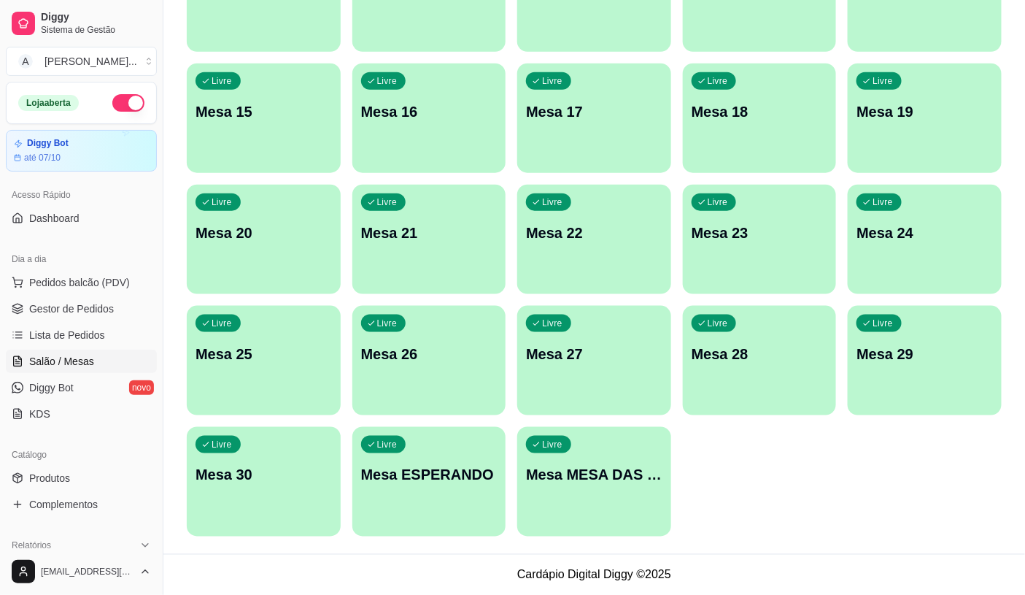
click at [522, 463] on div "Livre Mesa MESA DAS COMANDAS" at bounding box center [594, 473] width 154 height 92
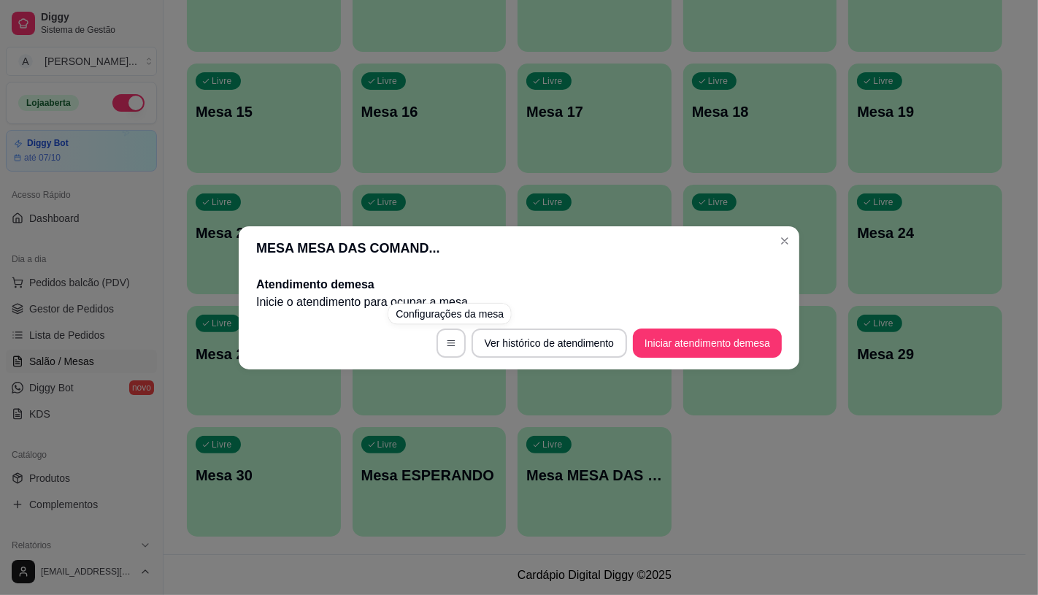
click at [3, 287] on div "MESA MESA DAS COMAND... Atendimento de mesa Inicie o atendimento para ocupar a …" at bounding box center [519, 297] width 1038 height 595
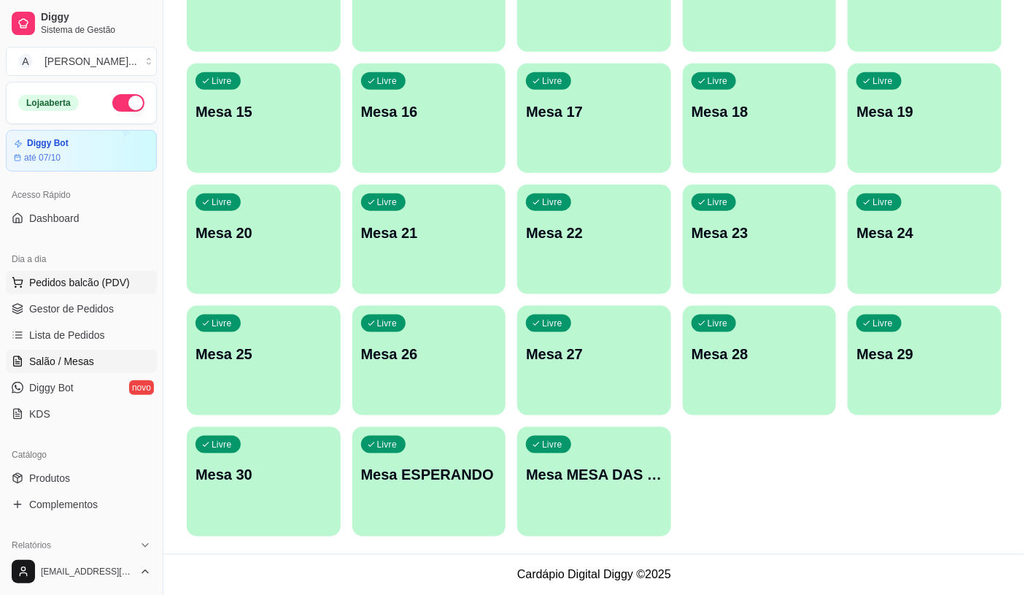
click at [93, 279] on span "Pedidos balcão (PDV)" at bounding box center [79, 282] width 101 height 15
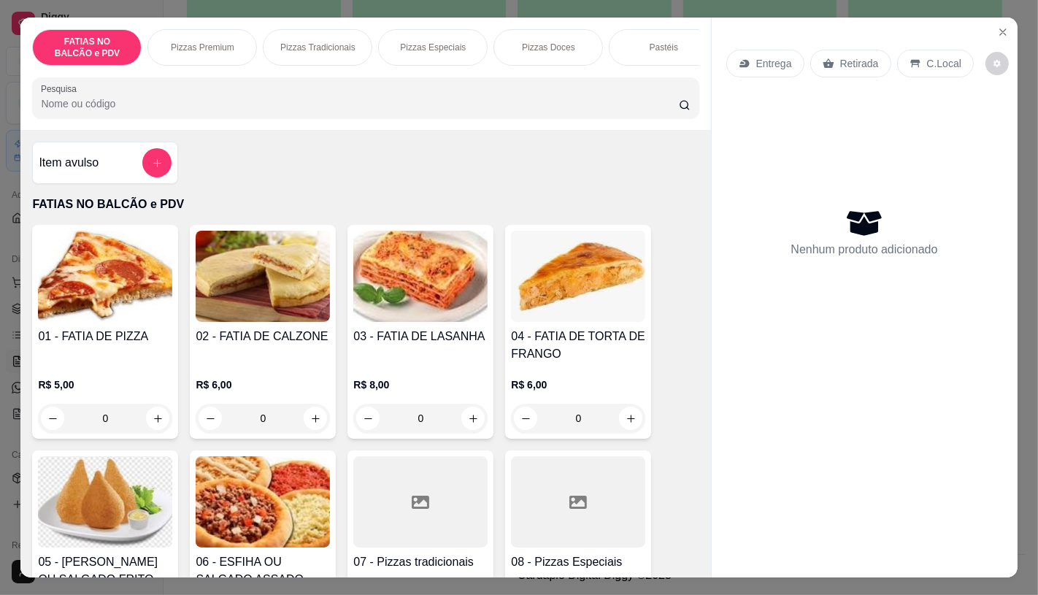
click at [460, 503] on div at bounding box center [420, 501] width 134 height 91
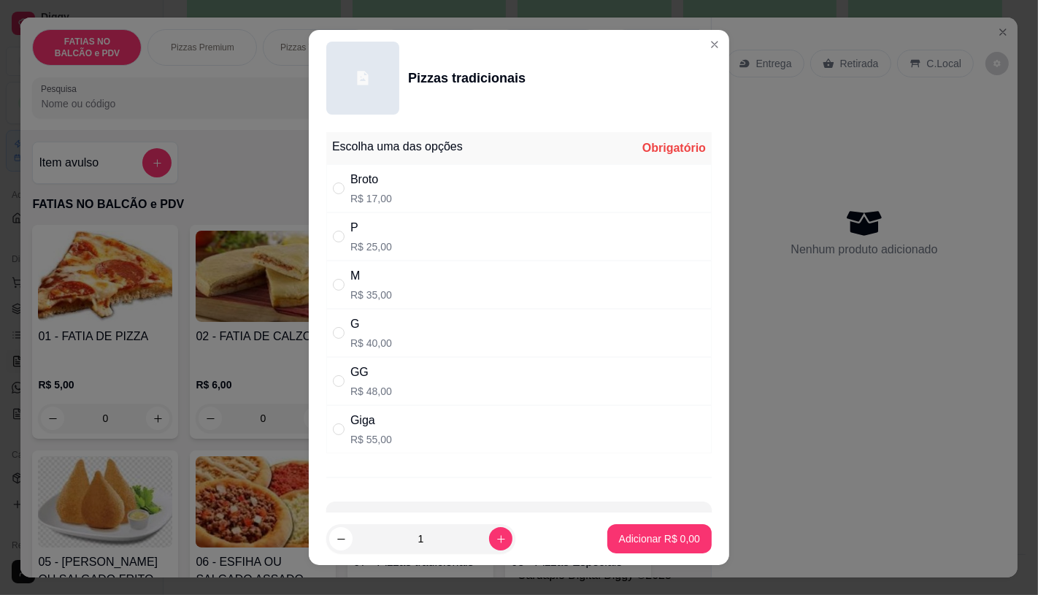
click at [378, 344] on p "R$ 40,00" at bounding box center [371, 343] width 42 height 15
radio input "true"
click at [638, 537] on p "Adicionar R$ 40,00" at bounding box center [656, 539] width 85 height 14
type input "1"
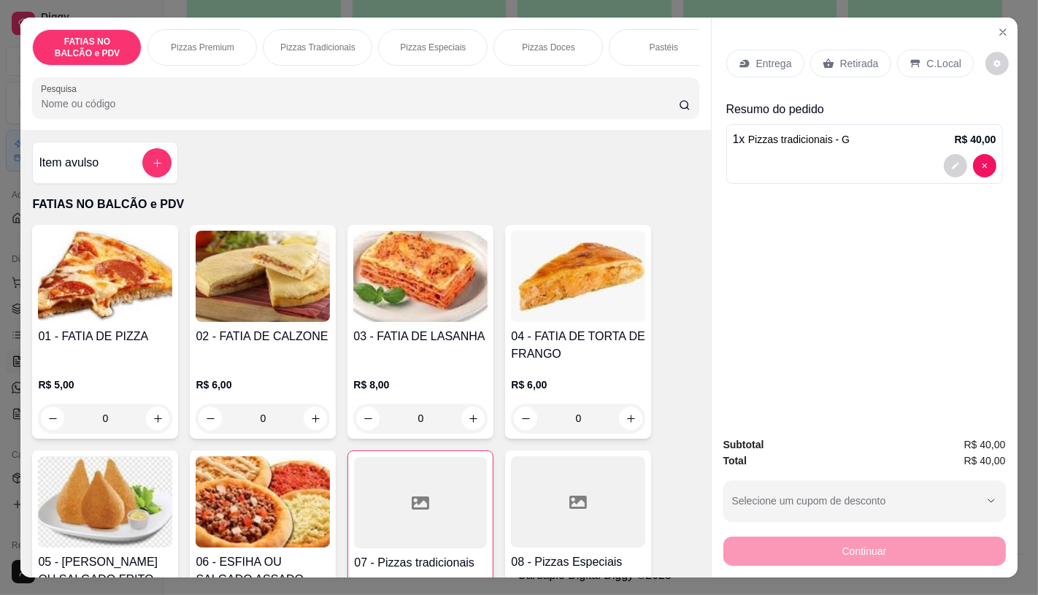
drag, startPoint x: 844, startPoint y: 47, endPoint x: 844, endPoint y: 69, distance: 22.6
click at [844, 50] on div "Retirada" at bounding box center [850, 64] width 81 height 28
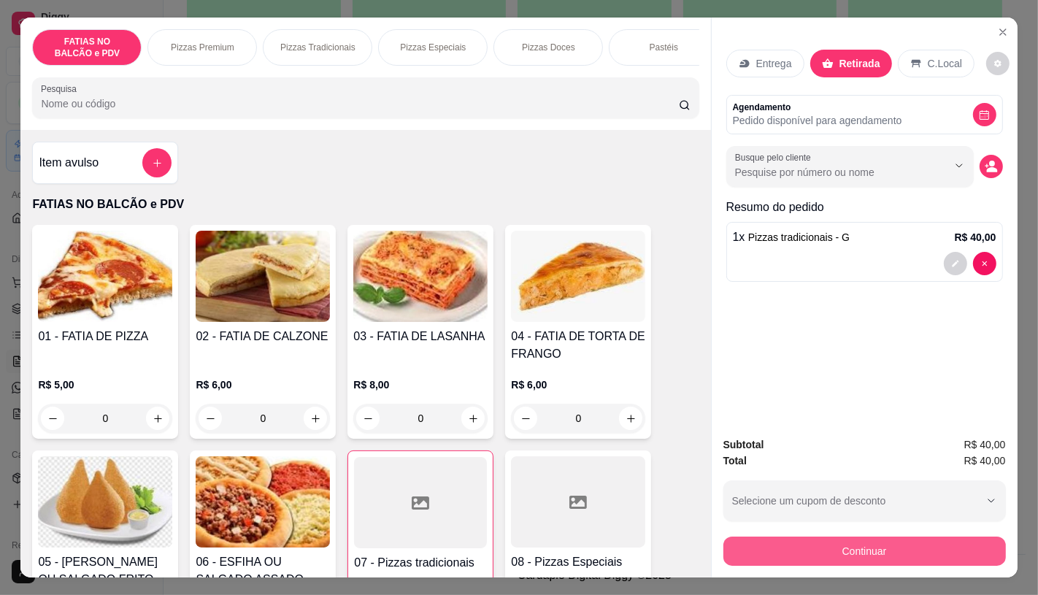
click at [791, 553] on button "Continuar" at bounding box center [864, 550] width 282 height 29
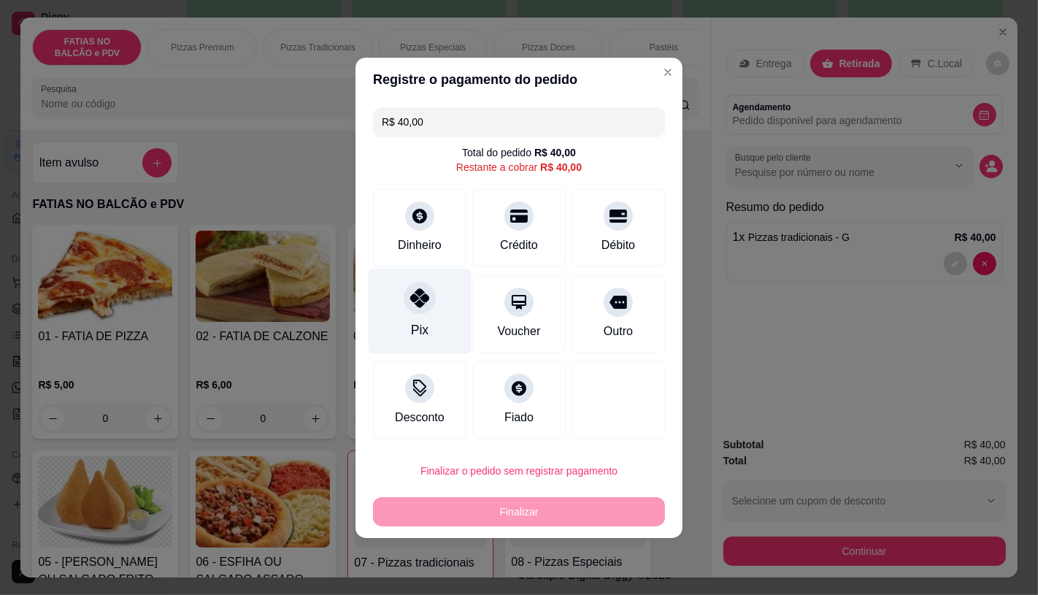
click at [441, 319] on div "Pix" at bounding box center [419, 310] width 103 height 85
type input "R$ 0,00"
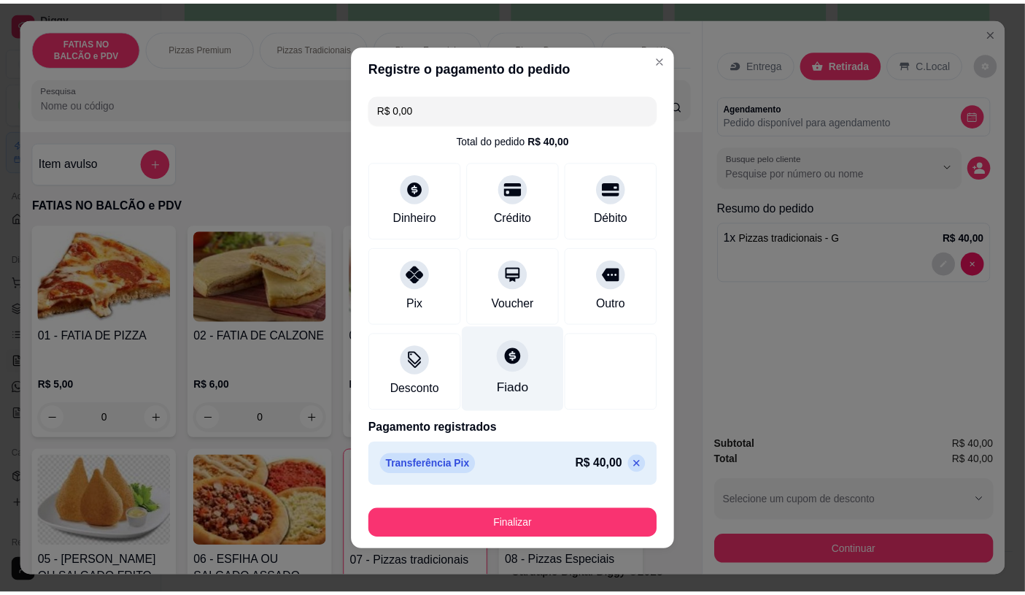
scroll to position [2, 0]
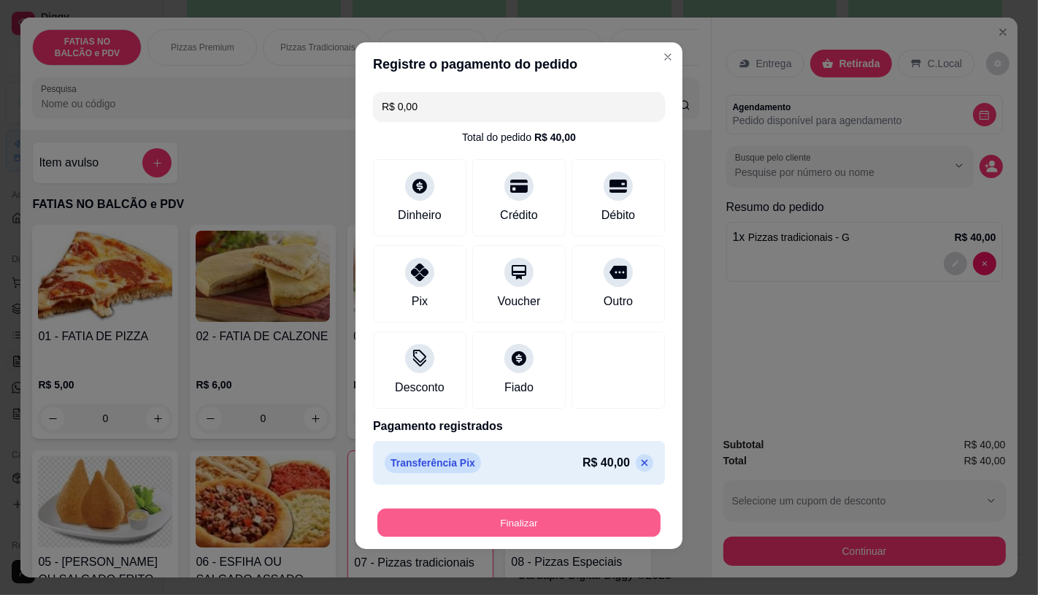
click at [538, 520] on button "Finalizar" at bounding box center [518, 522] width 283 height 28
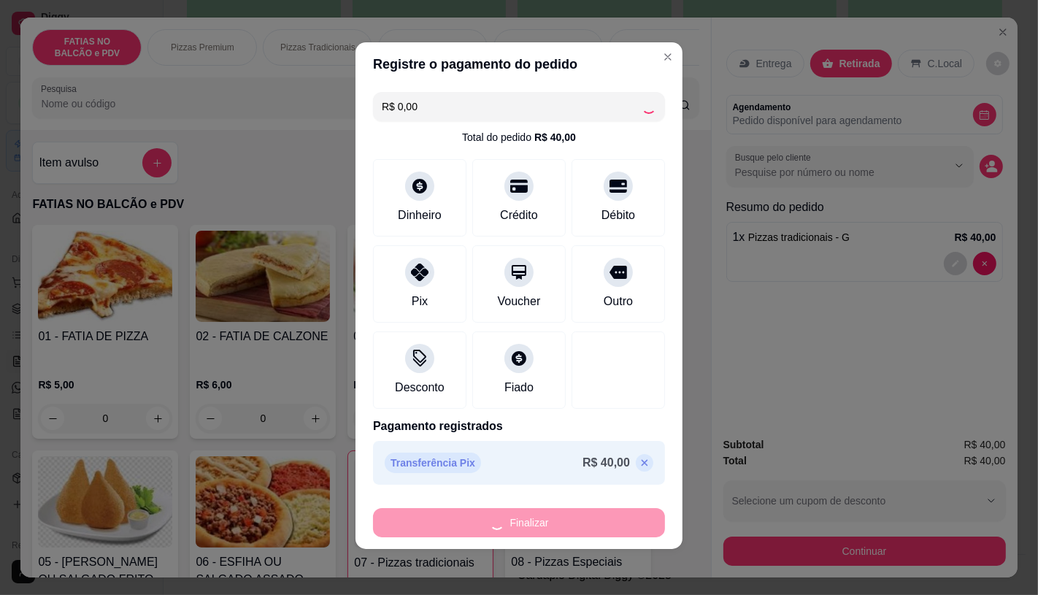
type input "0"
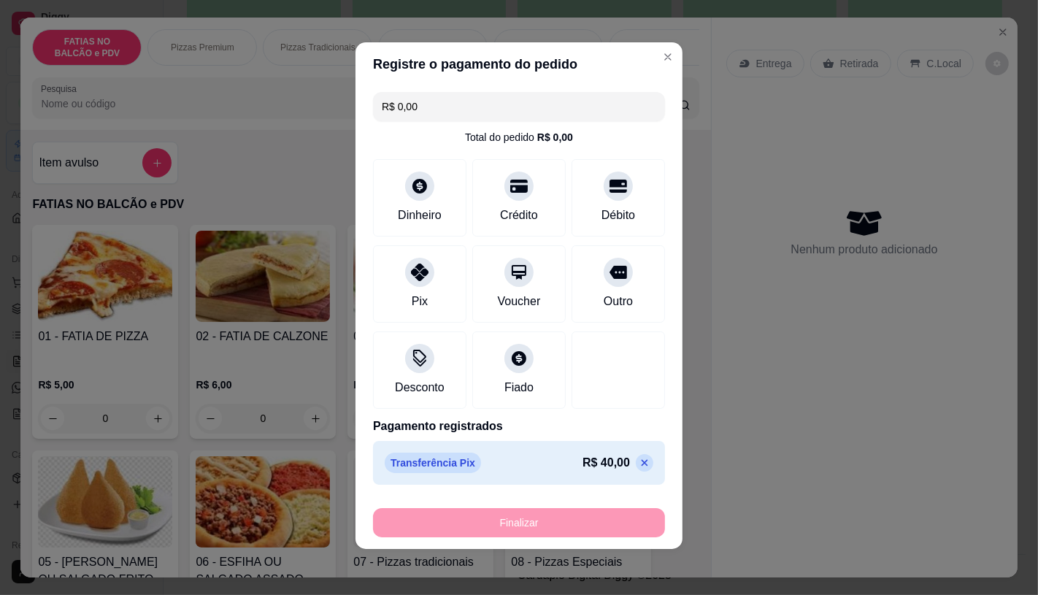
type input "-R$ 40,00"
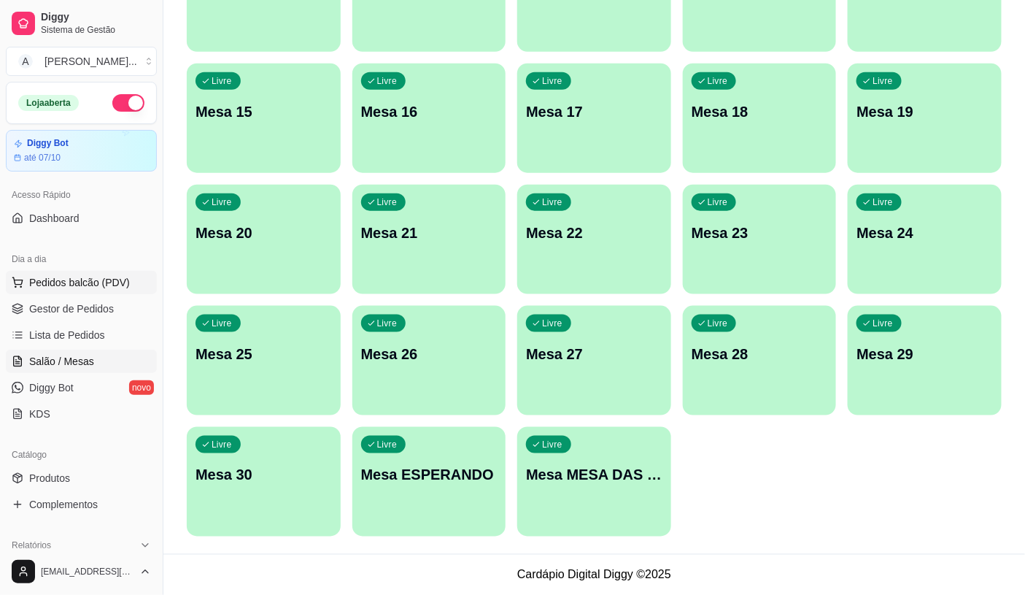
click at [50, 282] on span "Pedidos balcão (PDV)" at bounding box center [79, 282] width 101 height 15
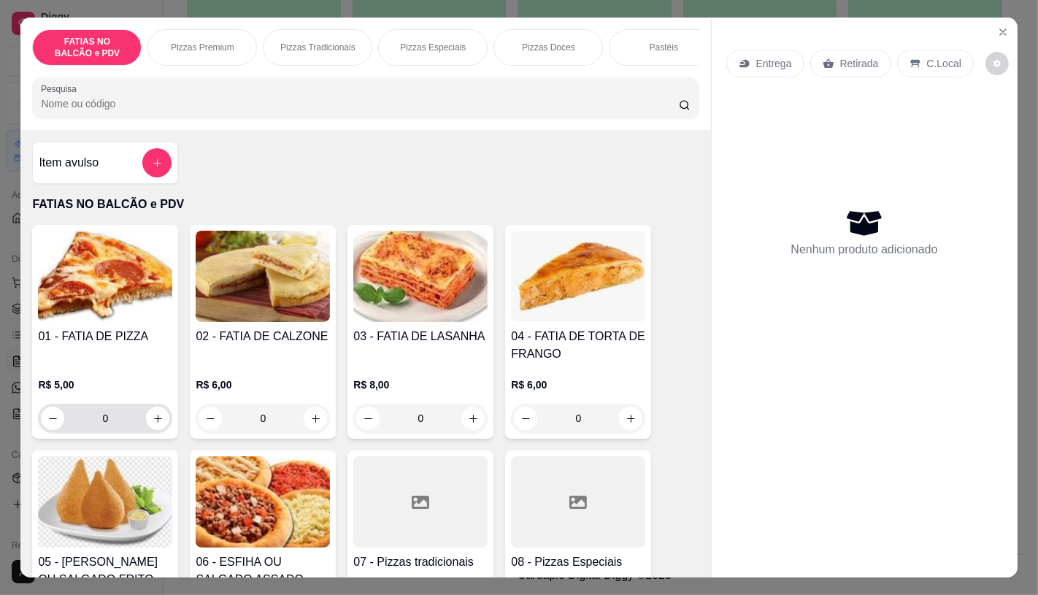
click at [114, 414] on input "0" at bounding box center [105, 418] width 82 height 29
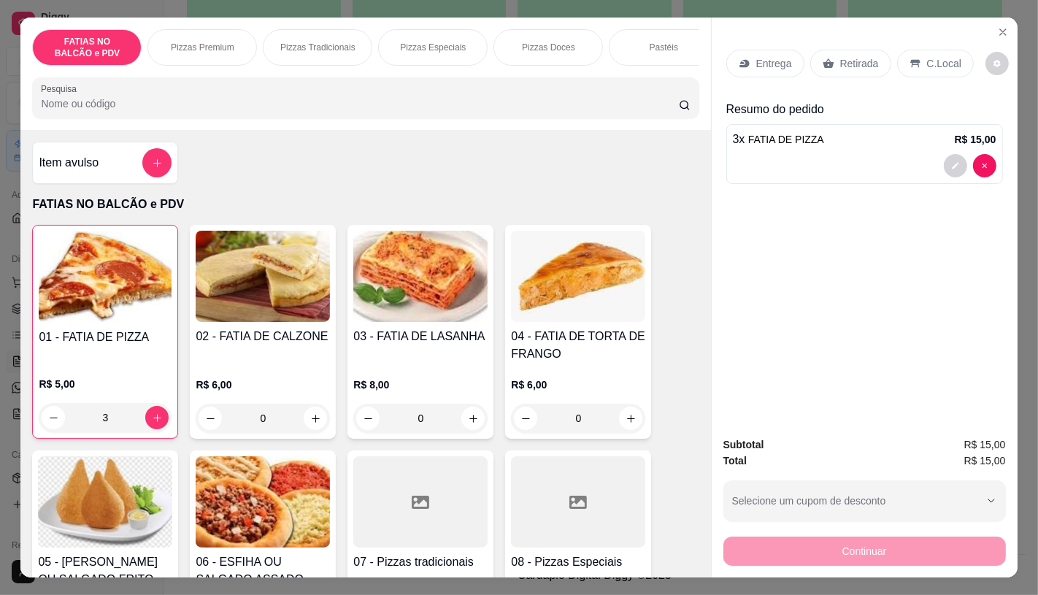
type input "3"
click at [81, 495] on img at bounding box center [105, 501] width 134 height 91
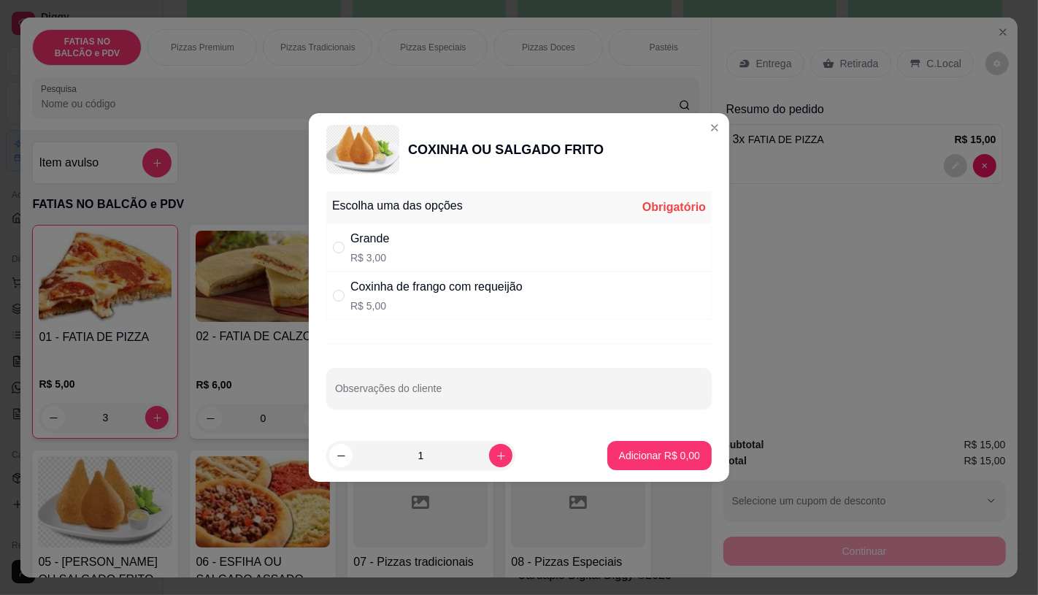
click at [401, 252] on div "Grande R$ 3,00" at bounding box center [518, 247] width 385 height 48
radio input "true"
drag, startPoint x: 493, startPoint y: 443, endPoint x: 492, endPoint y: 463, distance: 20.4
click at [493, 455] on div "1" at bounding box center [420, 455] width 183 height 29
click at [492, 465] on button "increase-product-quantity" at bounding box center [500, 455] width 23 height 23
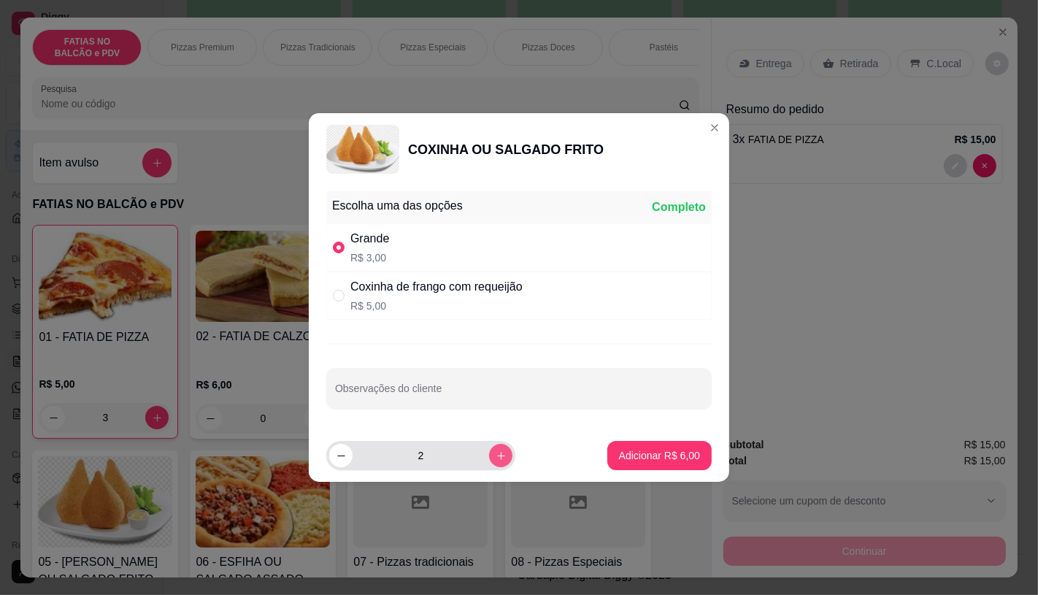
click at [490, 463] on button "increase-product-quantity" at bounding box center [500, 455] width 23 height 23
click at [495, 458] on icon "increase-product-quantity" at bounding box center [500, 455] width 11 height 11
click at [495, 456] on icon "increase-product-quantity" at bounding box center [500, 455] width 11 height 11
type input "5"
click at [630, 456] on p "Adicionar R$ 15,00" at bounding box center [656, 455] width 87 height 15
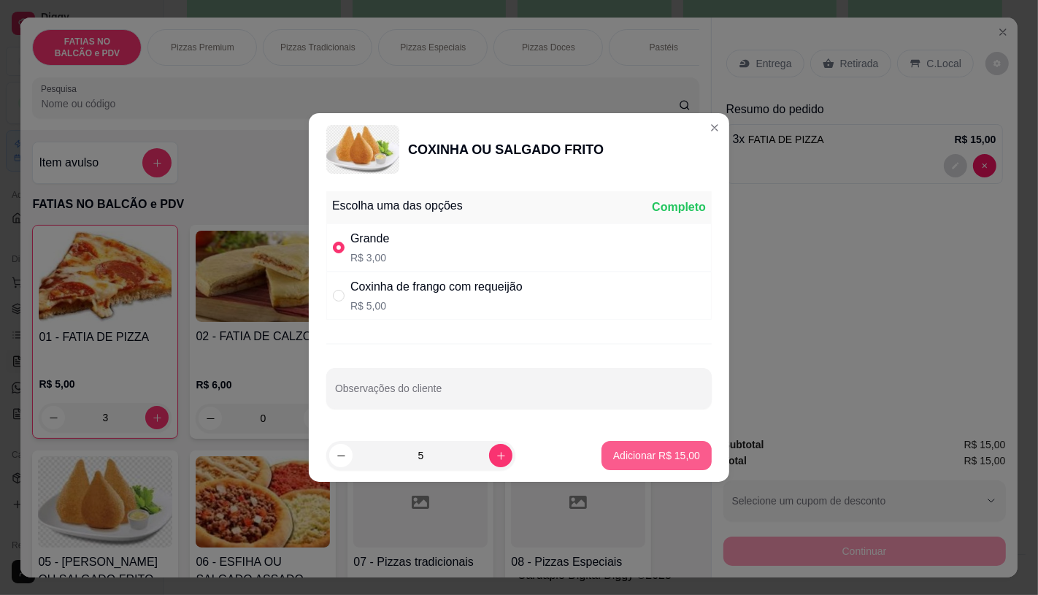
type input "5"
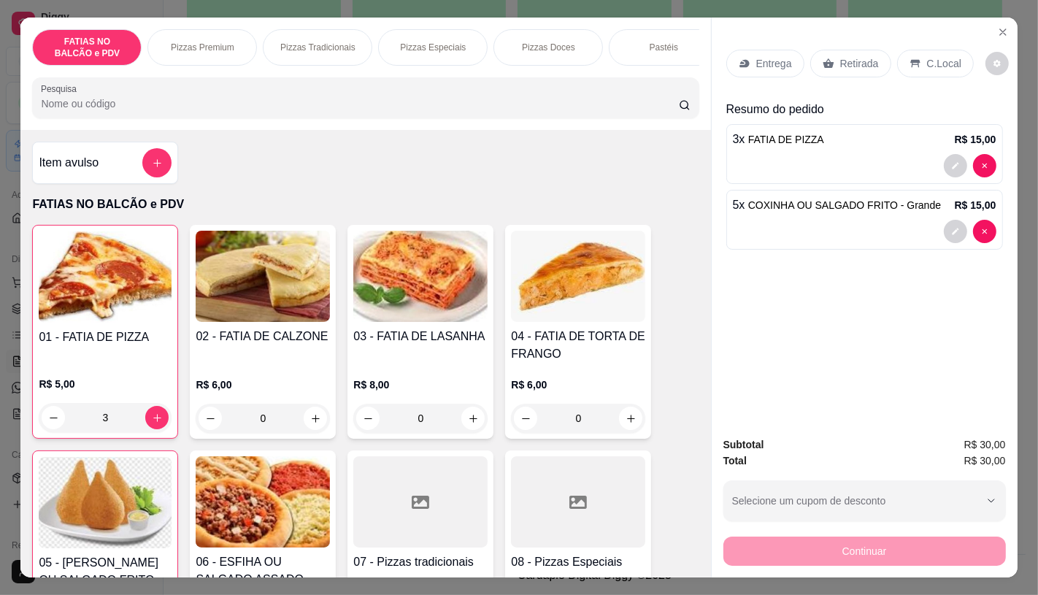
click at [840, 64] on p "Retirada" at bounding box center [859, 63] width 39 height 15
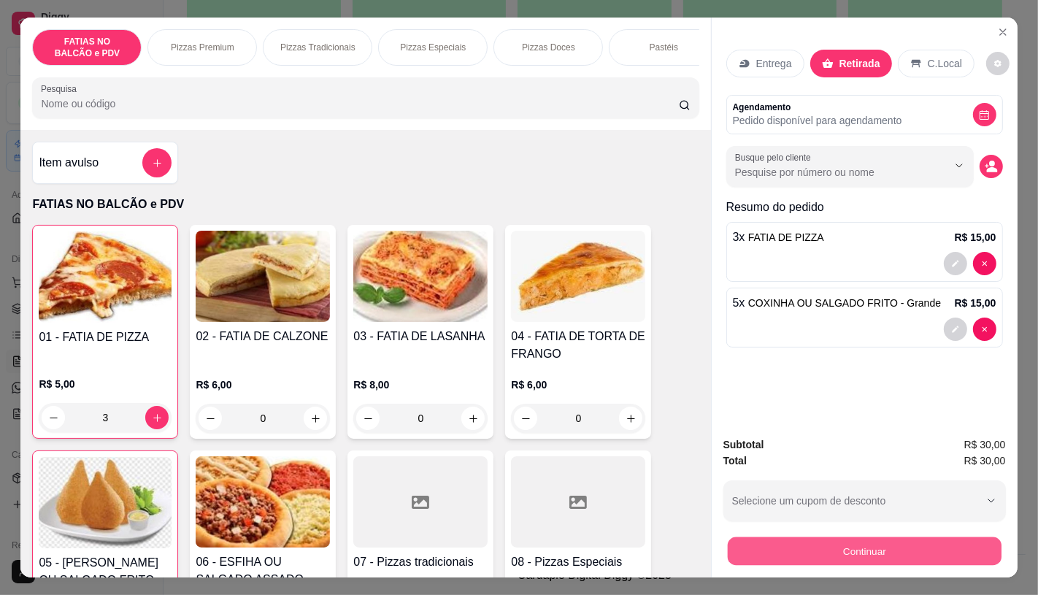
click at [817, 551] on button "Continuar" at bounding box center [864, 550] width 274 height 28
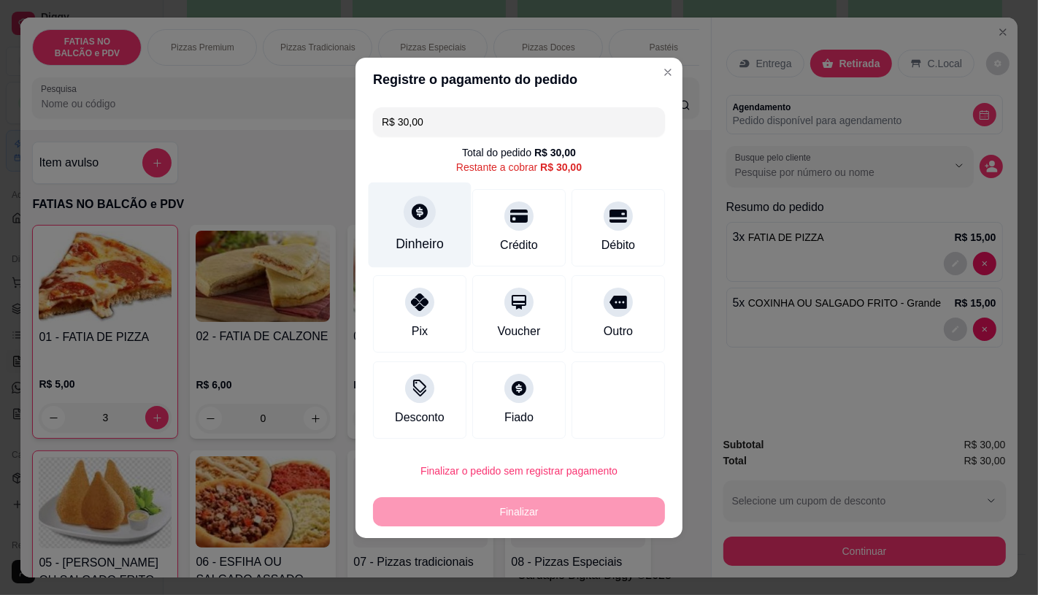
click at [419, 221] on icon at bounding box center [419, 211] width 19 height 19
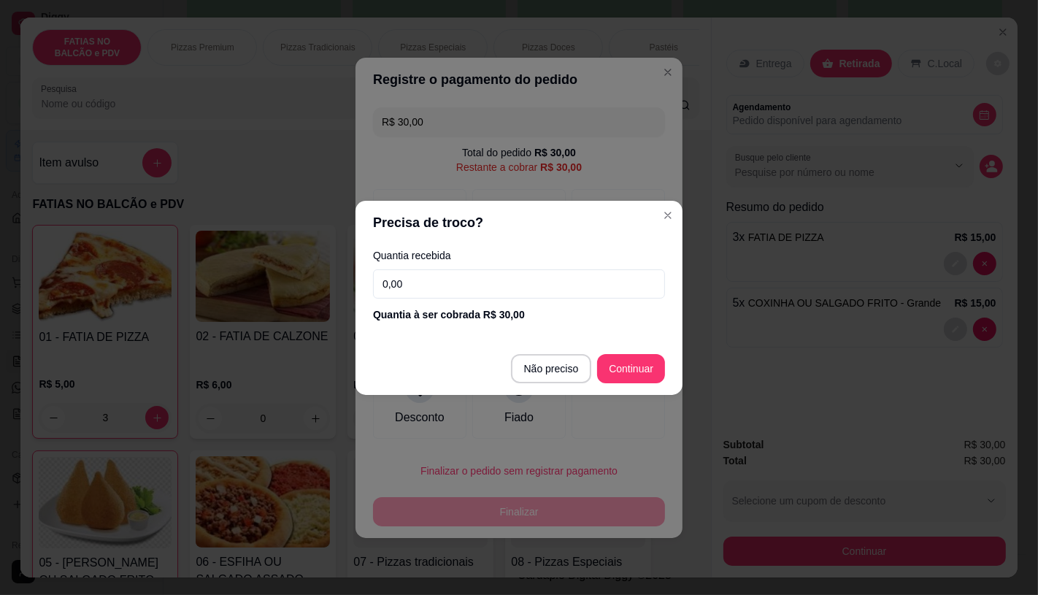
click at [428, 271] on input "0,00" at bounding box center [519, 283] width 292 height 29
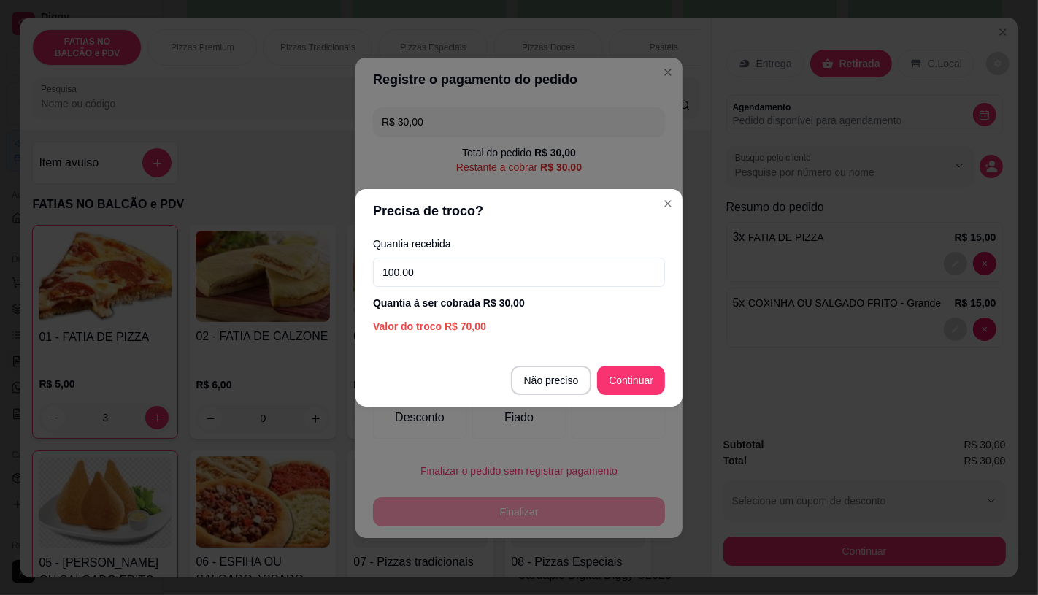
type input "100,00"
drag, startPoint x: 595, startPoint y: 382, endPoint x: 603, endPoint y: 413, distance: 31.7
click at [600, 382] on footer "Não preciso Continuar" at bounding box center [518, 380] width 327 height 53
click at [619, 395] on footer "Não preciso Continuar" at bounding box center [518, 380] width 327 height 53
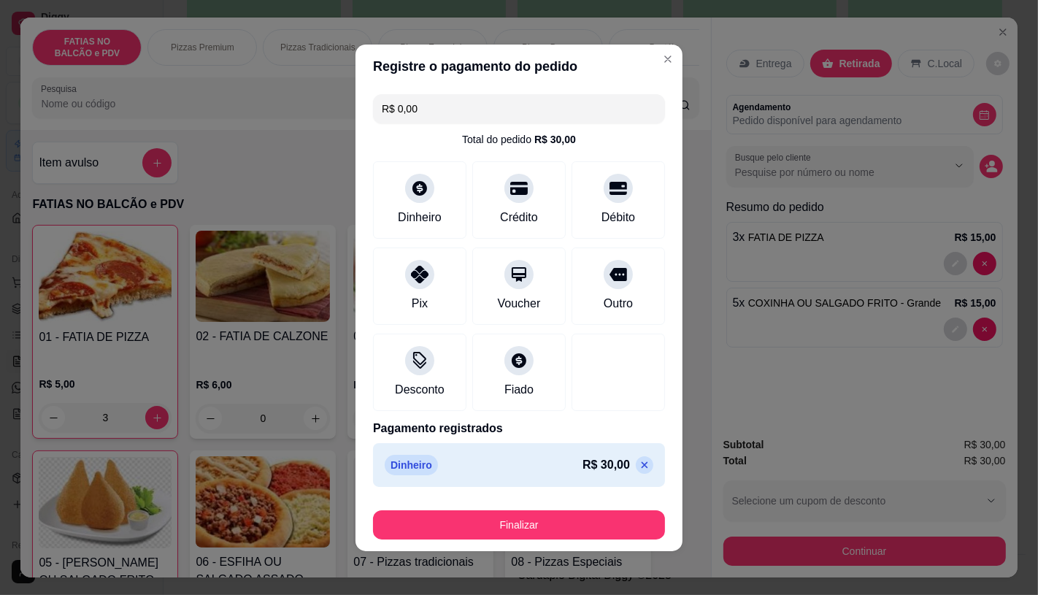
type input "R$ 0,00"
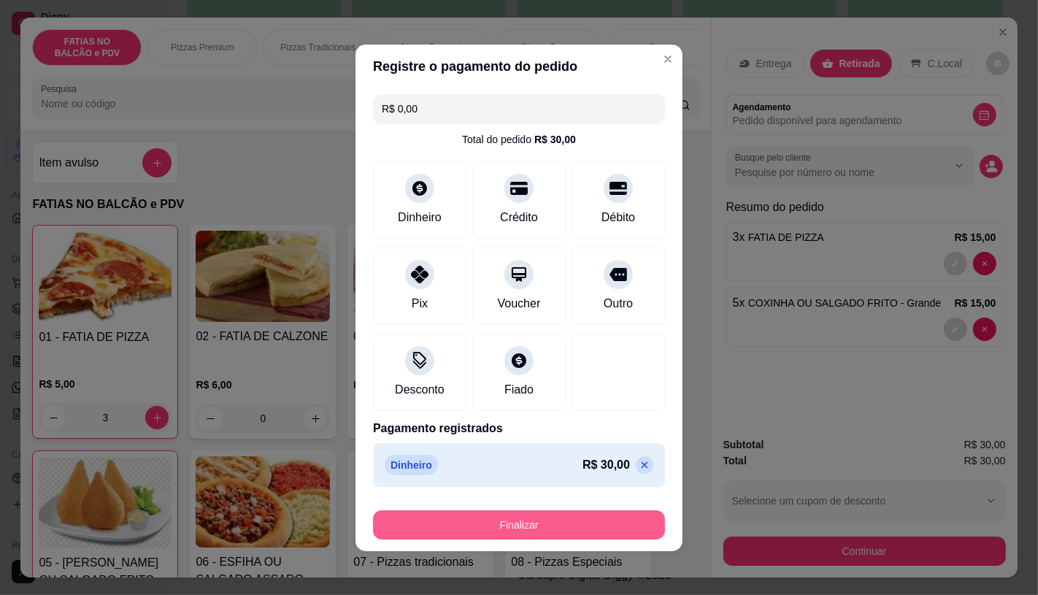
click at [538, 519] on button "Finalizar" at bounding box center [519, 524] width 292 height 29
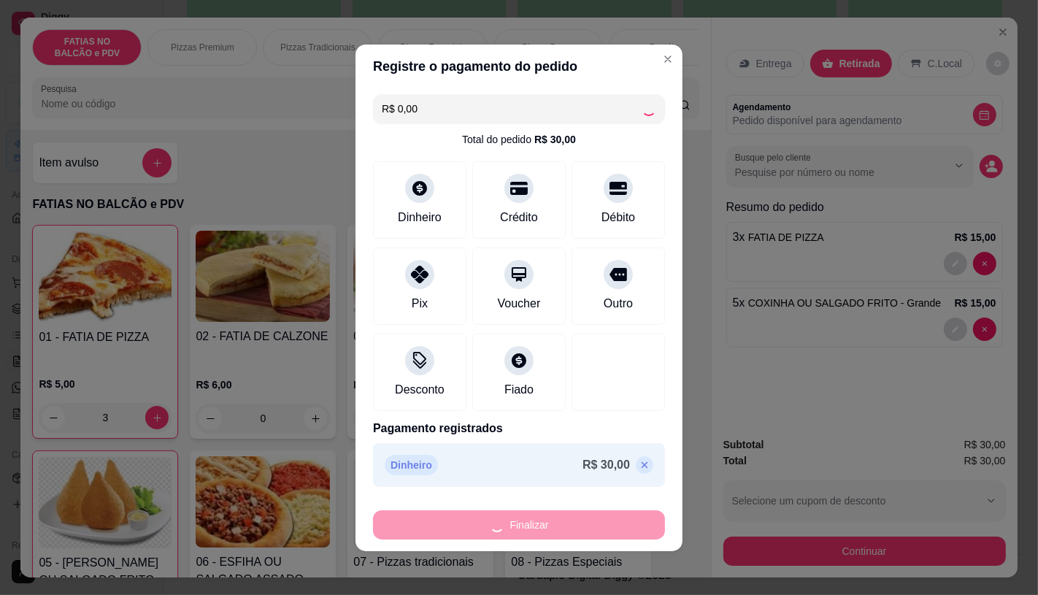
type input "0"
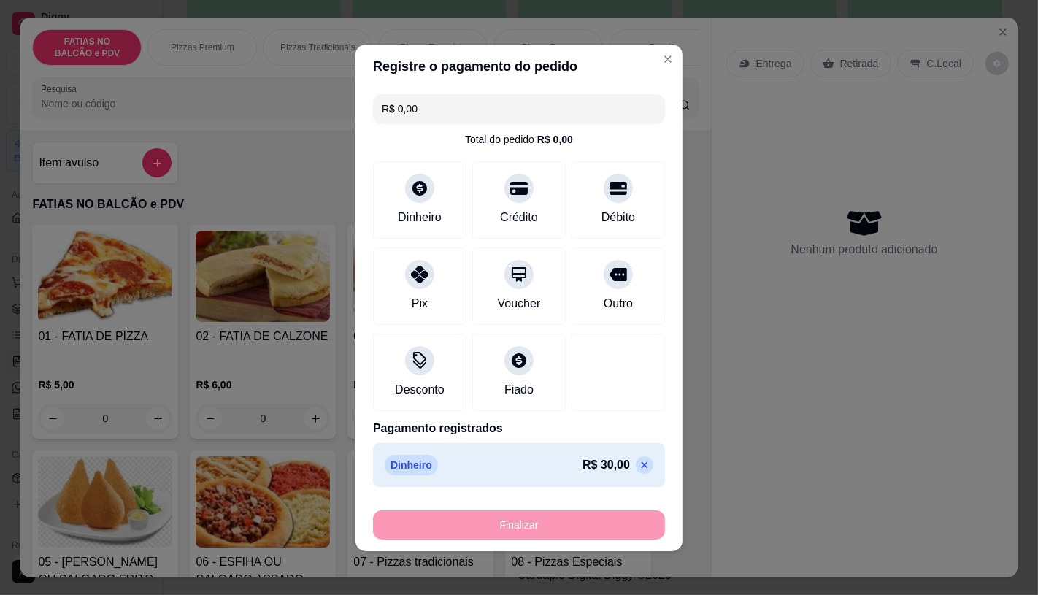
type input "-R$ 30,00"
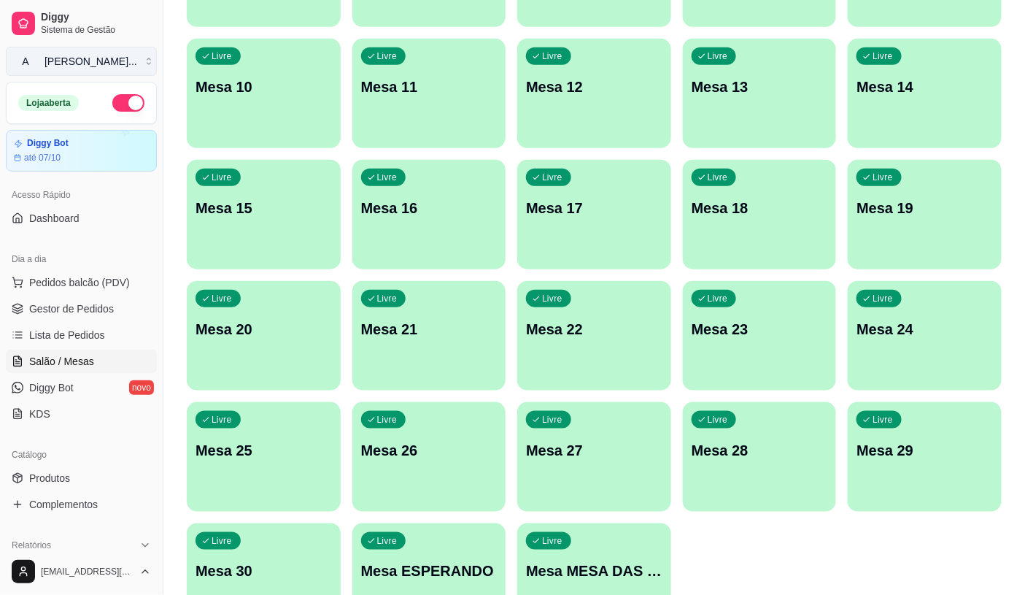
scroll to position [215, 0]
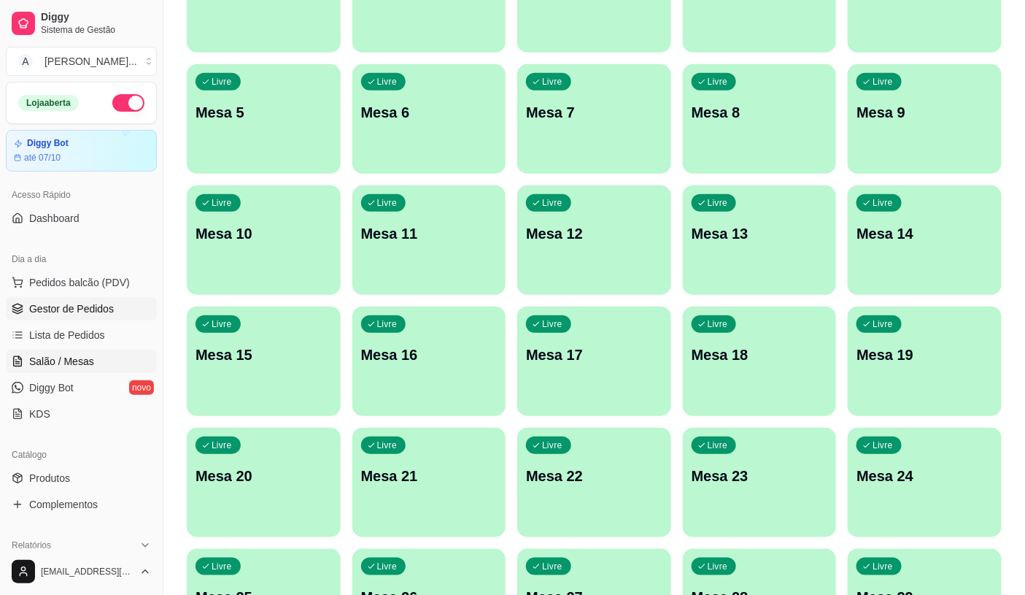
click at [63, 309] on span "Gestor de Pedidos" at bounding box center [71, 308] width 85 height 15
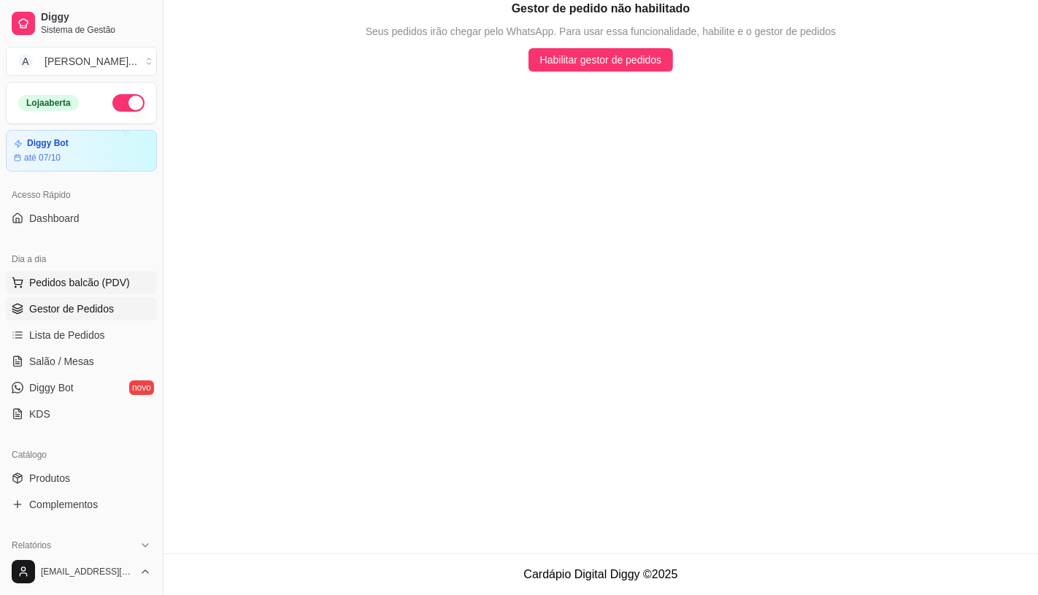
click at [66, 280] on span "Pedidos balcão (PDV)" at bounding box center [79, 282] width 101 height 15
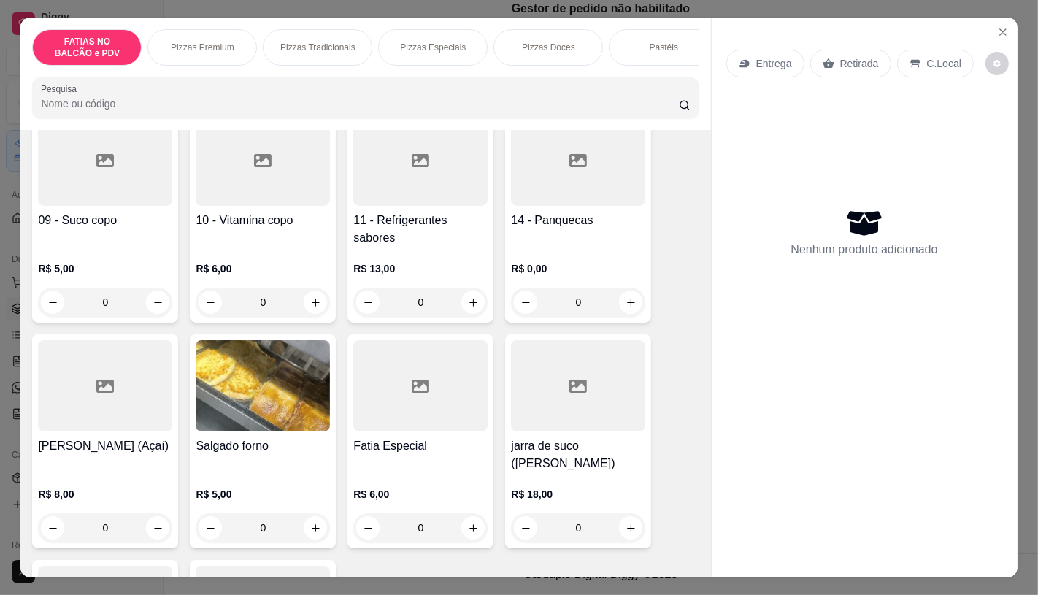
click at [389, 195] on div at bounding box center [420, 160] width 134 height 91
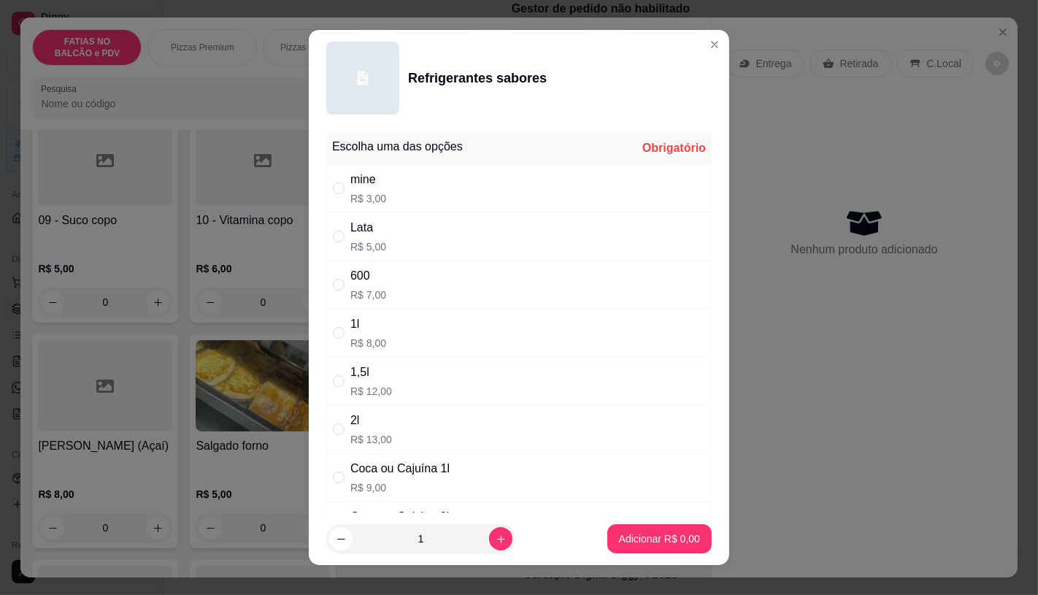
click at [354, 180] on div "mine" at bounding box center [368, 180] width 36 height 18
radio input "true"
click at [619, 535] on p "Adicionar R$ 3,00" at bounding box center [659, 538] width 81 height 15
type input "1"
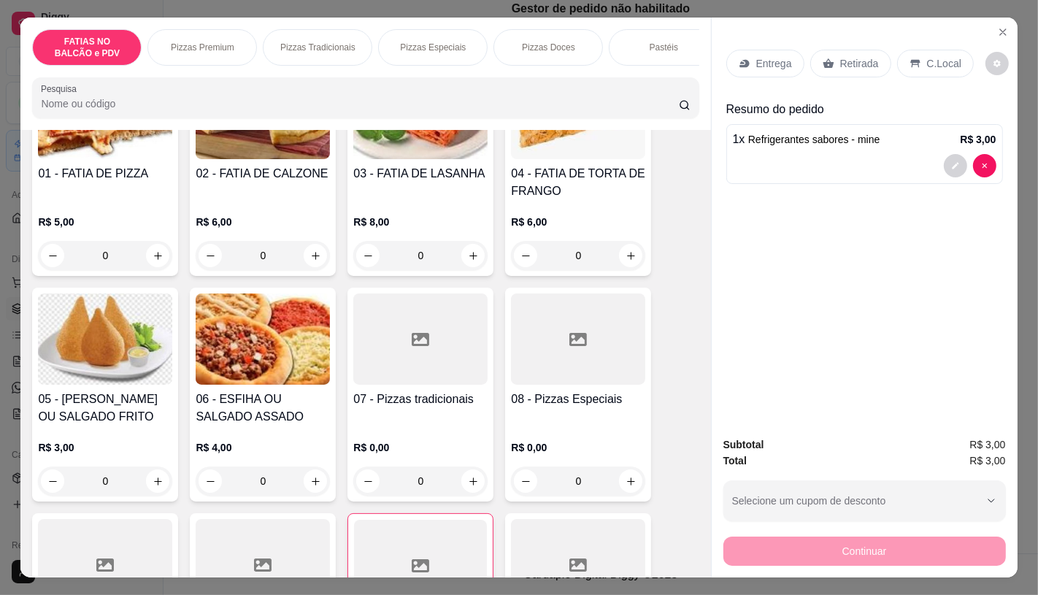
scroll to position [0, 0]
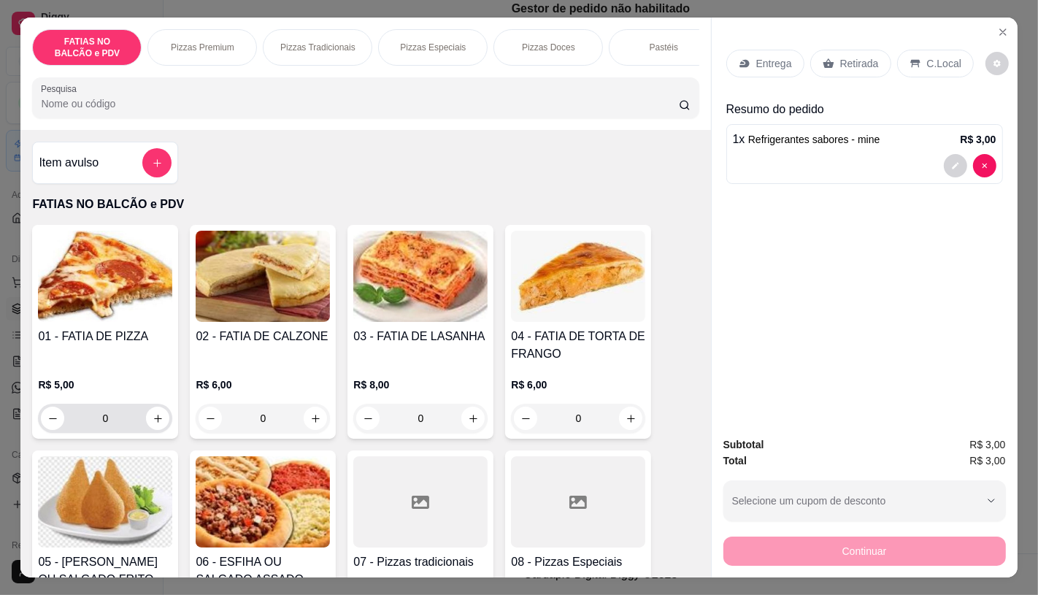
click at [135, 412] on input "0" at bounding box center [105, 418] width 82 height 29
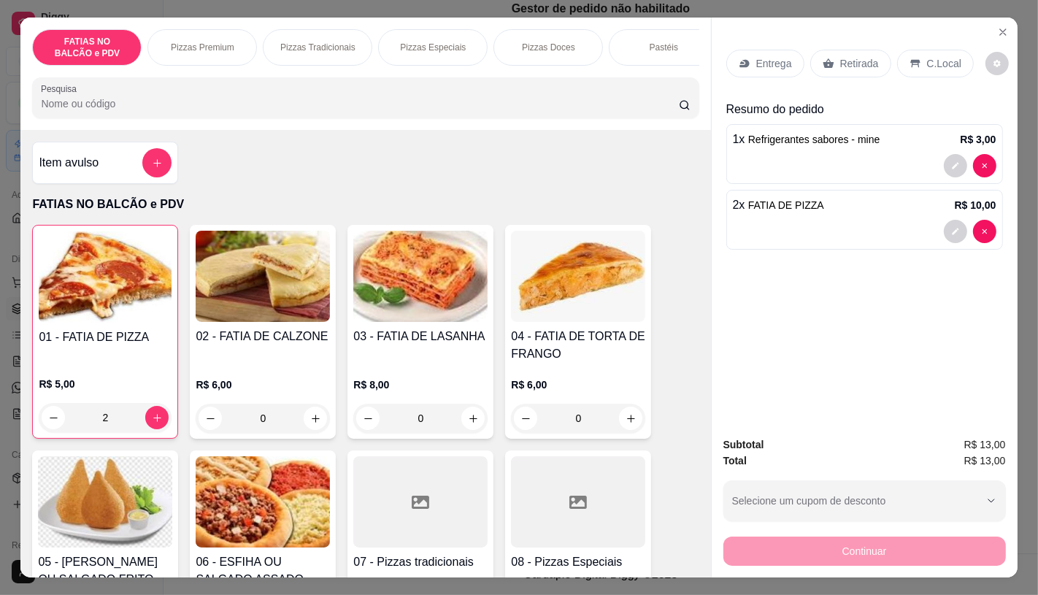
type input "2"
click at [866, 56] on p "Retirada" at bounding box center [859, 63] width 39 height 15
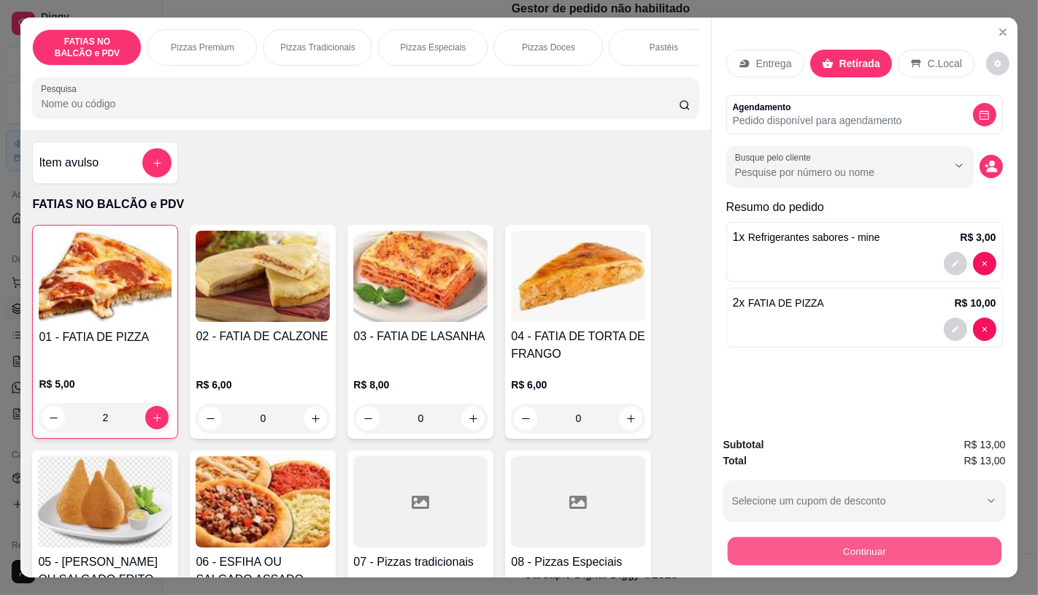
click at [812, 556] on button "Continuar" at bounding box center [864, 550] width 274 height 28
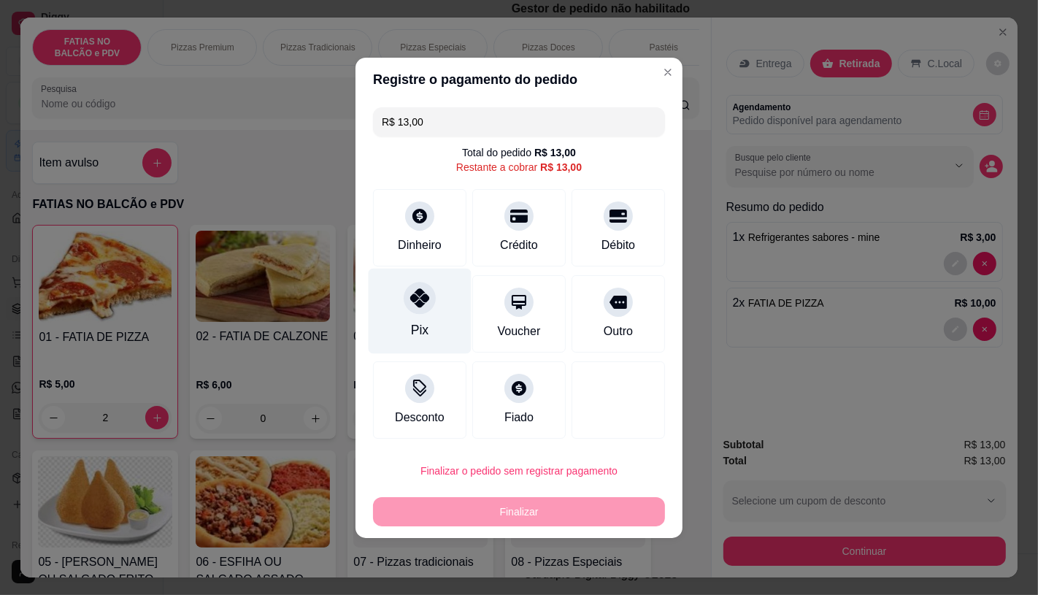
click at [434, 319] on div "Pix" at bounding box center [419, 310] width 103 height 85
type input "R$ 0,00"
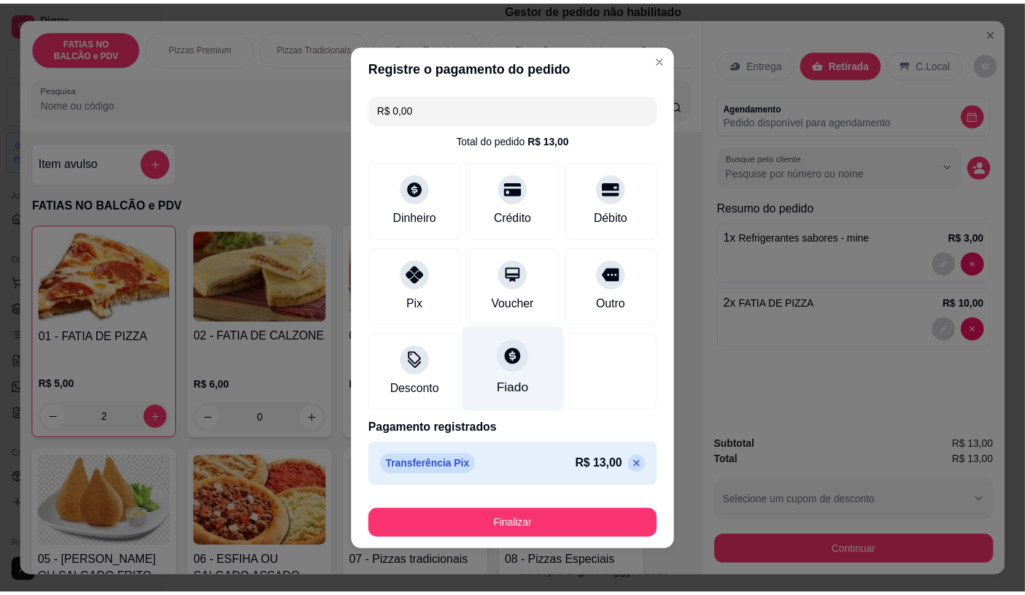
scroll to position [2, 0]
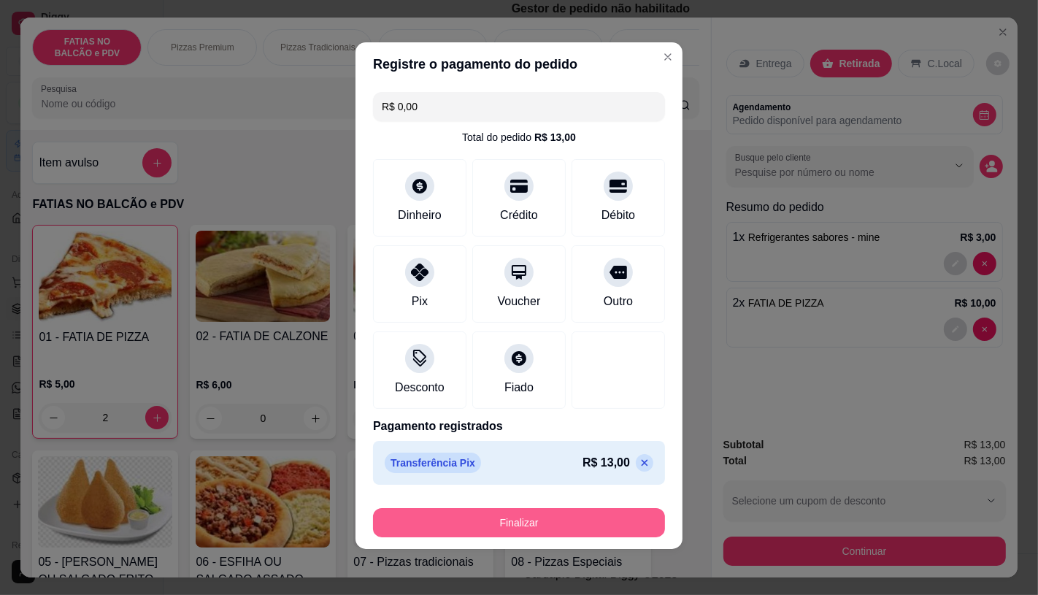
click at [501, 528] on button "Finalizar" at bounding box center [519, 522] width 292 height 29
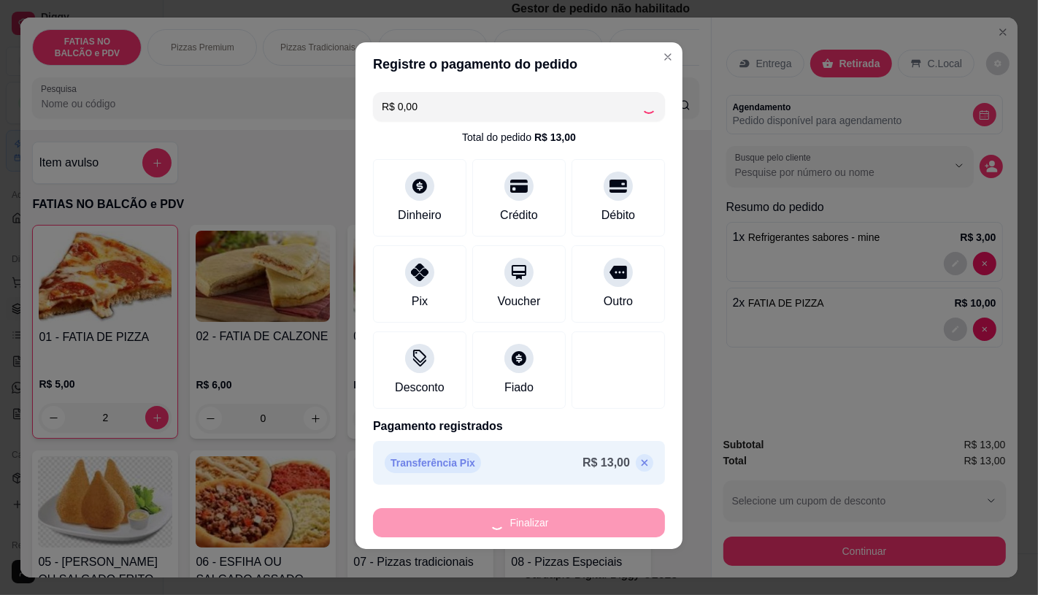
type input "0"
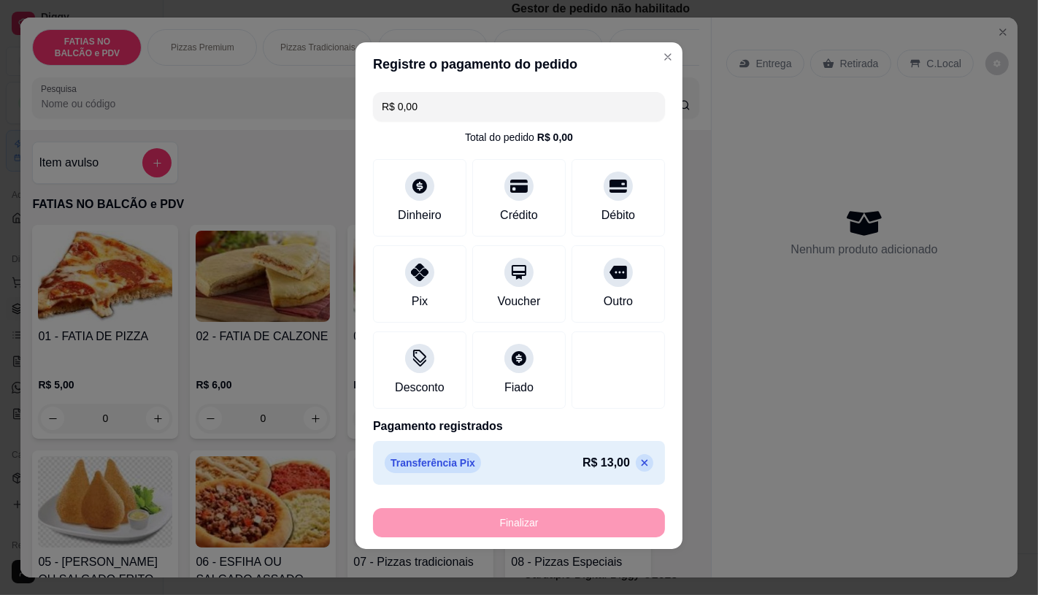
type input "-R$ 13,00"
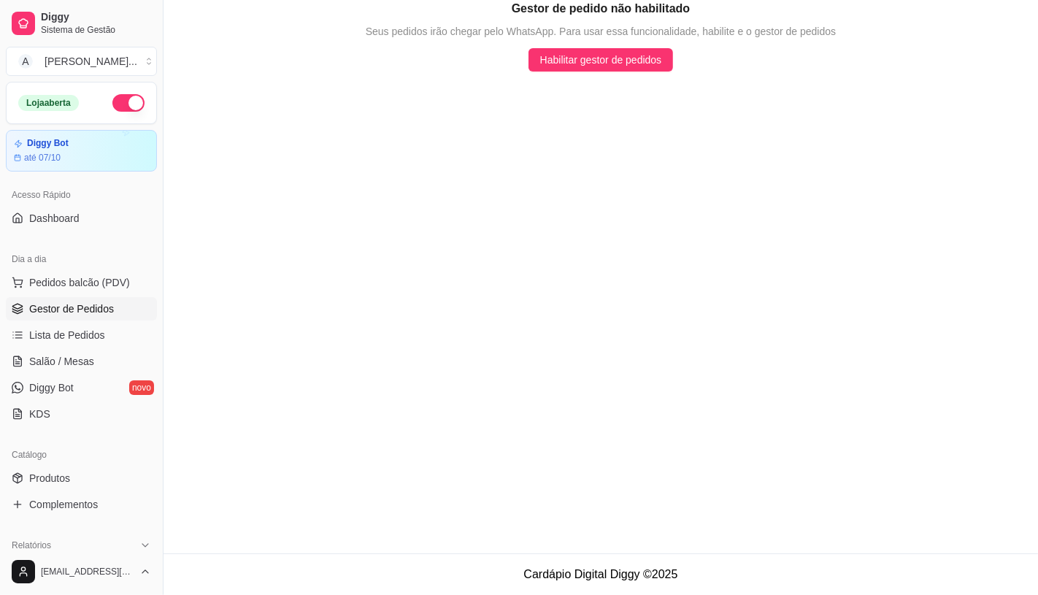
click at [97, 347] on ul "Pedidos balcão (PDV) Gestor de Pedidos Lista de Pedidos Salão / Mesas Diggy Bot…" at bounding box center [81, 348] width 151 height 155
click at [77, 336] on span "Lista de Pedidos" at bounding box center [67, 335] width 76 height 15
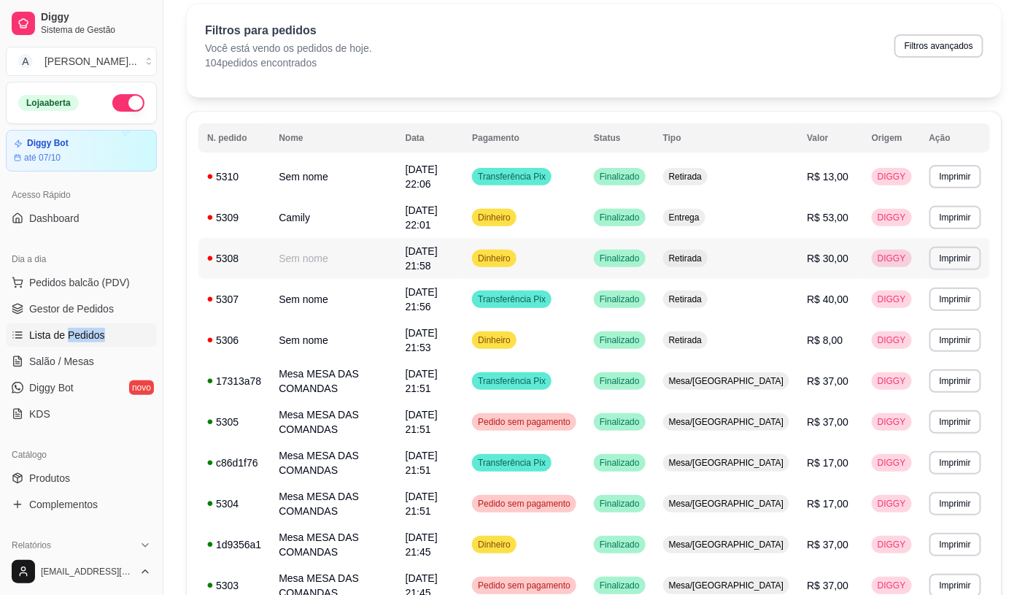
scroll to position [81, 0]
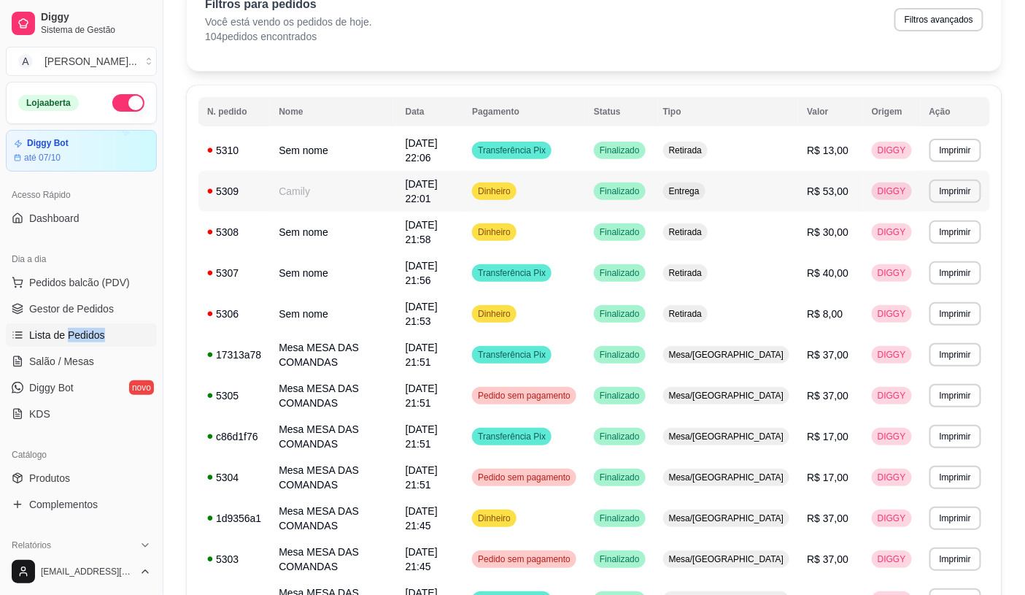
click at [325, 175] on td "Camily" at bounding box center [333, 191] width 126 height 41
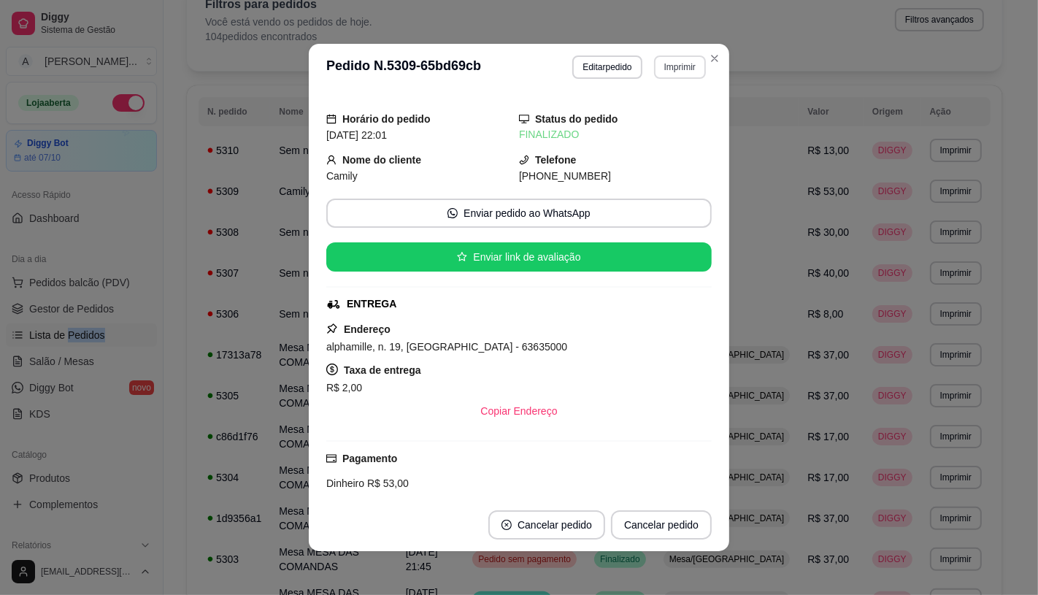
click at [674, 61] on button "Imprimir" at bounding box center [680, 66] width 52 height 23
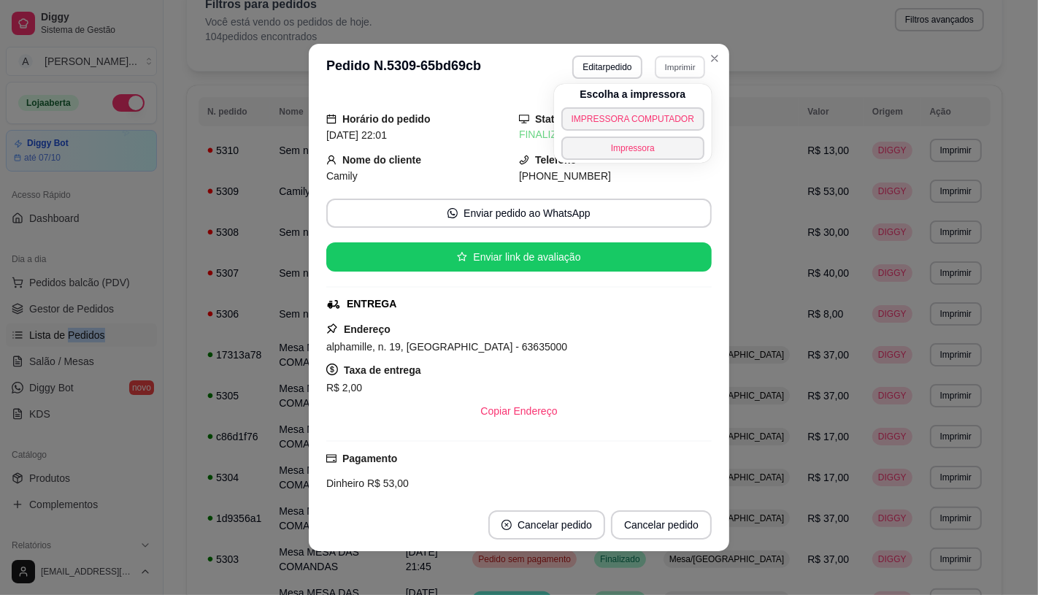
click at [619, 117] on button "IMPRESSORA COMPUTADOR" at bounding box center [632, 118] width 143 height 23
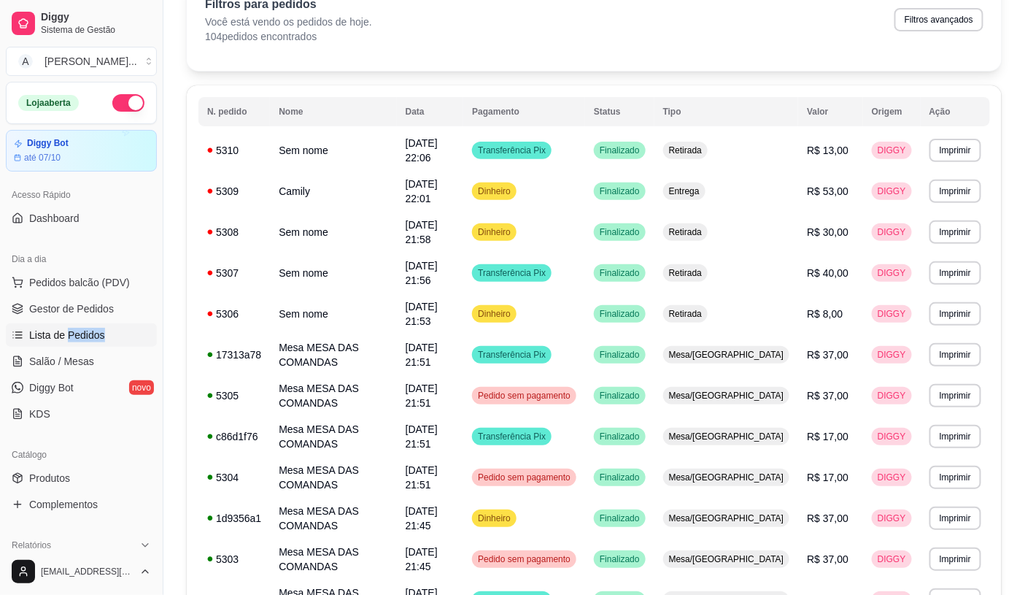
click at [51, 347] on ul "Pedidos balcão (PDV) Gestor de Pedidos Lista de Pedidos Salão / Mesas Diggy Bot…" at bounding box center [81, 348] width 151 height 155
click at [66, 358] on span "Salão / Mesas" at bounding box center [61, 361] width 65 height 15
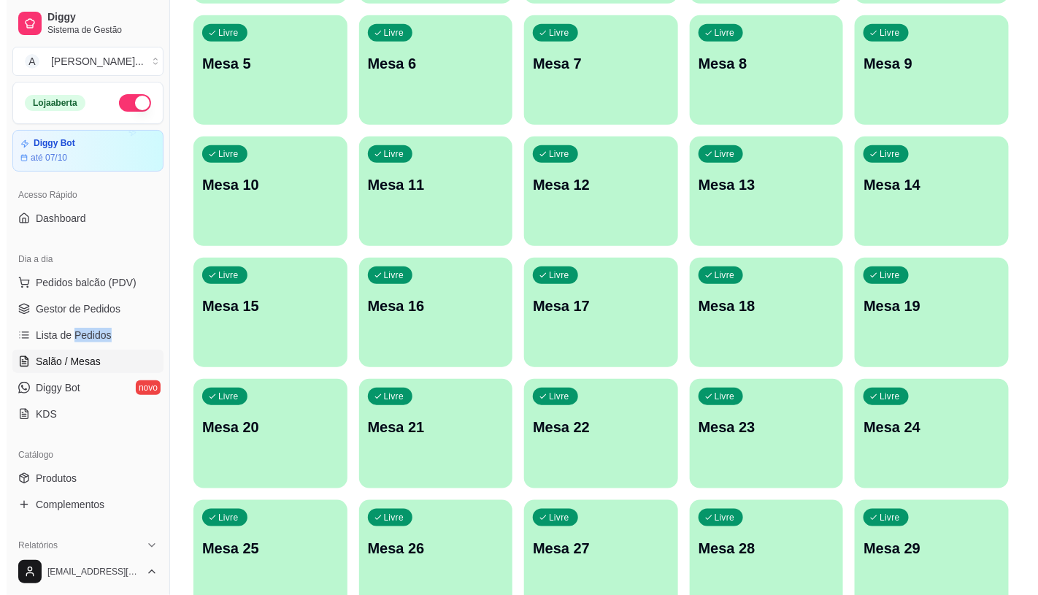
scroll to position [405, 0]
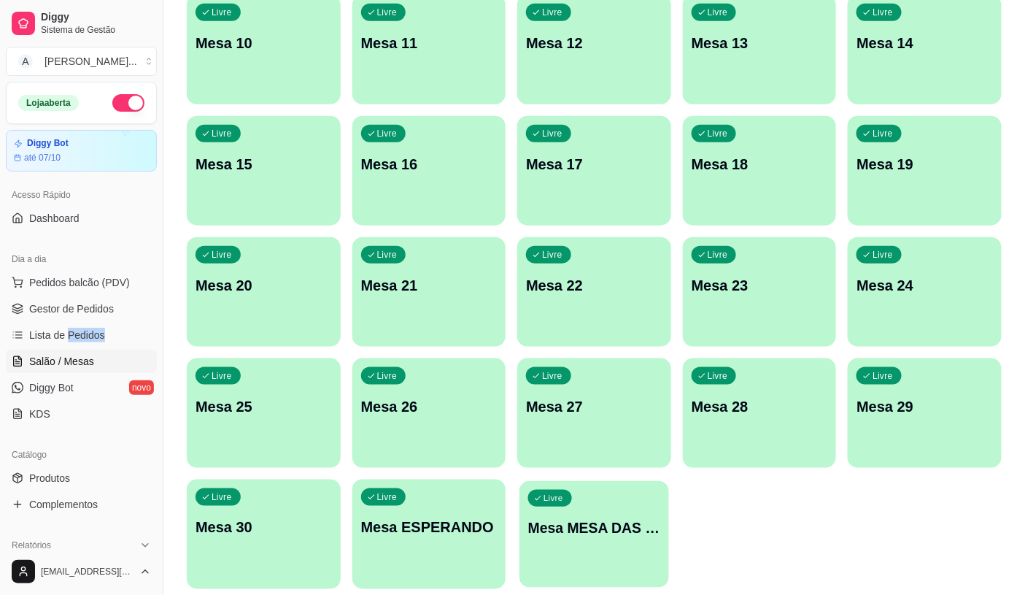
click at [600, 535] on p "Mesa MESA DAS COMANDAS" at bounding box center [594, 528] width 132 height 20
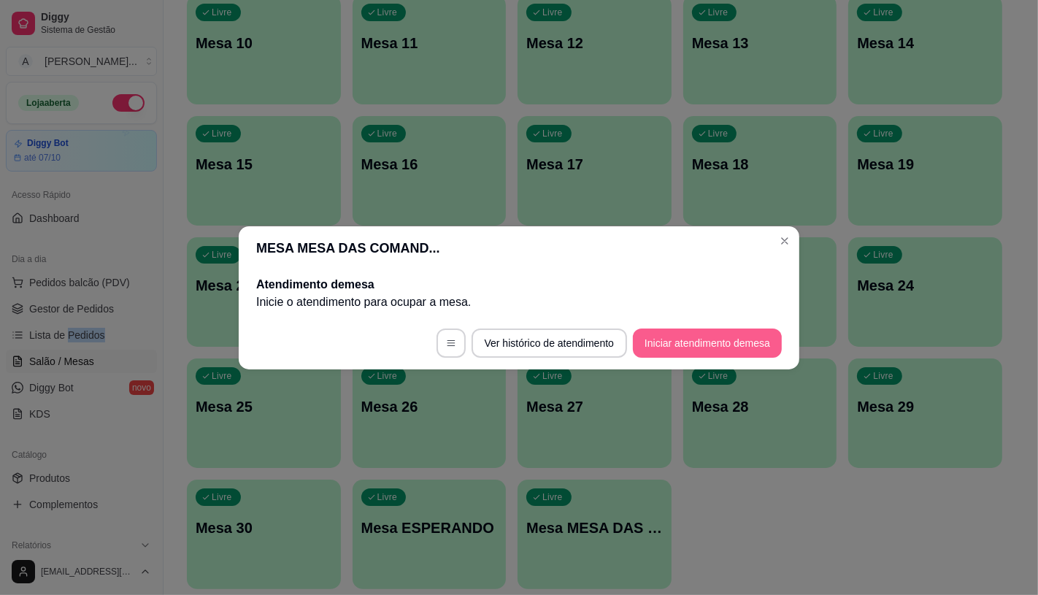
click at [712, 341] on button "Iniciar atendimento de mesa" at bounding box center [707, 342] width 149 height 29
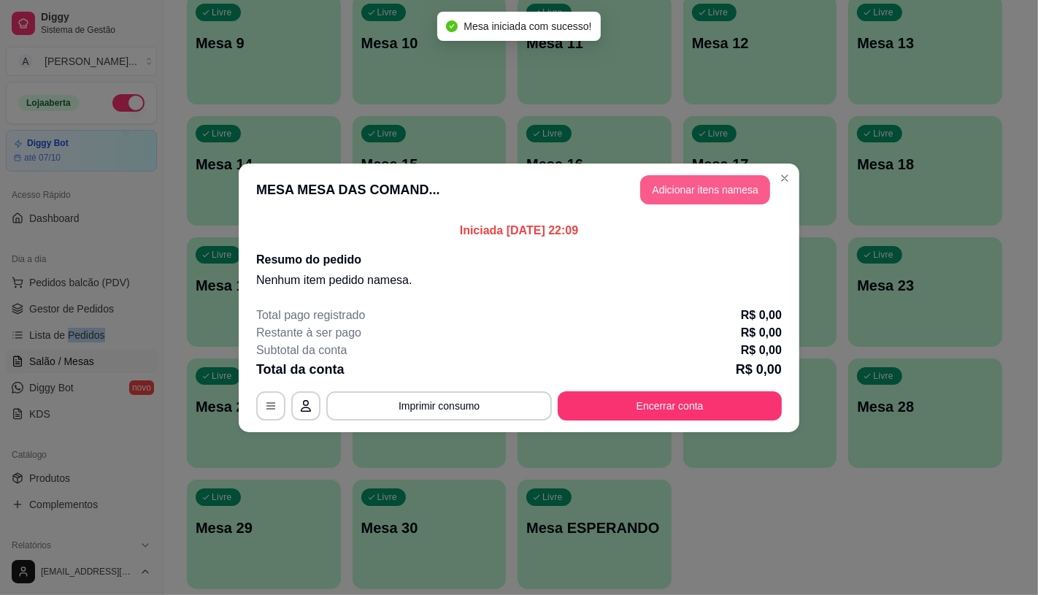
click at [691, 187] on button "Adicionar itens na mesa" at bounding box center [705, 189] width 130 height 29
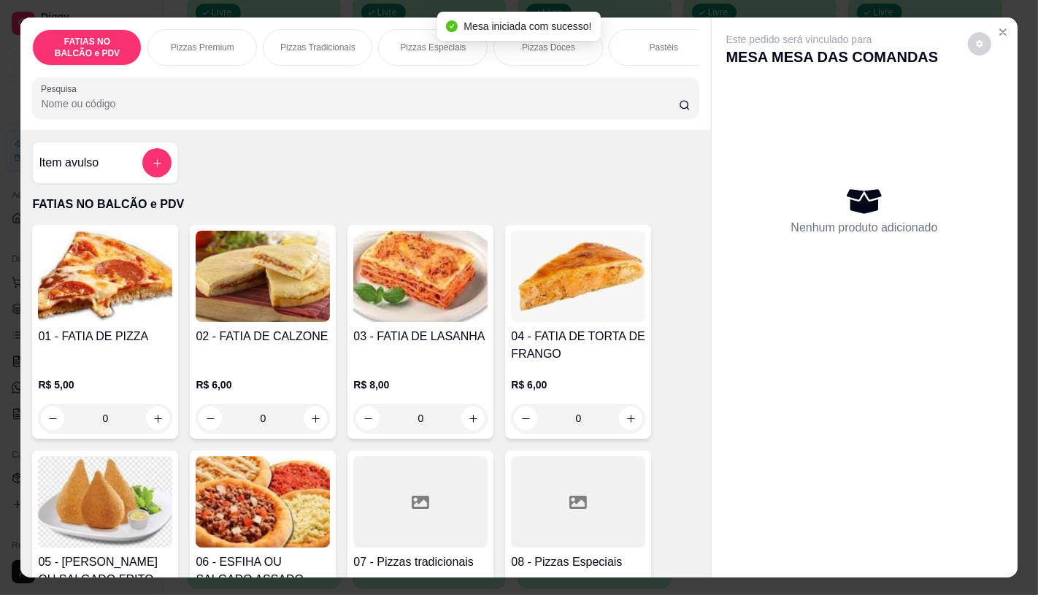
scroll to position [0, 582]
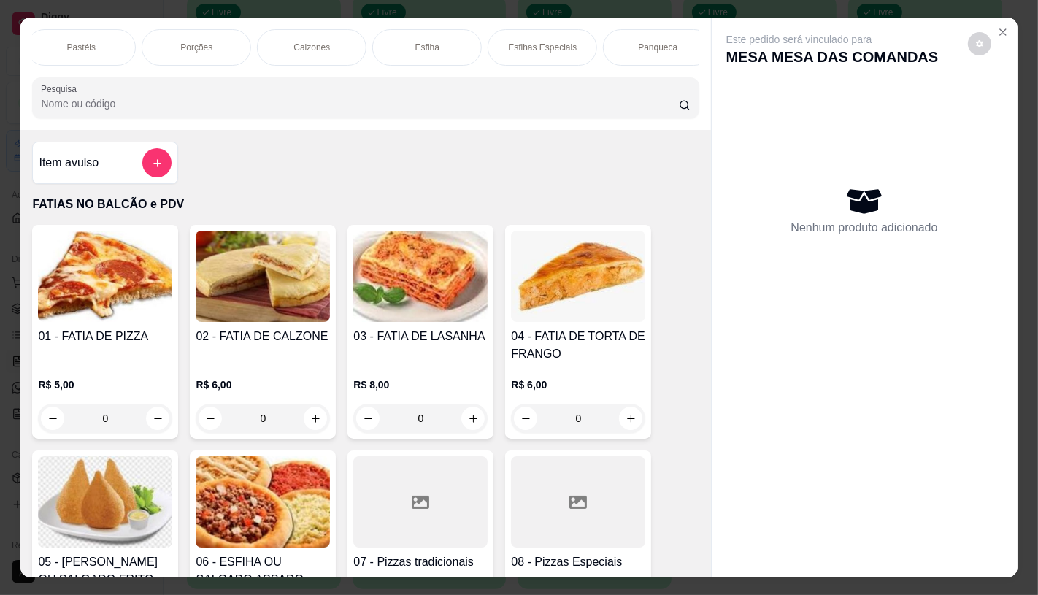
click at [644, 42] on p "Panqueca" at bounding box center [657, 48] width 39 height 12
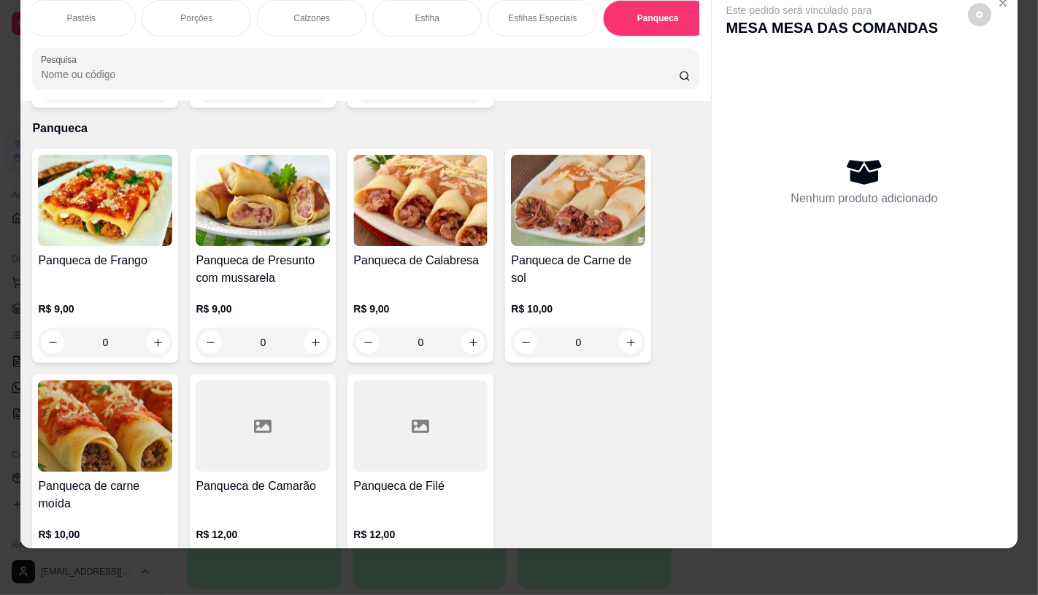
click at [522, 252] on h4 "Panqueca de Carne de sol" at bounding box center [578, 269] width 134 height 35
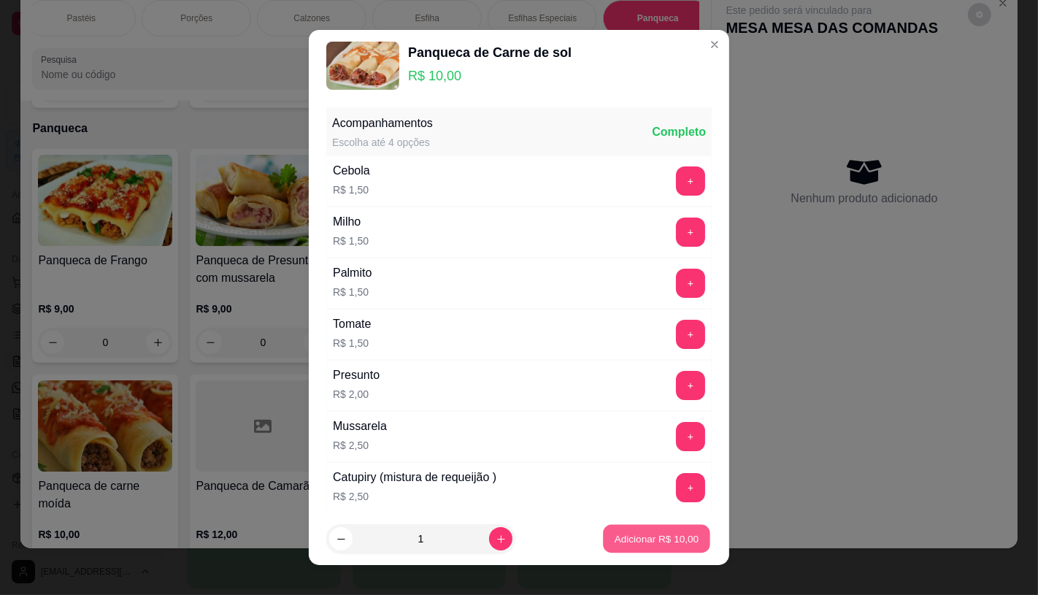
click at [614, 538] on p "Adicionar R$ 10,00" at bounding box center [656, 539] width 85 height 14
type input "1"
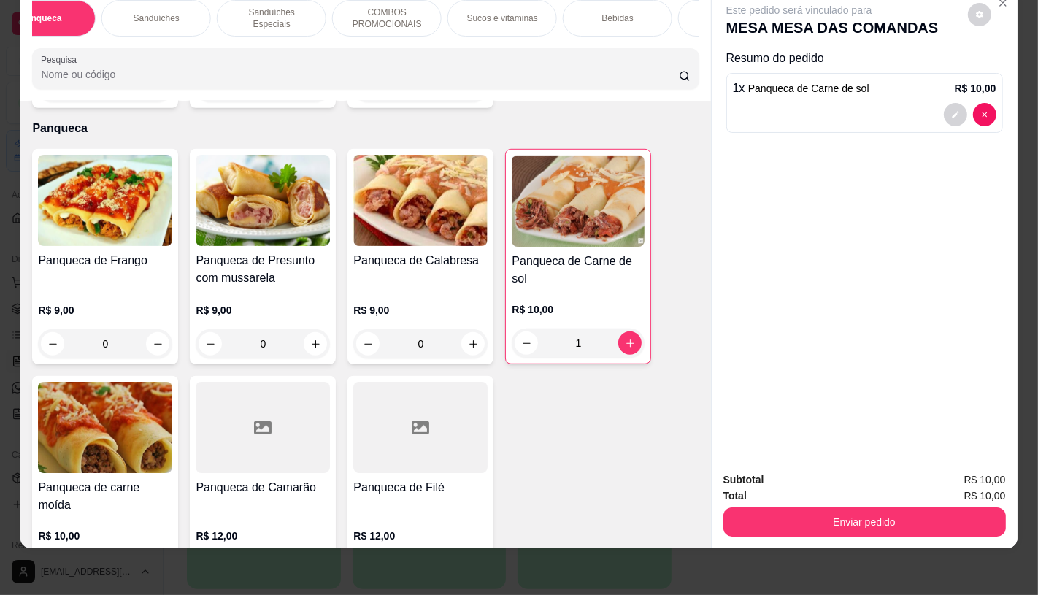
scroll to position [0, 1518]
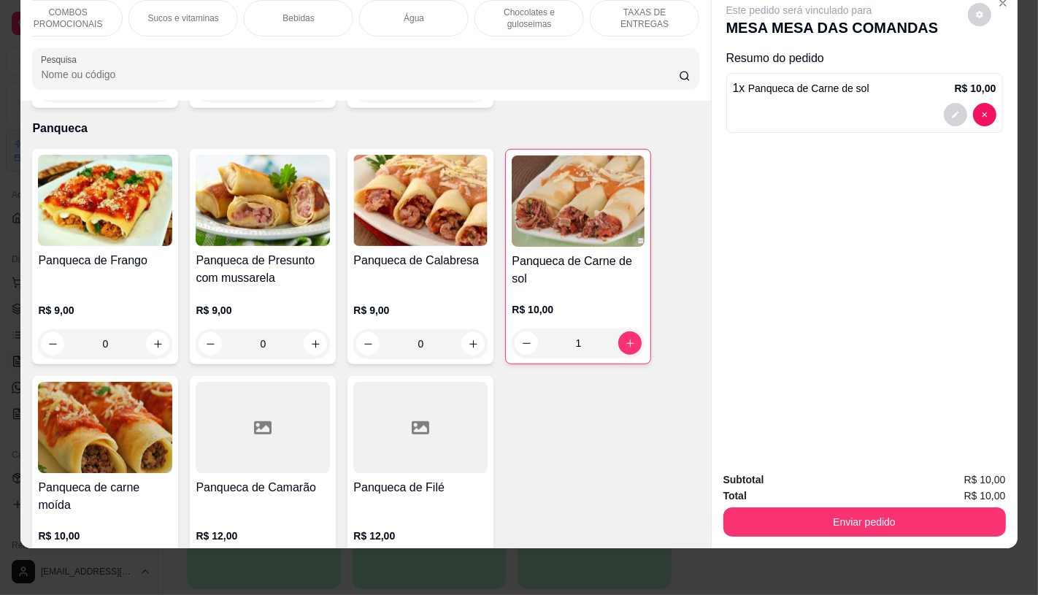
click at [652, 20] on div "TAXAS DE ENTREGAS" at bounding box center [644, 18] width 109 height 36
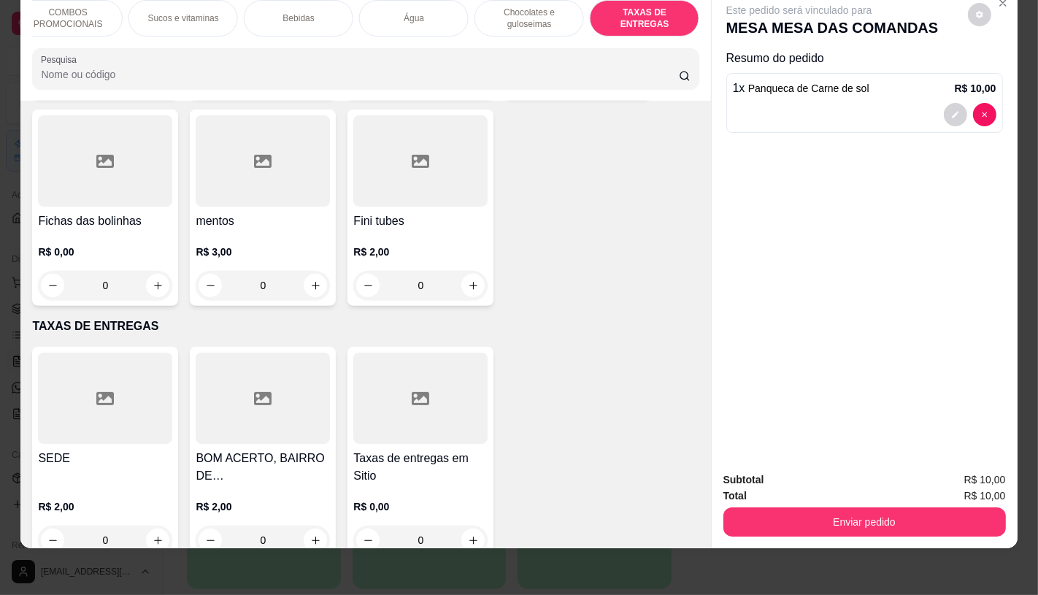
click at [268, 388] on div at bounding box center [263, 397] width 134 height 91
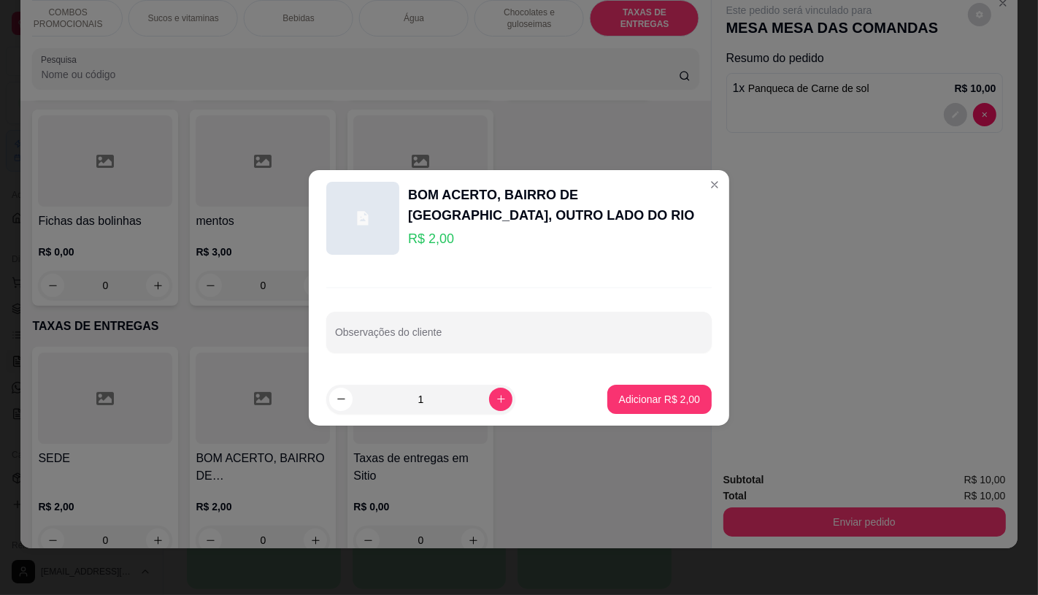
click at [652, 402] on div "SEDE R$ 2,00 0 BOM ACERTO, [GEOGRAPHIC_DATA], OUTRO LADO DO RIO R$ 2,00 0 Taxas…" at bounding box center [365, 454] width 666 height 214
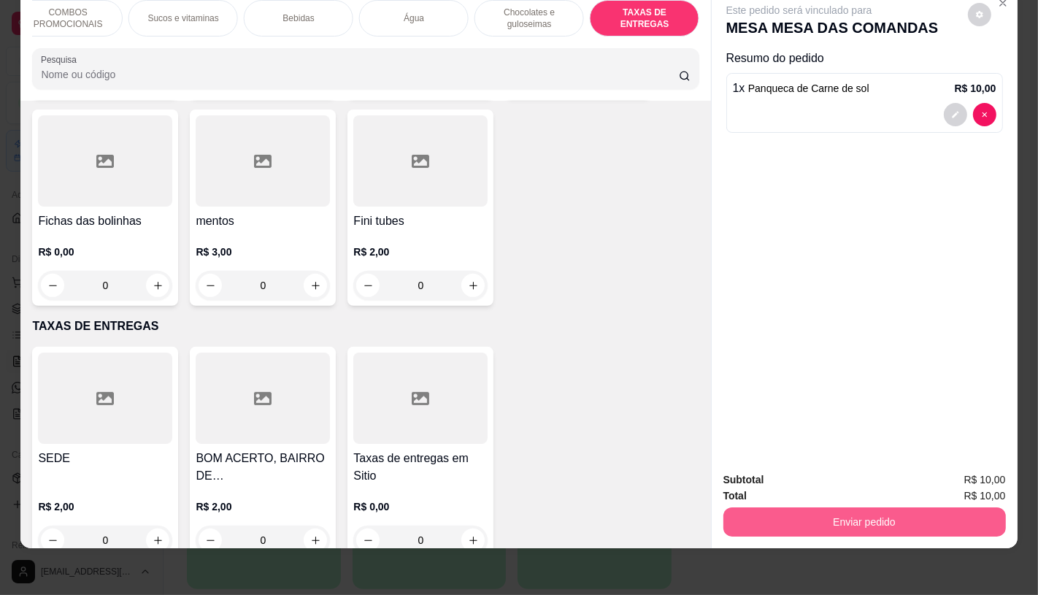
click at [782, 514] on button "Enviar pedido" at bounding box center [864, 521] width 282 height 29
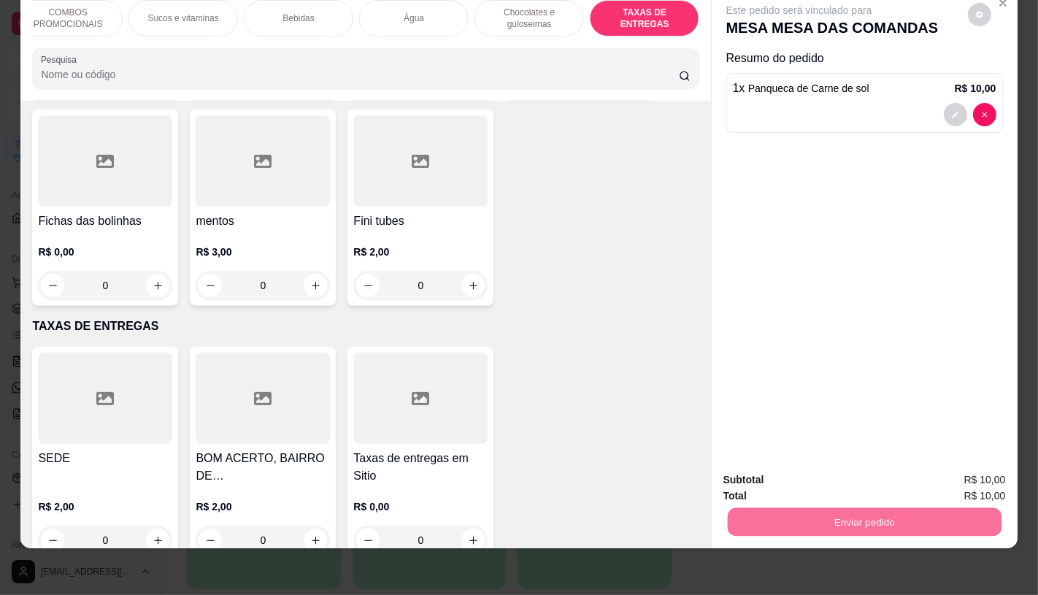
click at [958, 463] on button "Enviar pedido" at bounding box center [967, 474] width 80 height 27
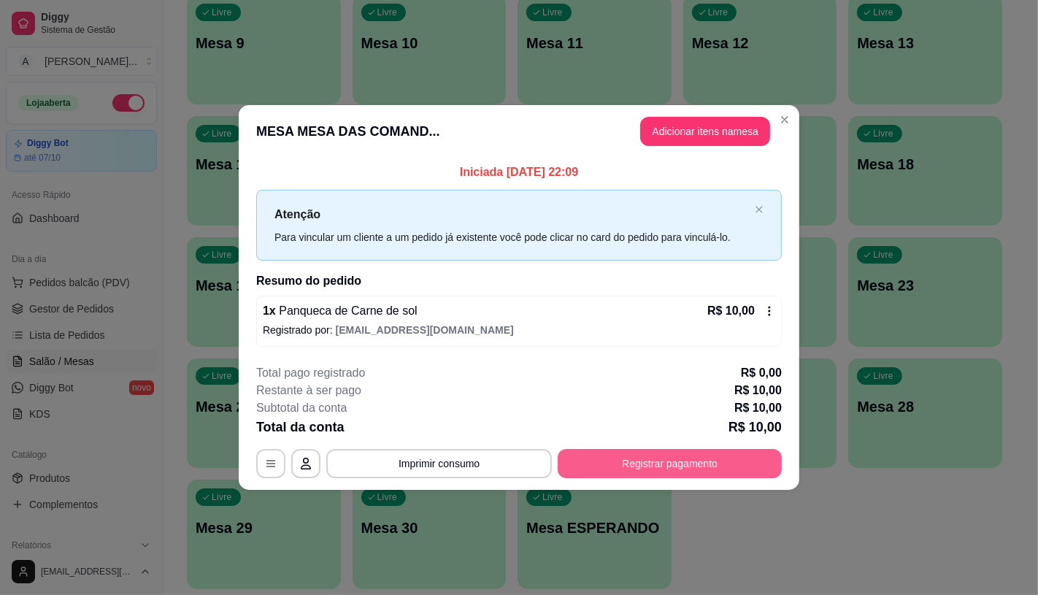
click at [715, 472] on button "Registrar pagamento" at bounding box center [669, 463] width 224 height 29
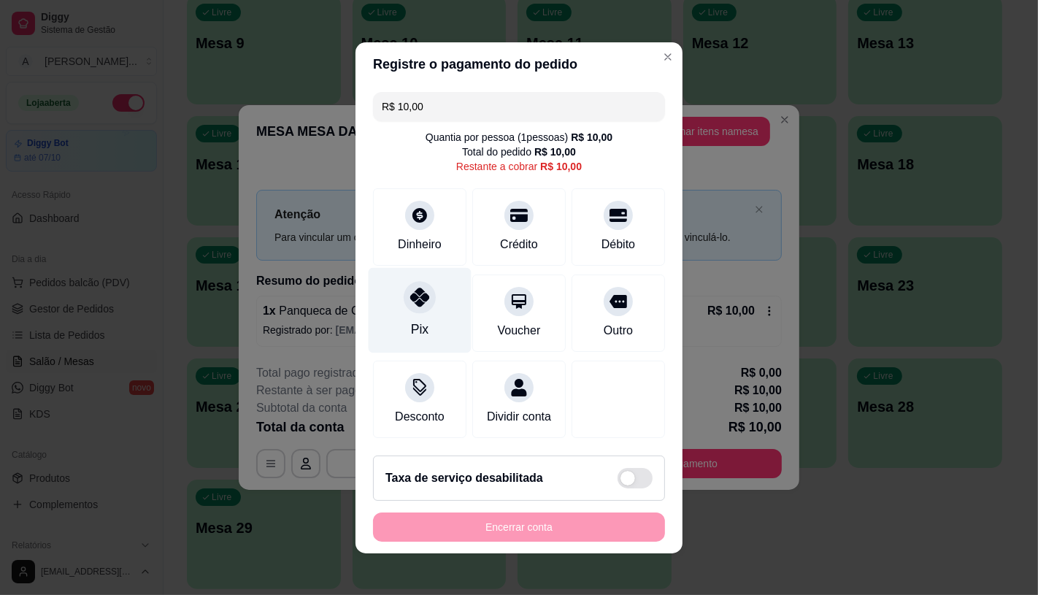
click at [392, 275] on div "Pix" at bounding box center [419, 309] width 103 height 85
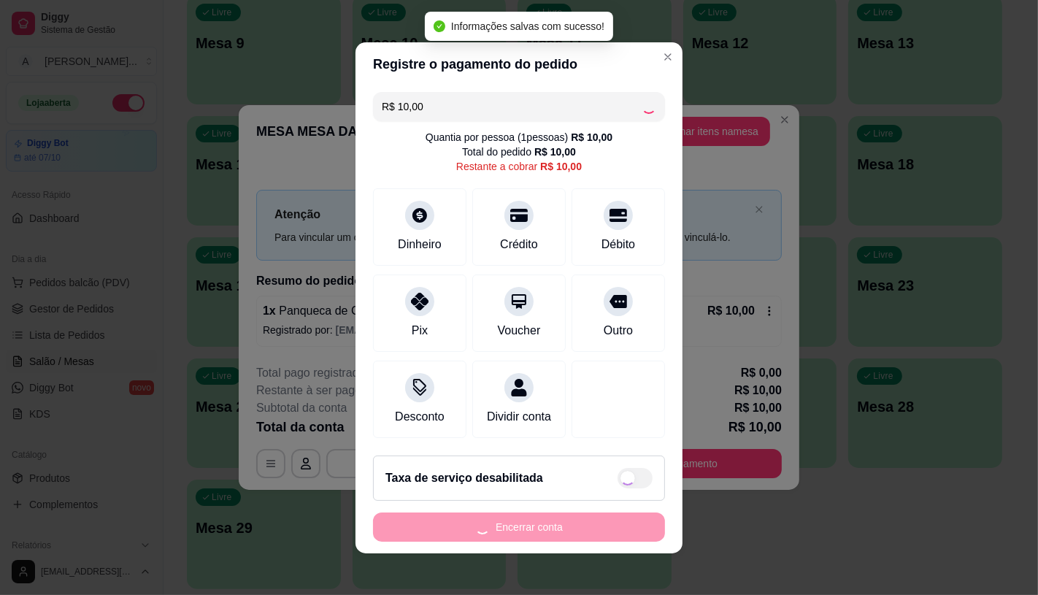
type input "R$ 0,00"
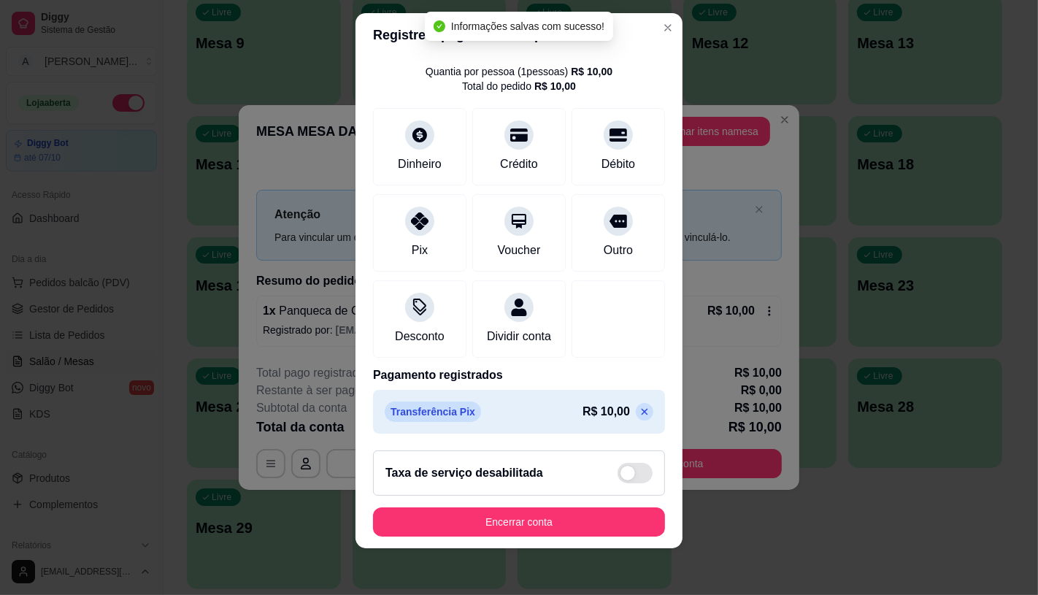
scroll to position [54, 0]
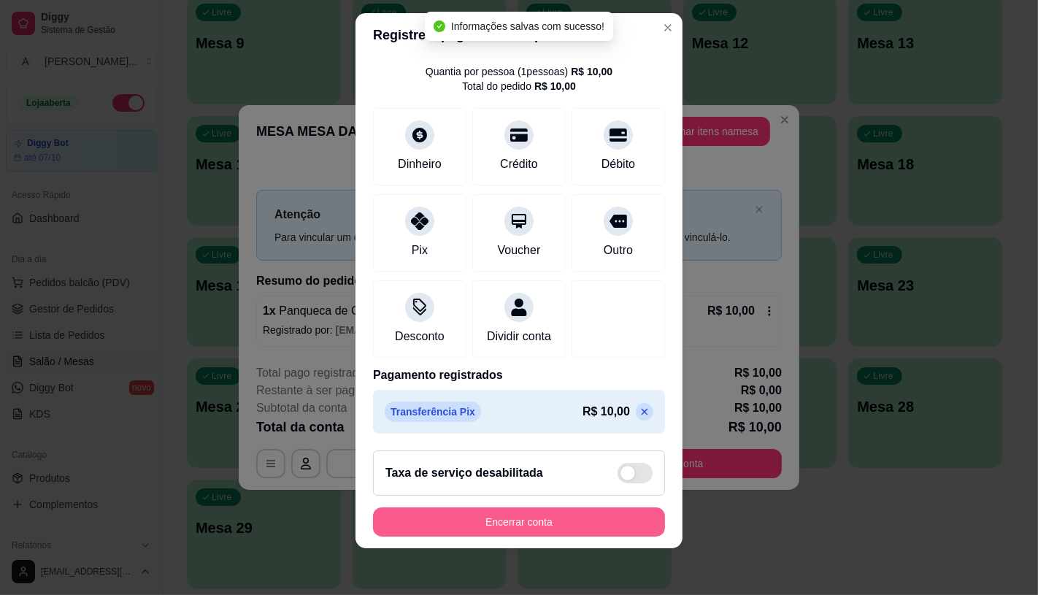
click at [531, 528] on button "Encerrar conta" at bounding box center [519, 521] width 292 height 29
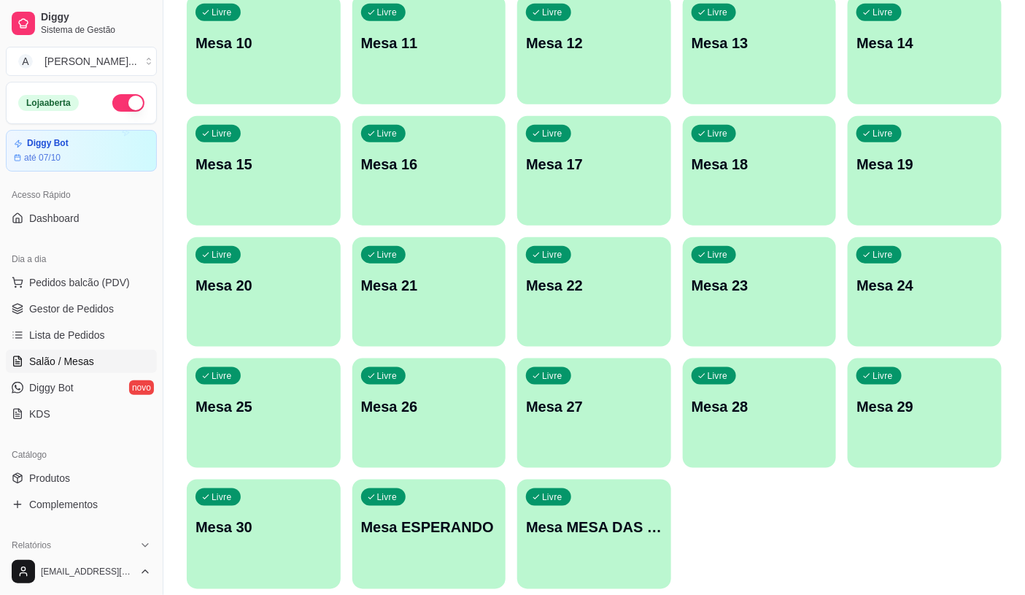
click at [641, 556] on div "Livre Mesa MESA DAS COMANDAS" at bounding box center [594, 525] width 154 height 92
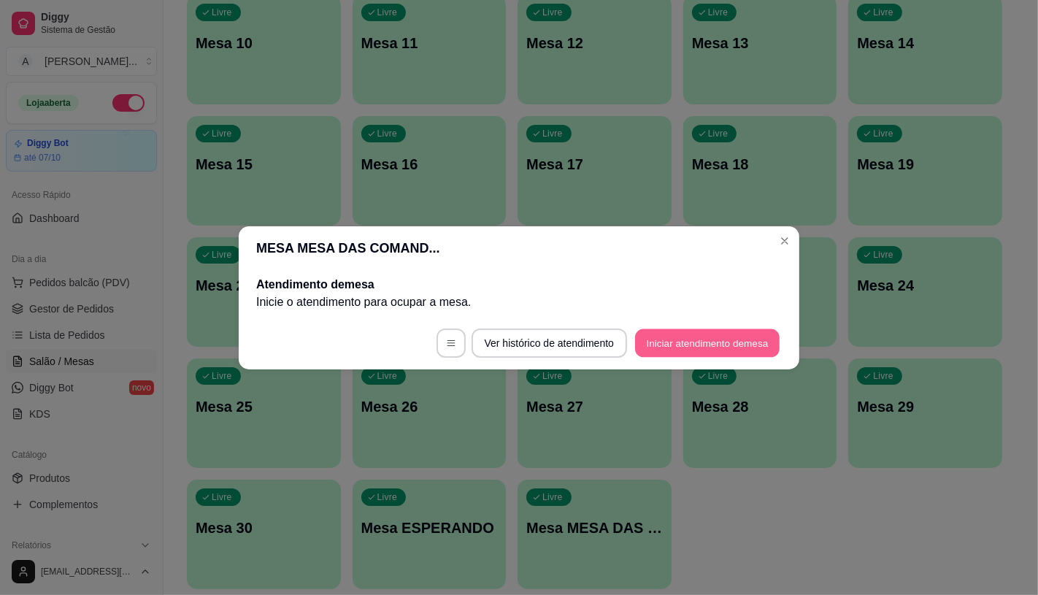
click at [660, 345] on button "Iniciar atendimento de mesa" at bounding box center [707, 342] width 144 height 28
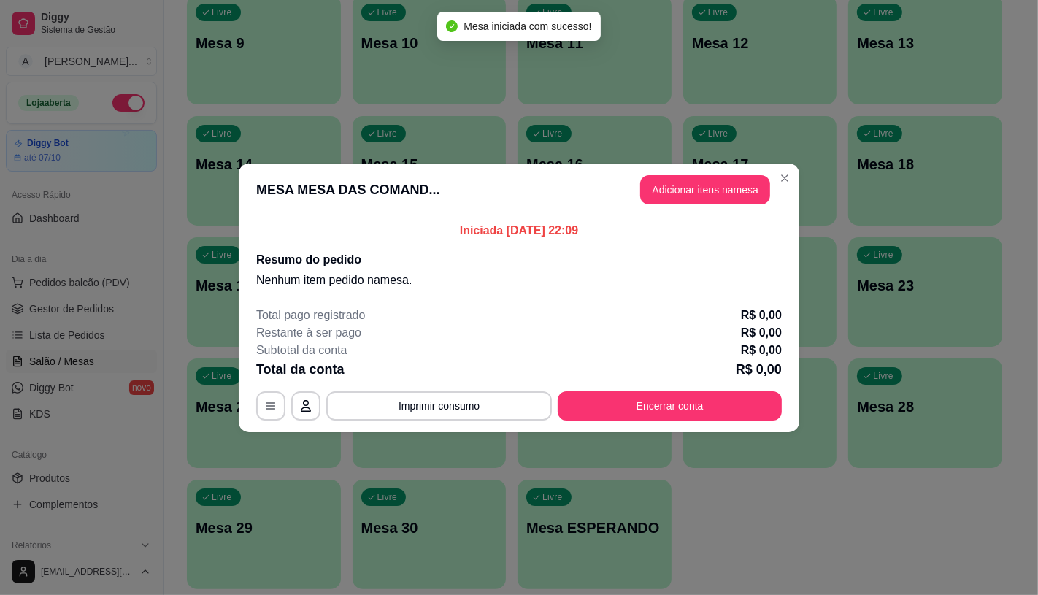
click at [706, 206] on header "MESA MESA DAS COMAND... Adicionar itens na mesa" at bounding box center [519, 189] width 560 height 53
click at [697, 197] on button "Adicionar itens na mesa" at bounding box center [705, 189] width 130 height 29
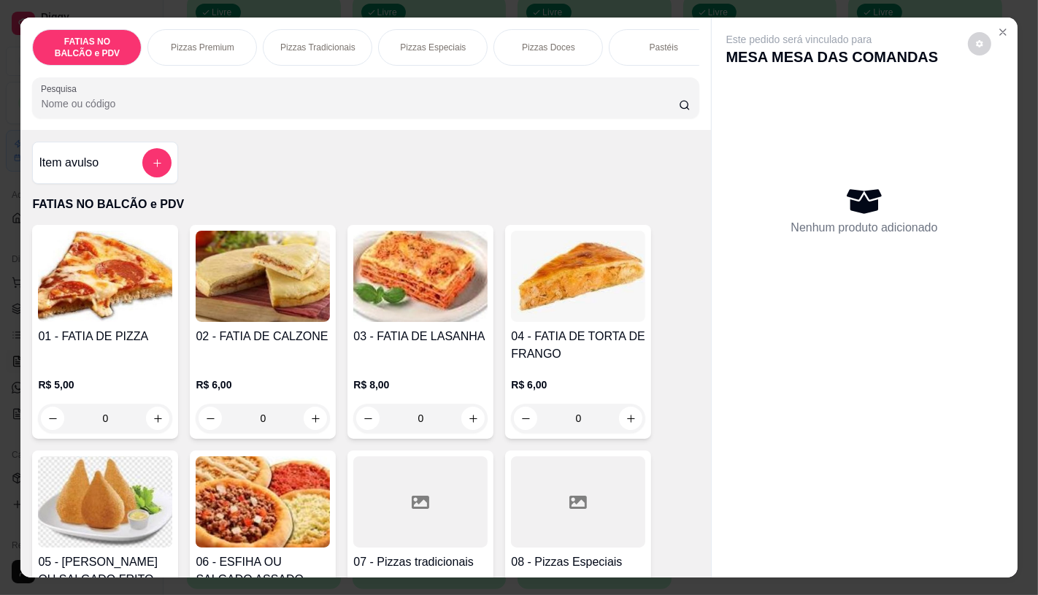
scroll to position [162, 0]
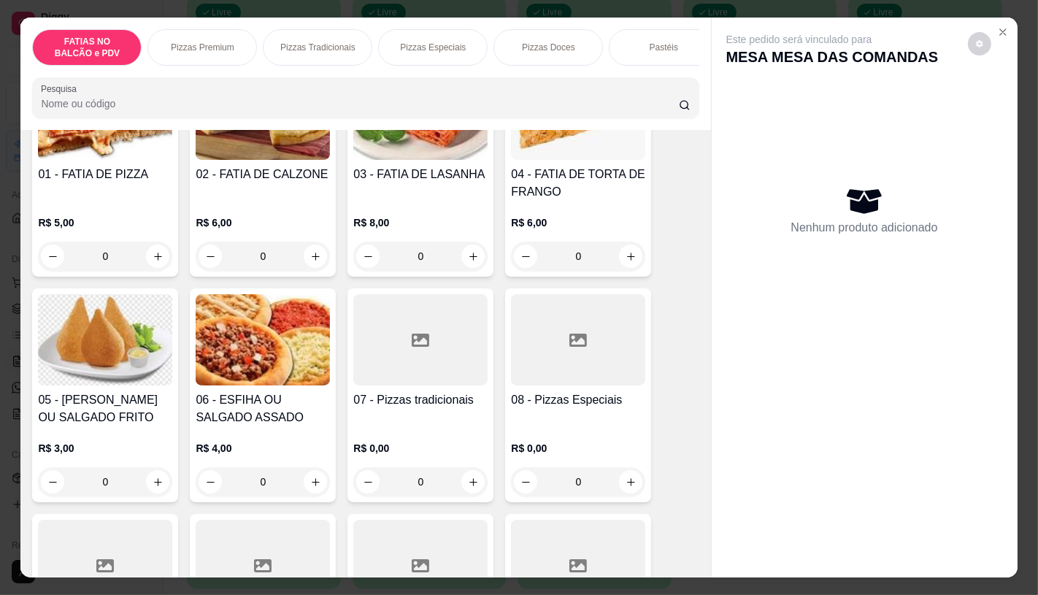
click at [428, 385] on div at bounding box center [420, 339] width 134 height 91
click at [569, 345] on icon at bounding box center [578, 339] width 18 height 13
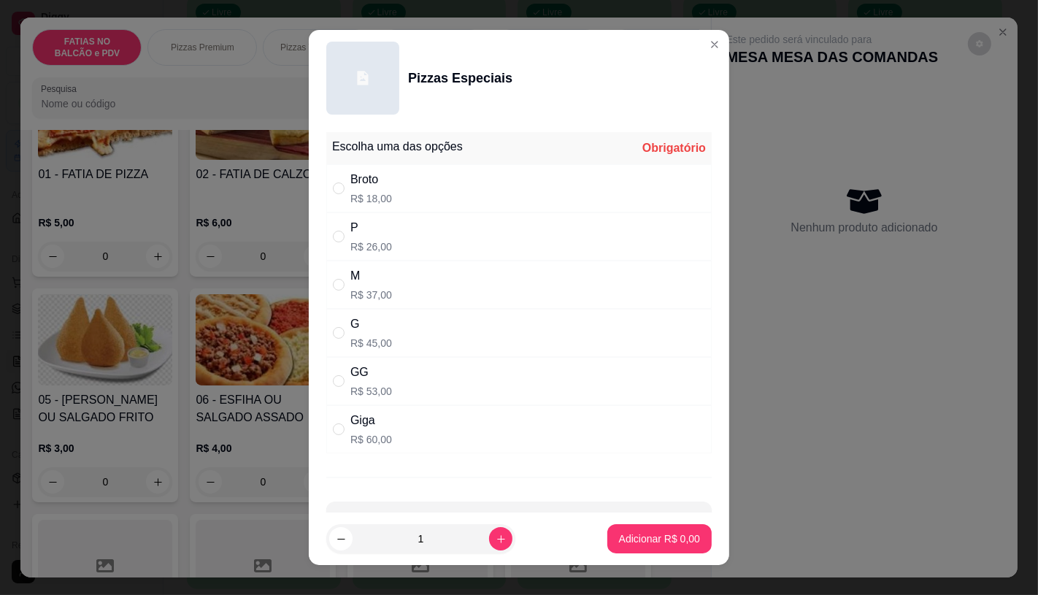
click at [401, 327] on div "G R$ 45,00" at bounding box center [518, 333] width 385 height 48
radio input "true"
click at [644, 541] on p "Adicionar R$ 45,00" at bounding box center [656, 538] width 87 height 15
type input "1"
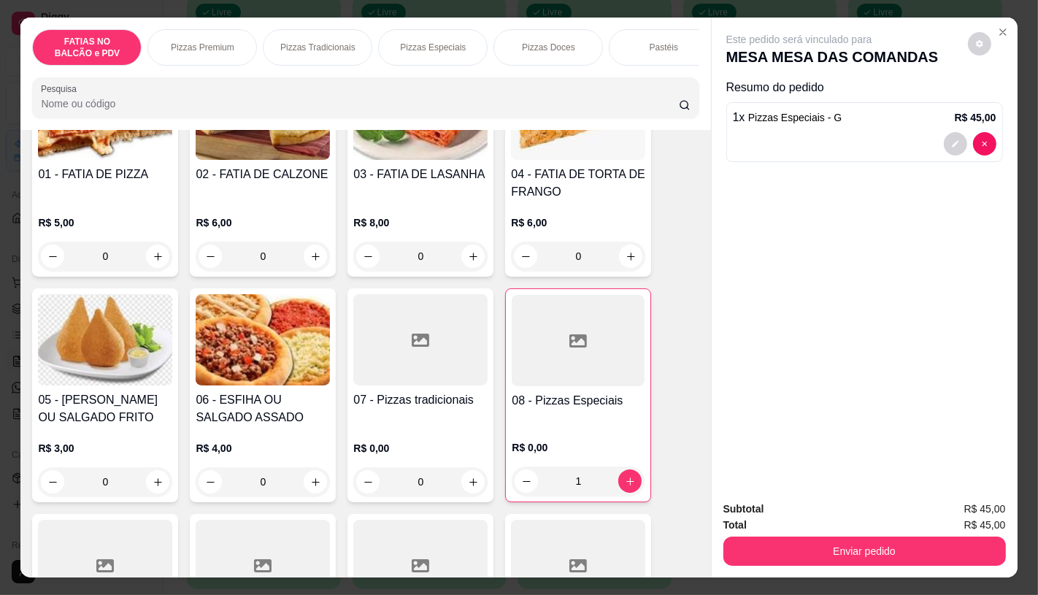
click at [649, 54] on div "Pastéis" at bounding box center [663, 47] width 109 height 36
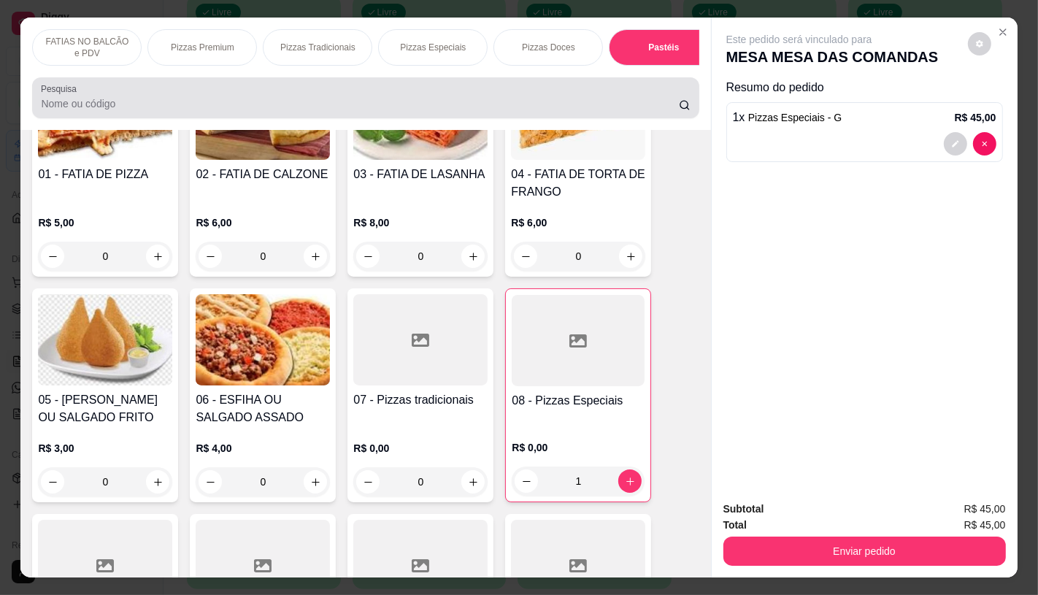
scroll to position [34, 0]
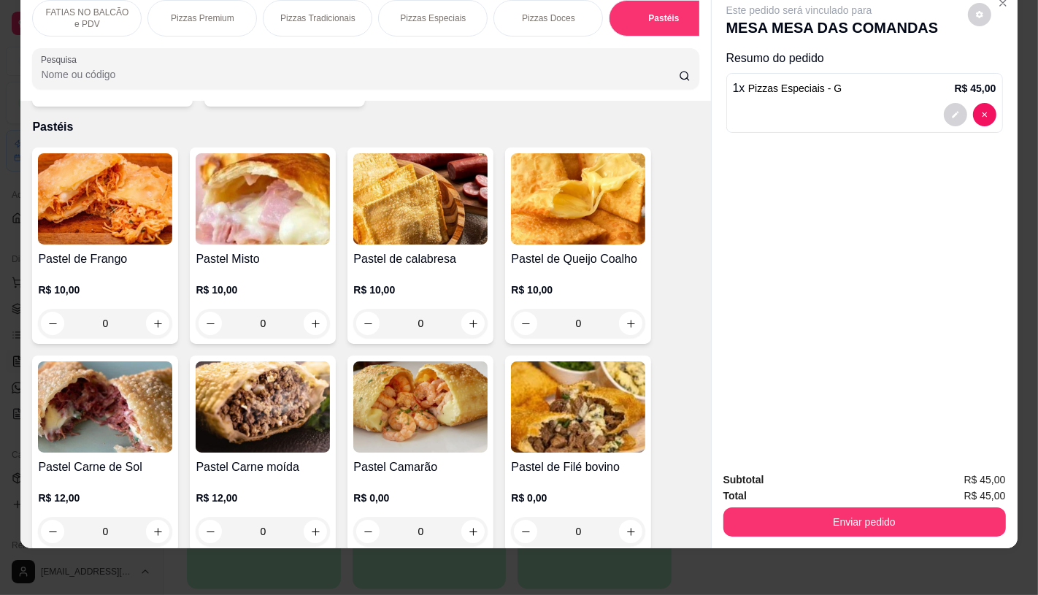
click at [42, 192] on img at bounding box center [105, 198] width 134 height 91
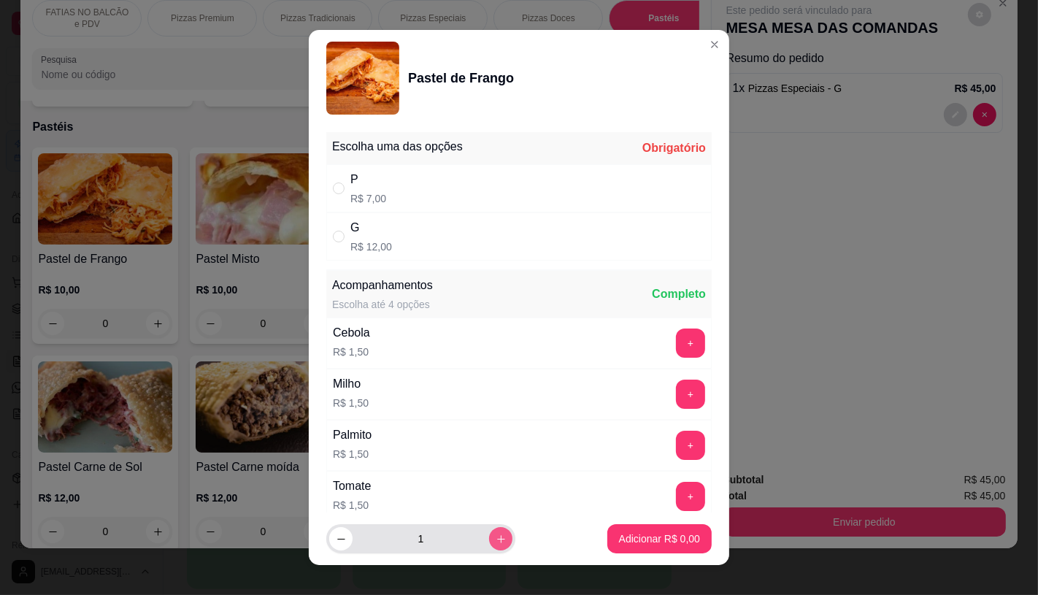
click at [495, 542] on icon "increase-product-quantity" at bounding box center [500, 538] width 11 height 11
type input "2"
click at [393, 181] on div "P R$ 7,00" at bounding box center [518, 188] width 385 height 48
radio input "true"
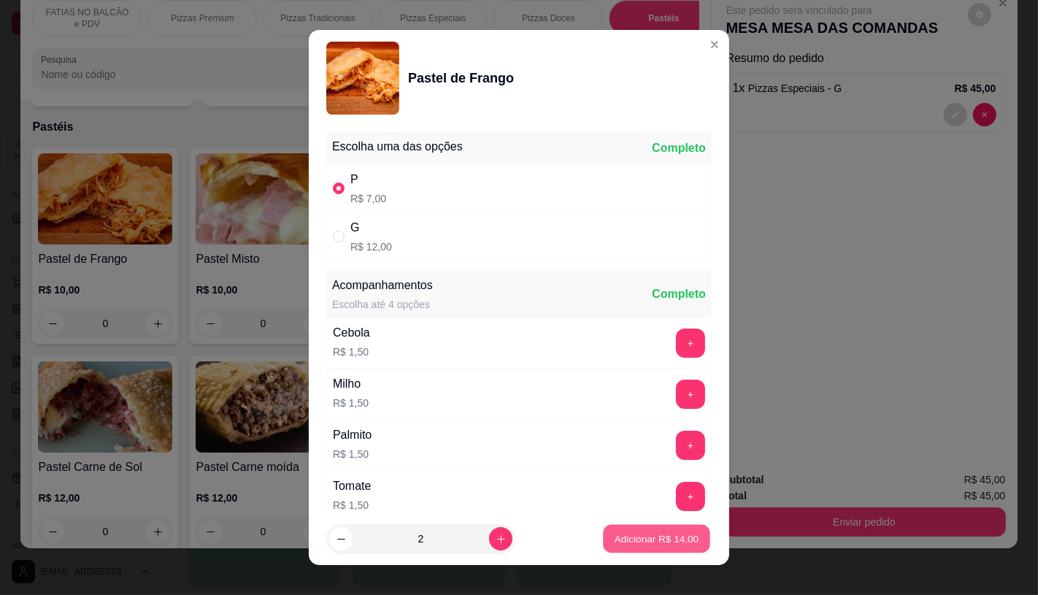
click at [630, 538] on p "Adicionar R$ 14,00" at bounding box center [656, 539] width 85 height 14
type input "2"
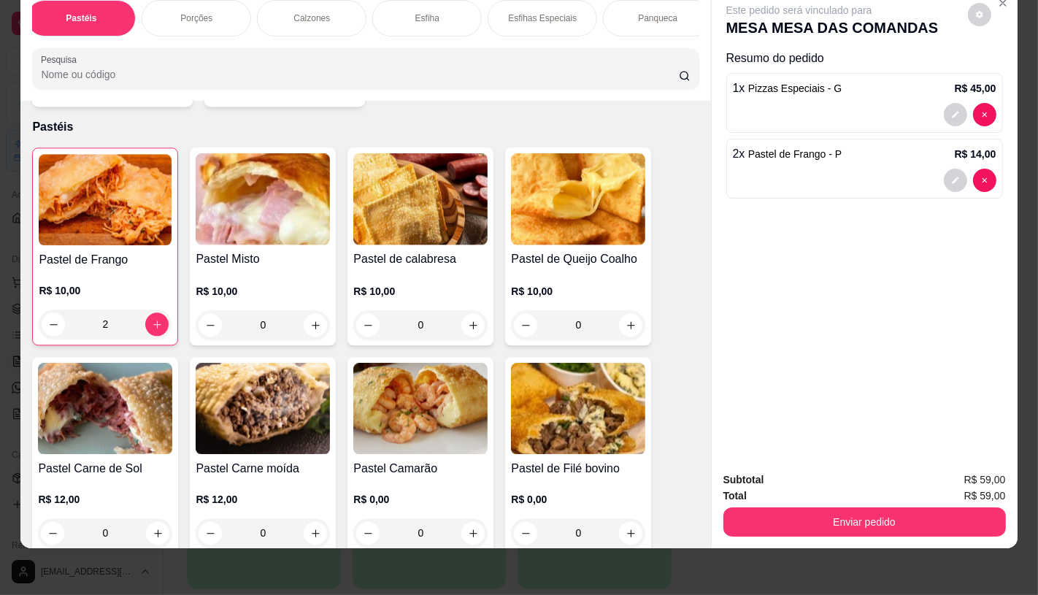
scroll to position [0, 1166]
click at [673, 9] on div "Bebidas" at bounding box center [649, 18] width 109 height 36
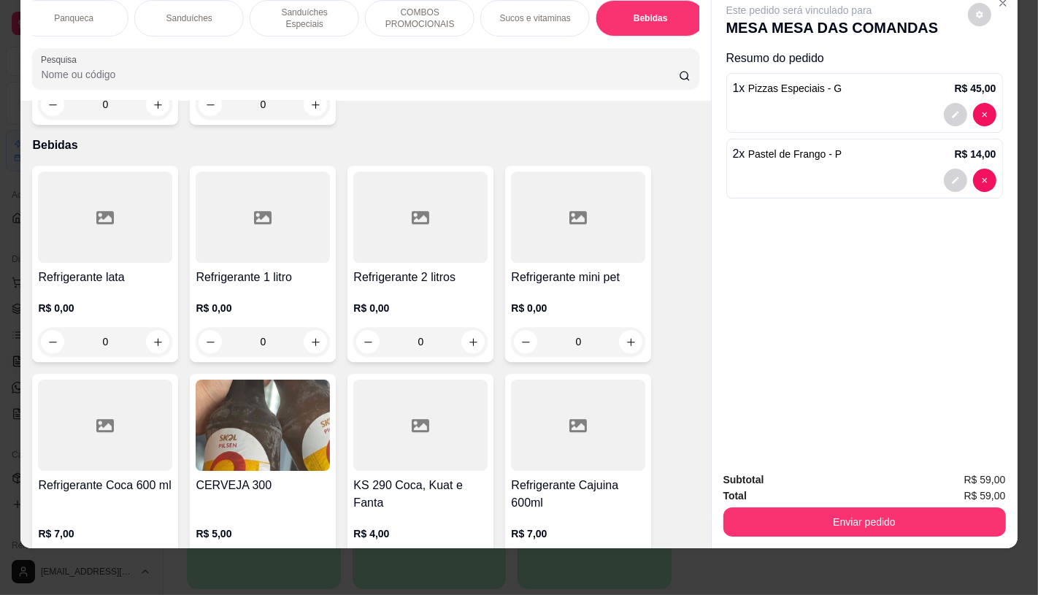
scroll to position [0, 1518]
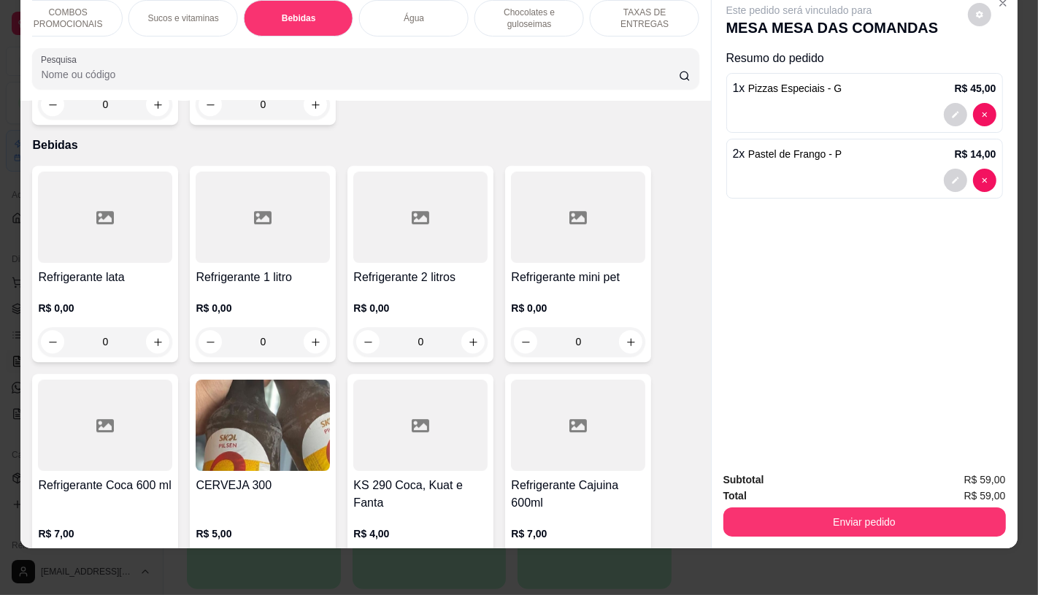
click at [662, 19] on div "TAXAS DE ENTREGAS" at bounding box center [644, 18] width 109 height 36
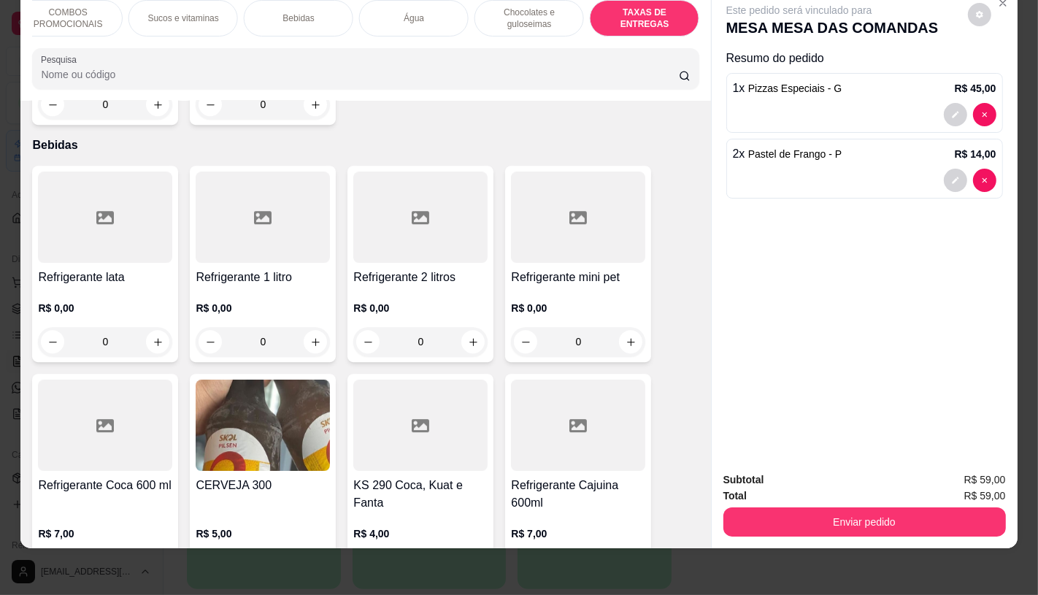
scroll to position [9759, 0]
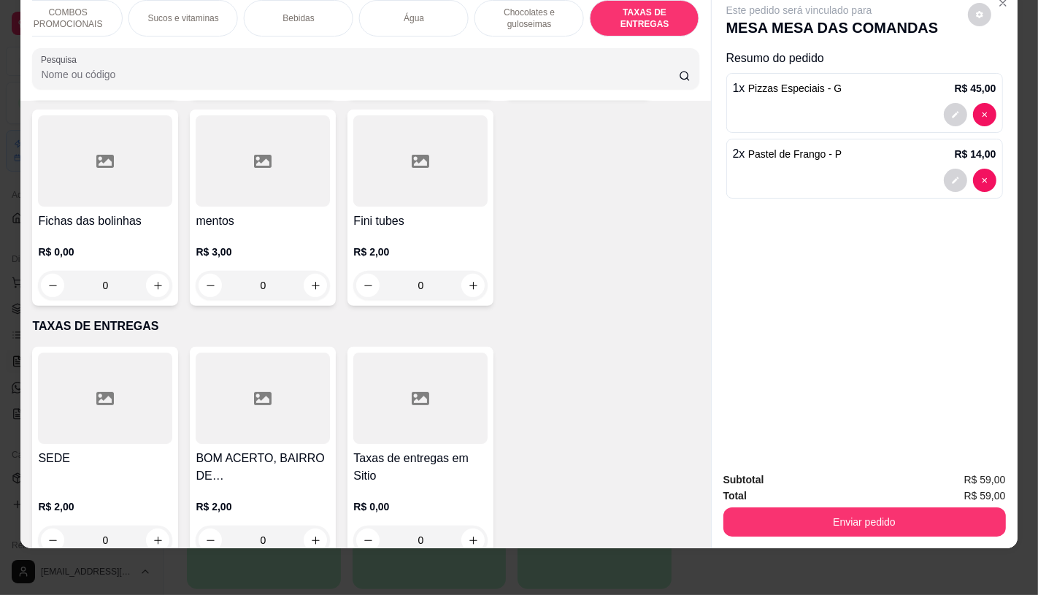
click at [330, 385] on div "SEDE R$ 2,00 0 BOM ACERTO, [GEOGRAPHIC_DATA], OUTRO LADO DO RIO R$ 2,00 0 Taxas…" at bounding box center [365, 454] width 666 height 214
click at [316, 388] on div at bounding box center [263, 397] width 134 height 91
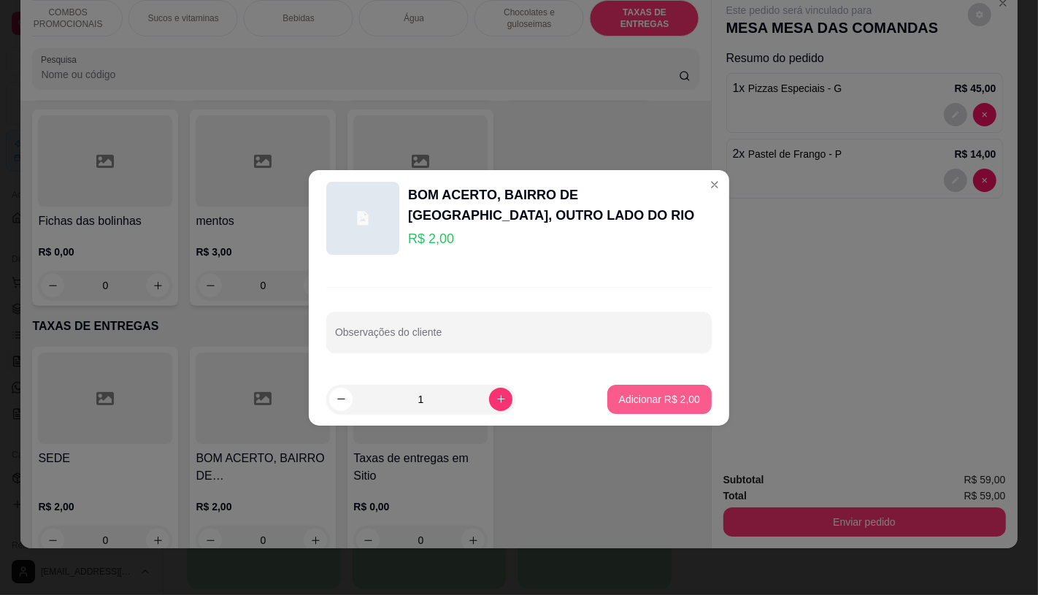
click at [646, 407] on button "Adicionar R$ 2,00" at bounding box center [659, 399] width 104 height 29
type input "1"
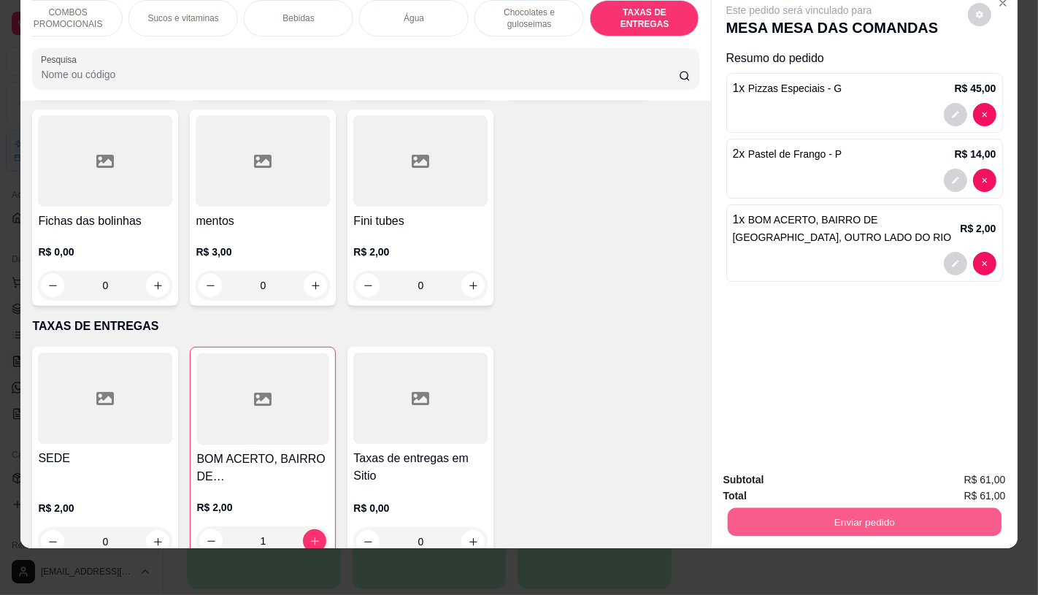
click at [788, 507] on button "Enviar pedido" at bounding box center [864, 521] width 274 height 28
click at [985, 476] on button "Enviar pedido" at bounding box center [967, 475] width 82 height 28
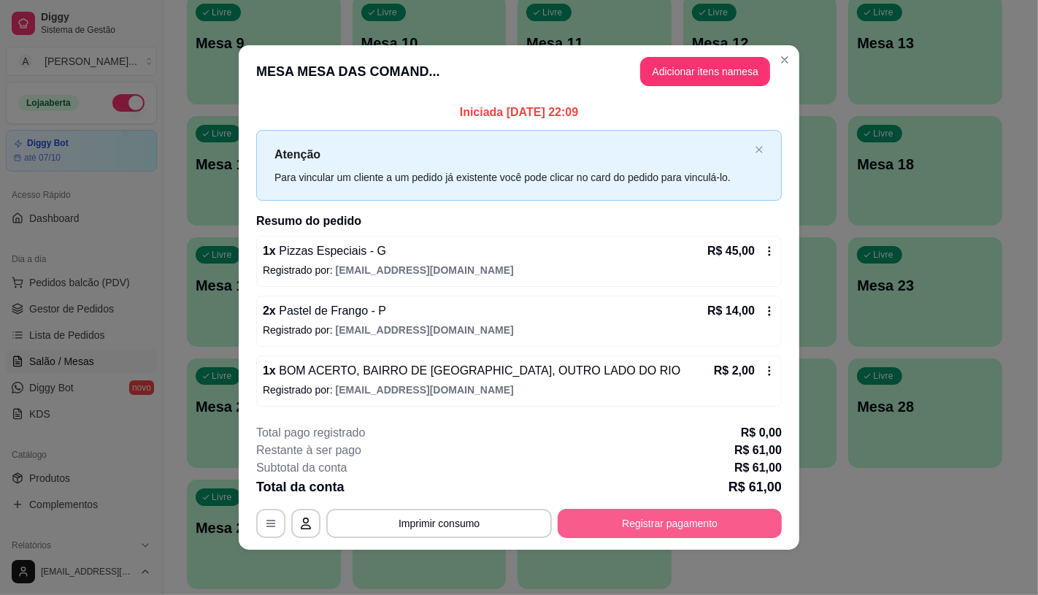
click at [754, 524] on button "Registrar pagamento" at bounding box center [669, 523] width 224 height 29
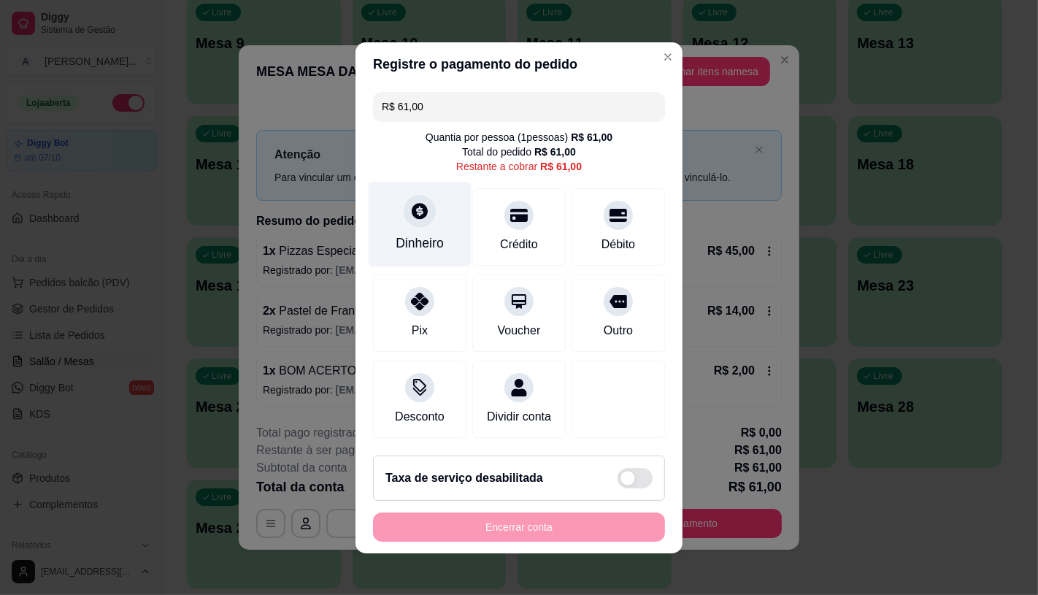
click at [428, 233] on div "Dinheiro" at bounding box center [419, 242] width 48 height 19
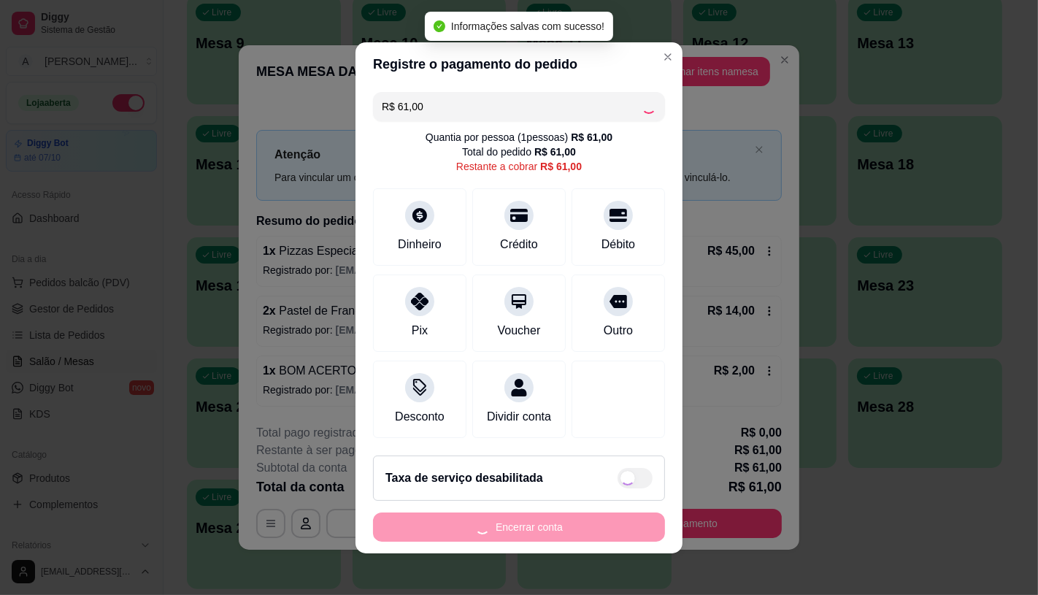
type input "R$ 0,00"
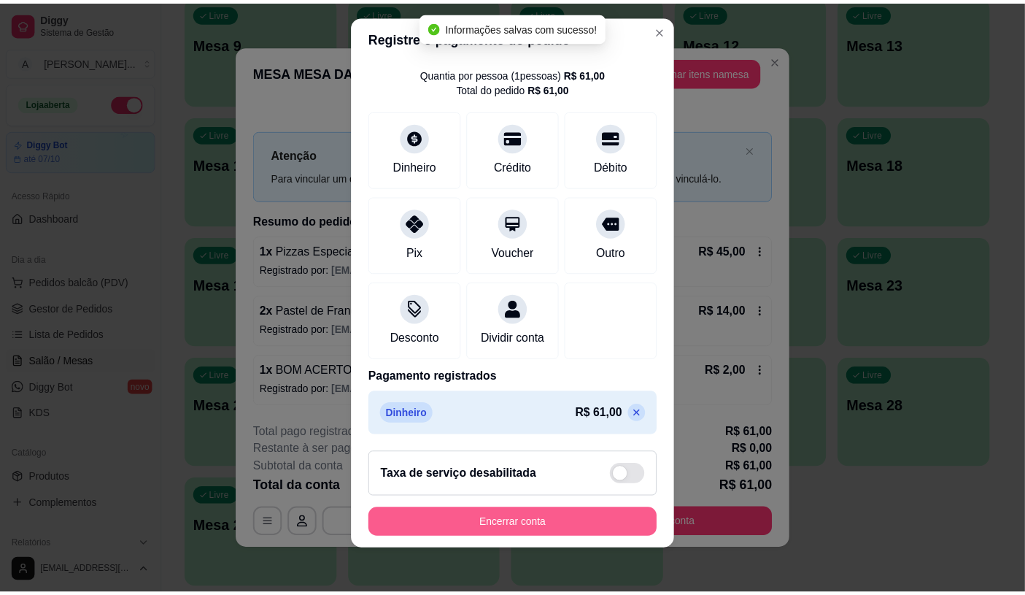
scroll to position [17, 0]
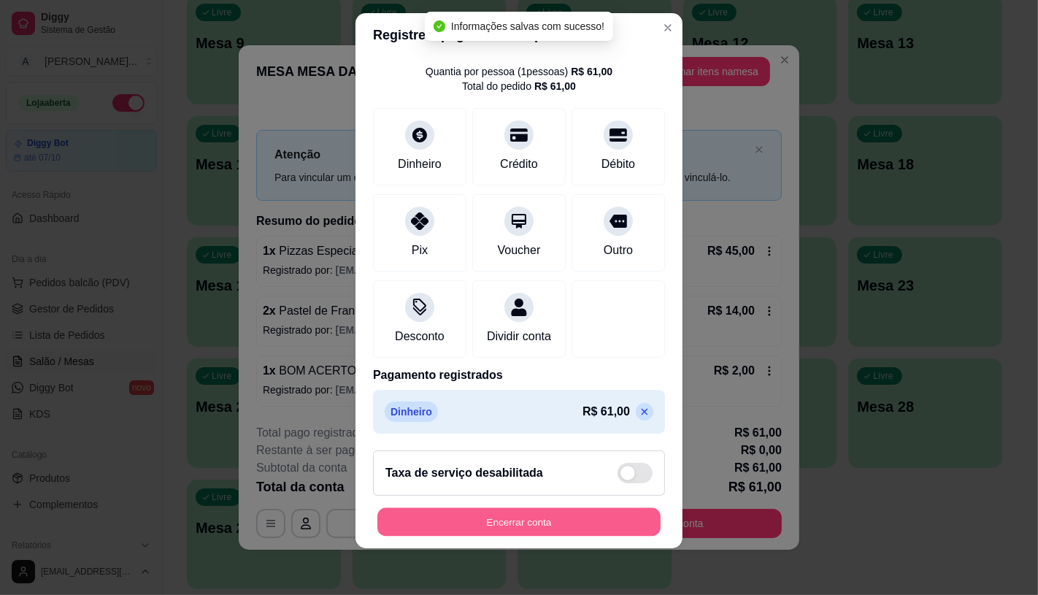
click at [482, 513] on button "Encerrar conta" at bounding box center [518, 522] width 283 height 28
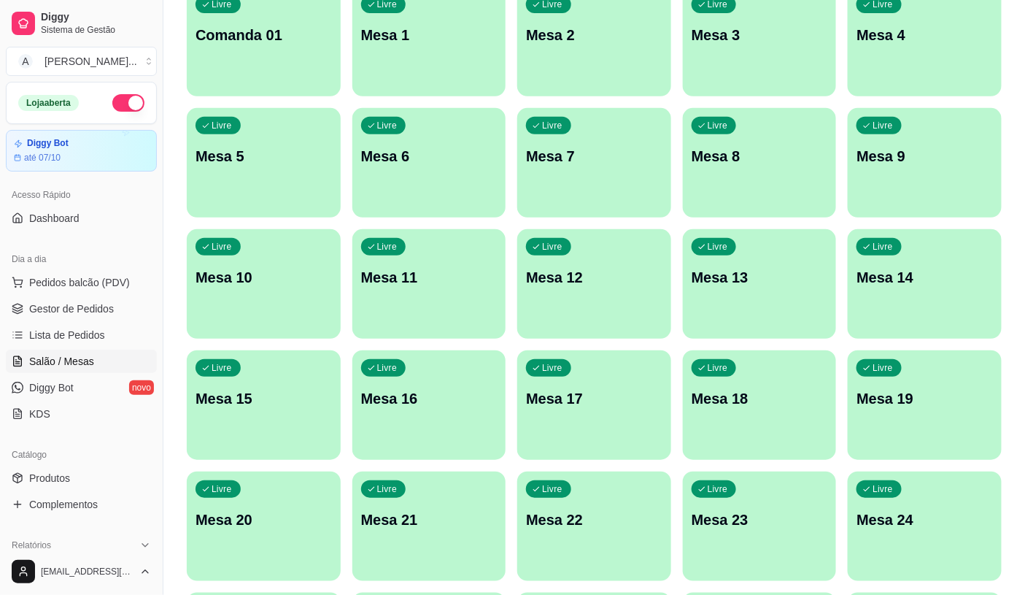
scroll to position [162, 0]
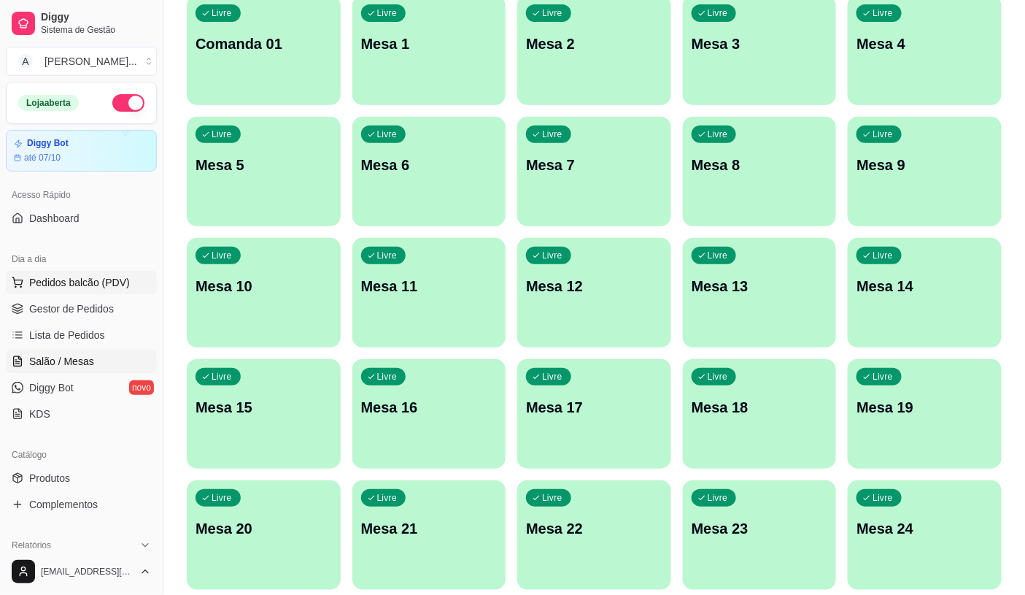
click at [76, 273] on button "Pedidos balcão (PDV)" at bounding box center [81, 282] width 151 height 23
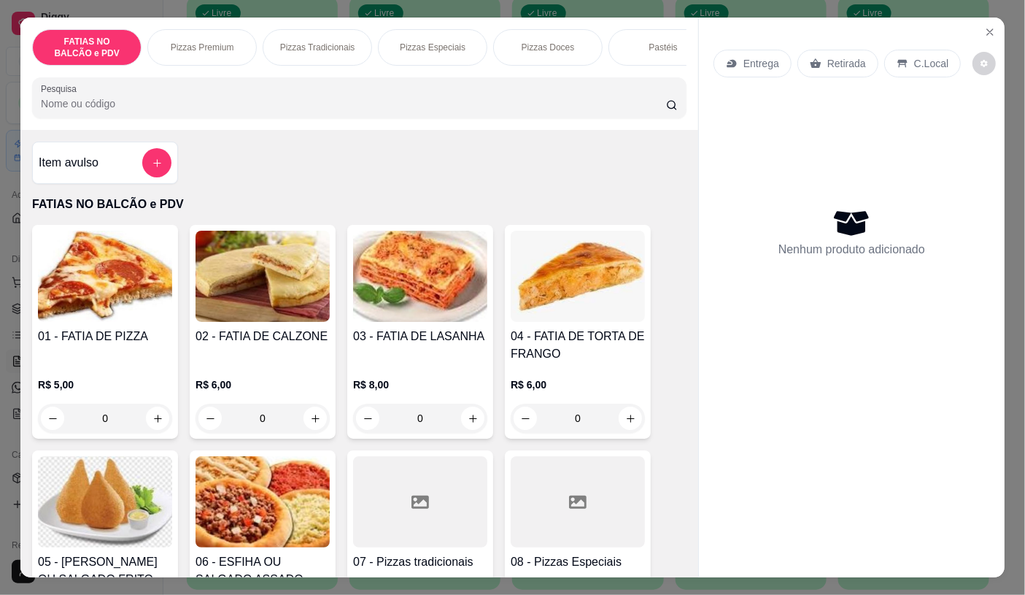
scroll to position [81, 0]
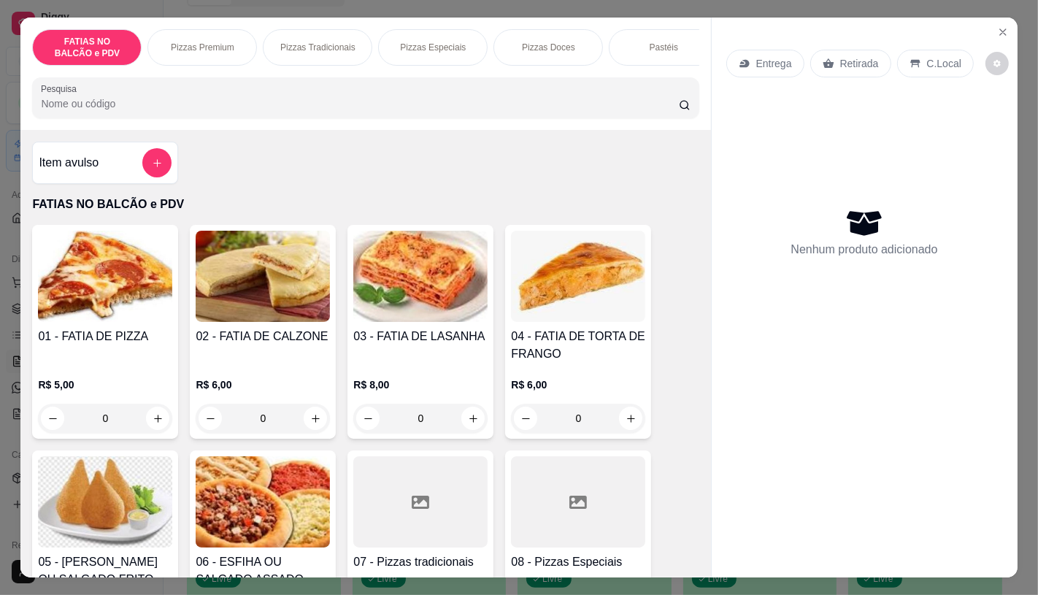
click at [114, 426] on input "0" at bounding box center [105, 418] width 82 height 29
click at [153, 424] on icon "increase-product-quantity" at bounding box center [158, 418] width 11 height 11
type input "1"
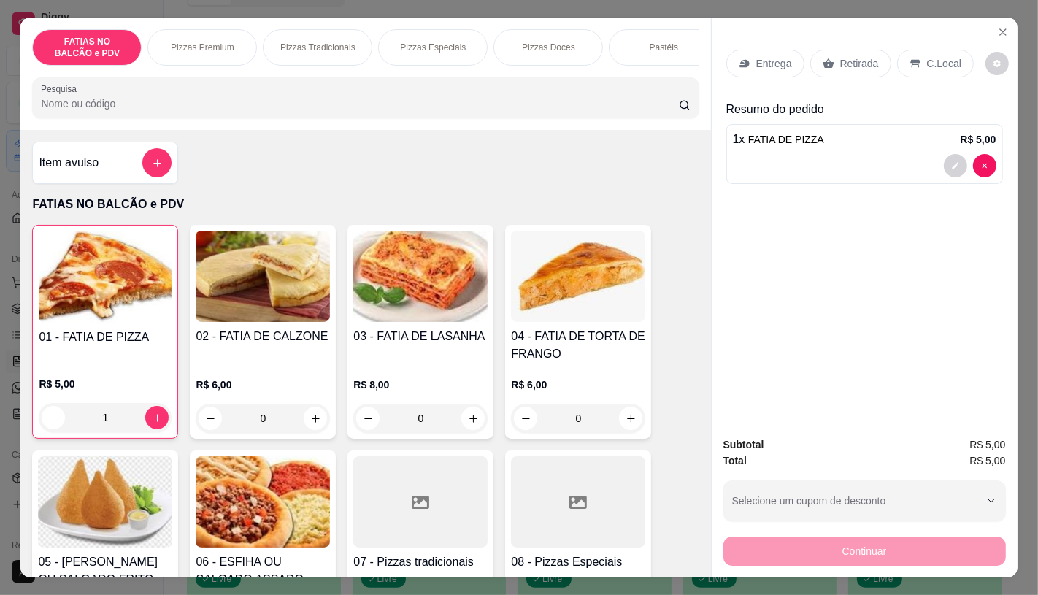
click at [840, 56] on p "Retirada" at bounding box center [859, 63] width 39 height 15
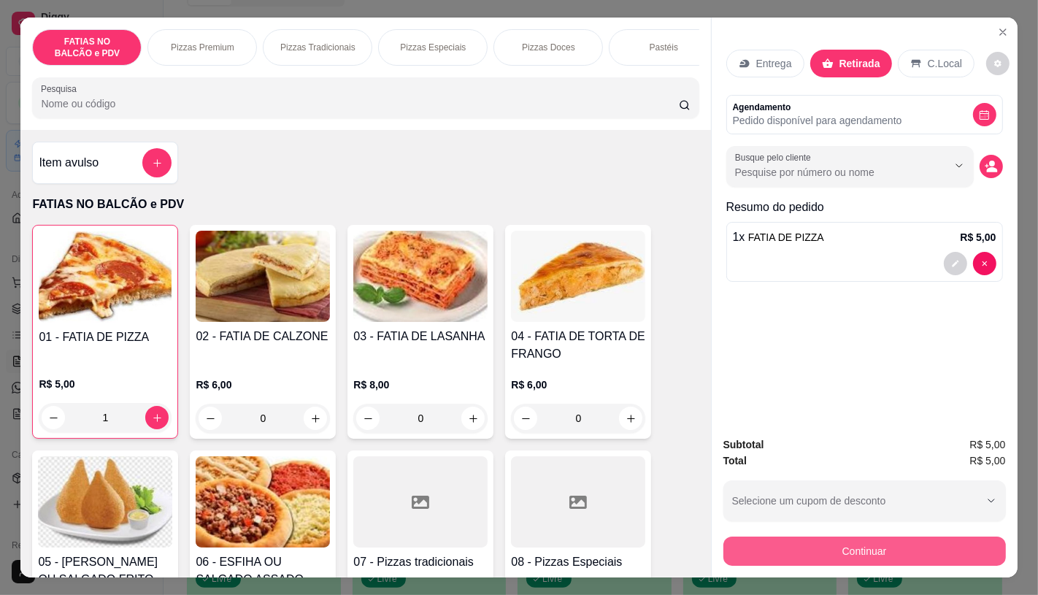
click at [785, 541] on button "Continuar" at bounding box center [864, 550] width 282 height 29
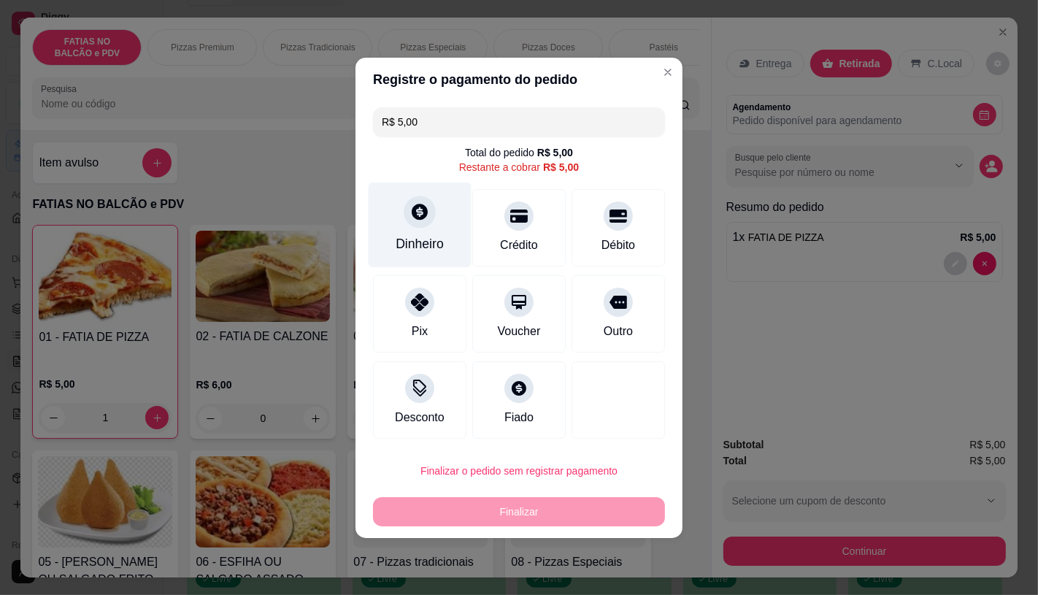
click at [457, 234] on div "Dinheiro" at bounding box center [419, 224] width 103 height 85
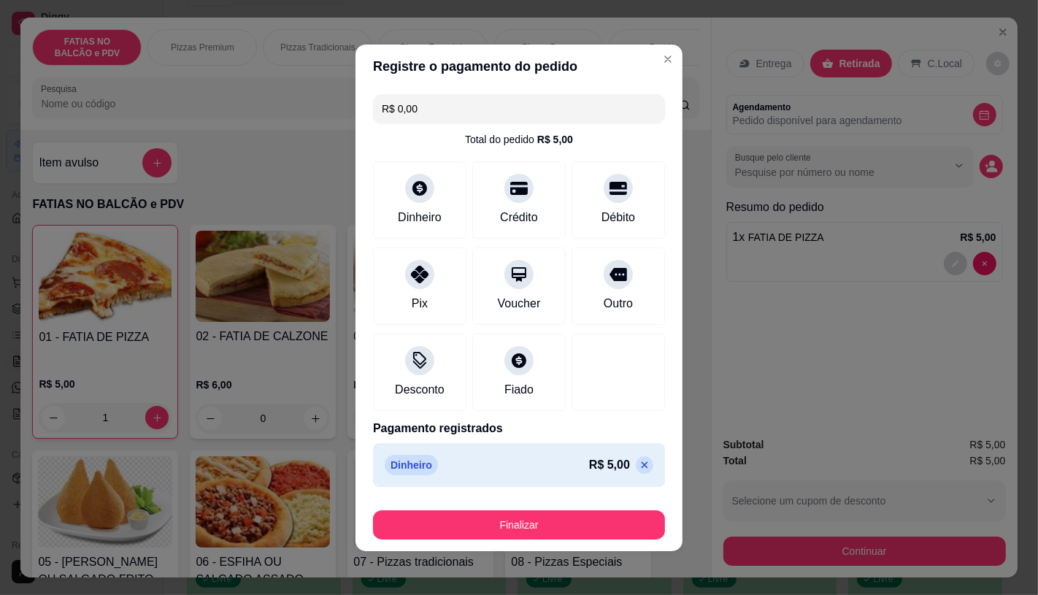
type input "R$ 0,00"
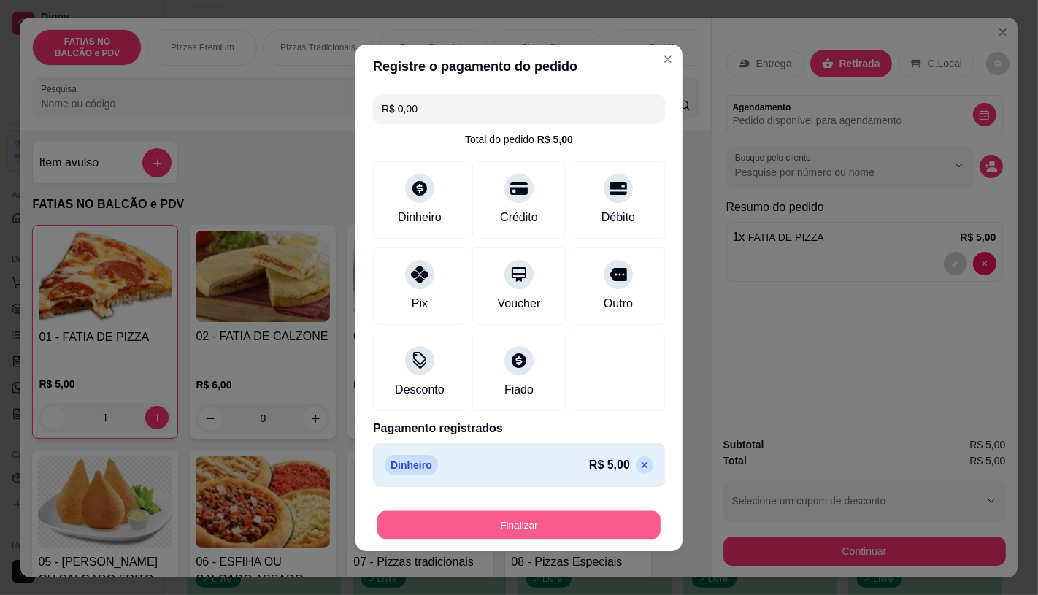
click at [558, 531] on button "Finalizar" at bounding box center [518, 524] width 283 height 28
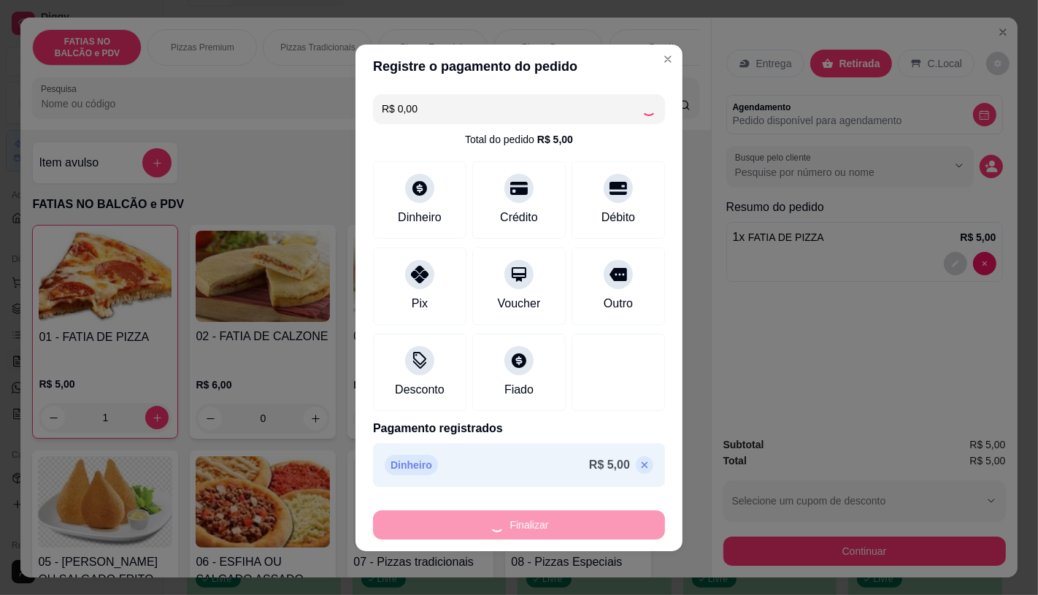
type input "0"
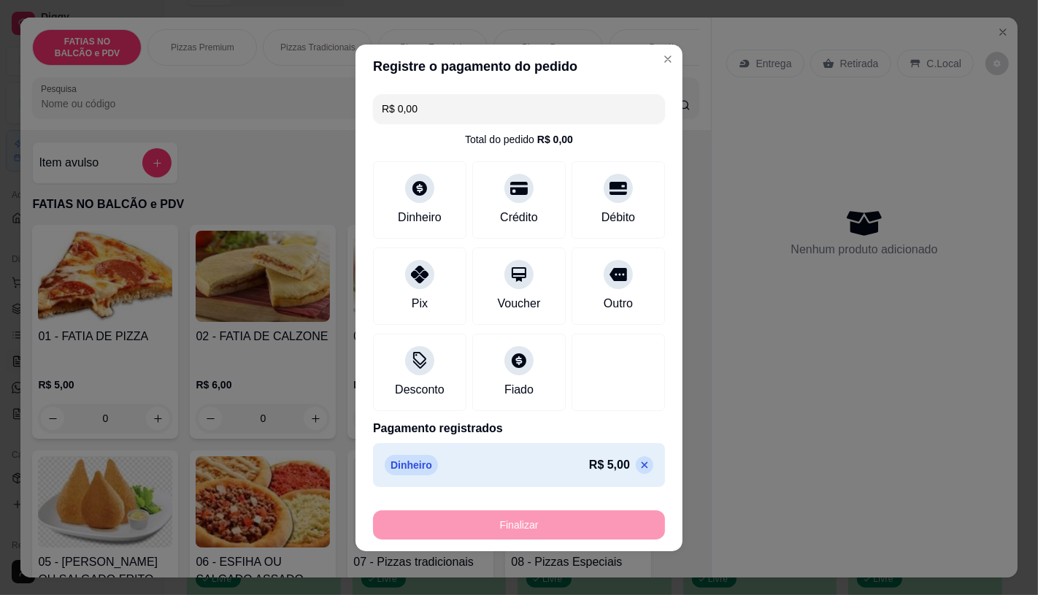
type input "-R$ 5,00"
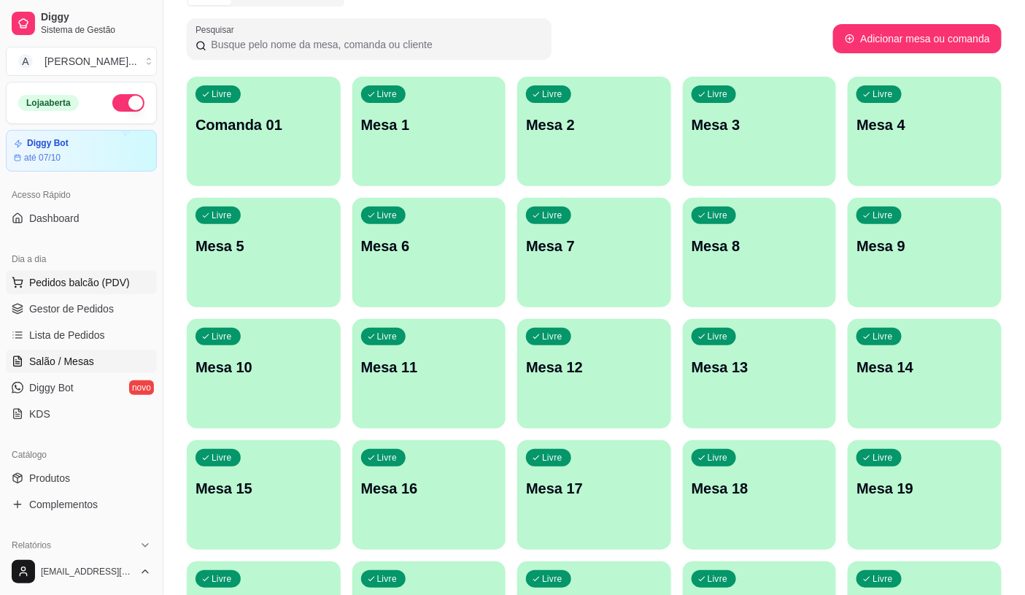
click at [76, 286] on span "Pedidos balcão (PDV)" at bounding box center [79, 282] width 101 height 15
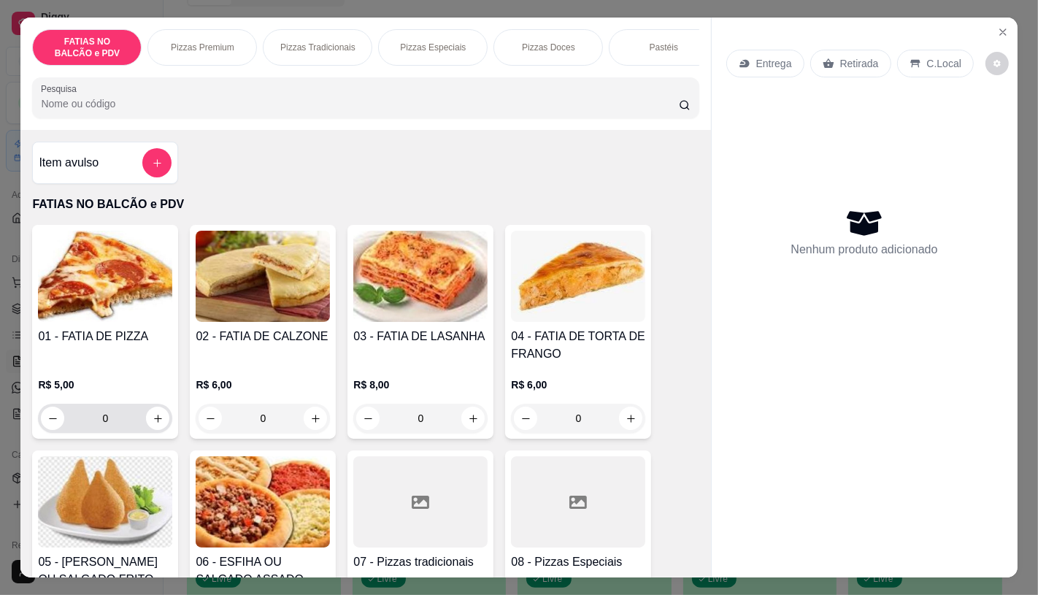
click at [119, 433] on input "0" at bounding box center [105, 418] width 82 height 29
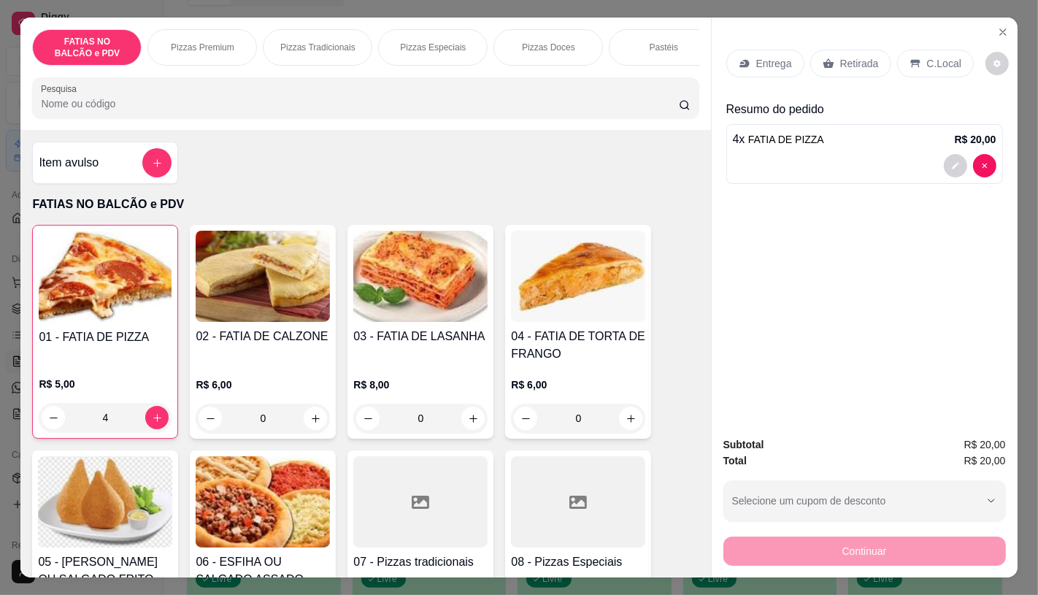
type input "4"
click at [856, 63] on p "Retirada" at bounding box center [859, 63] width 39 height 15
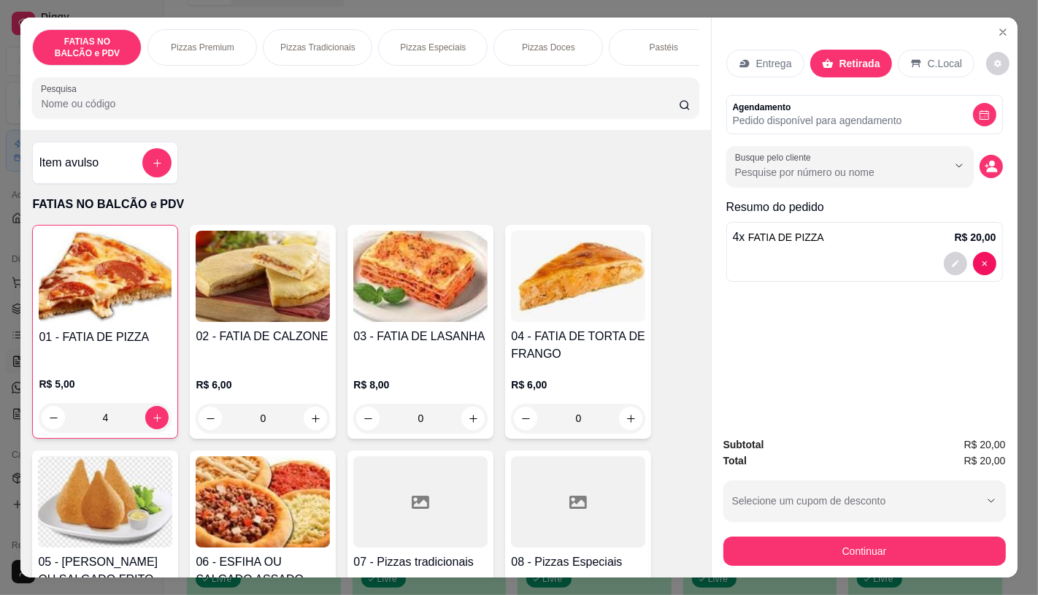
click at [865, 563] on div "Subtotal R$ 20,00 Total R$ 20,00 Selecione um cupom de desconto GANHEI5 Selecio…" at bounding box center [864, 501] width 306 height 153
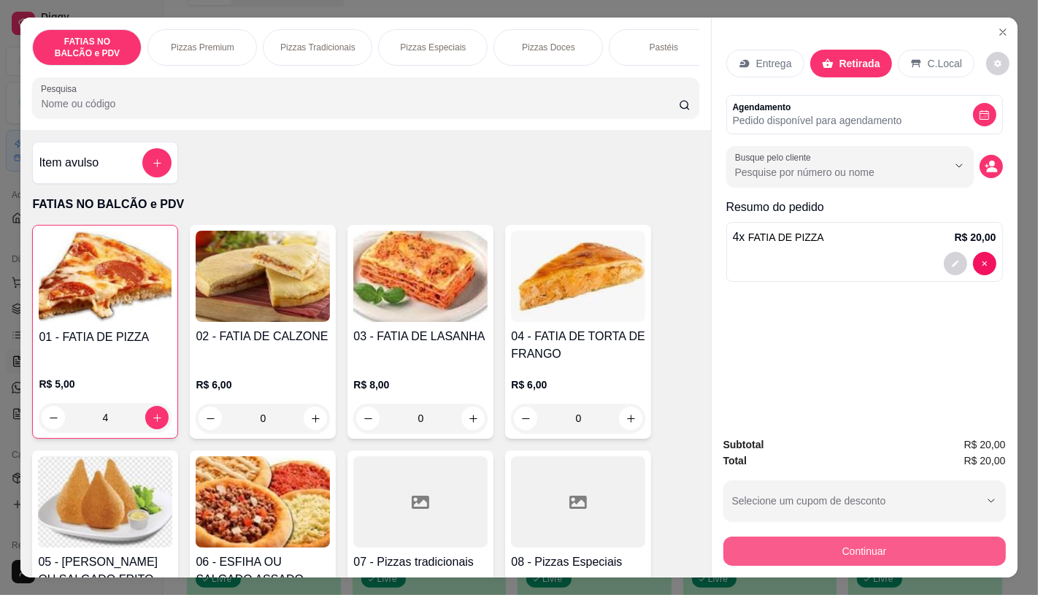
click at [862, 549] on button "Continuar" at bounding box center [864, 550] width 282 height 29
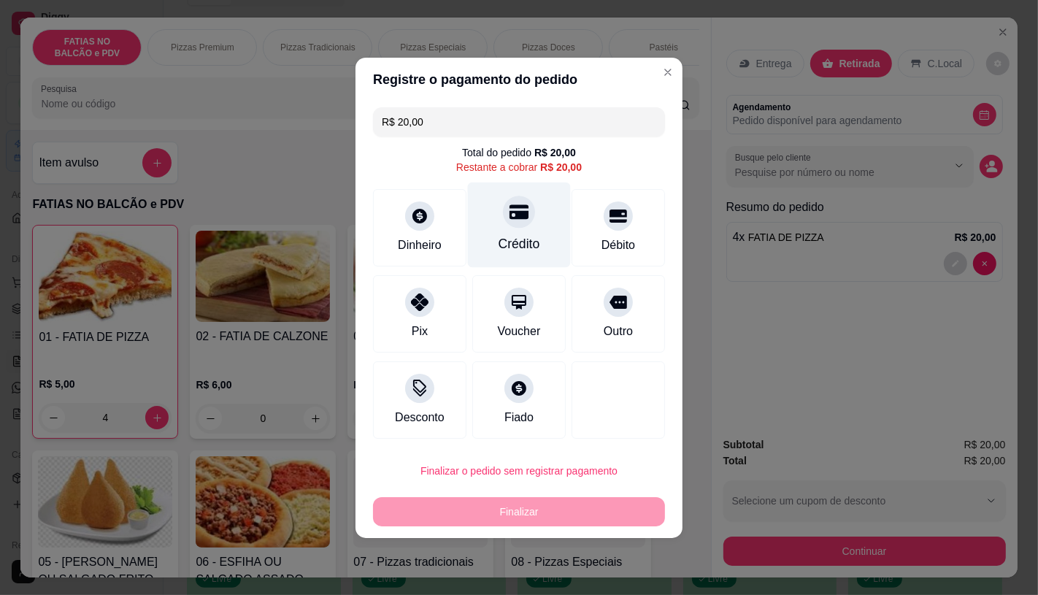
click at [537, 215] on div "Crédito" at bounding box center [519, 224] width 103 height 85
type input "R$ 0,00"
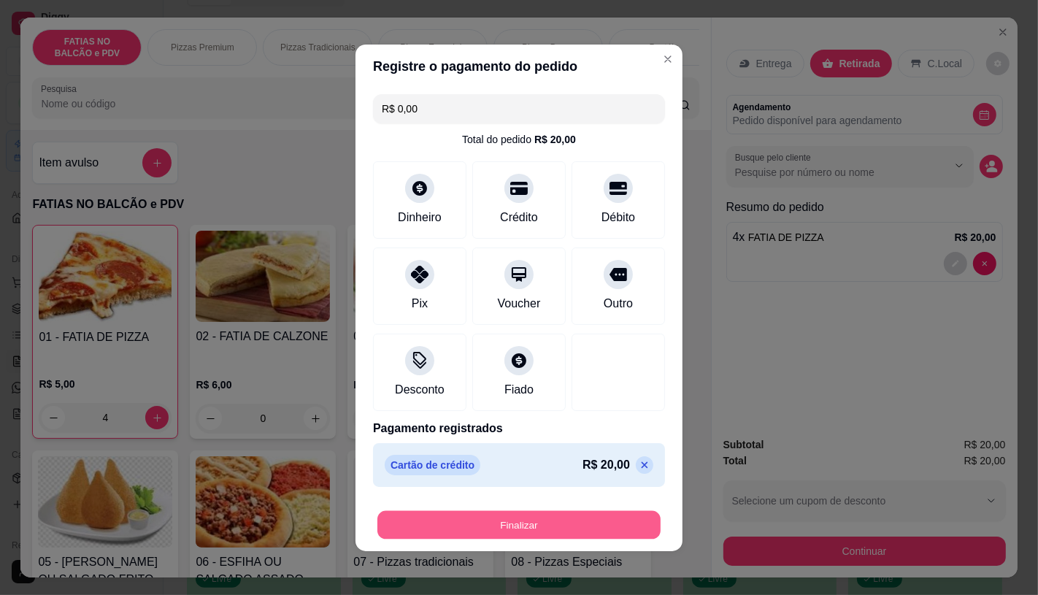
click at [568, 530] on button "Finalizar" at bounding box center [518, 524] width 283 height 28
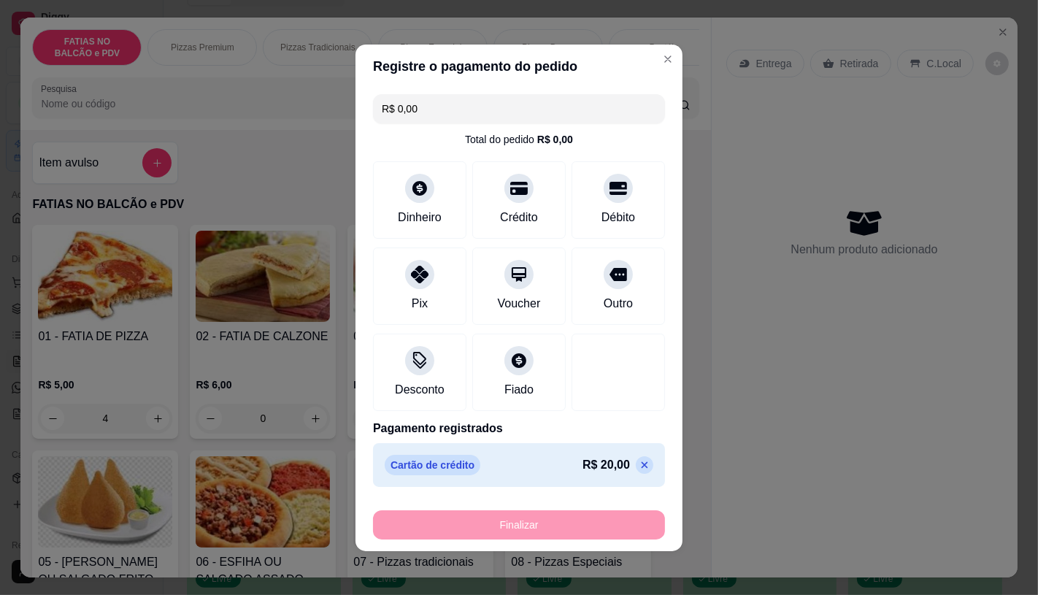
type input "0"
type input "-R$ 20,00"
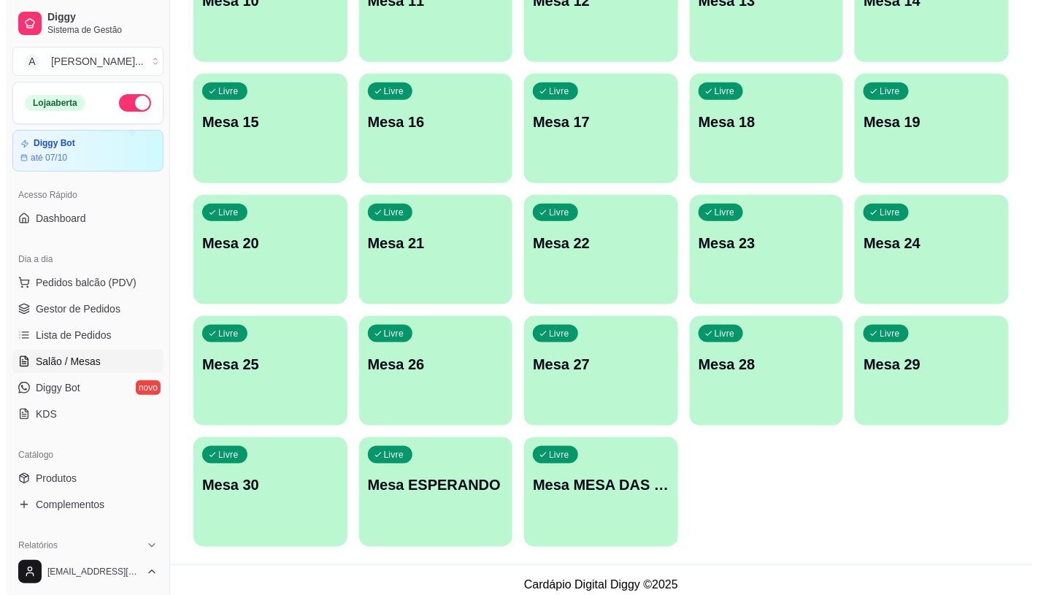
scroll to position [458, 0]
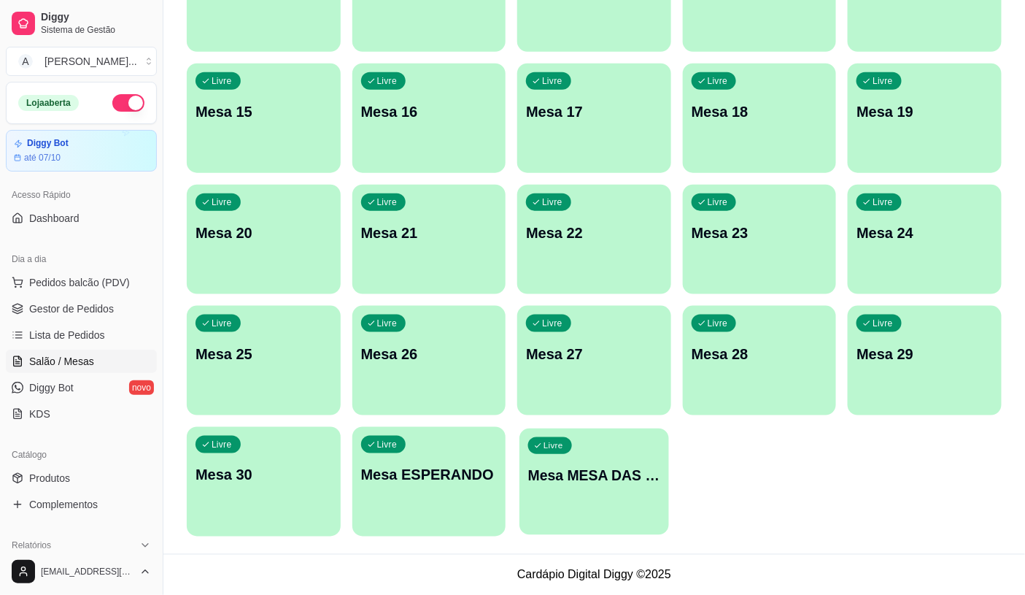
click at [570, 533] on div "button" at bounding box center [594, 525] width 149 height 17
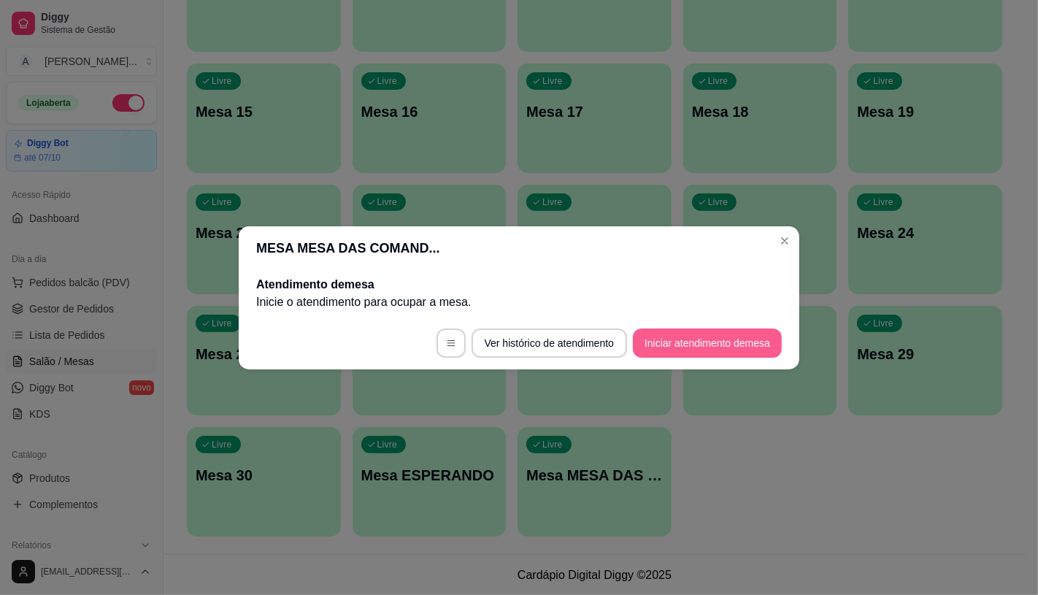
click at [719, 333] on button "Iniciar atendimento de mesa" at bounding box center [707, 342] width 149 height 29
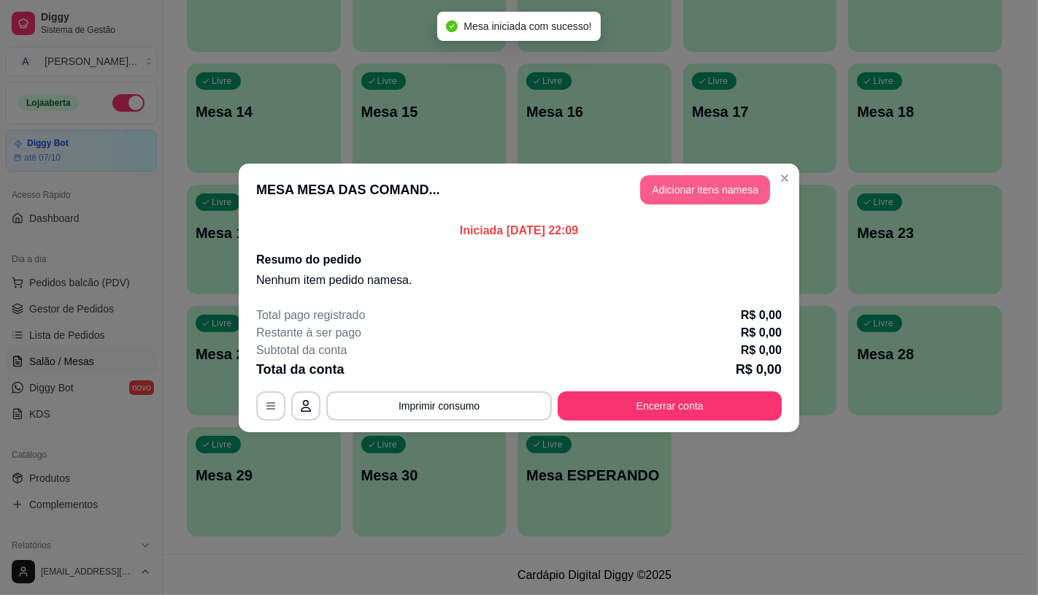
click at [710, 187] on button "Adicionar itens na mesa" at bounding box center [705, 189] width 130 height 29
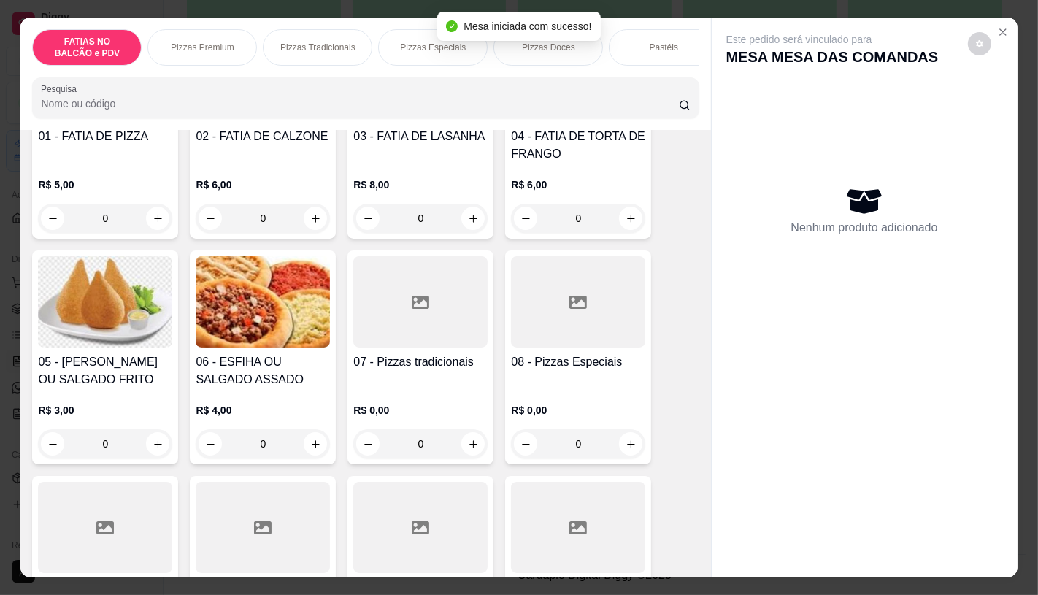
click at [385, 428] on div "01 - FATIA DE PIZZA R$ 5,00 0 02 - FATIA DE CALZONE R$ 6,00 0 03 - FATIA DE LAS…" at bounding box center [365, 574] width 666 height 1098
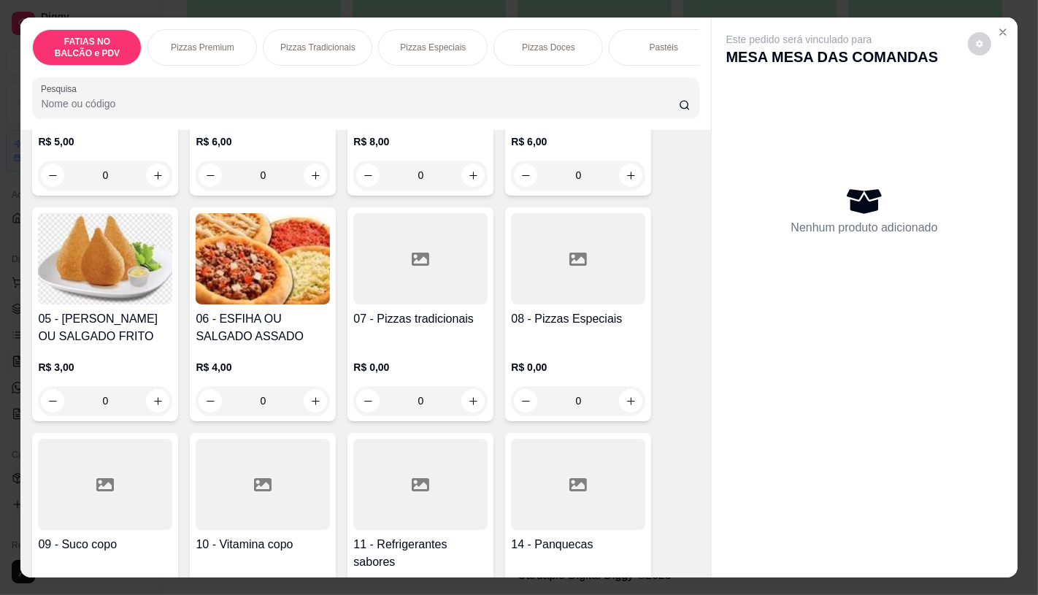
click at [424, 355] on div "R$ 0,00 0" at bounding box center [420, 380] width 134 height 70
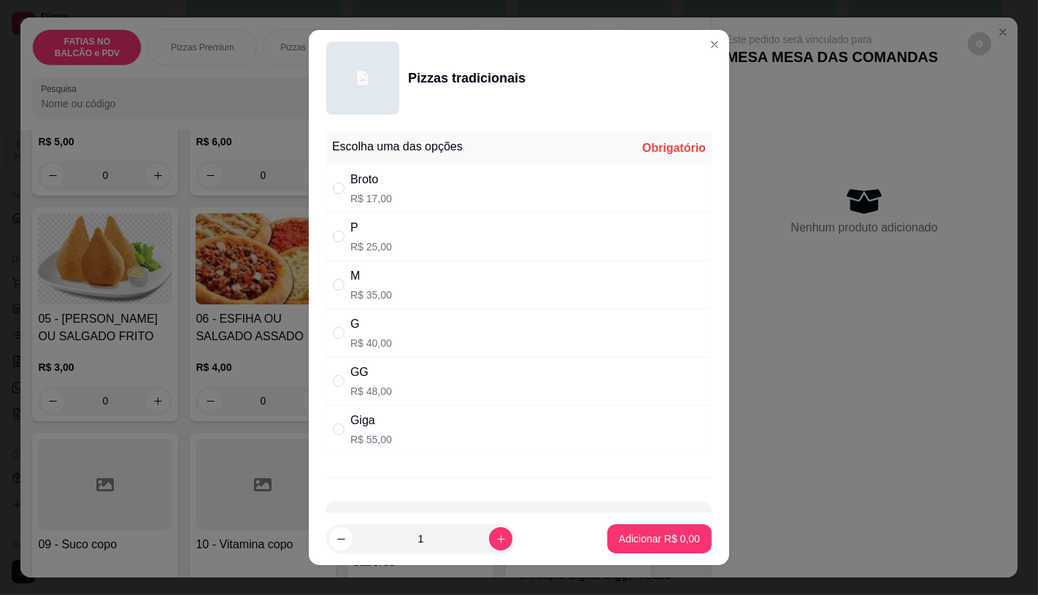
click at [365, 353] on div "G R$ 40,00" at bounding box center [518, 333] width 385 height 48
radio input "true"
click at [624, 542] on p "Adicionar R$ 40,00" at bounding box center [656, 538] width 87 height 15
type input "1"
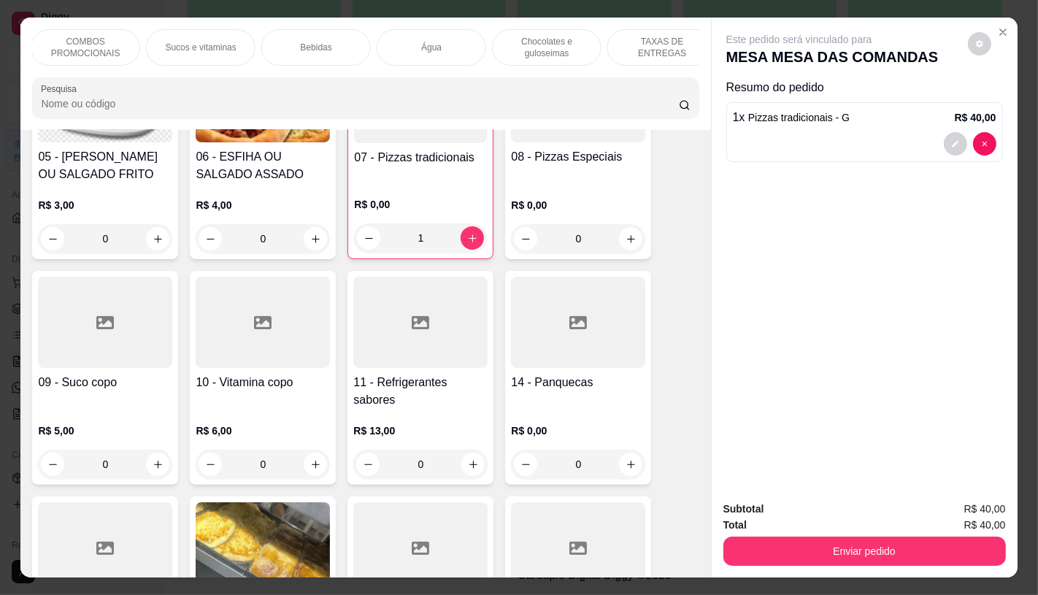
scroll to position [0, 1518]
click at [665, 40] on p "TAXAS DE ENTREGAS" at bounding box center [644, 47] width 85 height 23
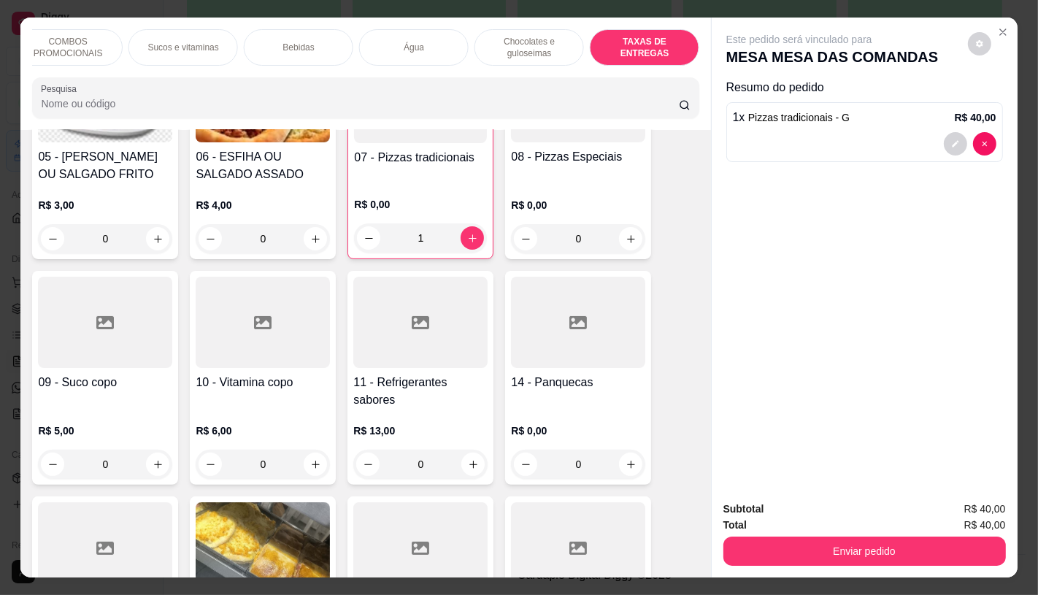
scroll to position [34, 0]
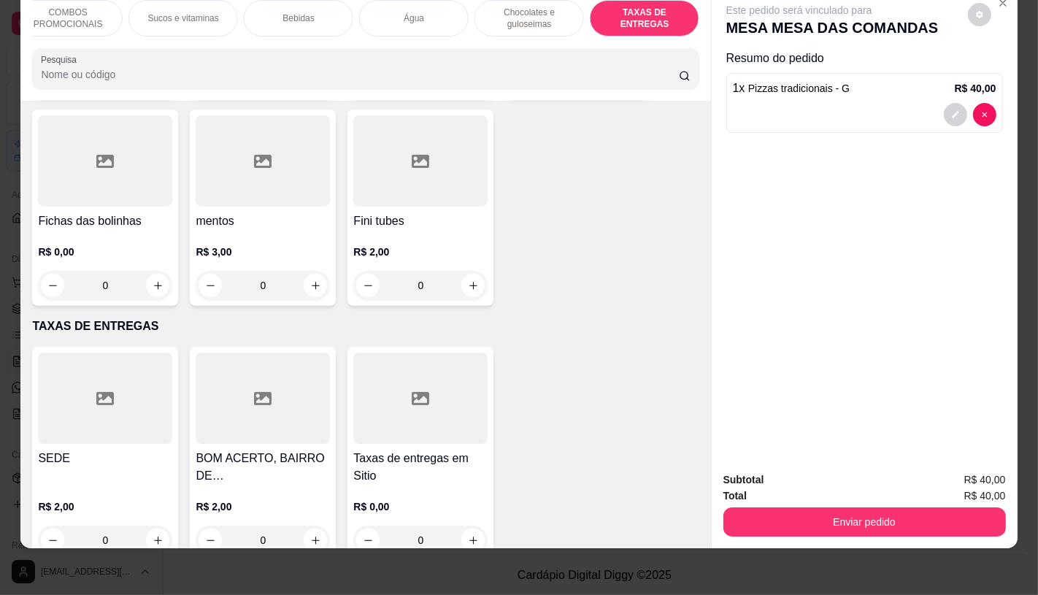
click at [148, 368] on div at bounding box center [105, 397] width 134 height 91
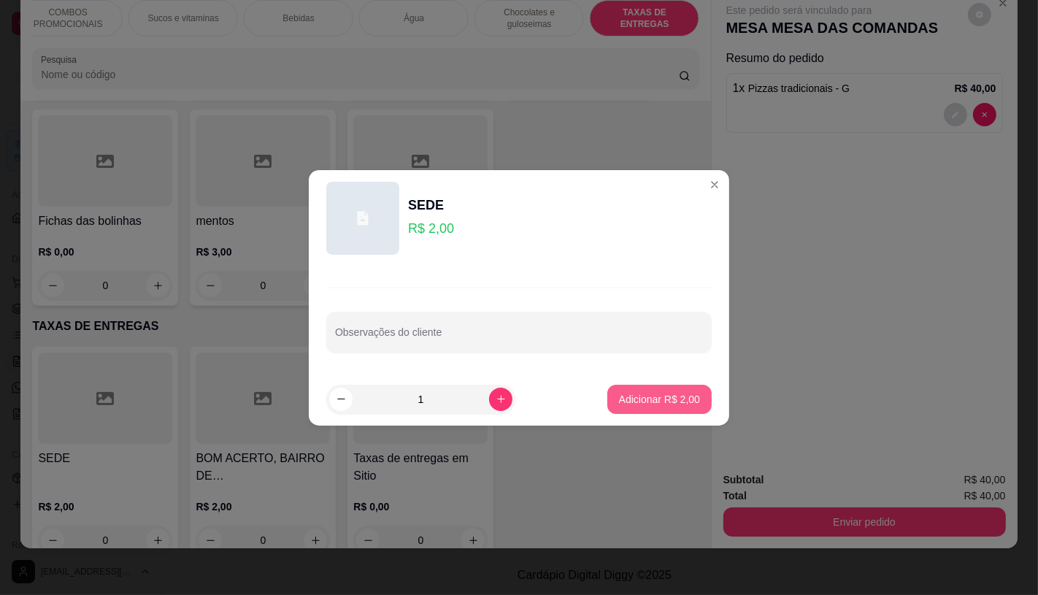
click at [681, 400] on p "Adicionar R$ 2,00" at bounding box center [659, 399] width 81 height 15
type input "1"
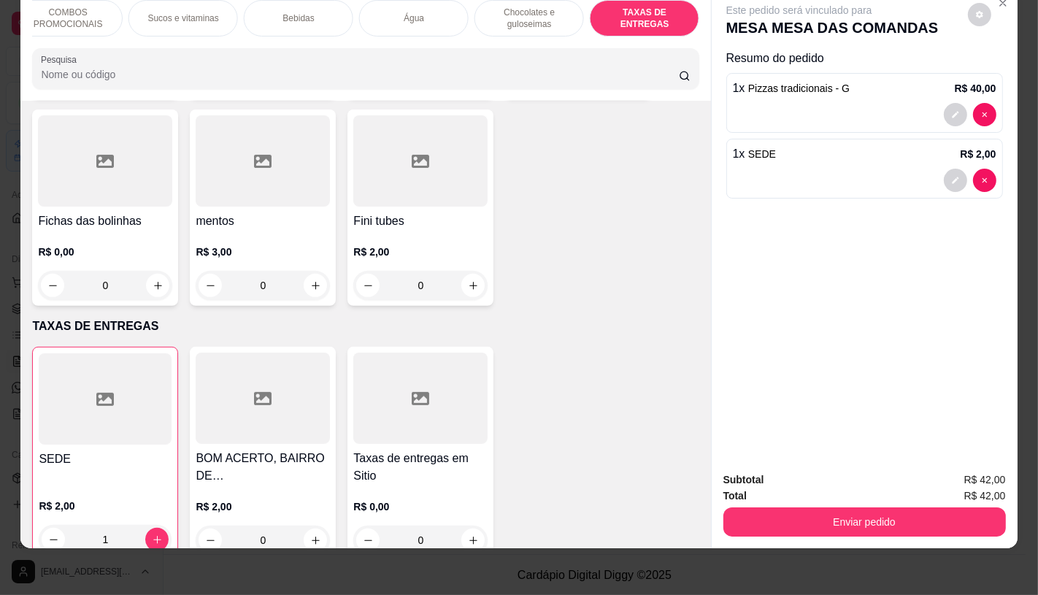
click at [315, 20] on div "Bebidas" at bounding box center [298, 18] width 109 height 36
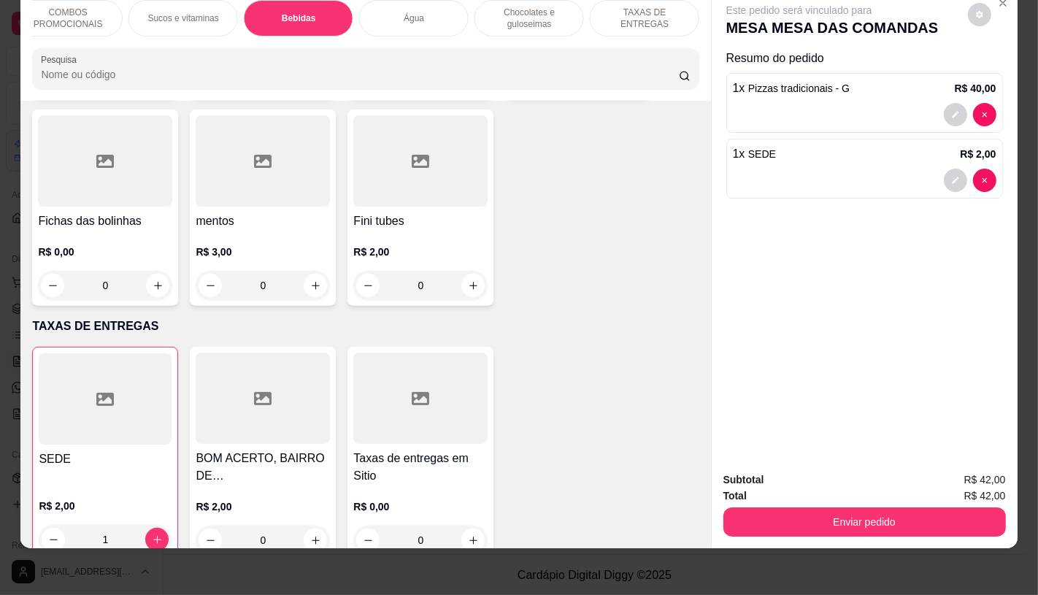
scroll to position [8360, 0]
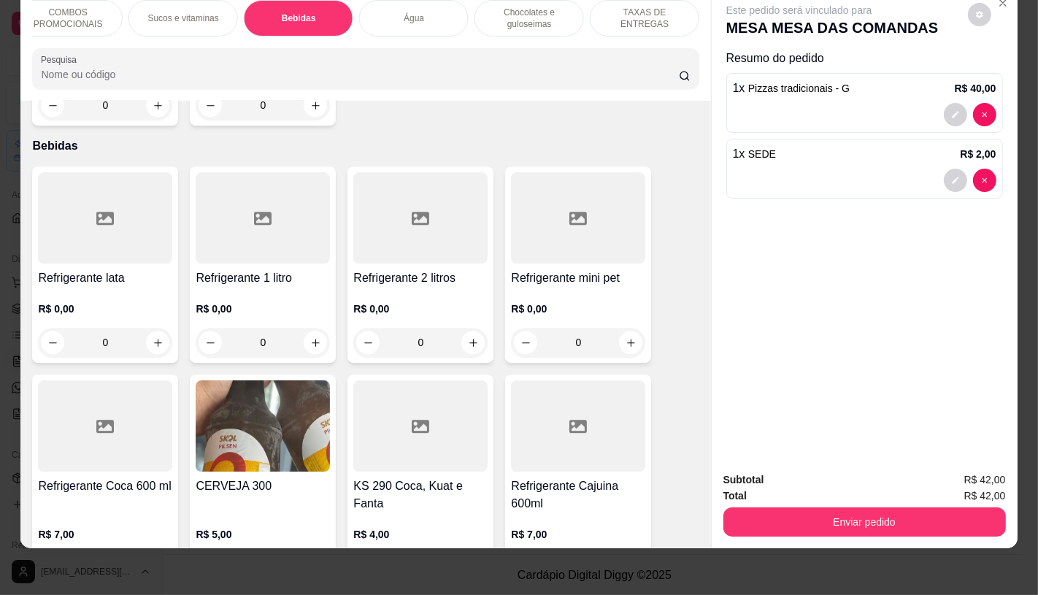
click at [274, 269] on h4 "Refrigerante 1 litro" at bounding box center [263, 278] width 134 height 18
drag, startPoint x: 121, startPoint y: 25, endPoint x: 96, endPoint y: 25, distance: 25.5
click at [100, 25] on div "FATIAS NO BALCÃO e PDV Pizzas Premium Pizzas Tradicionais Pizzas Especiais Pizz…" at bounding box center [365, 18] width 666 height 36
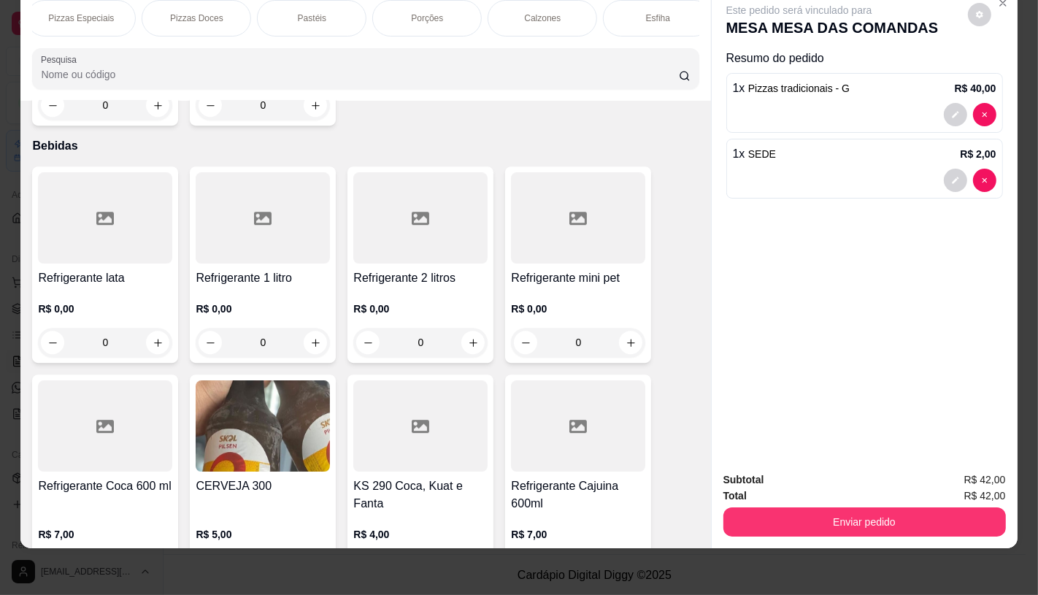
scroll to position [0, 0]
click at [77, 7] on p "FATIAS NO BALCÃO e PDV" at bounding box center [87, 18] width 85 height 23
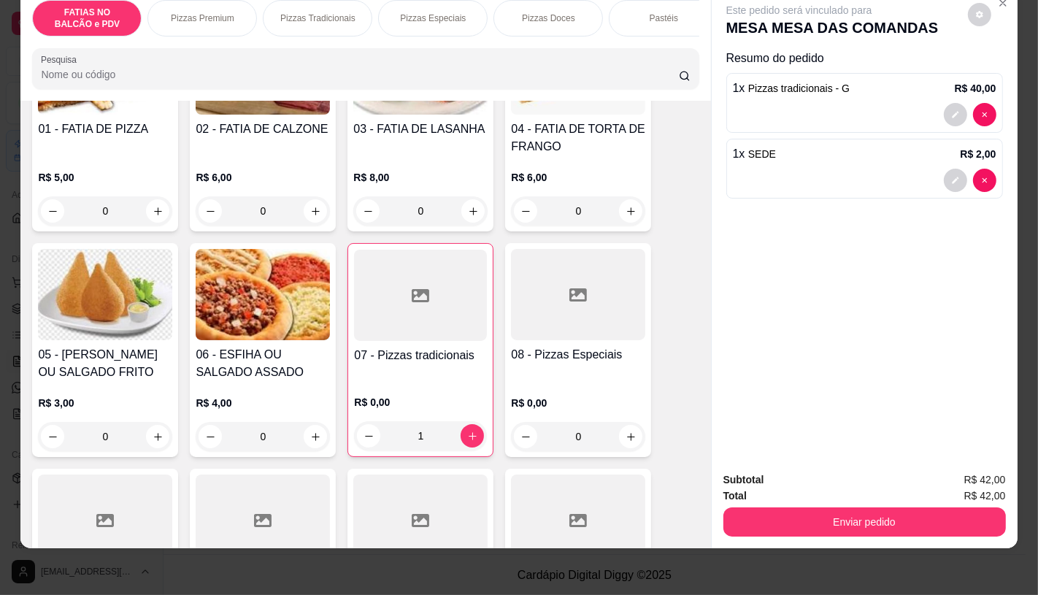
scroll to position [228, 0]
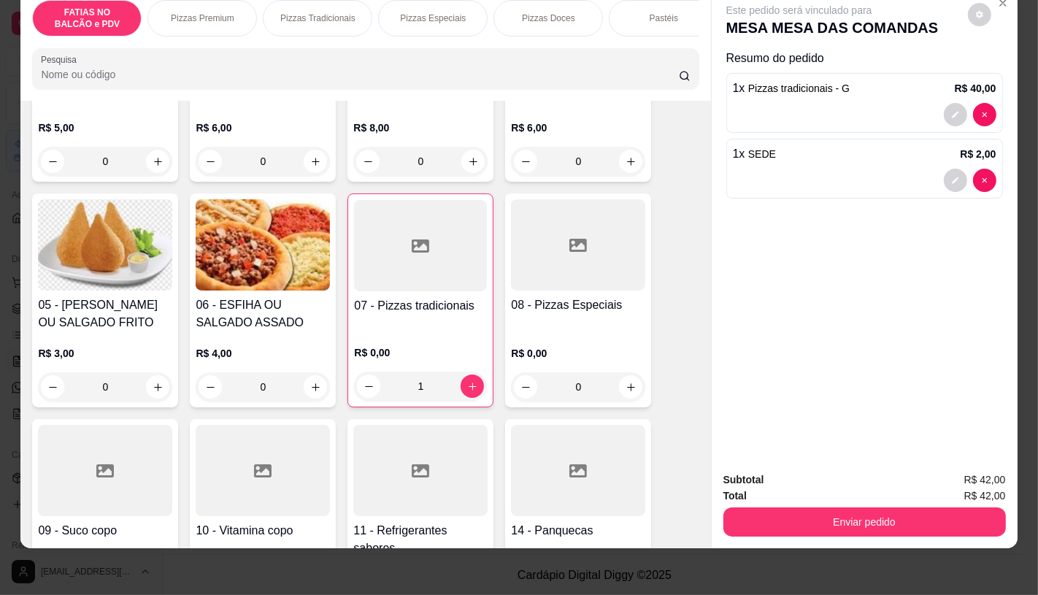
click at [396, 447] on div at bounding box center [420, 470] width 134 height 91
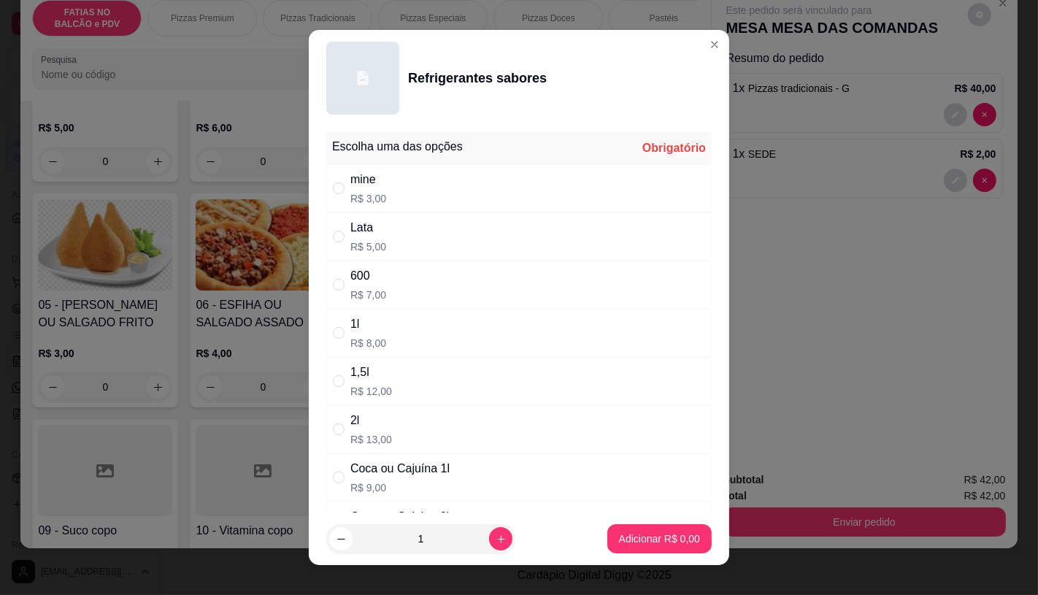
click at [420, 480] on p "R$ 9,00" at bounding box center [399, 487] width 99 height 15
radio input "true"
click at [669, 536] on p "Adicionar R$ 9,00" at bounding box center [659, 538] width 81 height 15
type input "1"
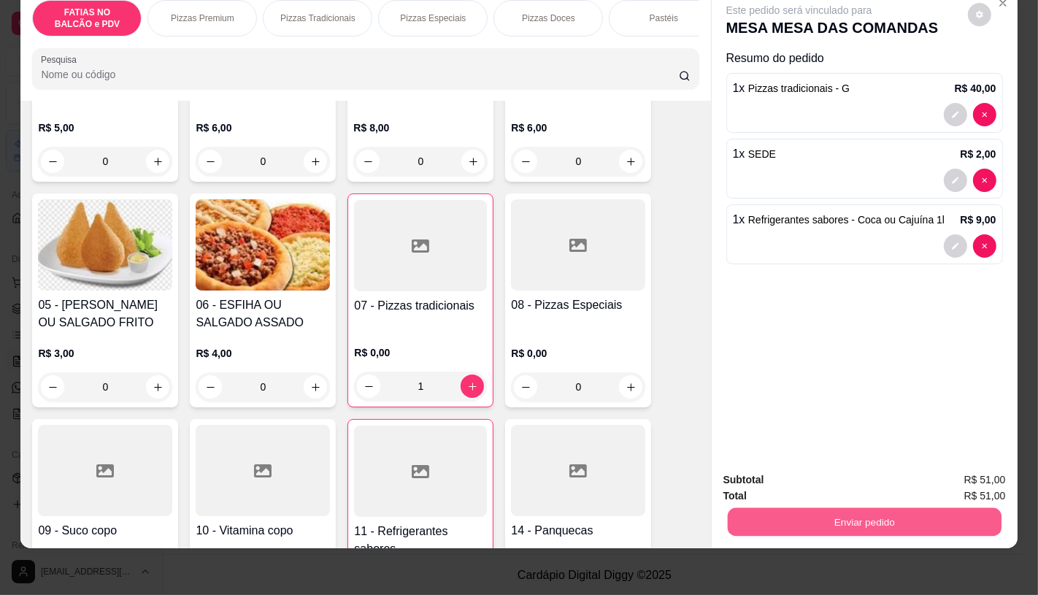
click at [784, 507] on button "Enviar pedido" at bounding box center [864, 521] width 274 height 28
click at [949, 476] on button "Enviar pedido" at bounding box center [967, 475] width 82 height 28
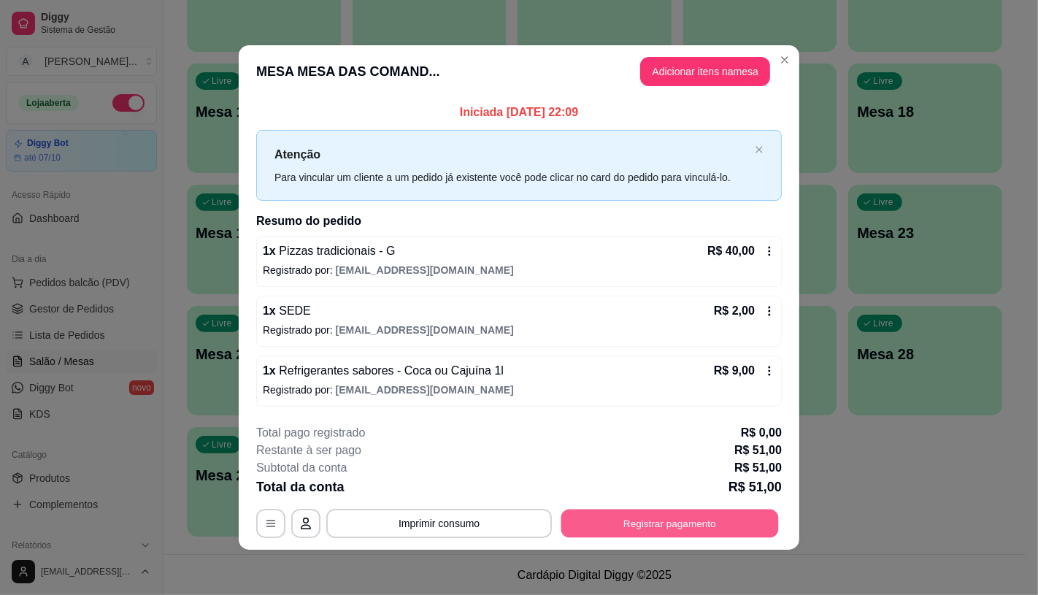
click at [703, 509] on button "Registrar pagamento" at bounding box center [669, 523] width 217 height 28
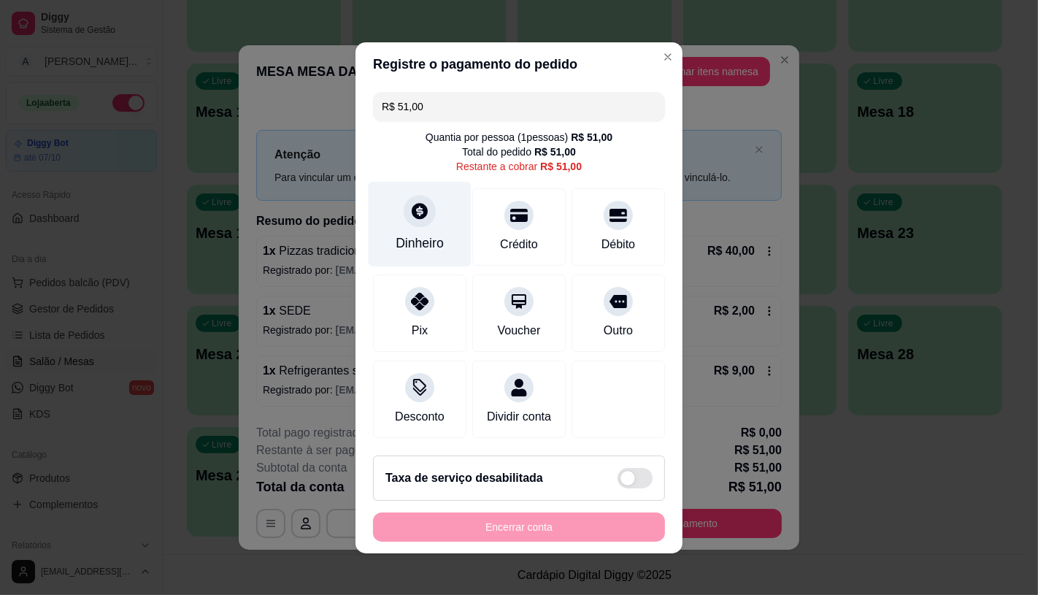
click at [412, 235] on div "Dinheiro" at bounding box center [419, 242] width 48 height 19
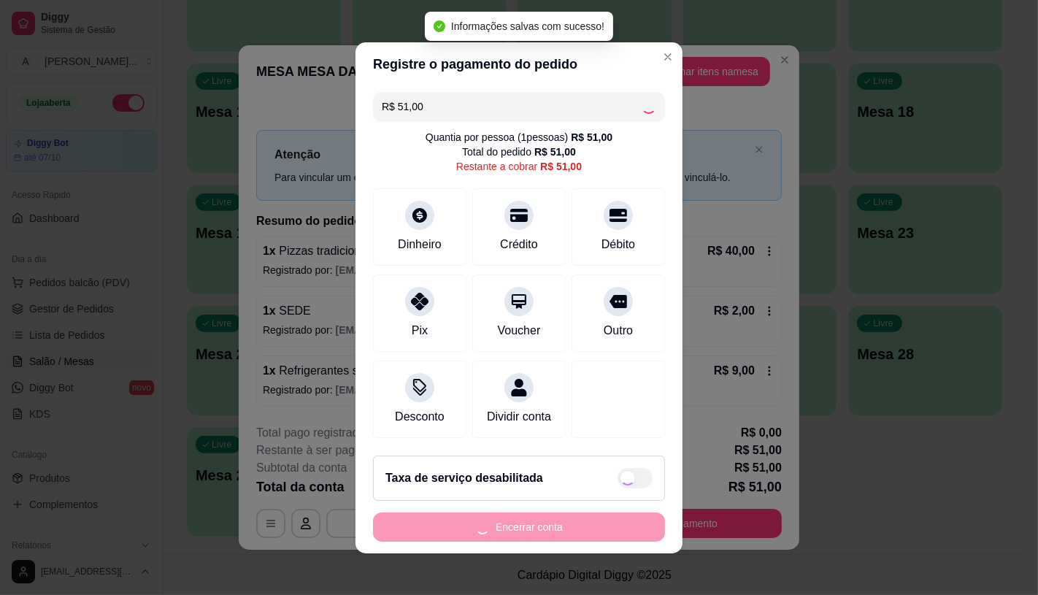
type input "R$ 0,00"
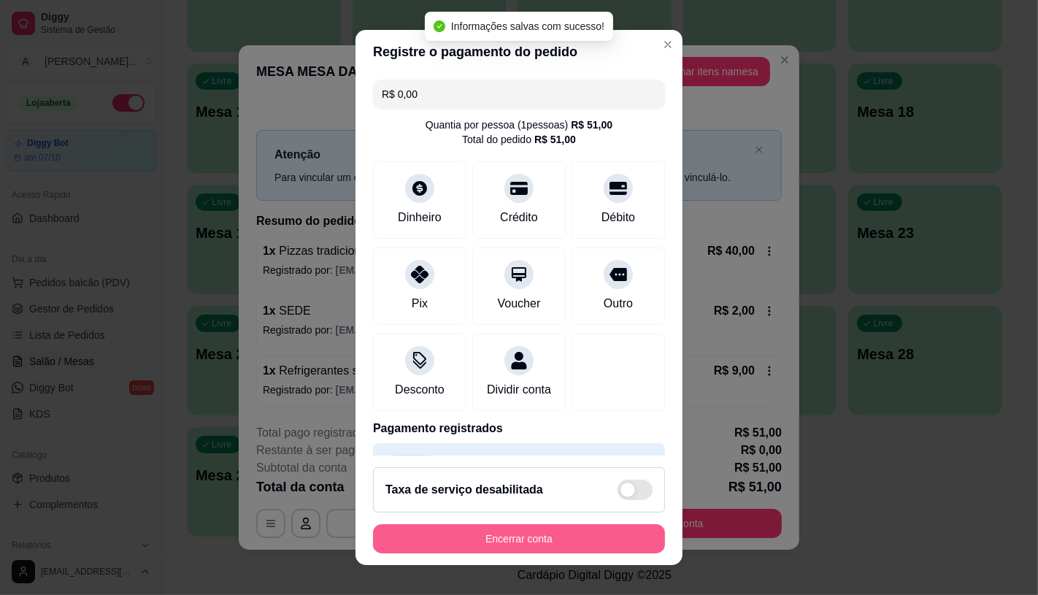
click at [599, 543] on button "Encerrar conta" at bounding box center [519, 538] width 292 height 29
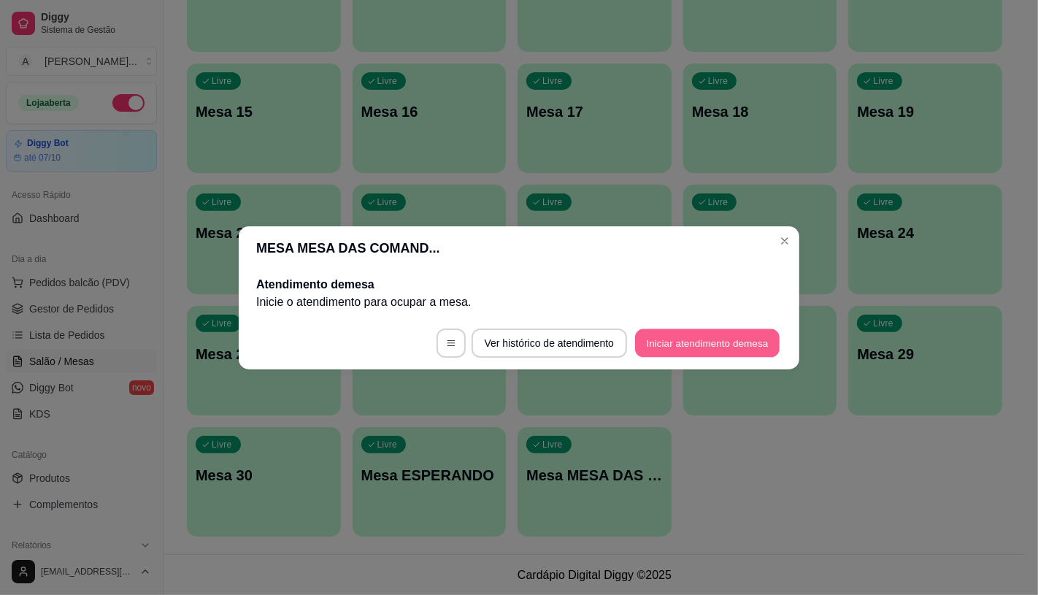
click at [698, 350] on button "Iniciar atendimento de mesa" at bounding box center [707, 342] width 144 height 28
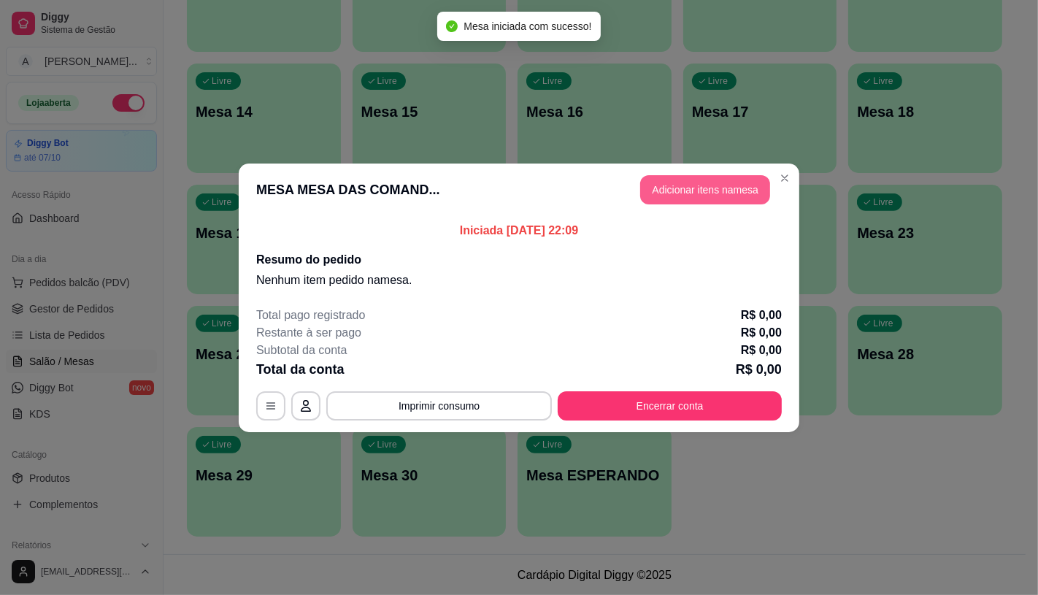
click at [695, 186] on button "Adicionar itens na mesa" at bounding box center [705, 189] width 130 height 29
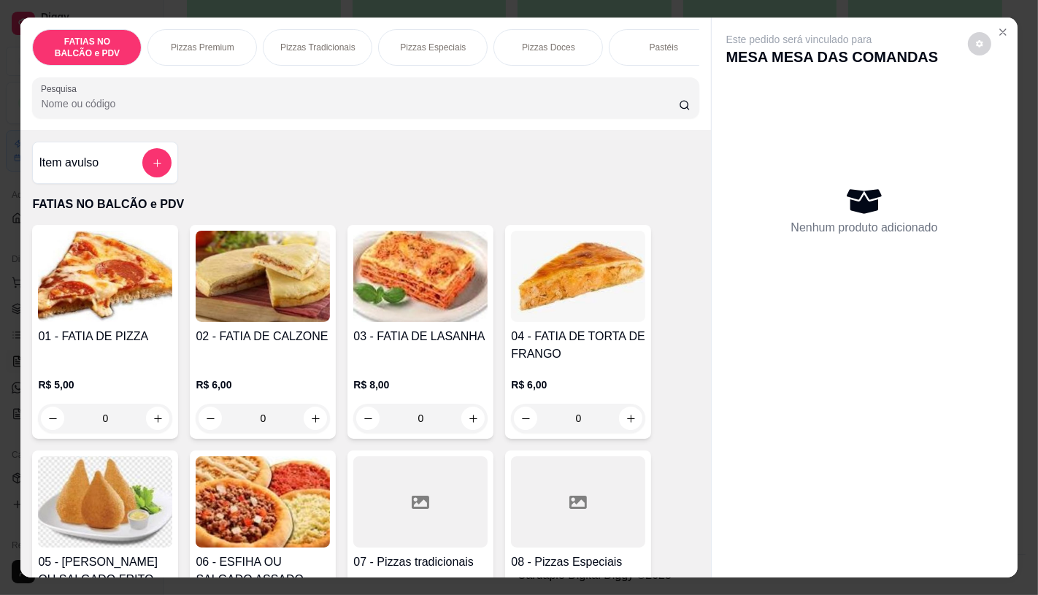
click at [321, 42] on p "Pizzas Tradicionais" at bounding box center [317, 48] width 75 height 12
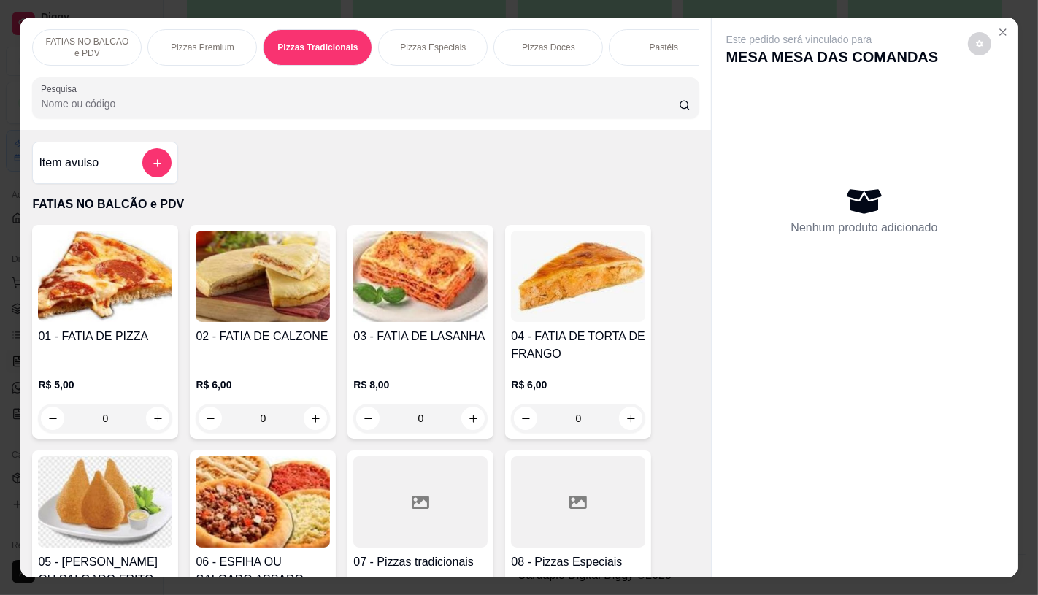
scroll to position [34, 0]
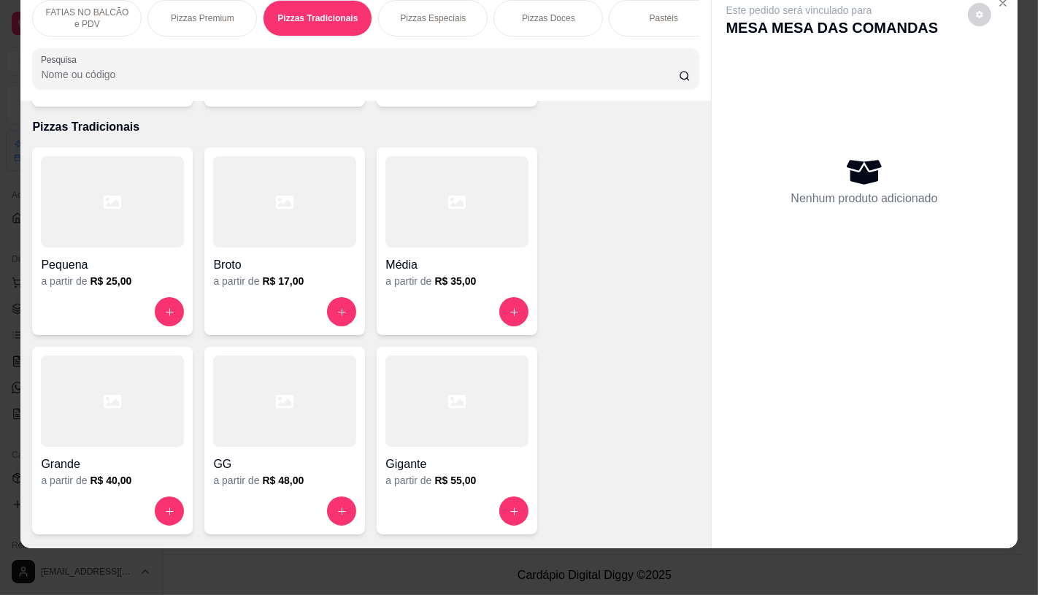
click at [407, 12] on p "Pizzas Especiais" at bounding box center [433, 18] width 66 height 12
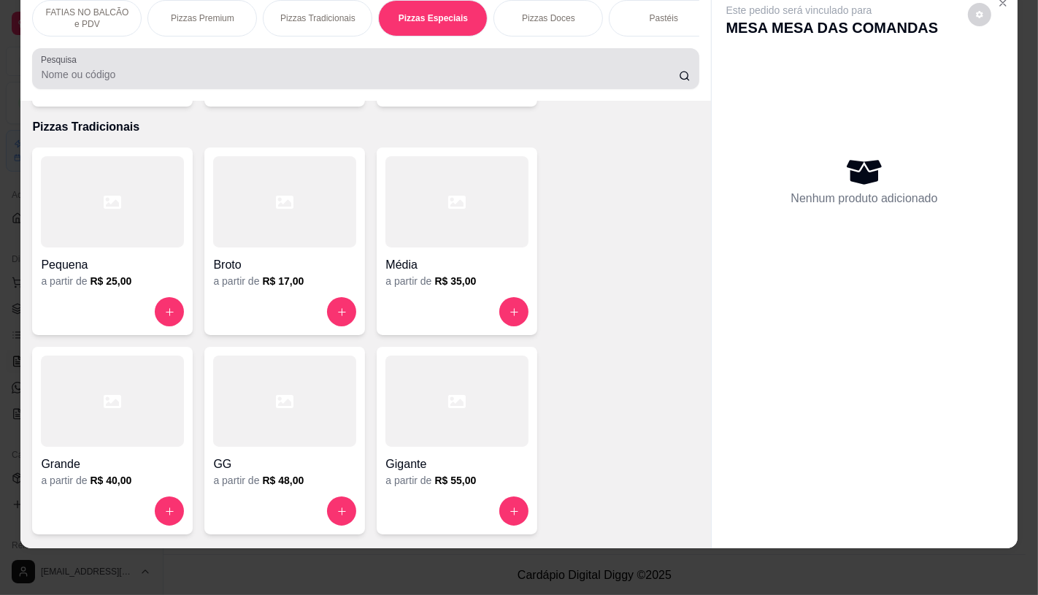
scroll to position [2042, 0]
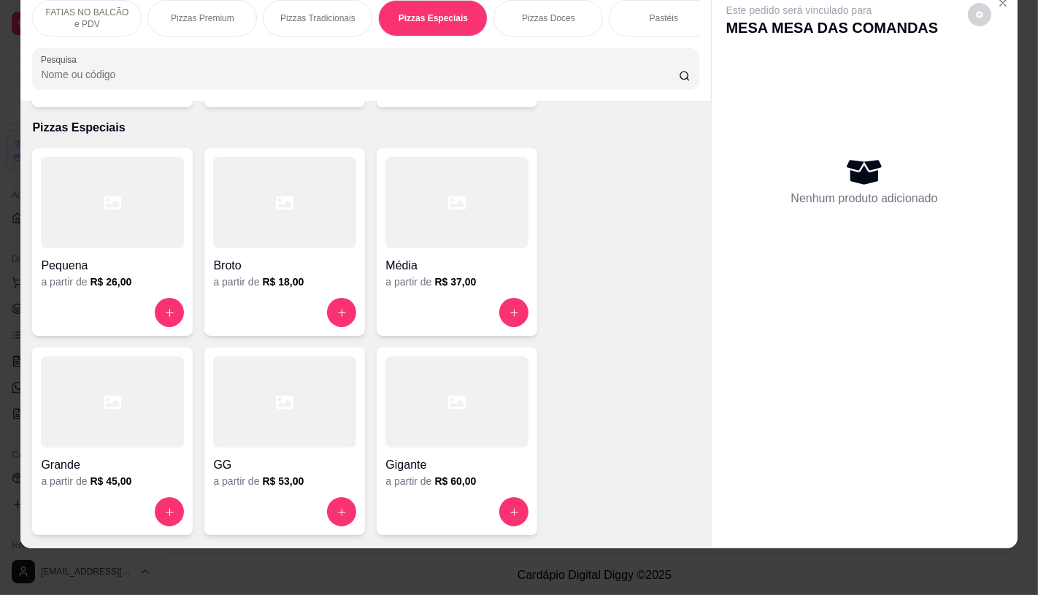
click at [239, 182] on div at bounding box center [284, 202] width 143 height 91
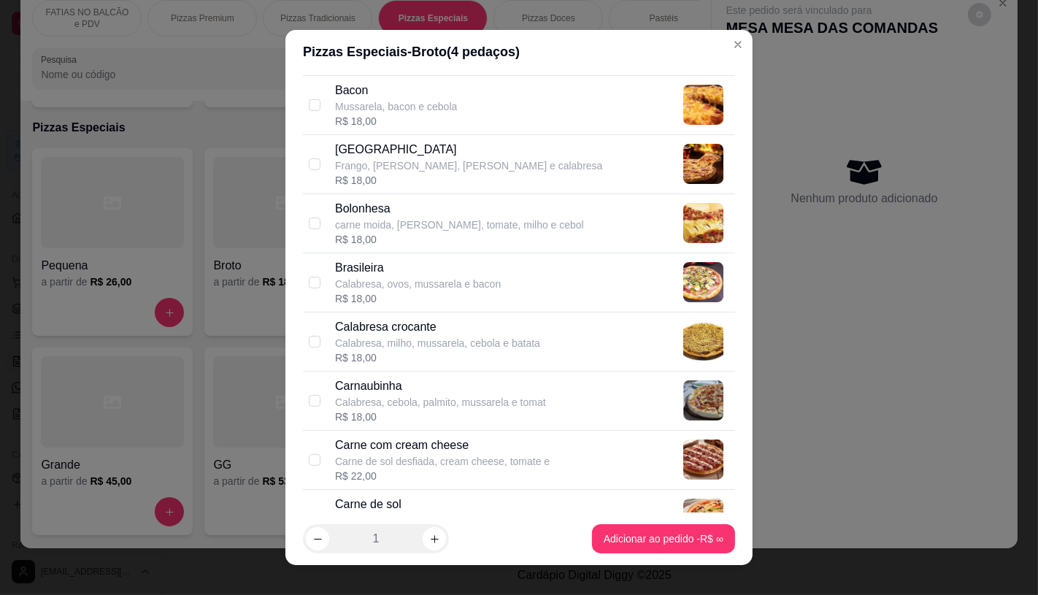
scroll to position [324, 0]
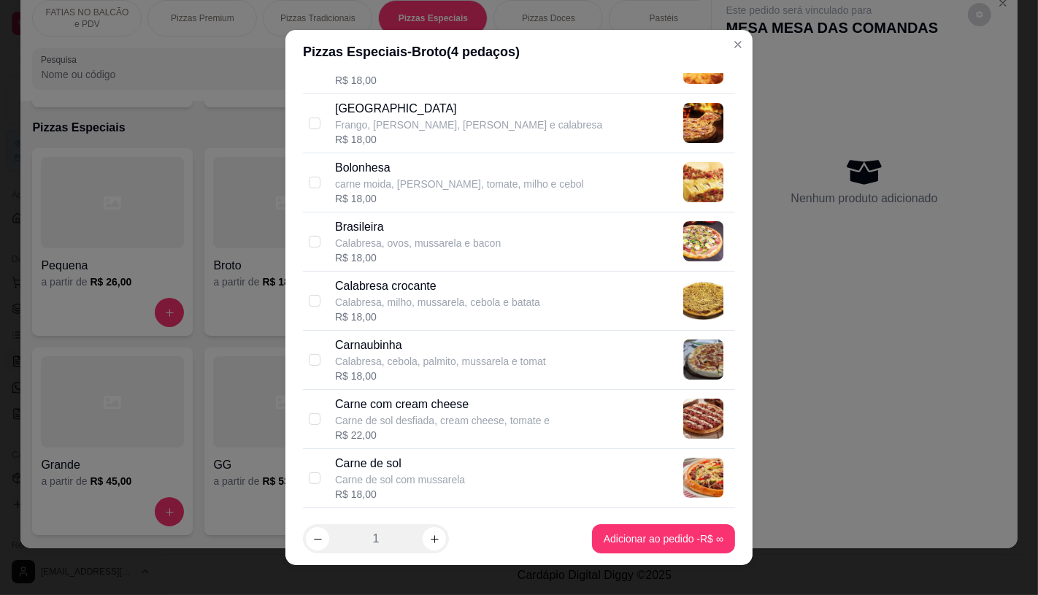
click at [385, 472] on p "Carne de sol com mussarela" at bounding box center [400, 479] width 130 height 15
checkbox input "true"
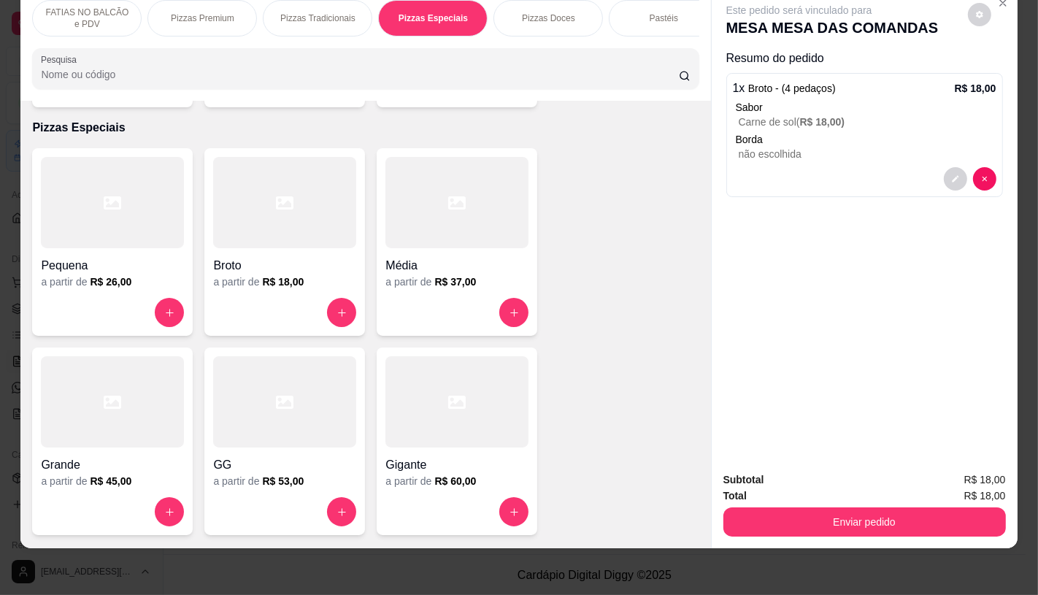
drag, startPoint x: 666, startPoint y: 11, endPoint x: 670, endPoint y: 28, distance: 17.2
click at [668, 12] on div "Pastéis" at bounding box center [663, 18] width 109 height 36
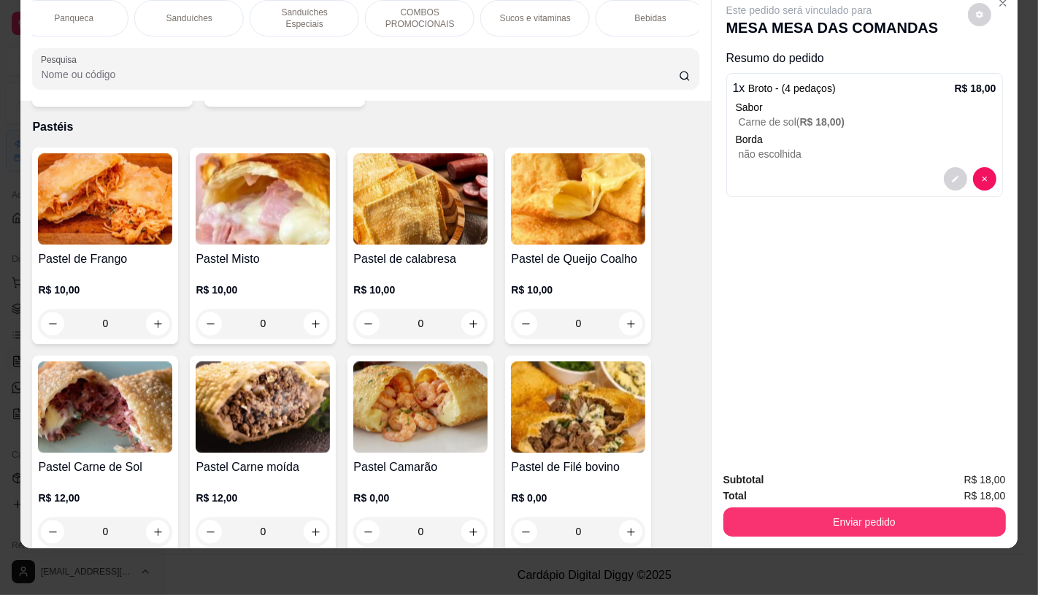
scroll to position [0, 1518]
click at [663, 7] on p "TAXAS DE ENTREGAS" at bounding box center [644, 18] width 85 height 23
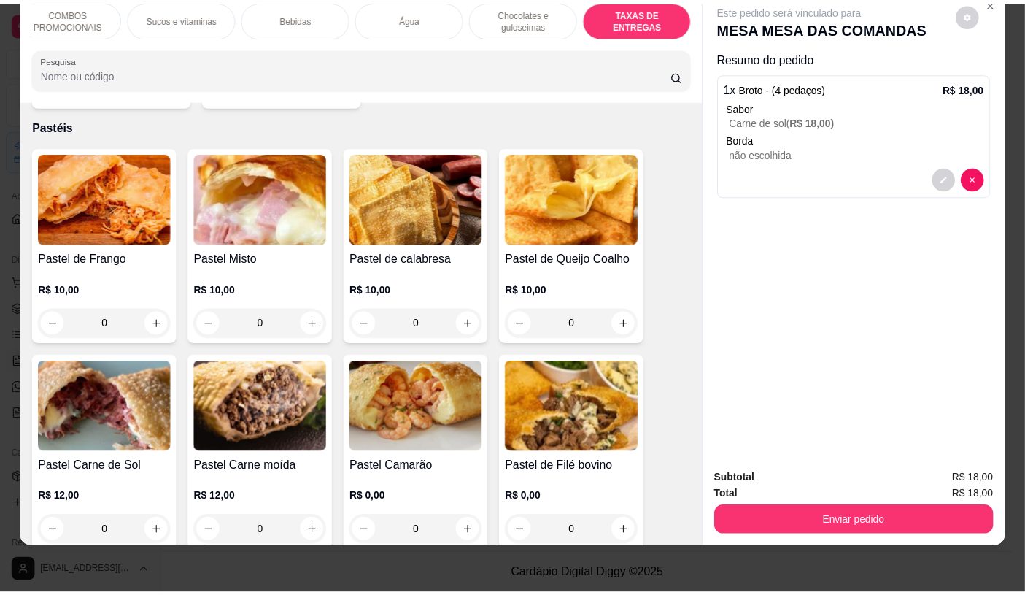
scroll to position [9758, 0]
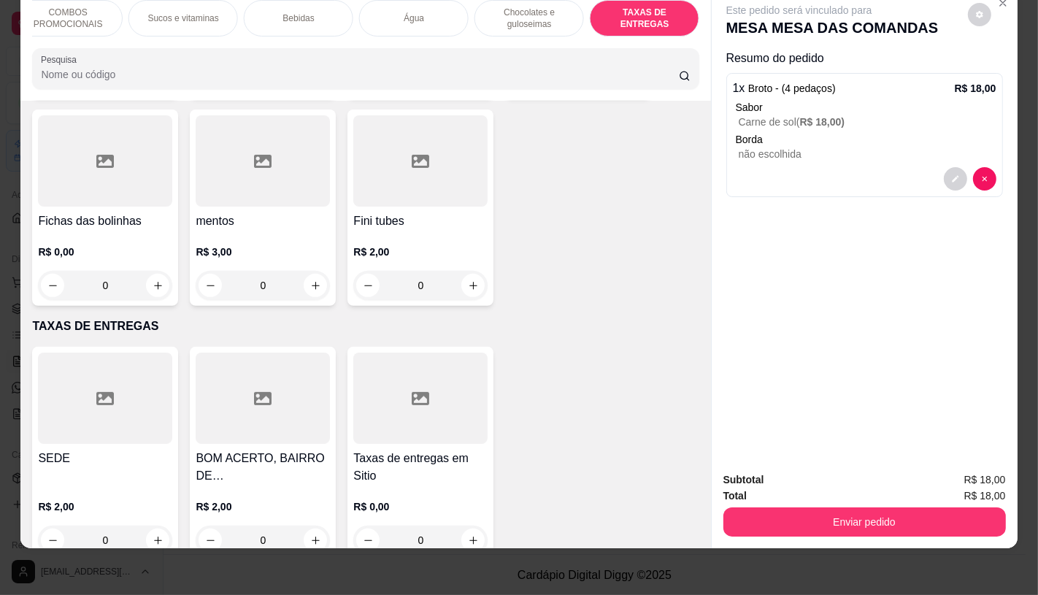
click at [114, 352] on div at bounding box center [105, 397] width 134 height 91
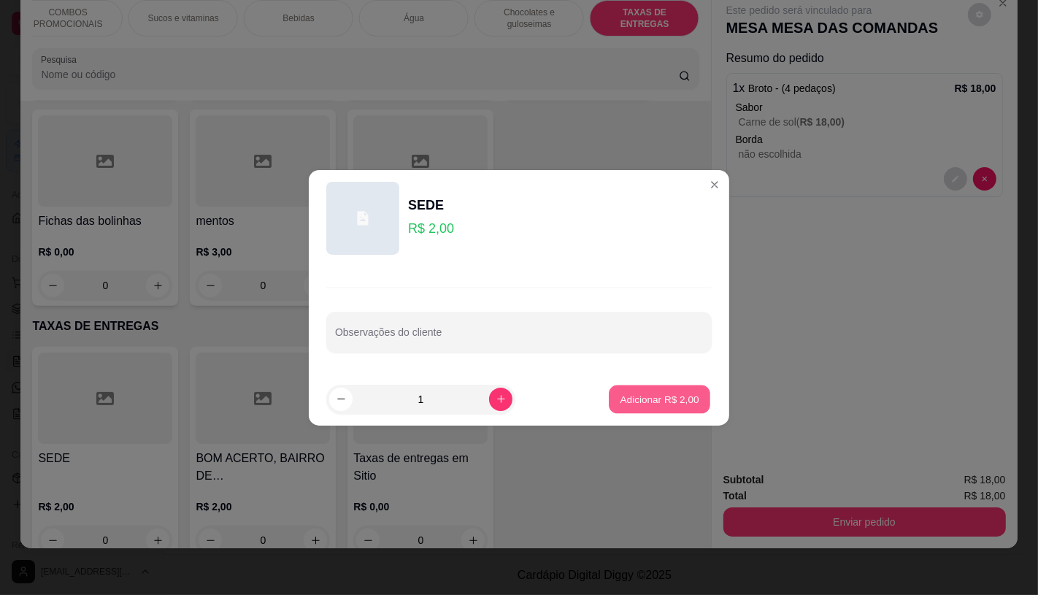
click at [659, 396] on p "Adicionar R$ 2,00" at bounding box center [658, 399] width 79 height 14
type input "1"
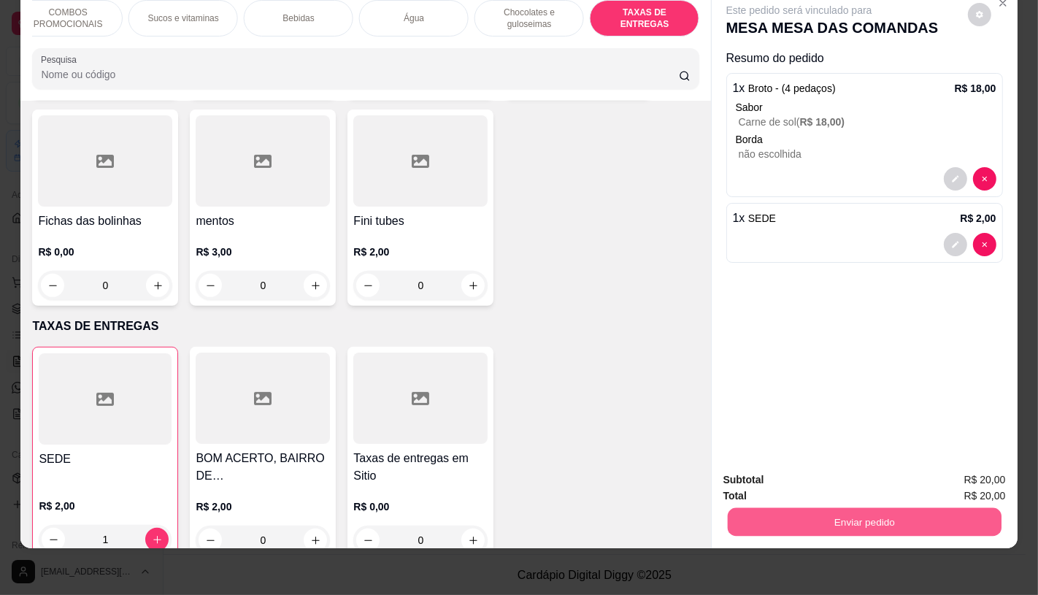
click at [798, 507] on button "Enviar pedido" at bounding box center [864, 521] width 274 height 28
click at [1001, 477] on button "Enviar pedido" at bounding box center [967, 474] width 80 height 27
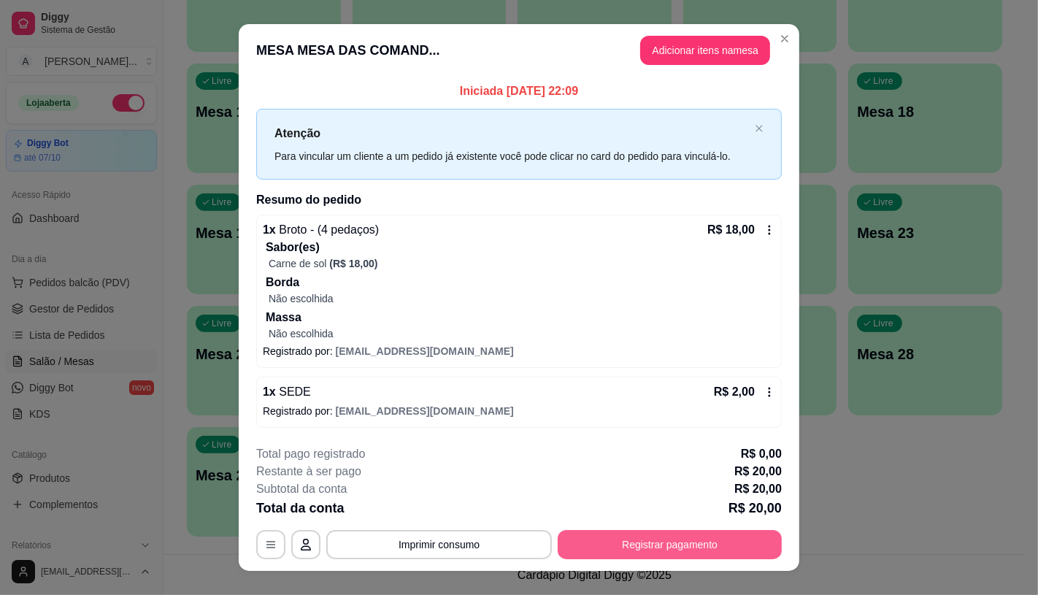
click at [726, 549] on button "Registrar pagamento" at bounding box center [669, 544] width 224 height 29
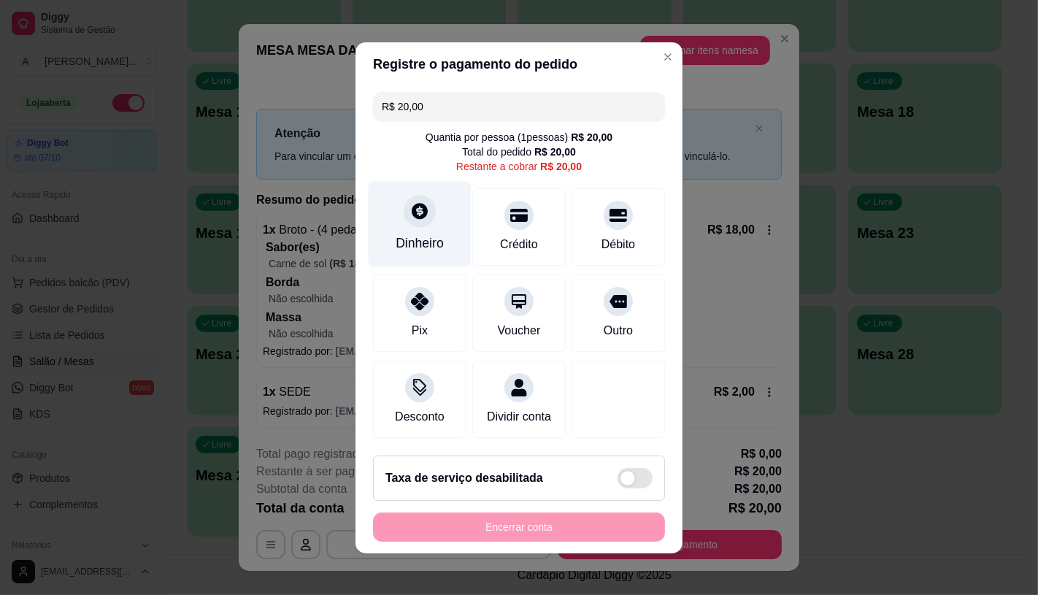
click at [419, 217] on div at bounding box center [420, 211] width 32 height 32
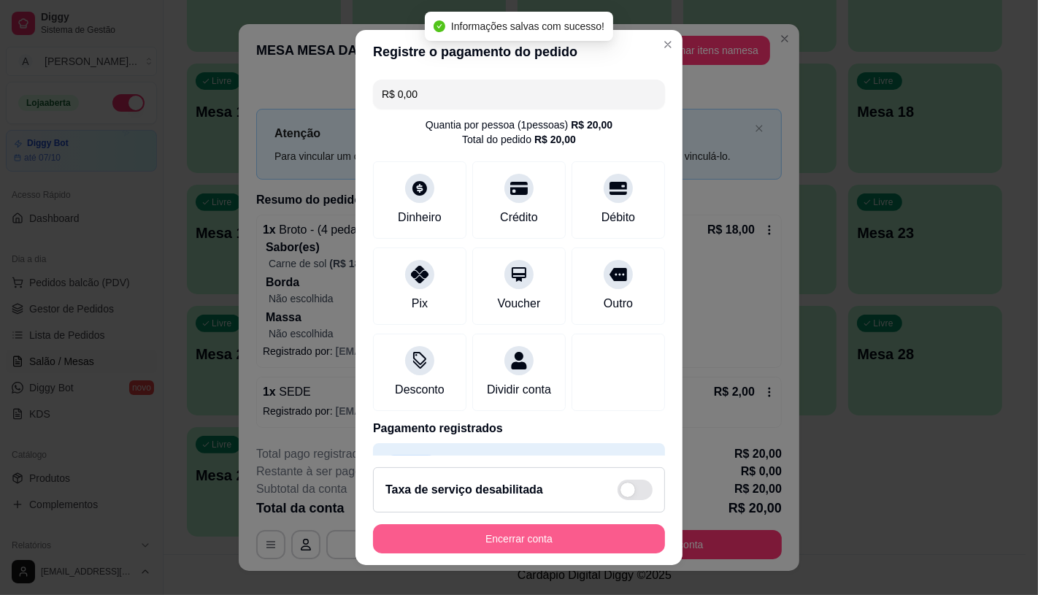
type input "R$ 0,00"
click at [620, 547] on button "Encerrar conta" at bounding box center [519, 538] width 292 height 29
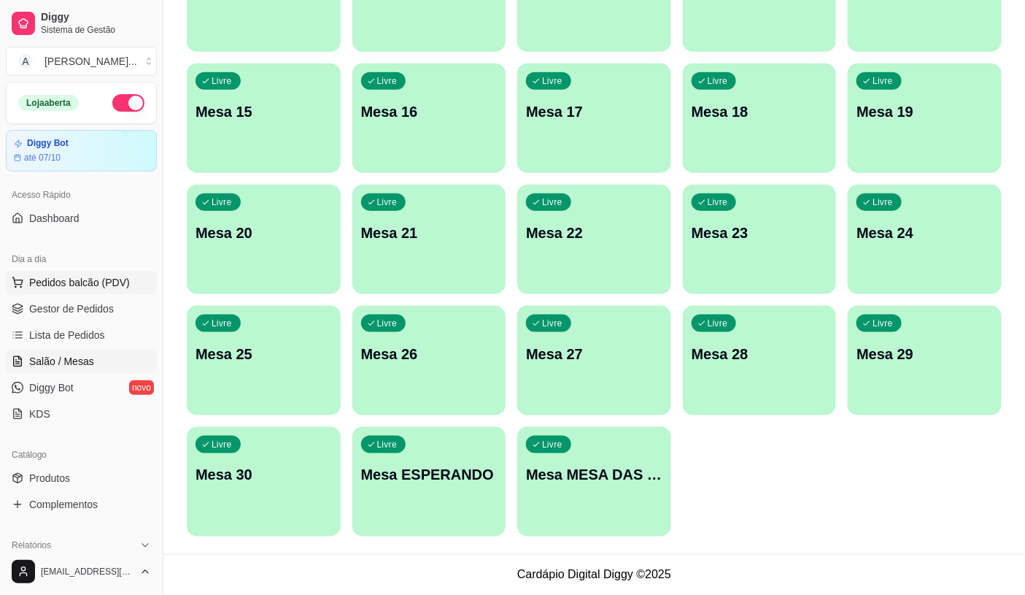
click at [110, 274] on button "Pedidos balcão (PDV)" at bounding box center [81, 282] width 151 height 23
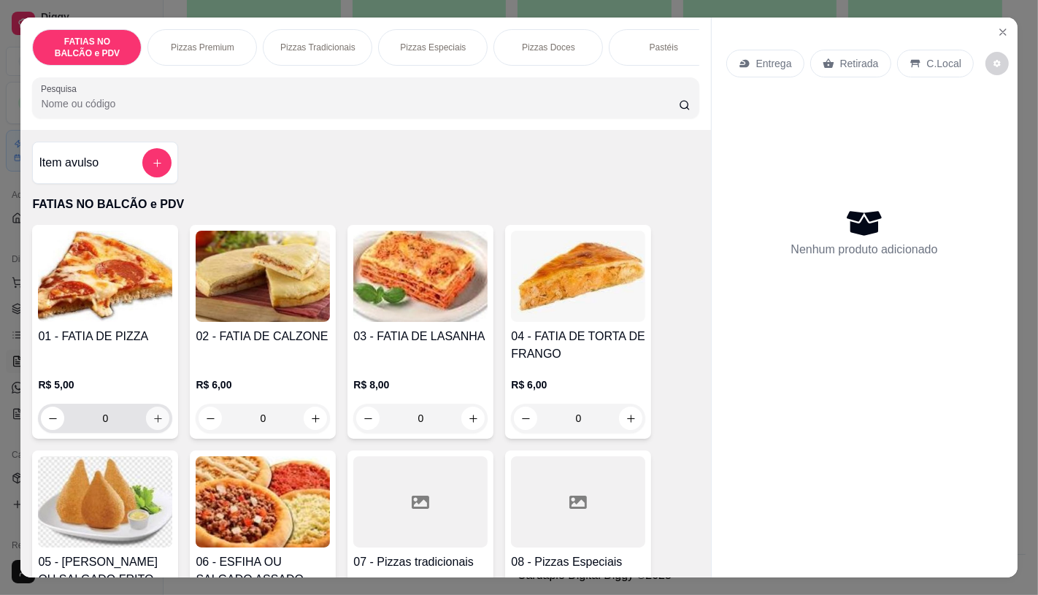
click at [153, 424] on icon "increase-product-quantity" at bounding box center [158, 418] width 11 height 11
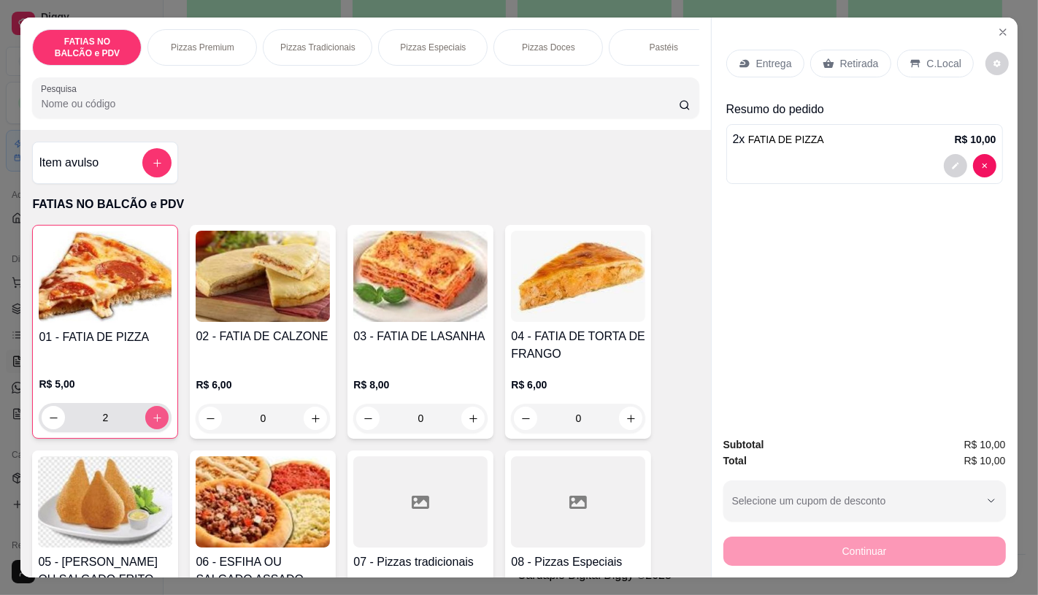
type input "2"
click at [865, 67] on div "Retirada" at bounding box center [850, 64] width 81 height 28
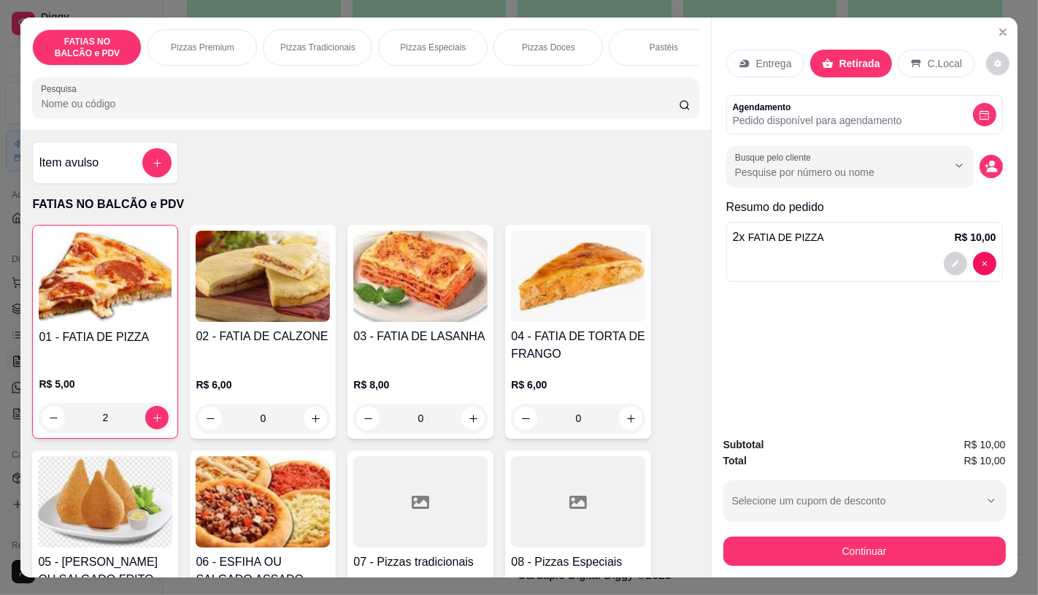
click at [740, 525] on div "Subtotal R$ 10,00 Total R$ 10,00 Selecione um cupom de desconto GANHEI5 Selecio…" at bounding box center [864, 500] width 282 height 129
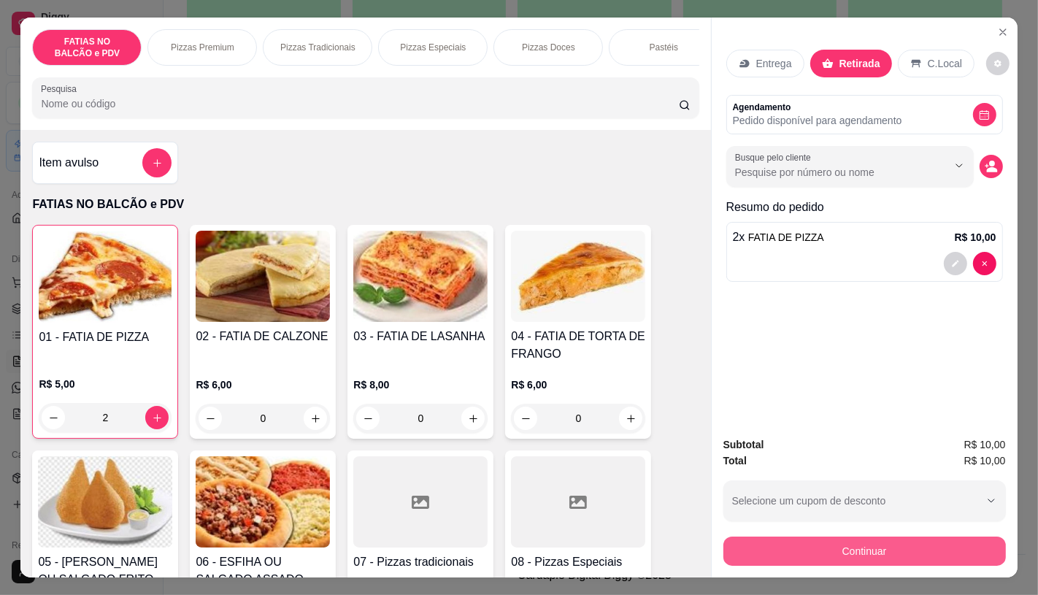
click at [747, 553] on button "Continuar" at bounding box center [864, 550] width 282 height 29
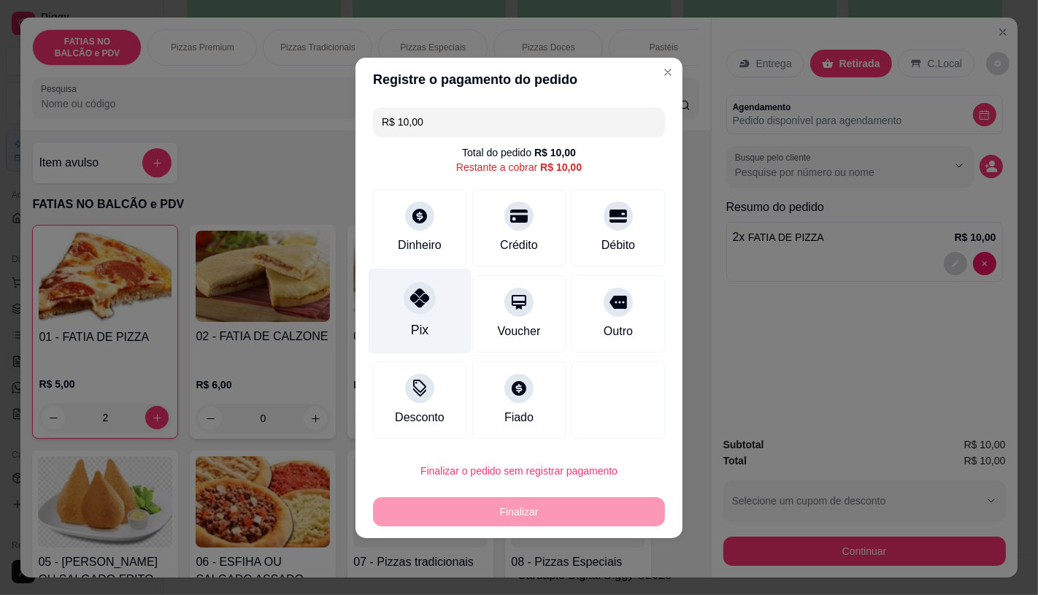
click at [436, 343] on div "Pix" at bounding box center [419, 310] width 103 height 85
type input "R$ 0,00"
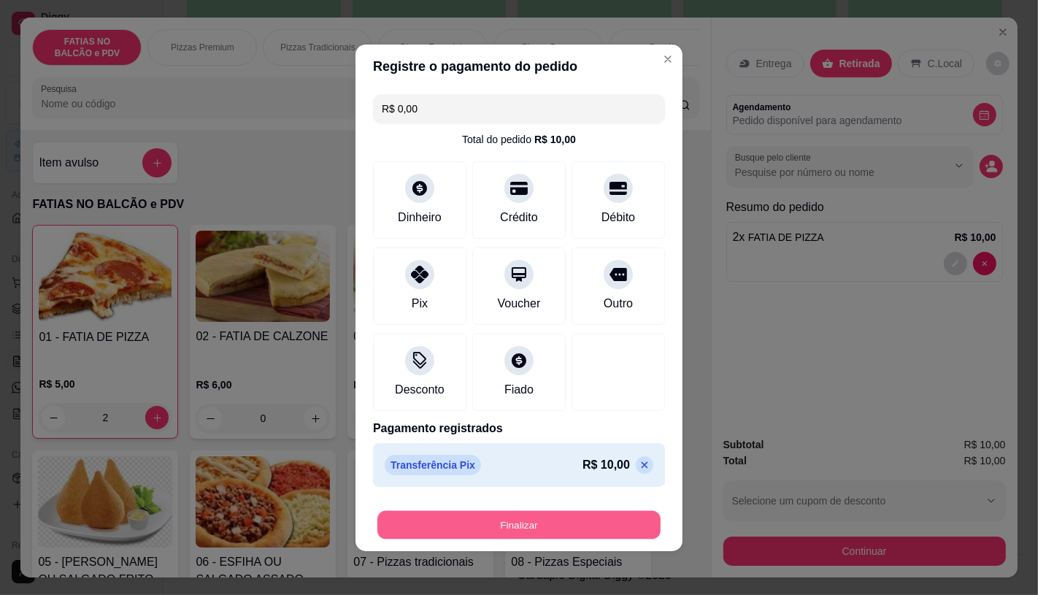
click at [563, 520] on button "Finalizar" at bounding box center [518, 524] width 283 height 28
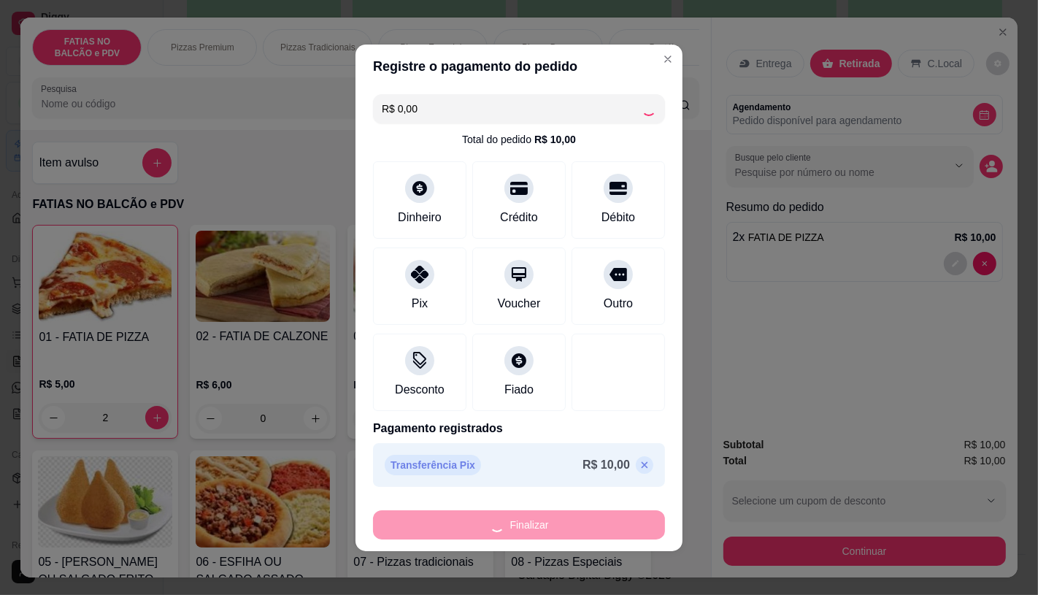
type input "0"
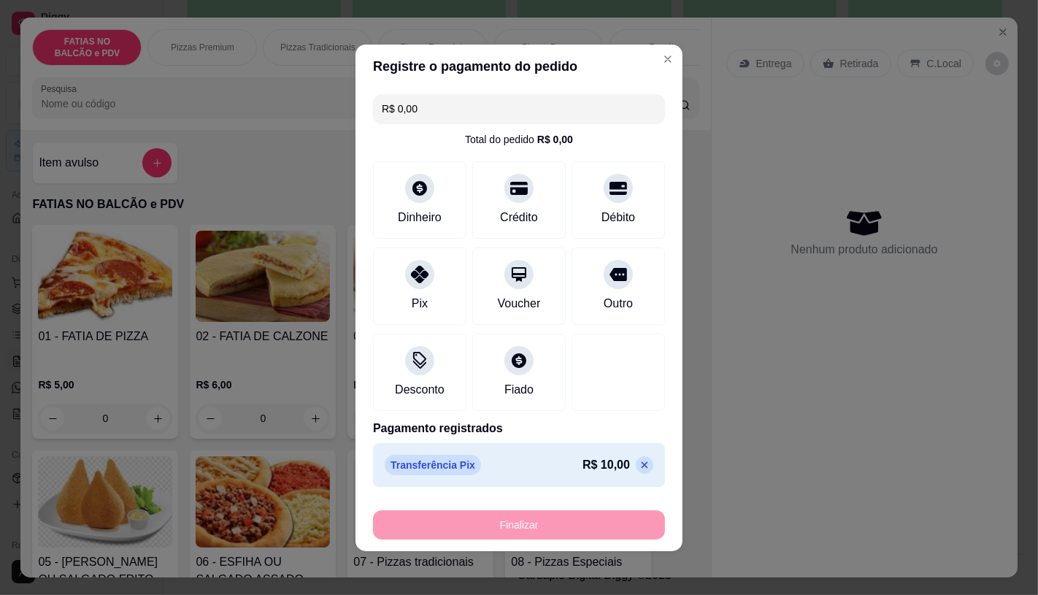
type input "-R$ 10,00"
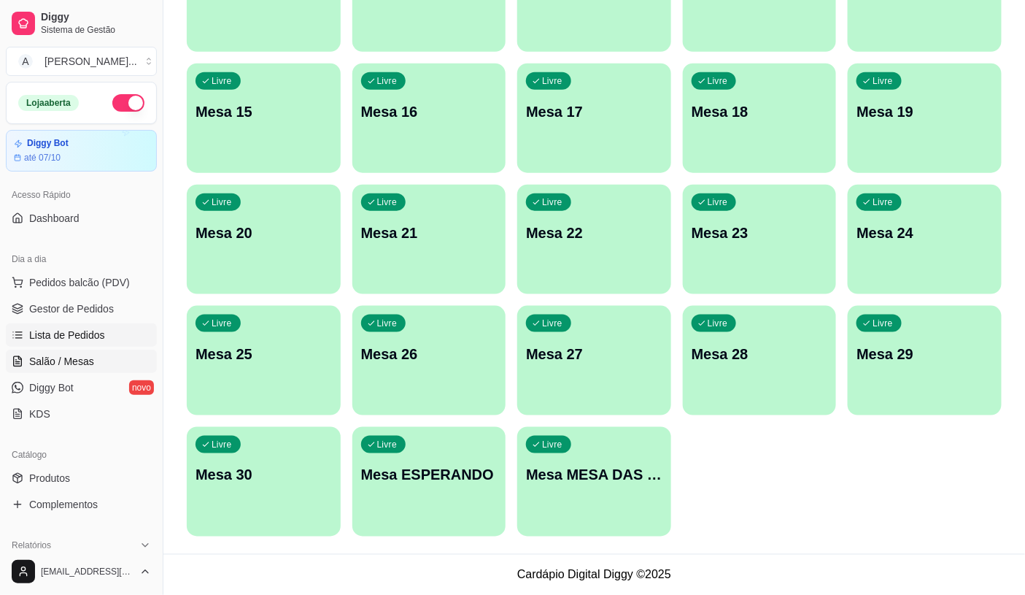
click at [55, 337] on span "Lista de Pedidos" at bounding box center [67, 335] width 76 height 15
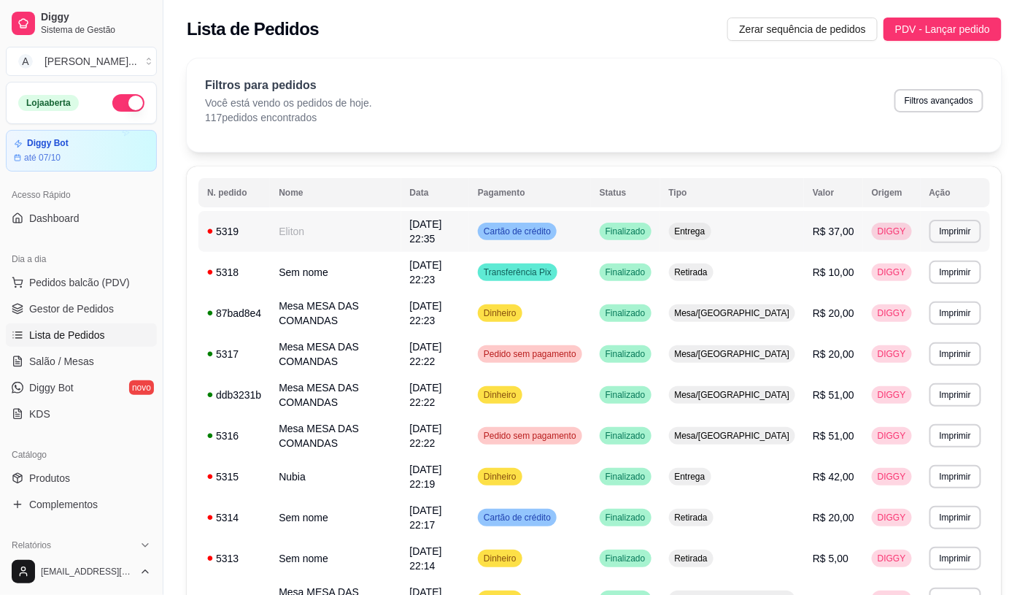
click at [336, 238] on td "Eliton" at bounding box center [335, 231] width 131 height 41
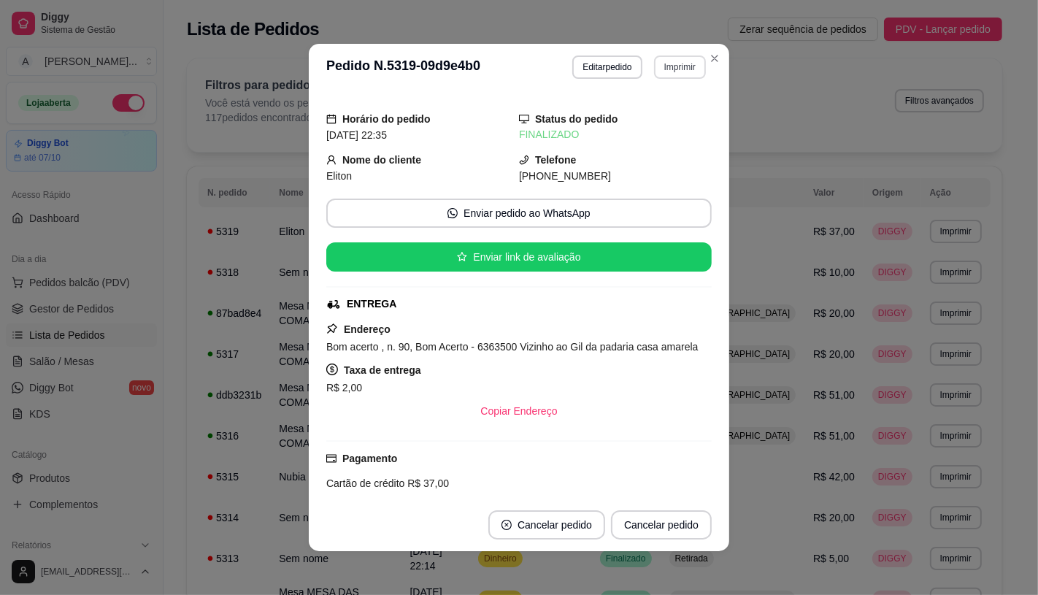
click at [677, 61] on button "Imprimir" at bounding box center [680, 66] width 52 height 23
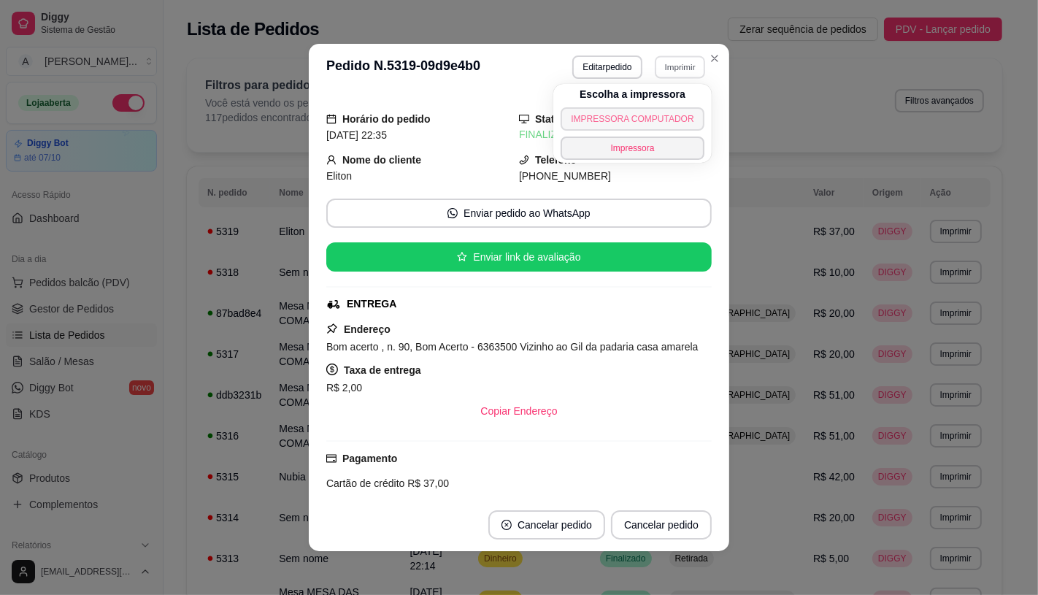
click at [591, 118] on button "IMPRESSORA COMPUTADOR" at bounding box center [631, 118] width 143 height 23
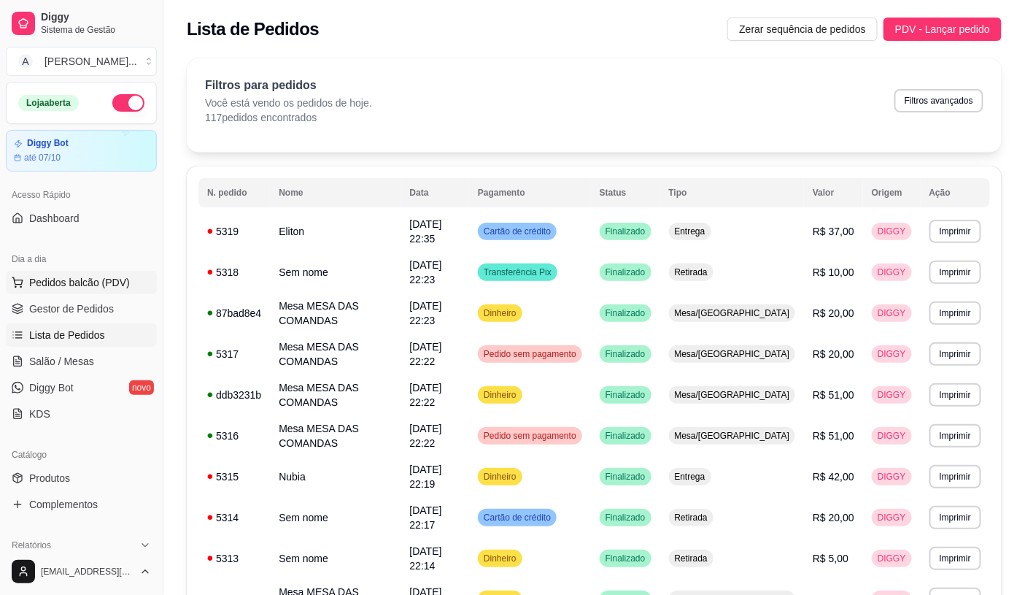
click at [121, 290] on button "Pedidos balcão (PDV)" at bounding box center [81, 282] width 151 height 23
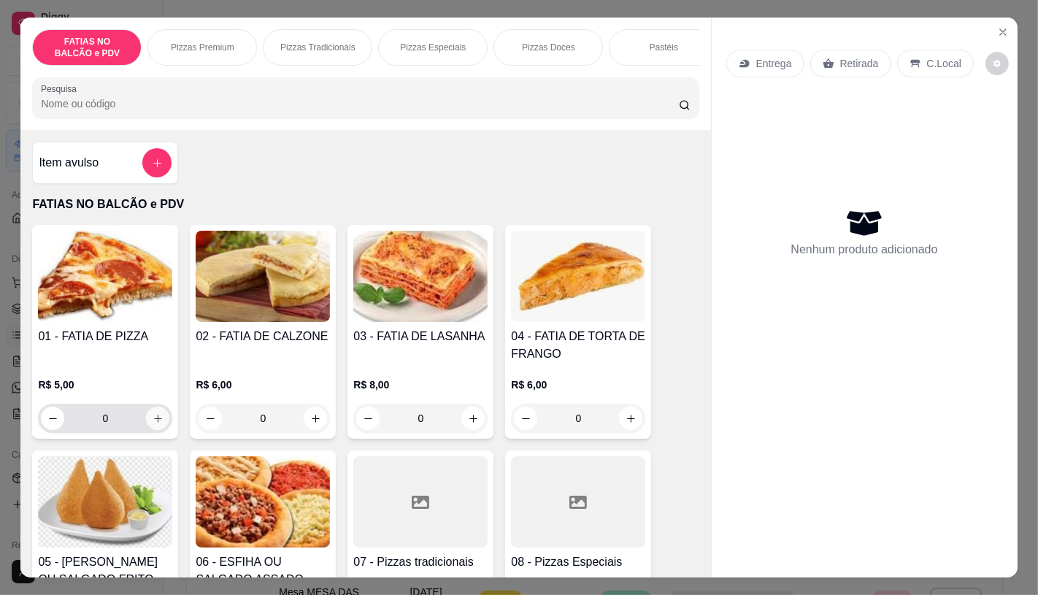
click at [146, 420] on button "increase-product-quantity" at bounding box center [157, 417] width 23 height 23
click at [153, 420] on icon "increase-product-quantity" at bounding box center [158, 418] width 11 height 11
type input "2"
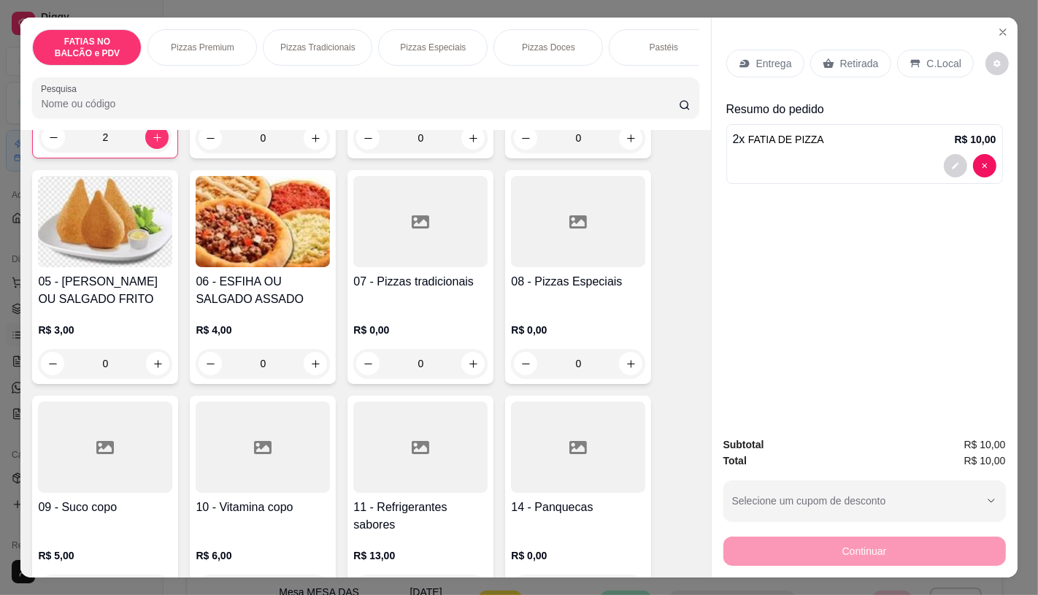
scroll to position [324, 0]
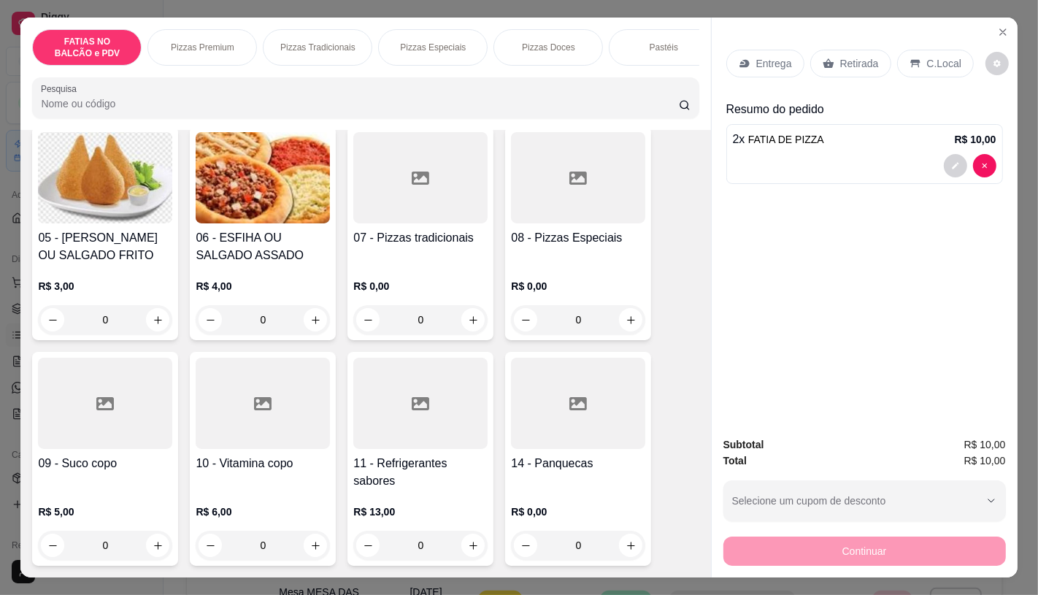
click at [441, 373] on div at bounding box center [420, 403] width 134 height 91
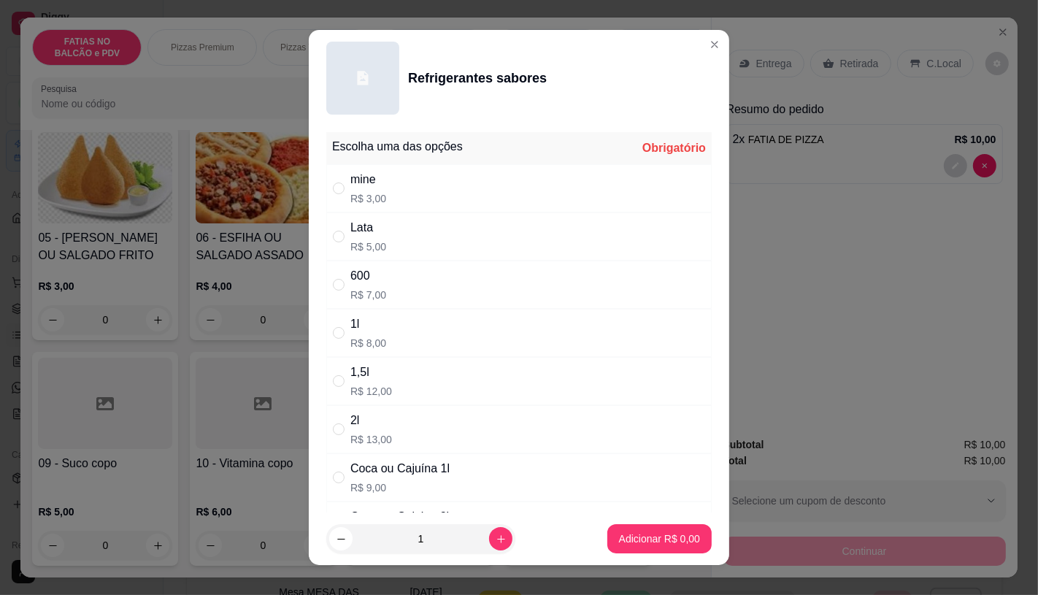
click at [397, 242] on div "Lata R$ 5,00" at bounding box center [518, 236] width 385 height 48
click at [412, 325] on div "1l R$ 8,00" at bounding box center [518, 333] width 385 height 48
radio input "false"
radio input "true"
click at [632, 542] on p "Adicionar R$ 8,00" at bounding box center [659, 538] width 81 height 15
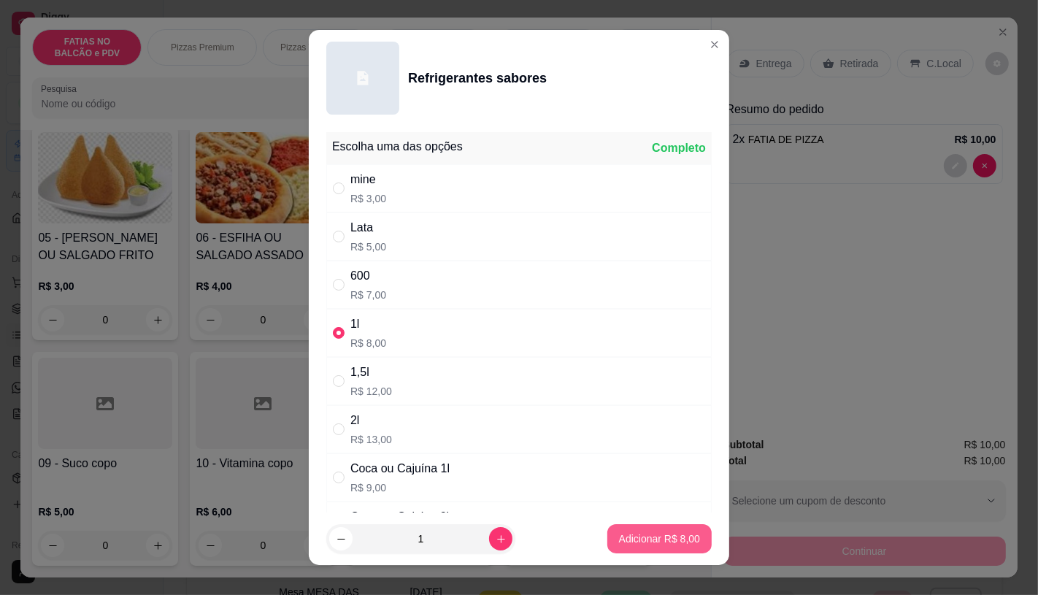
type input "1"
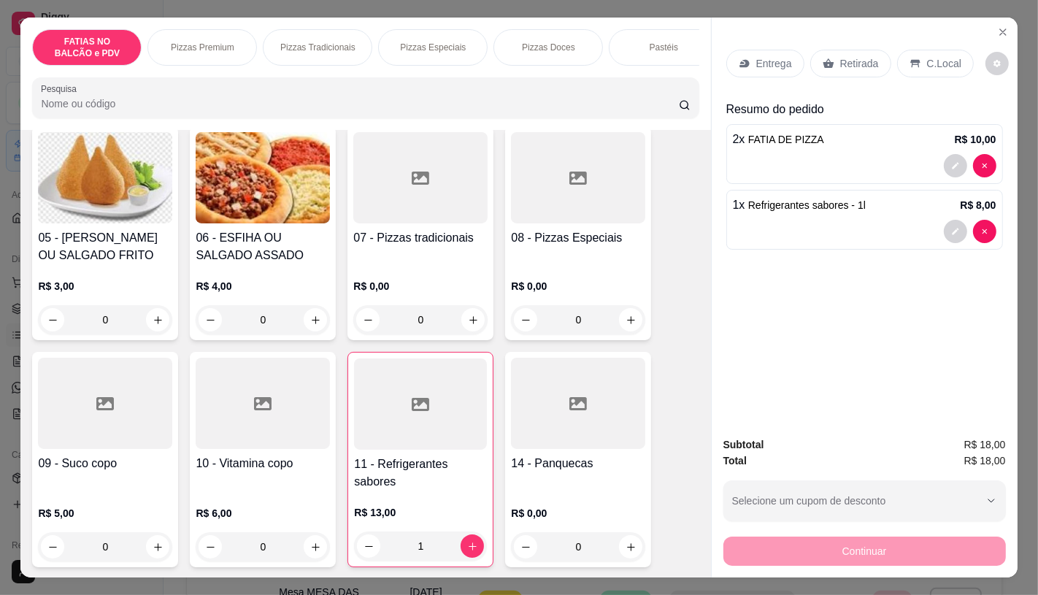
click at [822, 50] on div "Retirada" at bounding box center [850, 64] width 81 height 28
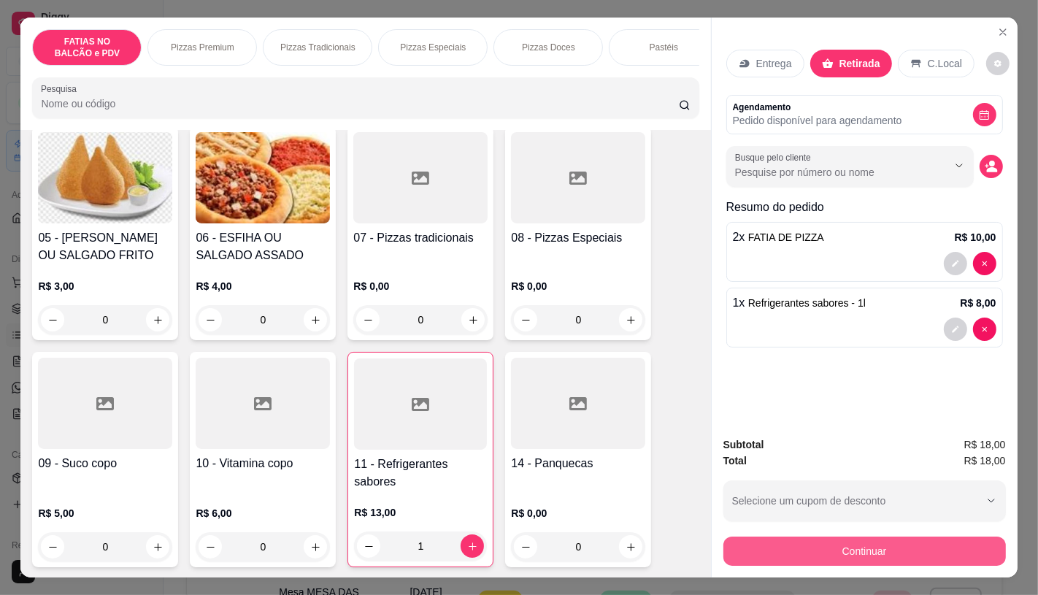
click at [844, 536] on button "Continuar" at bounding box center [864, 550] width 282 height 29
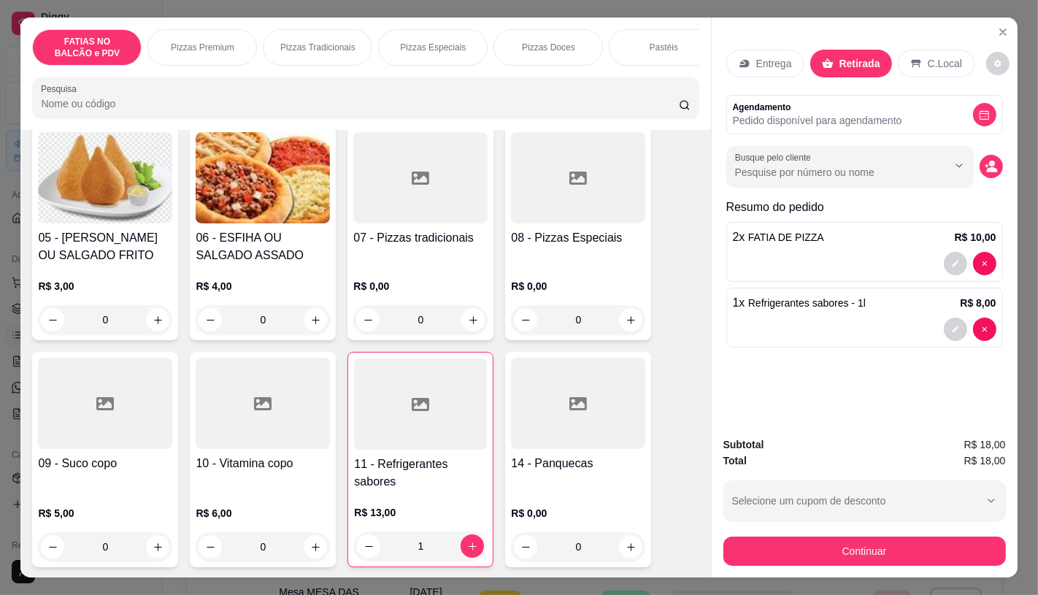
click at [475, 231] on div "Crédito" at bounding box center [519, 224] width 103 height 85
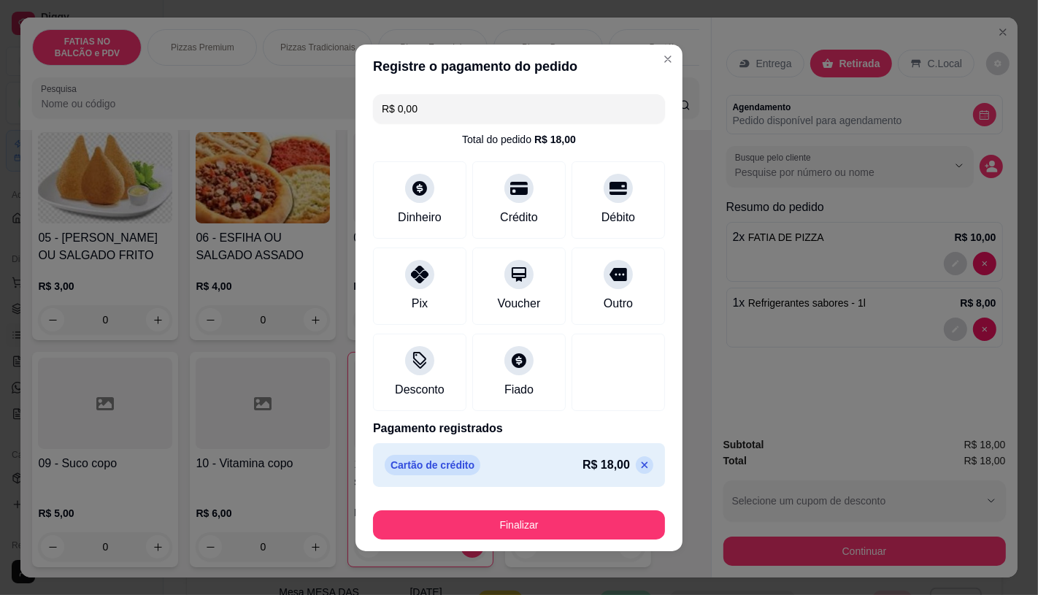
click at [638, 459] on icon at bounding box center [644, 465] width 12 height 12
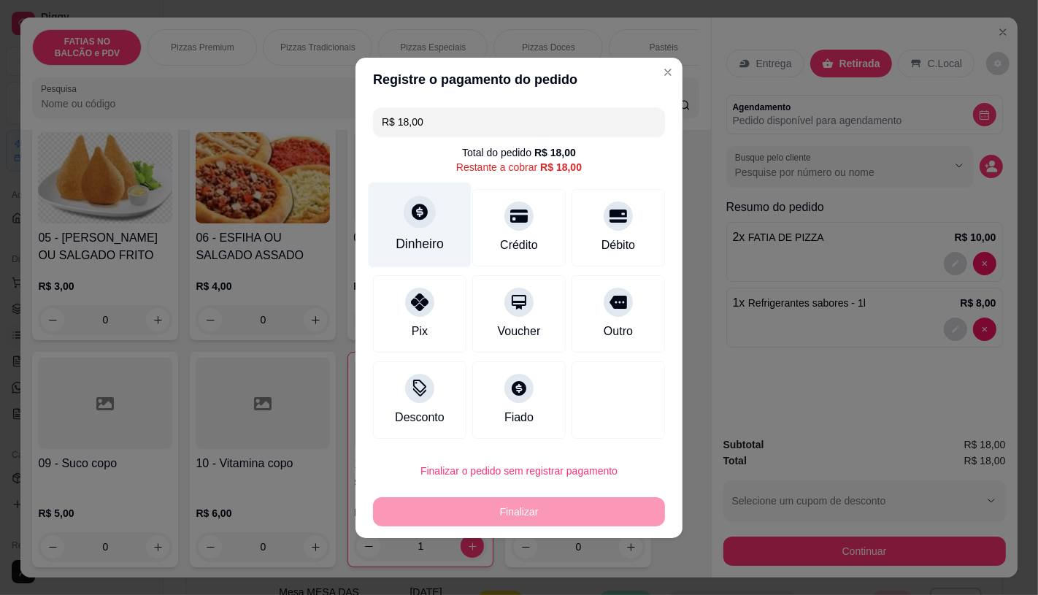
click at [412, 238] on div "Dinheiro" at bounding box center [419, 243] width 48 height 19
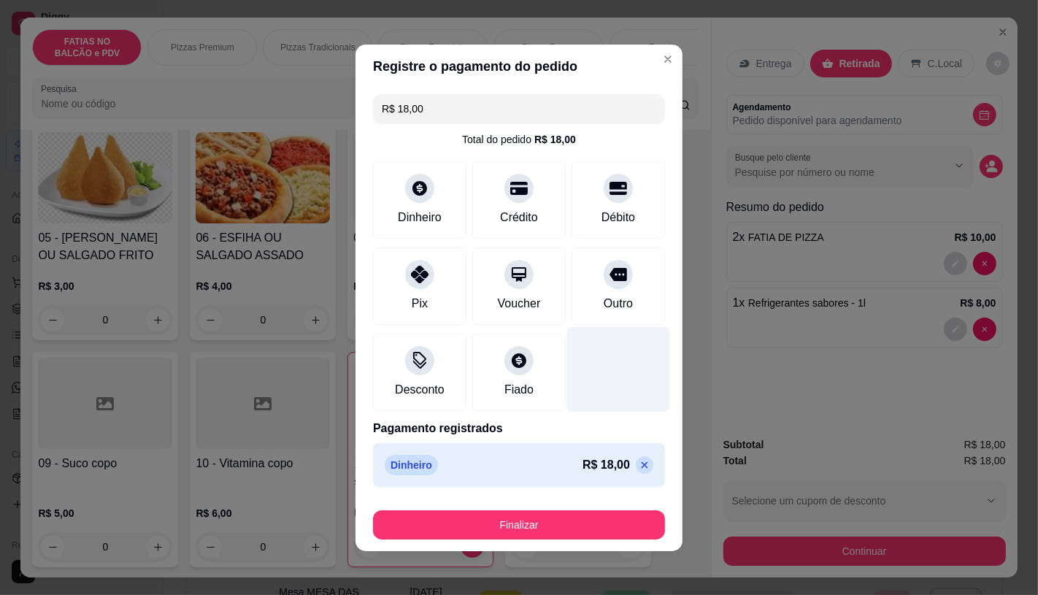
type input "R$ 0,00"
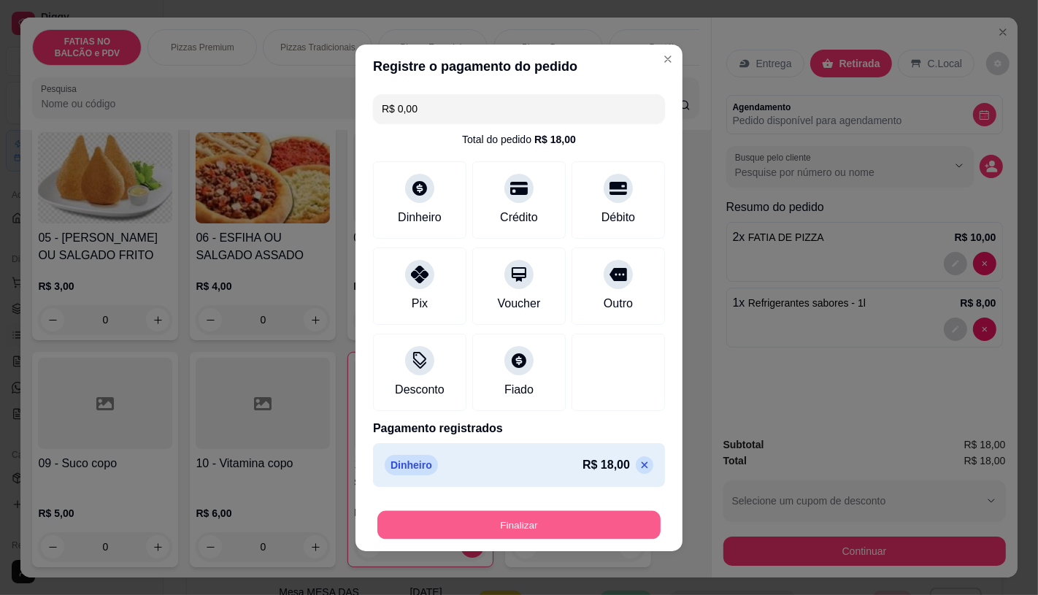
click at [592, 519] on button "Finalizar" at bounding box center [518, 524] width 283 height 28
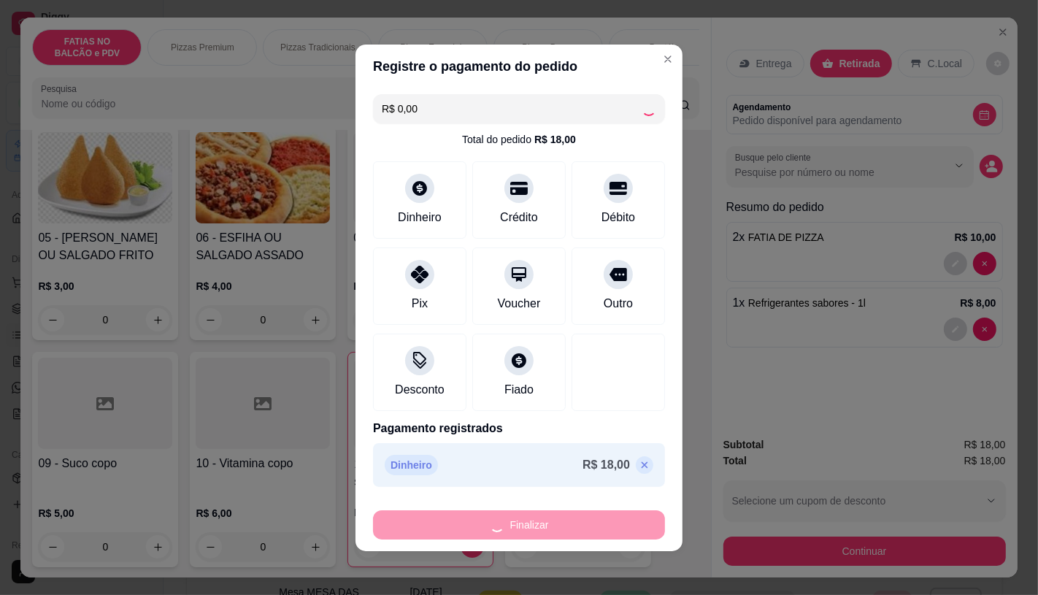
type input "0"
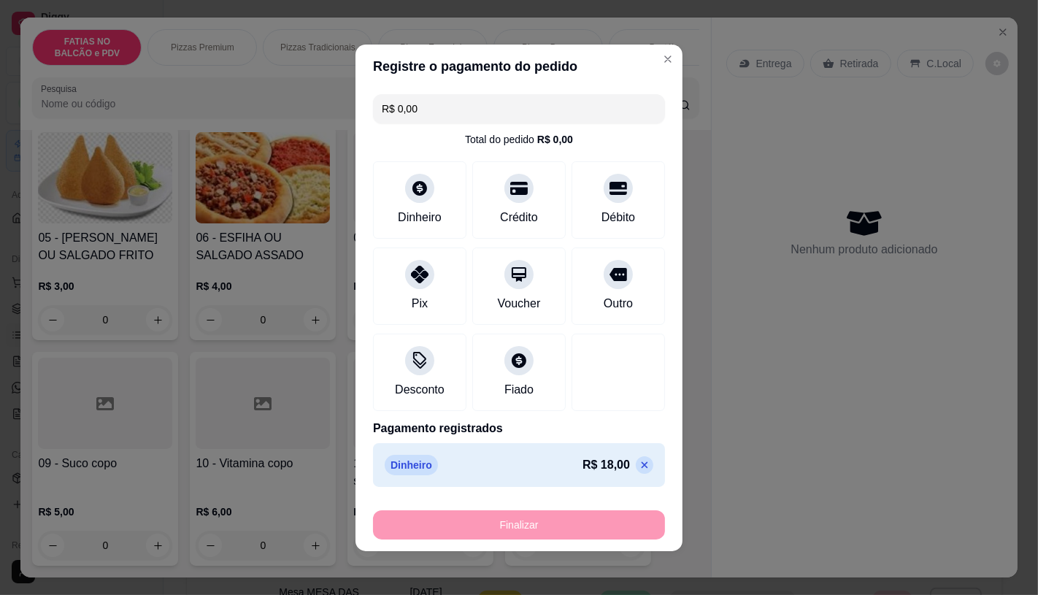
type input "-R$ 18,00"
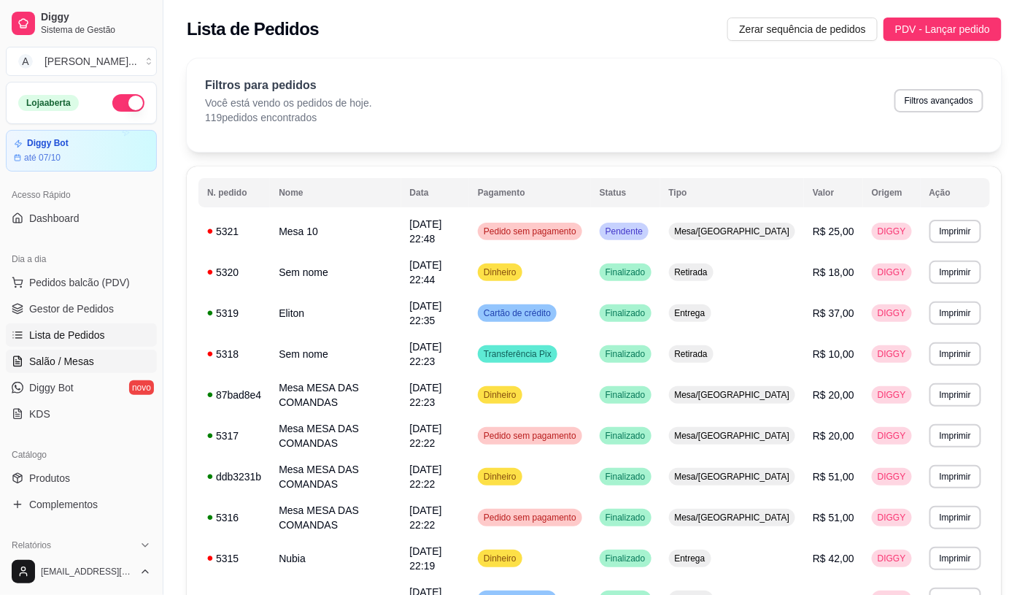
click at [52, 354] on span "Salão / Mesas" at bounding box center [61, 361] width 65 height 15
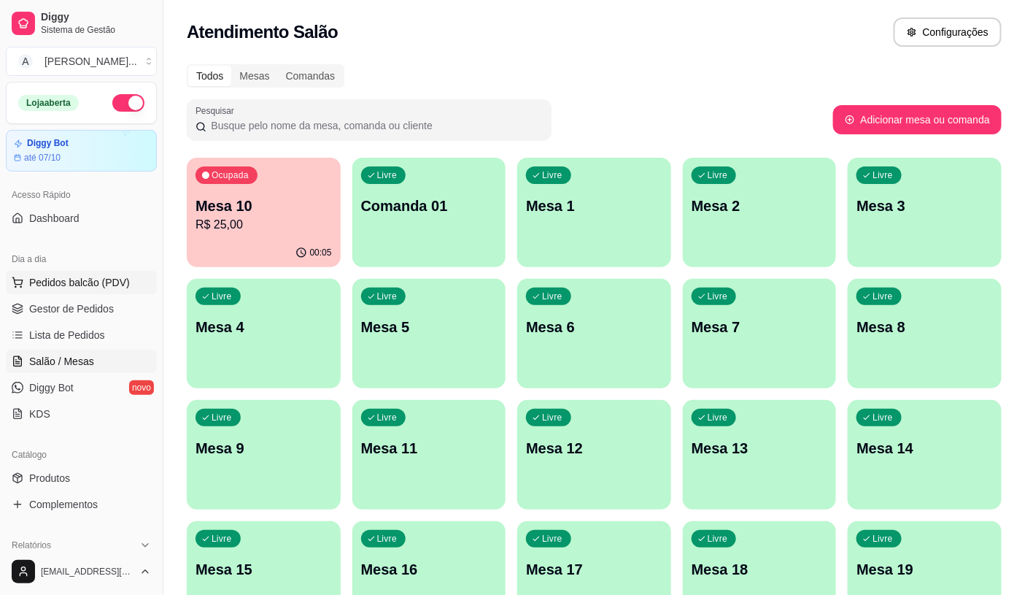
click at [105, 283] on span "Pedidos balcão (PDV)" at bounding box center [79, 282] width 101 height 15
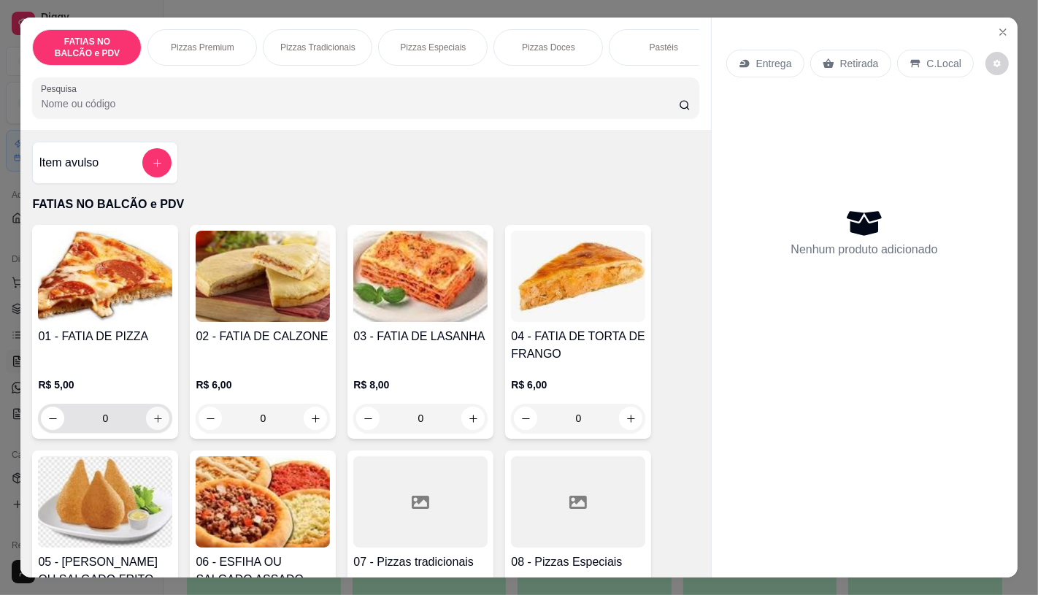
click at [153, 424] on icon "increase-product-quantity" at bounding box center [158, 418] width 11 height 11
click at [153, 420] on icon "increase-product-quantity" at bounding box center [158, 418] width 11 height 11
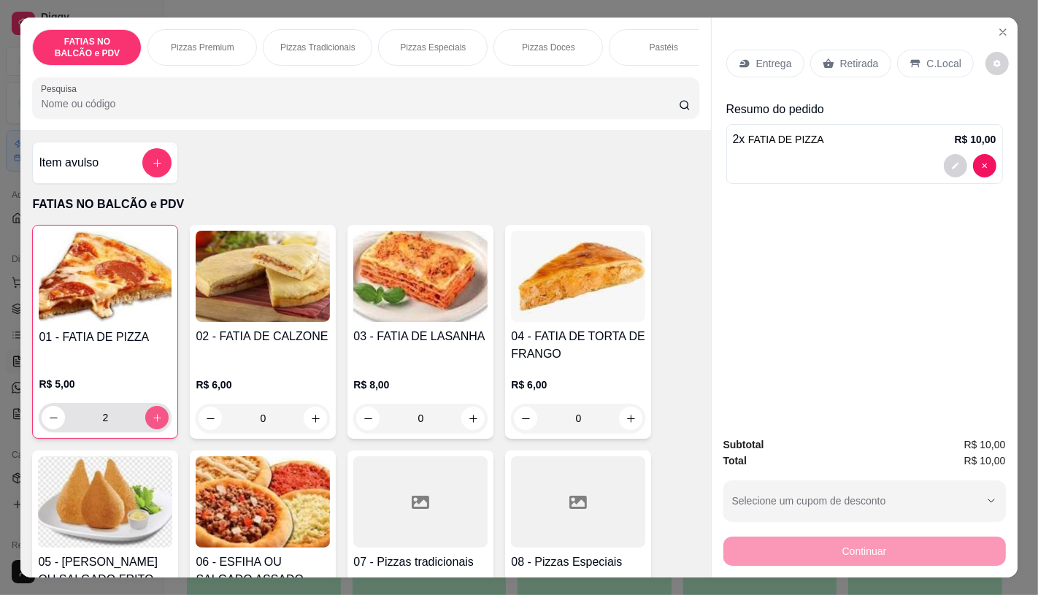
click at [145, 419] on button "increase-product-quantity" at bounding box center [156, 417] width 23 height 23
click at [146, 419] on button "increase-product-quantity" at bounding box center [157, 417] width 23 height 23
type input "4"
click at [815, 66] on div "Retirada" at bounding box center [850, 64] width 81 height 28
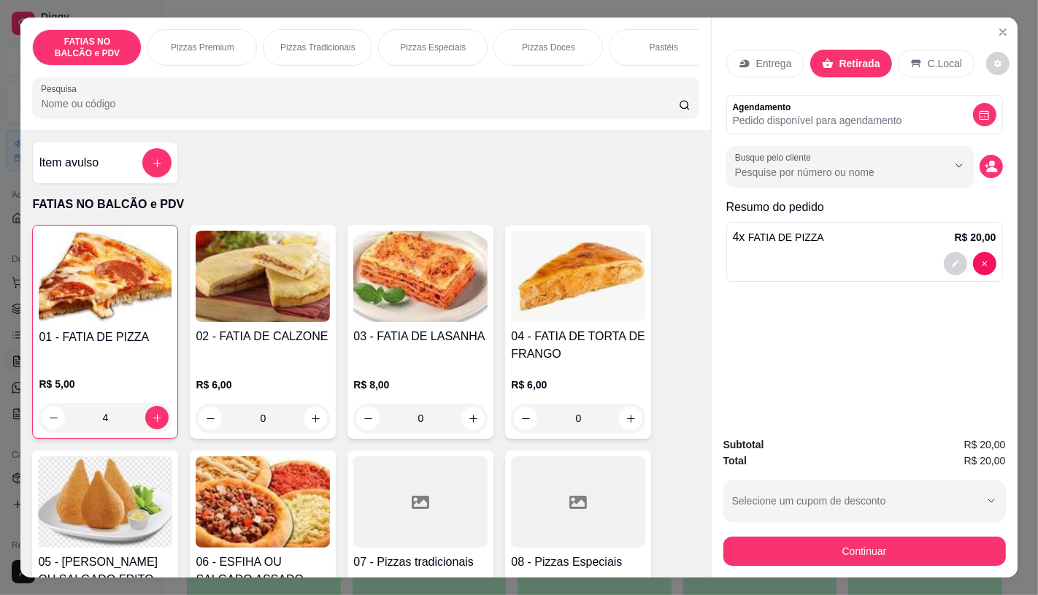
click at [735, 543] on button "Continuar" at bounding box center [864, 550] width 282 height 29
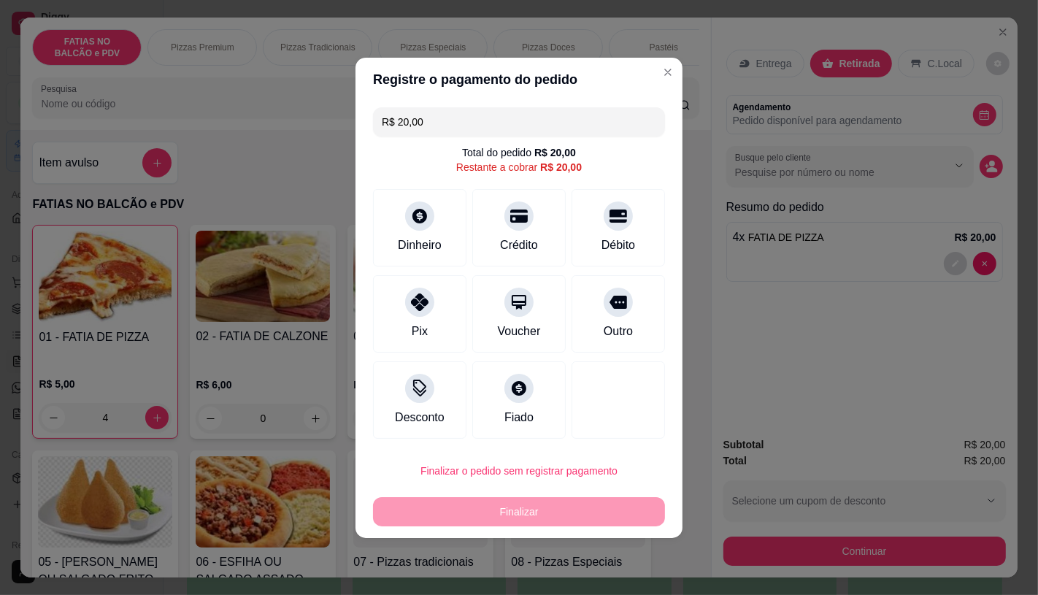
click at [371, 312] on div "R$ 20,00 Total do pedido R$ 20,00 Restante a cobrar R$ 20,00 Dinheiro Crédito D…" at bounding box center [518, 272] width 327 height 343
click at [412, 312] on div at bounding box center [420, 298] width 32 height 32
type input "R$ 0,00"
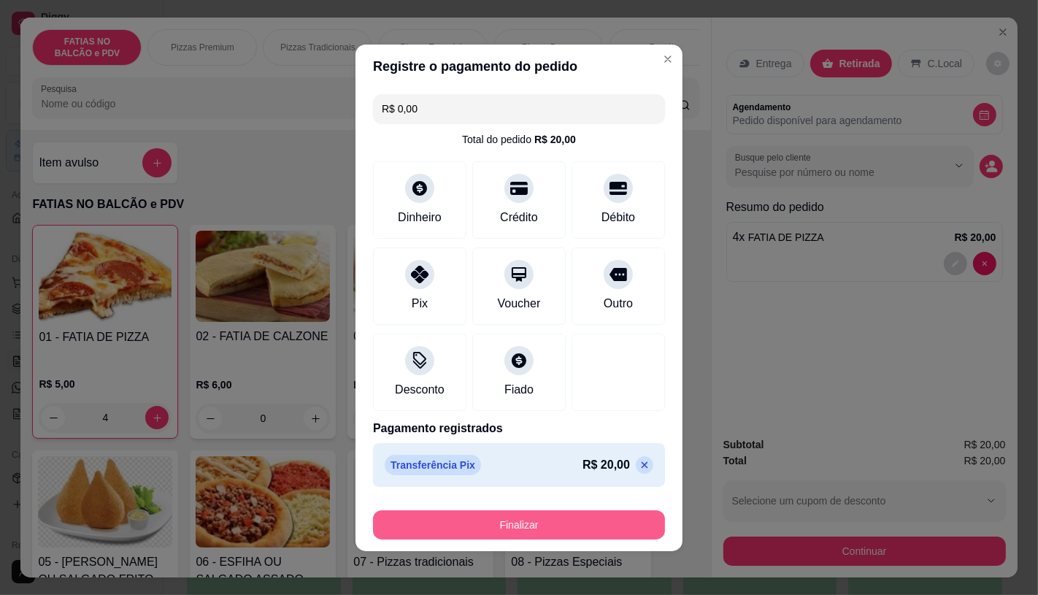
click at [544, 517] on button "Finalizar" at bounding box center [519, 524] width 292 height 29
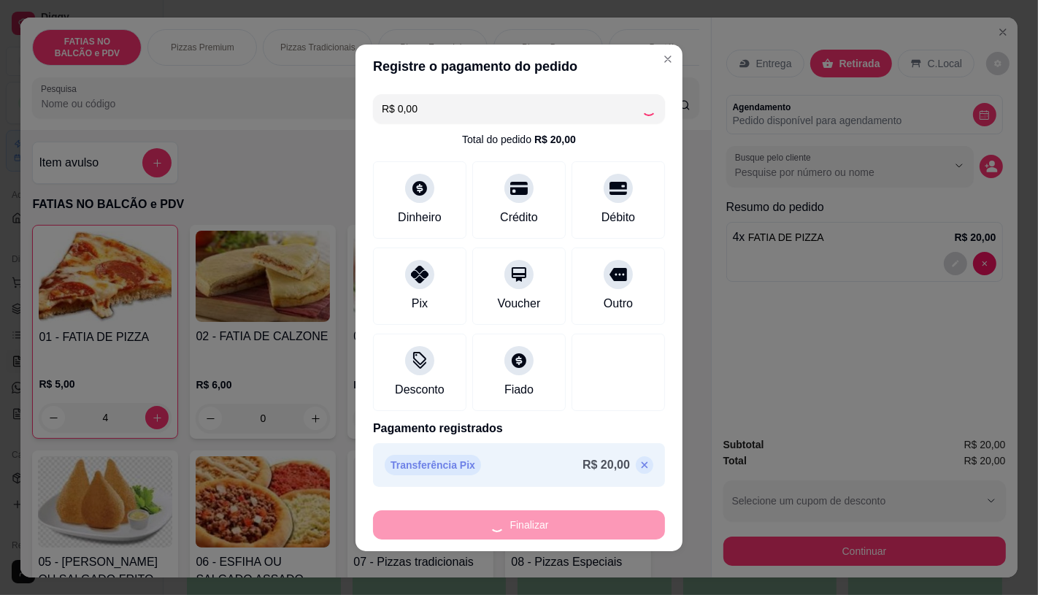
type input "0"
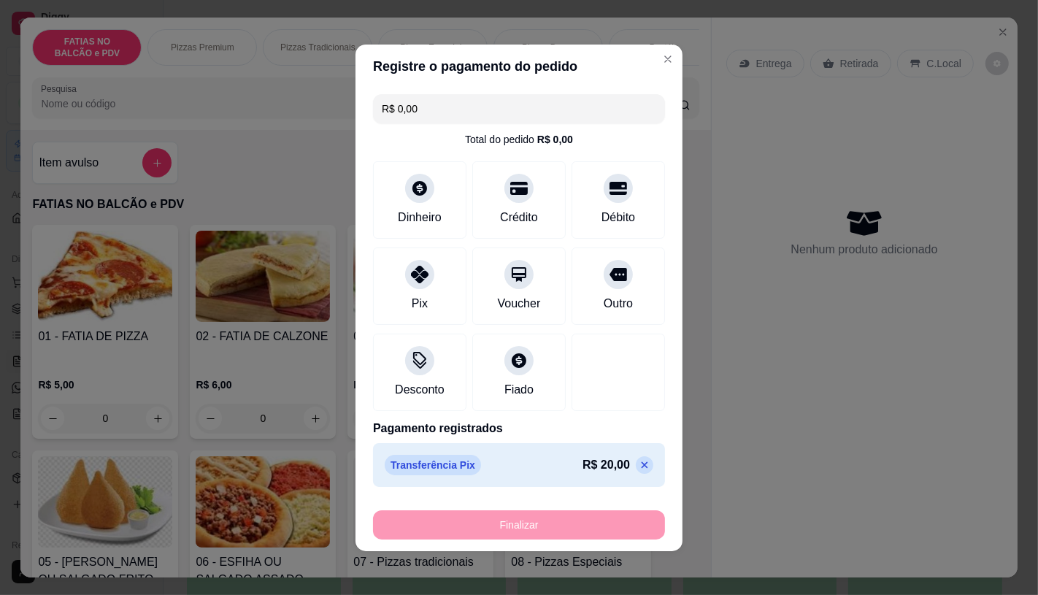
type input "-R$ 20,00"
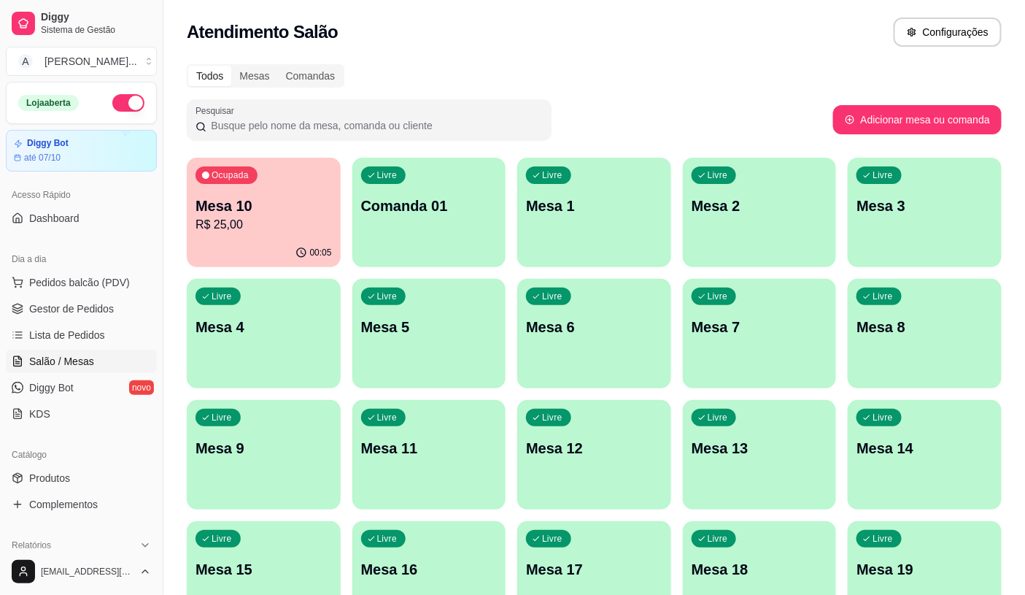
click at [275, 209] on p "Mesa 10" at bounding box center [264, 206] width 136 height 20
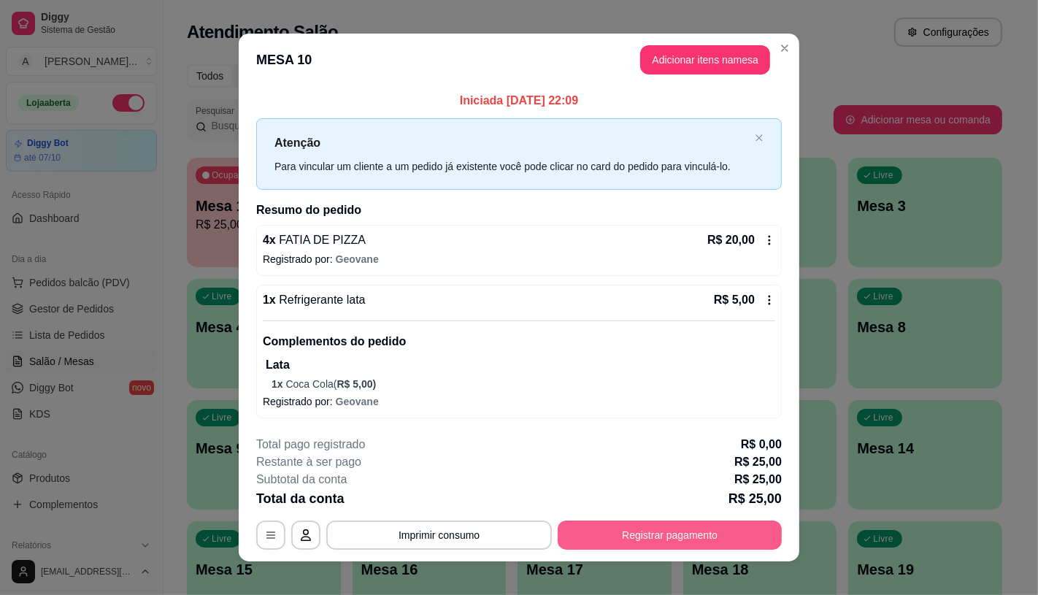
click at [620, 531] on button "Registrar pagamento" at bounding box center [669, 534] width 224 height 29
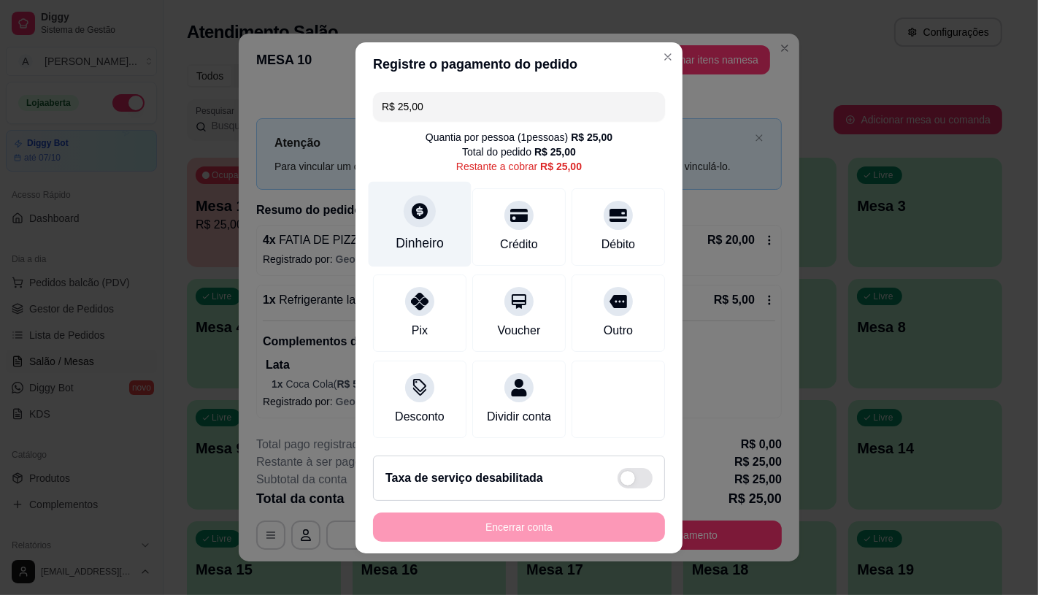
click at [388, 222] on div "Dinheiro" at bounding box center [419, 223] width 103 height 85
type input "R$ 0,00"
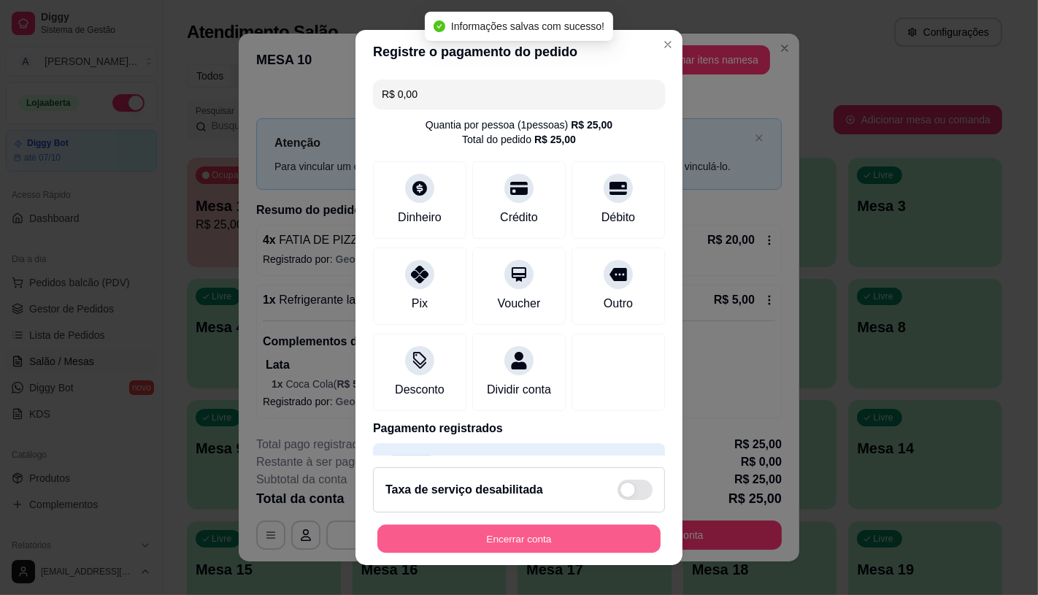
click at [568, 538] on button "Encerrar conta" at bounding box center [518, 539] width 283 height 28
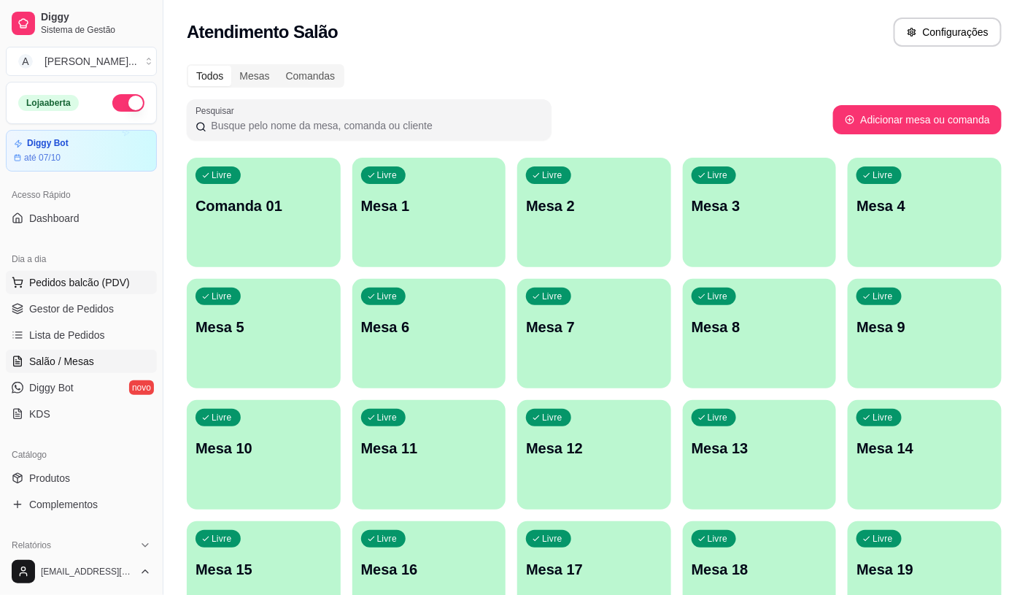
click at [85, 283] on span "Pedidos balcão (PDV)" at bounding box center [79, 282] width 101 height 15
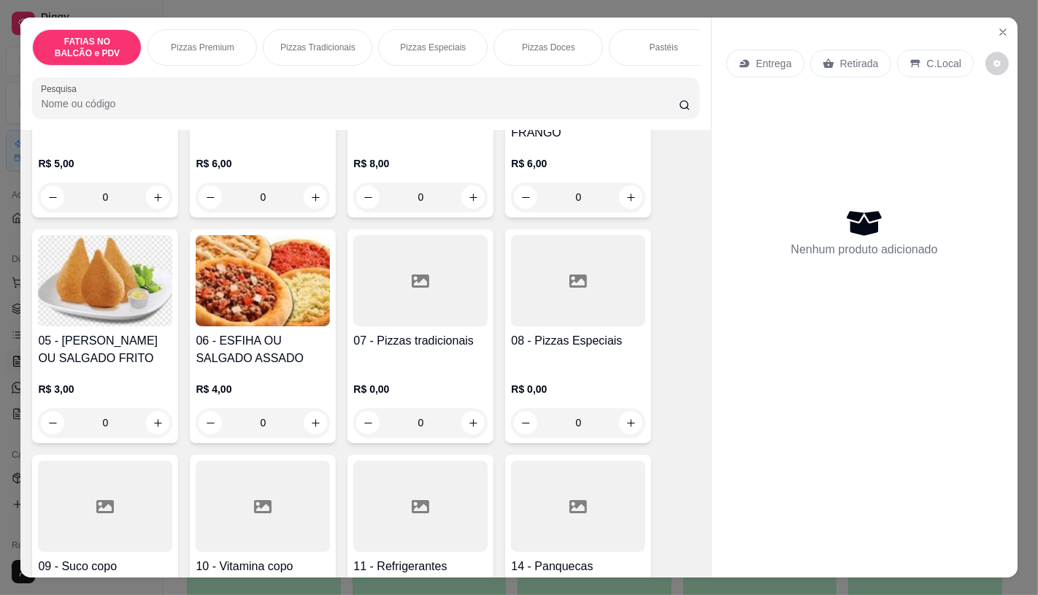
scroll to position [243, 0]
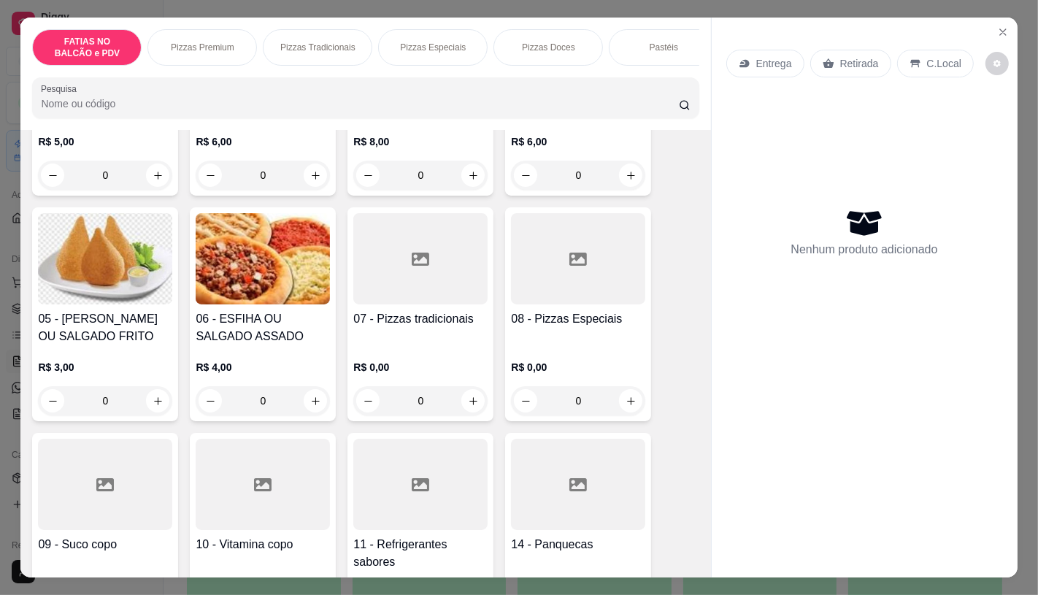
click at [441, 304] on div at bounding box center [420, 258] width 134 height 91
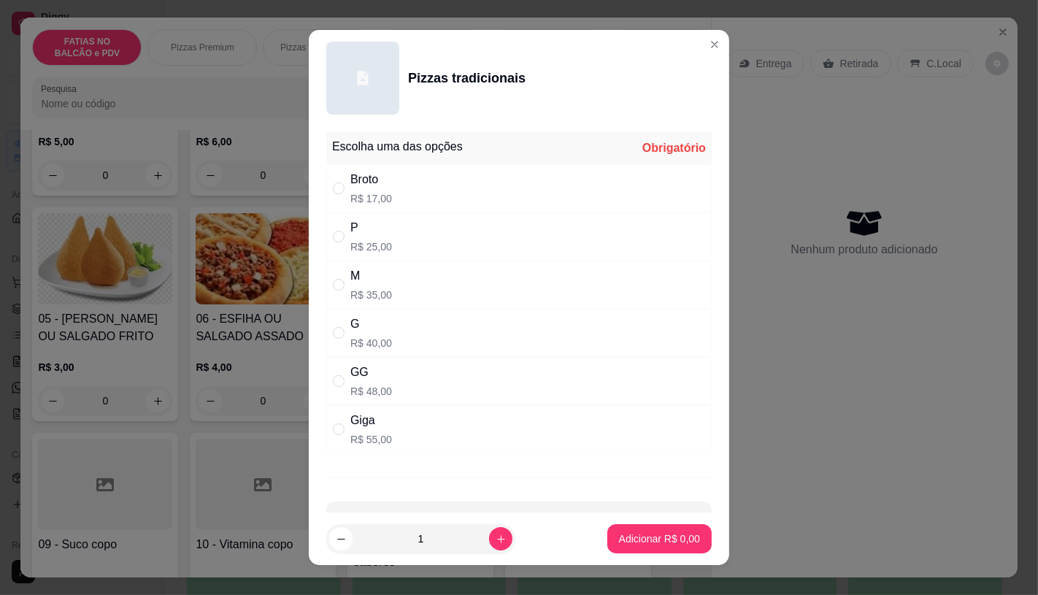
click at [352, 315] on div "G" at bounding box center [371, 324] width 42 height 18
radio input "true"
click at [611, 531] on button "Adicionar R$ 40,00" at bounding box center [656, 538] width 110 height 29
click at [611, 530] on div at bounding box center [578, 484] width 134 height 91
type input "1"
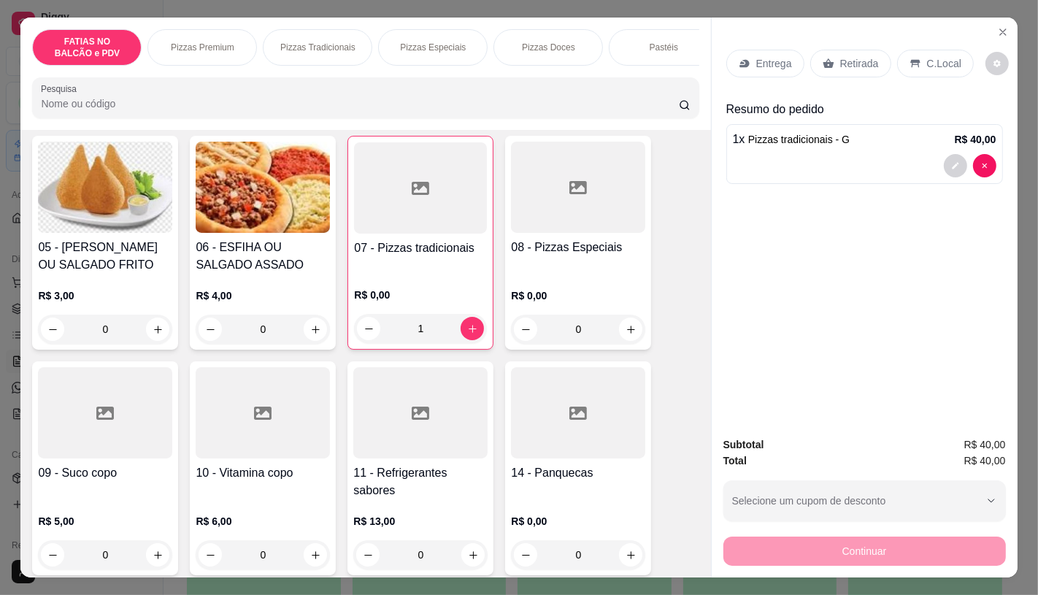
scroll to position [324, 0]
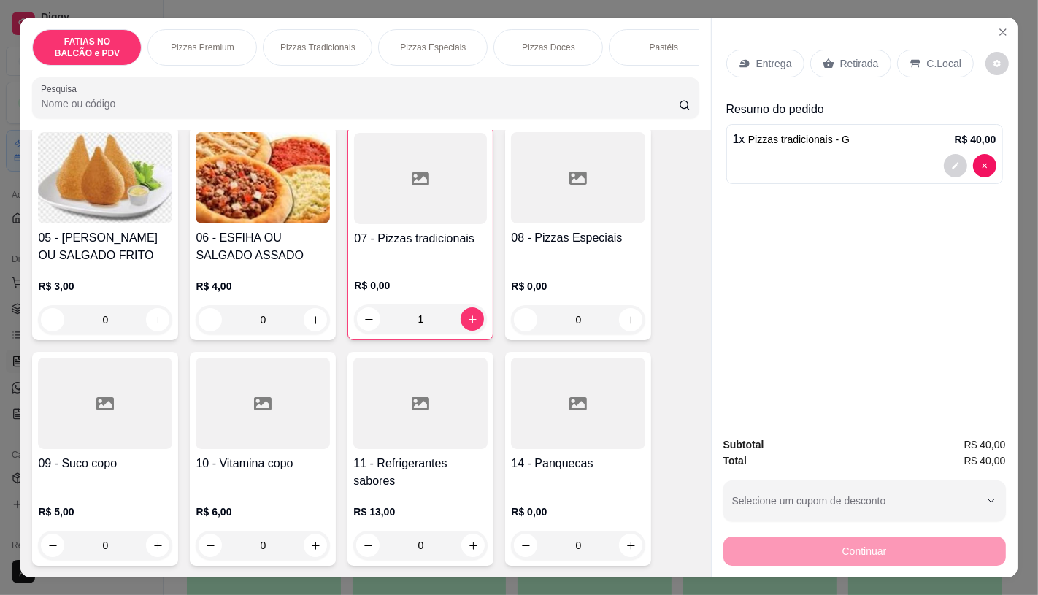
click at [428, 420] on div at bounding box center [420, 403] width 134 height 91
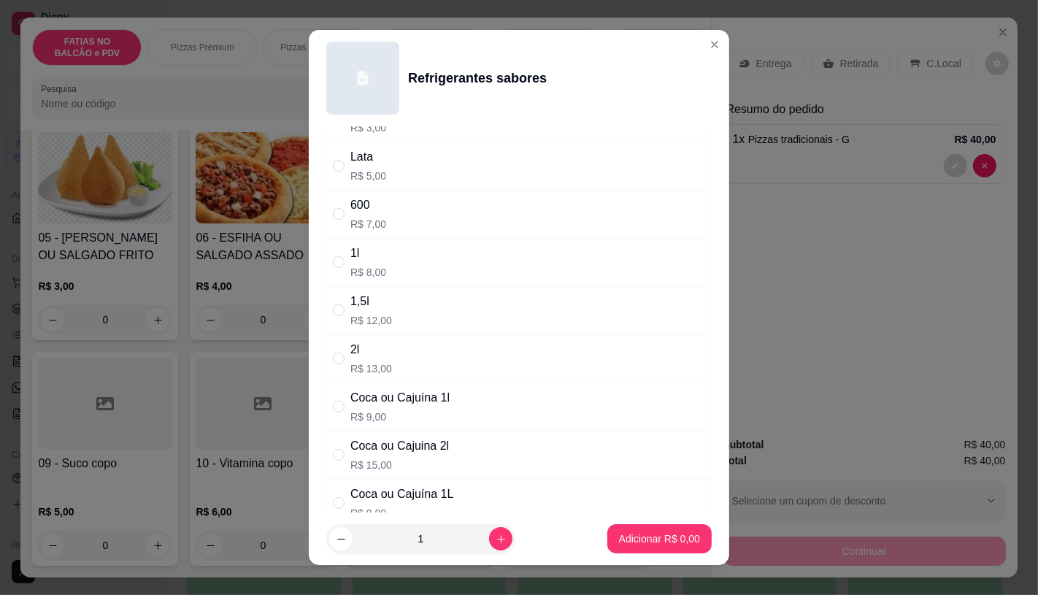
scroll to position [81, 0]
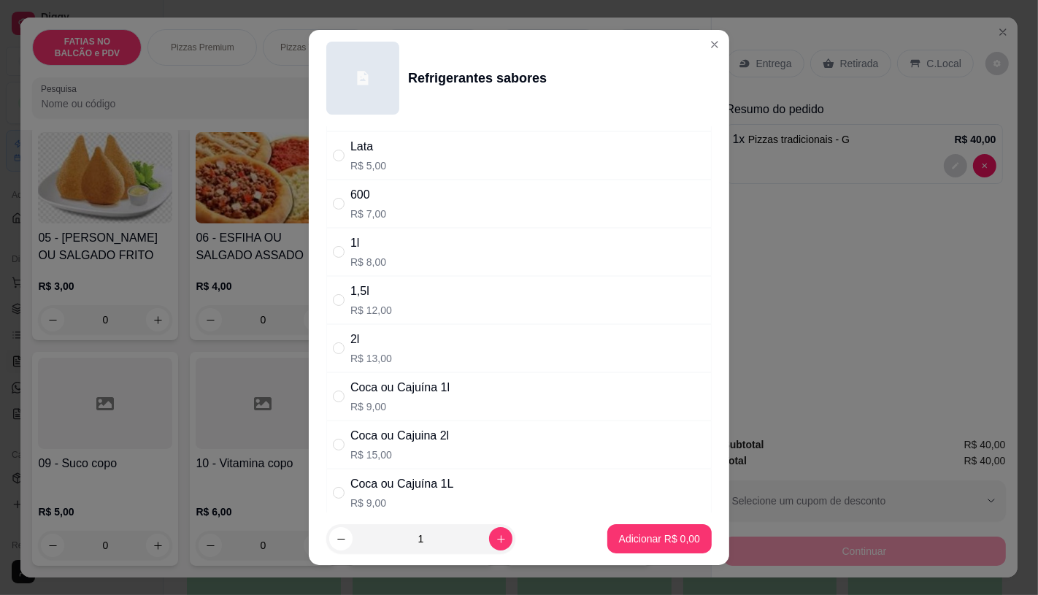
click at [370, 441] on div "Coca ou Cajuina 2l" at bounding box center [399, 436] width 99 height 18
radio input "true"
click at [665, 547] on button "Adicionar R$ 15,00" at bounding box center [656, 539] width 107 height 28
type input "1"
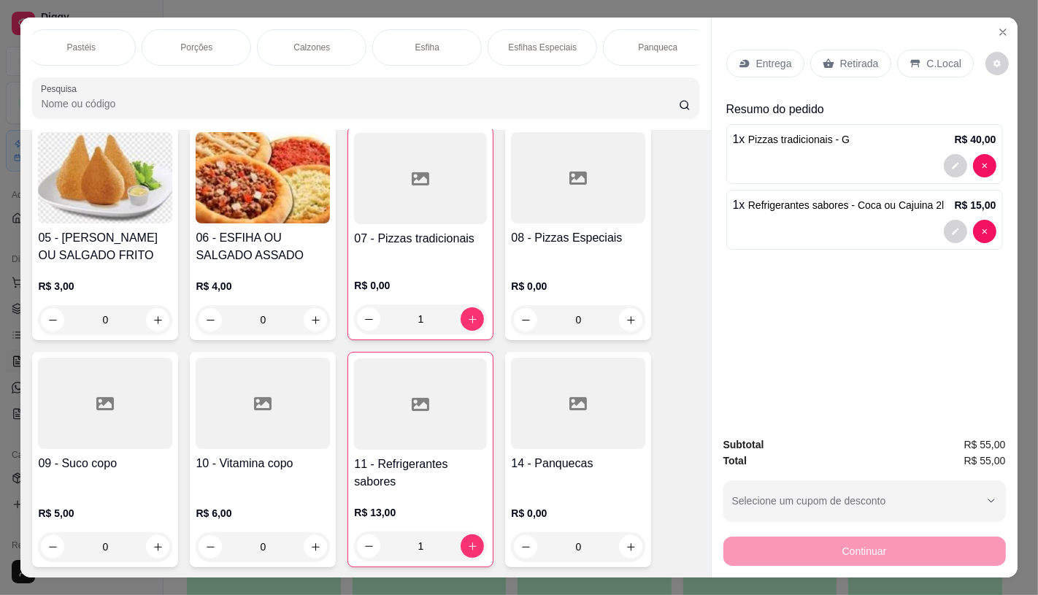
scroll to position [0, 1166]
click at [185, 31] on div "Sanduíches" at bounding box center [188, 47] width 109 height 36
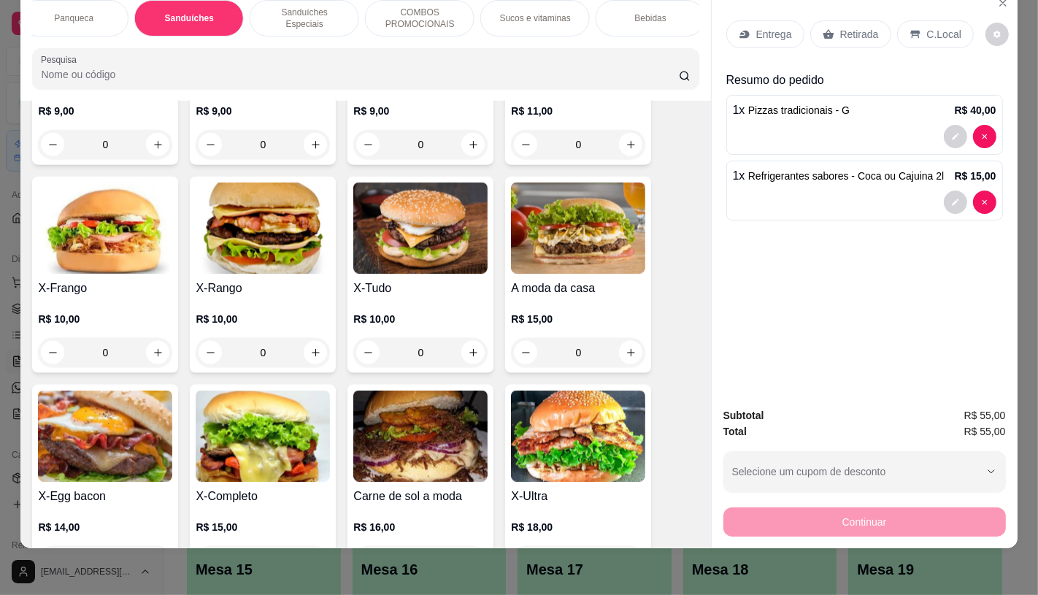
scroll to position [6305, 0]
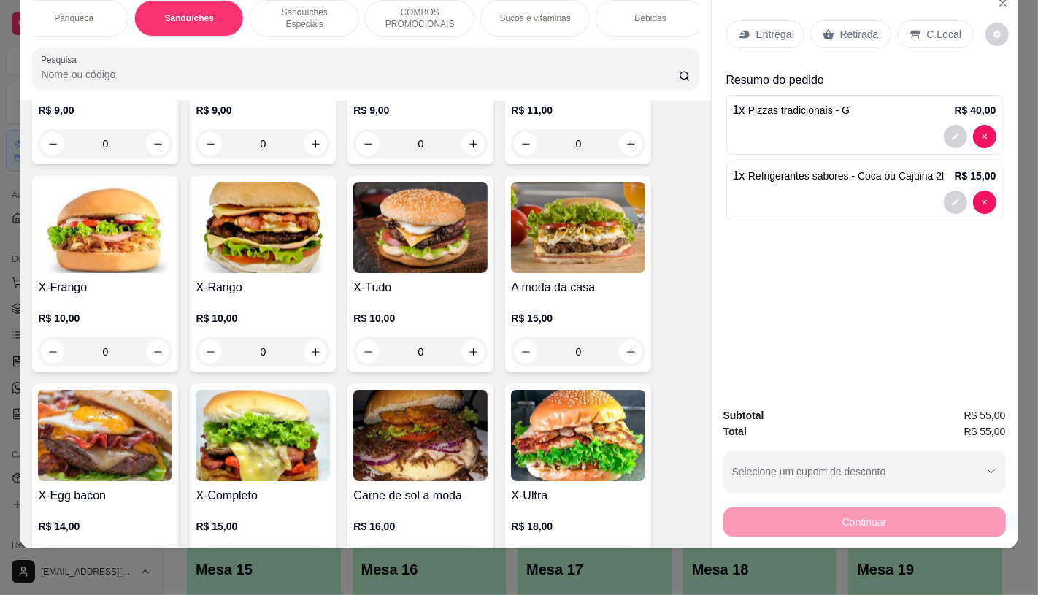
click at [394, 296] on div "R$ 10,00 0" at bounding box center [420, 331] width 134 height 70
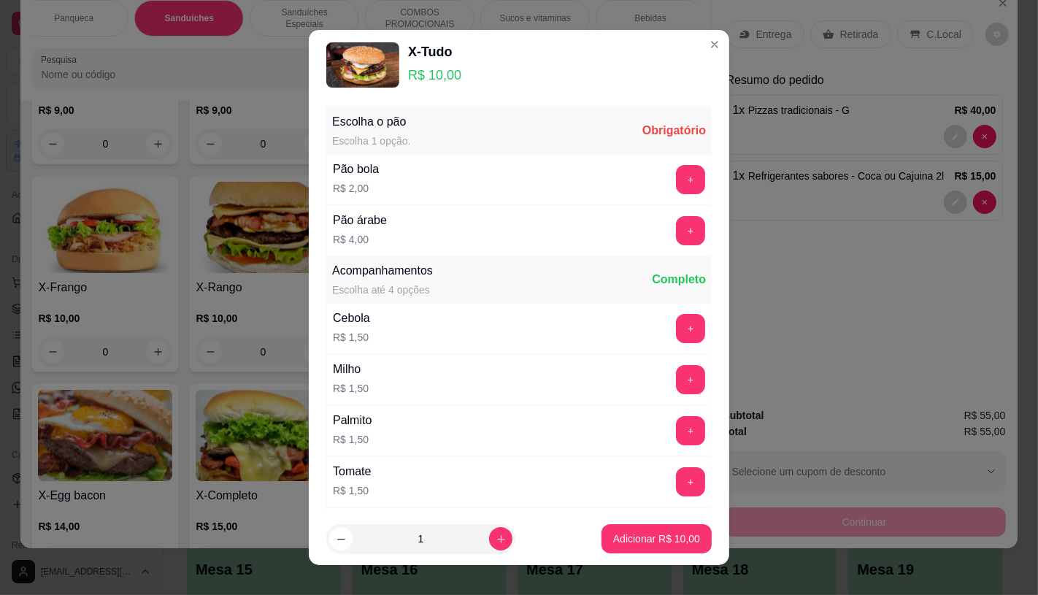
click at [679, 180] on div "+" at bounding box center [690, 179] width 41 height 29
click at [676, 180] on button "+" at bounding box center [690, 179] width 29 height 29
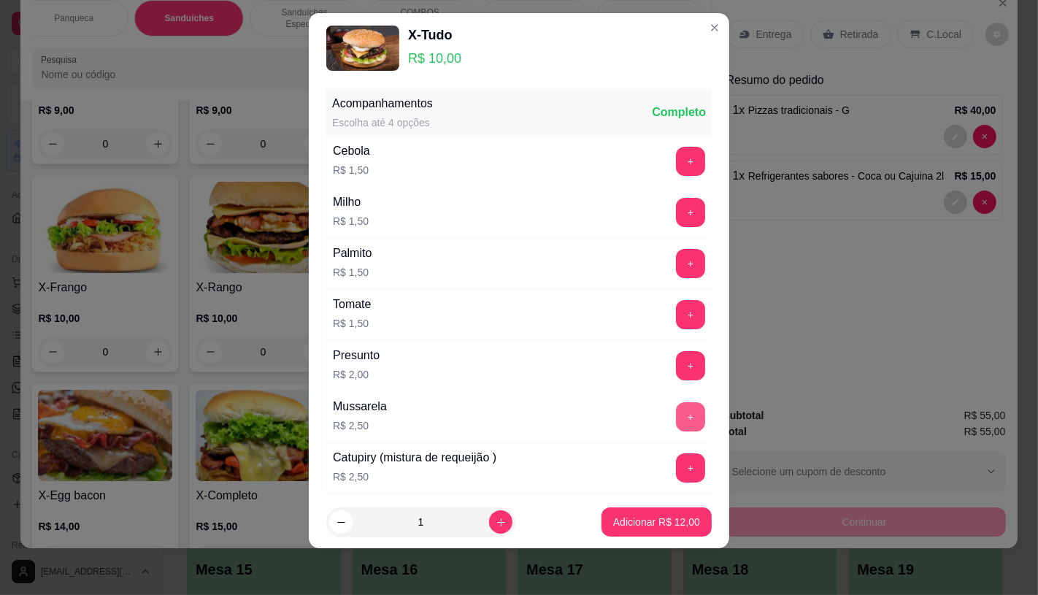
scroll to position [156, 0]
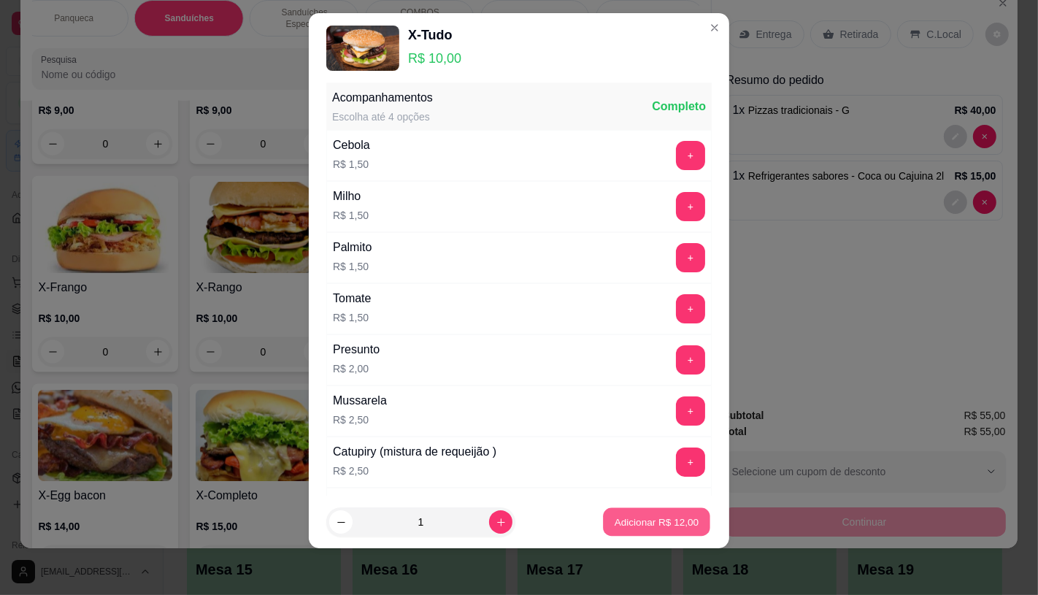
click at [633, 528] on p "Adicionar R$ 12,00" at bounding box center [656, 522] width 85 height 14
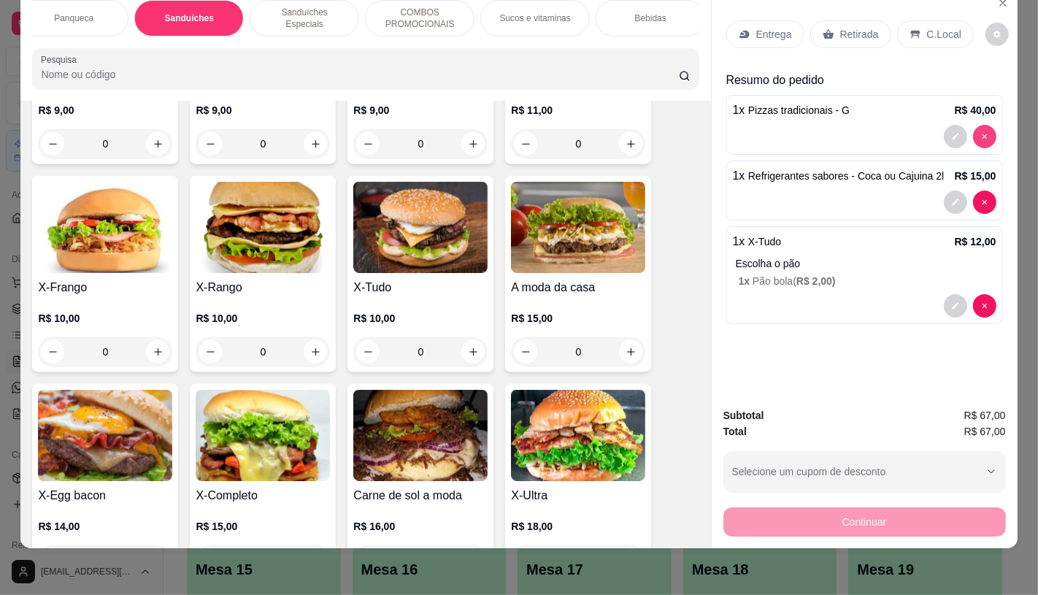
type input "0"
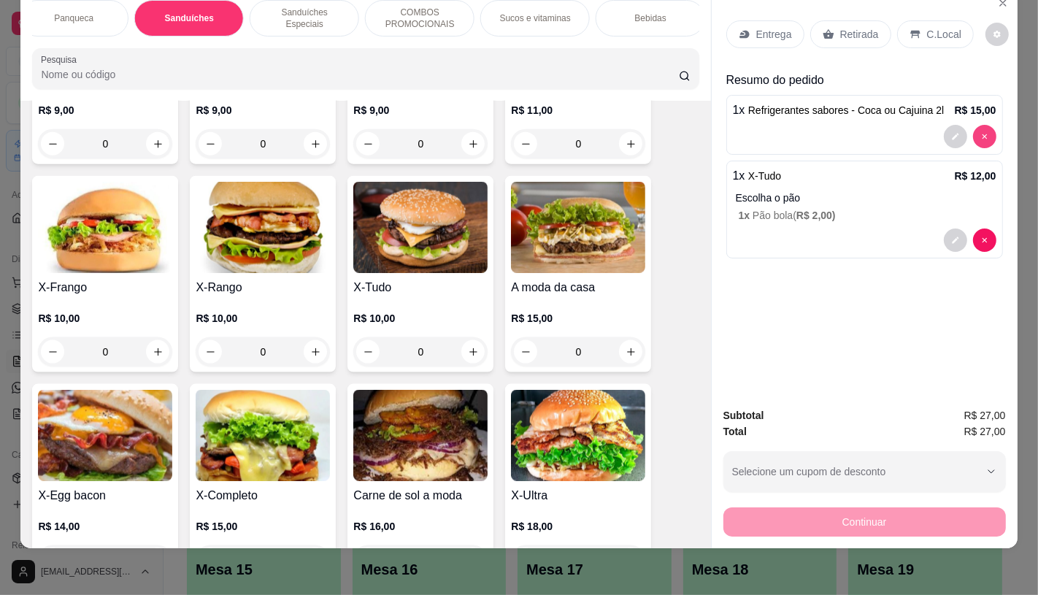
type input "0"
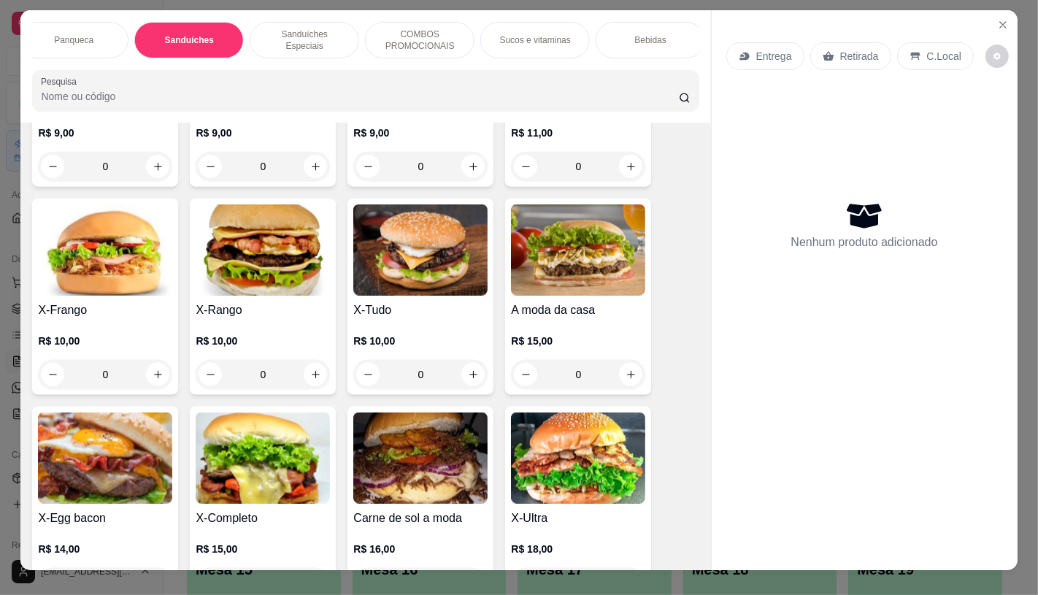
scroll to position [0, 0]
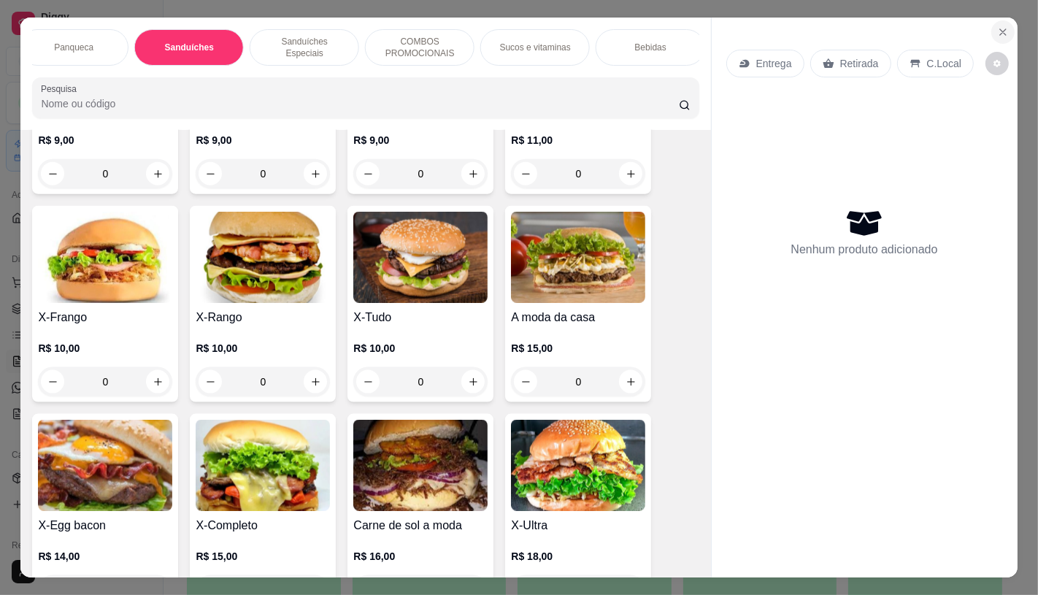
click at [997, 30] on icon "Close" at bounding box center [1003, 32] width 12 height 12
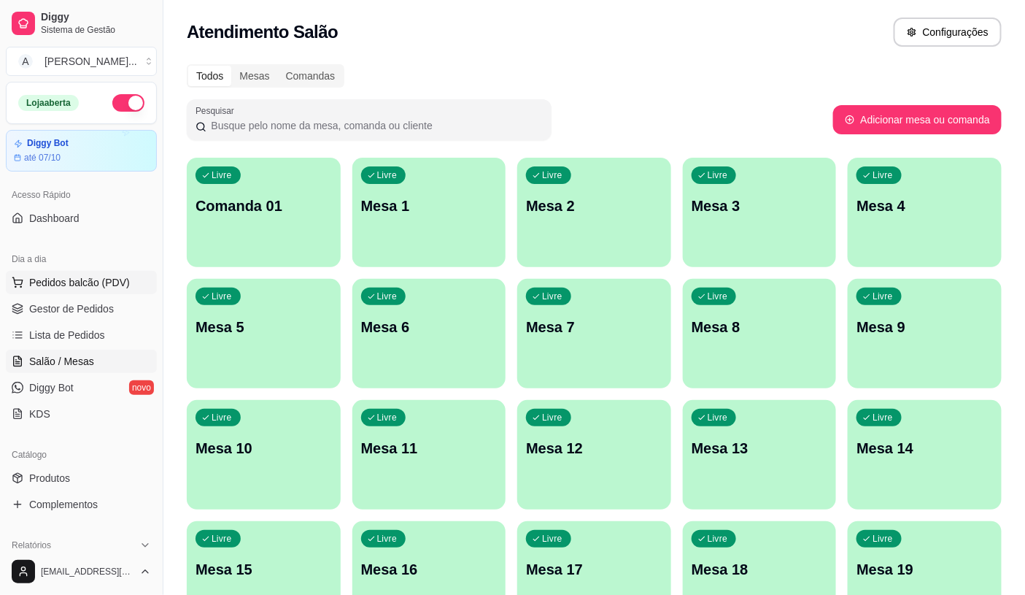
click at [106, 274] on button "Pedidos balcão (PDV)" at bounding box center [81, 282] width 151 height 23
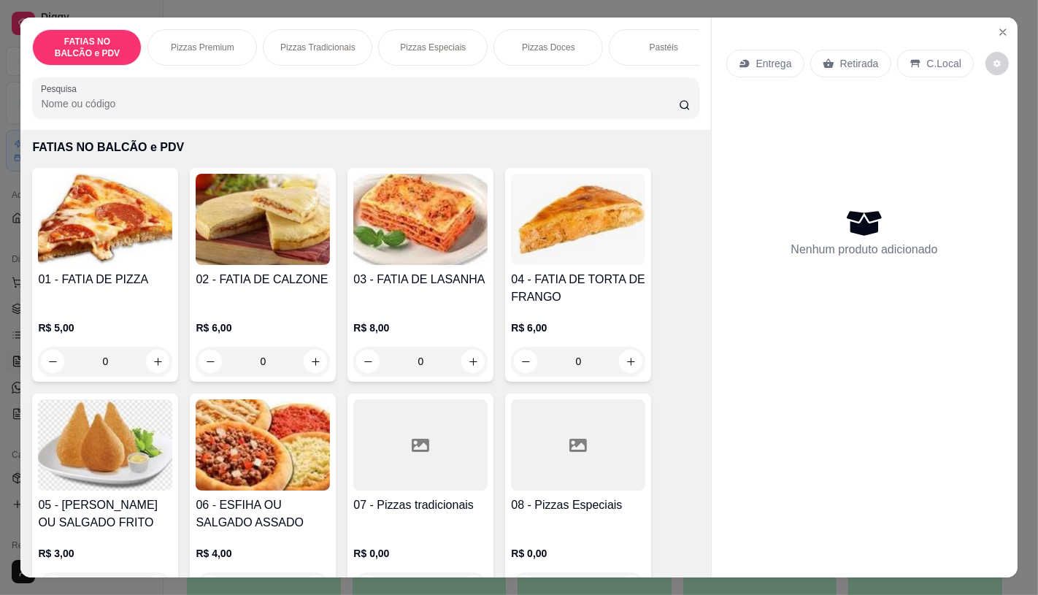
scroll to position [81, 0]
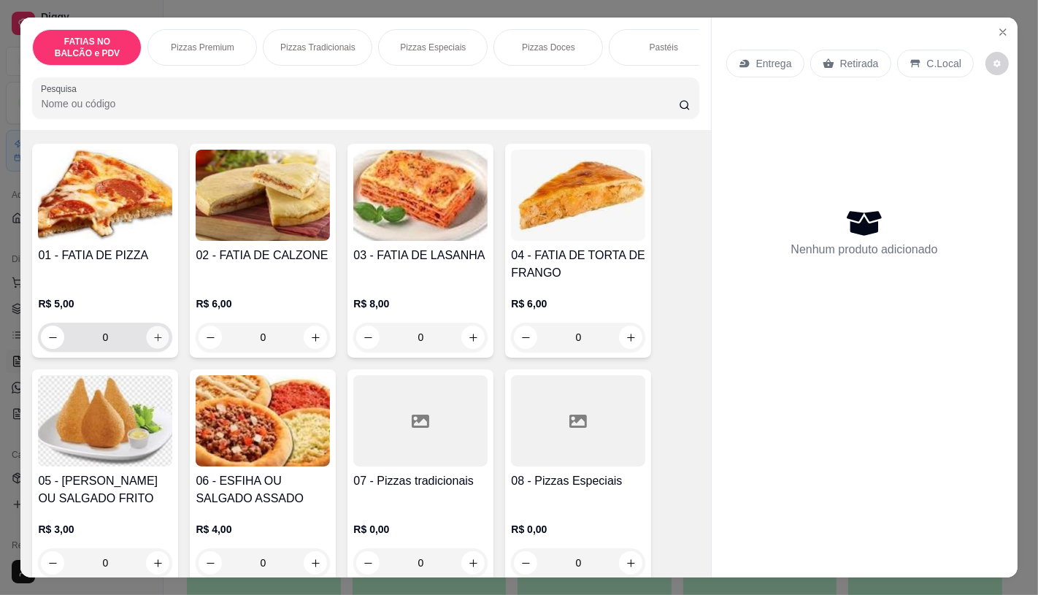
click at [147, 349] on button "increase-product-quantity" at bounding box center [158, 337] width 23 height 23
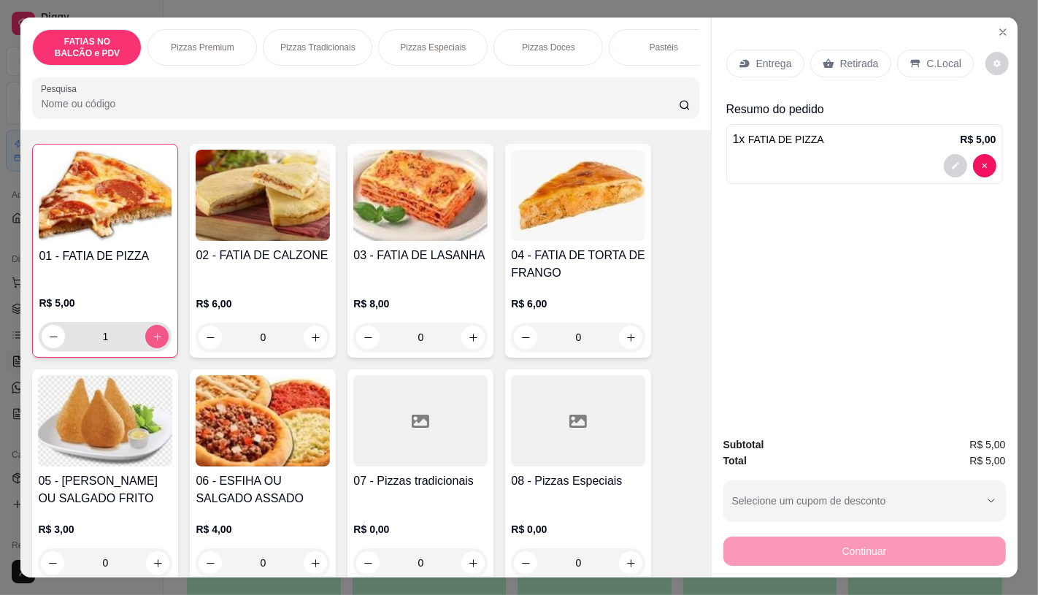
click at [152, 342] on icon "increase-product-quantity" at bounding box center [157, 336] width 11 height 11
type input "2"
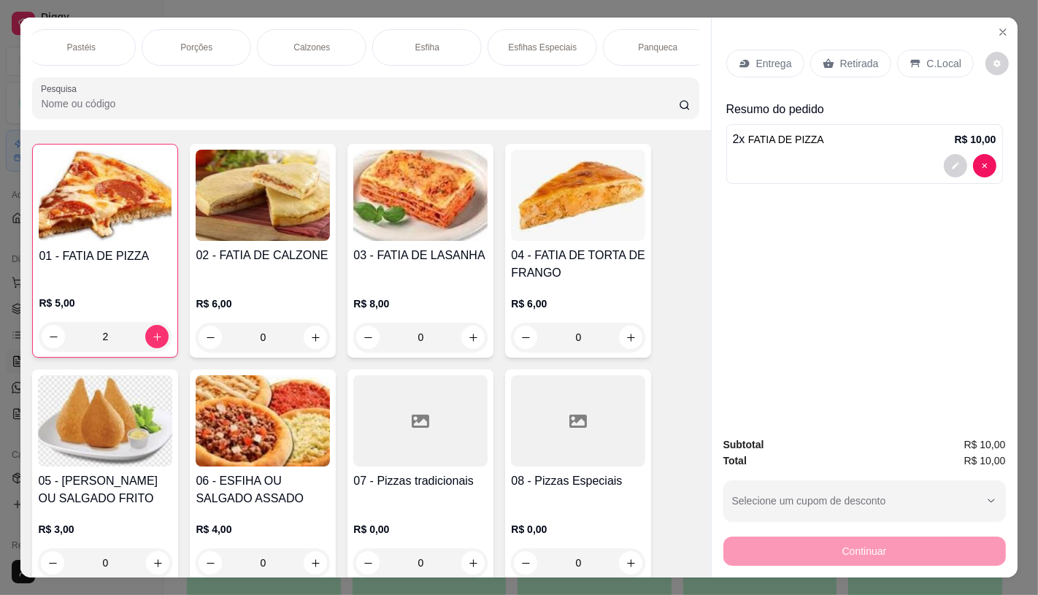
click at [652, 29] on div "Panqueca" at bounding box center [657, 47] width 109 height 36
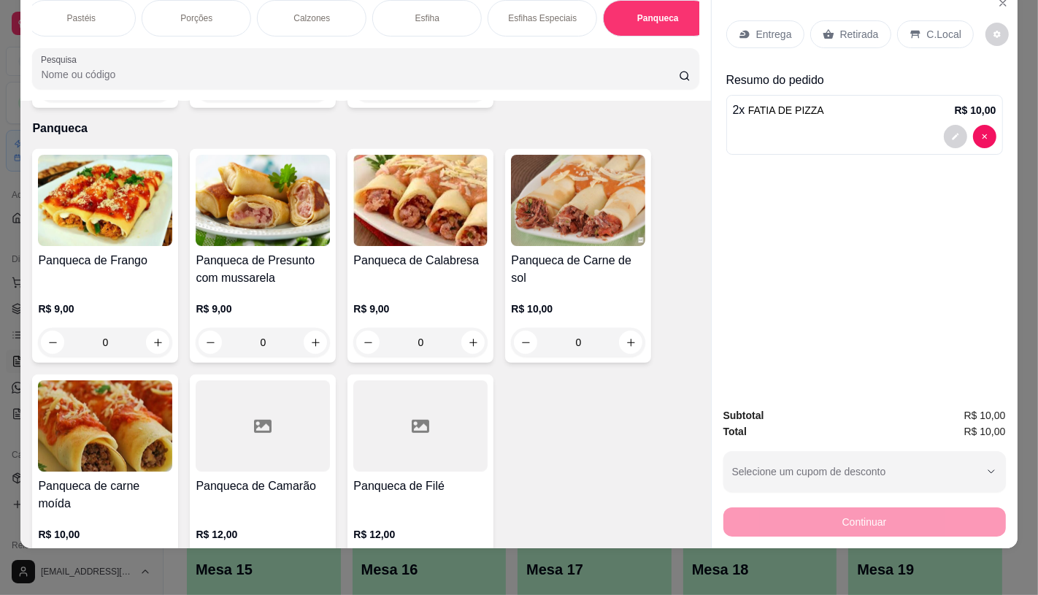
click at [269, 252] on h4 "Panqueca de Presunto com mussarela" at bounding box center [263, 269] width 134 height 35
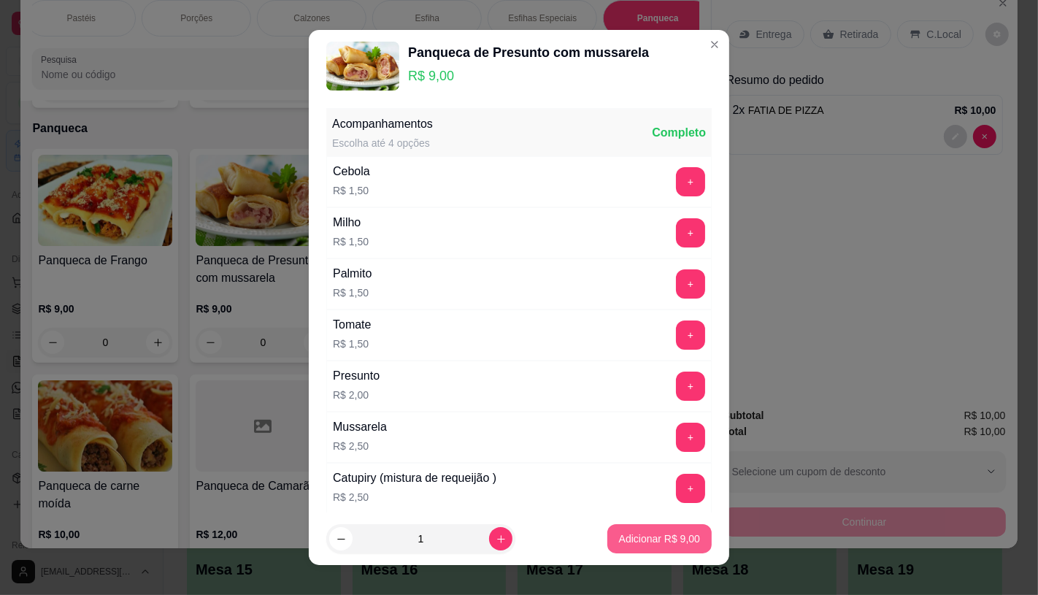
click at [664, 538] on p "Adicionar R$ 9,00" at bounding box center [659, 538] width 81 height 15
type input "1"
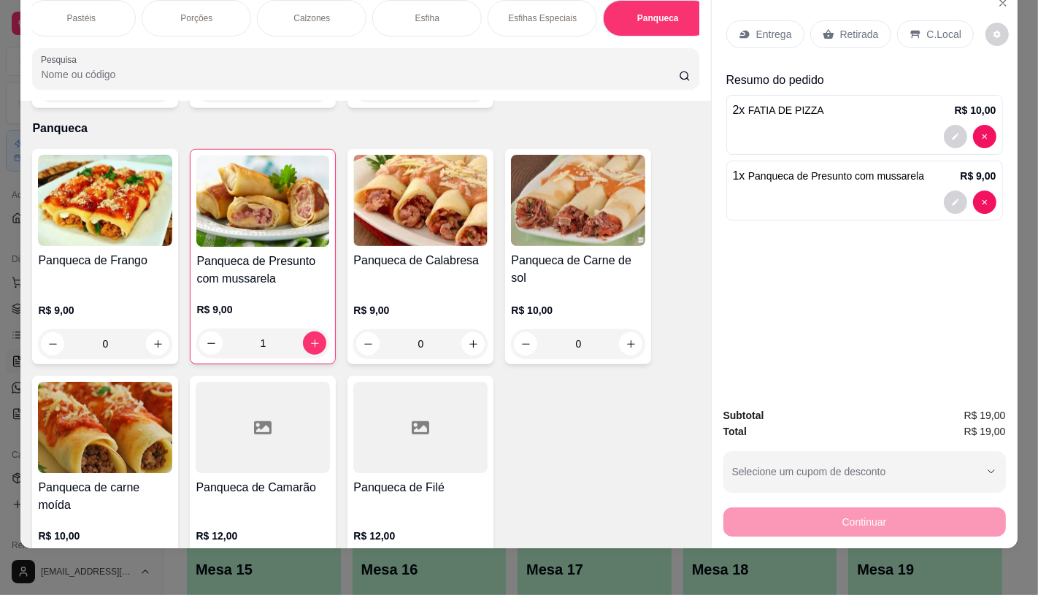
drag, startPoint x: 855, startPoint y: 18, endPoint x: 810, endPoint y: 344, distance: 328.6
click at [854, 27] on p "Retirada" at bounding box center [859, 34] width 39 height 15
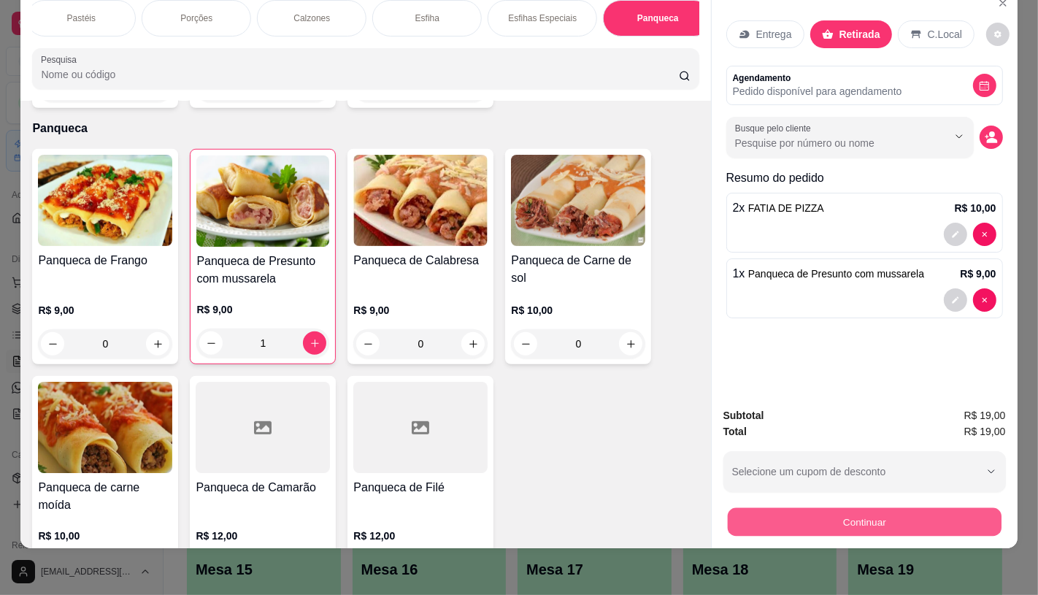
click at [830, 507] on button "Continuar" at bounding box center [864, 521] width 274 height 28
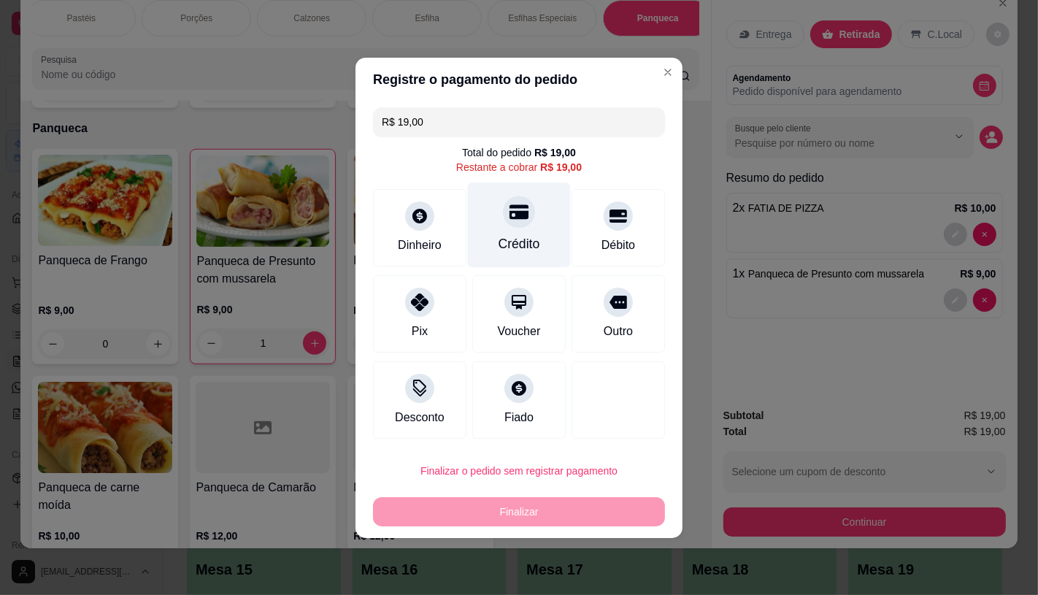
click at [476, 237] on div "Crédito" at bounding box center [519, 224] width 103 height 85
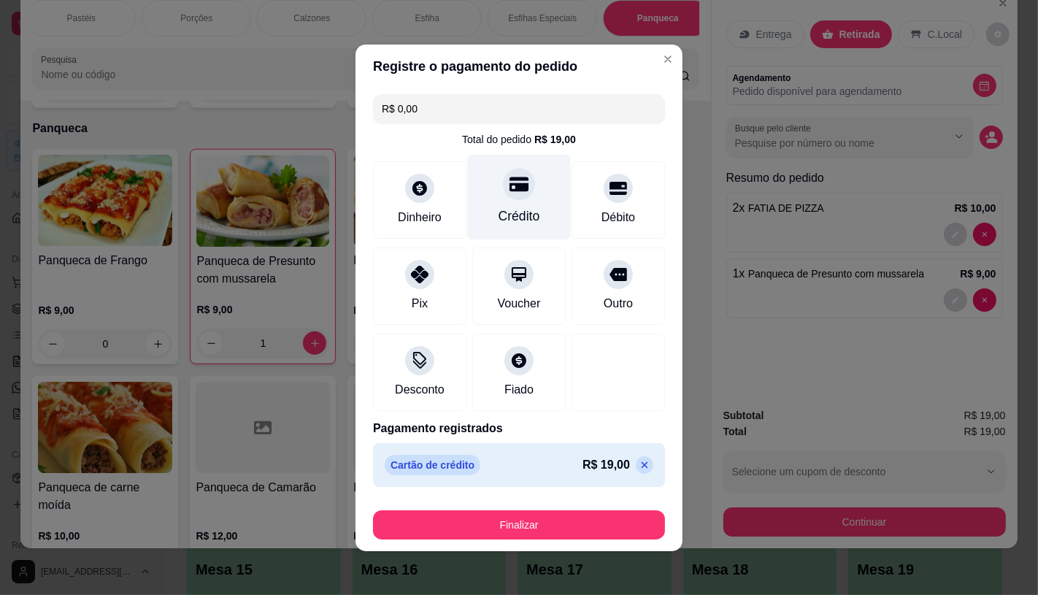
type input "R$ 0,00"
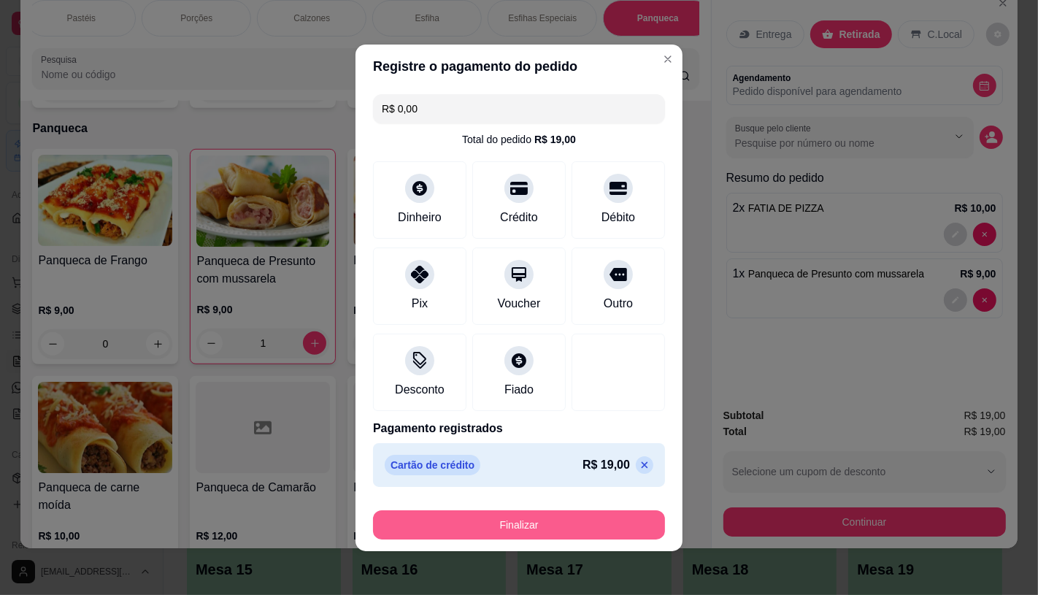
click at [526, 516] on button "Finalizar" at bounding box center [519, 524] width 292 height 29
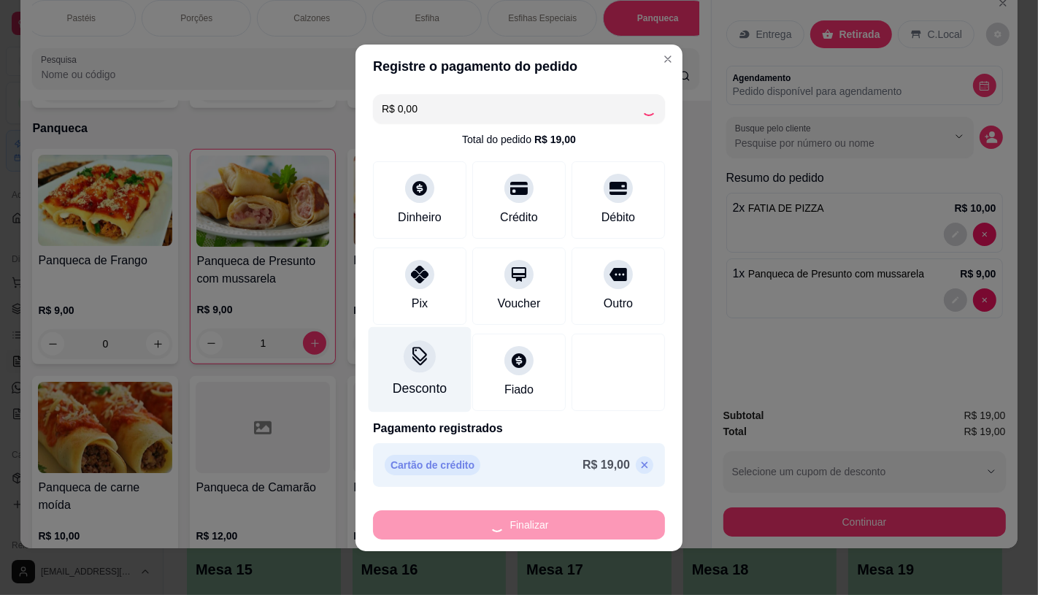
type input "0"
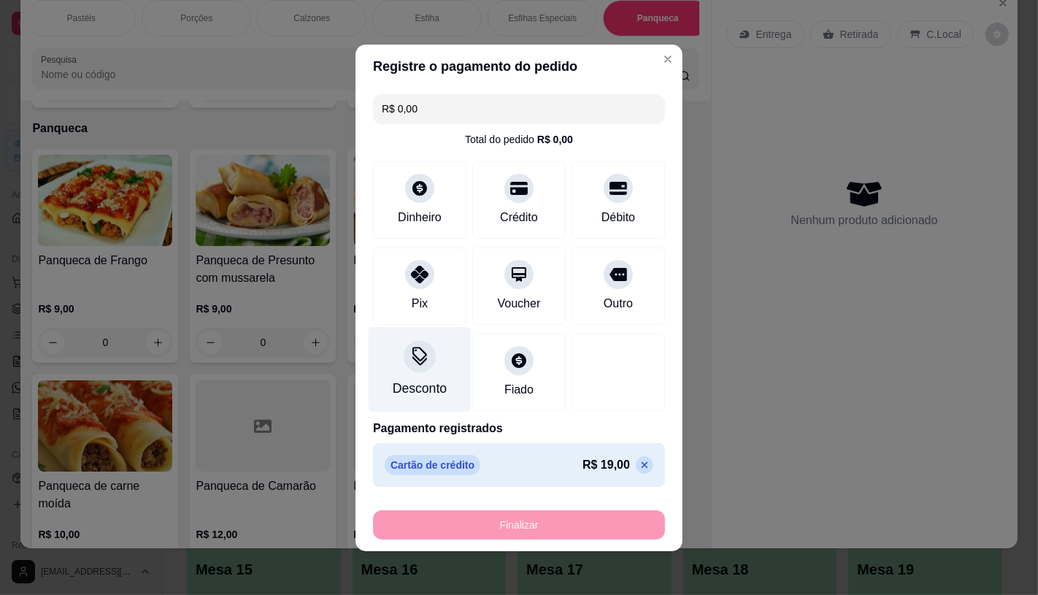
type input "-R$ 19,00"
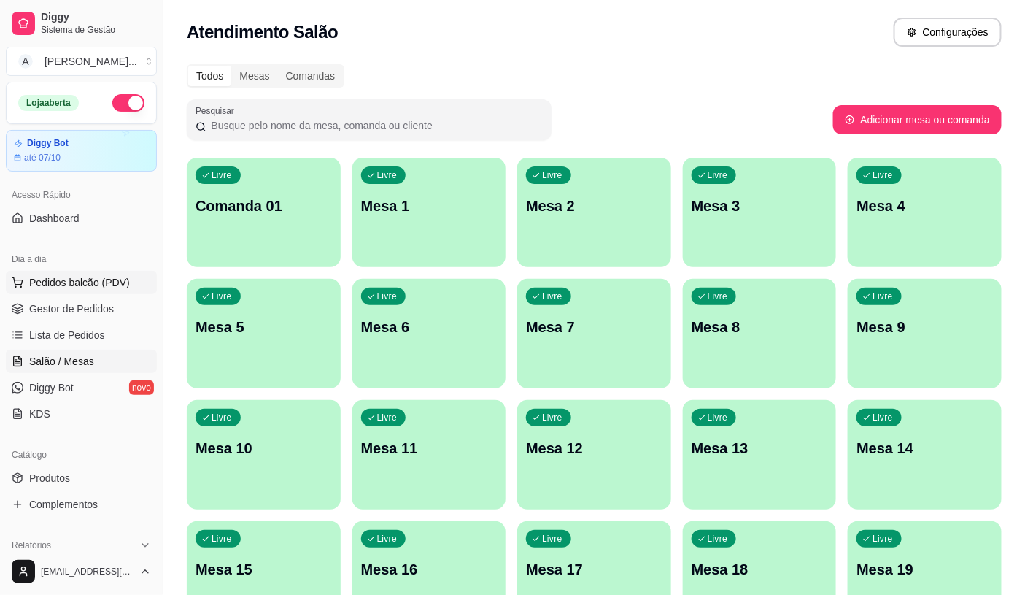
click at [90, 282] on span "Pedidos balcão (PDV)" at bounding box center [79, 282] width 101 height 15
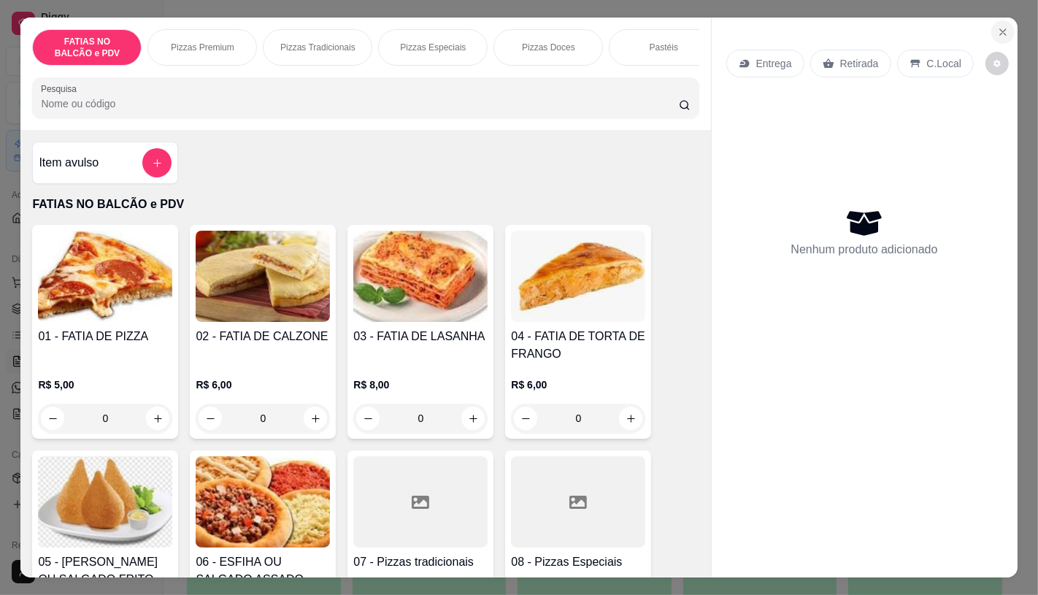
click at [1000, 29] on icon "Close" at bounding box center [1003, 32] width 6 height 6
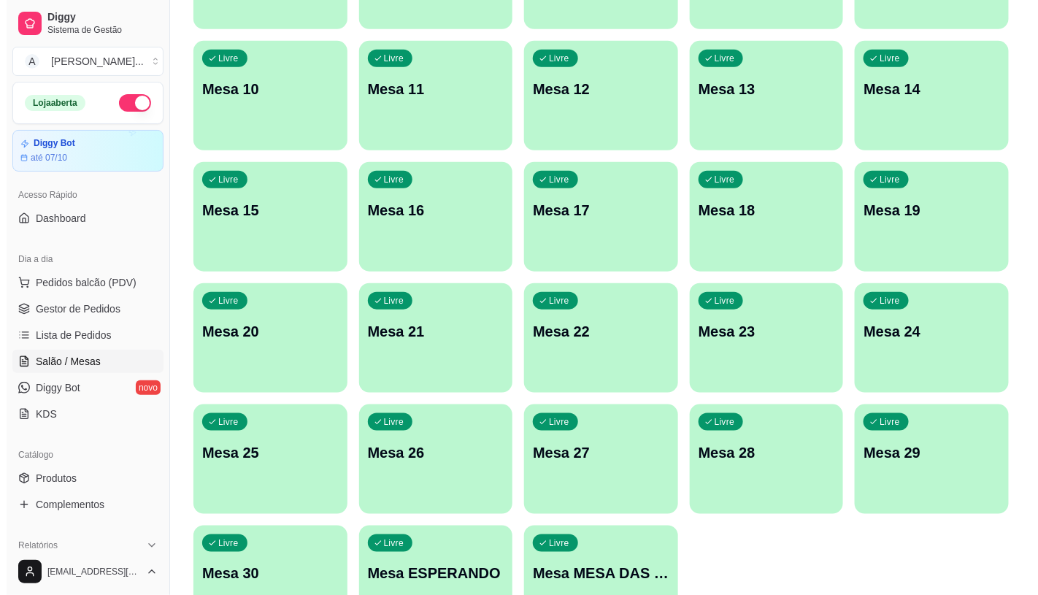
scroll to position [458, 0]
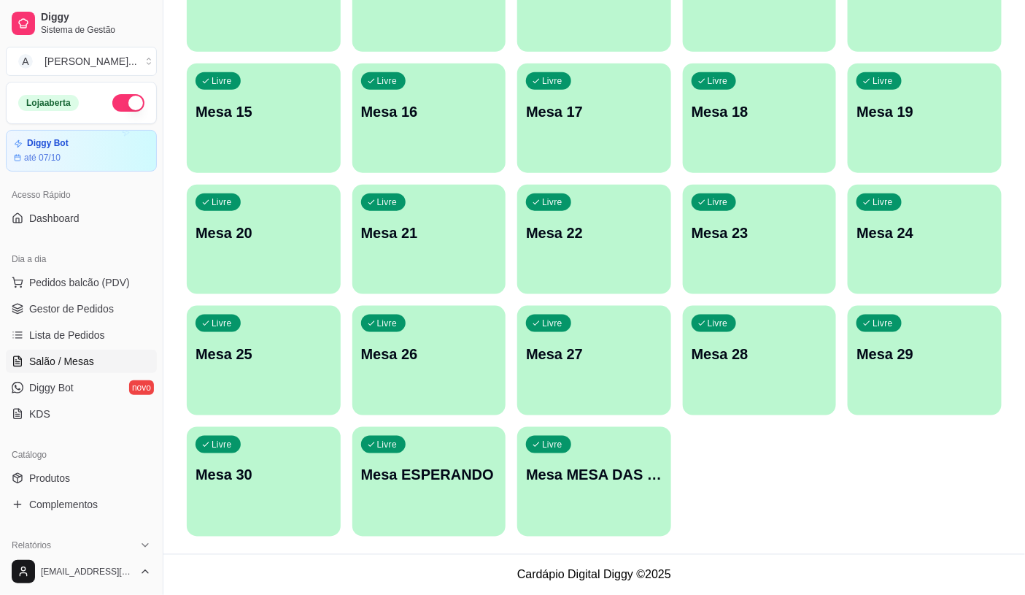
click at [592, 517] on div "Livre Mesa MESA DAS COMANDAS" at bounding box center [594, 473] width 154 height 92
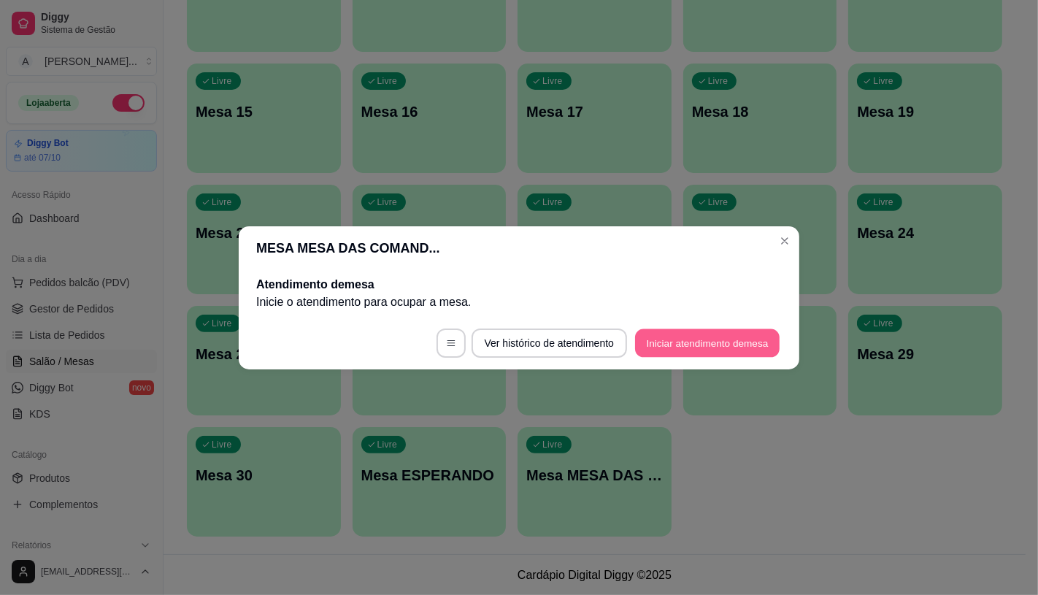
click at [711, 349] on button "Iniciar atendimento de mesa" at bounding box center [707, 342] width 144 height 28
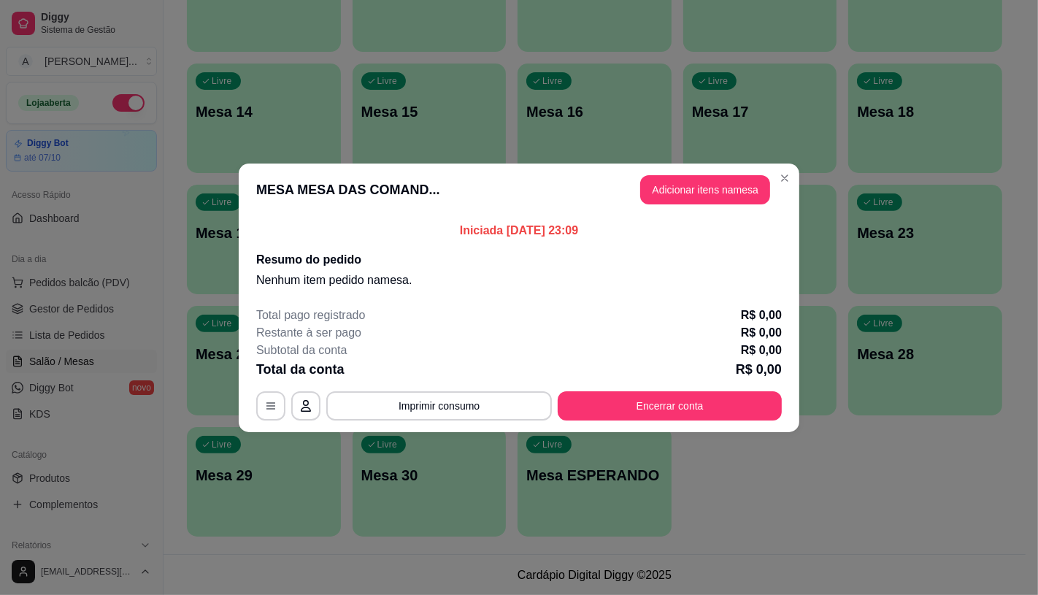
click at [722, 196] on button "Adicionar itens na mesa" at bounding box center [705, 189] width 130 height 29
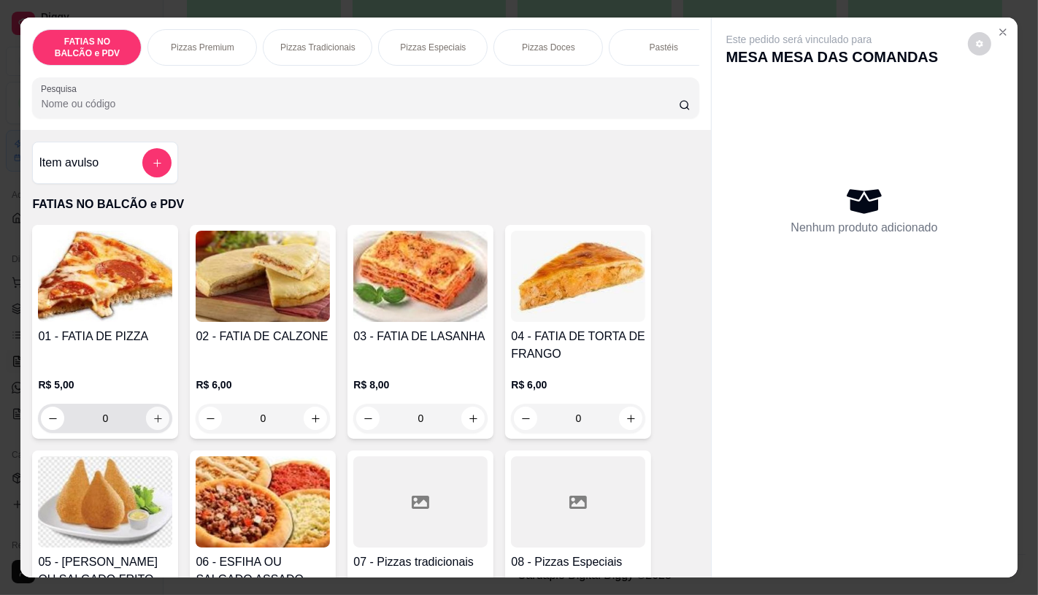
click at [146, 428] on button "increase-product-quantity" at bounding box center [157, 417] width 23 height 23
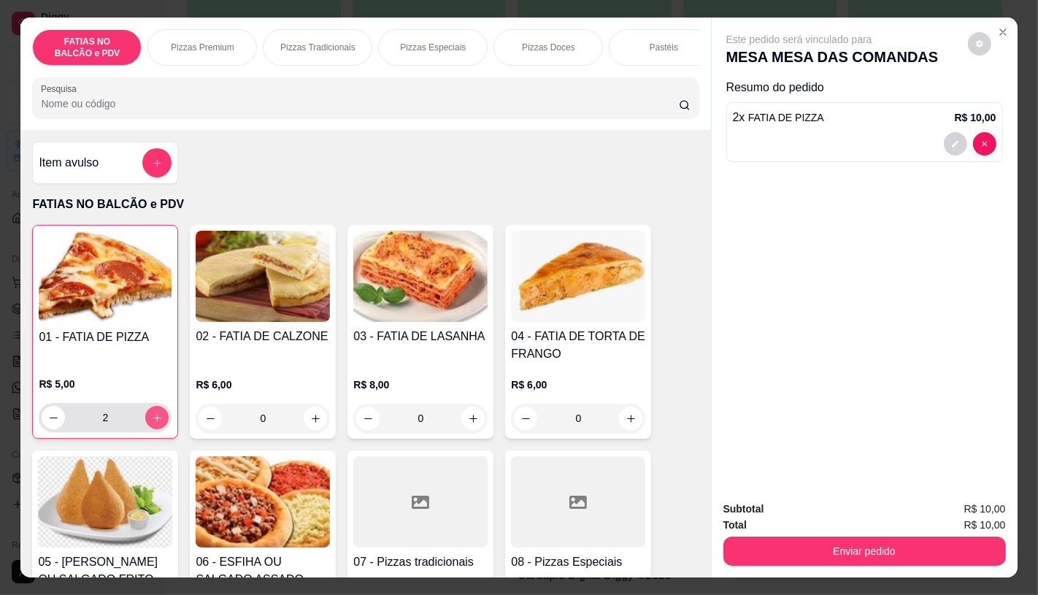
type input "2"
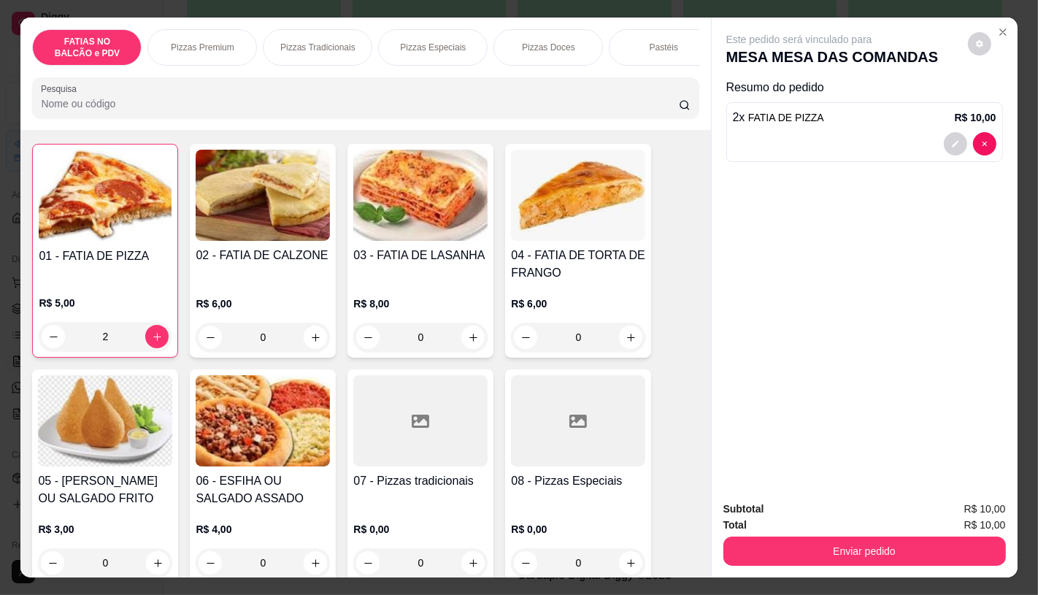
click at [144, 428] on img at bounding box center [105, 420] width 134 height 91
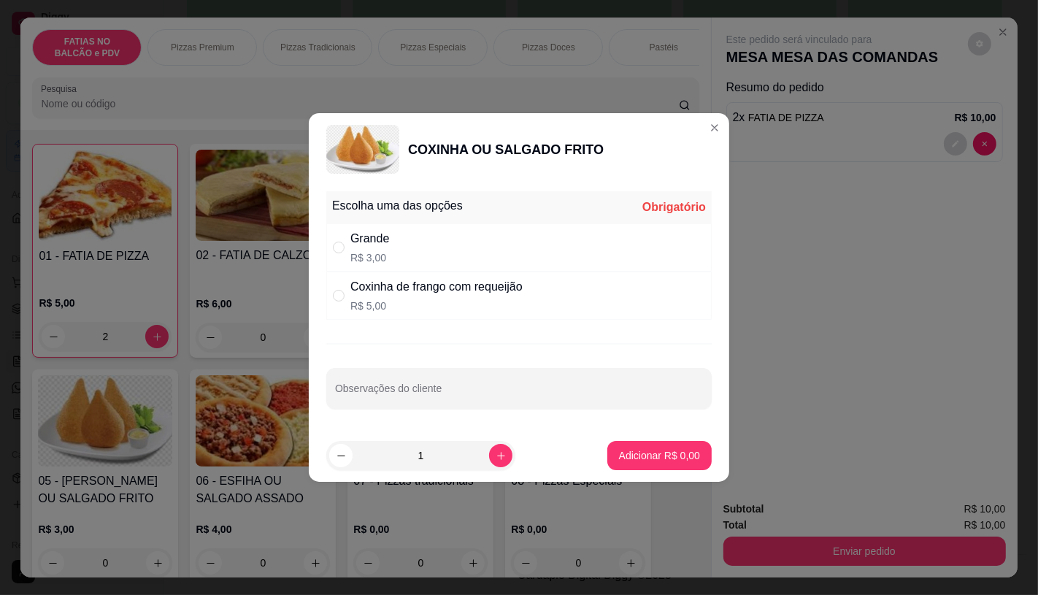
click at [450, 223] on div "Grande R$ 3,00" at bounding box center [518, 247] width 385 height 48
radio input "true"
drag, startPoint x: 489, startPoint y: 449, endPoint x: 492, endPoint y: 458, distance: 8.5
click at [492, 458] on div "1" at bounding box center [420, 455] width 183 height 29
click at [495, 458] on icon "increase-product-quantity" at bounding box center [500, 455] width 11 height 11
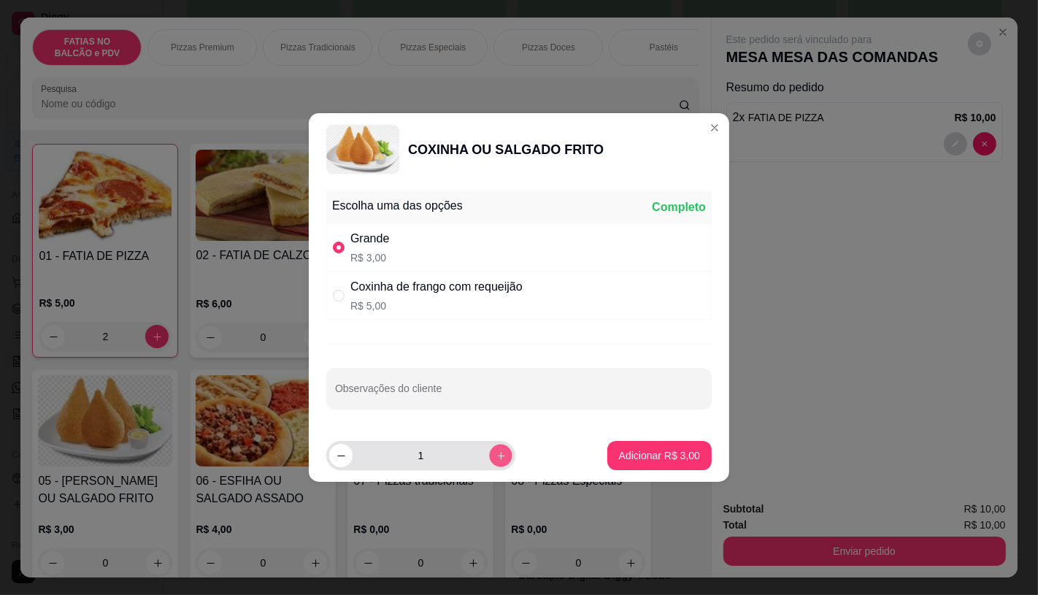
type input "2"
click at [665, 457] on p "Adicionar R$ 6,00" at bounding box center [659, 455] width 81 height 15
type input "2"
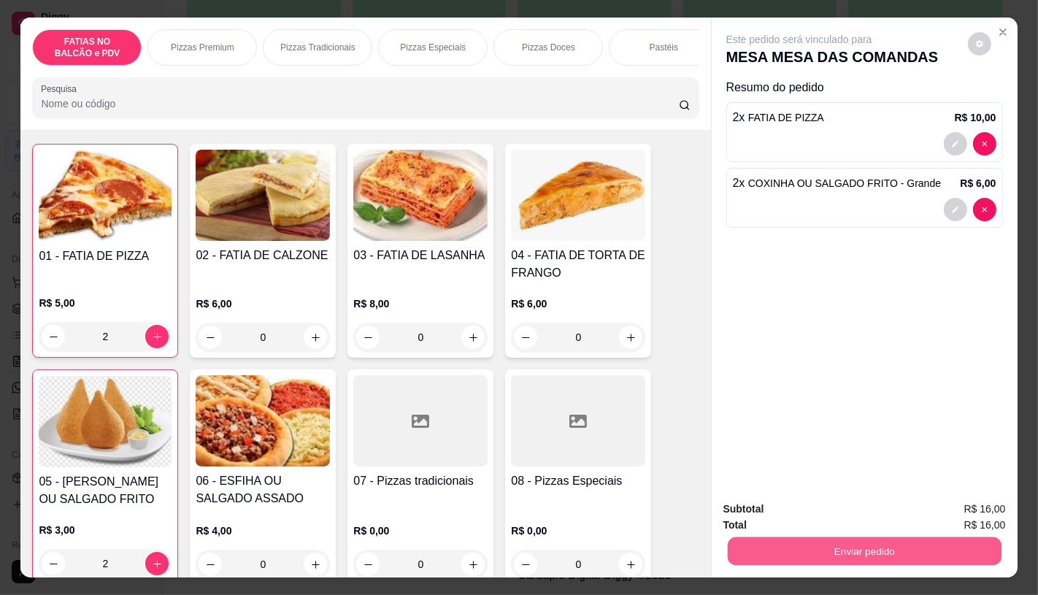
click at [847, 536] on button "Enviar pedido" at bounding box center [864, 550] width 274 height 28
click at [820, 352] on div "Este pedido será vinculado para MESA MESA DAS COMANDAS Resumo do pedido 2 x FAT…" at bounding box center [864, 253] width 306 height 471
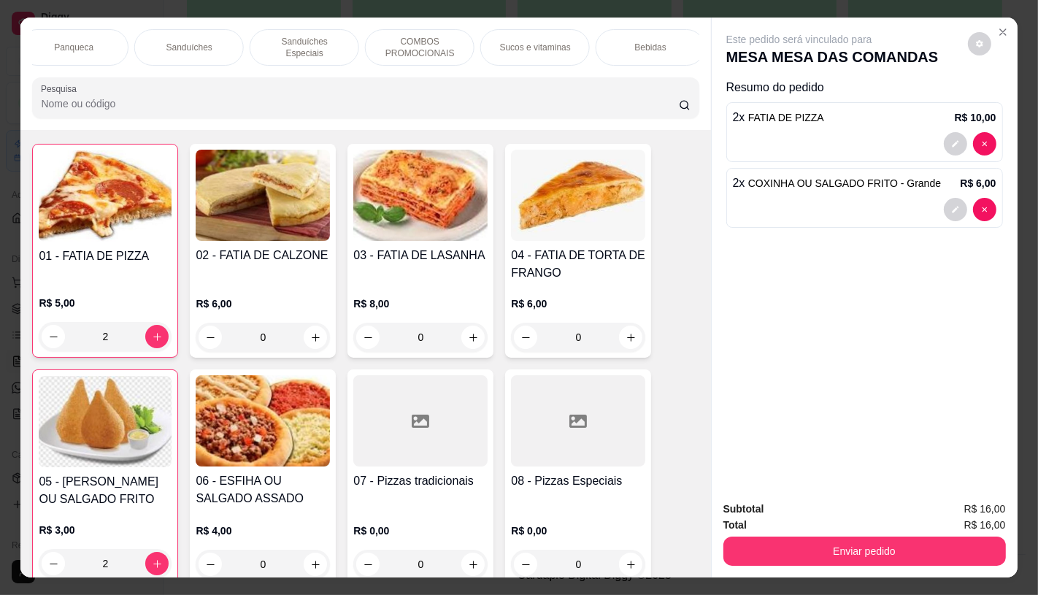
scroll to position [0, 1518]
click at [663, 39] on p "TAXAS DE ENTREGAS" at bounding box center [644, 47] width 85 height 23
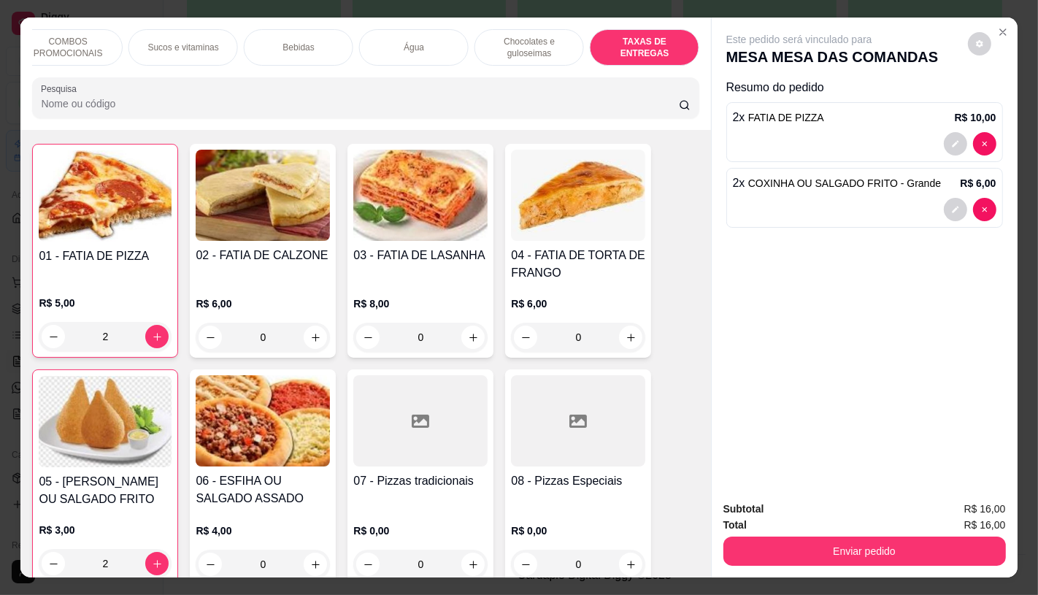
scroll to position [34, 0]
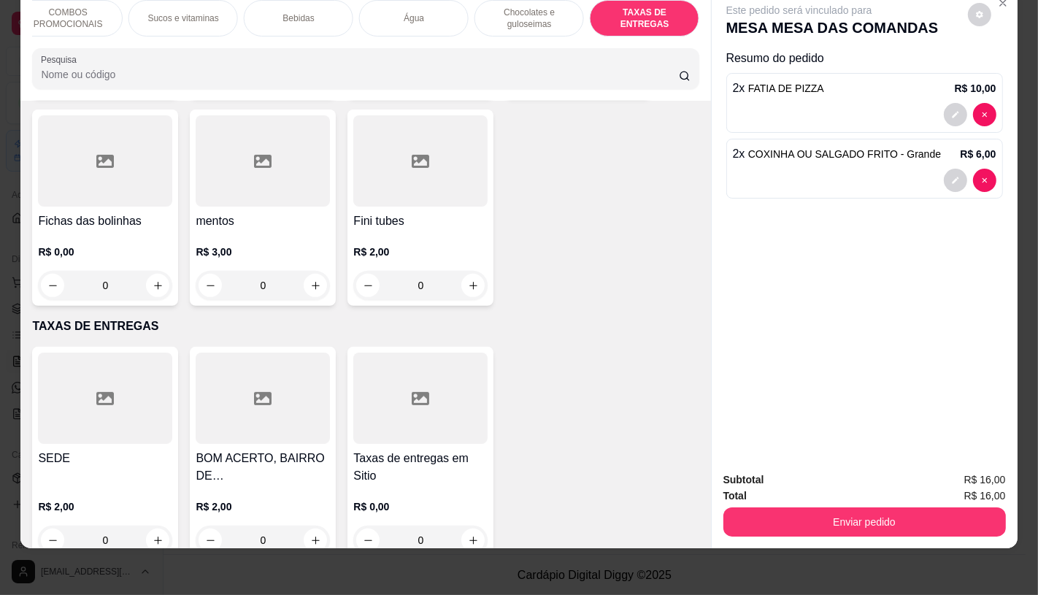
click at [406, 375] on div at bounding box center [420, 397] width 134 height 91
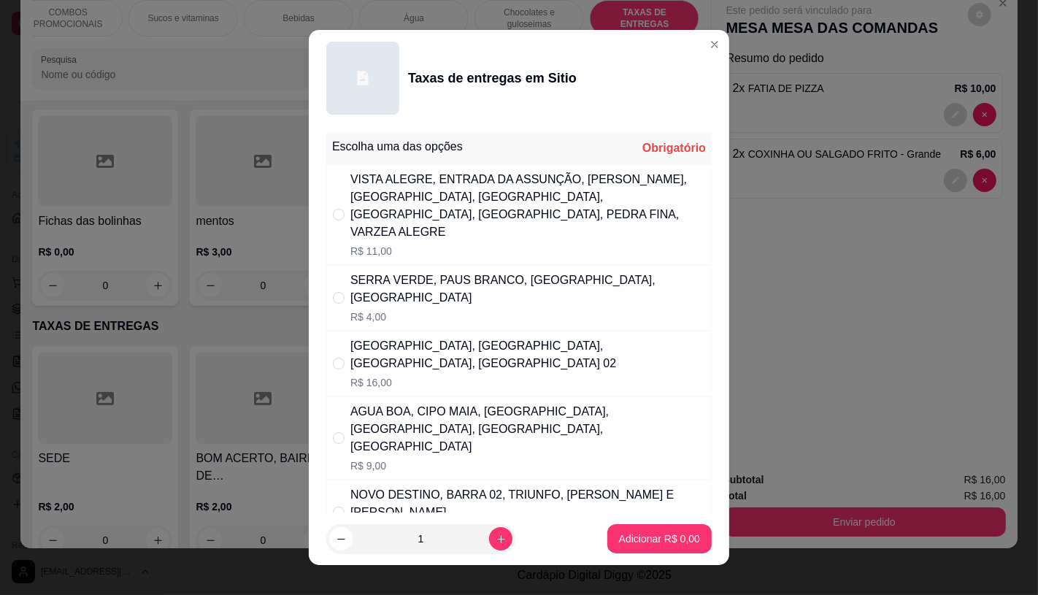
scroll to position [81, 0]
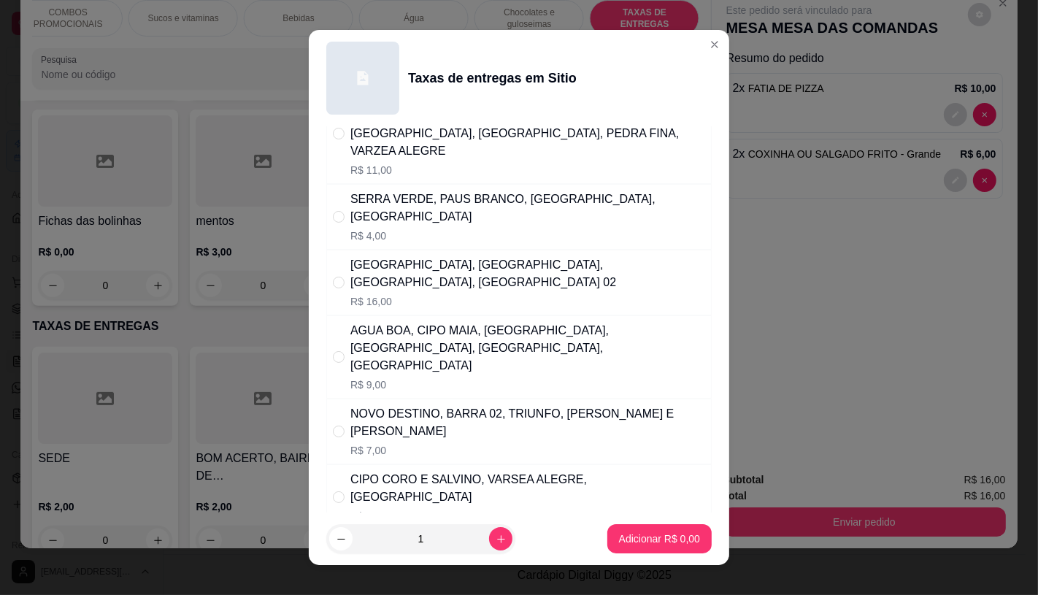
drag, startPoint x: 389, startPoint y: 184, endPoint x: 482, endPoint y: 315, distance: 160.7
click at [390, 190] on div "SERRA VERDE, PAUS BRANCO, [GEOGRAPHIC_DATA], [GEOGRAPHIC_DATA]" at bounding box center [527, 207] width 355 height 35
radio input "true"
click at [630, 541] on p "Adicionar R$ 4,00" at bounding box center [659, 538] width 81 height 15
type input "1"
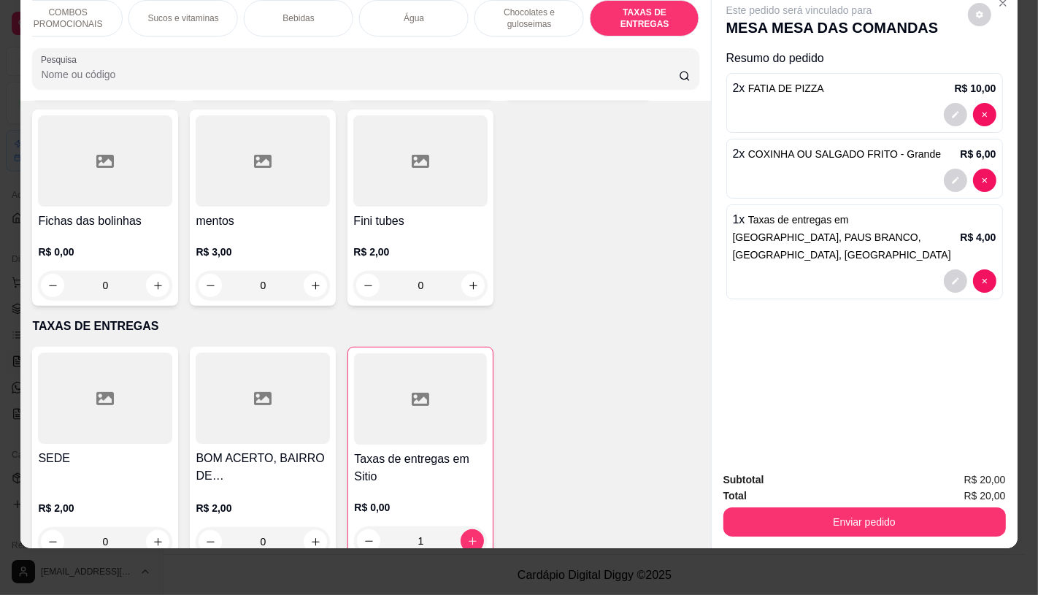
click at [784, 522] on button "Enviar pedido" at bounding box center [864, 521] width 282 height 29
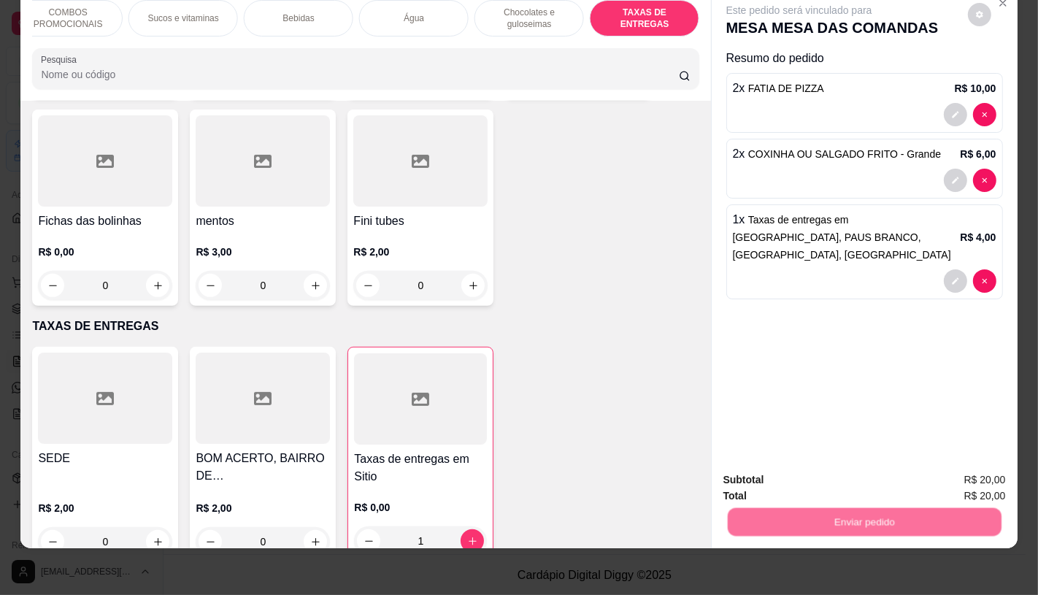
click at [857, 470] on button "Registrar cliente" at bounding box center [869, 475] width 96 height 28
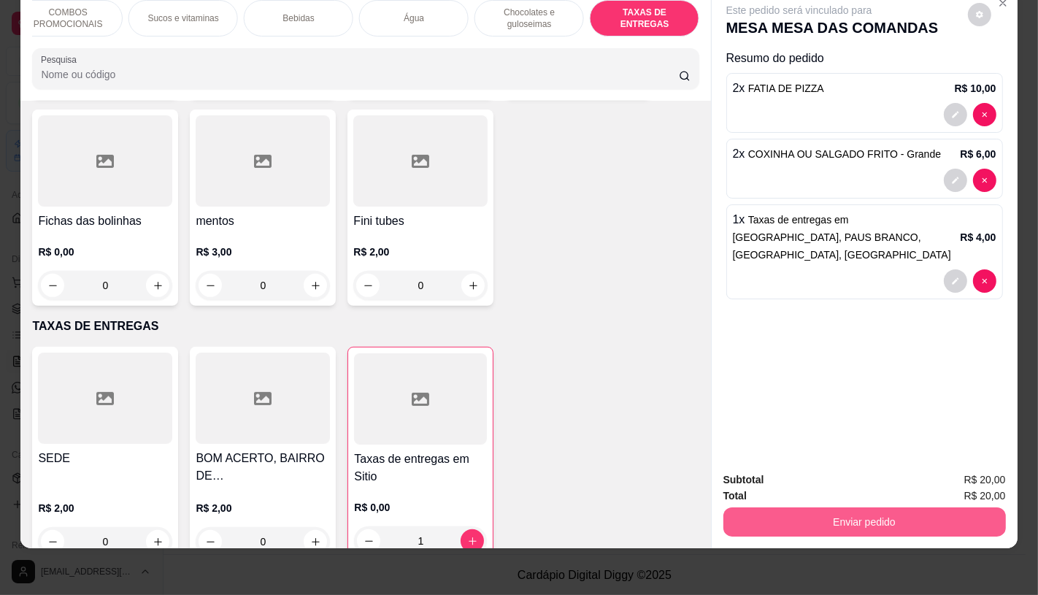
click at [867, 507] on button "Enviar pedido" at bounding box center [864, 521] width 282 height 29
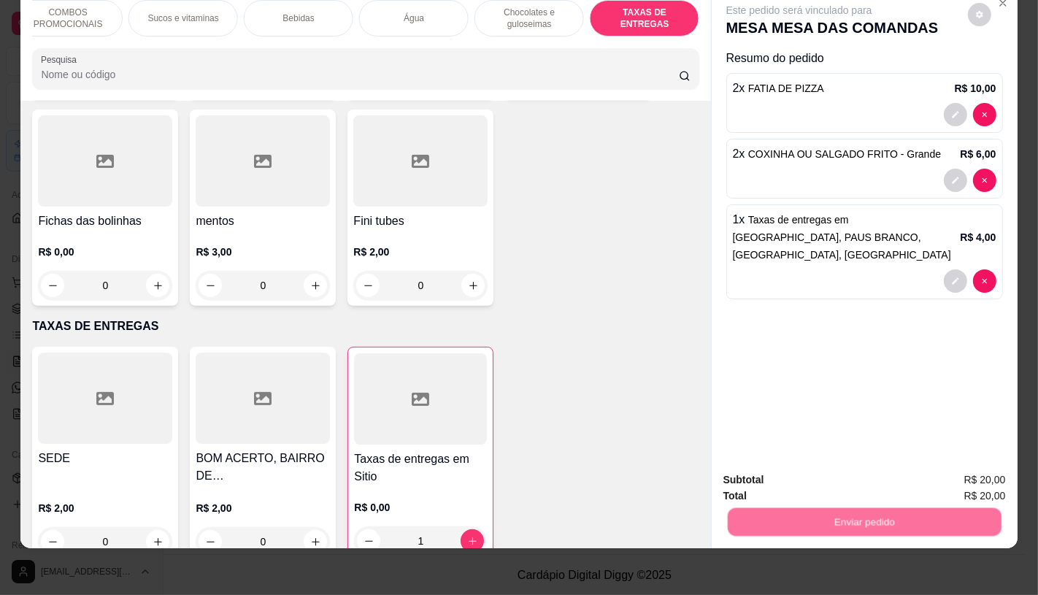
click at [957, 475] on button "Enviar pedido" at bounding box center [967, 475] width 82 height 28
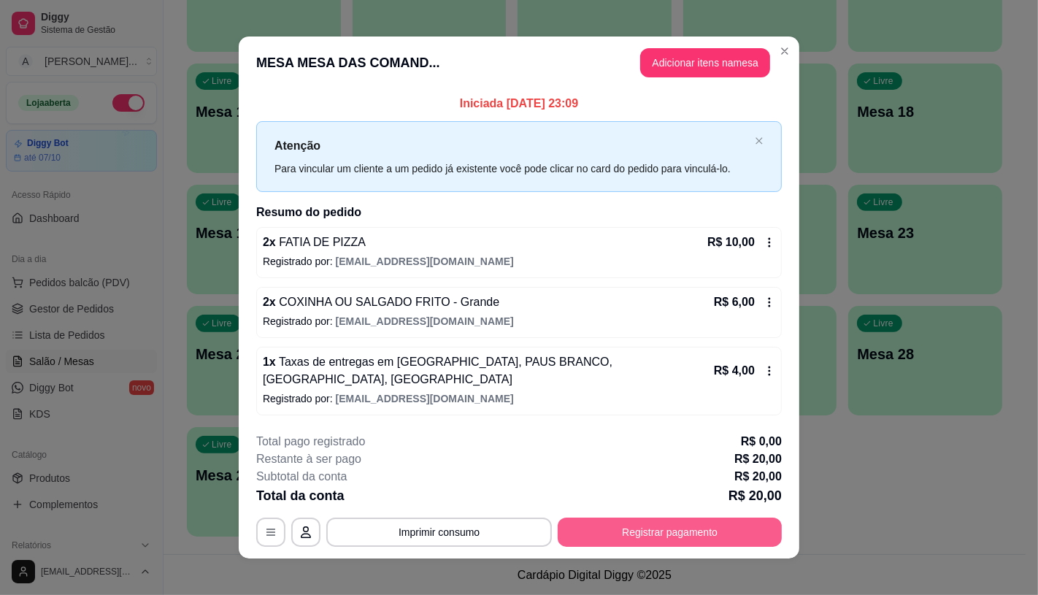
click at [709, 531] on button "Registrar pagamento" at bounding box center [669, 531] width 224 height 29
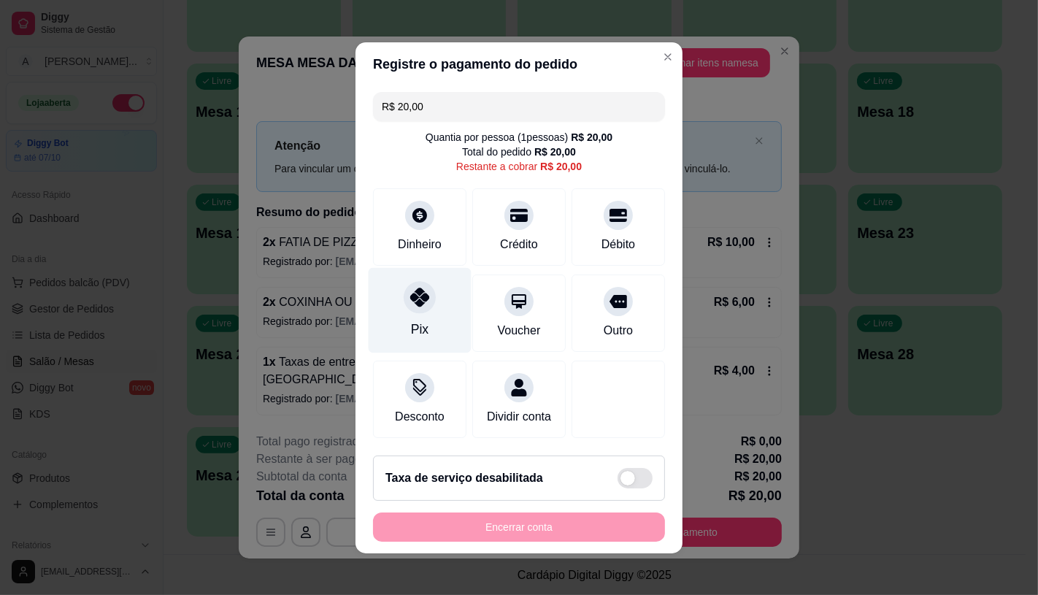
click at [404, 304] on div "Pix" at bounding box center [419, 309] width 103 height 85
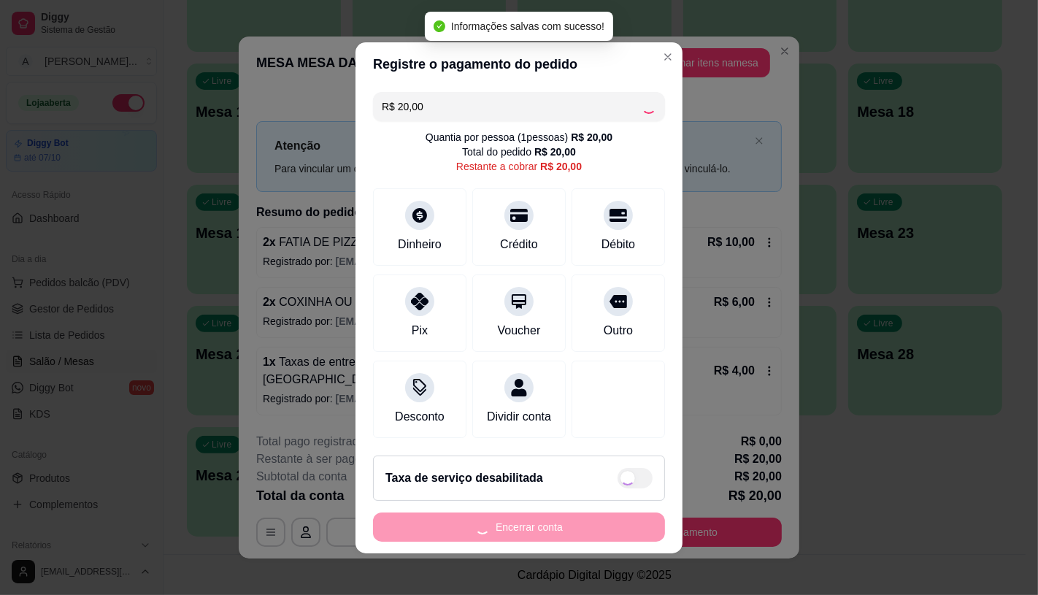
type input "R$ 0,00"
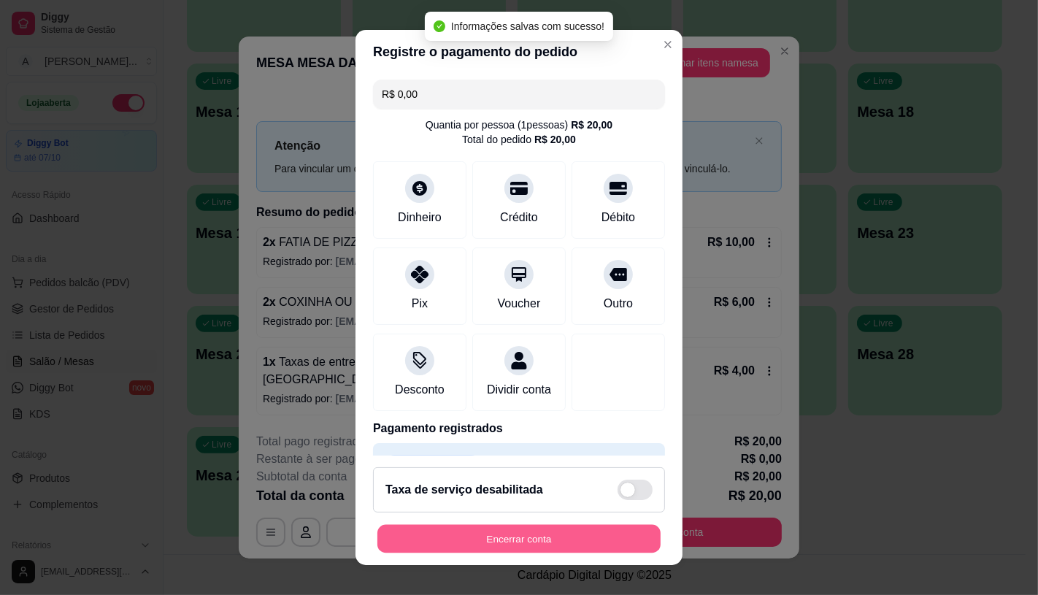
click at [499, 537] on button "Encerrar conta" at bounding box center [518, 539] width 283 height 28
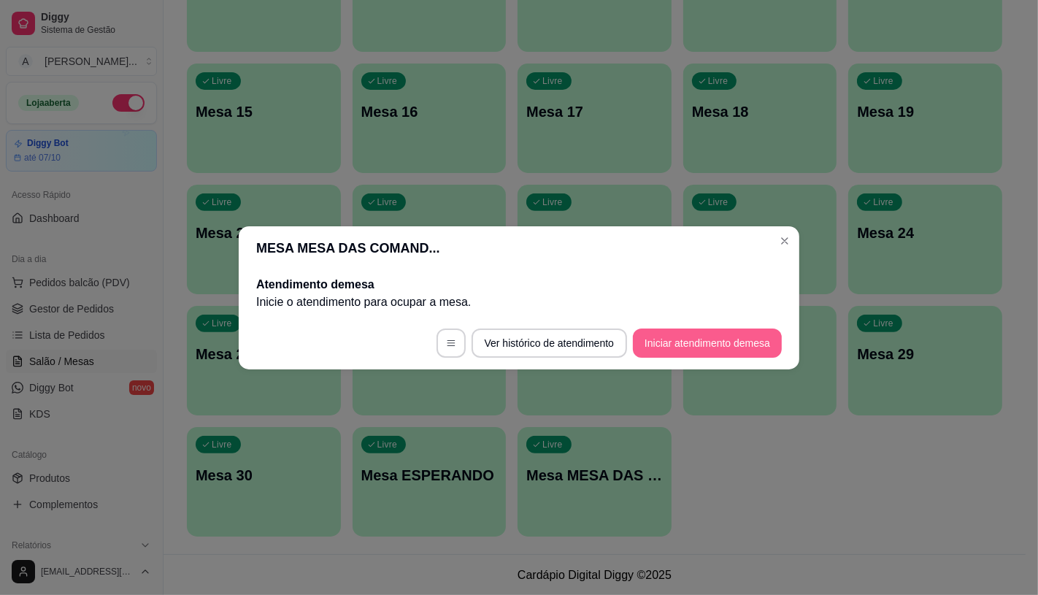
click at [684, 332] on button "Iniciar atendimento de mesa" at bounding box center [707, 342] width 149 height 29
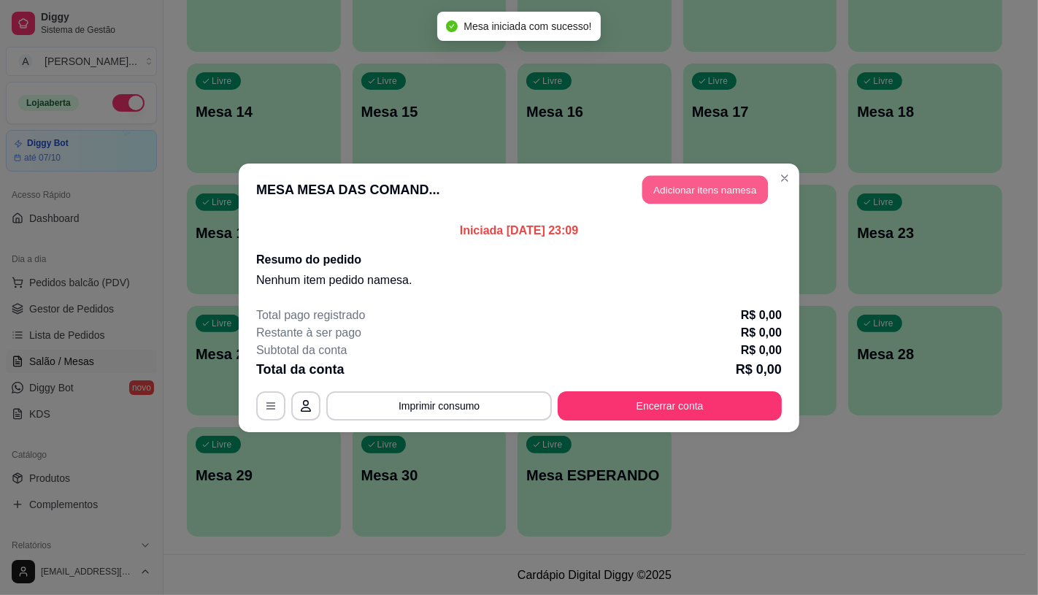
click at [692, 193] on button "Adicionar itens na mesa" at bounding box center [705, 189] width 126 height 28
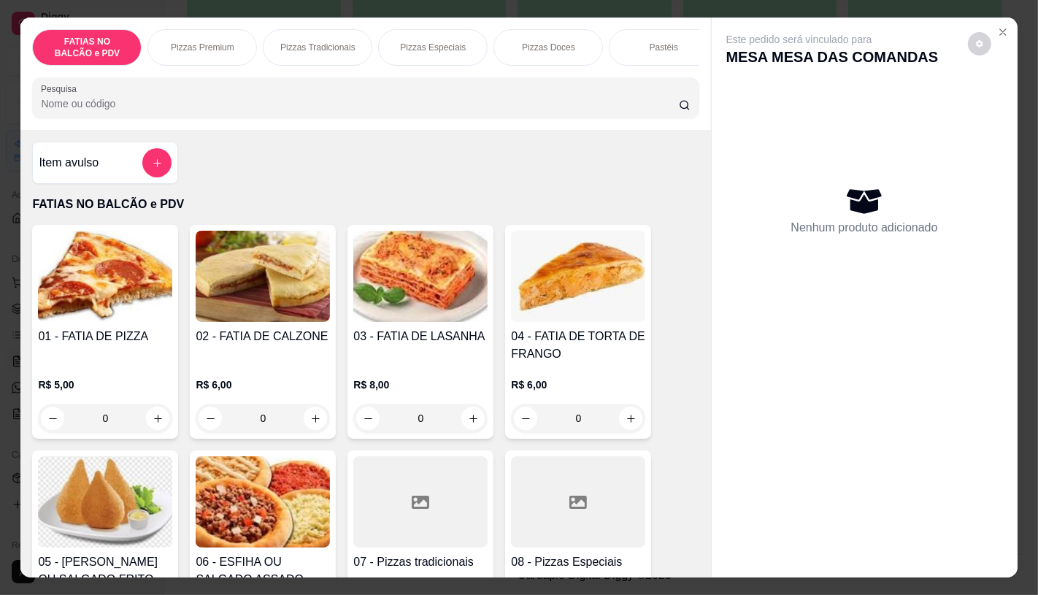
click at [214, 34] on div "Pizzas Premium" at bounding box center [201, 47] width 109 height 36
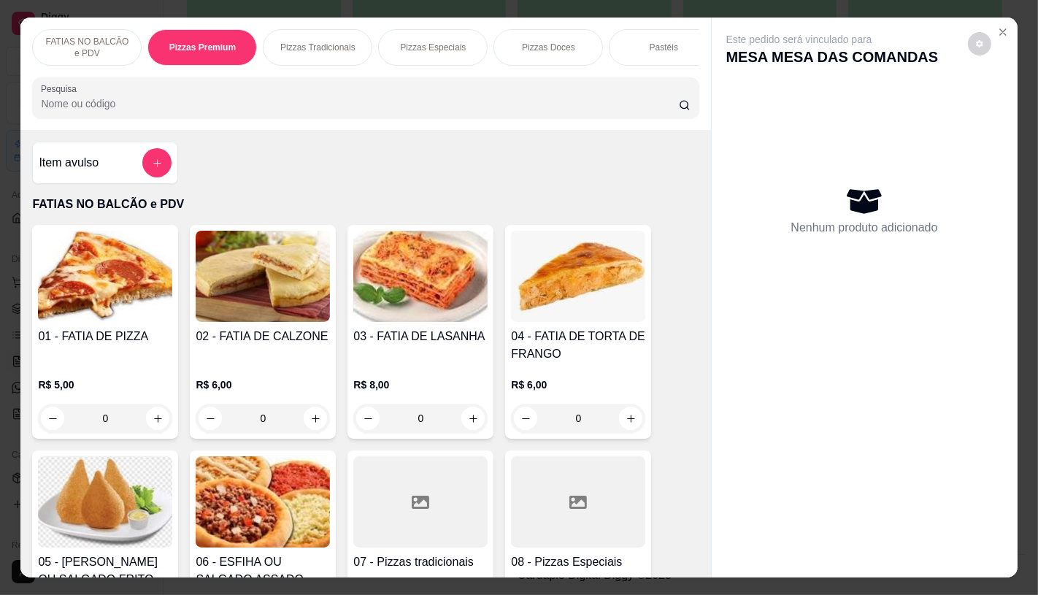
scroll to position [34, 0]
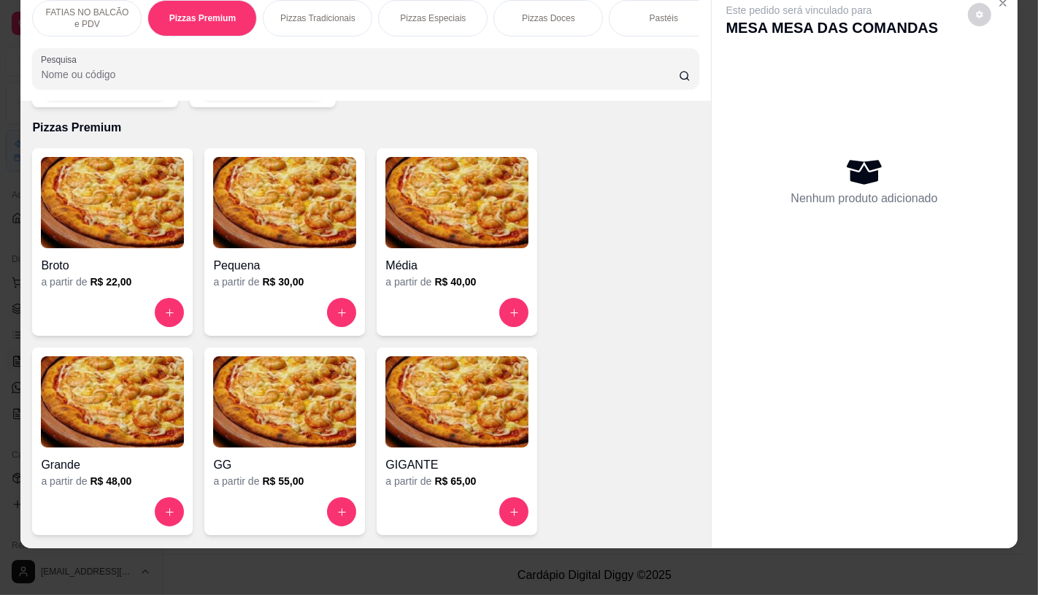
click at [147, 257] on h4 "Broto" at bounding box center [112, 266] width 143 height 18
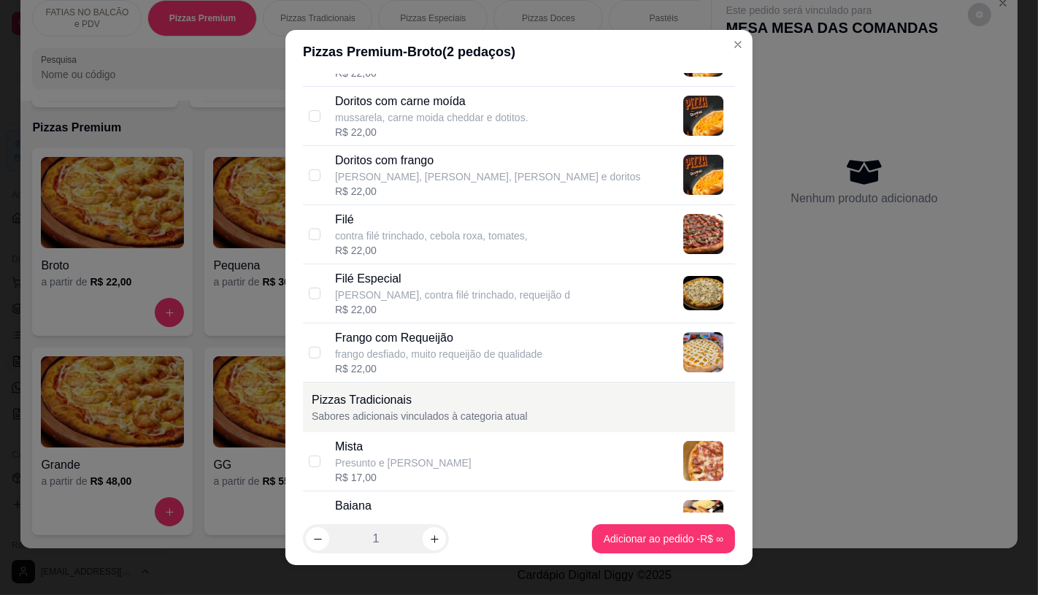
scroll to position [405, 0]
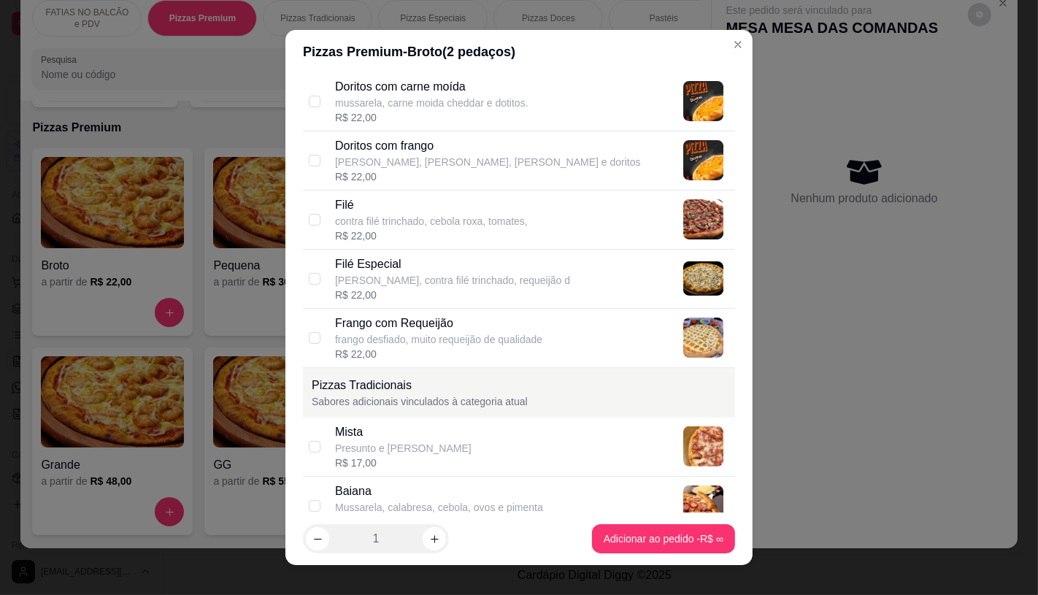
click at [353, 277] on p "[PERSON_NAME], contra filé trinchado, requeijão d" at bounding box center [452, 280] width 235 height 15
checkbox input "true"
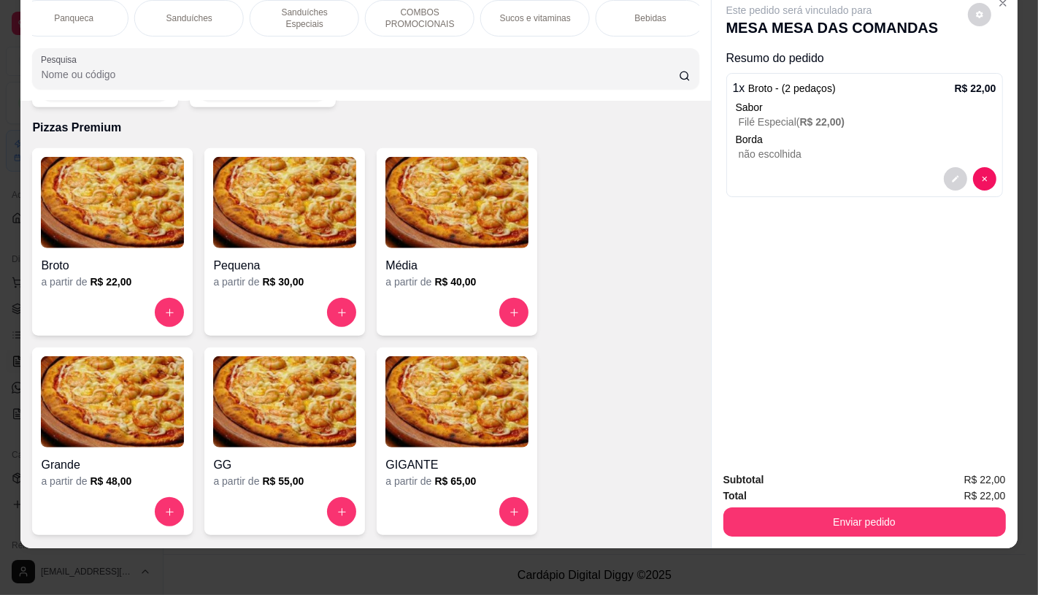
scroll to position [0, 1518]
click at [244, 11] on div "Bebidas" at bounding box center [298, 18] width 109 height 36
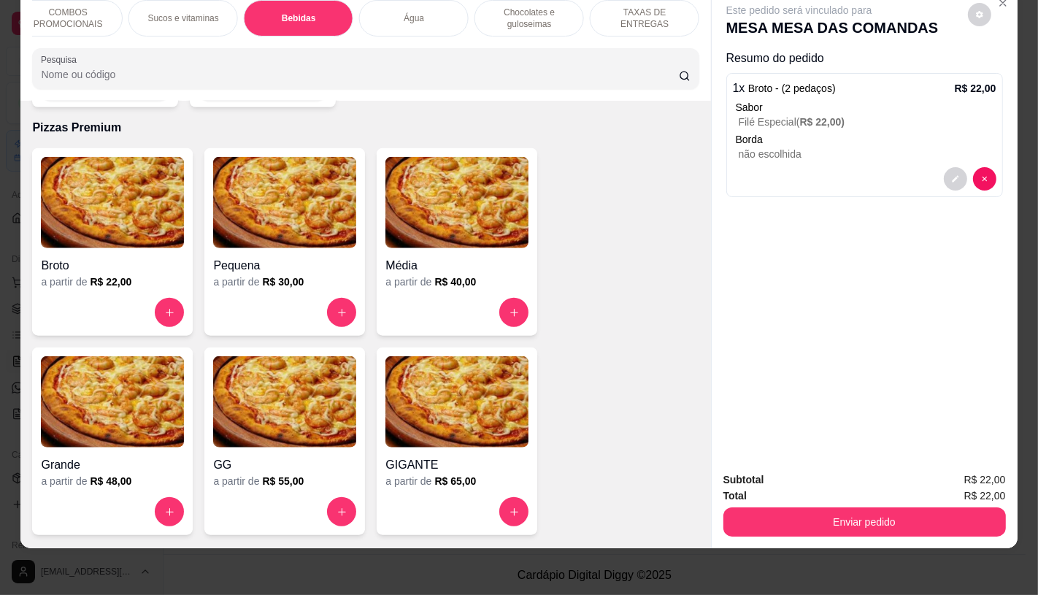
scroll to position [8360, 0]
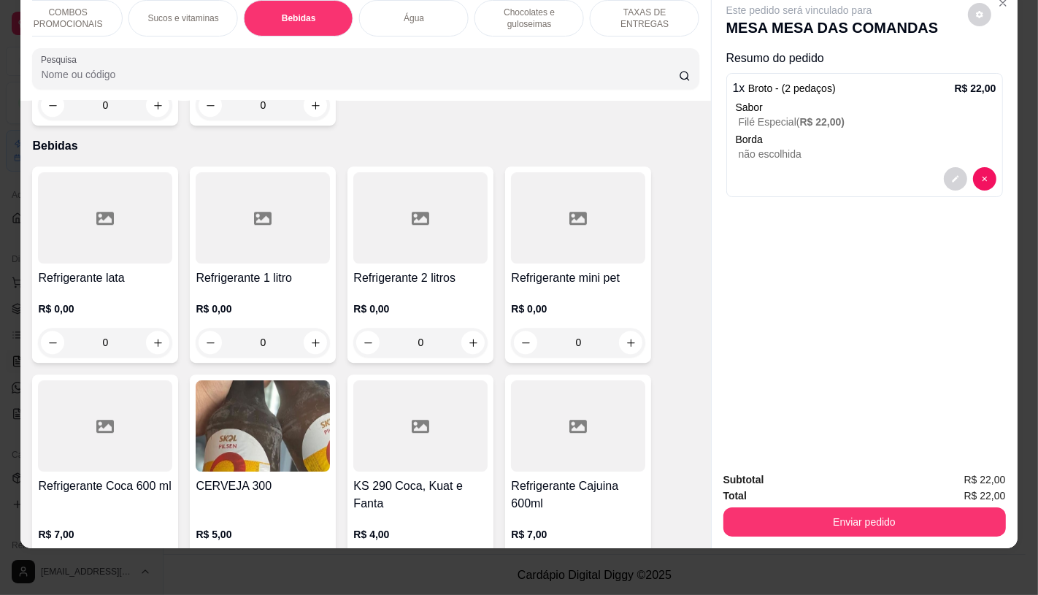
click at [244, 225] on div at bounding box center [263, 217] width 134 height 91
click at [93, 221] on div at bounding box center [105, 217] width 134 height 91
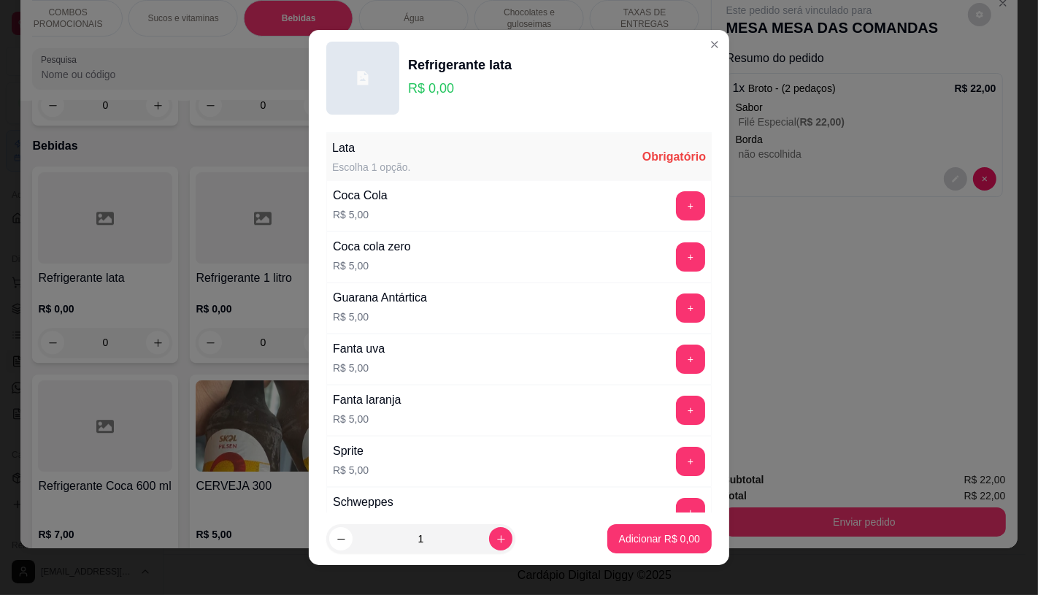
click at [413, 198] on div "Coca Cola R$ 5,00 +" at bounding box center [518, 205] width 385 height 51
click at [676, 210] on button "+" at bounding box center [690, 205] width 29 height 29
click at [636, 550] on button "Adicionar R$ 5,00" at bounding box center [659, 539] width 101 height 28
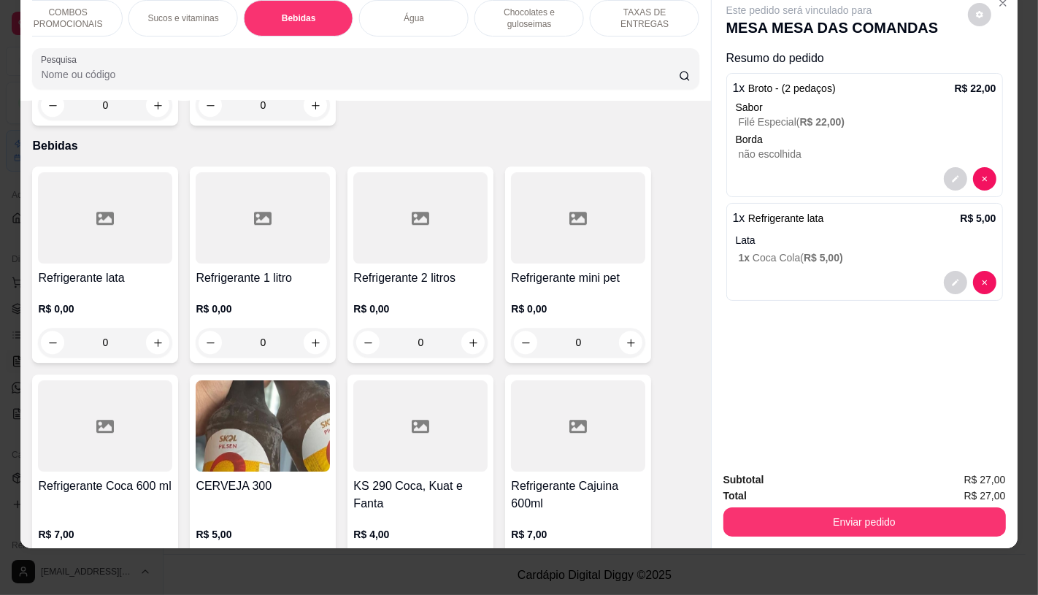
click at [668, 13] on div "TAXAS DE ENTREGAS" at bounding box center [644, 18] width 109 height 36
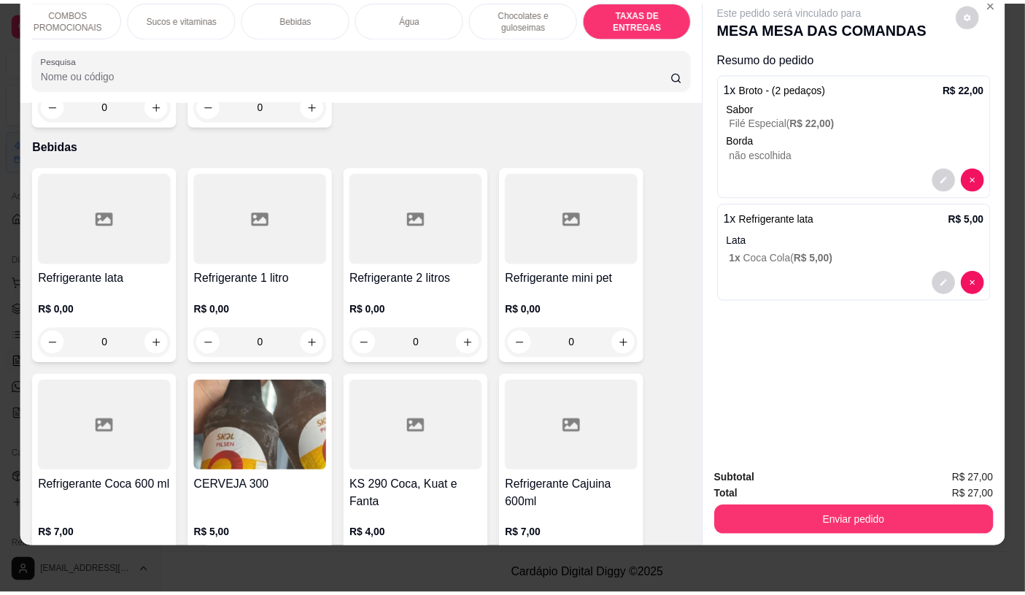
scroll to position [9758, 0]
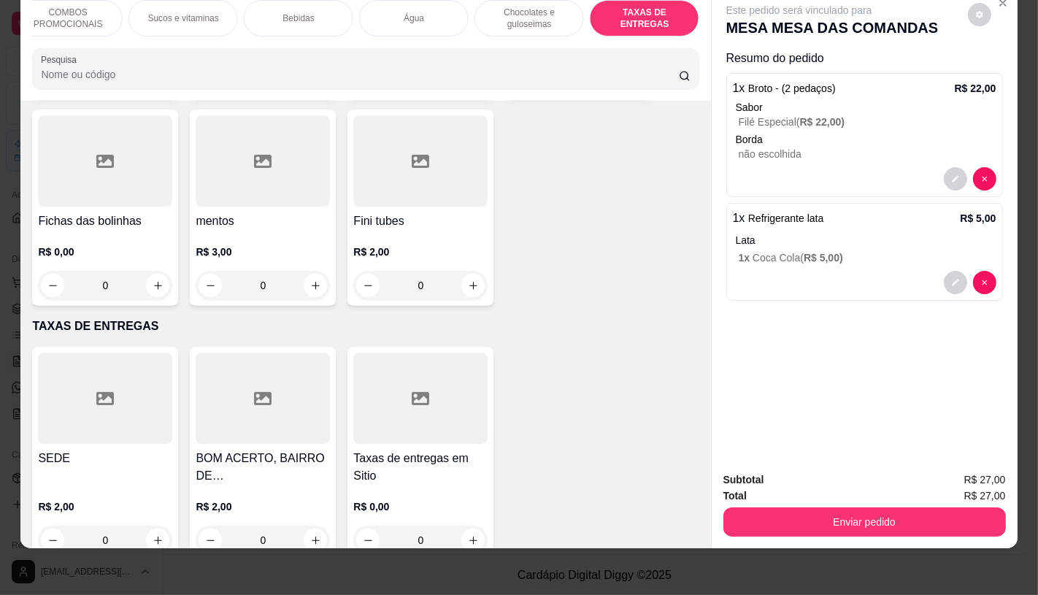
click at [85, 449] on h4 "SEDE" at bounding box center [105, 458] width 134 height 18
click at [646, 414] on footer "1 Adicionar R$ 2,00" at bounding box center [519, 399] width 420 height 53
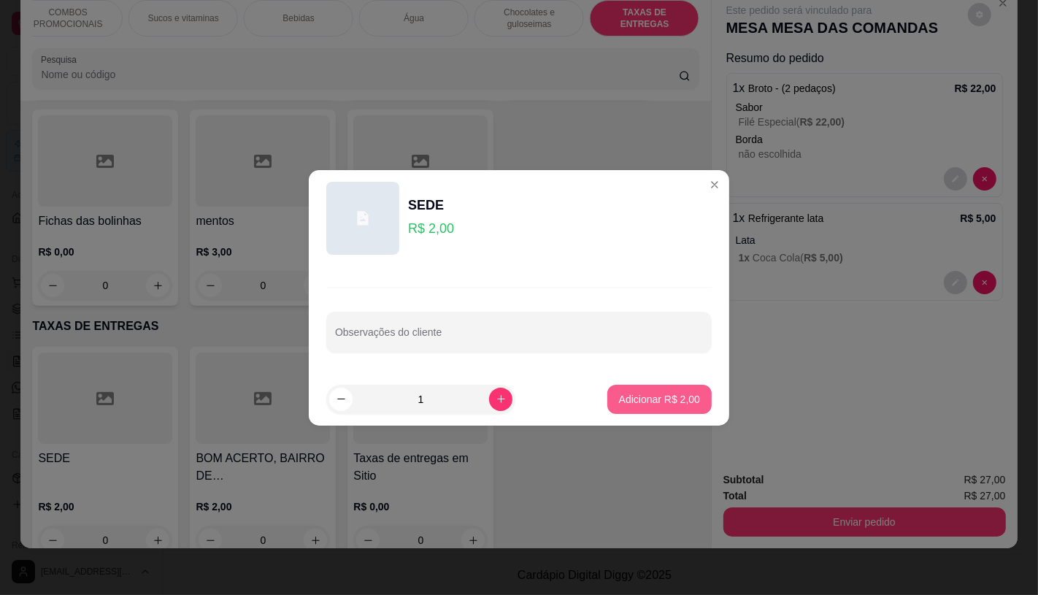
click at [654, 404] on p "Adicionar R$ 2,00" at bounding box center [659, 399] width 81 height 15
type input "1"
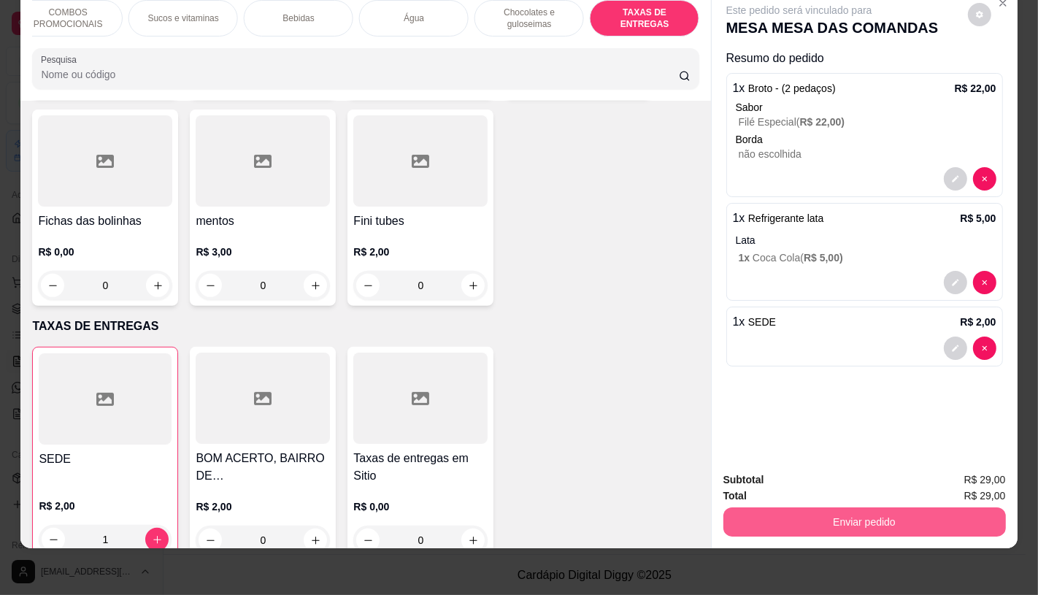
click at [808, 524] on div "Enviar pedido" at bounding box center [864, 519] width 282 height 33
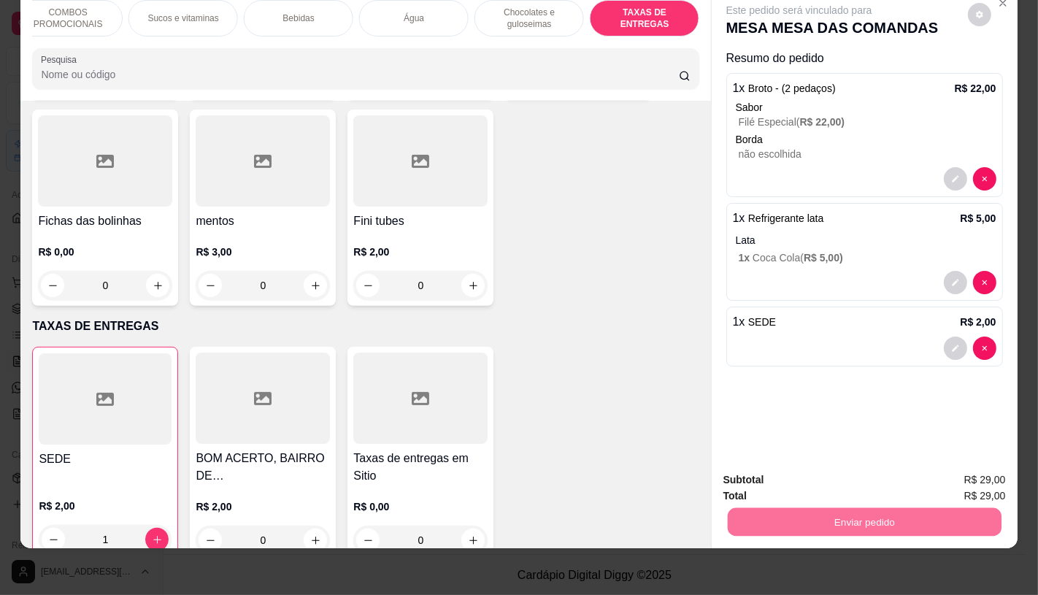
click at [858, 477] on button "Registrar cliente" at bounding box center [869, 475] width 96 height 28
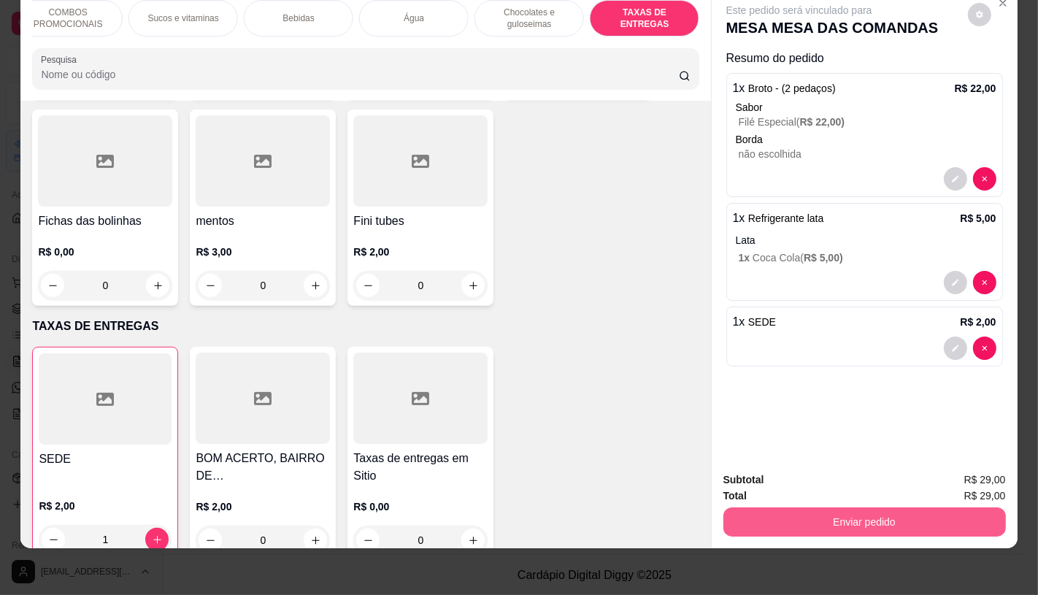
click at [790, 507] on button "Enviar pedido" at bounding box center [864, 521] width 282 height 29
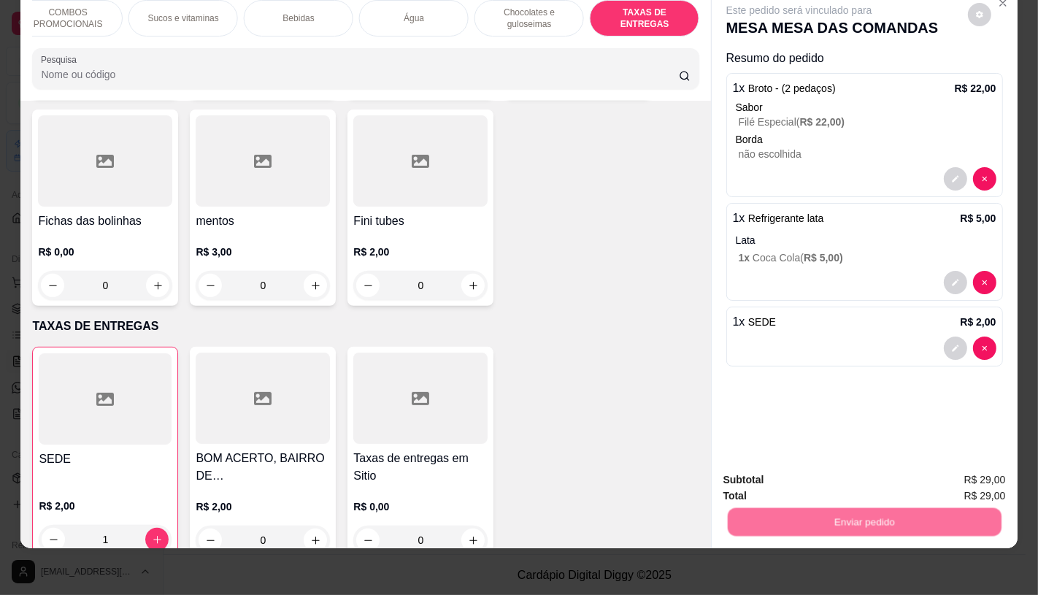
click at [985, 467] on button "Enviar pedido" at bounding box center [967, 475] width 82 height 28
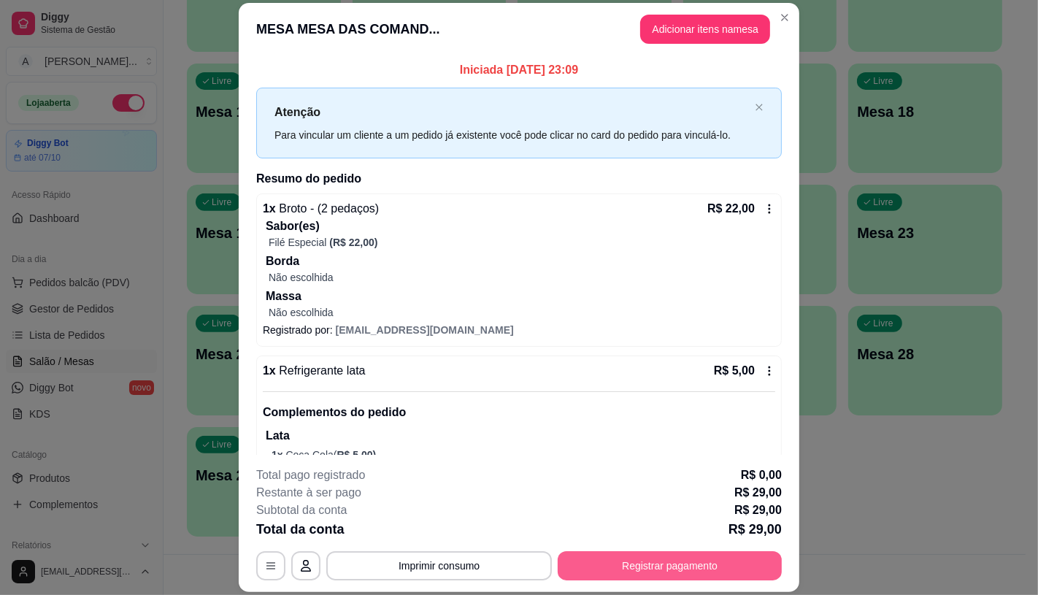
click at [702, 570] on button "Registrar pagamento" at bounding box center [669, 565] width 224 height 29
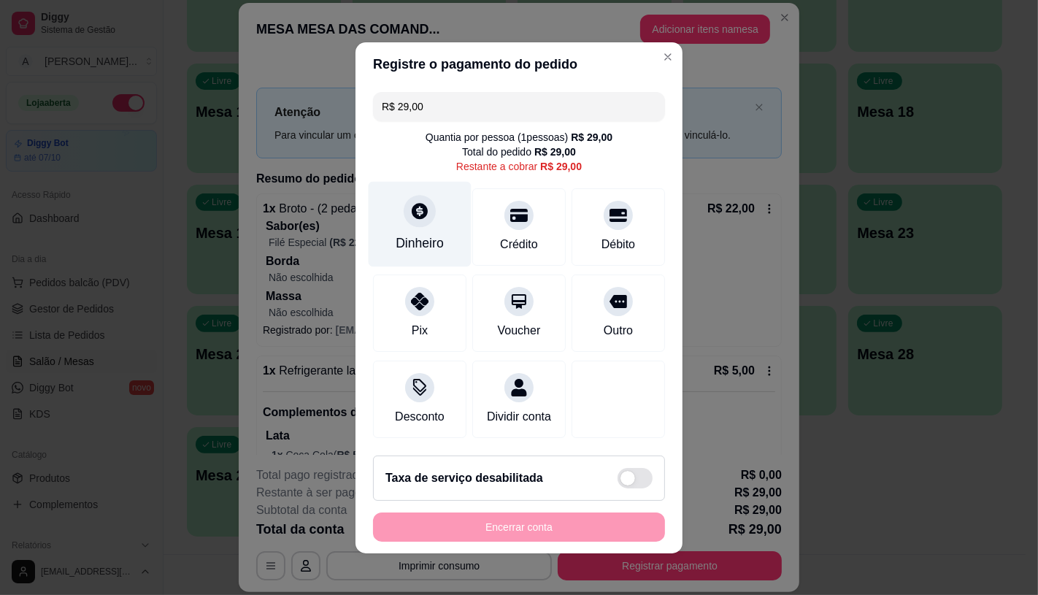
click at [431, 207] on div "Dinheiro" at bounding box center [419, 223] width 103 height 85
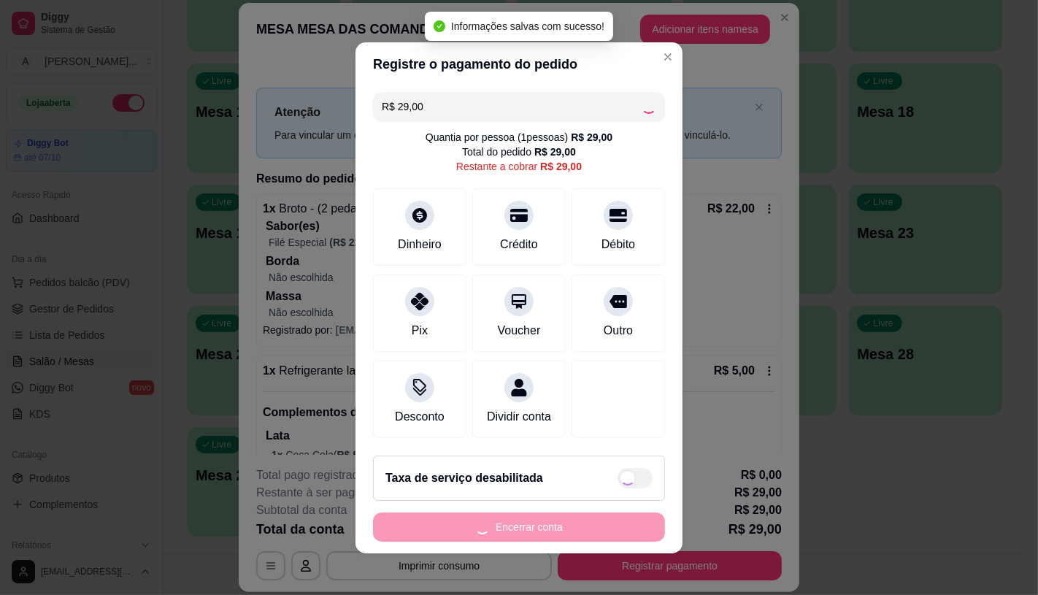
type input "R$ 0,00"
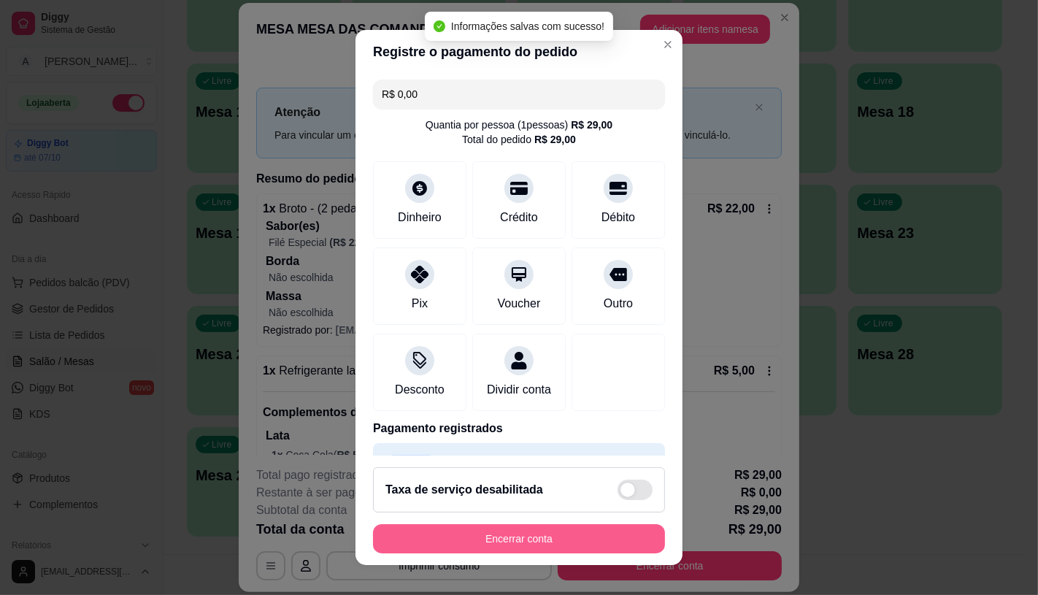
click at [566, 541] on button "Encerrar conta" at bounding box center [519, 538] width 292 height 29
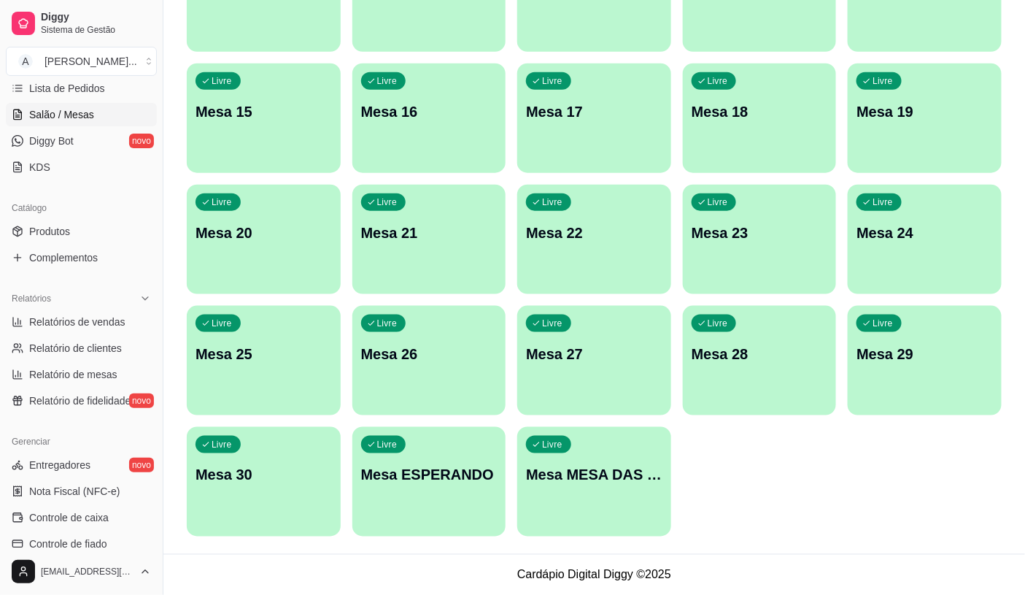
scroll to position [324, 0]
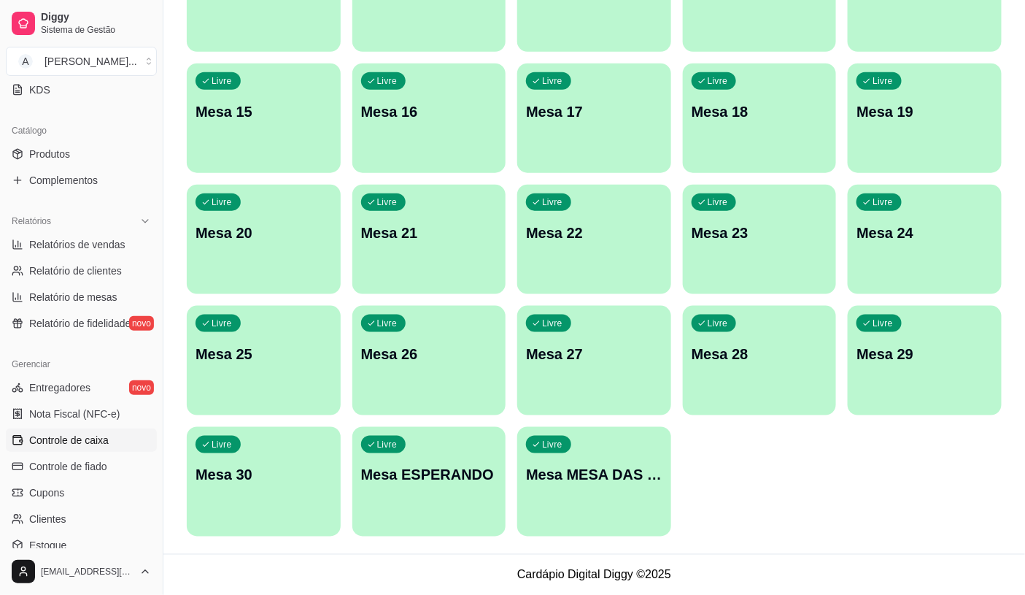
click at [99, 440] on span "Controle de caixa" at bounding box center [69, 440] width 80 height 15
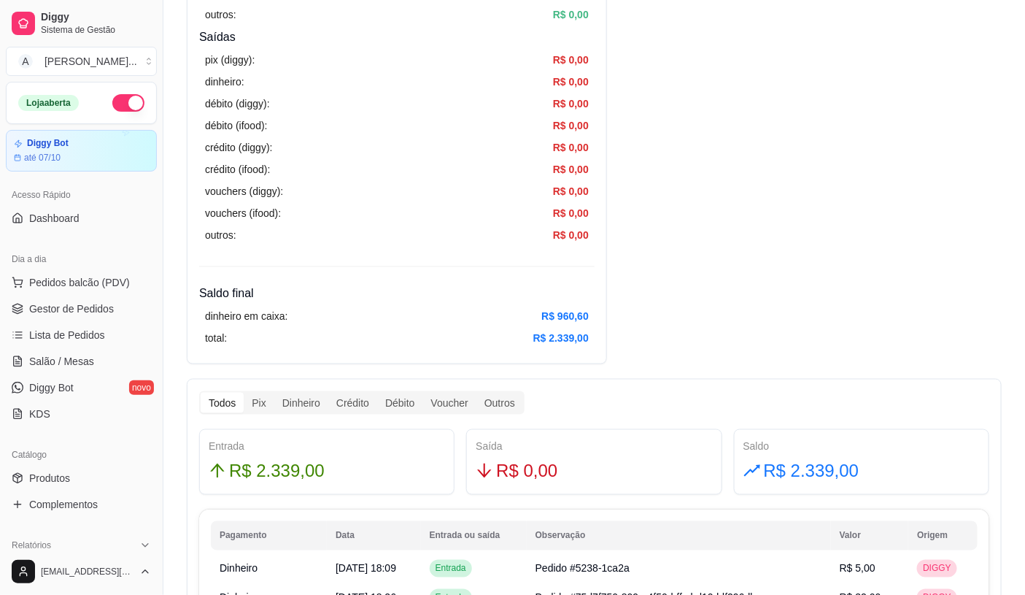
click at [58, 269] on div "Dia a dia" at bounding box center [81, 258] width 151 height 23
click at [90, 279] on span "Pedidos balcão (PDV)" at bounding box center [79, 282] width 101 height 15
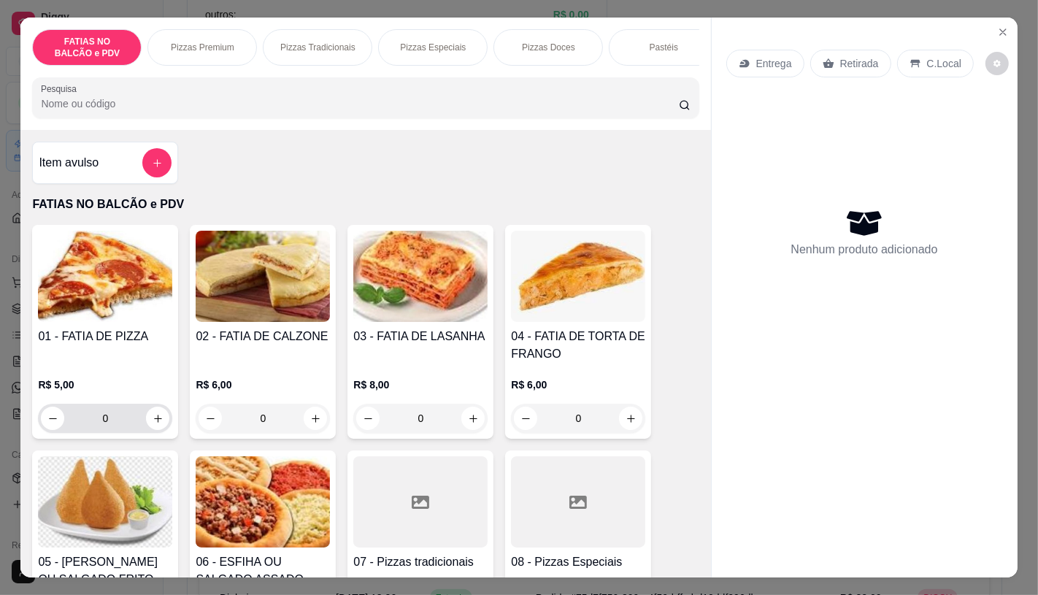
click at [146, 418] on div "0" at bounding box center [105, 418] width 128 height 29
click at [146, 417] on button "increase-product-quantity" at bounding box center [157, 417] width 23 height 23
type input "1"
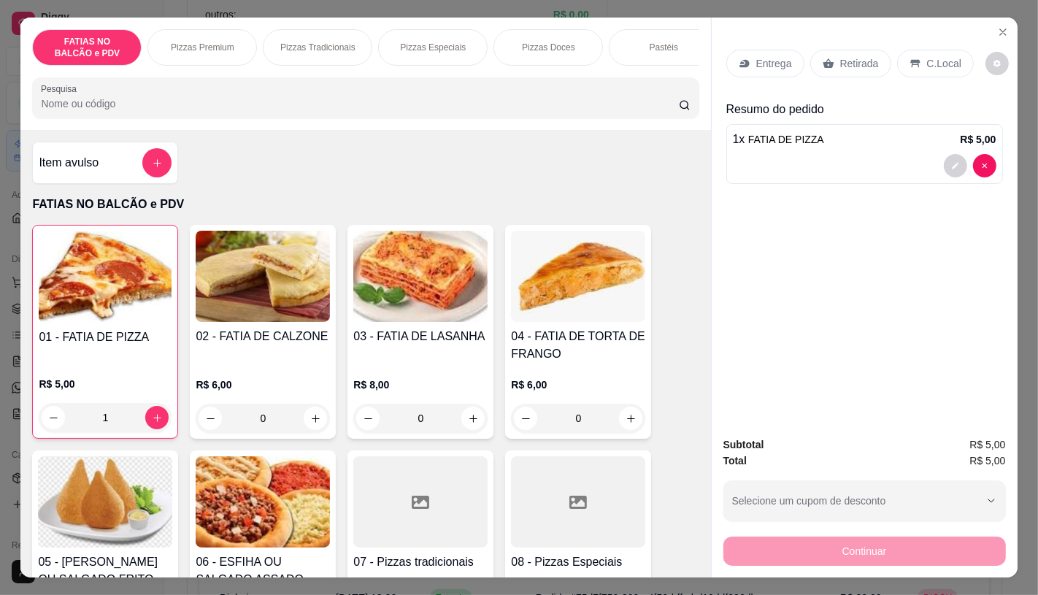
click at [854, 60] on p "Retirada" at bounding box center [859, 63] width 39 height 15
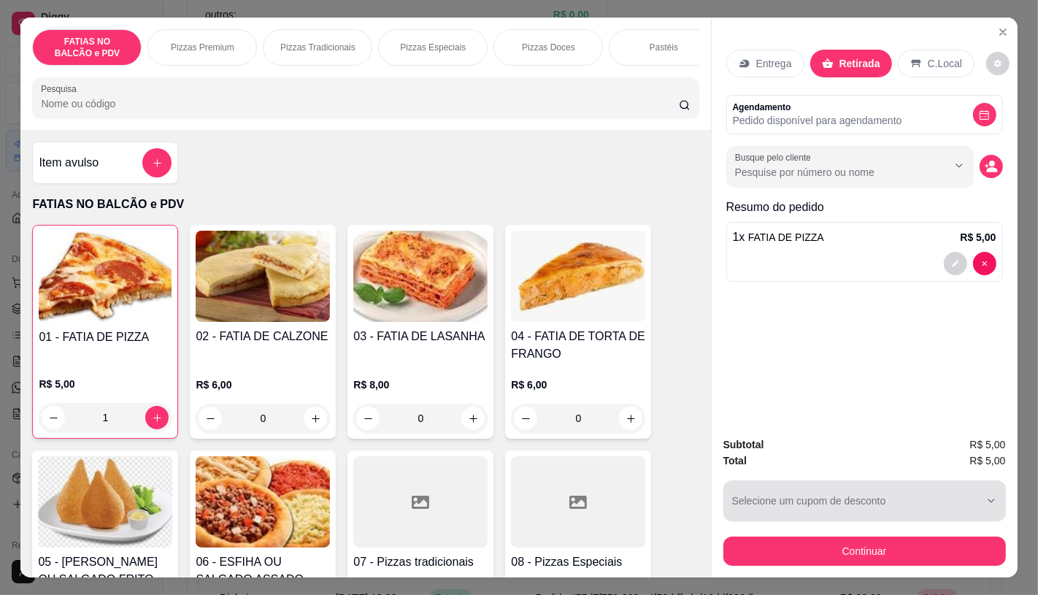
click at [798, 544] on button "Continuar" at bounding box center [864, 550] width 282 height 29
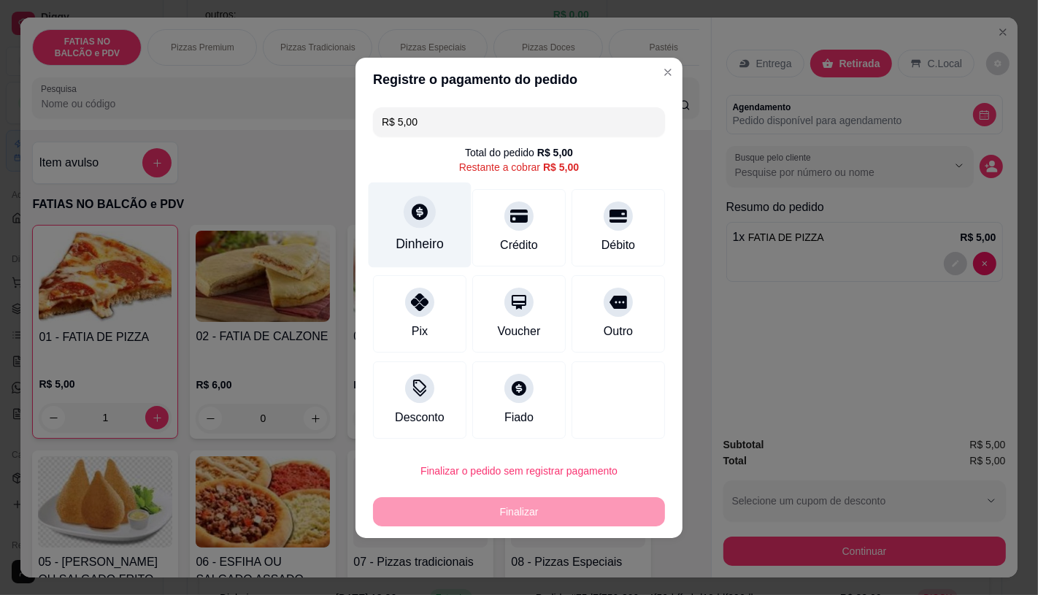
click at [395, 217] on div "Dinheiro" at bounding box center [419, 224] width 103 height 85
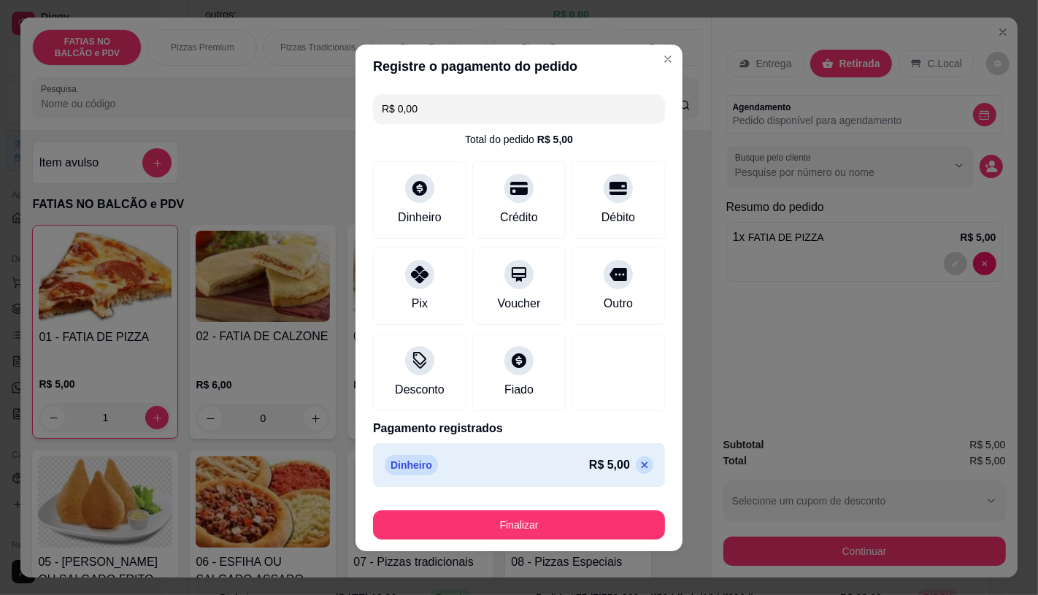
type input "R$ 0,00"
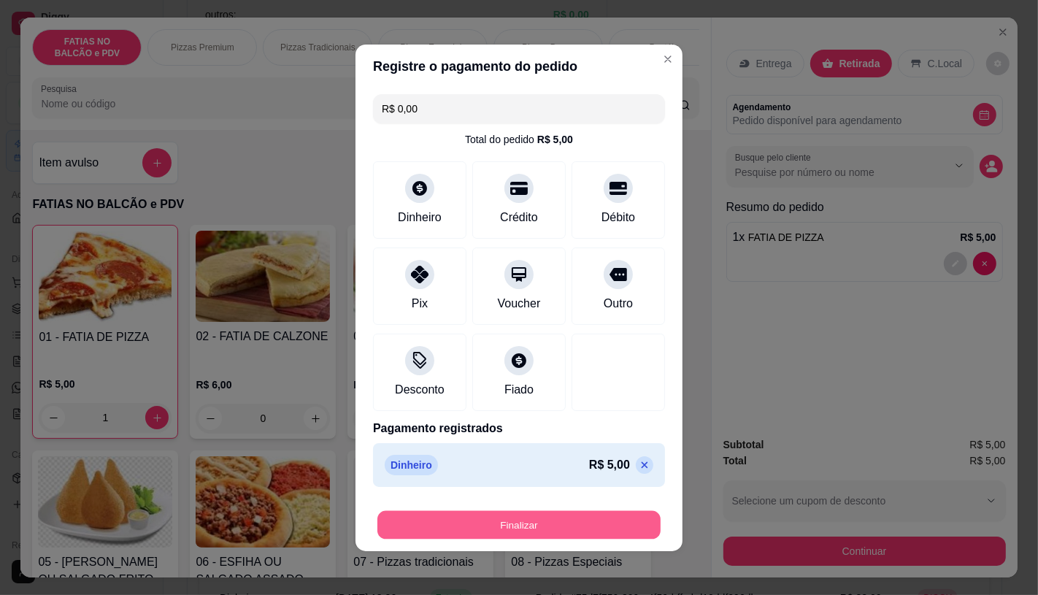
click at [544, 530] on button "Finalizar" at bounding box center [518, 524] width 283 height 28
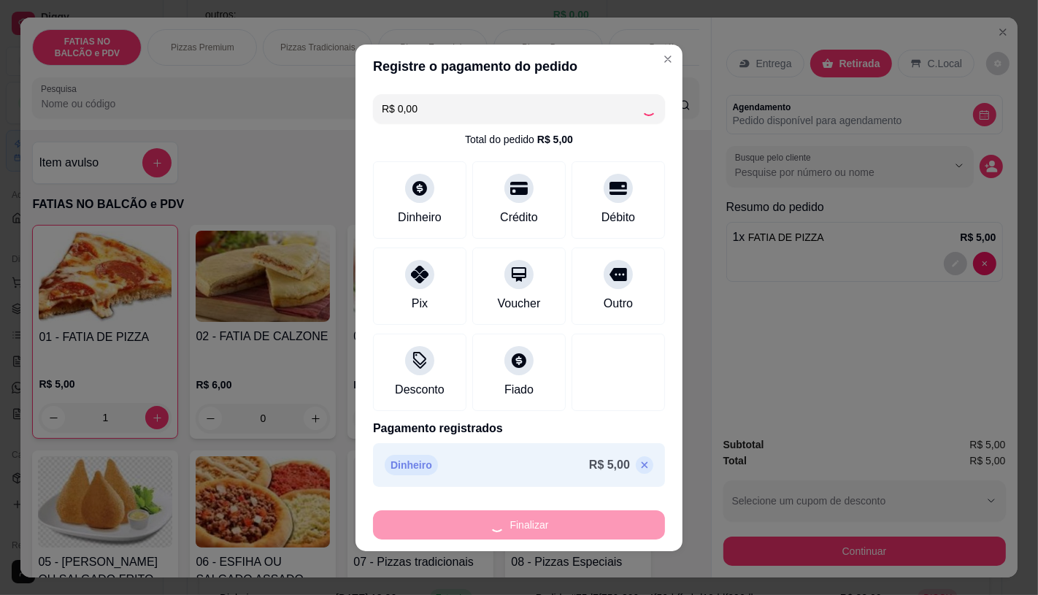
type input "0"
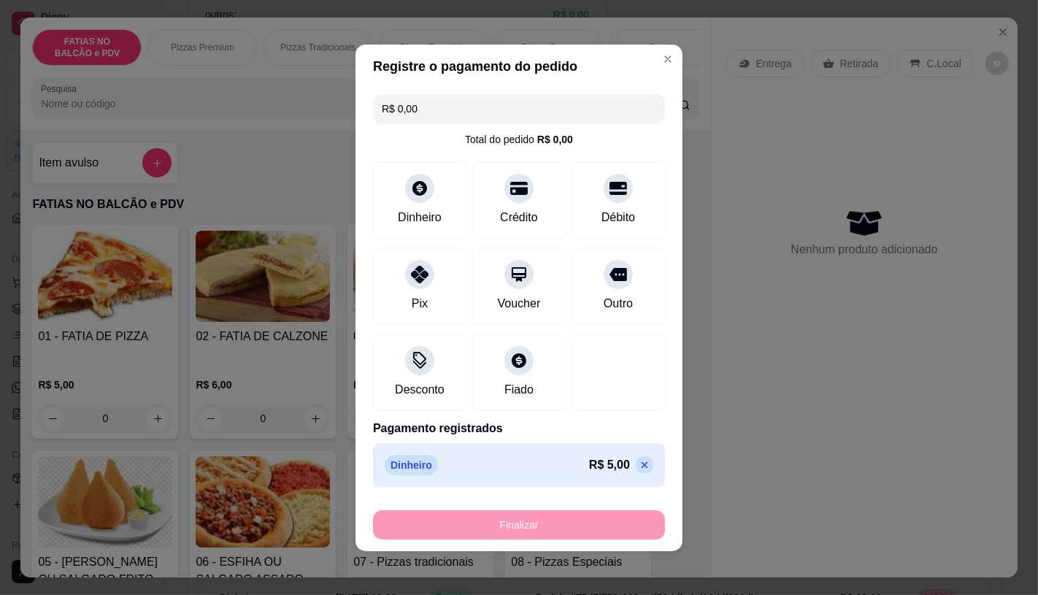
type input "-R$ 5,00"
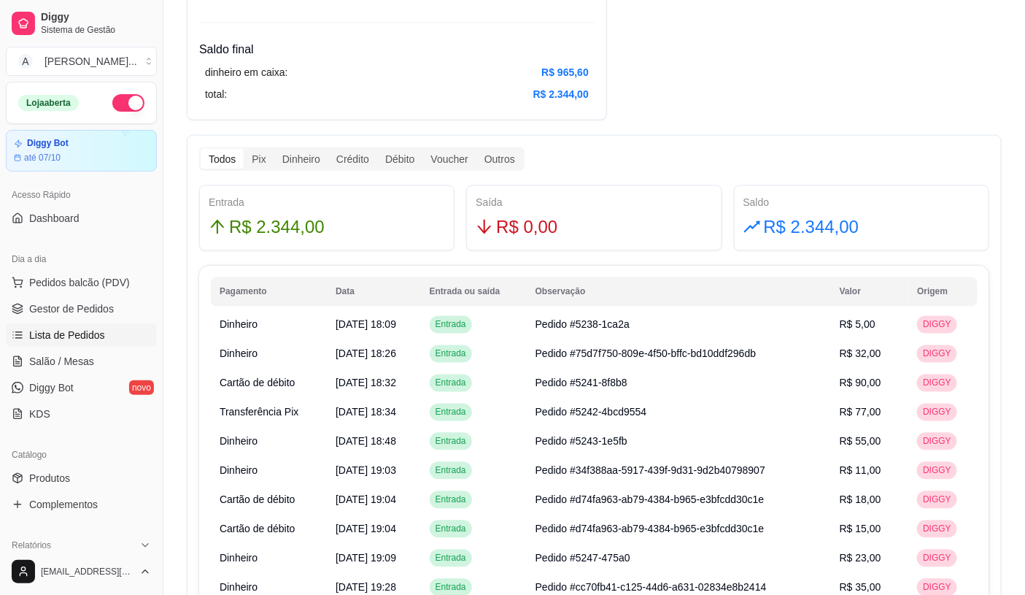
click at [88, 339] on span "Lista de Pedidos" at bounding box center [67, 335] width 76 height 15
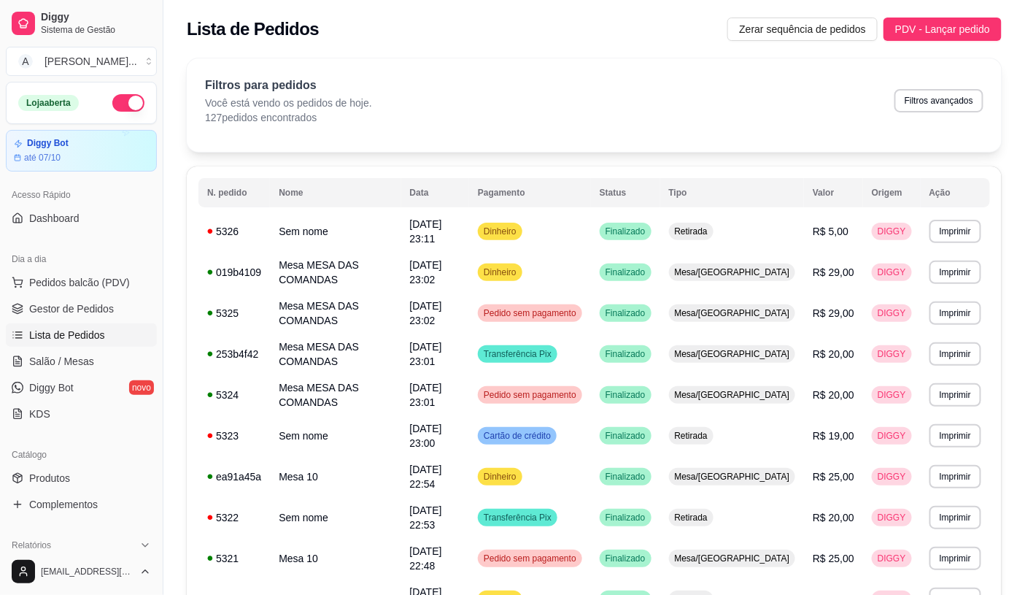
click at [70, 374] on ul "Pedidos balcão (PDV) Gestor de Pedidos Lista de Pedidos Salão / Mesas Diggy Bot…" at bounding box center [81, 348] width 151 height 155
click at [113, 373] on link "Salão / Mesas" at bounding box center [81, 361] width 151 height 23
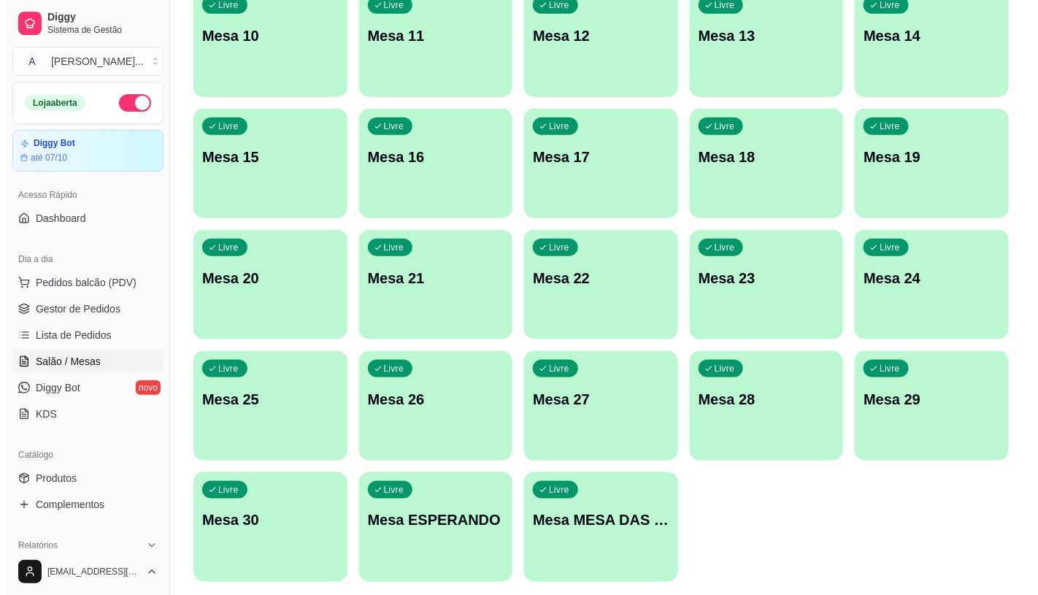
scroll to position [458, 0]
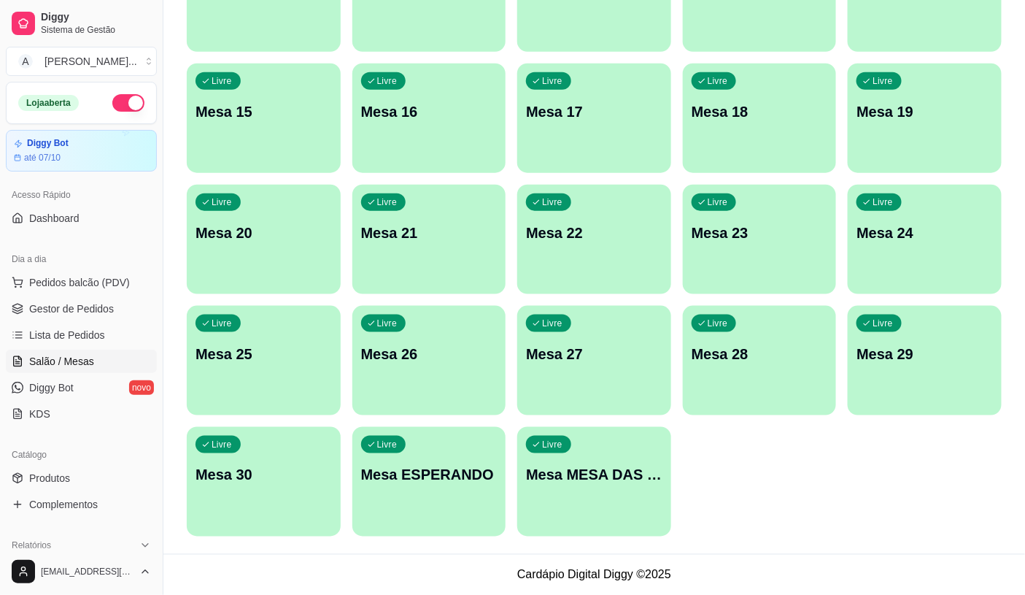
click at [614, 457] on div "Livre Mesa MESA DAS COMANDAS" at bounding box center [594, 473] width 154 height 92
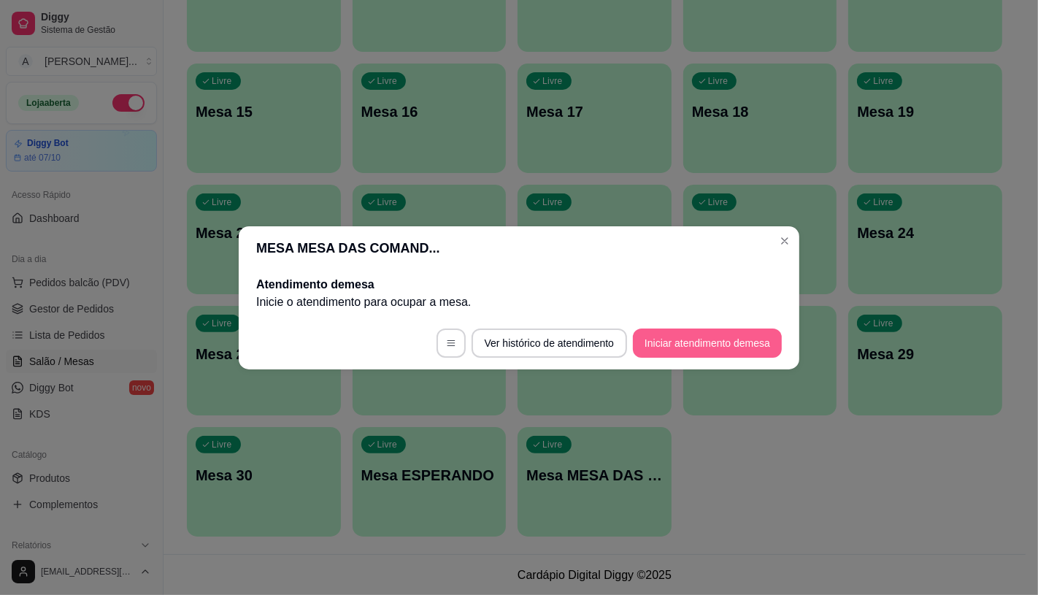
click at [667, 341] on button "Iniciar atendimento de mesa" at bounding box center [707, 342] width 149 height 29
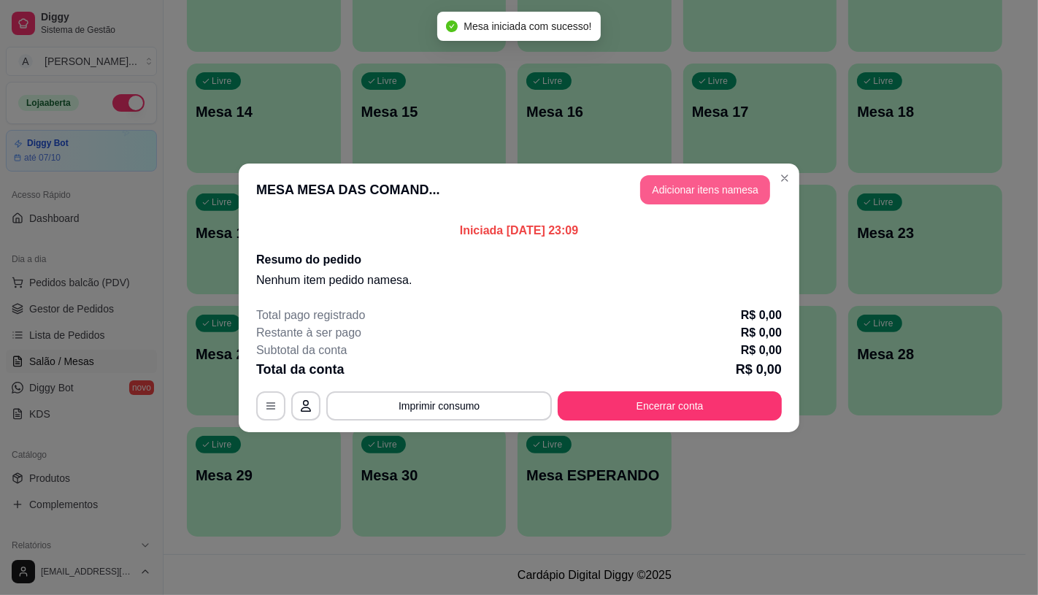
click at [711, 200] on button "Adicionar itens na mesa" at bounding box center [705, 189] width 130 height 29
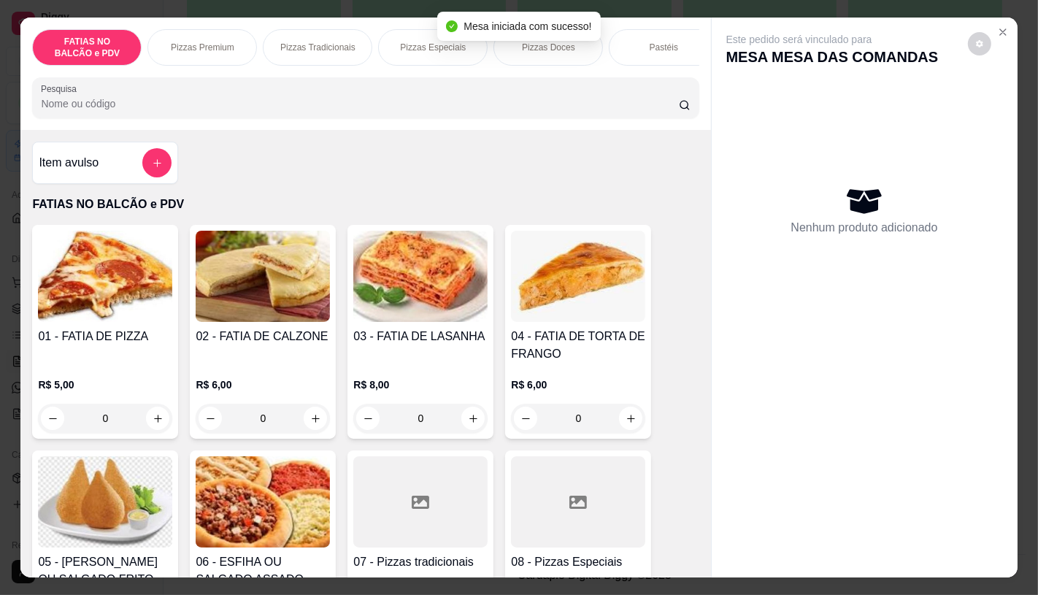
click at [406, 491] on div at bounding box center [420, 501] width 134 height 91
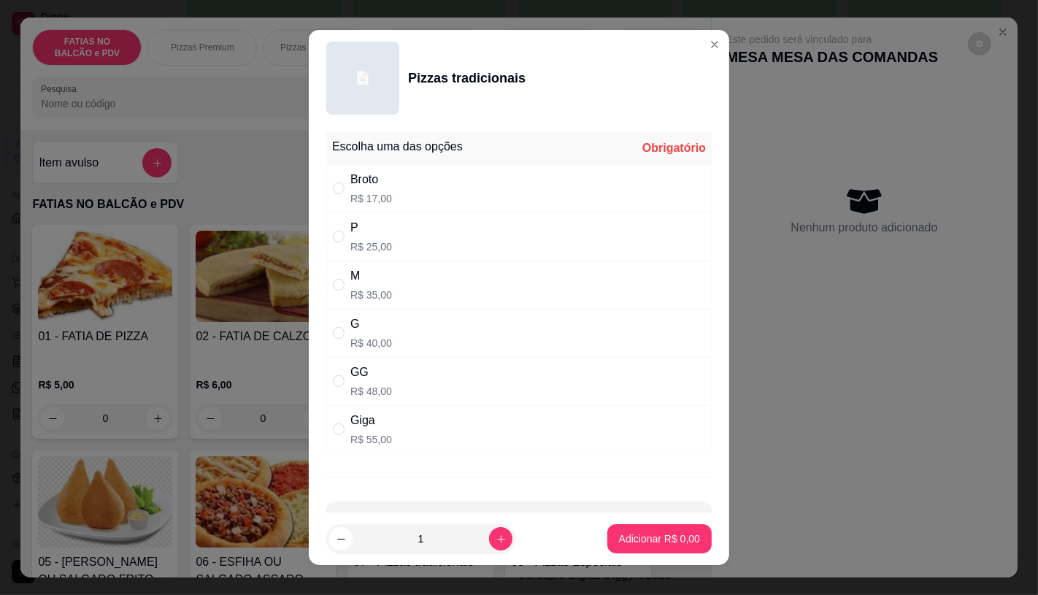
click at [394, 351] on div "G R$ 40,00" at bounding box center [518, 333] width 385 height 48
radio input "true"
click at [586, 528] on footer "1 Adicionar R$ 40,00" at bounding box center [519, 538] width 420 height 53
click at [603, 530] on button "Adicionar R$ 40,00" at bounding box center [656, 539] width 107 height 28
type input "1"
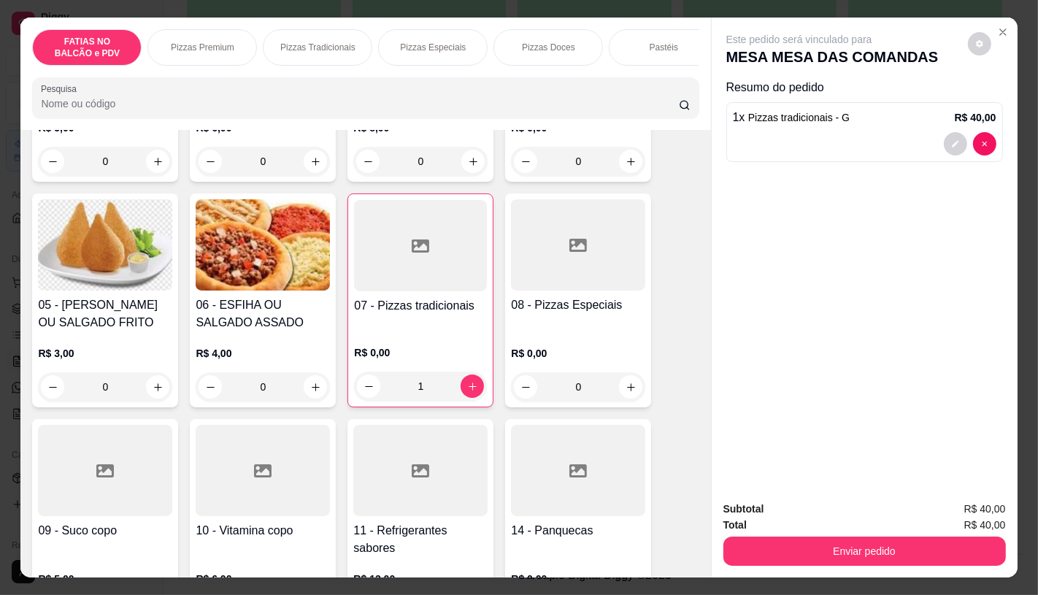
scroll to position [324, 0]
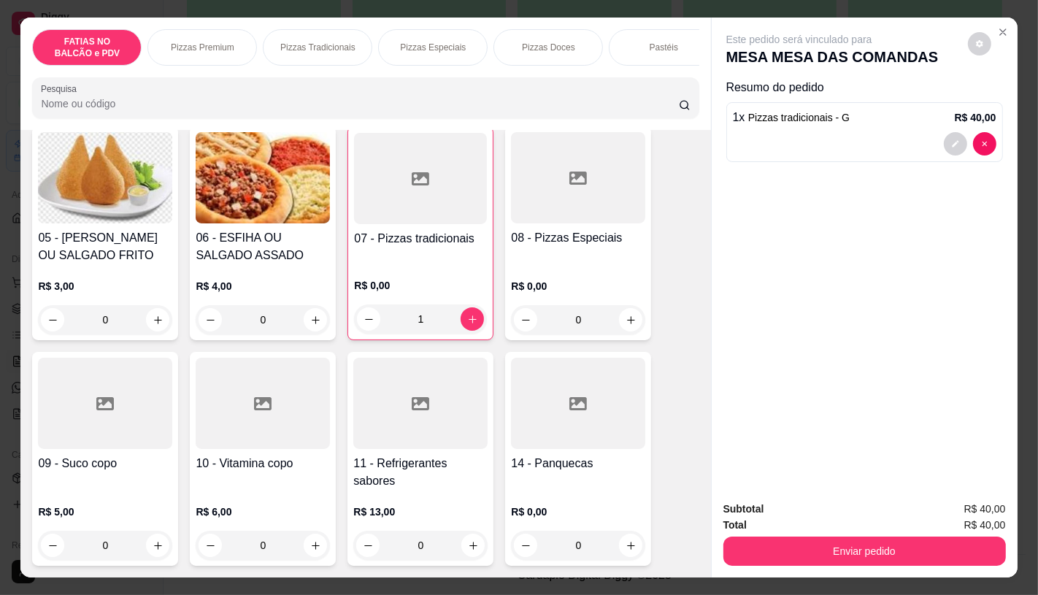
click at [417, 501] on div "R$ 13,00 0" at bounding box center [420, 525] width 134 height 70
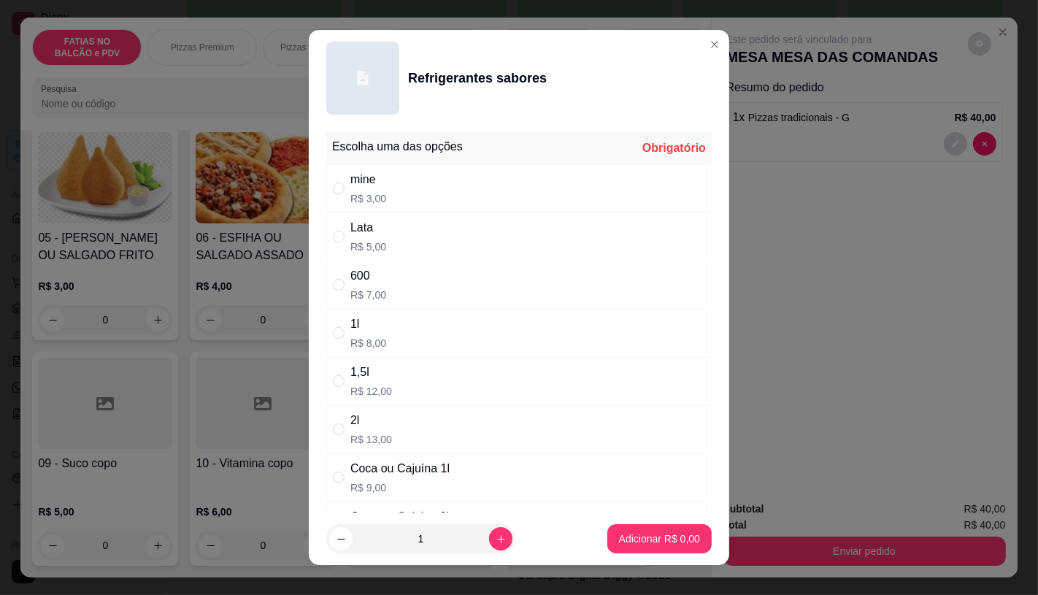
scroll to position [81, 0]
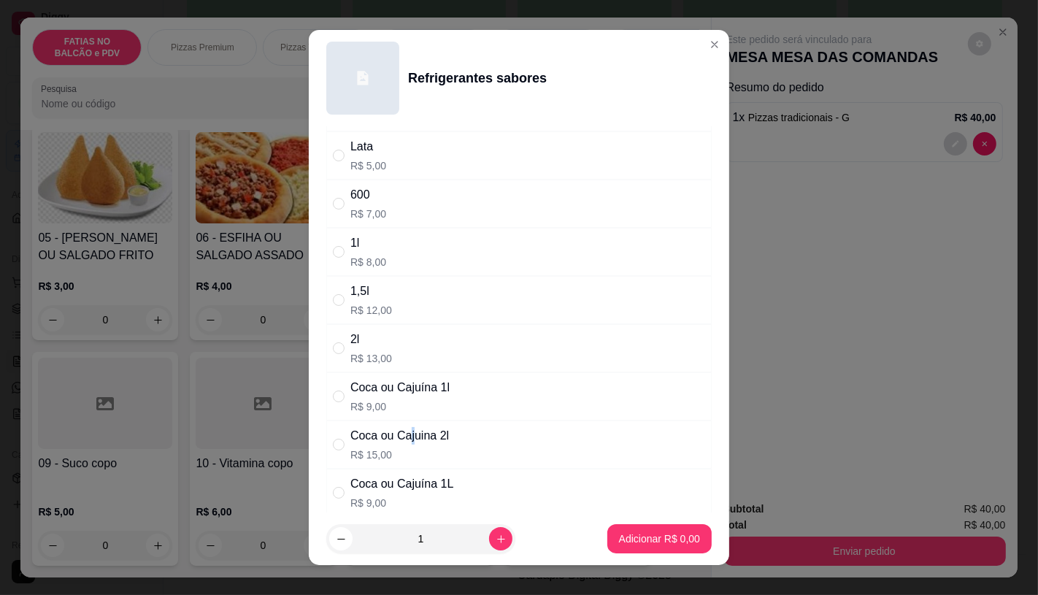
click at [406, 441] on div "Coca ou Cajuina 2l" at bounding box center [399, 436] width 99 height 18
radio input "true"
click at [619, 544] on p "Adicionar R$ 15,00" at bounding box center [656, 539] width 85 height 14
type input "1"
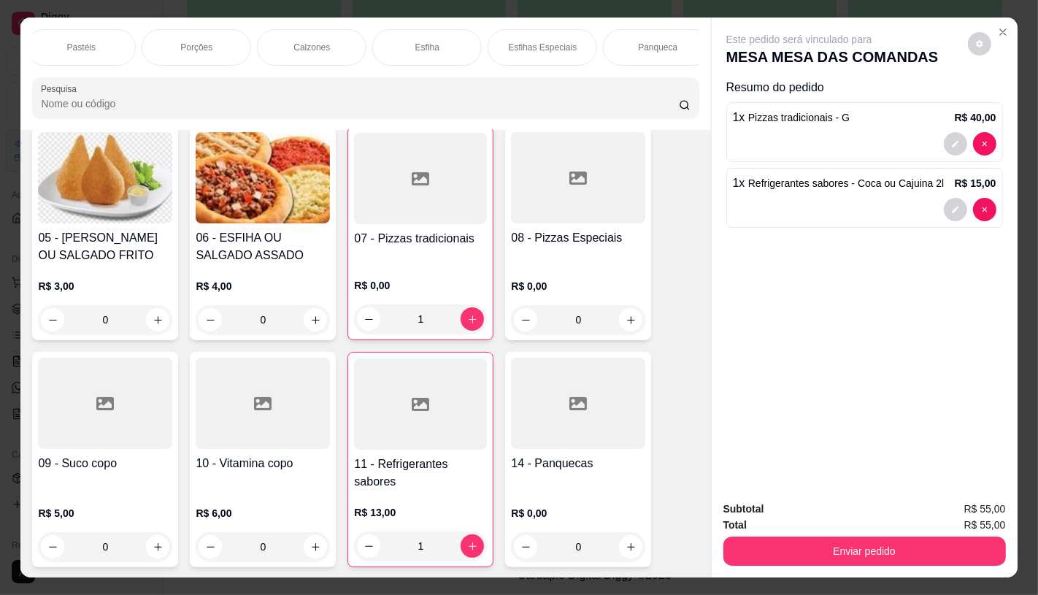
scroll to position [0, 1166]
click at [190, 45] on p "Sanduíches" at bounding box center [189, 48] width 46 height 12
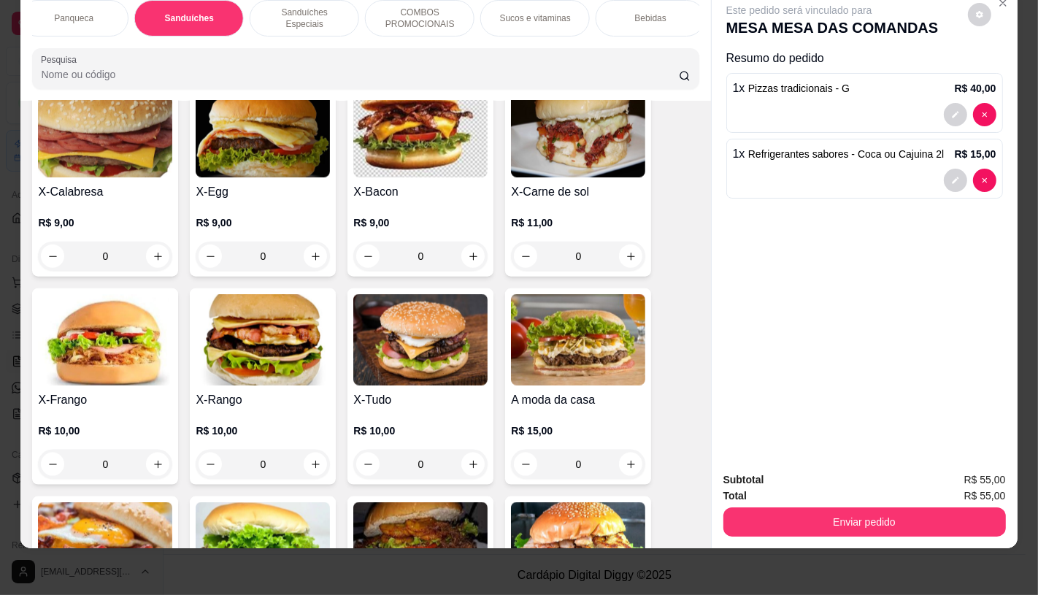
scroll to position [6142, 0]
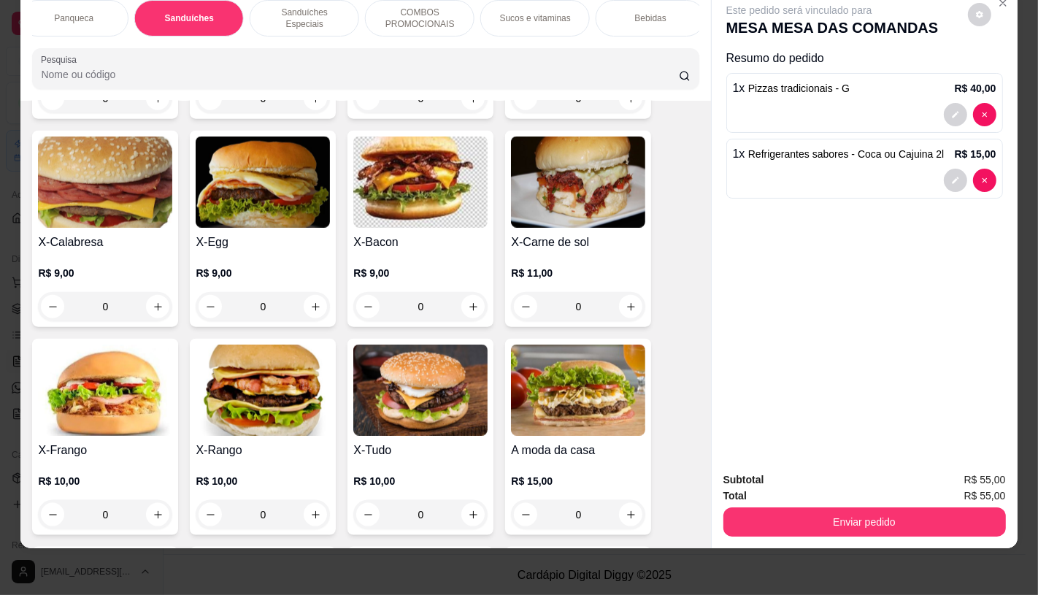
click at [443, 344] on img at bounding box center [420, 389] width 134 height 91
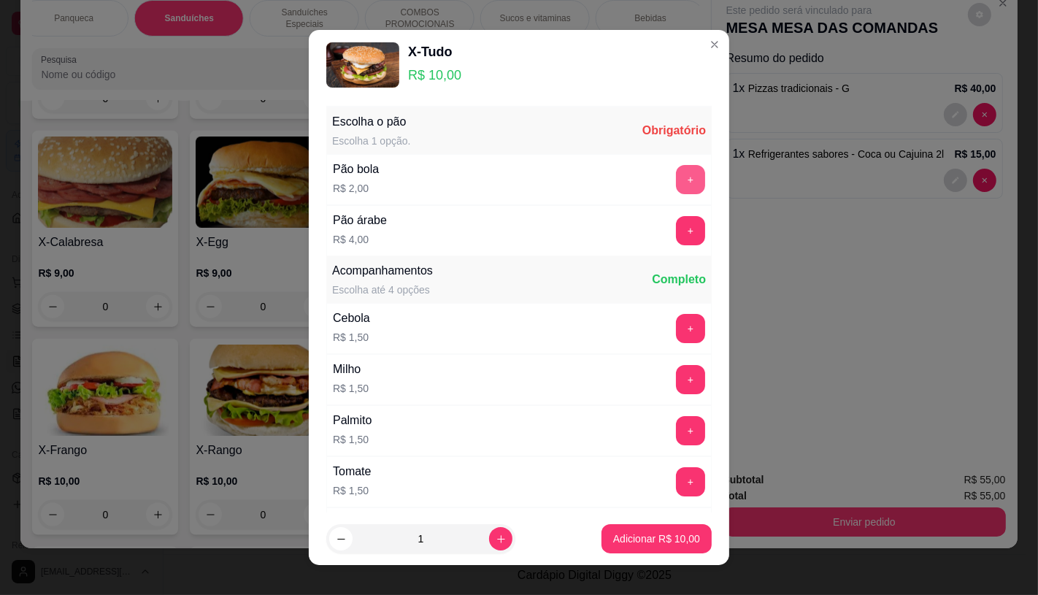
click at [675, 177] on div "+" at bounding box center [690, 179] width 41 height 29
click at [676, 177] on button "+" at bounding box center [690, 179] width 29 height 29
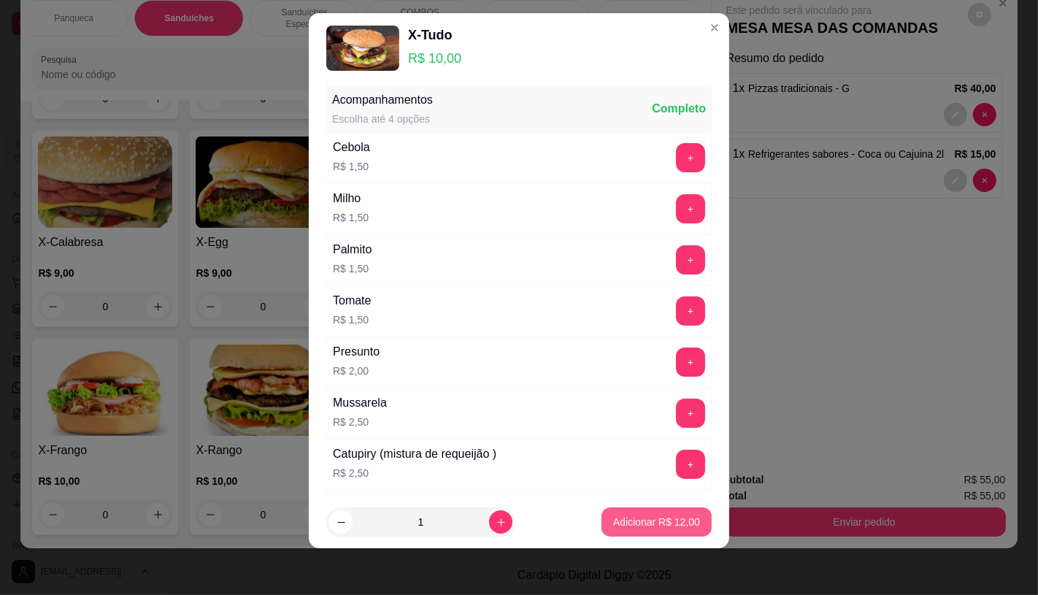
scroll to position [156, 0]
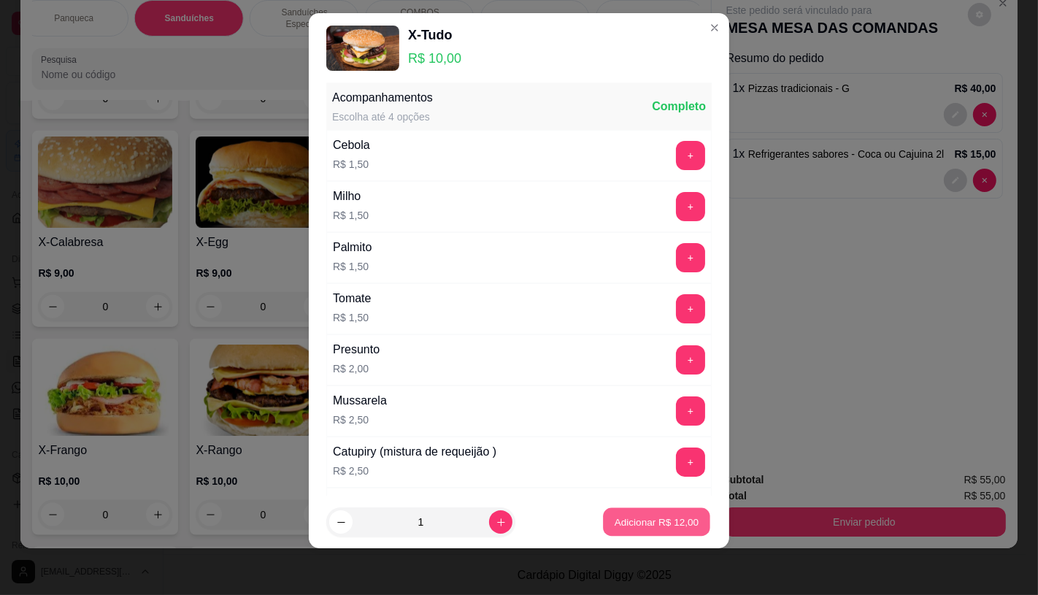
click at [626, 518] on p "Adicionar R$ 12,00" at bounding box center [656, 522] width 85 height 14
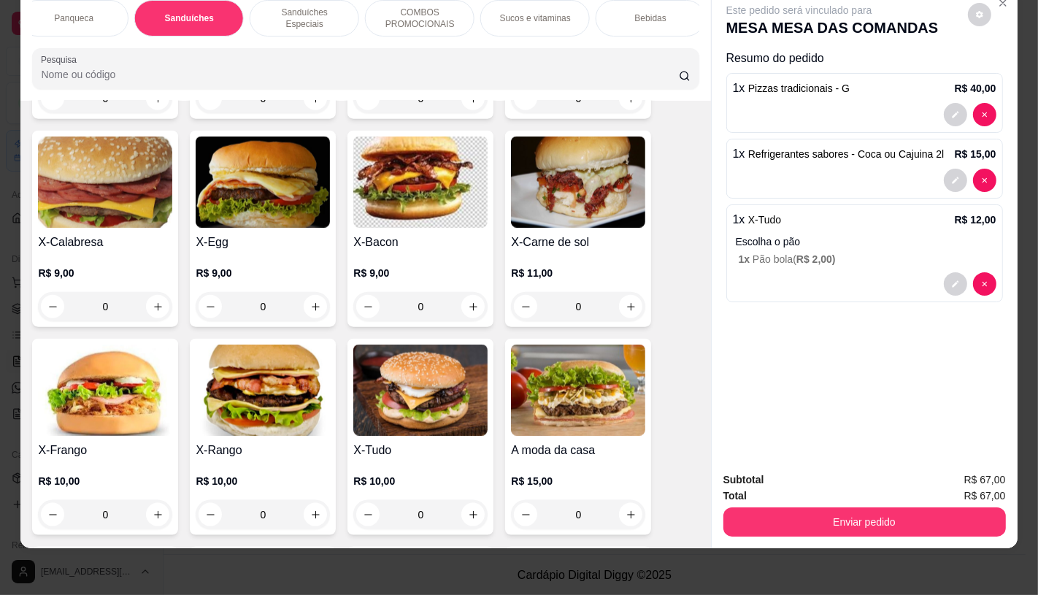
scroll to position [0, 1518]
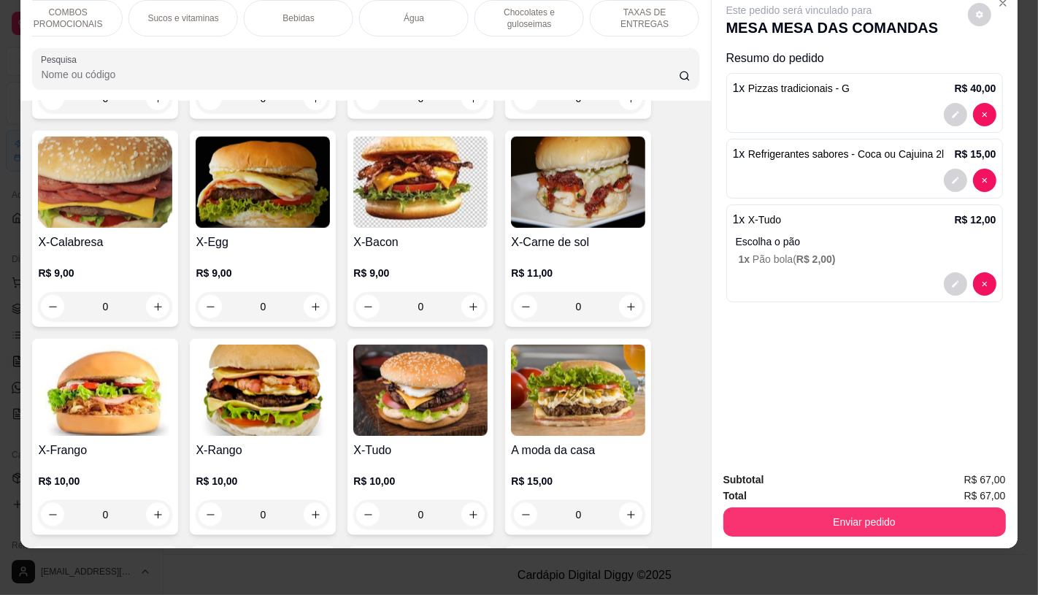
click at [673, 10] on p "TAXAS DE ENTREGAS" at bounding box center [644, 18] width 85 height 23
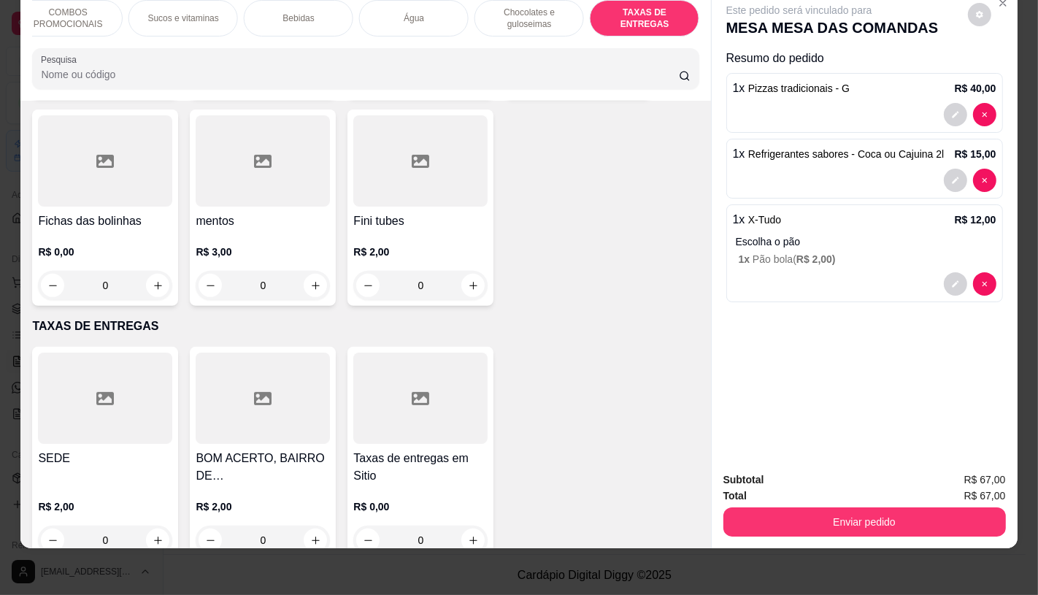
click at [76, 409] on div "SEDE R$ 2,00 0" at bounding box center [105, 454] width 146 height 214
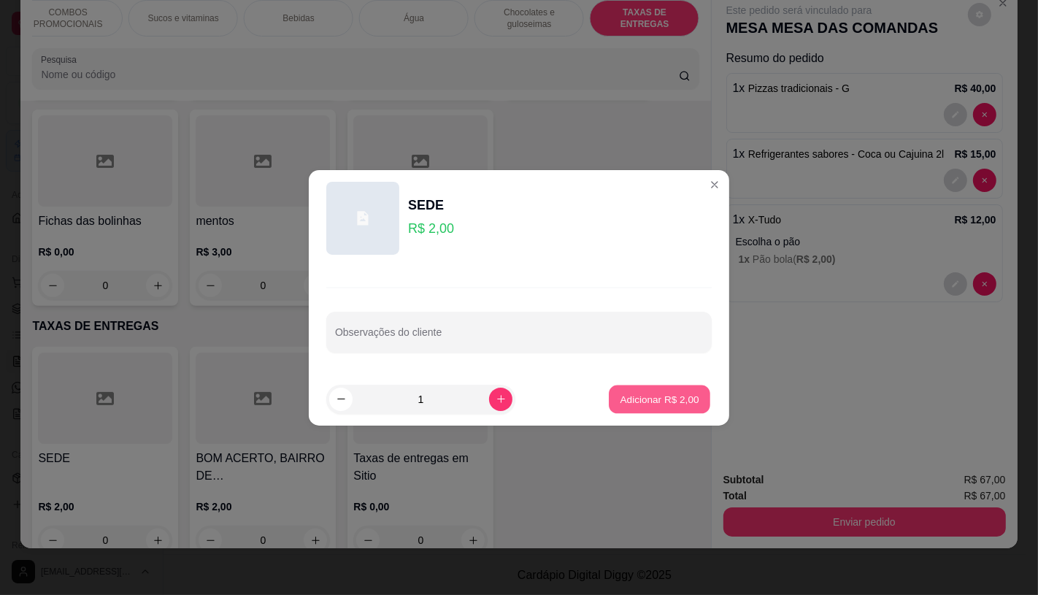
click at [633, 398] on p "Adicionar R$ 2,00" at bounding box center [658, 399] width 79 height 14
type input "1"
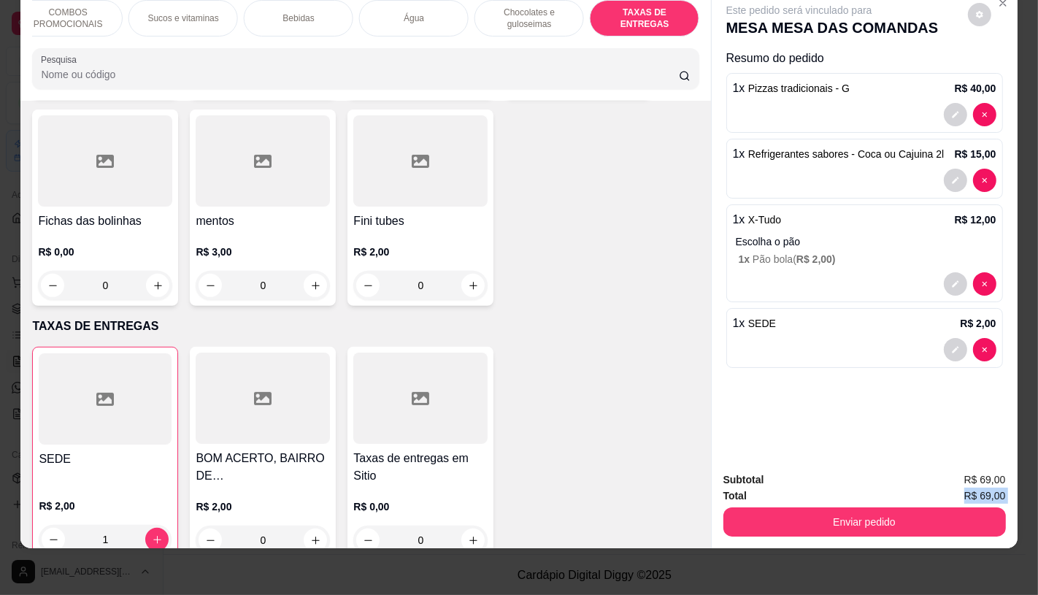
click at [830, 494] on div "Subtotal R$ 69,00 Total R$ 69,00 Enviar pedido" at bounding box center [864, 503] width 282 height 65
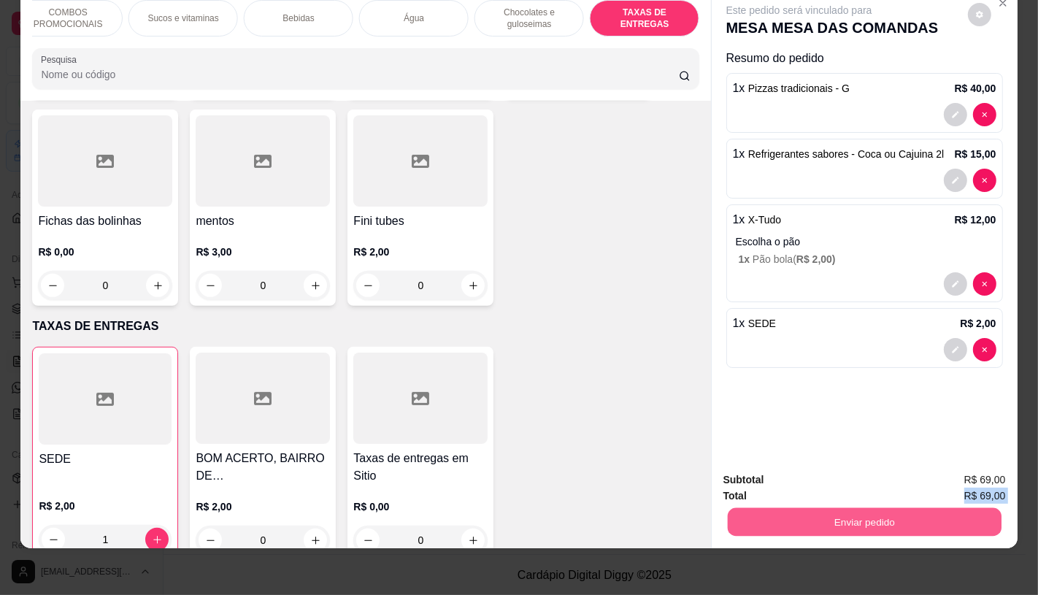
click at [844, 509] on button "Enviar pedido" at bounding box center [864, 521] width 274 height 28
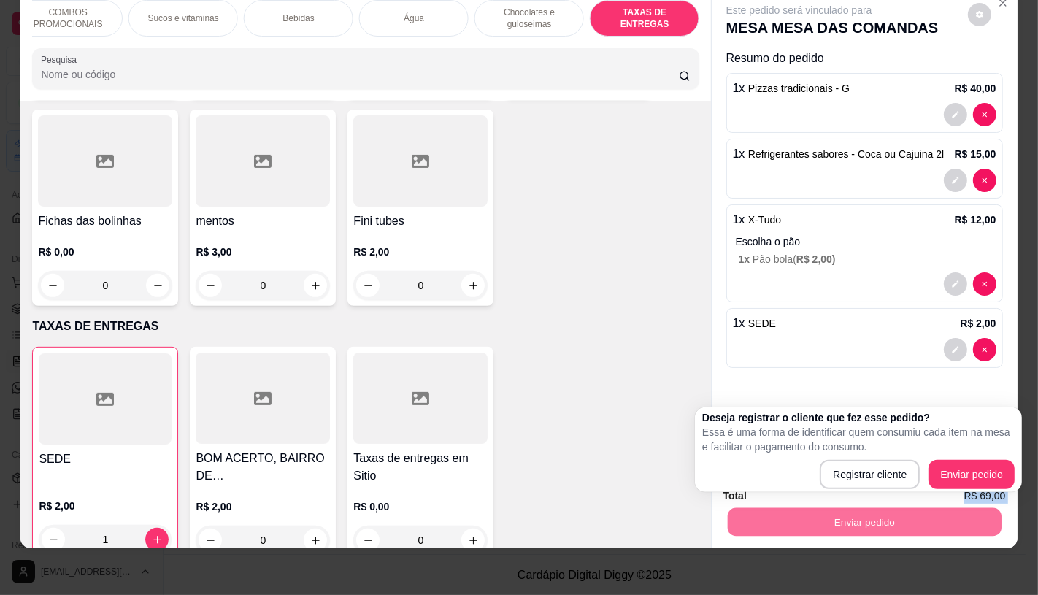
click at [1019, 485] on div "Deseja registrar o cliente que fez esse pedido? Essa é uma forma de identificar…" at bounding box center [858, 449] width 327 height 85
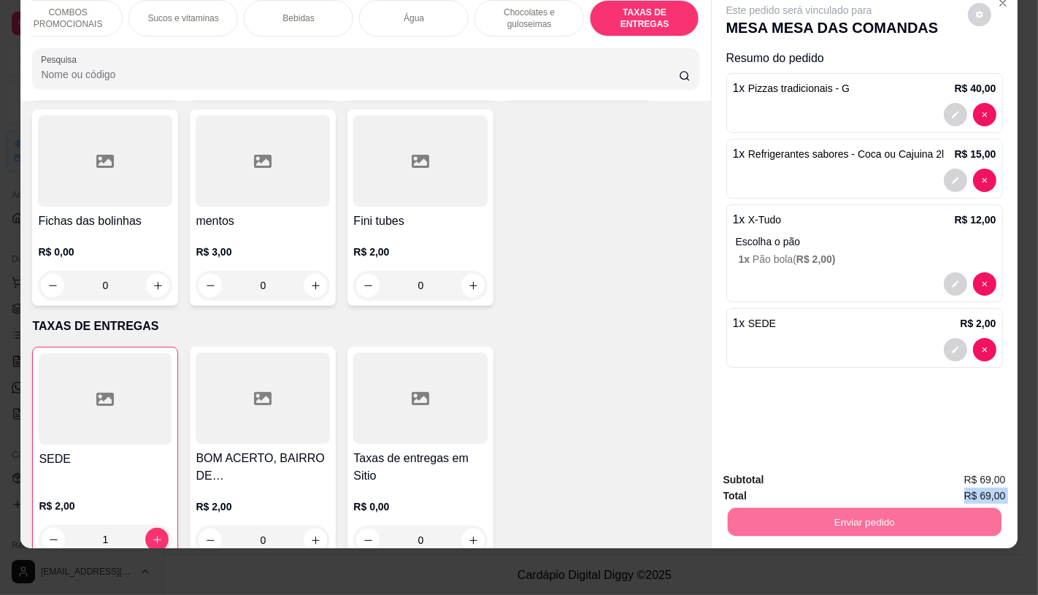
click at [992, 477] on button "Enviar pedido" at bounding box center [967, 474] width 80 height 27
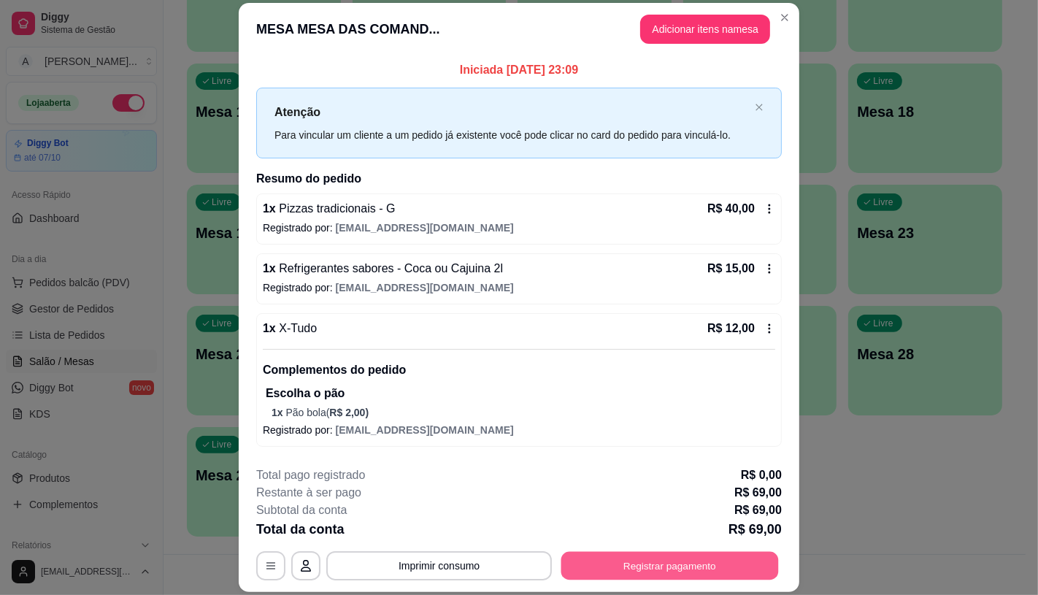
click at [642, 574] on button "Registrar pagamento" at bounding box center [669, 566] width 217 height 28
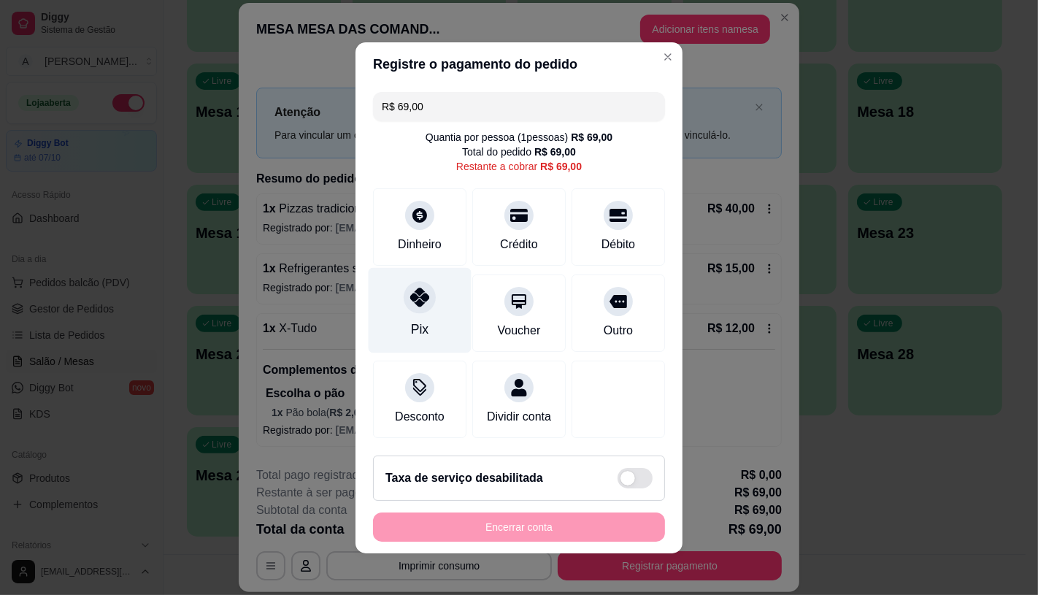
click at [435, 330] on div "Pix" at bounding box center [419, 309] width 103 height 85
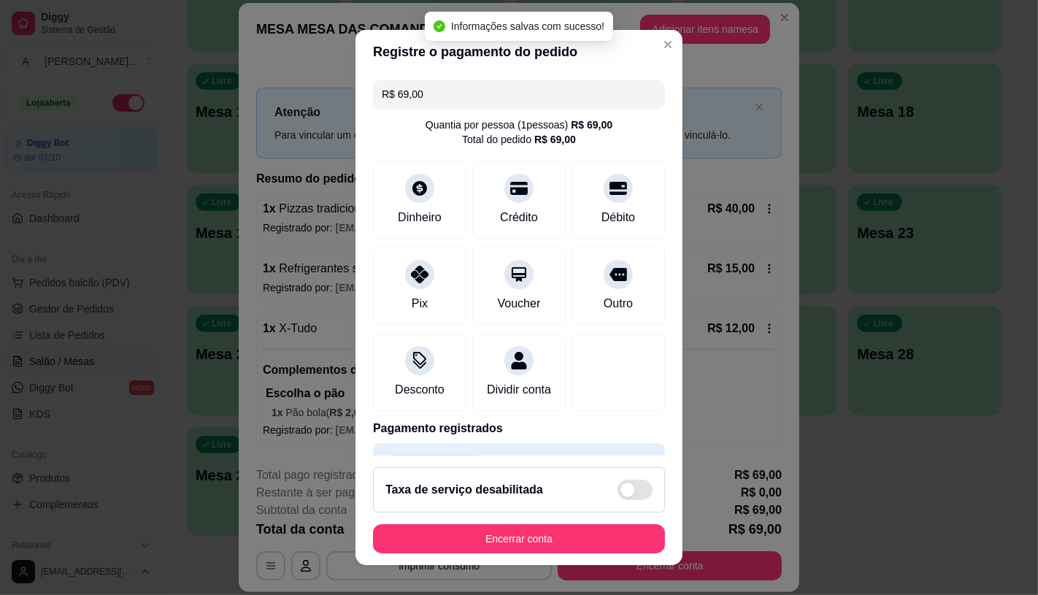
type input "R$ 0,00"
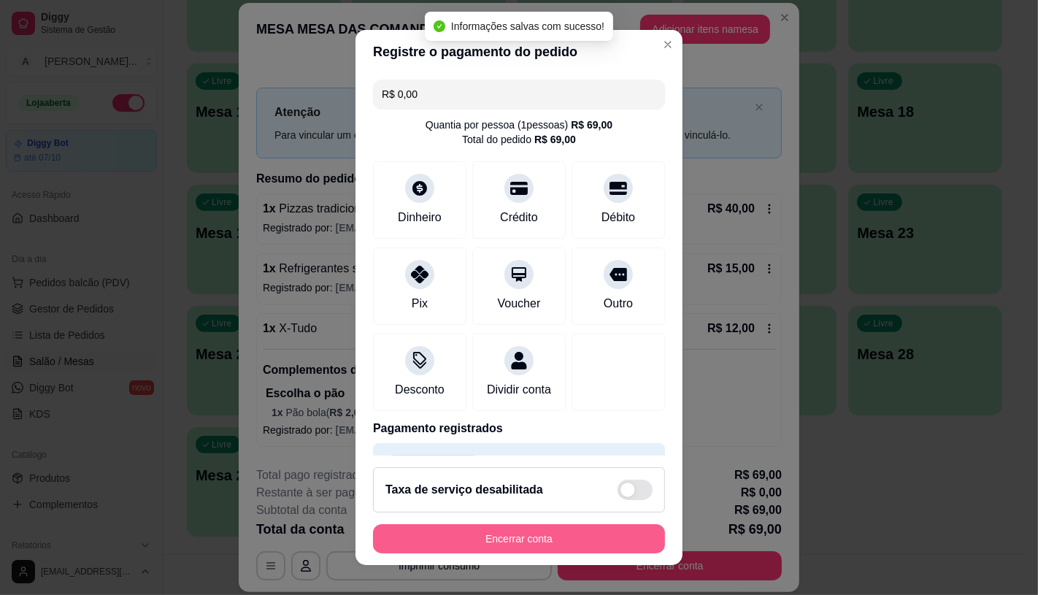
click at [574, 530] on button "Encerrar conta" at bounding box center [519, 538] width 292 height 29
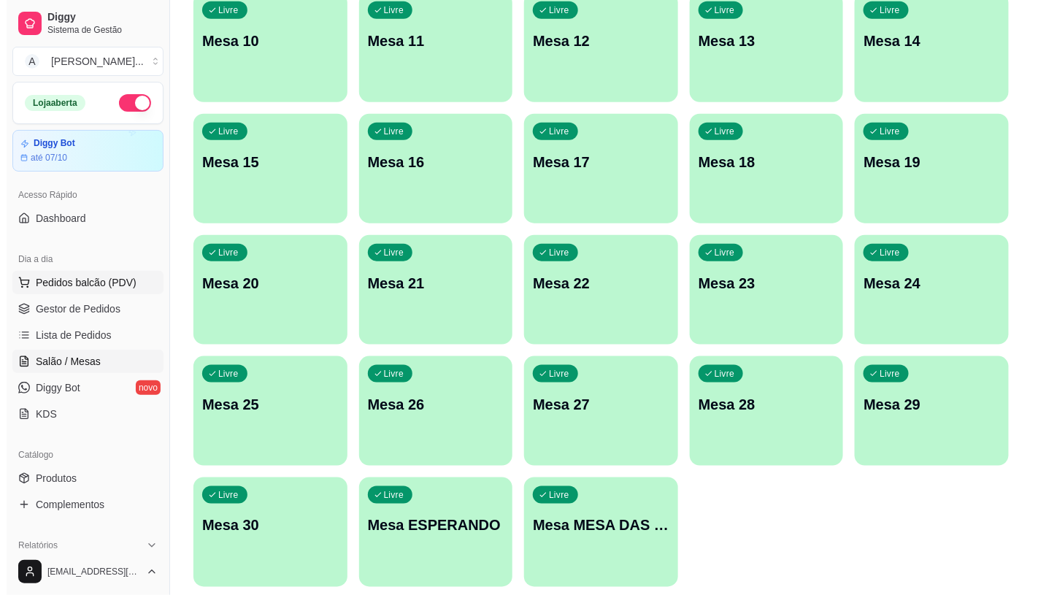
scroll to position [377, 0]
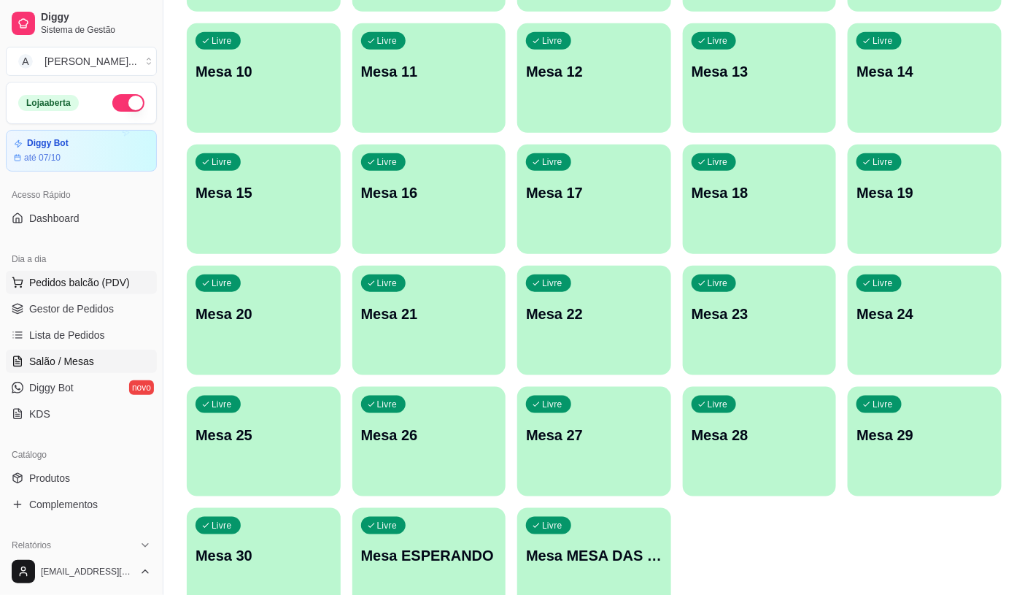
click at [119, 282] on span "Pedidos balcão (PDV)" at bounding box center [79, 282] width 101 height 15
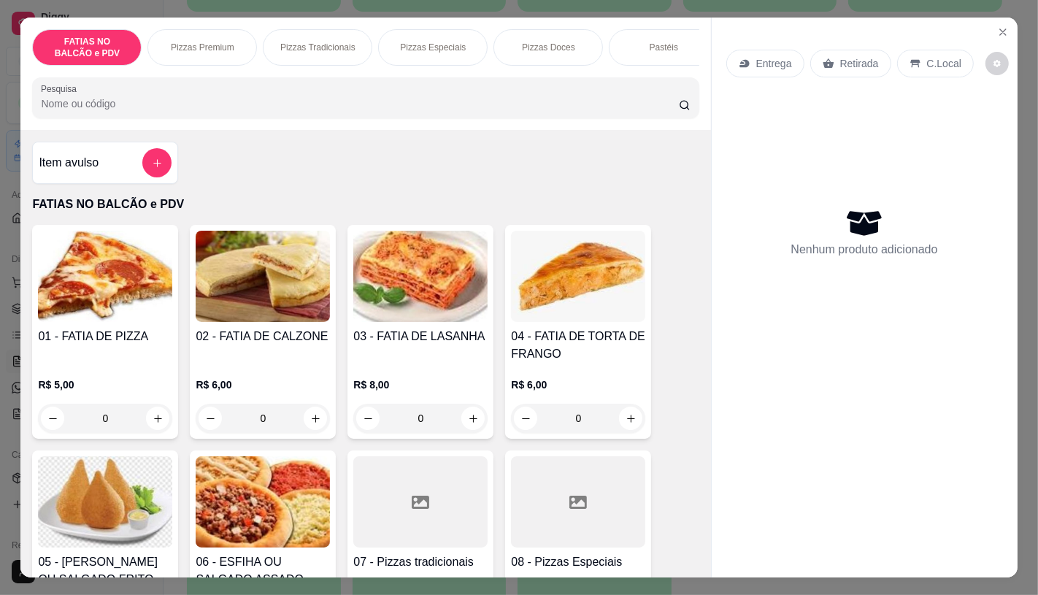
scroll to position [0, 582]
click at [638, 42] on p "Panqueca" at bounding box center [657, 48] width 39 height 12
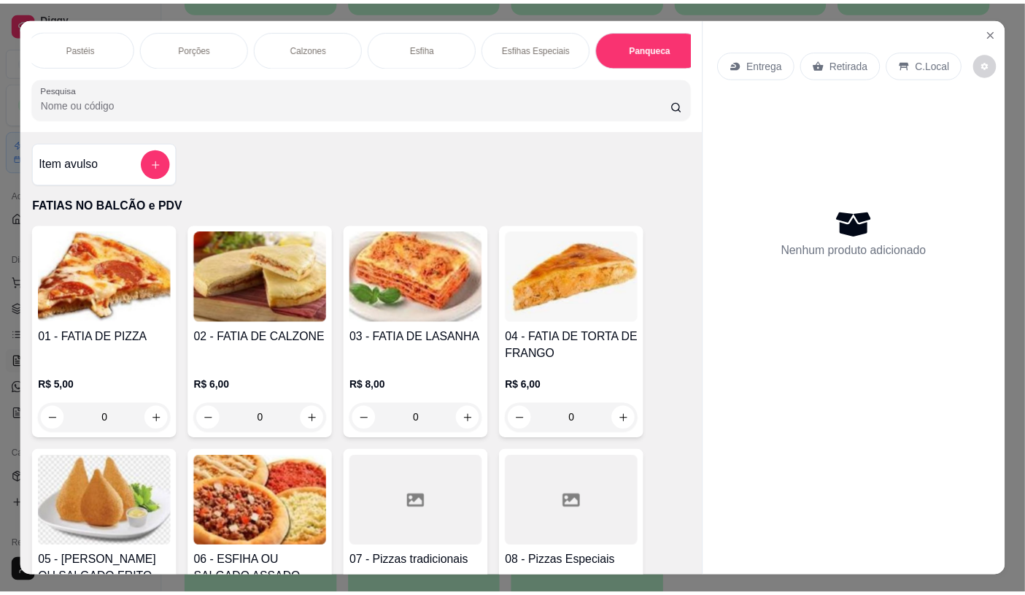
scroll to position [34, 0]
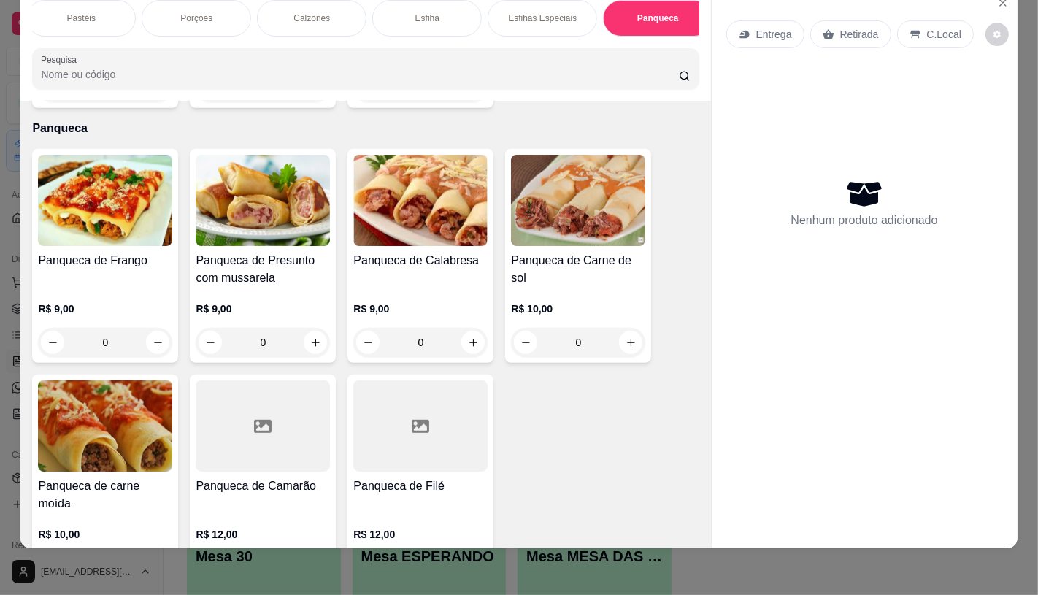
click at [155, 330] on div "0" at bounding box center [105, 342] width 134 height 29
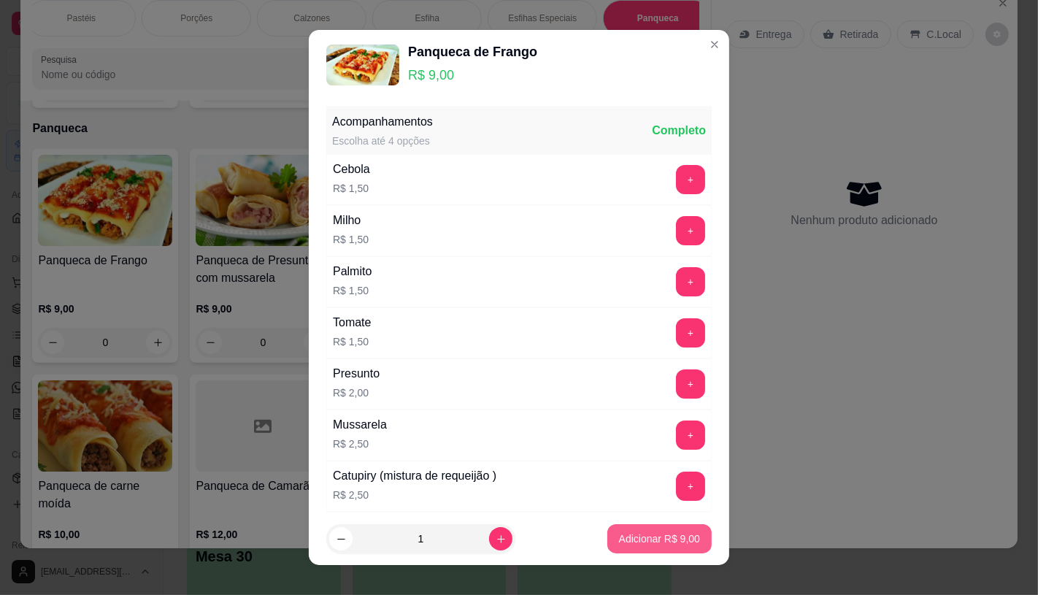
click at [668, 543] on p "Adicionar R$ 9,00" at bounding box center [659, 538] width 81 height 15
type input "1"
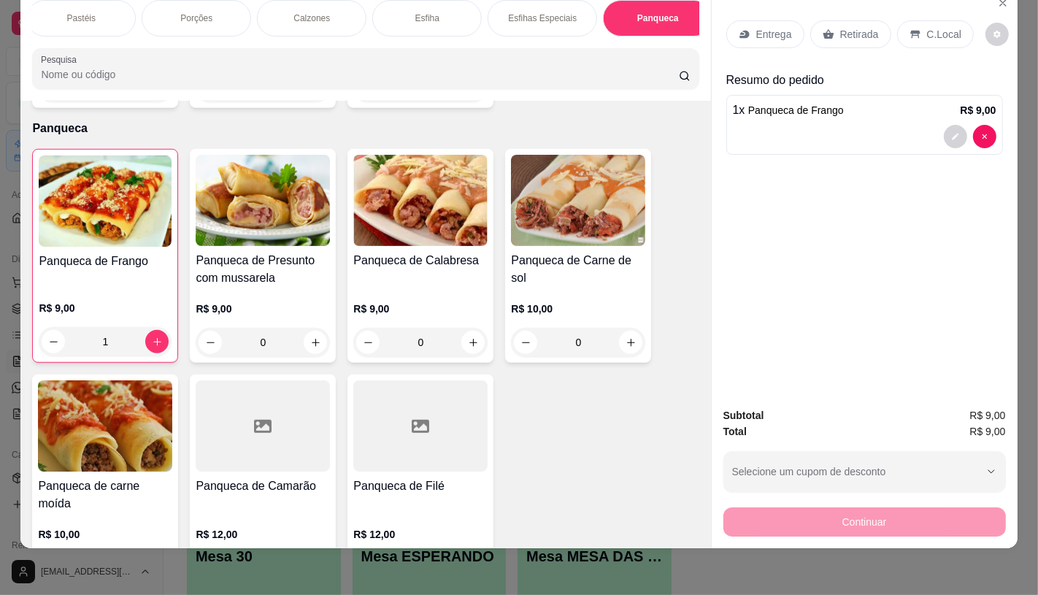
click at [846, 27] on p "Retirada" at bounding box center [859, 34] width 39 height 15
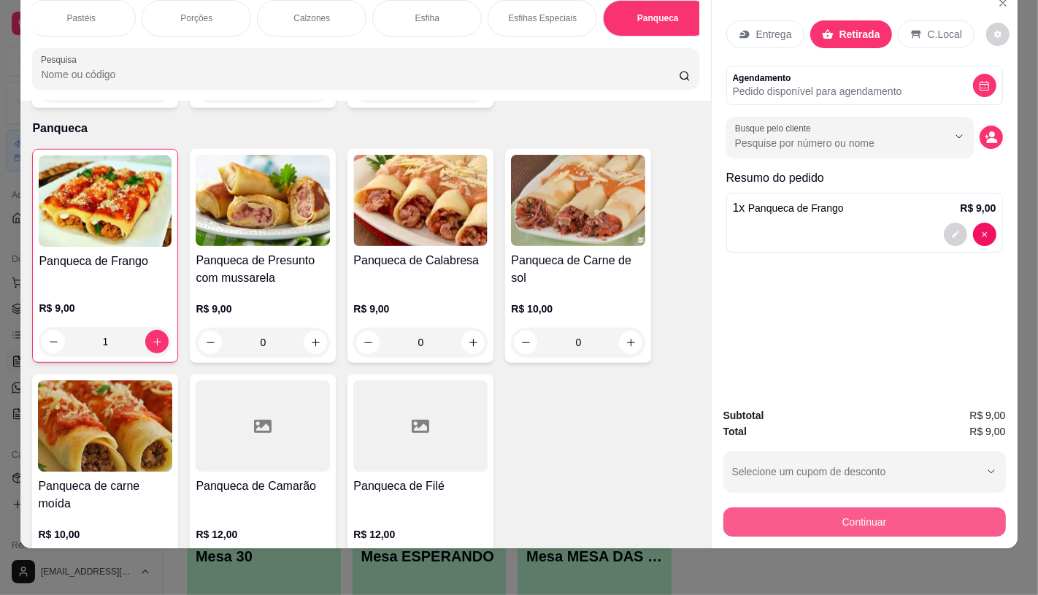
click at [761, 513] on button "Continuar" at bounding box center [864, 521] width 282 height 29
click at [399, 202] on div "Dinheiro" at bounding box center [419, 224] width 103 height 85
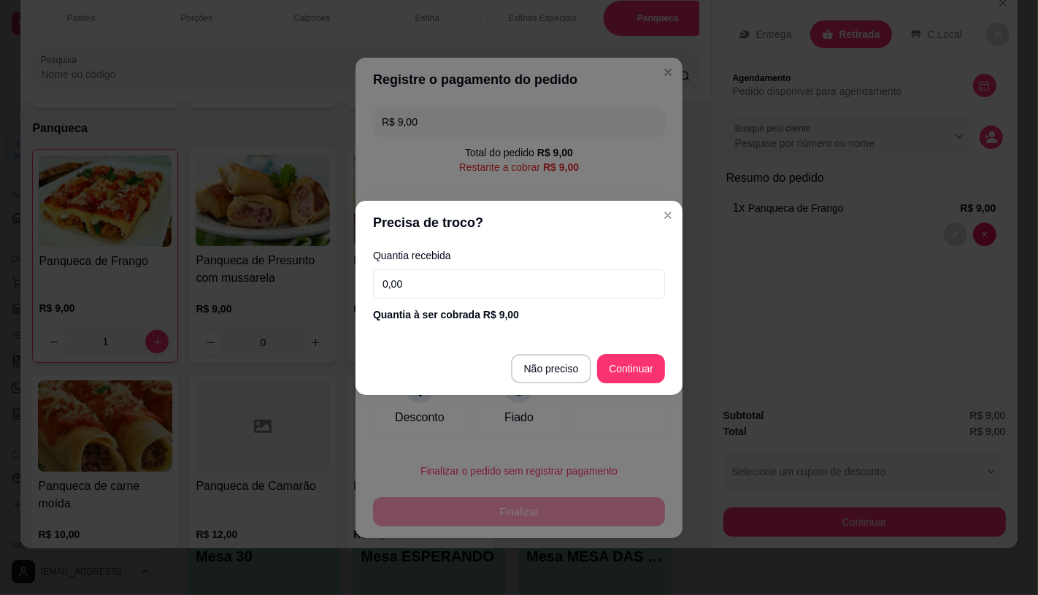
click at [490, 293] on input "0,00" at bounding box center [519, 283] width 292 height 29
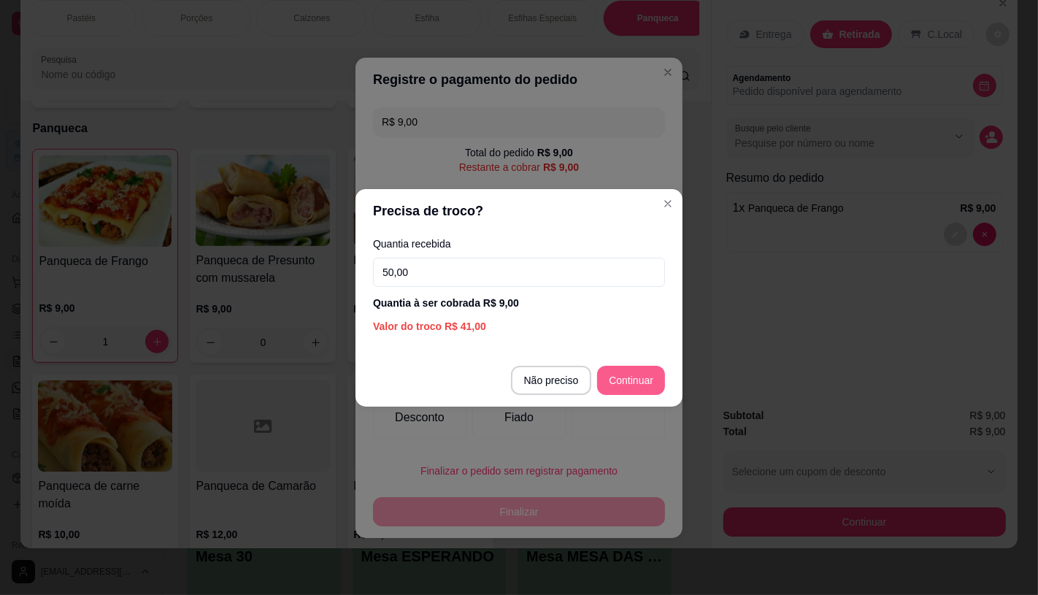
type input "50,00"
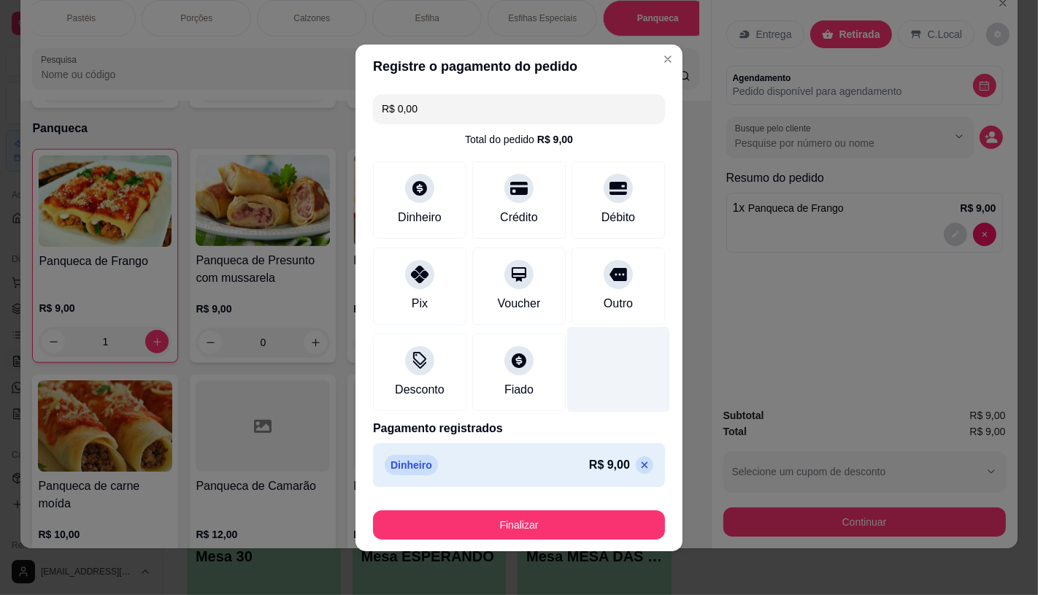
type input "R$ 0,00"
click at [565, 541] on footer "Finalizar" at bounding box center [518, 522] width 327 height 58
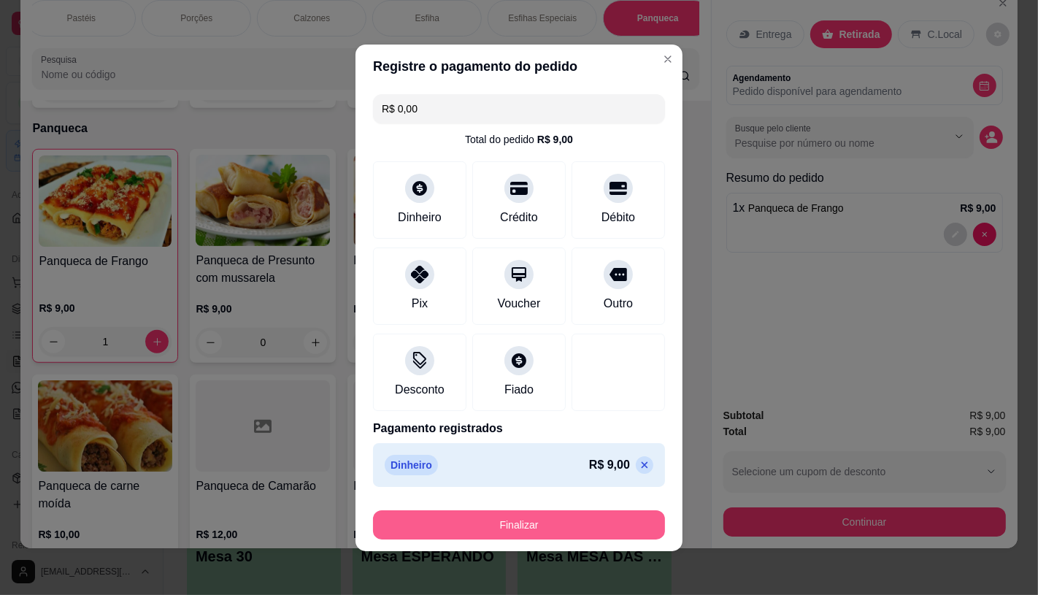
click at [563, 533] on button "Finalizar" at bounding box center [519, 524] width 292 height 29
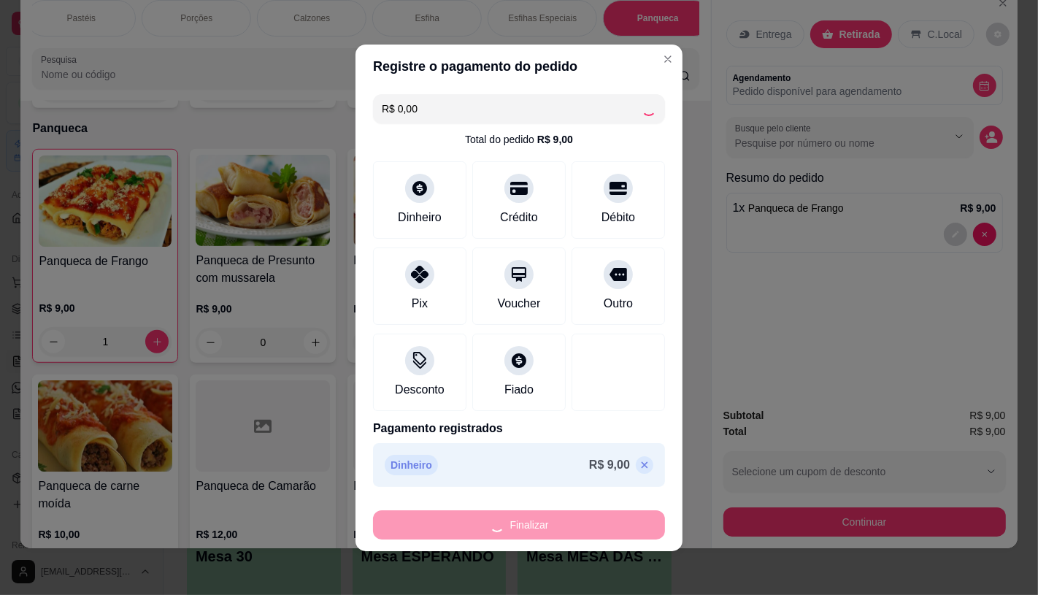
type input "0"
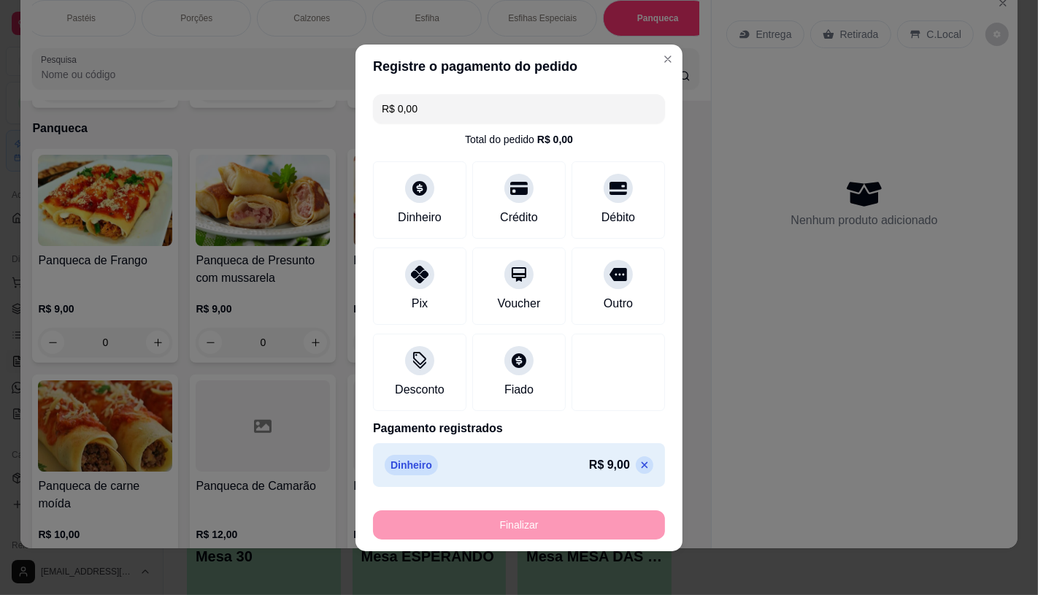
type input "-R$ 9,00"
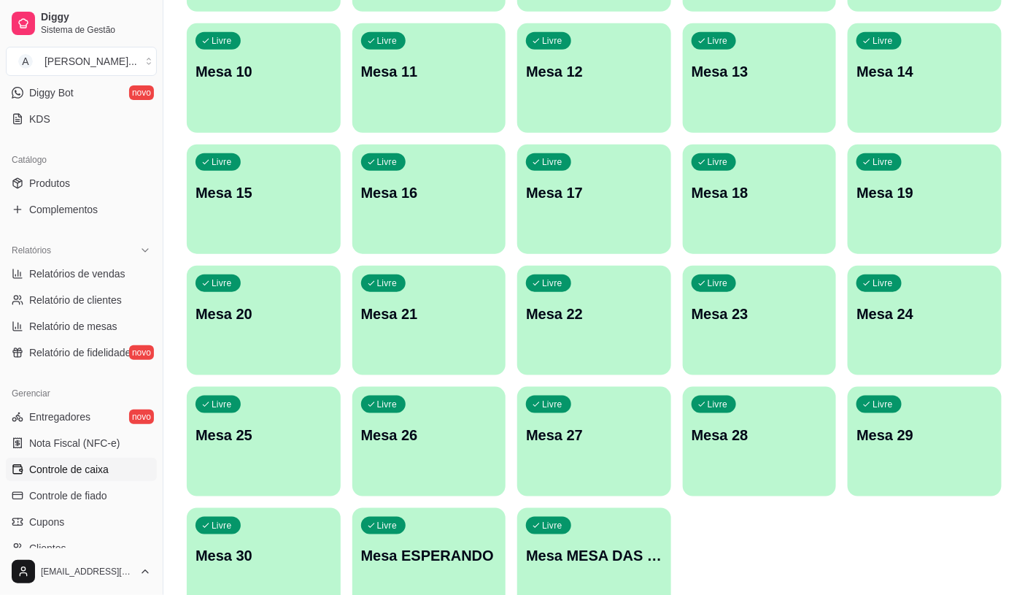
scroll to position [324, 0]
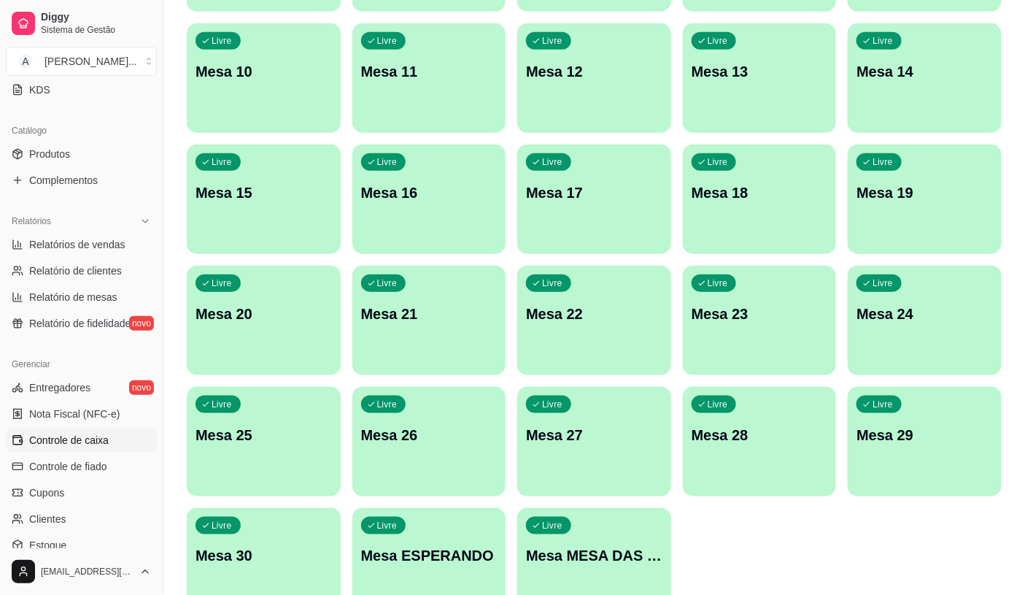
click at [74, 434] on span "Controle de caixa" at bounding box center [69, 440] width 80 height 15
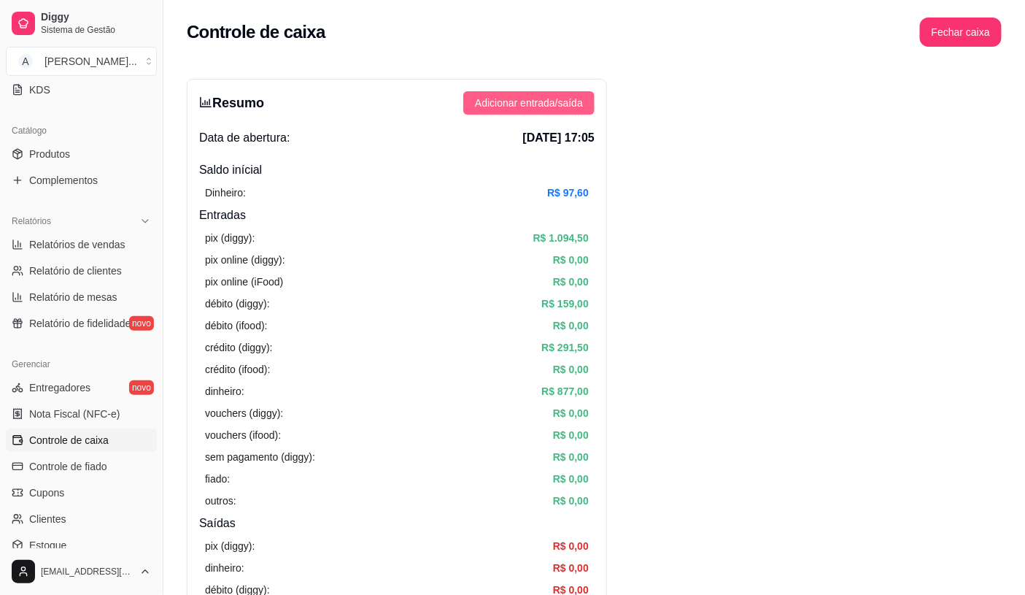
click at [582, 103] on button "Adicionar entrada/saída" at bounding box center [528, 102] width 131 height 23
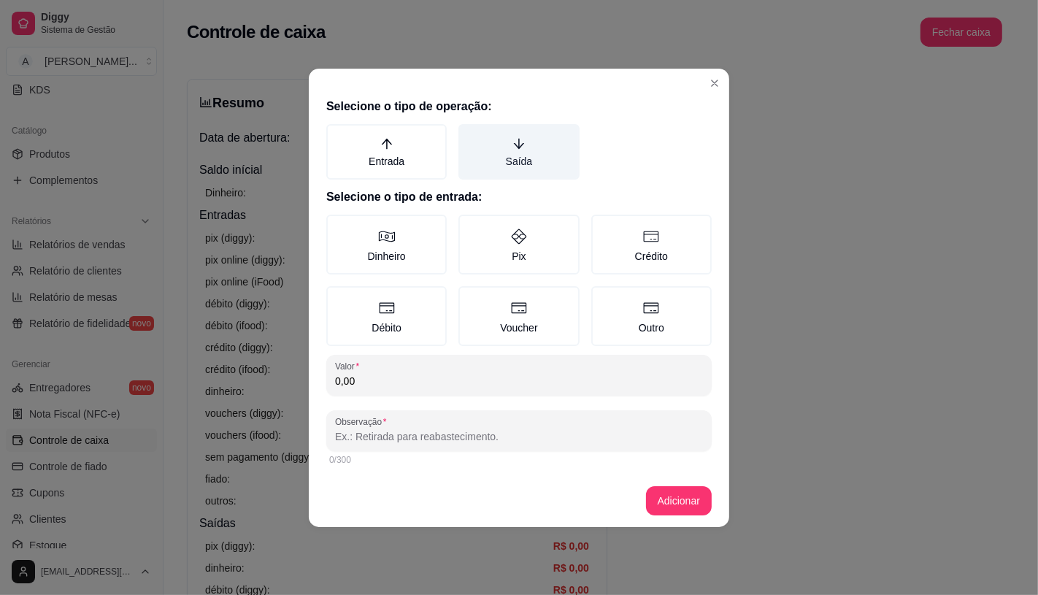
click at [522, 149] on icon "arrow-down" at bounding box center [518, 143] width 13 height 13
click at [469, 135] on button "Saída" at bounding box center [464, 129] width 12 height 12
click at [421, 279] on div "Dinheiro Pix Crédito Débito Voucher Outro" at bounding box center [518, 280] width 385 height 131
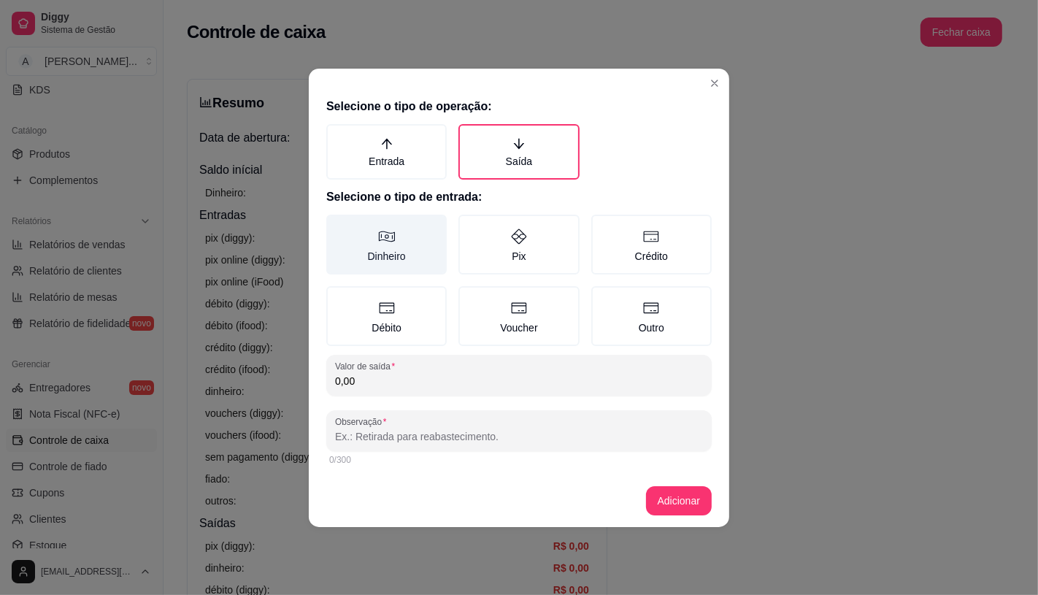
click at [425, 267] on label "Dinheiro" at bounding box center [386, 245] width 120 height 60
click at [337, 225] on button "Dinheiro" at bounding box center [331, 220] width 12 height 12
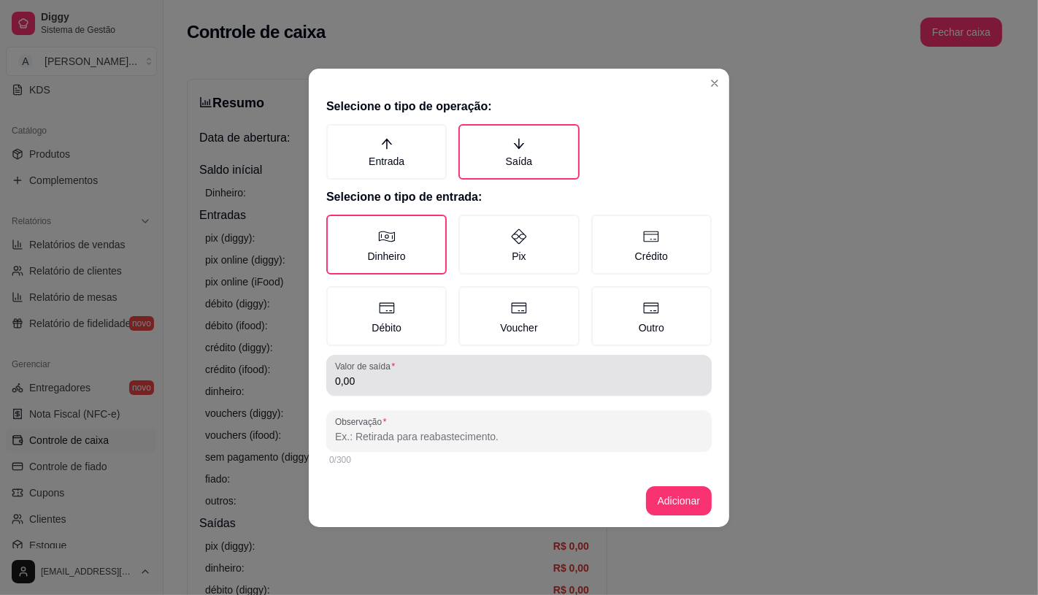
click at [441, 381] on input "0,00" at bounding box center [519, 381] width 368 height 15
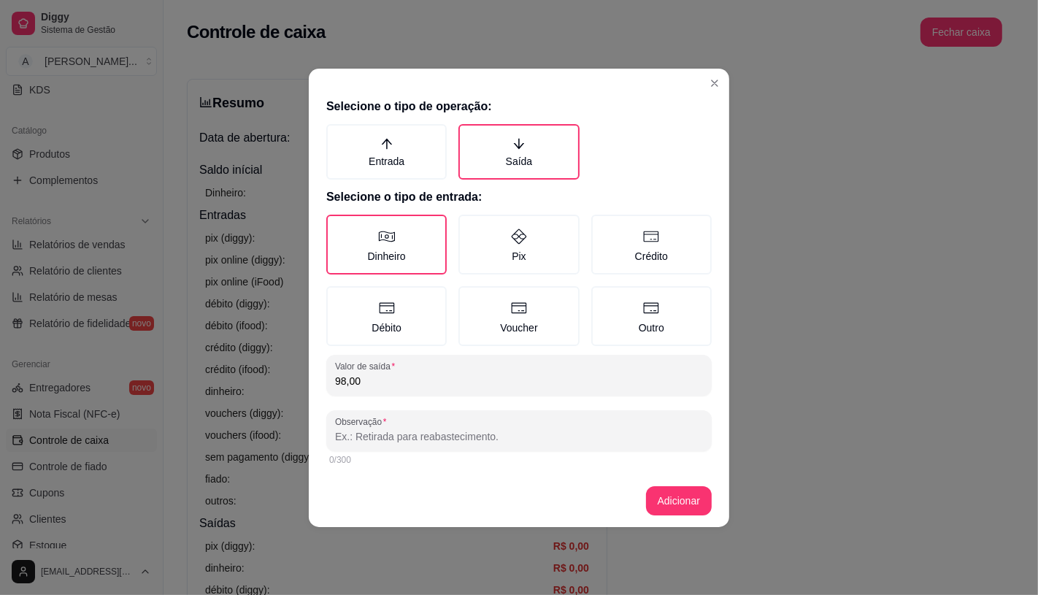
type input "98,00"
click at [463, 433] on input "Observação" at bounding box center [519, 436] width 368 height 15
type input "Uandson"
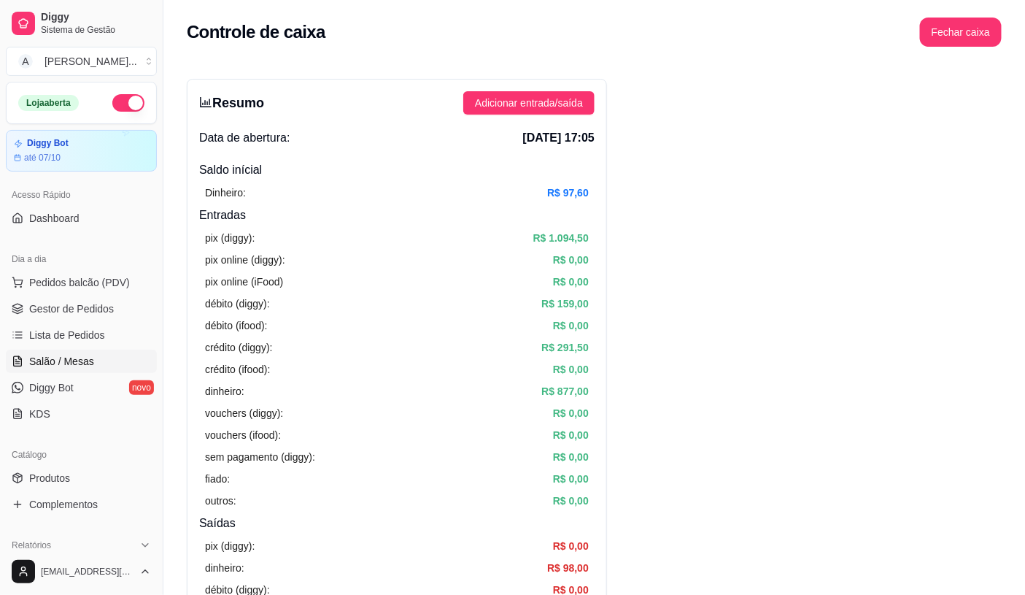
click at [78, 356] on span "Salão / Mesas" at bounding box center [61, 361] width 65 height 15
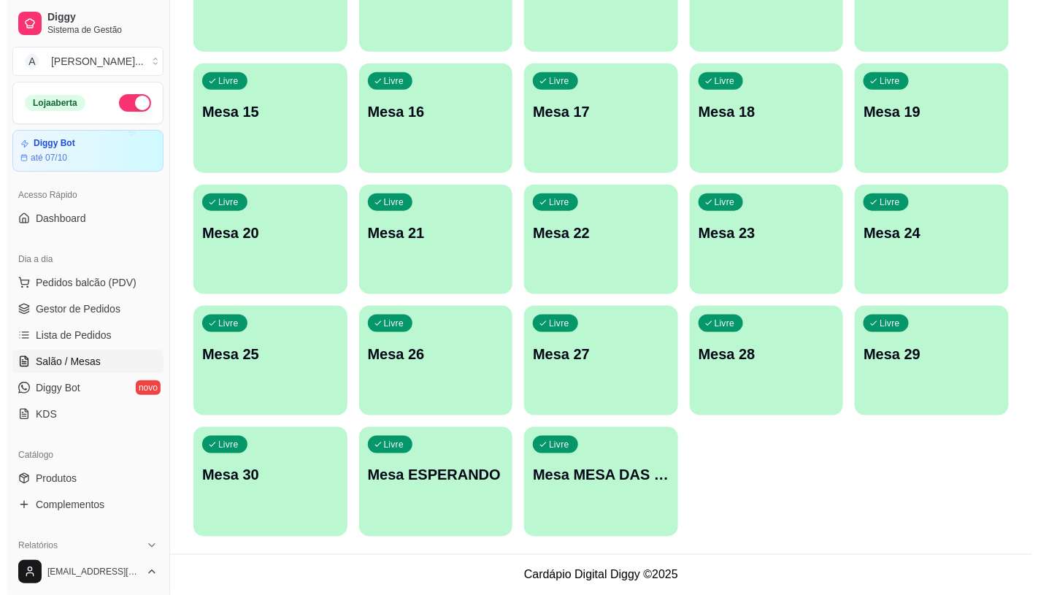
scroll to position [377, 0]
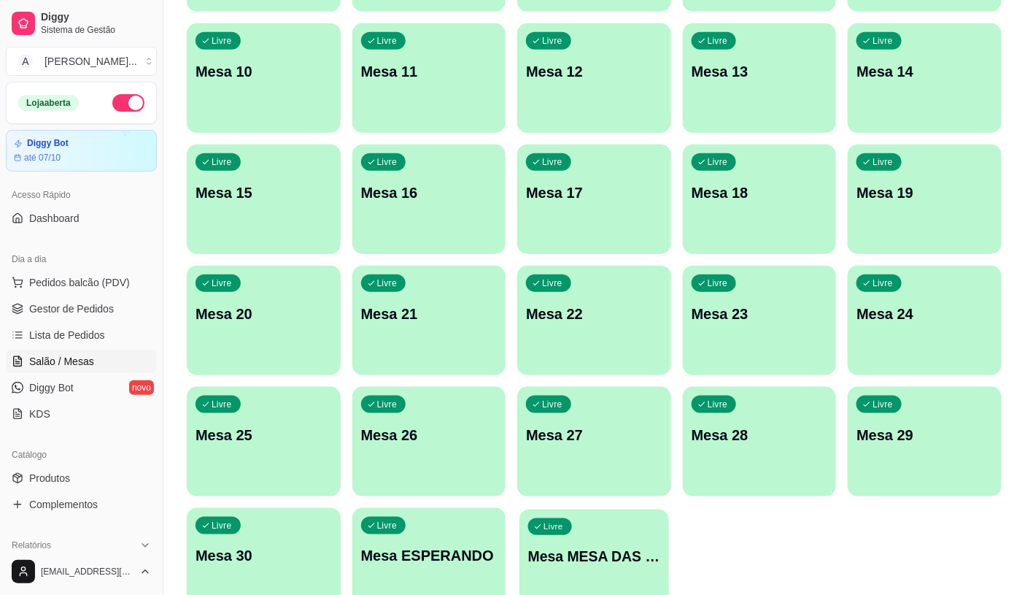
click at [610, 525] on div "Livre Mesa MESA DAS COMANDAS" at bounding box center [594, 553] width 149 height 89
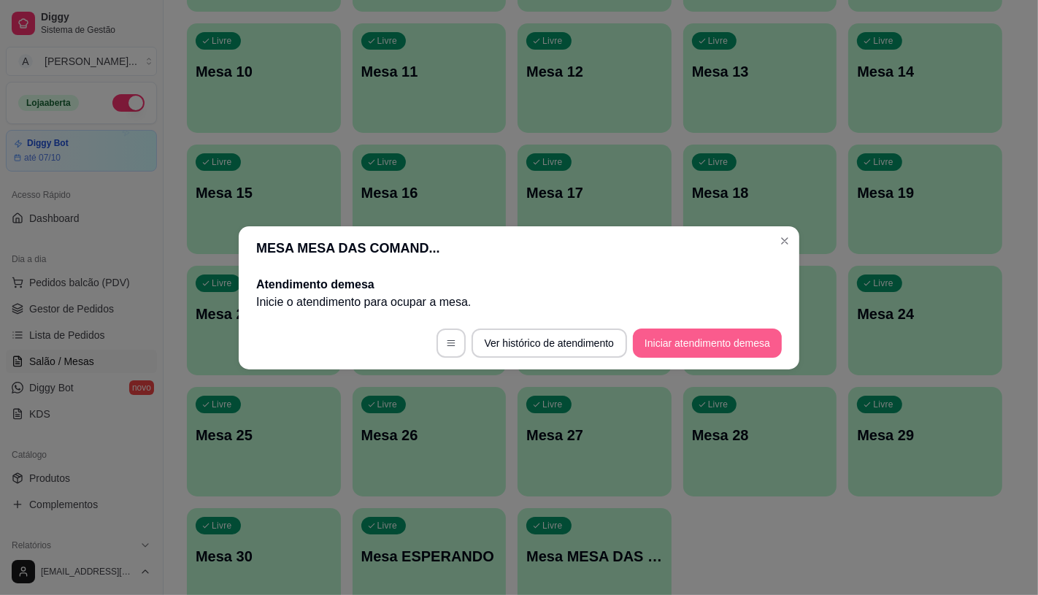
click at [703, 354] on button "Iniciar atendimento de mesa" at bounding box center [707, 342] width 149 height 29
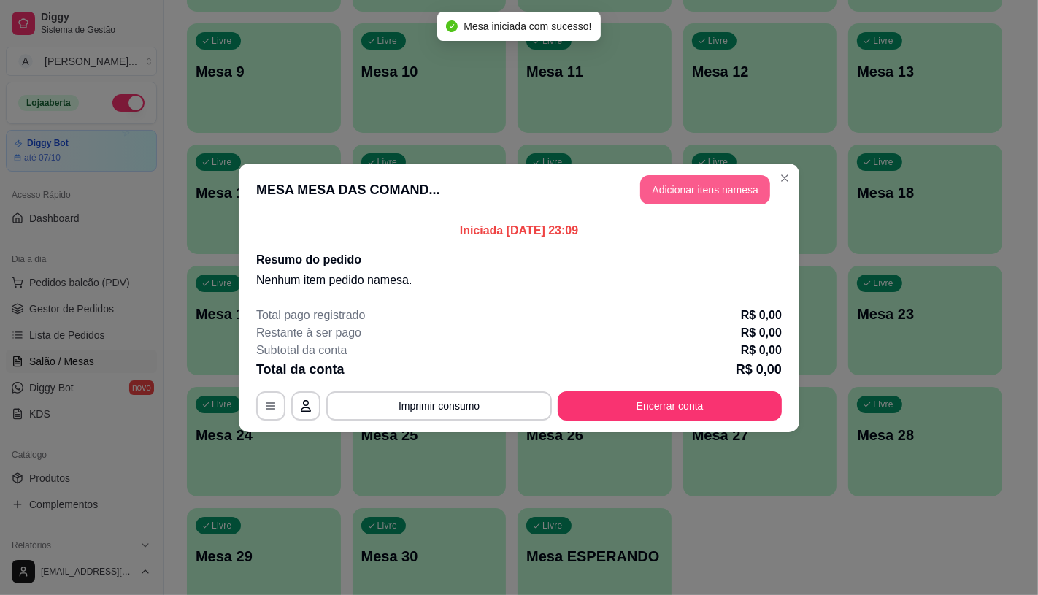
click at [679, 194] on button "Adicionar itens na mesa" at bounding box center [705, 189] width 130 height 29
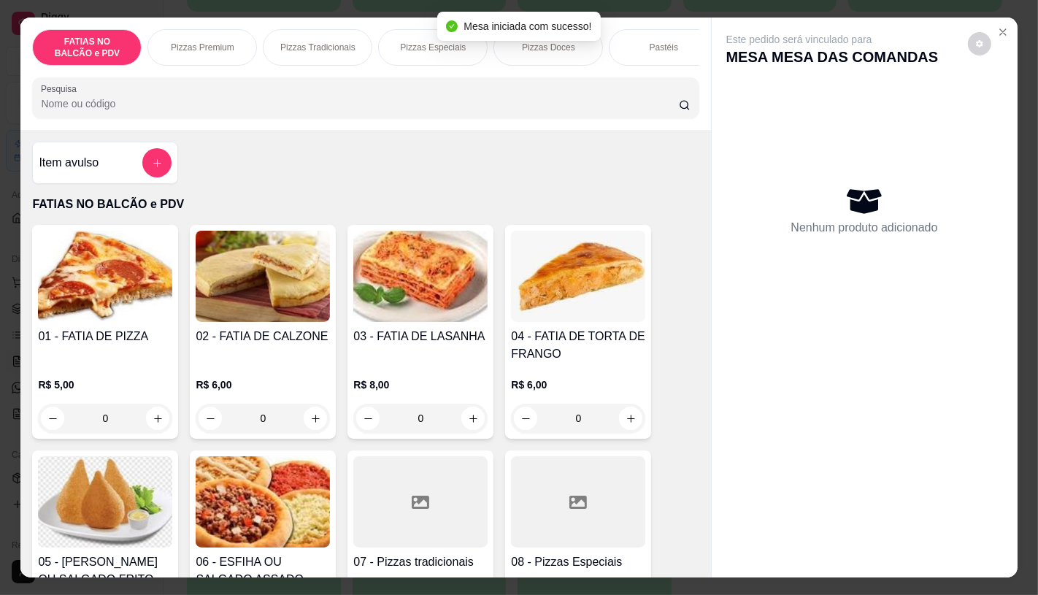
click at [382, 565] on h4 "07 - Pizzas tradicionais" at bounding box center [420, 562] width 134 height 18
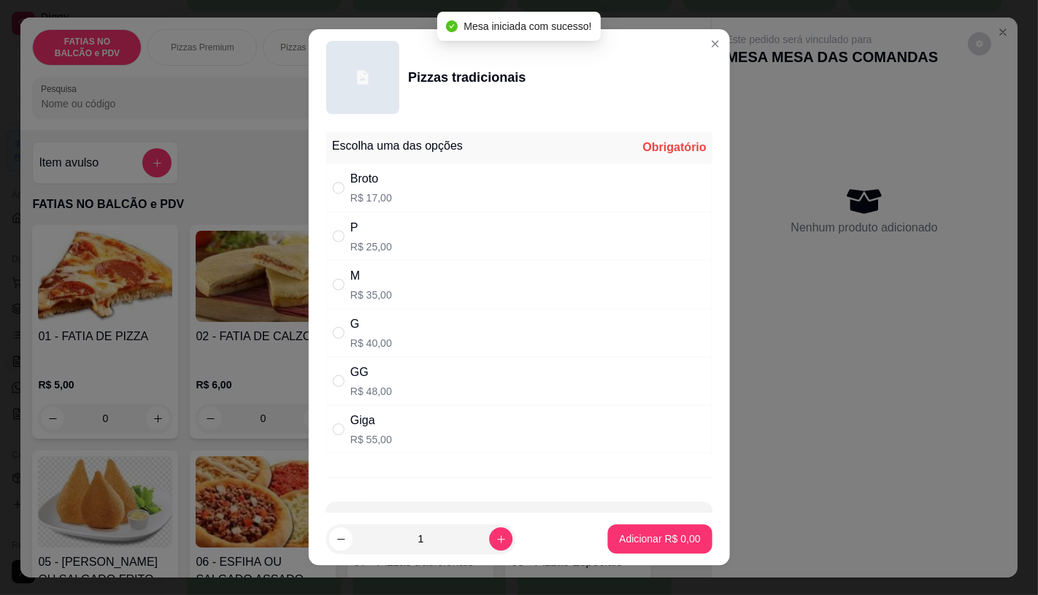
click at [397, 541] on input "1" at bounding box center [420, 539] width 136 height 29
click at [367, 239] on p "R$ 25,00" at bounding box center [371, 246] width 42 height 15
radio input "true"
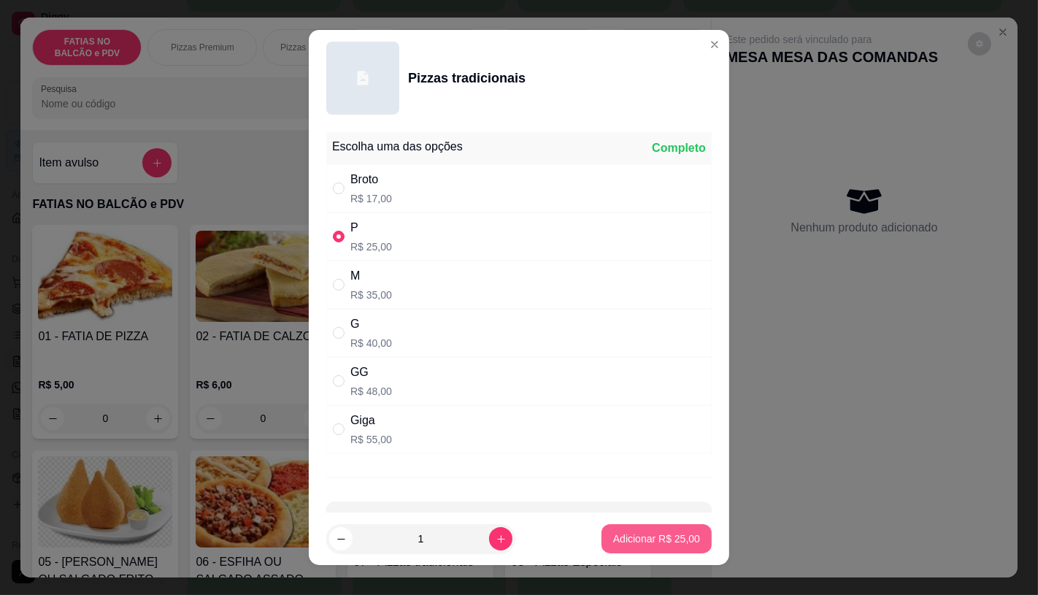
click at [638, 544] on p "Adicionar R$ 25,00" at bounding box center [656, 538] width 87 height 15
type input "1"
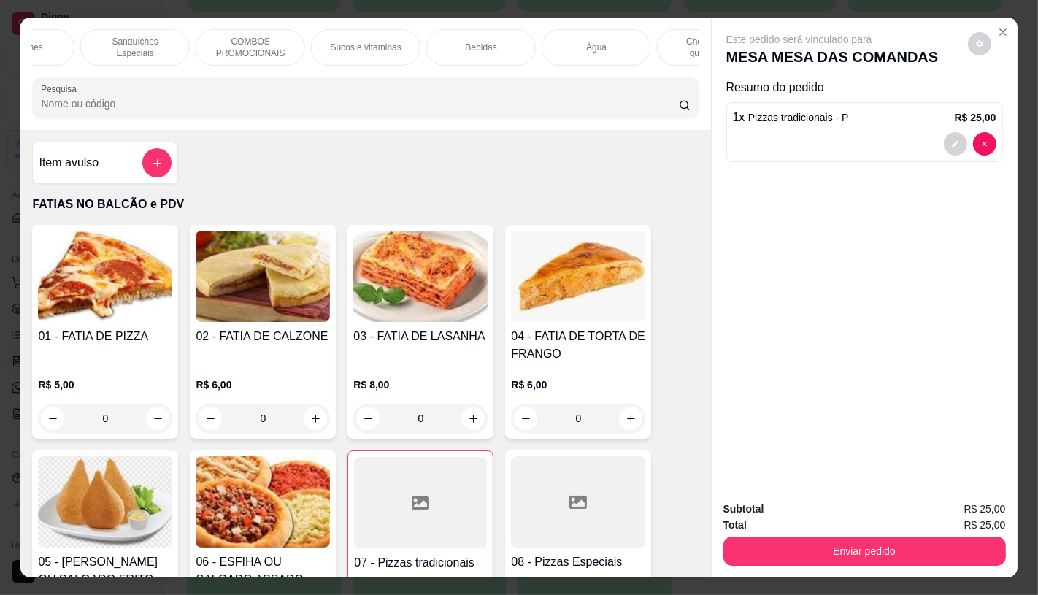
scroll to position [0, 1518]
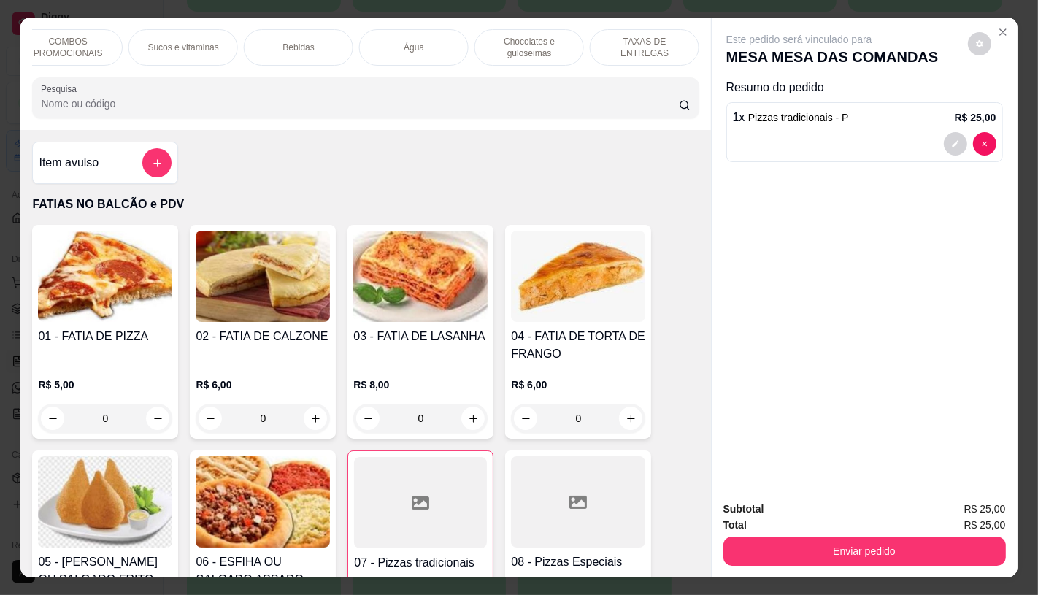
click at [668, 53] on div "TAXAS DE ENTREGAS" at bounding box center [644, 47] width 109 height 36
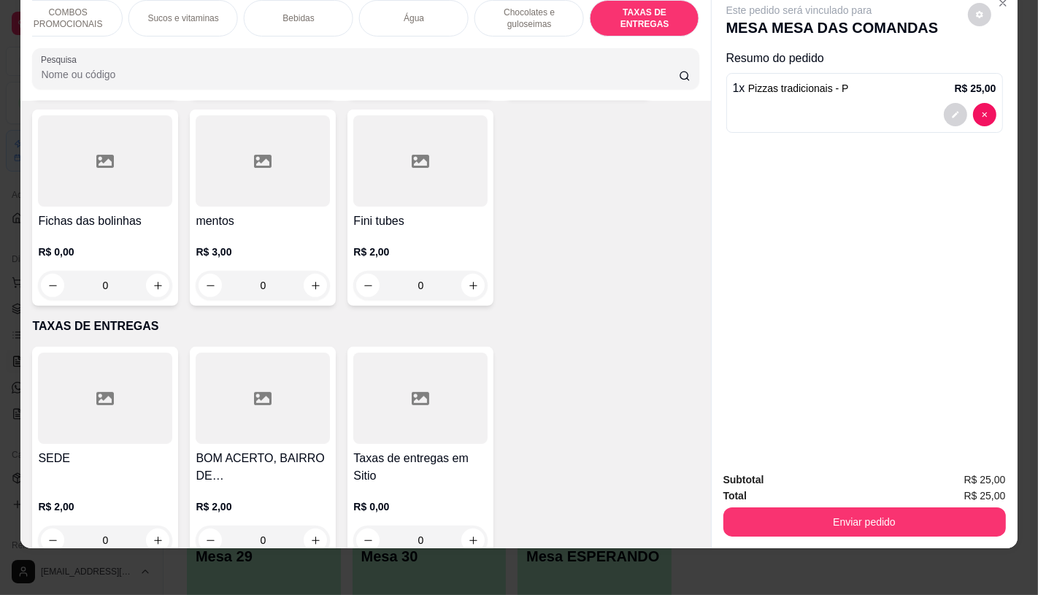
click at [469, 398] on div at bounding box center [420, 397] width 134 height 91
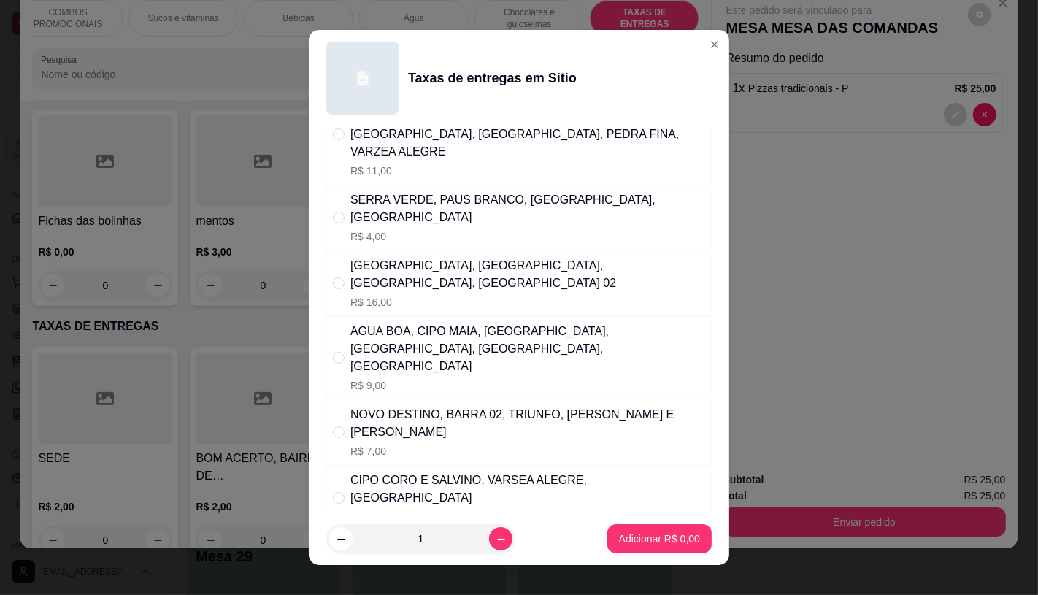
scroll to position [81, 0]
click at [436, 536] on div "FORASTEIRO, AREIAS BRANCA, AÇUDE, [GEOGRAPHIC_DATA], [GEOGRAPHIC_DATA]" at bounding box center [527, 553] width 355 height 35
radio input "true"
click at [632, 536] on p "Adicionar R$ 6,00" at bounding box center [658, 539] width 79 height 14
type input "1"
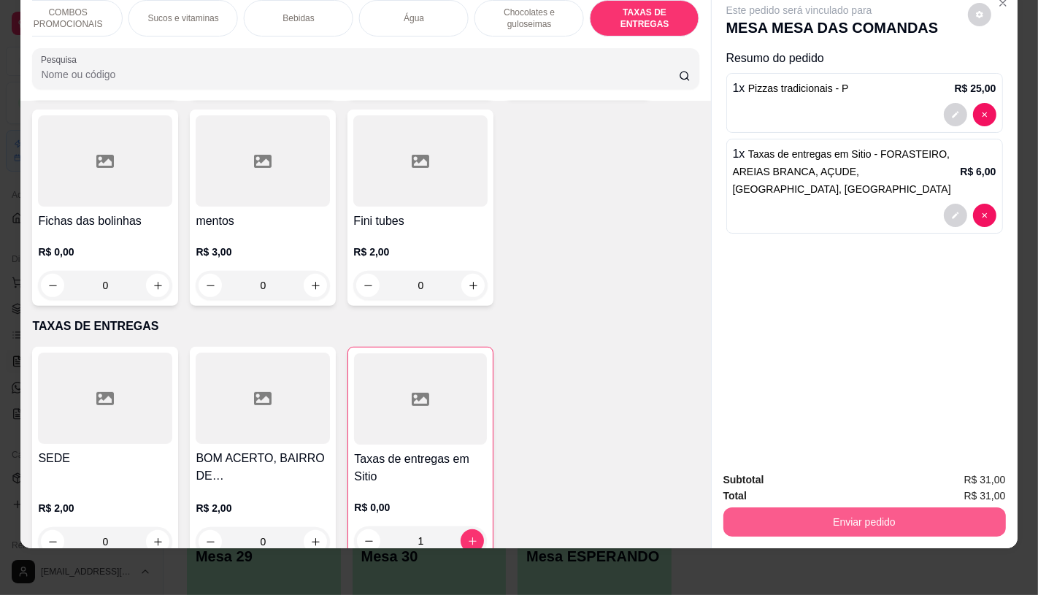
click at [938, 511] on button "Enviar pedido" at bounding box center [864, 521] width 282 height 29
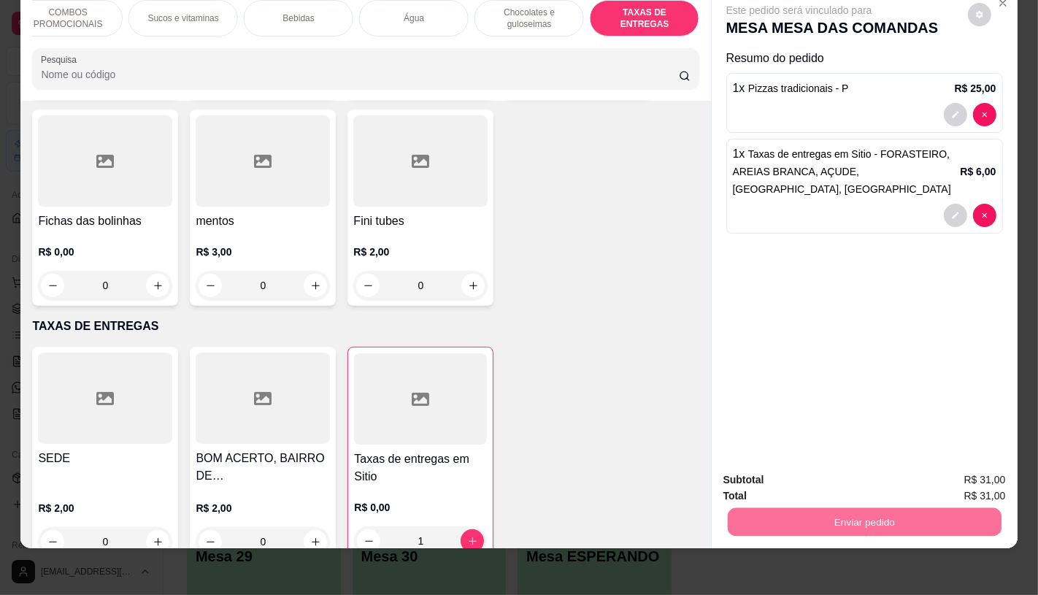
click at [972, 470] on button "Enviar pedido" at bounding box center [967, 475] width 82 height 28
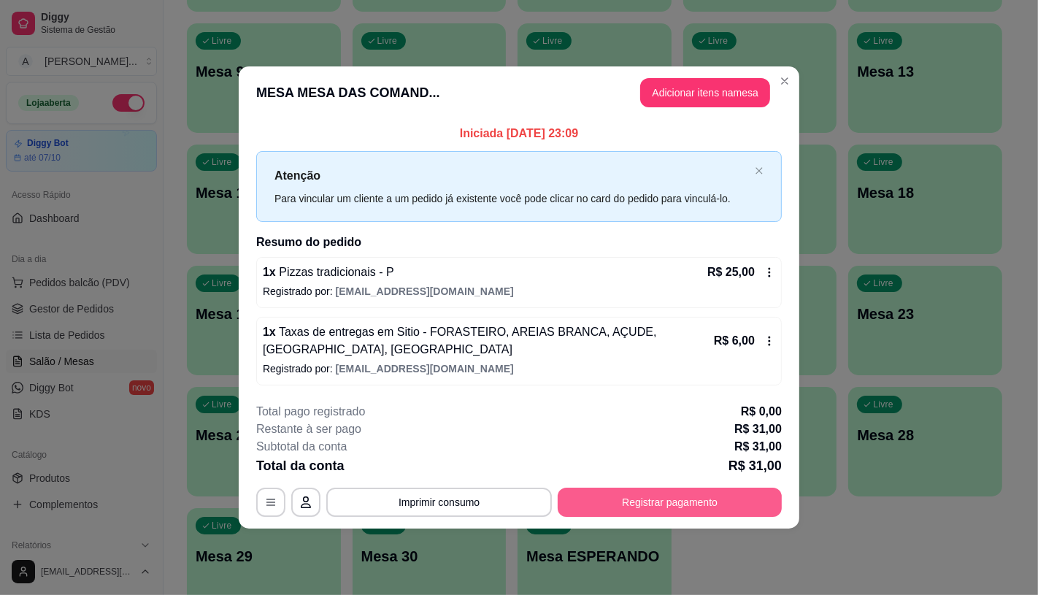
click at [691, 506] on button "Registrar pagamento" at bounding box center [669, 501] width 224 height 29
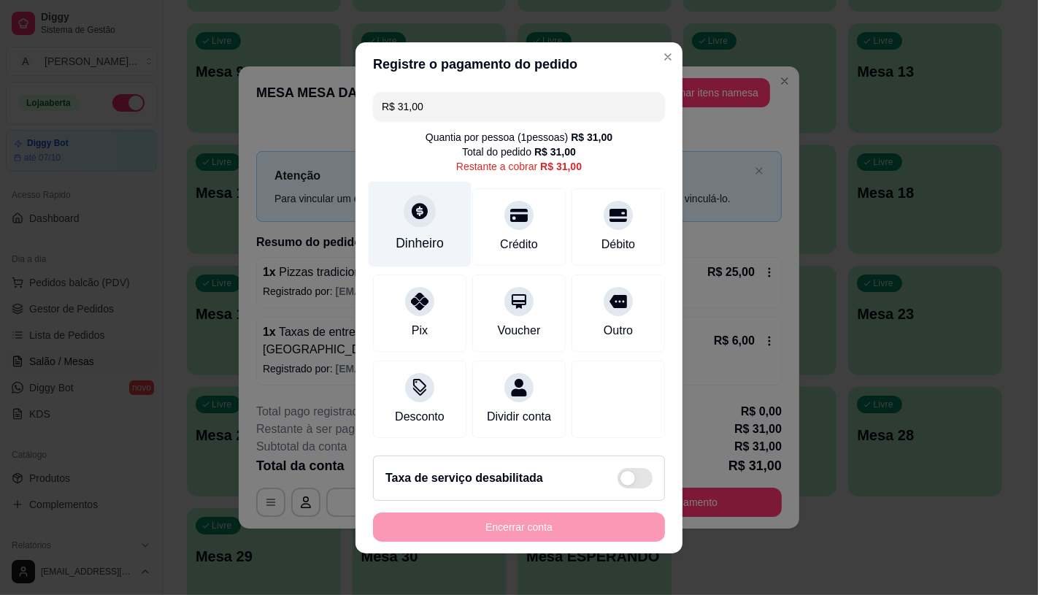
click at [414, 244] on div "Dinheiro" at bounding box center [419, 223] width 103 height 85
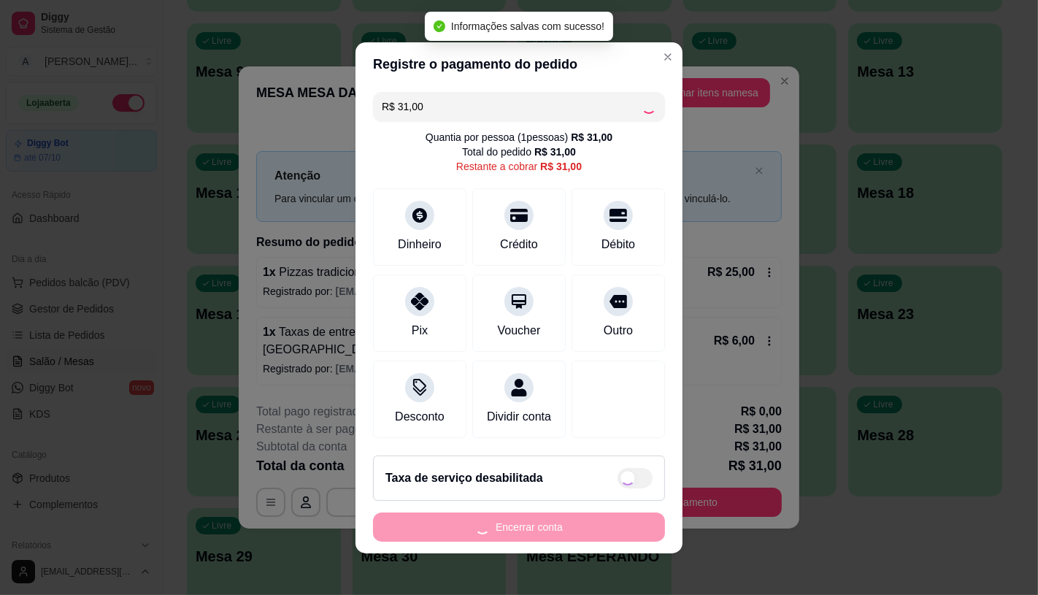
type input "R$ 0,00"
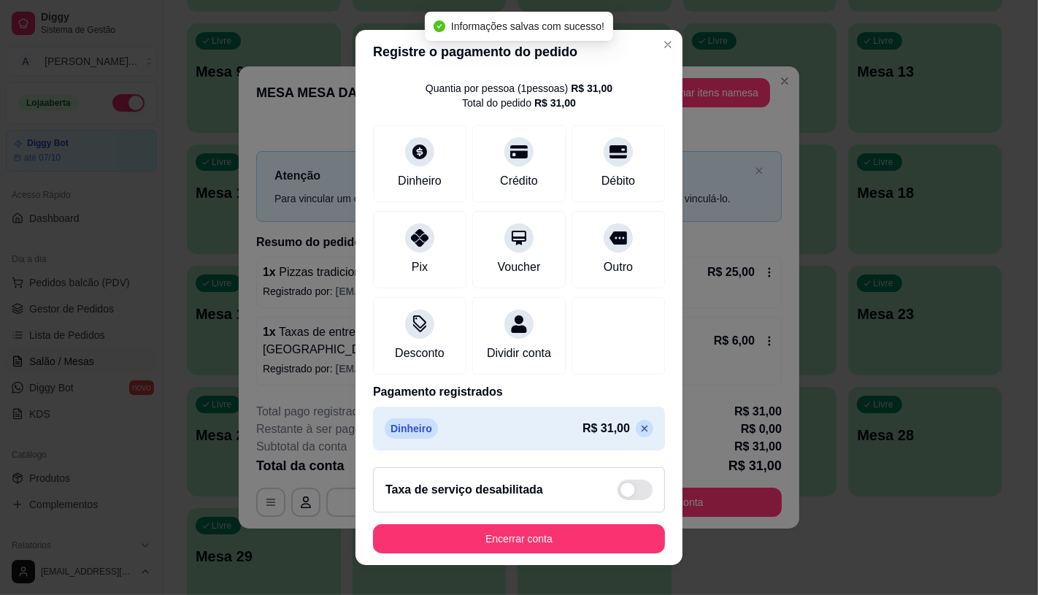
scroll to position [54, 0]
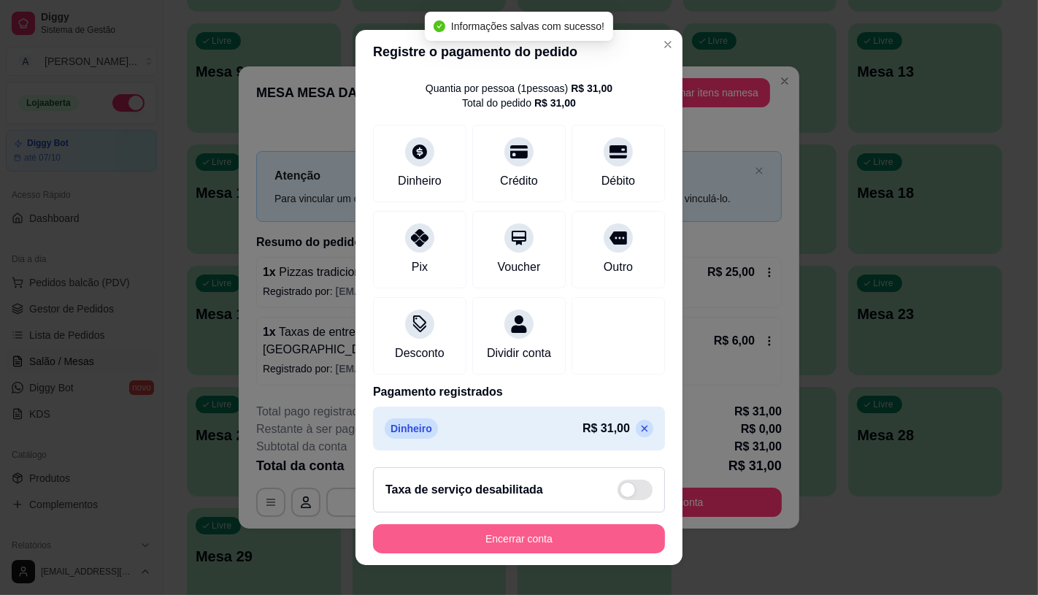
click at [514, 534] on button "Encerrar conta" at bounding box center [519, 538] width 292 height 29
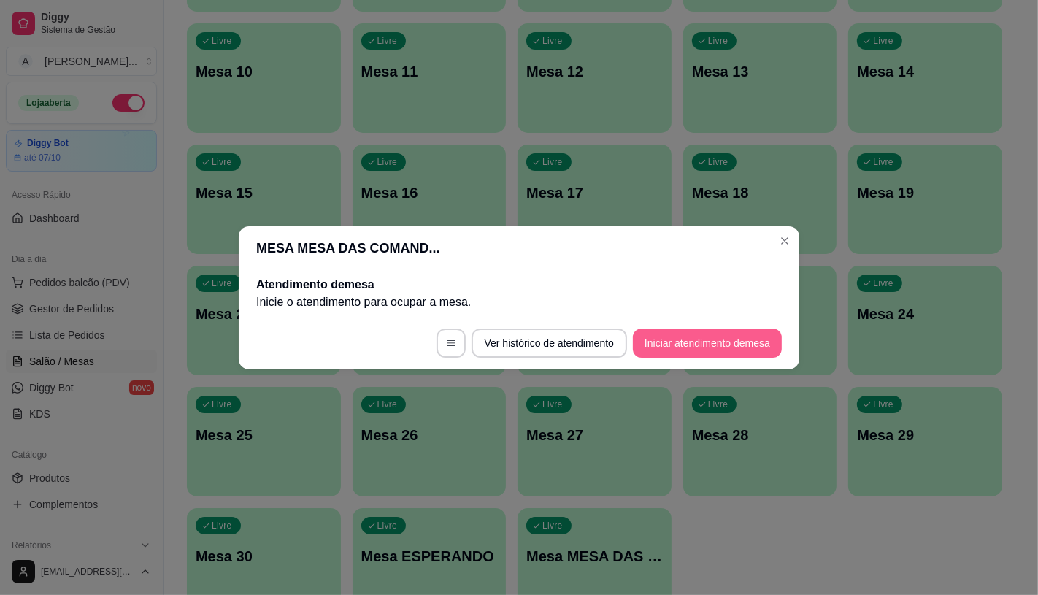
click at [749, 350] on button "Iniciar atendimento de mesa" at bounding box center [707, 342] width 149 height 29
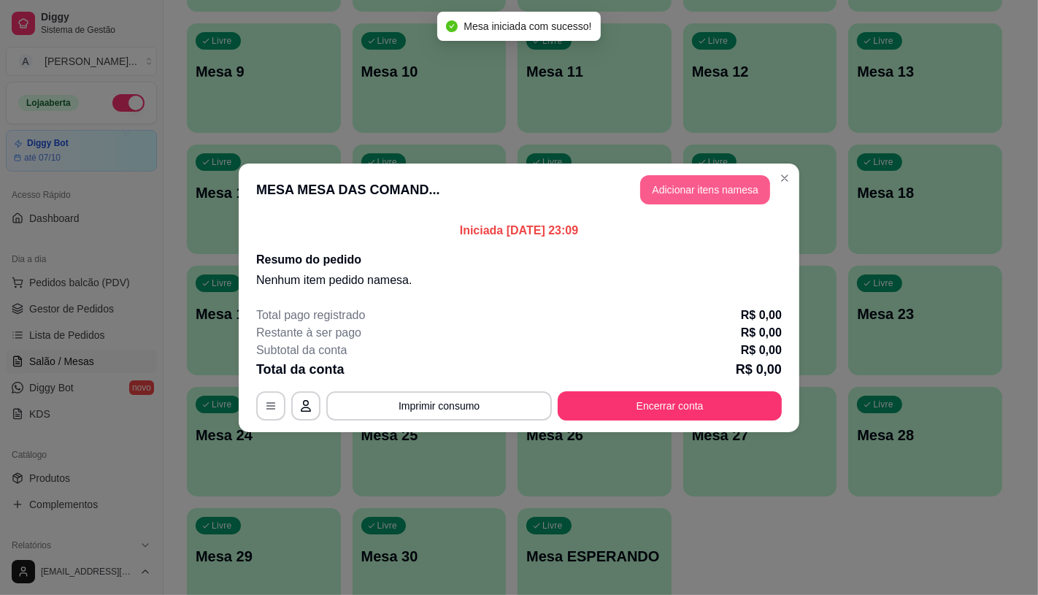
click at [682, 193] on button "Adicionar itens na mesa" at bounding box center [705, 189] width 130 height 29
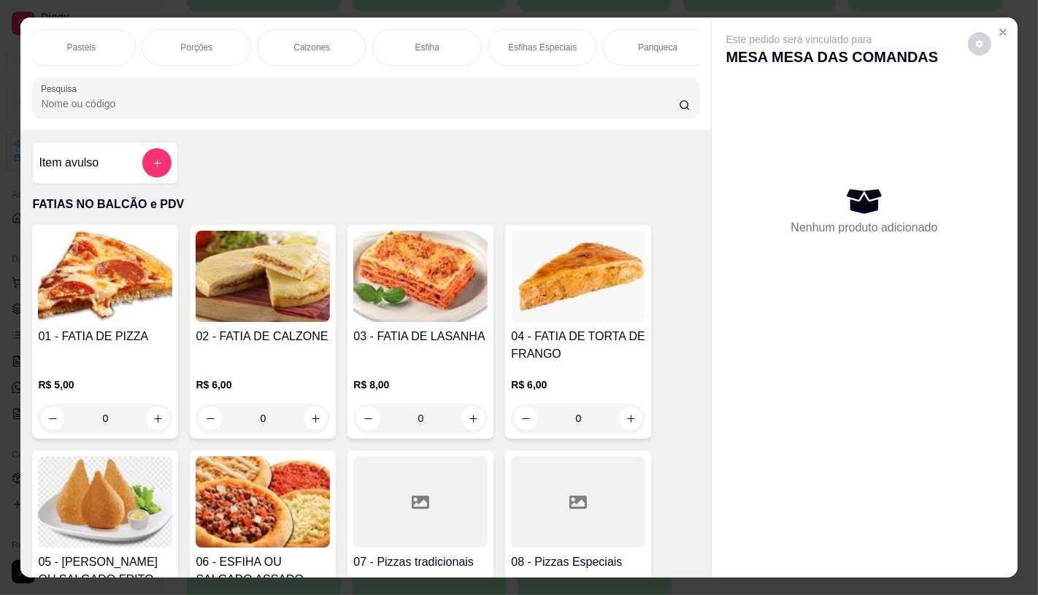
scroll to position [0, 1166]
click at [181, 49] on div "Sanduíches" at bounding box center [188, 47] width 109 height 36
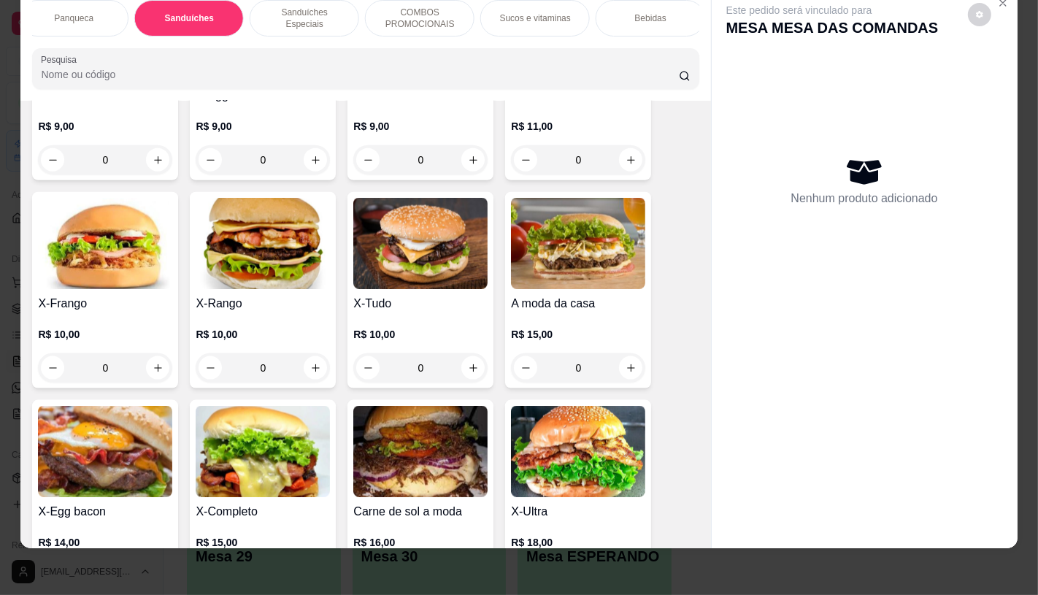
scroll to position [6303, 0]
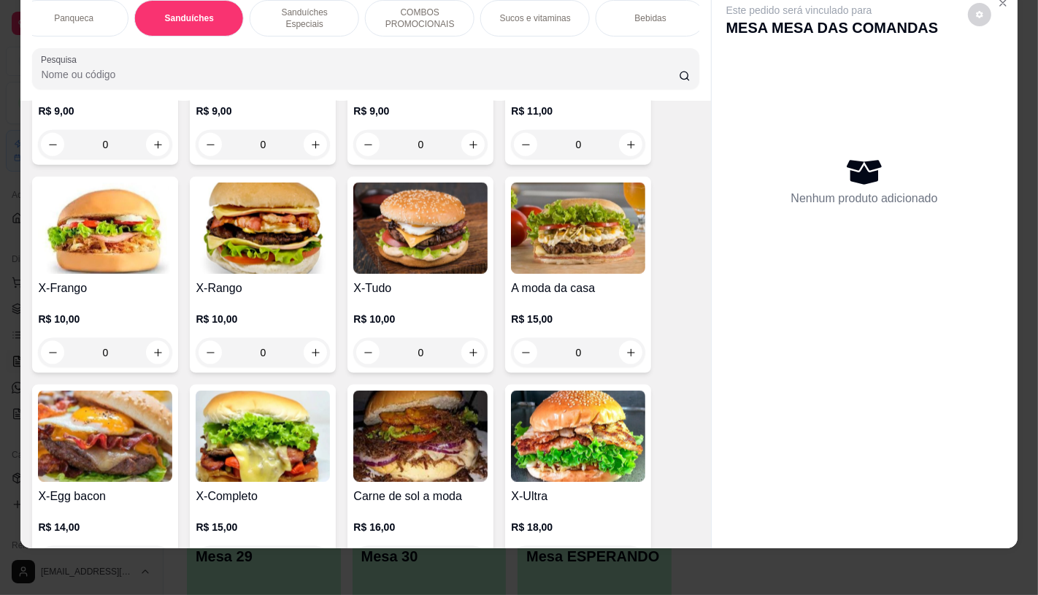
click at [397, 234] on img at bounding box center [420, 227] width 134 height 91
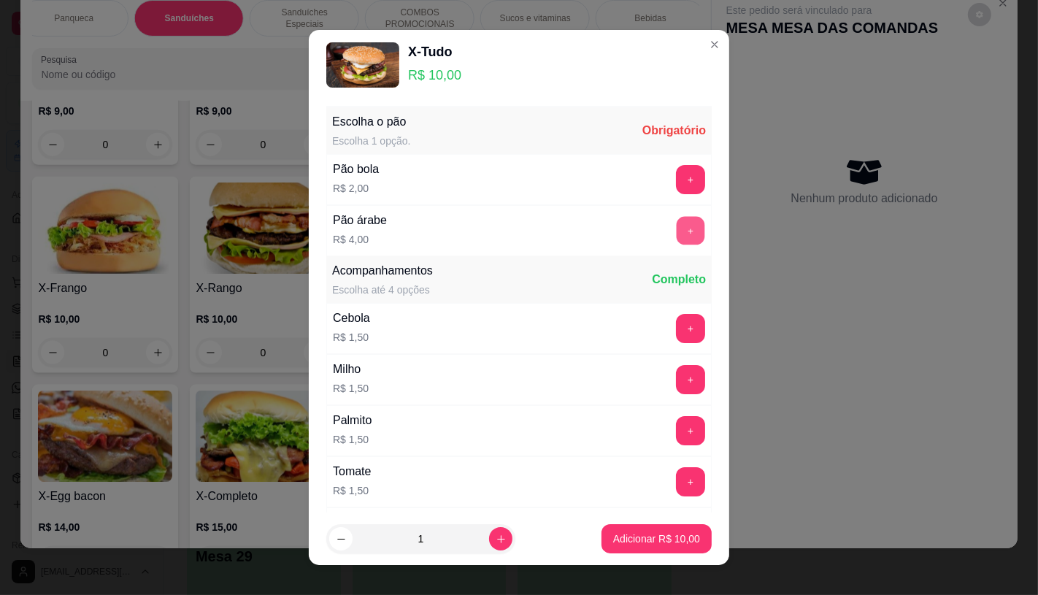
click at [676, 220] on button "+" at bounding box center [690, 230] width 28 height 28
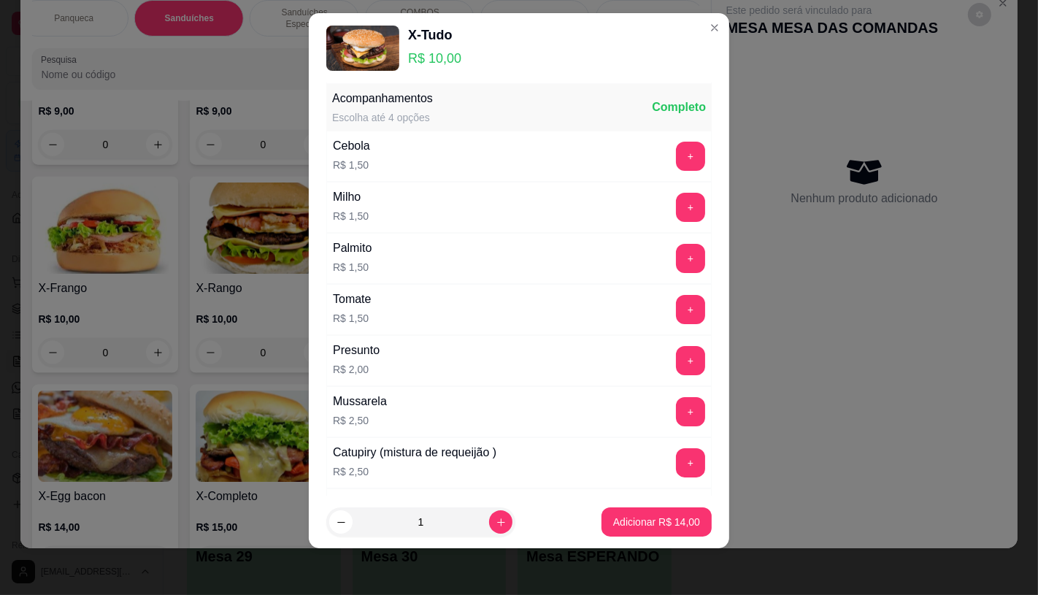
scroll to position [156, 0]
click at [648, 534] on button "Adicionar R$ 14,00" at bounding box center [656, 522] width 107 height 28
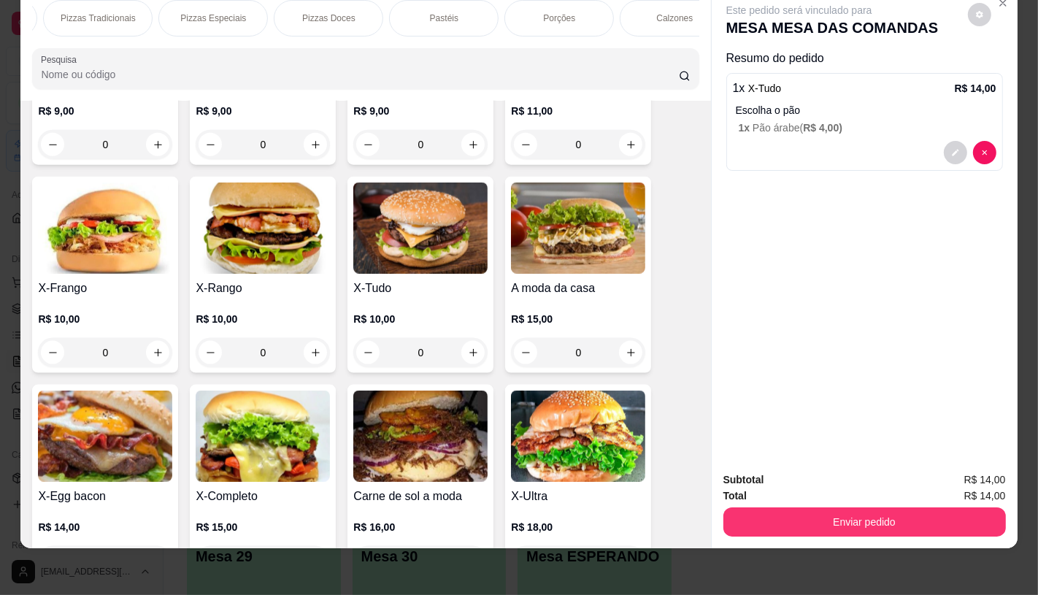
scroll to position [0, 0]
click at [92, 15] on p "FATIAS NO BALCÃO e PDV" at bounding box center [87, 18] width 85 height 23
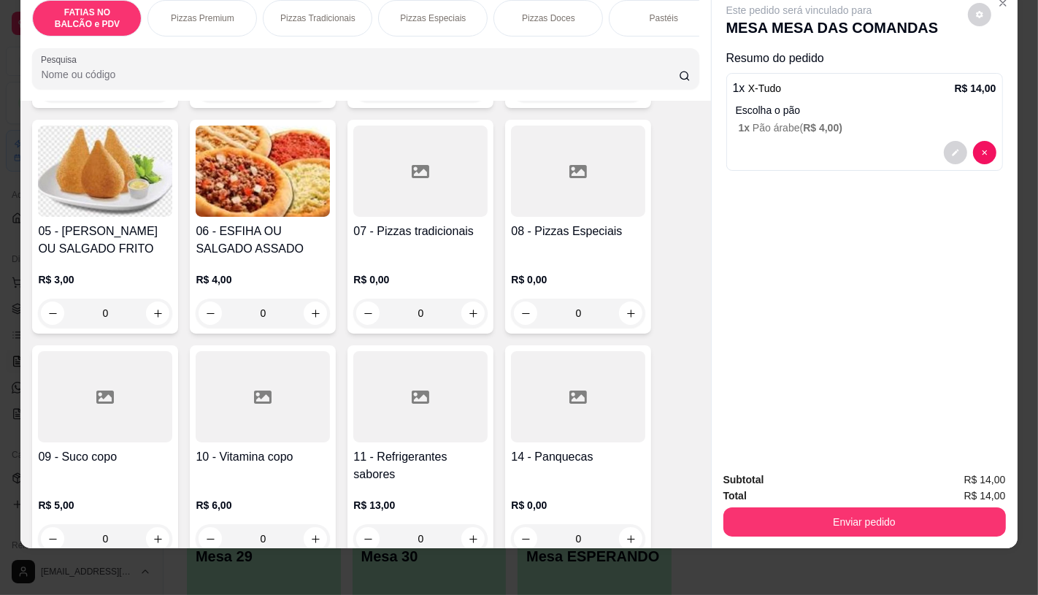
scroll to position [309, 0]
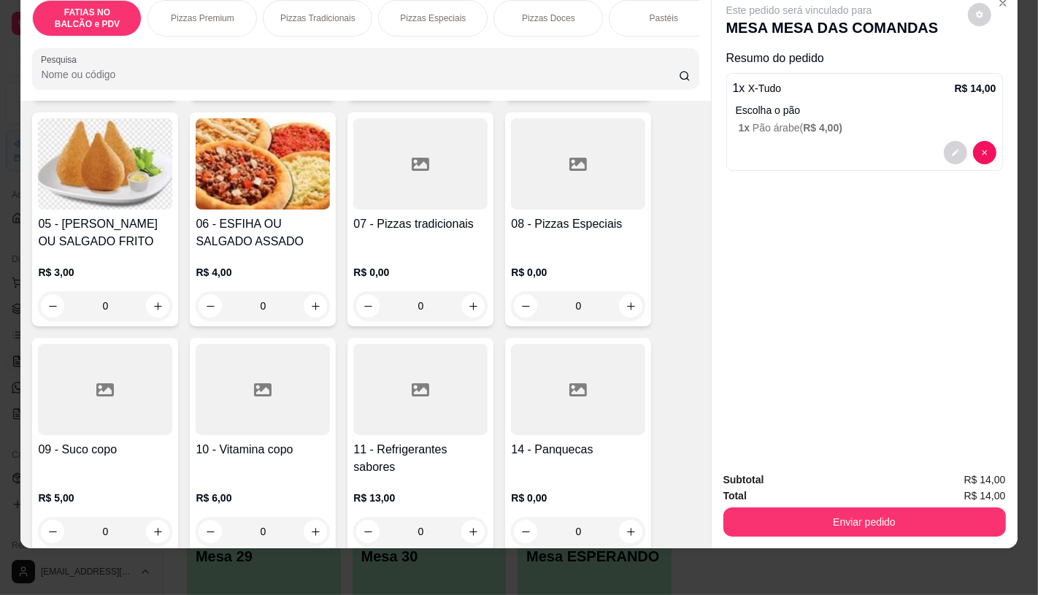
click at [425, 427] on div at bounding box center [420, 389] width 134 height 91
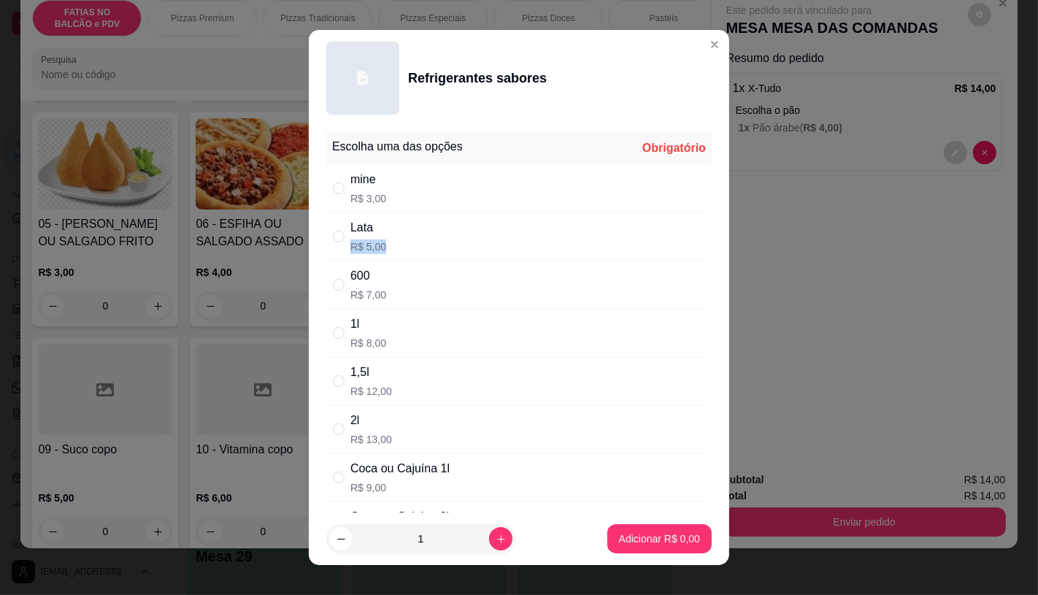
drag, startPoint x: 388, startPoint y: 231, endPoint x: 420, endPoint y: 271, distance: 51.4
click at [396, 239] on div "Lata R$ 5,00" at bounding box center [518, 236] width 385 height 48
radio input "true"
click at [646, 544] on p "Adicionar R$ 5,00" at bounding box center [659, 538] width 81 height 15
type input "1"
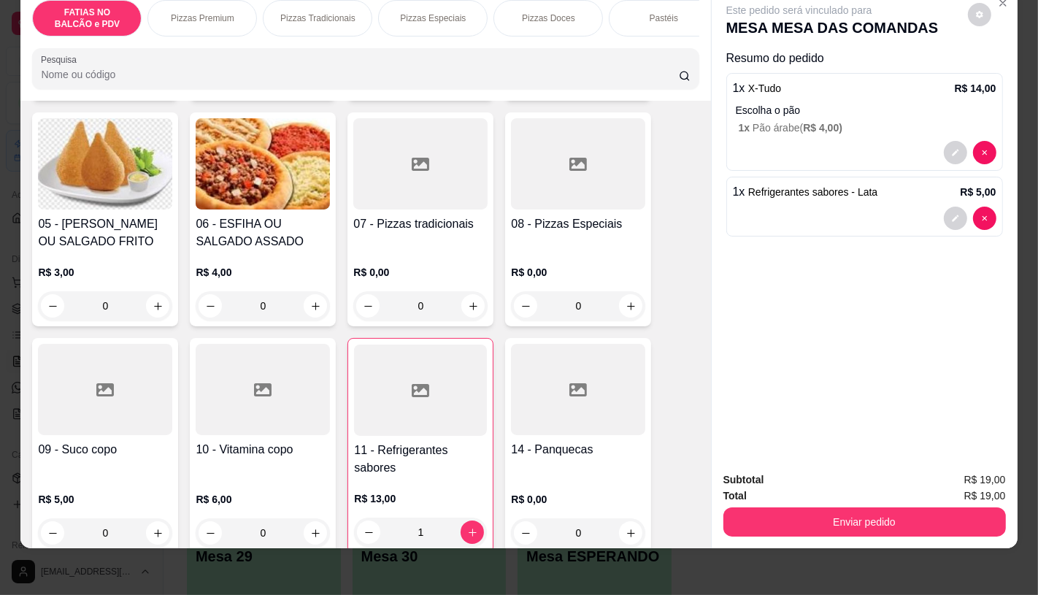
click at [674, 39] on div "FATIAS NO BALCÃO e PDV Pizzas Premium Pizzas Tradicionais Pizzas Especiais Pizz…" at bounding box center [365, 44] width 690 height 112
click at [670, 19] on div "TAXAS DE ENTREGAS" at bounding box center [644, 18] width 109 height 36
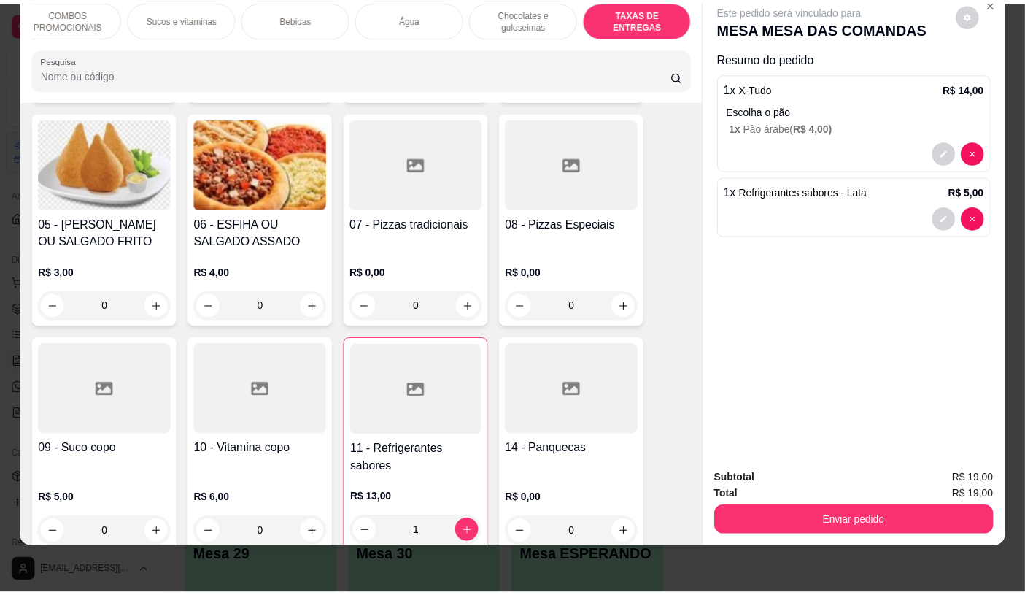
scroll to position [9759, 0]
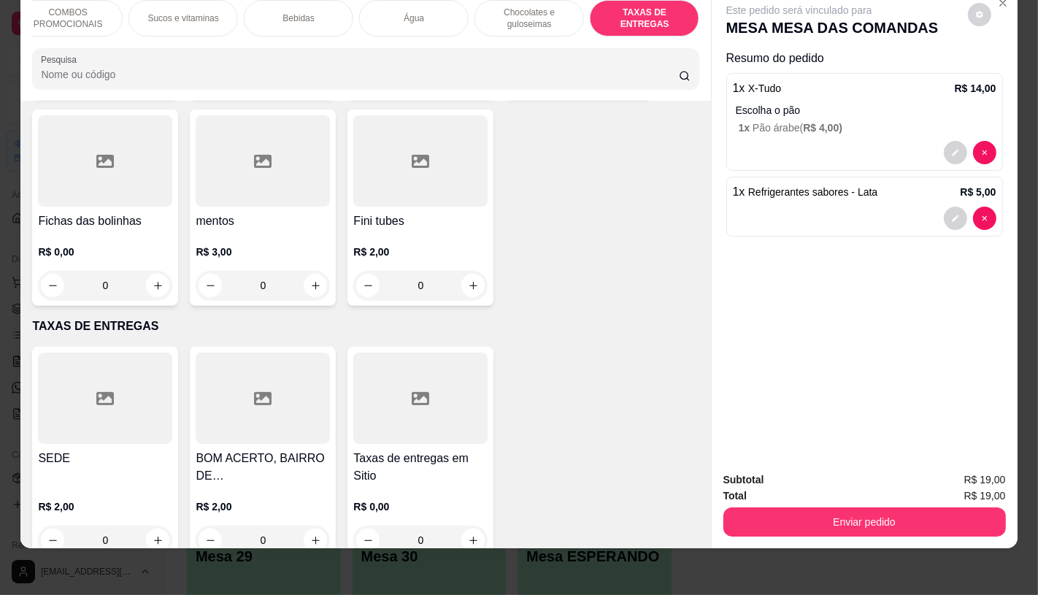
click at [121, 378] on div at bounding box center [105, 397] width 134 height 91
click at [673, 398] on p "Adicionar R$ 2,00" at bounding box center [659, 399] width 81 height 15
type input "1"
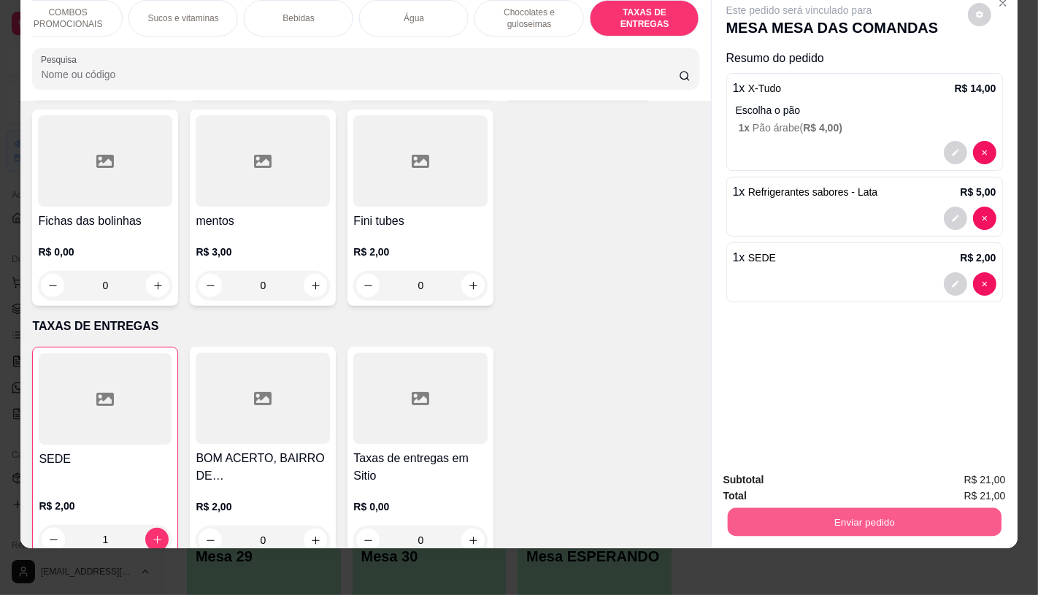
click at [833, 514] on button "Enviar pedido" at bounding box center [864, 521] width 274 height 28
click at [970, 477] on button "Enviar pedido" at bounding box center [967, 475] width 82 height 28
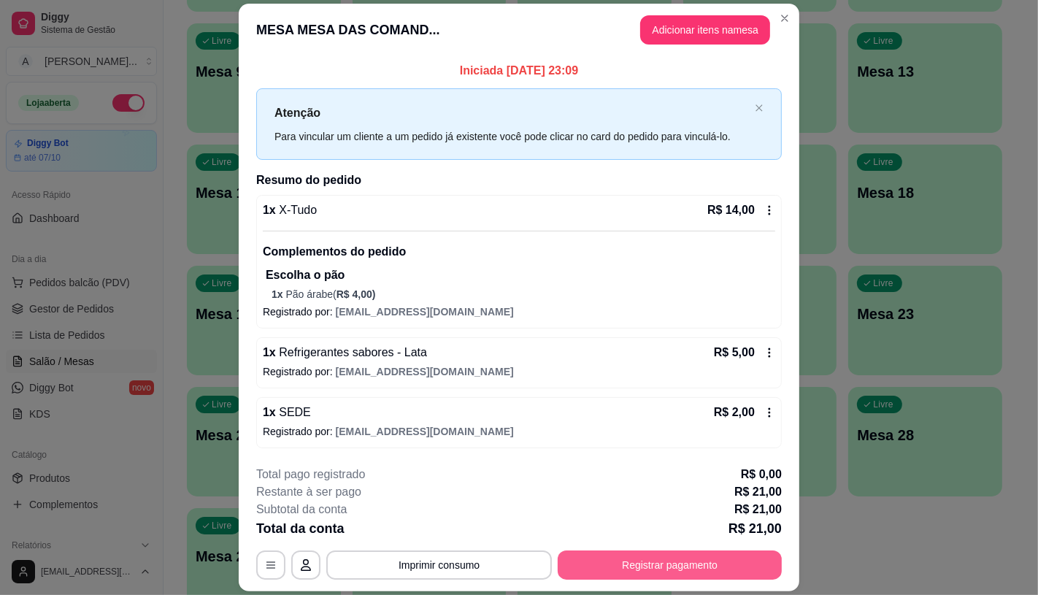
click at [681, 568] on button "Registrar pagamento" at bounding box center [669, 564] width 224 height 29
click at [412, 203] on icon at bounding box center [420, 211] width 16 height 16
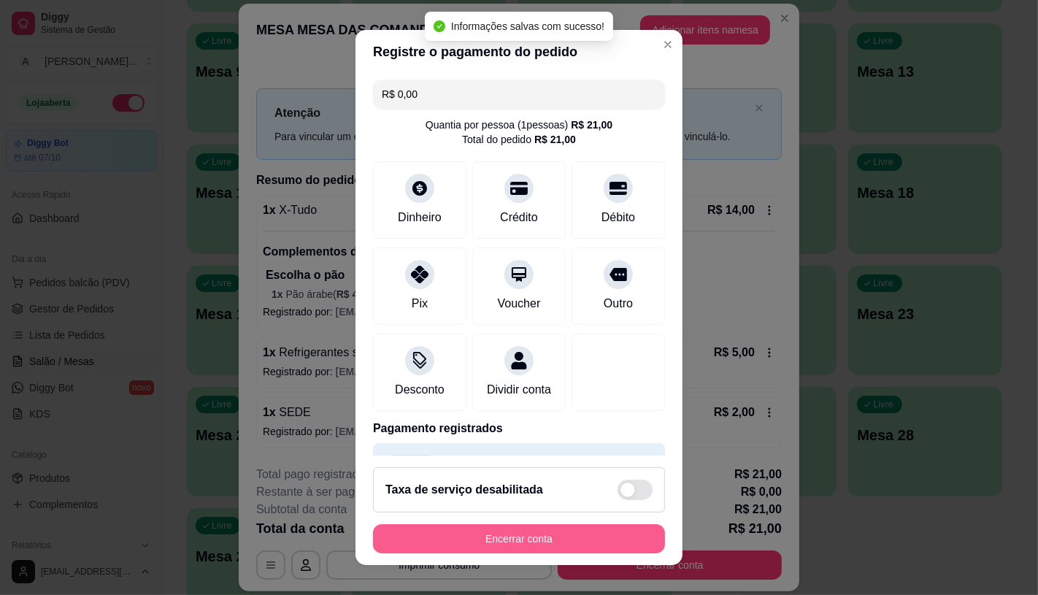
type input "R$ 0,00"
click at [571, 540] on button "Encerrar conta" at bounding box center [519, 538] width 292 height 29
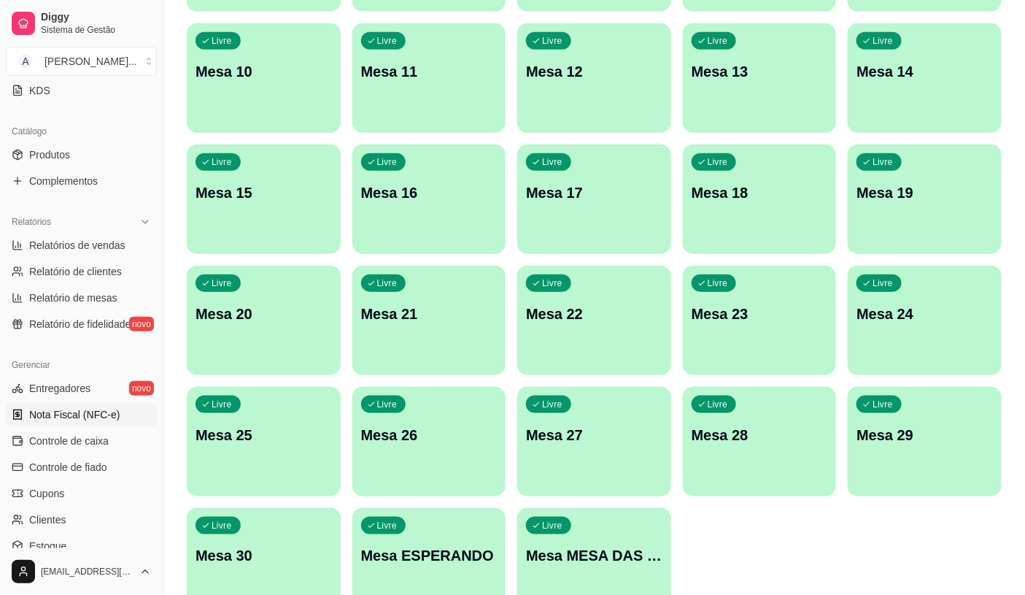
scroll to position [324, 0]
click at [83, 438] on span "Controle de caixa" at bounding box center [69, 440] width 80 height 15
